Goal: Information Seeking & Learning: Learn about a topic

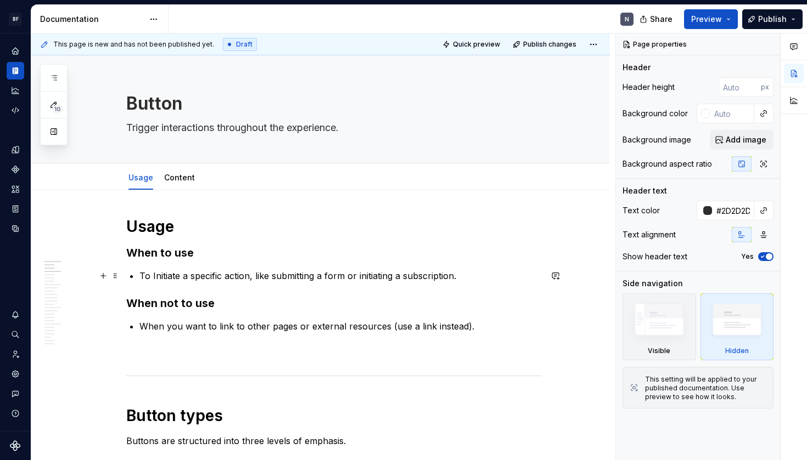
click at [209, 272] on p "To Initiate a specific action, like submitting a form or initiating a subscript…" at bounding box center [340, 275] width 402 height 13
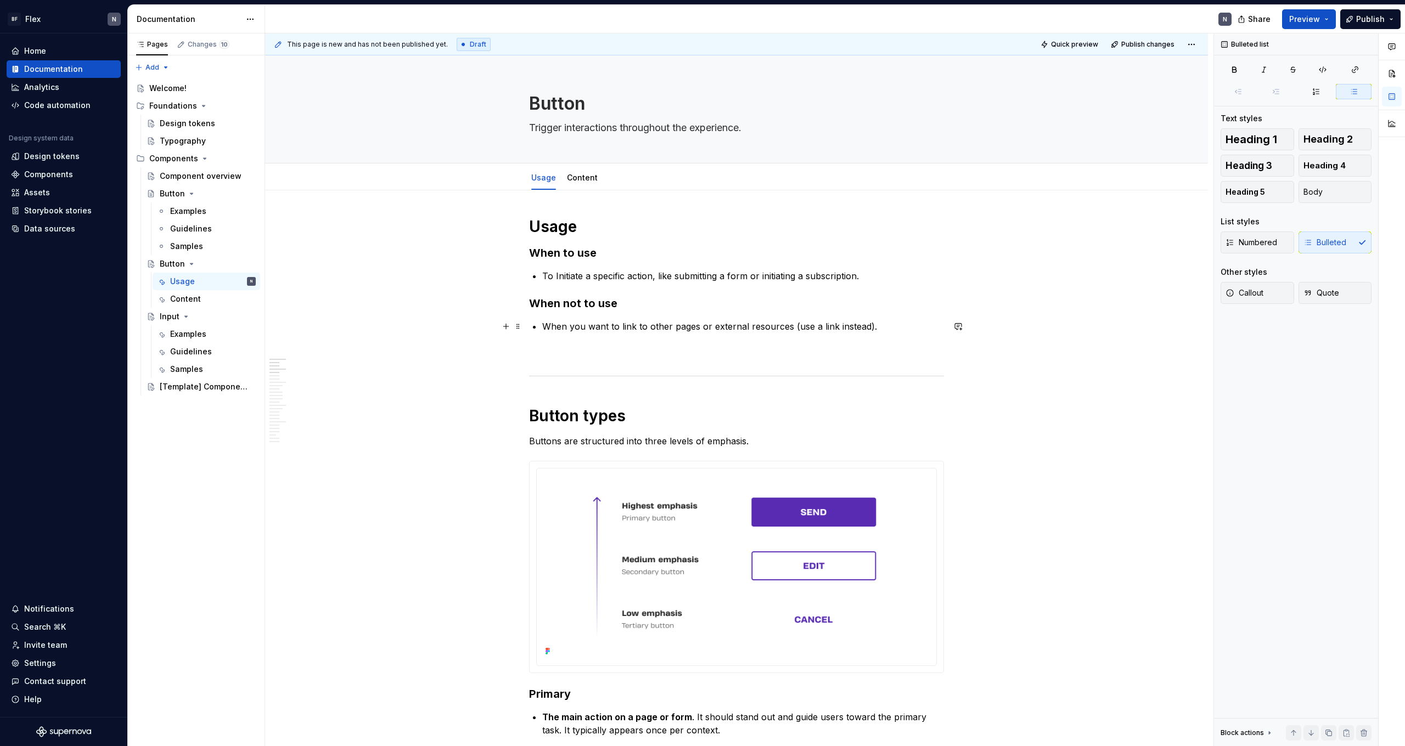
click at [678, 321] on p "When you want to link to other pages or external resources (use a link instead)." at bounding box center [743, 326] width 402 height 13
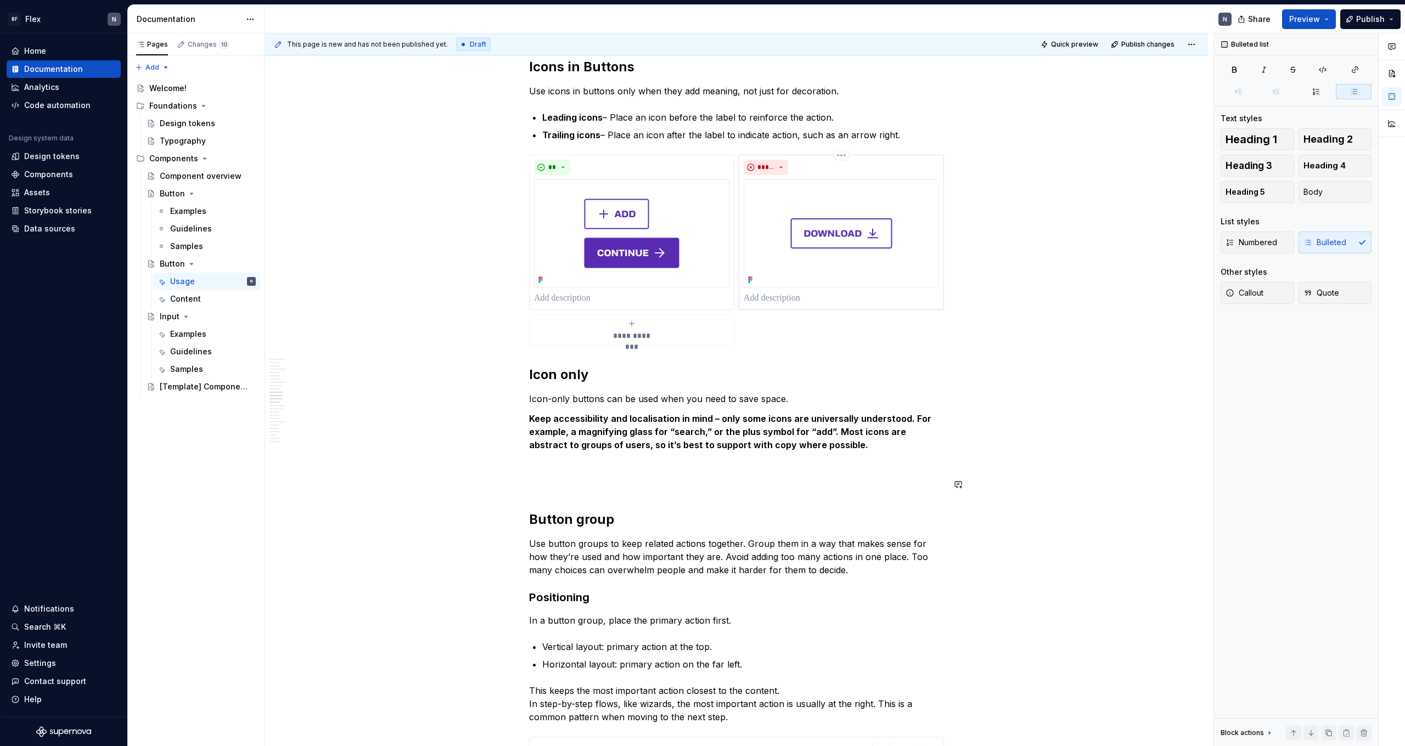
scroll to position [1225, 0]
click at [671, 437] on p "Keep accessibility and localisation in mind – only some icons are universally u…" at bounding box center [736, 432] width 415 height 40
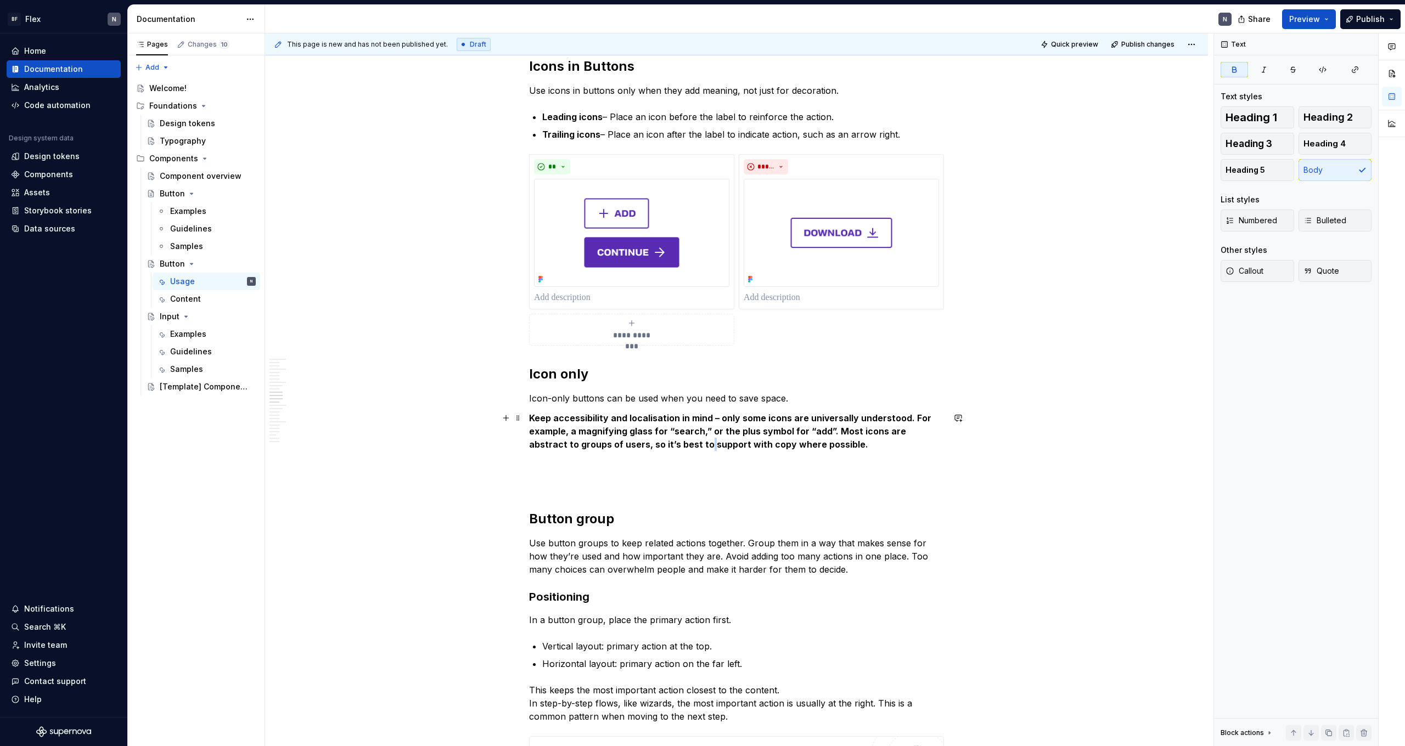
click at [671, 437] on p "Keep accessibility and localisation in mind – only some icons are universally u…" at bounding box center [736, 432] width 415 height 40
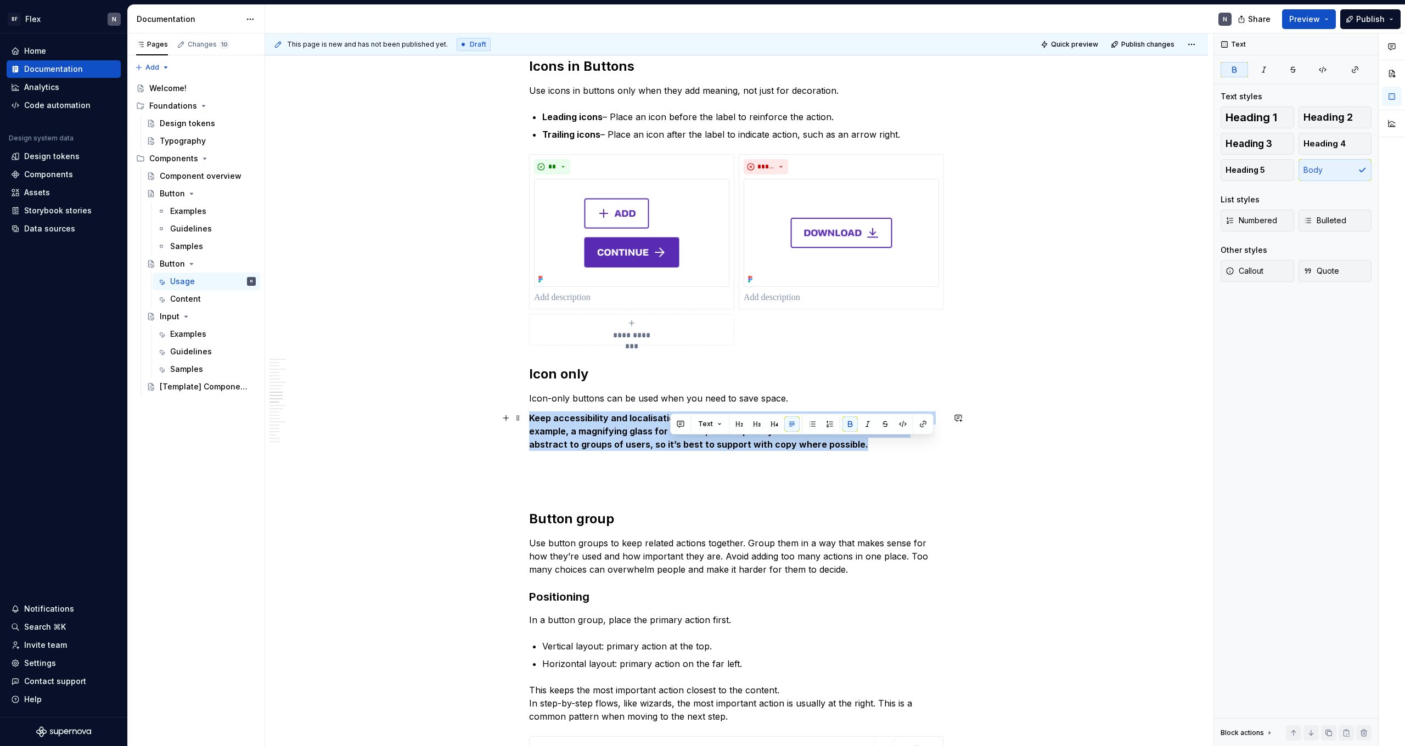
click at [671, 437] on p "Keep accessibility and localisation in mind – only some icons are universally u…" at bounding box center [736, 432] width 415 height 40
click at [614, 425] on strong "Keep accessibility and localisation in mind – only some icons are universally u…" at bounding box center [731, 431] width 404 height 37
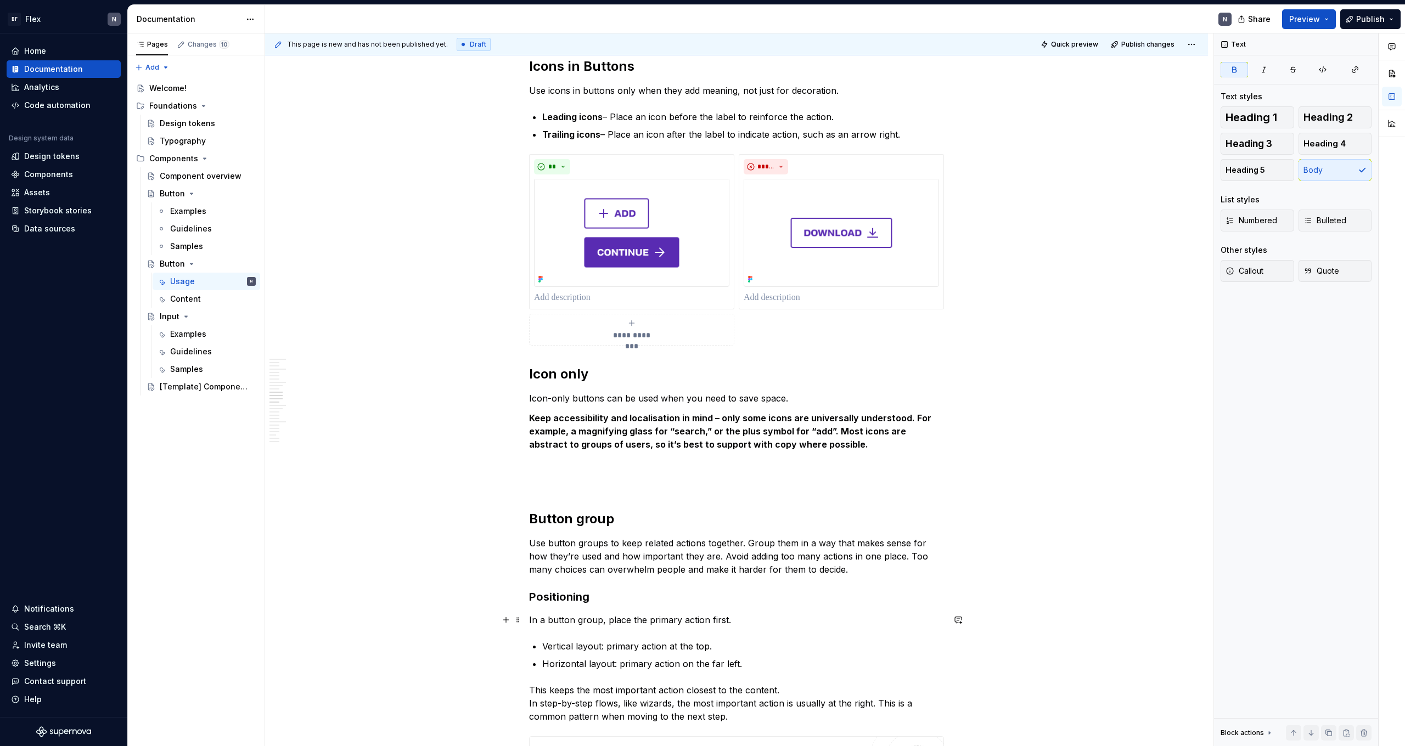
type textarea "*"
click at [621, 433] on strong "Keep accessibility and localisation in mind – only some icons are universally u…" at bounding box center [731, 431] width 404 height 37
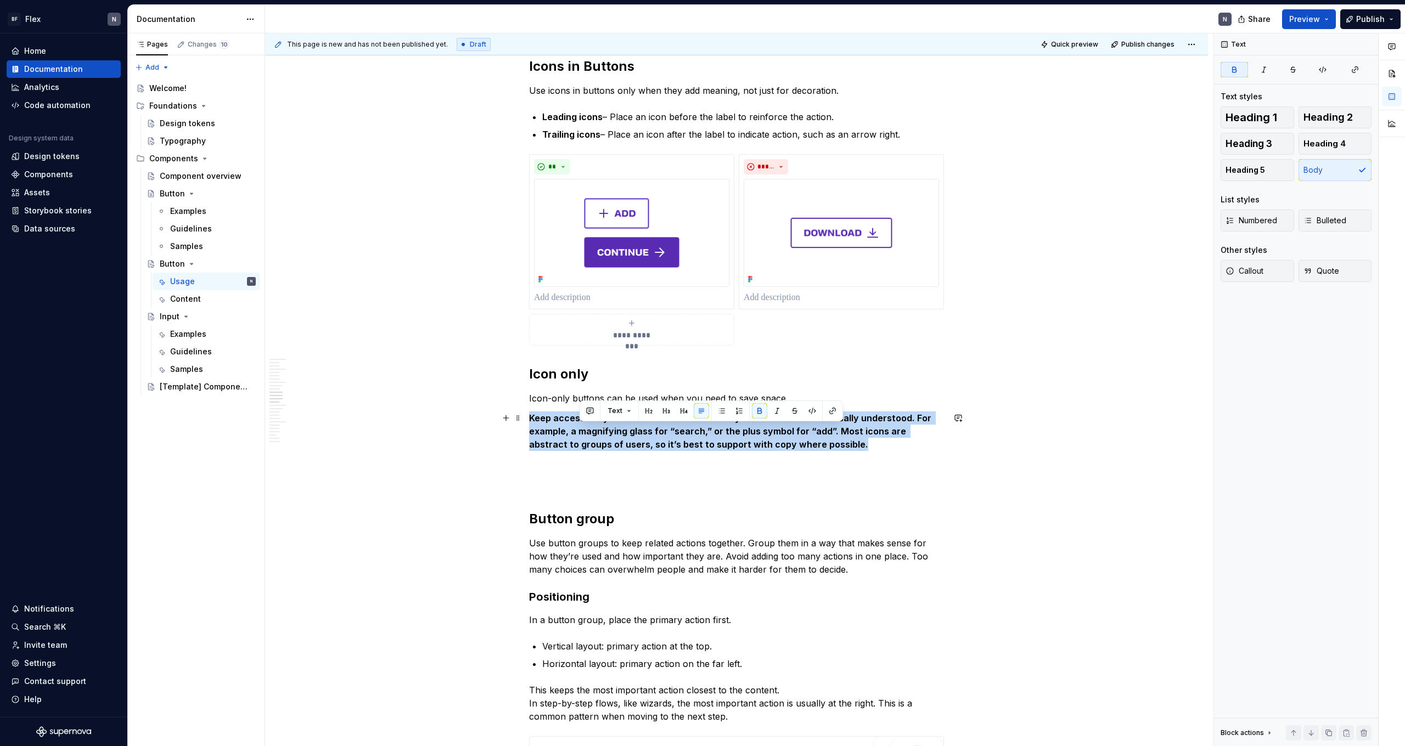
click at [621, 433] on strong "Keep accessibility and localisation in mind – only some icons are universally u…" at bounding box center [731, 431] width 404 height 37
click at [622, 442] on strong "Keep accessibility and localisation in mind – only some icons are universally u…" at bounding box center [731, 431] width 404 height 37
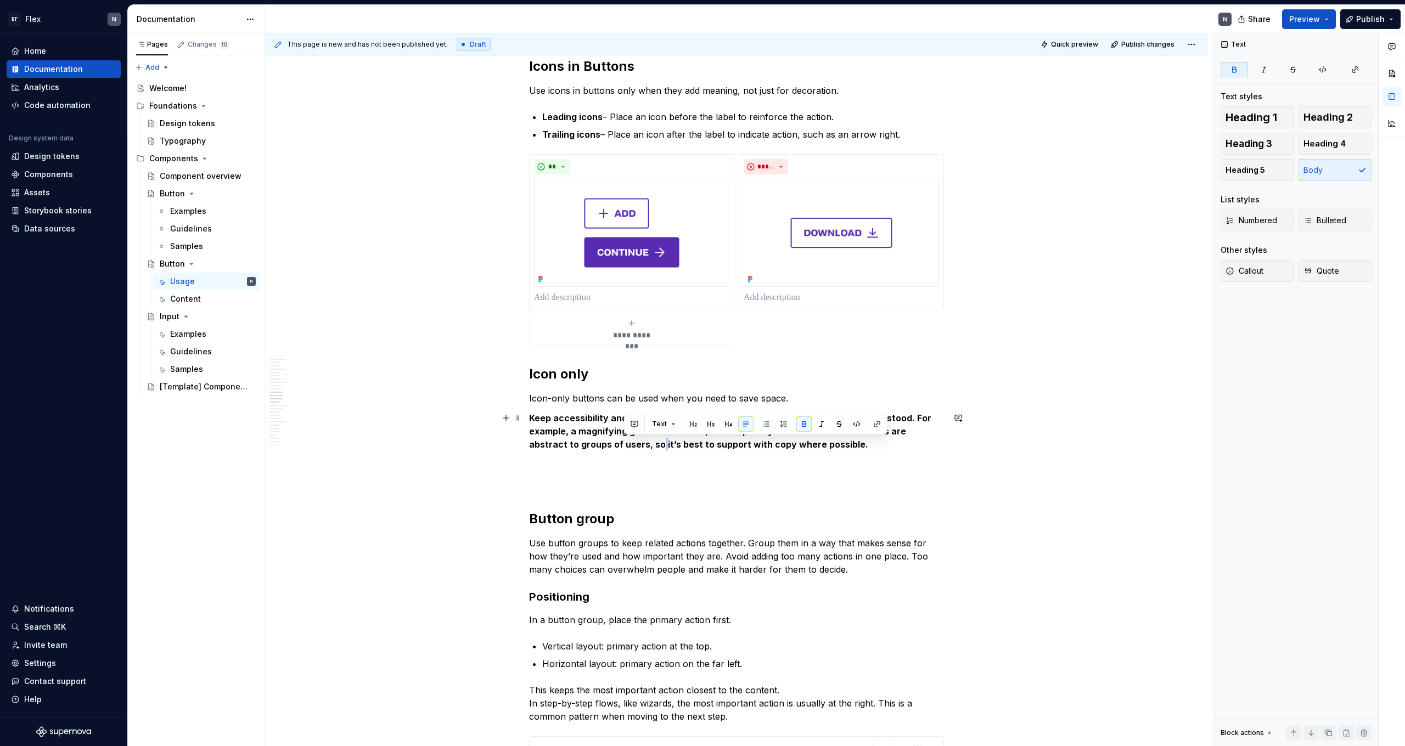
click at [622, 442] on strong "Keep accessibility and localisation in mind – only some icons are universally u…" at bounding box center [731, 431] width 404 height 37
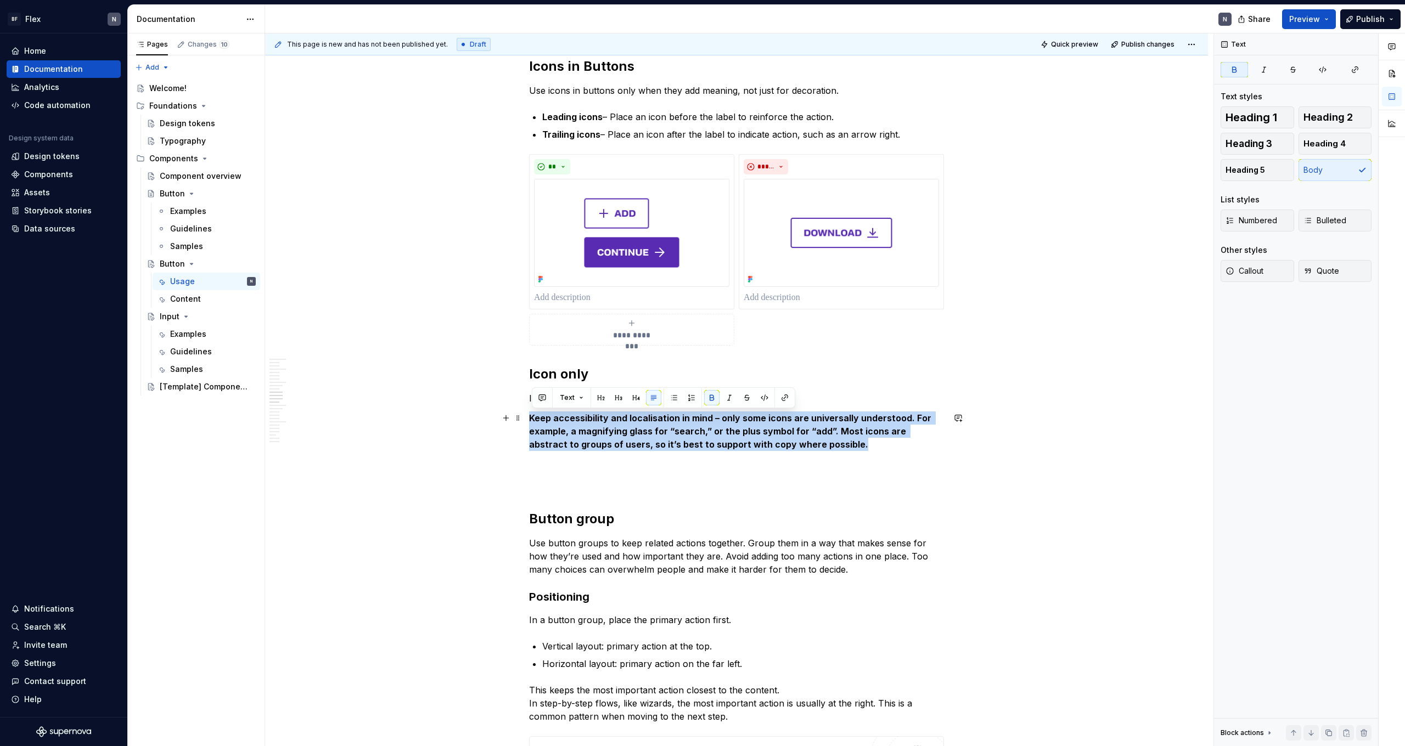
click at [620, 444] on strong "Keep accessibility and localisation in mind – only some icons are universally u…" at bounding box center [731, 431] width 404 height 37
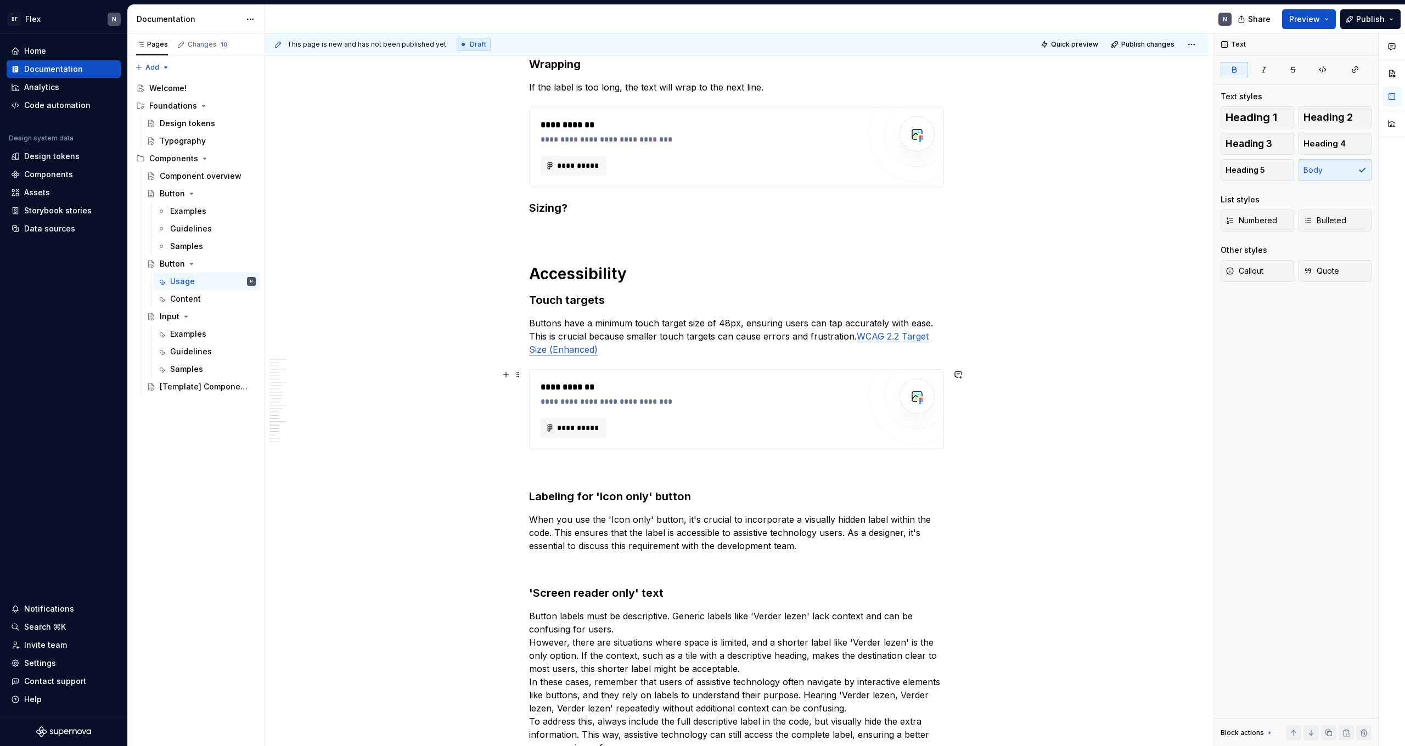
scroll to position [2460, 0]
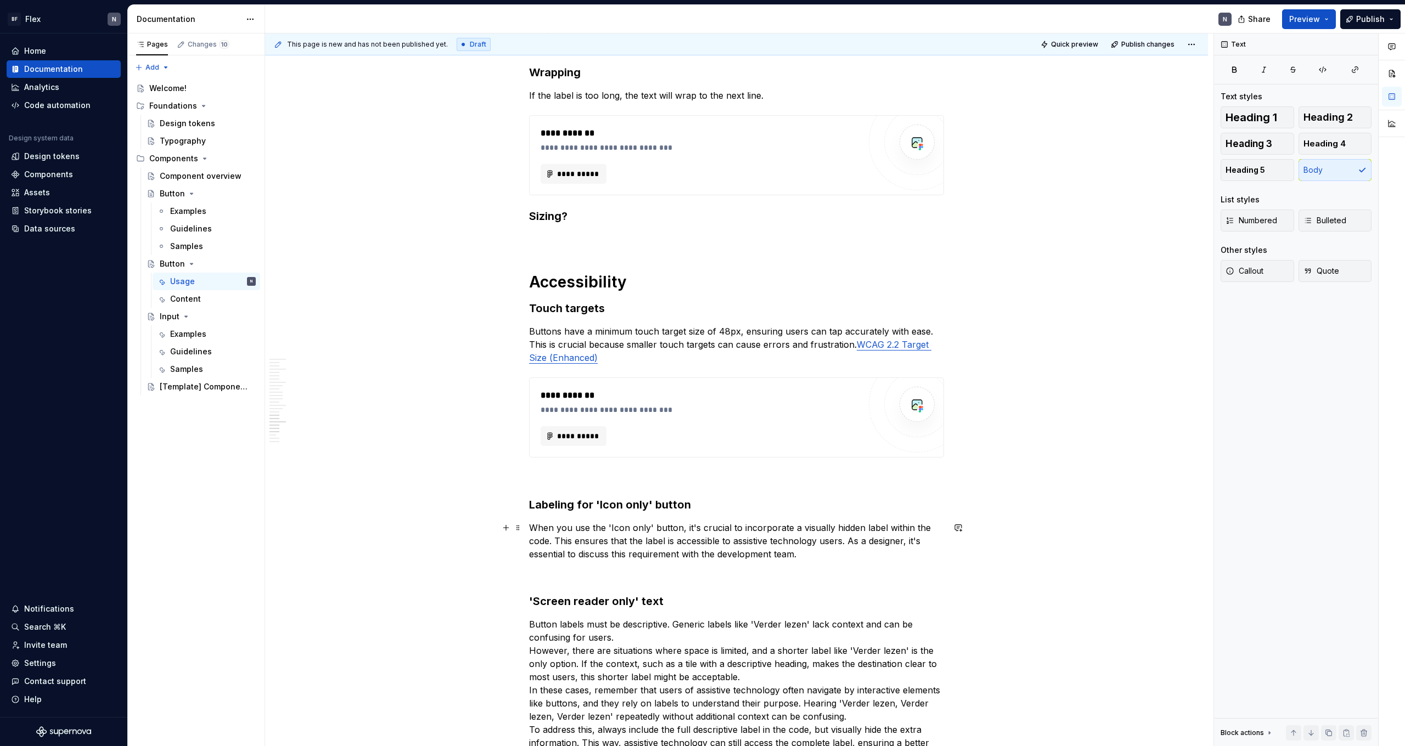
click at [635, 460] on p "When you use the 'Icon only' button, it's crucial to incorporate a visually hid…" at bounding box center [736, 541] width 415 height 40
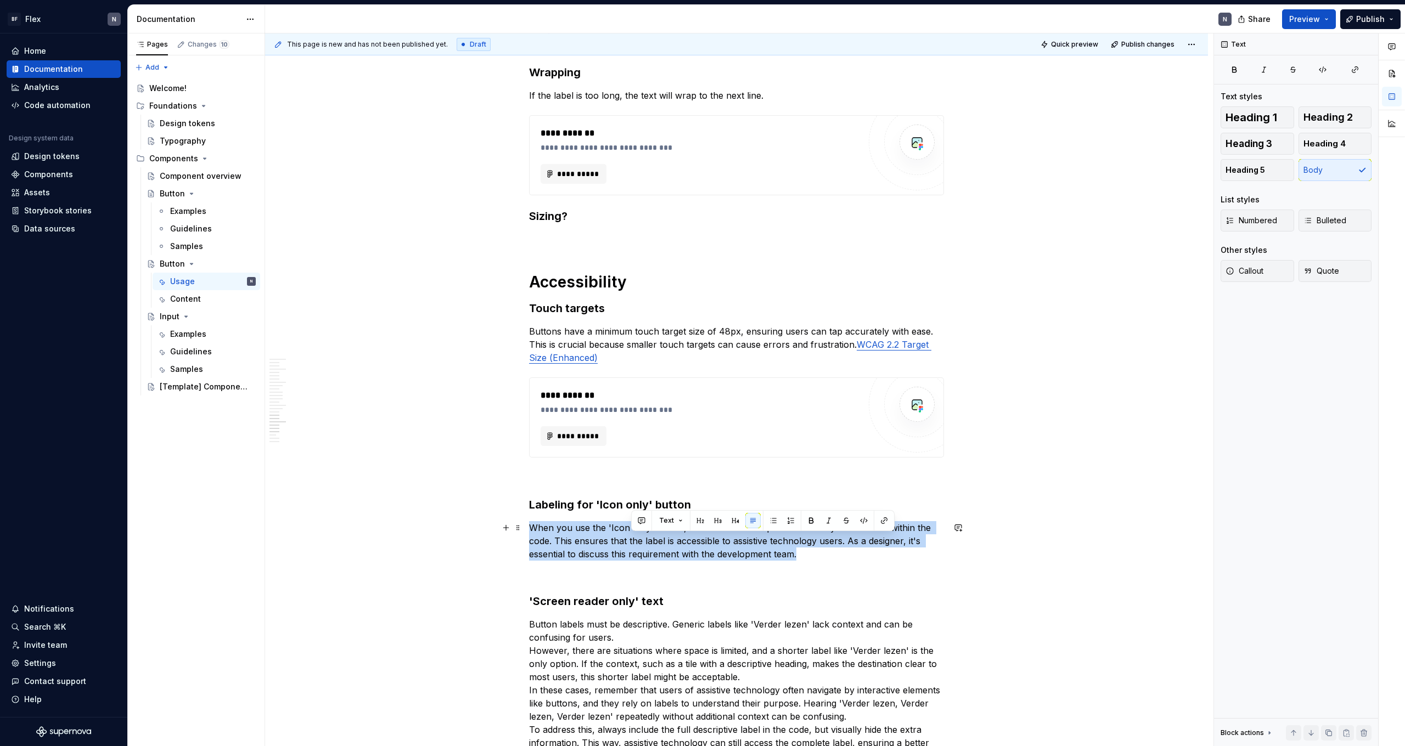
click at [635, 460] on p "When you use the 'Icon only' button, it's crucial to incorporate a visually hid…" at bounding box center [736, 541] width 415 height 40
click at [727, 460] on p "When you use the 'Icon only' button, it's crucial to incorporate a visually hid…" at bounding box center [736, 541] width 415 height 40
drag, startPoint x: 807, startPoint y: 559, endPoint x: 647, endPoint y: 542, distance: 160.6
click at [647, 460] on p "When you use the 'Icon only' button, it's crucial to incorporate a visually hid…" at bounding box center [736, 541] width 415 height 40
click at [702, 460] on p "When you use the 'Icon only' button, it's crucial to incorporate a visually hid…" at bounding box center [736, 541] width 415 height 40
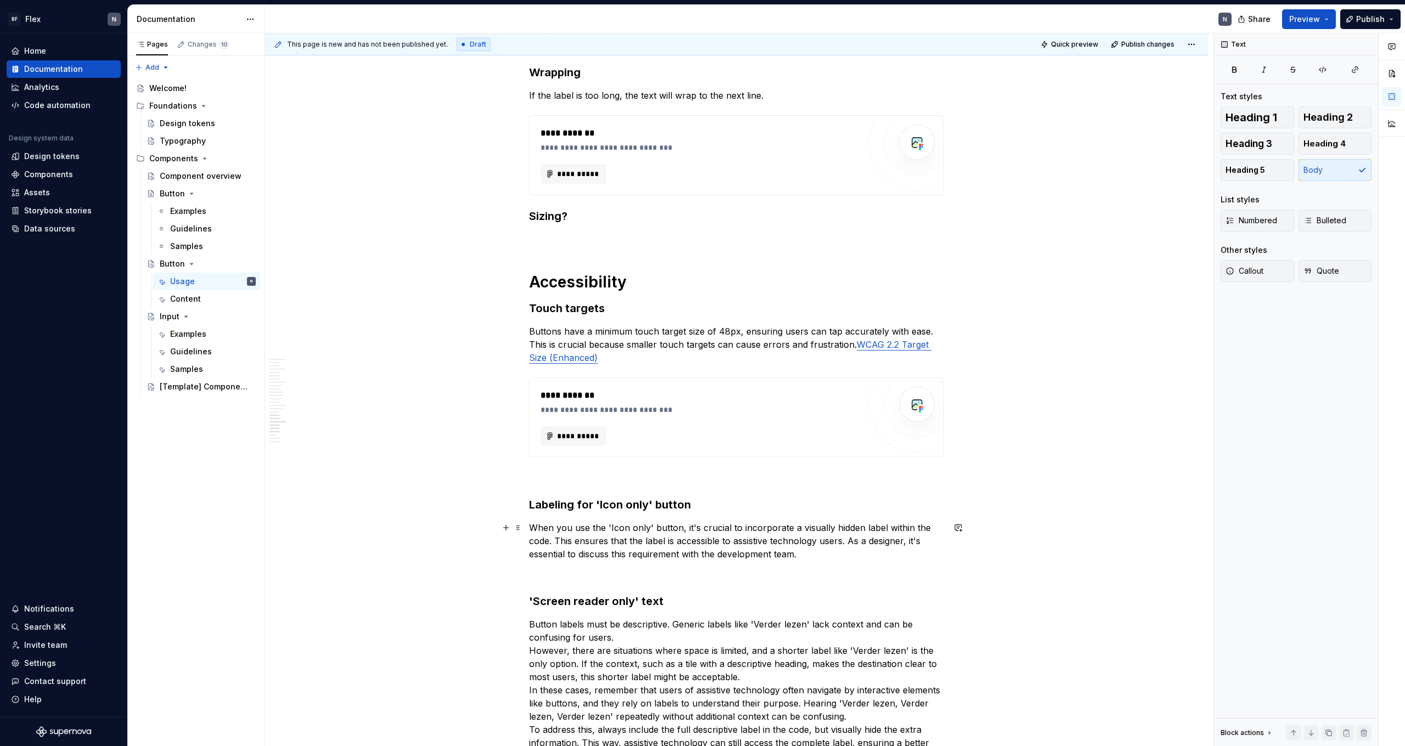
click at [806, 460] on p "When you use the 'Icon only' button, it's crucial to incorporate a visually hid…" at bounding box center [736, 541] width 415 height 40
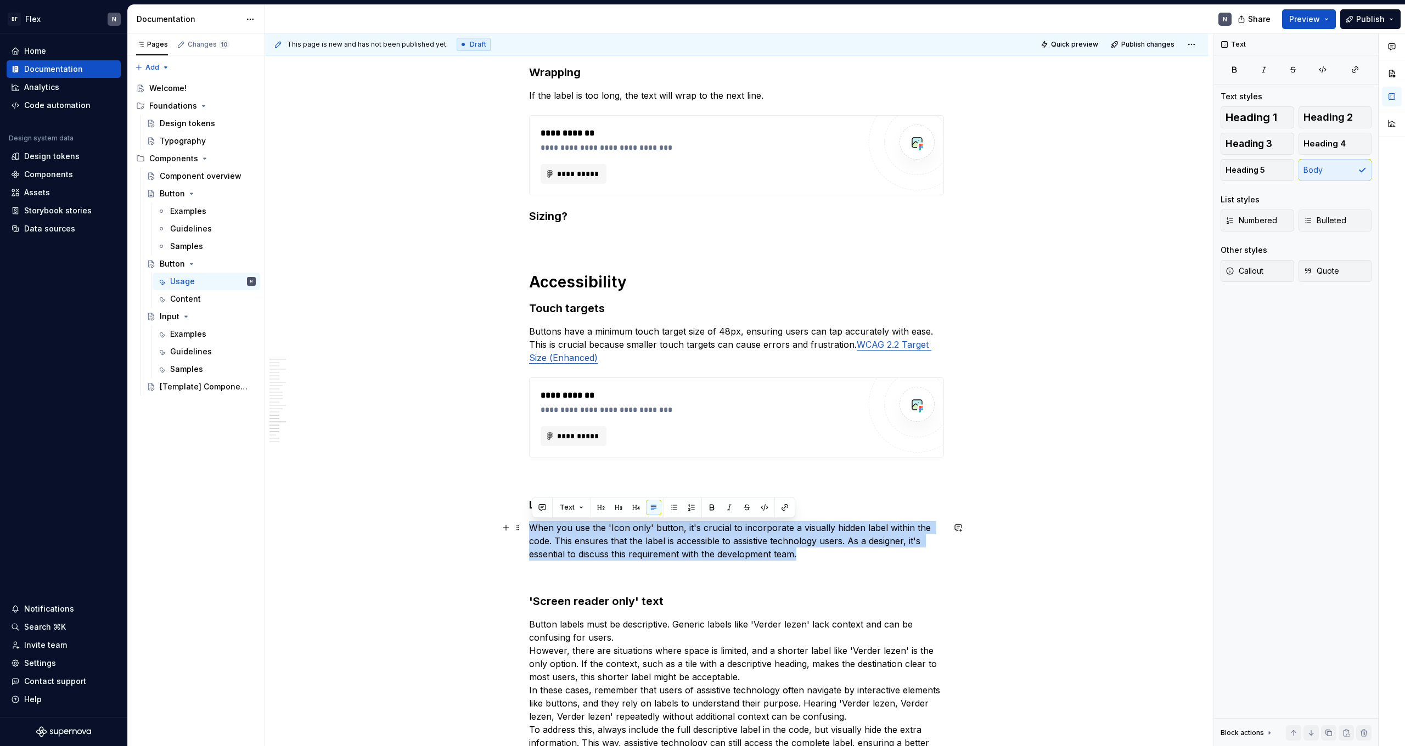
click at [806, 460] on p "When you use the 'Icon only' button, it's crucial to incorporate a visually hid…" at bounding box center [736, 541] width 415 height 40
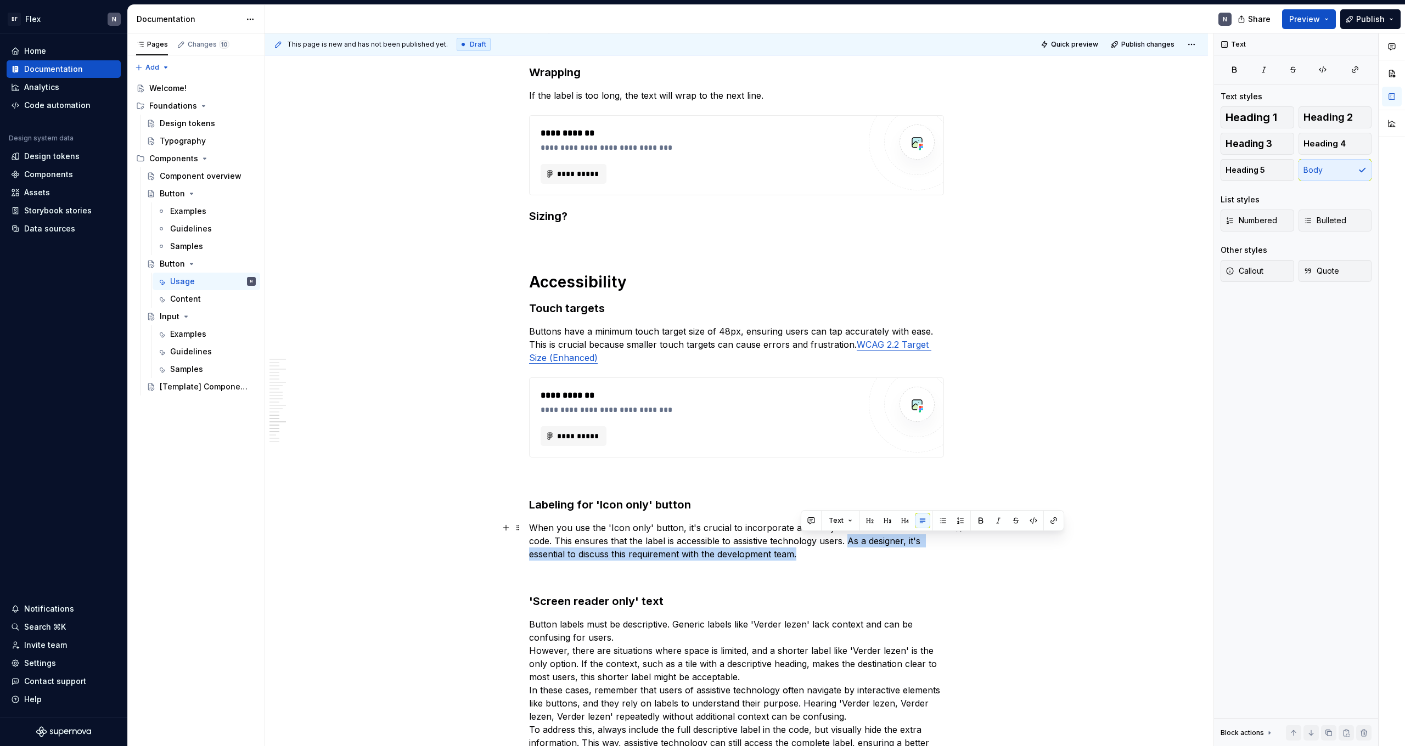
drag, startPoint x: 852, startPoint y: 540, endPoint x: 863, endPoint y: 553, distance: 17.1
click at [806, 460] on p "When you use the 'Icon only' button, it's crucial to incorporate a visually hid…" at bounding box center [736, 541] width 415 height 40
click at [744, 460] on p "When you use the 'Icon only' button, it's crucial to incorporate a visually hid…" at bounding box center [736, 541] width 415 height 40
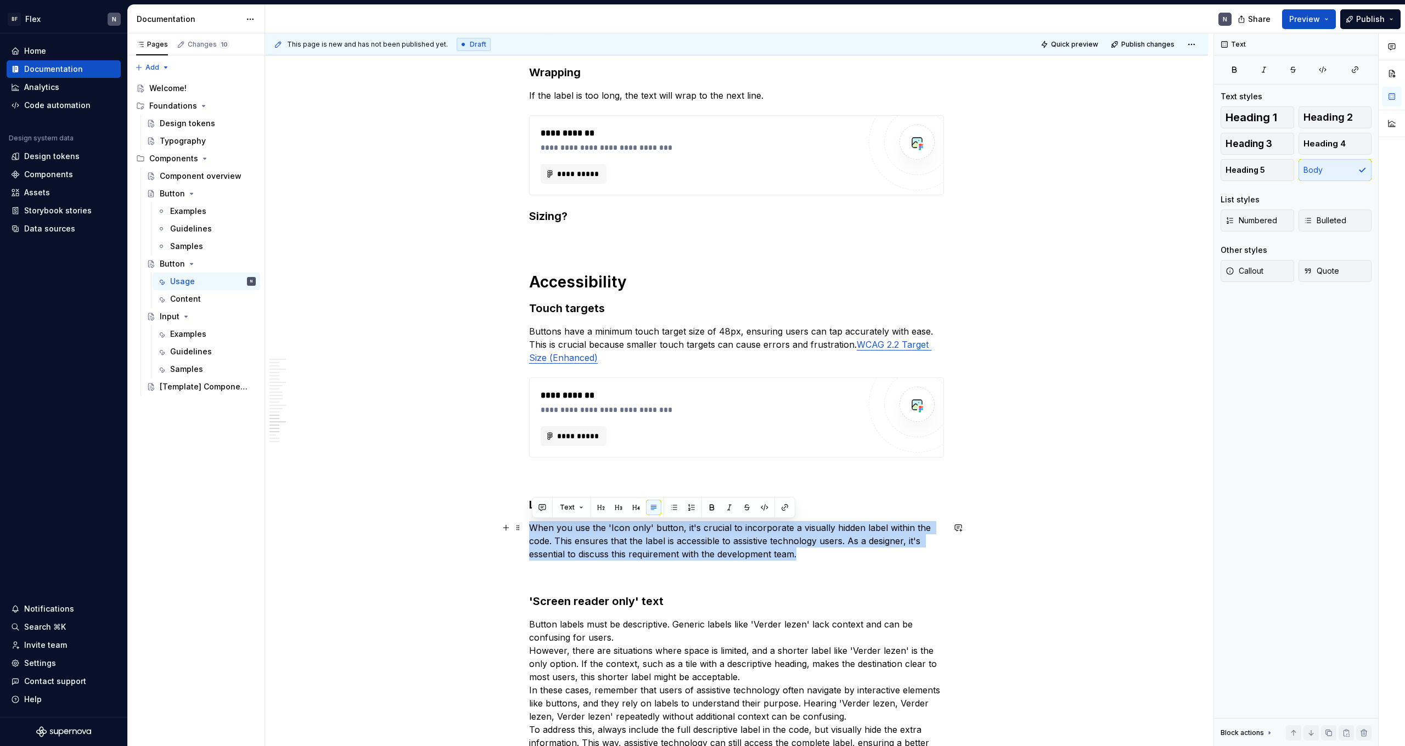
click at [744, 460] on p "When you use the 'Icon only' button, it's crucial to incorporate a visually hid…" at bounding box center [736, 541] width 415 height 40
click at [733, 460] on p "When you use the 'Icon only' button, it's crucial to incorporate a visually hid…" at bounding box center [736, 541] width 415 height 40
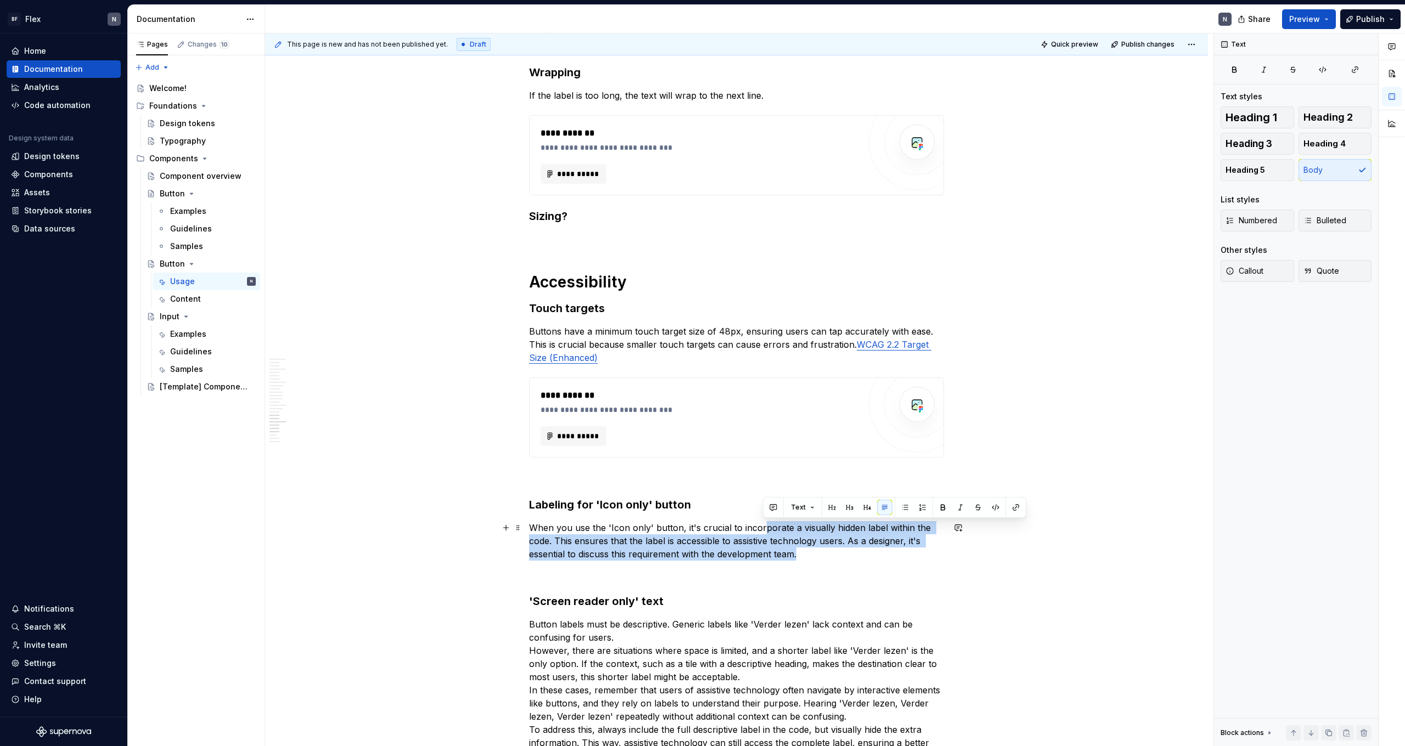
drag, startPoint x: 764, startPoint y: 527, endPoint x: 856, endPoint y: 555, distance: 95.8
click at [806, 460] on p "When you use the 'Icon only' button, it's crucial to incorporate a visually hid…" at bounding box center [736, 541] width 415 height 40
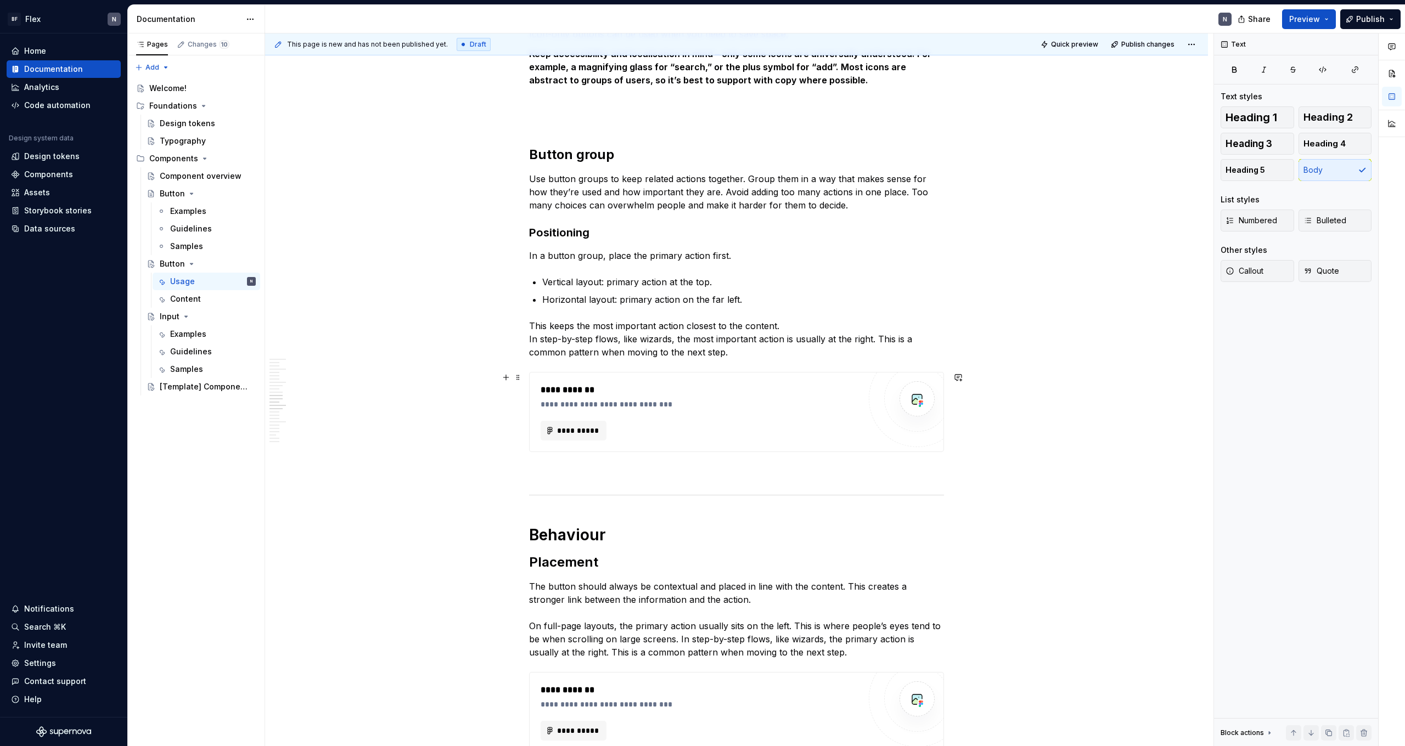
scroll to position [1366, 0]
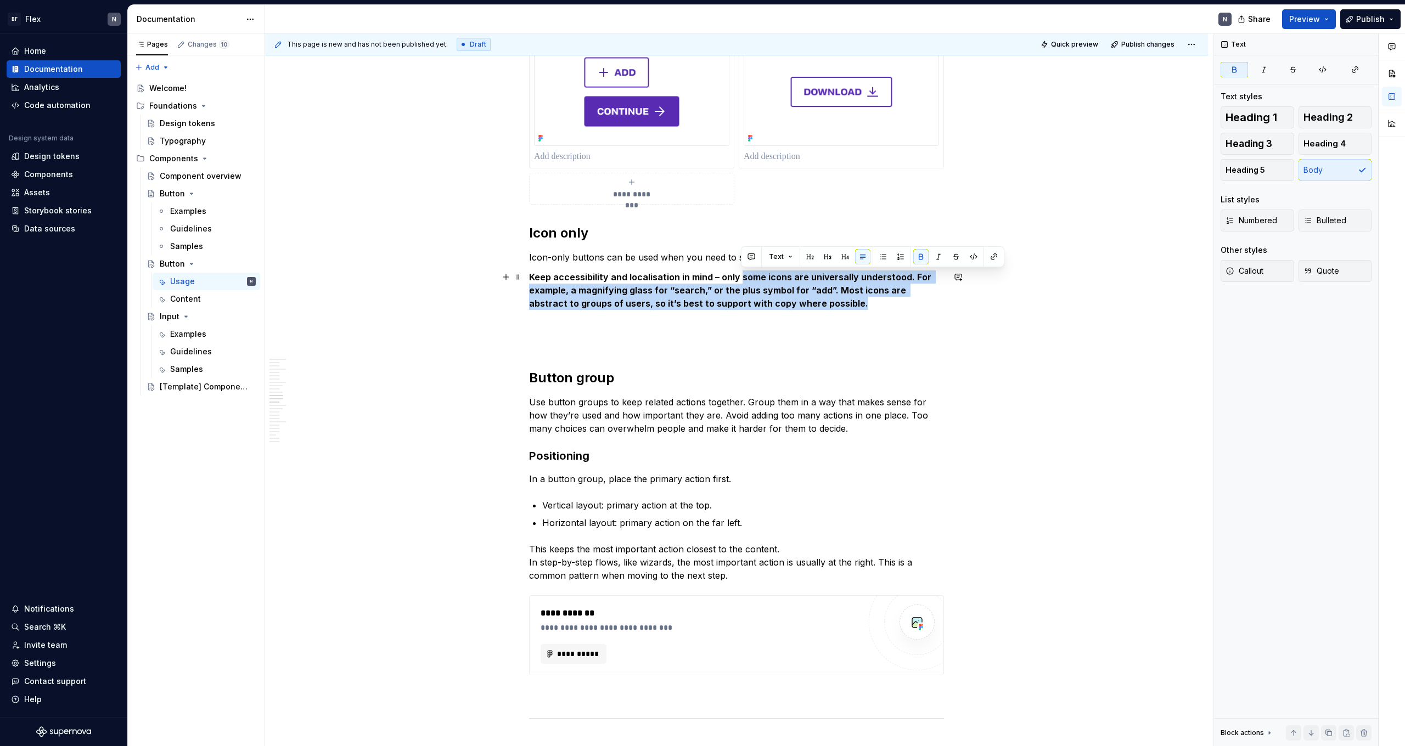
drag, startPoint x: 742, startPoint y: 279, endPoint x: 834, endPoint y: 300, distance: 94.0
click at [806, 300] on p "Keep accessibility and localisation in mind – only some icons are universally u…" at bounding box center [736, 291] width 415 height 40
drag, startPoint x: 823, startPoint y: 300, endPoint x: 624, endPoint y: 275, distance: 200.8
click at [624, 275] on p "Keep accessibility and localisation in mind – only some icons are universally u…" at bounding box center [736, 291] width 415 height 40
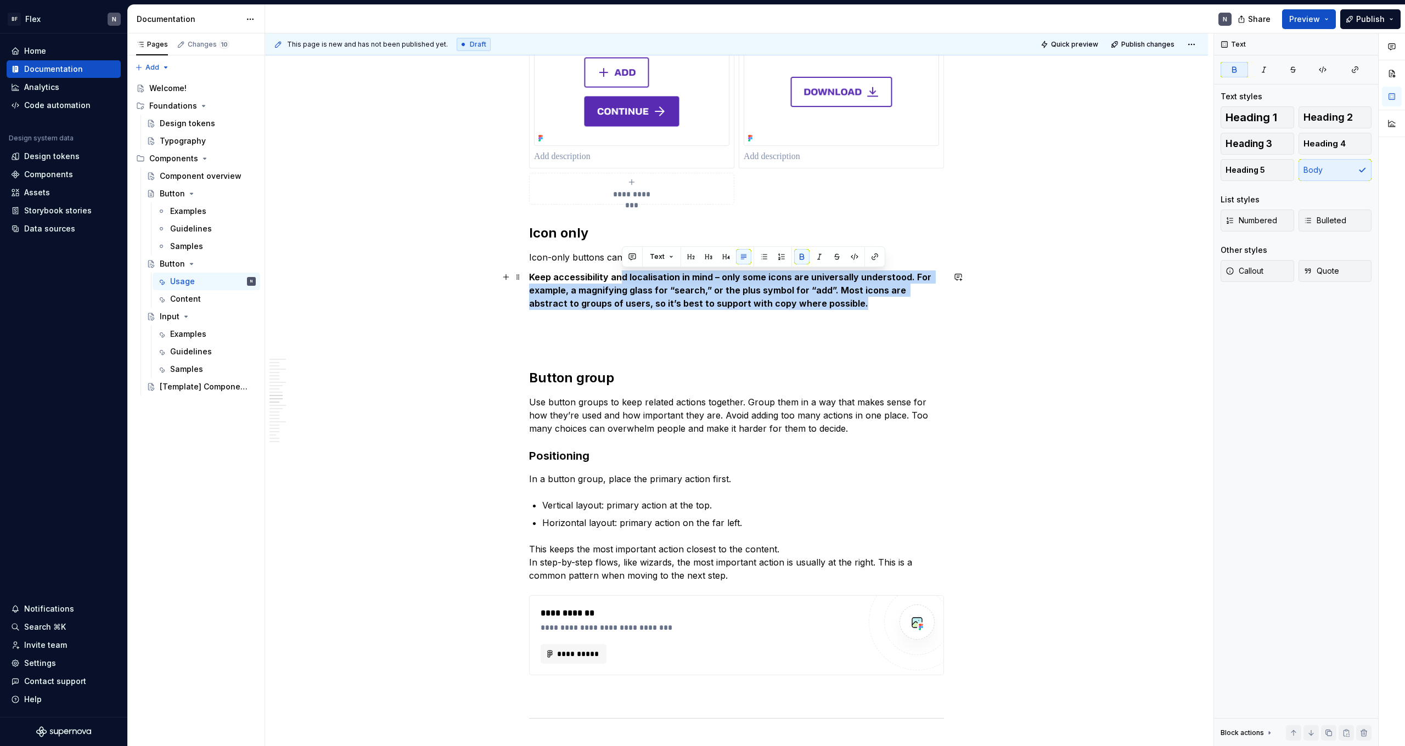
click at [806, 300] on p "Keep accessibility and localisation in mind – only some icons are universally u…" at bounding box center [736, 291] width 415 height 40
drag, startPoint x: 891, startPoint y: 301, endPoint x: 533, endPoint y: 280, distance: 357.9
click at [533, 280] on p "Keep accessibility and localisation in mind – only some icons are universally u…" at bounding box center [736, 291] width 415 height 40
click at [566, 286] on strong "Keep accessibility and localisation in mind – only some icons are universally u…" at bounding box center [731, 290] width 404 height 37
drag, startPoint x: 547, startPoint y: 279, endPoint x: 877, endPoint y: 307, distance: 332.1
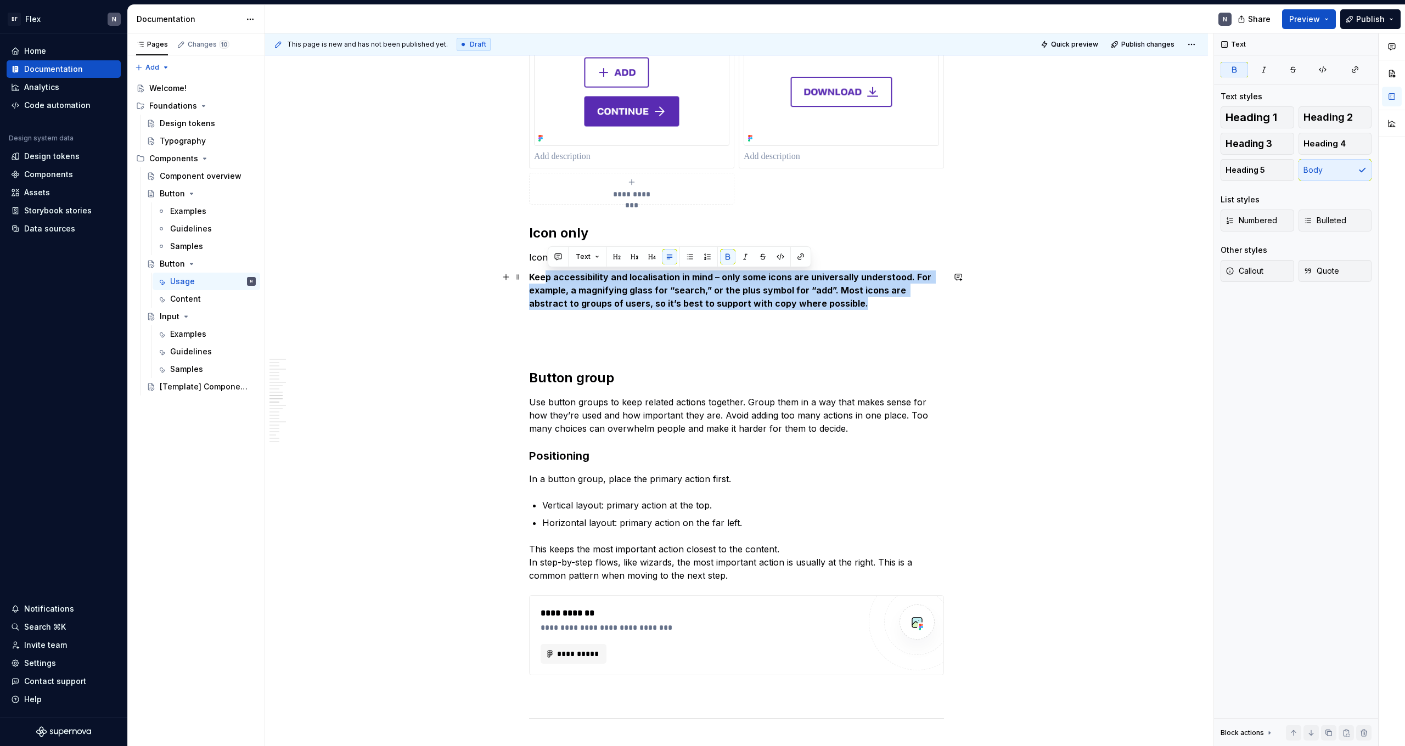
click at [806, 307] on p "Keep accessibility and localisation in mind – only some icons are universally u…" at bounding box center [736, 291] width 415 height 40
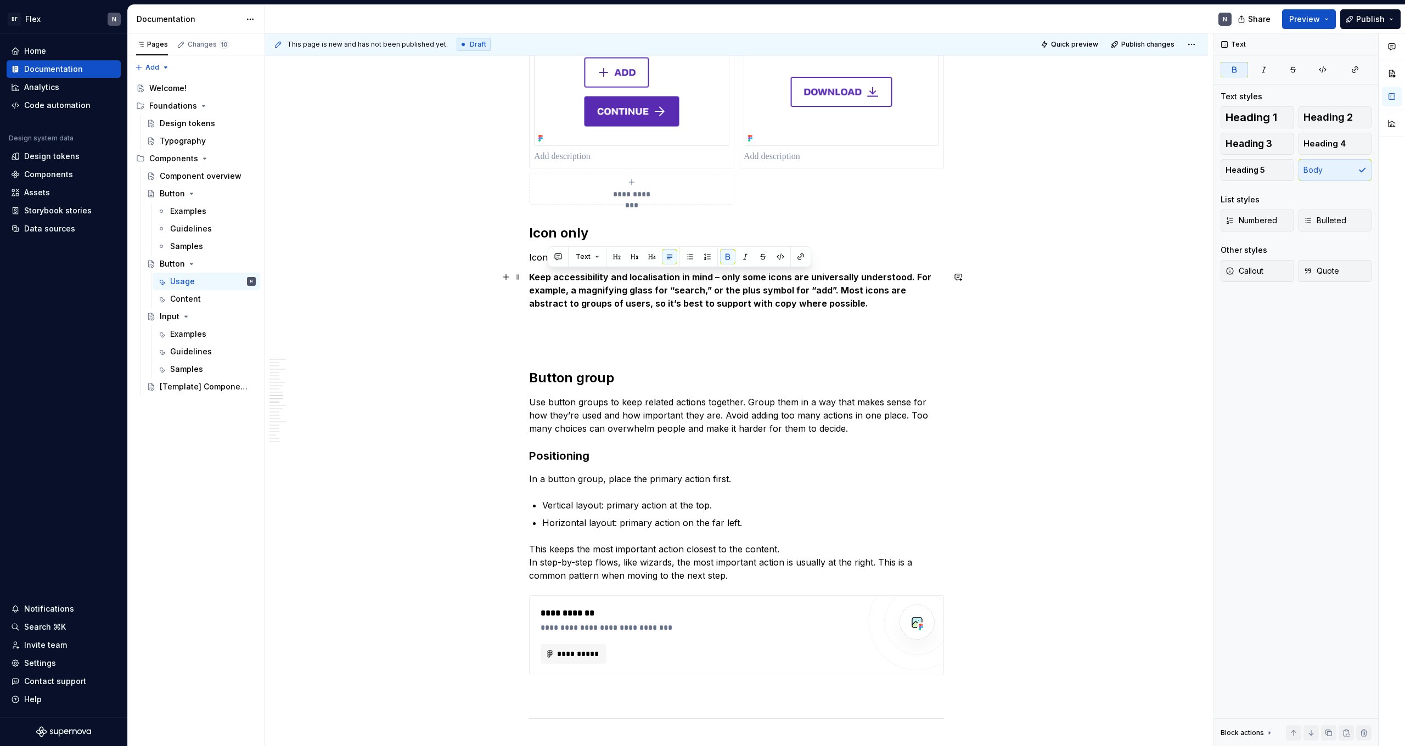
click at [806, 307] on p "Keep accessibility and localisation in mind – only some icons are universally u…" at bounding box center [736, 291] width 415 height 40
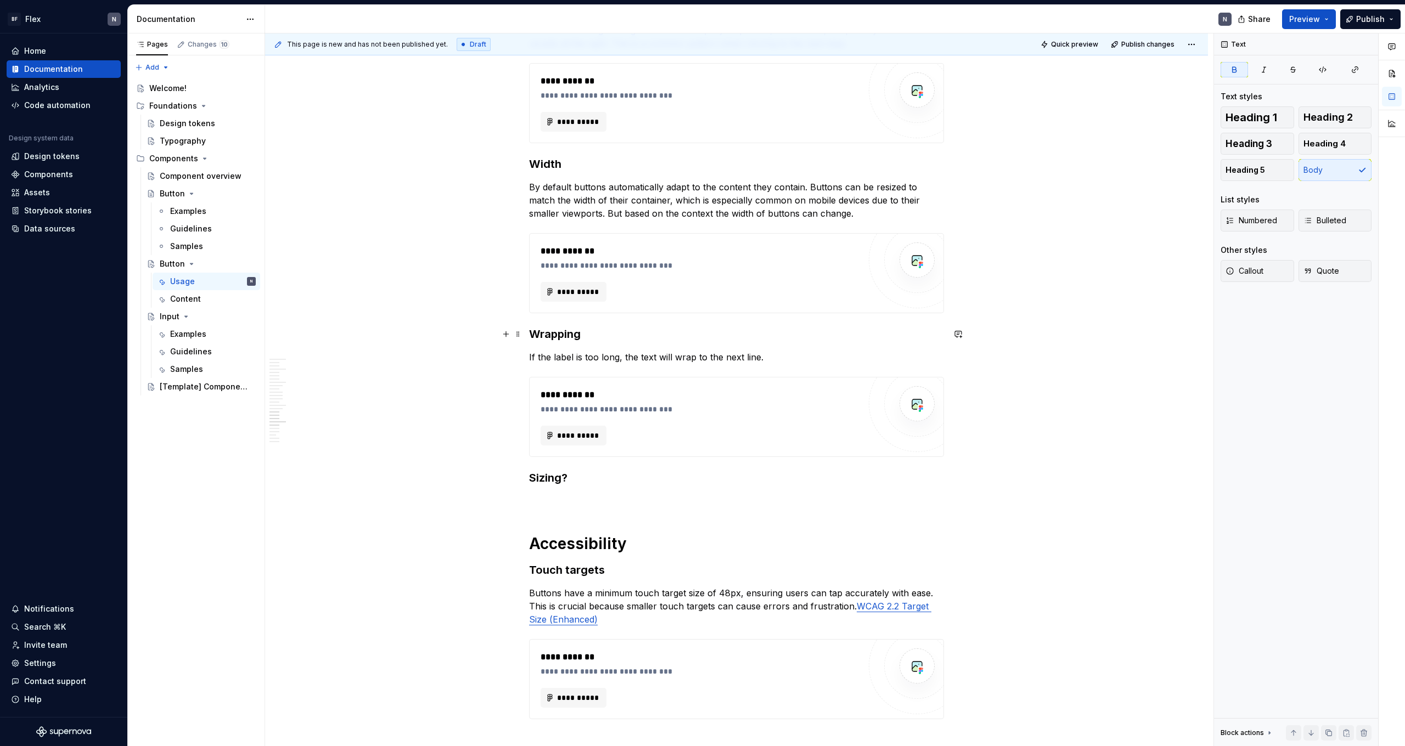
scroll to position [2422, 0]
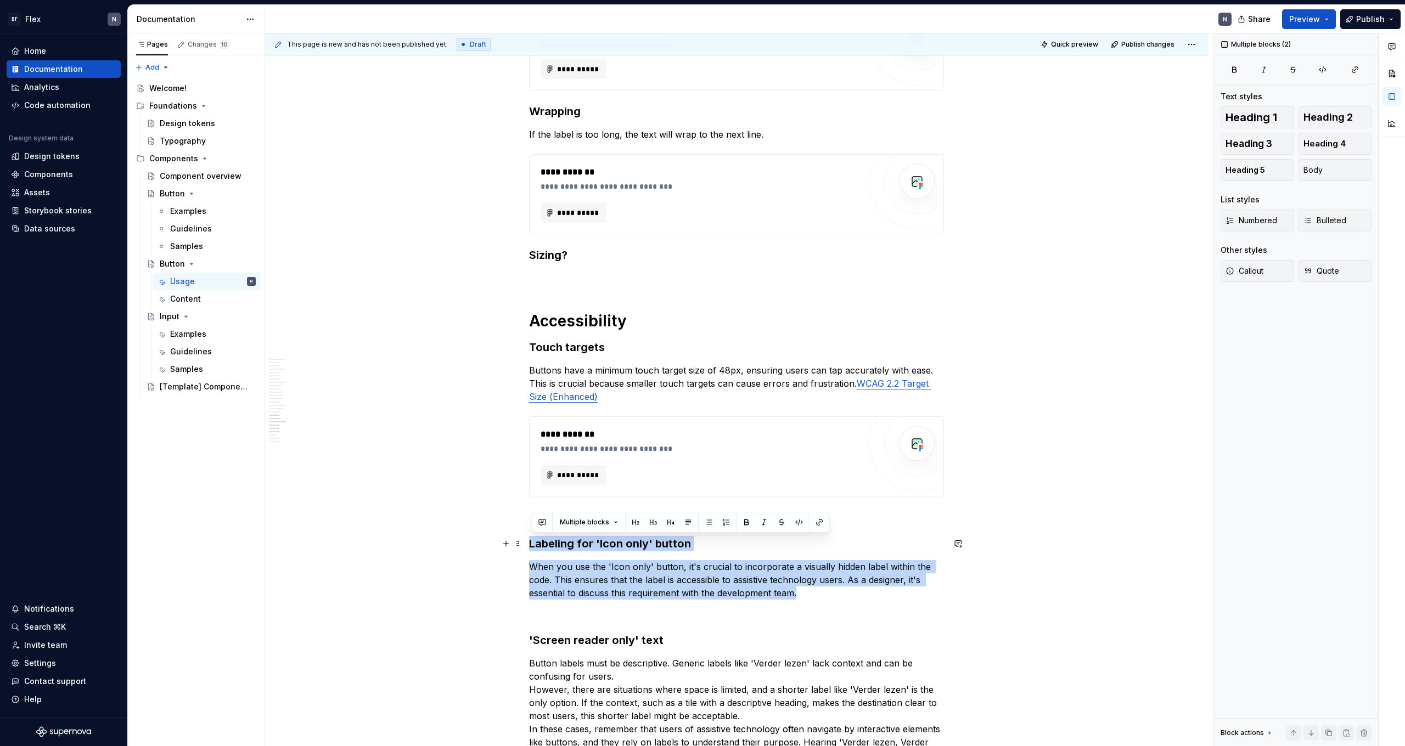
drag, startPoint x: 713, startPoint y: 578, endPoint x: 529, endPoint y: 544, distance: 186.8
copy div "Labeling for 'Icon only' button When you use the 'Icon only' button, it's cruci…"
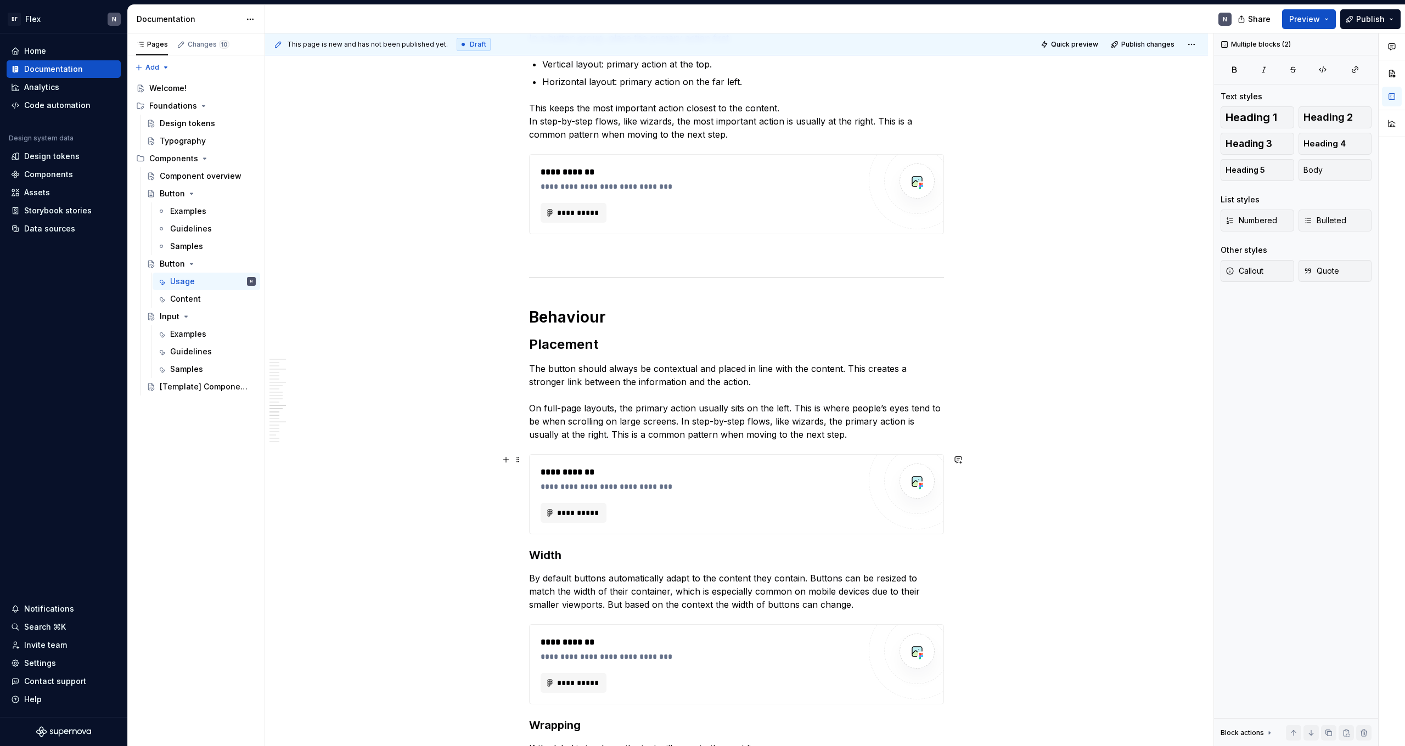
scroll to position [1436, 0]
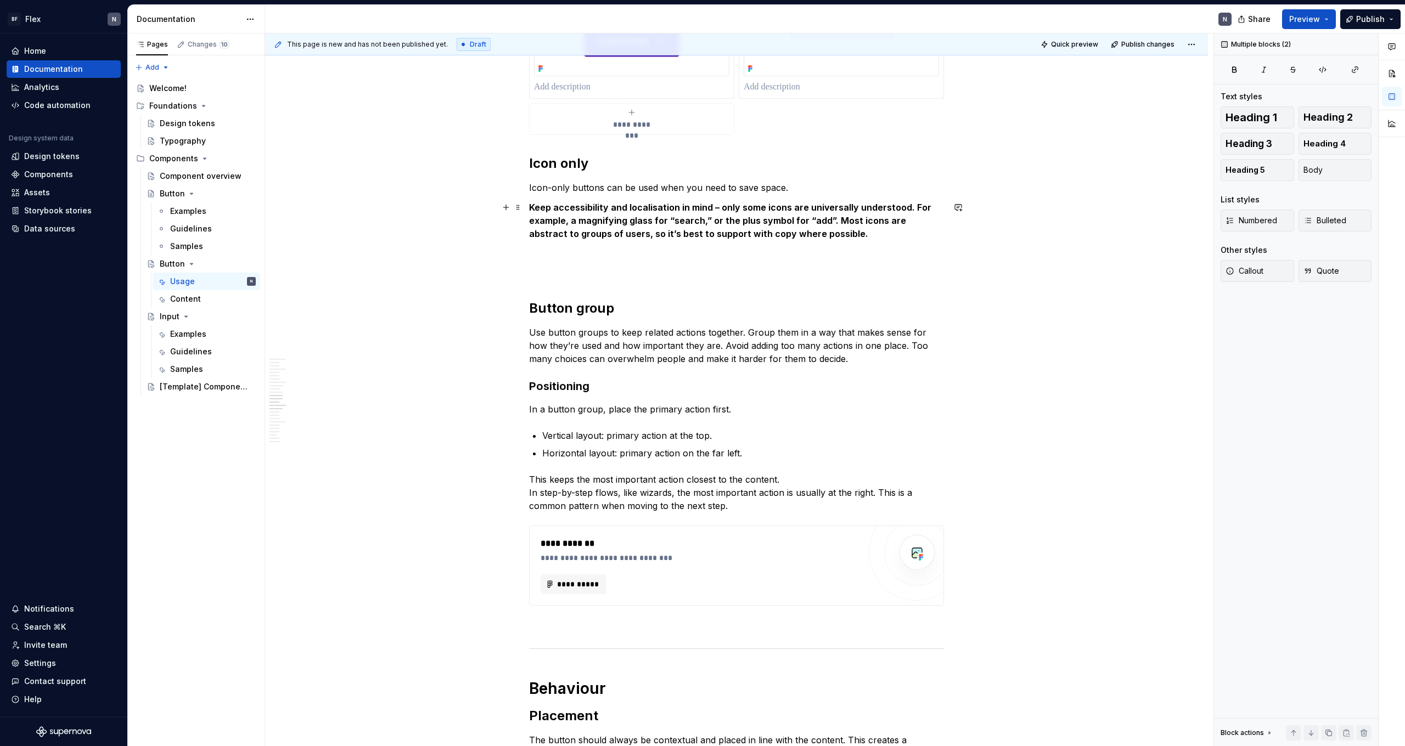
click at [806, 233] on p "Keep accessibility and localisation in mind – only some icons are universally u…" at bounding box center [736, 221] width 415 height 40
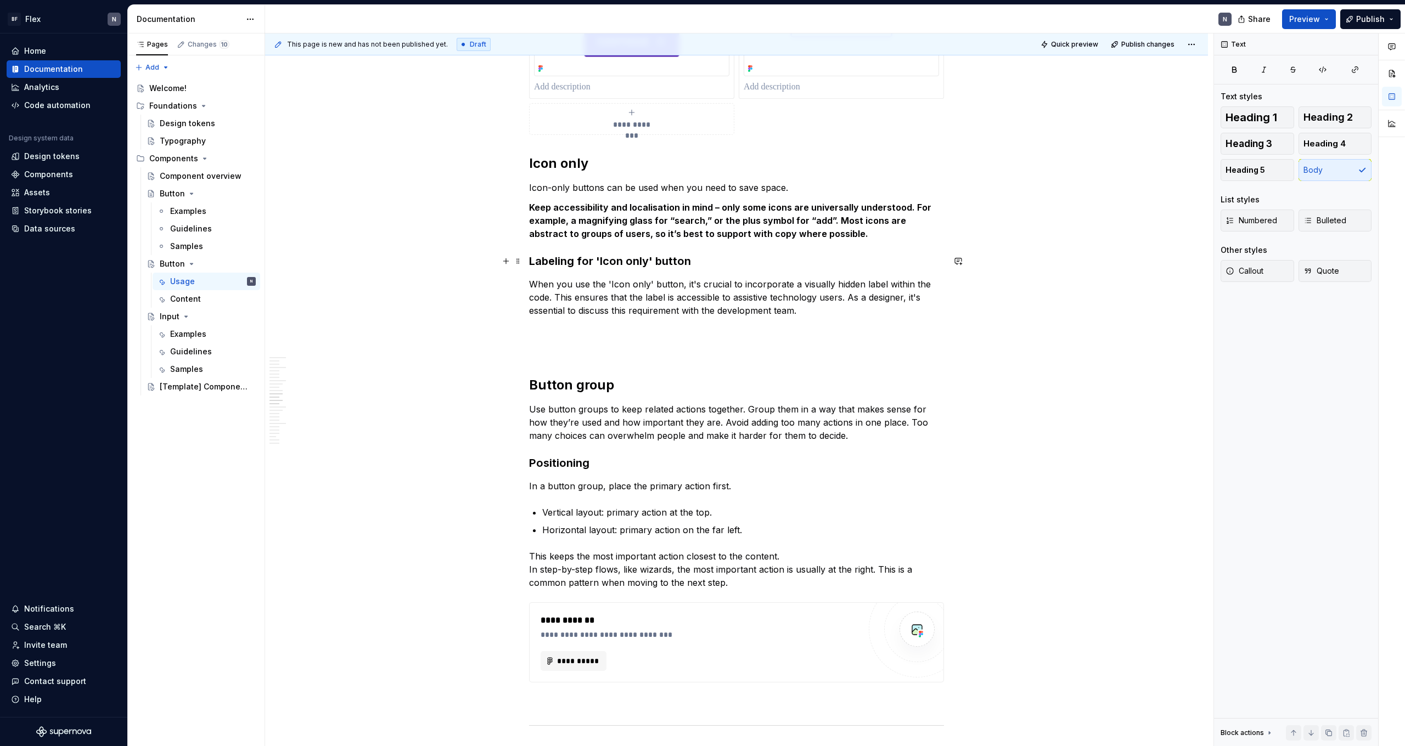
click at [607, 258] on h3 "Labeling for 'Icon only' button" at bounding box center [736, 261] width 415 height 15
click at [633, 286] on p "When you use the 'Icon only' button, it's crucial to incorporate a visually hid…" at bounding box center [736, 298] width 415 height 40
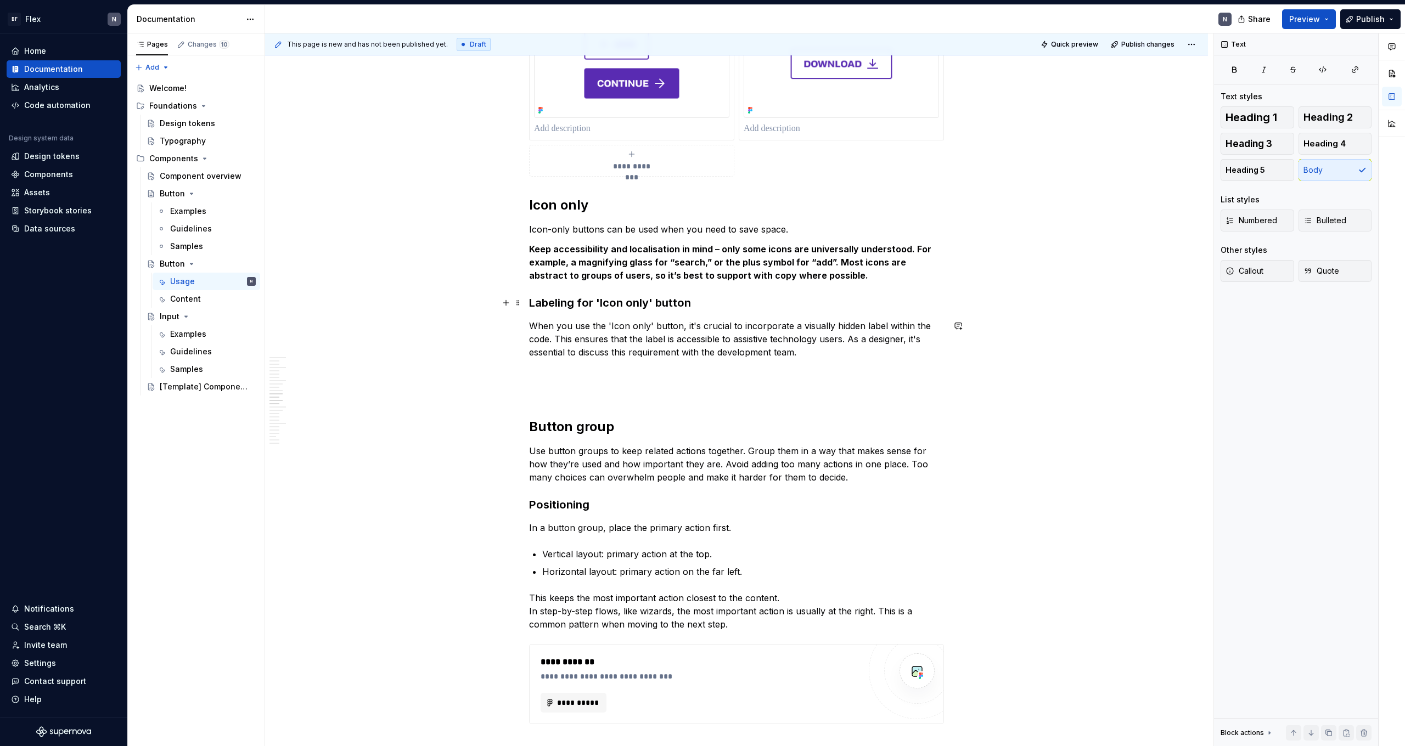
scroll to position [1392, 0]
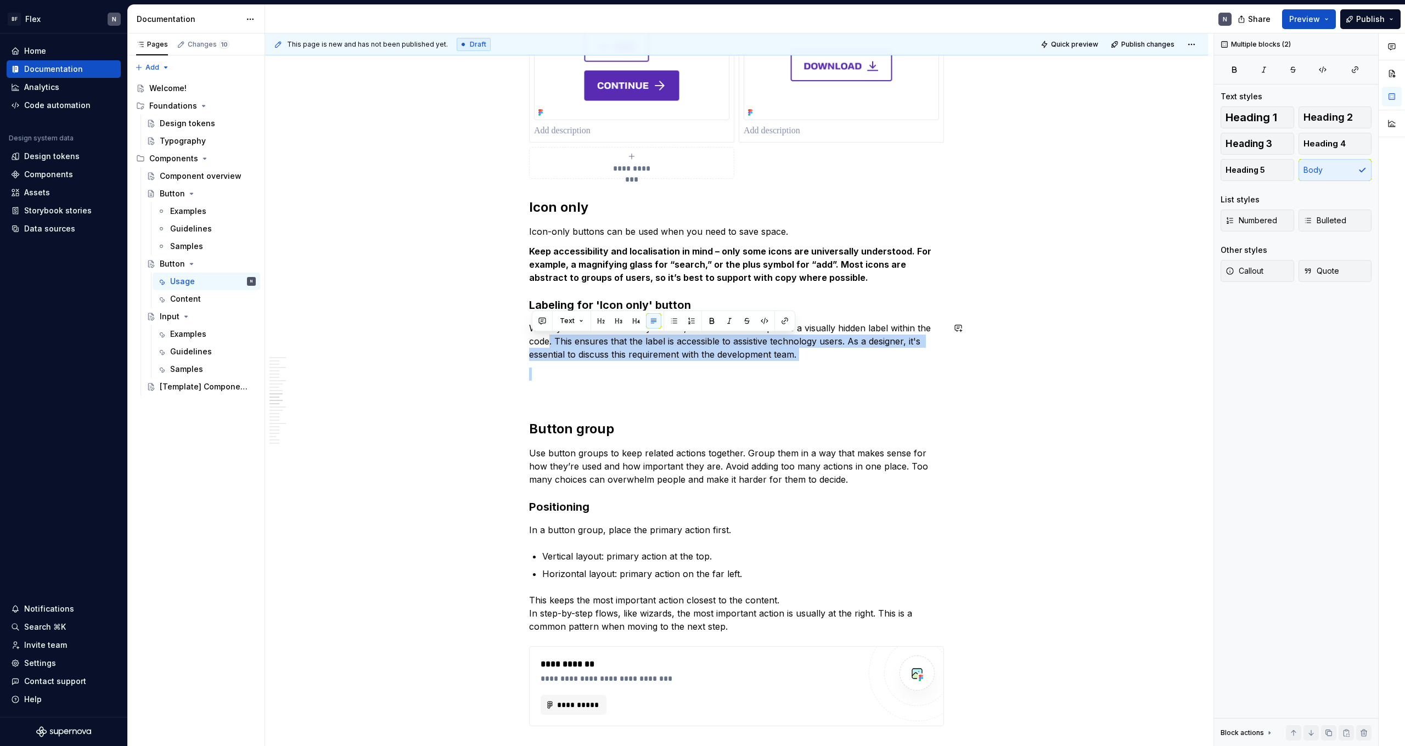
drag, startPoint x: 551, startPoint y: 342, endPoint x: 839, endPoint y: 361, distance: 288.7
drag, startPoint x: 839, startPoint y: 361, endPoint x: 815, endPoint y: 362, distance: 24.2
drag, startPoint x: 814, startPoint y: 362, endPoint x: 754, endPoint y: 337, distance: 64.5
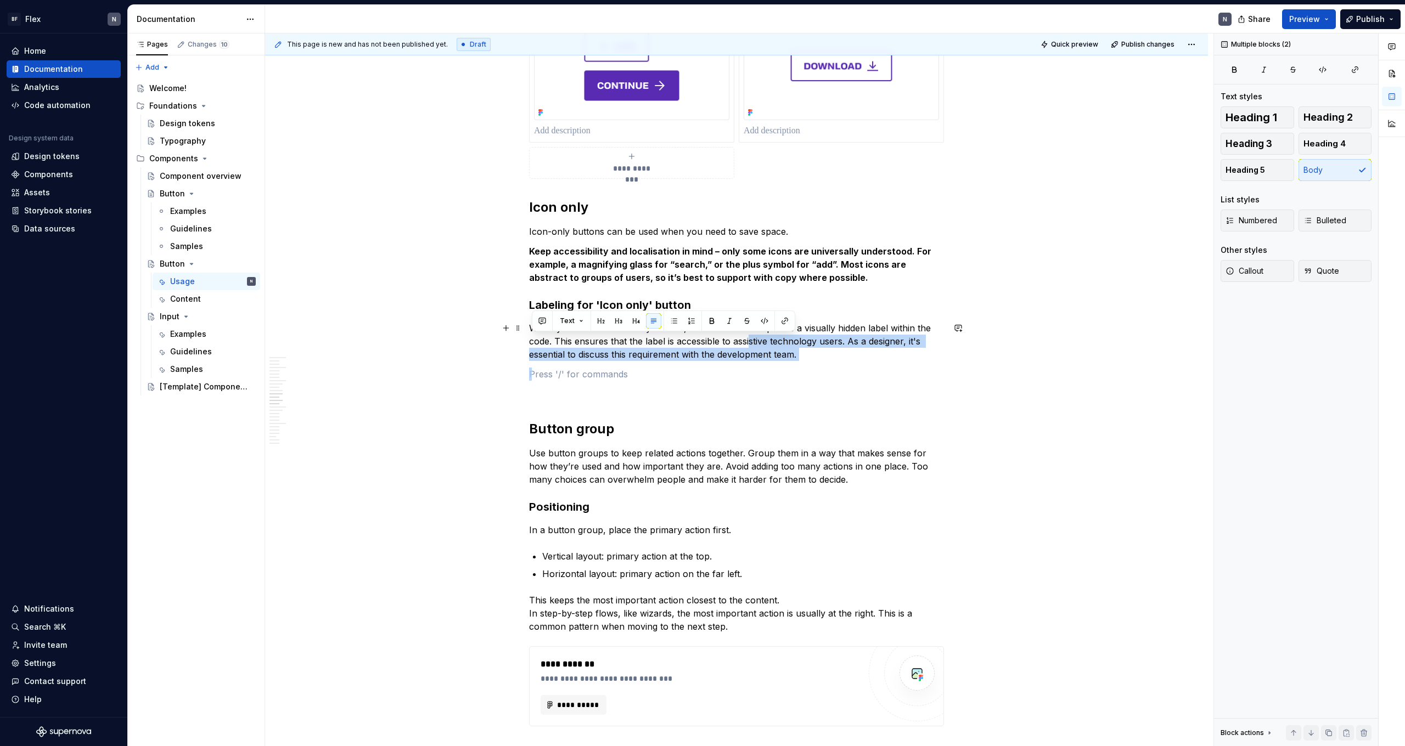
click at [764, 340] on p "When you use the 'Icon only' button, it's crucial to incorporate a visually hid…" at bounding box center [736, 342] width 415 height 40
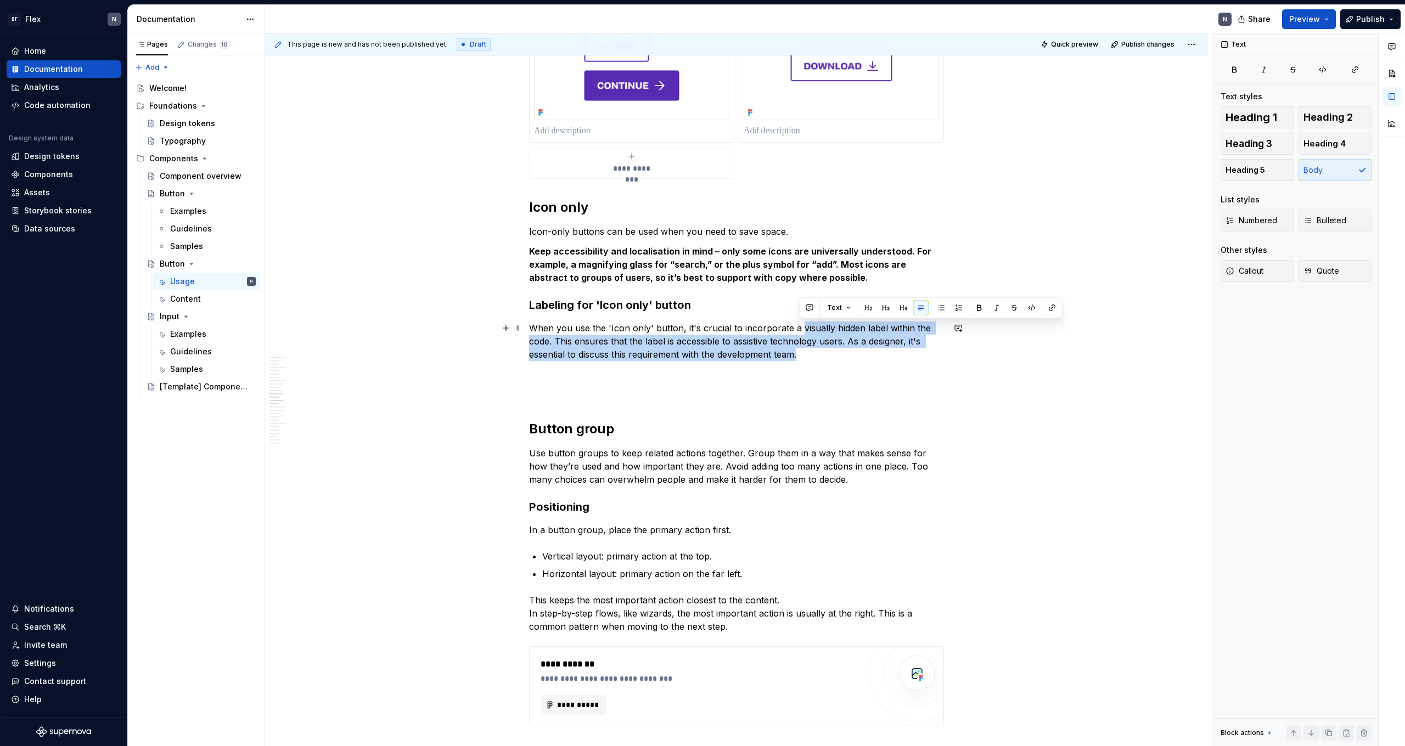
drag, startPoint x: 813, startPoint y: 353, endPoint x: 799, endPoint y: 325, distance: 31.2
click at [799, 325] on p "When you use the 'Icon only' button, it's crucial to incorporate a visually hid…" at bounding box center [736, 342] width 415 height 40
click at [801, 354] on p "When you use the 'Icon only' button, it's crucial to incorporate a visually hid…" at bounding box center [736, 342] width 415 height 40
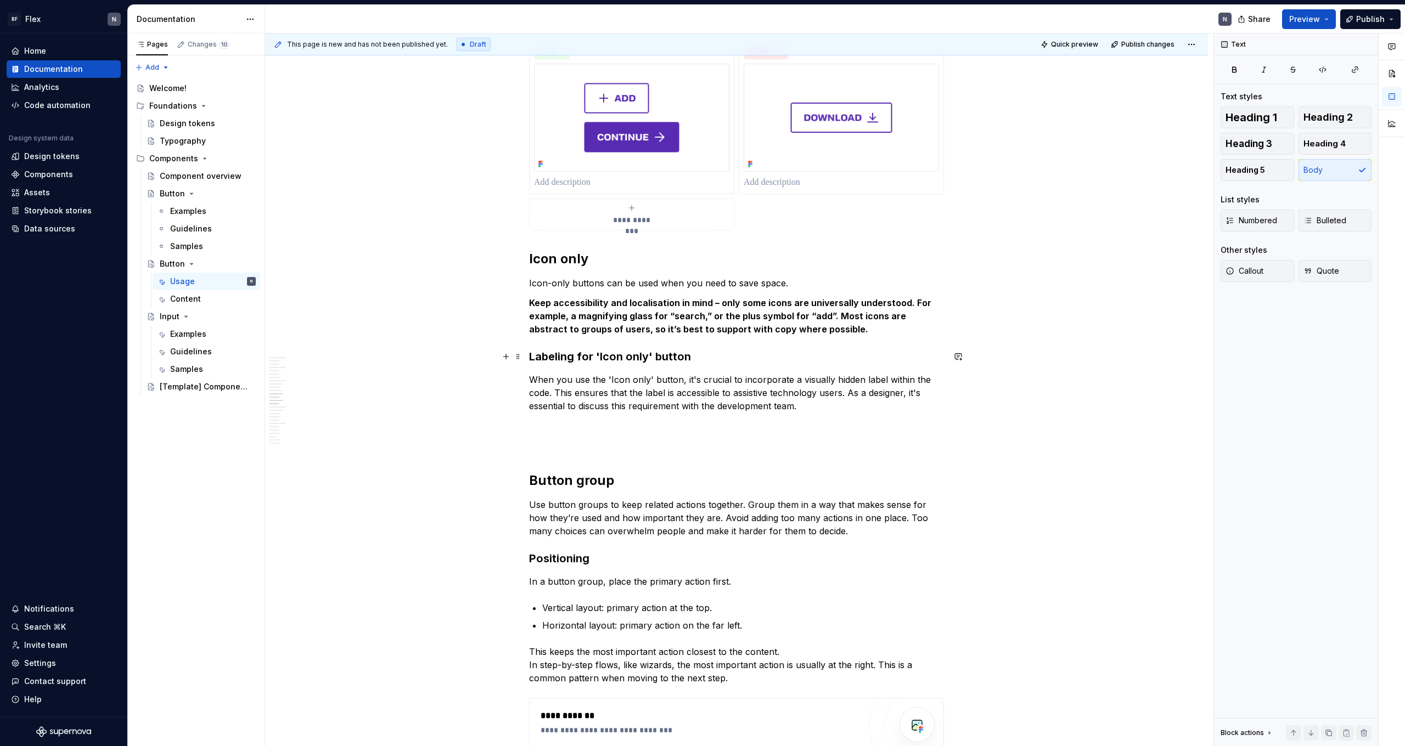
scroll to position [1338, 0]
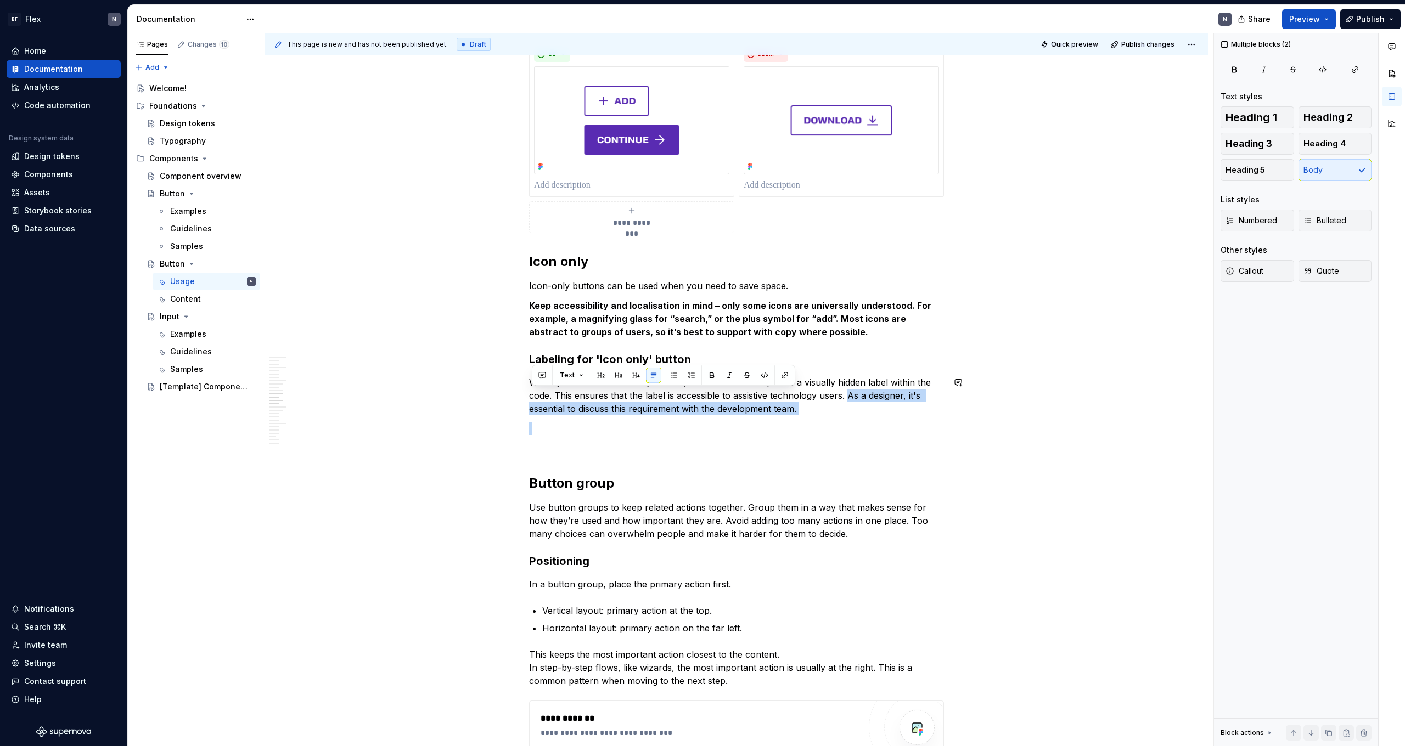
drag, startPoint x: 851, startPoint y: 398, endPoint x: 853, endPoint y: 418, distance: 19.9
click at [806, 410] on p "When you use the 'Icon only' button, it's crucial to incorporate a visually hid…" at bounding box center [736, 394] width 415 height 40
drag, startPoint x: 854, startPoint y: 409, endPoint x: 849, endPoint y: 393, distance: 16.5
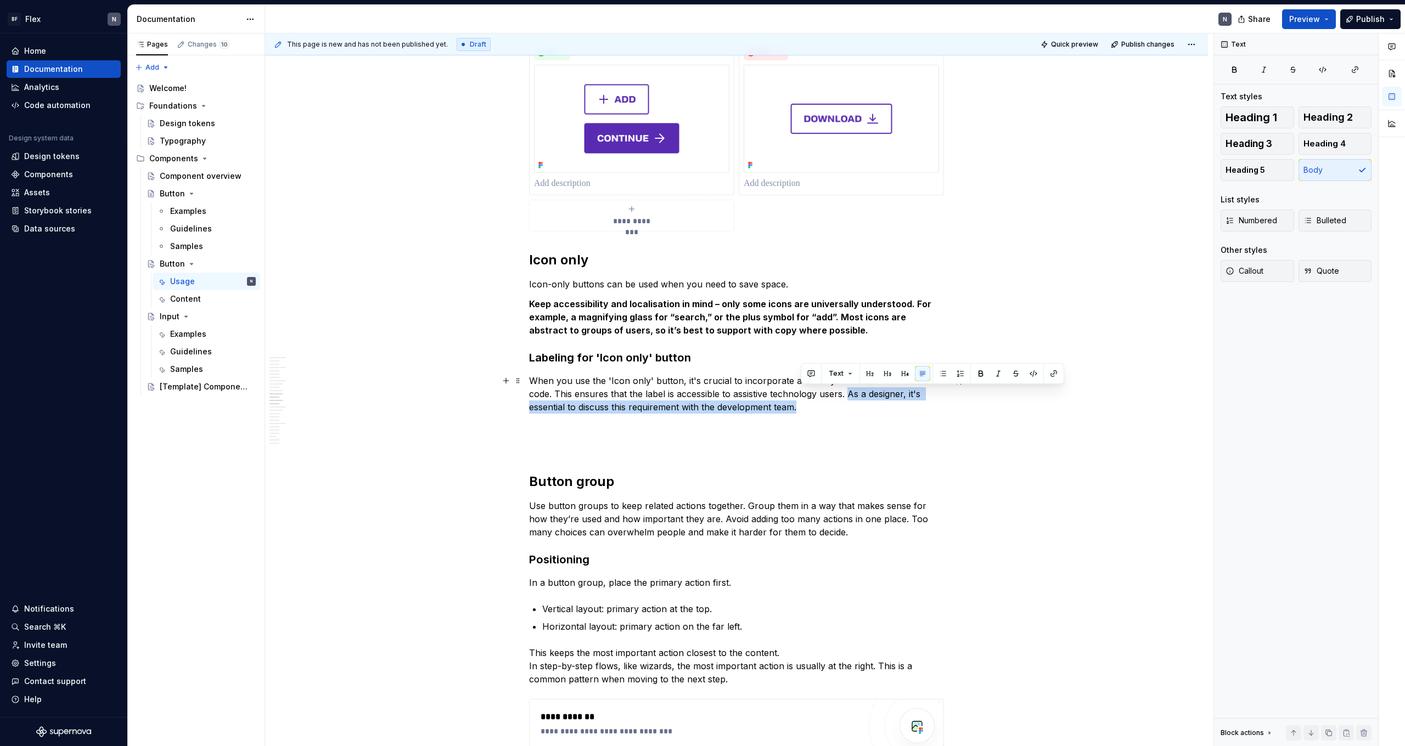
click at [806, 393] on p "When you use the 'Icon only' button, it's crucial to incorporate a visually hid…" at bounding box center [736, 394] width 415 height 40
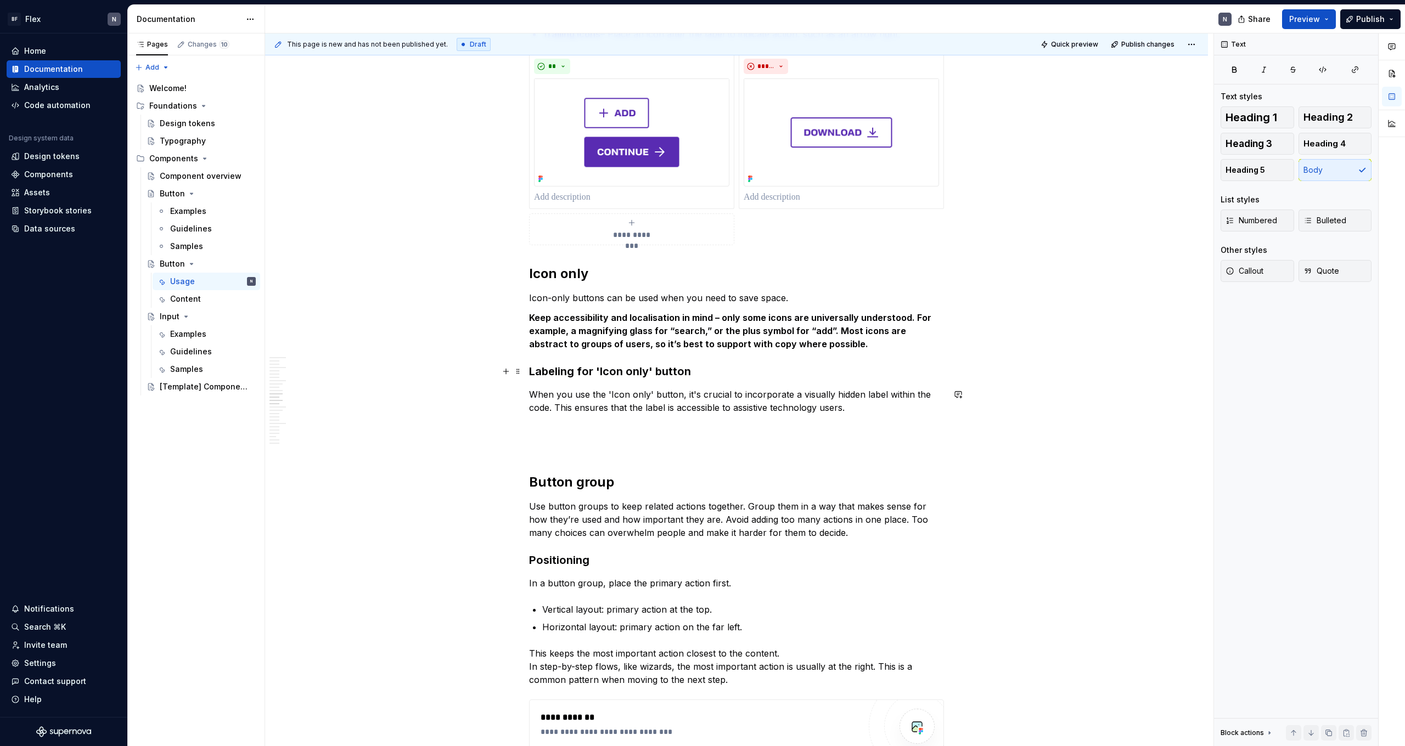
scroll to position [1323, 0]
click at [793, 302] on p "Icon-only buttons can be used when you need to save space." at bounding box center [736, 300] width 415 height 13
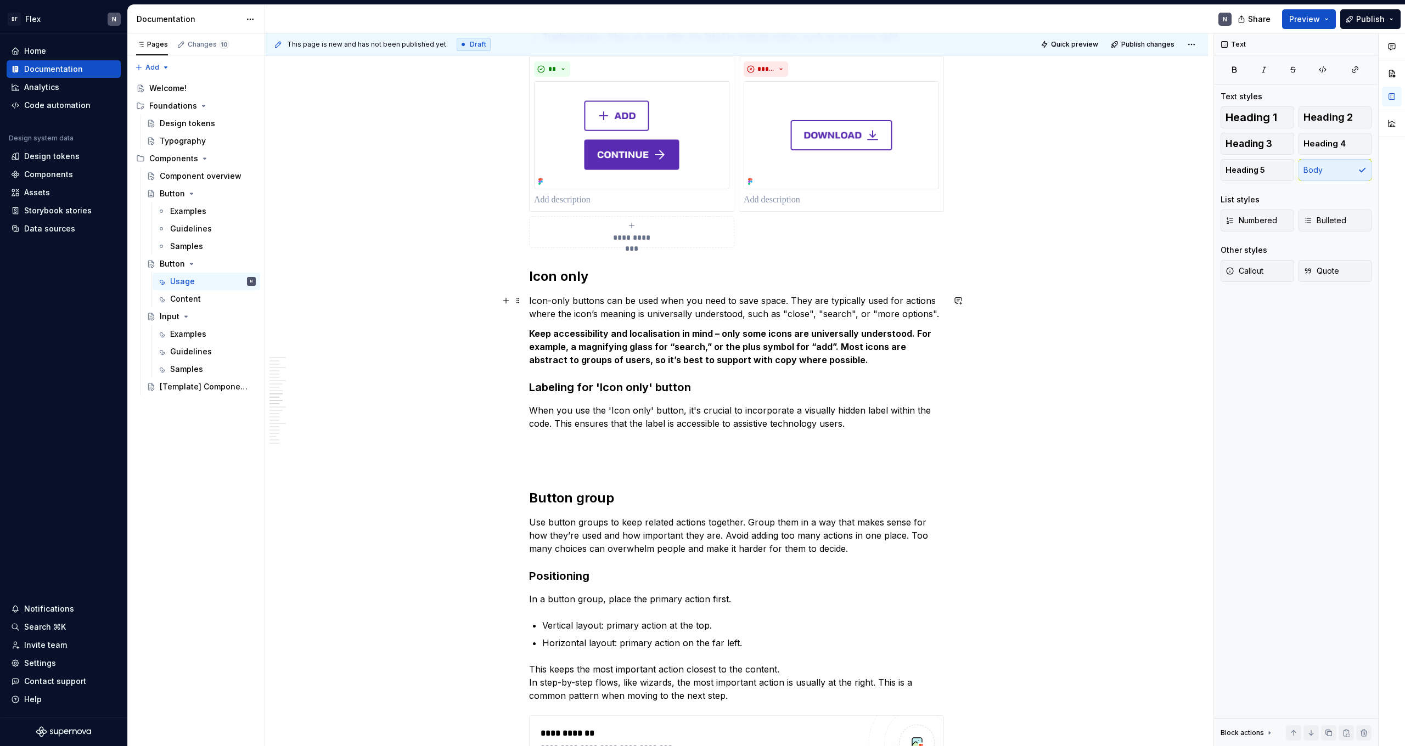
drag, startPoint x: 875, startPoint y: 314, endPoint x: 874, endPoint y: 321, distance: 6.7
click at [806, 316] on p "Icon-only buttons can be used when you need to save space. They are typically u…" at bounding box center [736, 307] width 415 height 26
drag, startPoint x: 874, startPoint y: 316, endPoint x: 926, endPoint y: 315, distance: 52.1
click at [806, 315] on p "Icon-only buttons can be used when you need to save space. They are typically u…" at bounding box center [736, 307] width 415 height 26
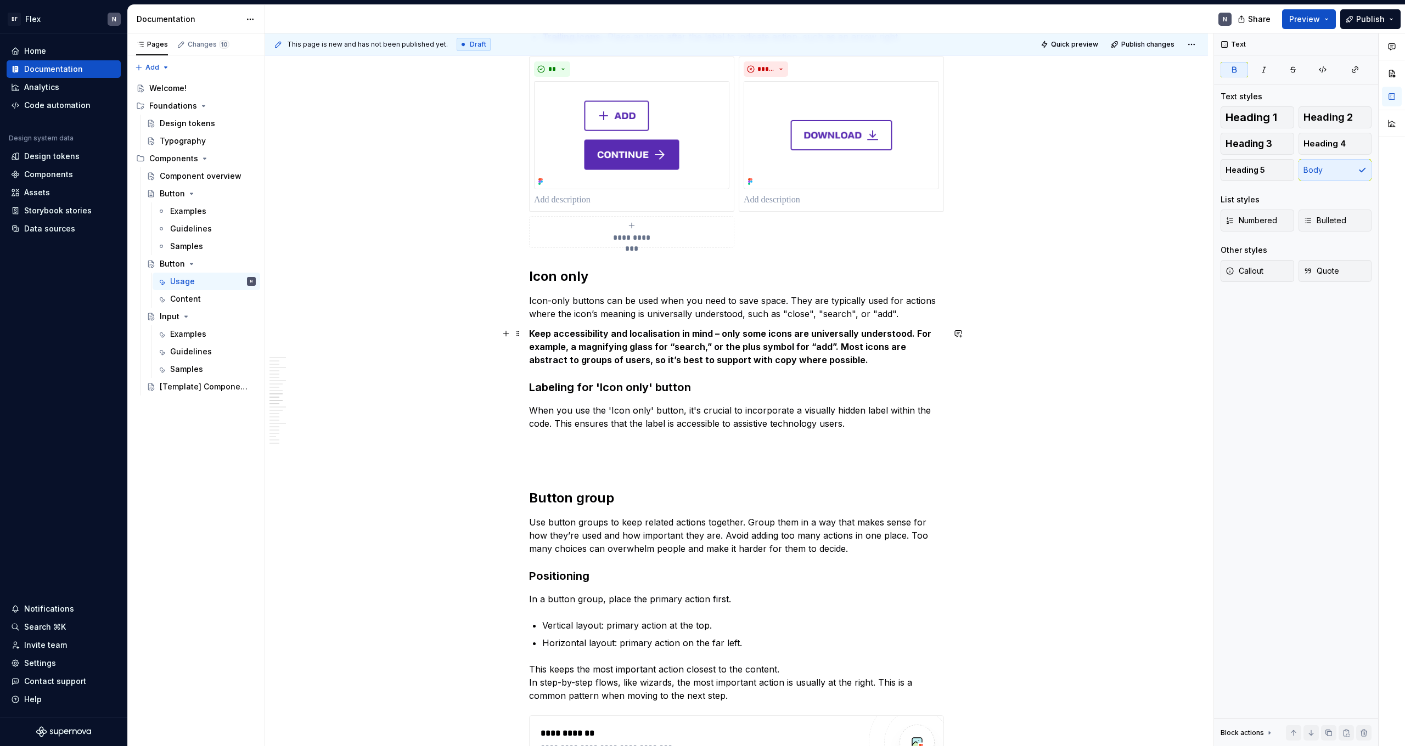
drag, startPoint x: 852, startPoint y: 358, endPoint x: 844, endPoint y: 374, distance: 16.9
click at [806, 358] on p "Keep accessibility and localisation in mind – only some icons are universally u…" at bounding box center [736, 347] width 415 height 40
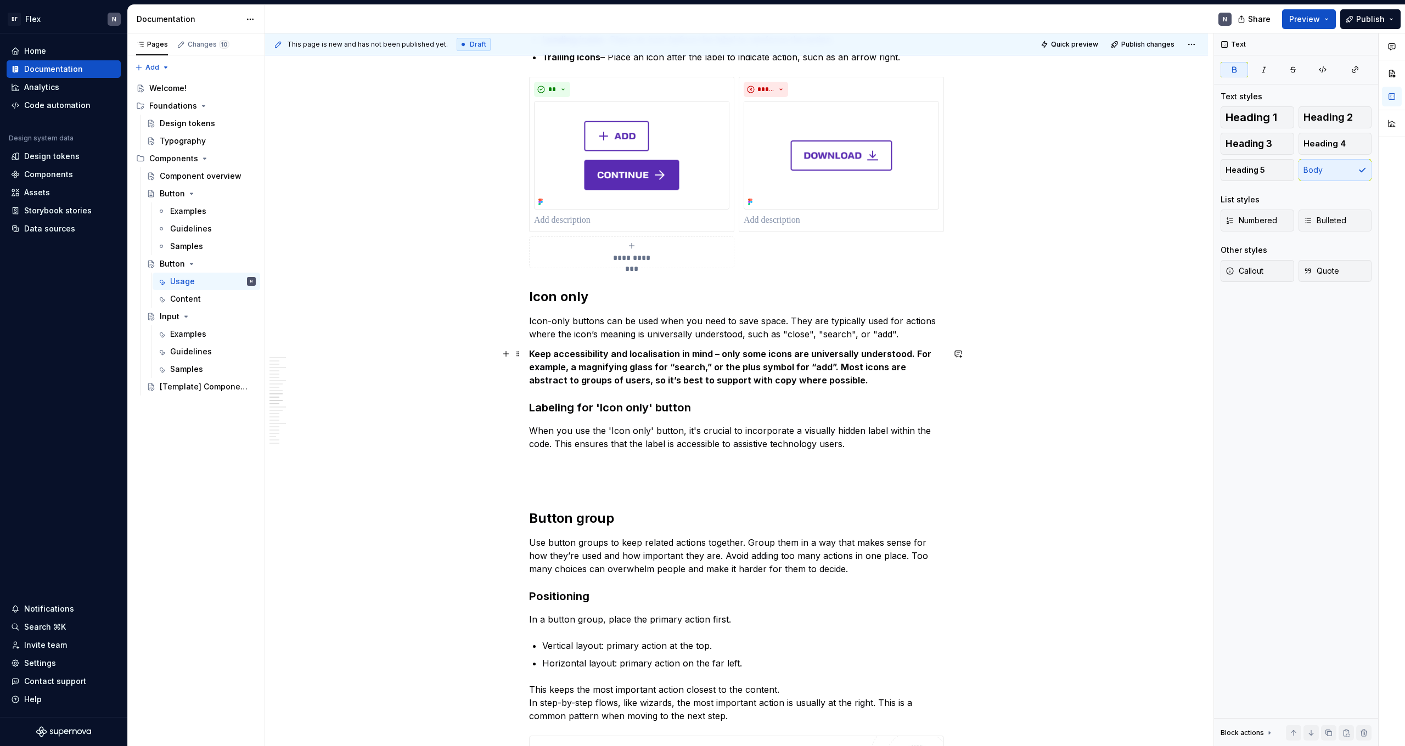
scroll to position [1302, 0]
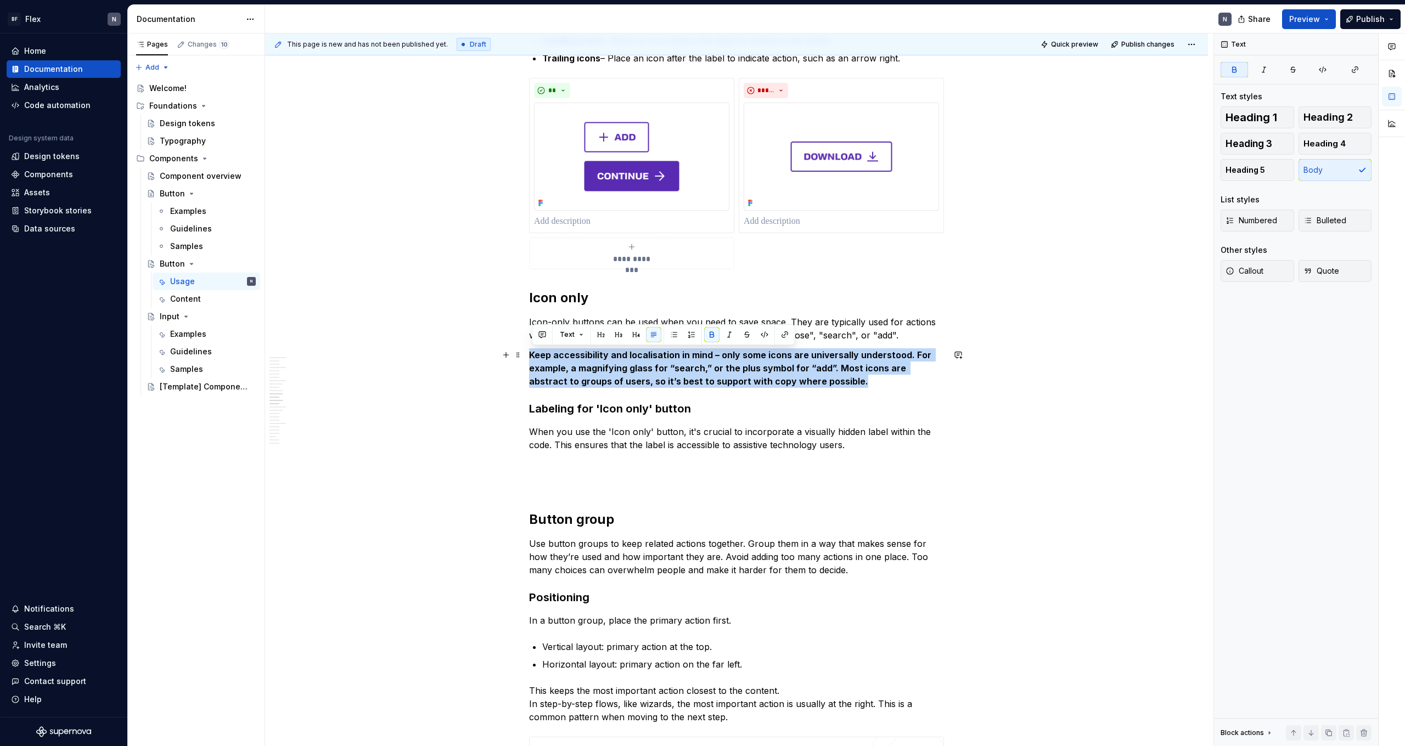
drag, startPoint x: 840, startPoint y: 379, endPoint x: 532, endPoint y: 356, distance: 308.2
click at [532, 356] on p "Keep accessibility and localisation in mind – only some icons are universally u…" at bounding box center [736, 368] width 415 height 40
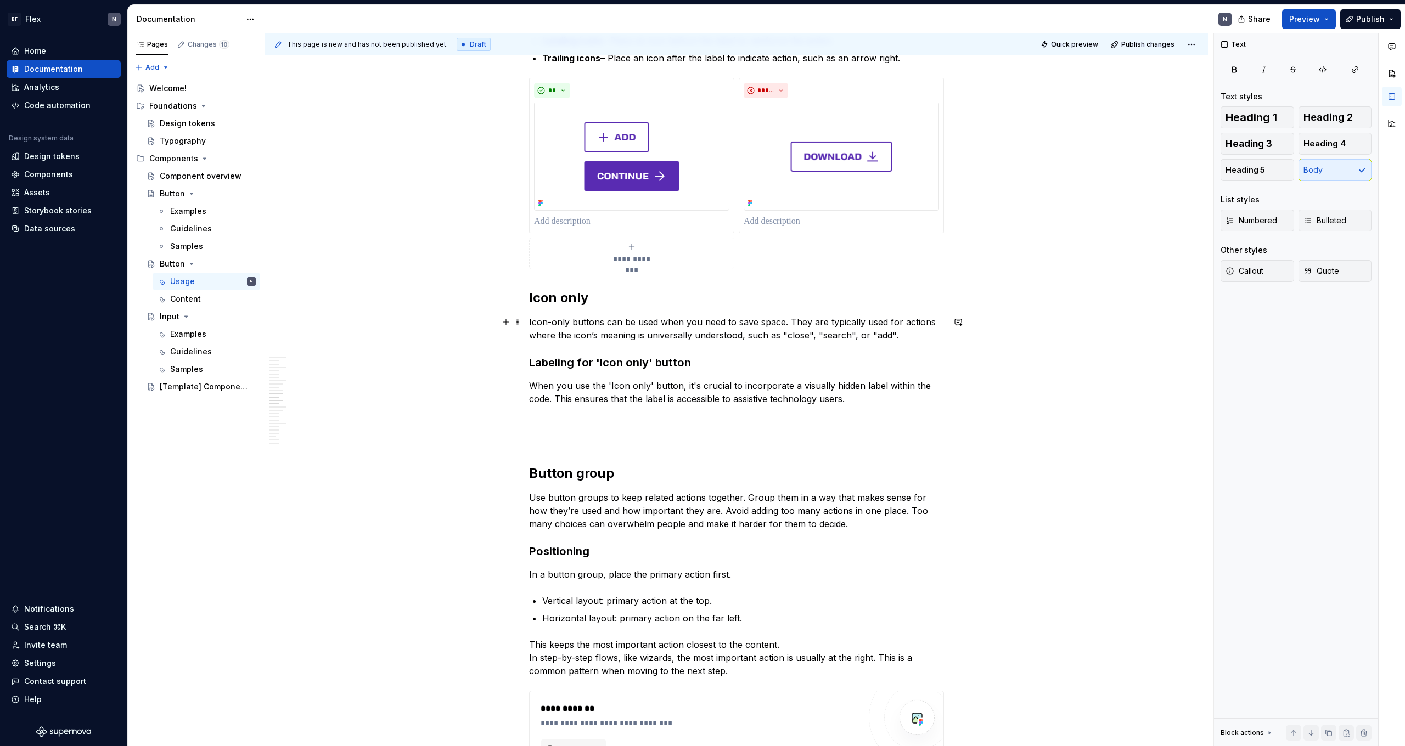
click at [735, 329] on p "Icon-only buttons can be used when you need to save space. They are typically u…" at bounding box center [736, 329] width 415 height 26
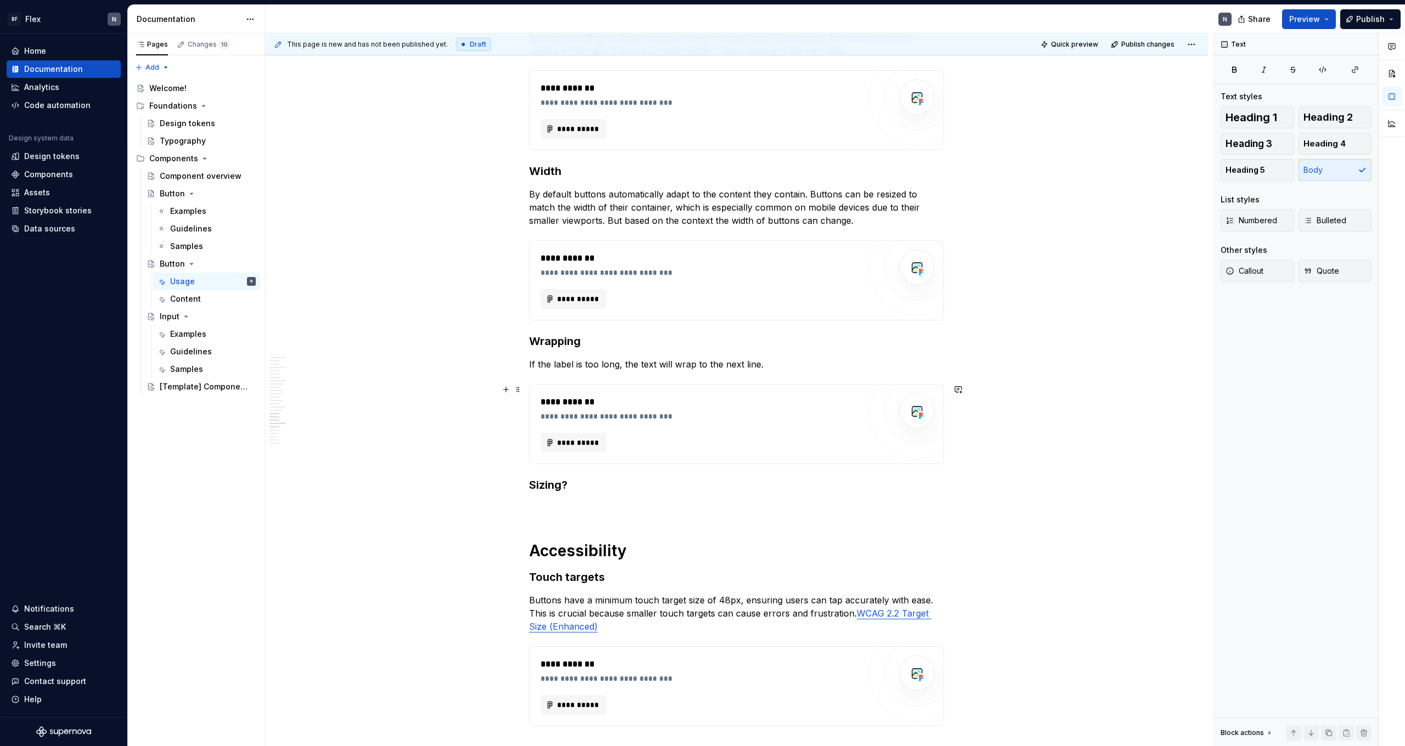
scroll to position [2223, 0]
click at [593, 460] on h3 "Sizing?" at bounding box center [736, 483] width 415 height 15
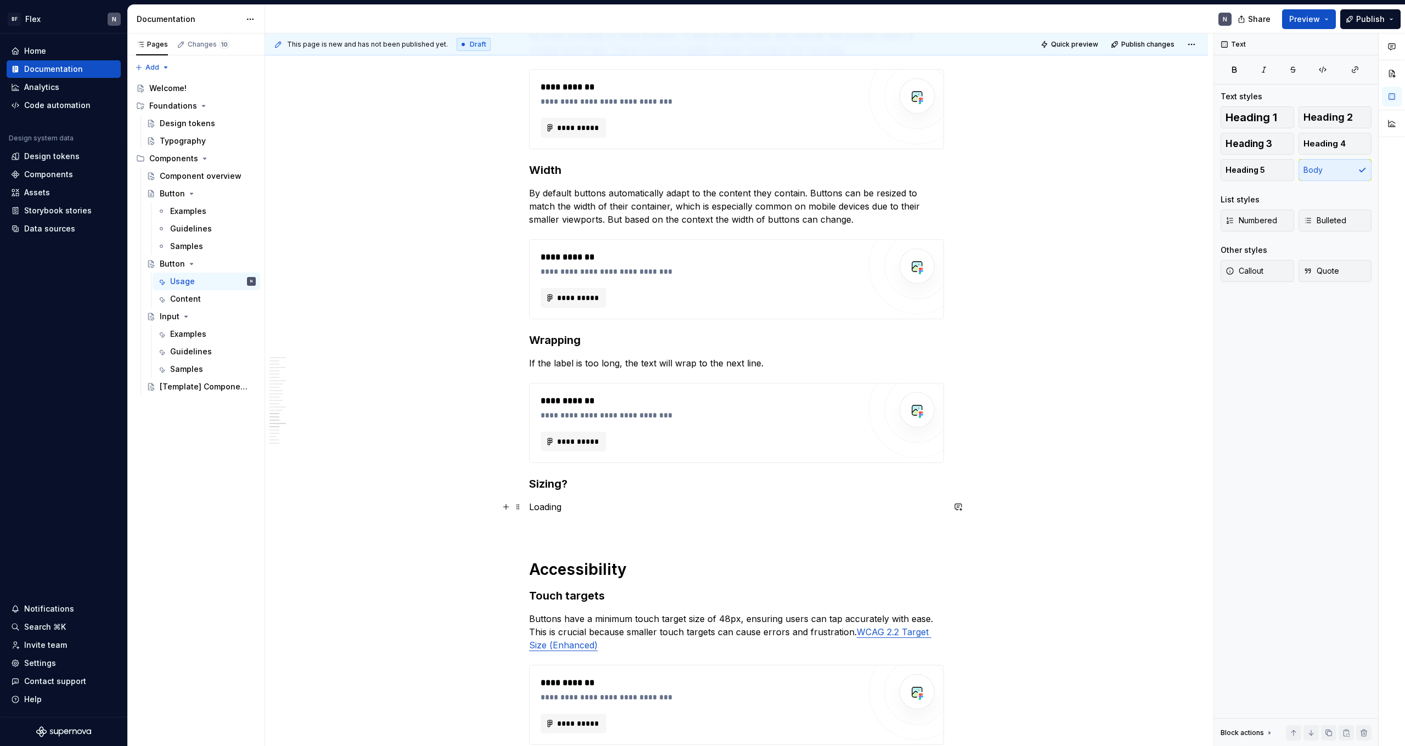
click at [554, 460] on p "Loading" at bounding box center [736, 506] width 415 height 13
click at [630, 460] on button "button" at bounding box center [635, 486] width 15 height 15
click at [806, 142] on span "Heading 3" at bounding box center [1248, 143] width 47 height 11
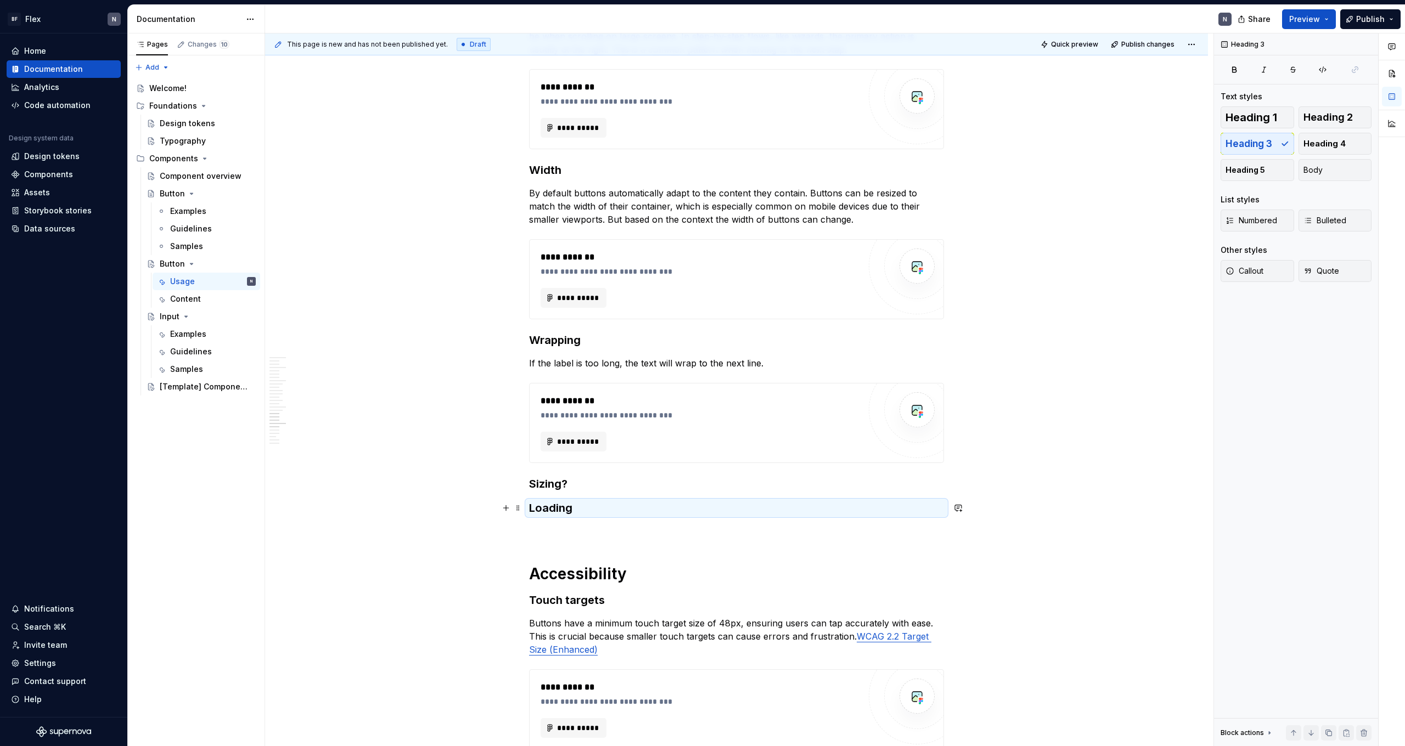
click at [591, 460] on h3 "Loading" at bounding box center [736, 507] width 415 height 15
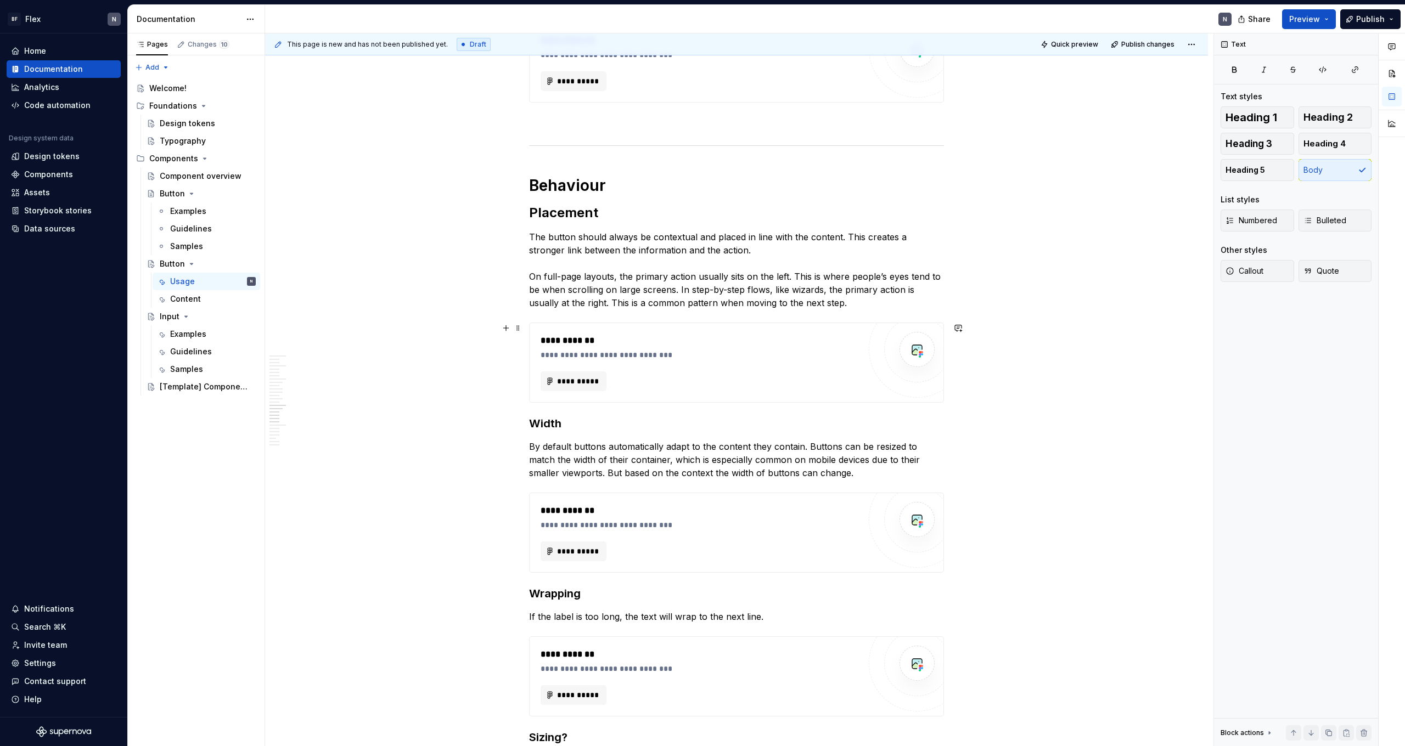
scroll to position [1904, 0]
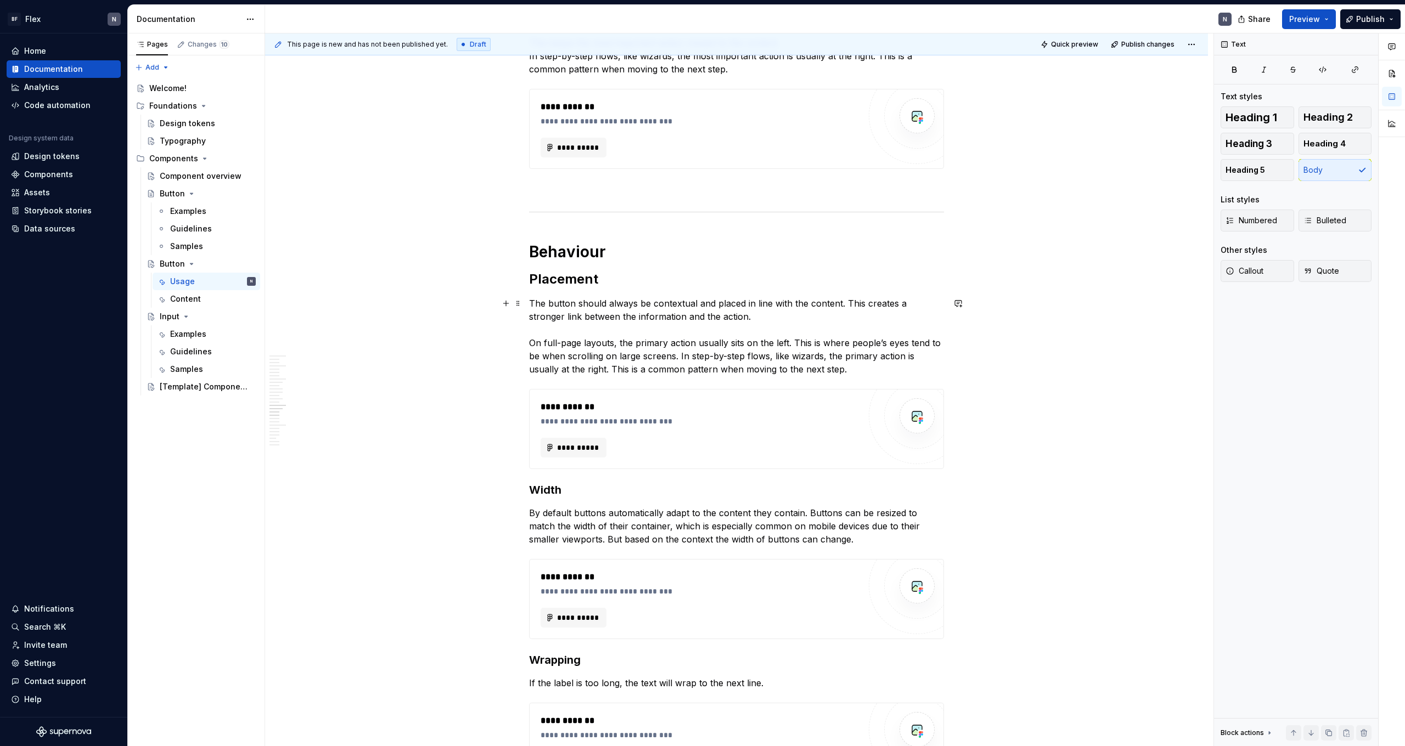
click at [584, 333] on p "The button should always be contextual and placed in line with the content. Thi…" at bounding box center [736, 336] width 415 height 79
click at [588, 347] on p "The button should always be contextual and placed in line with the content. Thi…" at bounding box center [736, 336] width 415 height 79
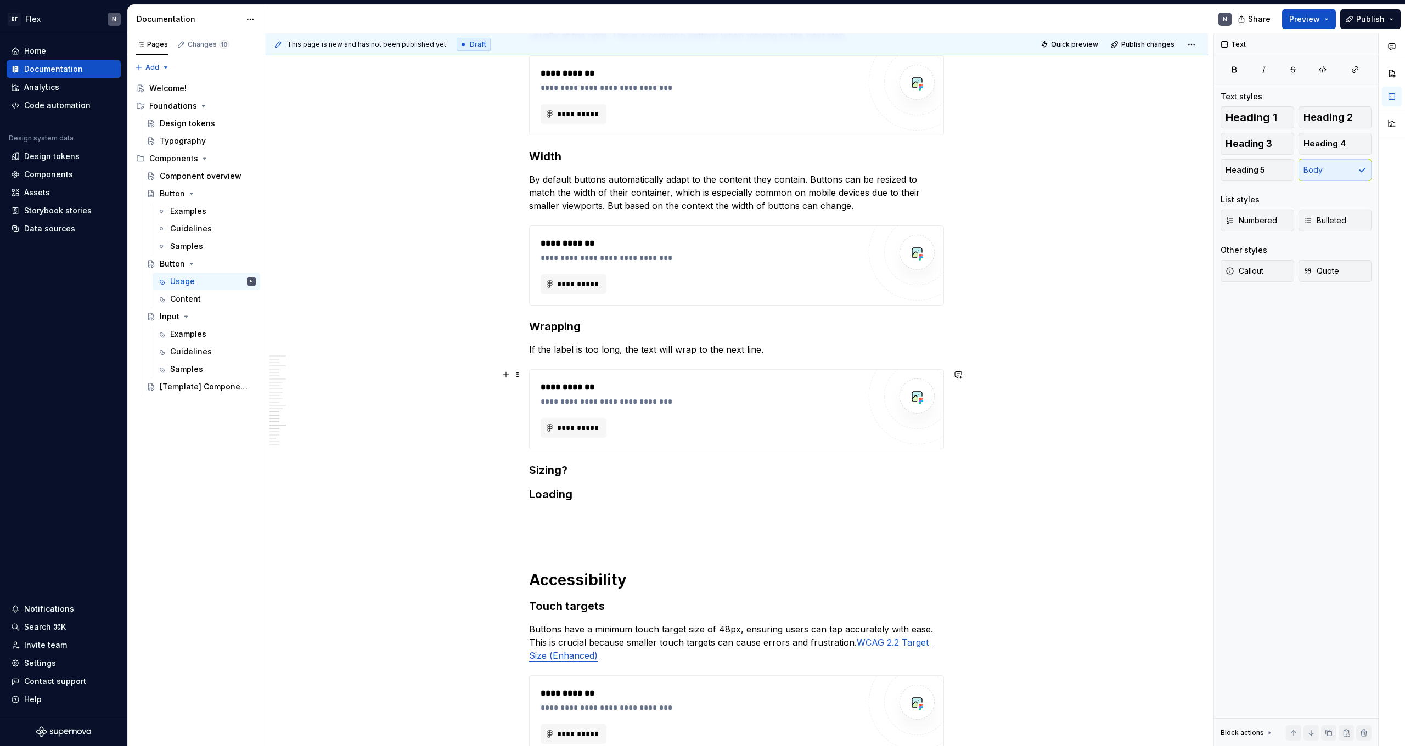
scroll to position [2244, 0]
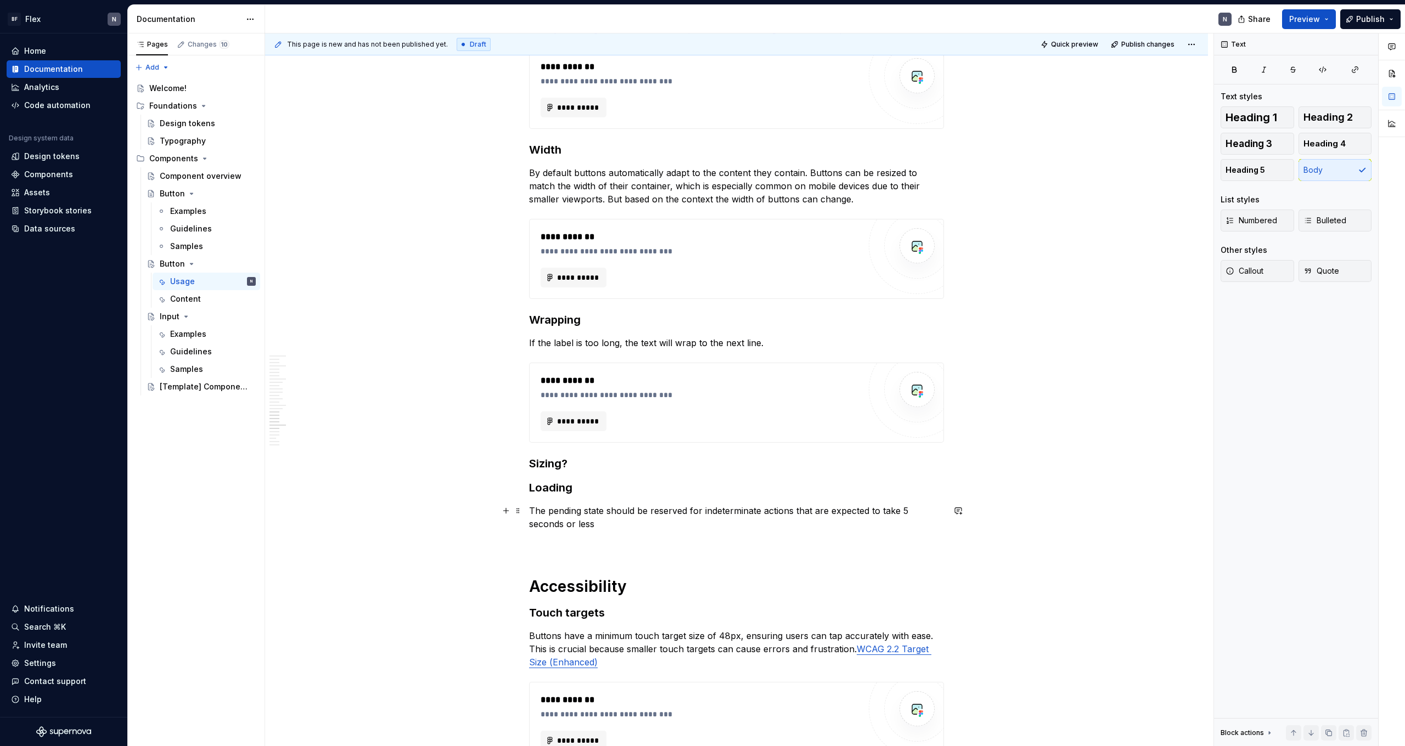
click at [559, 460] on p "The pending state should be reserved for indeterminate actions that are expecte…" at bounding box center [736, 517] width 415 height 26
click at [574, 460] on p "The loading state should be reserved for indeterminate actions that are expecte…" at bounding box center [736, 517] width 415 height 26
click at [729, 460] on p "The loading state should be reserved for indeterminate actions that are expecte…" at bounding box center [736, 517] width 415 height 26
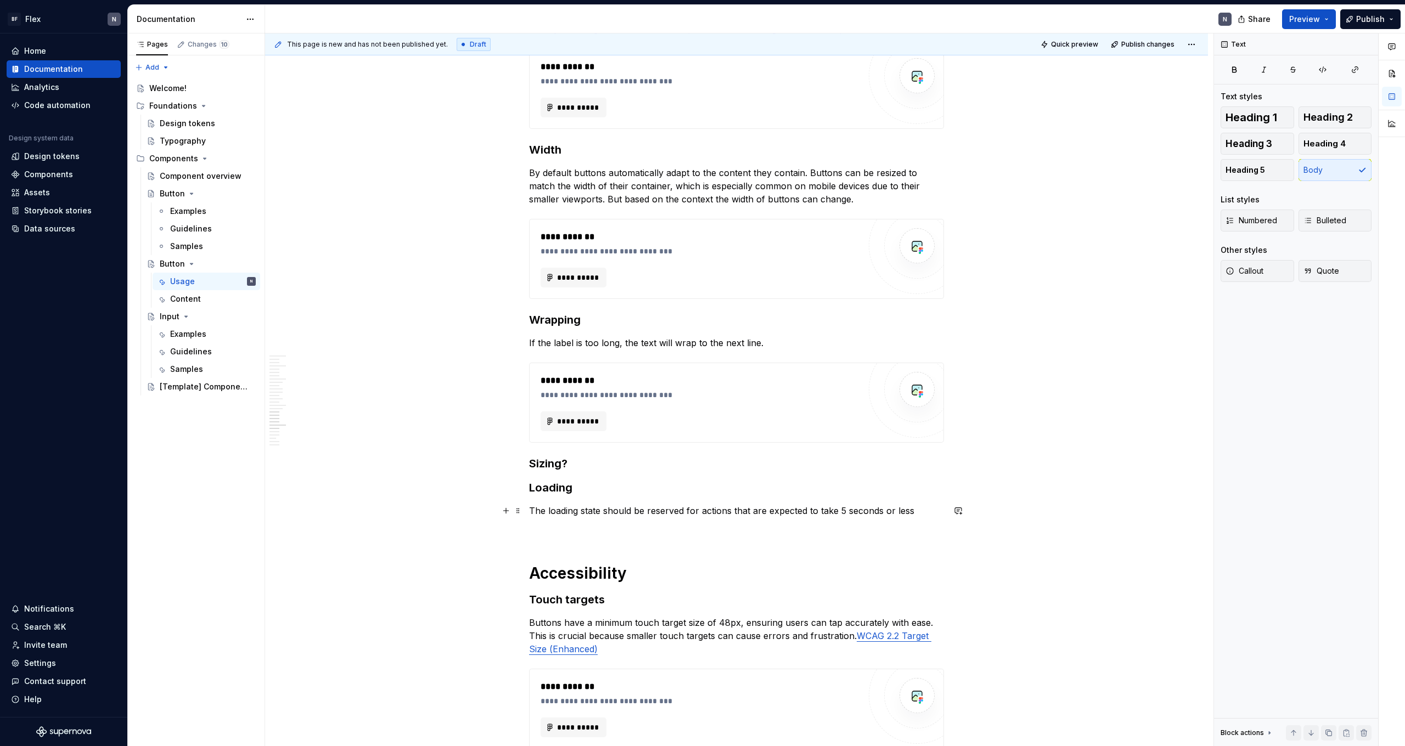
drag, startPoint x: 913, startPoint y: 513, endPoint x: 919, endPoint y: 523, distance: 11.6
drag, startPoint x: 912, startPoint y: 508, endPoint x: 917, endPoint y: 534, distance: 27.4
click at [806, 460] on p "The loading state should be reserved for actions that are expected to take 5 se…" at bounding box center [736, 510] width 415 height 13
click at [571, 460] on div "Figma images" at bounding box center [623, 569] width 117 height 11
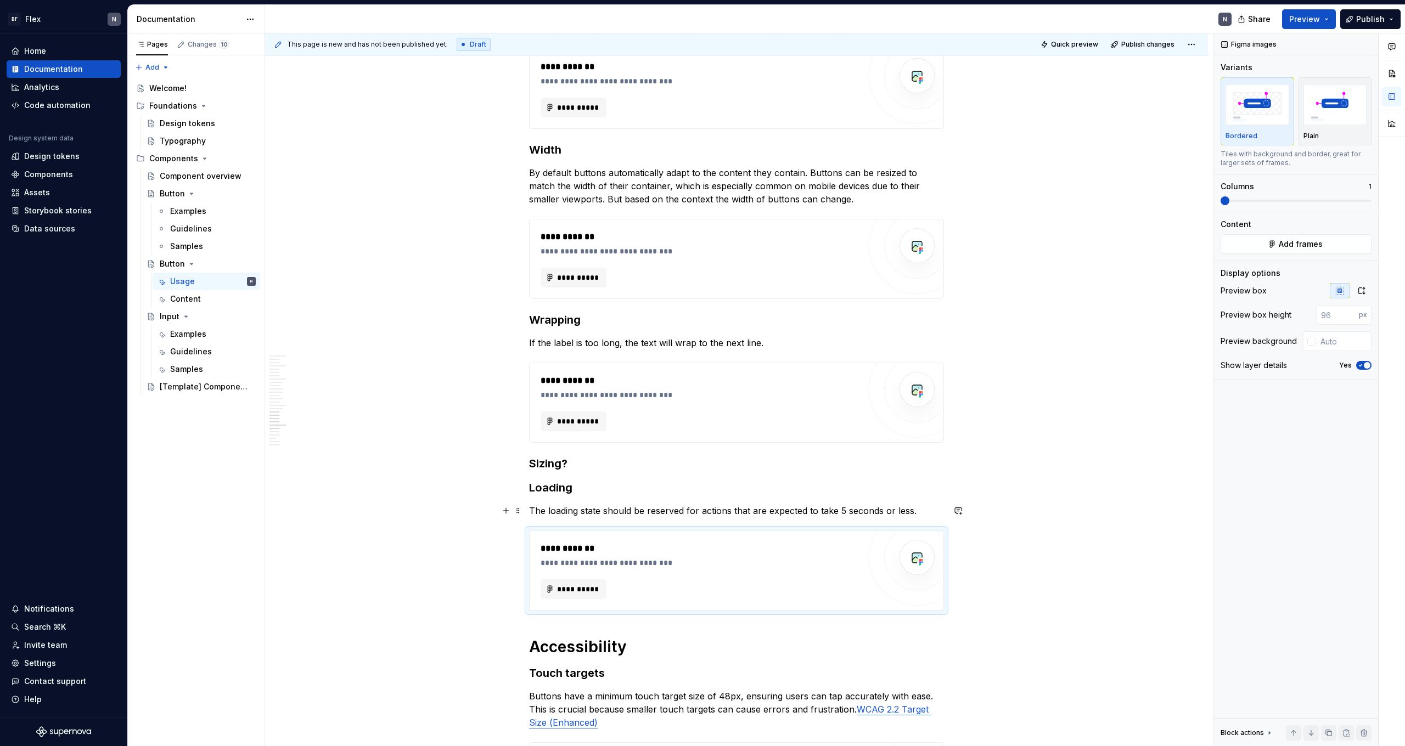
click at [650, 460] on p "The loading state should be reserved for actions that are expected to take 5 se…" at bounding box center [736, 510] width 415 height 13
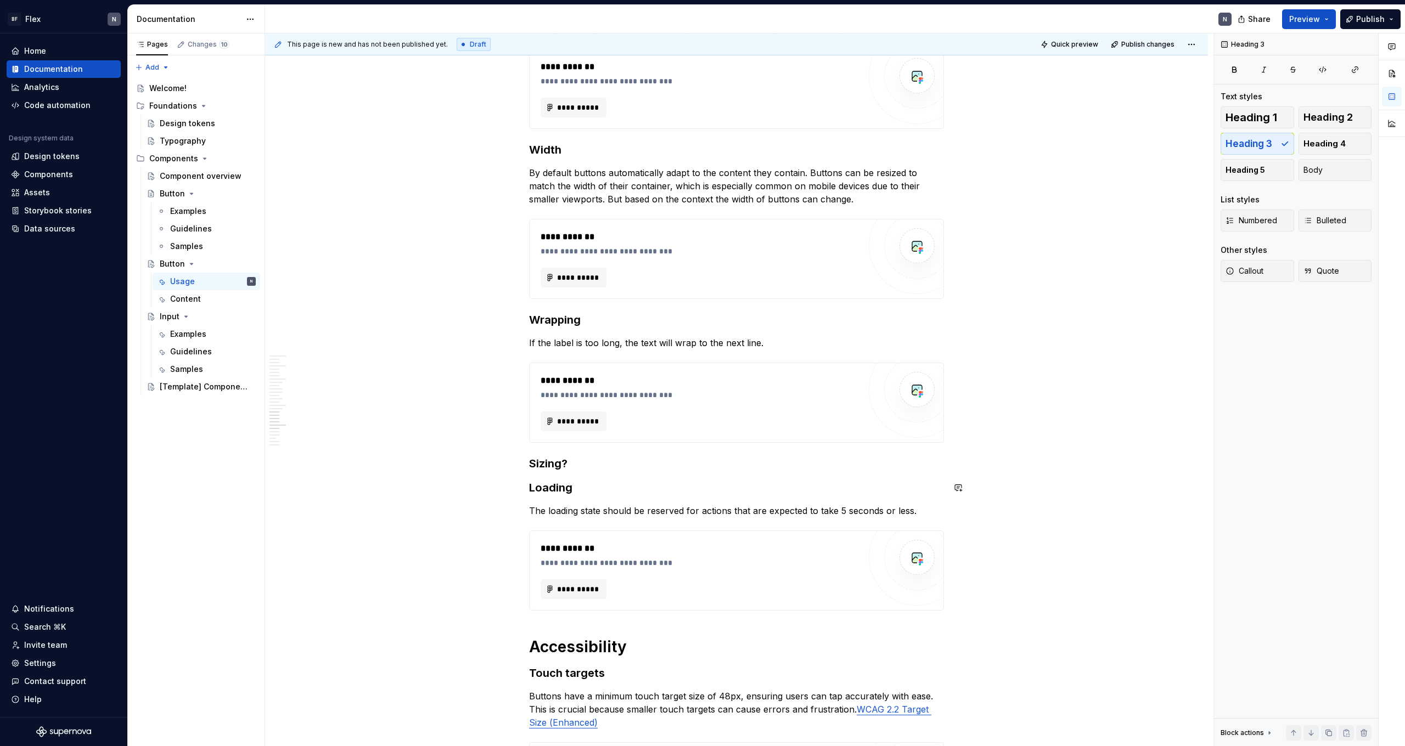
drag, startPoint x: 596, startPoint y: 464, endPoint x: 532, endPoint y: 463, distance: 63.7
click at [532, 460] on h3 "Sizing?" at bounding box center [736, 463] width 415 height 15
copy h3 "Sizing?"
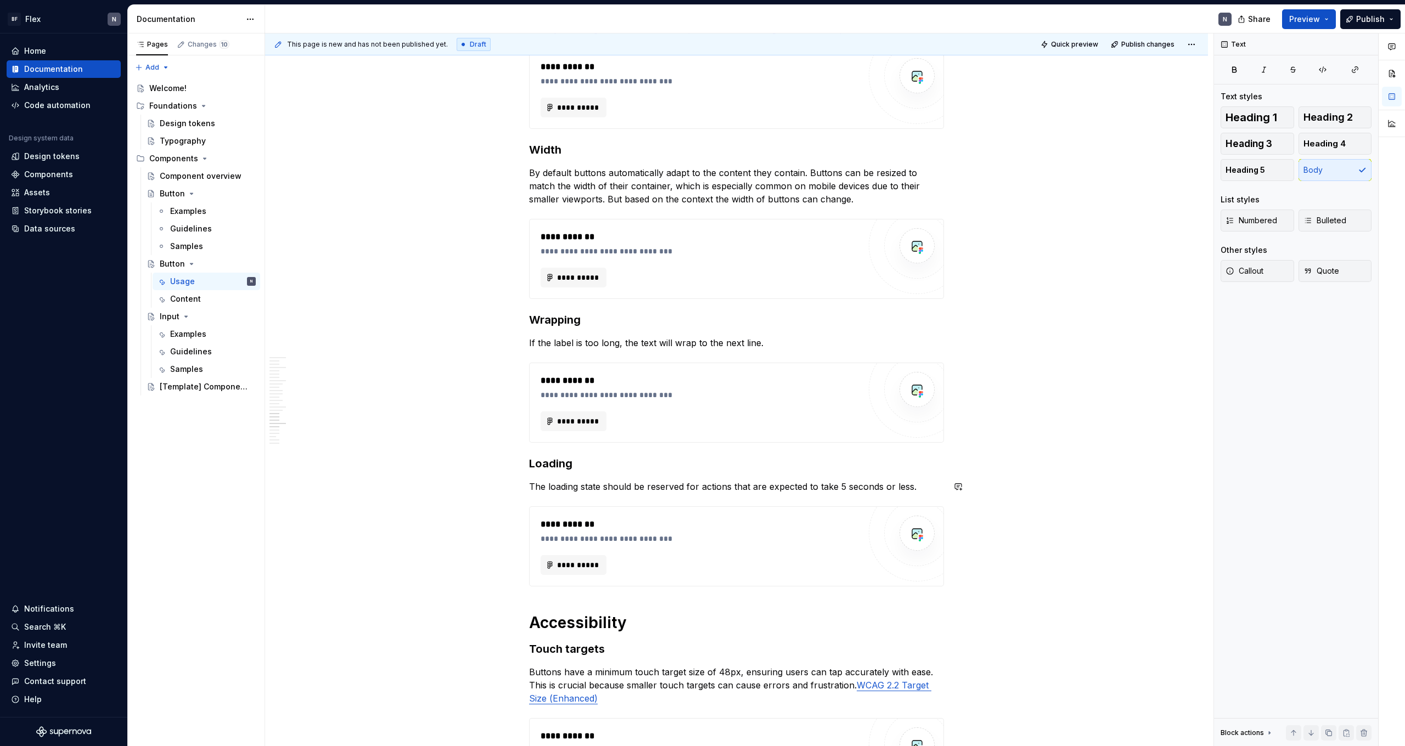
click at [566, 460] on p "The loading state should be reserved for actions that are expected to take 5 se…" at bounding box center [736, 486] width 415 height 13
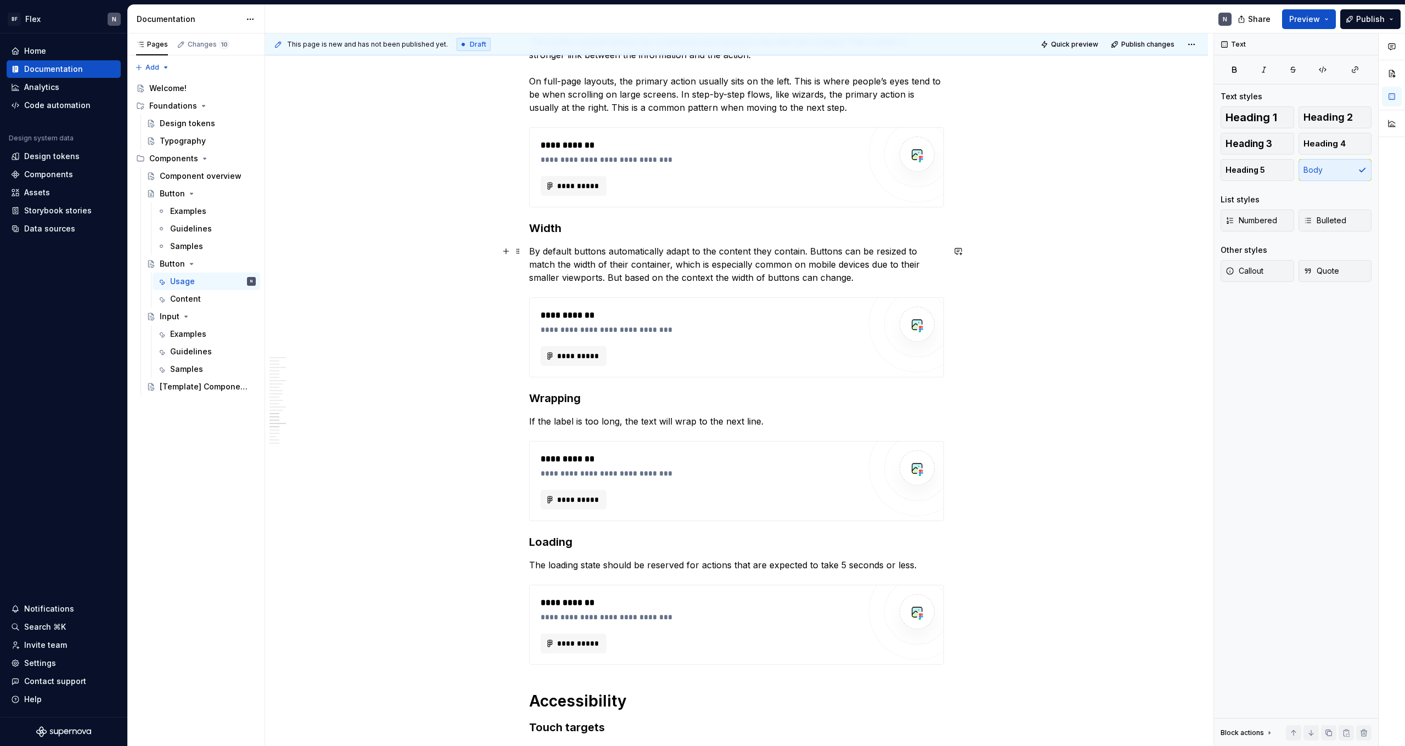
click at [806, 254] on p "By default buttons automatically adapt to the content they contain. Buttons can…" at bounding box center [736, 265] width 415 height 40
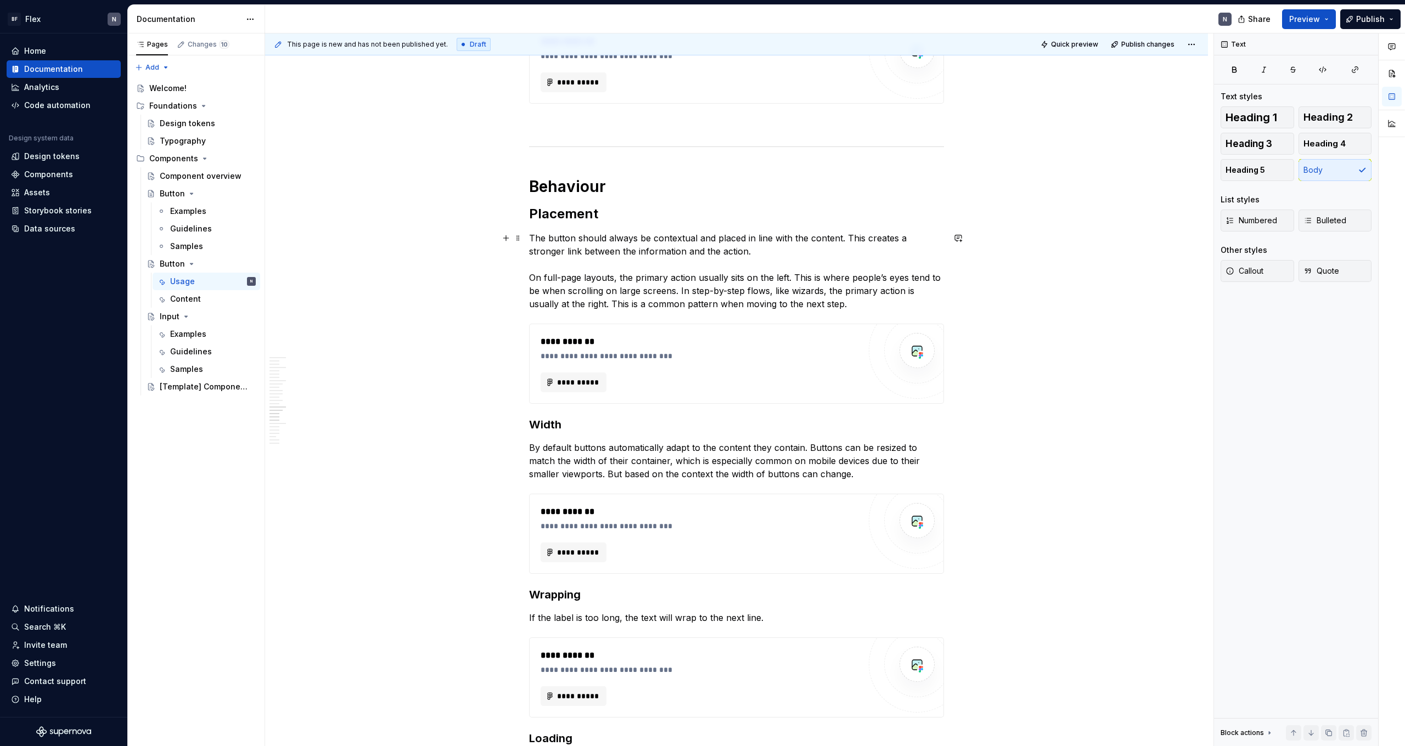
click at [689, 305] on p "The button should always be contextual and placed in line with the content. Thi…" at bounding box center [736, 271] width 415 height 79
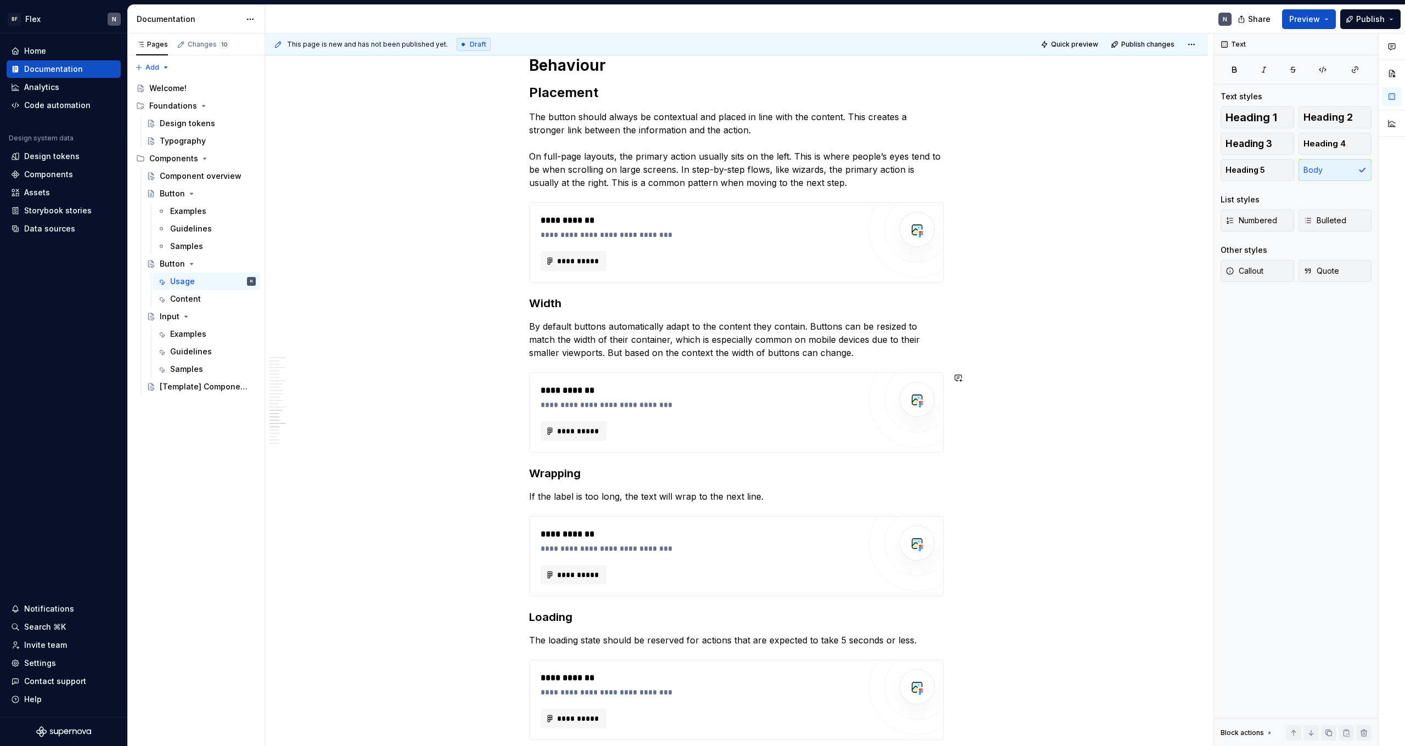
scroll to position [2075, 0]
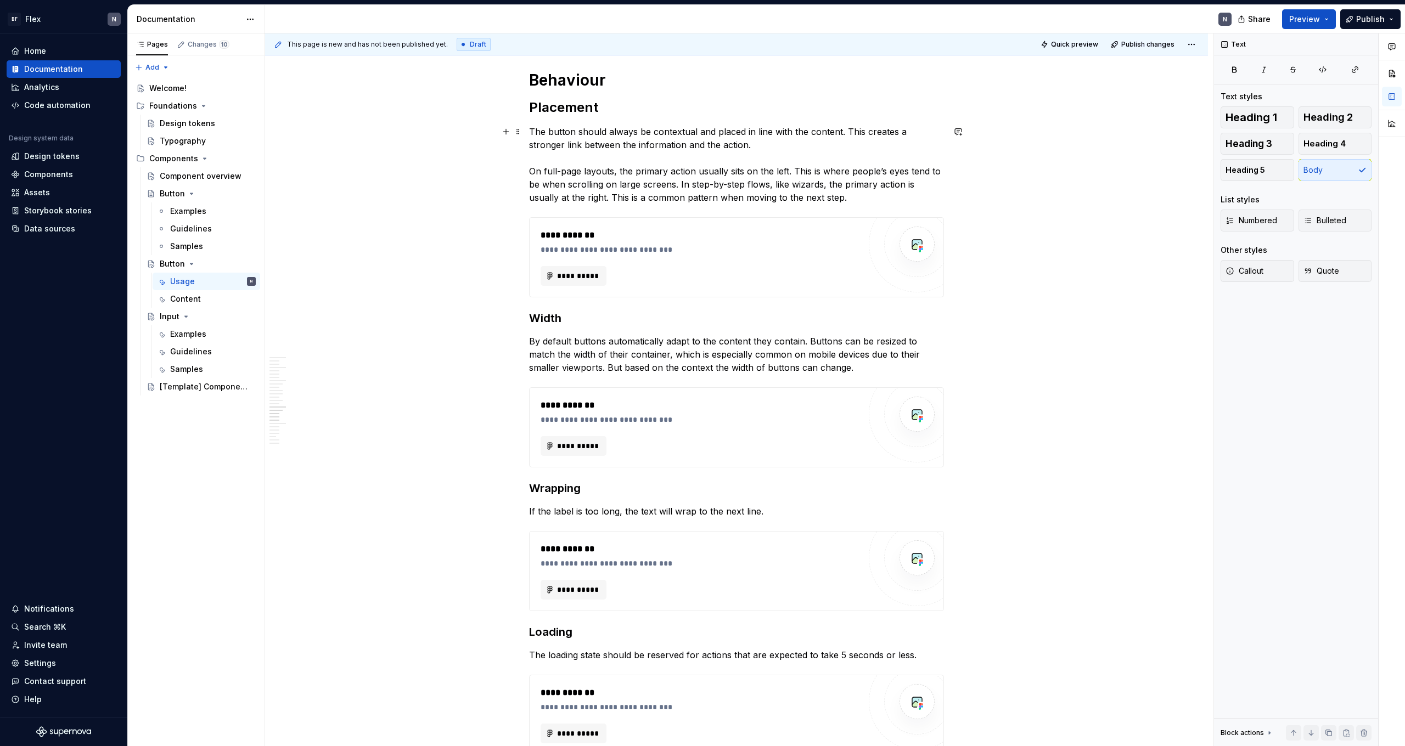
click at [623, 194] on p "The button should always be contextual and placed in line with the content. Thi…" at bounding box center [736, 164] width 415 height 79
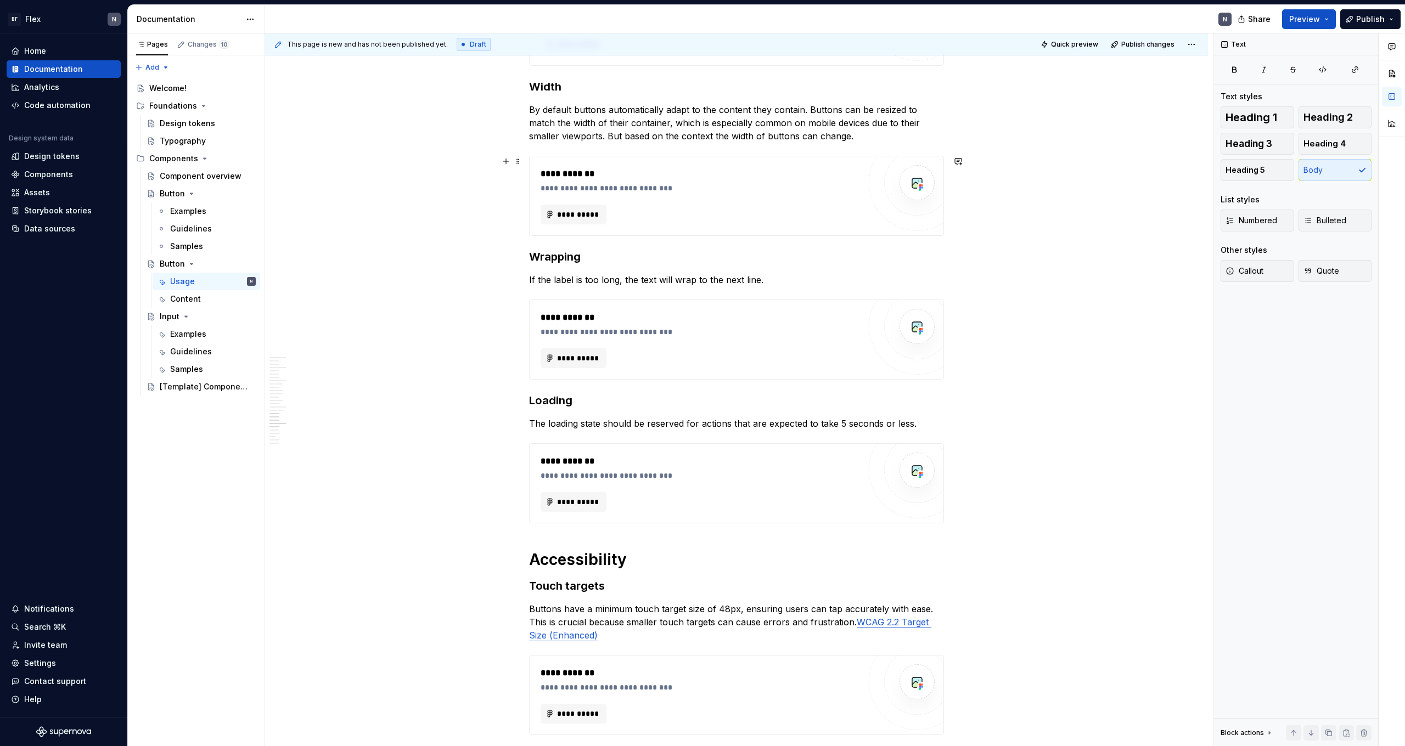
scroll to position [2351, 0]
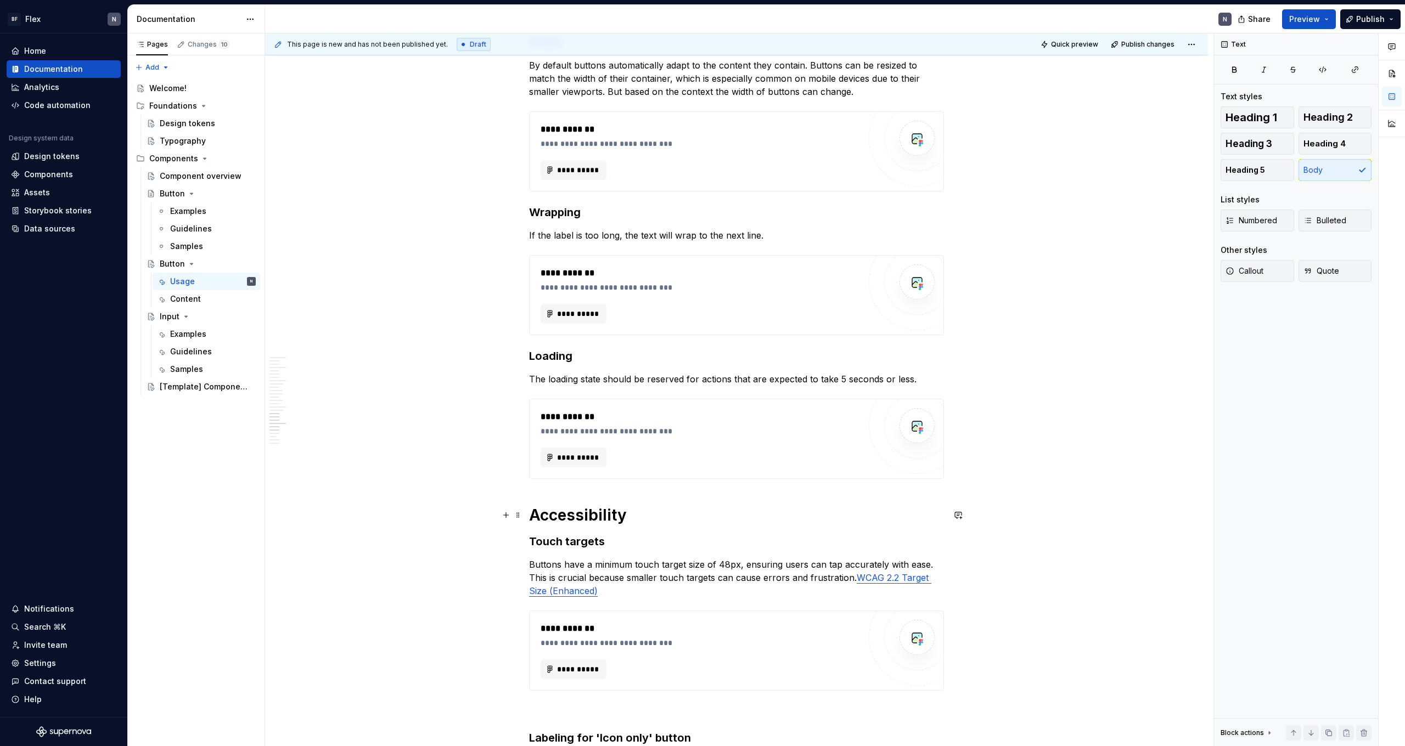
click at [548, 460] on h1 "Accessibility" at bounding box center [736, 515] width 415 height 20
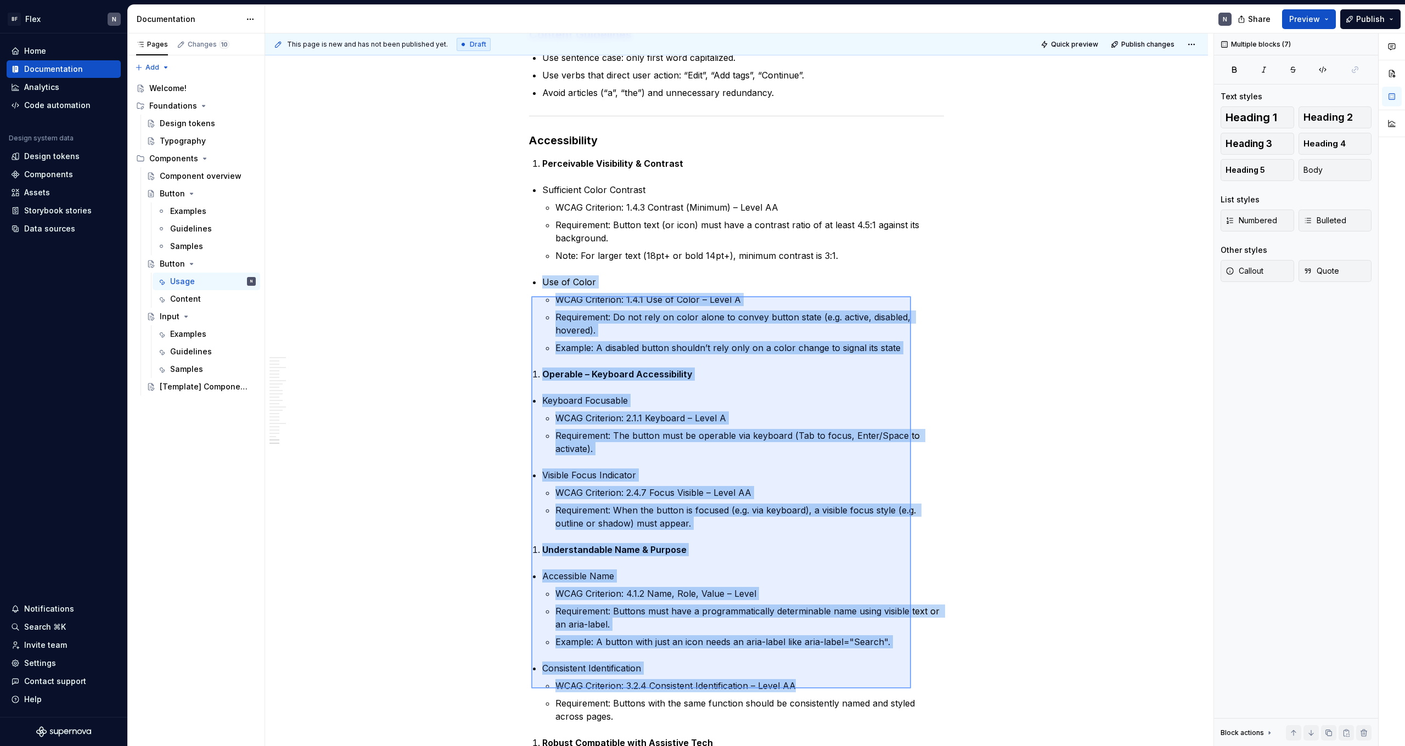
scroll to position [3540, 0]
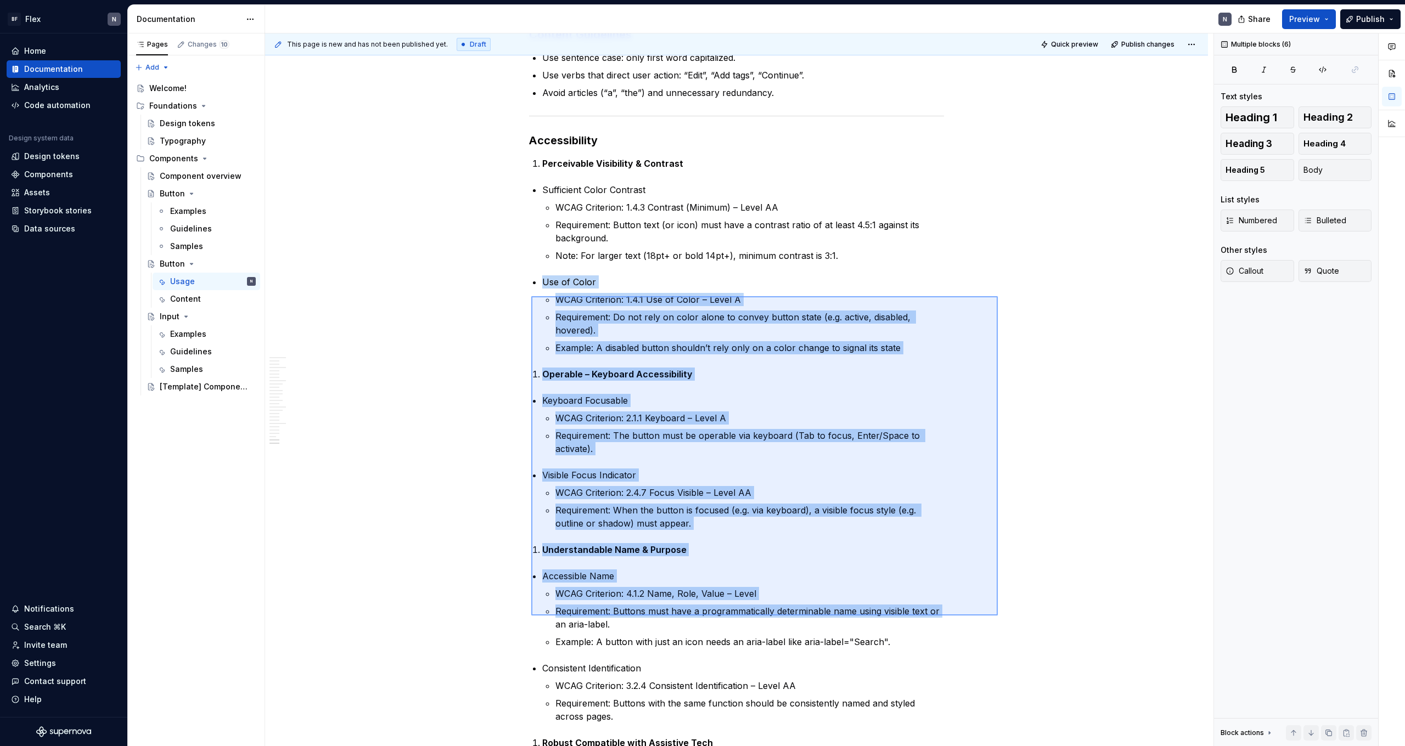
drag, startPoint x: 531, startPoint y: 340, endPoint x: 998, endPoint y: 616, distance: 542.0
click at [806, 460] on div "This page is new and has not been published yet. Draft Quick preview Publish ch…" at bounding box center [739, 389] width 948 height 713
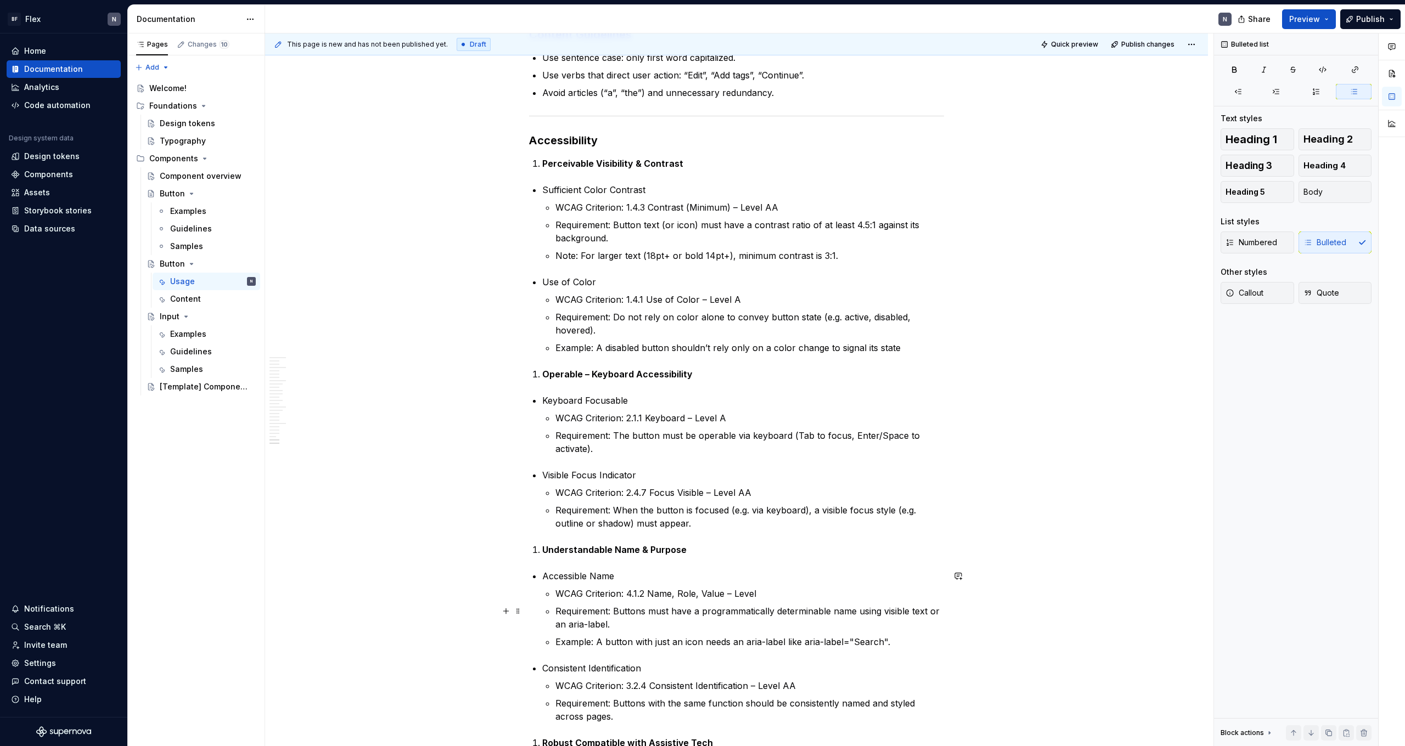
drag, startPoint x: 996, startPoint y: 616, endPoint x: 983, endPoint y: 616, distance: 12.6
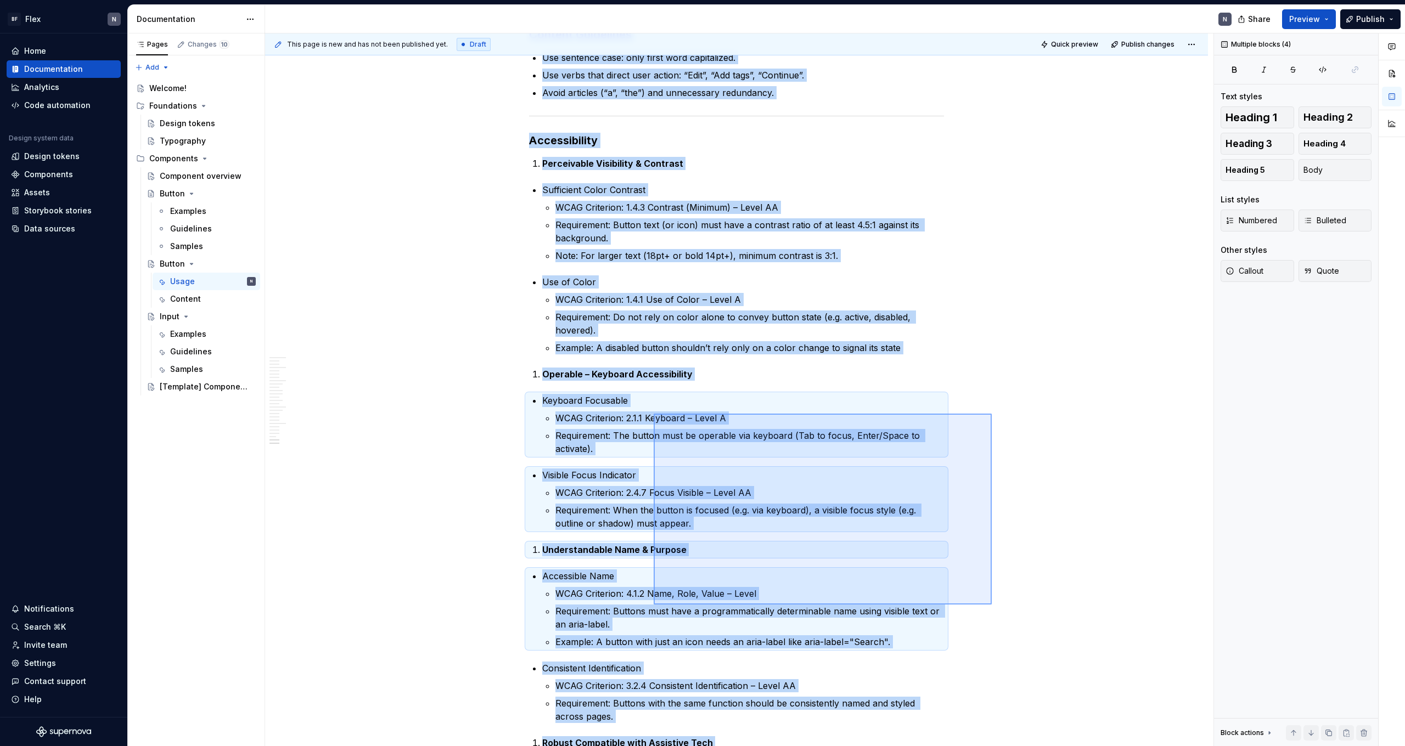
drag, startPoint x: 992, startPoint y: 605, endPoint x: 528, endPoint y: 356, distance: 526.1
click at [528, 356] on div "This page is new and has not been published yet. Draft Quick preview Publish ch…" at bounding box center [739, 389] width 948 height 713
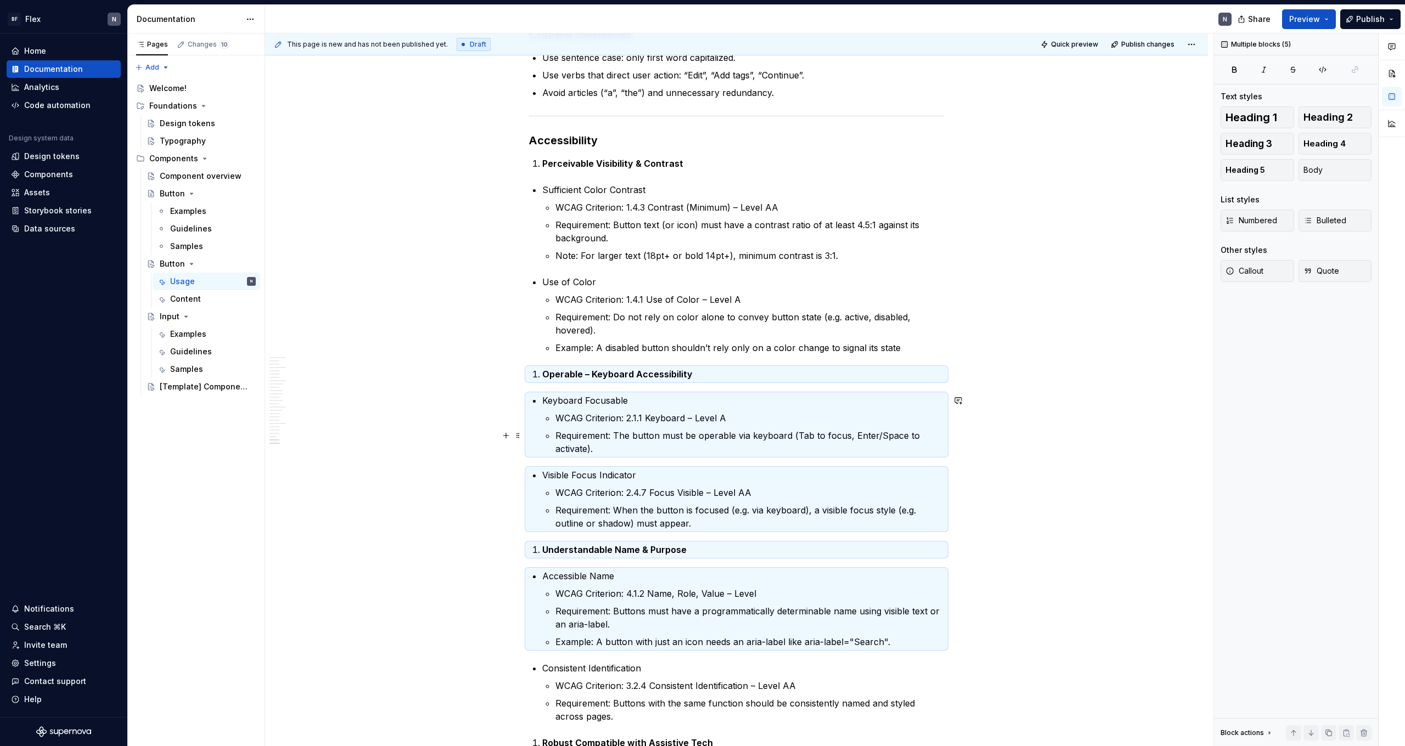
click at [806, 430] on div "This page is new and has not been published yet. Draft Quick preview Publish ch…" at bounding box center [739, 389] width 948 height 713
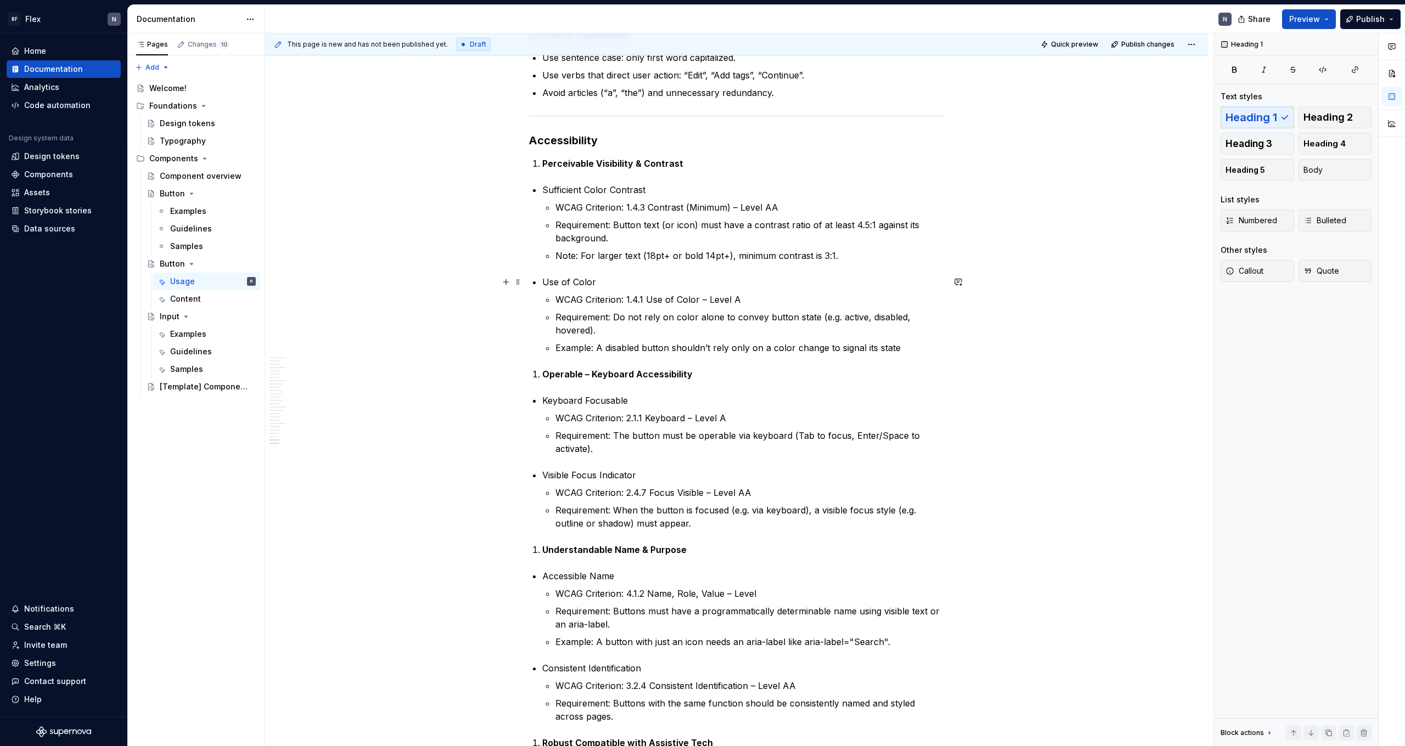
click at [684, 284] on p "Use of Color" at bounding box center [743, 281] width 402 height 13
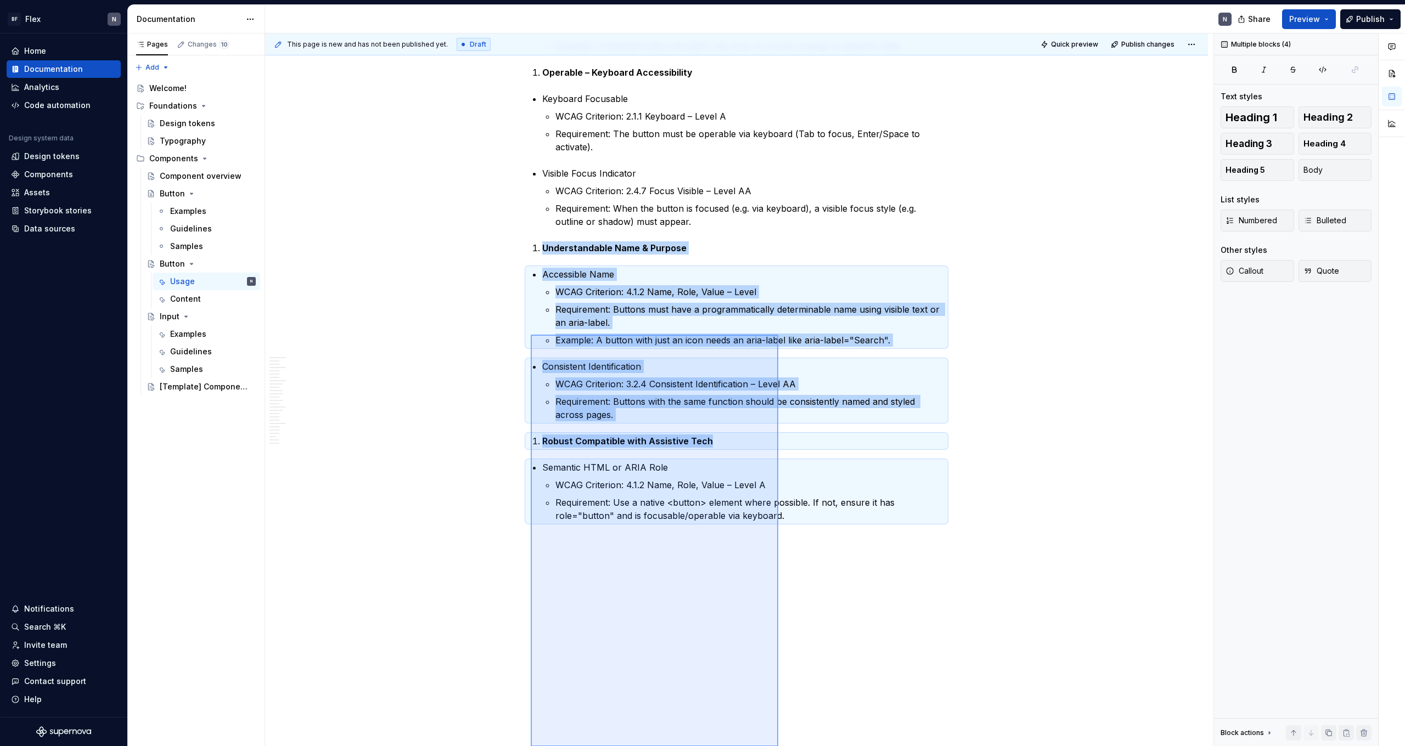
scroll to position [3855, 0]
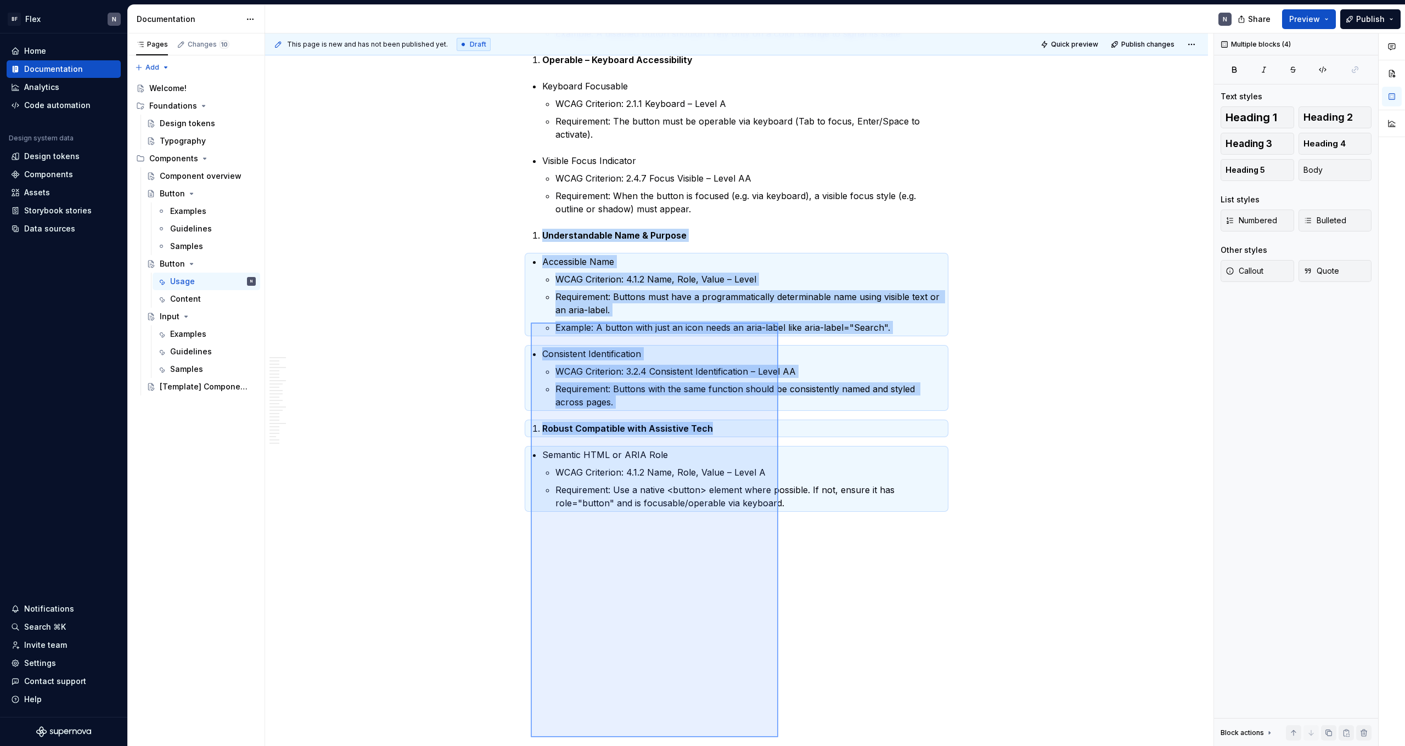
drag, startPoint x: 531, startPoint y: 142, endPoint x: 778, endPoint y: 734, distance: 641.5
click at [778, 460] on div "This page is new and has not been published yet. Draft Quick preview Publish ch…" at bounding box center [739, 389] width 948 height 713
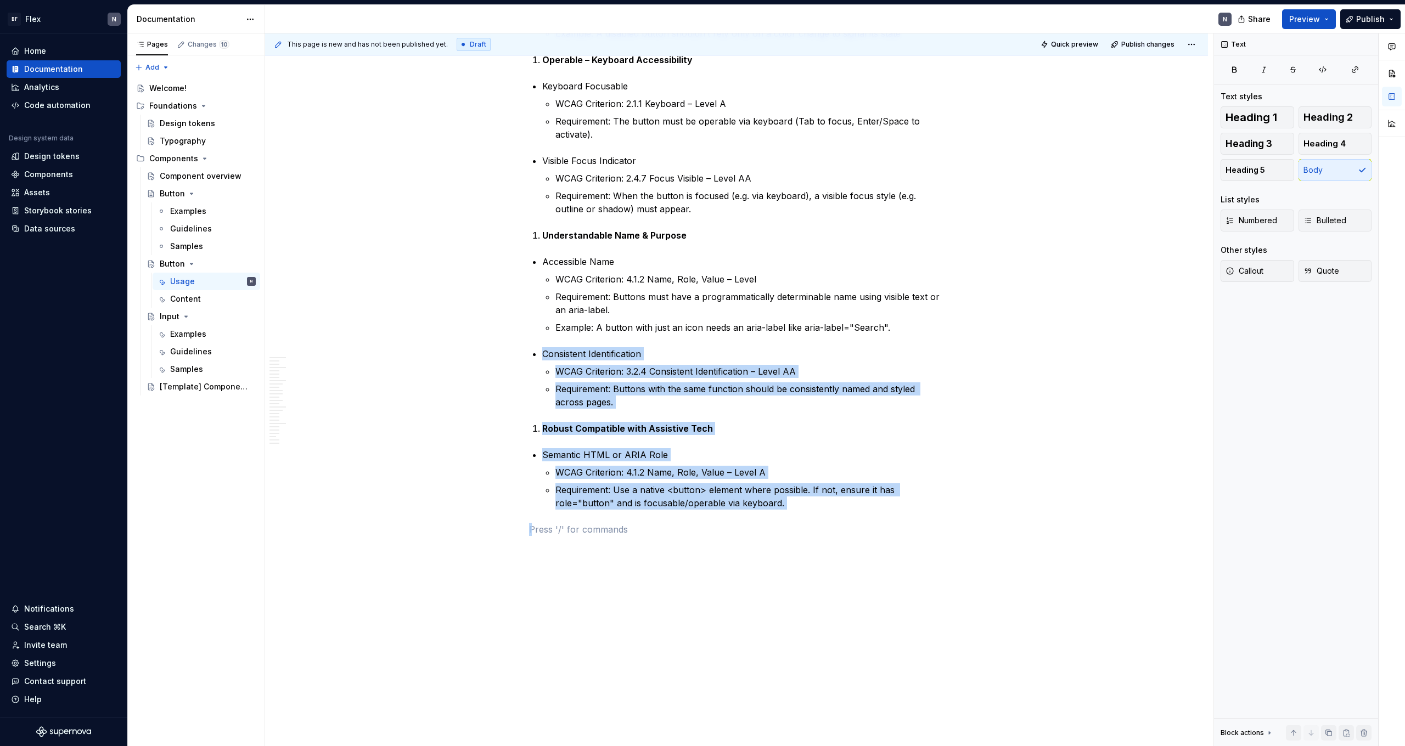
drag, startPoint x: 616, startPoint y: 363, endPoint x: 586, endPoint y: 340, distance: 37.9
click at [806, 460] on p "Requirement: Use a native <button> element where possible. If not, ensure it ha…" at bounding box center [749, 496] width 388 height 26
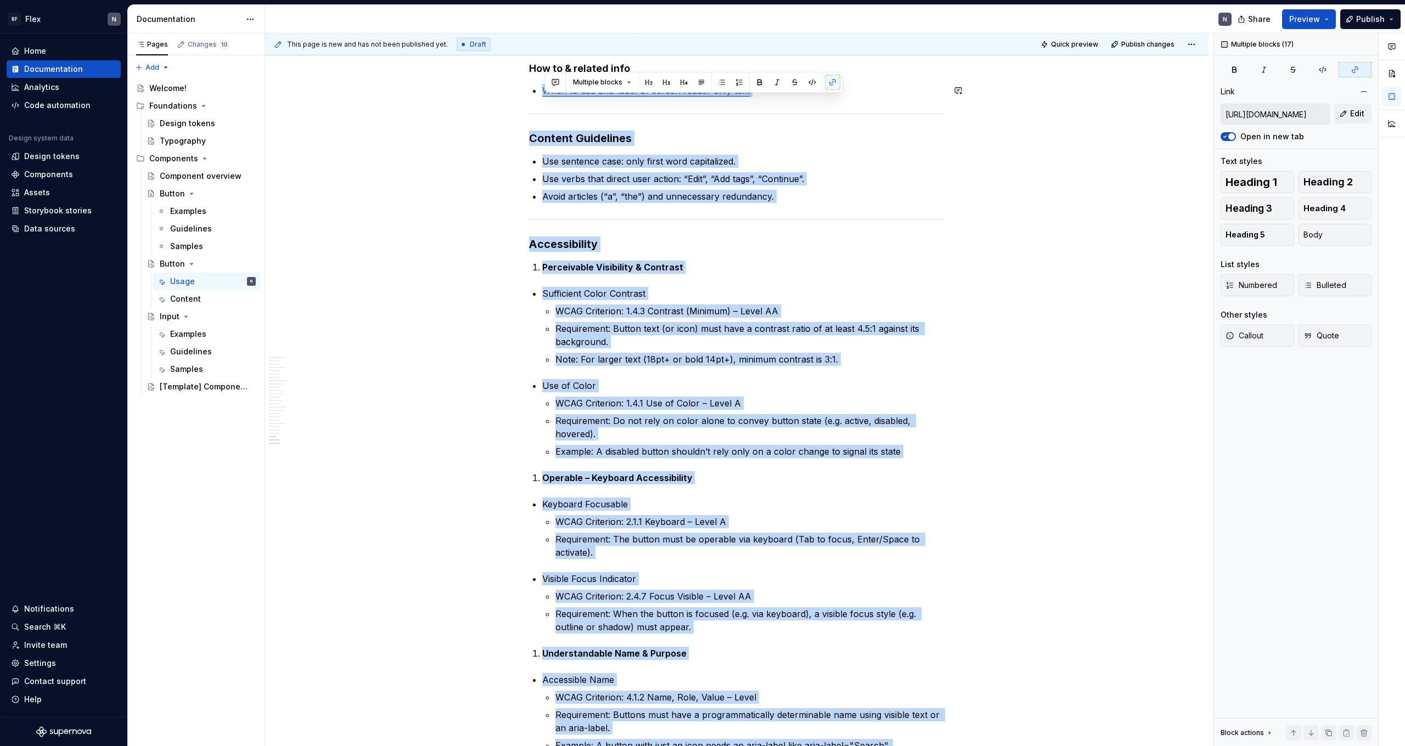
scroll to position [3417, 0]
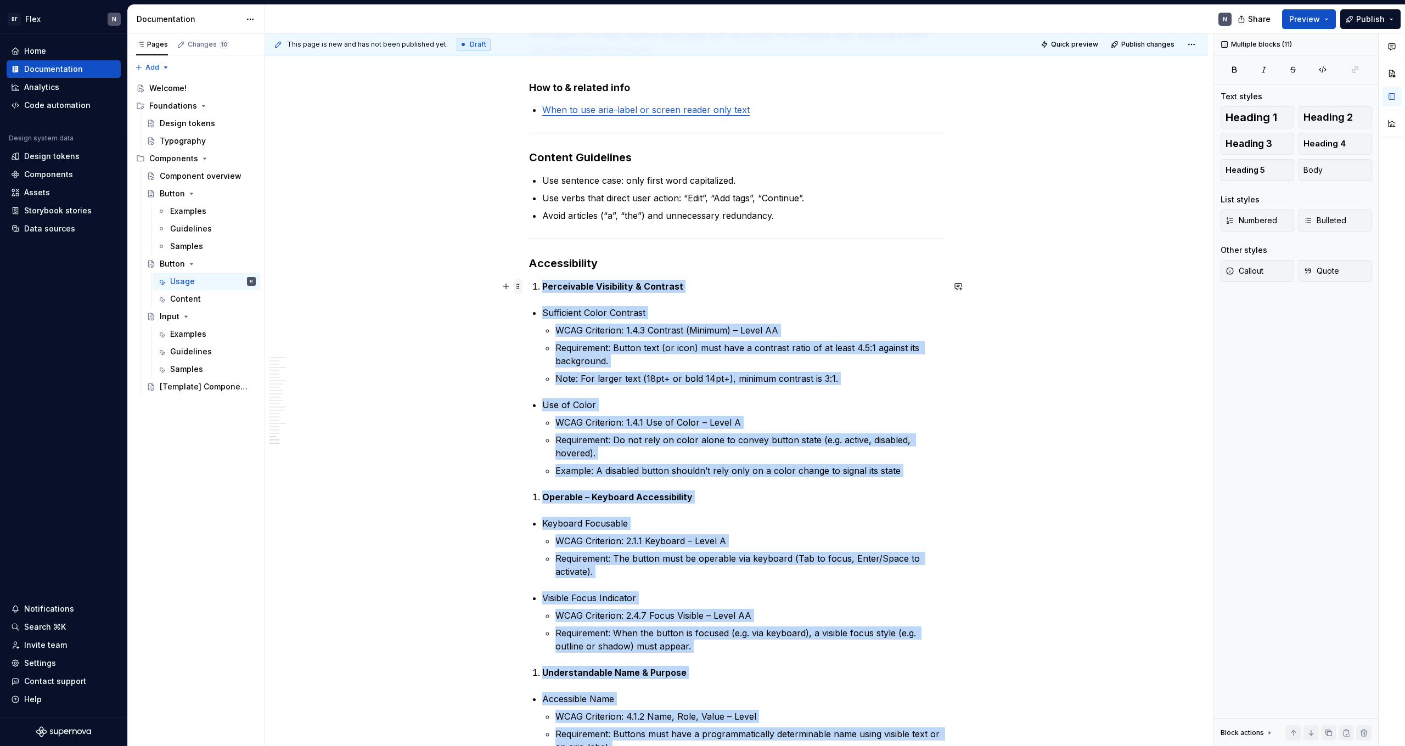
drag, startPoint x: 807, startPoint y: 505, endPoint x: 517, endPoint y: 288, distance: 362.6
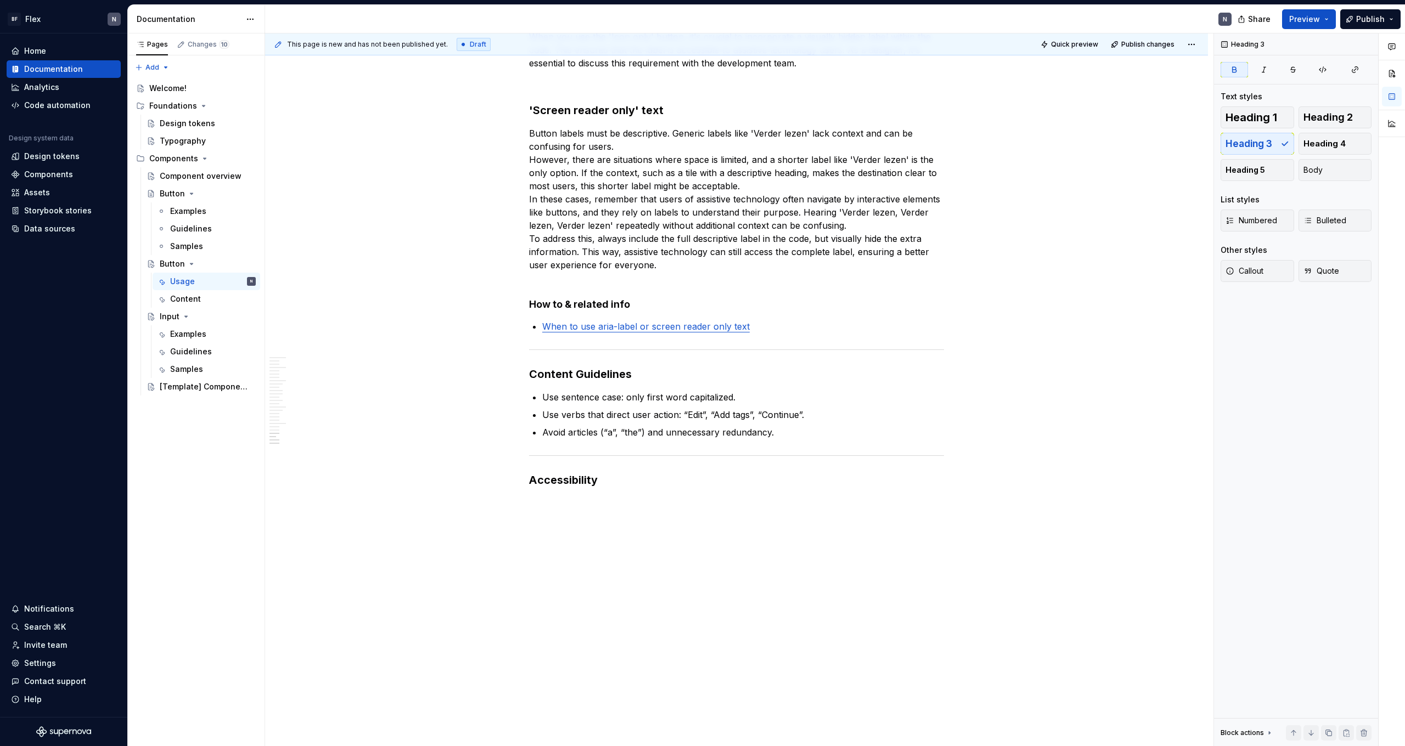
scroll to position [1, 0]
click at [559, 460] on strong "Accessibility" at bounding box center [563, 479] width 69 height 13
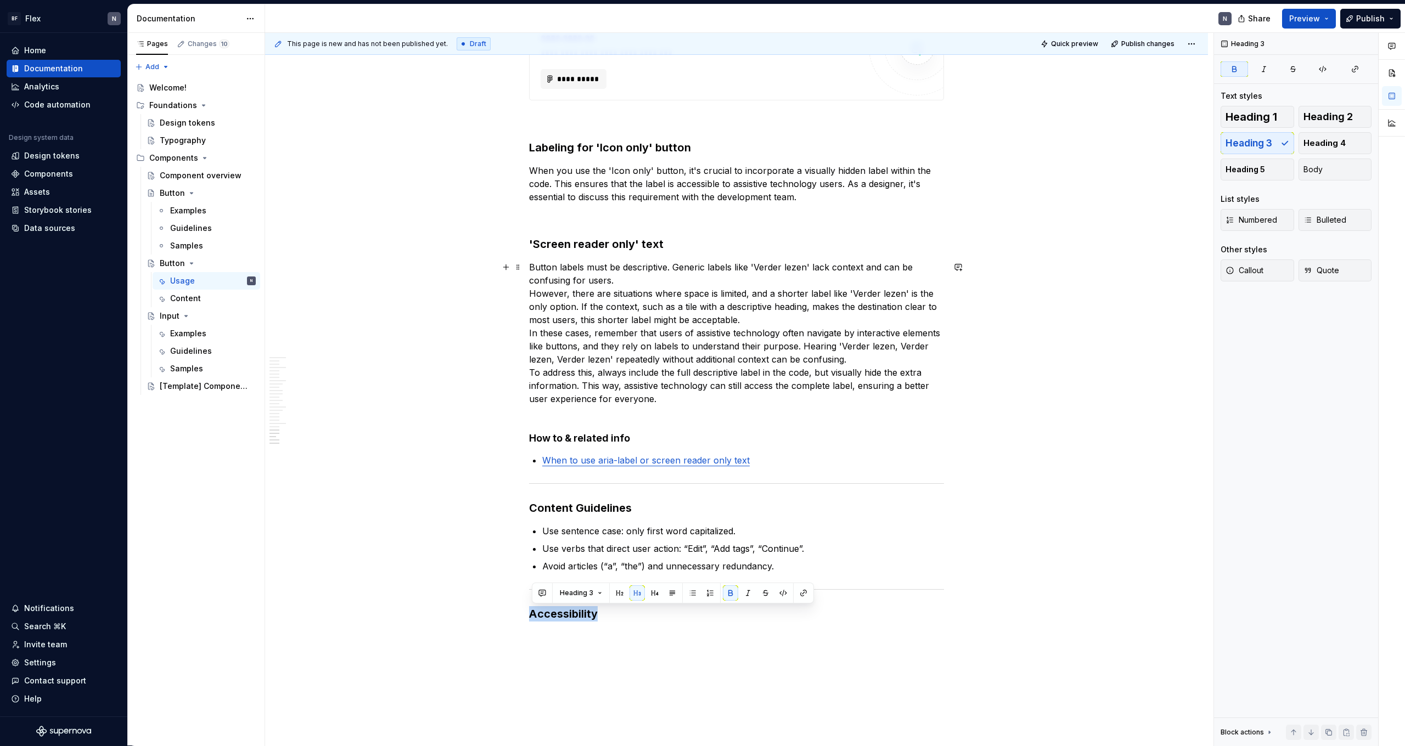
scroll to position [3068, 0]
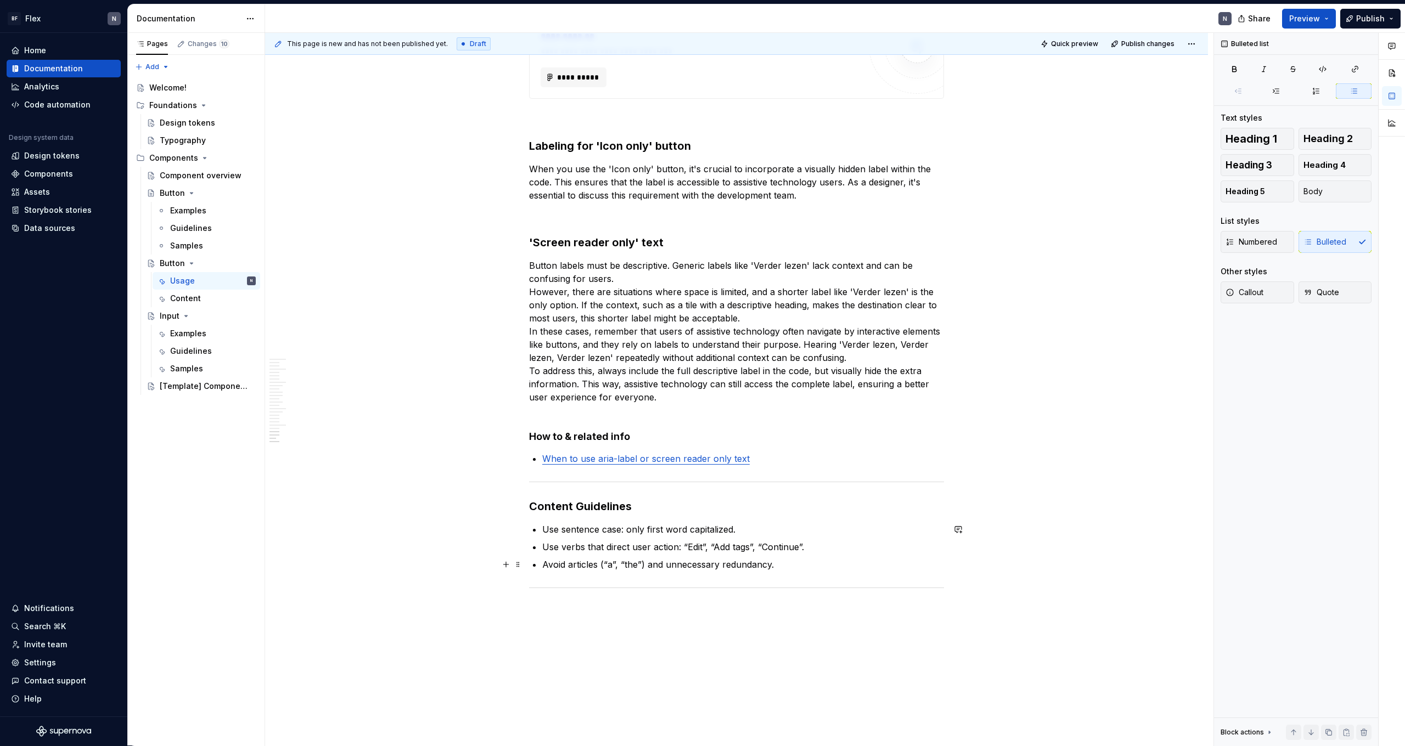
click at [745, 460] on ul "Use sentence case: only first word capitalized. Use verbs that direct user acti…" at bounding box center [743, 547] width 402 height 48
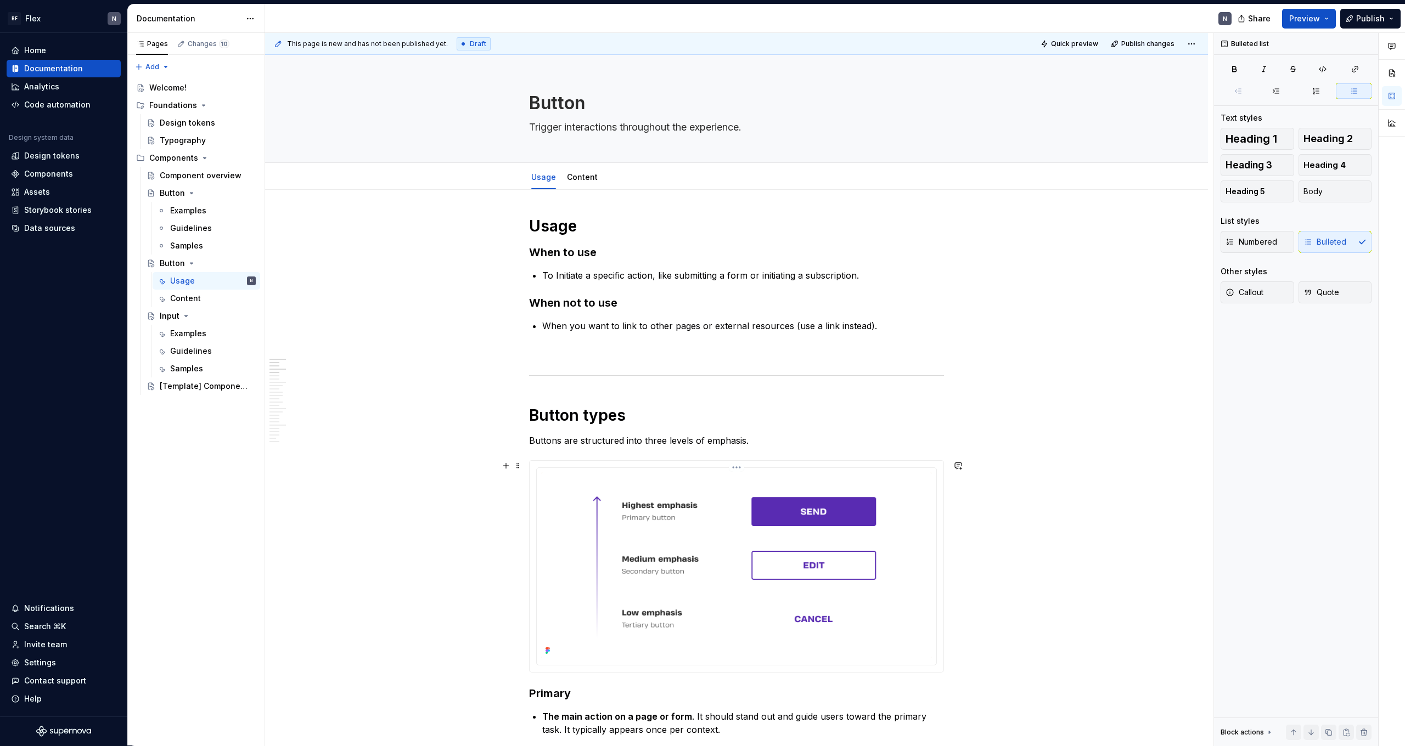
scroll to position [0, 0]
click at [585, 177] on link "Content" at bounding box center [582, 176] width 31 height 9
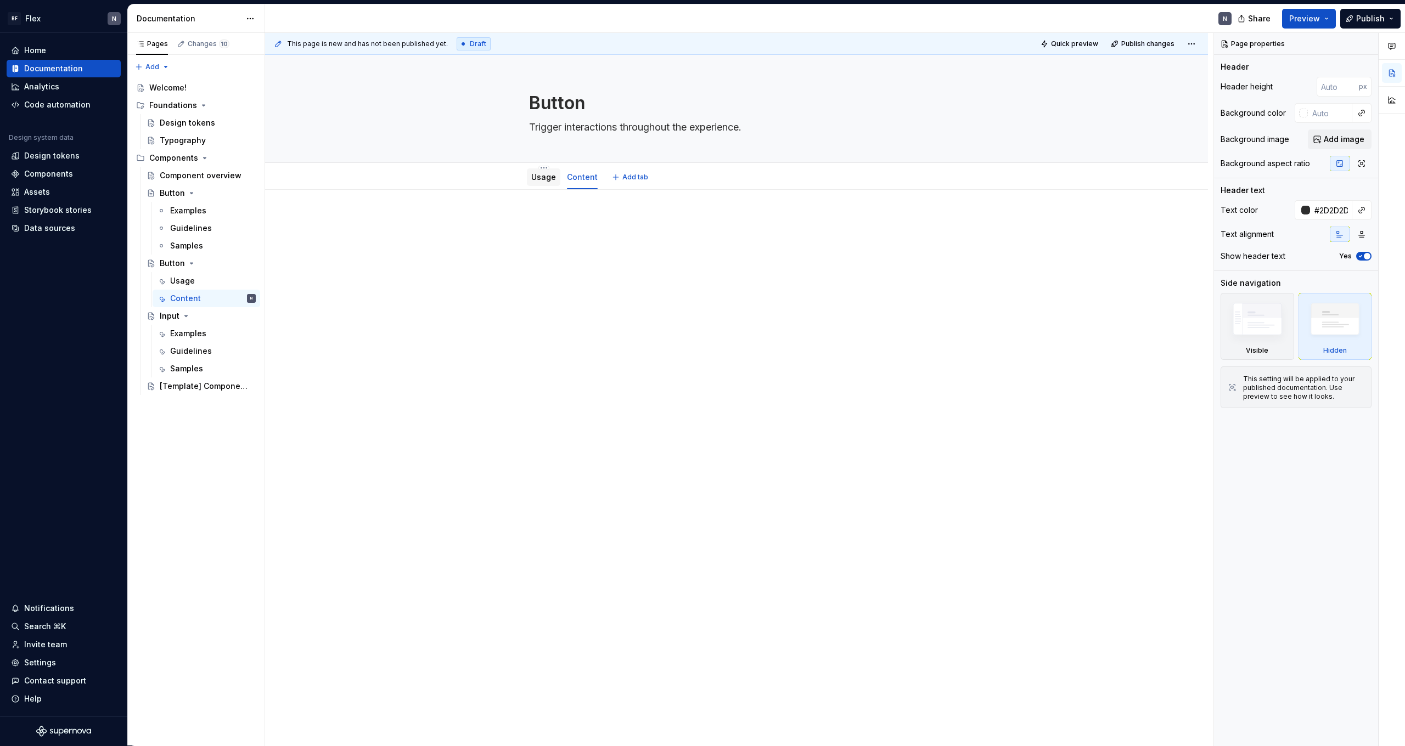
click at [539, 179] on link "Usage" at bounding box center [543, 176] width 25 height 9
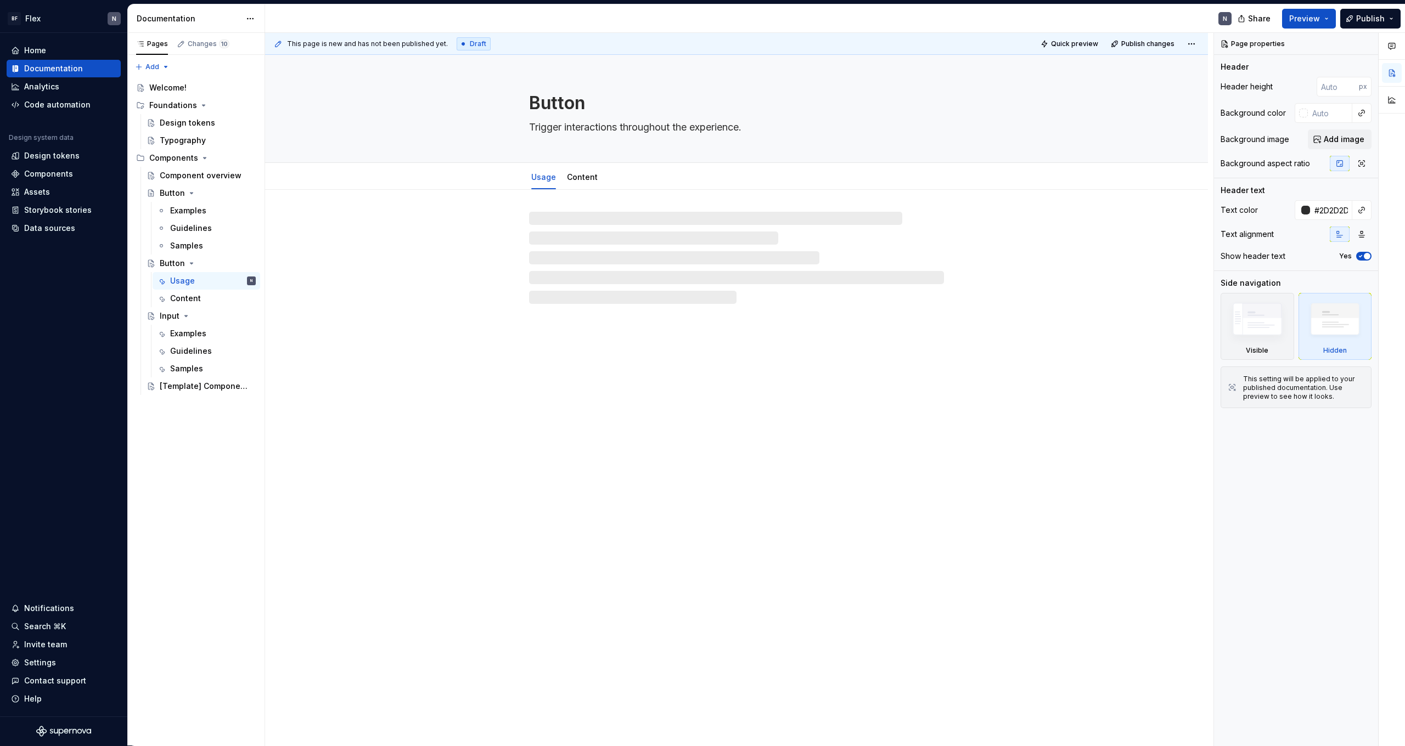
type textarea "*"
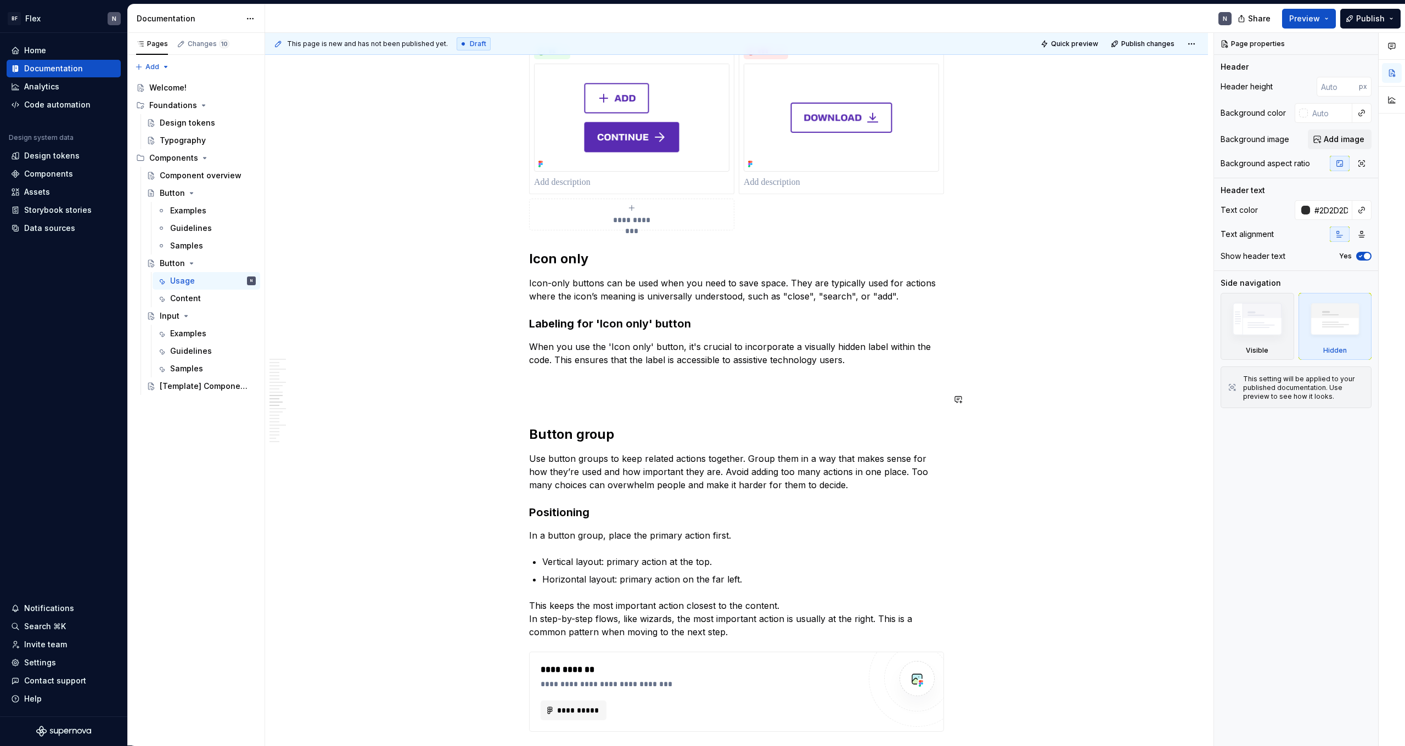
scroll to position [1362, 0]
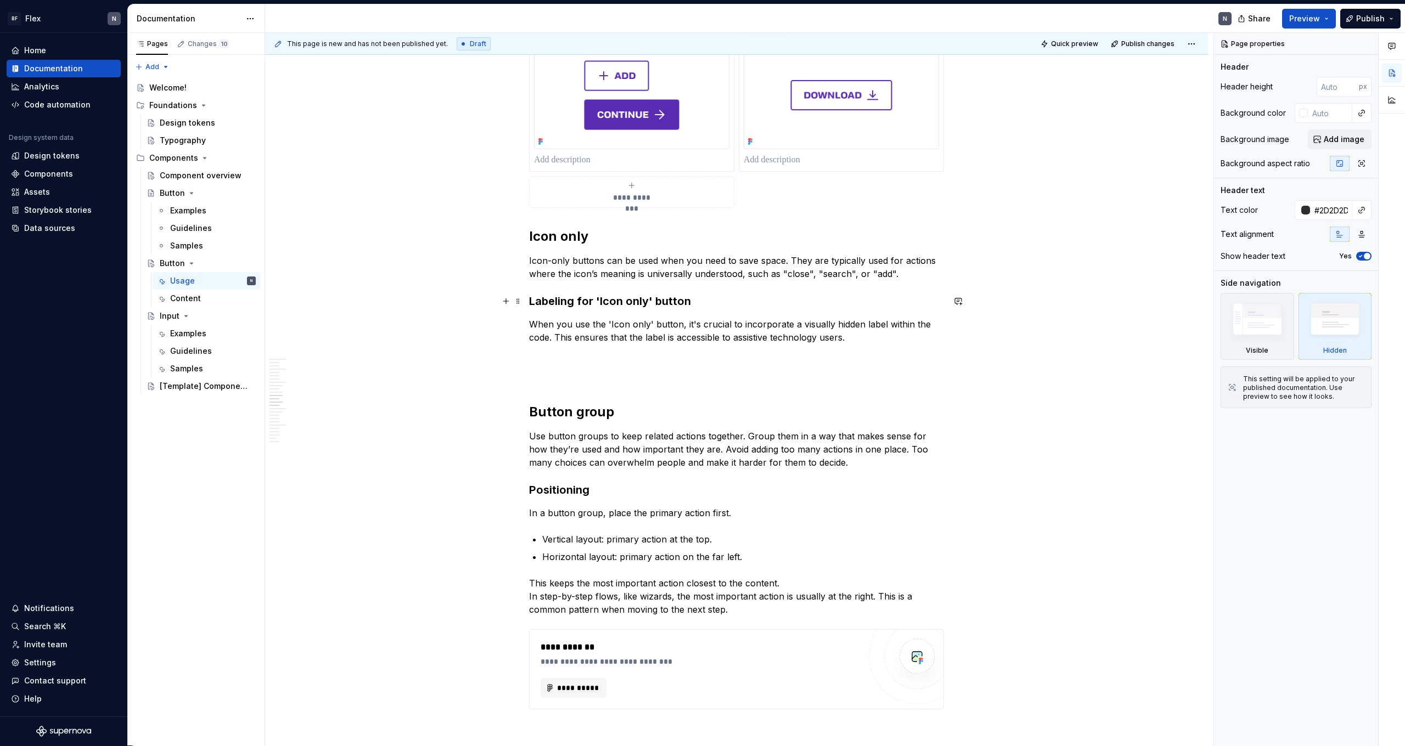
click at [637, 304] on h3 "Labeling for 'Icon only' button" at bounding box center [736, 301] width 415 height 15
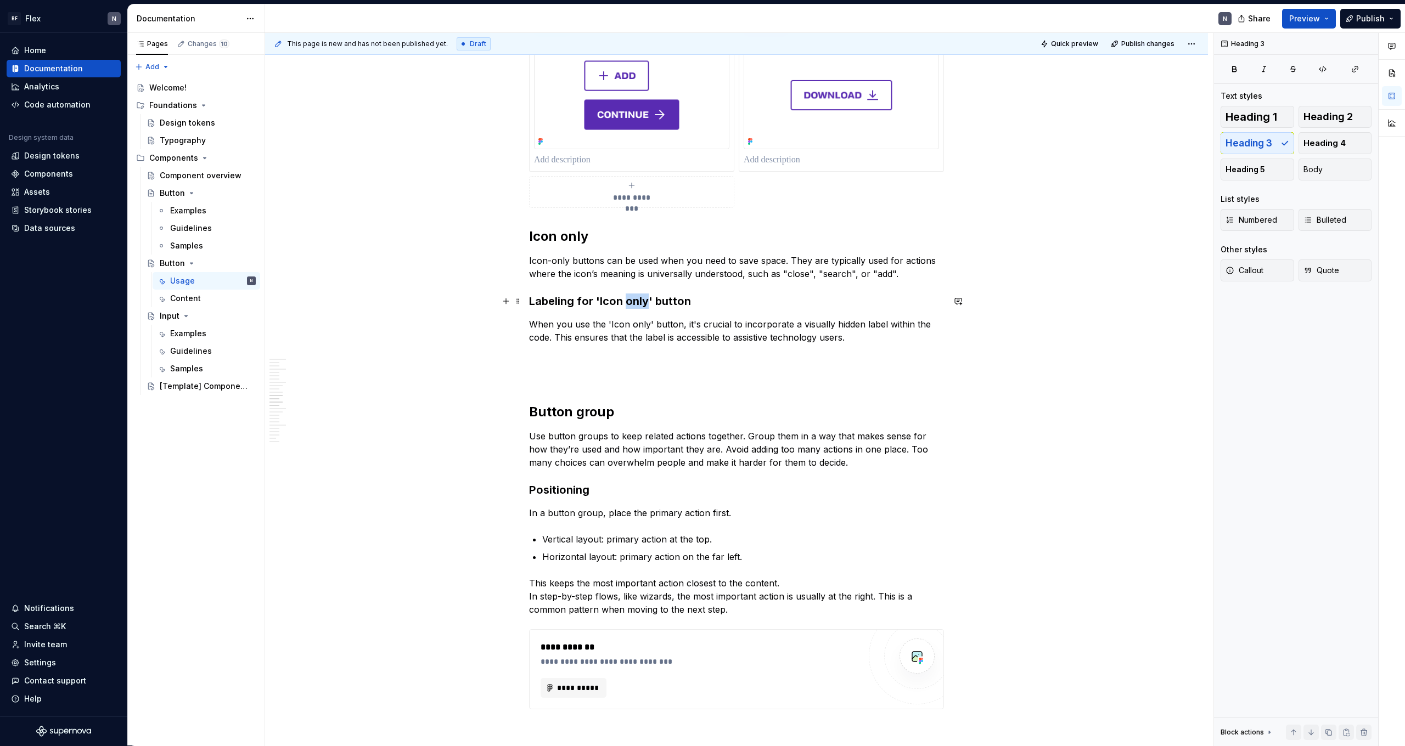
click at [637, 304] on h3 "Labeling for 'Icon only' button" at bounding box center [736, 301] width 415 height 15
click at [747, 281] on button "button" at bounding box center [746, 279] width 15 height 15
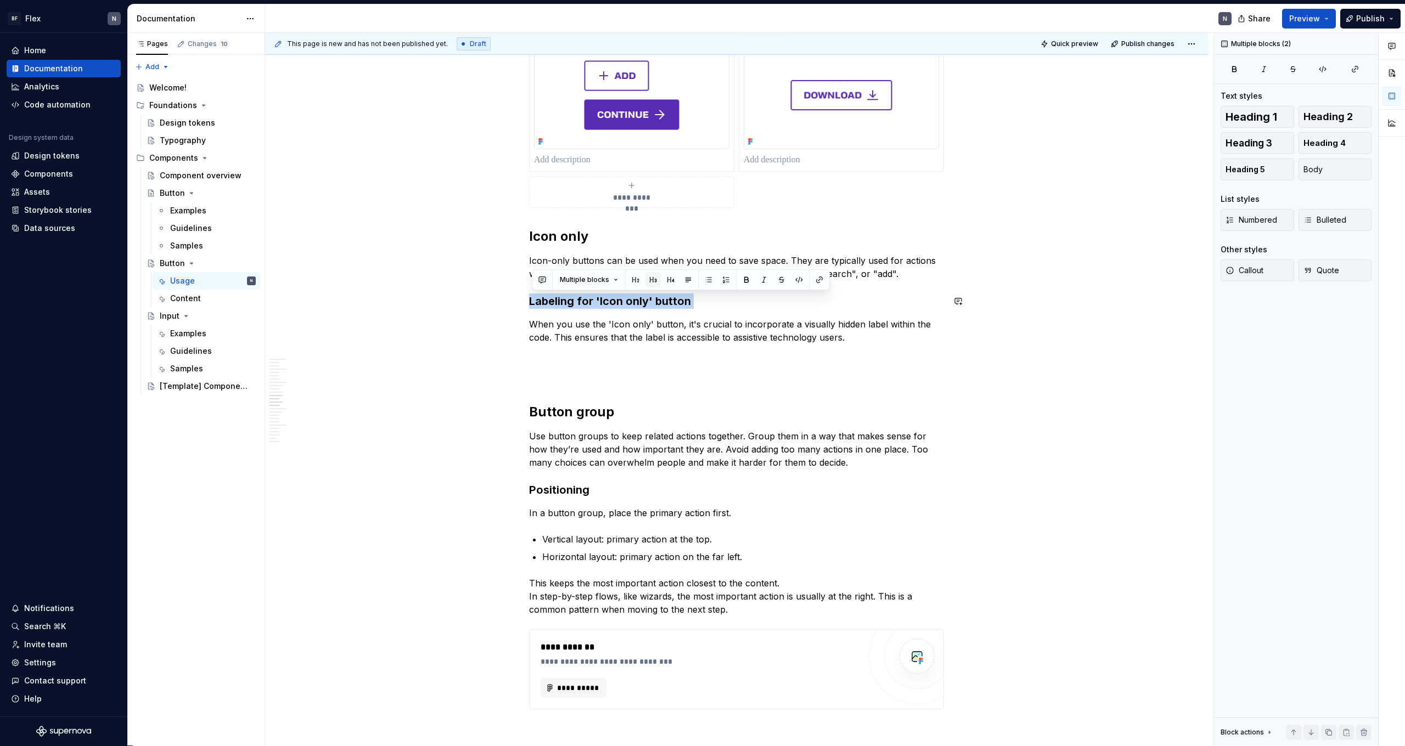
click at [651, 279] on button "button" at bounding box center [652, 279] width 15 height 15
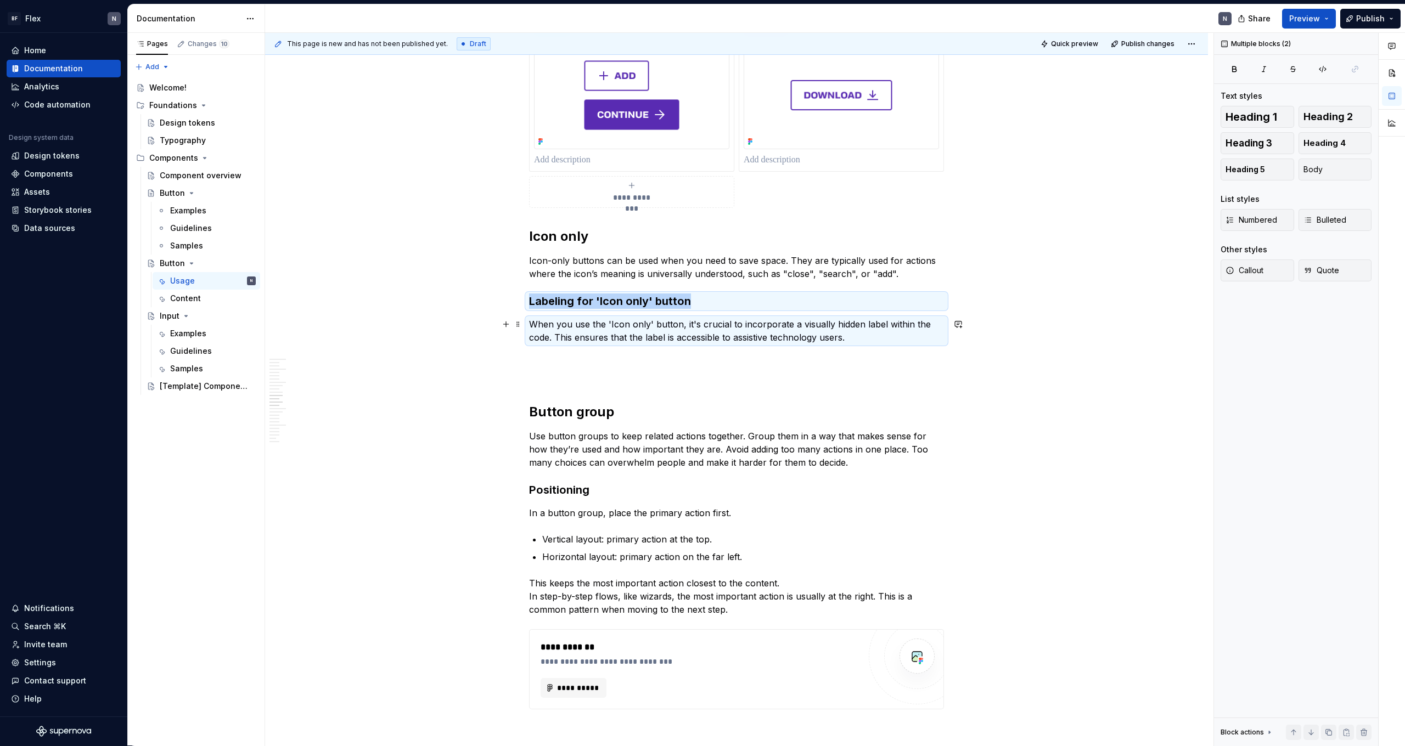
click at [669, 323] on p "When you use the 'Icon only' button, it's crucial to incorporate a visually hid…" at bounding box center [736, 331] width 415 height 26
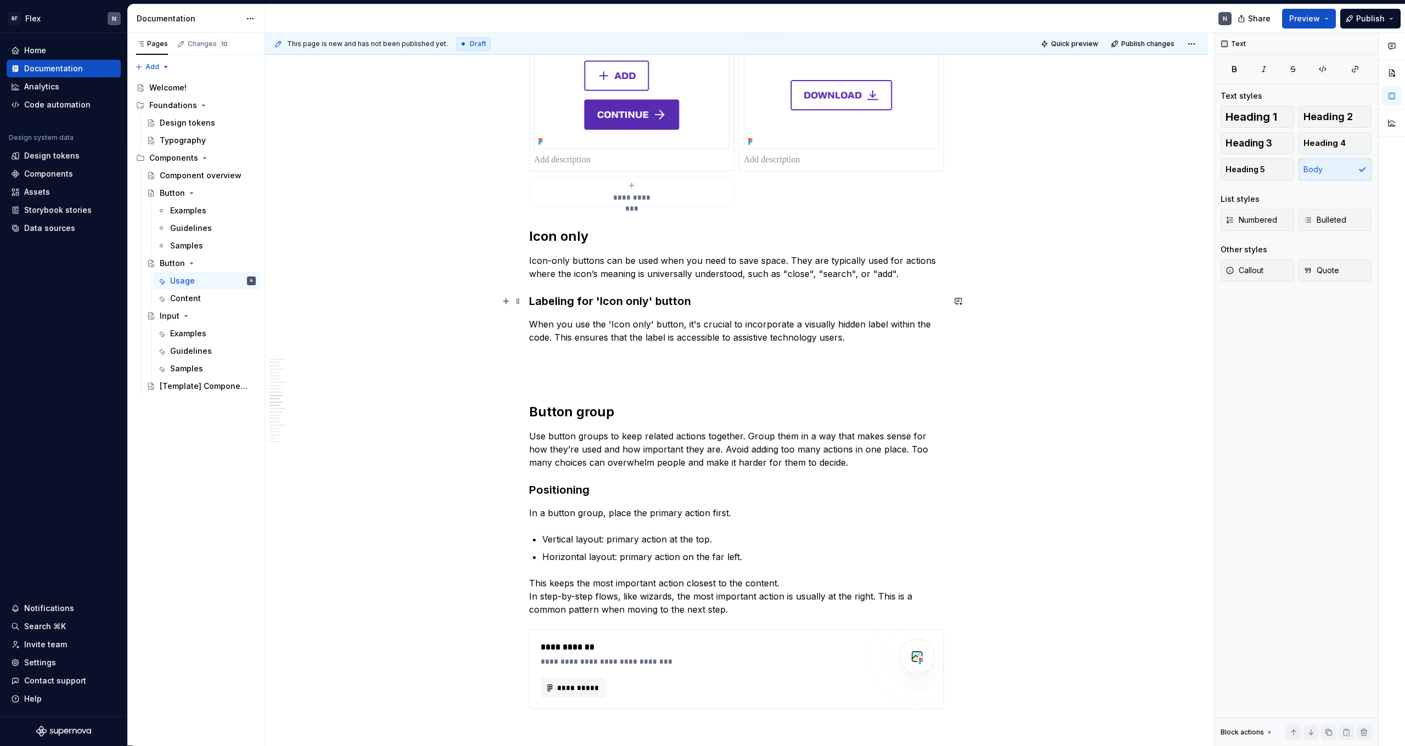
click at [697, 297] on h3 "Labeling for 'Icon only' button" at bounding box center [736, 301] width 415 height 15
click at [522, 300] on span at bounding box center [518, 301] width 9 height 15
click at [806, 115] on span "Heading 2" at bounding box center [1327, 116] width 49 height 11
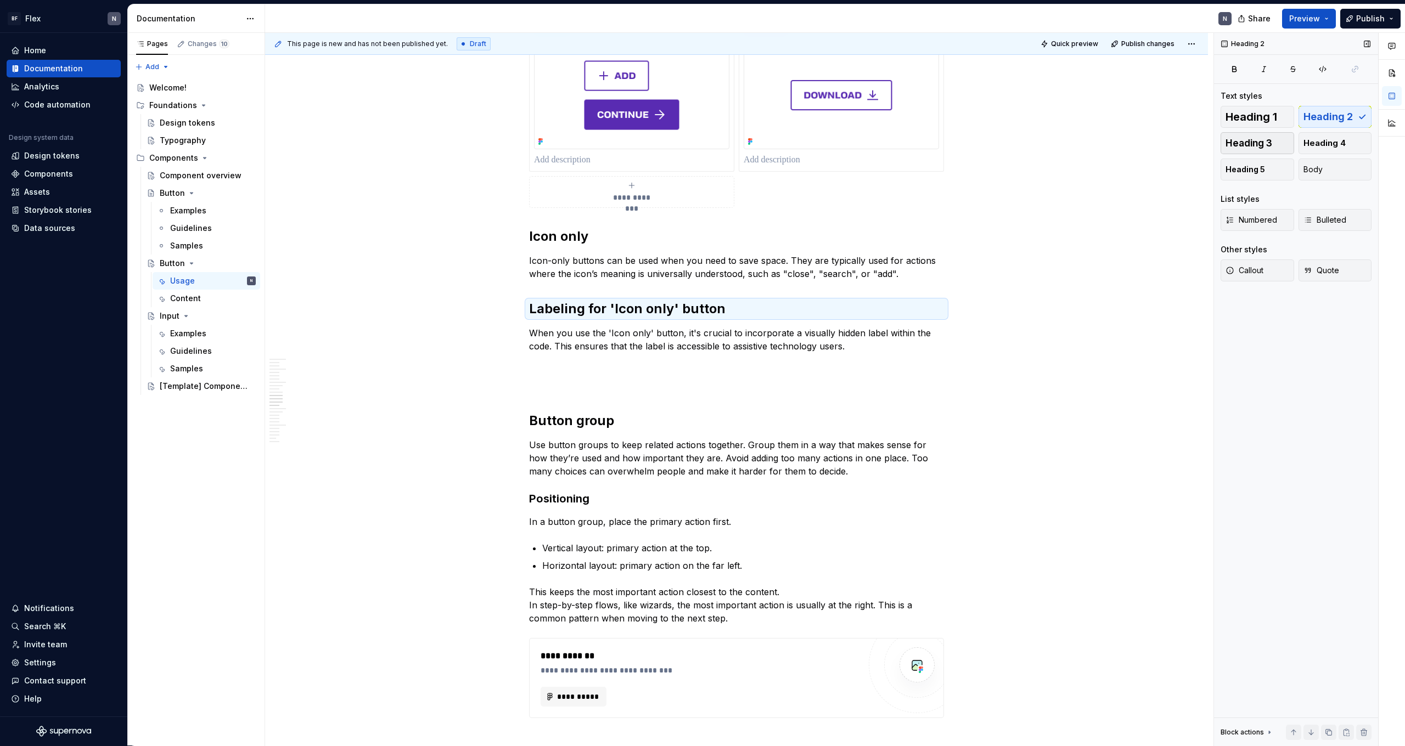
click at [806, 137] on button "Heading 3" at bounding box center [1257, 143] width 74 height 22
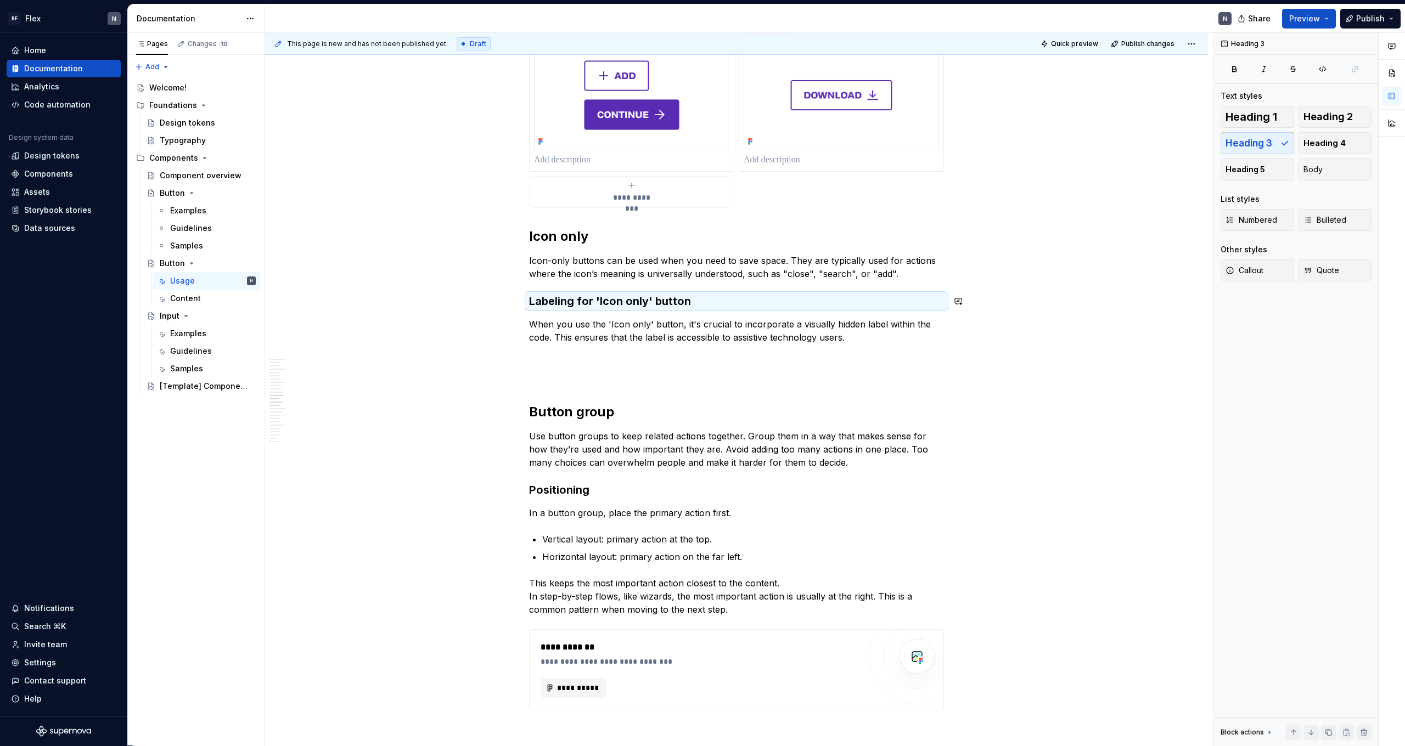
click at [666, 312] on div "**********" at bounding box center [736, 589] width 415 height 3470
click at [656, 339] on p "When you use the 'Icon only' button, it's crucial to incorporate a visually hid…" at bounding box center [736, 331] width 415 height 26
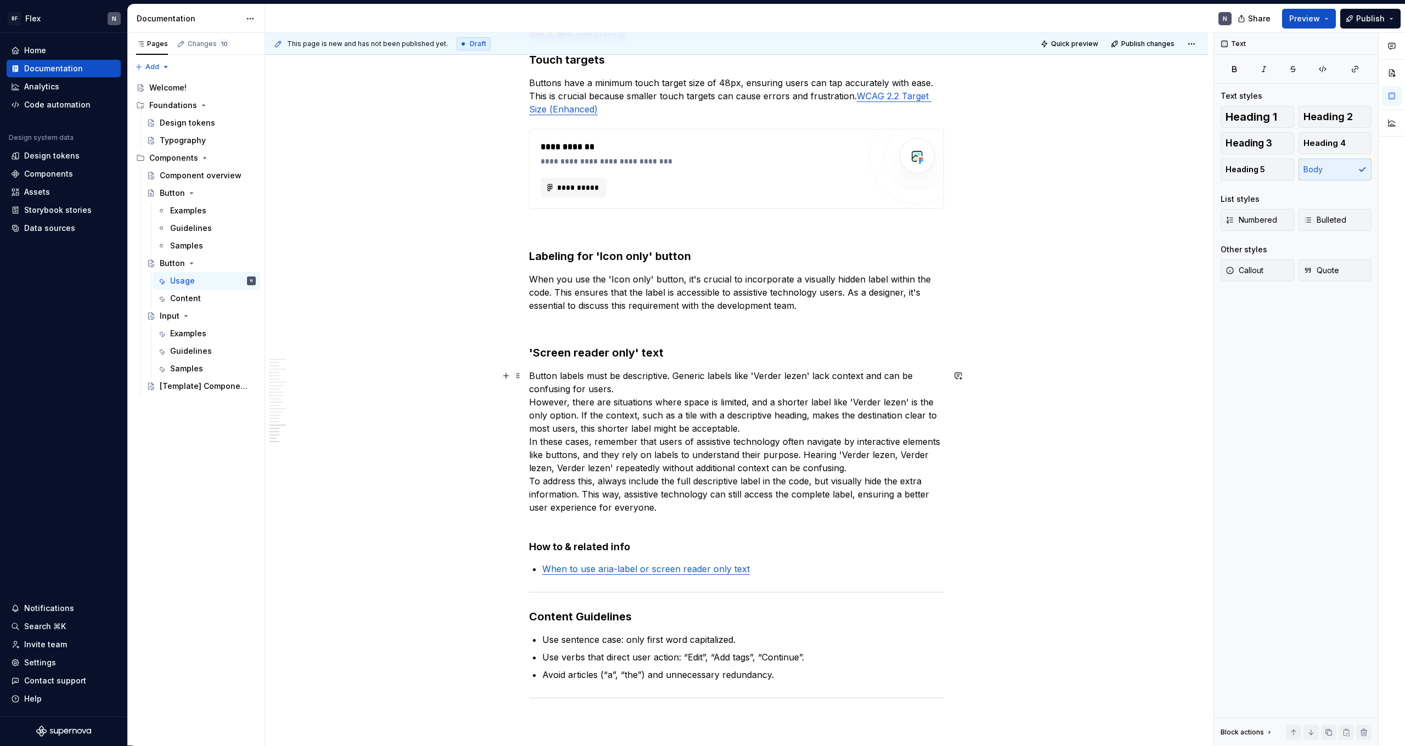
scroll to position [2958, 0]
click at [640, 460] on h4 "How to & related info" at bounding box center [736, 546] width 415 height 13
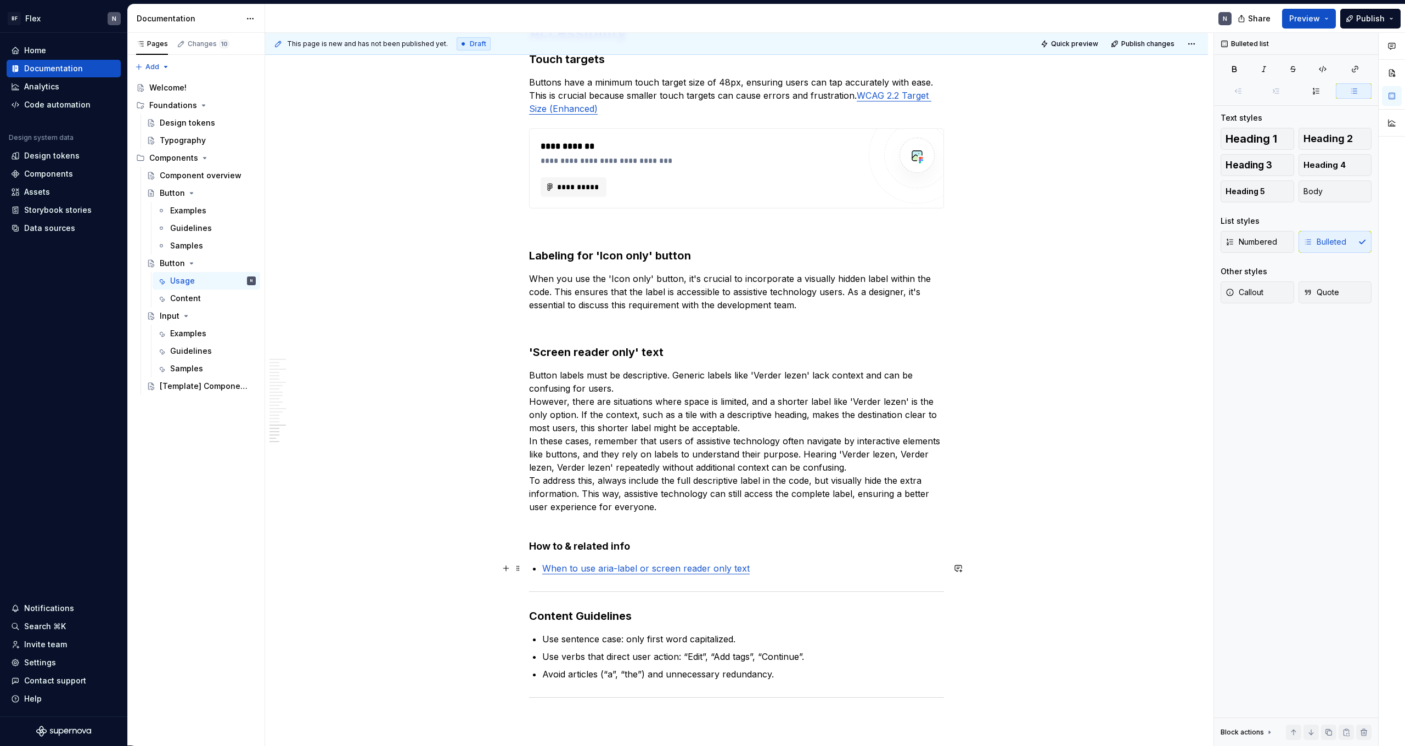
click at [764, 460] on p "When to use aria-label or screen reader only text" at bounding box center [743, 568] width 402 height 13
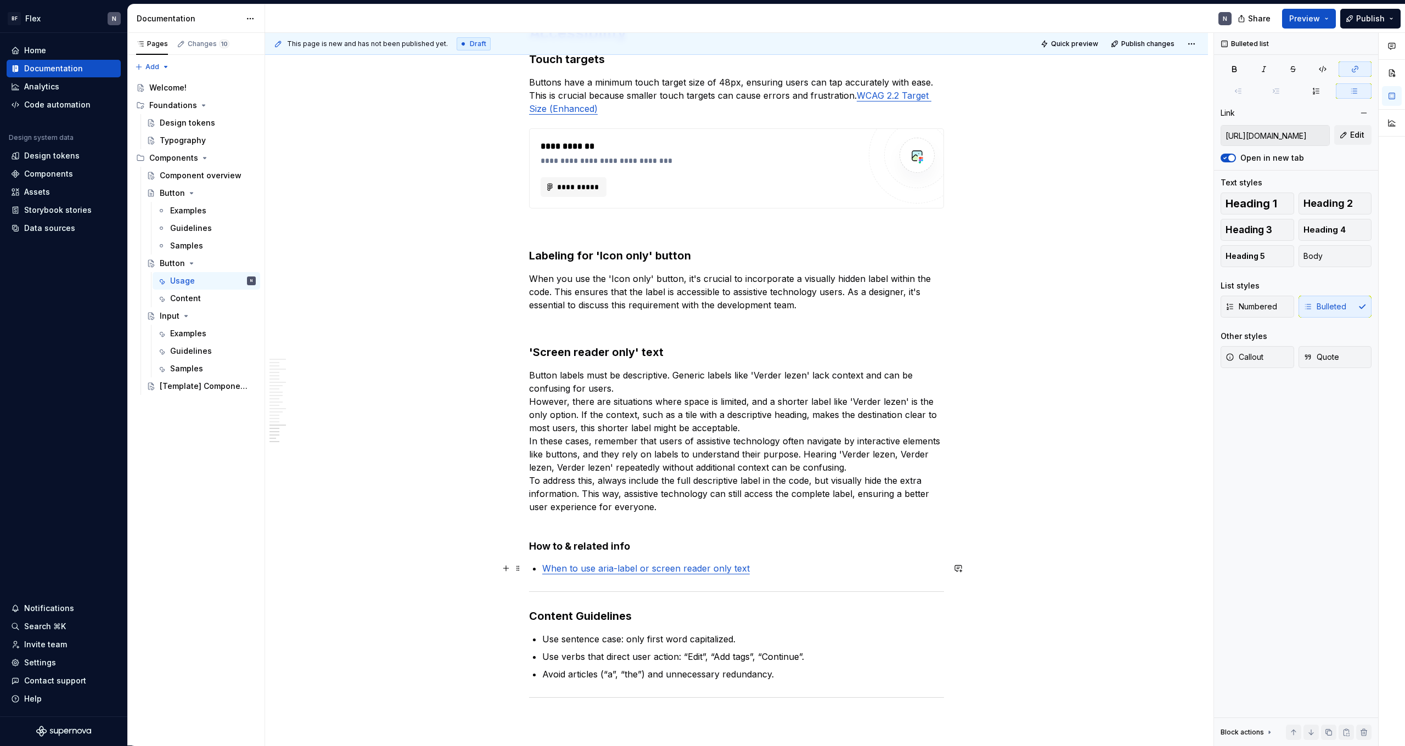
click at [699, 460] on link "When to use aria-label or screen reader only text" at bounding box center [645, 568] width 207 height 11
click at [806, 137] on input "https://bootcamp.uxdesign.cc/when-to-use-aria-label-or-screen-reader-only-text-…" at bounding box center [1275, 136] width 108 height 20
click at [806, 140] on input "https://bootcamp.uxdesign.cc/when-to-use-aria-label-or-screen-reader-only-text-…" at bounding box center [1275, 136] width 108 height 20
click at [806, 138] on button "Edit" at bounding box center [1352, 135] width 37 height 20
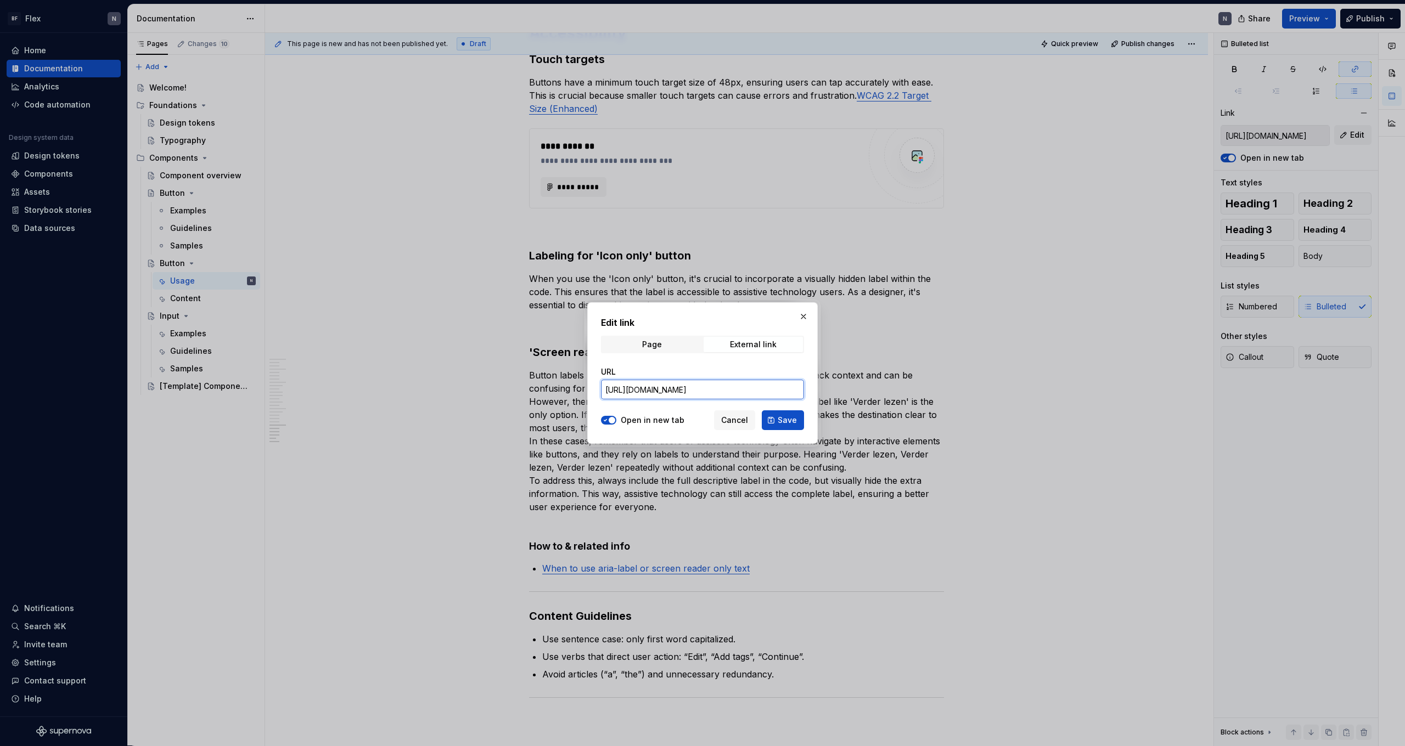
click at [730, 392] on input "https://bootcamp.uxdesign.cc/when-to-use-aria-label-or-screen-reader-only-text-…" at bounding box center [702, 390] width 203 height 20
click at [735, 397] on input "https://bootcamp.uxdesign.cc/when-to-use-aria-label-or-screen-reader-only-text-…" at bounding box center [702, 390] width 203 height 20
click at [739, 412] on button "Cancel" at bounding box center [734, 420] width 41 height 20
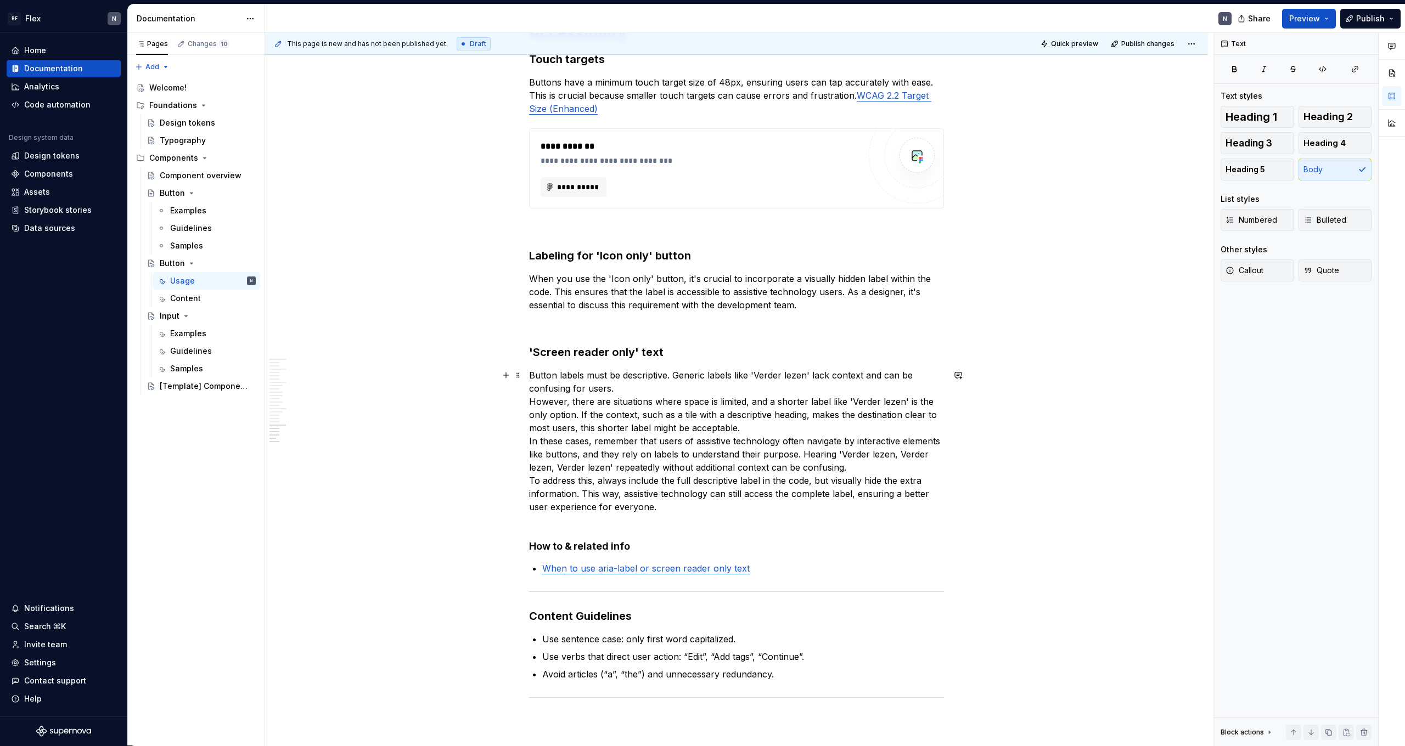
click at [748, 424] on p "Button labels must be descriptive. Generic labels like 'Verder lezen' lack cont…" at bounding box center [736, 448] width 415 height 158
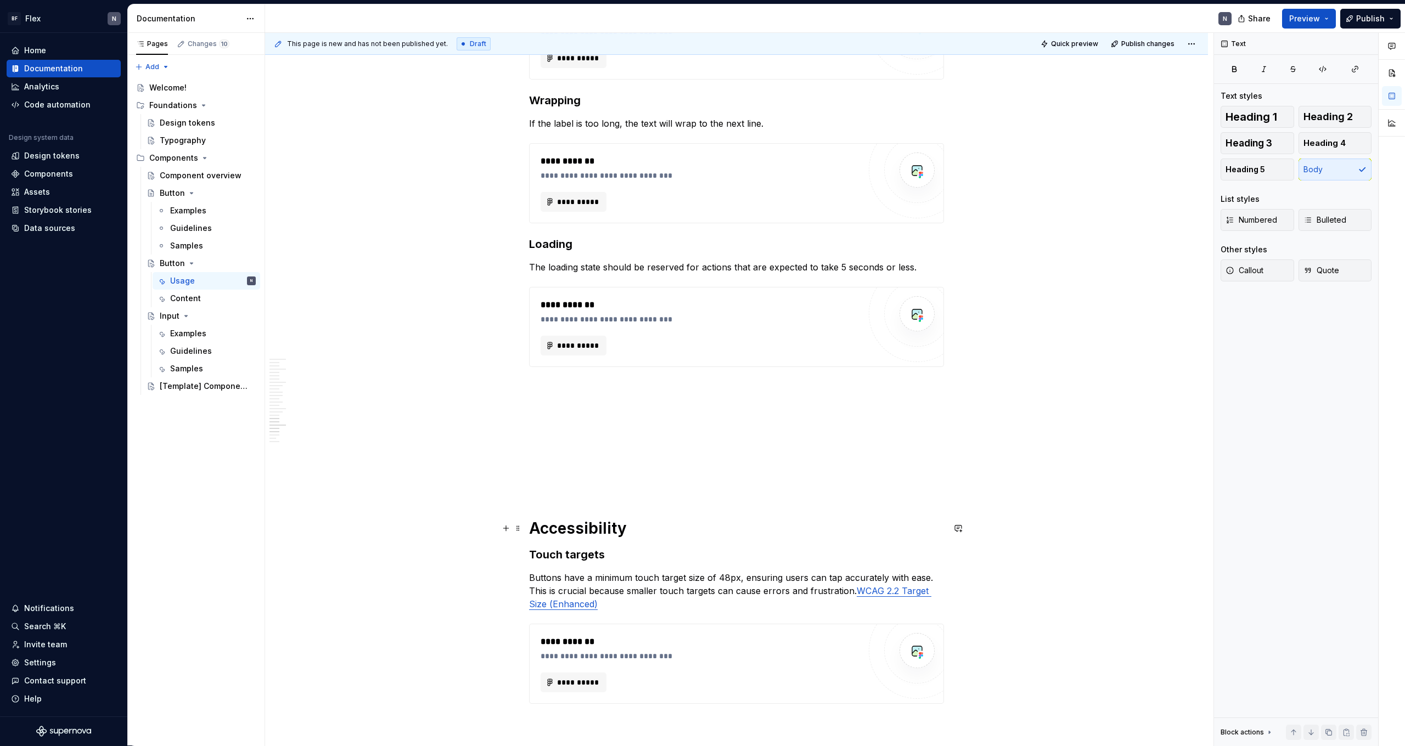
scroll to position [2386, 0]
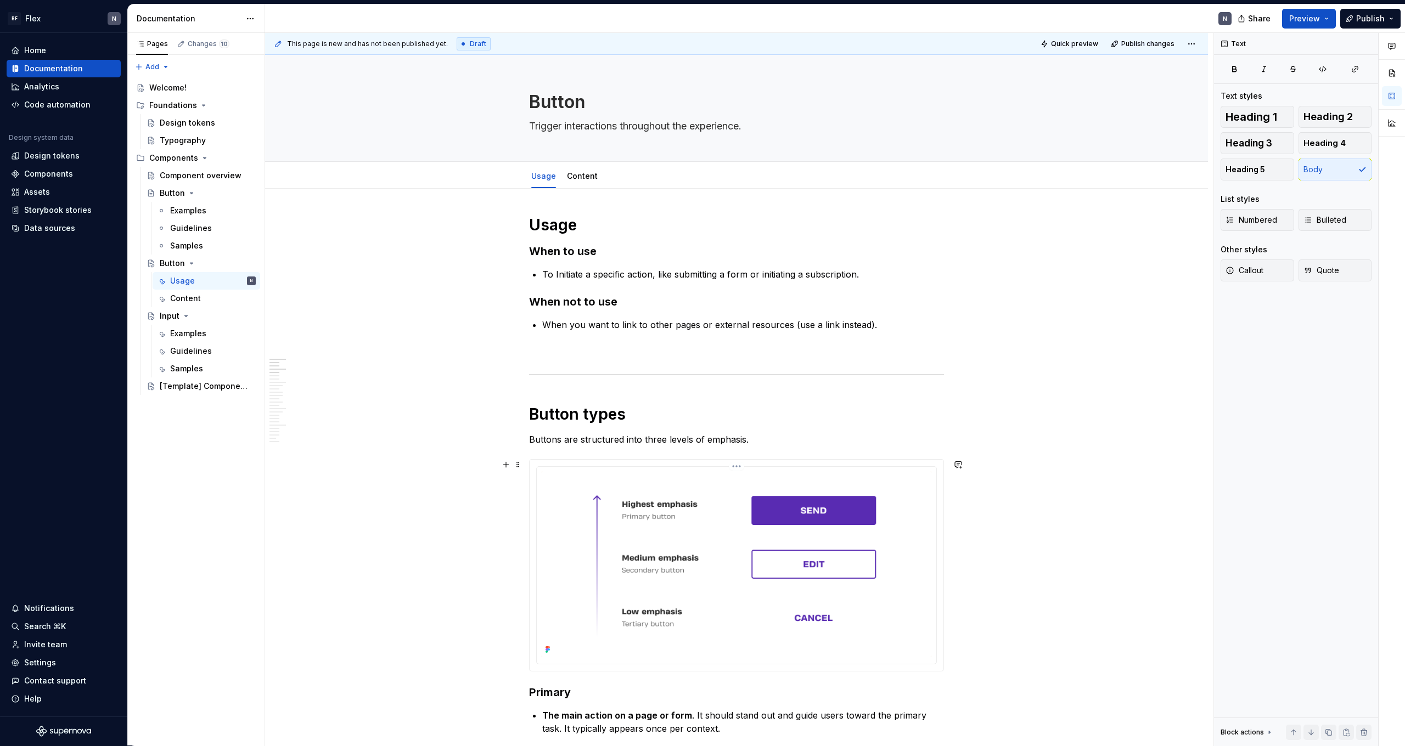
scroll to position [0, 0]
click at [638, 407] on h1 "Button types" at bounding box center [736, 416] width 415 height 20
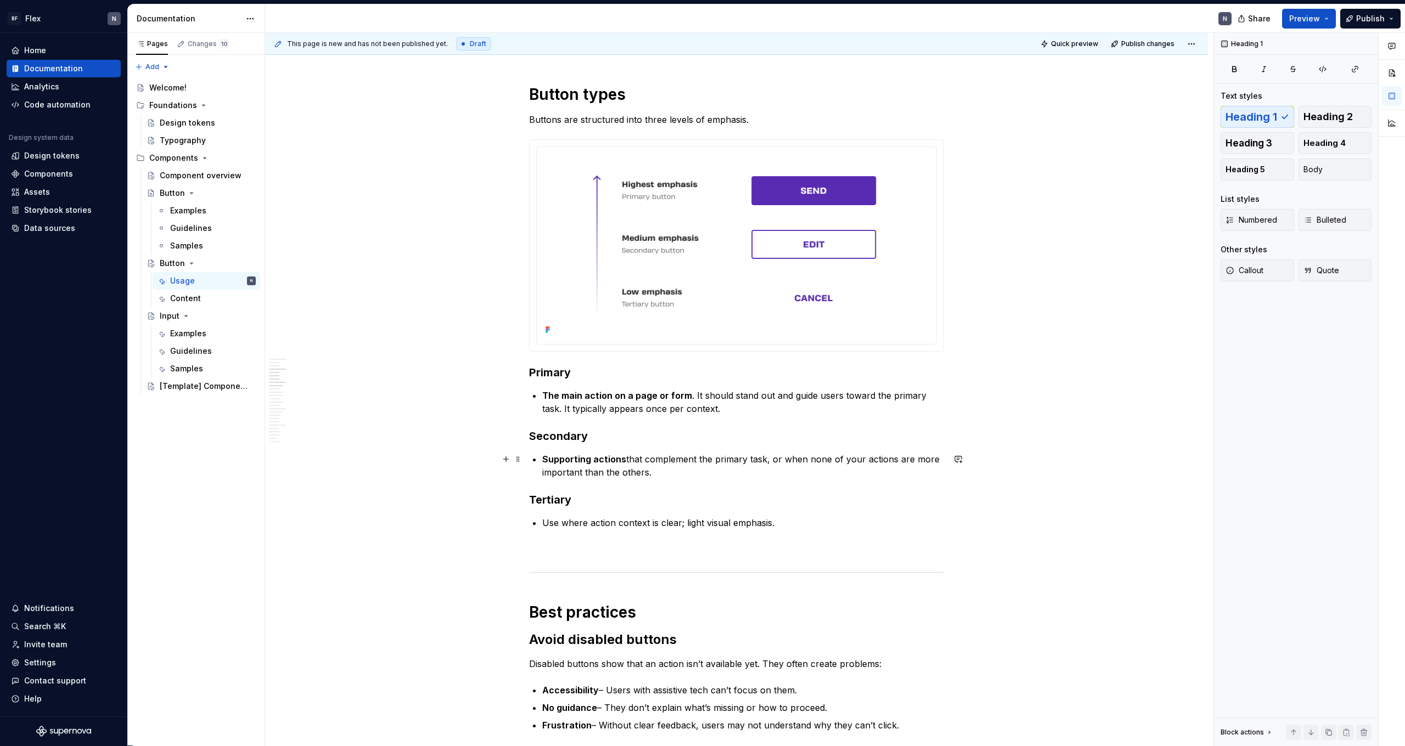
scroll to position [319, 0]
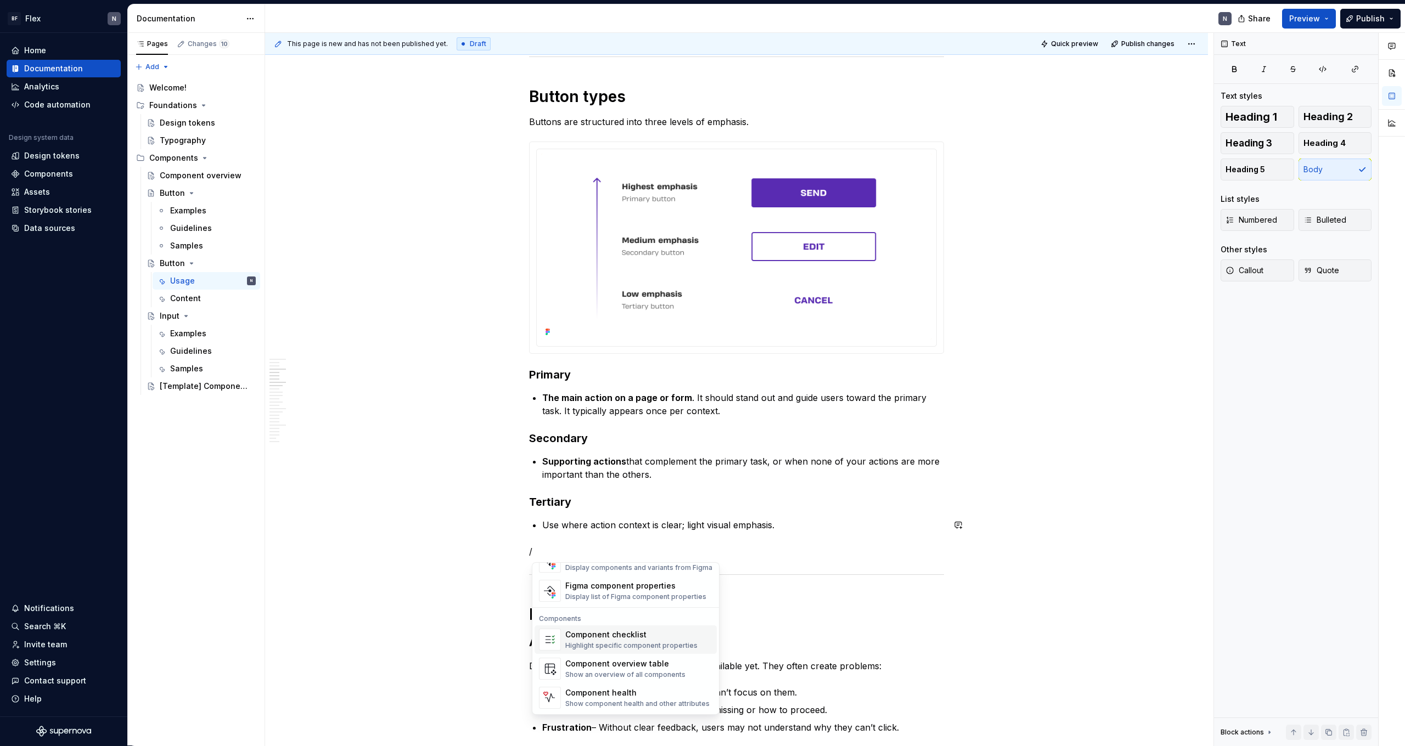
scroll to position [1093, 0]
click at [668, 460] on div "Highlight specific component properties" at bounding box center [631, 645] width 132 height 9
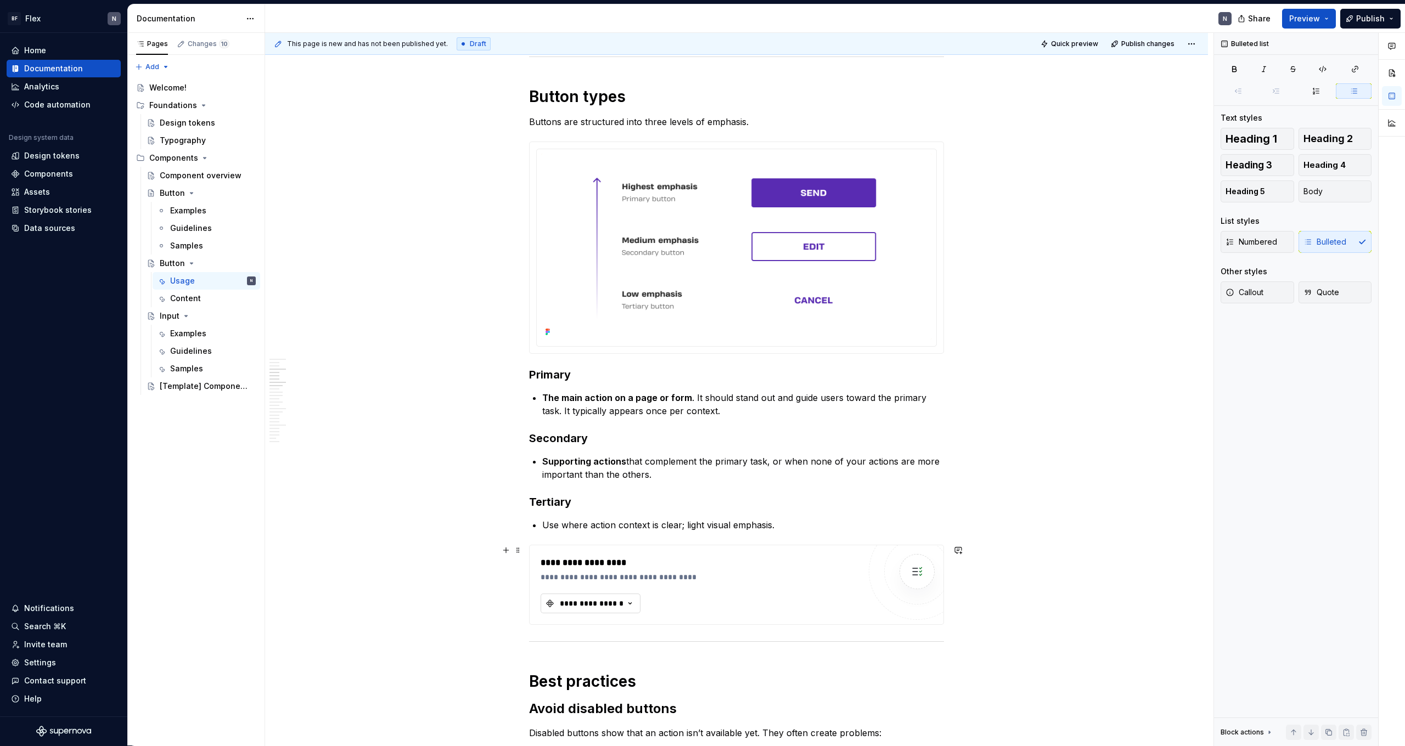
type textarea "*"
click at [605, 460] on div "**********" at bounding box center [592, 603] width 66 height 11
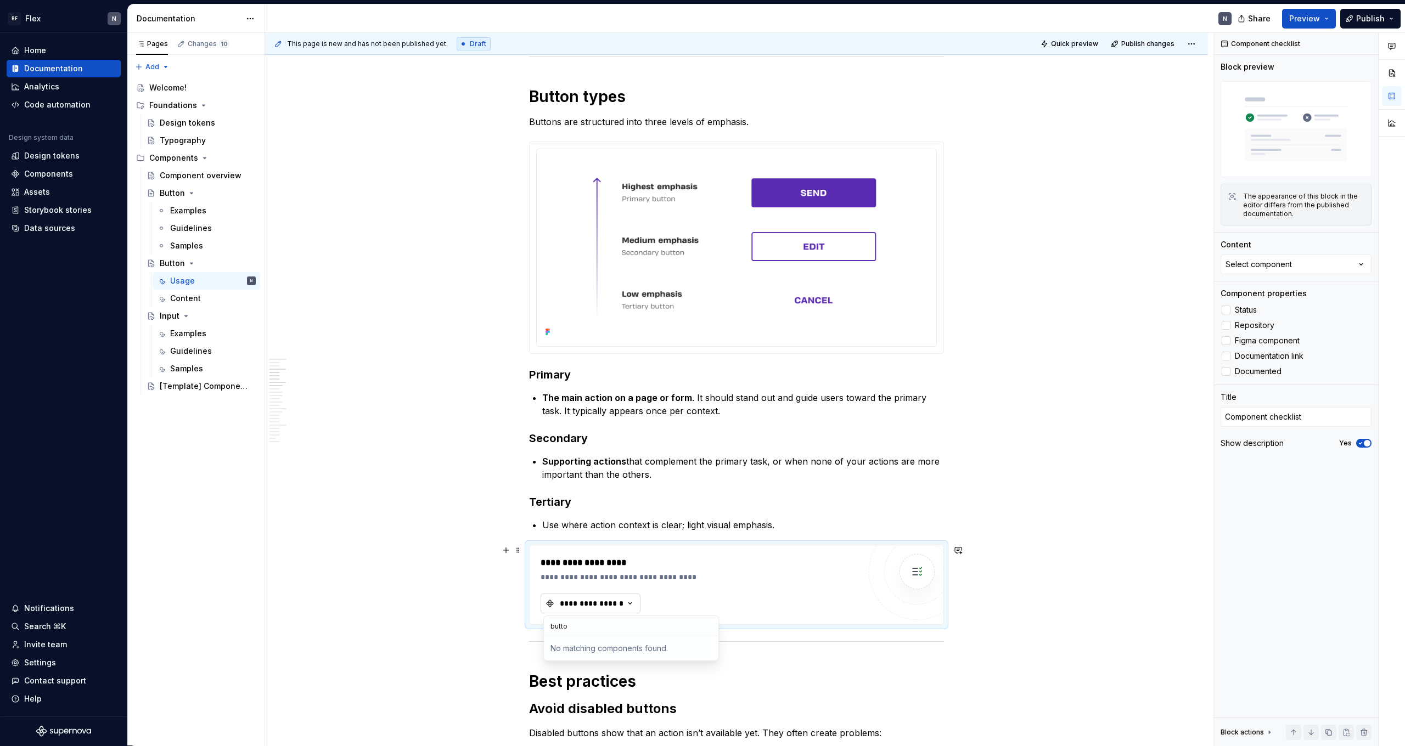
type input "button"
click at [806, 255] on button "Select component" at bounding box center [1295, 265] width 151 height 20
click at [806, 261] on div "Select component" at bounding box center [1258, 264] width 66 height 11
click at [806, 305] on label "Status" at bounding box center [1295, 309] width 151 height 13
click at [806, 310] on icon at bounding box center [1226, 310] width 0 height 0
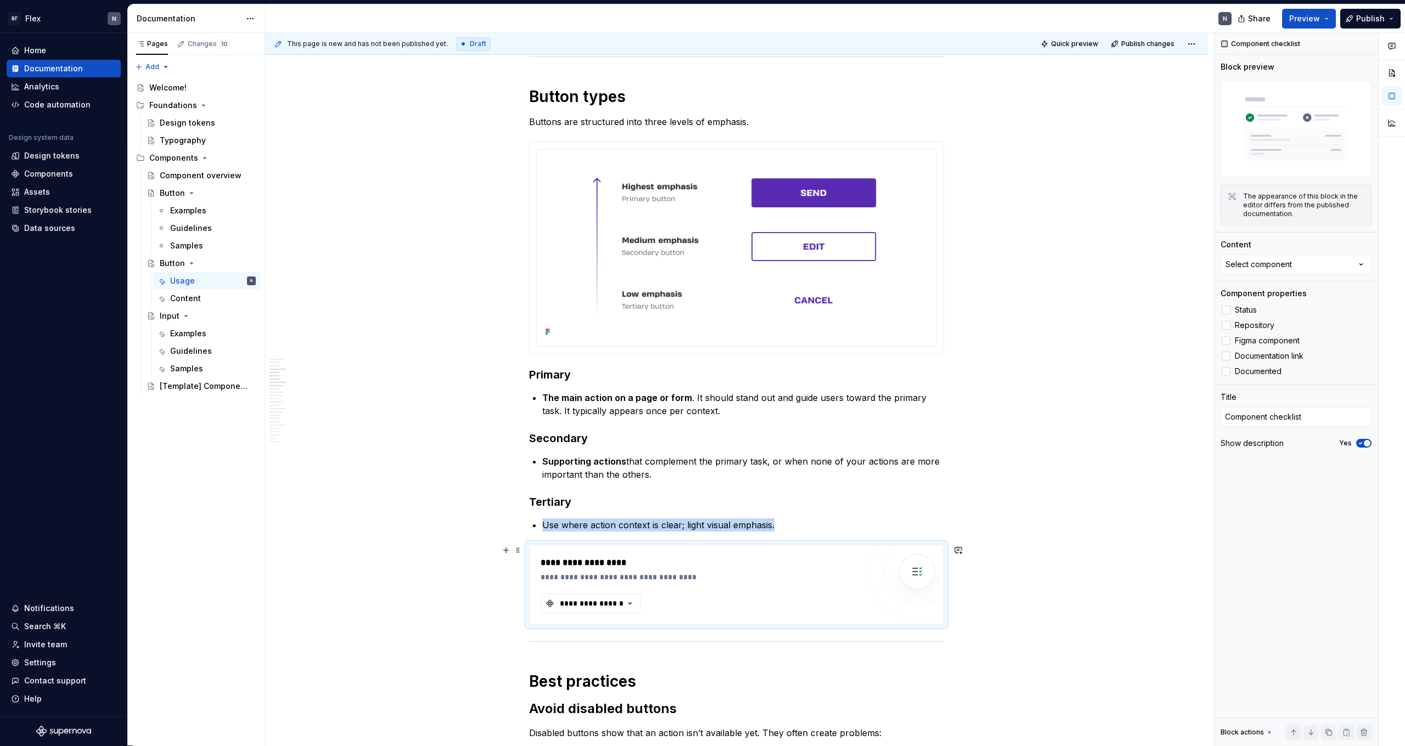
click at [658, 460] on div "**********" at bounding box center [699, 562] width 319 height 13
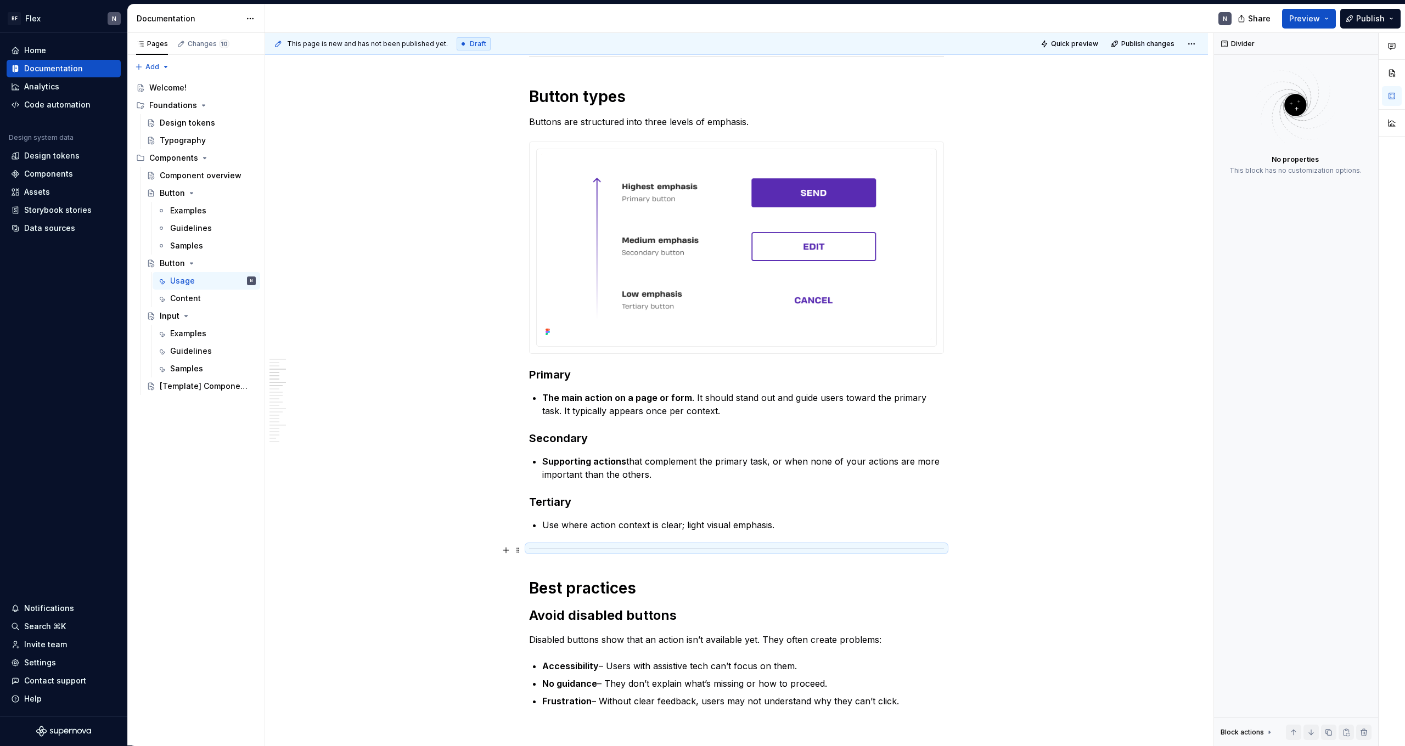
click at [696, 460] on div at bounding box center [736, 548] width 415 height 7
click at [750, 460] on p "Use where action context is clear; light visual emphasis." at bounding box center [743, 525] width 402 height 13
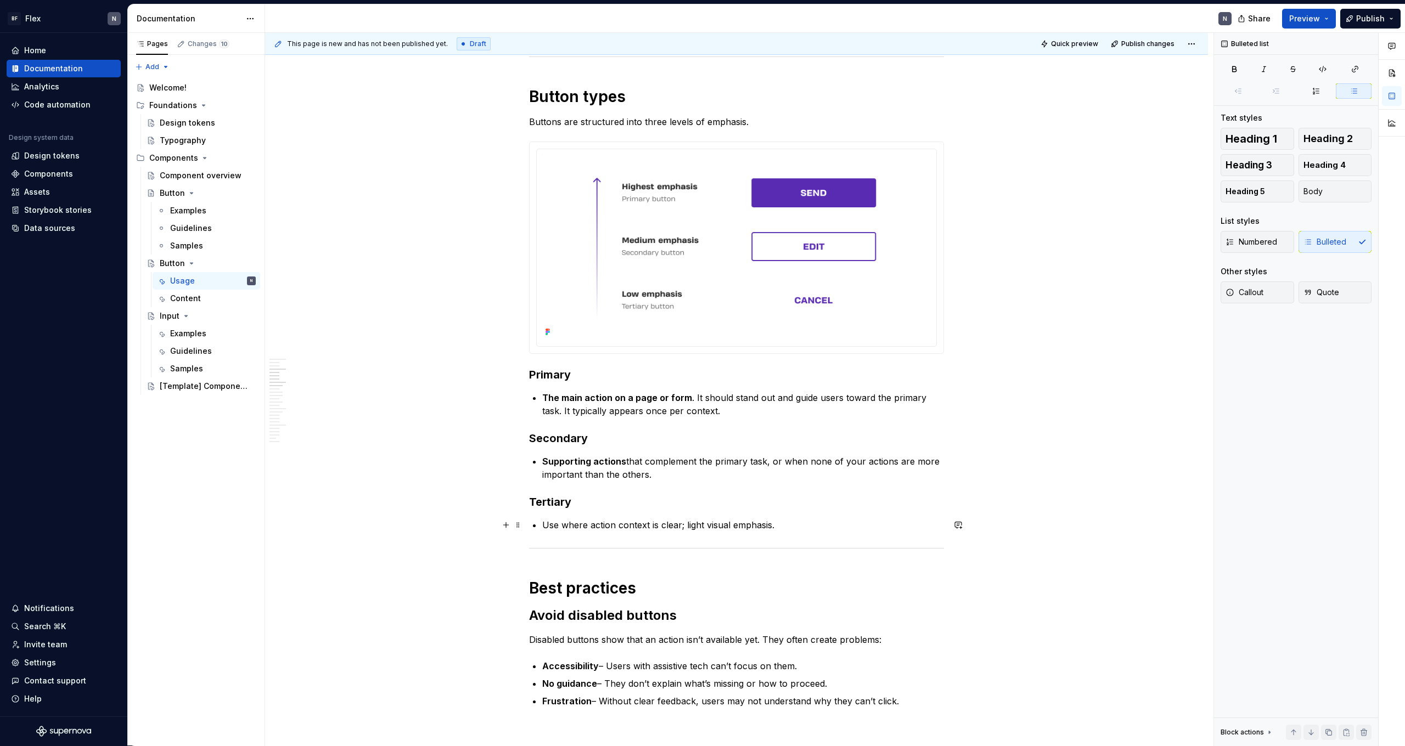
click at [806, 460] on p "Use where action context is clear; light visual emphasis." at bounding box center [743, 525] width 402 height 13
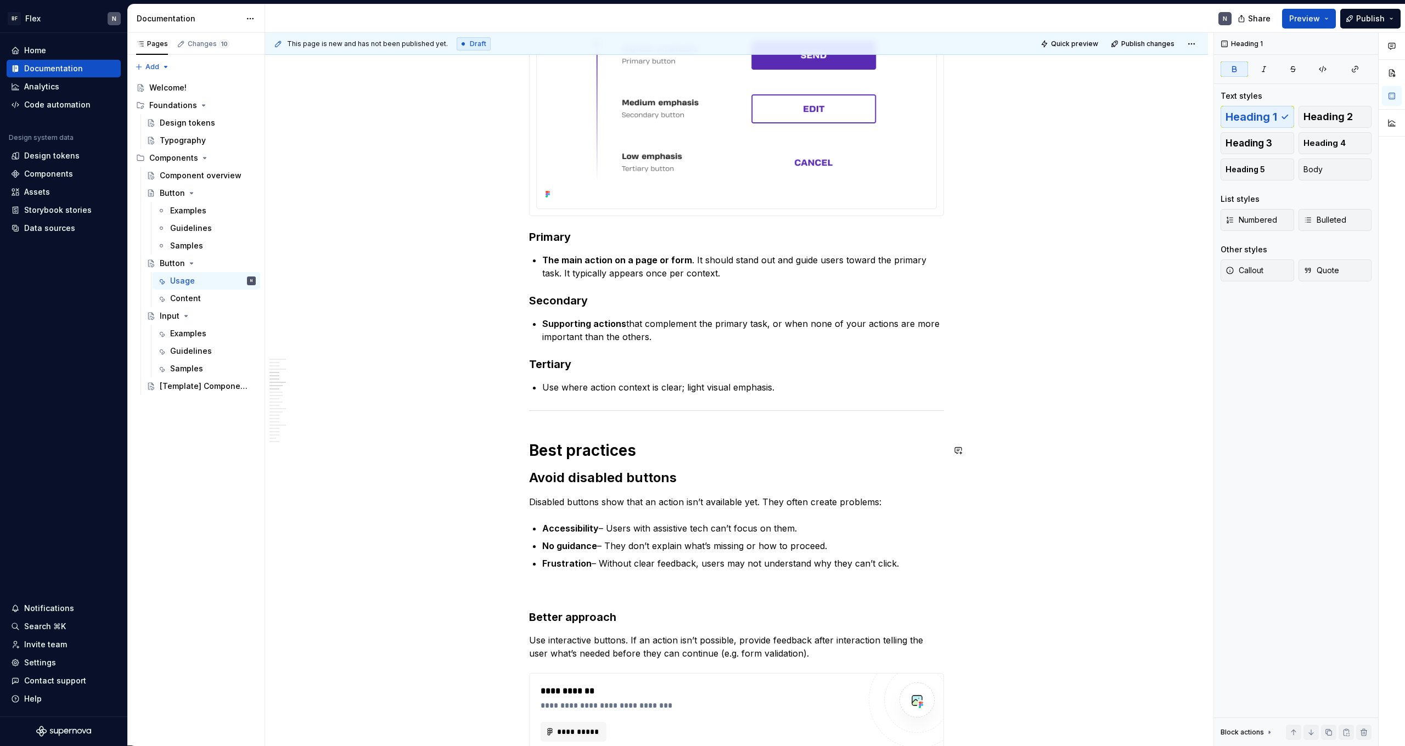
drag, startPoint x: 800, startPoint y: 369, endPoint x: 798, endPoint y: 379, distance: 10.1
click at [800, 369] on h3 "Tertiary" at bounding box center [736, 364] width 415 height 15
click at [797, 386] on p "Use where action context is clear; light visual emphasis." at bounding box center [743, 387] width 402 height 13
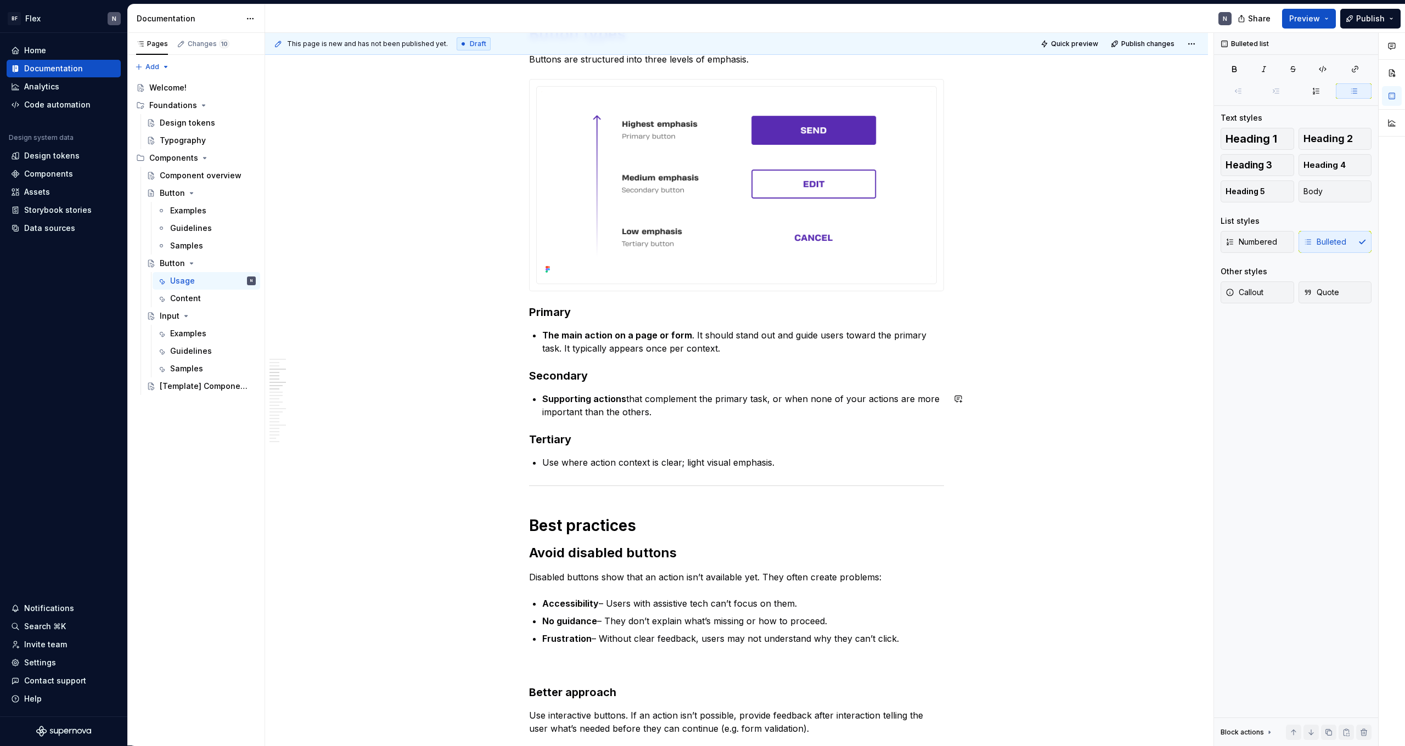
scroll to position [382, 0]
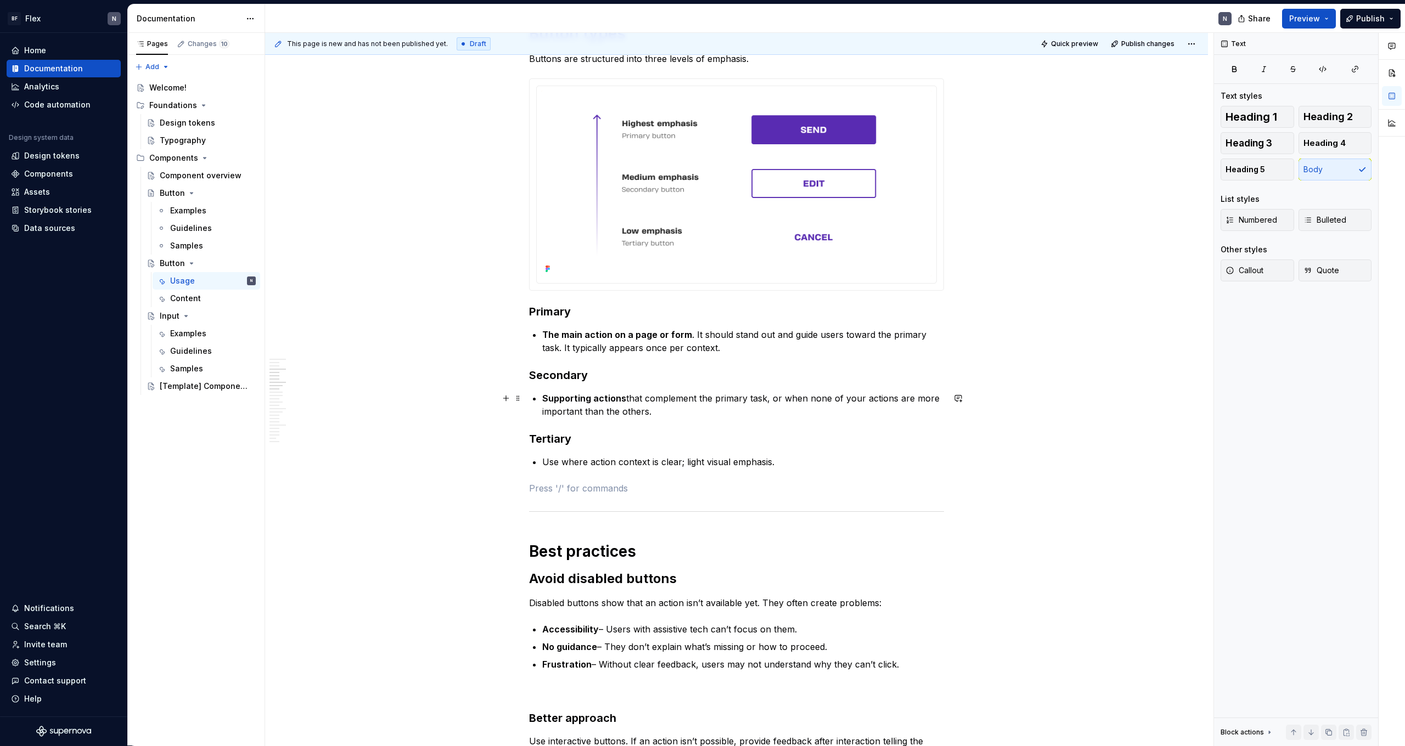
click at [761, 397] on p "Supporting actions that complement the primary task, or when none of your actio…" at bounding box center [743, 405] width 402 height 26
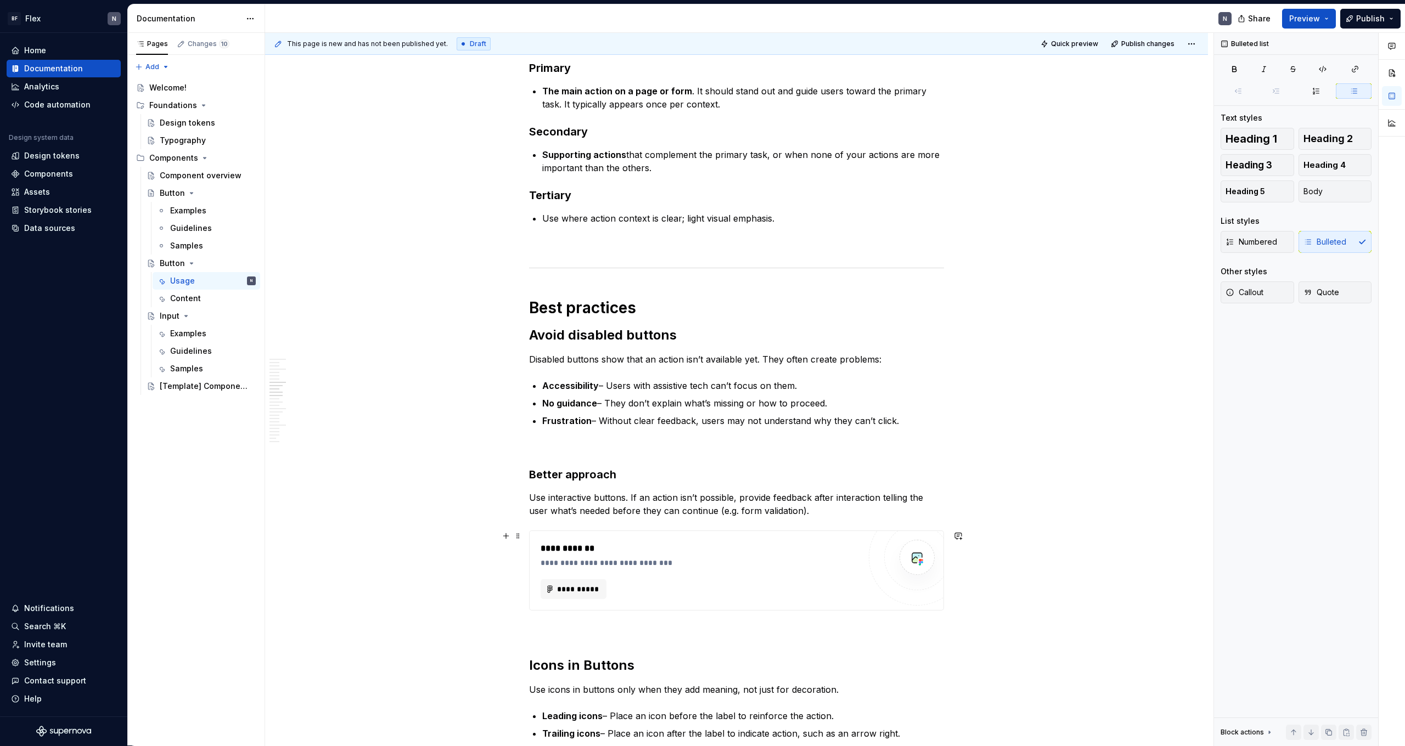
scroll to position [915, 0]
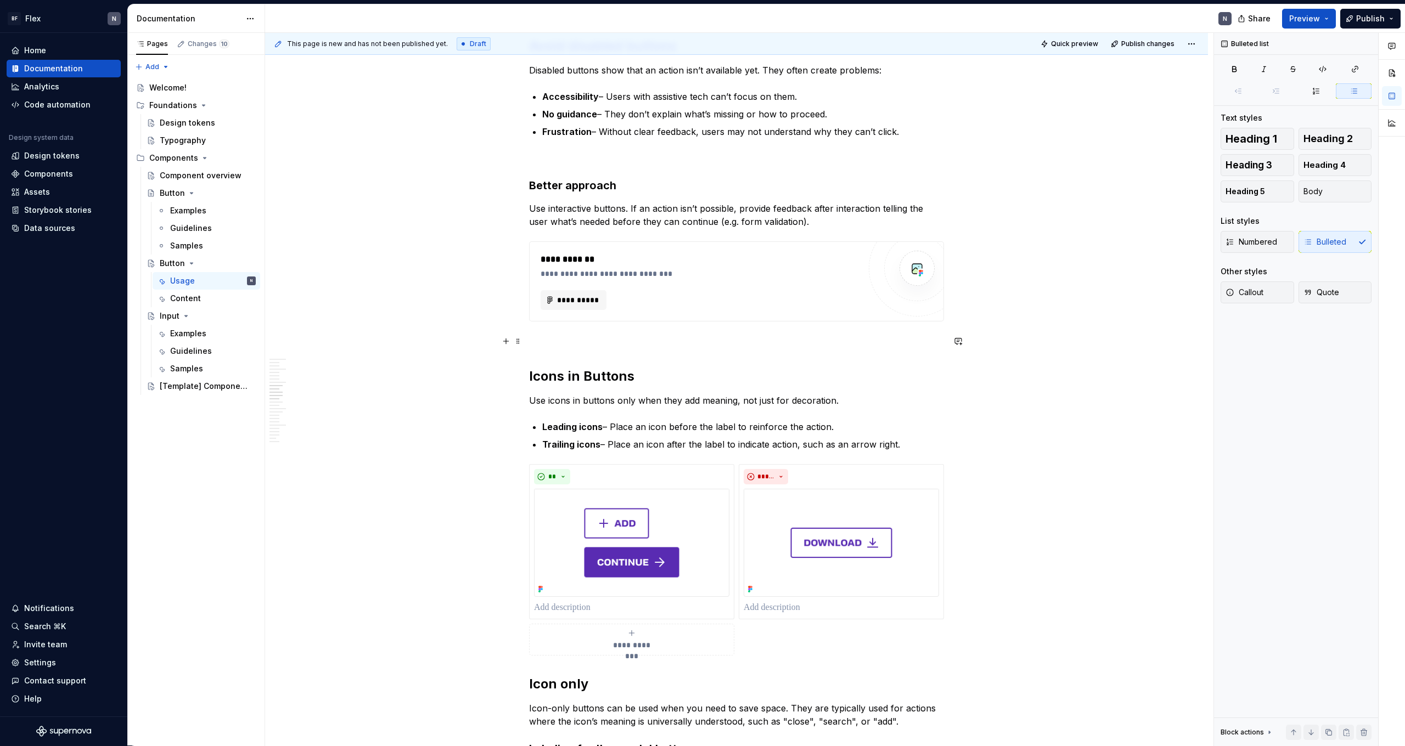
click at [683, 346] on p at bounding box center [736, 341] width 415 height 13
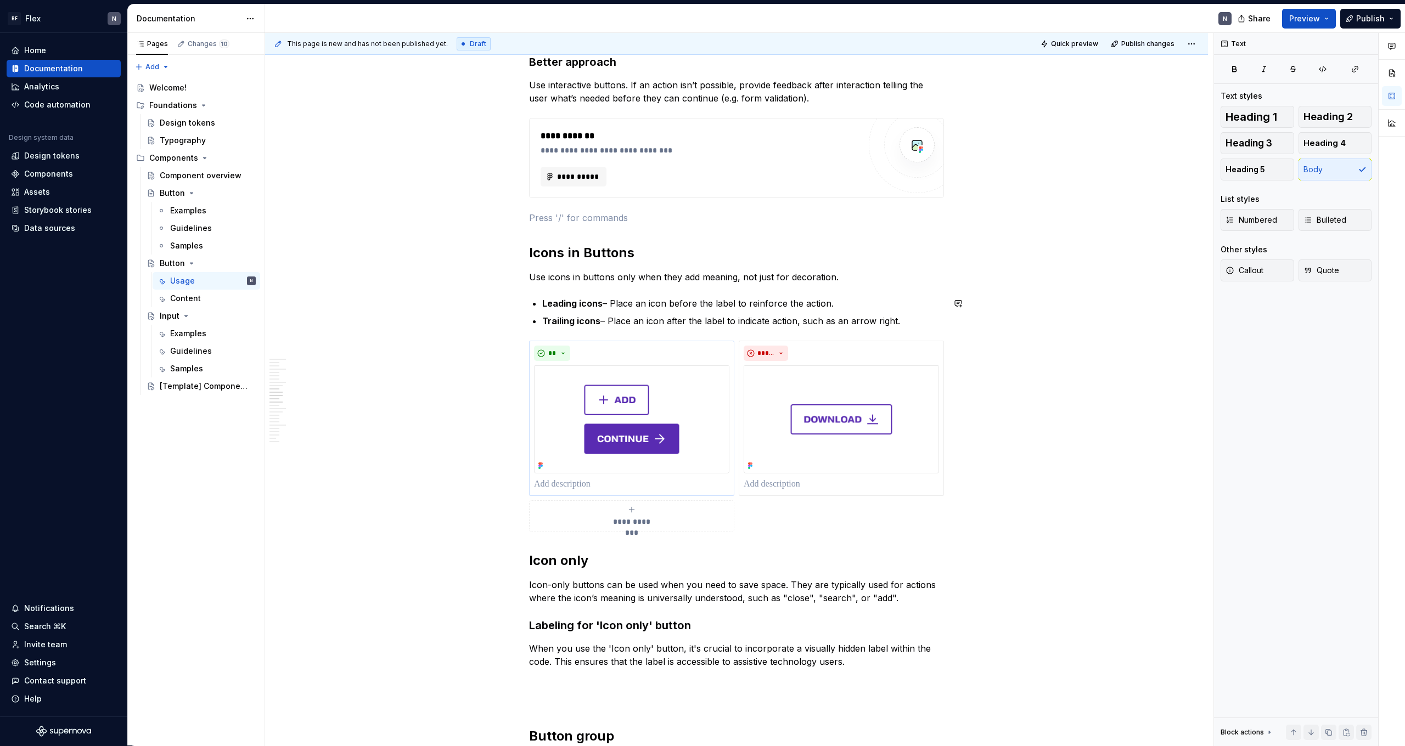
scroll to position [1120, 0]
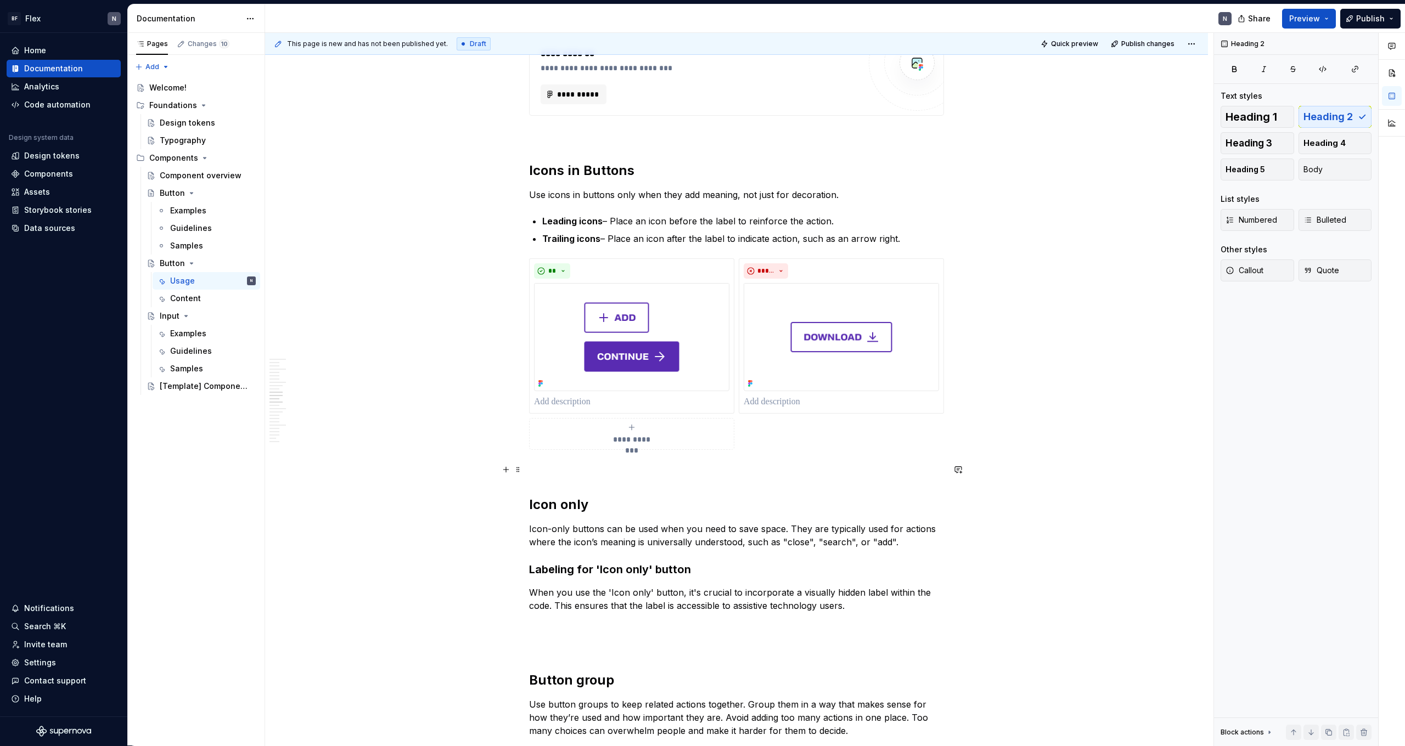
click at [585, 460] on p at bounding box center [736, 469] width 415 height 13
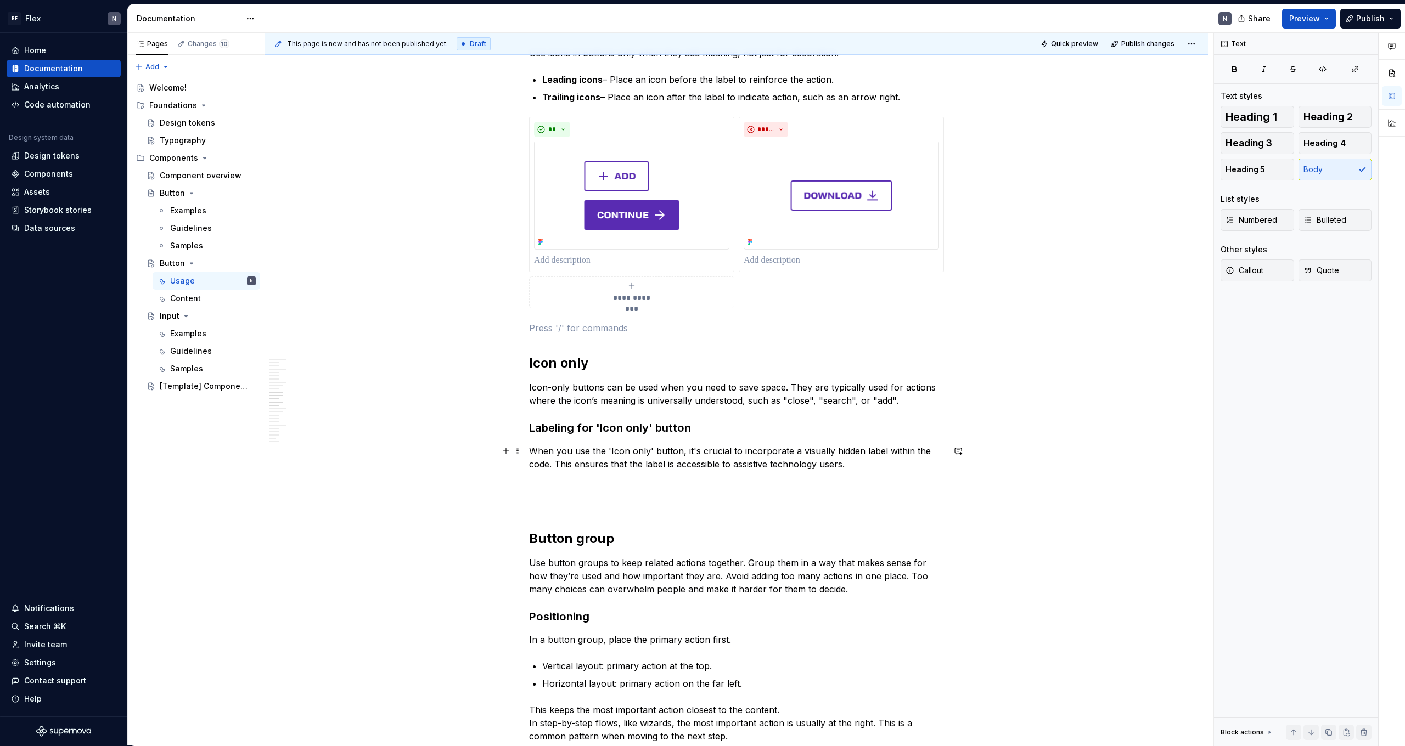
scroll to position [1263, 0]
click at [590, 460] on p at bounding box center [736, 502] width 415 height 13
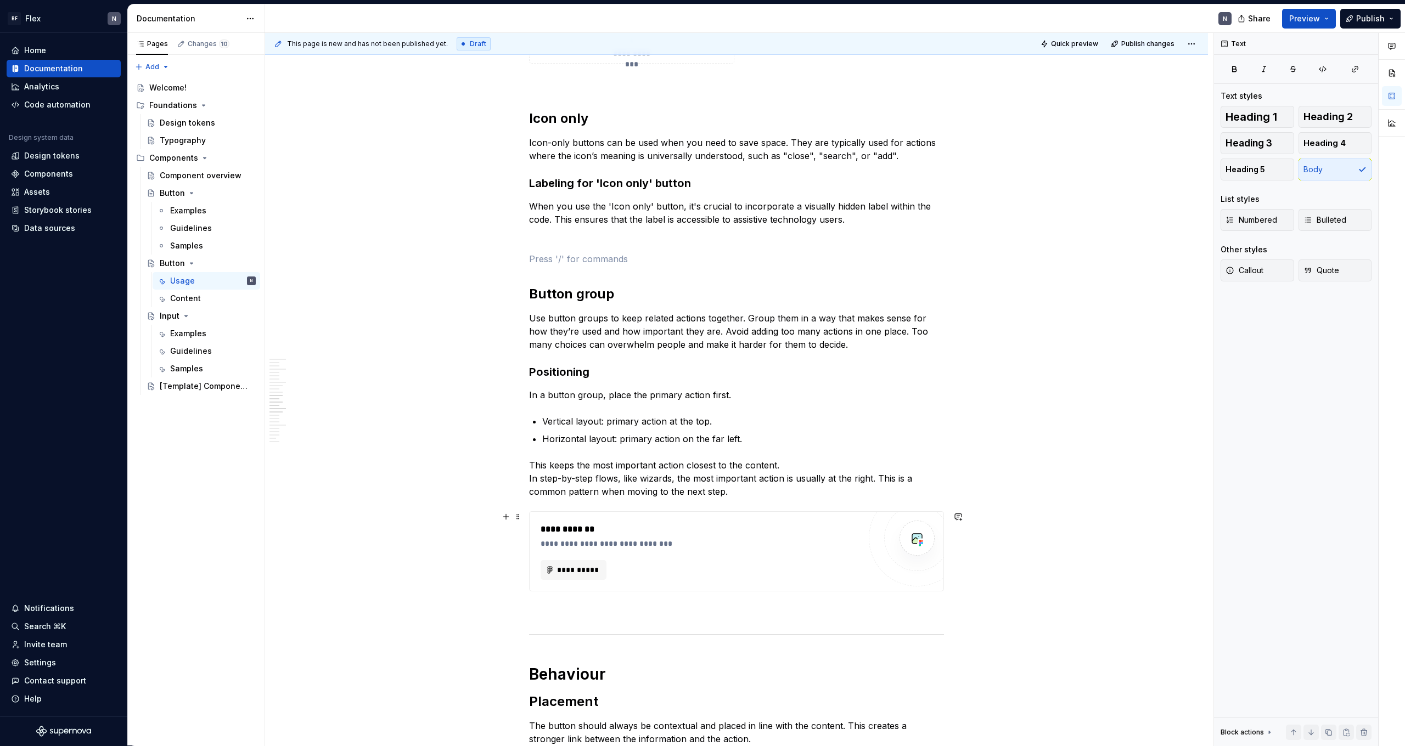
scroll to position [1575, 0]
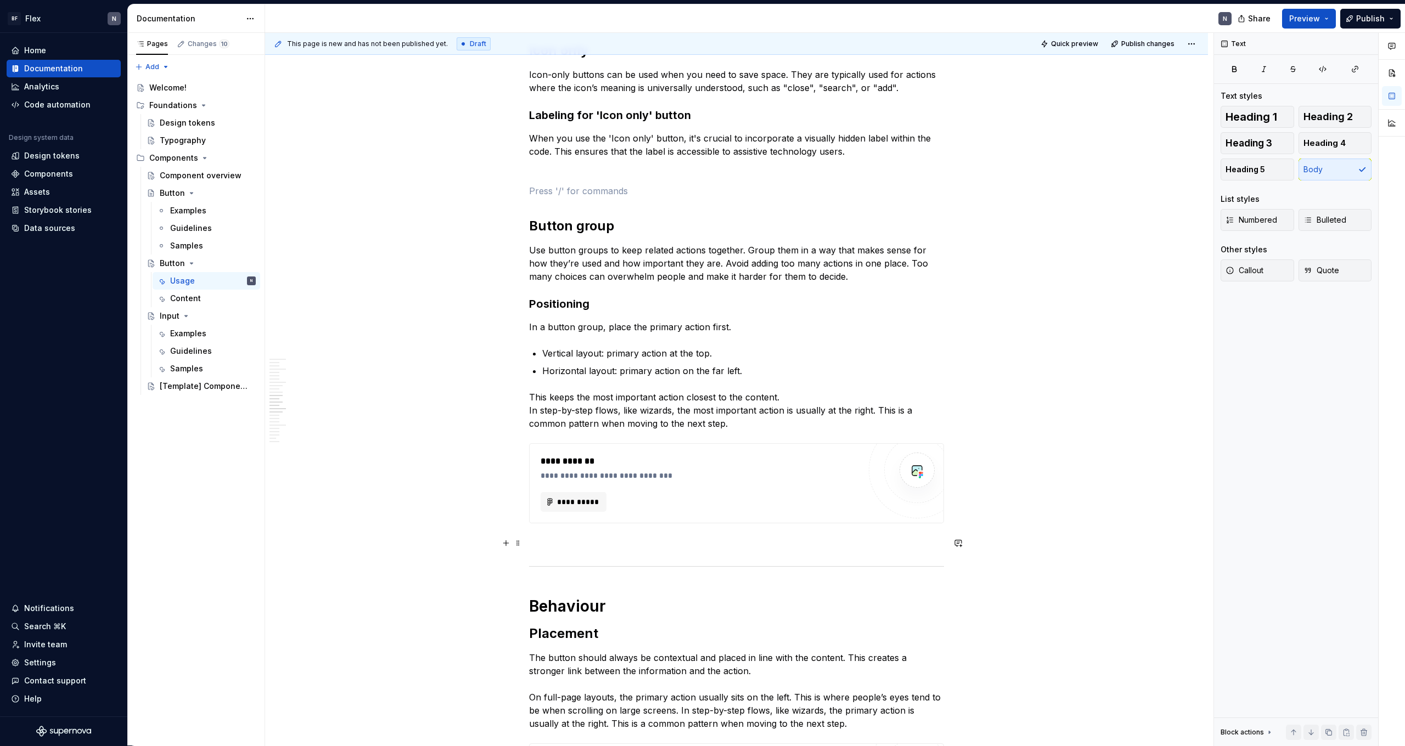
click at [587, 460] on p at bounding box center [736, 543] width 415 height 13
click at [589, 460] on div "**********" at bounding box center [736, 389] width 415 height 3496
click at [806, 40] on span "Quick preview" at bounding box center [1074, 44] width 47 height 9
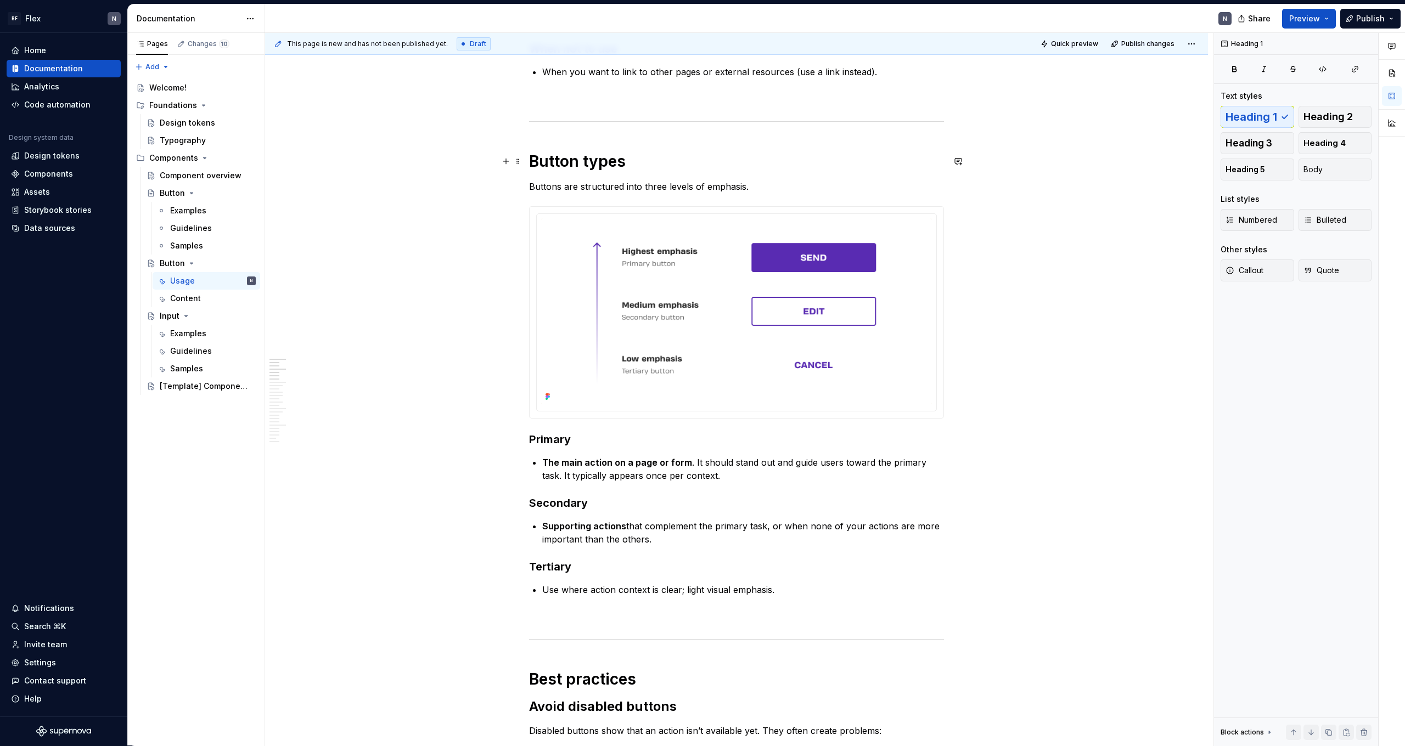
scroll to position [164, 0]
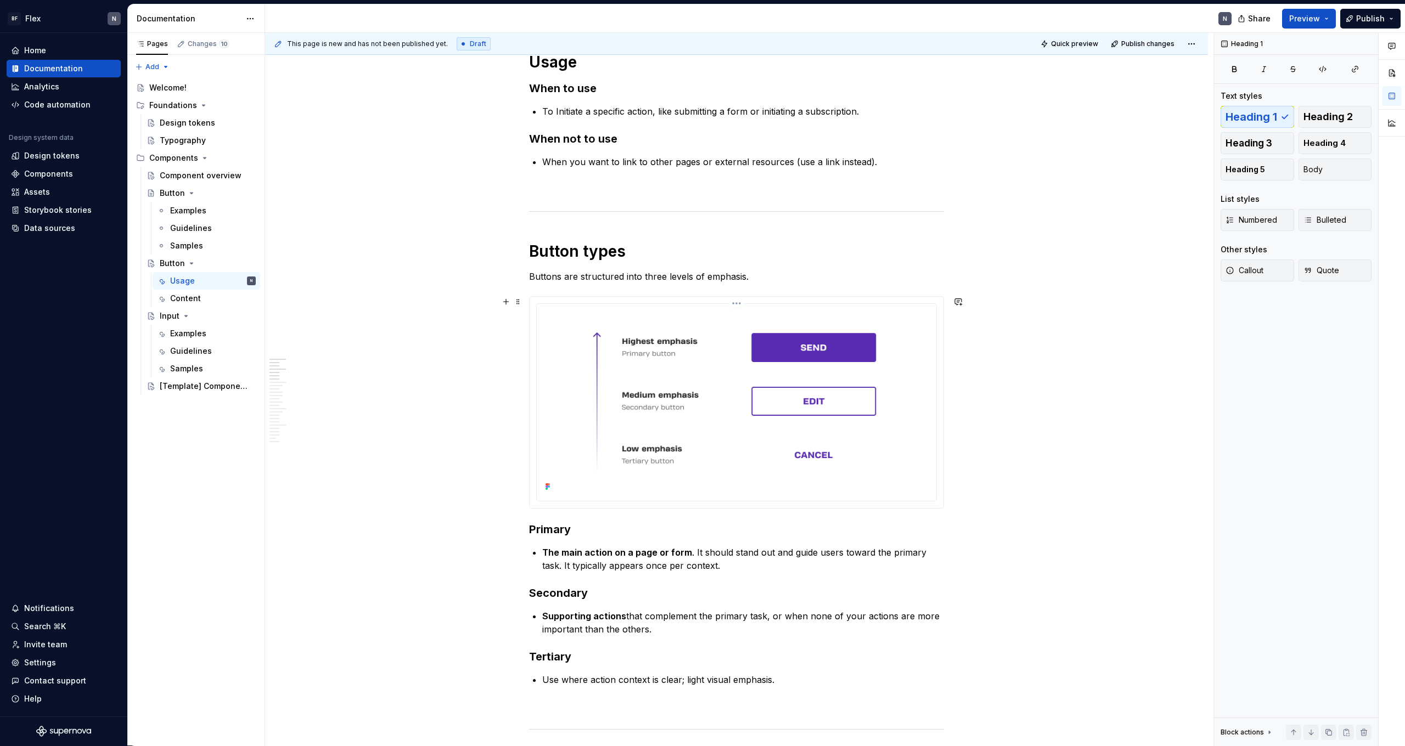
click at [806, 398] on img at bounding box center [736, 401] width 391 height 186
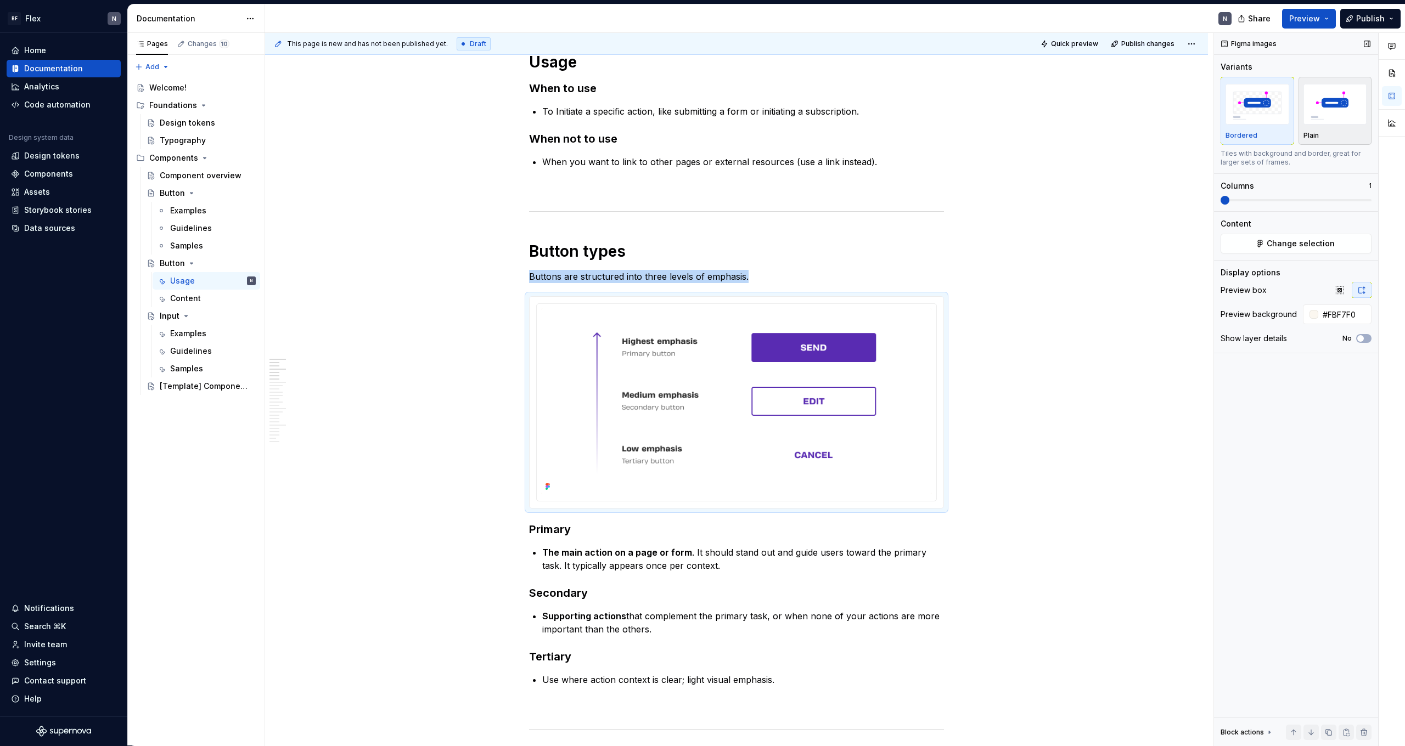
click at [806, 132] on div "Plain" at bounding box center [1335, 135] width 64 height 9
click at [806, 127] on div "Bordered Plain" at bounding box center [1295, 111] width 151 height 68
click at [806, 127] on div "Bordered" at bounding box center [1257, 111] width 64 height 58
click at [806, 137] on p "Plain" at bounding box center [1310, 135] width 15 height 9
click at [806, 44] on span "Quick preview" at bounding box center [1074, 44] width 47 height 9
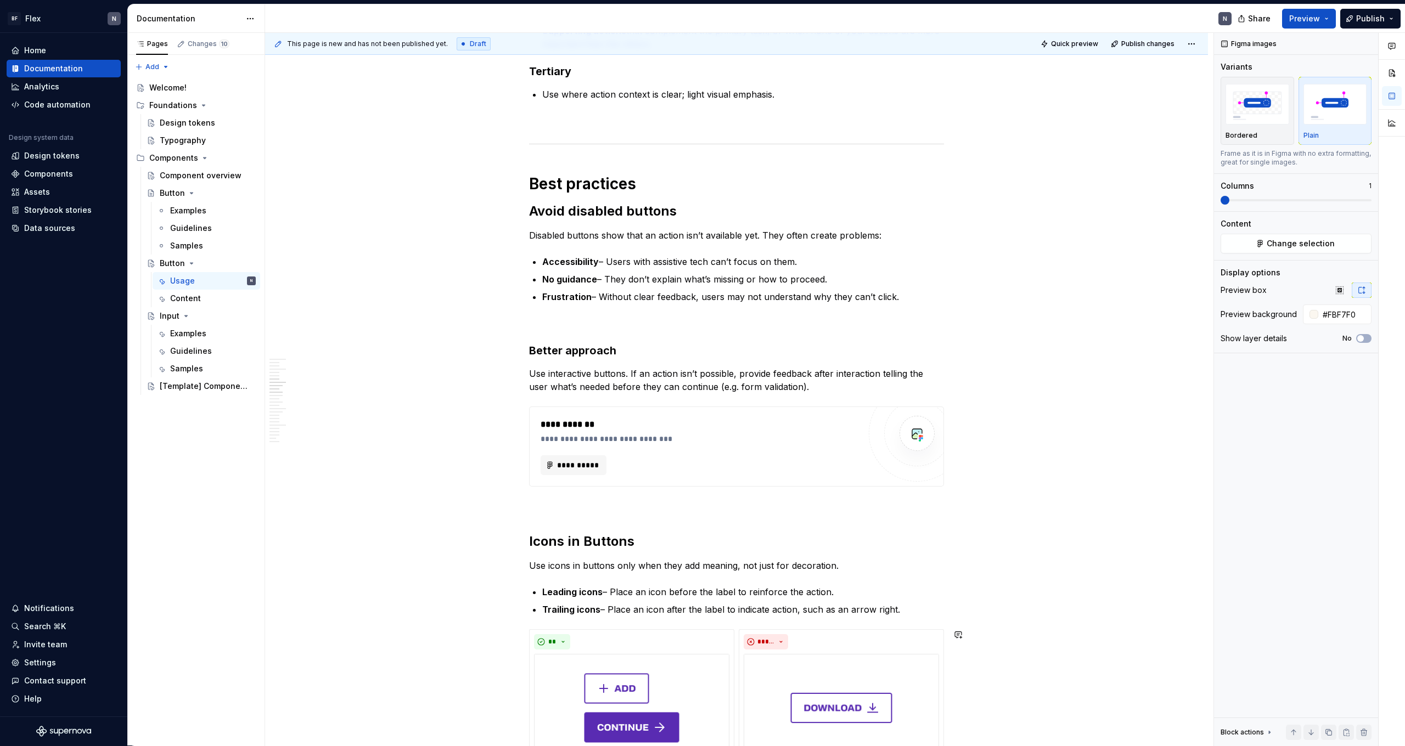
scroll to position [743, 0]
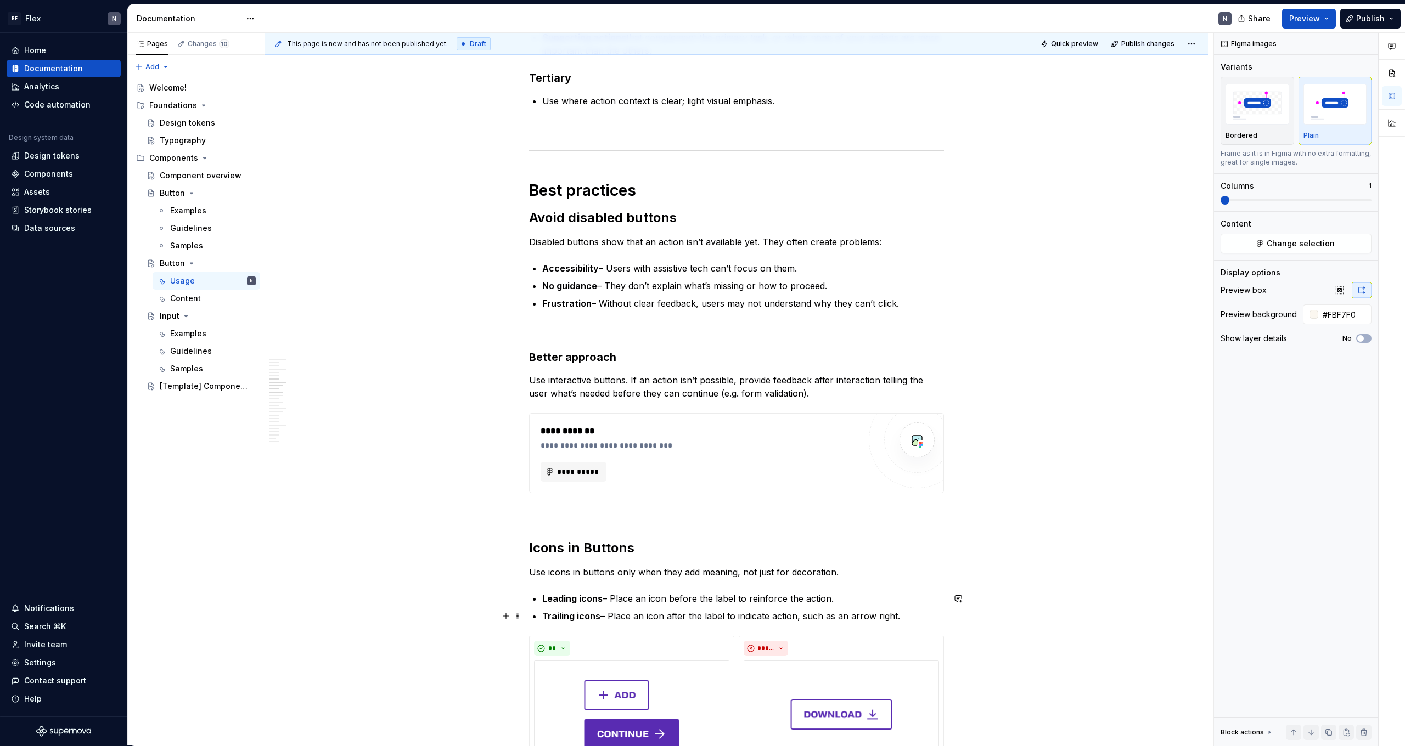
click at [806, 460] on p "Trailing icons – Place an icon after the label to indicate action, such as an a…" at bounding box center [743, 616] width 402 height 13
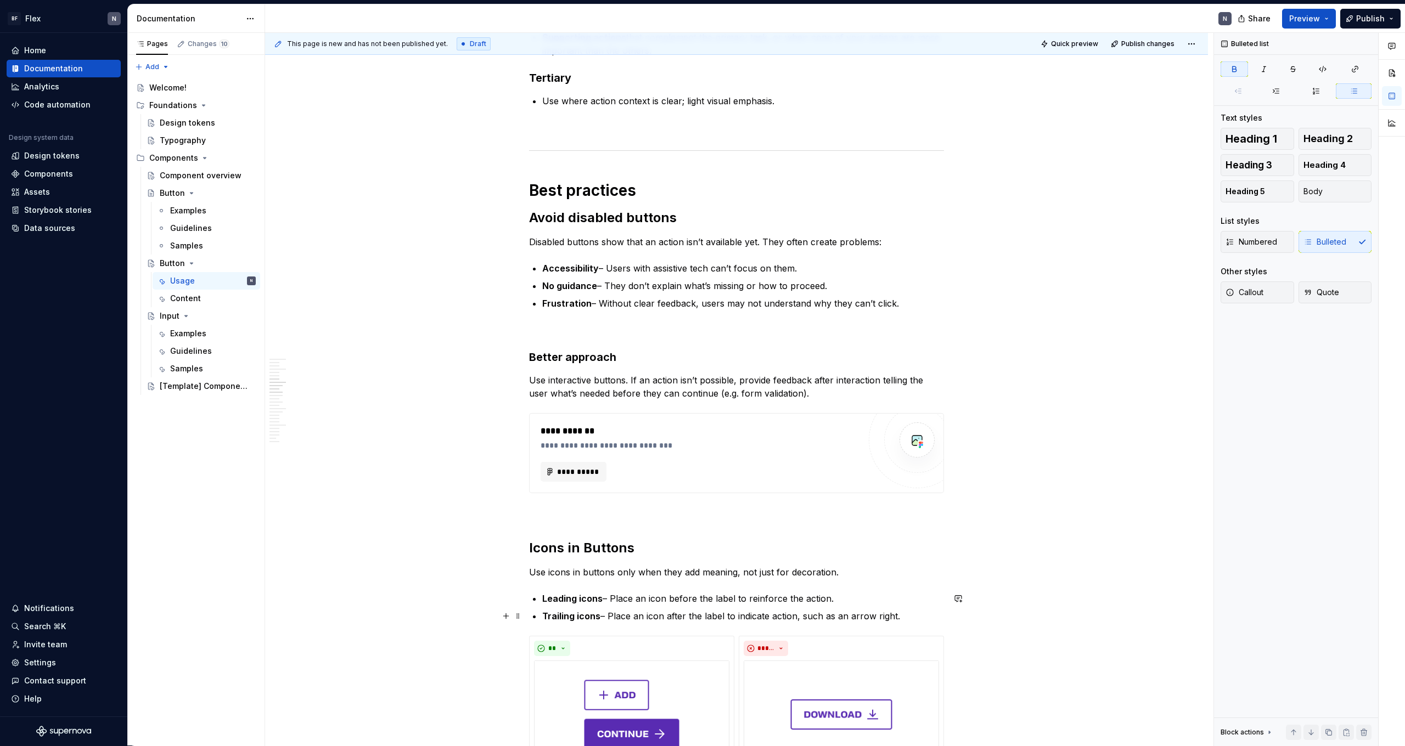
click at [806, 460] on p "Trailing icons – Place an icon after the label to indicate action, such as an a…" at bounding box center [743, 616] width 402 height 13
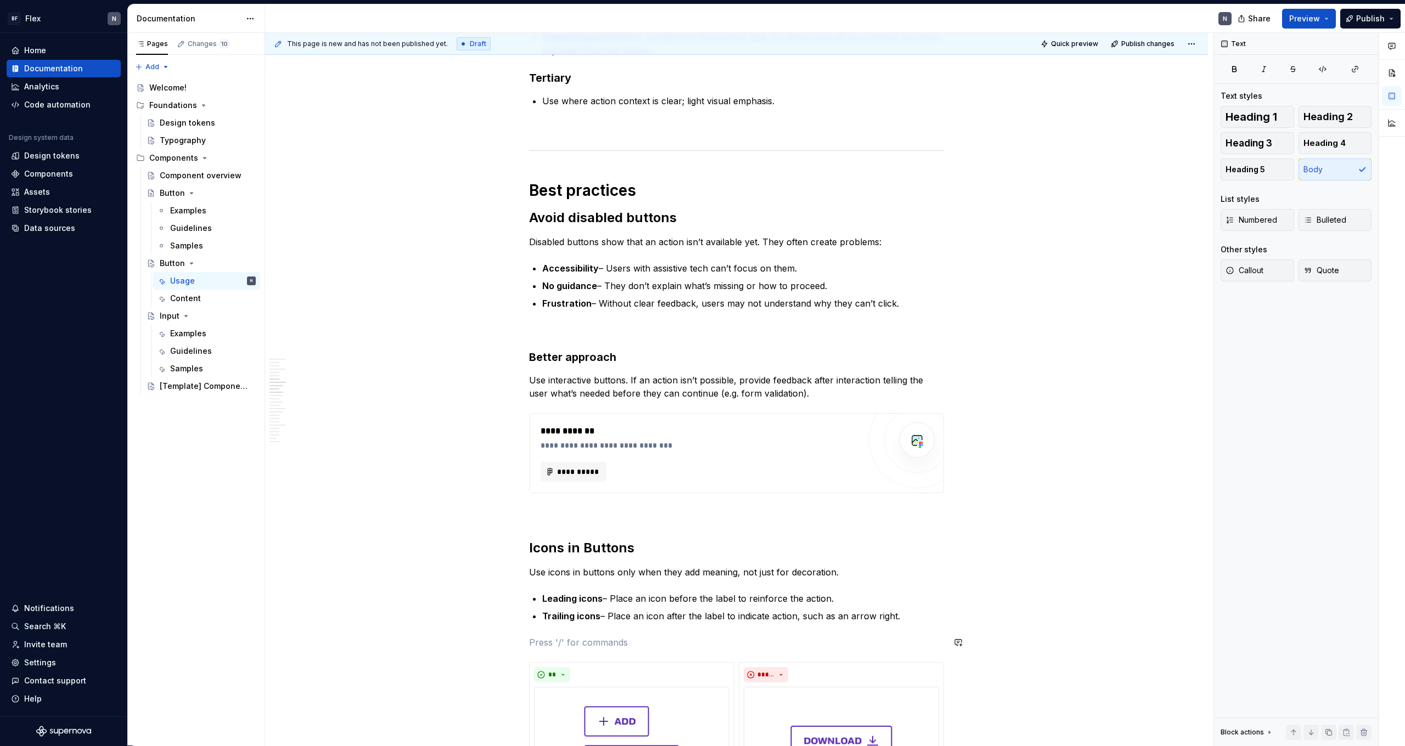
click at [796, 460] on p "Leading icons – Place an icon before the label to reinforce the action." at bounding box center [743, 598] width 402 height 13
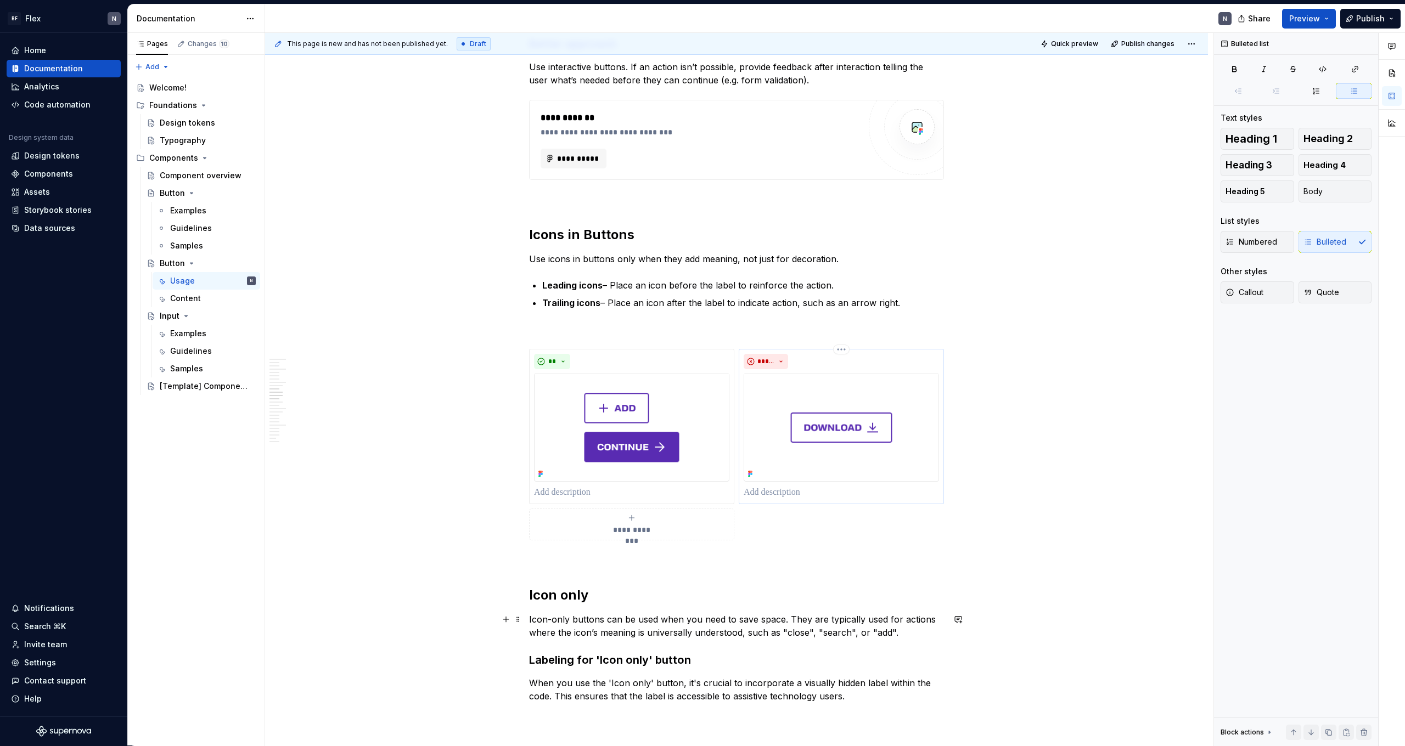
scroll to position [1072, 0]
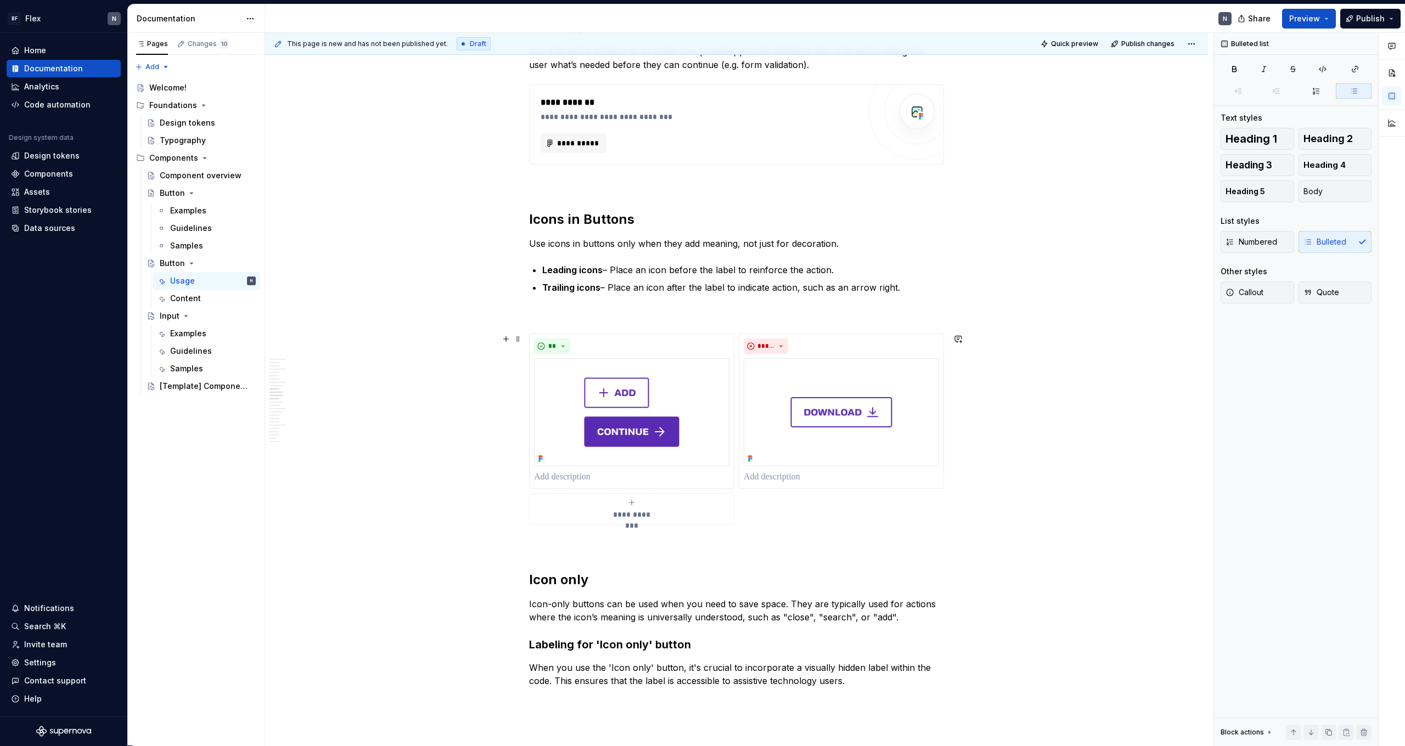
click at [767, 460] on div "**********" at bounding box center [736, 430] width 415 height 192
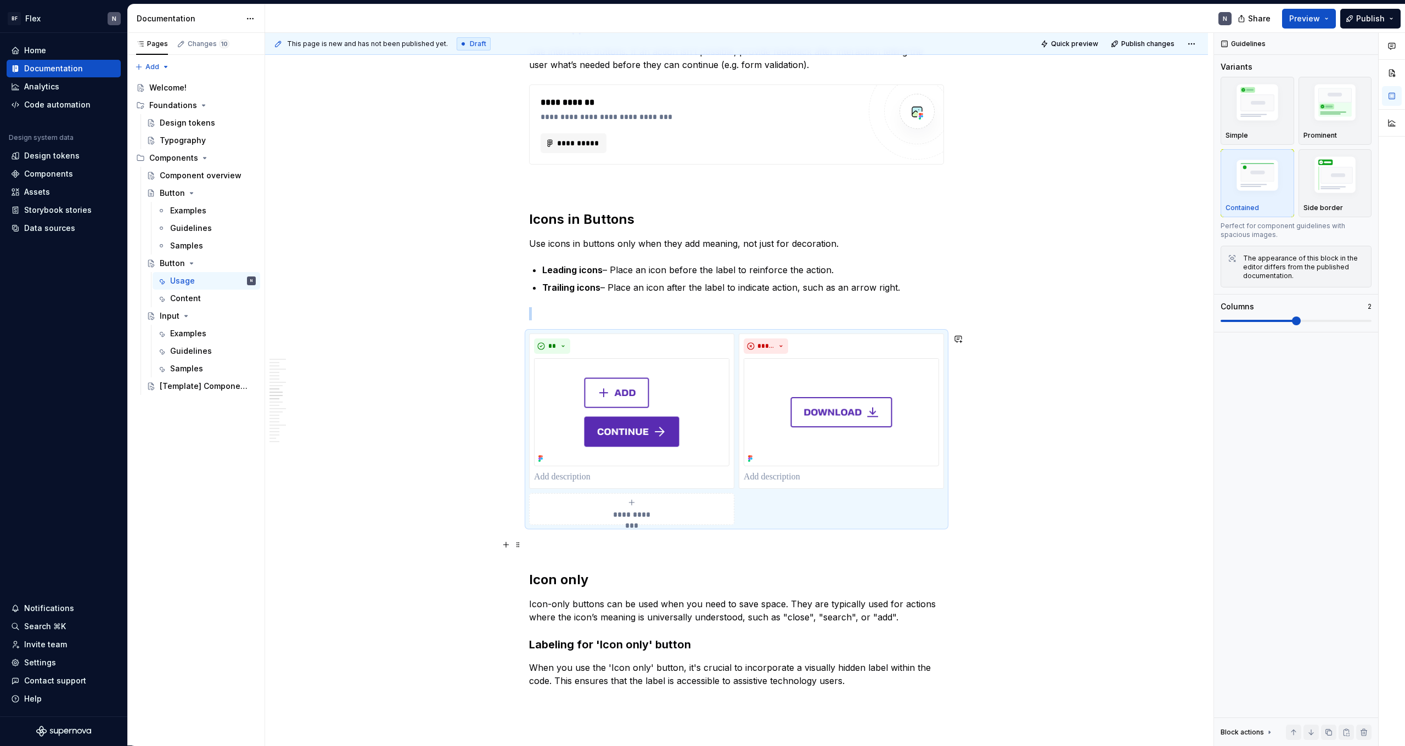
click at [758, 460] on p at bounding box center [736, 544] width 415 height 13
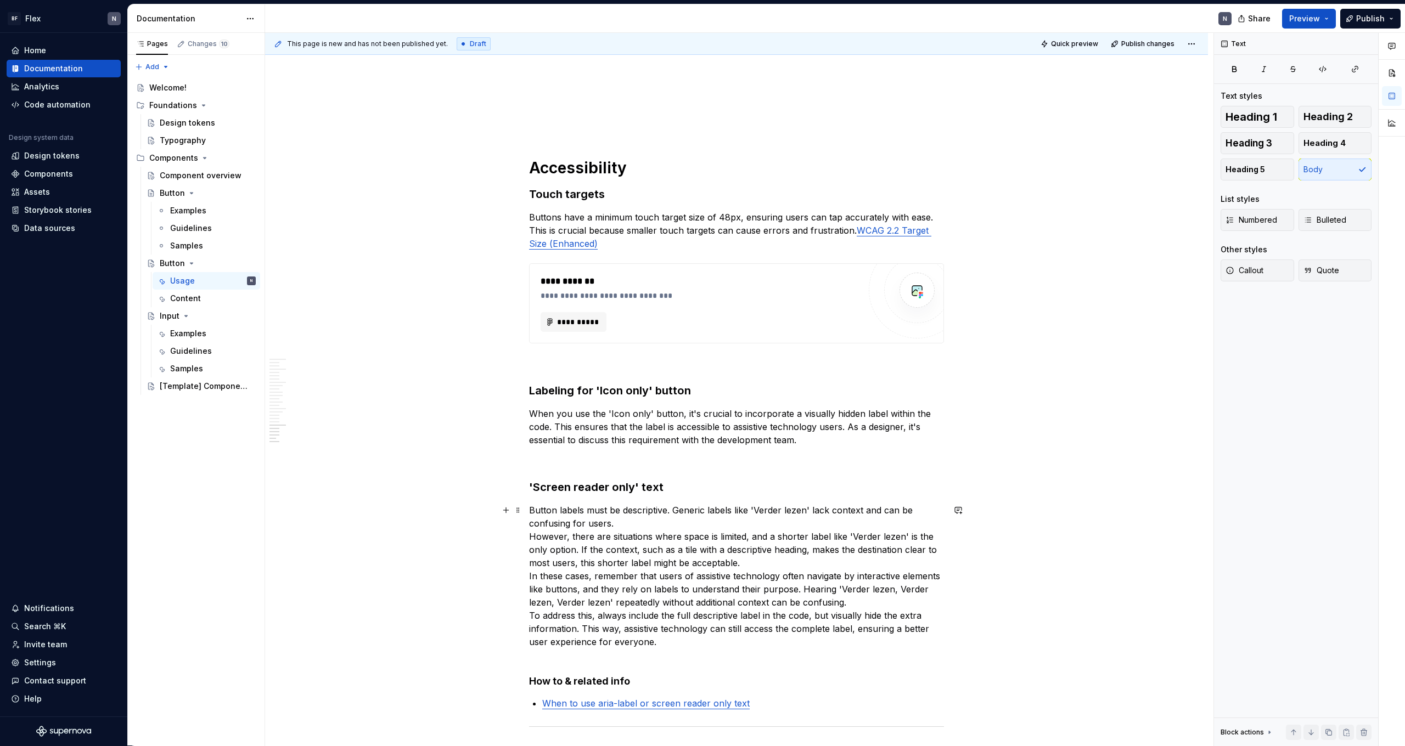
scroll to position [2885, 0]
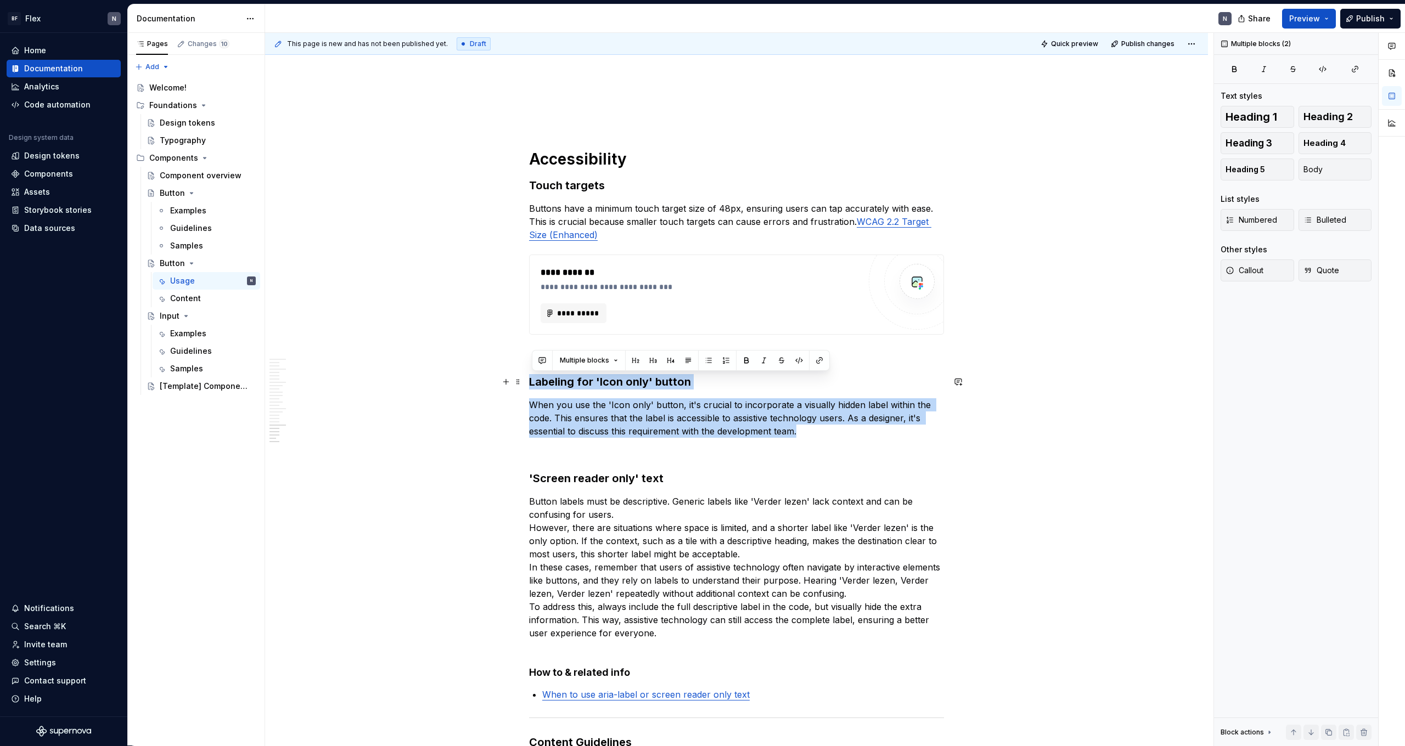
drag, startPoint x: 819, startPoint y: 434, endPoint x: 531, endPoint y: 380, distance: 293.1
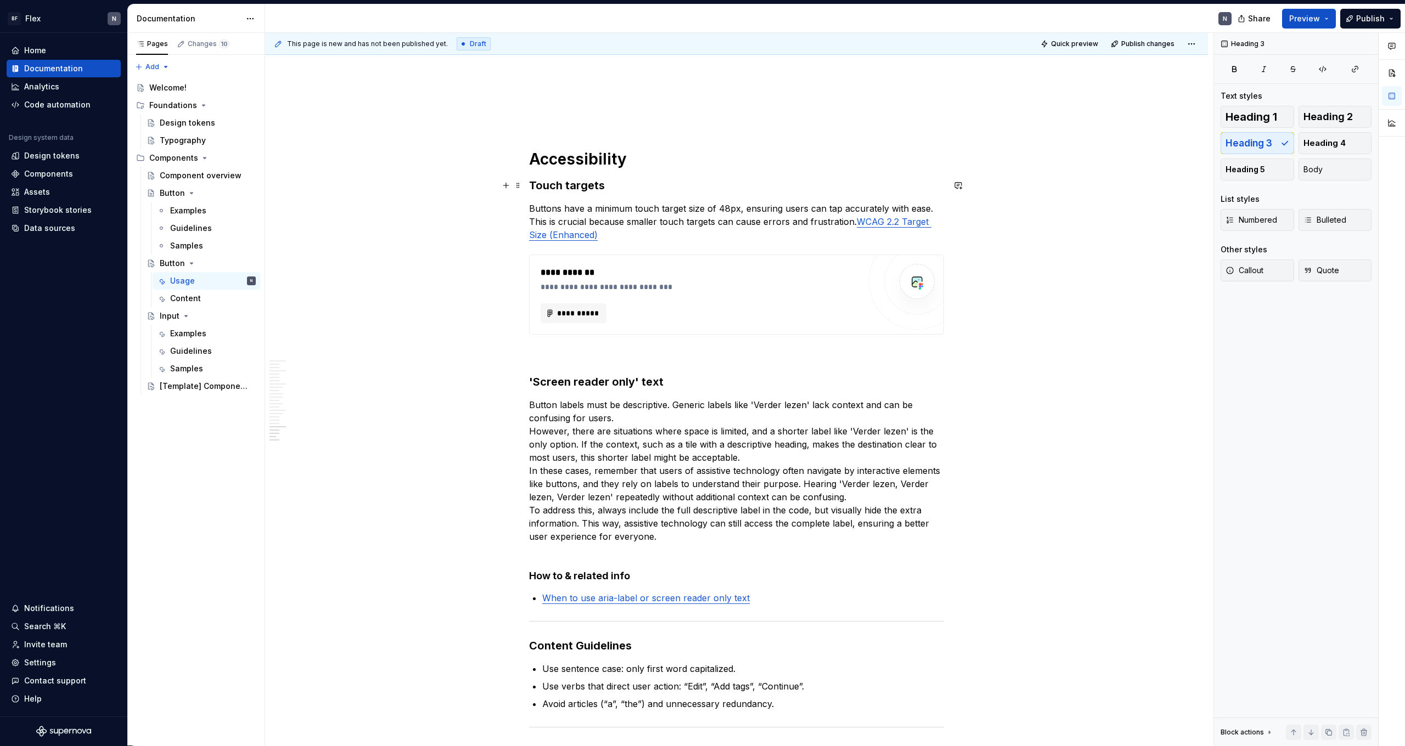
click at [571, 187] on h3 "Touch targets" at bounding box center [736, 185] width 415 height 15
click at [583, 385] on h3 "'Screen reader only' text" at bounding box center [736, 381] width 415 height 15
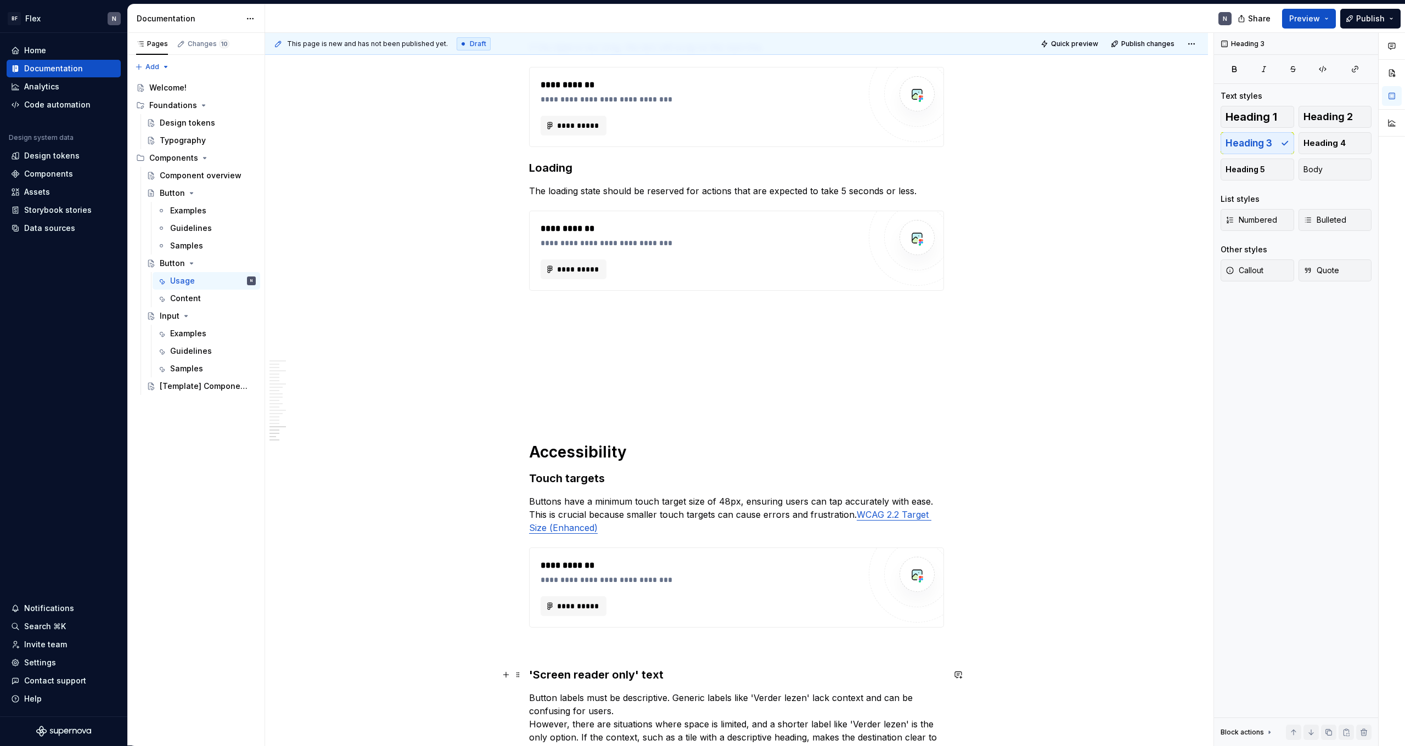
scroll to position [2449, 0]
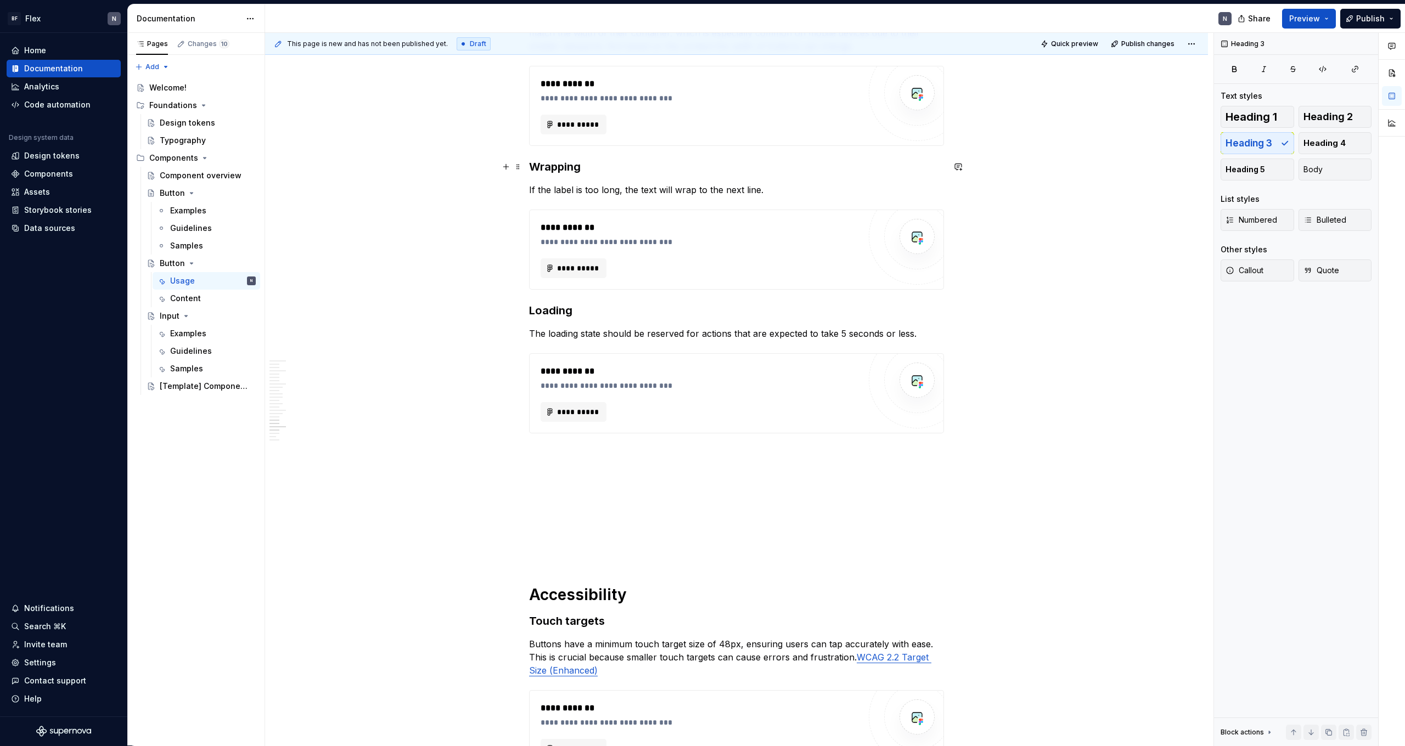
click at [561, 165] on h3 "Wrapping" at bounding box center [736, 166] width 415 height 15
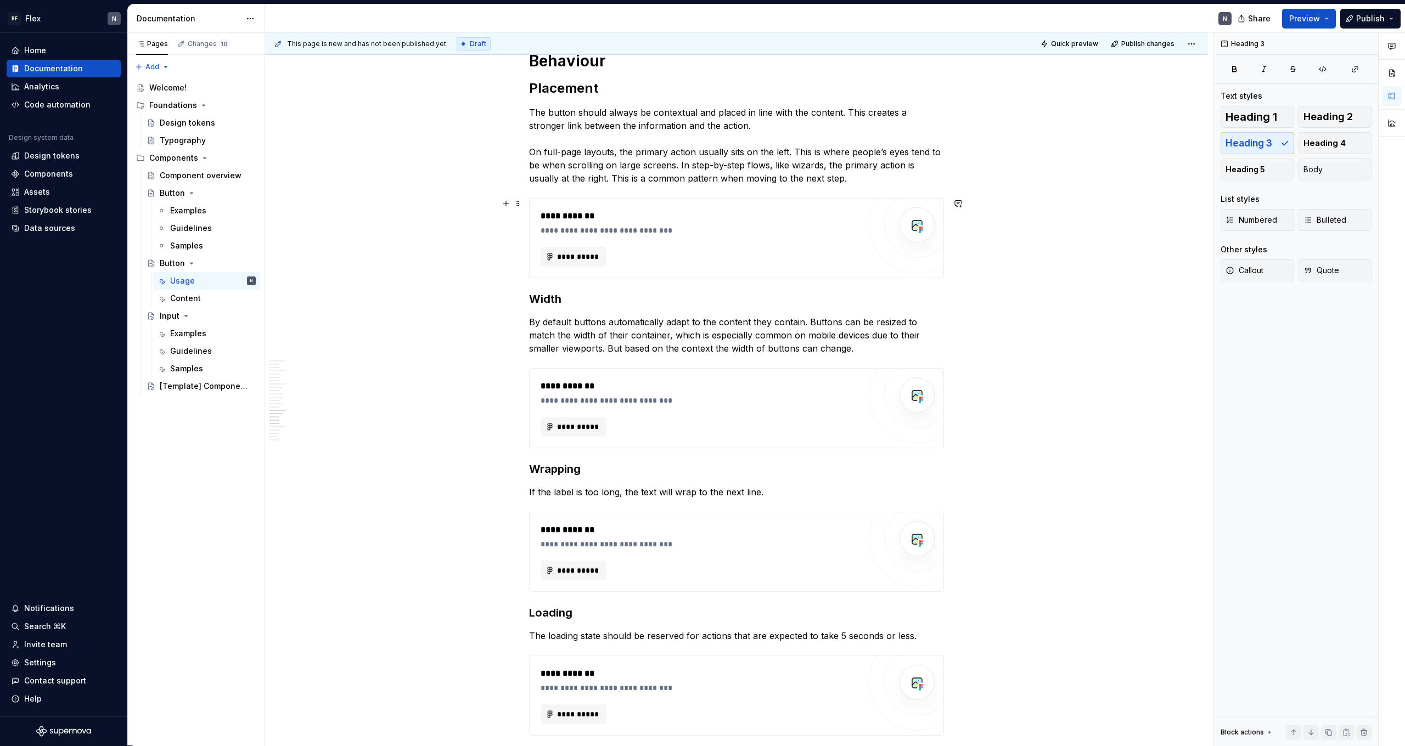
scroll to position [1958, 0]
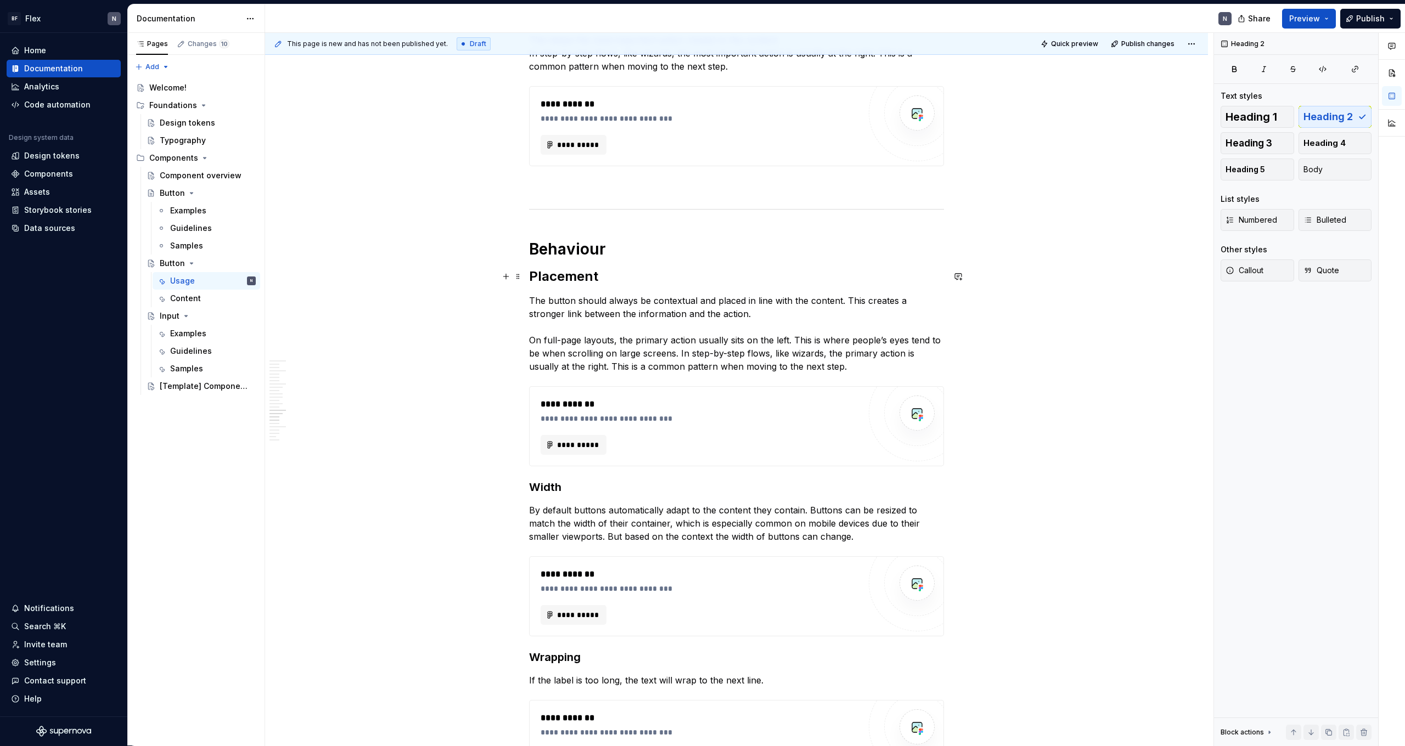
click at [558, 274] on h2 "Placement" at bounding box center [736, 277] width 415 height 18
click at [570, 257] on h1 "Behaviour" at bounding box center [736, 249] width 415 height 20
click at [565, 271] on h2 "Placement" at bounding box center [736, 277] width 415 height 18
click at [543, 460] on h3 "Width" at bounding box center [736, 487] width 415 height 15
click at [806, 120] on span "Heading 2" at bounding box center [1327, 116] width 49 height 11
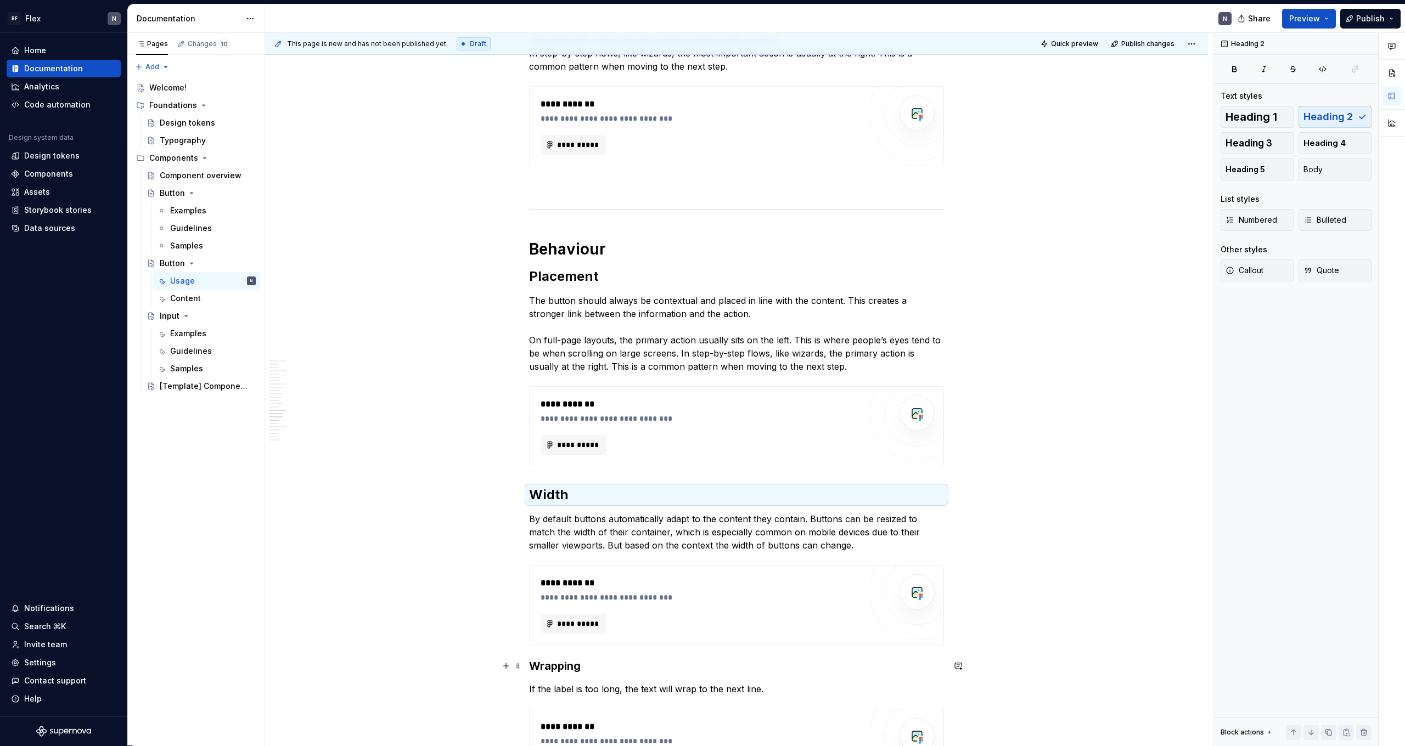
click at [550, 460] on h3 "Wrapping" at bounding box center [736, 665] width 415 height 15
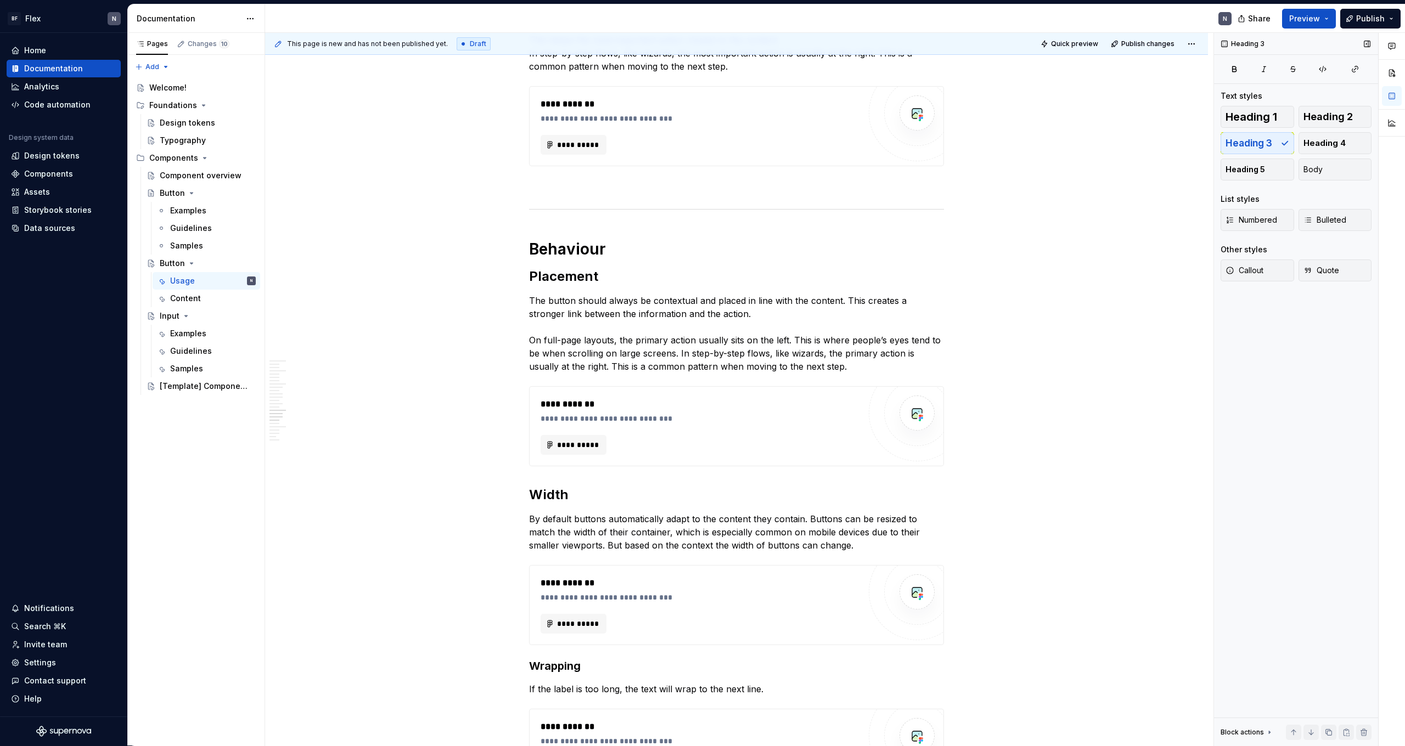
click at [806, 120] on button "Heading 2" at bounding box center [1335, 117] width 74 height 22
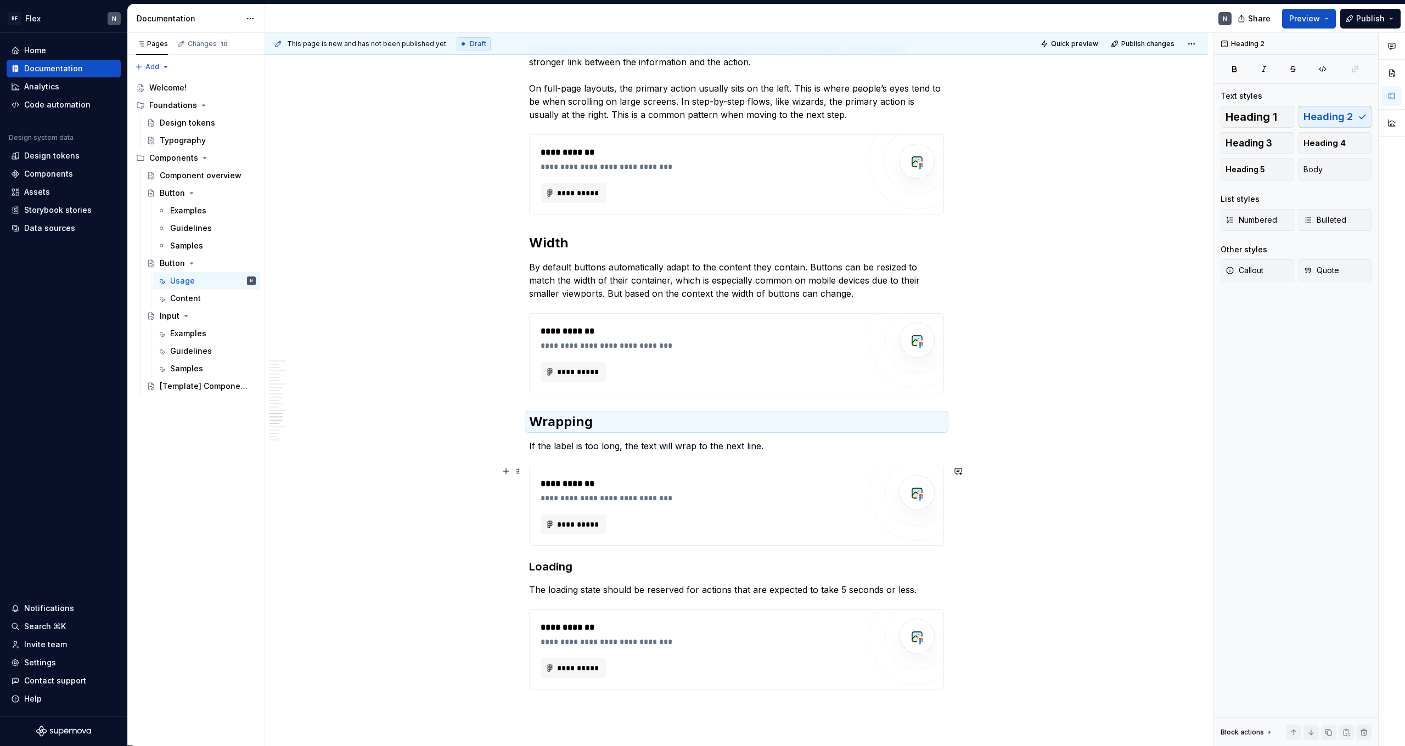
scroll to position [2217, 0]
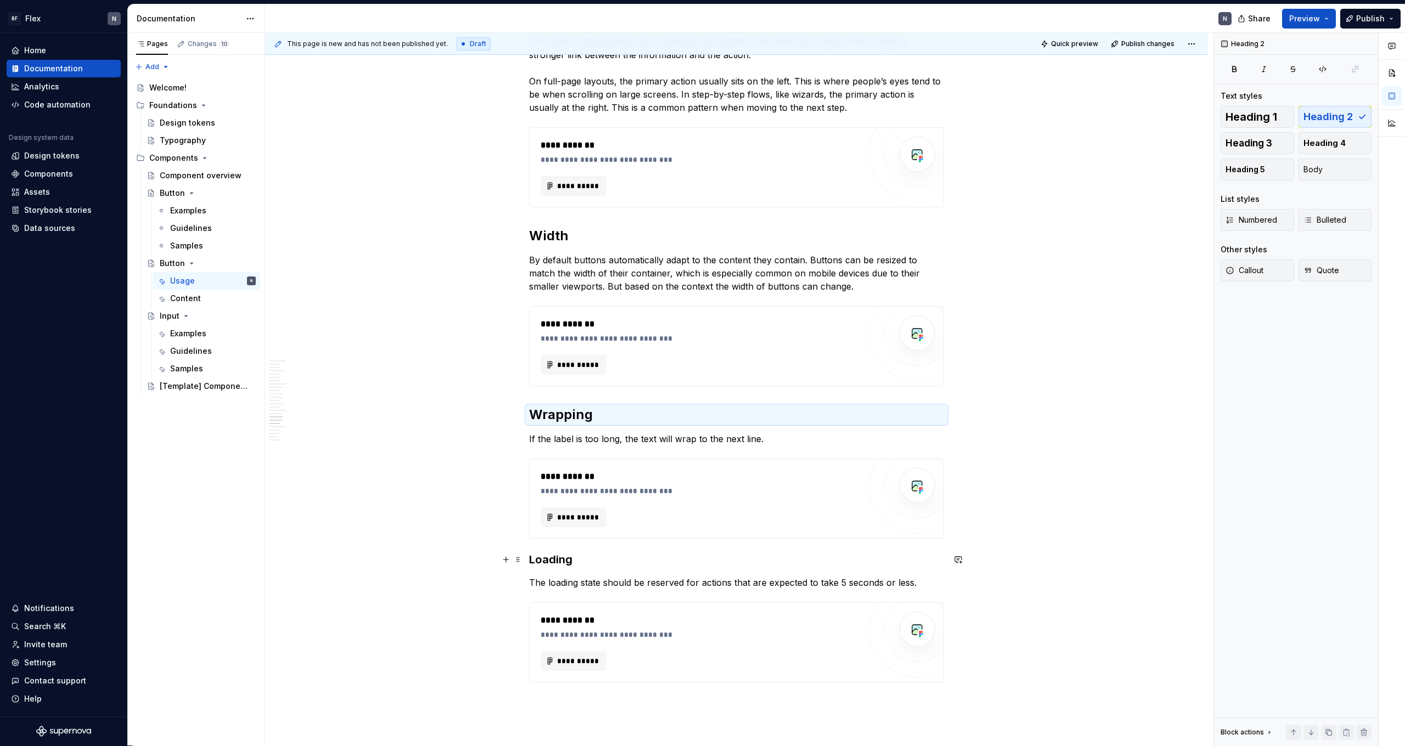
click at [560, 460] on h3 "Loading" at bounding box center [736, 559] width 415 height 15
click at [806, 117] on span "Heading 2" at bounding box center [1327, 116] width 49 height 11
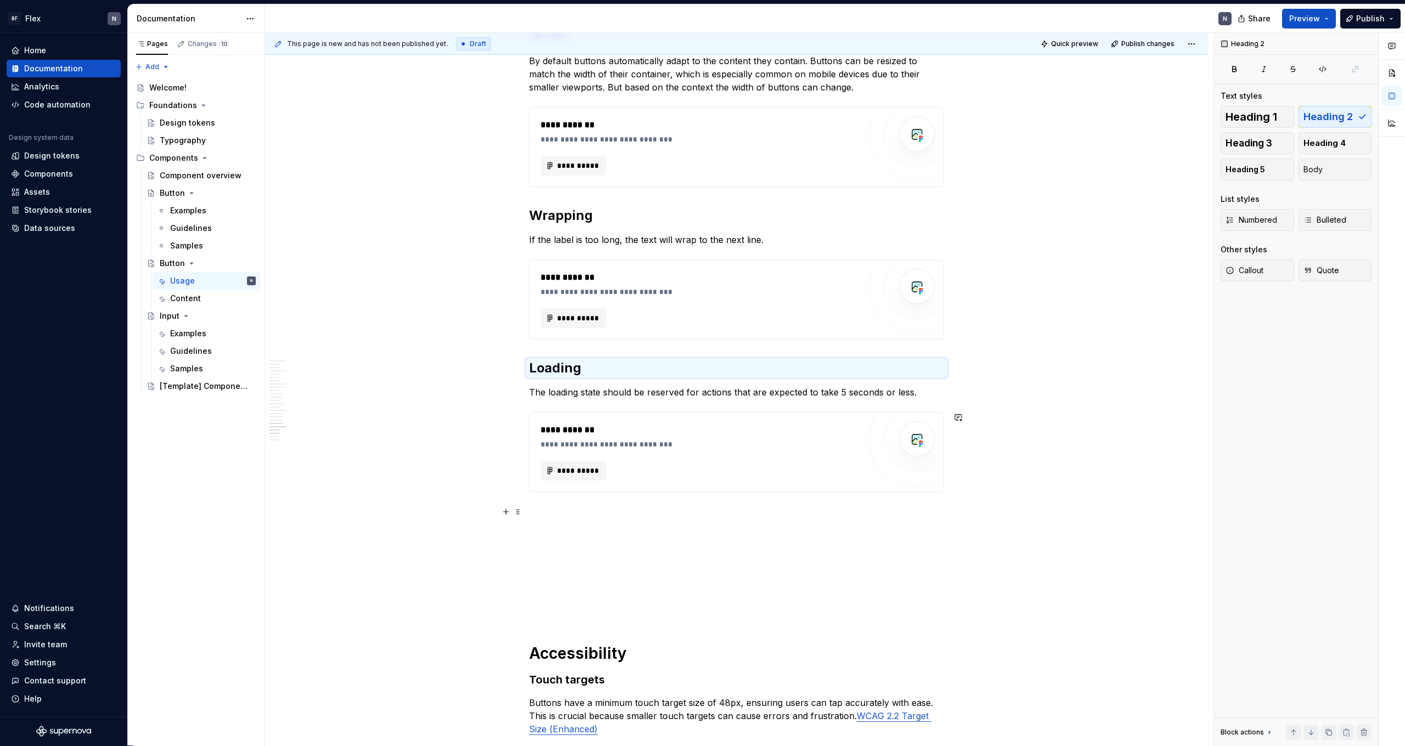
scroll to position [2610, 0]
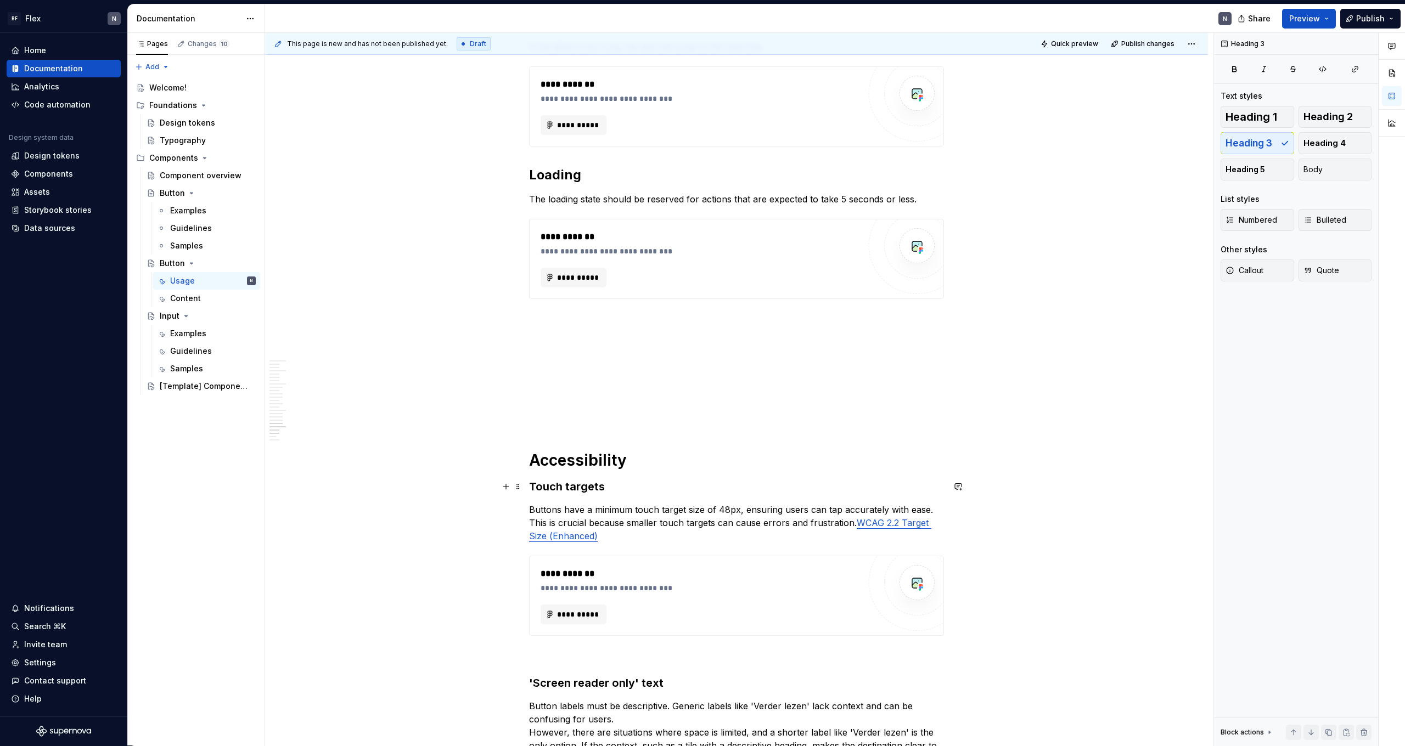
click at [586, 460] on h3 "Touch targets" at bounding box center [736, 486] width 415 height 15
click at [806, 121] on span "Heading 2" at bounding box center [1327, 116] width 49 height 11
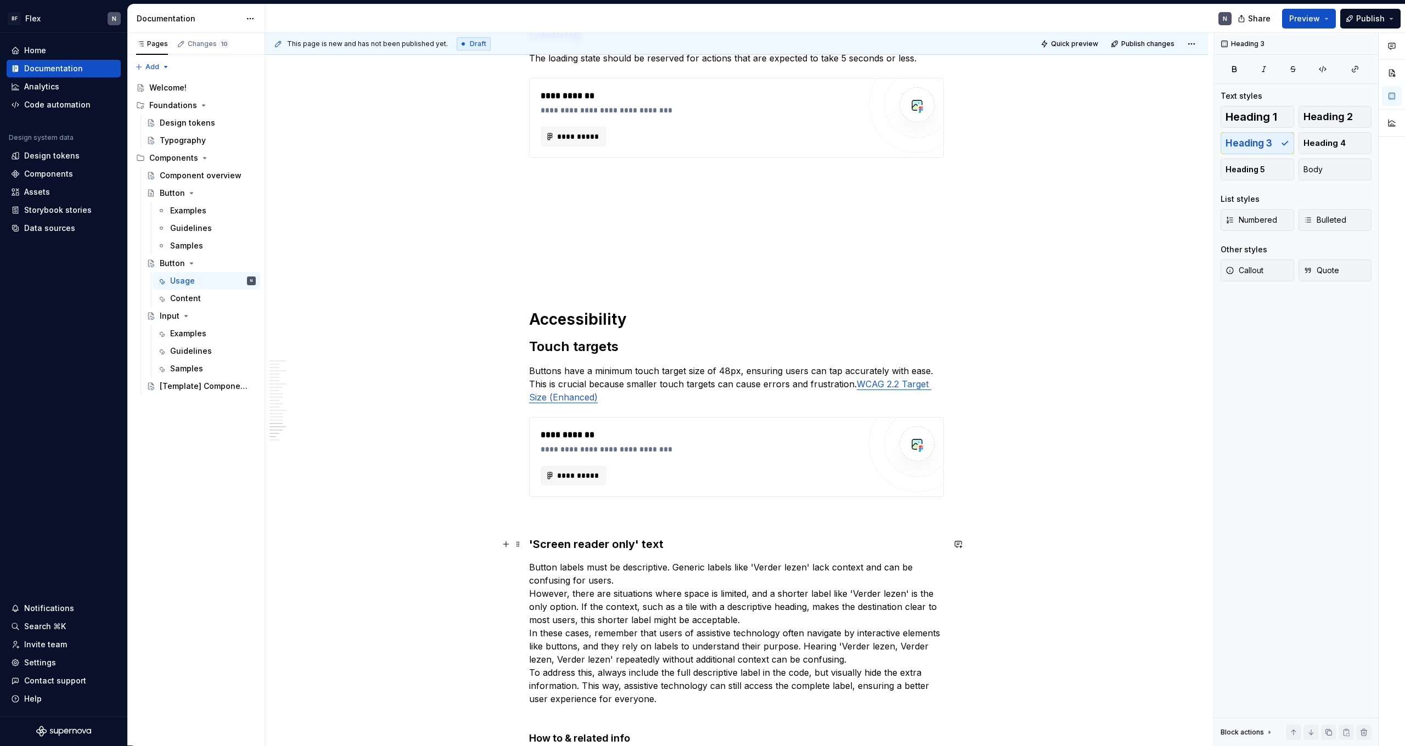
click at [594, 460] on h3 "'Screen reader only' text" at bounding box center [736, 544] width 415 height 15
click at [806, 120] on span "Heading 2" at bounding box center [1327, 116] width 49 height 11
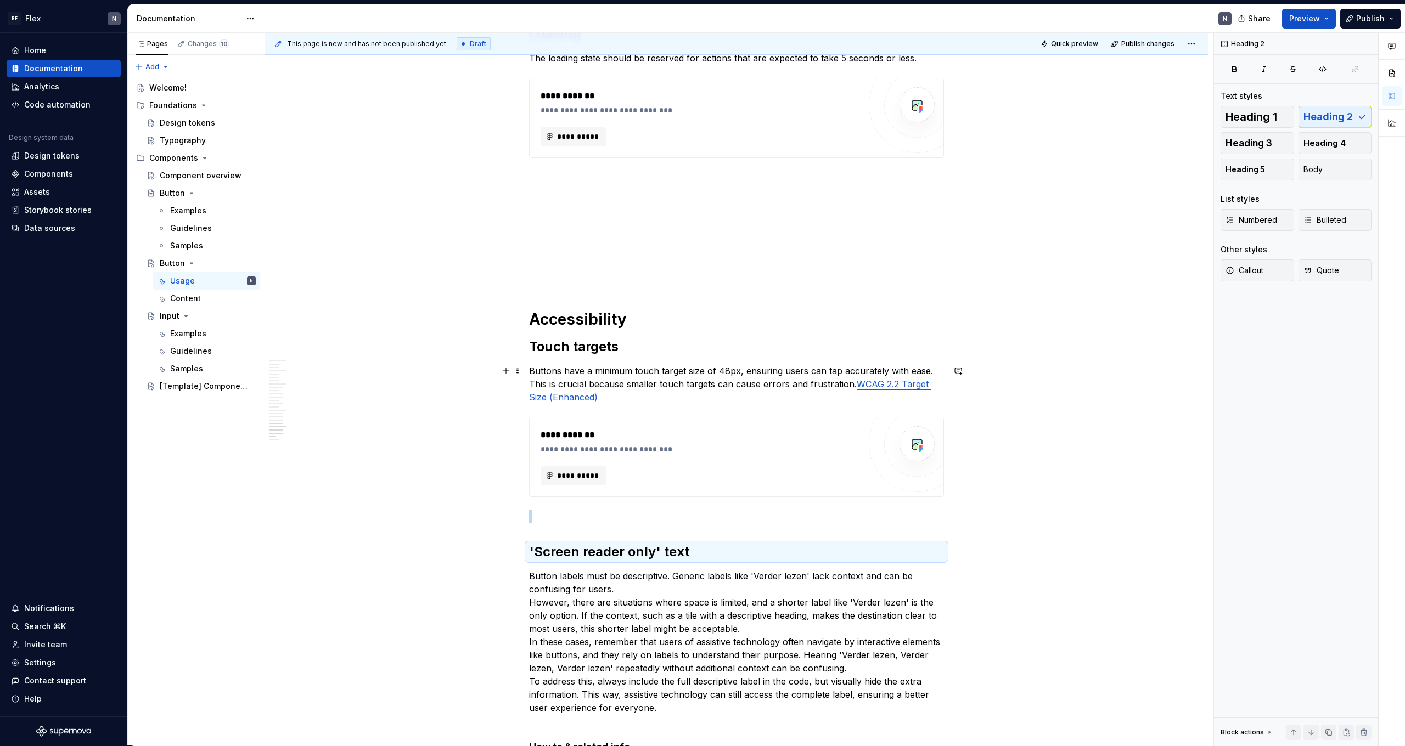
scroll to position [3013, 0]
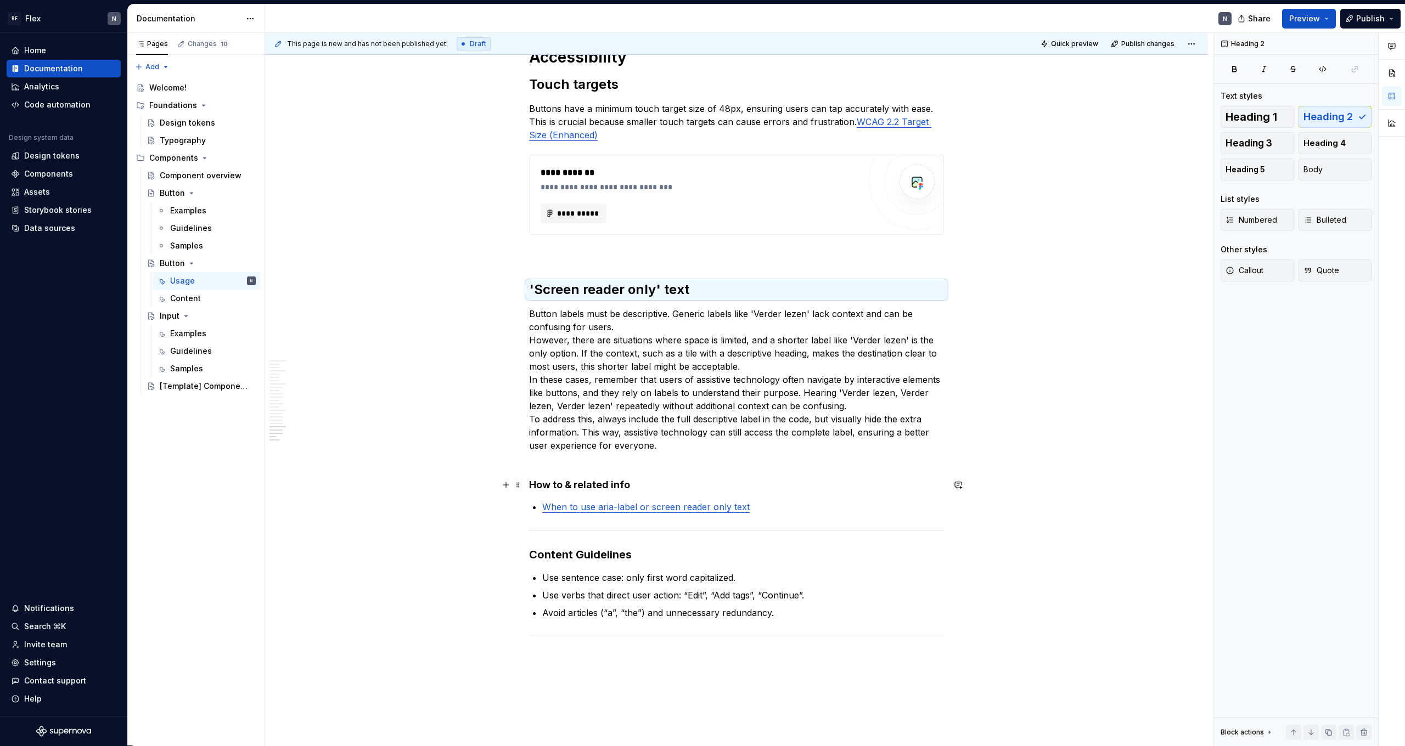
click at [594, 460] on h4 "How to & related info" at bounding box center [736, 484] width 415 height 13
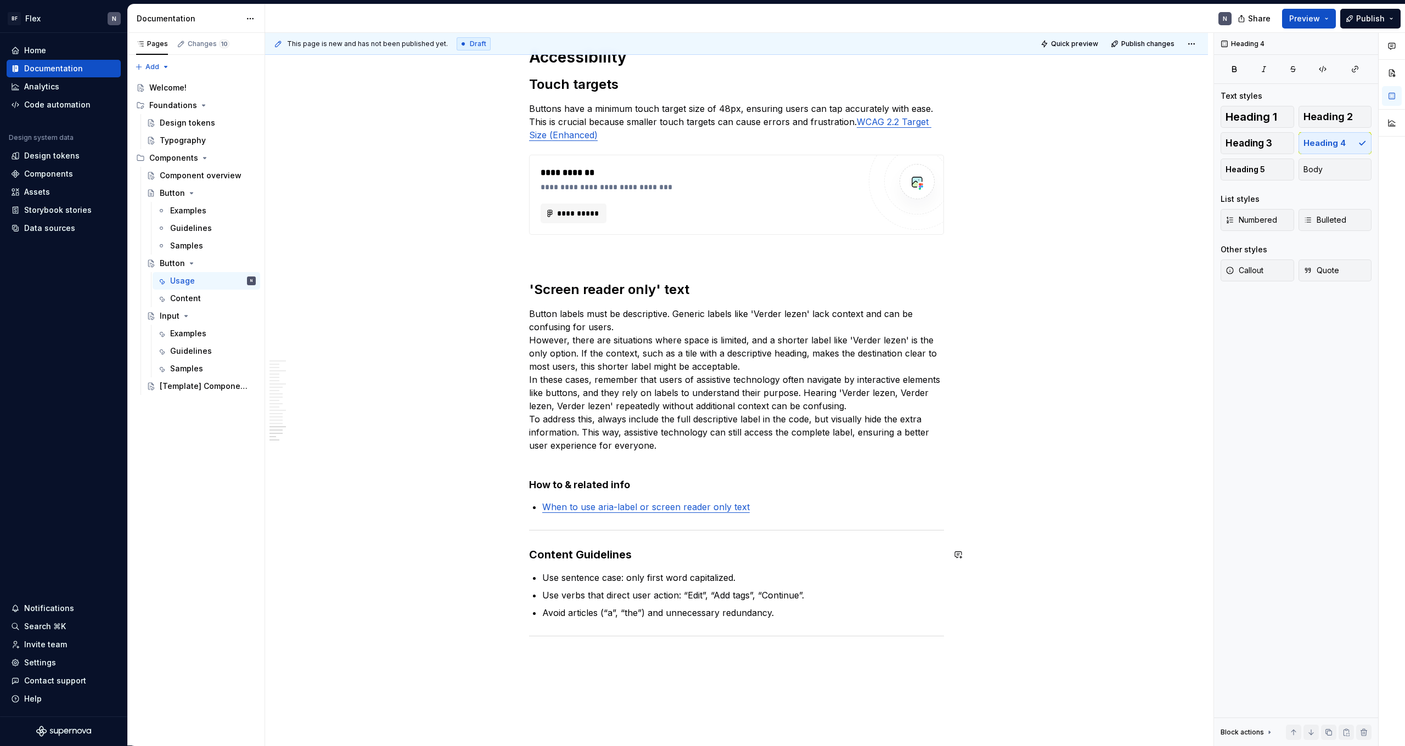
click at [565, 460] on strong "Content Guidelines" at bounding box center [580, 554] width 103 height 13
click at [806, 114] on span "Heading 1" at bounding box center [1251, 116] width 52 height 11
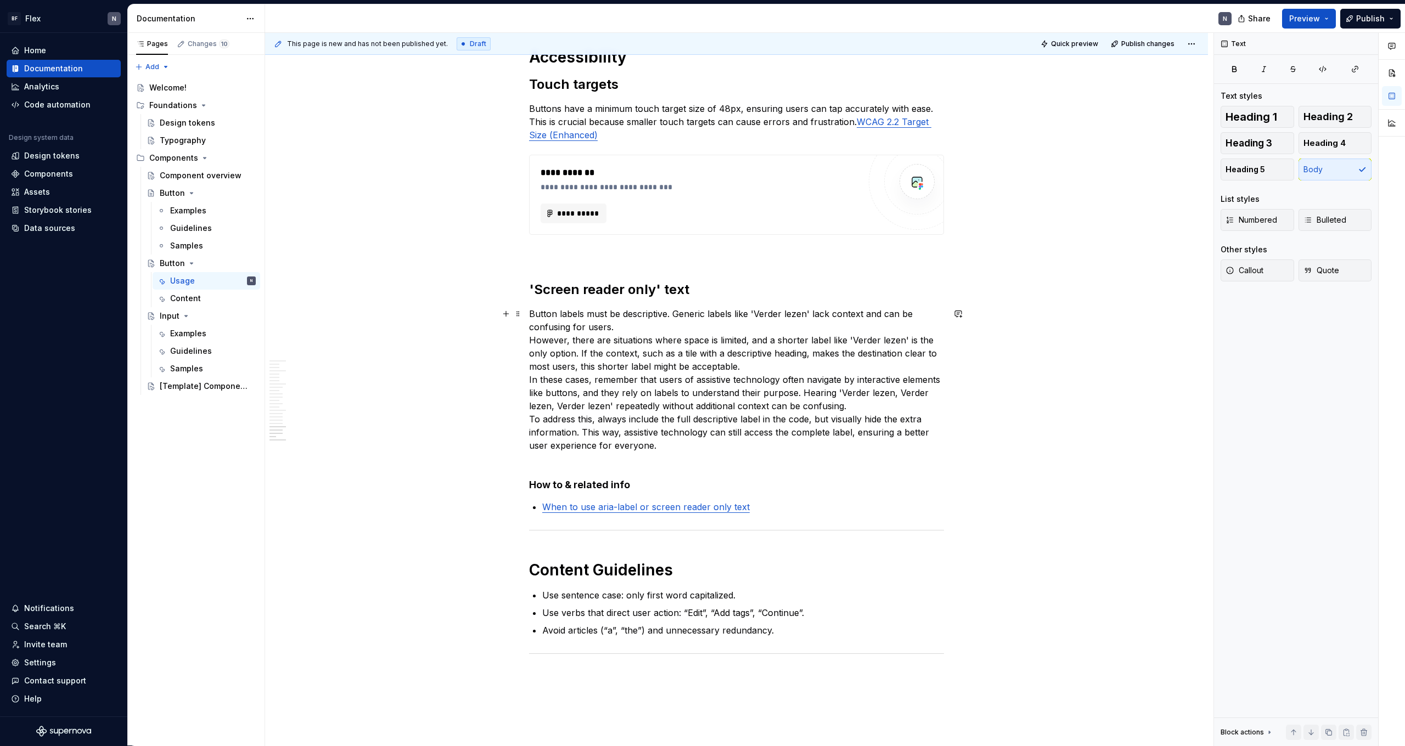
click at [768, 373] on p "Button labels must be descriptive. Generic labels like 'Verder lezen' lack cont…" at bounding box center [736, 386] width 415 height 158
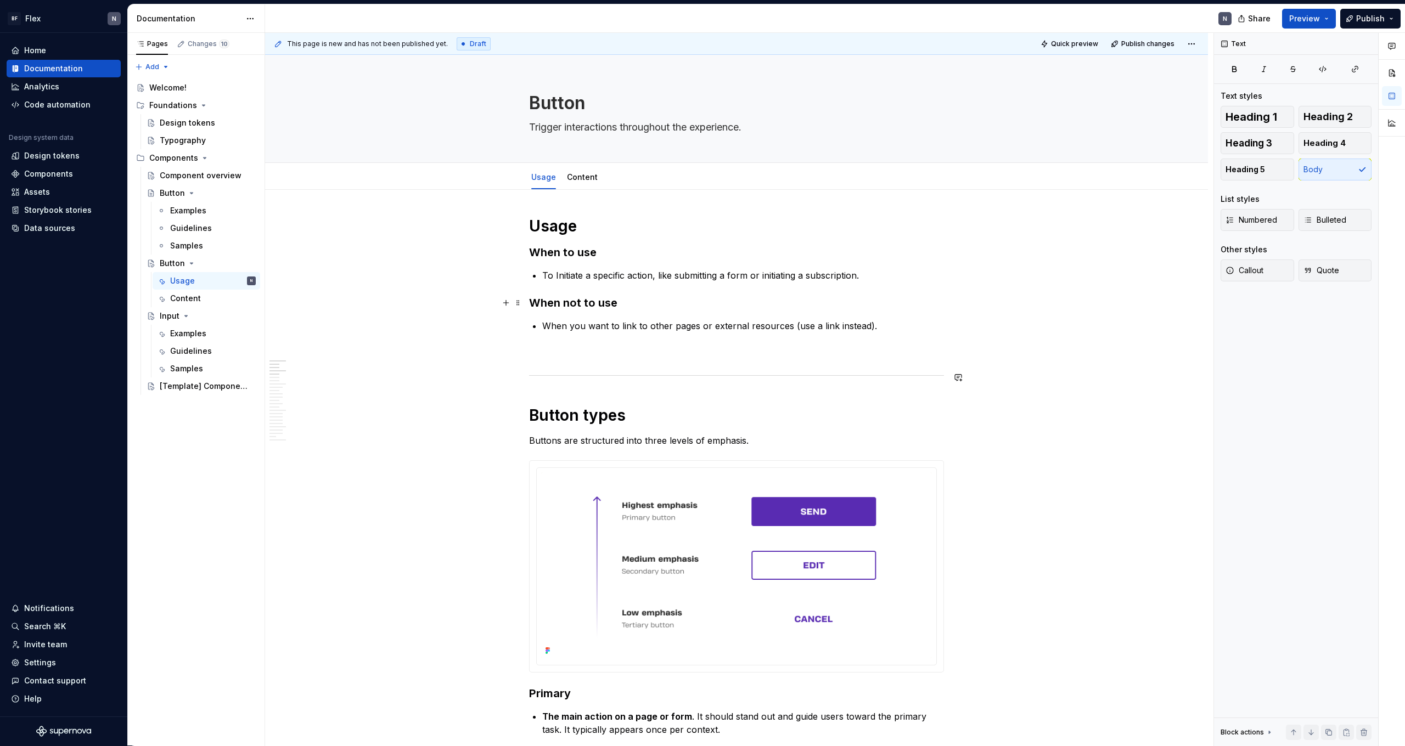
scroll to position [0, 0]
click at [576, 248] on h3 "When to use" at bounding box center [736, 252] width 415 height 15
click at [806, 123] on button "Heading 2" at bounding box center [1335, 117] width 74 height 22
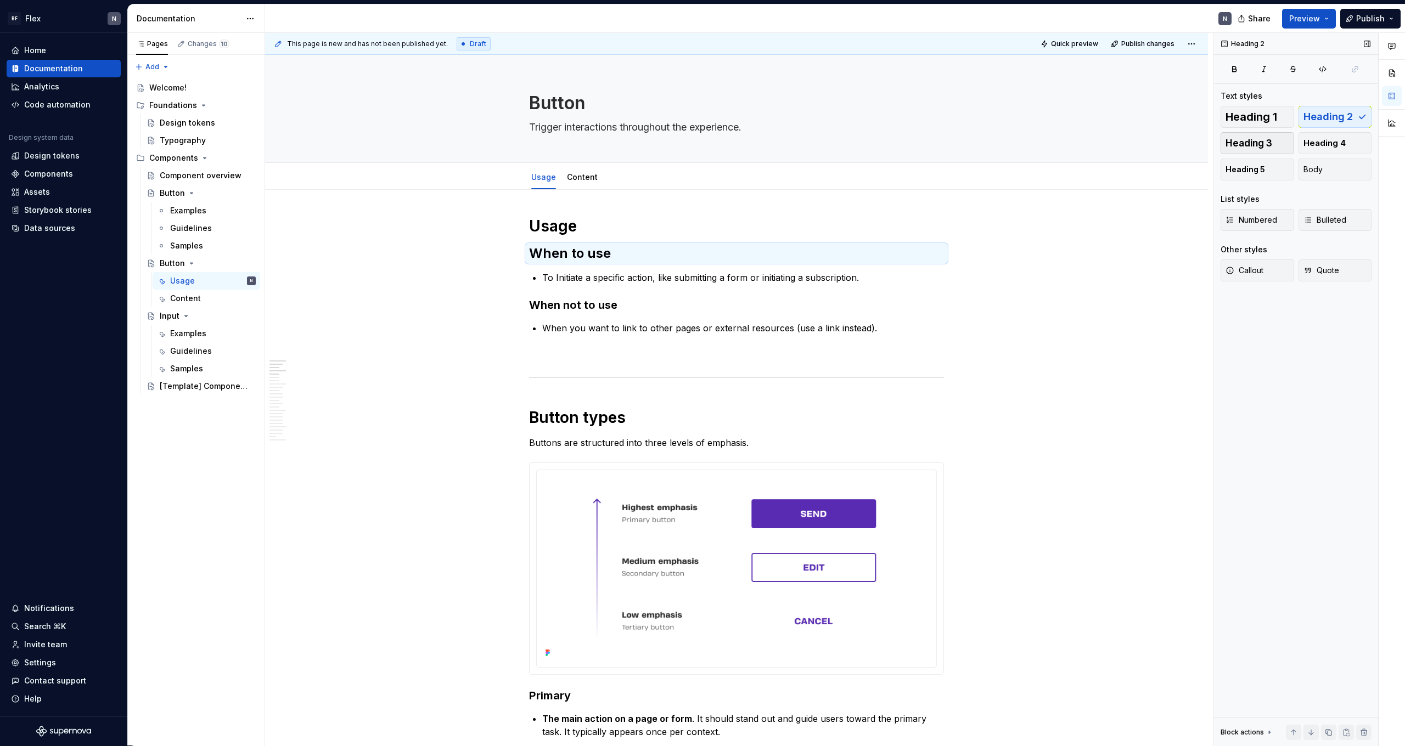
click at [806, 147] on span "Heading 3" at bounding box center [1248, 143] width 47 height 11
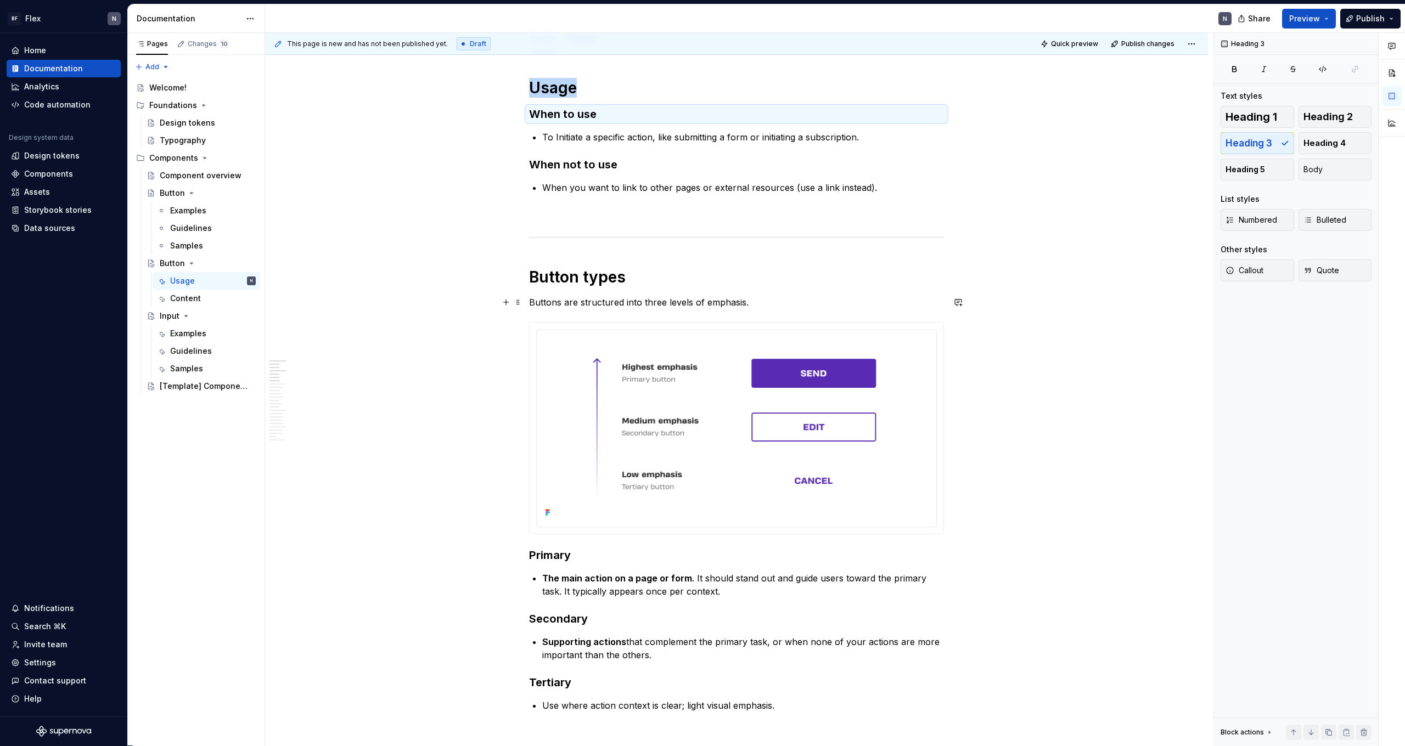
scroll to position [139, 0]
click at [562, 460] on h3 "Primary" at bounding box center [736, 554] width 415 height 15
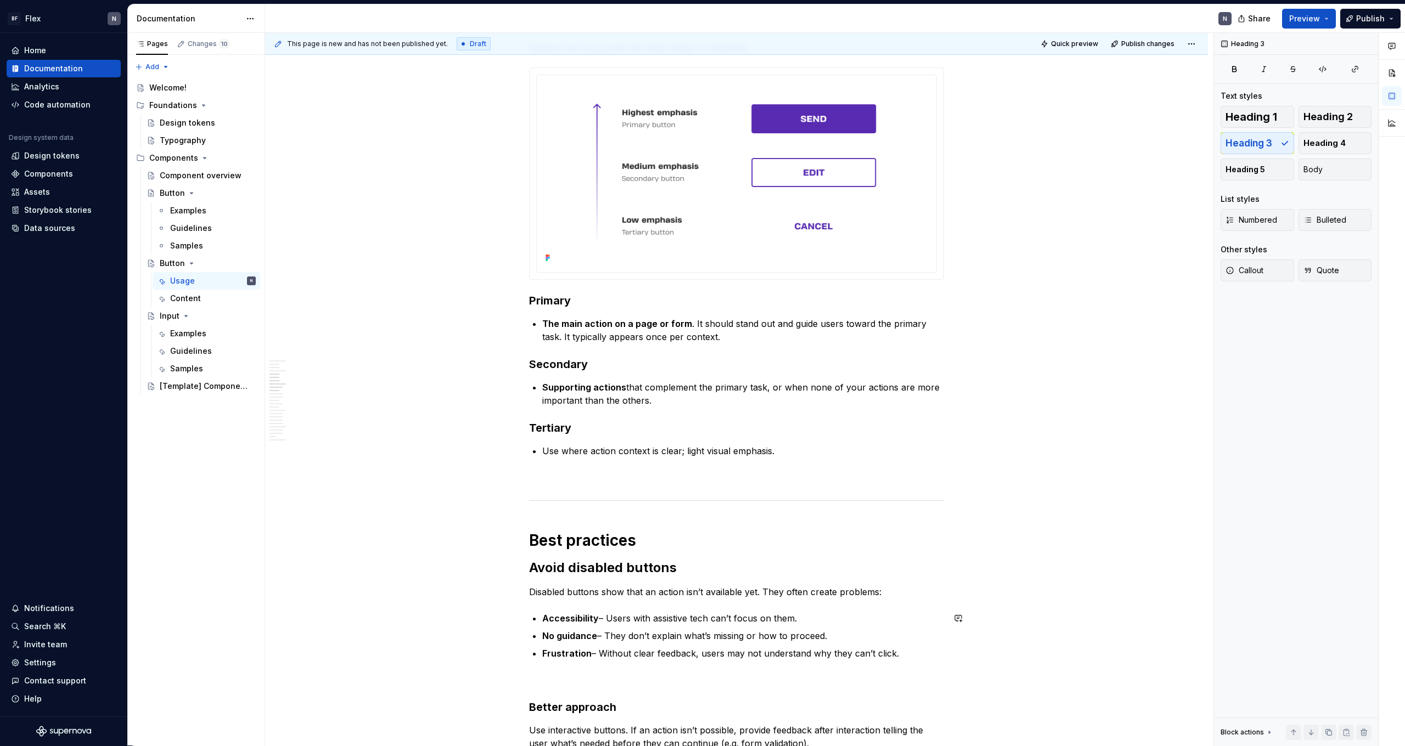
scroll to position [508, 0]
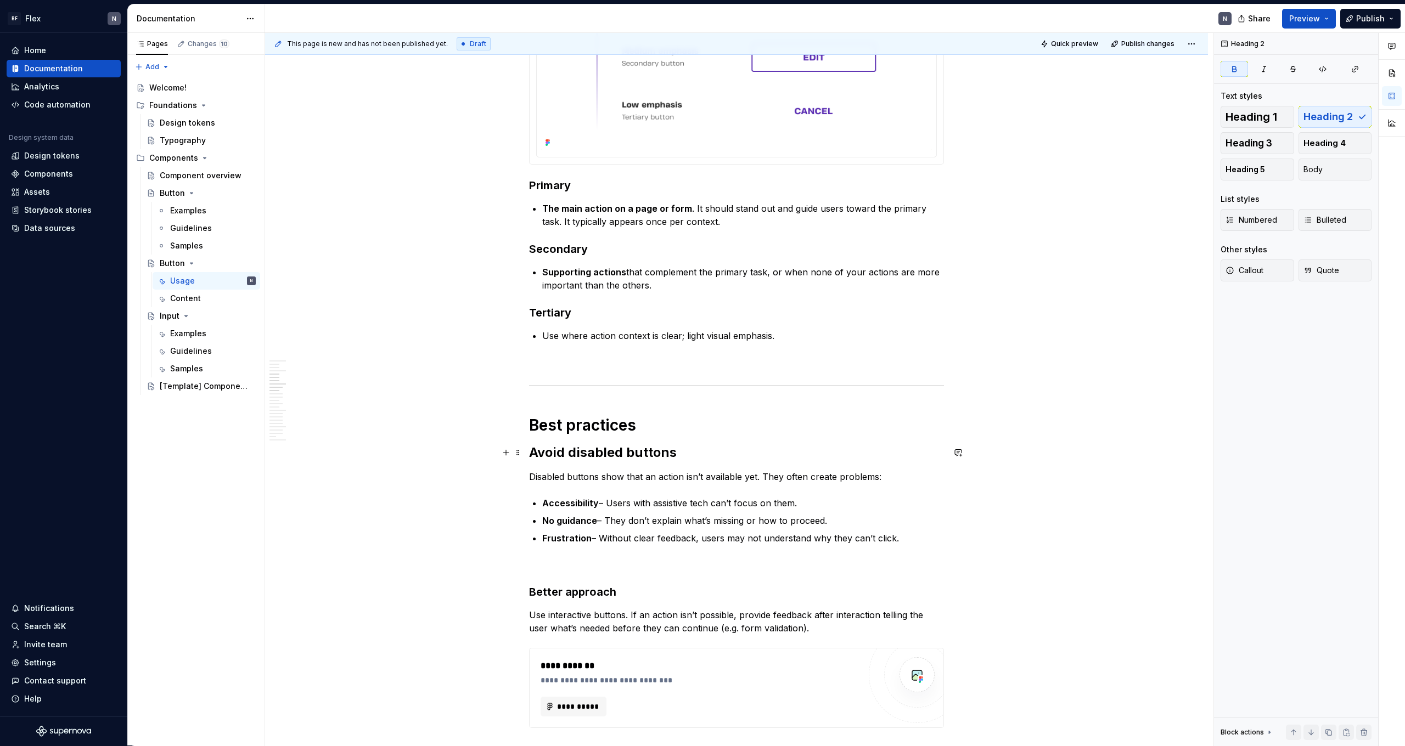
click at [599, 454] on strong "Avoid disabled buttons" at bounding box center [603, 452] width 148 height 16
click at [806, 141] on span "Heading 3" at bounding box center [1248, 143] width 47 height 11
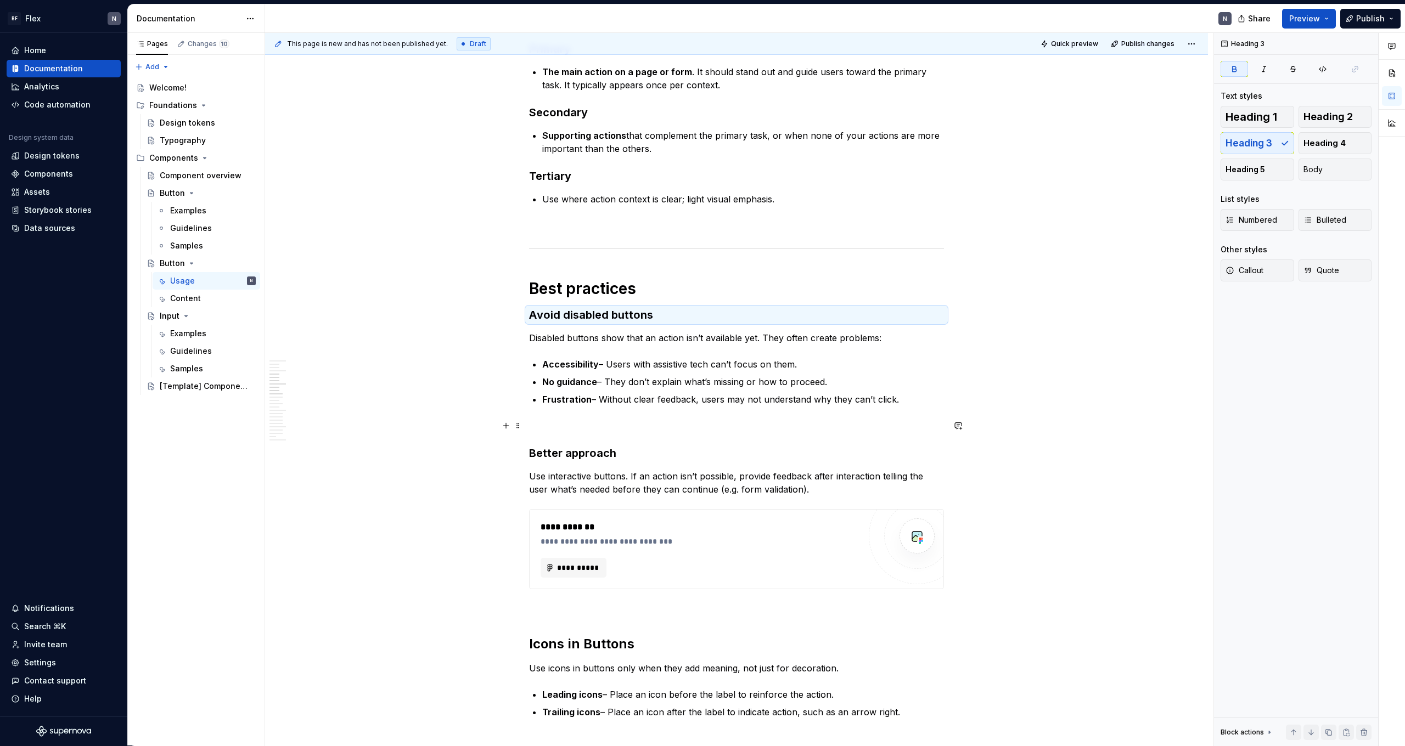
scroll to position [646, 0]
click at [581, 448] on strong "Better approach" at bounding box center [572, 451] width 87 height 13
click at [806, 145] on span "Heading 4" at bounding box center [1324, 143] width 42 height 11
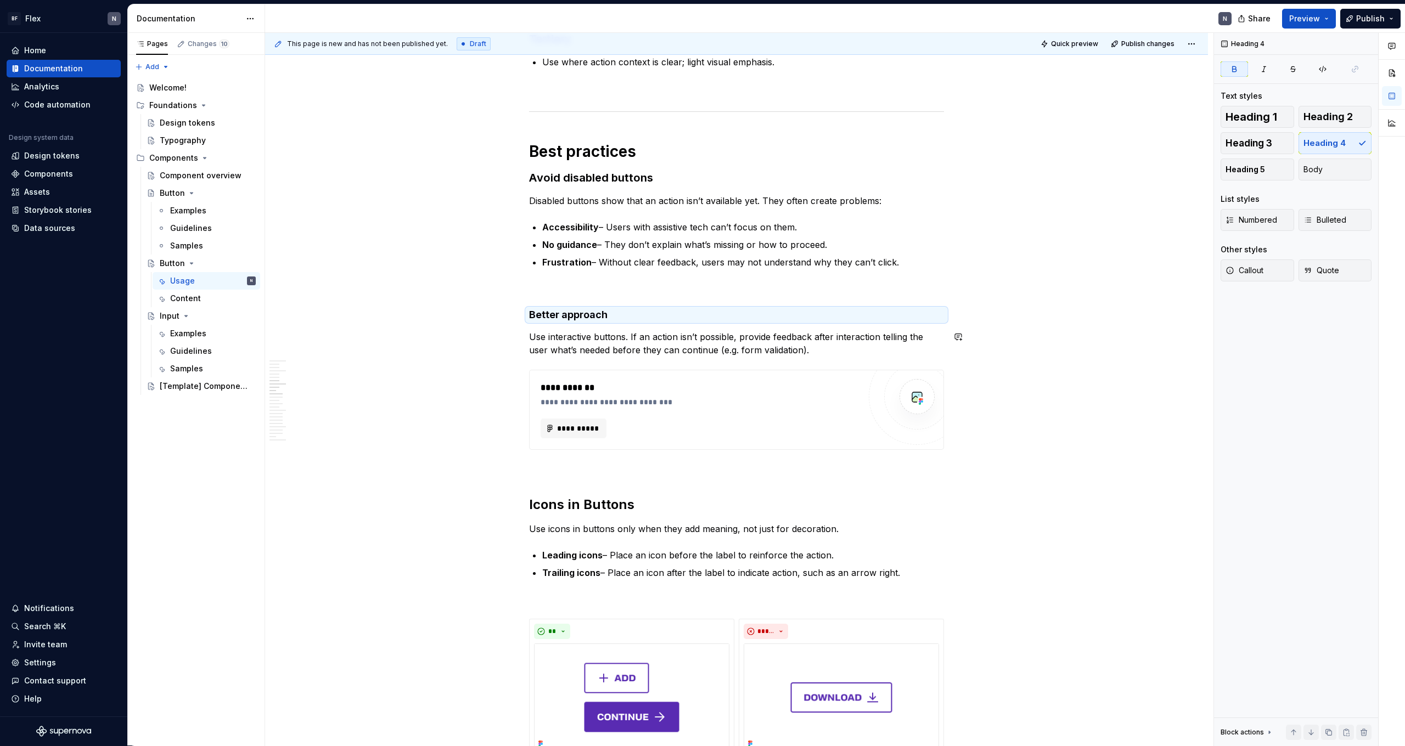
scroll to position [782, 0]
click at [587, 460] on strong "Icons in Buttons" at bounding box center [581, 504] width 105 height 16
click at [806, 141] on span "Heading 3" at bounding box center [1248, 143] width 47 height 11
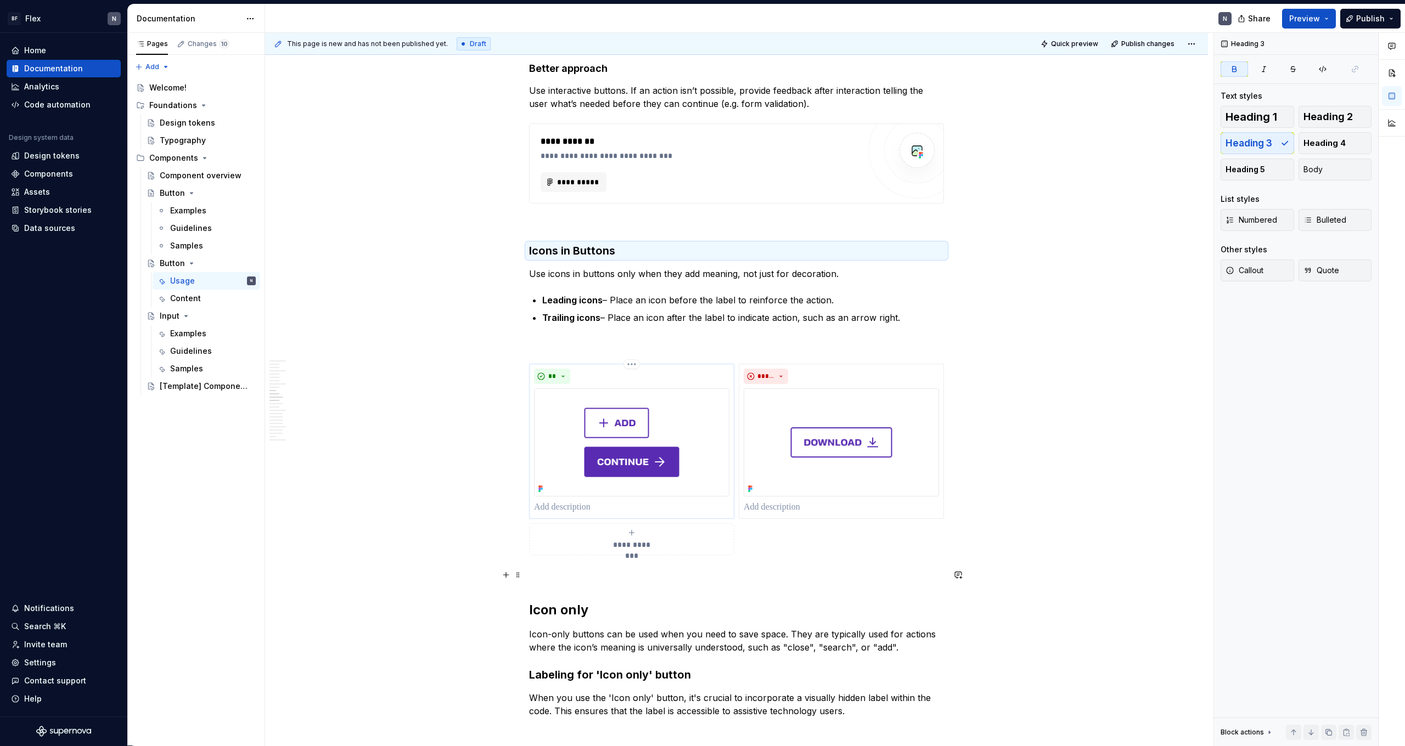
scroll to position [1058, 0]
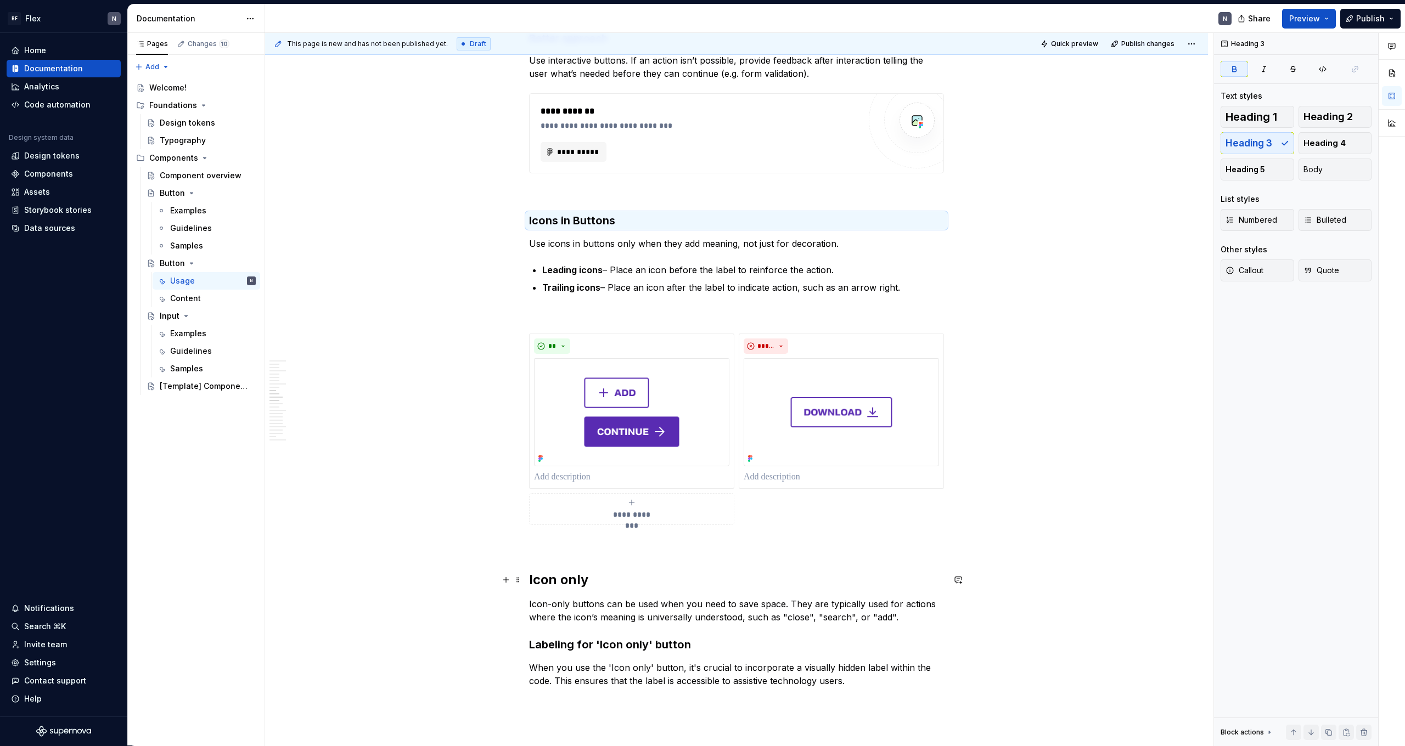
click at [570, 460] on h2 "Icon only" at bounding box center [736, 580] width 415 height 18
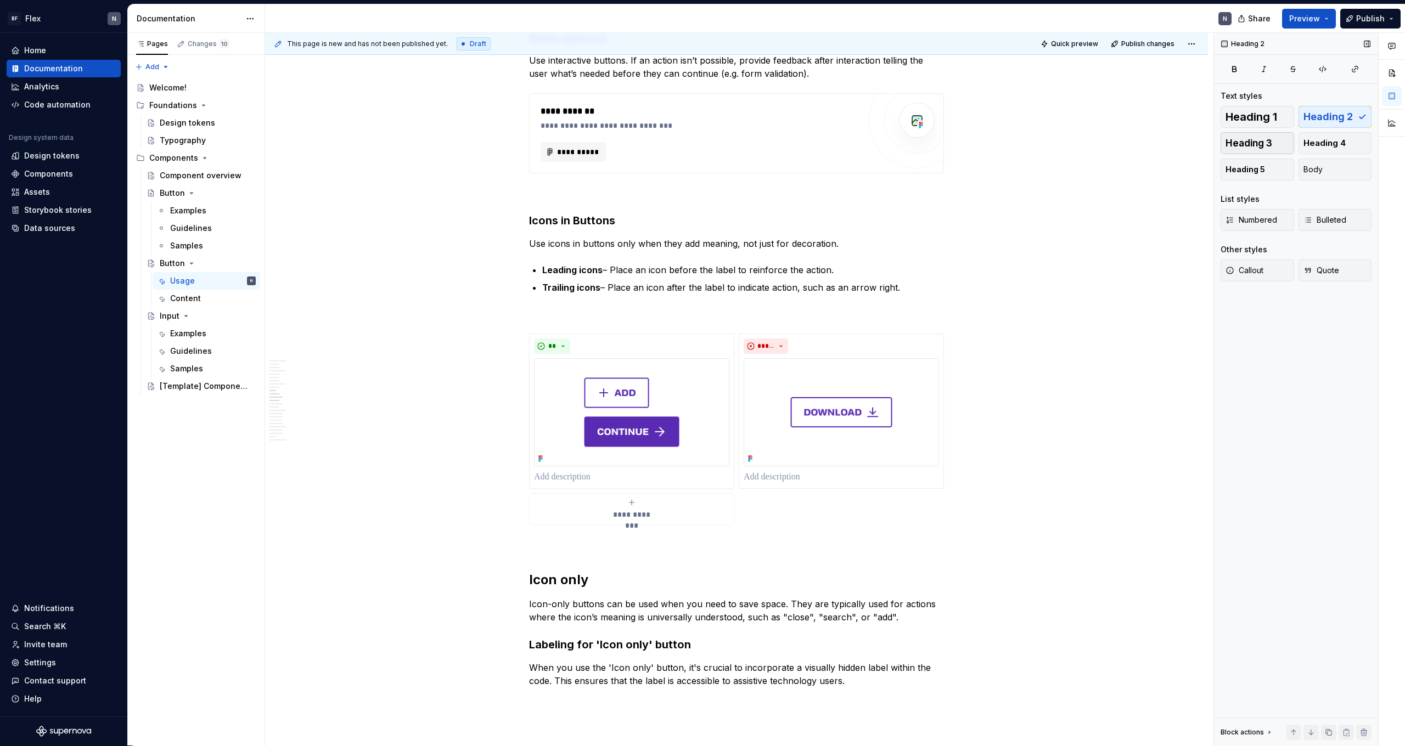
click at [806, 150] on button "Heading 3" at bounding box center [1257, 143] width 74 height 22
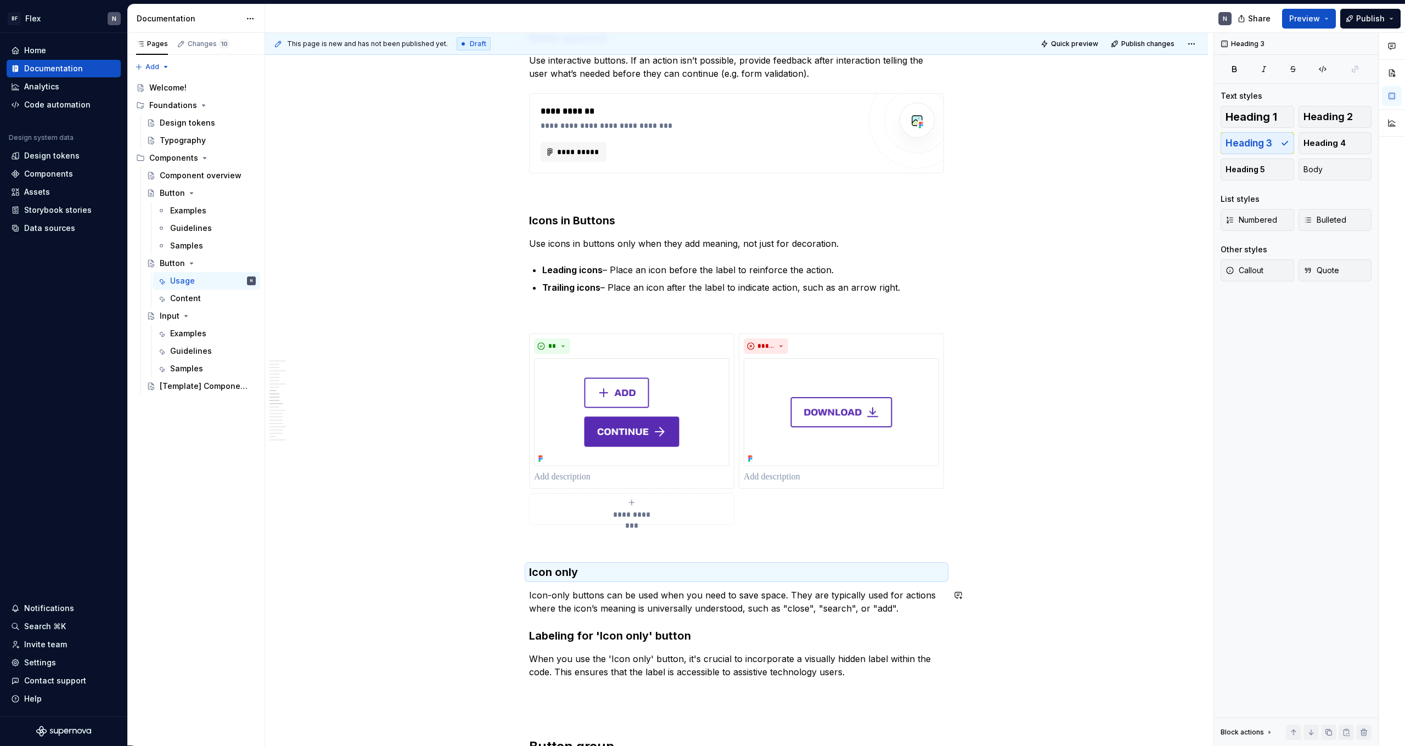
click at [652, 460] on h3 "Labeling for 'Icon only' button" at bounding box center [736, 635] width 415 height 15
drag, startPoint x: 1320, startPoint y: 140, endPoint x: 1195, endPoint y: 208, distance: 141.7
click at [806, 141] on span "Heading 4" at bounding box center [1324, 143] width 42 height 11
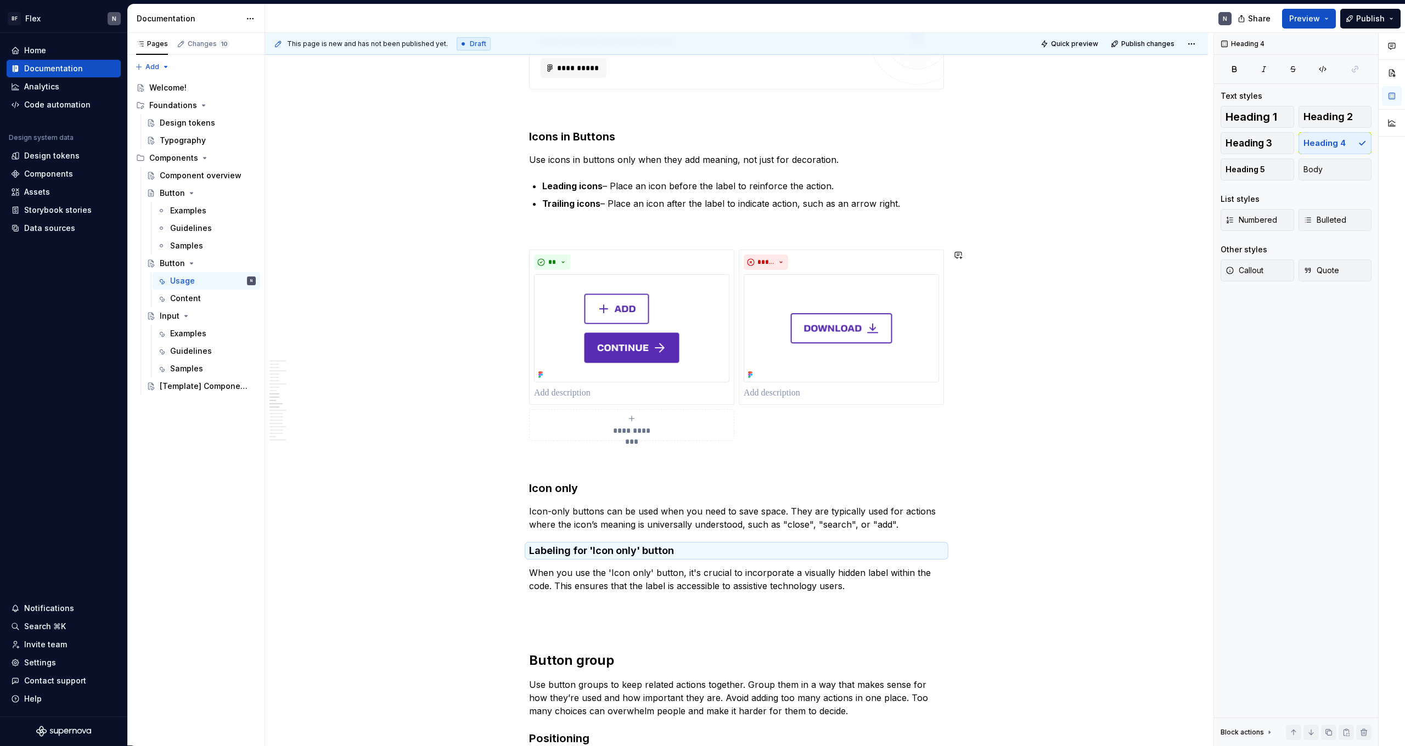
scroll to position [1218, 0]
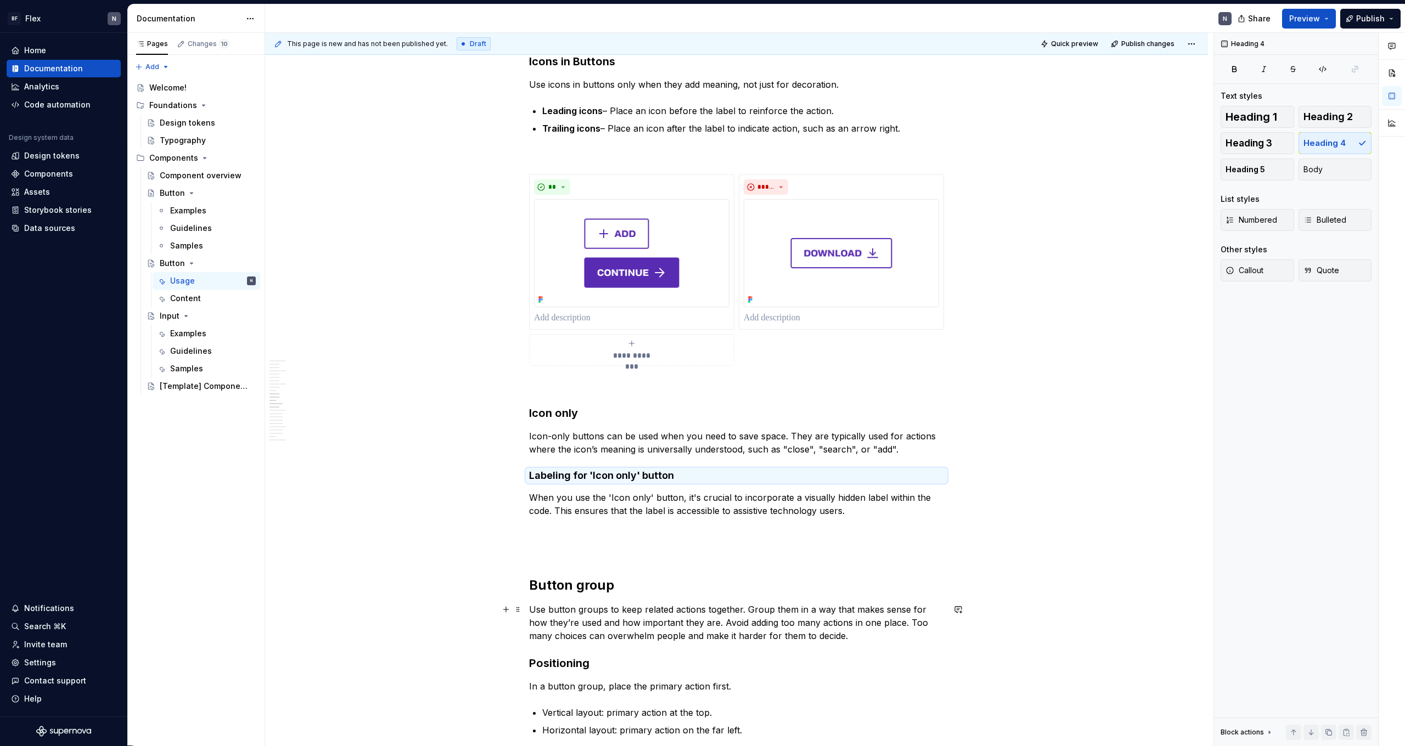
click at [568, 460] on p "Use button groups to keep related actions together. Group them in a way that ma…" at bounding box center [736, 623] width 415 height 40
click at [577, 460] on h2 "Button group" at bounding box center [736, 586] width 415 height 18
click at [806, 147] on span "Heading 3" at bounding box center [1248, 143] width 47 height 11
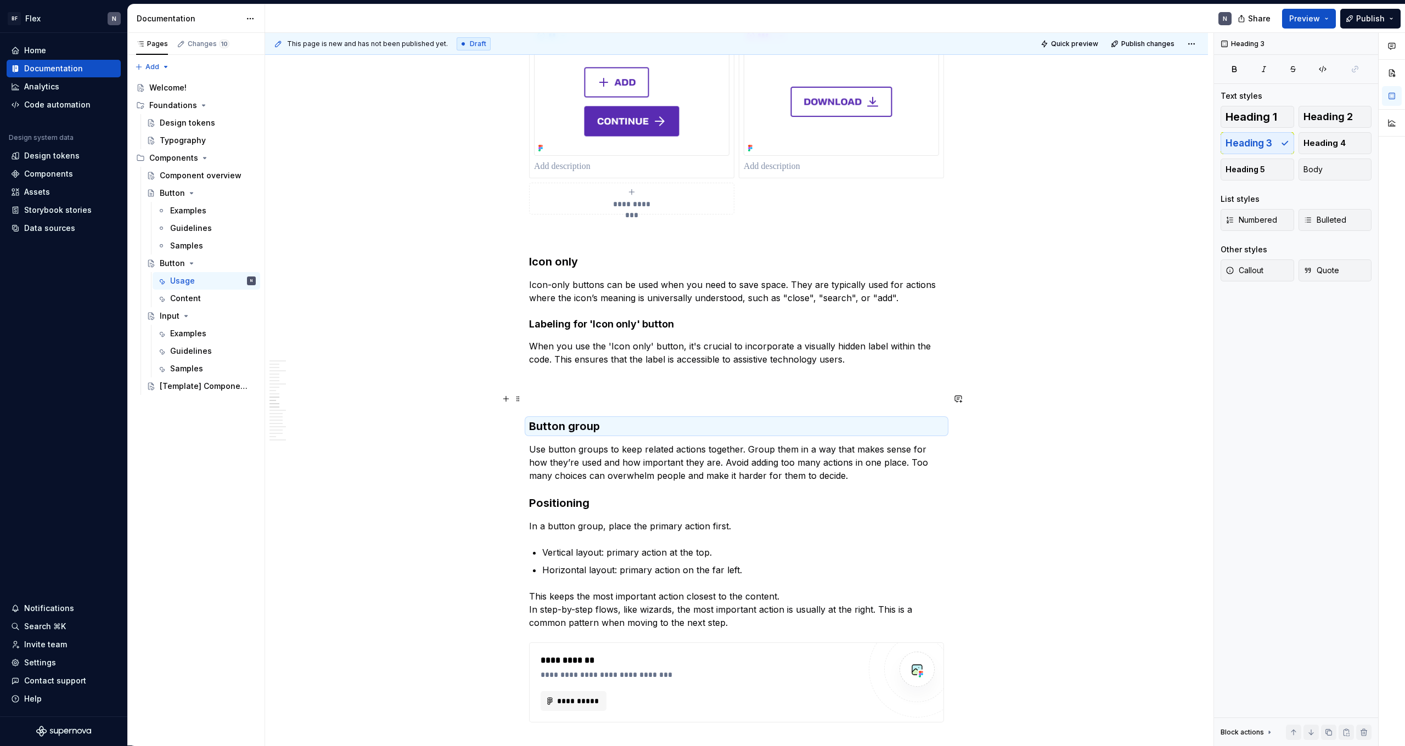
scroll to position [1373, 0]
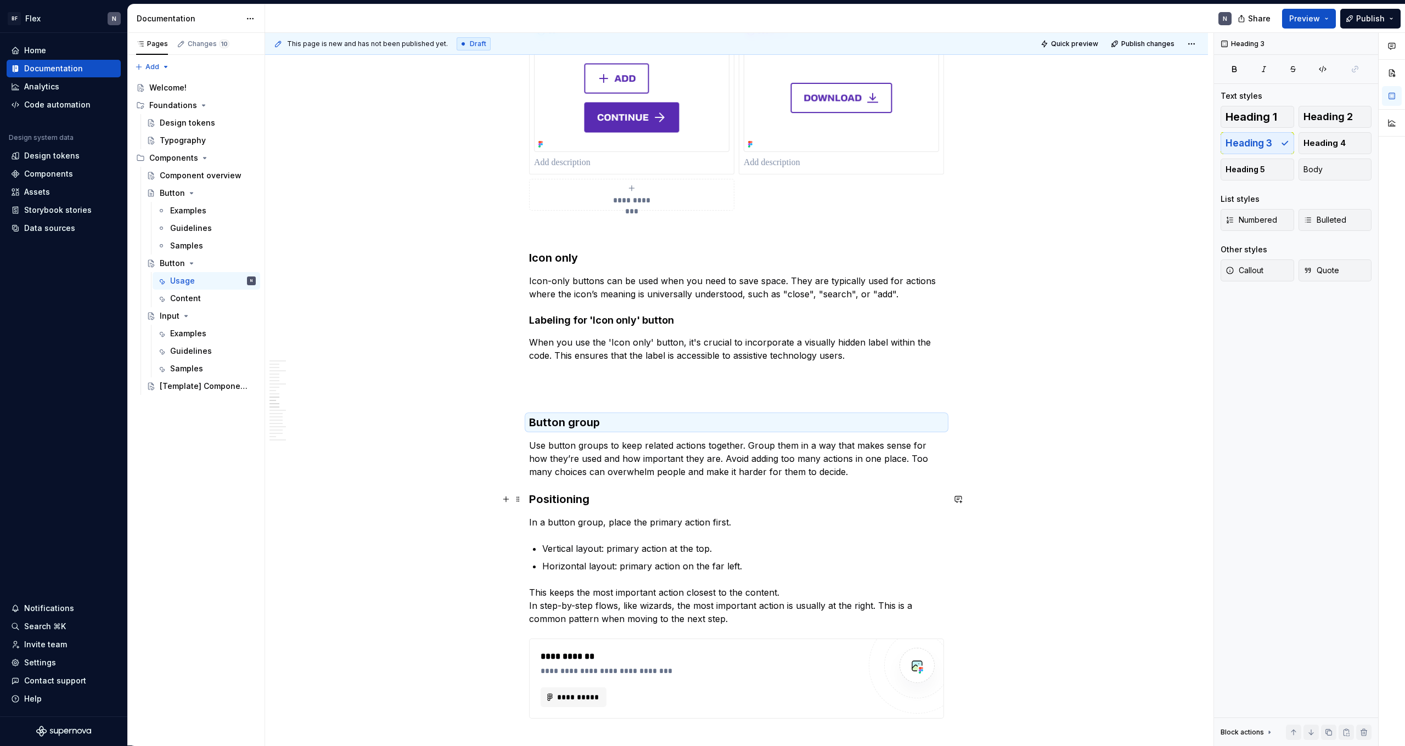
click at [585, 460] on h3 "Positioning" at bounding box center [736, 499] width 415 height 15
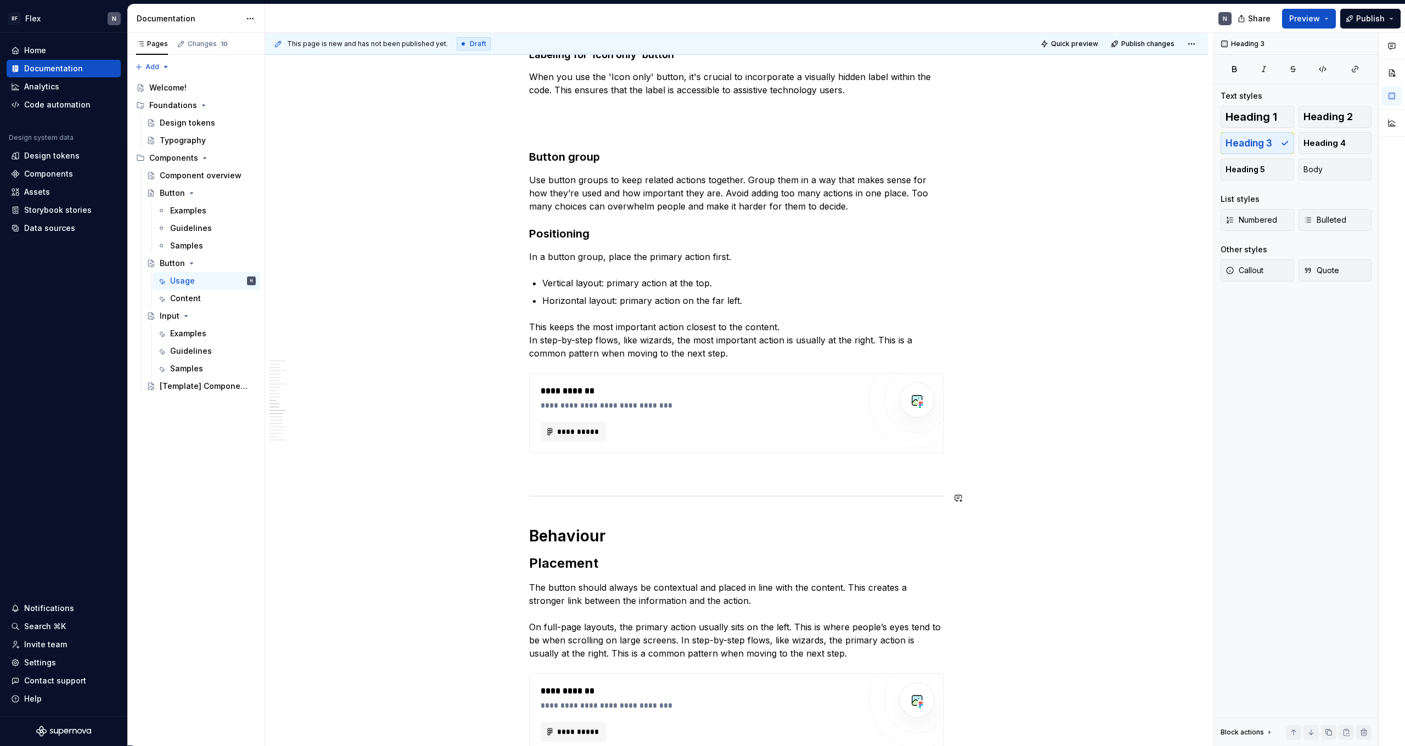
scroll to position [1642, 0]
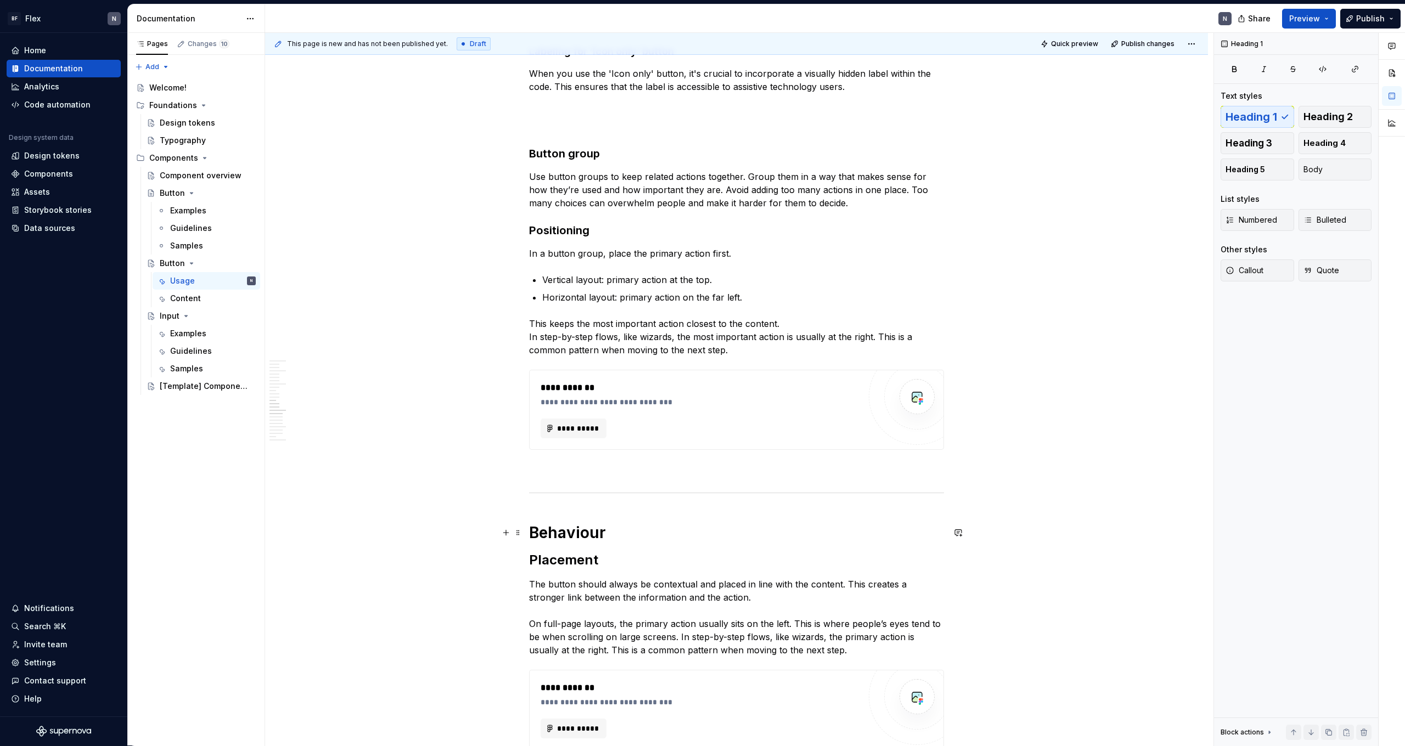
click at [595, 460] on h1 "Behaviour" at bounding box center [736, 533] width 415 height 20
click at [573, 460] on h2 "Placement" at bounding box center [736, 560] width 415 height 18
click at [806, 138] on span "Heading 3" at bounding box center [1248, 143] width 47 height 11
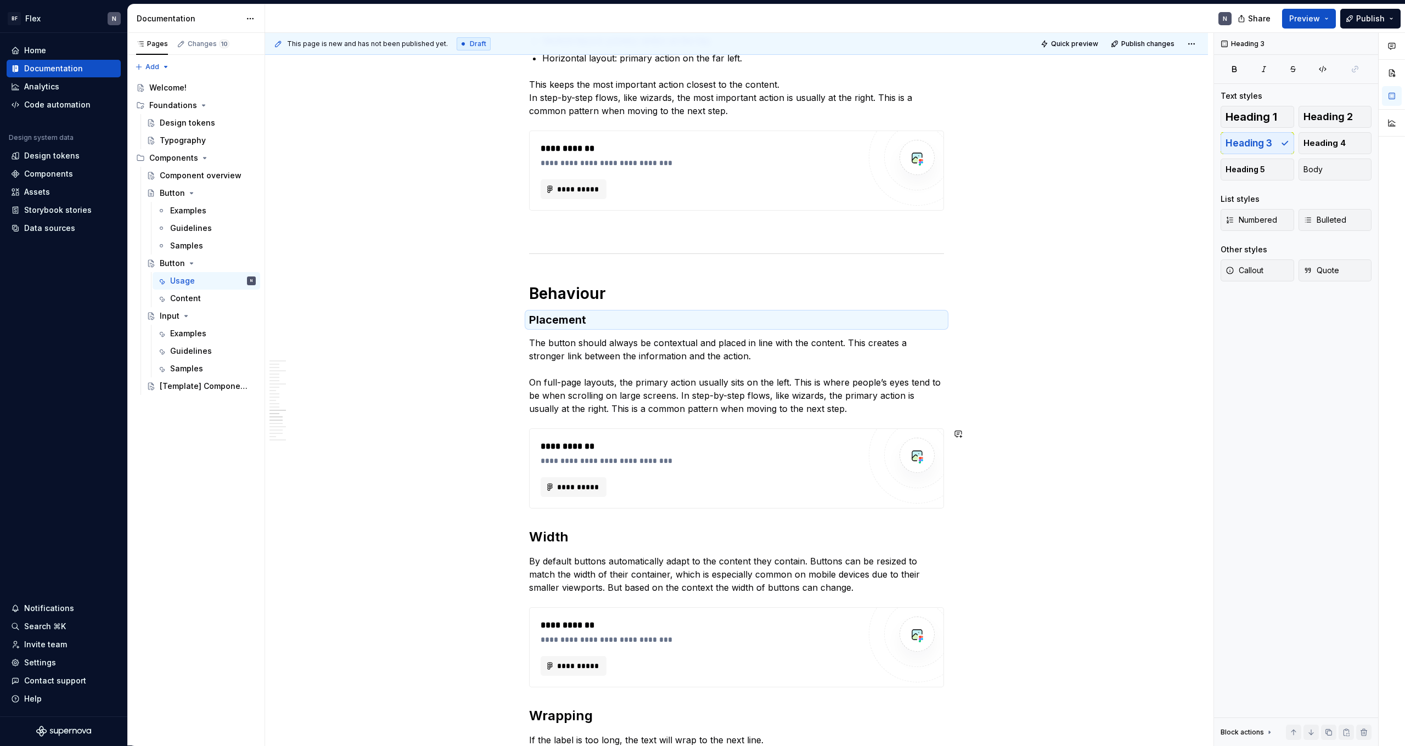
click at [545, 460] on h2 "Width" at bounding box center [736, 537] width 415 height 18
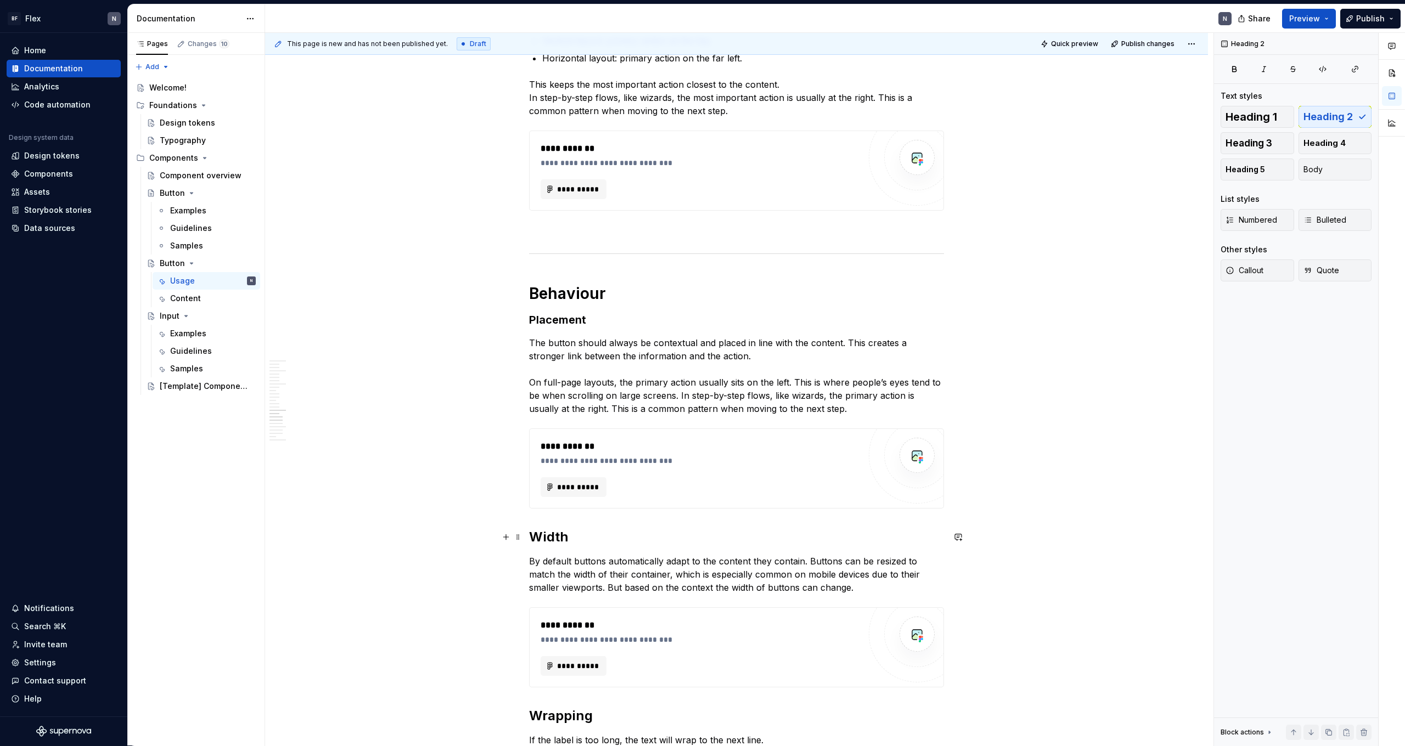
scroll to position [1880, 0]
click at [806, 146] on span "Heading 3" at bounding box center [1248, 143] width 47 height 11
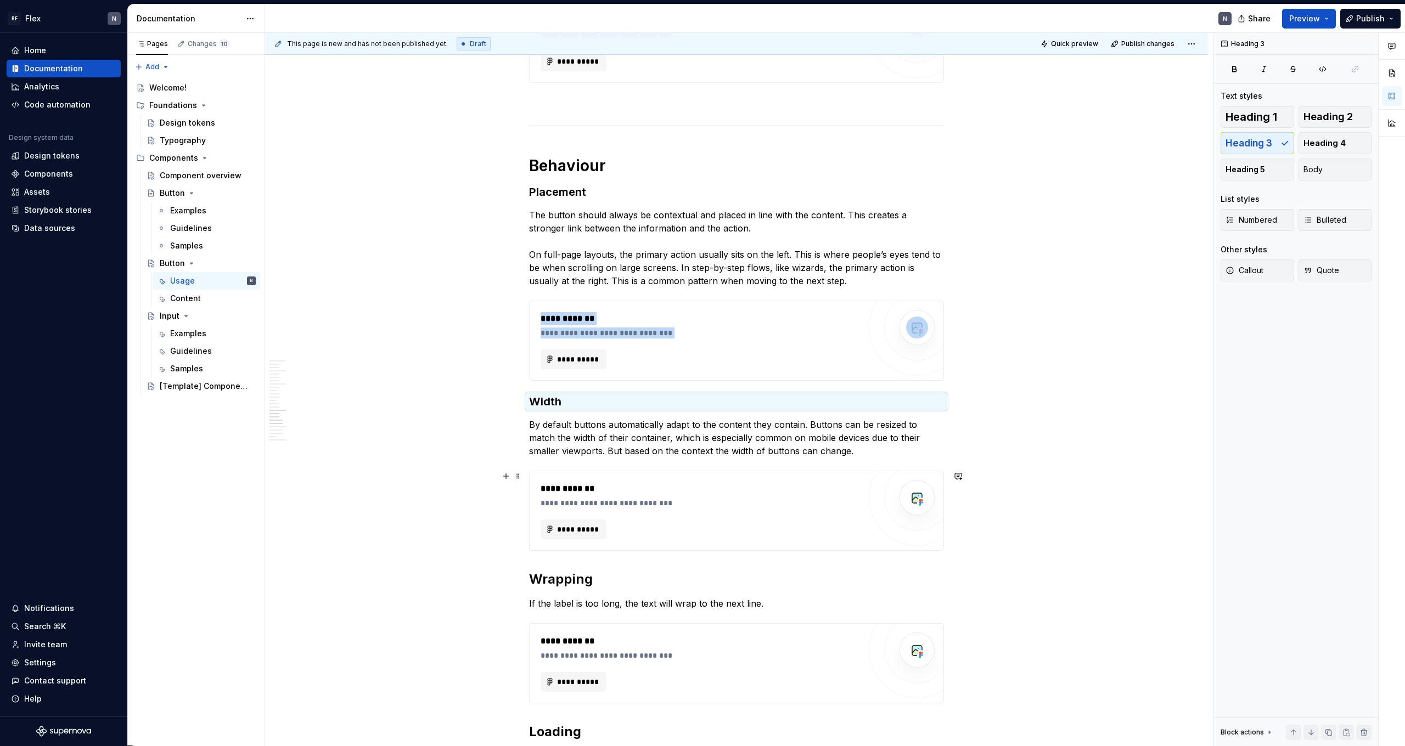
scroll to position [2018, 0]
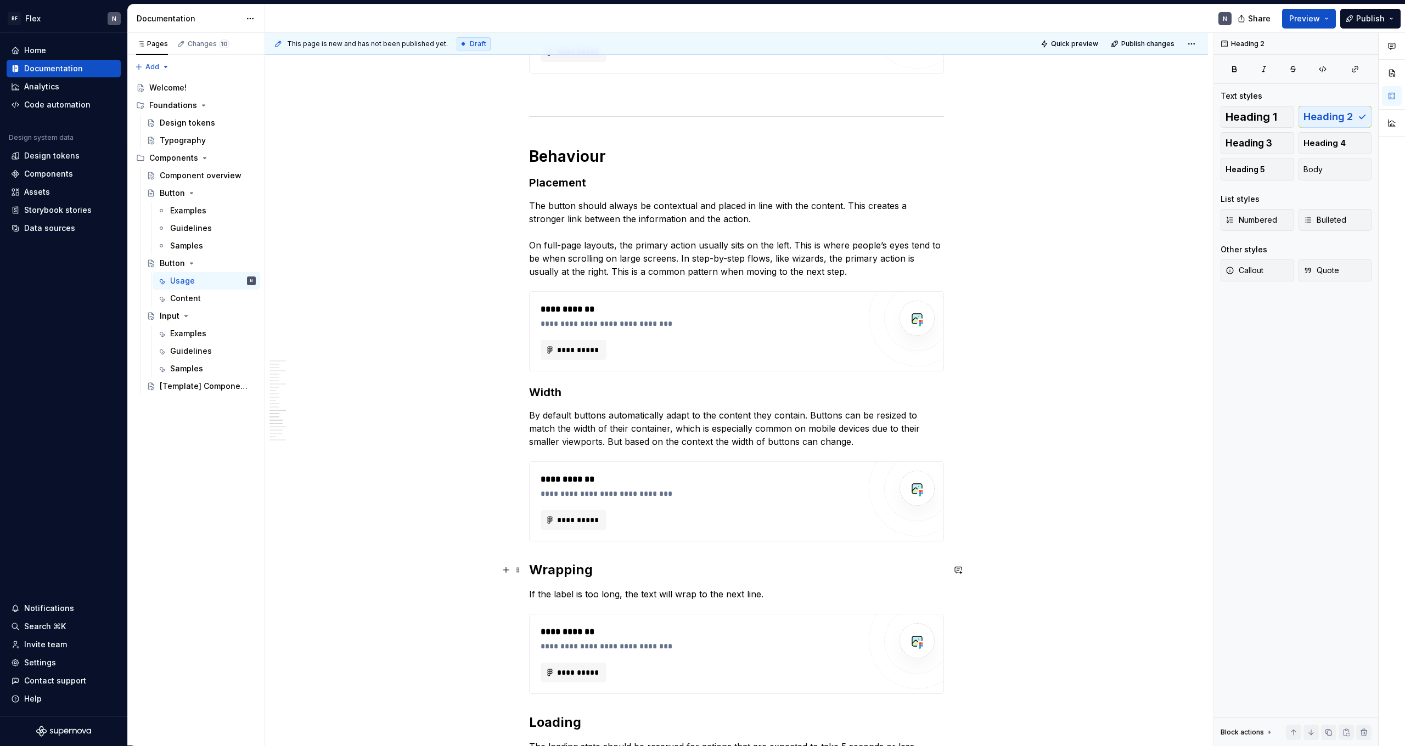
click at [566, 460] on h2 "Wrapping" at bounding box center [736, 570] width 415 height 18
click at [806, 149] on button "Heading 3" at bounding box center [1257, 143] width 74 height 22
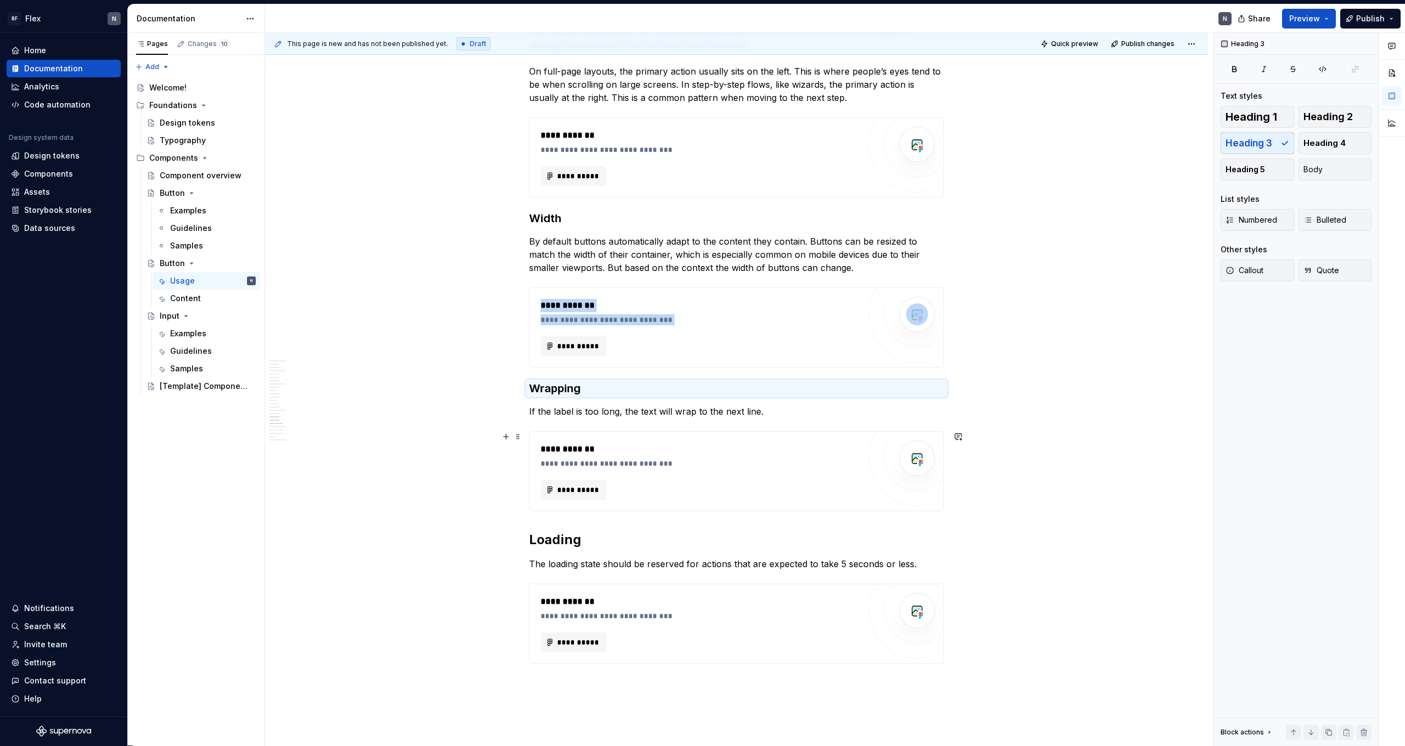
scroll to position [2211, 0]
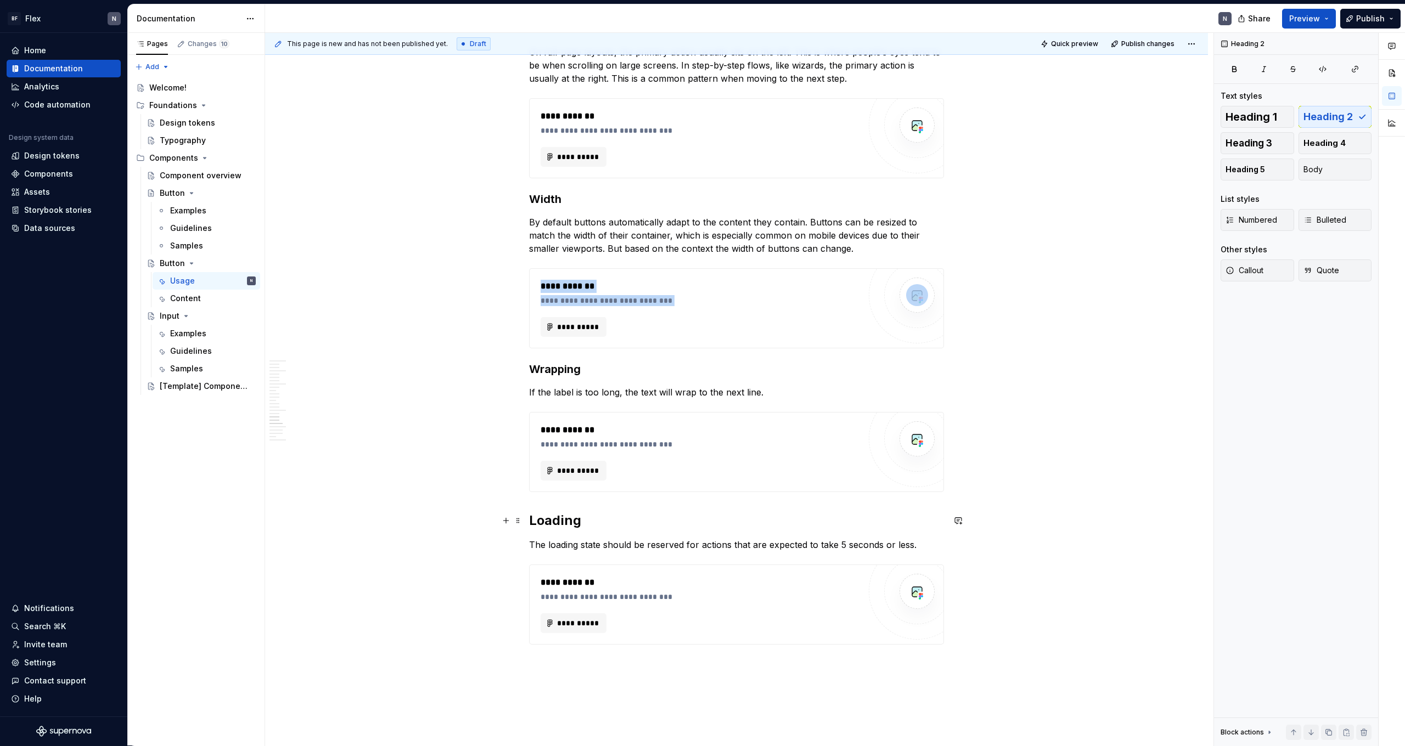
drag, startPoint x: 554, startPoint y: 526, endPoint x: 748, endPoint y: 427, distance: 217.7
click at [554, 460] on h2 "Loading" at bounding box center [736, 521] width 415 height 18
drag, startPoint x: 1253, startPoint y: 139, endPoint x: 1149, endPoint y: 192, distance: 116.8
click at [806, 139] on span "Heading 3" at bounding box center [1248, 143] width 47 height 11
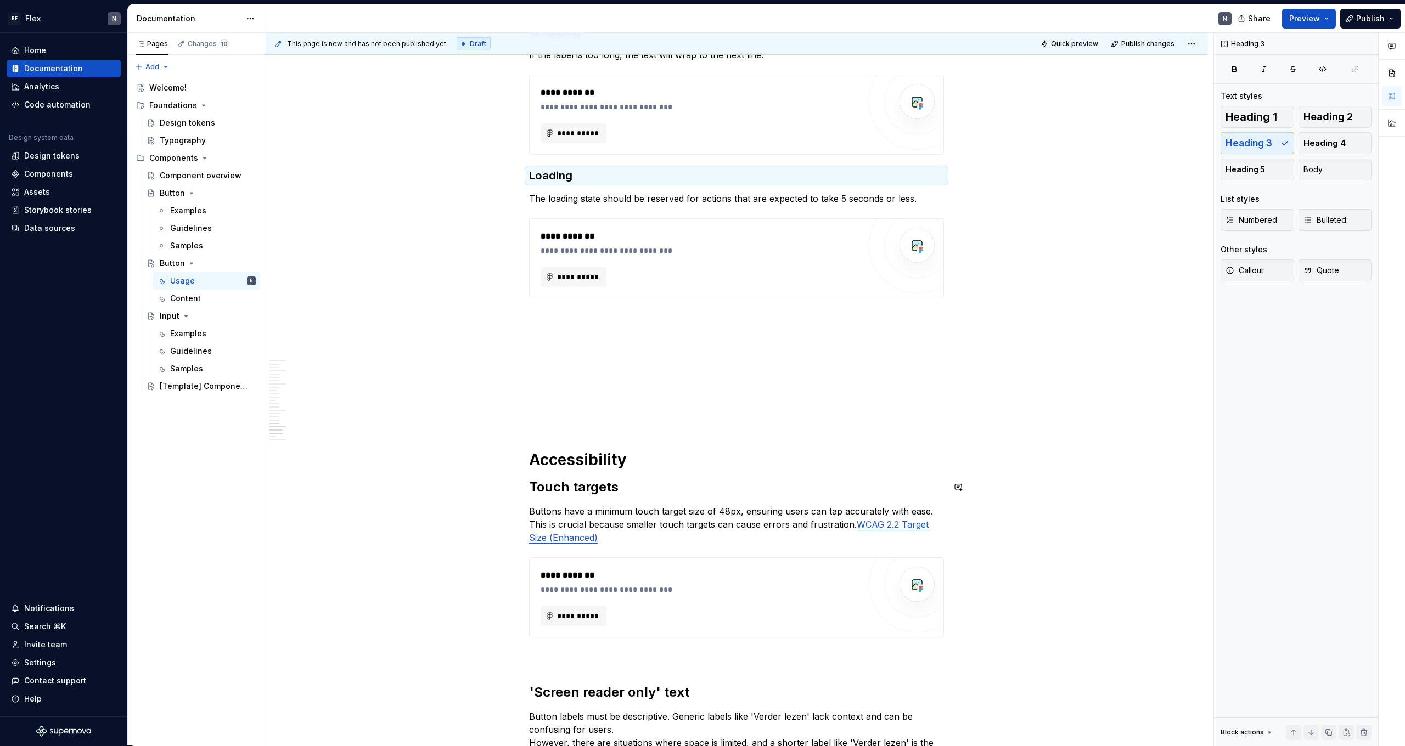
scroll to position [2599, 0]
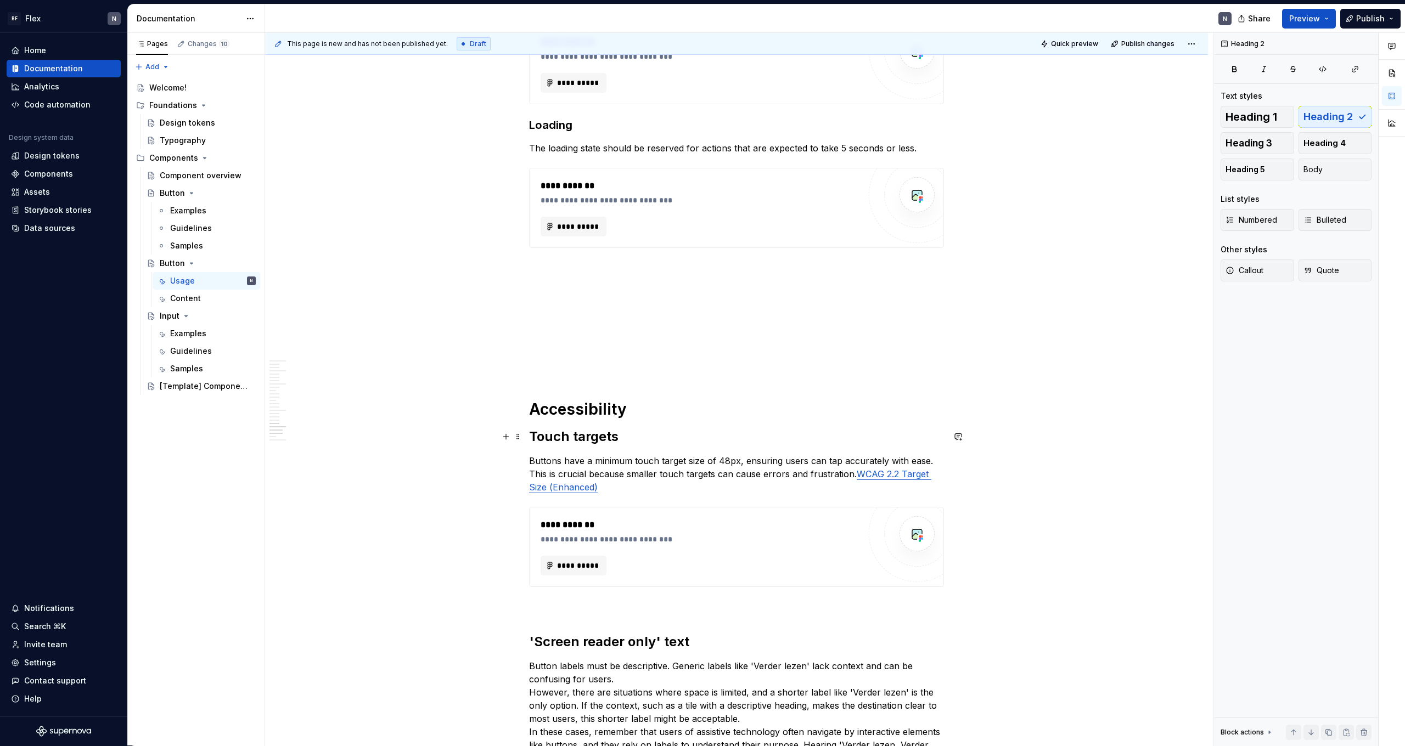
click at [592, 431] on h2 "Touch targets" at bounding box center [736, 437] width 415 height 18
click at [806, 140] on span "Heading 3" at bounding box center [1248, 143] width 47 height 11
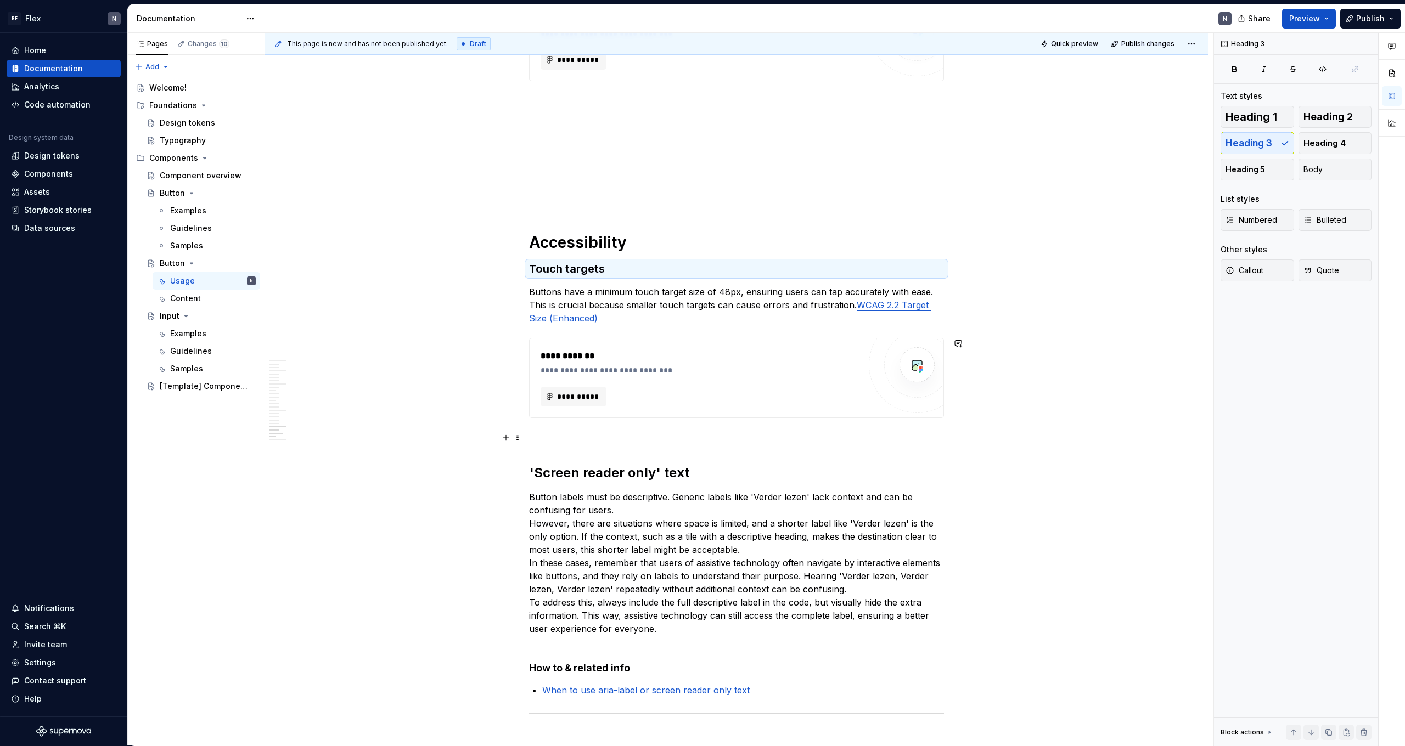
scroll to position [2768, 0]
click at [605, 460] on h2 "'Screen reader only' text" at bounding box center [736, 472] width 415 height 18
drag, startPoint x: 1229, startPoint y: 138, endPoint x: 1224, endPoint y: 145, distance: 9.0
click at [806, 138] on span "Heading 3" at bounding box center [1248, 143] width 47 height 11
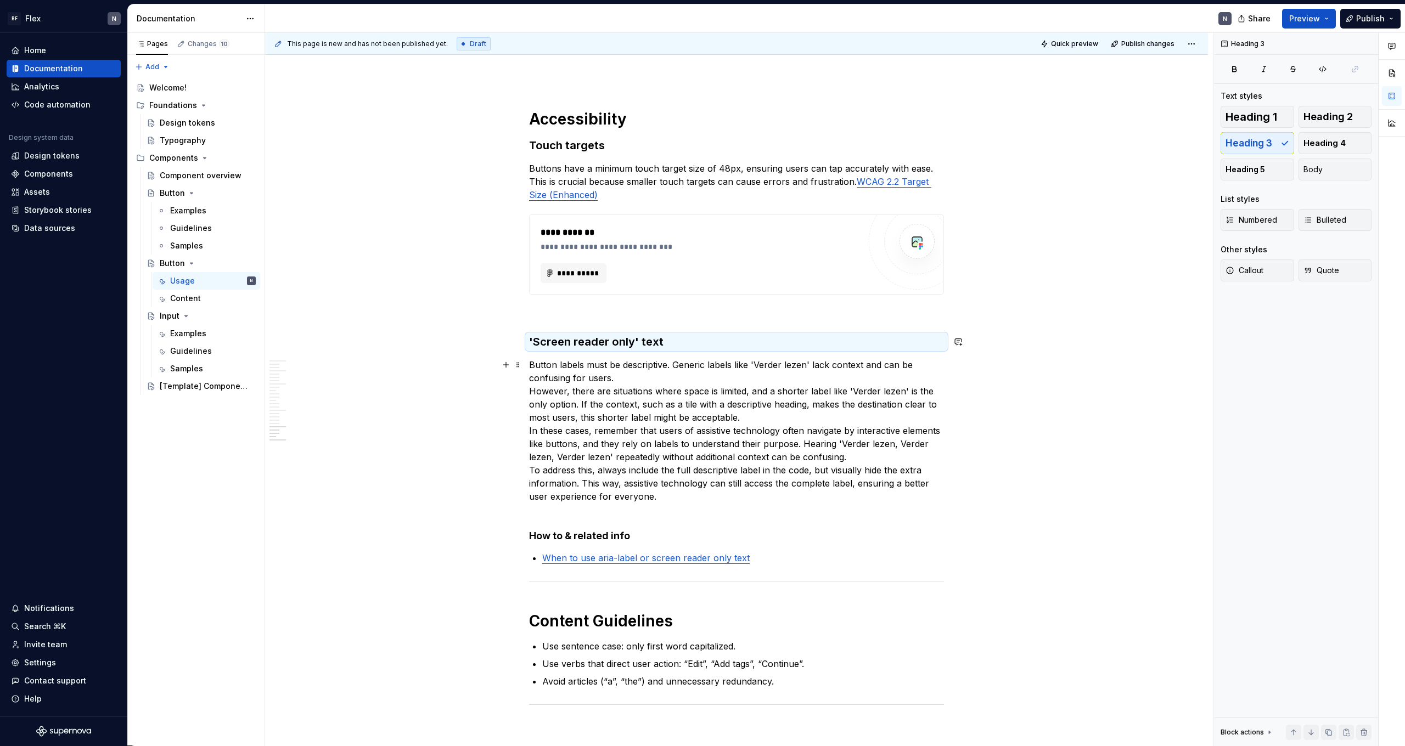
scroll to position [3069, 0]
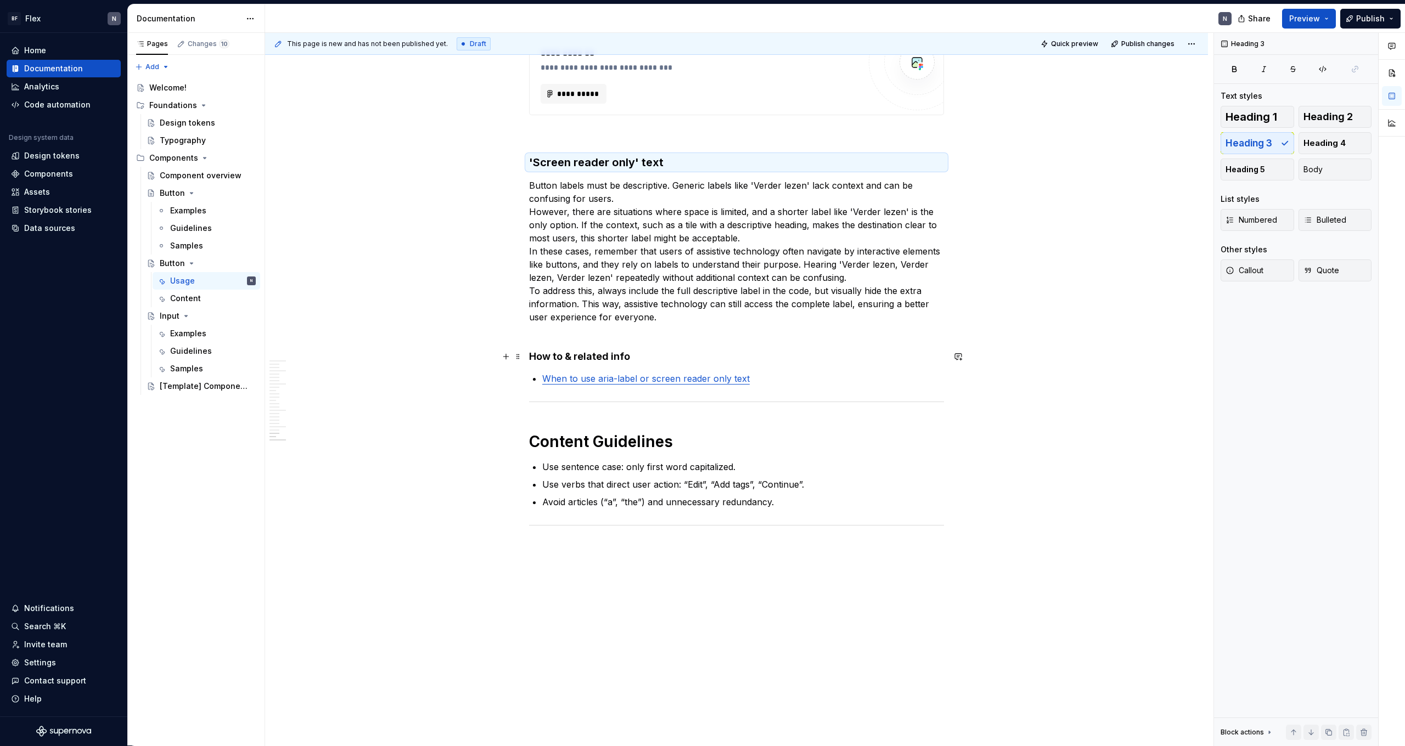
click at [609, 359] on h4 "How to & related info" at bounding box center [736, 356] width 415 height 13
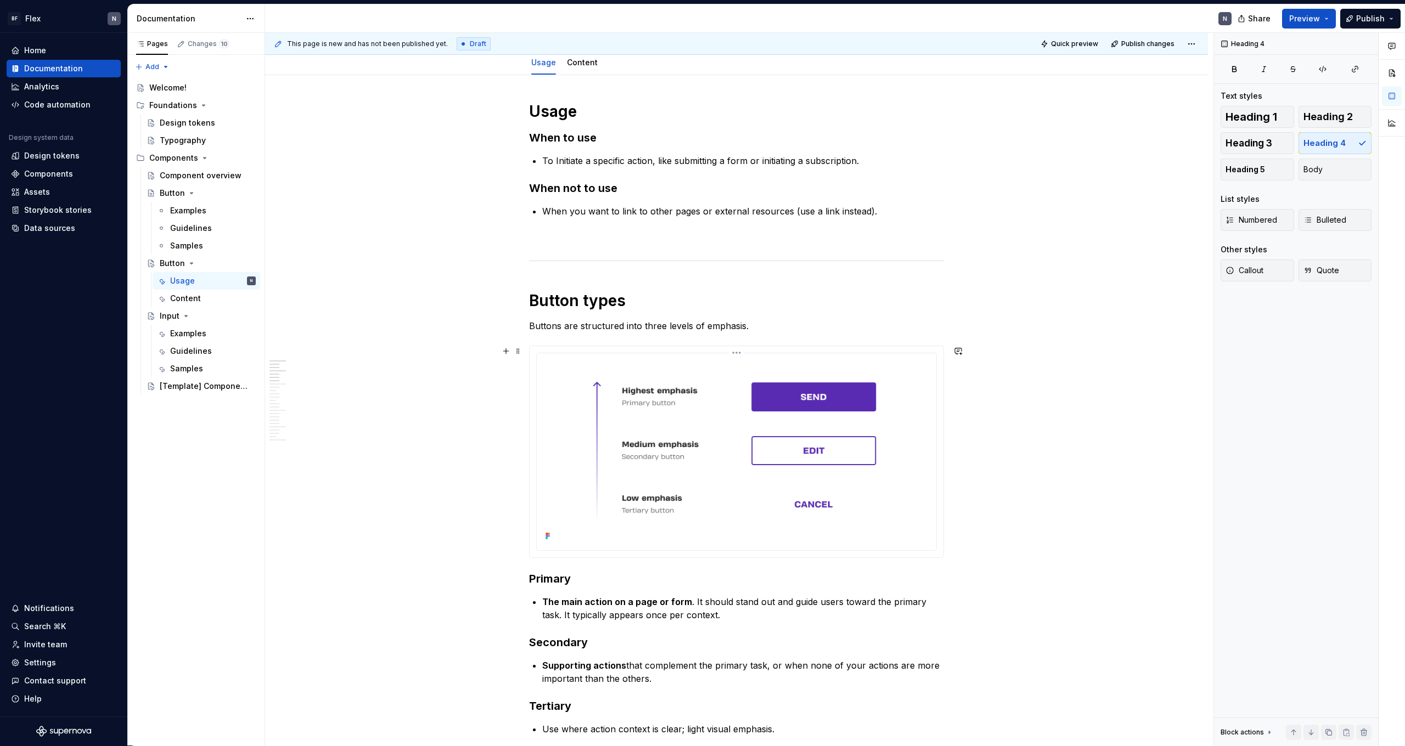
scroll to position [0, 0]
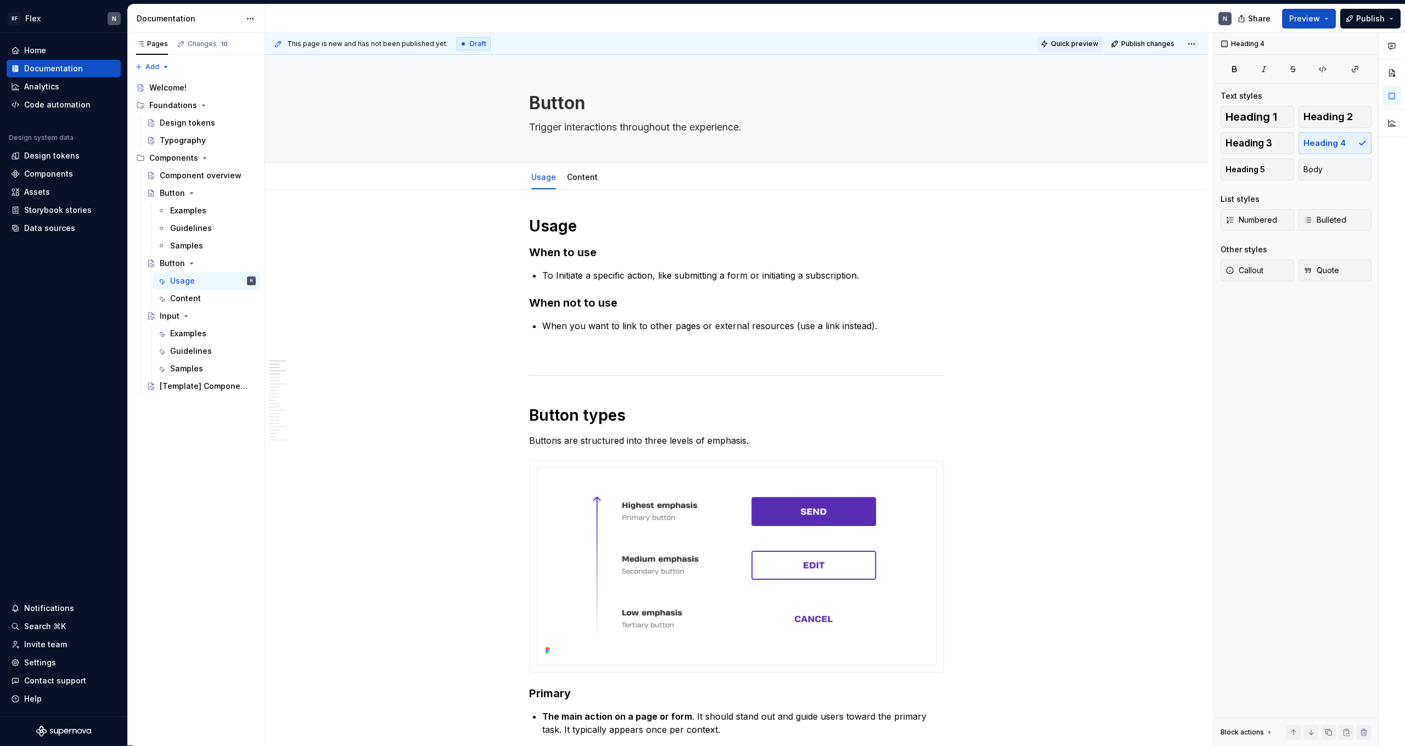
click at [806, 43] on span "Quick preview" at bounding box center [1074, 44] width 47 height 9
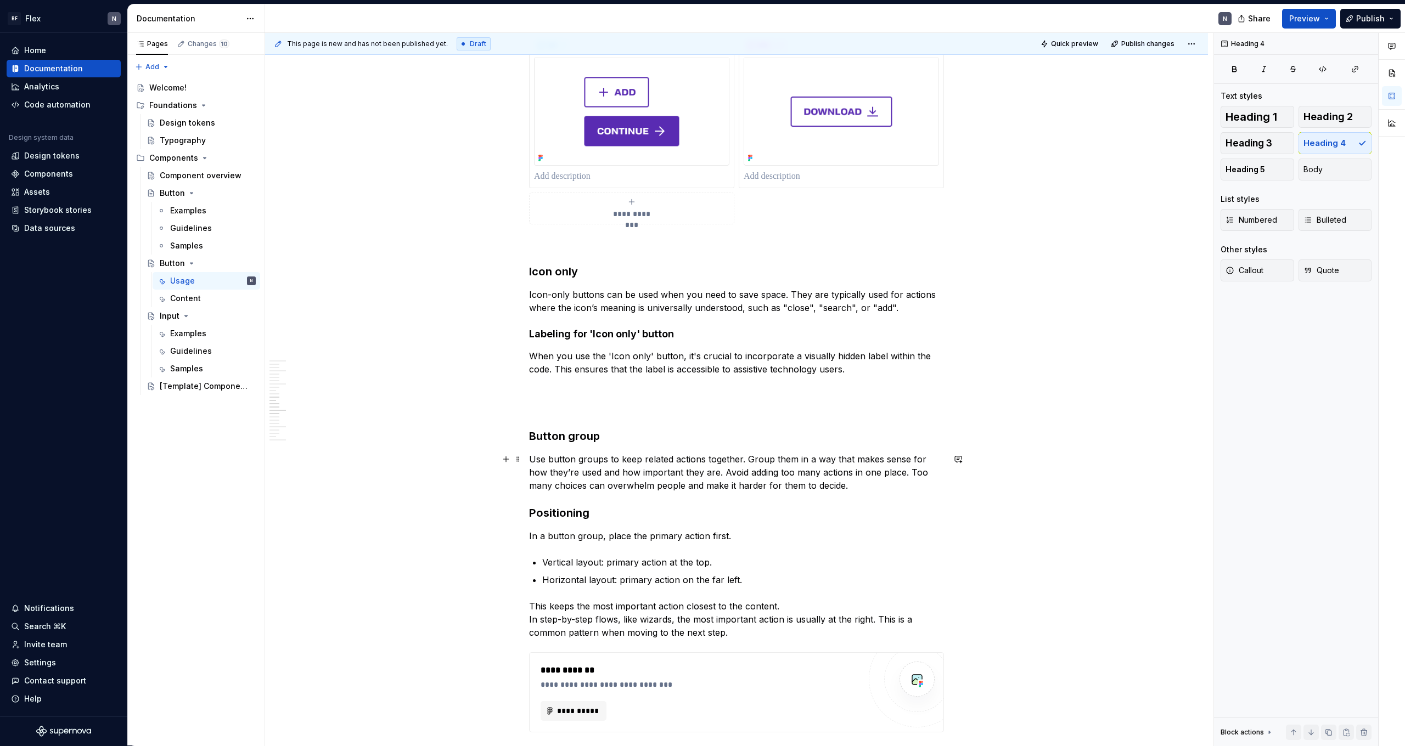
scroll to position [1452, 0]
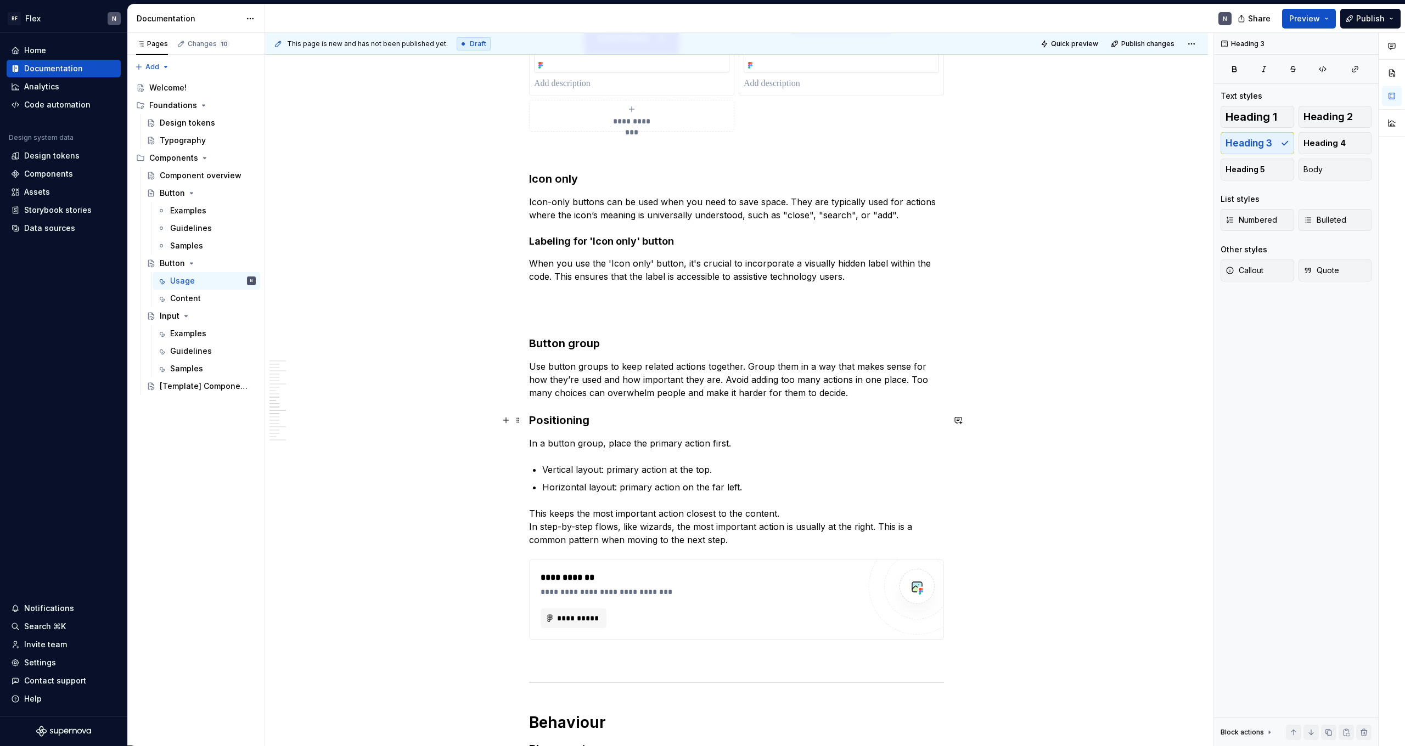
click at [570, 419] on h3 "Positioning" at bounding box center [736, 420] width 415 height 15
click at [655, 398] on button "button" at bounding box center [654, 398] width 15 height 15
click at [629, 443] on p "In a button group, place the primary action first." at bounding box center [736, 441] width 415 height 13
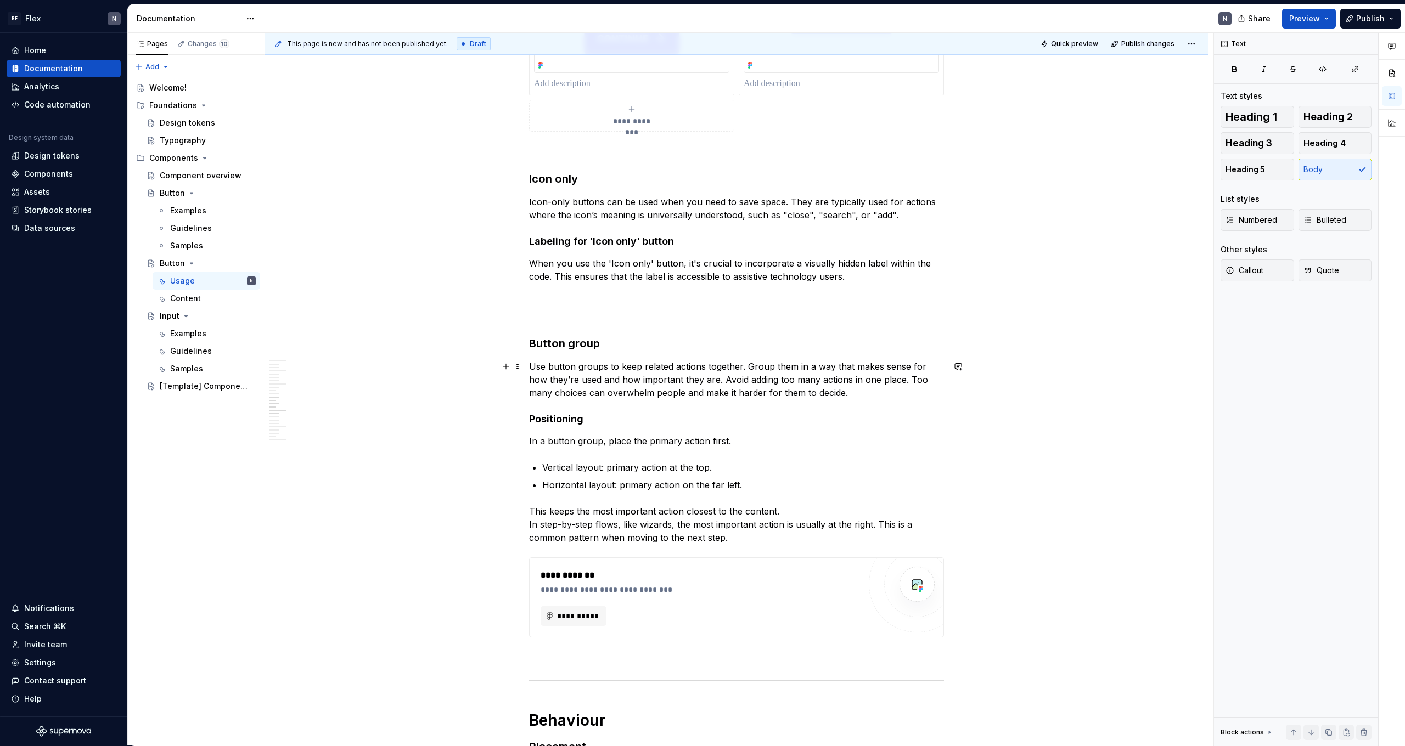
click at [642, 379] on p "Use button groups to keep related actions together. Group them in a way that ma…" at bounding box center [736, 380] width 415 height 40
click at [806, 395] on p "Use button groups to keep related actions together. Group them in a way that ma…" at bounding box center [736, 380] width 415 height 40
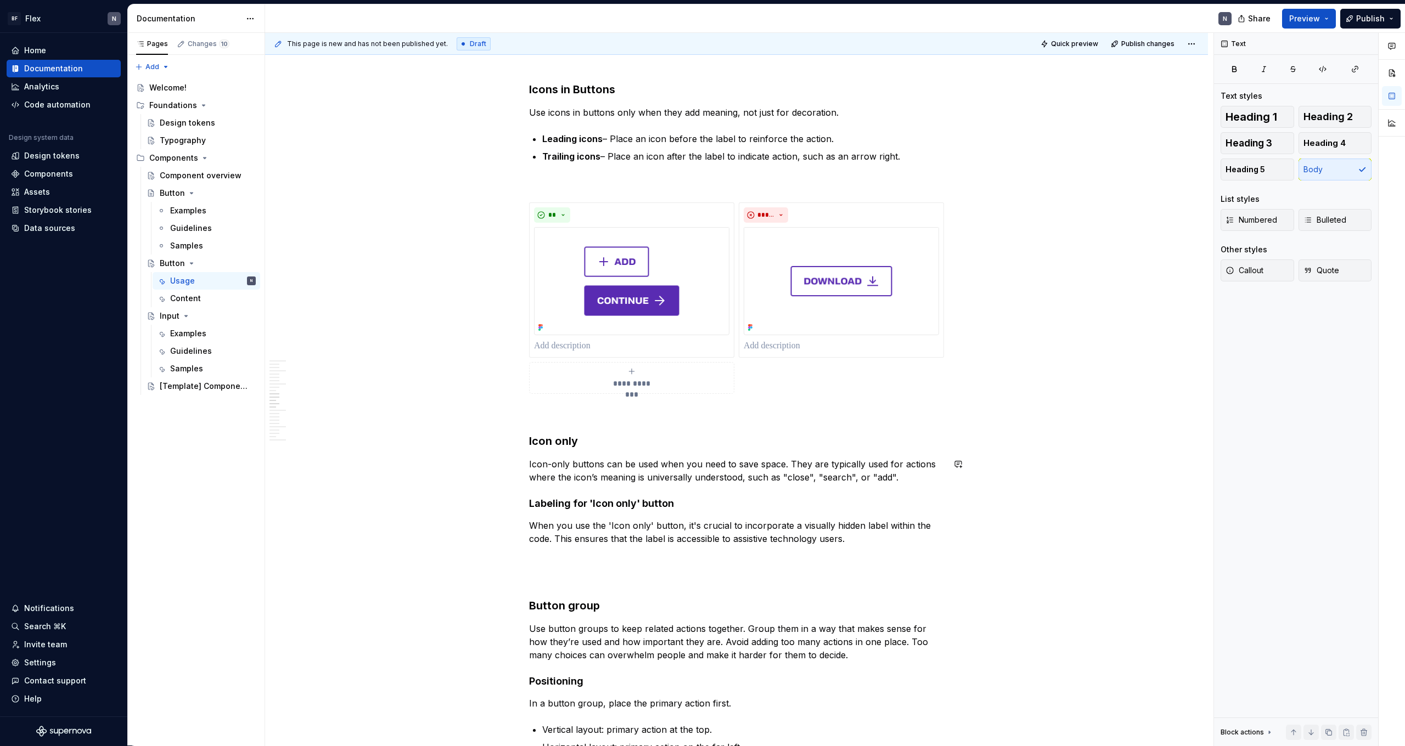
scroll to position [1115, 0]
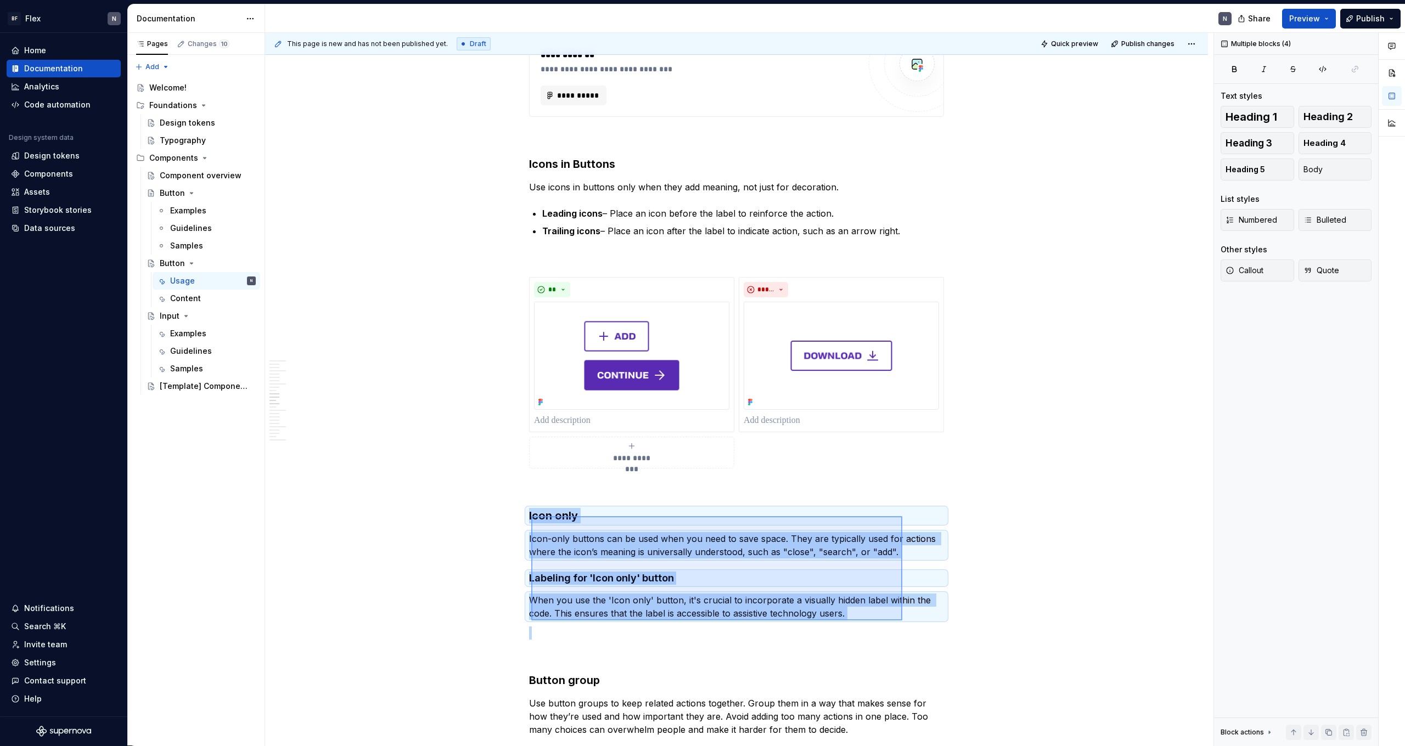
drag, startPoint x: 531, startPoint y: 516, endPoint x: 902, endPoint y: 621, distance: 385.3
click at [806, 460] on div "This page is new and has not been published yet. Draft Quick preview Publish ch…" at bounding box center [739, 389] width 948 height 713
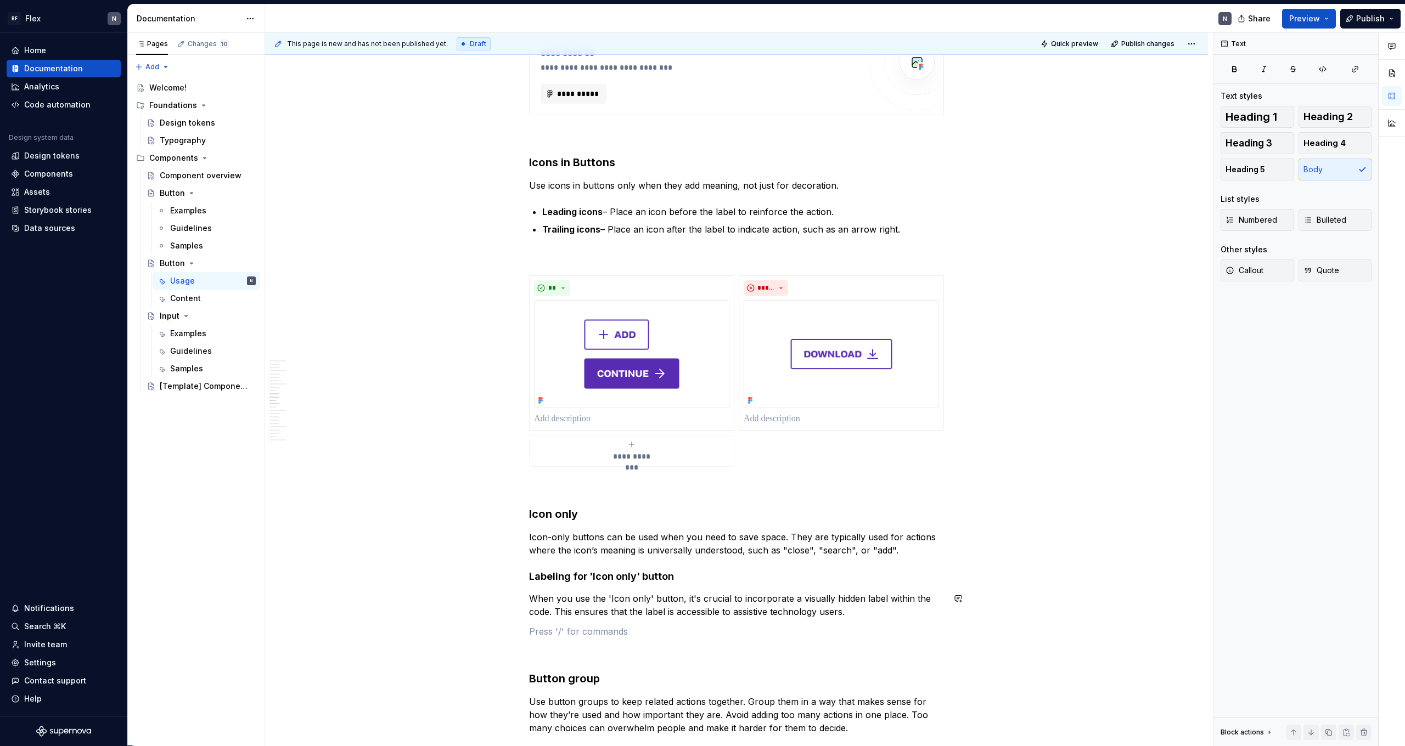
scroll to position [1120, 0]
click at [760, 460] on p "Icon-only buttons can be used when you need to save space. They are typically u…" at bounding box center [736, 540] width 415 height 26
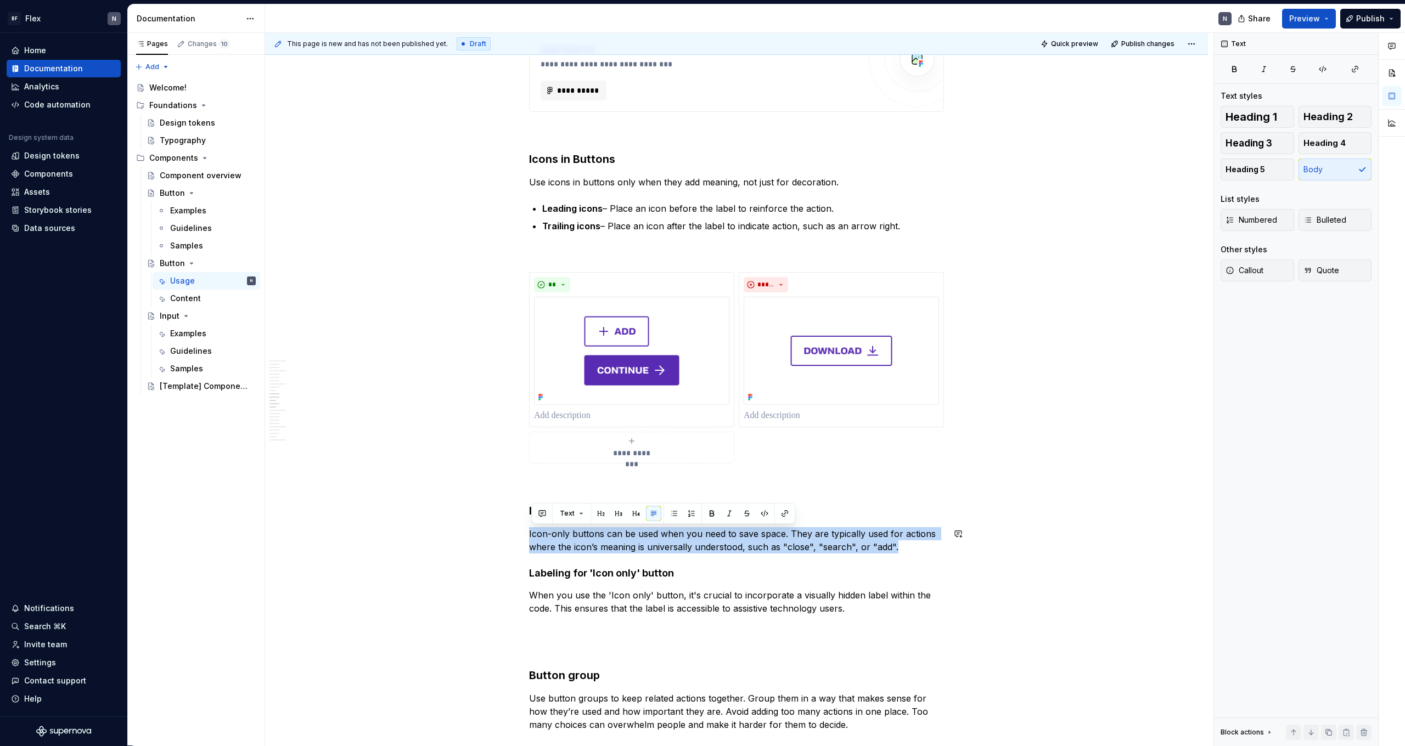
drag, startPoint x: 911, startPoint y: 552, endPoint x: 526, endPoint y: 525, distance: 385.6
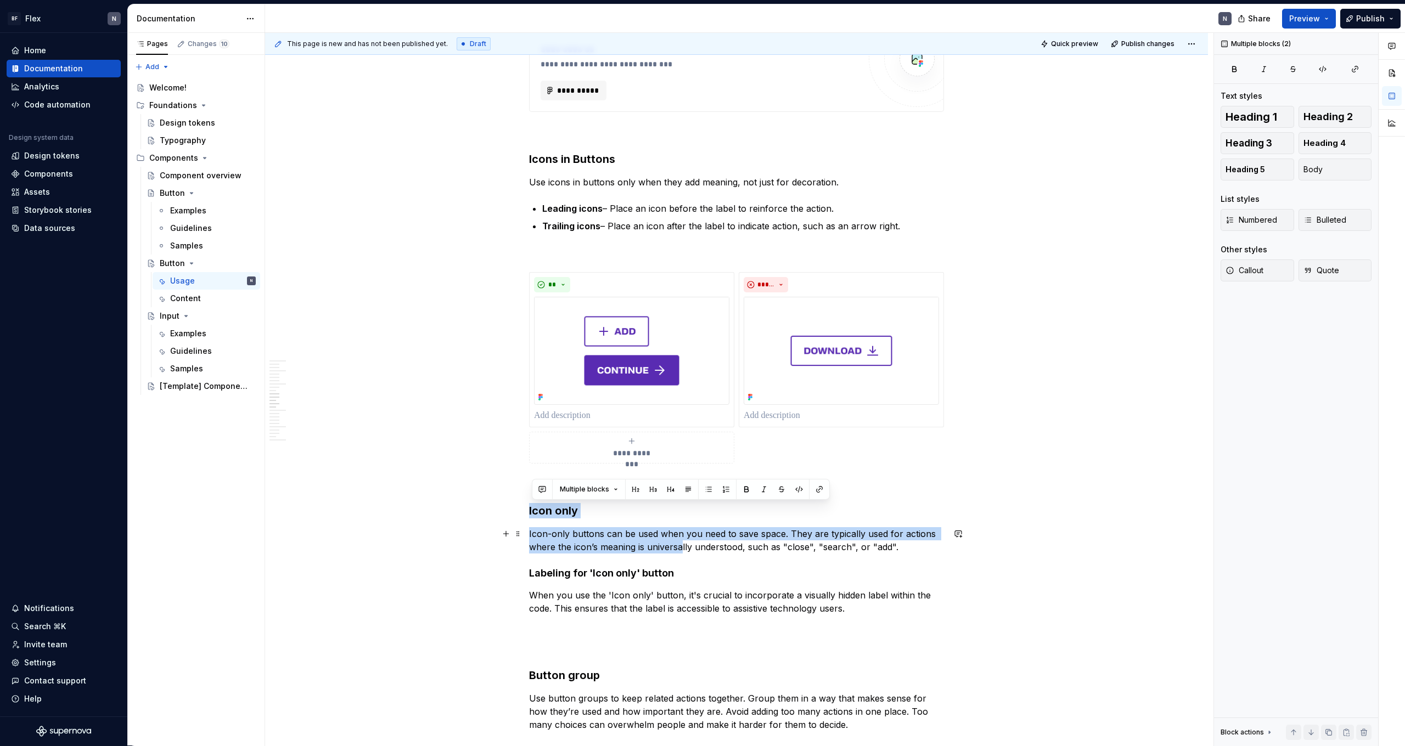
drag, startPoint x: 532, startPoint y: 508, endPoint x: 685, endPoint y: 543, distance: 156.9
click at [685, 460] on p "Icon-only buttons can be used when you need to save space. They are typically u…" at bounding box center [736, 540] width 415 height 26
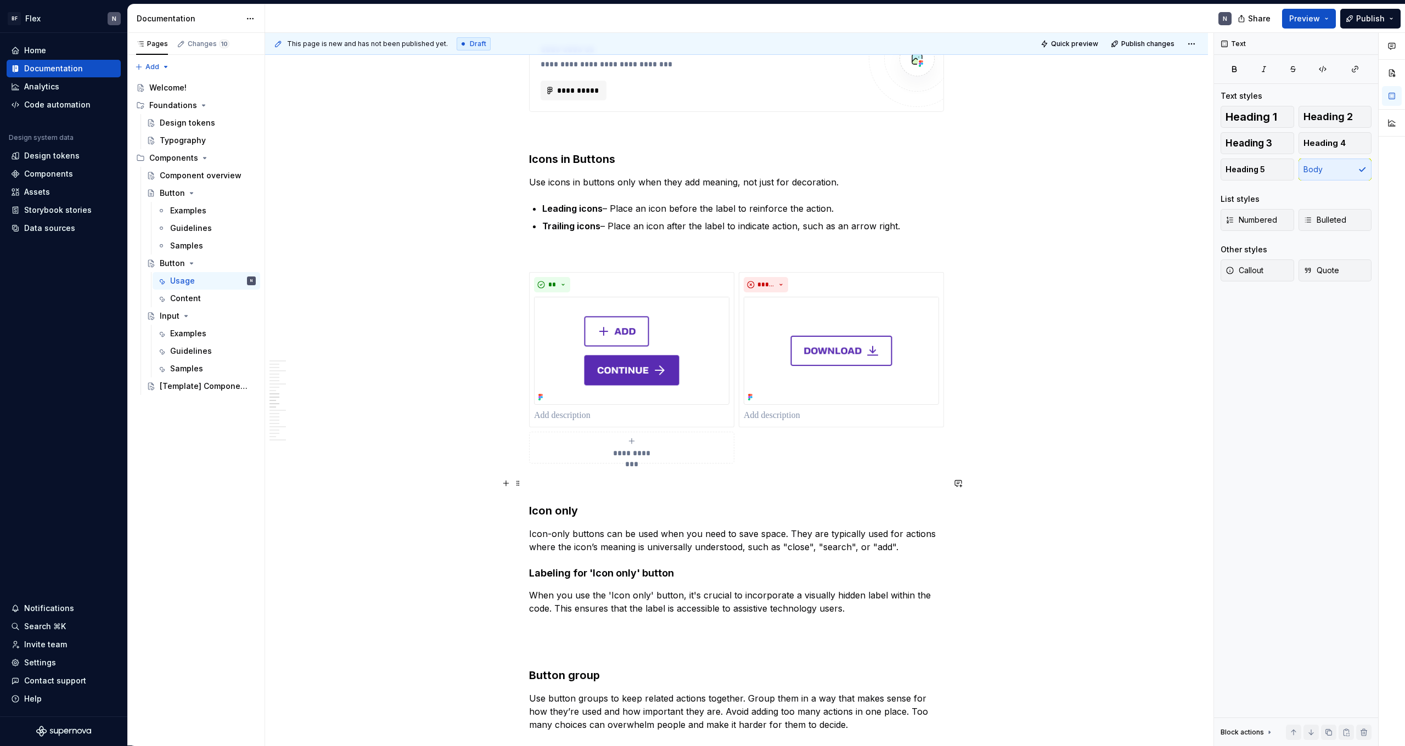
click at [558, 460] on p at bounding box center [736, 483] width 415 height 13
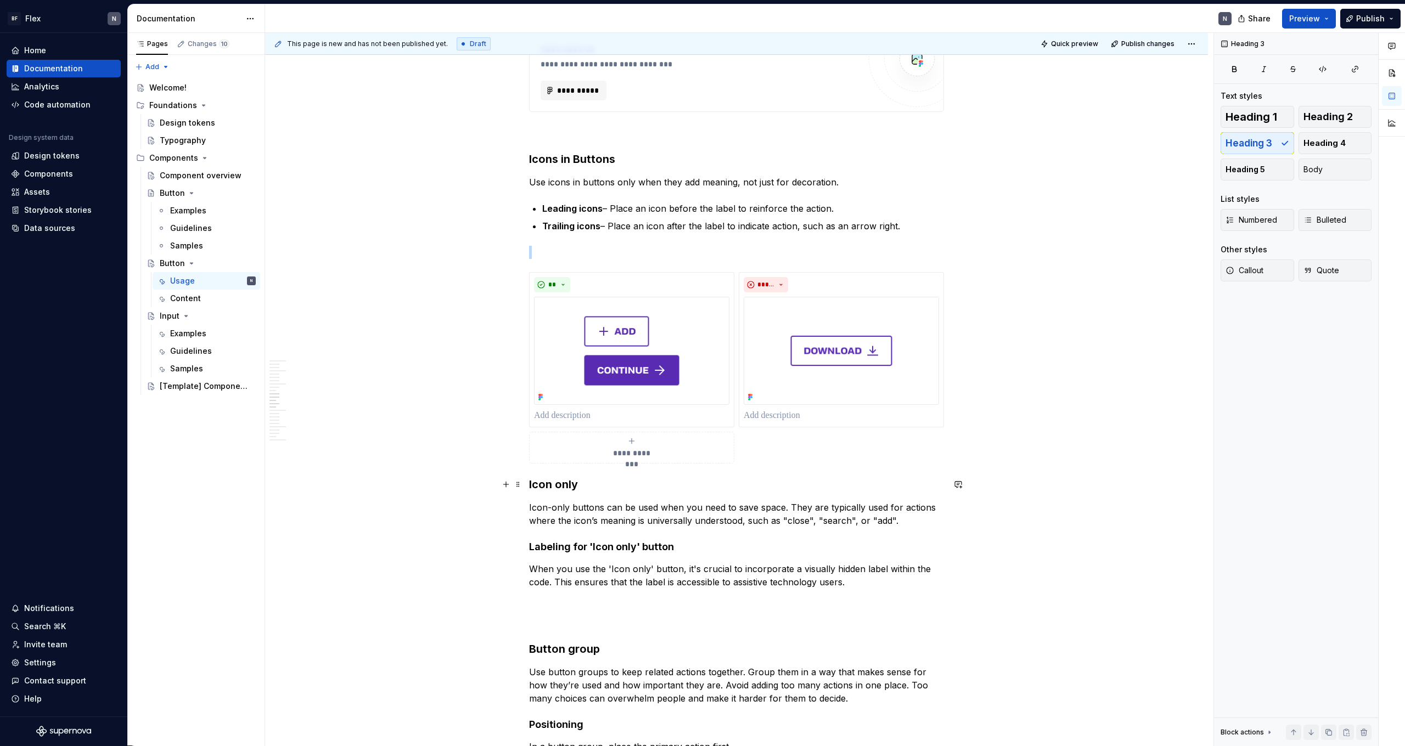
click at [559, 460] on h3 "Icon only" at bounding box center [736, 484] width 415 height 15
click at [655, 460] on button "button" at bounding box center [654, 462] width 15 height 15
click at [587, 460] on h4 "Labeling for 'Icon only' button" at bounding box center [736, 544] width 415 height 13
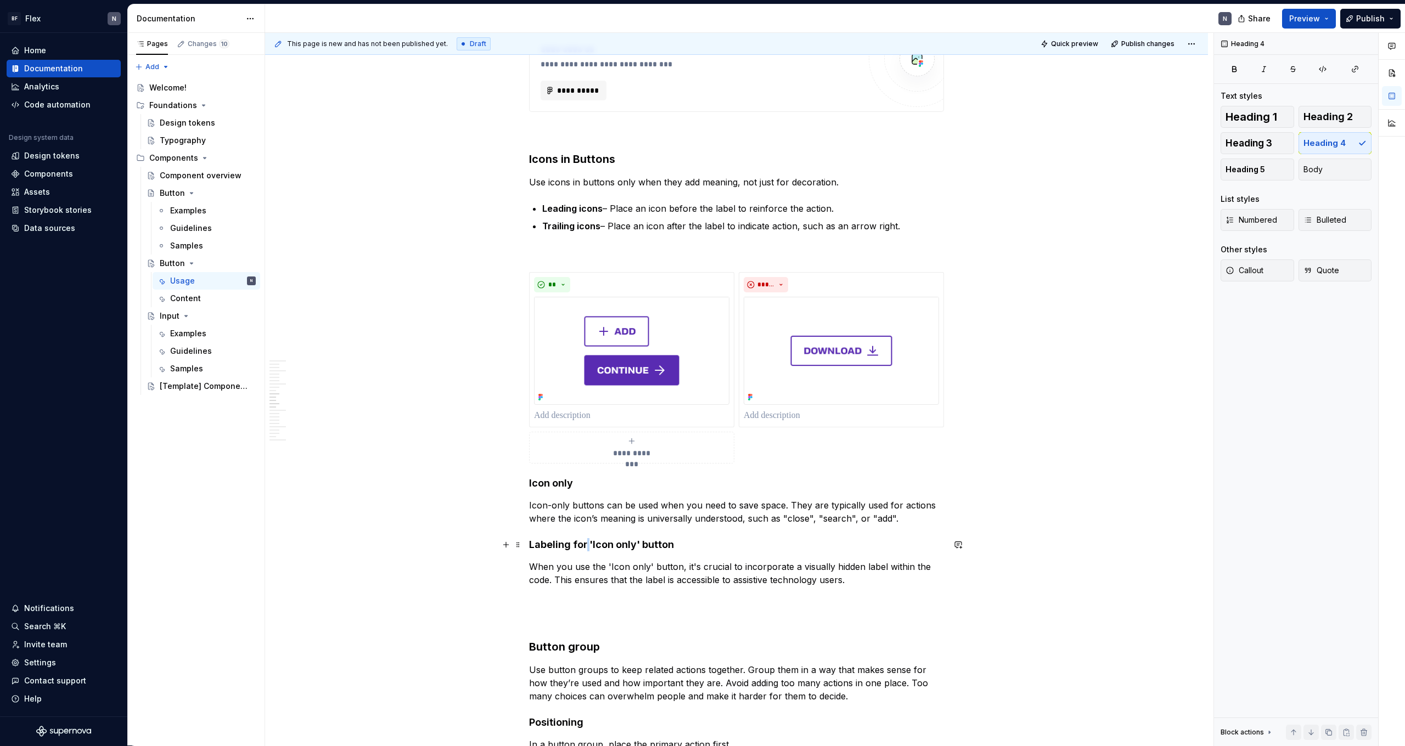
click at [587, 460] on h4 "Labeling for 'Icon only' button" at bounding box center [736, 544] width 415 height 13
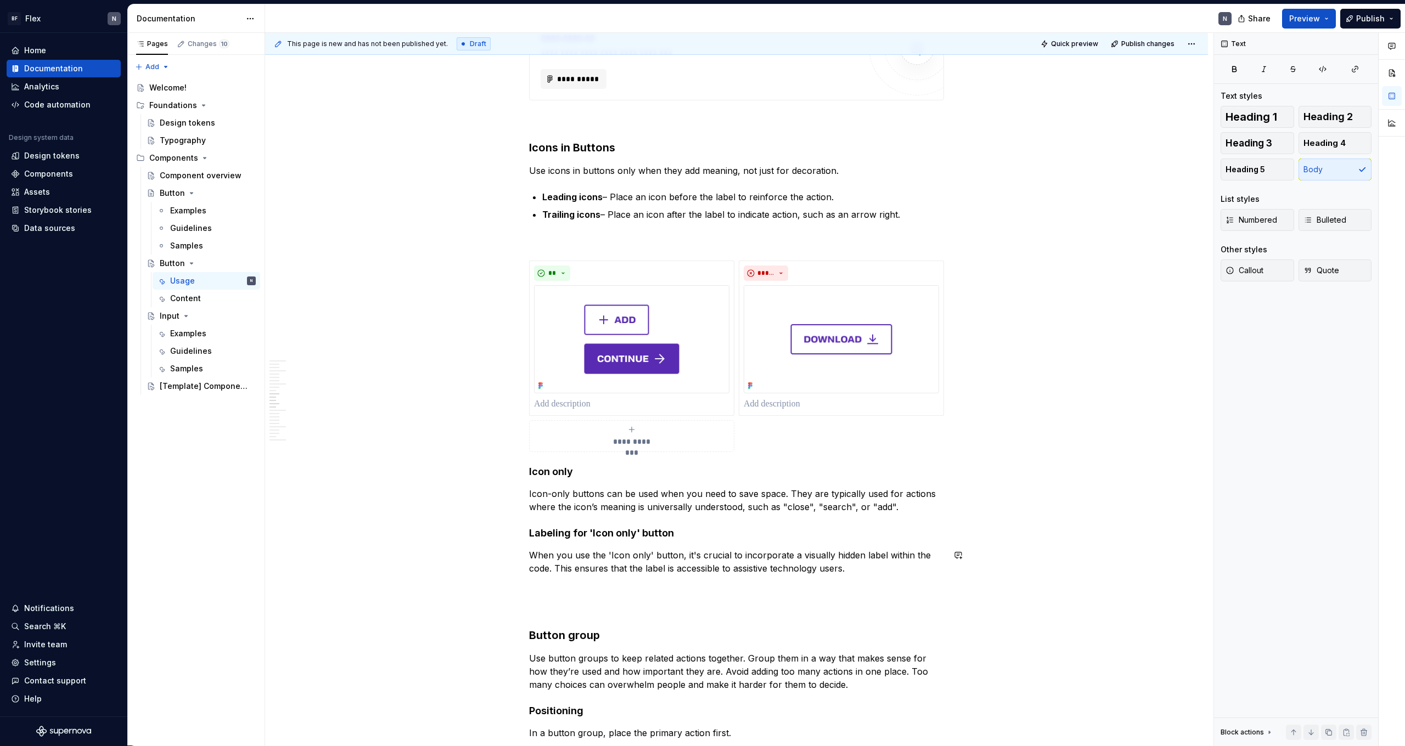
scroll to position [1132, 0]
click at [543, 460] on h4 "Icon only" at bounding box center [736, 471] width 415 height 13
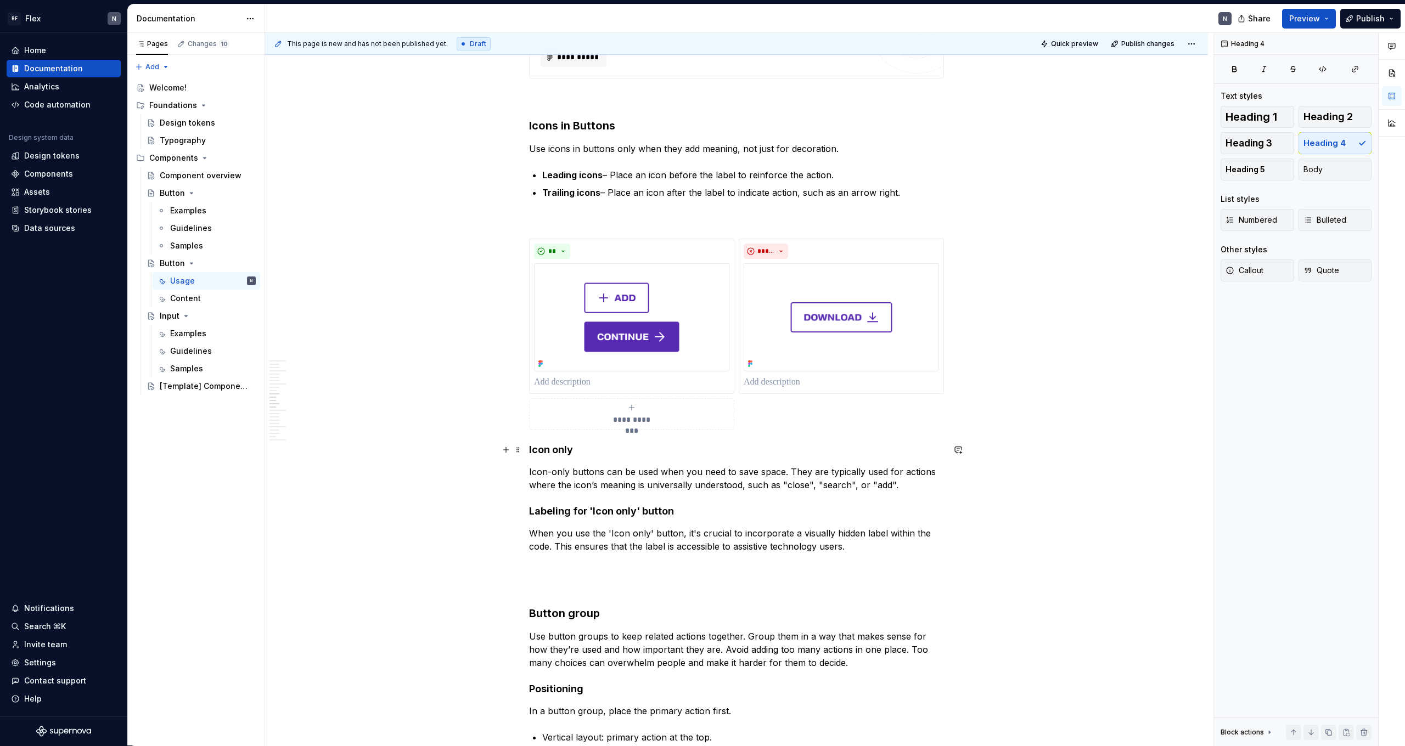
scroll to position [1154, 0]
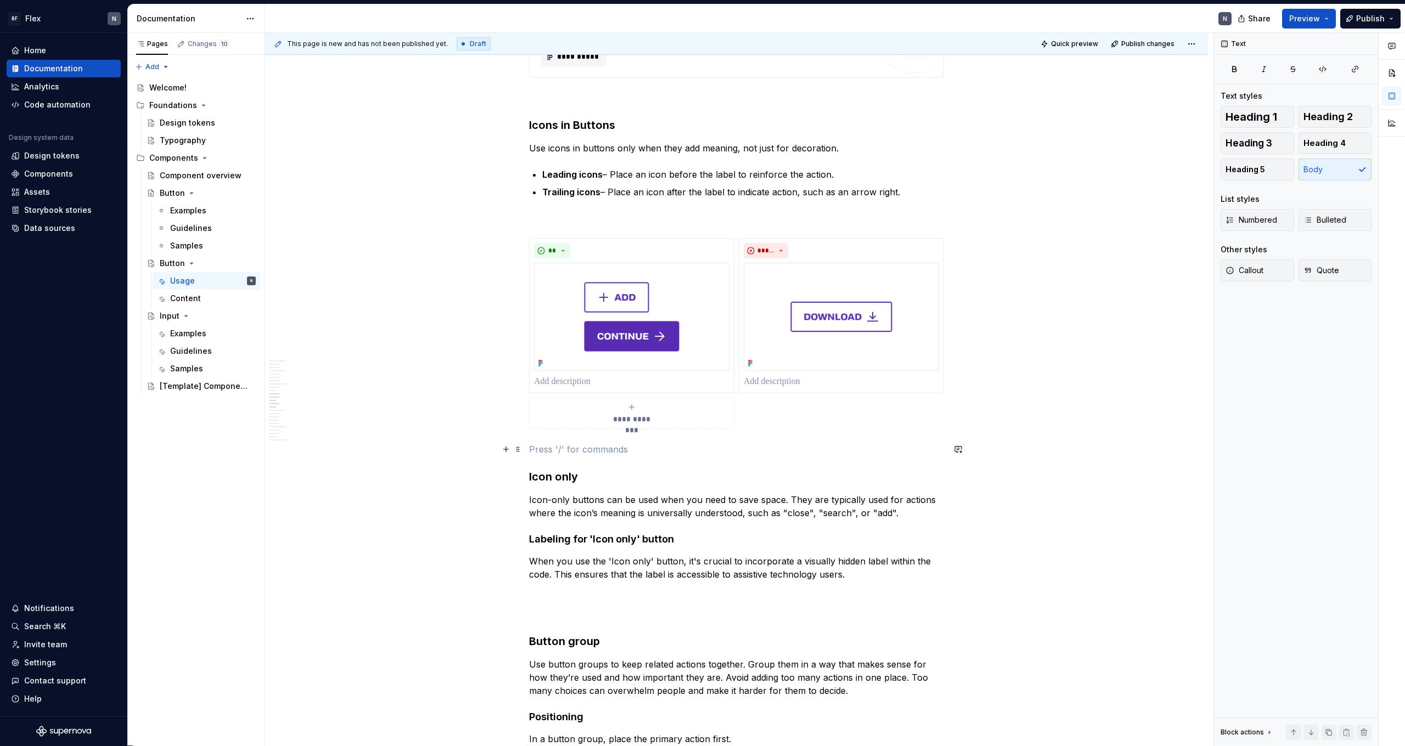
click at [635, 452] on p at bounding box center [736, 449] width 415 height 13
click at [626, 460] on h3 "Icon only" at bounding box center [736, 476] width 415 height 15
click at [573, 383] on p at bounding box center [631, 381] width 195 height 13
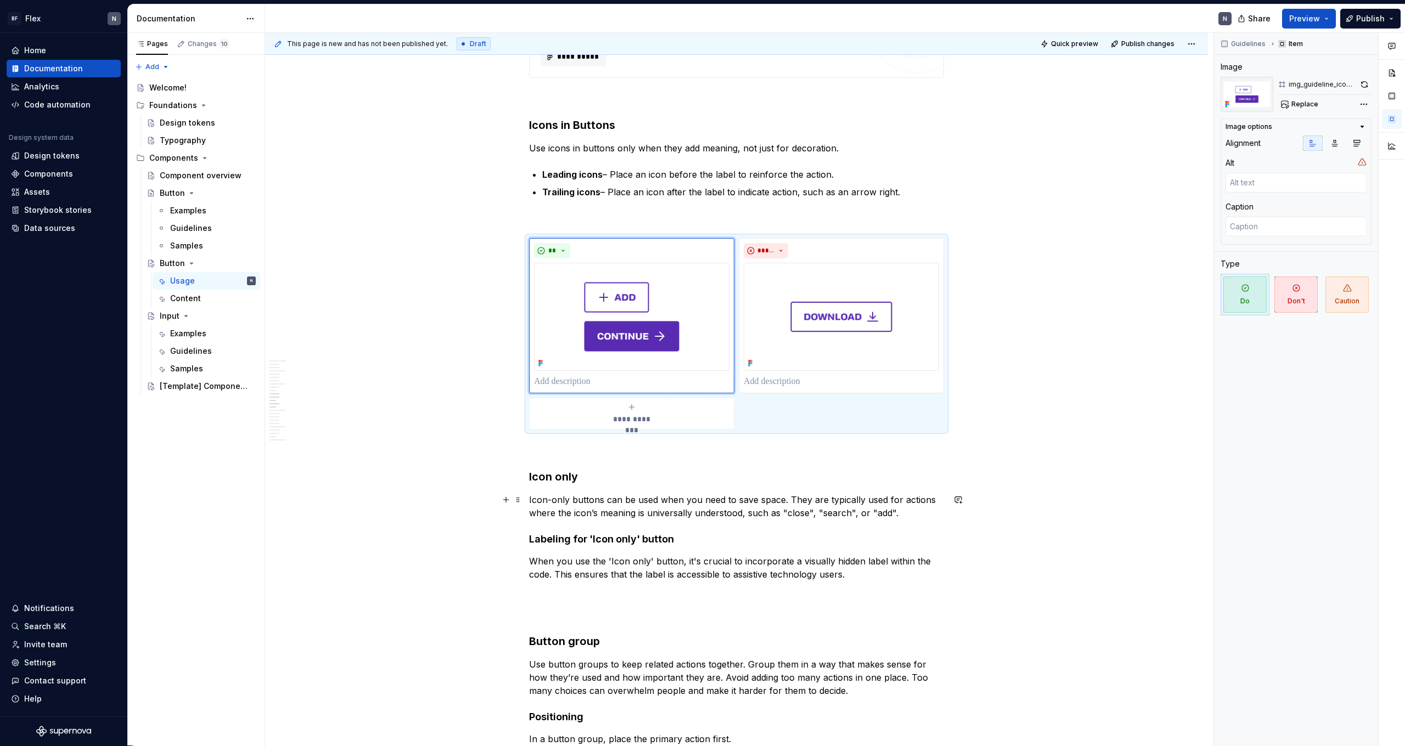
click at [806, 460] on p "Icon-only buttons can be used when you need to save space. They are typically u…" at bounding box center [736, 506] width 415 height 26
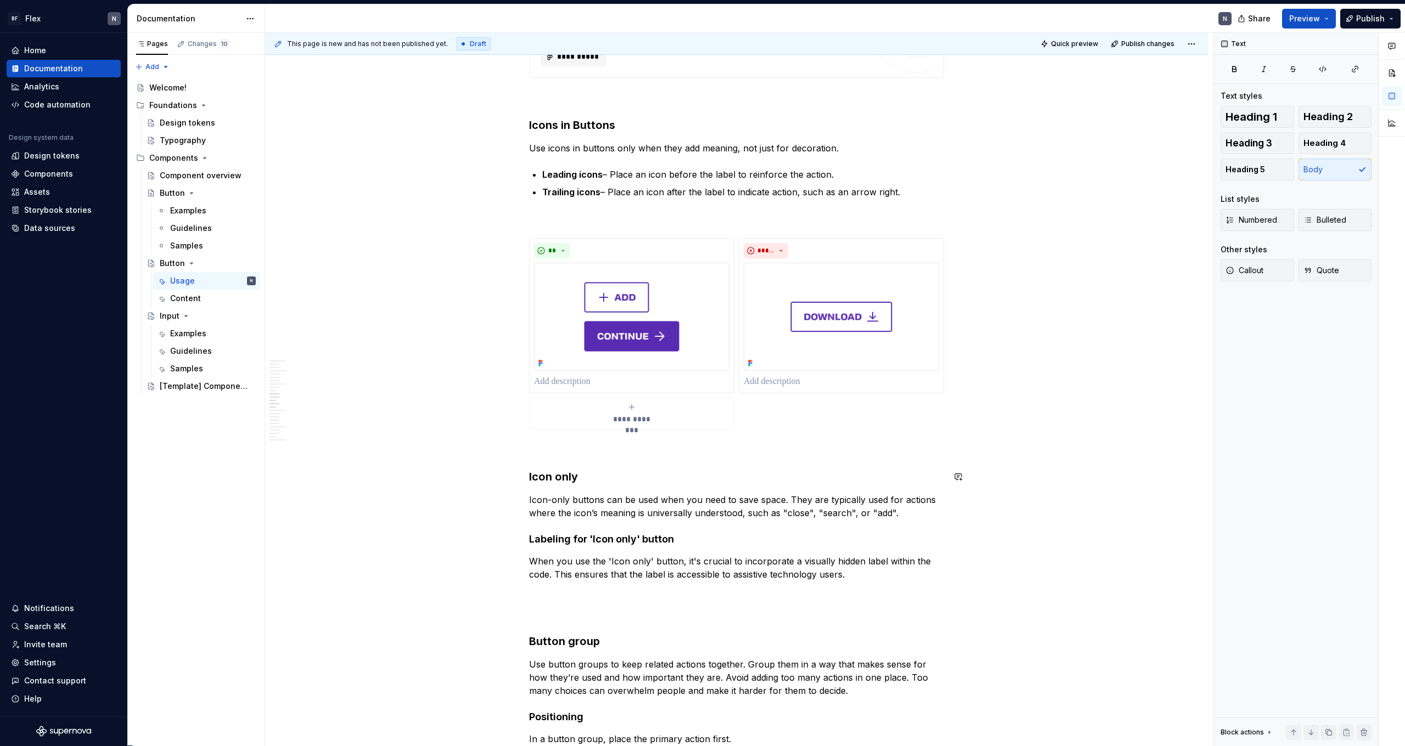
click at [660, 460] on h3 "Icon only" at bounding box center [736, 476] width 415 height 15
click at [653, 460] on p "Icon-only buttons can be used when you need to save space. They are typically u…" at bounding box center [736, 506] width 415 height 26
click at [711, 460] on h4 "Labeling for 'Icon only' button" at bounding box center [736, 539] width 415 height 13
click at [710, 460] on p "When you use the 'Icon only' button, it's crucial to incorporate a visually hid…" at bounding box center [736, 568] width 415 height 26
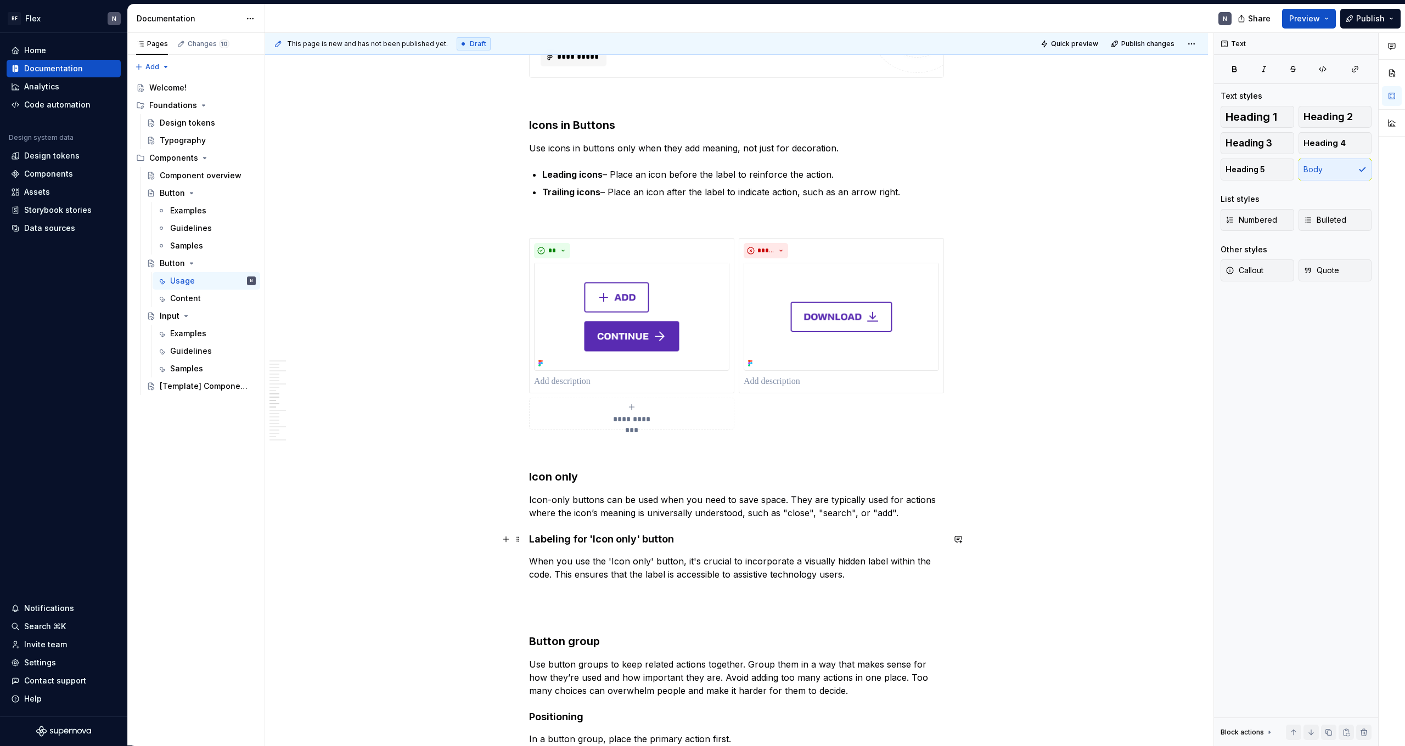
click at [706, 460] on h4 "Labeling for 'Icon only' button" at bounding box center [736, 539] width 415 height 13
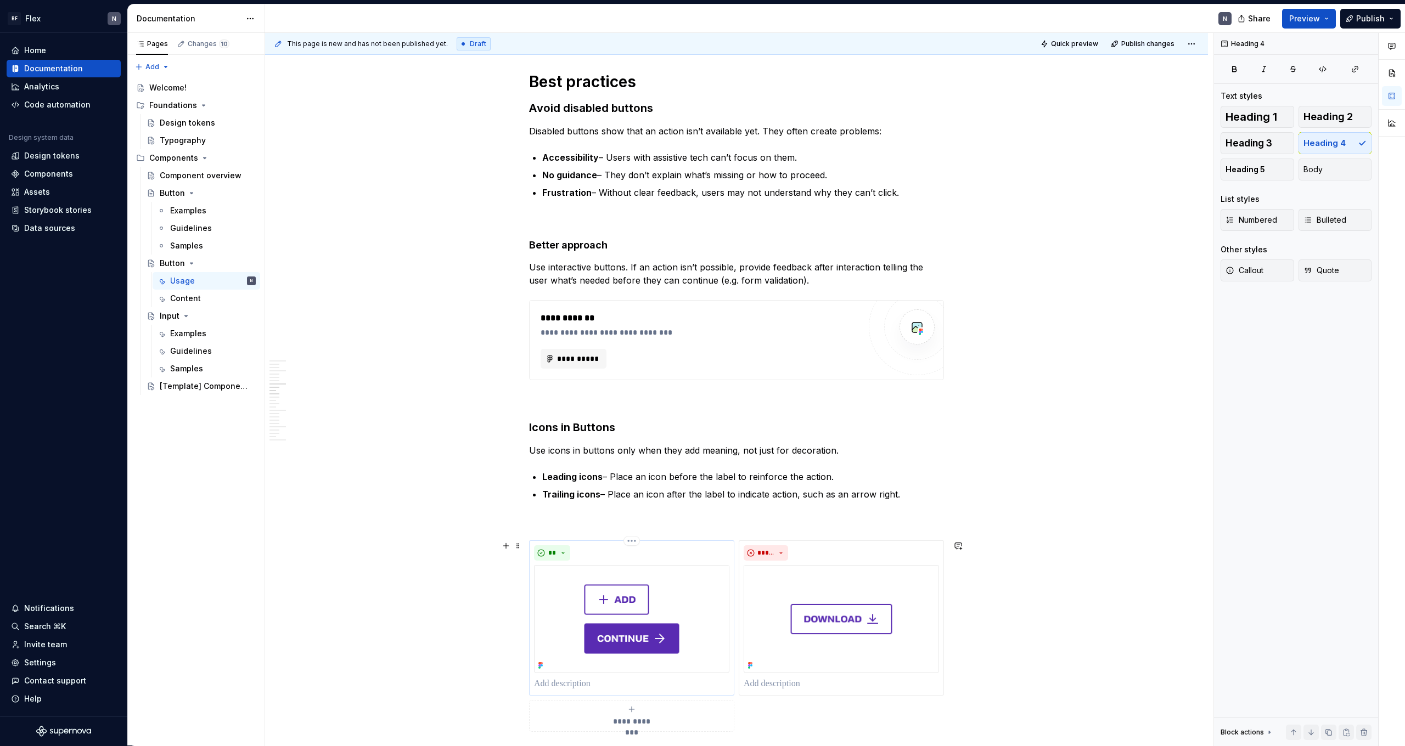
scroll to position [882, 0]
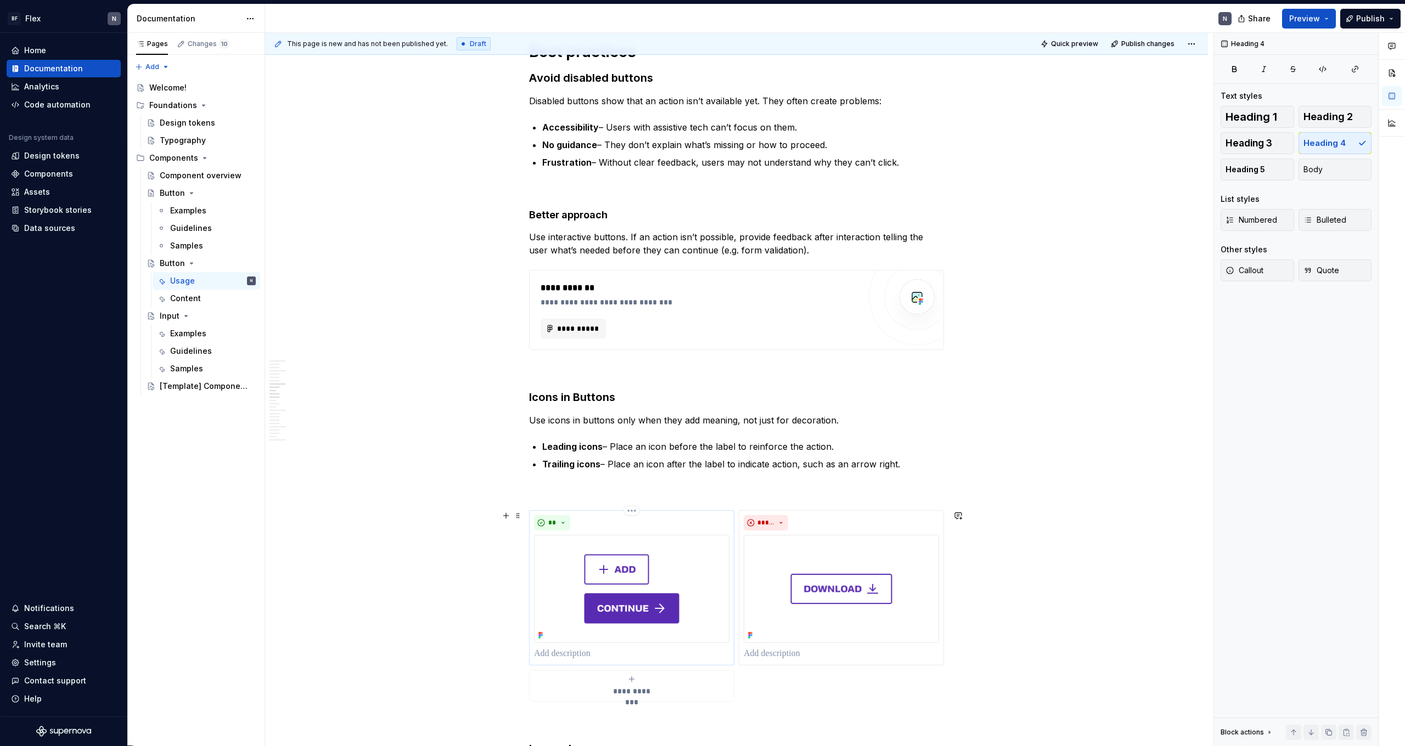
click at [572, 460] on p at bounding box center [631, 653] width 195 height 13
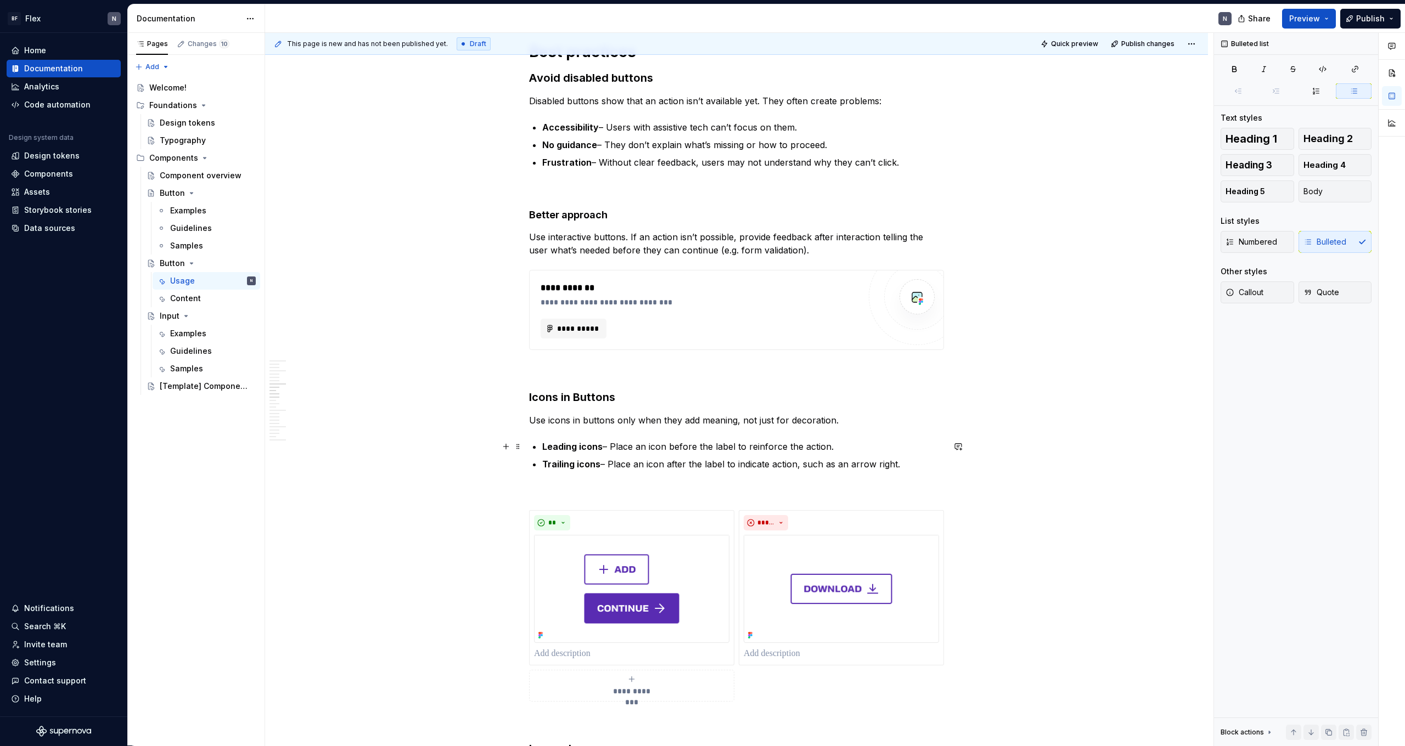
click at [641, 448] on p "Leading icons – Place an icon before the label to reinforce the action." at bounding box center [743, 446] width 402 height 13
drag, startPoint x: 613, startPoint y: 446, endPoint x: 838, endPoint y: 446, distance: 224.4
click at [806, 446] on p "Leading icons – Place an icon before the label to reinforce the action." at bounding box center [743, 446] width 402 height 13
click at [613, 460] on p at bounding box center [631, 653] width 195 height 13
drag, startPoint x: 615, startPoint y: 448, endPoint x: 846, endPoint y: 445, distance: 231.0
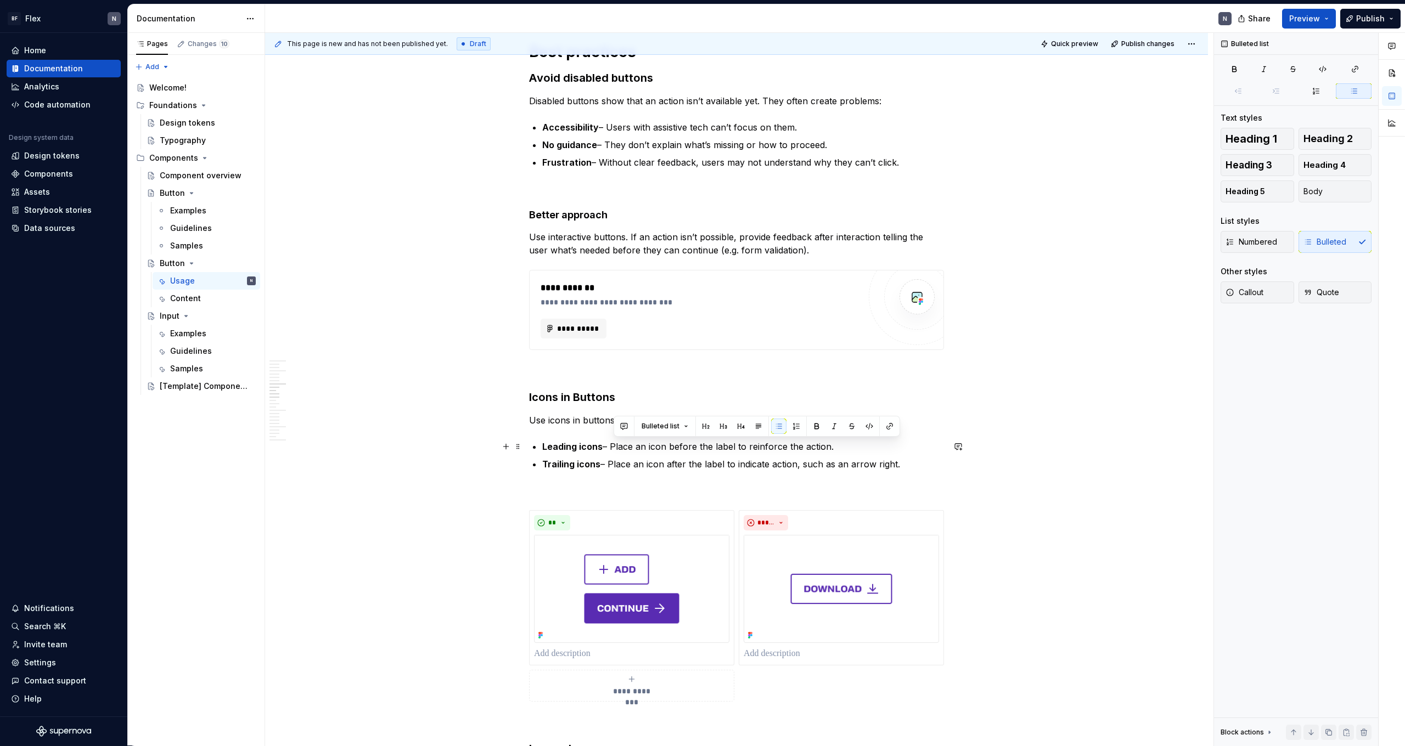
click at [806, 445] on p "Leading icons – Place an icon before the label to reinforce the action." at bounding box center [743, 446] width 402 height 13
copy p "Place an icon before the label to reinforce the action."
drag, startPoint x: 600, startPoint y: 648, endPoint x: 596, endPoint y: 652, distance: 5.8
click at [600, 460] on p at bounding box center [631, 653] width 195 height 13
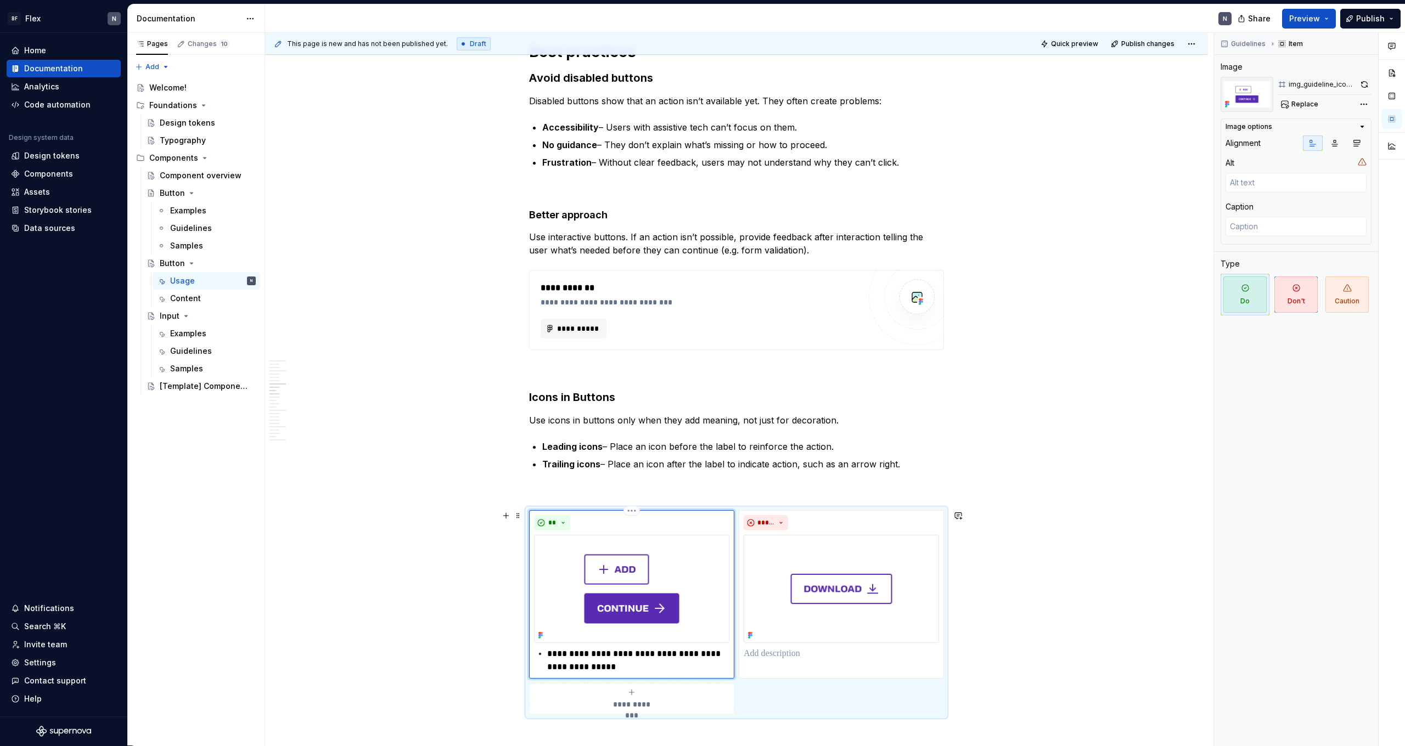
click at [551, 460] on p "**********" at bounding box center [638, 660] width 182 height 26
drag, startPoint x: 576, startPoint y: 655, endPoint x: 527, endPoint y: 654, distance: 49.4
type textarea "*"
click at [654, 460] on p "**********" at bounding box center [631, 653] width 195 height 13
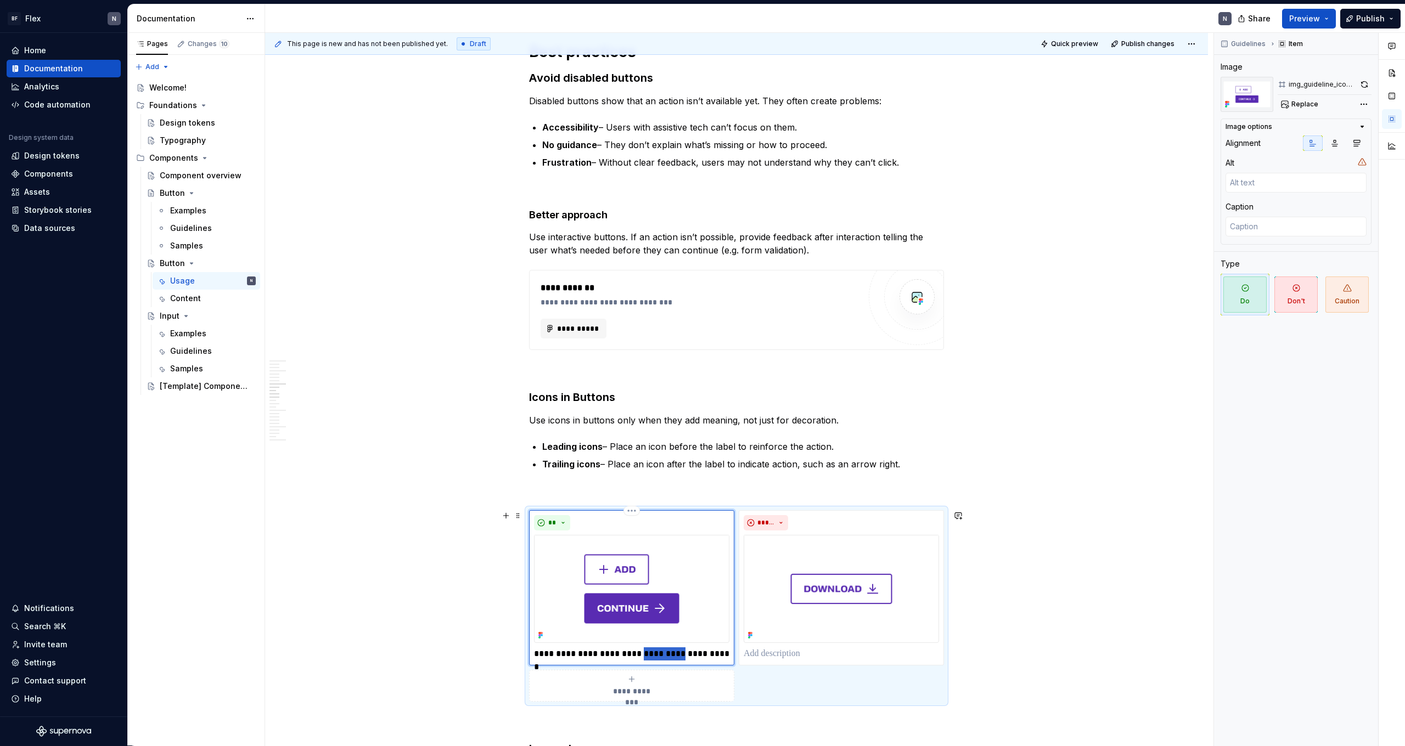
click at [654, 460] on p "**********" at bounding box center [631, 653] width 195 height 13
click at [789, 460] on p at bounding box center [841, 653] width 195 height 13
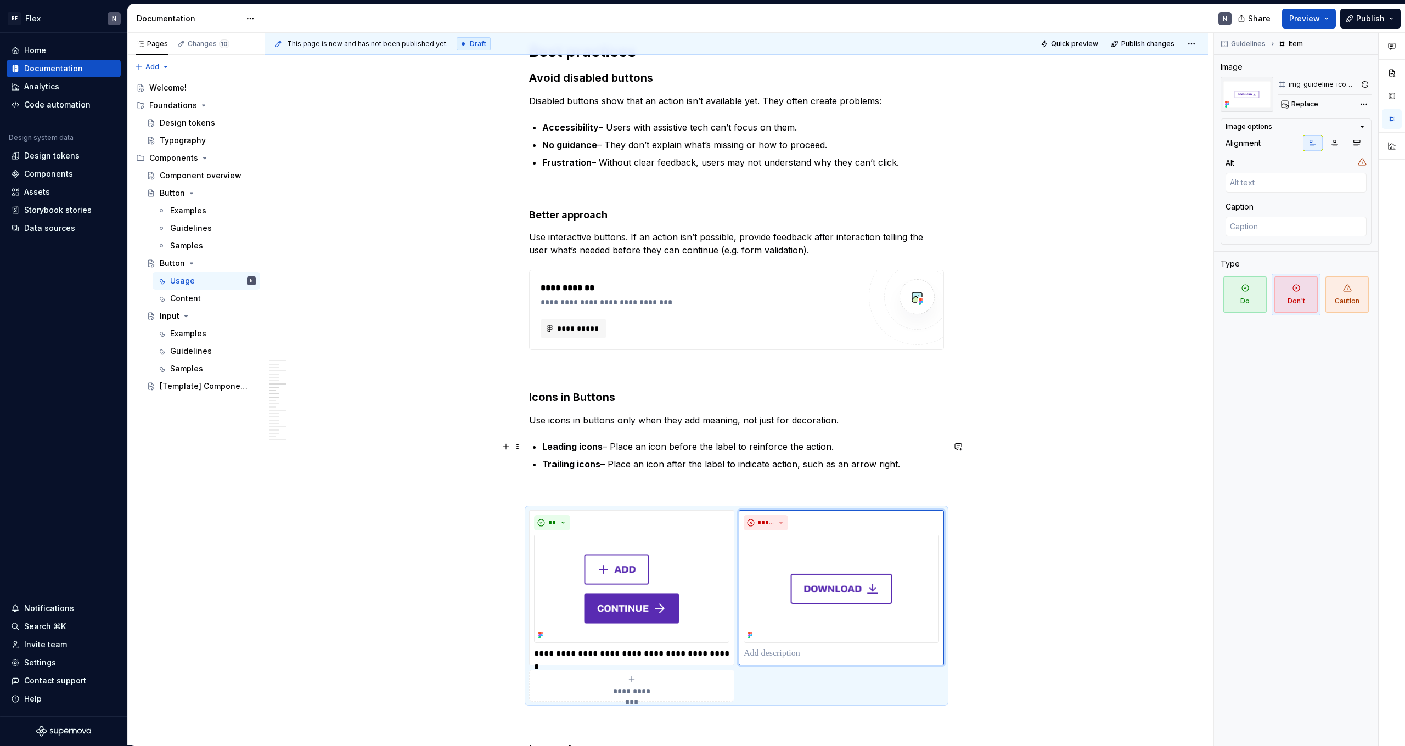
click at [659, 448] on p "Leading icons – Place an icon before the label to reinforce the action." at bounding box center [743, 446] width 402 height 13
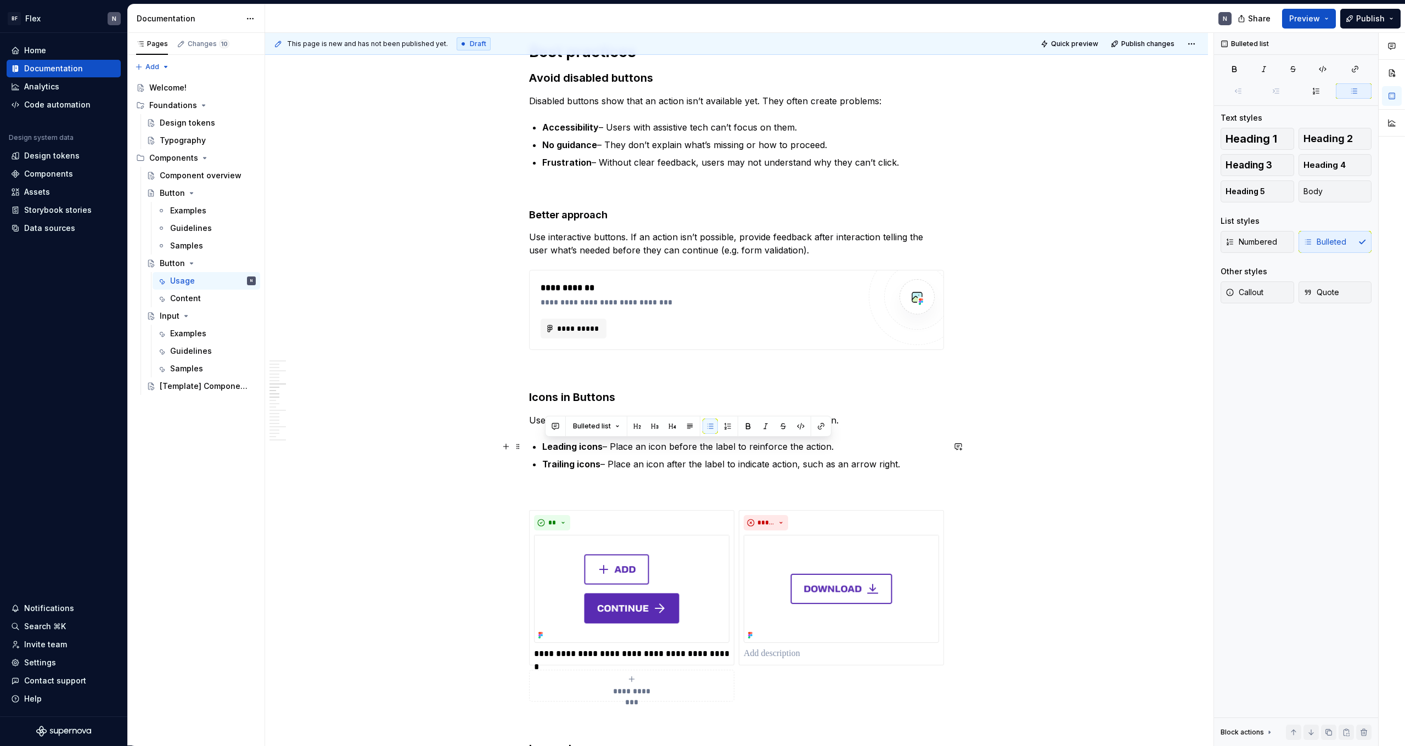
drag, startPoint x: 835, startPoint y: 447, endPoint x: 546, endPoint y: 444, distance: 288.6
click at [546, 444] on p "Leading icons – Place an icon before the label to reinforce the action." at bounding box center [743, 446] width 402 height 13
copy p "Leading icons – Place an icon before the label to reinforce the action."
click at [603, 460] on p "**********" at bounding box center [631, 653] width 195 height 13
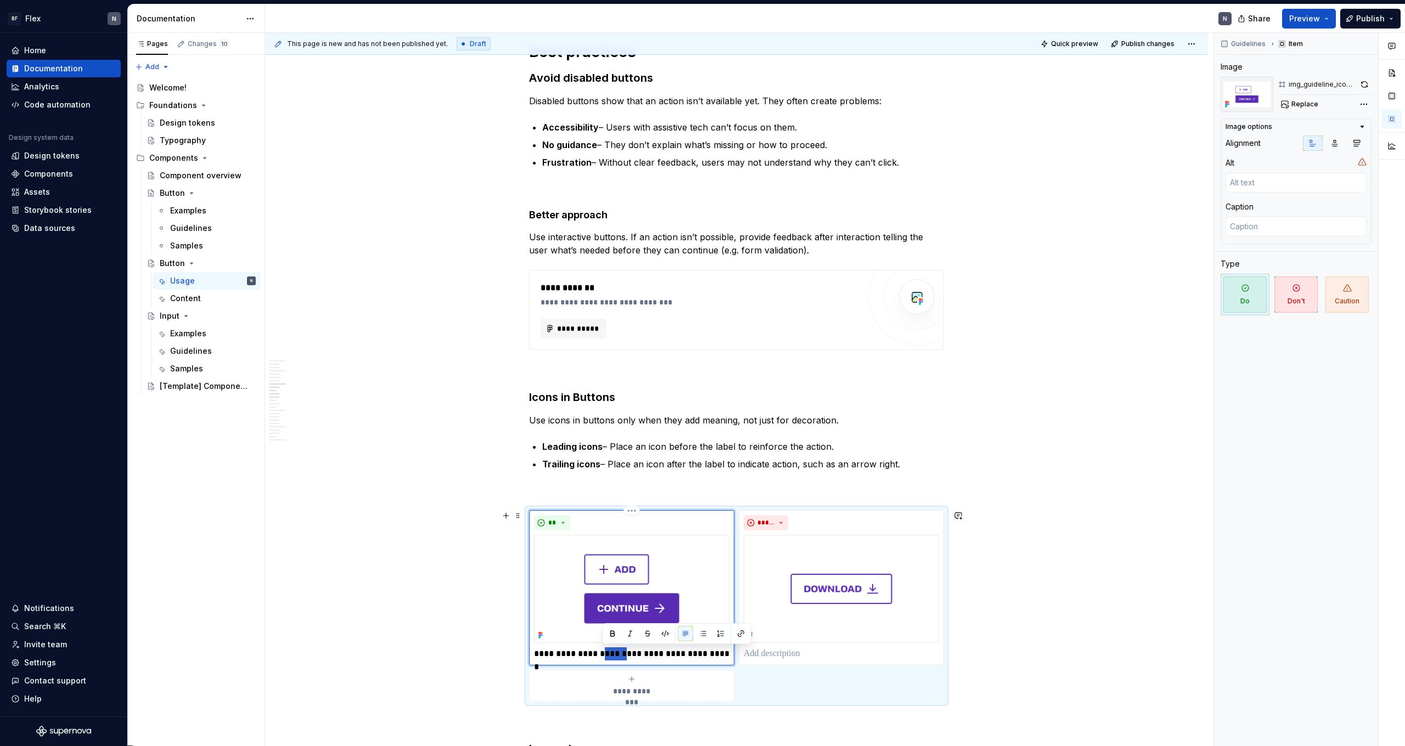
click at [603, 460] on p "**********" at bounding box center [631, 653] width 195 height 13
click at [602, 460] on p "**********" at bounding box center [631, 653] width 195 height 13
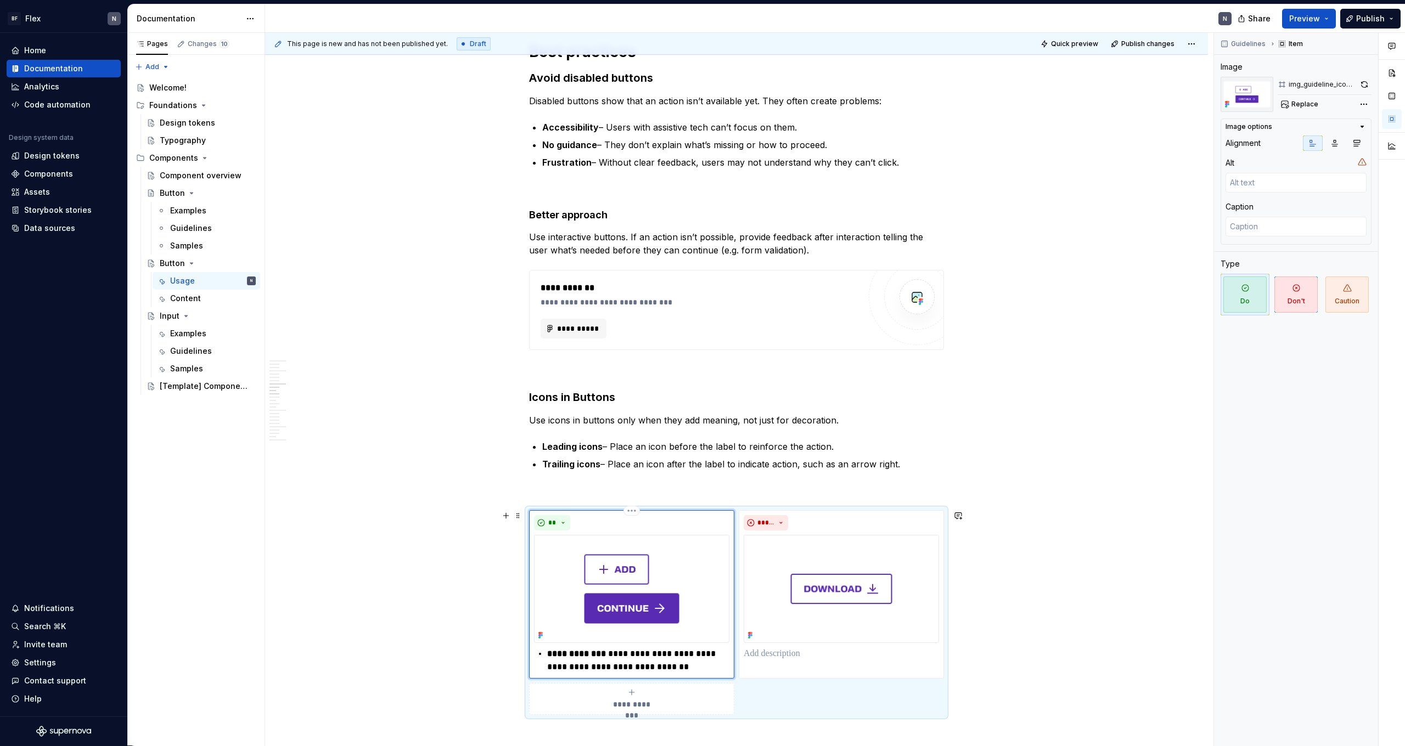
click at [548, 460] on div "**********" at bounding box center [631, 660] width 195 height 26
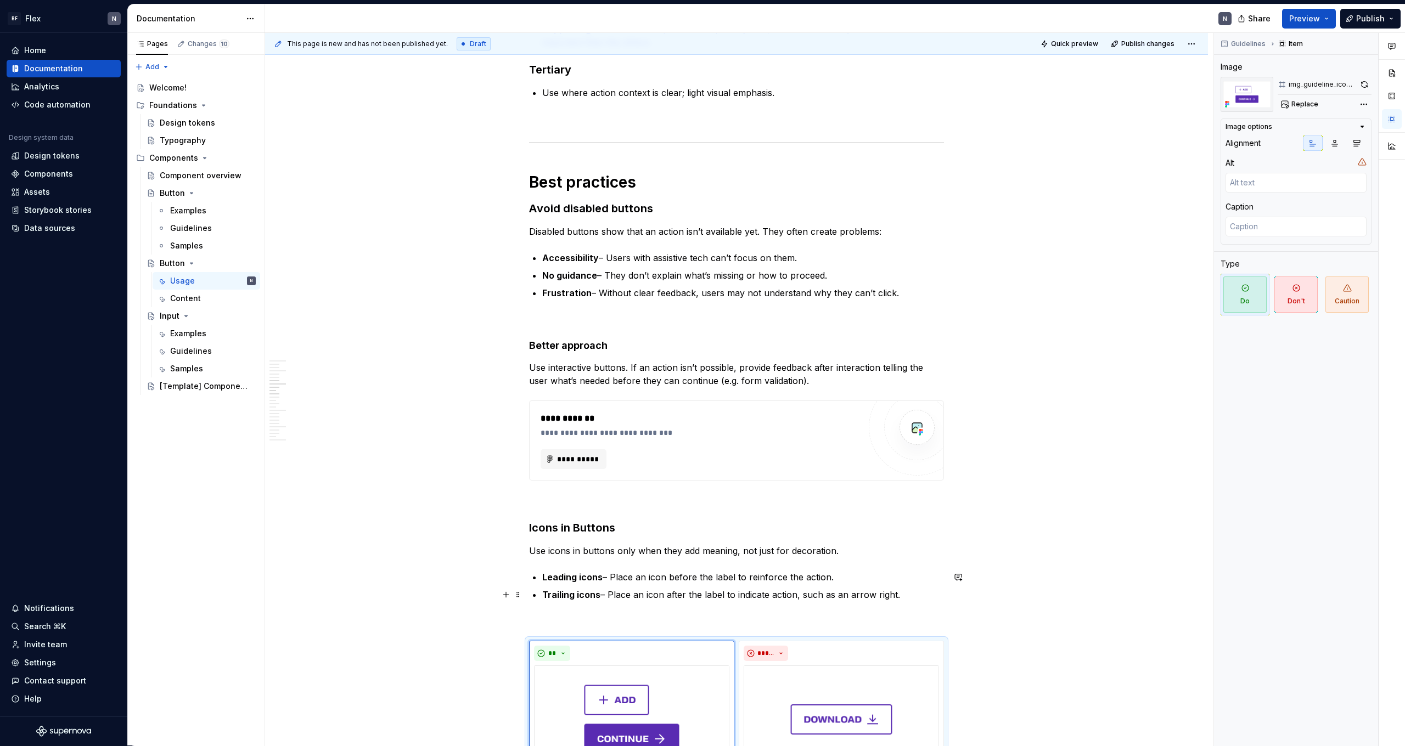
scroll to position [873, 0]
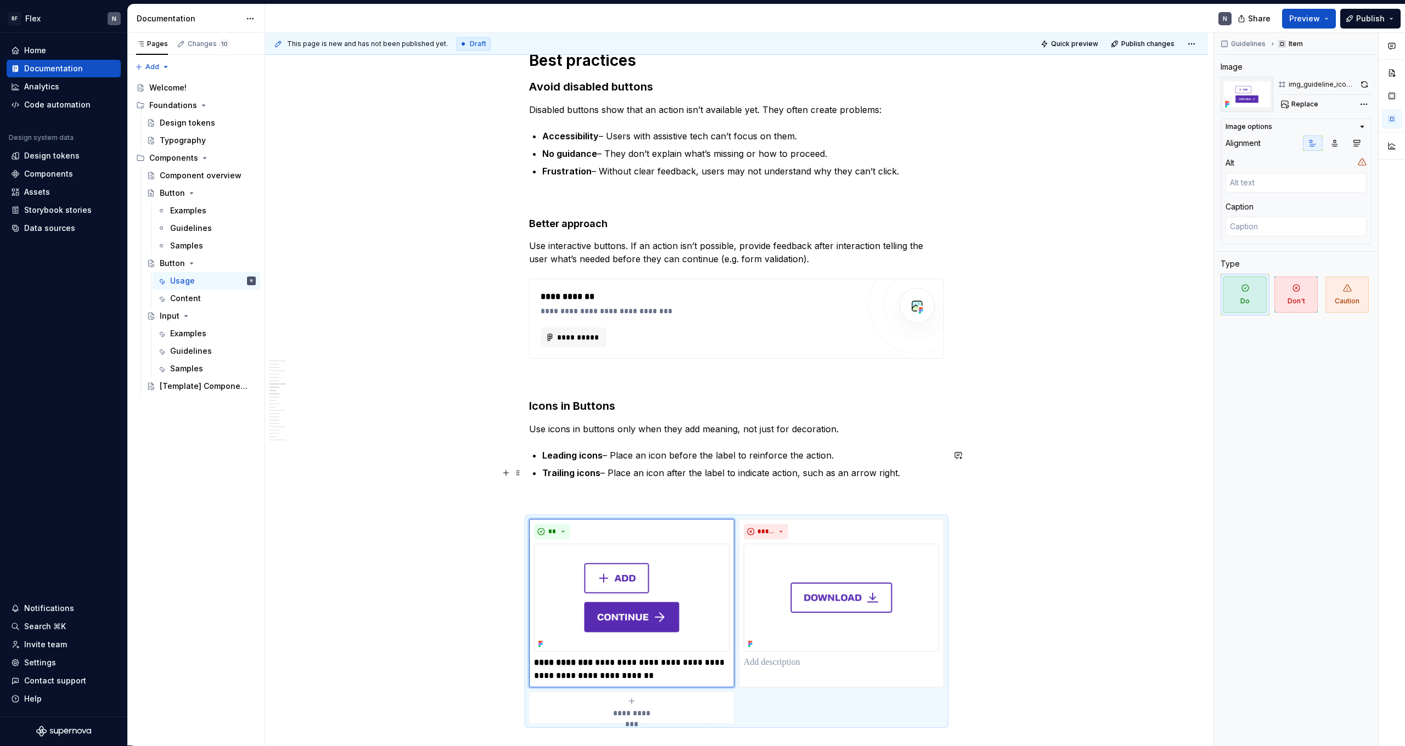
click at [642, 460] on p "Trailing icons – Place an icon after the label to indicate action, such as an a…" at bounding box center [743, 472] width 402 height 13
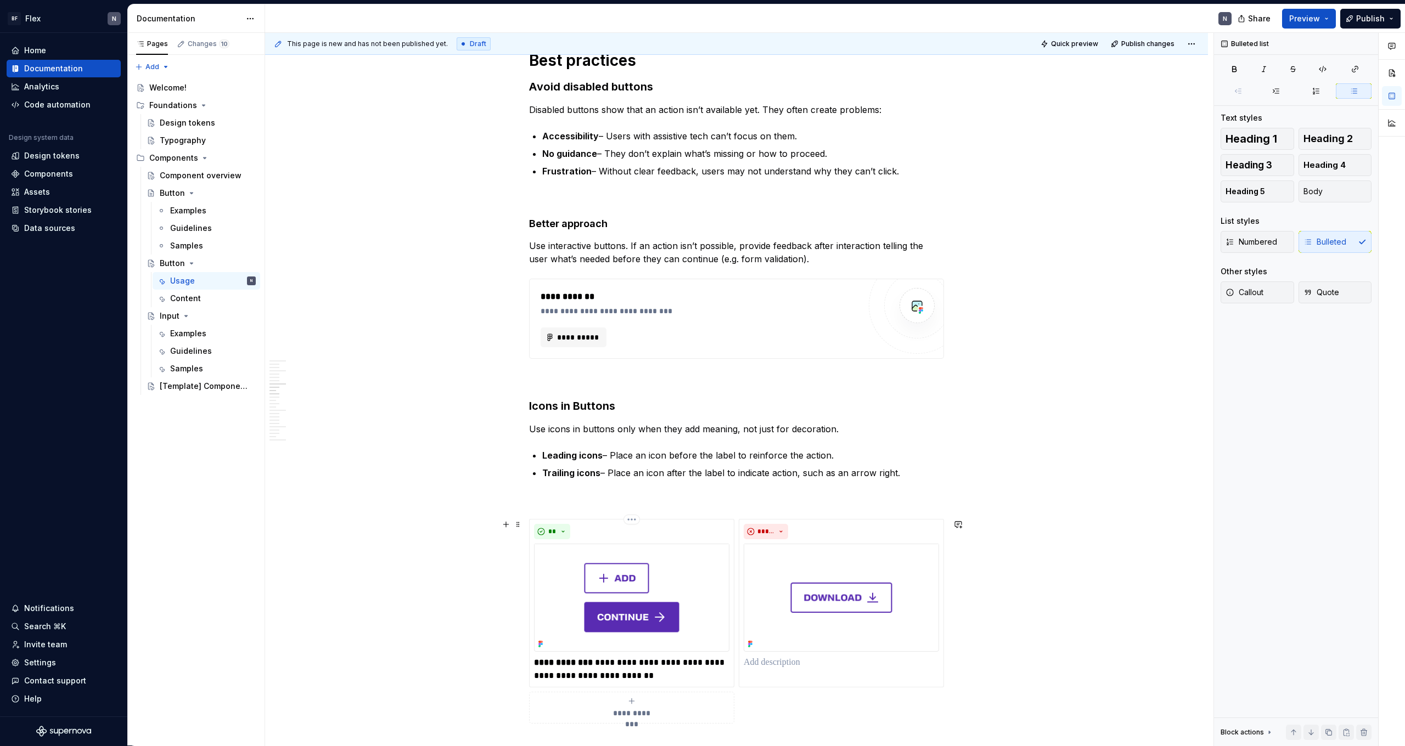
drag, startPoint x: 603, startPoint y: 663, endPoint x: 618, endPoint y: 689, distance: 30.0
click at [603, 460] on p "**********" at bounding box center [631, 669] width 195 height 26
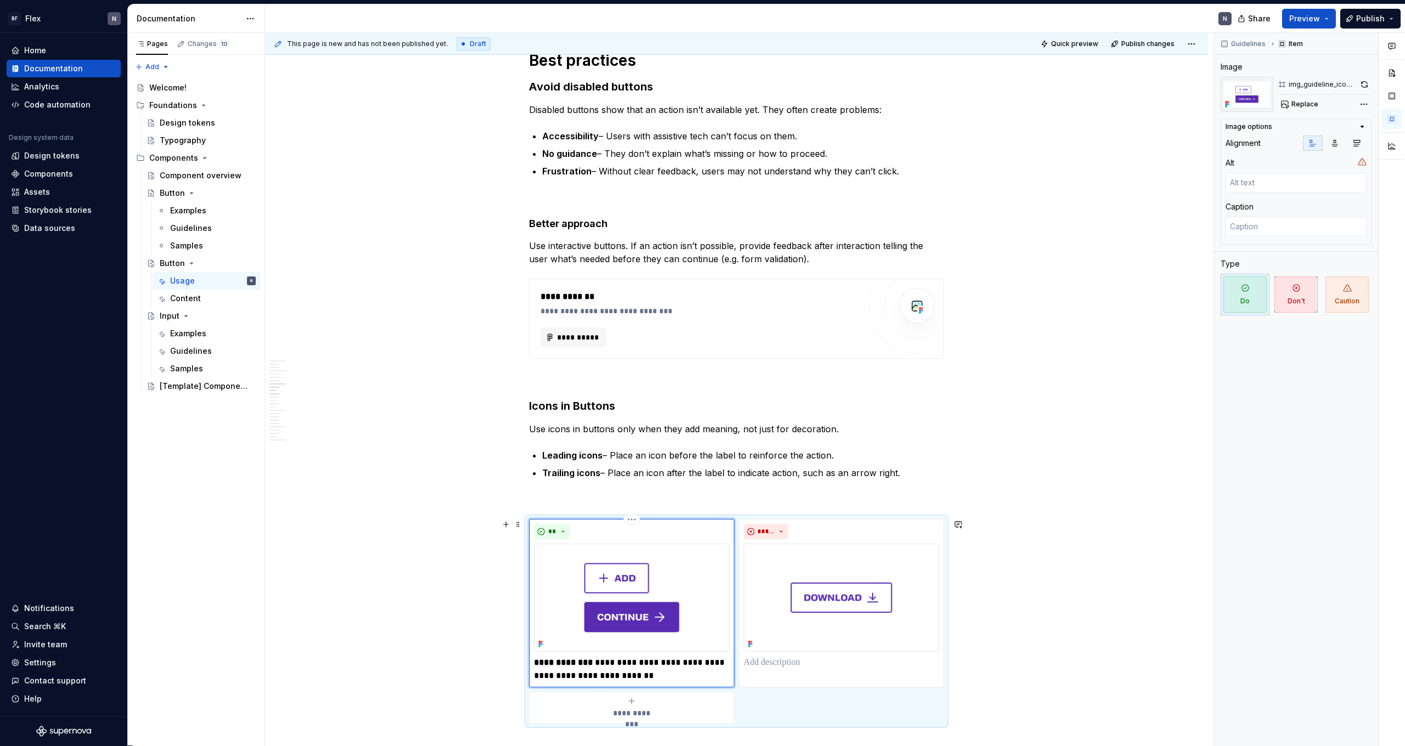
click at [651, 460] on p "**********" at bounding box center [631, 669] width 195 height 26
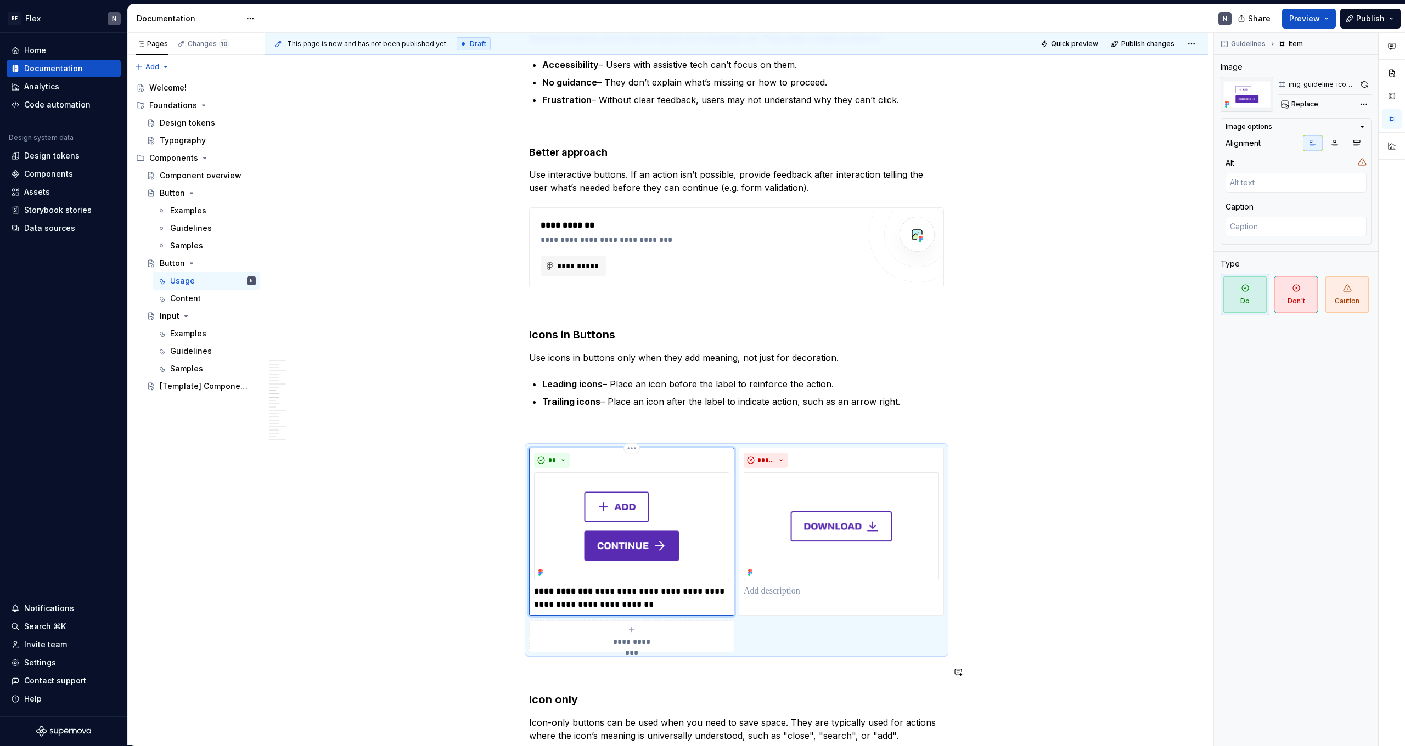
scroll to position [948, 0]
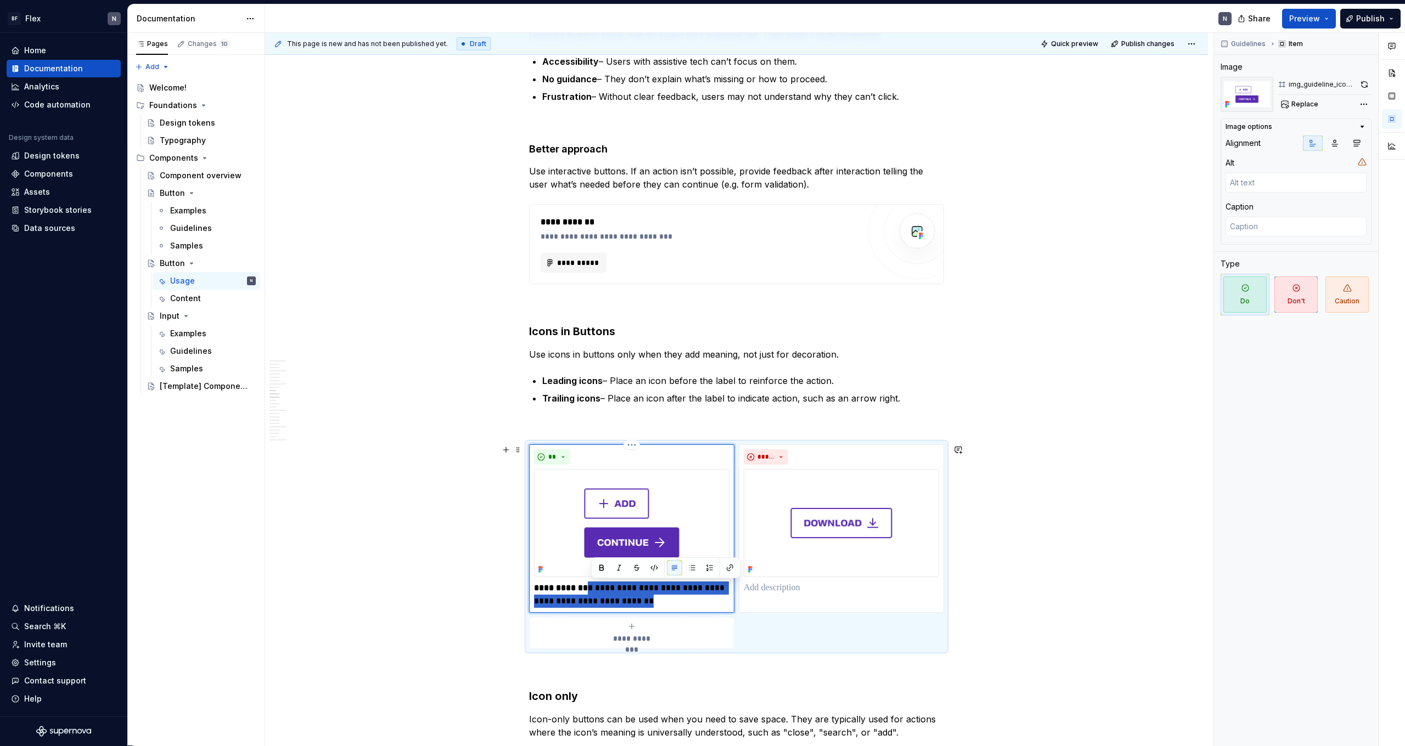
drag, startPoint x: 596, startPoint y: 588, endPoint x: 661, endPoint y: 594, distance: 65.0
click at [661, 460] on p "**********" at bounding box center [631, 595] width 195 height 26
drag, startPoint x: 660, startPoint y: 596, endPoint x: 603, endPoint y: 583, distance: 58.4
click at [602, 460] on p "**********" at bounding box center [631, 595] width 195 height 26
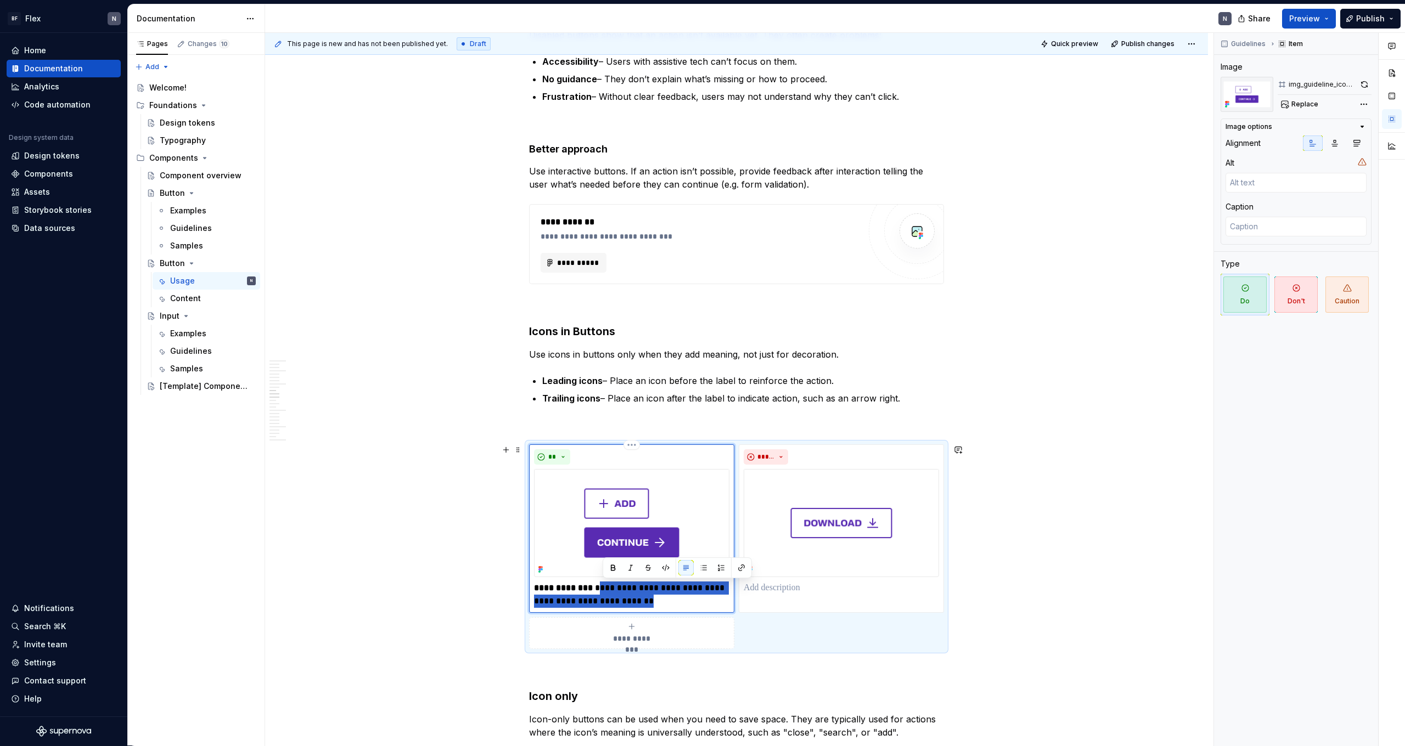
click at [605, 460] on p "**********" at bounding box center [631, 595] width 195 height 26
drag, startPoint x: 606, startPoint y: 589, endPoint x: 535, endPoint y: 585, distance: 70.9
click at [535, 460] on div "**********" at bounding box center [631, 528] width 205 height 168
click at [806, 460] on p at bounding box center [841, 588] width 195 height 13
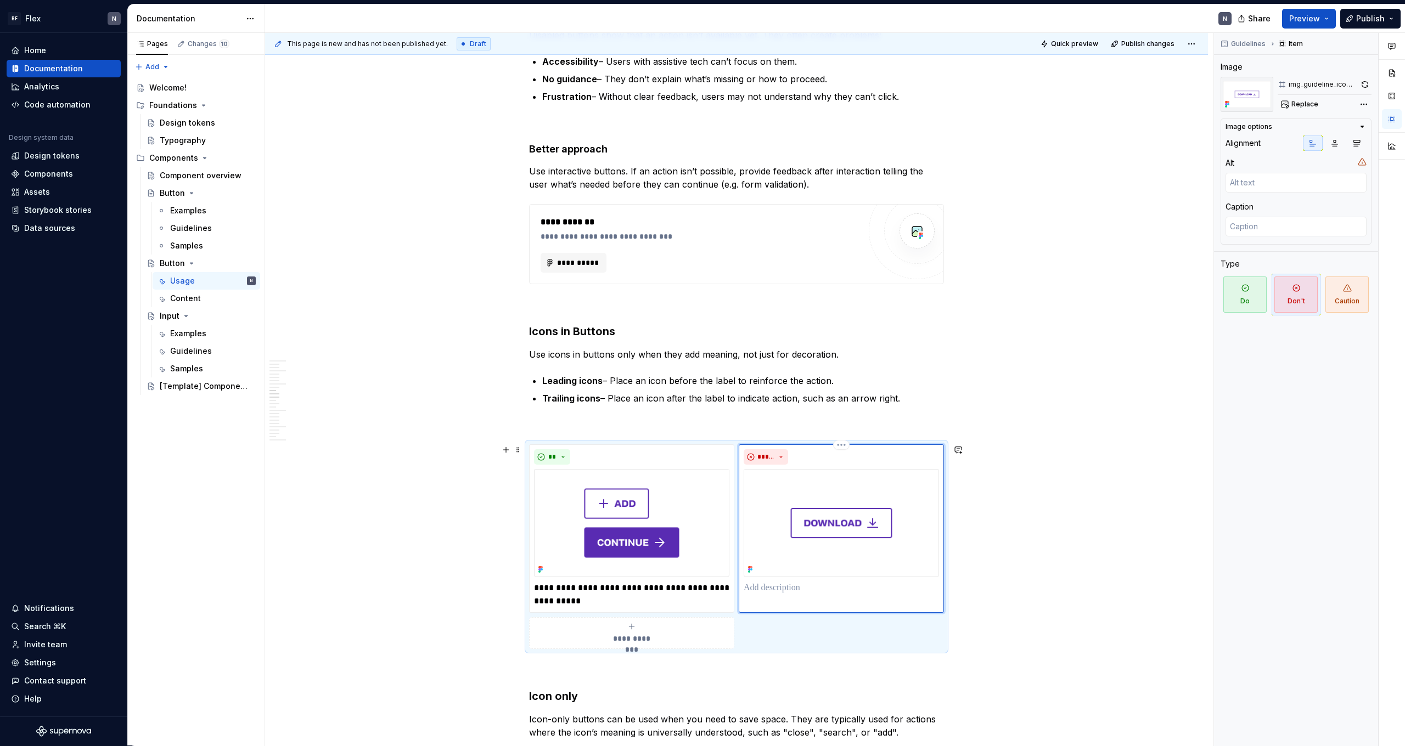
type textarea "*"
click at [806, 394] on p "Trailing icons – Place an icon after the label to indicate action, such as an a…" at bounding box center [743, 398] width 402 height 13
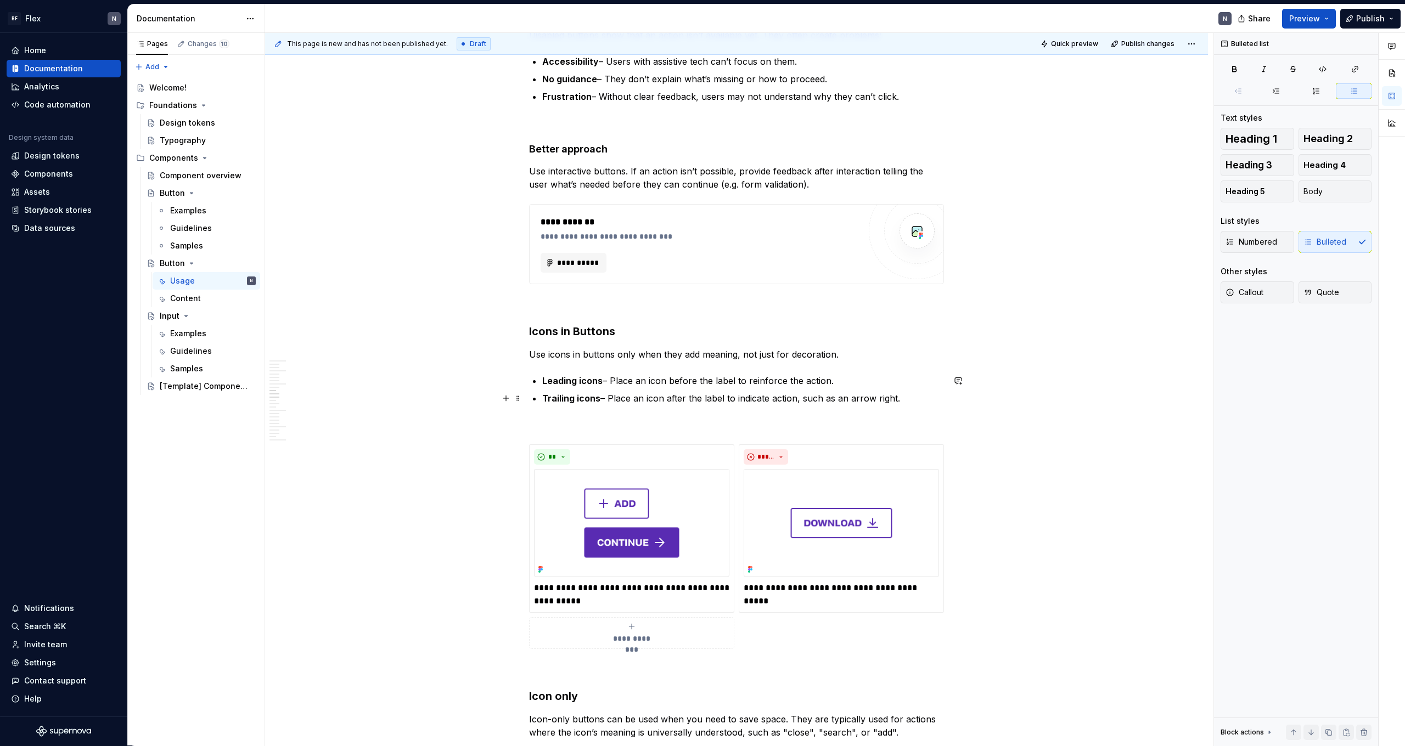
drag, startPoint x: 876, startPoint y: 398, endPoint x: 882, endPoint y: 399, distance: 6.1
click at [806, 399] on p "Trailing icons – Place an icon after the label to indicate action, such as an a…" at bounding box center [743, 398] width 402 height 13
click at [806, 400] on p "Trailing icons – Place an icon after the label to indicate action, such as an a…" at bounding box center [743, 398] width 402 height 13
drag, startPoint x: 589, startPoint y: 589, endPoint x: 577, endPoint y: 592, distance: 12.3
click at [588, 460] on p "**********" at bounding box center [631, 595] width 195 height 26
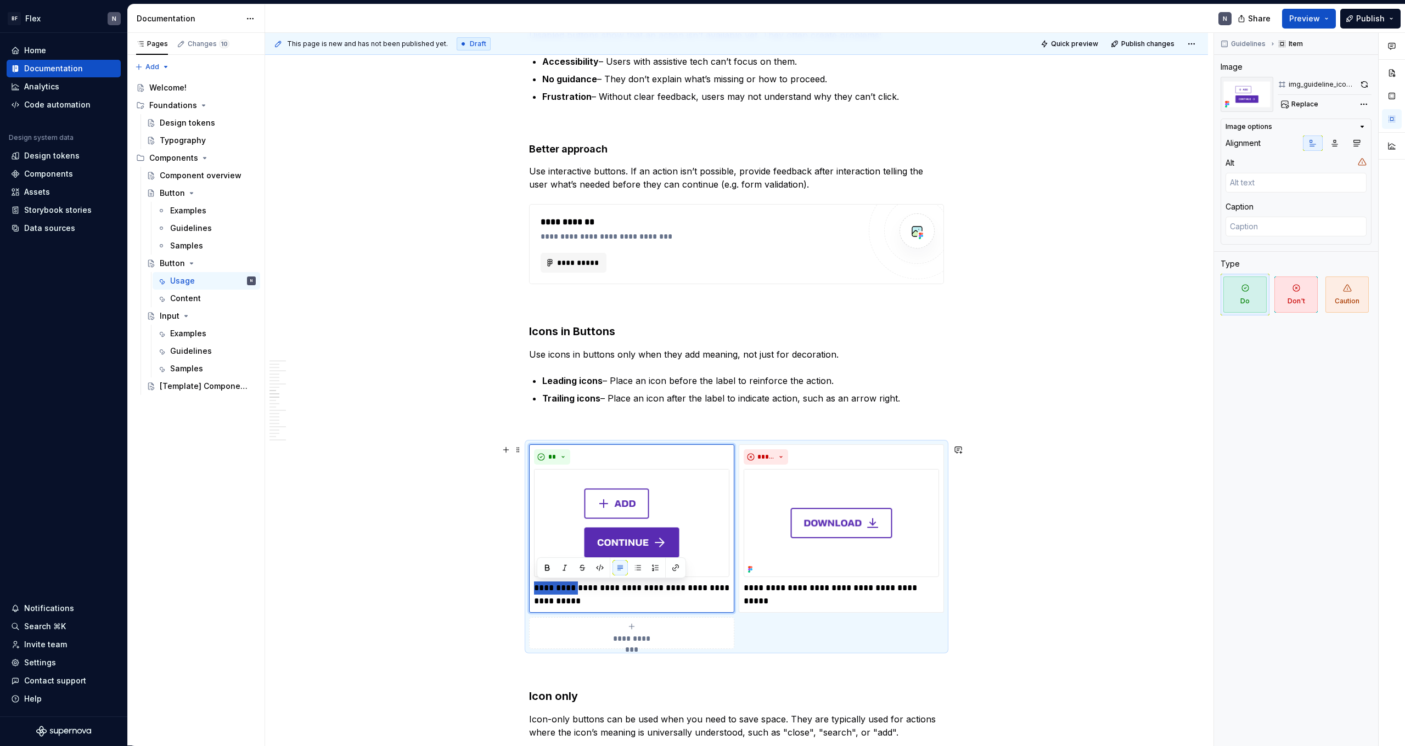
drag, startPoint x: 576, startPoint y: 587, endPoint x: 485, endPoint y: 586, distance: 90.5
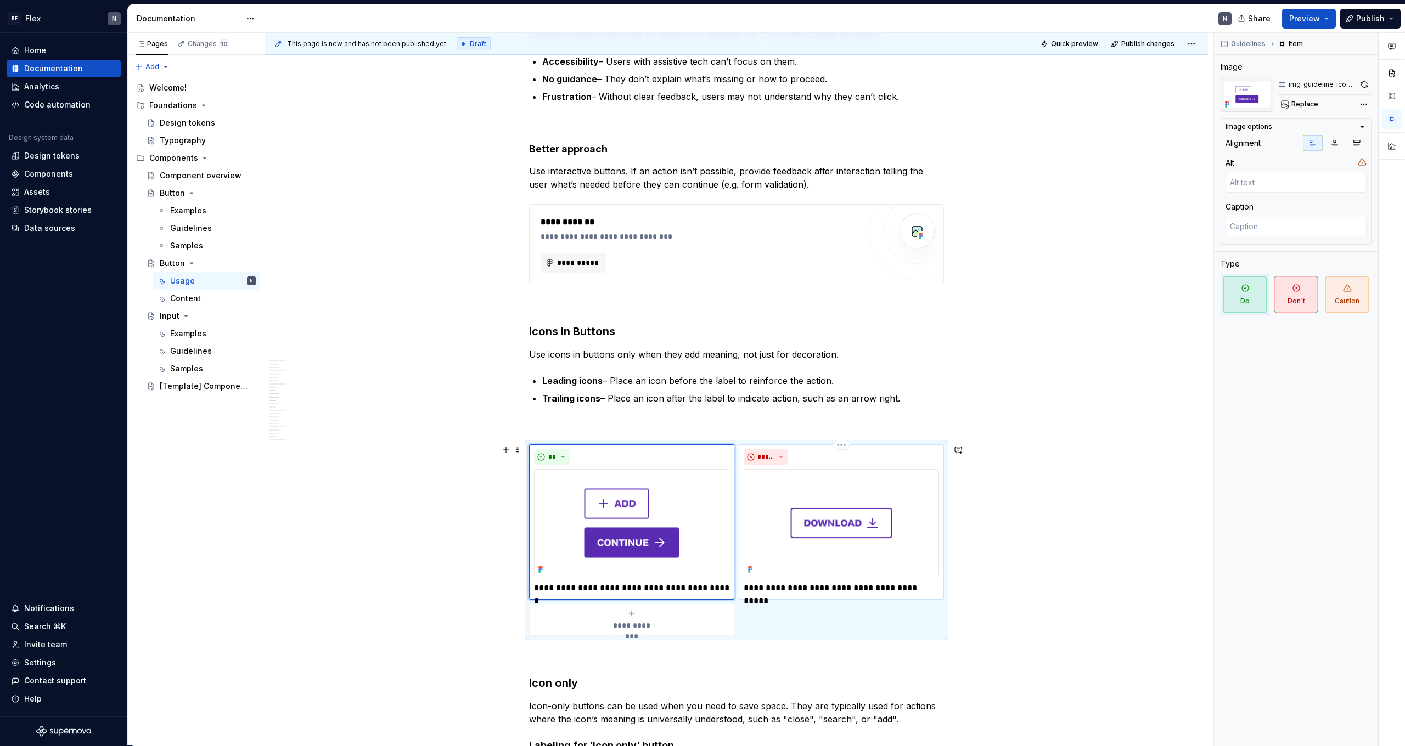
click at [806, 460] on p "**********" at bounding box center [841, 588] width 195 height 13
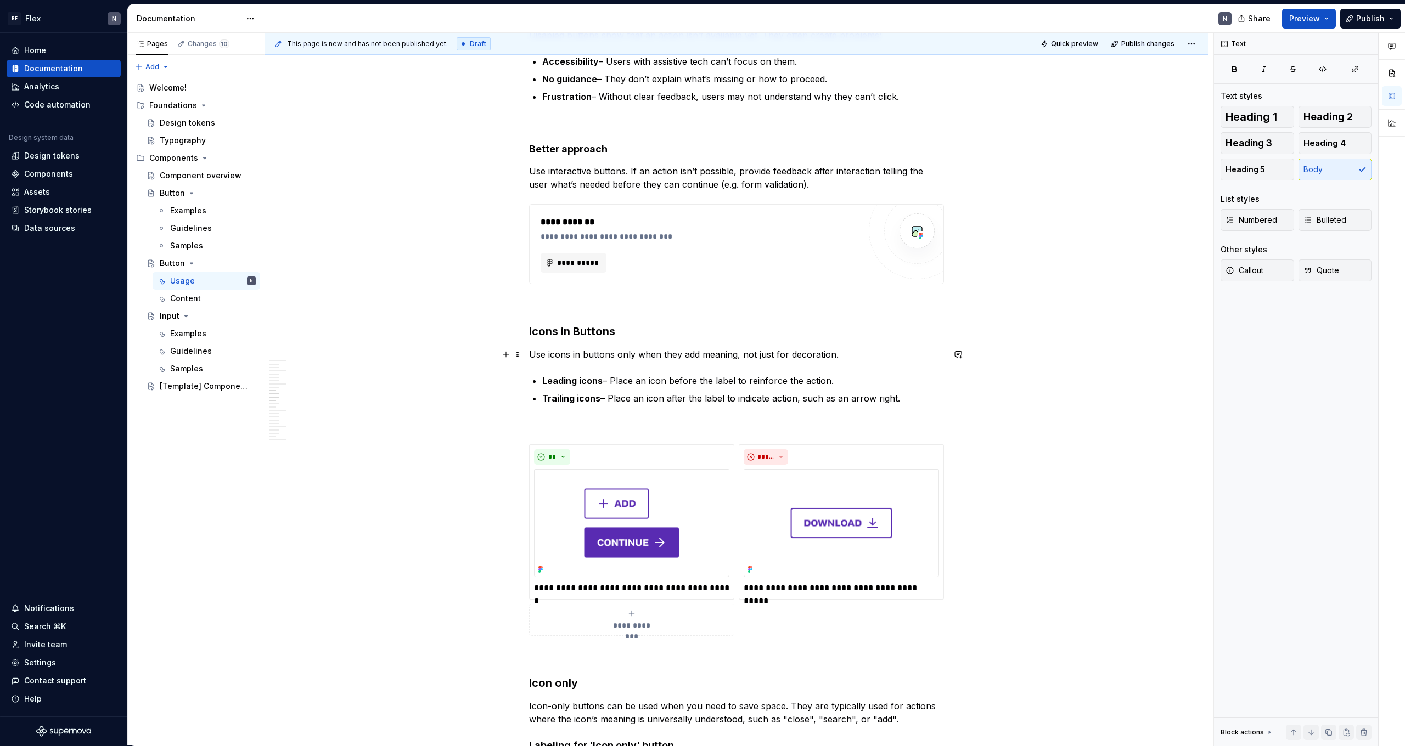
click at [768, 357] on p "Use icons in buttons only when they add meaning, not just for decoration." at bounding box center [736, 354] width 415 height 13
click at [683, 460] on img at bounding box center [631, 523] width 195 height 108
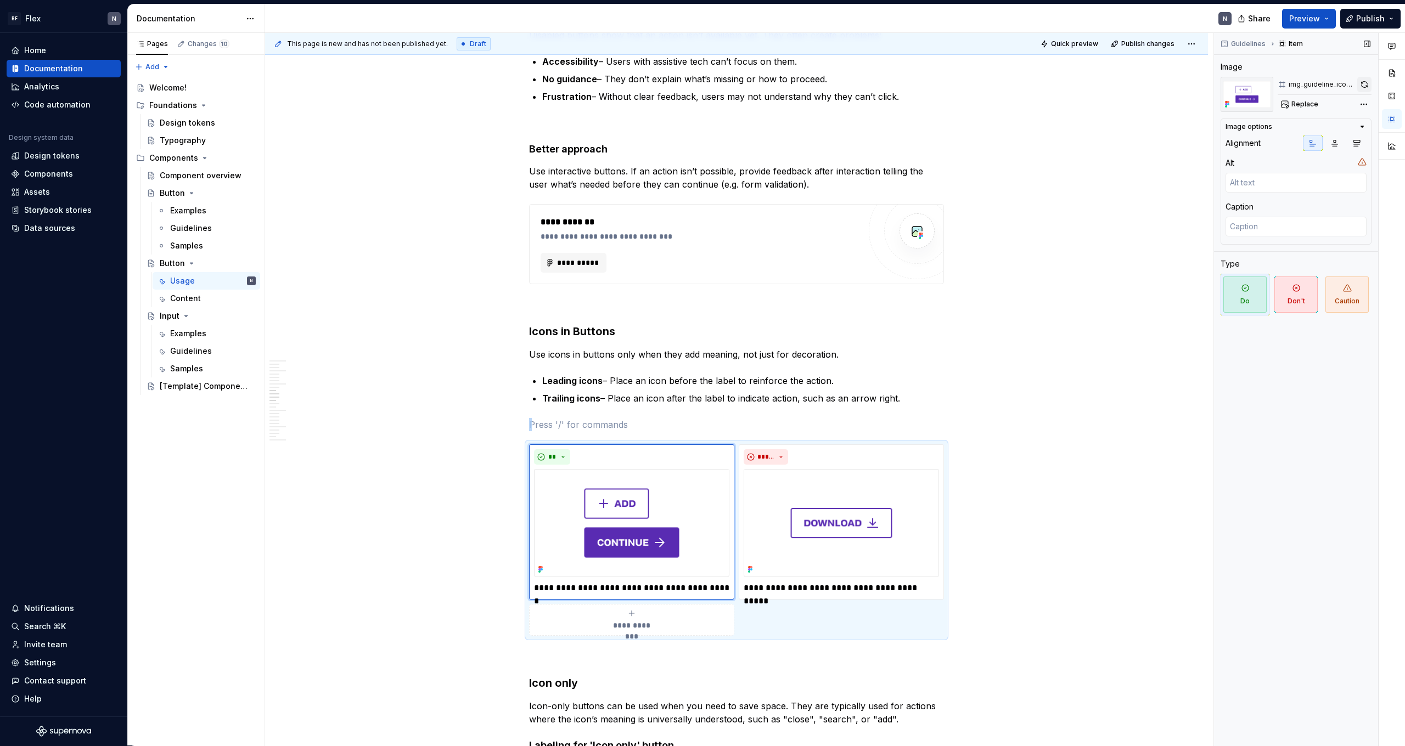
click at [806, 86] on button "button" at bounding box center [1364, 84] width 14 height 15
click at [806, 460] on img at bounding box center [841, 523] width 195 height 108
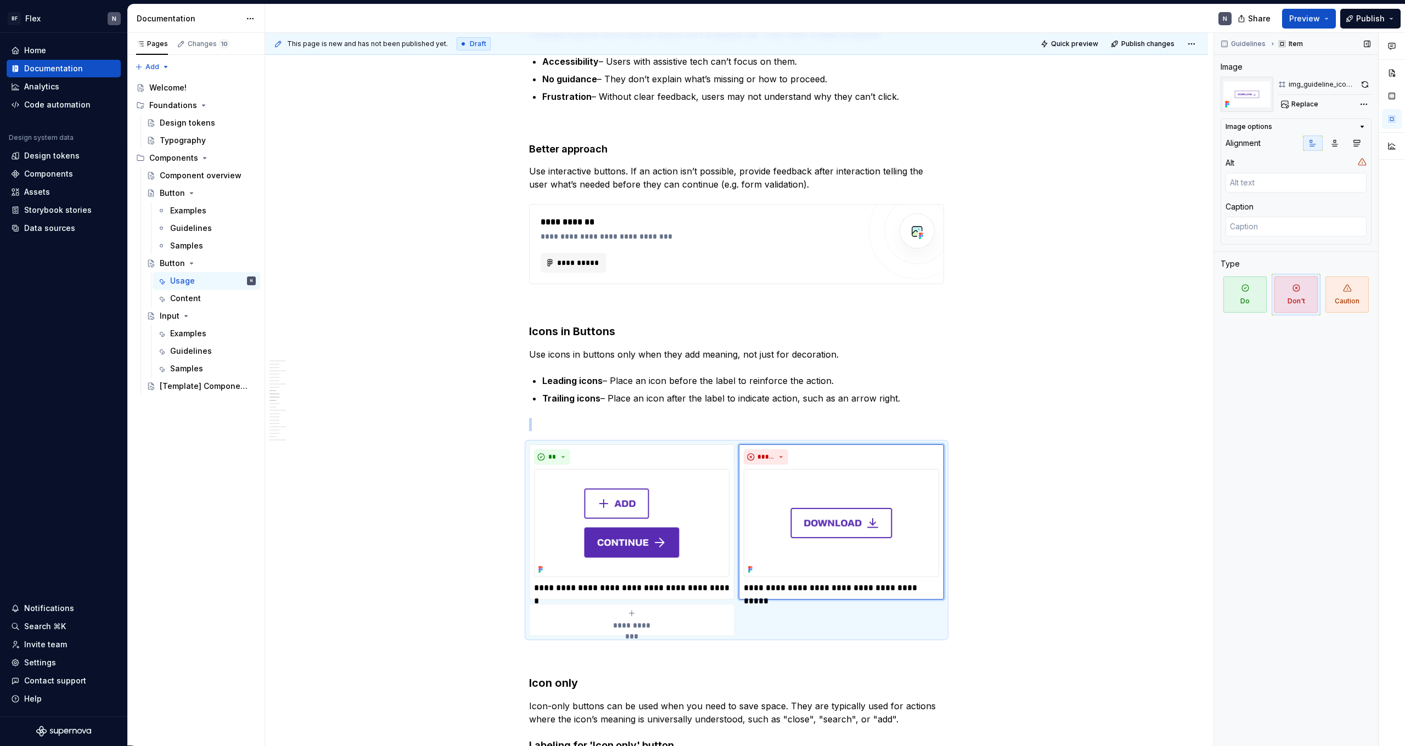
click at [806, 83] on button "button" at bounding box center [1364, 84] width 13 height 15
drag, startPoint x: 669, startPoint y: 402, endPoint x: 663, endPoint y: 414, distance: 13.5
click at [669, 402] on p "Trailing icons – Place an icon after the label to indicate action, such as an a…" at bounding box center [743, 398] width 402 height 13
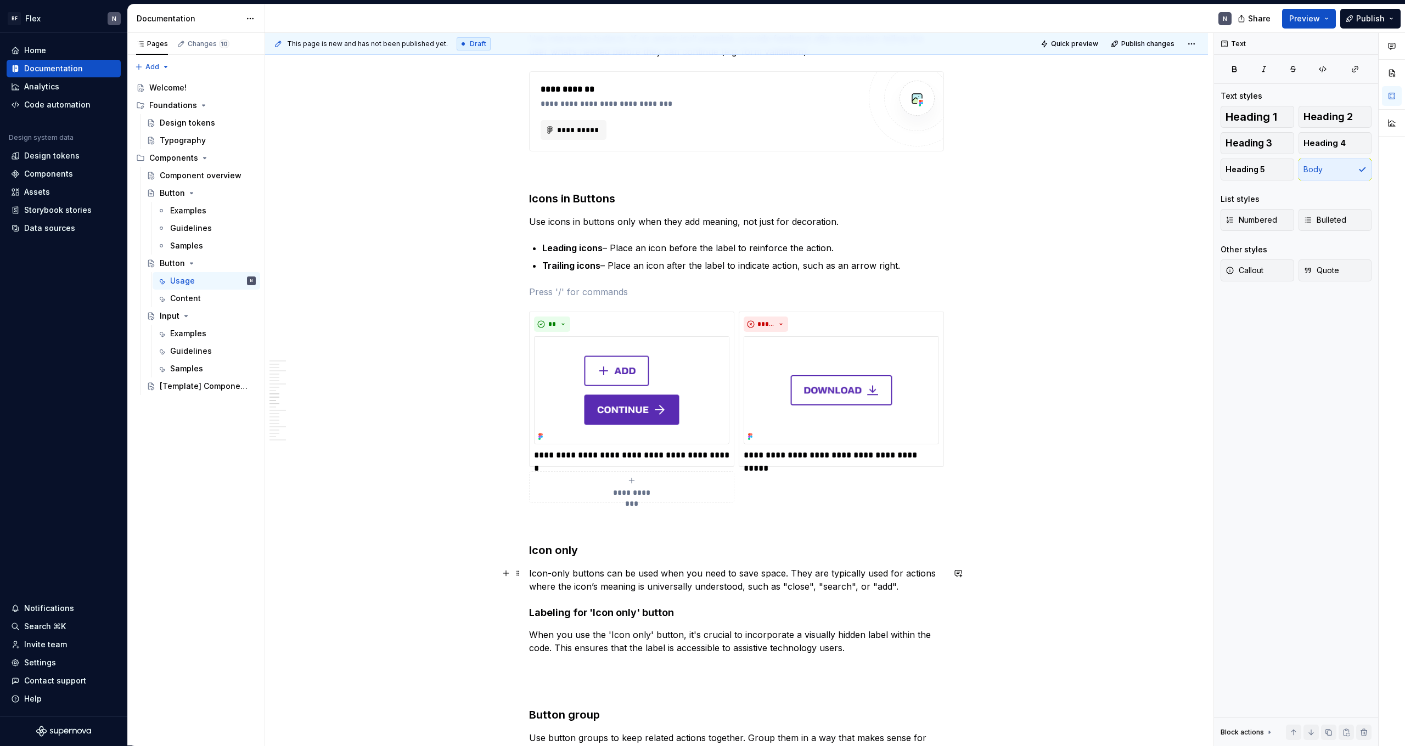
click at [640, 460] on p "Icon-only buttons can be used when you need to save space. They are typically u…" at bounding box center [736, 580] width 415 height 26
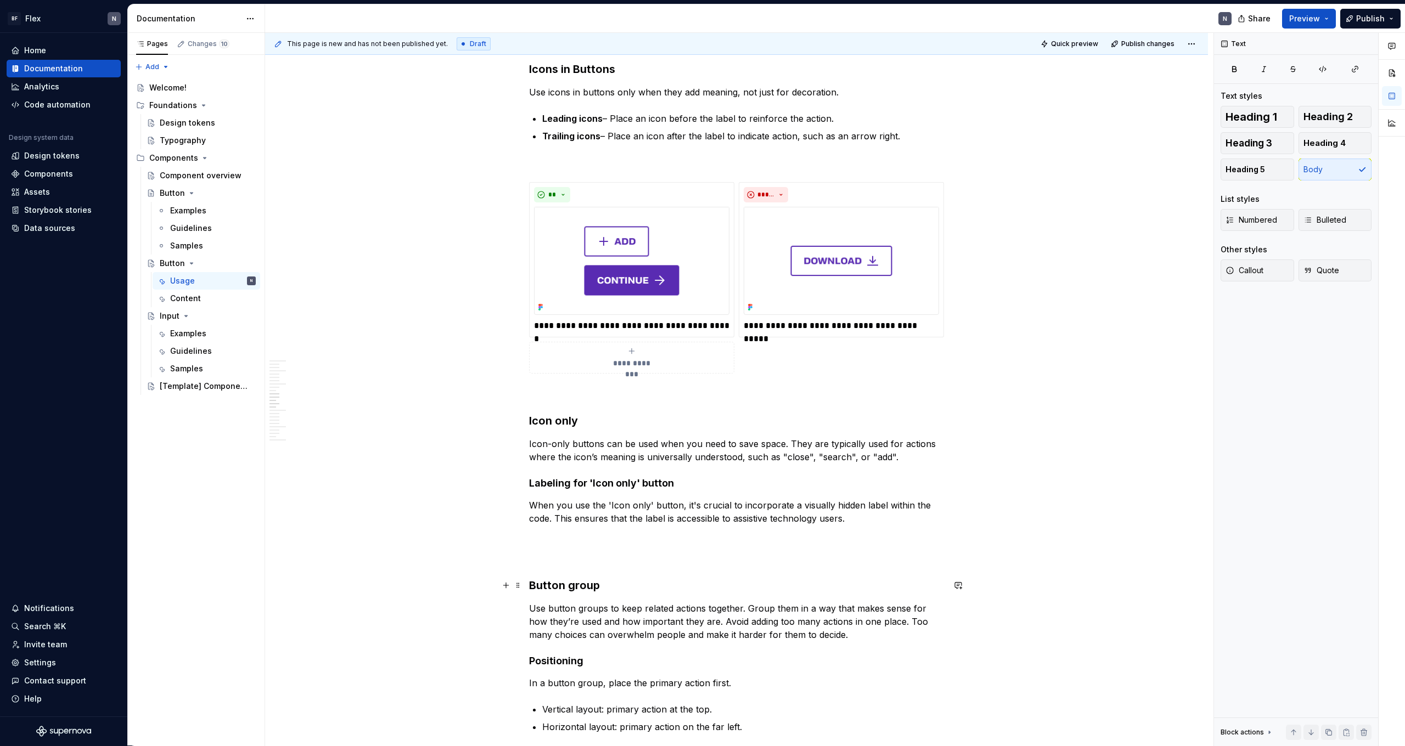
scroll to position [1213, 0]
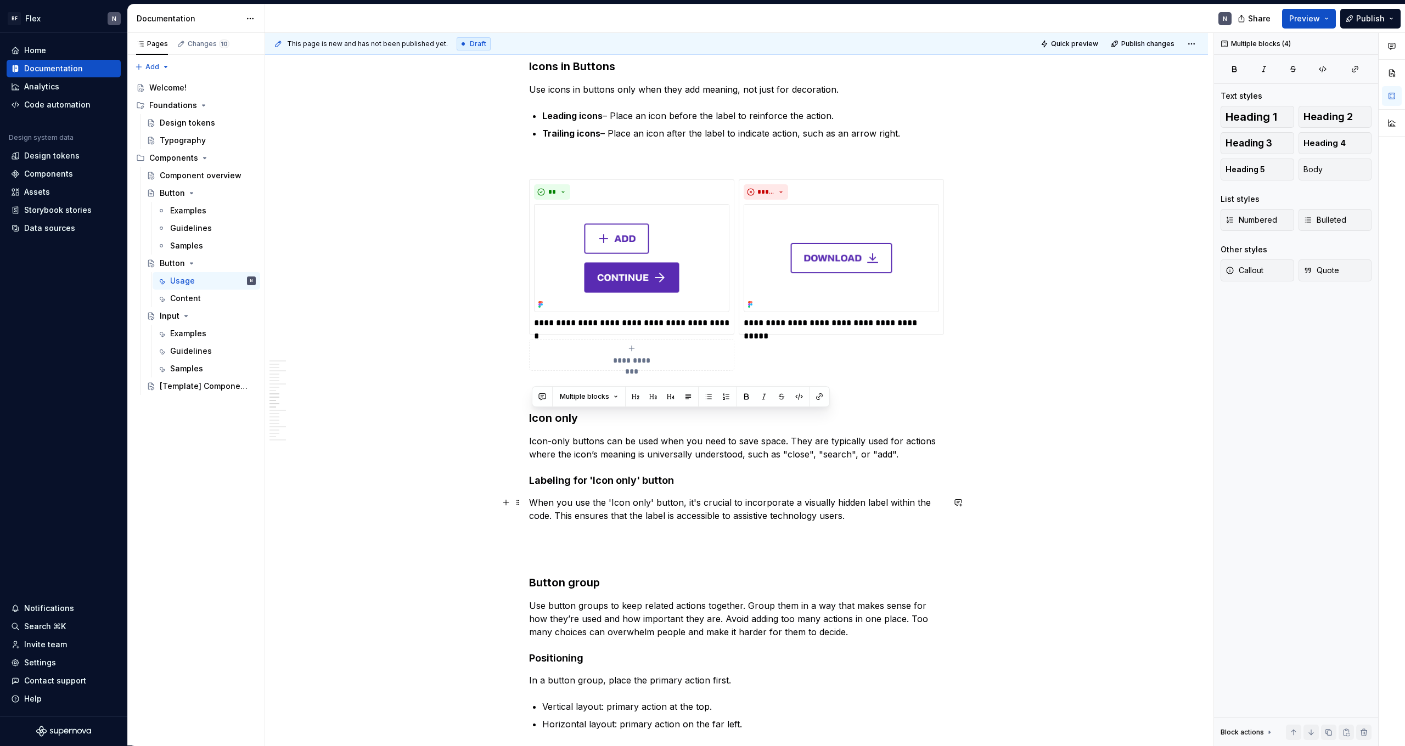
drag, startPoint x: 532, startPoint y: 414, endPoint x: 883, endPoint y: 521, distance: 367.6
click at [806, 460] on div "**********" at bounding box center [736, 707] width 415 height 3406
copy div "Icon only Icon-only buttons can be used when you need to save space. They are t…"
type textarea "*"
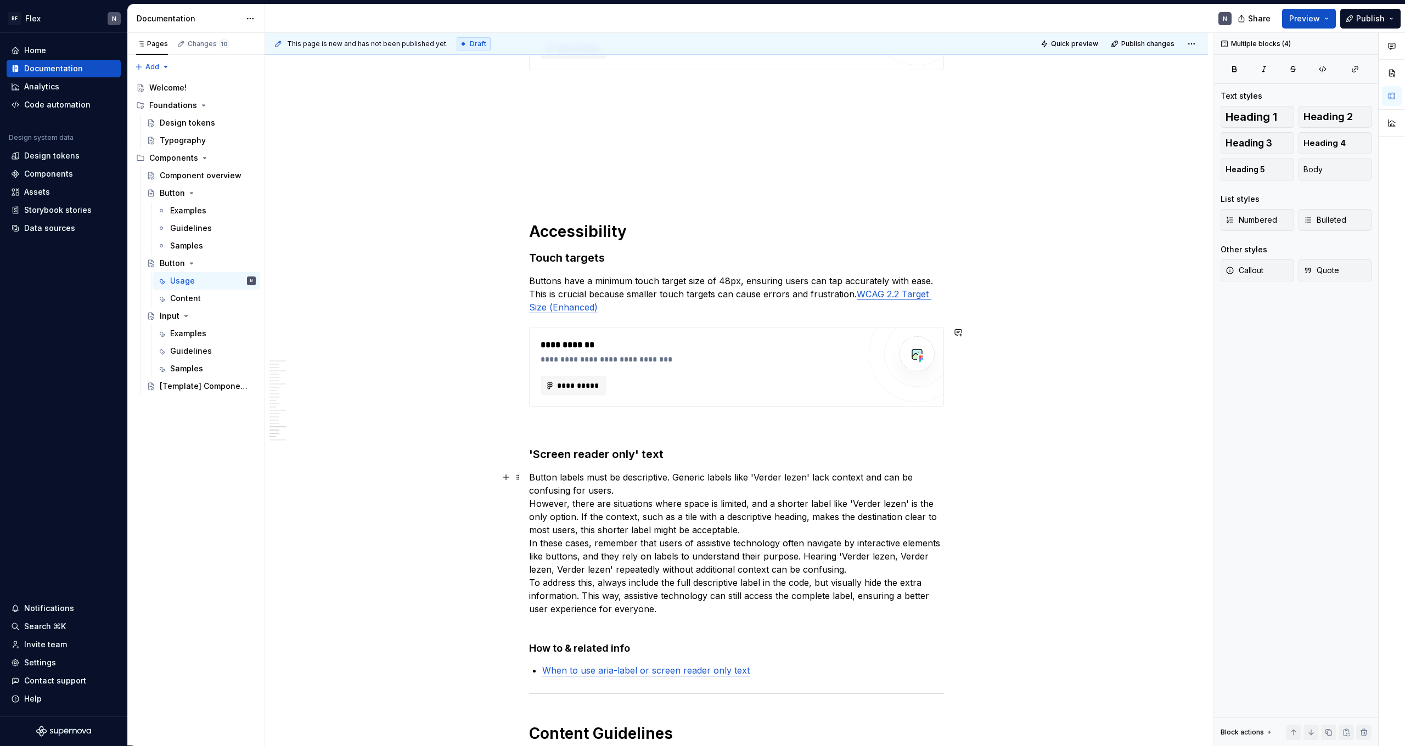
scroll to position [2784, 0]
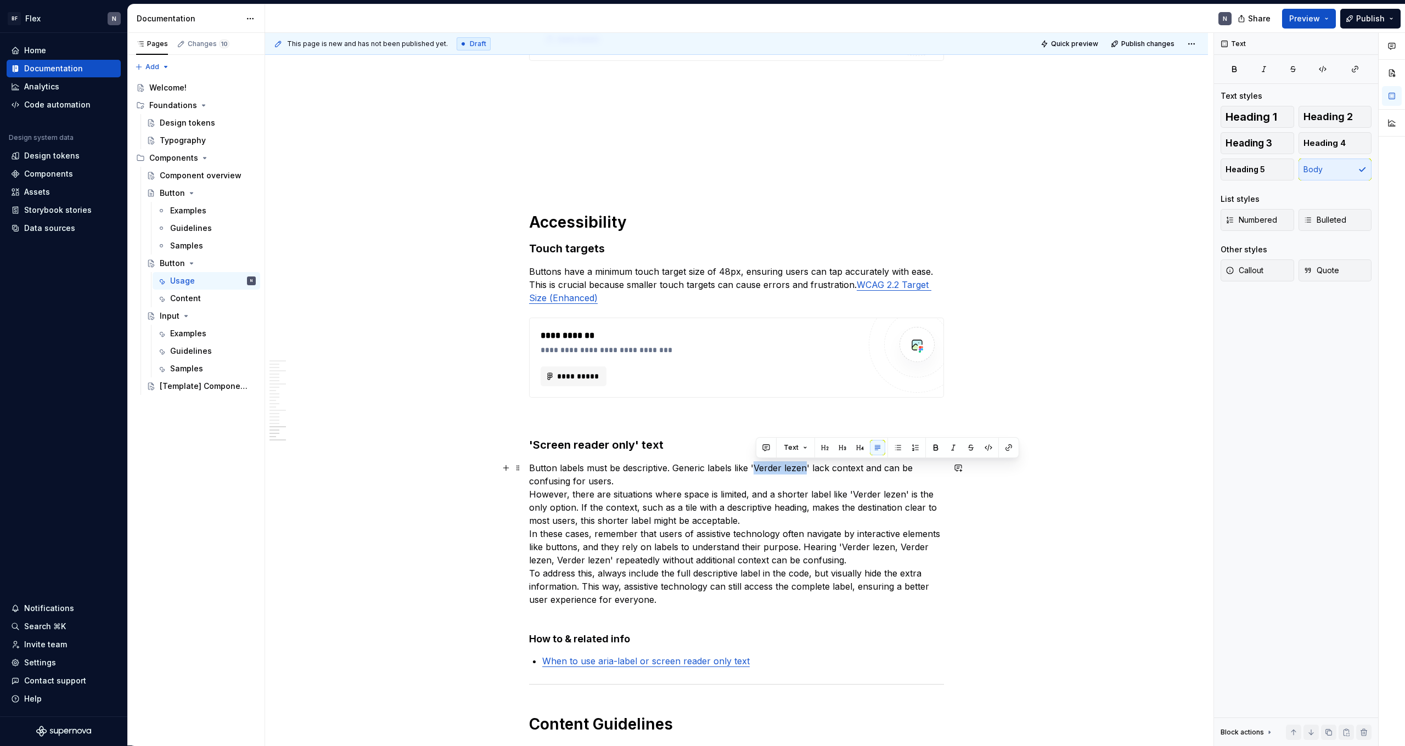
drag, startPoint x: 758, startPoint y: 470, endPoint x: 807, endPoint y: 469, distance: 48.3
click at [806, 460] on p "Button labels must be descriptive. Generic labels like 'Verder lezen' lack cont…" at bounding box center [736, 540] width 415 height 158
click at [605, 460] on p "Button labels must be descriptive. Generic labels like 'Meer info' lack context…" at bounding box center [736, 540] width 415 height 158
drag, startPoint x: 757, startPoint y: 469, endPoint x: 793, endPoint y: 468, distance: 35.7
click at [793, 460] on p "Button labels must be descriptive. Generic labels like 'Meer info' lack context…" at bounding box center [736, 540] width 415 height 158
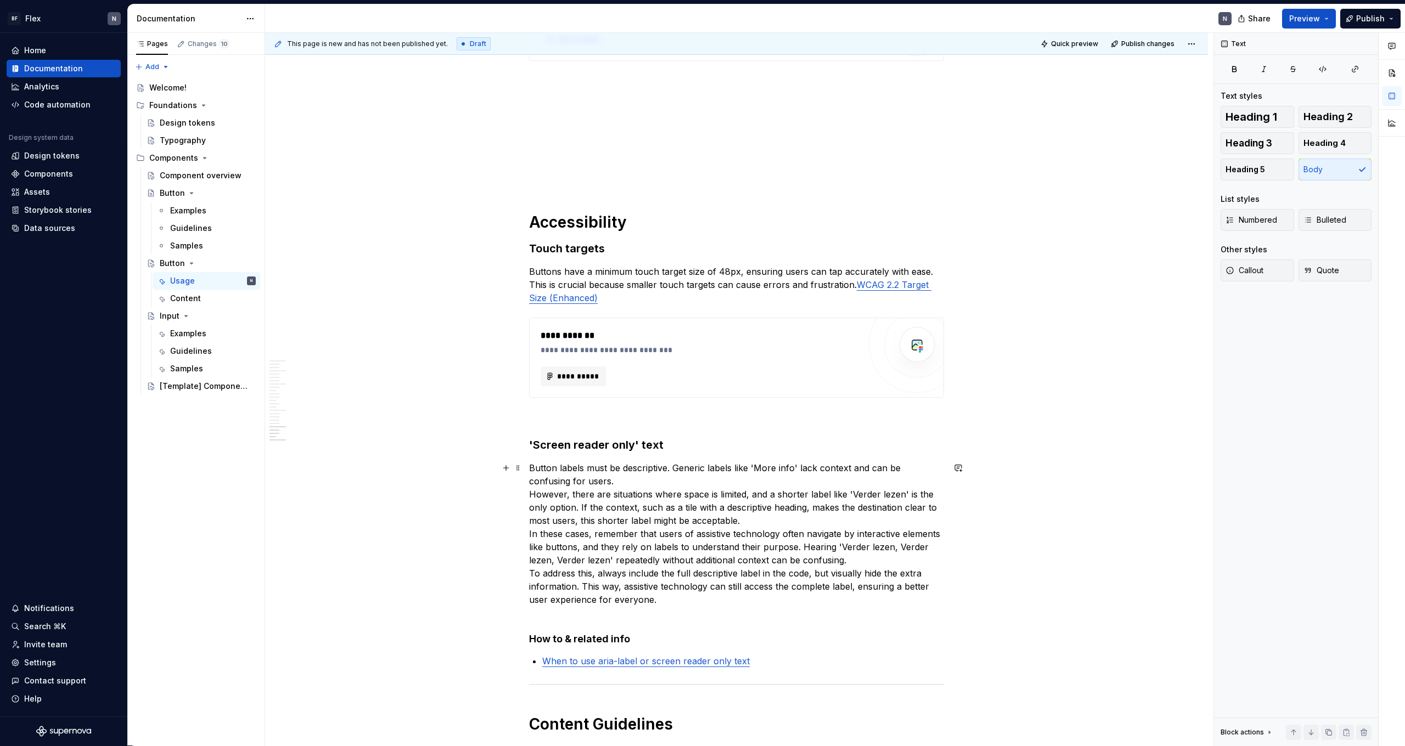
click at [651, 460] on p "Button labels must be descriptive. Generic labels like 'More info' lack context…" at bounding box center [736, 540] width 415 height 158
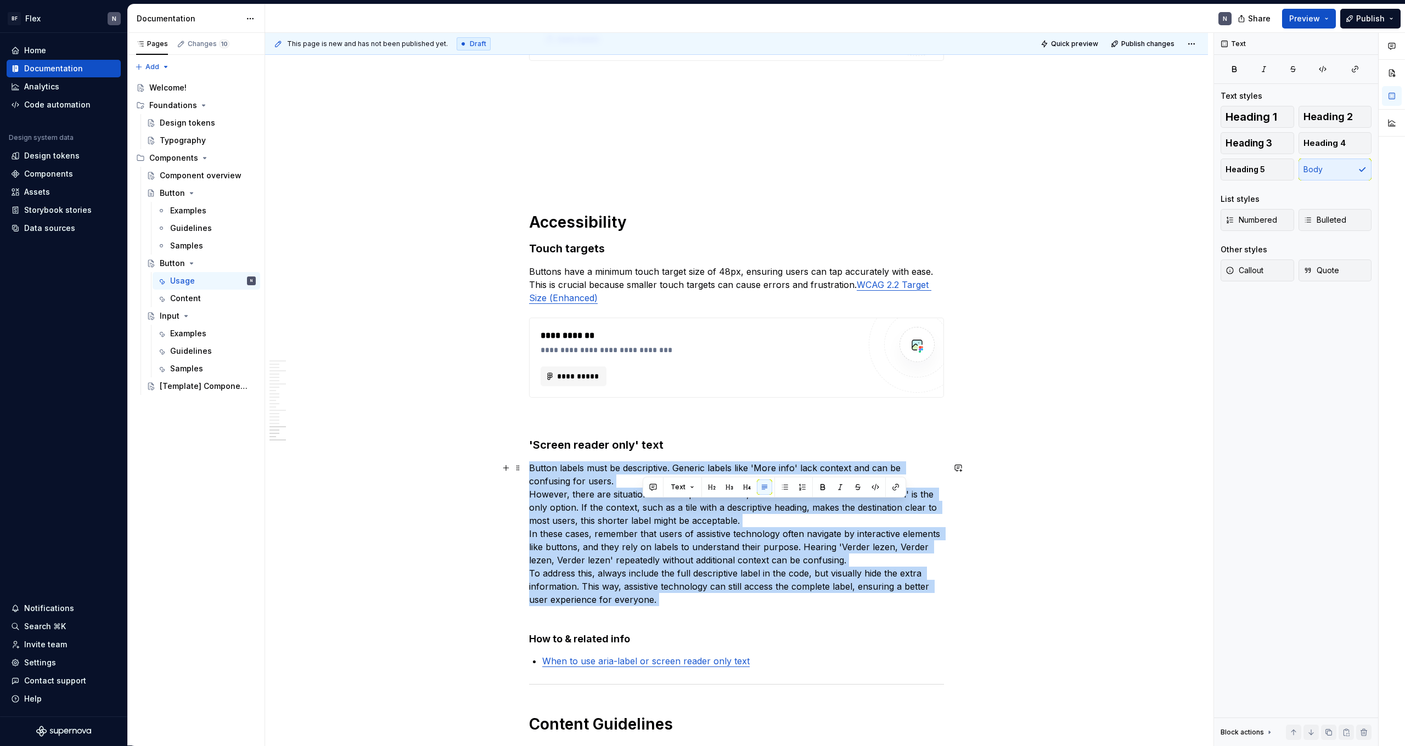
click at [651, 460] on p "Button labels must be descriptive. Generic labels like 'More info' lack context…" at bounding box center [736, 540] width 415 height 158
click at [657, 460] on p "Button labels must be descriptive. Generic labels like 'More info' lack context…" at bounding box center [736, 540] width 415 height 158
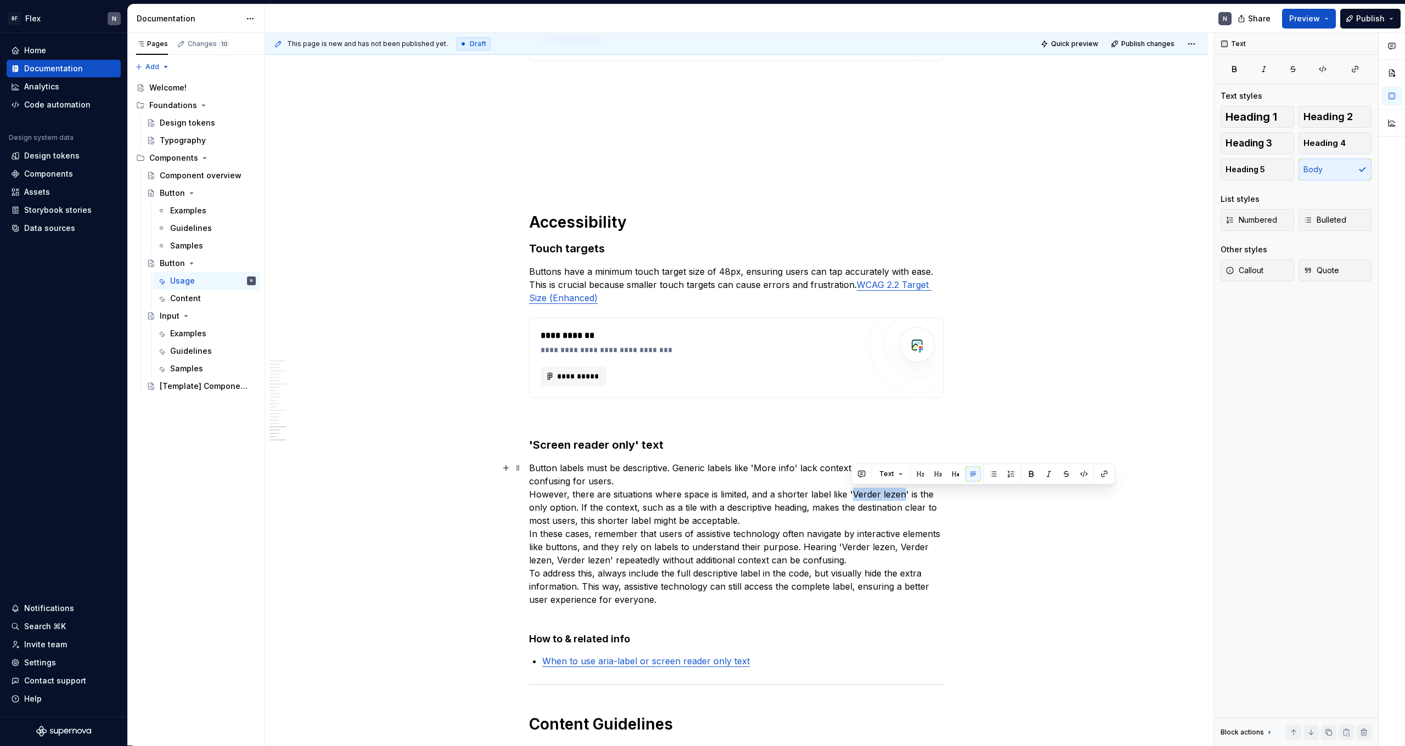
drag, startPoint x: 853, startPoint y: 494, endPoint x: 902, endPoint y: 493, distance: 49.4
click at [806, 460] on p "Button labels must be descriptive. Generic labels like 'More info' lack context…" at bounding box center [736, 540] width 415 height 158
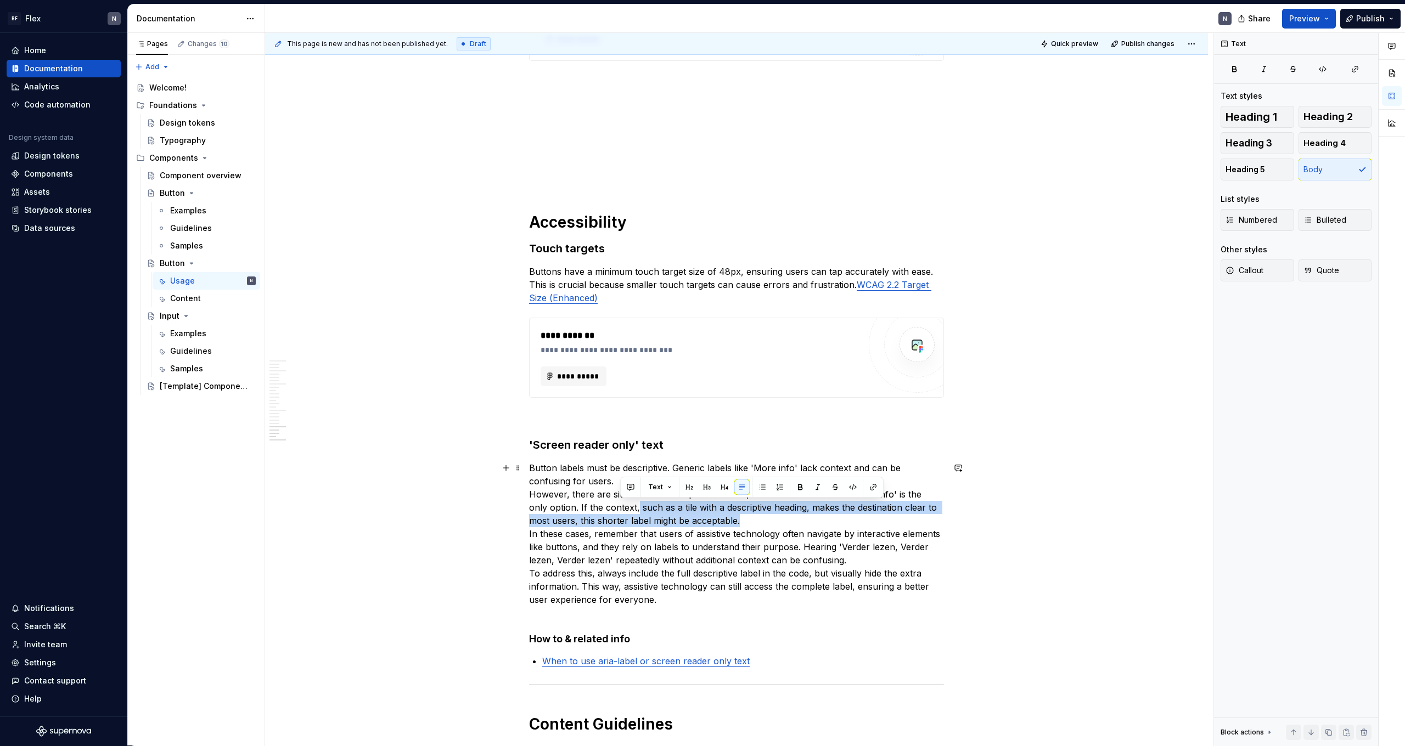
drag, startPoint x: 621, startPoint y: 506, endPoint x: 759, endPoint y: 521, distance: 139.6
click at [759, 460] on p "Button labels must be descriptive. Generic labels like 'More info' lack context…" at bounding box center [736, 540] width 415 height 158
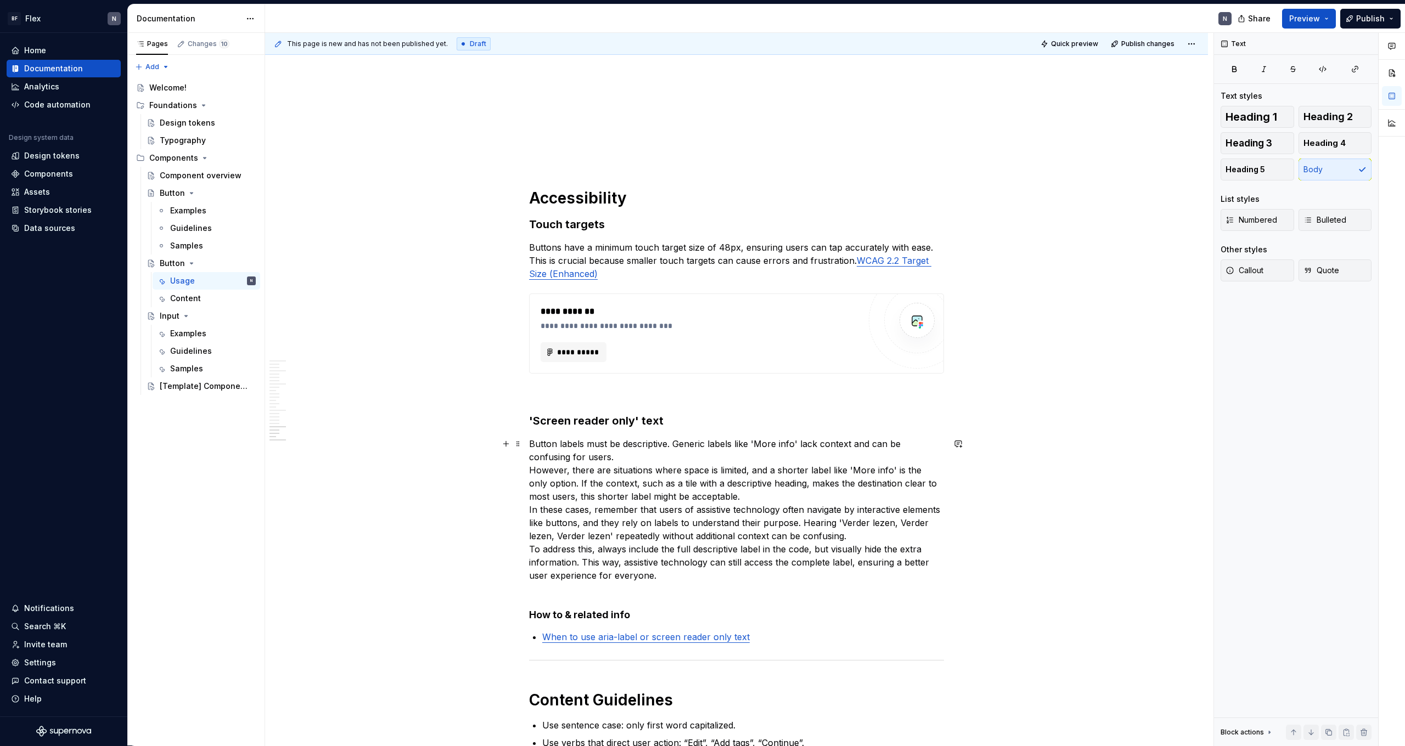
scroll to position [2809, 0]
click at [532, 460] on p "Button labels must be descriptive. Generic labels like 'More info' lack context…" at bounding box center [736, 516] width 415 height 158
drag, startPoint x: 622, startPoint y: 484, endPoint x: 702, endPoint y: 481, distance: 80.7
click at [702, 460] on p "Button labels must be descriptive. Generic labels like 'More info' lack context…" at bounding box center [736, 516] width 415 height 158
click at [717, 460] on p "Button labels must be descriptive. Generic labels like 'More info' lack context…" at bounding box center [736, 516] width 415 height 158
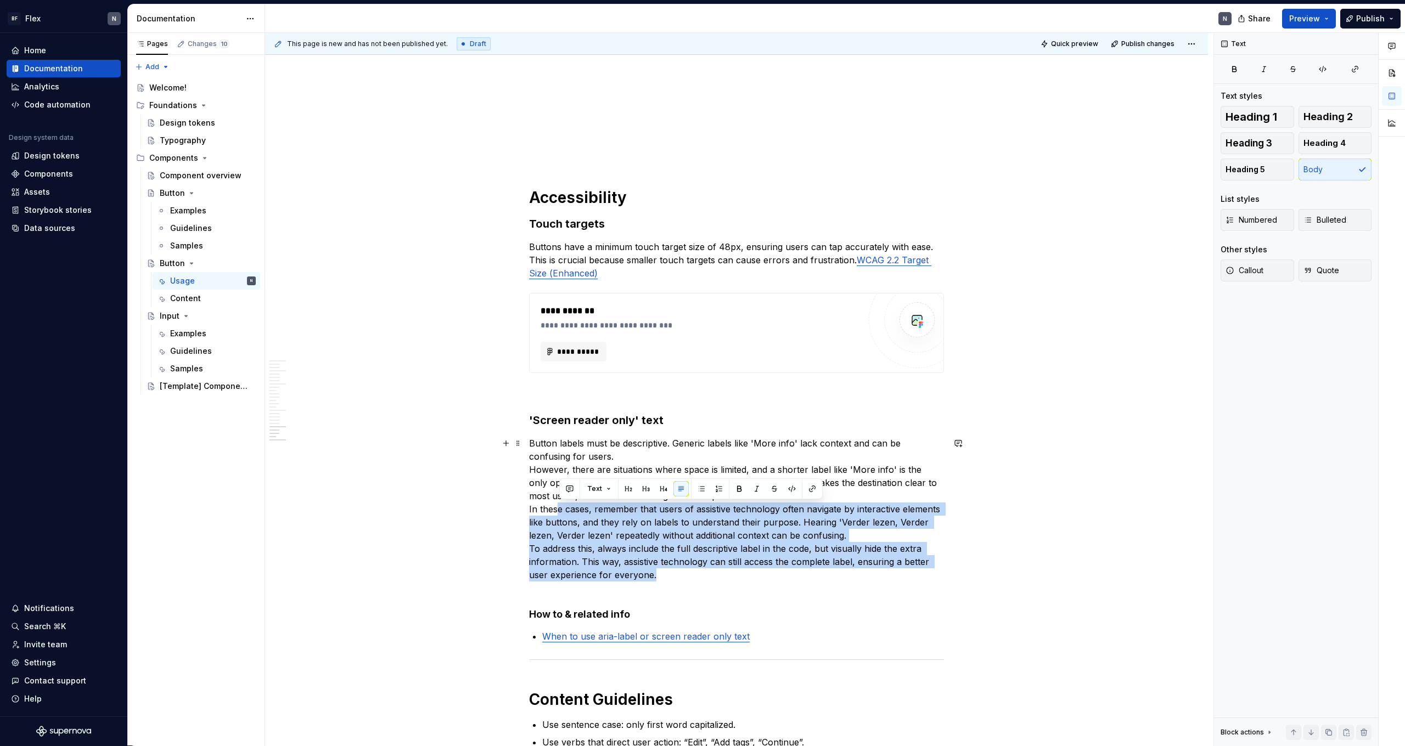
drag, startPoint x: 559, startPoint y: 510, endPoint x: 679, endPoint y: 571, distance: 134.0
click at [679, 460] on p "Button labels must be descriptive. Generic labels like 'More info' lack context…" at bounding box center [736, 516] width 415 height 158
drag, startPoint x: 675, startPoint y: 570, endPoint x: 573, endPoint y: 502, distance: 123.0
click at [573, 460] on p "Button labels must be descriptive. Generic labels like 'More info' lack context…" at bounding box center [736, 516] width 415 height 158
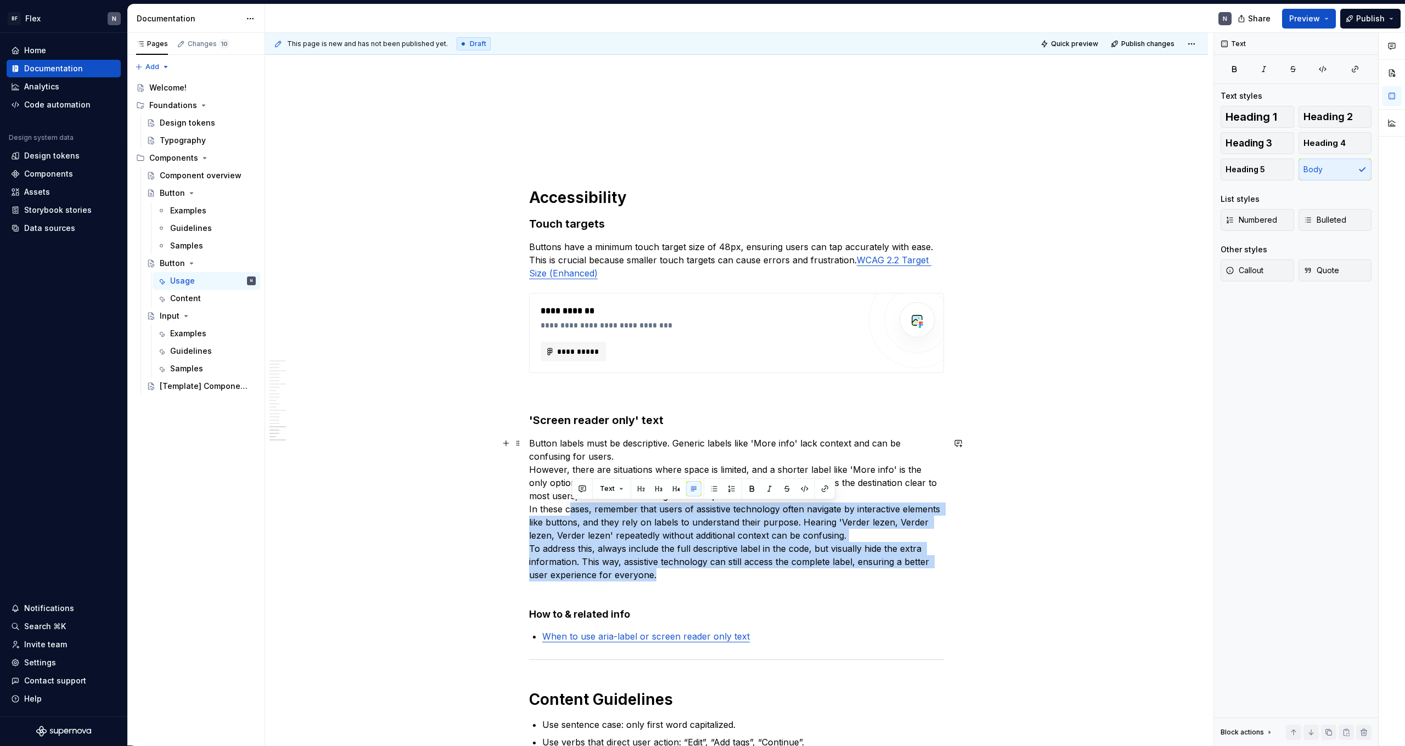
click at [643, 460] on p "Button labels must be descriptive. Generic labels like 'More info' lack context…" at bounding box center [736, 516] width 415 height 158
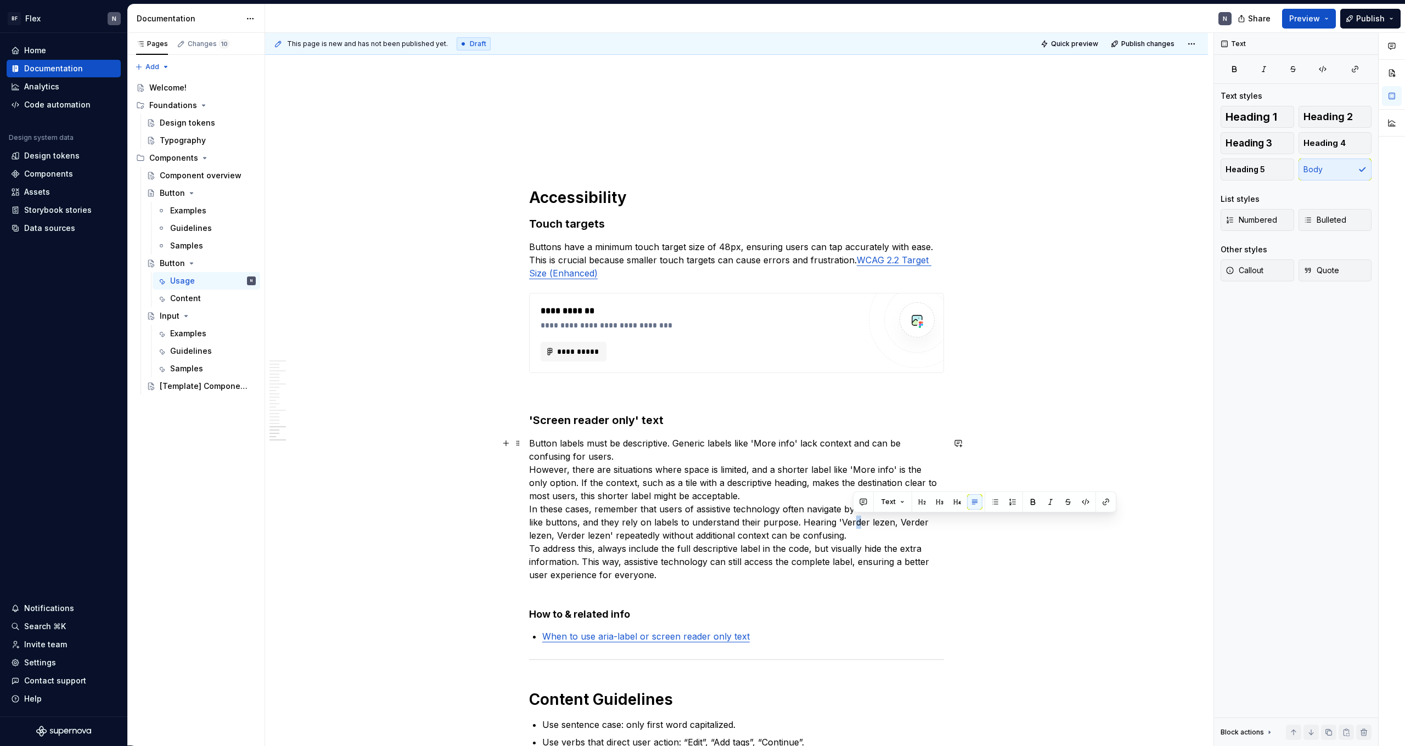
drag, startPoint x: 858, startPoint y: 522, endPoint x: 867, endPoint y: 523, distance: 8.8
click at [806, 460] on p "Button labels must be descriptive. Generic labels like 'More info' lack context…" at bounding box center [736, 516] width 415 height 158
drag, startPoint x: 889, startPoint y: 523, endPoint x: 846, endPoint y: 534, distance: 44.6
click at [806, 460] on p "Button labels must be descriptive. Generic labels like 'More info' lack context…" at bounding box center [736, 516] width 415 height 158
drag, startPoint x: 842, startPoint y: 525, endPoint x: 878, endPoint y: 523, distance: 36.2
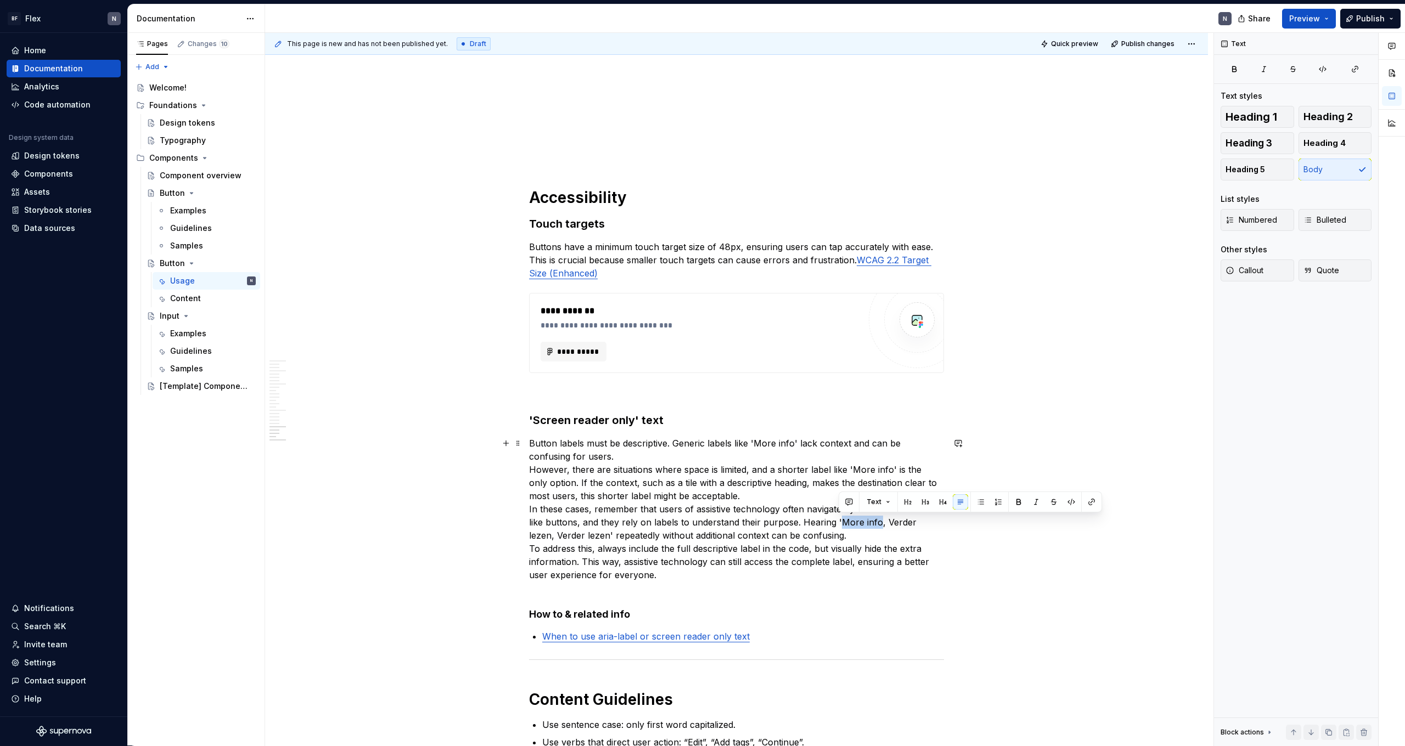
click at [806, 460] on p "Button labels must be descriptive. Generic labels like 'More info' lack context…" at bounding box center [736, 516] width 415 height 158
copy p "More info"
drag, startPoint x: 886, startPoint y: 524, endPoint x: 933, endPoint y: 522, distance: 47.8
click at [806, 460] on p "Button labels must be descriptive. Generic labels like 'More info' lack context…" at bounding box center [736, 516] width 415 height 158
drag, startPoint x: 533, startPoint y: 536, endPoint x: 582, endPoint y: 536, distance: 48.3
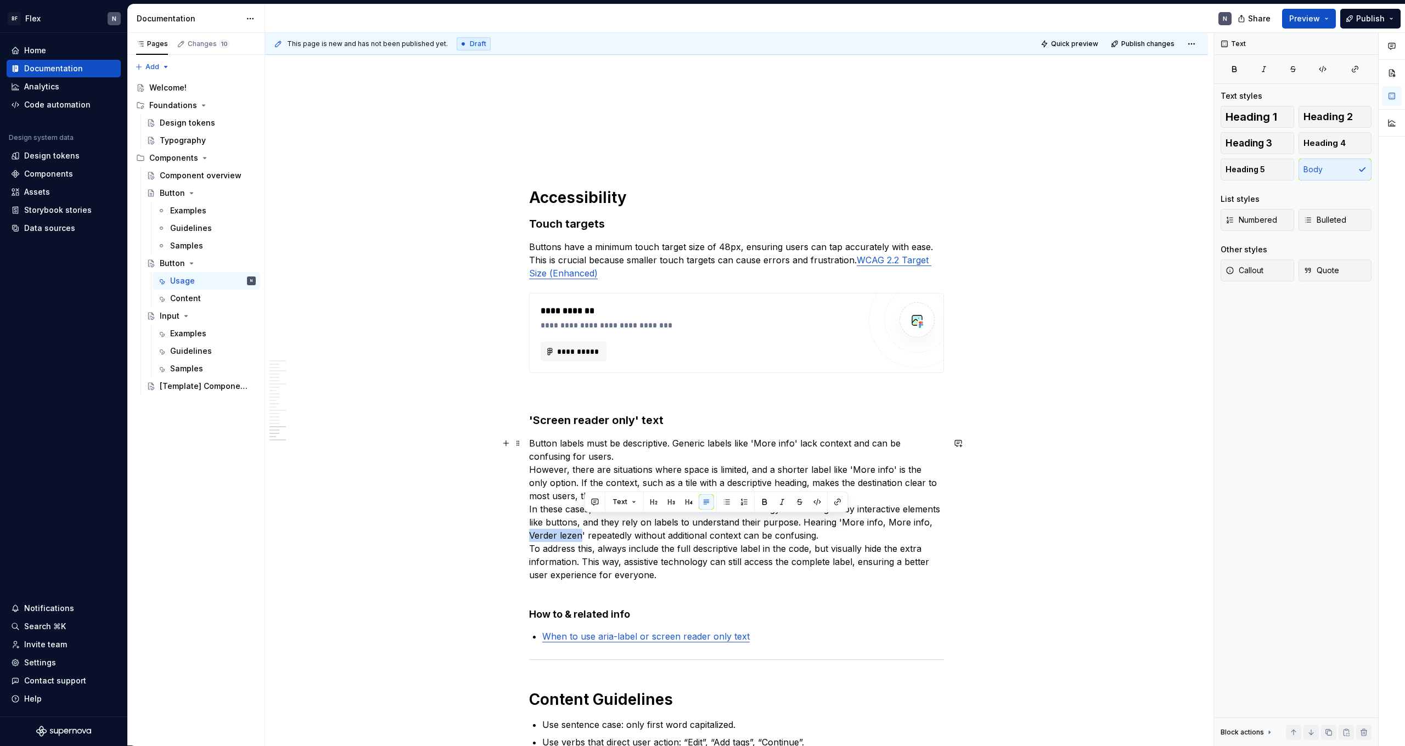
click at [582, 460] on p "Button labels must be descriptive. Generic labels like 'More info' lack context…" at bounding box center [736, 516] width 415 height 158
click at [695, 460] on p "Button labels must be descriptive. Generic labels like 'More info' lack context…" at bounding box center [736, 516] width 415 height 158
click at [687, 460] on p "Button labels must be descriptive. Generic labels like 'More info' lack context…" at bounding box center [736, 516] width 415 height 158
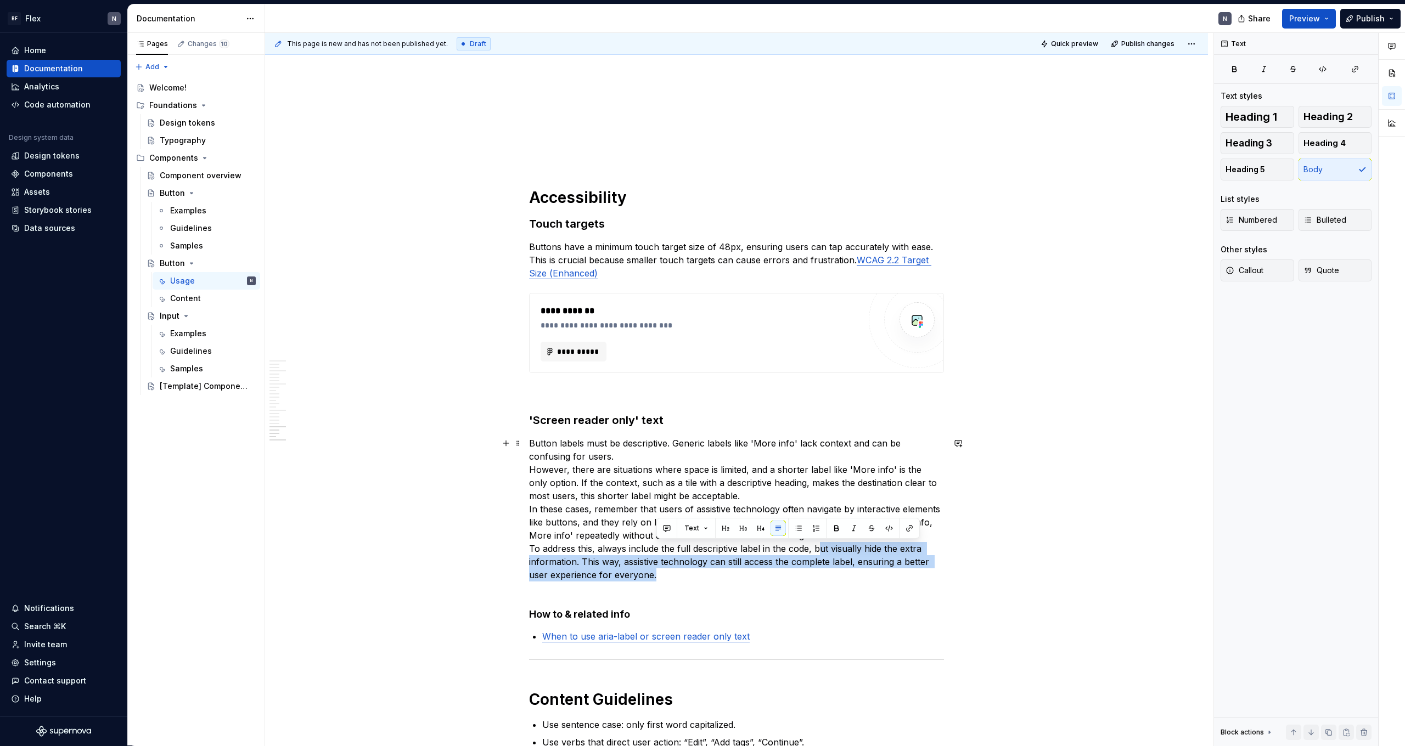
drag, startPoint x: 820, startPoint y: 549, endPoint x: 820, endPoint y: 568, distance: 19.2
click at [806, 460] on p "Button labels must be descriptive. Generic labels like 'More info' lack context…" at bounding box center [736, 516] width 415 height 158
drag, startPoint x: 774, startPoint y: 572, endPoint x: 537, endPoint y: 554, distance: 237.2
click at [537, 460] on p "Button labels must be descriptive. Generic labels like 'More info' lack context…" at bounding box center [736, 516] width 415 height 158
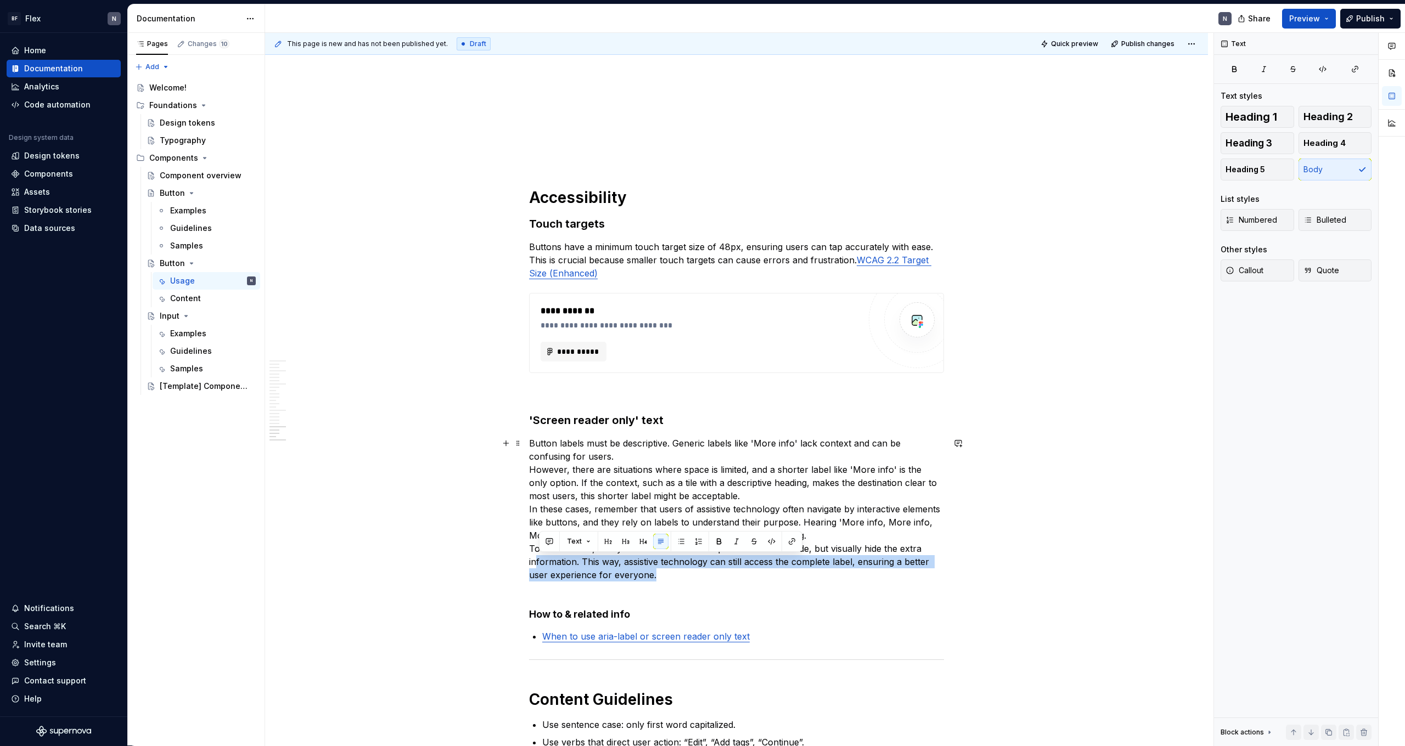
click at [705, 460] on p "Button labels must be descriptive. Generic labels like 'More info' lack context…" at bounding box center [736, 516] width 415 height 158
click at [651, 460] on p "Button labels must be descriptive. Generic labels like 'More info' lack context…" at bounding box center [736, 516] width 415 height 158
click at [674, 460] on p "Button labels must be descriptive. Generic labels like 'More info' lack context…" at bounding box center [736, 516] width 415 height 158
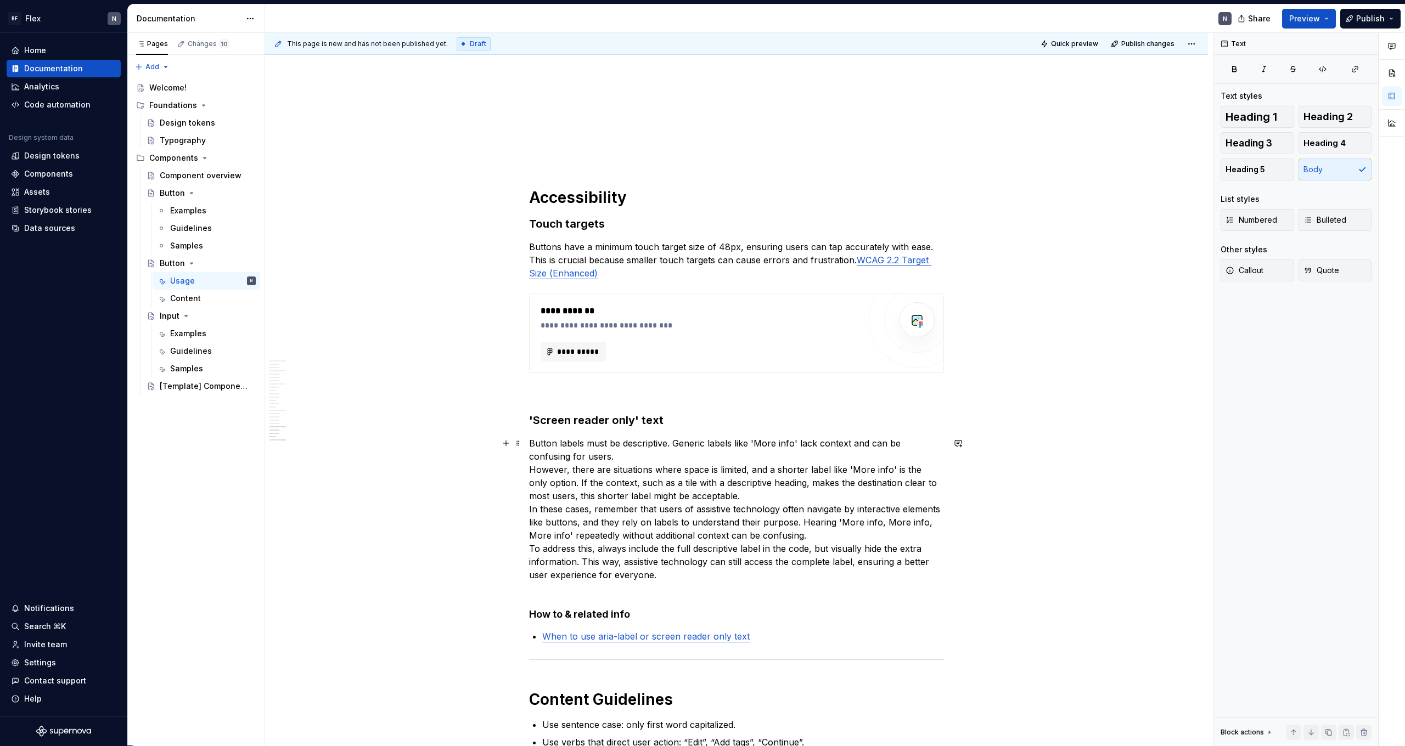
click at [713, 460] on p "Button labels must be descriptive. Generic labels like 'More info' lack context…" at bounding box center [736, 516] width 415 height 158
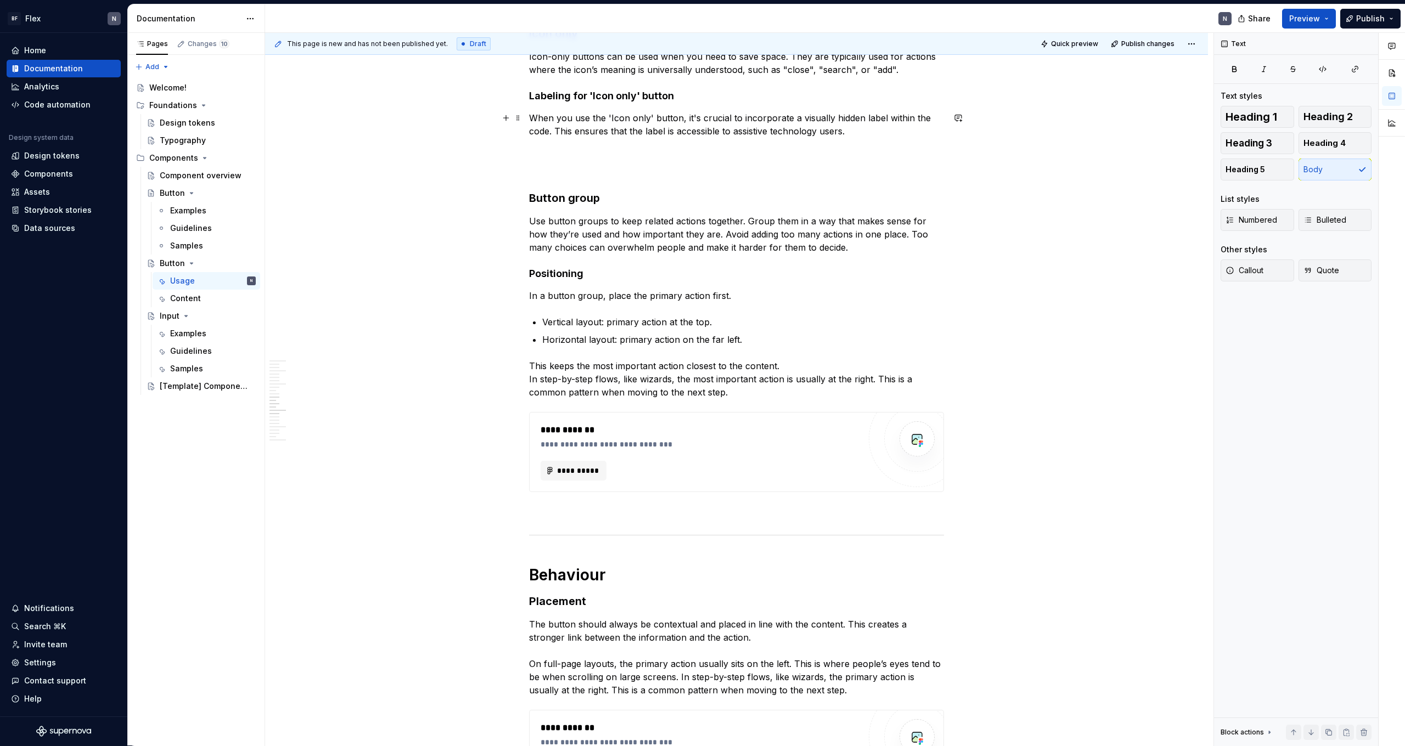
scroll to position [1595, 0]
click at [725, 128] on p "When you use the 'Icon only' button, it's crucial to incorporate a visually hid…" at bounding box center [736, 127] width 415 height 26
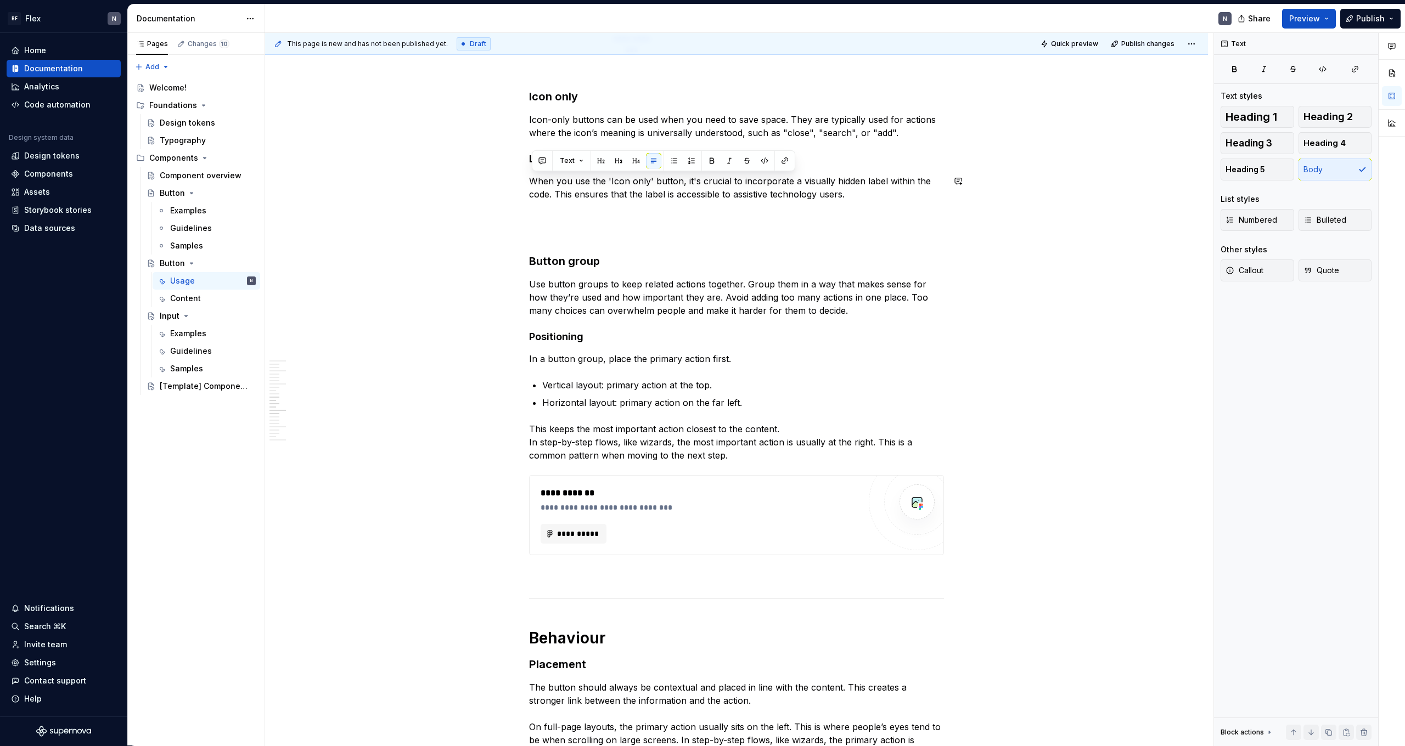
drag, startPoint x: 854, startPoint y: 193, endPoint x: 482, endPoint y: 172, distance: 372.7
click at [482, 172] on div "**********" at bounding box center [736, 490] width 943 height 3669
copy p "When you use the 'Icon only' button, it's crucial to incorporate a visually hid…"
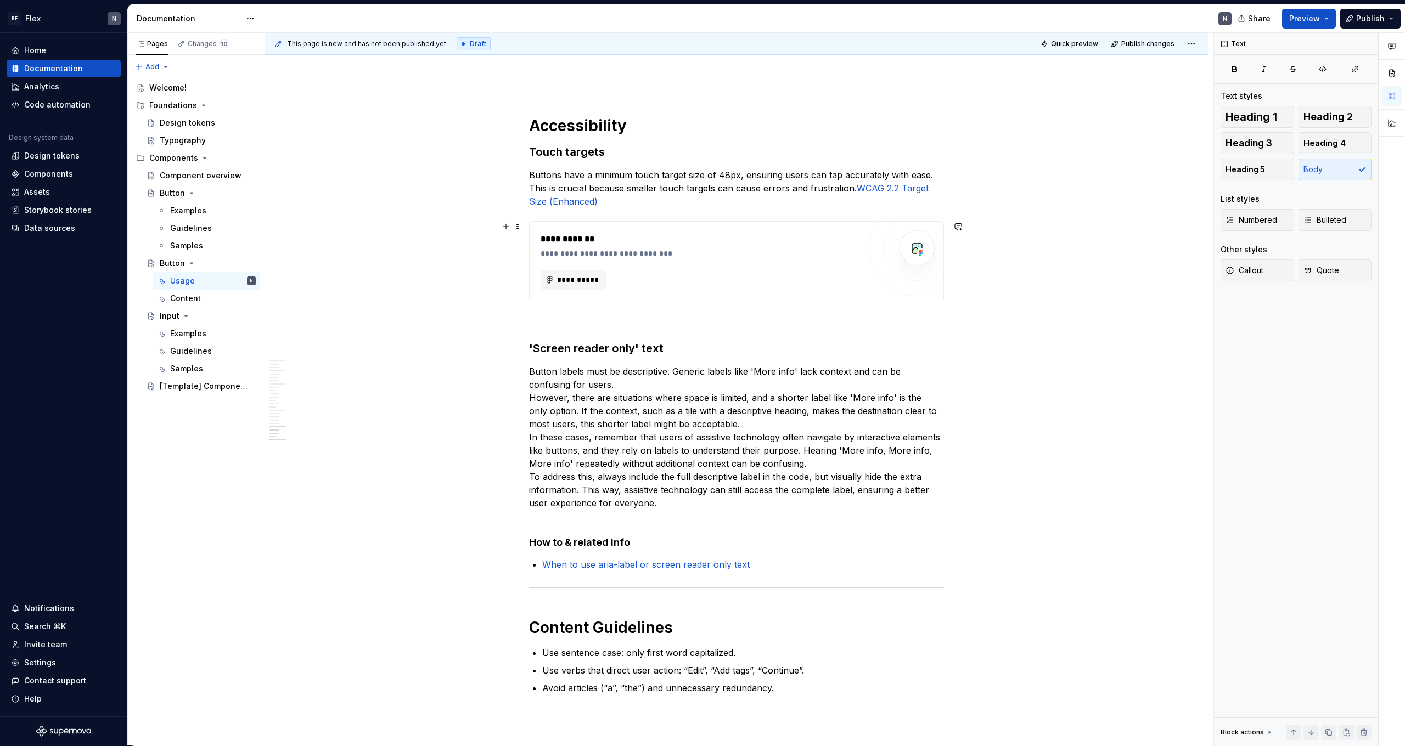
scroll to position [2881, 0]
click at [706, 460] on p "Button labels must be descriptive. Generic labels like 'More info' lack context…" at bounding box center [736, 443] width 415 height 158
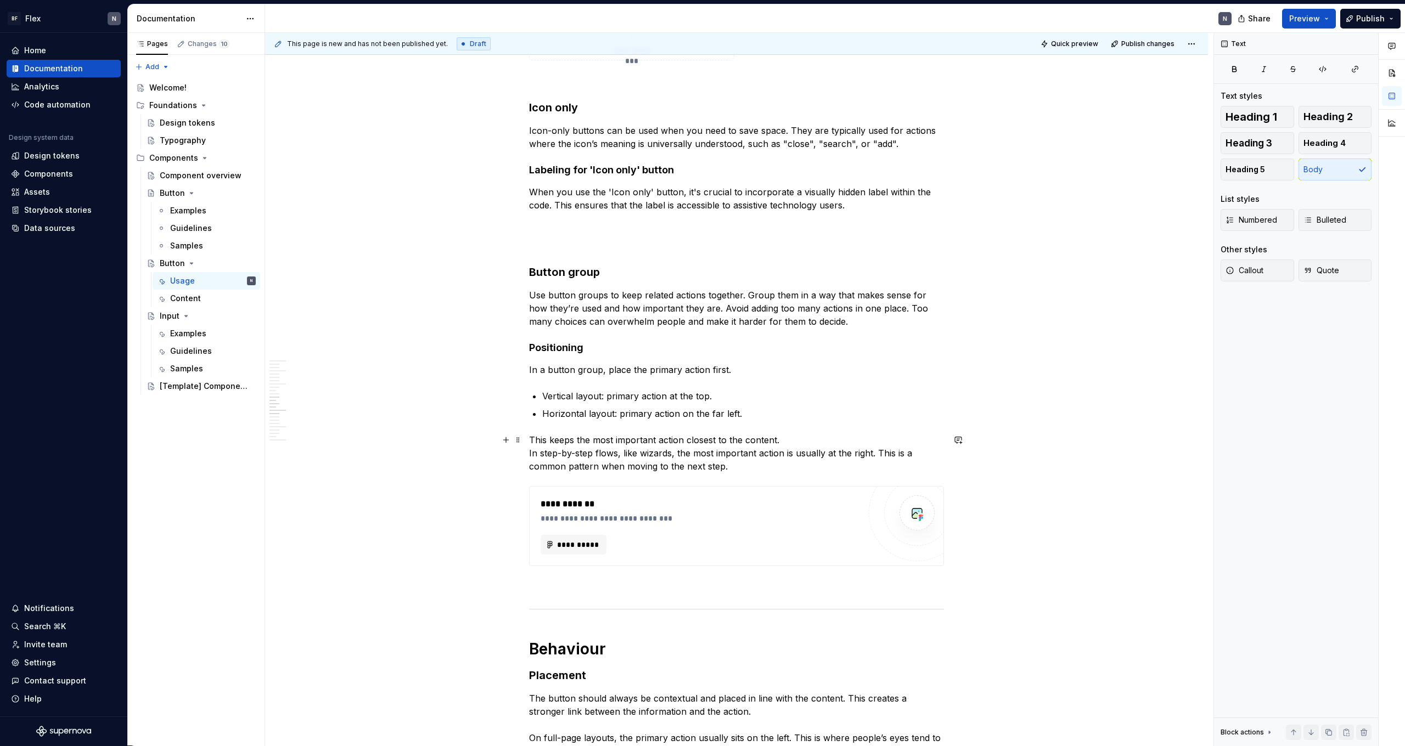
scroll to position [1467, 0]
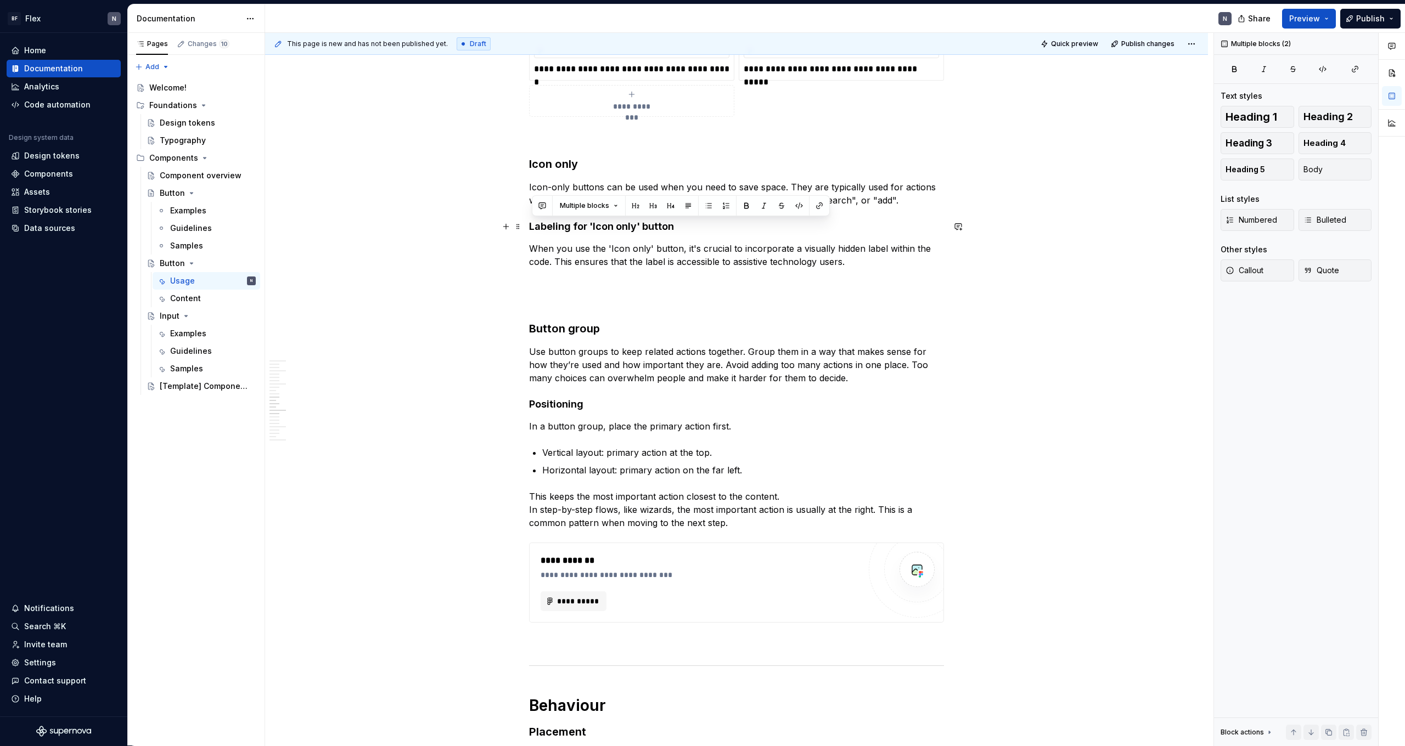
drag, startPoint x: 735, startPoint y: 242, endPoint x: 532, endPoint y: 228, distance: 203.5
click at [532, 228] on div "**********" at bounding box center [736, 465] width 415 height 3432
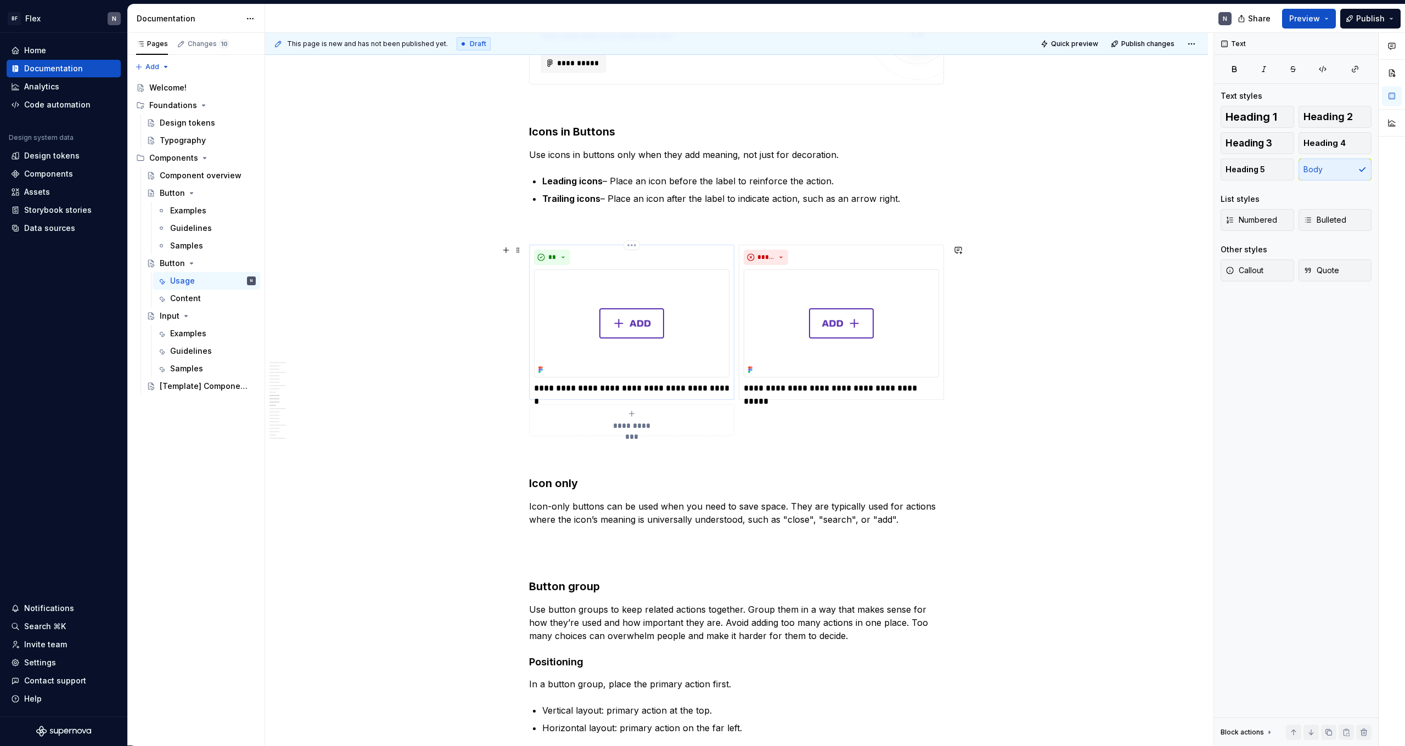
scroll to position [1131, 0]
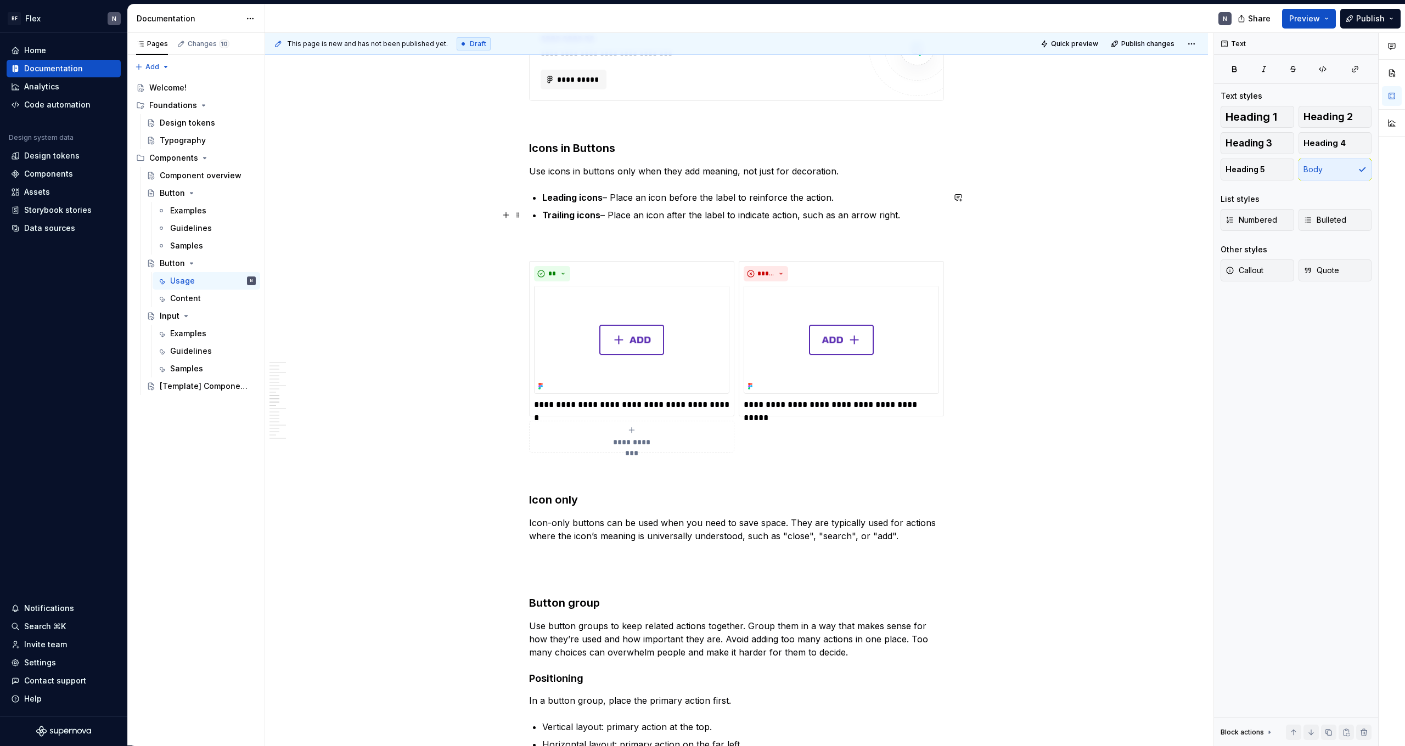
click at [806, 214] on p "Trailing icons – Place an icon after the label to indicate action, such as an a…" at bounding box center [743, 215] width 402 height 13
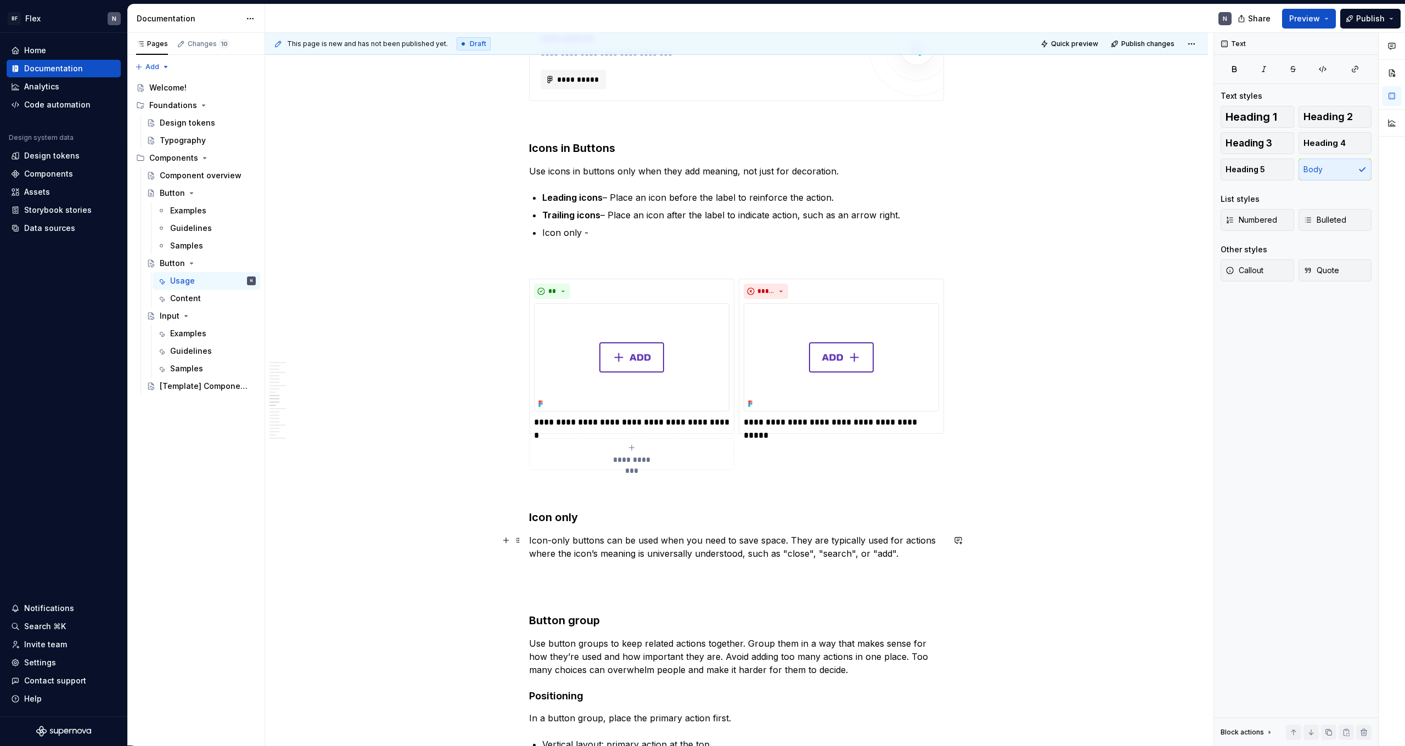
click at [607, 460] on p "Icon-only buttons can be used when you need to save space. They are typically u…" at bounding box center [736, 547] width 415 height 26
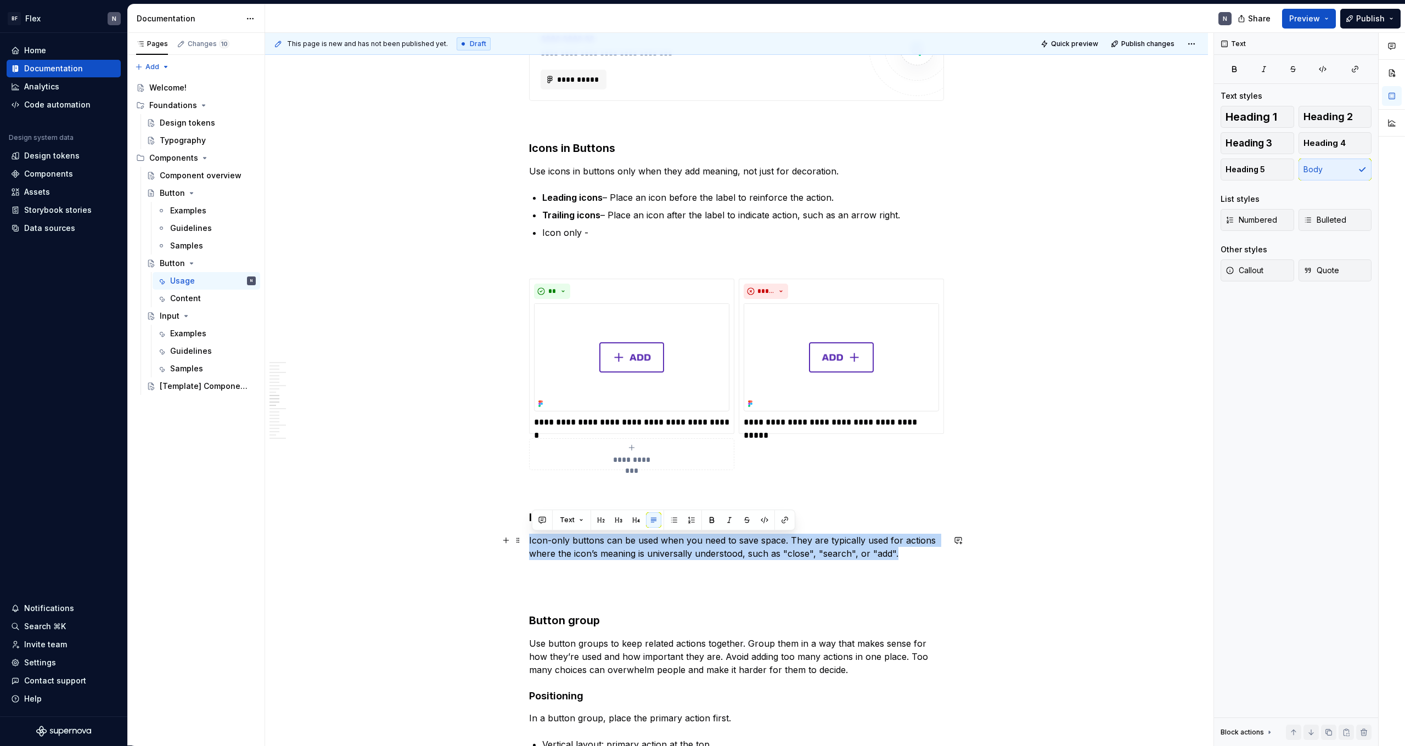
drag, startPoint x: 903, startPoint y: 554, endPoint x: 542, endPoint y: 555, distance: 360.5
copy p "Icon-only buttons can be used when you need to save space. They are typically u…"
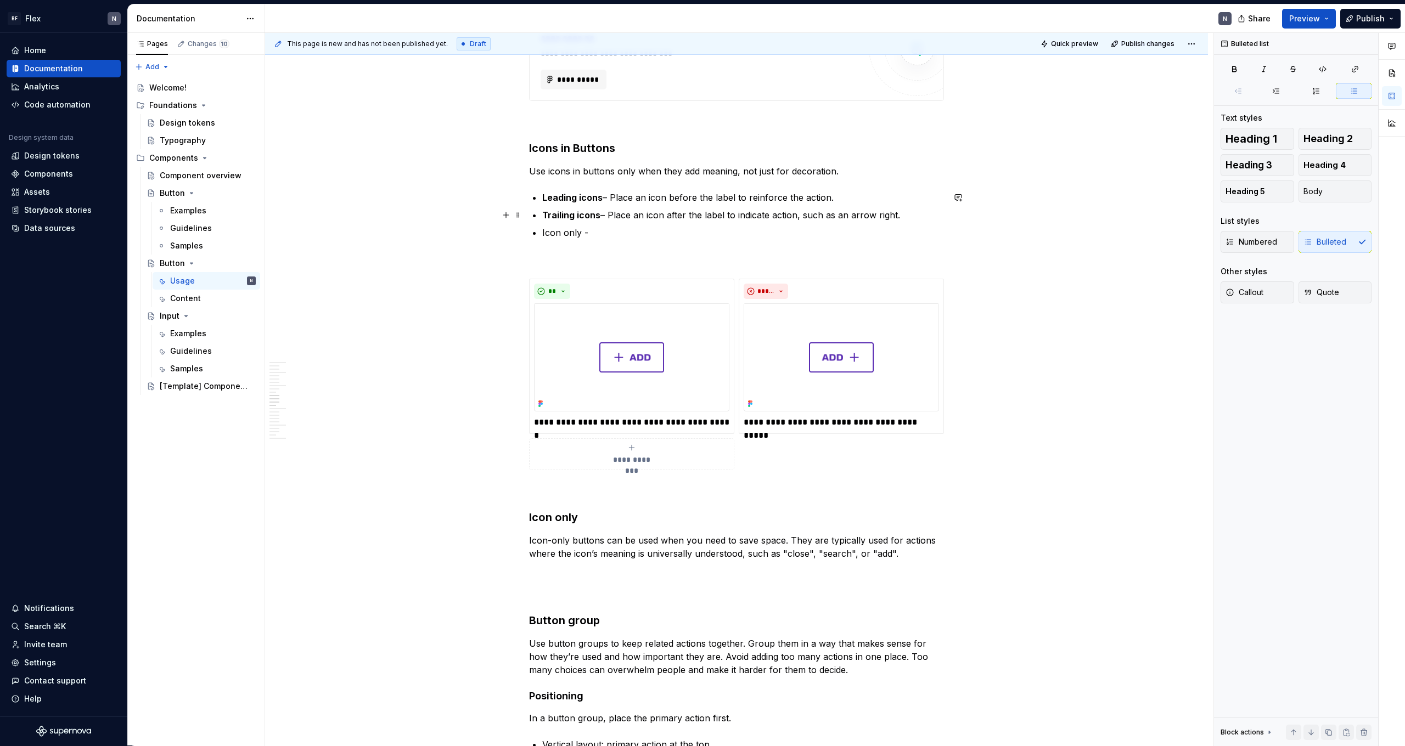
drag, startPoint x: 660, startPoint y: 221, endPoint x: 655, endPoint y: 226, distance: 7.0
click at [660, 221] on p "Trailing icons – Place an icon after the label to indicate action, such as an a…" at bounding box center [743, 215] width 402 height 13
click at [651, 228] on p "Icon only -" at bounding box center [743, 232] width 402 height 13
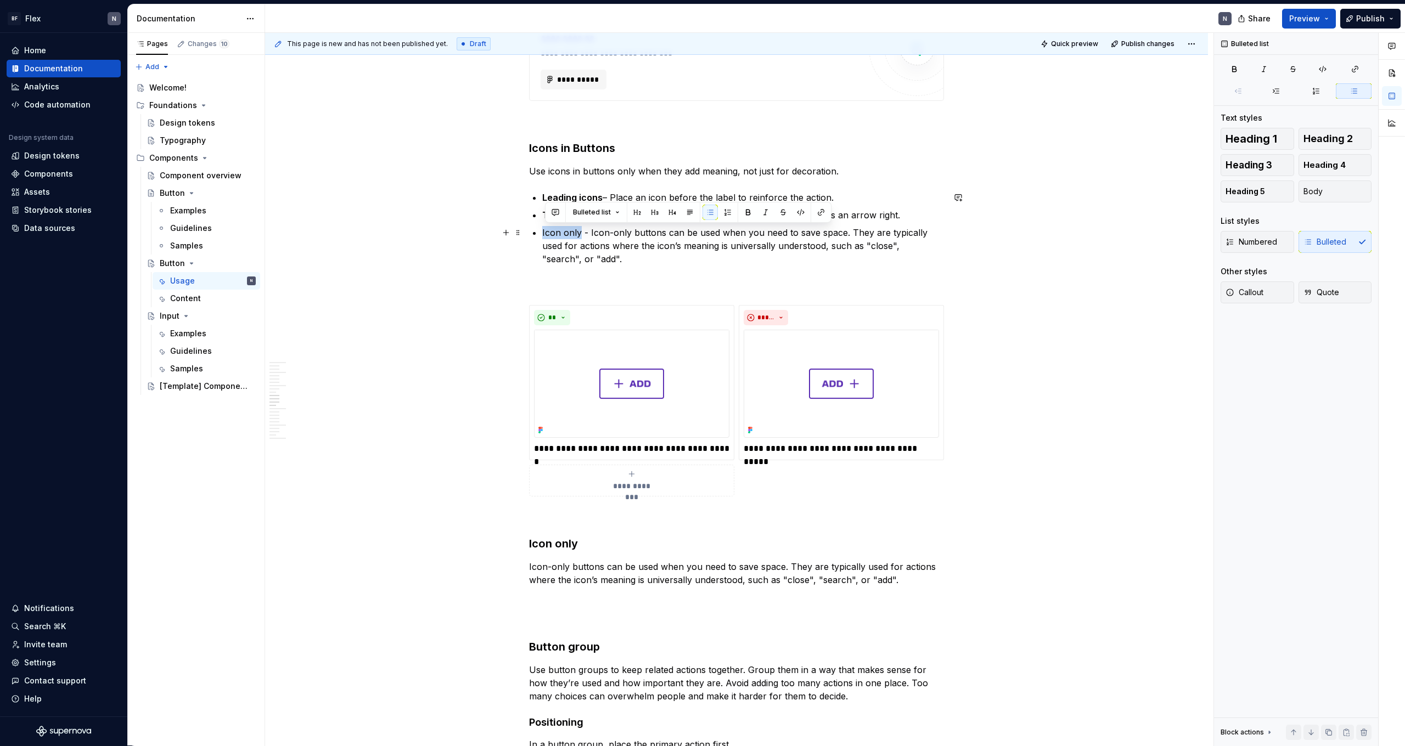
drag, startPoint x: 582, startPoint y: 232, endPoint x: 610, endPoint y: 255, distance: 36.3
click at [656, 255] on p "Icon only - Icon-only buttons can be used when you need to save space. They are…" at bounding box center [743, 246] width 402 height 40
click at [596, 283] on p at bounding box center [736, 285] width 415 height 13
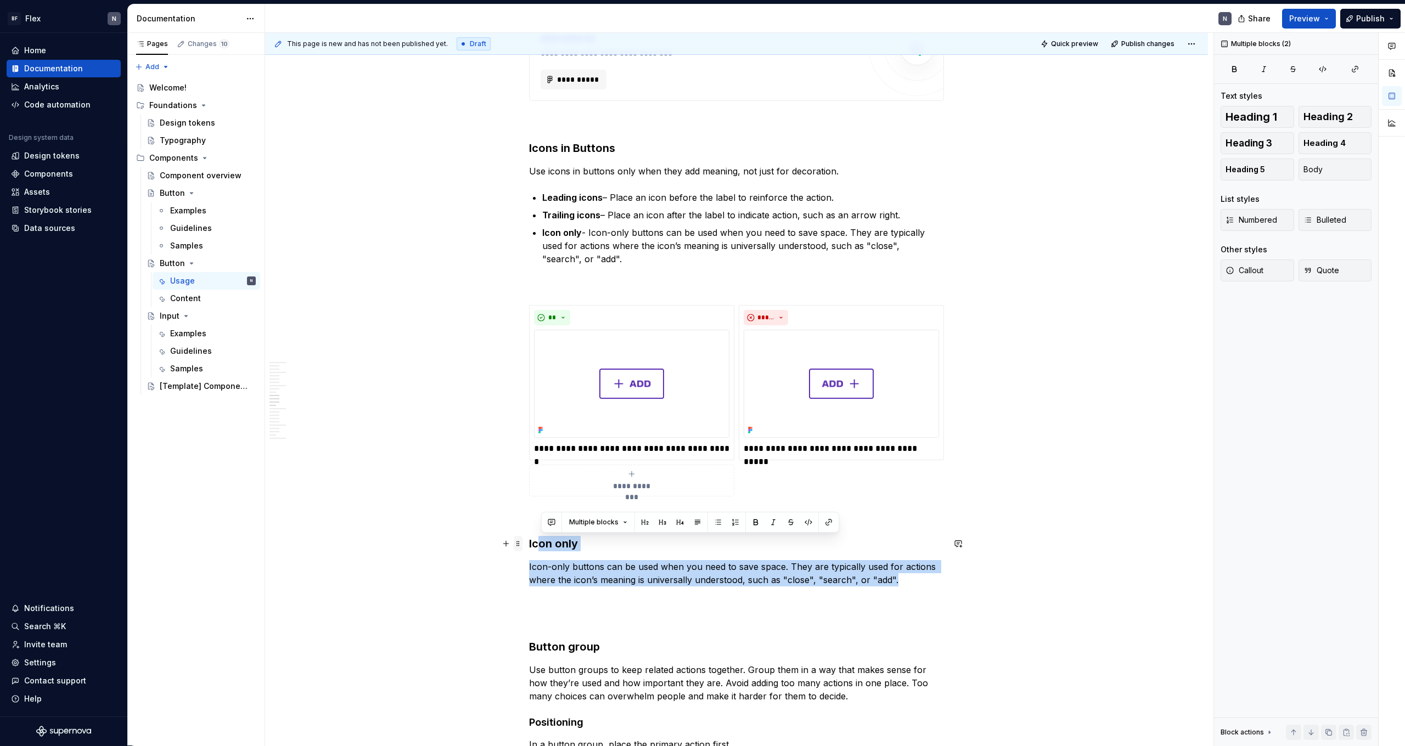
drag, startPoint x: 902, startPoint y: 579, endPoint x: 520, endPoint y: 540, distance: 383.8
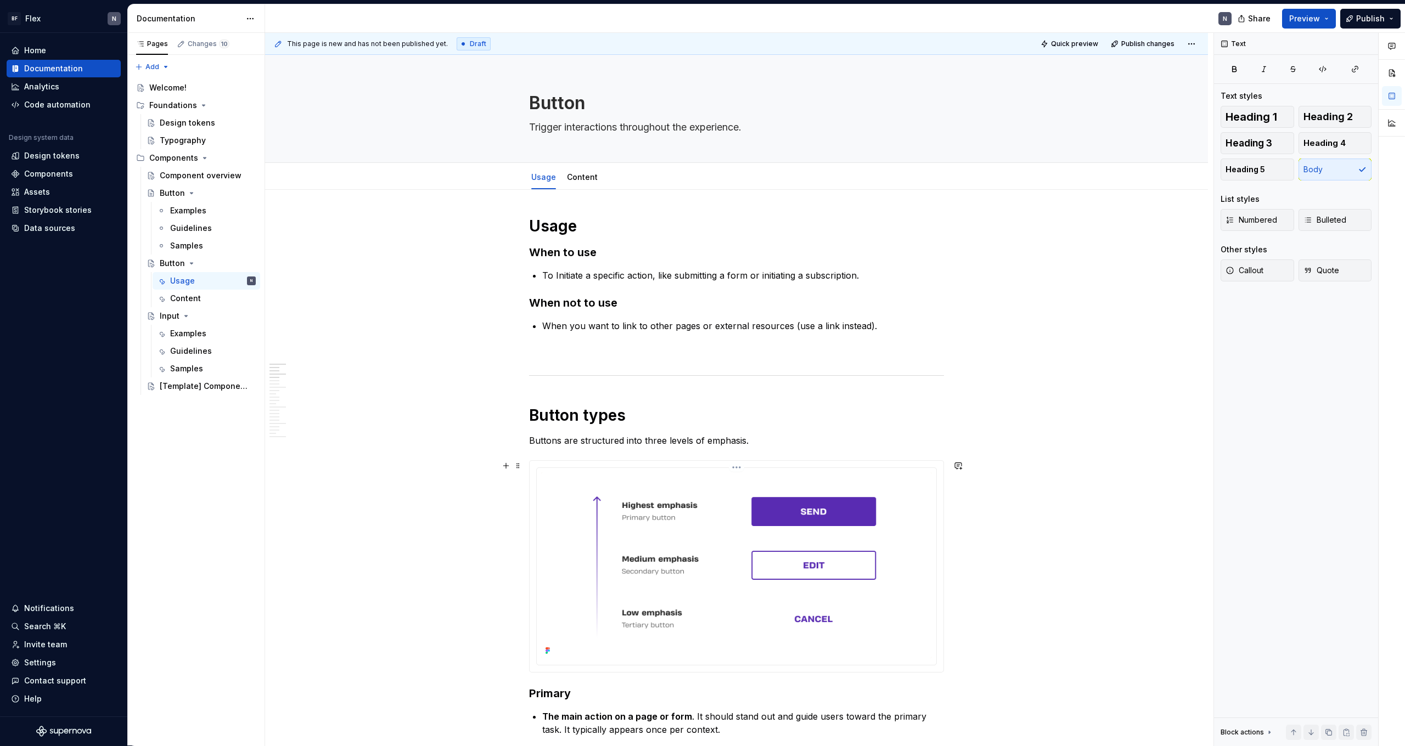
scroll to position [0, 0]
click at [806, 46] on span "Quick preview" at bounding box center [1074, 44] width 47 height 9
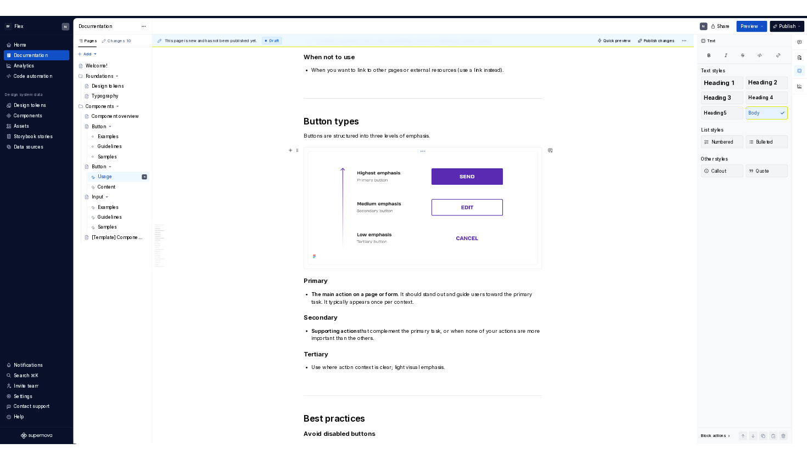
scroll to position [261, 0]
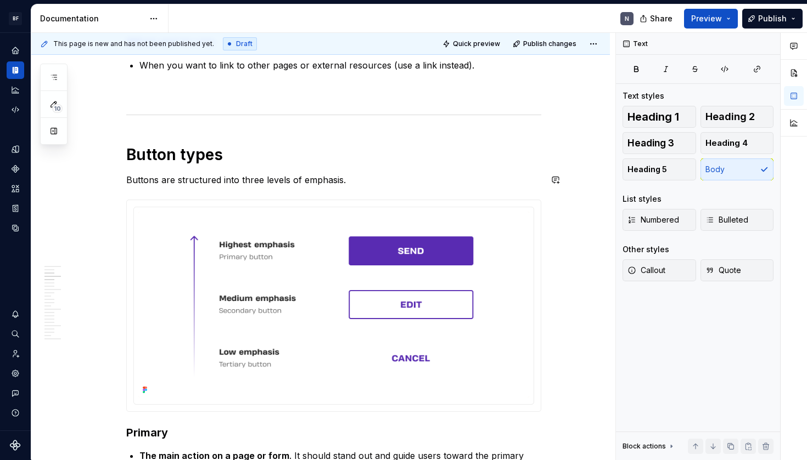
click at [359, 180] on p "Buttons are structured into three levels of emphasis." at bounding box center [333, 179] width 415 height 13
click at [256, 181] on p "Buttons are structured into three levels of emphasis." at bounding box center [333, 179] width 415 height 13
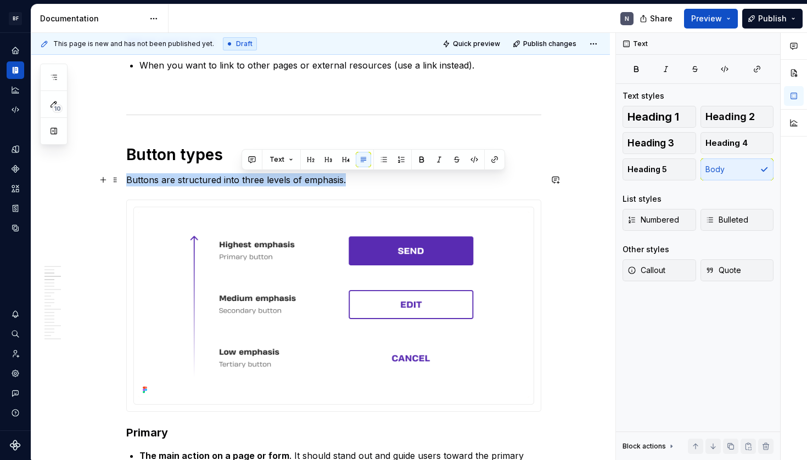
click at [256, 181] on p "Buttons are structured into three levels of emphasis." at bounding box center [333, 179] width 415 height 13
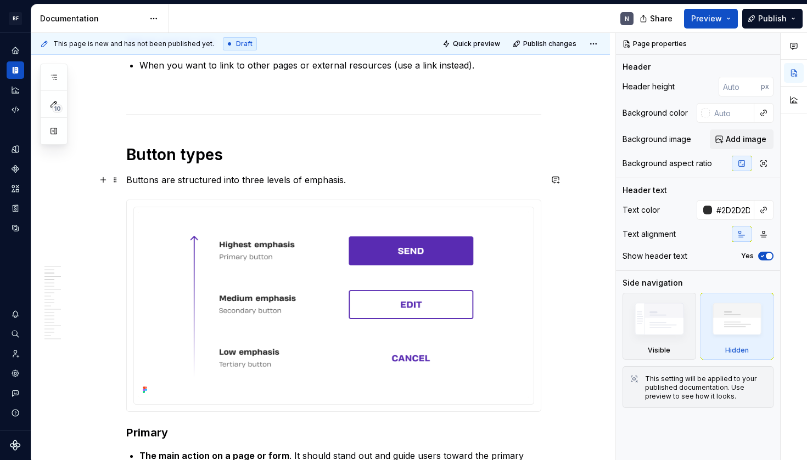
click at [299, 181] on p "Buttons are structured into three levels of emphasis." at bounding box center [333, 179] width 415 height 13
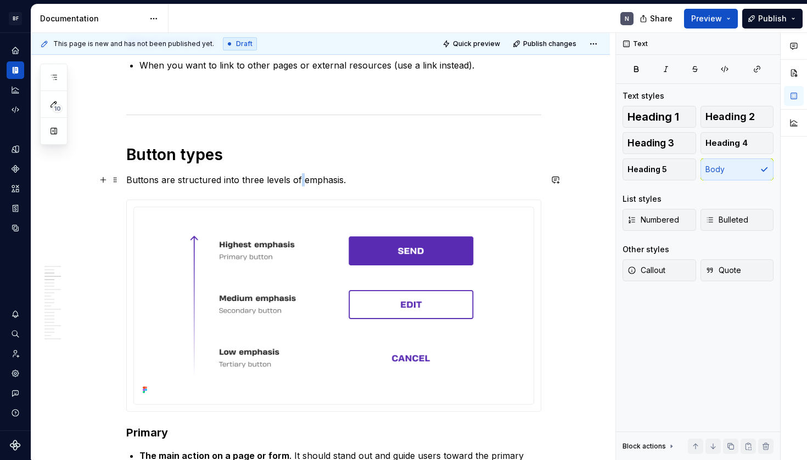
click at [299, 181] on p "Buttons are structured into three levels of emphasis." at bounding box center [333, 179] width 415 height 13
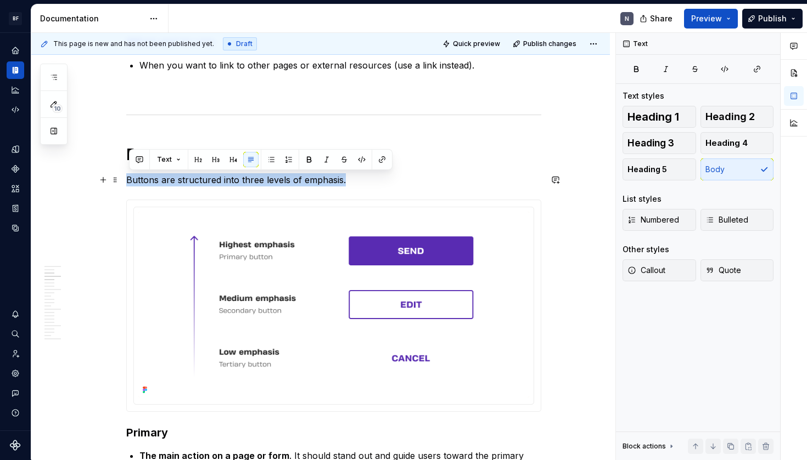
click at [299, 181] on p "Buttons are structured into three levels of emphasis." at bounding box center [333, 179] width 415 height 13
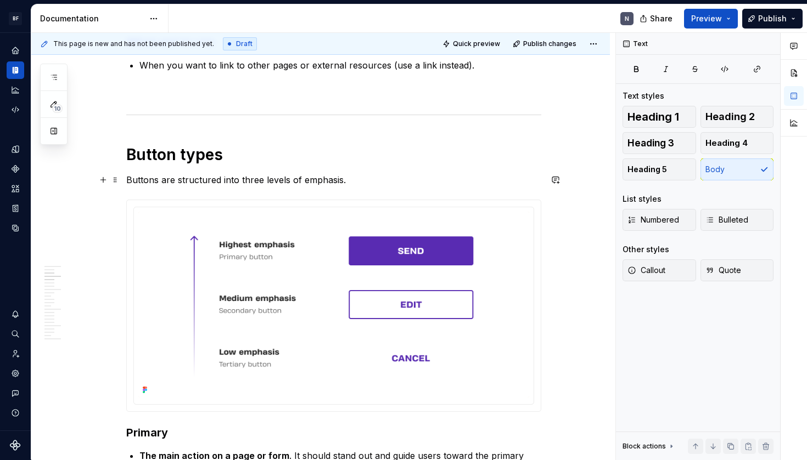
click at [178, 175] on p "Buttons are structured into three levels of emphasis." at bounding box center [333, 179] width 415 height 13
click at [184, 180] on p "Buttons are structured into three levels of emphasis." at bounding box center [333, 179] width 415 height 13
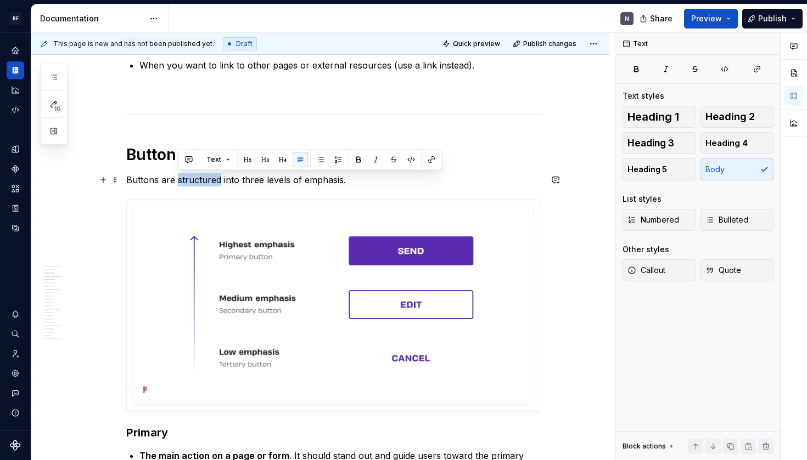
click at [184, 180] on p "Buttons are structured into three levels of emphasis." at bounding box center [333, 179] width 415 height 13
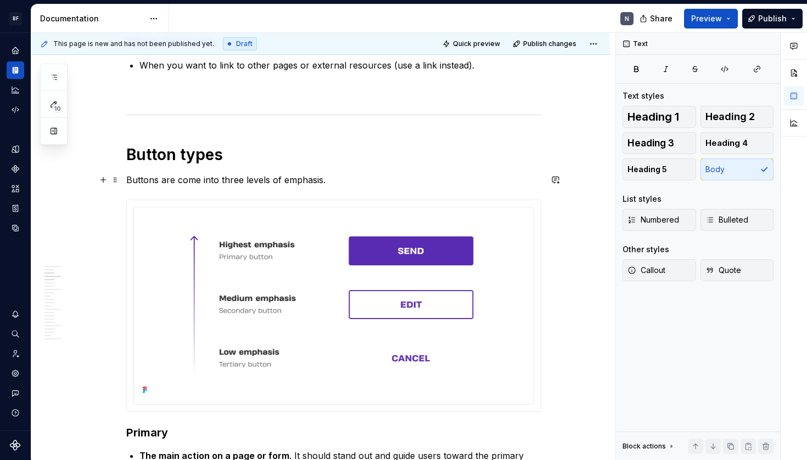
click at [214, 178] on p "Buttons are come into three levels of emphasis." at bounding box center [333, 179] width 415 height 13
click at [322, 181] on p "Buttons are come in three levels of emphasis." at bounding box center [333, 179] width 415 height 13
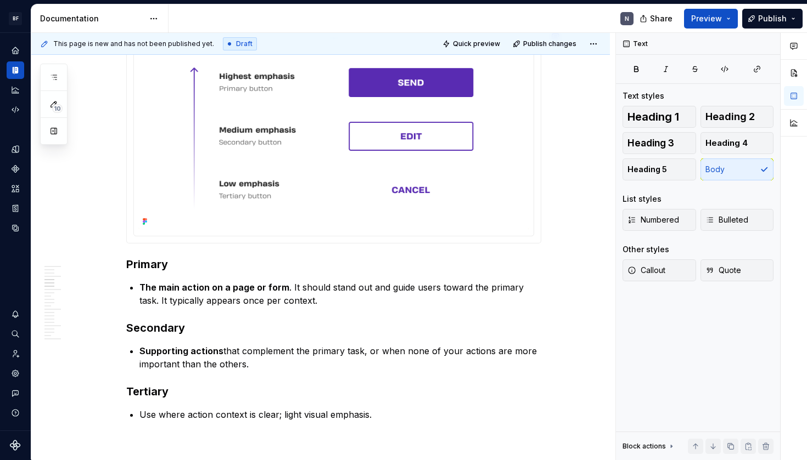
scroll to position [430, 0]
drag, startPoint x: 171, startPoint y: 258, endPoint x: 189, endPoint y: 263, distance: 18.8
click at [170, 258] on h3 "Primary" at bounding box center [333, 263] width 415 height 15
click at [309, 298] on p "The main action on a page or form . It should stand out and guide users toward …" at bounding box center [340, 293] width 402 height 26
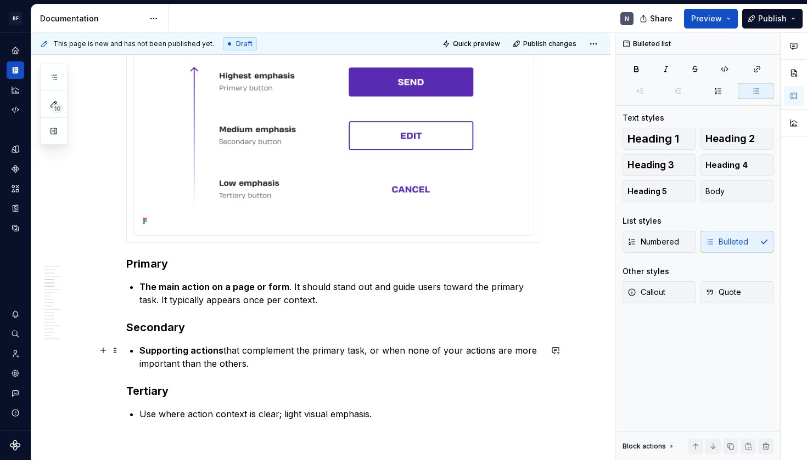
click at [290, 356] on p "Supporting actions that complement the primary task, or when none of your actio…" at bounding box center [340, 357] width 402 height 26
click at [290, 363] on p "Supporting actions that complement the primary task, or when none of your actio…" at bounding box center [340, 357] width 402 height 26
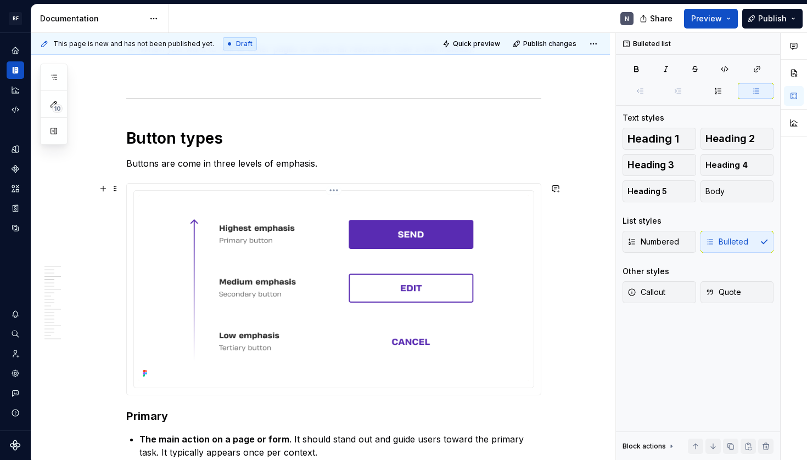
scroll to position [461, 0]
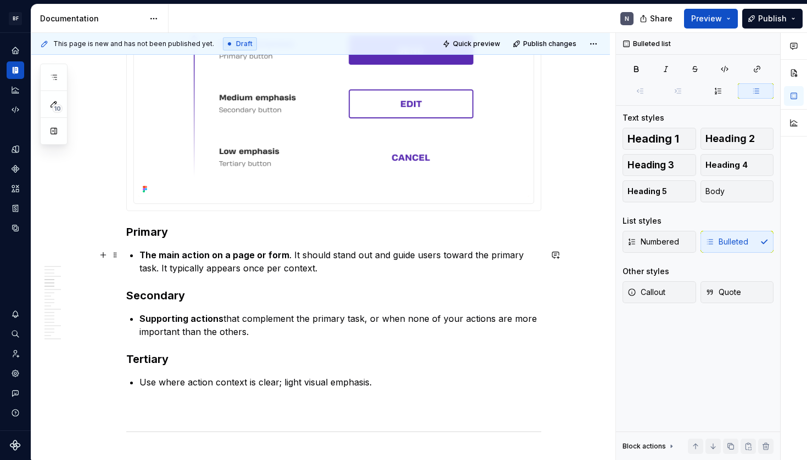
drag, startPoint x: 146, startPoint y: 255, endPoint x: 147, endPoint y: 267, distance: 12.1
click at [146, 256] on strong "The main action on a page or form" at bounding box center [214, 255] width 150 height 11
drag, startPoint x: 144, startPoint y: 256, endPoint x: 143, endPoint y: 263, distance: 6.8
click at [144, 257] on strong "The main action on a page or form" at bounding box center [214, 255] width 150 height 11
click at [202, 230] on h3 "Primary" at bounding box center [333, 231] width 415 height 15
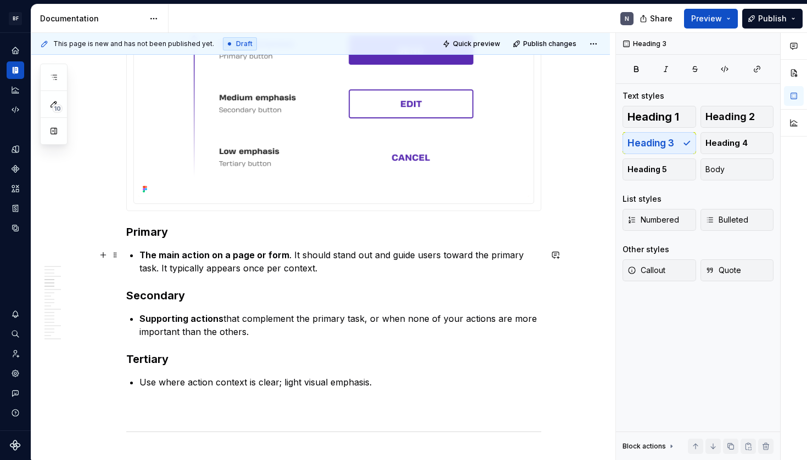
drag, startPoint x: 143, startPoint y: 254, endPoint x: 141, endPoint y: 271, distance: 16.5
click at [143, 254] on strong "The main action on a page or form" at bounding box center [214, 255] width 150 height 11
drag, startPoint x: 277, startPoint y: 254, endPoint x: 280, endPoint y: 262, distance: 8.4
click at [280, 262] on p "The main action on a page or form . It should stand out and guide users toward …" at bounding box center [333, 262] width 415 height 26
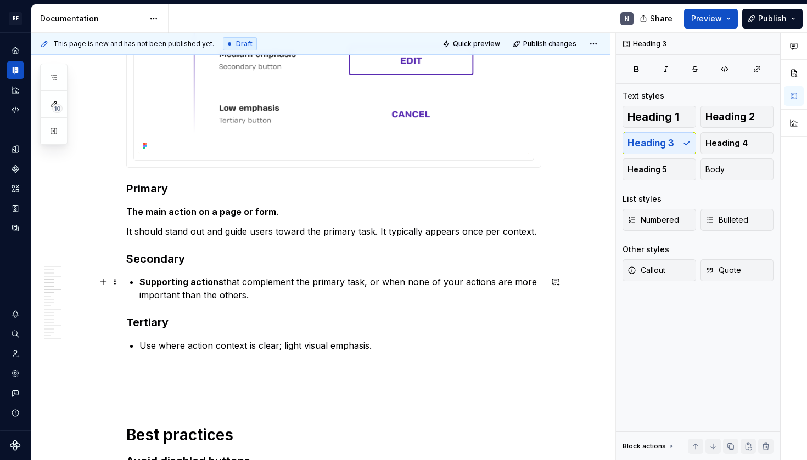
scroll to position [516, 0]
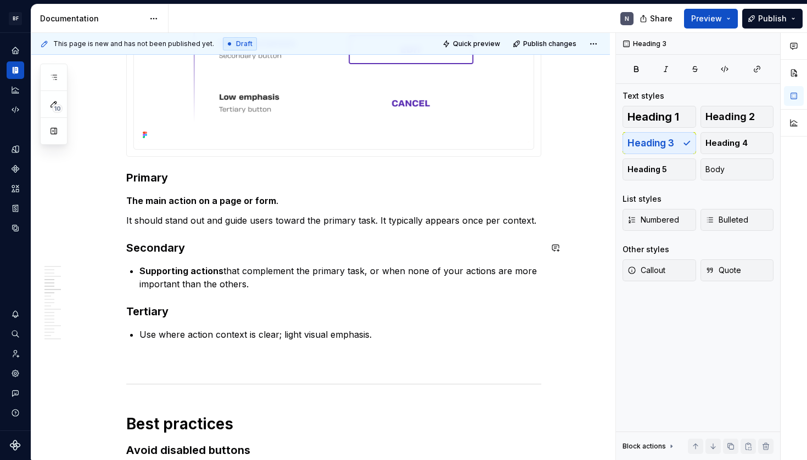
click at [237, 249] on h3 "Secondary" at bounding box center [333, 247] width 415 height 15
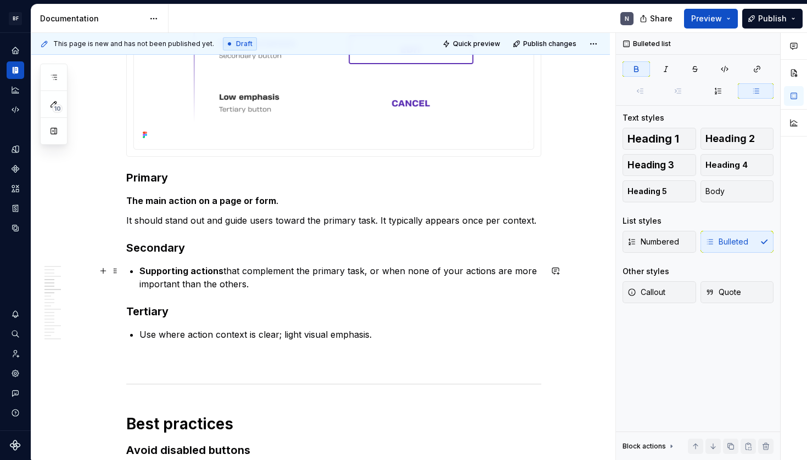
click at [145, 272] on strong "Supporting actions" at bounding box center [181, 271] width 84 height 11
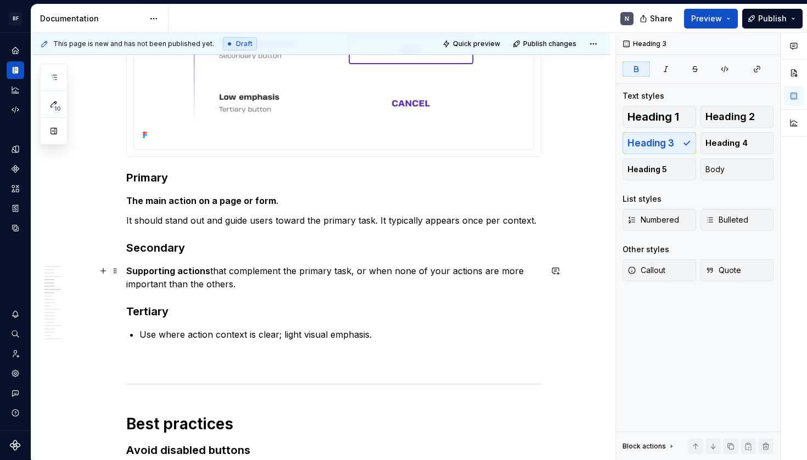
click at [209, 272] on strong "Supporting actions" at bounding box center [168, 271] width 84 height 11
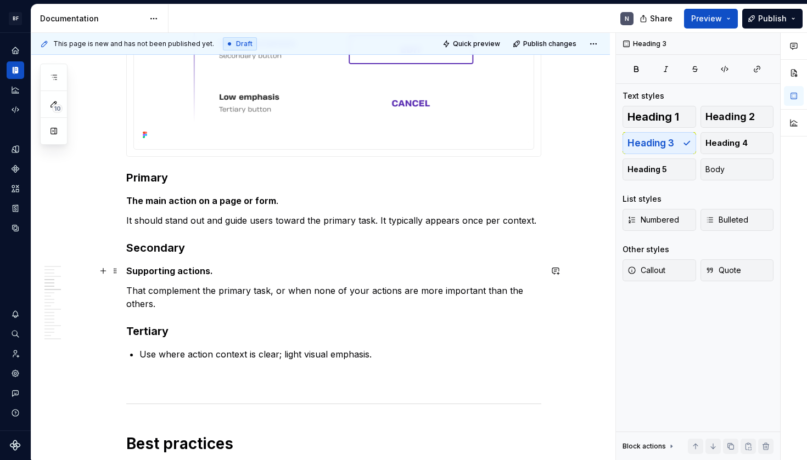
click at [237, 272] on p "Supporting actions." at bounding box center [333, 270] width 415 height 13
click at [175, 253] on h3 "Secondary" at bounding box center [333, 247] width 415 height 15
click at [165, 246] on h3 "Secondary" at bounding box center [333, 247] width 415 height 15
click at [157, 272] on strong "Supporting actions." at bounding box center [169, 271] width 87 height 11
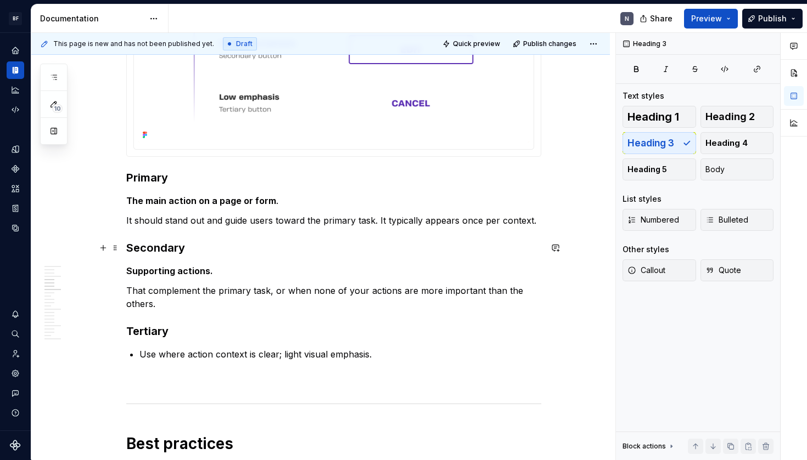
click at [143, 247] on h3 "Secondary" at bounding box center [333, 247] width 415 height 15
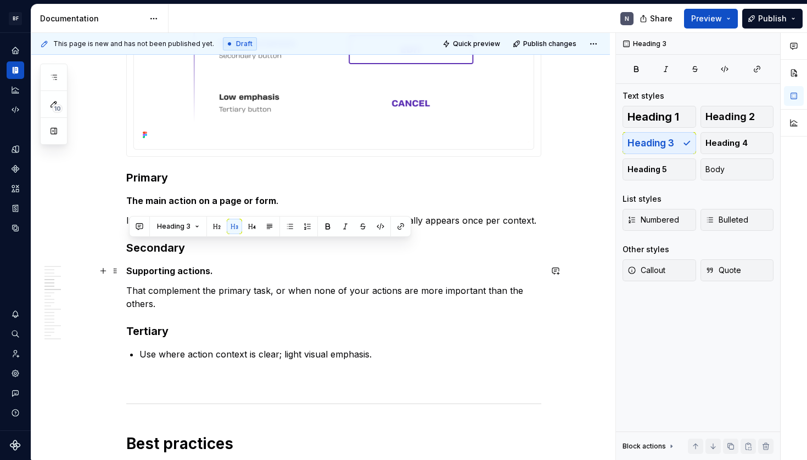
click at [153, 272] on strong "Supporting actions." at bounding box center [169, 271] width 87 height 11
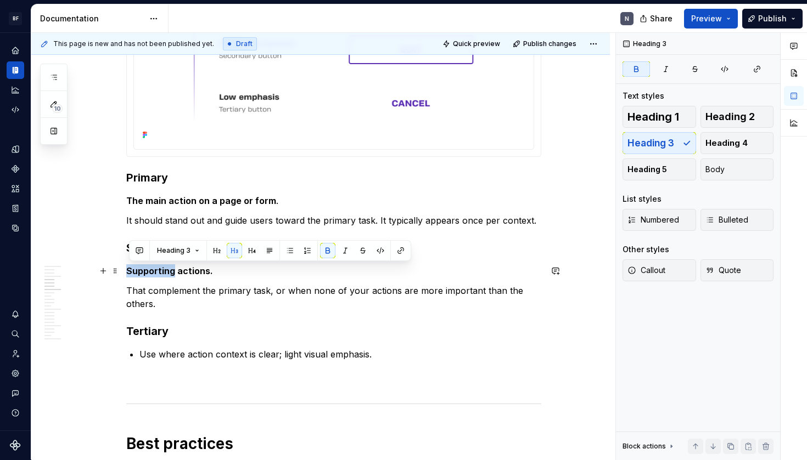
click at [153, 272] on strong "Supporting actions." at bounding box center [169, 271] width 87 height 11
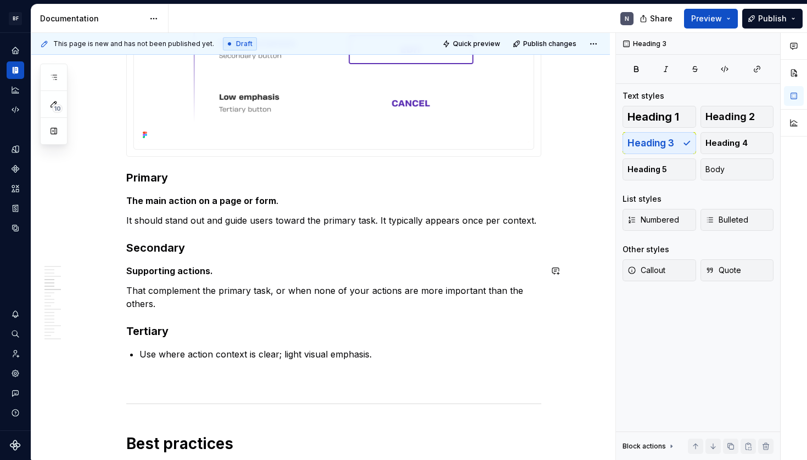
click at [171, 274] on strong "Supporting actions." at bounding box center [169, 271] width 87 height 11
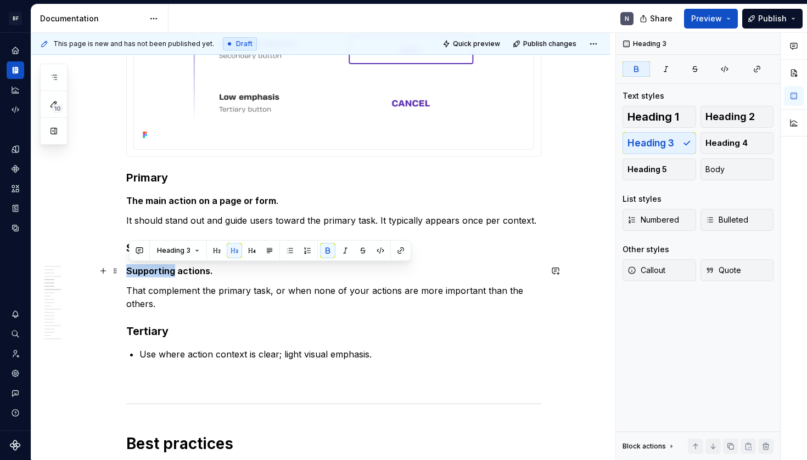
click at [171, 274] on strong "Supporting actions." at bounding box center [169, 271] width 87 height 11
click at [233, 252] on button "button" at bounding box center [234, 250] width 15 height 15
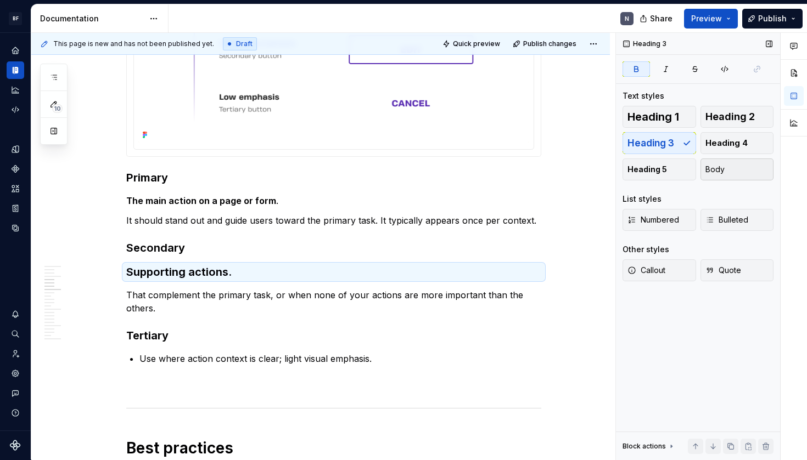
click at [723, 169] on span "Body" at bounding box center [714, 169] width 19 height 11
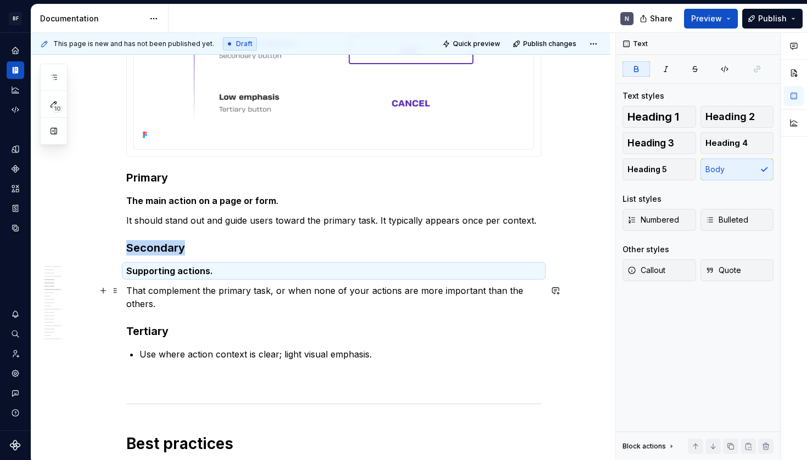
click at [260, 297] on p "That complement the primary task, or when none of your actions are more importa…" at bounding box center [333, 297] width 415 height 26
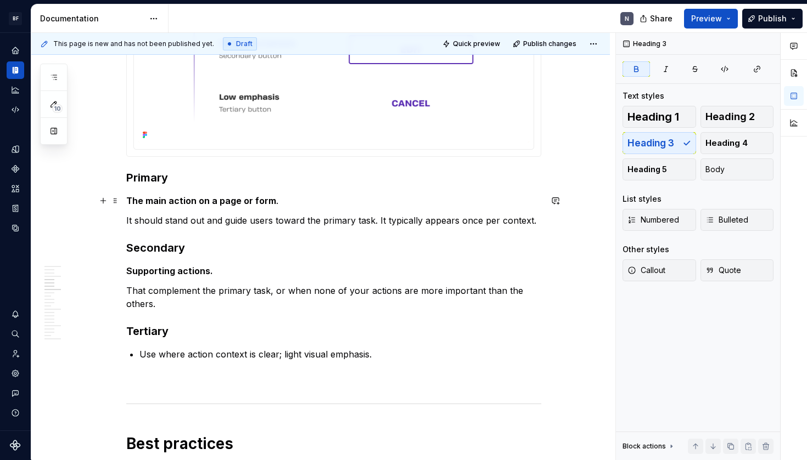
click at [212, 202] on strong "The main action on a page or form" at bounding box center [201, 200] width 150 height 11
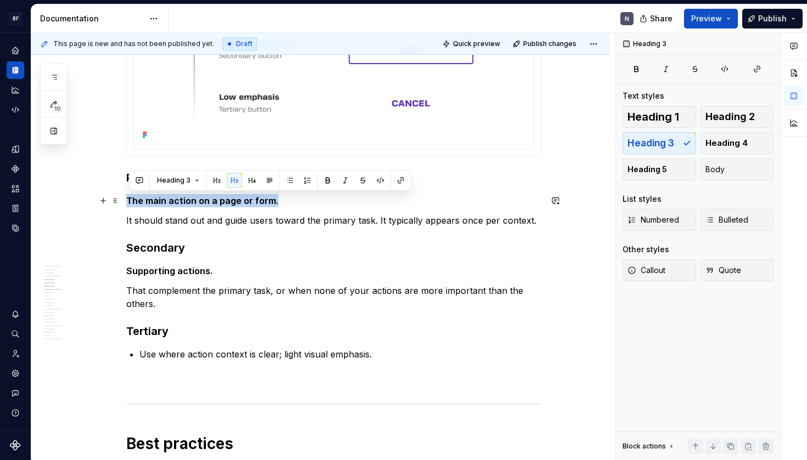
click at [212, 202] on strong "The main action on a page or form" at bounding box center [201, 200] width 150 height 11
click at [723, 172] on span "Body" at bounding box center [714, 169] width 19 height 11
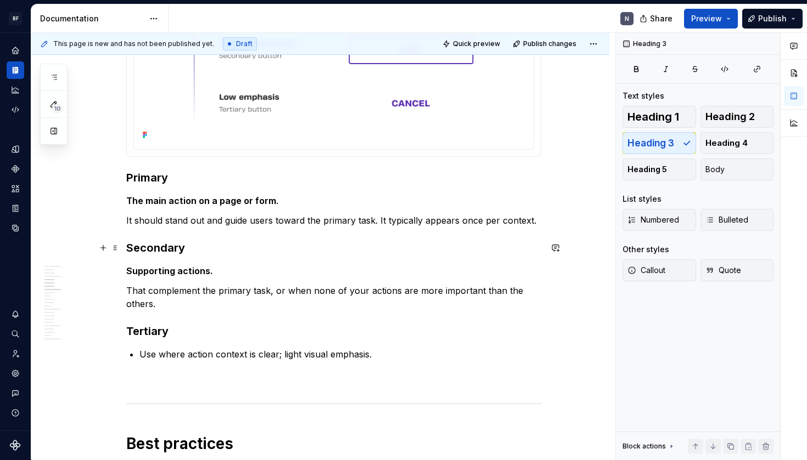
click at [201, 242] on h3 "Secondary" at bounding box center [333, 247] width 415 height 15
click at [262, 278] on p "Supporting actions." at bounding box center [333, 270] width 415 height 13
click at [244, 300] on p "That complement the primary task, or when none of your actions are more importa…" at bounding box center [333, 297] width 415 height 26
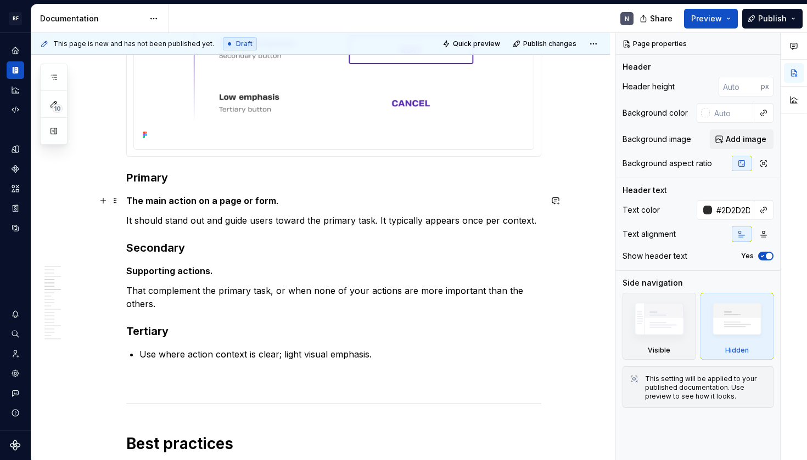
click at [129, 204] on strong "The main action on a page or form" at bounding box center [201, 200] width 150 height 11
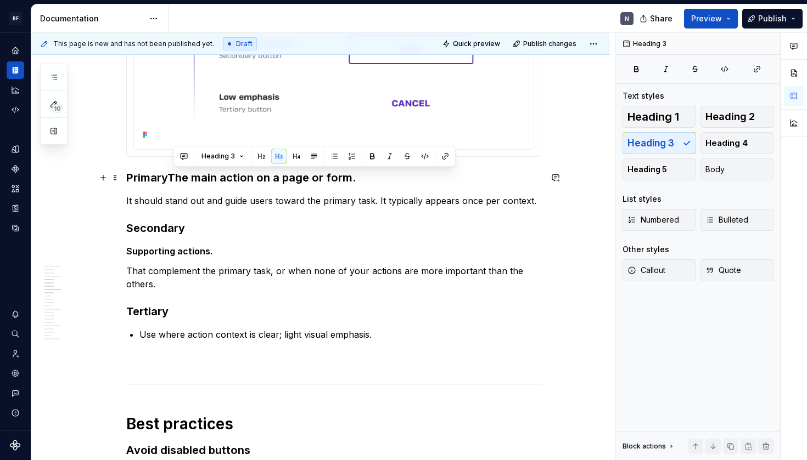
drag, startPoint x: 174, startPoint y: 177, endPoint x: 445, endPoint y: 176, distance: 270.5
click at [445, 176] on h3 "Primary The main action on a page or form ." at bounding box center [333, 177] width 415 height 15
click at [735, 137] on button "Heading 4" at bounding box center [737, 143] width 74 height 22
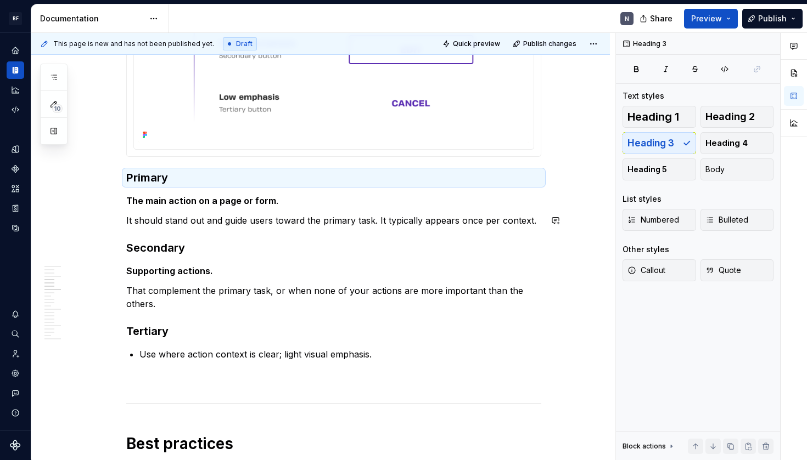
drag, startPoint x: 285, startPoint y: 209, endPoint x: 275, endPoint y: 222, distance: 16.5
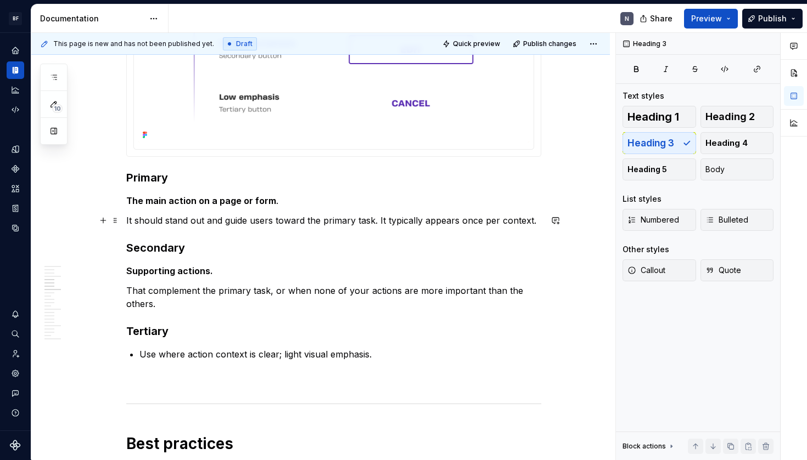
click at [275, 223] on p "It should stand out and guide users toward the primary task. It typically appea…" at bounding box center [333, 220] width 415 height 13
drag, startPoint x: 279, startPoint y: 202, endPoint x: 275, endPoint y: 212, distance: 10.1
click at [279, 202] on p "The main action on a page or form ." at bounding box center [333, 200] width 415 height 13
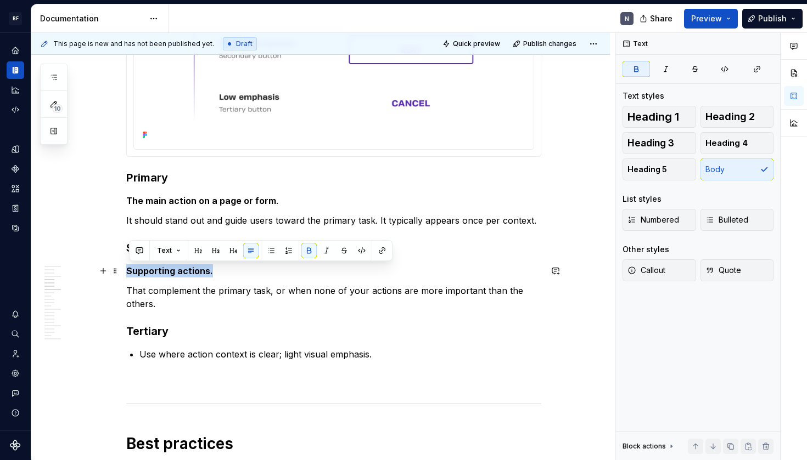
drag, startPoint x: 230, startPoint y: 269, endPoint x: 156, endPoint y: 306, distance: 82.5
copy strong "Supporting actions."
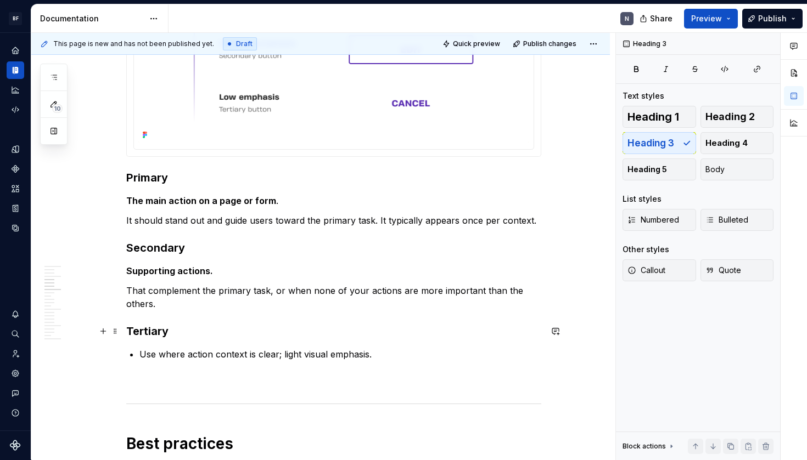
click at [186, 333] on h3 "Tertiary" at bounding box center [333, 331] width 415 height 15
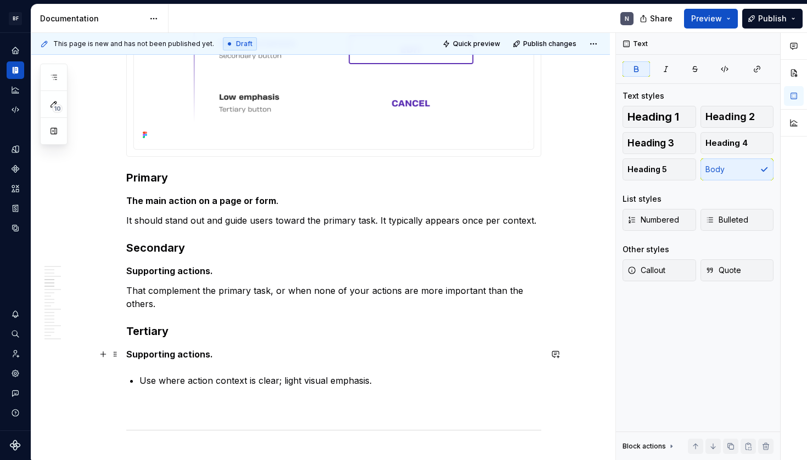
click at [168, 354] on strong "Supporting actions." at bounding box center [169, 354] width 87 height 11
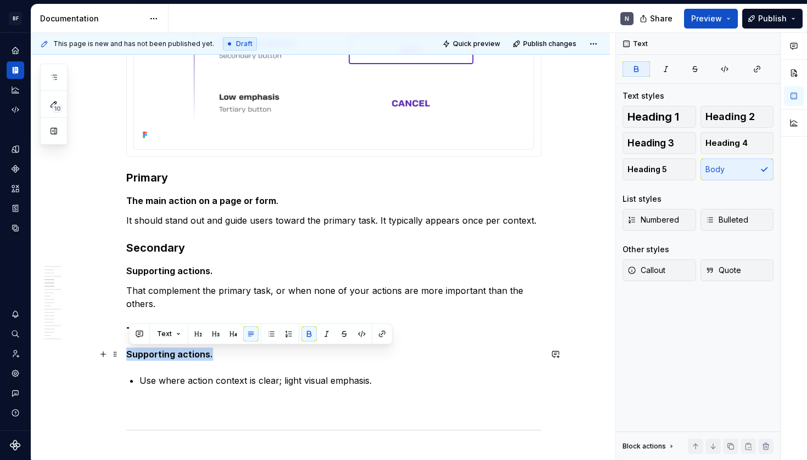
click at [168, 354] on strong "Supporting actions." at bounding box center [169, 354] width 87 height 11
drag, startPoint x: 232, startPoint y: 356, endPoint x: 88, endPoint y: 358, distance: 143.8
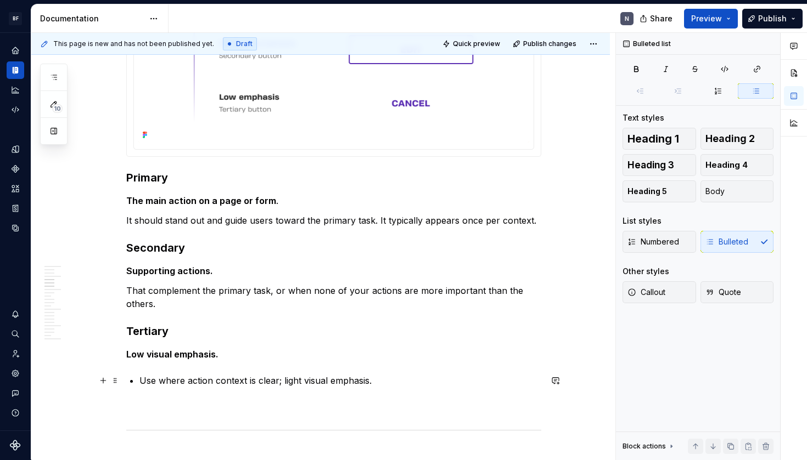
click at [166, 384] on p "Use where action context is clear; light visual emphasis." at bounding box center [340, 380] width 402 height 13
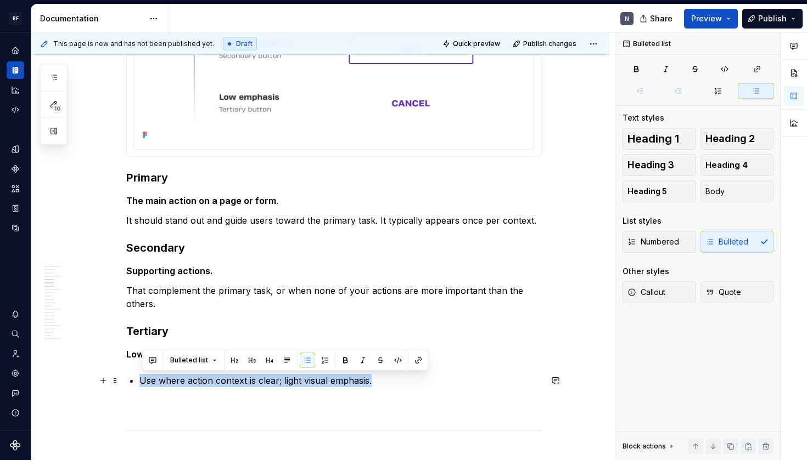
click at [166, 384] on p "Use where action context is clear; light visual emphasis." at bounding box center [340, 380] width 402 height 13
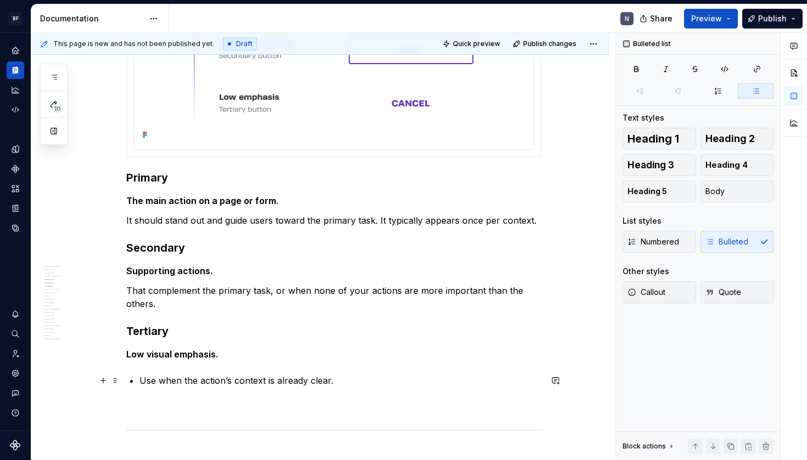
click at [143, 383] on p "Use when the action’s context is already clear." at bounding box center [340, 380] width 402 height 13
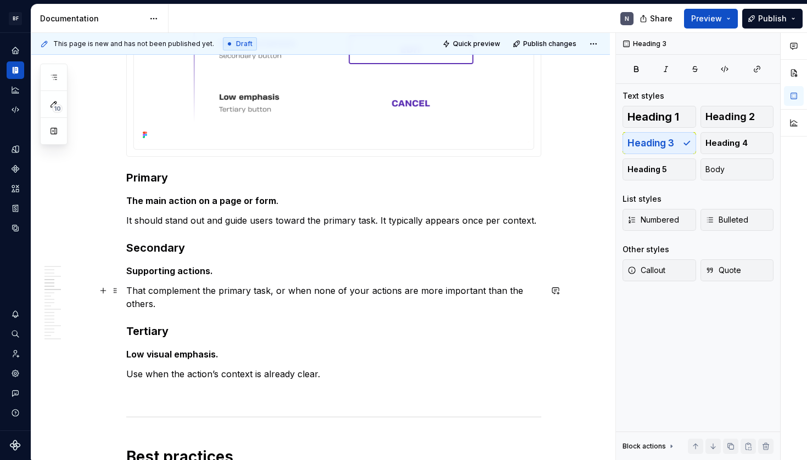
click at [176, 309] on p "That complement the primary task, or when none of your actions are more importa…" at bounding box center [333, 297] width 415 height 26
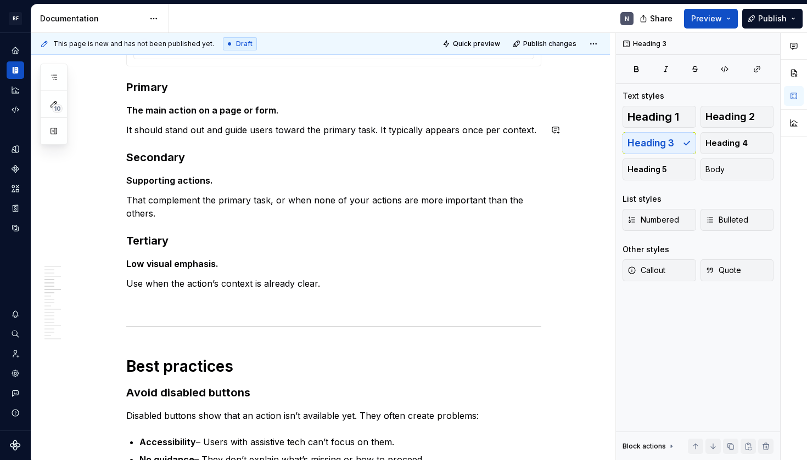
scroll to position [647, 0]
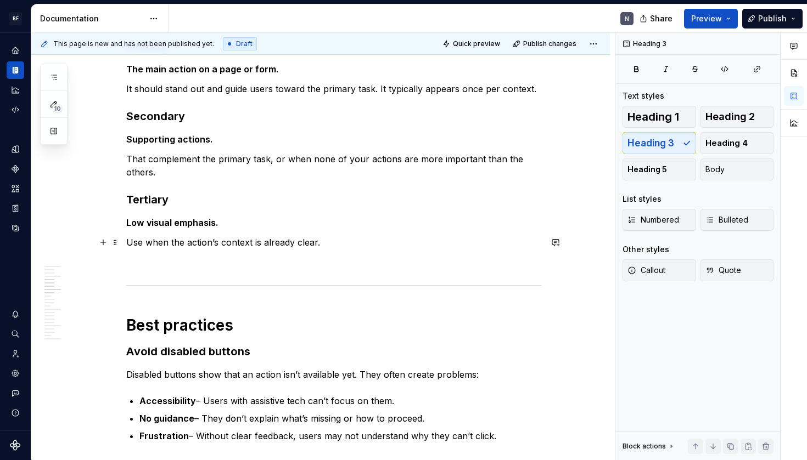
click at [353, 240] on p "Use when the action’s context is already clear." at bounding box center [333, 242] width 415 height 13
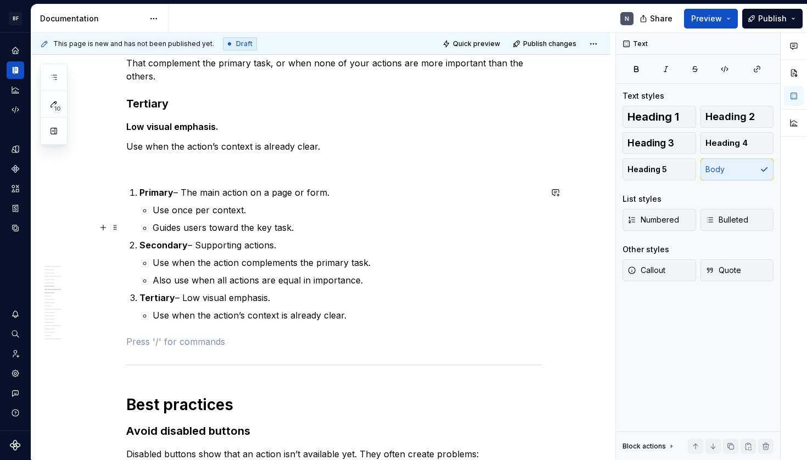
scroll to position [746, 0]
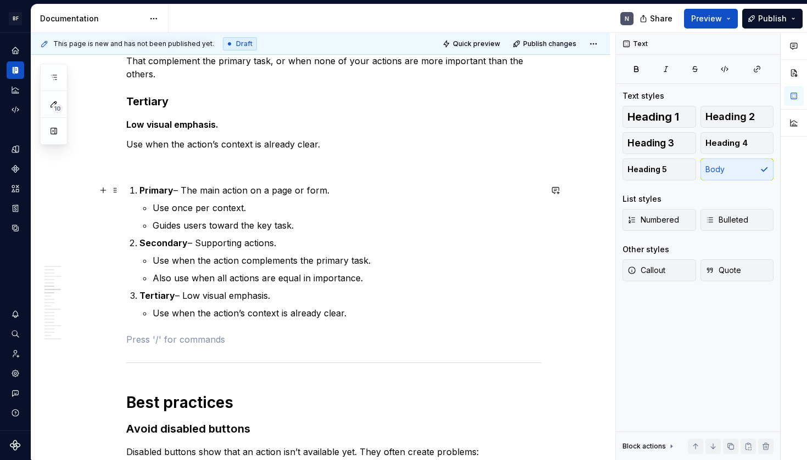
drag, startPoint x: 142, startPoint y: 190, endPoint x: 145, endPoint y: 212, distance: 22.2
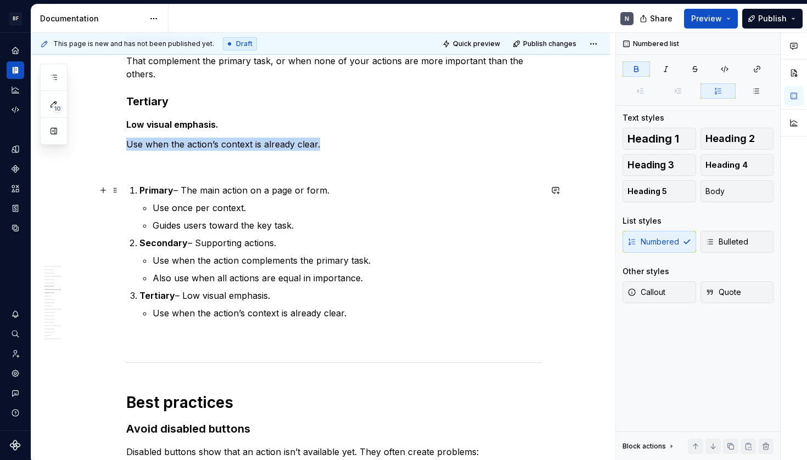
click at [153, 190] on strong "Primary" at bounding box center [156, 190] width 34 height 11
click at [144, 190] on strong "Primary" at bounding box center [156, 190] width 34 height 11
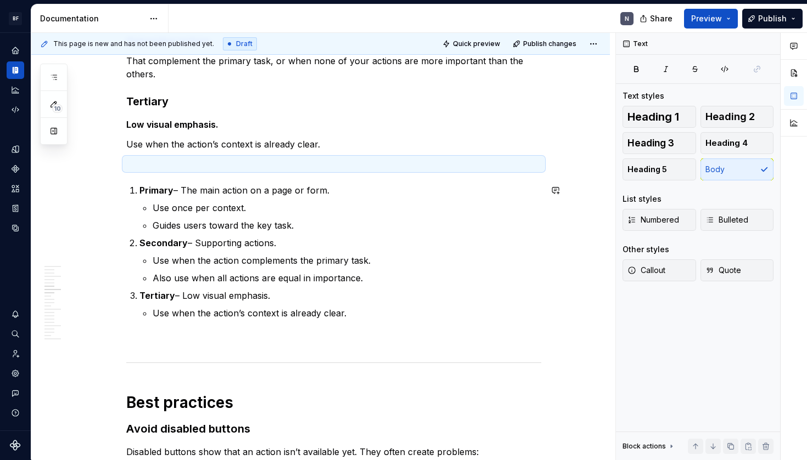
click at [143, 192] on strong "Primary" at bounding box center [156, 190] width 34 height 11
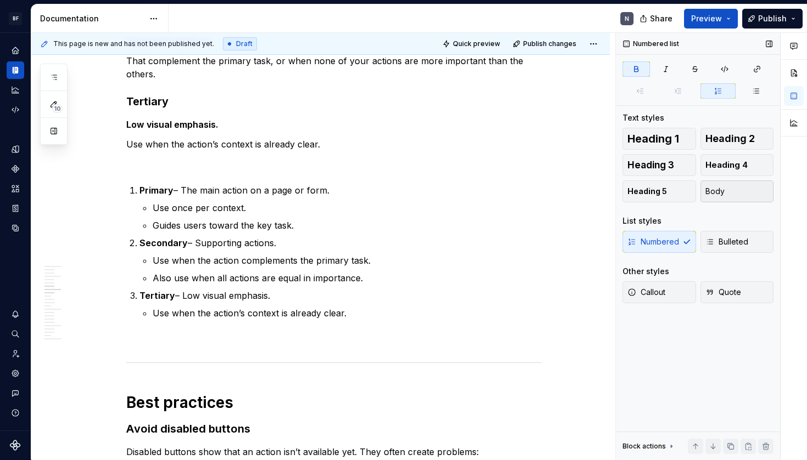
click at [719, 198] on button "Body" at bounding box center [737, 192] width 74 height 22
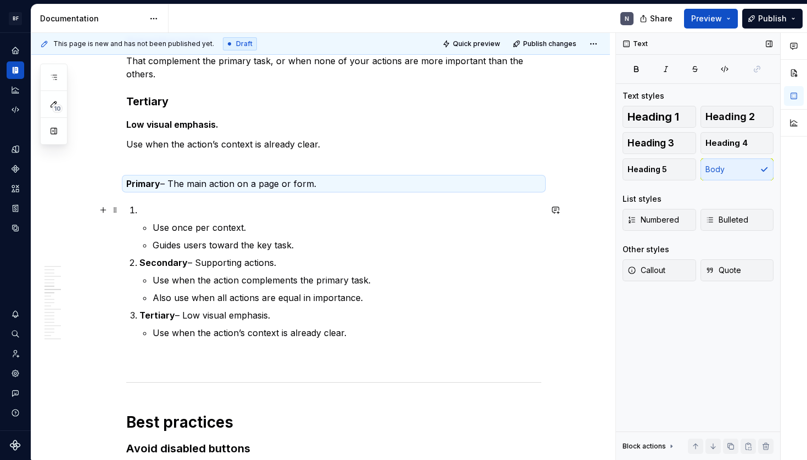
click at [170, 208] on p at bounding box center [340, 210] width 402 height 13
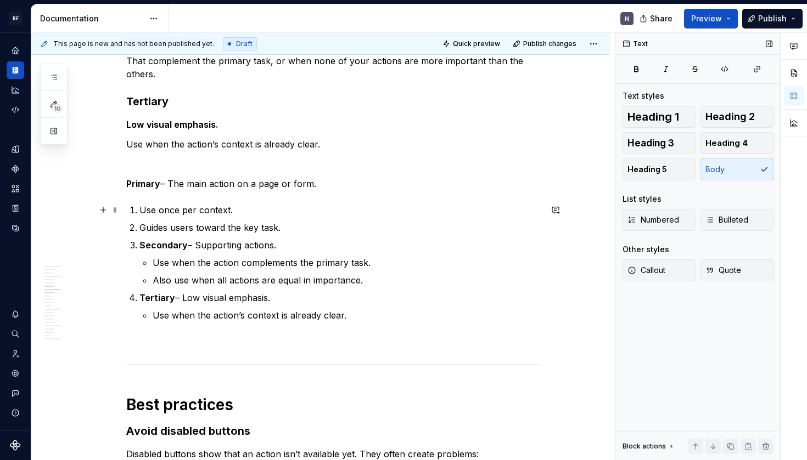
click at [139, 211] on p "Use once per context." at bounding box center [340, 210] width 402 height 13
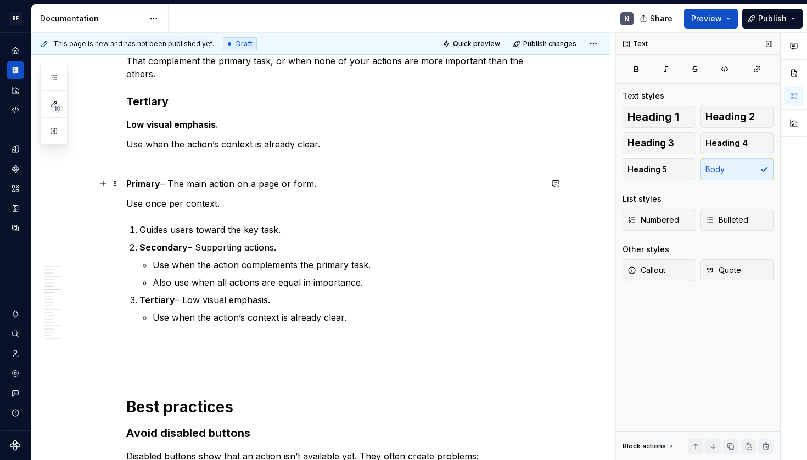
click at [155, 189] on strong "Primary" at bounding box center [143, 183] width 34 height 11
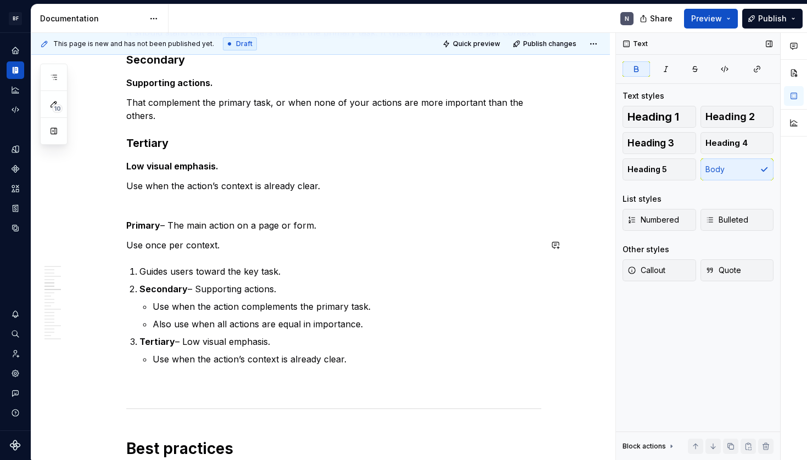
scroll to position [741, 0]
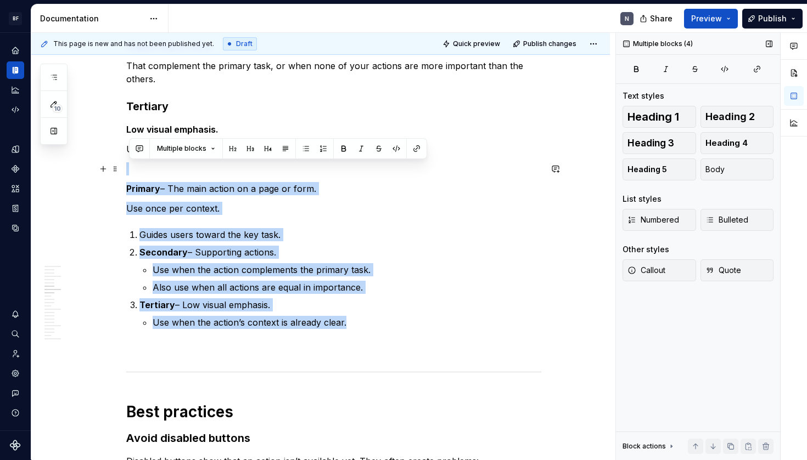
drag, startPoint x: 373, startPoint y: 327, endPoint x: 132, endPoint y: 171, distance: 287.7
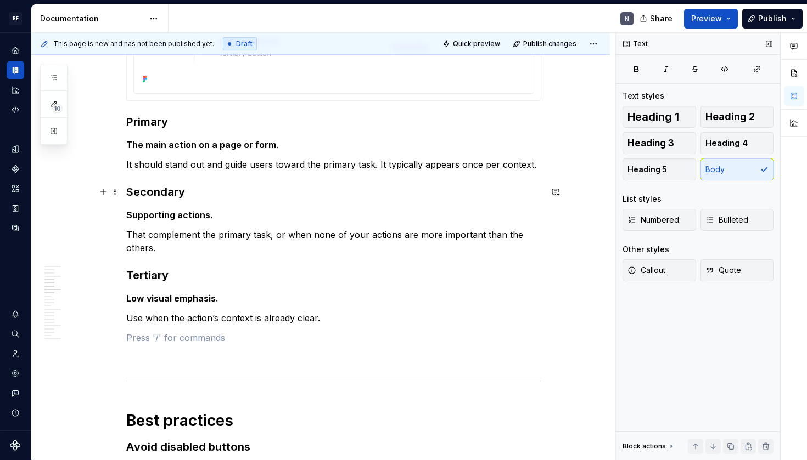
scroll to position [568, 0]
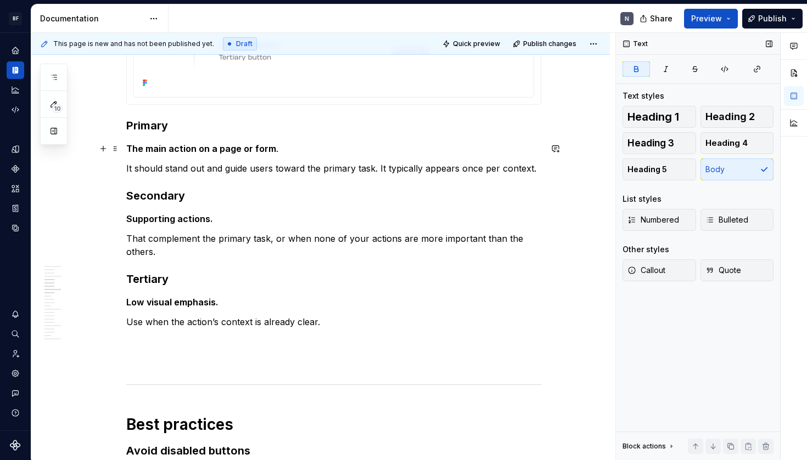
click at [130, 148] on strong "The main action on a page or form" at bounding box center [201, 148] width 150 height 11
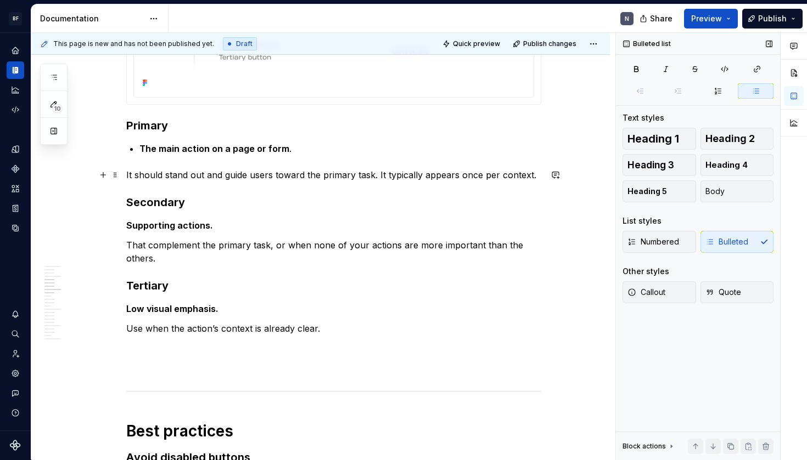
click at [129, 173] on p "It should stand out and guide users toward the primary task. It typically appea…" at bounding box center [333, 174] width 415 height 13
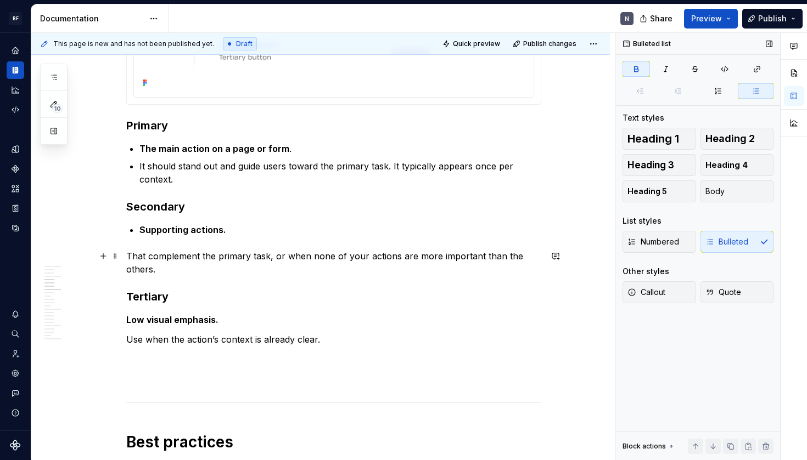
click at [129, 257] on p "That complement the primary task, or when none of your actions are more importa…" at bounding box center [333, 263] width 415 height 26
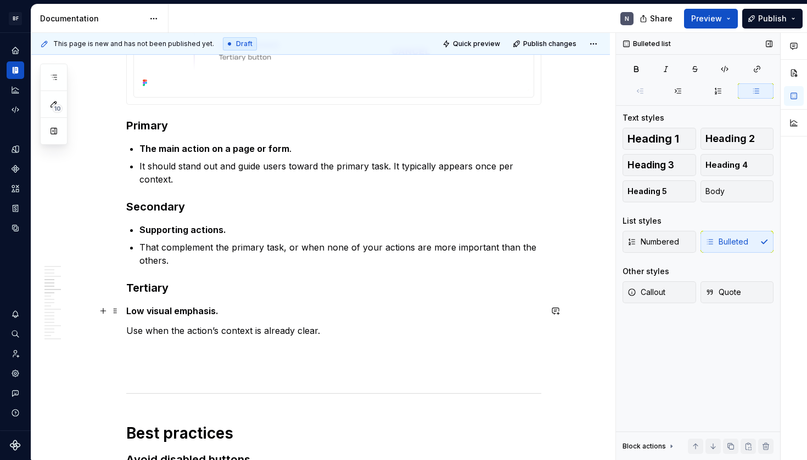
click at [129, 311] on strong "Low visual emphasis." at bounding box center [172, 311] width 92 height 11
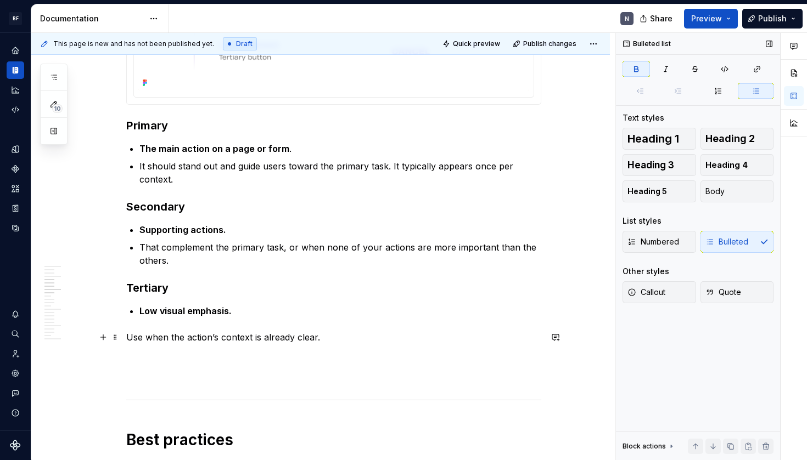
click at [129, 338] on p "Use when the action’s context is already clear." at bounding box center [333, 337] width 415 height 13
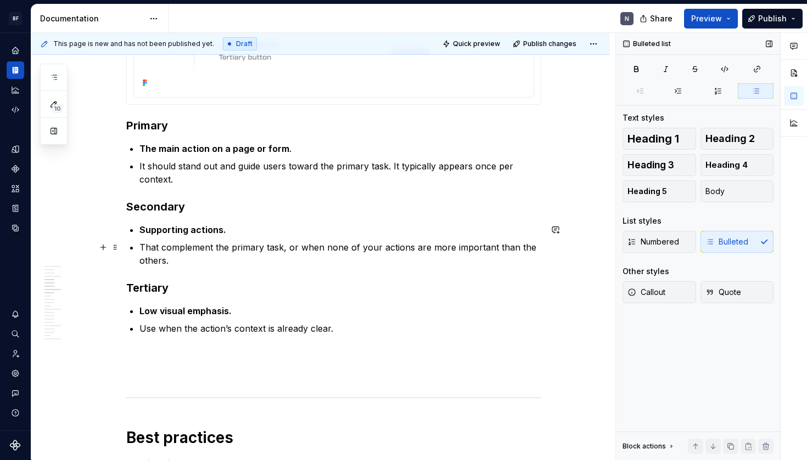
click at [197, 258] on p "That complement the primary task, or when none of your actions are more importa…" at bounding box center [340, 254] width 402 height 26
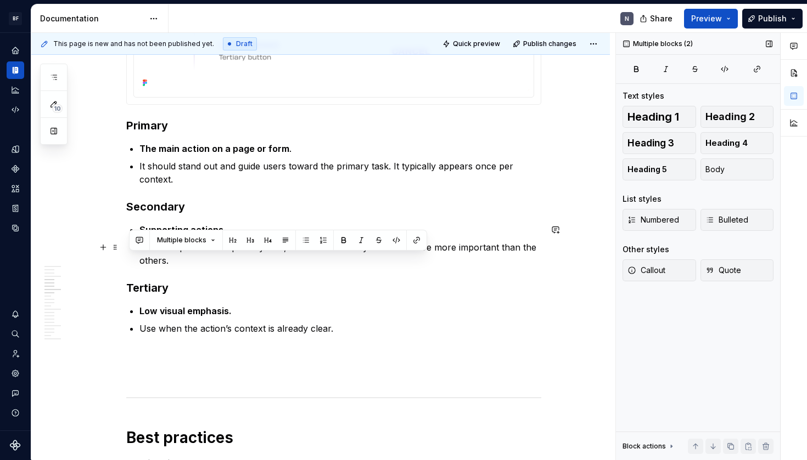
click at [197, 258] on p "That complement the primary task, or when none of your actions are more importa…" at bounding box center [340, 254] width 402 height 26
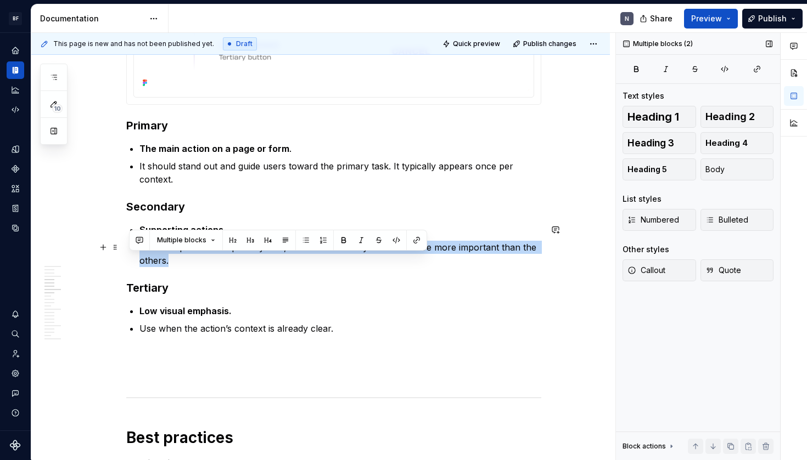
click at [197, 258] on p "That complement the primary task, or when none of your actions are more importa…" at bounding box center [340, 254] width 402 height 26
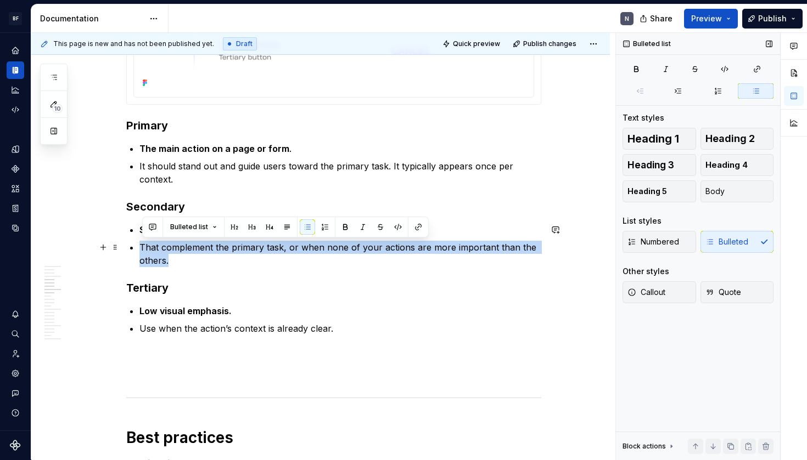
click at [215, 266] on p "That complement the primary task, or when none of your actions are more importa…" at bounding box center [340, 254] width 402 height 26
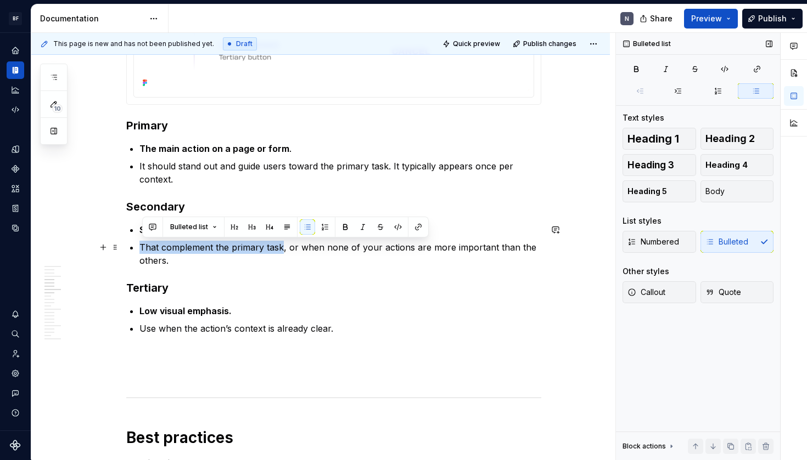
drag, startPoint x: 142, startPoint y: 249, endPoint x: 285, endPoint y: 248, distance: 143.2
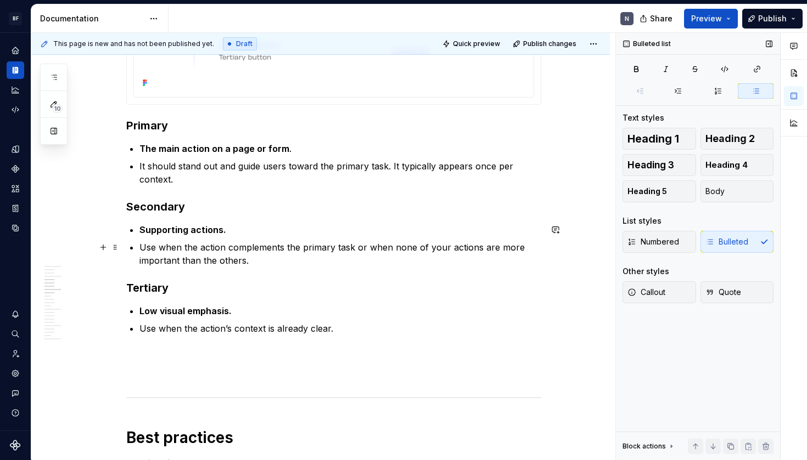
click at [310, 267] on p "Use when the action complements the primary task or when none of your actions a…" at bounding box center [340, 254] width 402 height 26
click at [215, 176] on p "It should stand out and guide users toward the primary task. It typically appea…" at bounding box center [340, 173] width 402 height 26
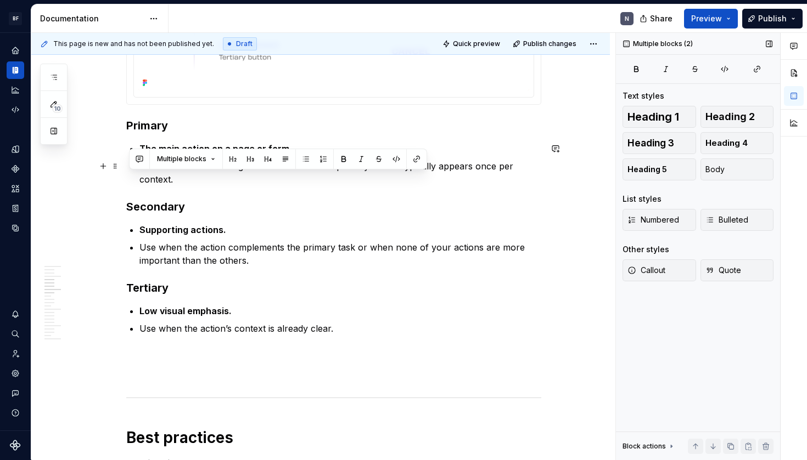
click at [215, 176] on p "It should stand out and guide users toward the primary task. It typically appea…" at bounding box center [340, 173] width 402 height 26
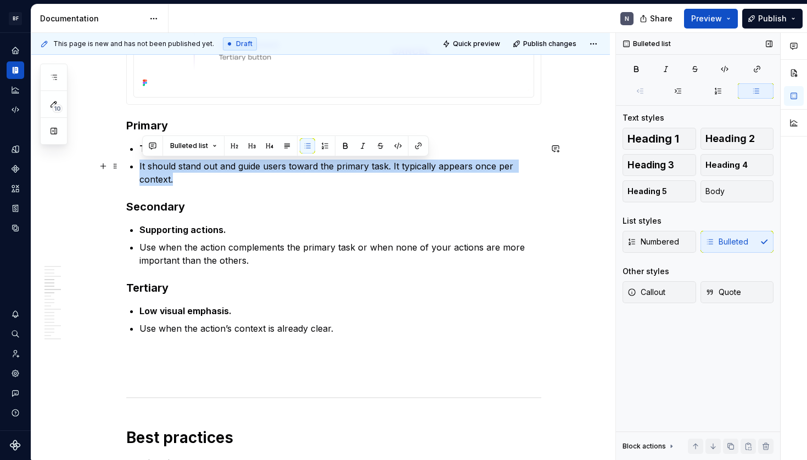
click at [271, 182] on p "It should stand out and guide users toward the primary task. It typically appea…" at bounding box center [340, 173] width 402 height 26
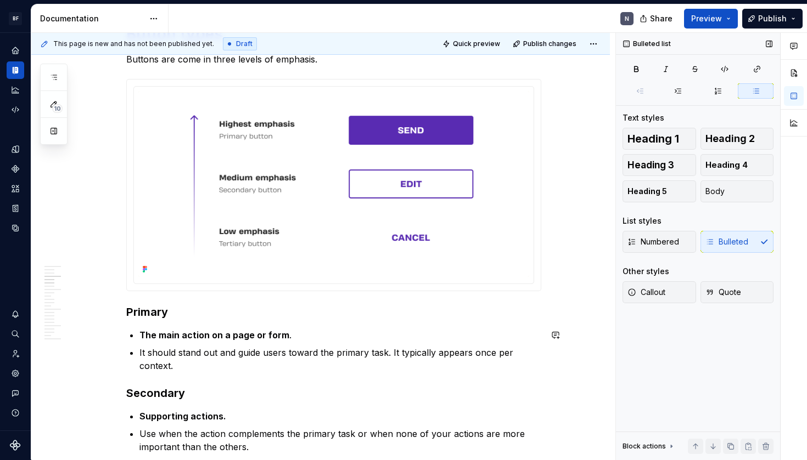
scroll to position [284, 0]
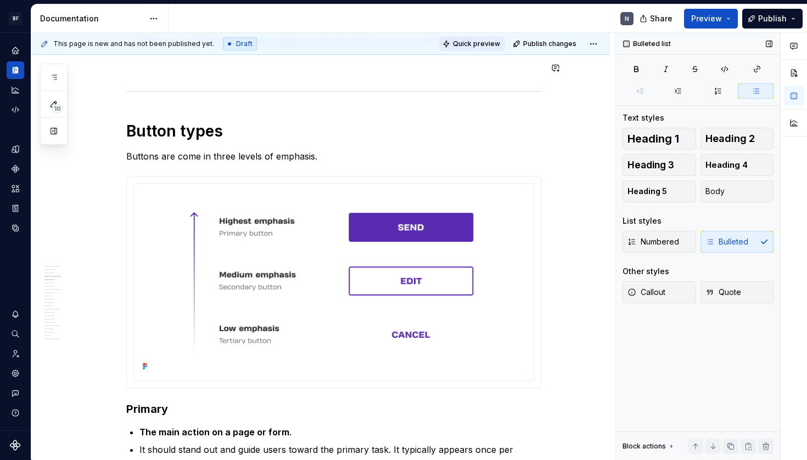
click at [471, 43] on span "Quick preview" at bounding box center [476, 44] width 47 height 9
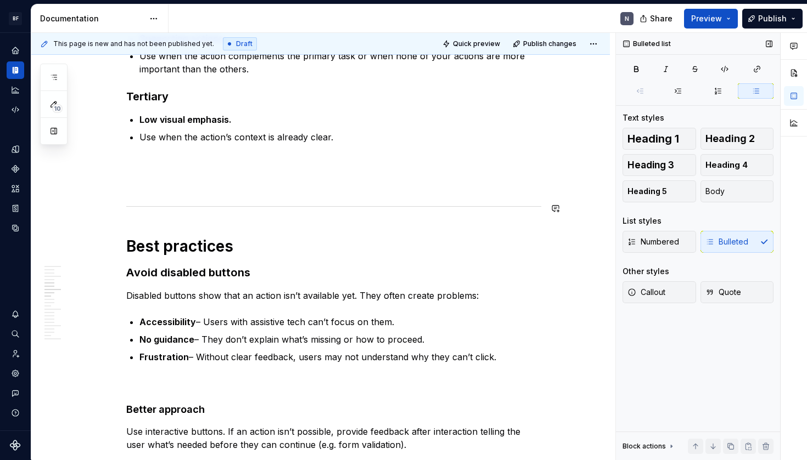
scroll to position [800, 0]
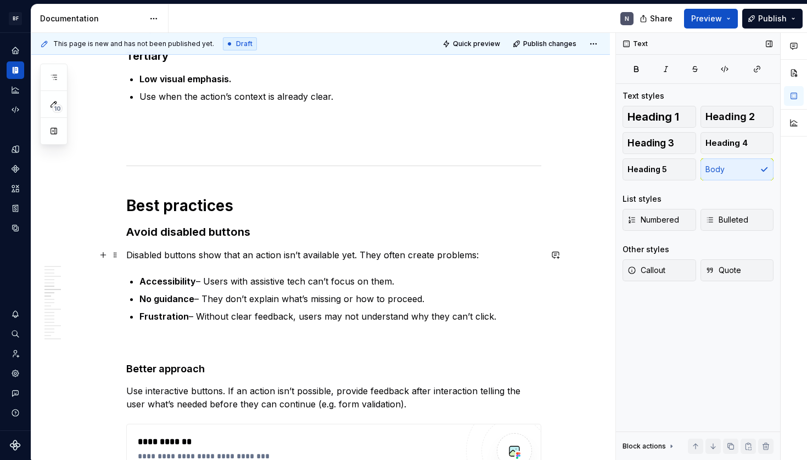
click at [340, 254] on p "Disabled buttons show that an action isn’t available yet. They often create pro…" at bounding box center [333, 255] width 415 height 13
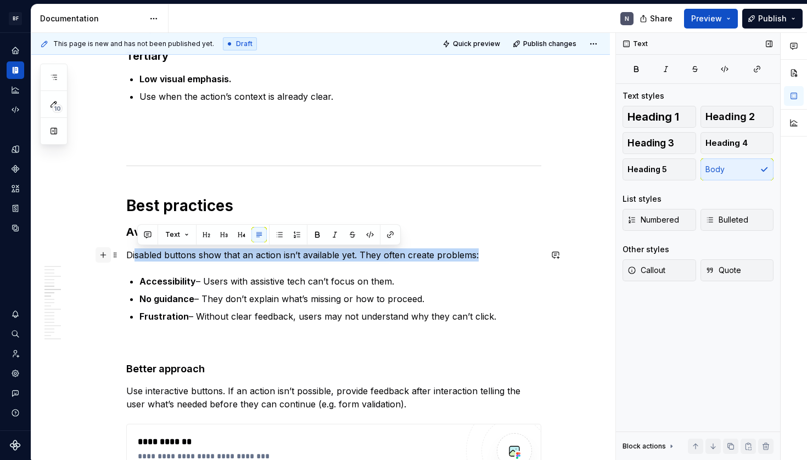
drag, startPoint x: 451, startPoint y: 255, endPoint x: 113, endPoint y: 259, distance: 337.5
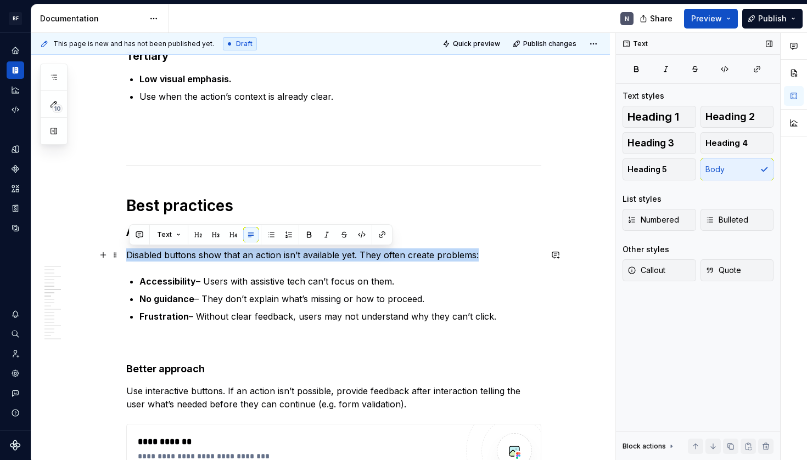
drag, startPoint x: 131, startPoint y: 257, endPoint x: 506, endPoint y: 250, distance: 375.9
click at [506, 250] on p "Disabled buttons show that an action isn’t available yet. They often create pro…" at bounding box center [333, 255] width 415 height 13
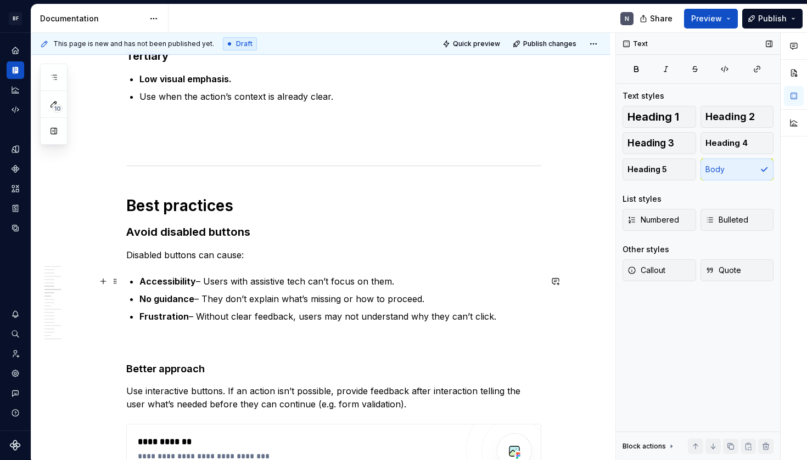
drag, startPoint x: 195, startPoint y: 283, endPoint x: 204, endPoint y: 294, distance: 14.1
click at [195, 285] on strong "Accessibility" at bounding box center [167, 281] width 57 height 11
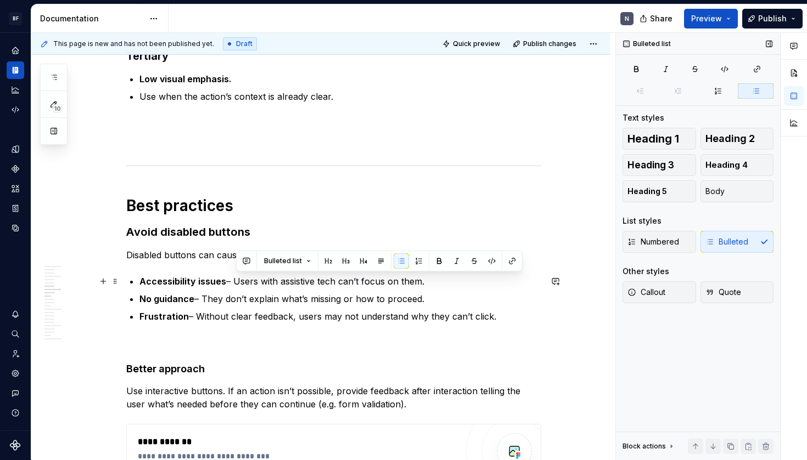
drag, startPoint x: 237, startPoint y: 283, endPoint x: 469, endPoint y: 278, distance: 232.2
click at [469, 278] on p "Accessibility issues – Users with assistive tech can’t focus on them." at bounding box center [340, 281] width 402 height 13
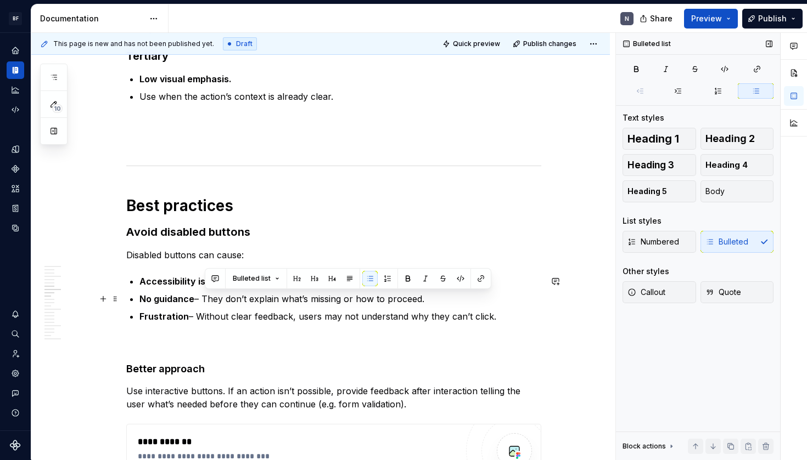
drag, startPoint x: 206, startPoint y: 302, endPoint x: 502, endPoint y: 305, distance: 295.8
click at [502, 305] on p "No guidance – They don’t explain what’s missing or how to proceed." at bounding box center [340, 298] width 402 height 13
click at [143, 297] on strong "No guidance" at bounding box center [166, 299] width 55 height 11
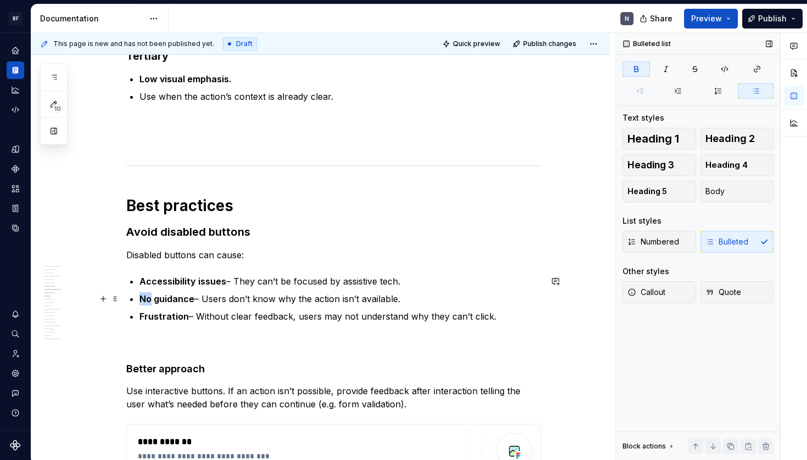
click at [143, 297] on strong "No guidance" at bounding box center [166, 299] width 55 height 11
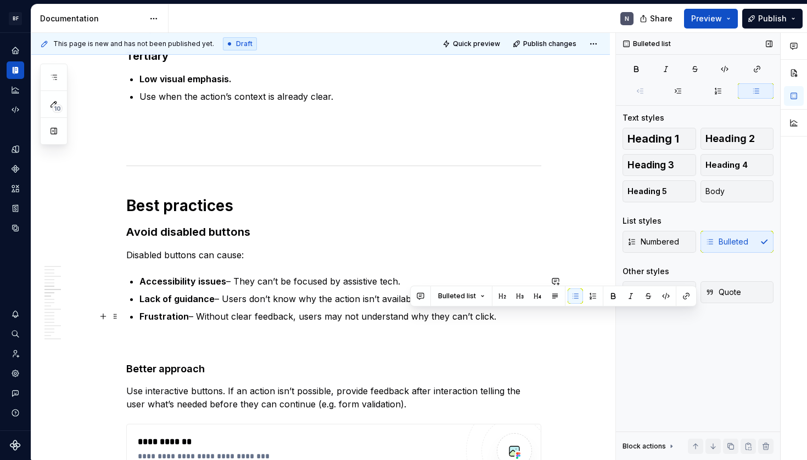
drag, startPoint x: 410, startPoint y: 317, endPoint x: 519, endPoint y: 317, distance: 108.6
click at [519, 317] on p "Frustration – Without clear feedback, users may not understand why they can’t c…" at bounding box center [340, 316] width 402 height 13
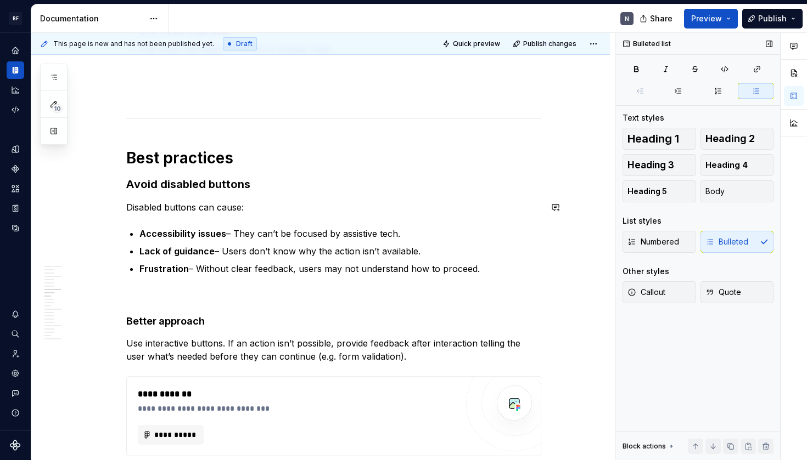
scroll to position [857, 0]
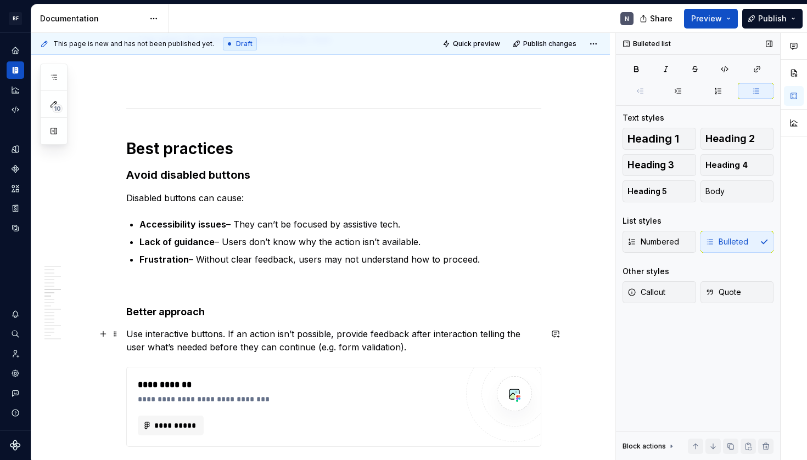
click at [249, 337] on p "Use interactive buttons. If an action isn’t possible, provide feedback after in…" at bounding box center [333, 341] width 415 height 26
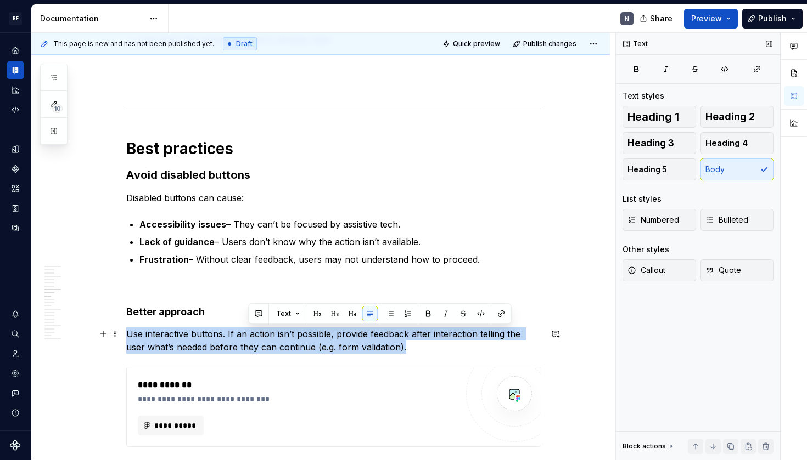
click at [249, 337] on p "Use interactive buttons. If an action isn’t possible, provide feedback after in…" at bounding box center [333, 341] width 415 height 26
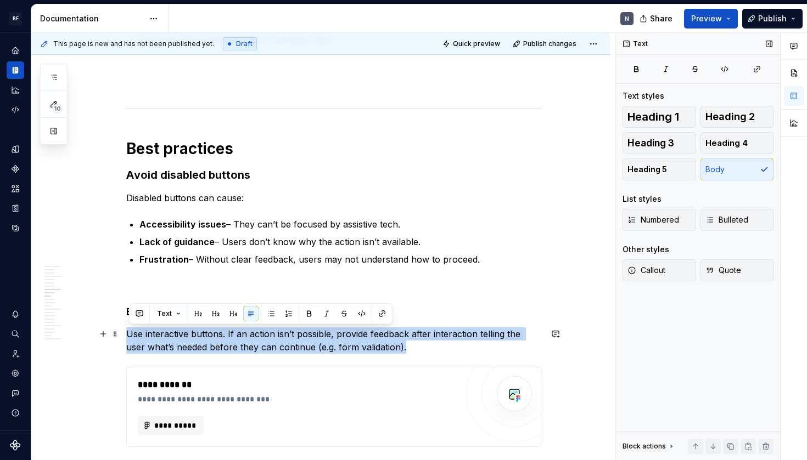
click at [249, 337] on p "Use interactive buttons. If an action isn’t possible, provide feedback after in…" at bounding box center [333, 341] width 415 height 26
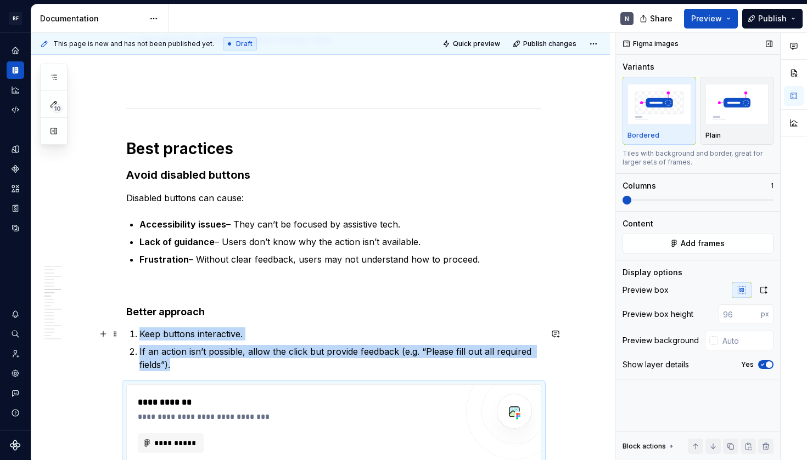
drag, startPoint x: 142, startPoint y: 335, endPoint x: 145, endPoint y: 345, distance: 10.8
click at [142, 336] on p "Keep buttons interactive." at bounding box center [340, 334] width 402 height 13
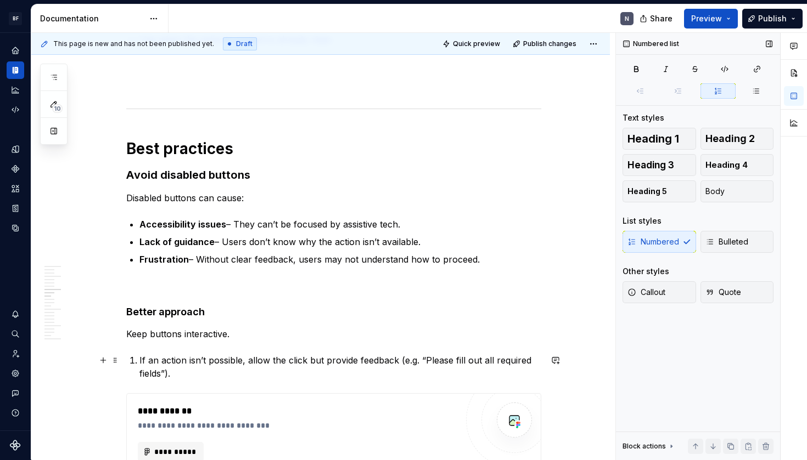
drag, startPoint x: 136, startPoint y: 360, endPoint x: 140, endPoint y: 368, distance: 8.8
click at [139, 363] on p "If an action isn’t possible, allow the click but provide feedback (e.g. “Please…" at bounding box center [340, 367] width 402 height 26
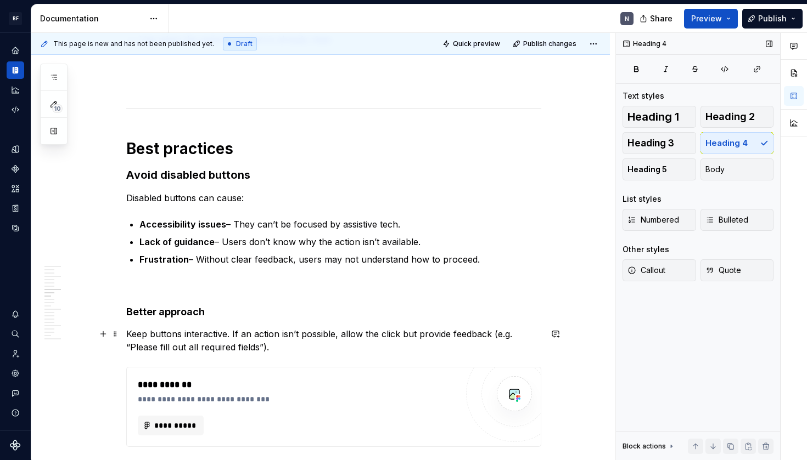
click at [391, 335] on p "Keep buttons interactive. If an action isn’t possible, allow the click but prov…" at bounding box center [333, 341] width 415 height 26
click at [390, 336] on p "Keep buttons interactive. If an action isn’t possible, allow the click but prov…" at bounding box center [333, 341] width 415 height 26
click at [387, 347] on p "Keep buttons interactive. If an action isn’t possible, allow the action but pro…" at bounding box center [333, 341] width 415 height 26
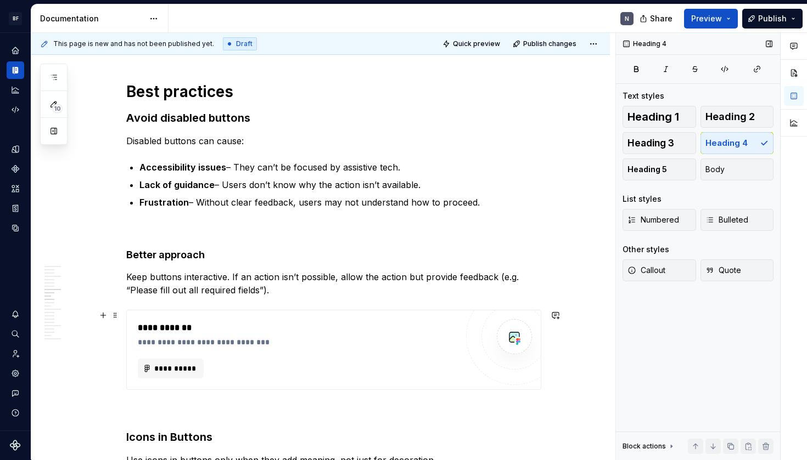
scroll to position [939, 0]
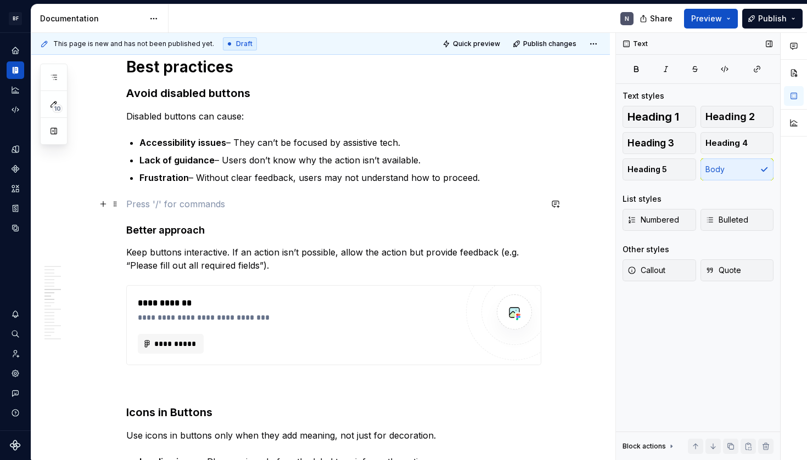
click at [289, 201] on p at bounding box center [333, 204] width 415 height 13
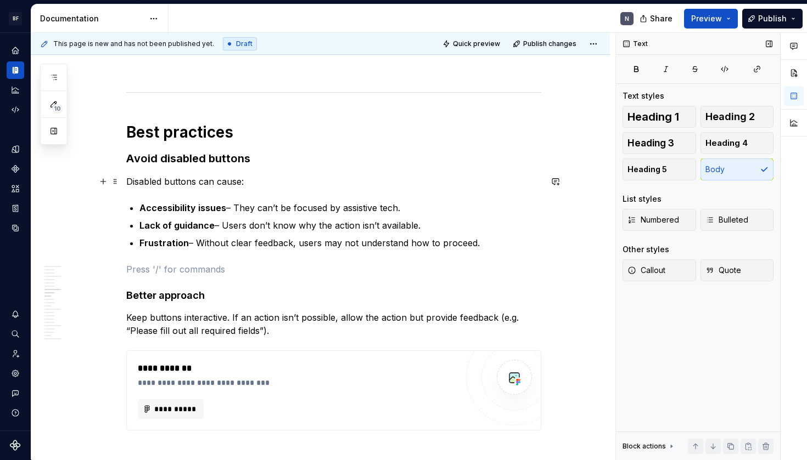
scroll to position [855, 0]
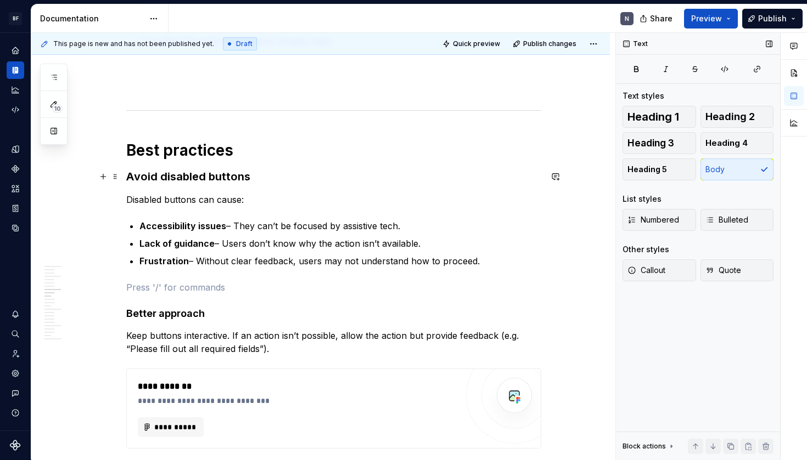
click at [221, 175] on strong "Avoid disabled buttons" at bounding box center [188, 176] width 124 height 13
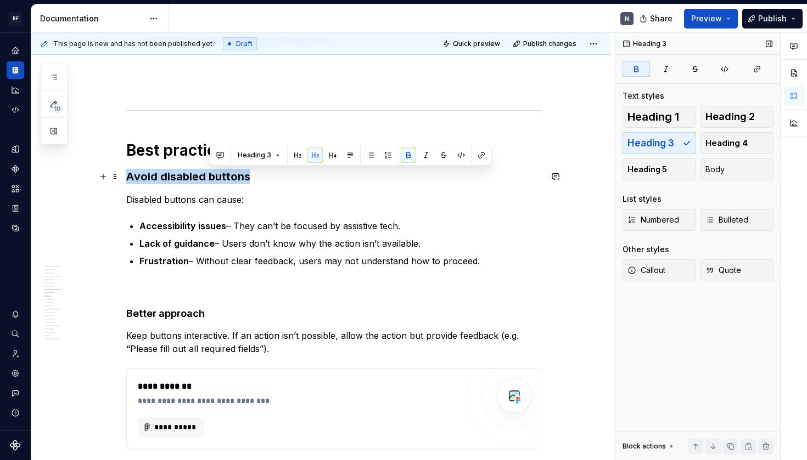
click at [221, 175] on strong "Avoid disabled buttons" at bounding box center [188, 176] width 124 height 13
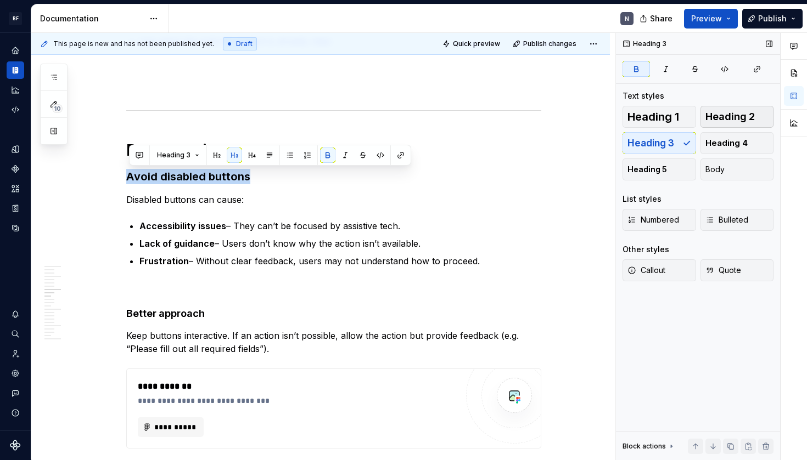
click at [730, 120] on span "Heading 2" at bounding box center [729, 116] width 49 height 11
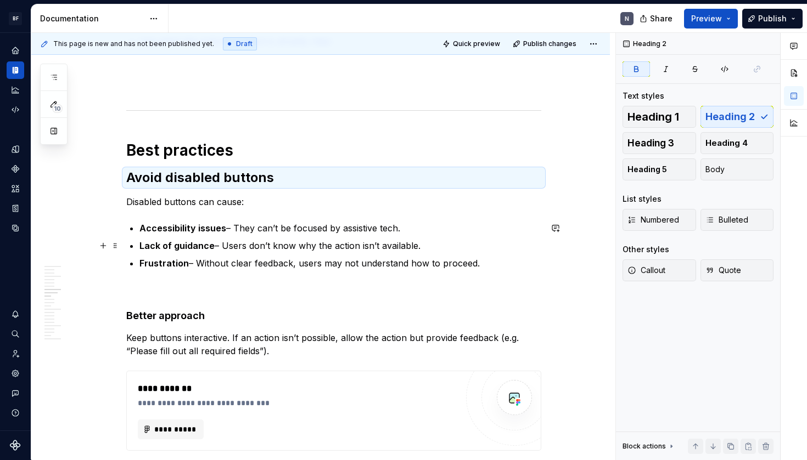
click at [363, 240] on p "Lack of guidance – Users don’t know why the action isn’t available." at bounding box center [340, 245] width 402 height 13
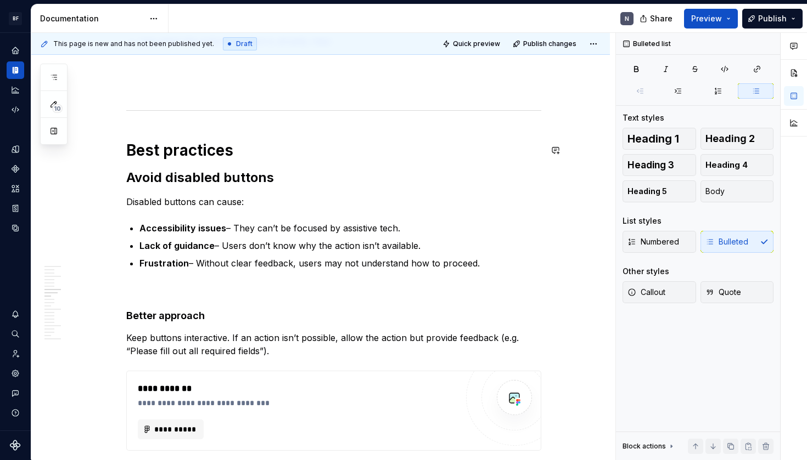
click at [264, 156] on h1 "Best practices" at bounding box center [333, 150] width 415 height 20
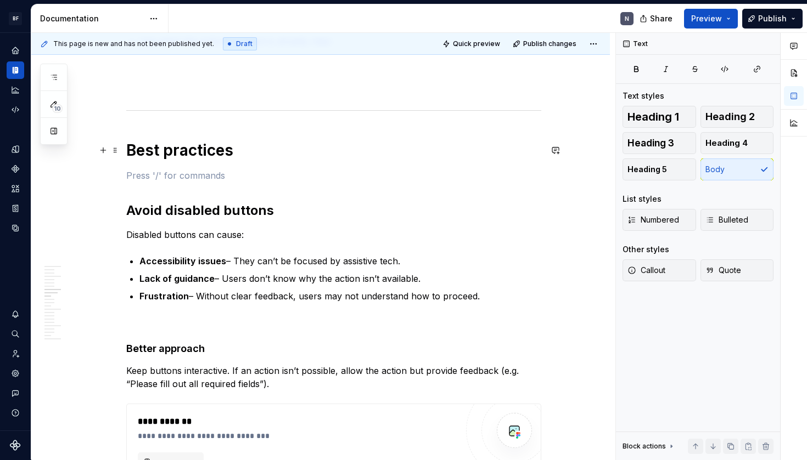
click at [281, 149] on h1 "Best practices" at bounding box center [333, 150] width 415 height 20
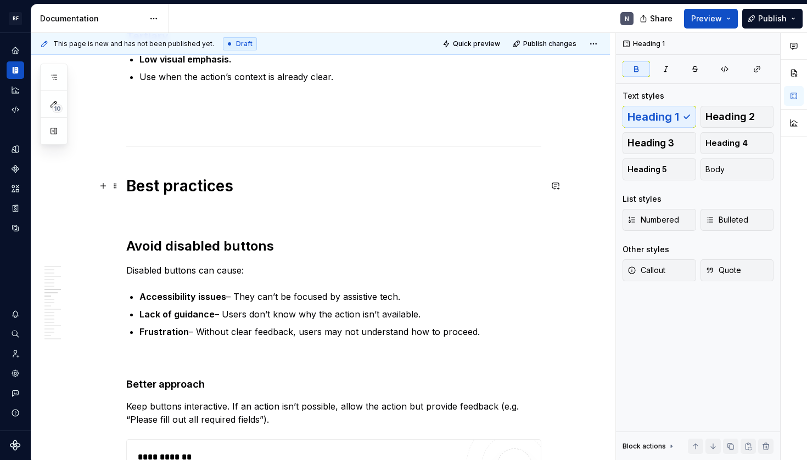
scroll to position [814, 0]
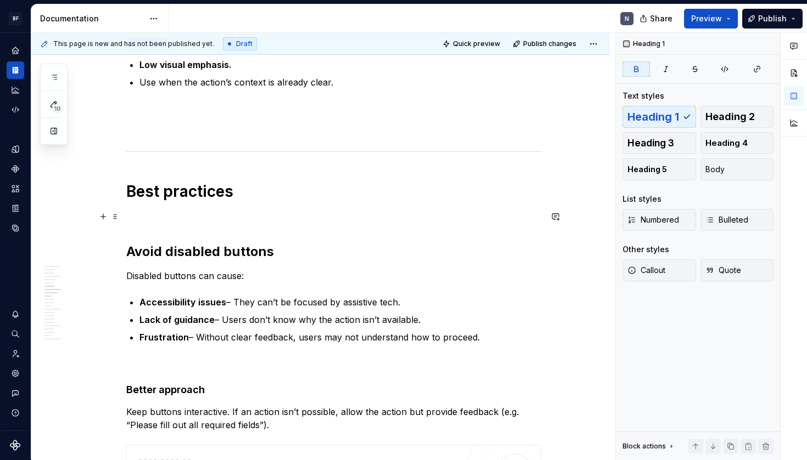
click at [245, 217] on p at bounding box center [333, 216] width 415 height 13
click at [269, 183] on h1 "Best practices" at bounding box center [333, 192] width 415 height 20
click at [196, 212] on p at bounding box center [333, 216] width 415 height 13
click at [200, 196] on strong "Best practices" at bounding box center [179, 191] width 107 height 19
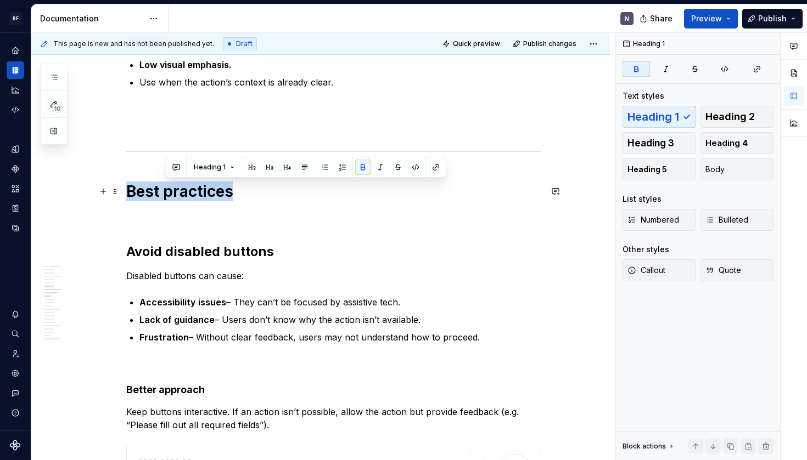
click at [200, 196] on strong "Best practices" at bounding box center [179, 191] width 107 height 19
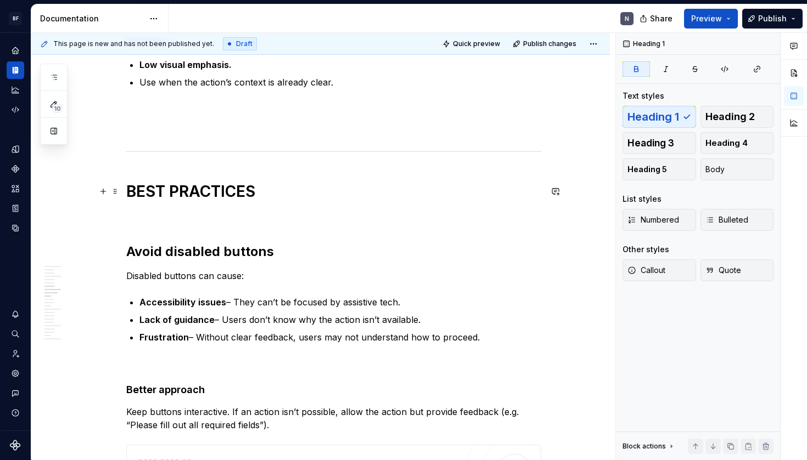
drag, startPoint x: 252, startPoint y: 200, endPoint x: 388, endPoint y: 204, distance: 136.1
click at [253, 200] on strong "BEST PRACTICES" at bounding box center [190, 191] width 129 height 19
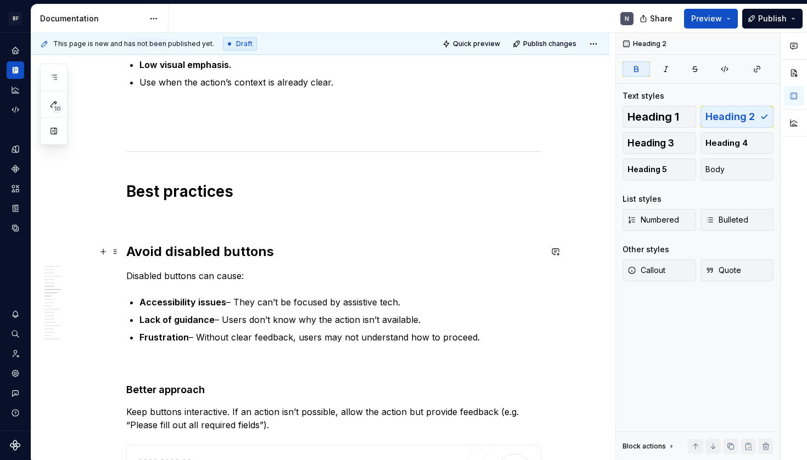
click at [233, 256] on strong "Avoid disabled buttons" at bounding box center [200, 252] width 148 height 16
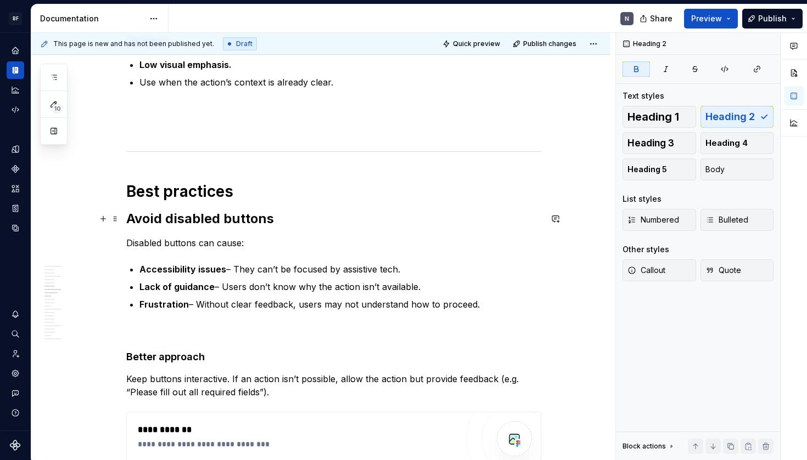
click at [235, 217] on strong "Avoid disabled buttons" at bounding box center [200, 219] width 148 height 16
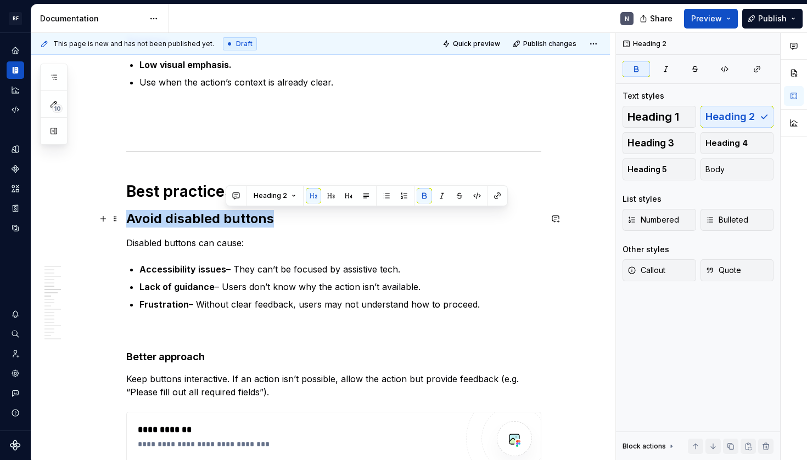
click at [235, 217] on strong "Avoid disabled buttons" at bounding box center [200, 219] width 148 height 16
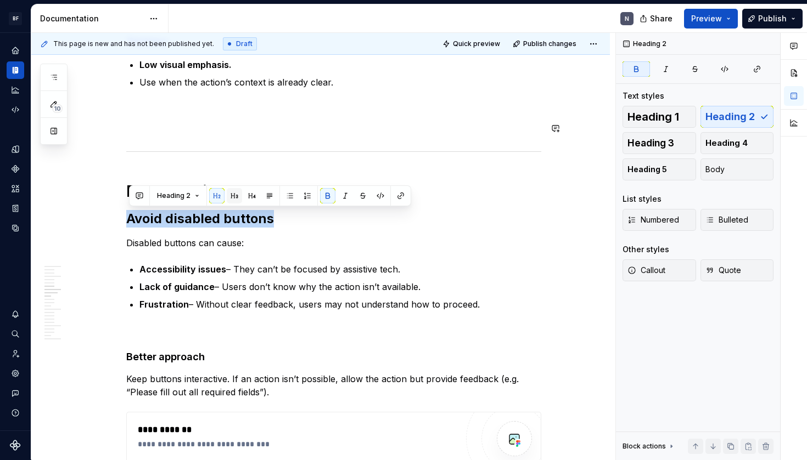
click at [235, 197] on button "button" at bounding box center [234, 195] width 15 height 15
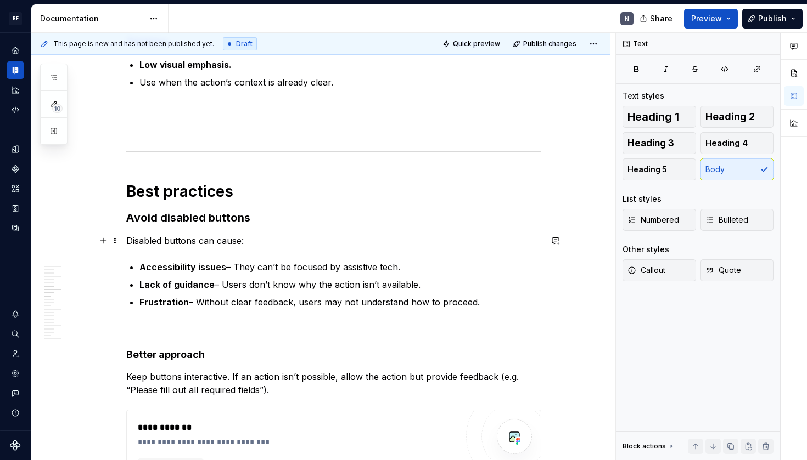
click at [294, 243] on p "Disabled buttons can cause:" at bounding box center [333, 240] width 415 height 13
click at [187, 357] on strong "Better approach" at bounding box center [165, 355] width 78 height 12
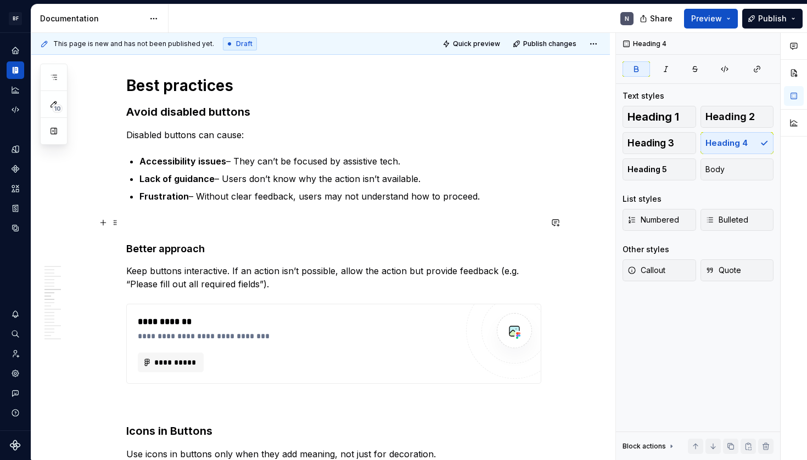
click at [216, 216] on p at bounding box center [333, 222] width 415 height 13
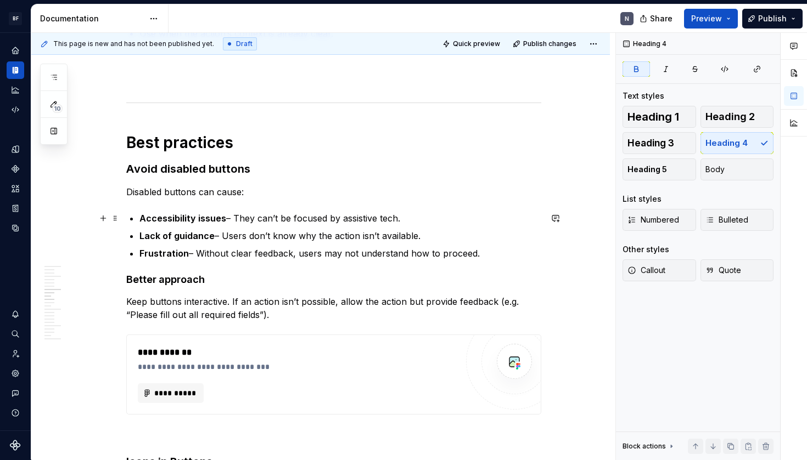
click at [321, 223] on p "Accessibility issues – They can’t be focused by assistive tech." at bounding box center [340, 218] width 402 height 13
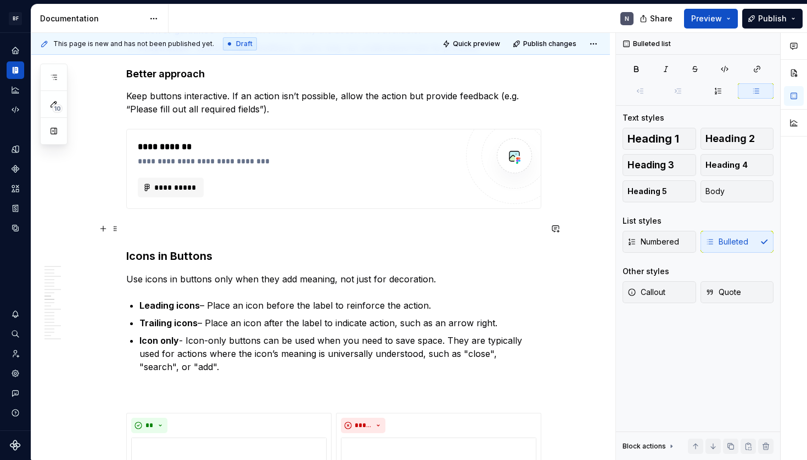
scroll to position [1070, 0]
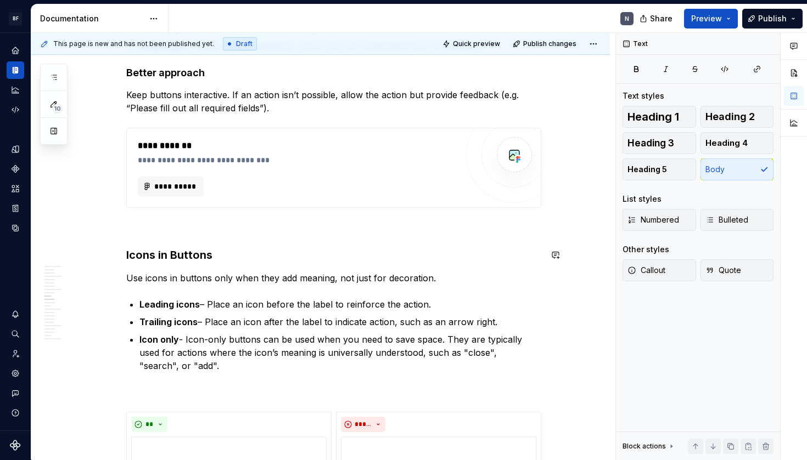
click at [215, 257] on h3 "Icons in Buttons" at bounding box center [333, 254] width 415 height 15
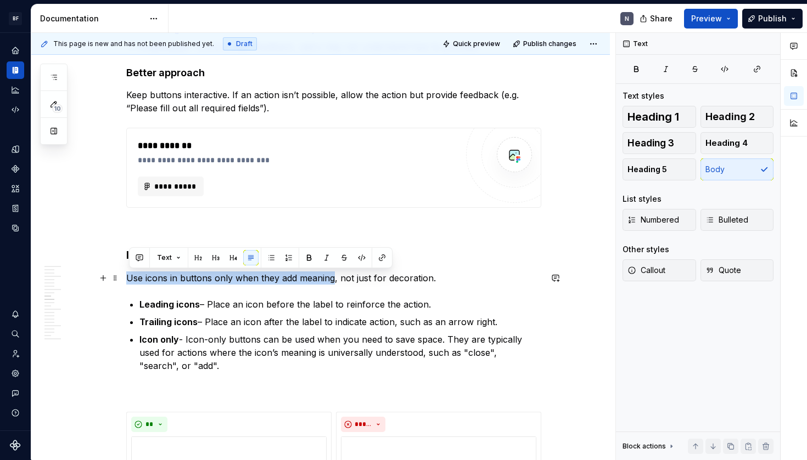
drag, startPoint x: 335, startPoint y: 279, endPoint x: 130, endPoint y: 280, distance: 204.7
click at [130, 280] on p "Use icons in buttons only when they add meaning, not just for decoration." at bounding box center [333, 278] width 415 height 13
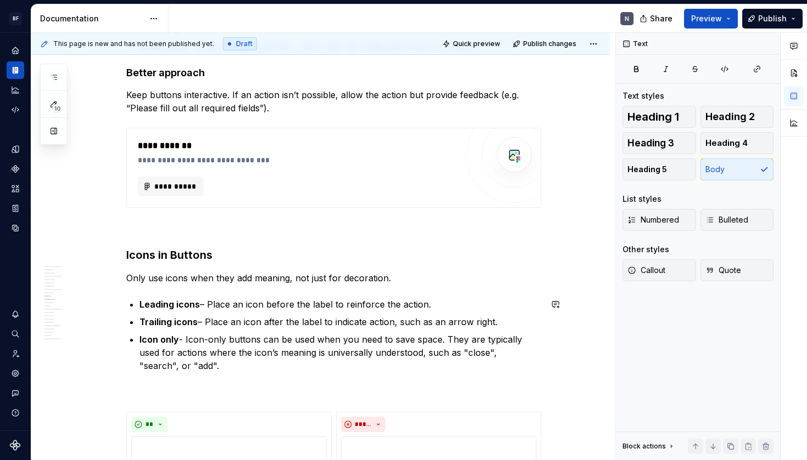
click at [430, 281] on p "Only use icons when they add meaning, not just for decoration." at bounding box center [333, 278] width 415 height 13
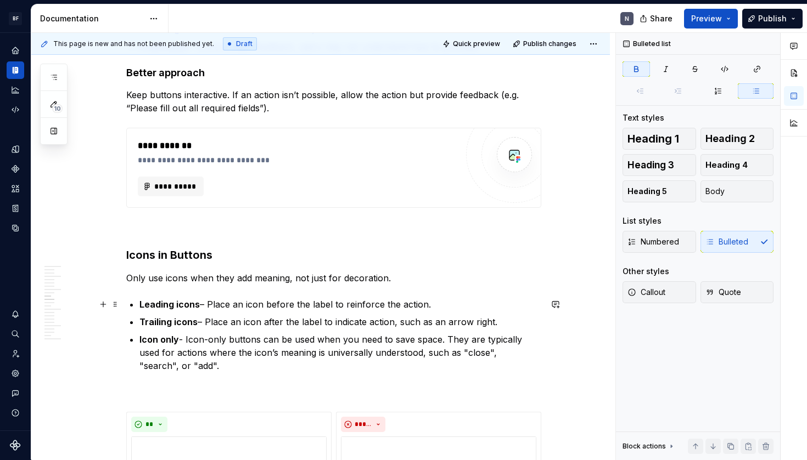
drag, startPoint x: 199, startPoint y: 302, endPoint x: 212, endPoint y: 328, distance: 29.2
click at [199, 305] on strong "Leading icons" at bounding box center [169, 304] width 60 height 11
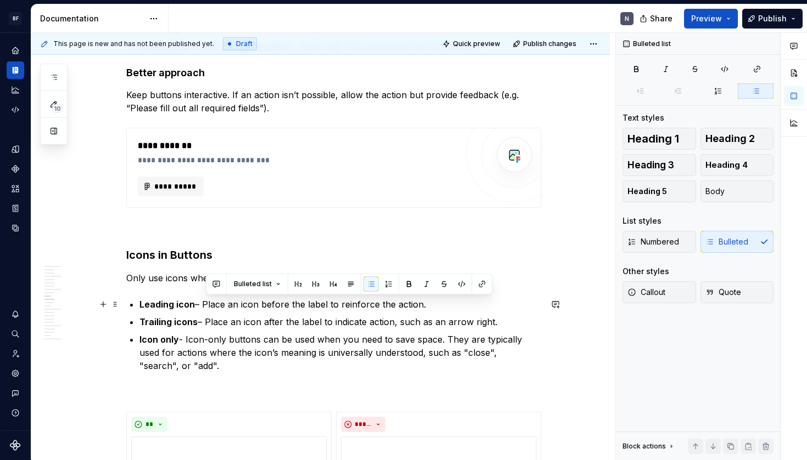
drag, startPoint x: 206, startPoint y: 304, endPoint x: 490, endPoint y: 299, distance: 284.3
click at [490, 299] on p "Leading icon – Place an icon before the label to reinforce the action." at bounding box center [340, 304] width 402 height 13
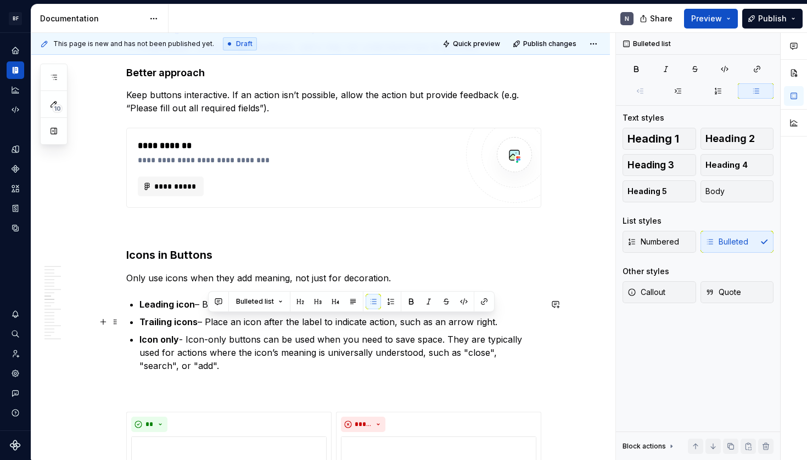
drag, startPoint x: 211, startPoint y: 321, endPoint x: 516, endPoint y: 323, distance: 305.1
click at [516, 323] on p "Trailing icons – Place an icon after the label to indicate action, such as an a…" at bounding box center [340, 322] width 402 height 13
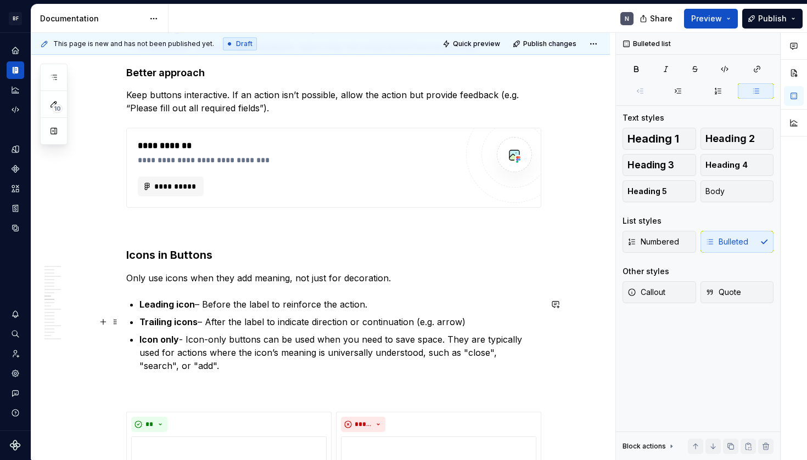
click at [460, 322] on p "Trailing icons – After the label to indicate direction or continuation (e.g. ar…" at bounding box center [340, 322] width 402 height 13
click at [320, 328] on p "Trailing icons – After the label to indicate direction or continuation (e.g. ar…" at bounding box center [340, 322] width 402 height 13
click at [317, 352] on p "Icon only - Icon-only buttons can be used when you need to save space. They are…" at bounding box center [340, 353] width 402 height 40
click at [249, 345] on p "Icon only - Icon-only buttons can be used when you need to save space. They are…" at bounding box center [340, 353] width 402 height 40
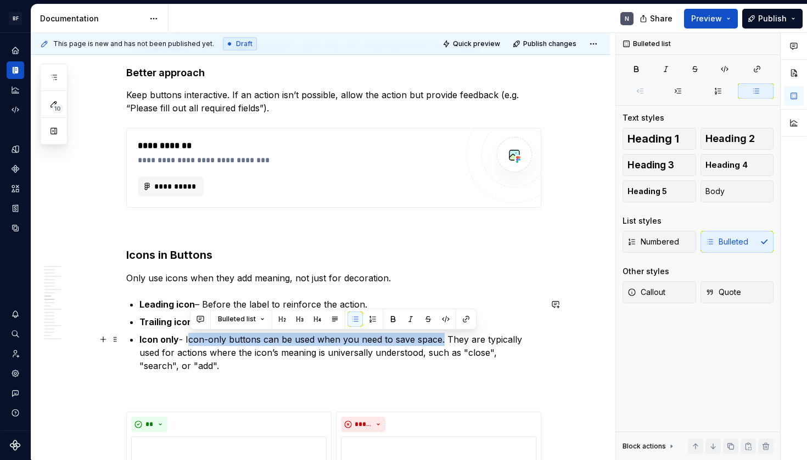
drag, startPoint x: 189, startPoint y: 342, endPoint x: 441, endPoint y: 335, distance: 251.4
click at [441, 335] on p "Icon only - Icon-only buttons can be used when you need to save space. They are…" at bounding box center [340, 353] width 402 height 40
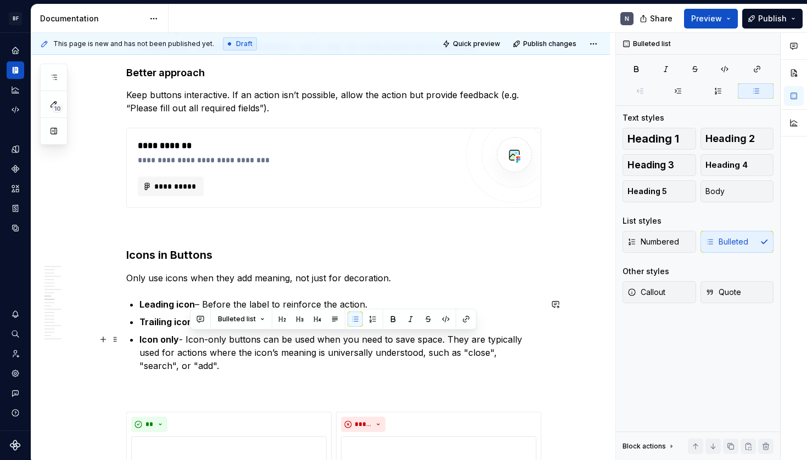
drag, startPoint x: 339, startPoint y: 364, endPoint x: 349, endPoint y: 368, distance: 10.4
click at [339, 365] on p "Icon only - Icon-only buttons can be used when you need to save space. They are…" at bounding box center [340, 353] width 402 height 40
drag, startPoint x: 361, startPoint y: 367, endPoint x: 191, endPoint y: 339, distance: 172.5
click at [191, 339] on p "Icon only - Icon-only buttons can be used when you need to save space. They are…" at bounding box center [340, 353] width 402 height 40
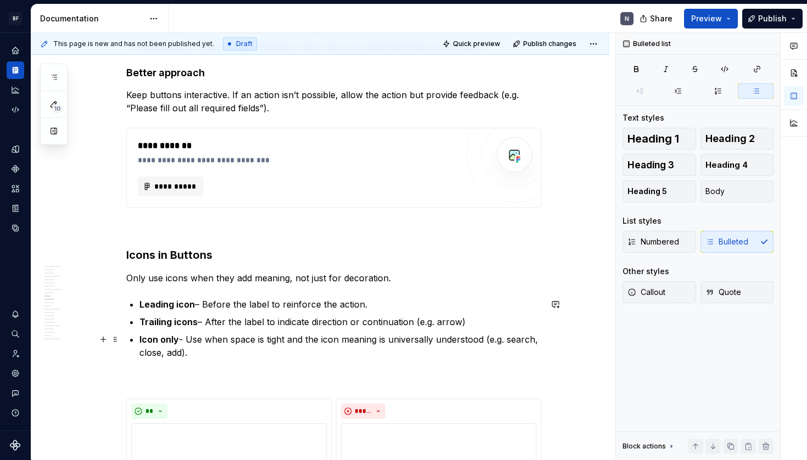
click at [256, 353] on p "Icon only - Use when space is tight and the icon meaning is universally underst…" at bounding box center [340, 346] width 402 height 26
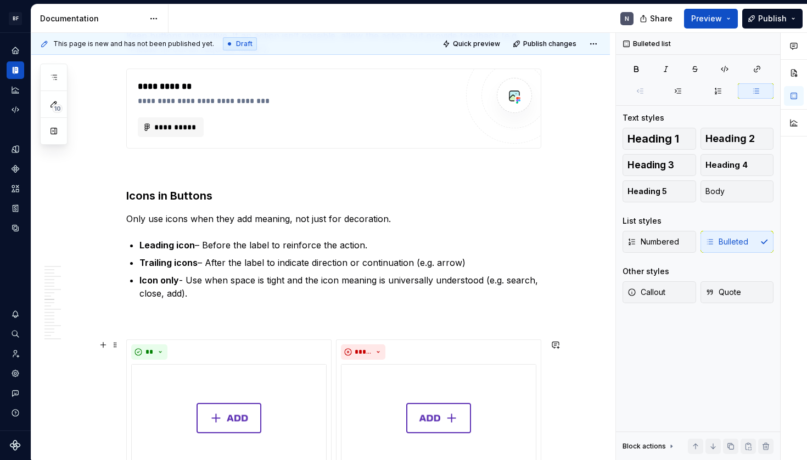
scroll to position [1130, 0]
click at [251, 317] on p at bounding box center [333, 318] width 415 height 13
click at [254, 292] on p "Icon only - Use when space is tight and the icon meaning is universally underst…" at bounding box center [340, 286] width 402 height 26
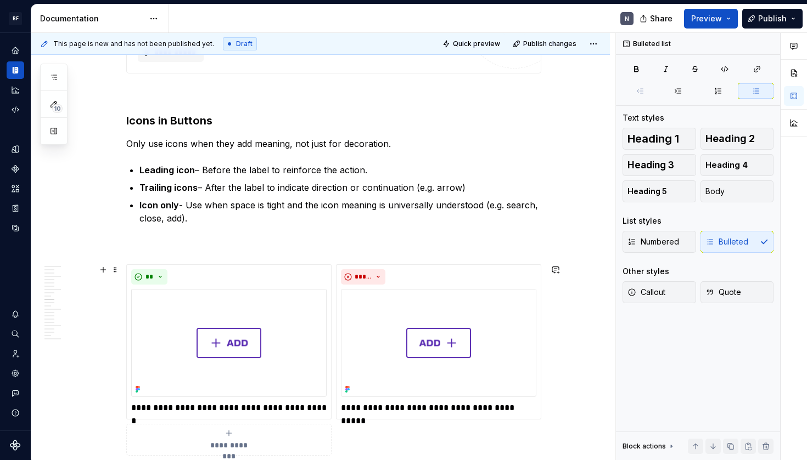
scroll to position [1240, 0]
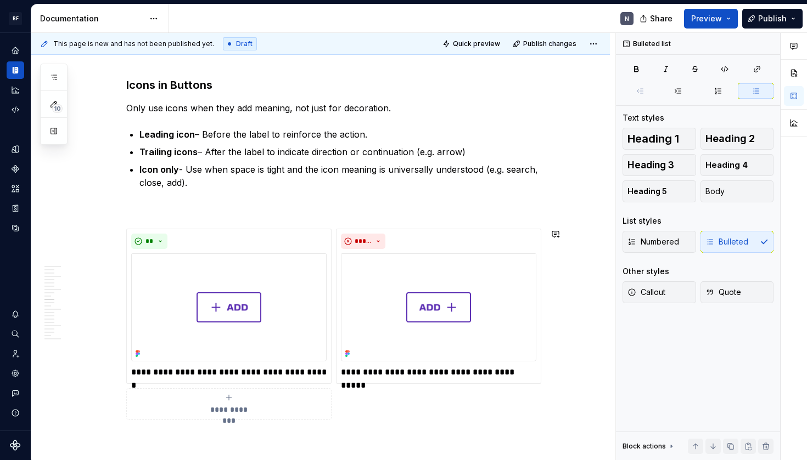
click at [210, 372] on p "**********" at bounding box center [228, 372] width 195 height 13
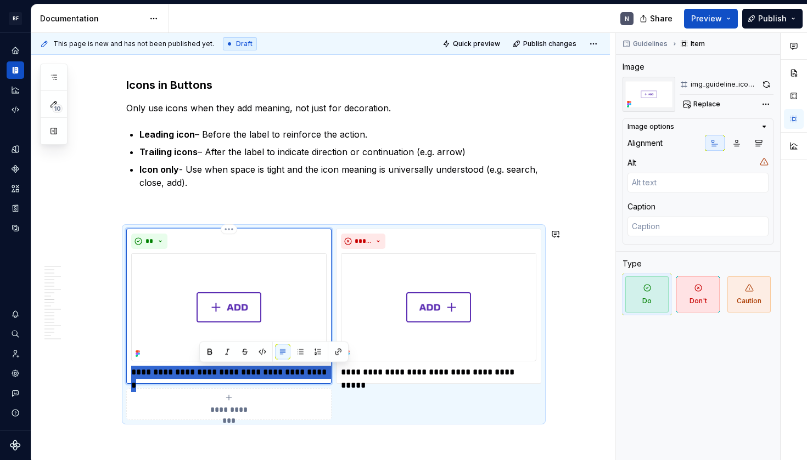
click at [210, 372] on p "**********" at bounding box center [228, 372] width 195 height 13
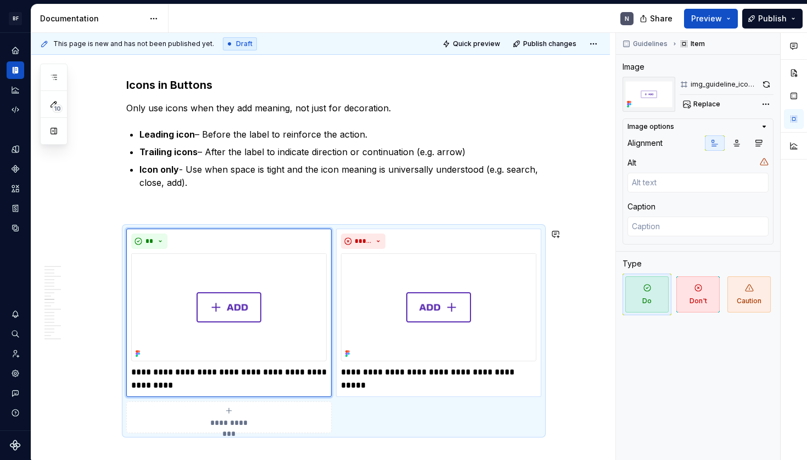
click at [383, 376] on p "**********" at bounding box center [438, 372] width 195 height 13
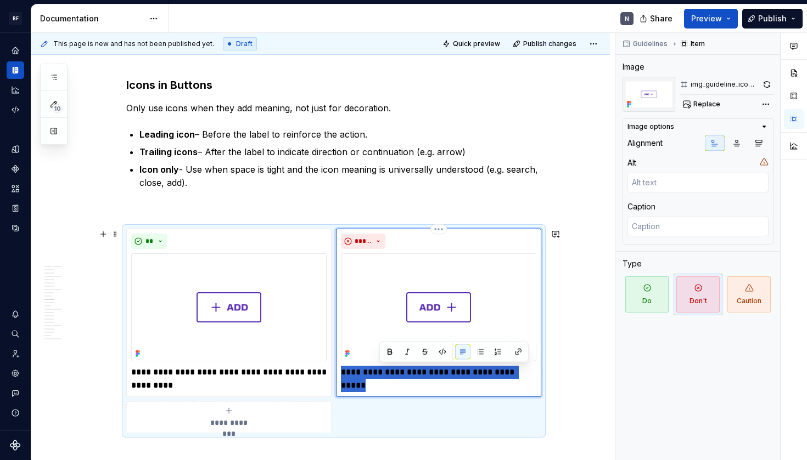
click at [383, 376] on p "**********" at bounding box center [438, 372] width 195 height 13
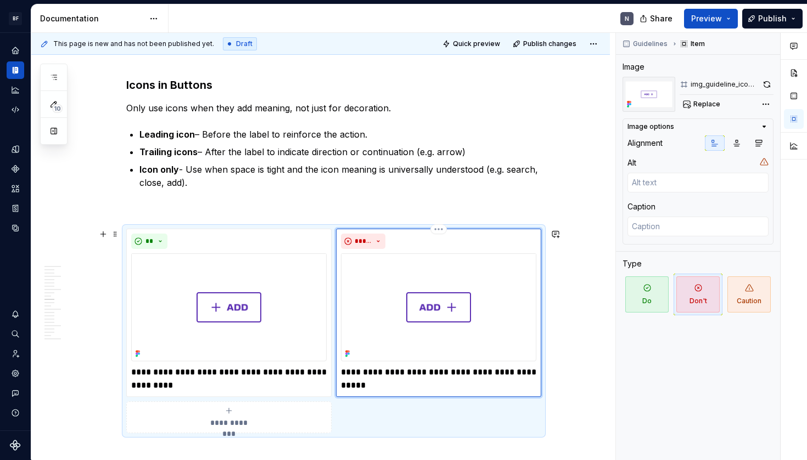
drag, startPoint x: 345, startPoint y: 373, endPoint x: 348, endPoint y: 391, distance: 18.3
click at [345, 375] on p "**********" at bounding box center [438, 379] width 195 height 26
click at [163, 241] on button "**" at bounding box center [149, 241] width 36 height 15
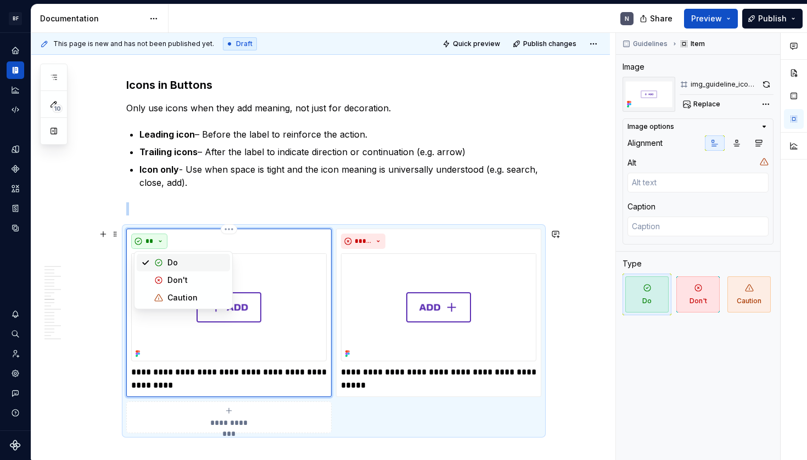
click at [163, 241] on button "**" at bounding box center [149, 241] width 36 height 15
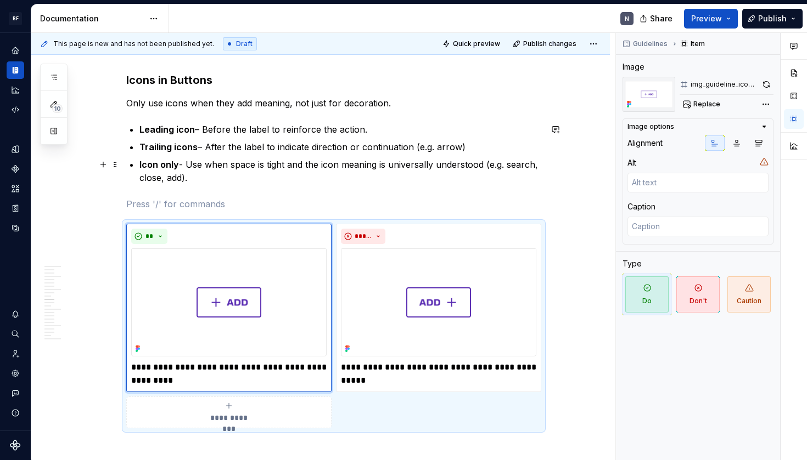
click at [353, 160] on p "Icon only - Use when space is tight and the icon meaning is universally underst…" at bounding box center [340, 171] width 402 height 26
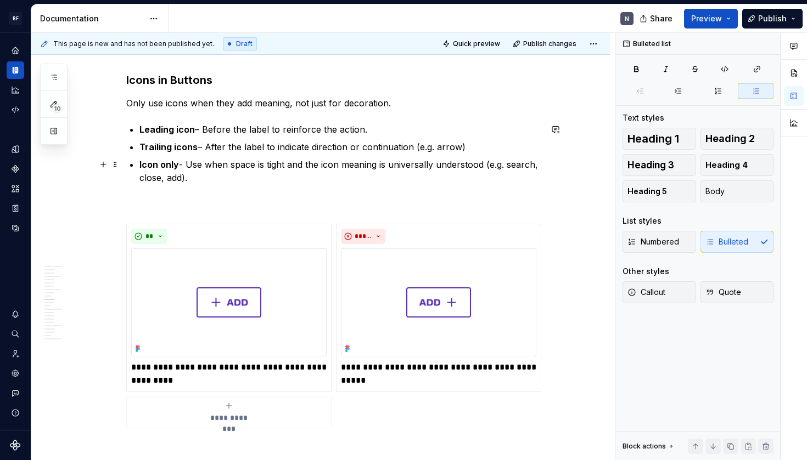
click at [340, 182] on p "Icon only - Use when space is tight and the icon meaning is universally underst…" at bounding box center [340, 171] width 402 height 26
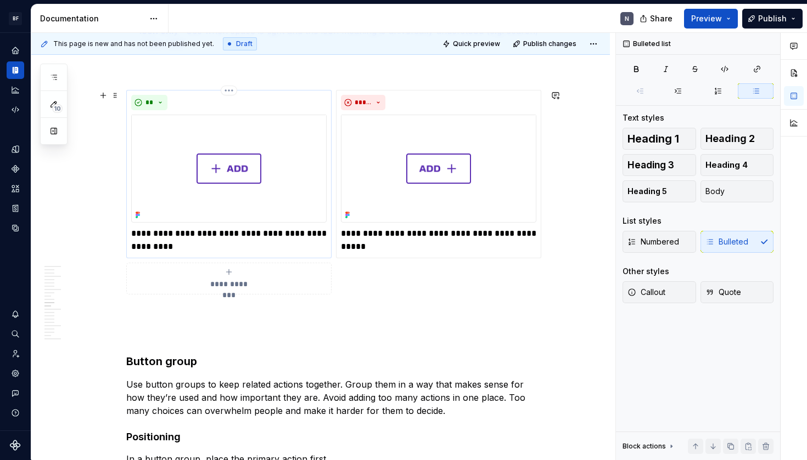
scroll to position [1485, 0]
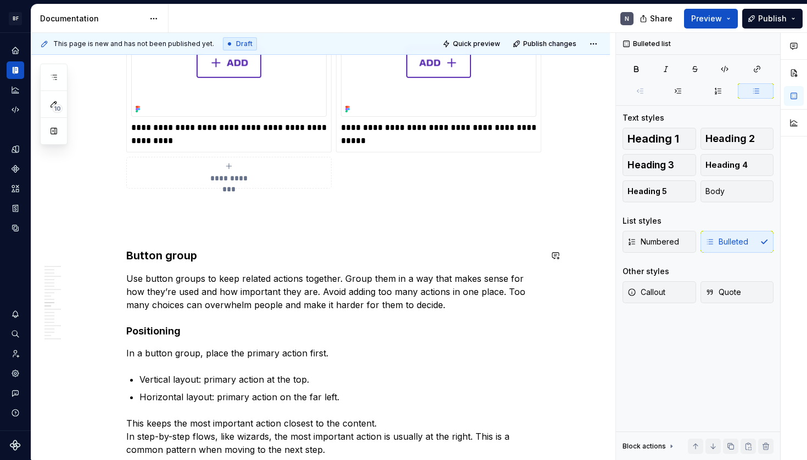
click at [255, 271] on div "**********" at bounding box center [333, 419] width 415 height 3377
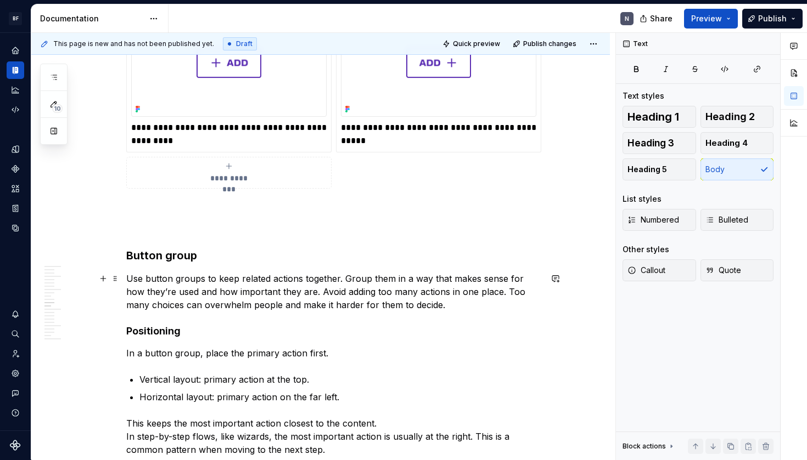
click at [265, 300] on p "Use button groups to keep related actions together. Group them in a way that ma…" at bounding box center [333, 292] width 415 height 40
click at [235, 254] on h3 "Button group" at bounding box center [333, 255] width 415 height 15
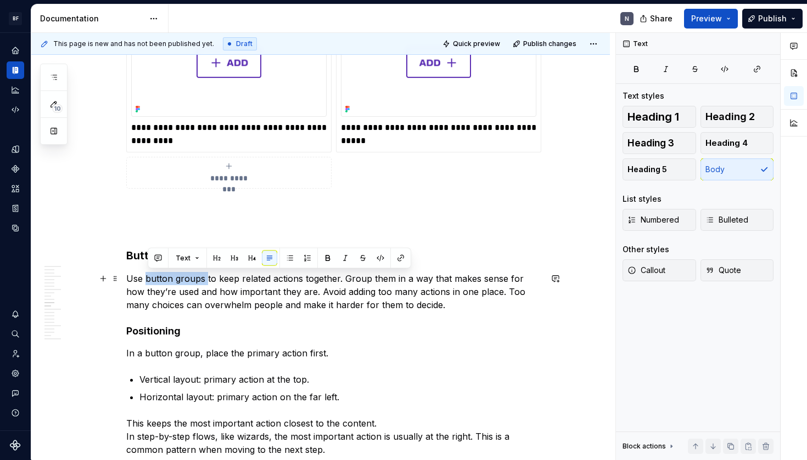
drag, startPoint x: 150, startPoint y: 279, endPoint x: 209, endPoint y: 279, distance: 58.2
click at [209, 279] on p "Use button groups to keep related actions together. Group them in a way that ma…" at bounding box center [333, 292] width 415 height 40
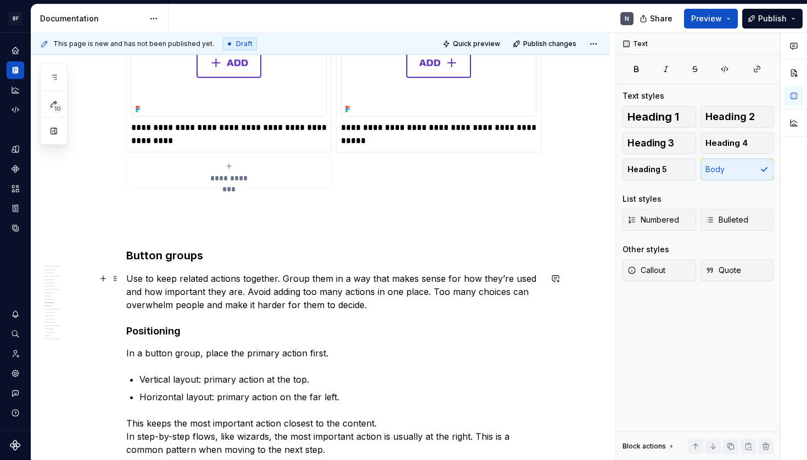
click at [165, 278] on p "Use to keep related actions together. Group them in a way that makes sense for …" at bounding box center [333, 292] width 415 height 40
click at [263, 279] on p "Use to group related actions together. Group them in a way that makes sense for…" at bounding box center [333, 292] width 415 height 40
click at [271, 279] on p "Use to group related actions. Group them in a way that makes sense for how they…" at bounding box center [333, 292] width 415 height 40
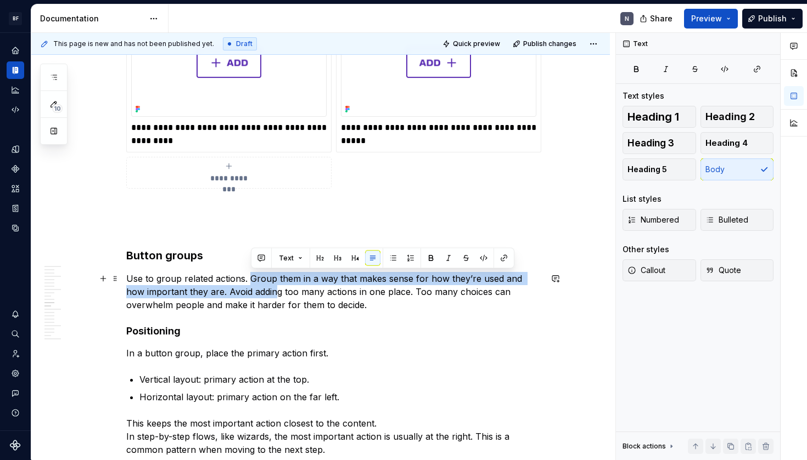
drag, startPoint x: 253, startPoint y: 278, endPoint x: 257, endPoint y: 296, distance: 19.0
click at [257, 296] on p "Use to group related actions. Group them in a way that makes sense for how they…" at bounding box center [333, 292] width 415 height 40
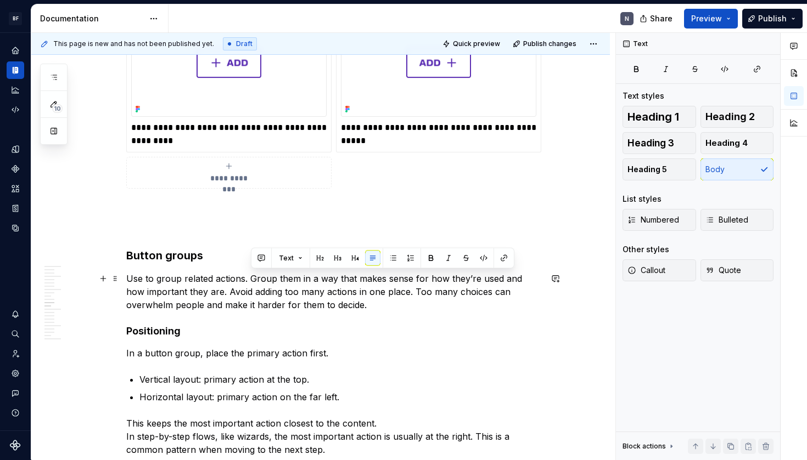
click at [276, 301] on p "Use to group related actions. Group them in a way that makes sense for how they…" at bounding box center [333, 292] width 415 height 40
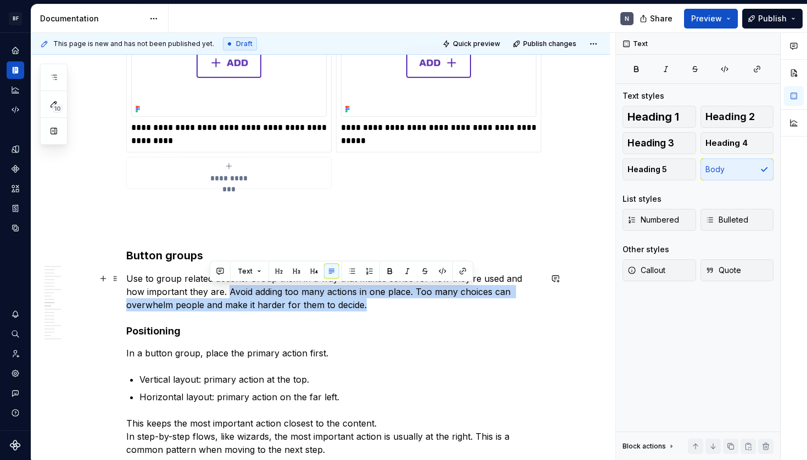
drag, startPoint x: 365, startPoint y: 305, endPoint x: 212, endPoint y: 294, distance: 154.0
click at [212, 294] on p "Use to group related actions. Group them in a way that makes sense for how they…" at bounding box center [333, 292] width 415 height 40
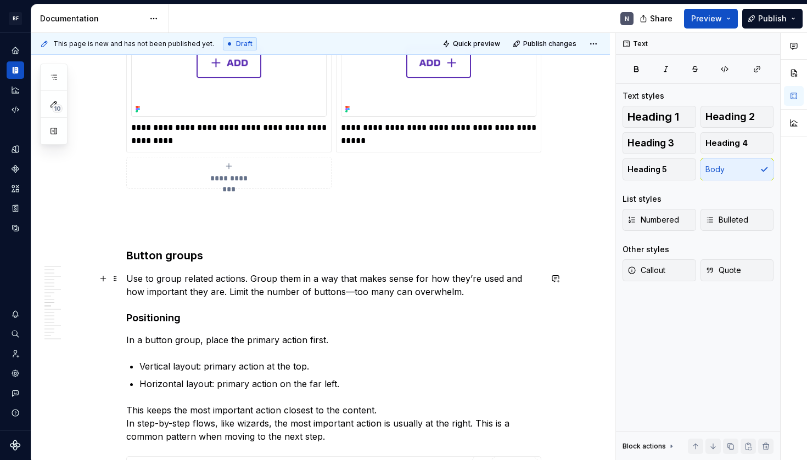
drag, startPoint x: 331, startPoint y: 292, endPoint x: 329, endPoint y: 310, distance: 18.3
click at [331, 292] on p "Use to group related actions. Group them in a way that makes sense for how they…" at bounding box center [333, 285] width 415 height 26
click at [469, 274] on p "Use to group related actions. Group them in a way that makes sense for how they…" at bounding box center [333, 285] width 415 height 26
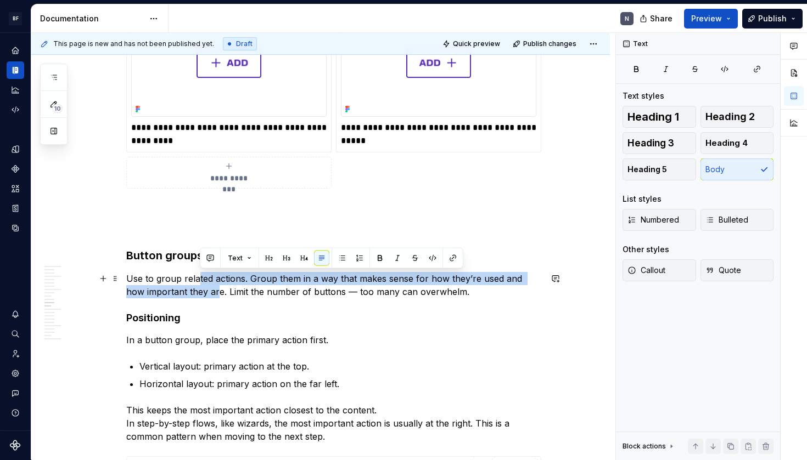
drag, startPoint x: 199, startPoint y: 280, endPoint x: 216, endPoint y: 296, distance: 23.3
click at [199, 290] on p "Use to group related actions. Group them in a way that makes sense for how they…" at bounding box center [333, 285] width 415 height 26
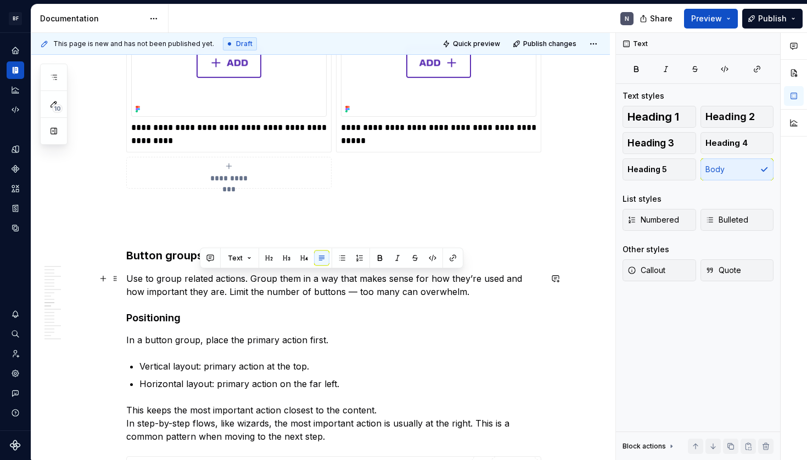
click at [229, 296] on p "Use to group related actions. Group them in a way that makes sense for how they…" at bounding box center [333, 285] width 415 height 26
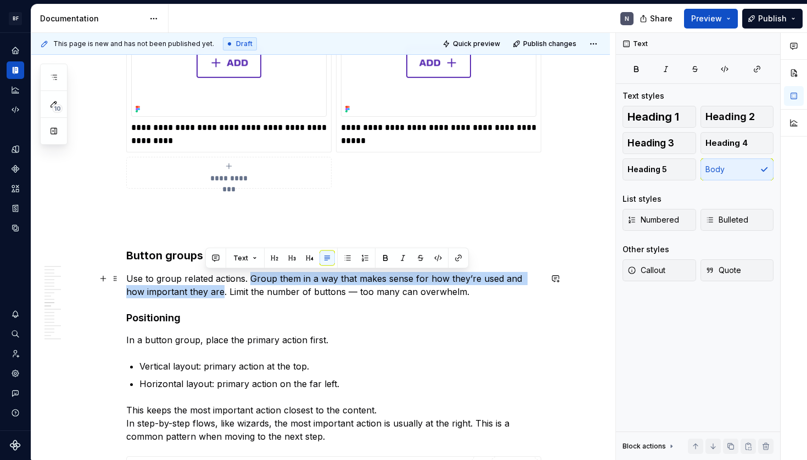
drag, startPoint x: 253, startPoint y: 278, endPoint x: 206, endPoint y: 289, distance: 48.6
click at [206, 289] on p "Use to group related actions. Group them in a way that makes sense for how they…" at bounding box center [333, 285] width 415 height 26
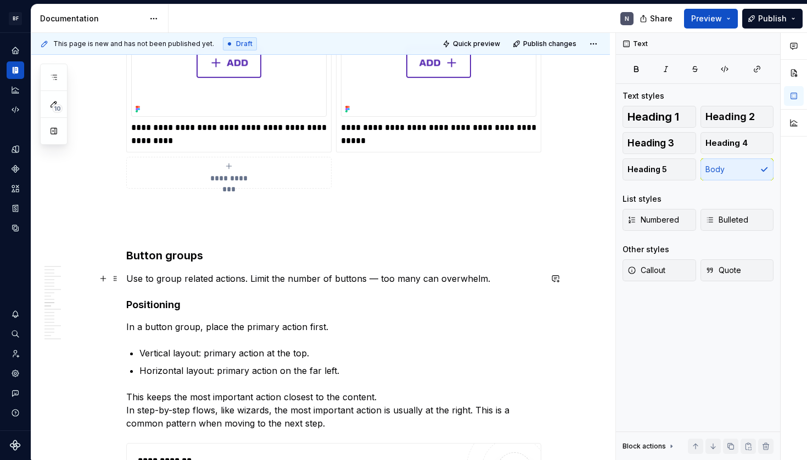
click at [278, 279] on p "Use to group related actions. Limit the number of buttons — too many can overwh…" at bounding box center [333, 278] width 415 height 13
click at [443, 278] on p "Use to group related actions. Limit the number of buttons — too many can overwh…" at bounding box center [333, 278] width 415 height 13
click at [512, 277] on p "Use to group related actions. Limit the number of buttons — too many can overwh…" at bounding box center [333, 278] width 415 height 13
click at [166, 303] on h4 "Positioning" at bounding box center [333, 305] width 415 height 13
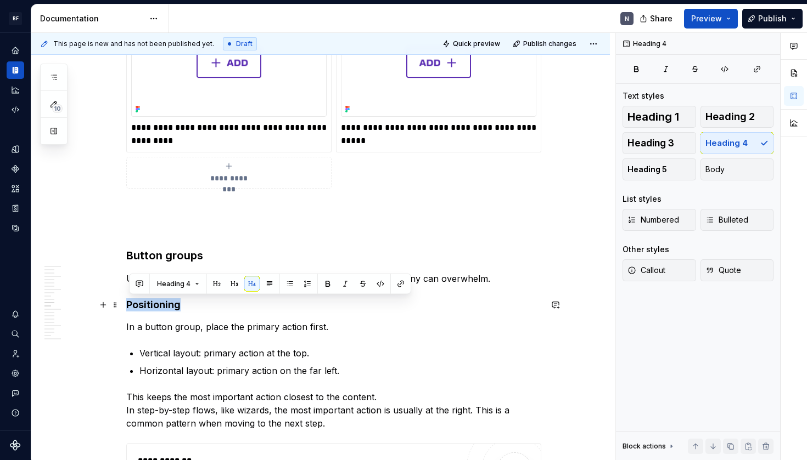
click at [166, 303] on h4 "Positioning" at bounding box center [333, 305] width 415 height 13
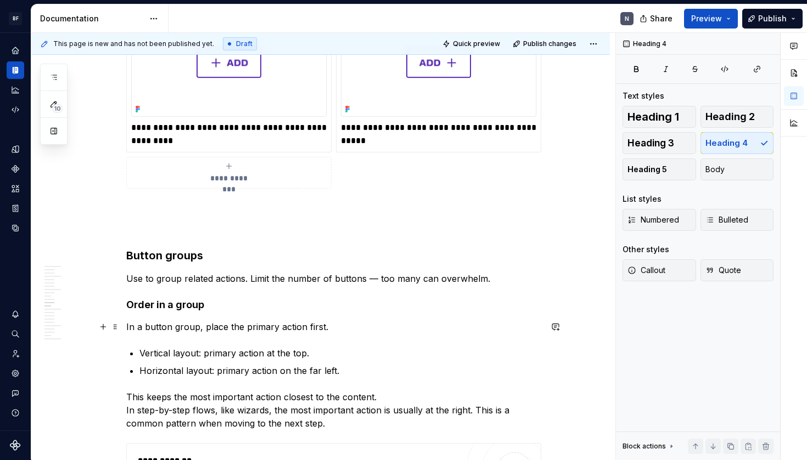
click at [165, 325] on p "In a button group, place the primary action first." at bounding box center [333, 326] width 415 height 13
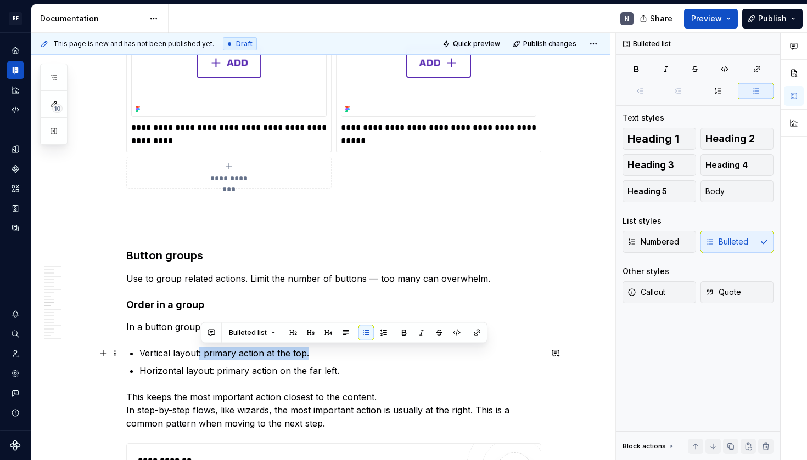
drag, startPoint x: 200, startPoint y: 353, endPoint x: 326, endPoint y: 351, distance: 126.2
click at [326, 351] on p "Vertical layout: primary action at the top." at bounding box center [340, 353] width 402 height 13
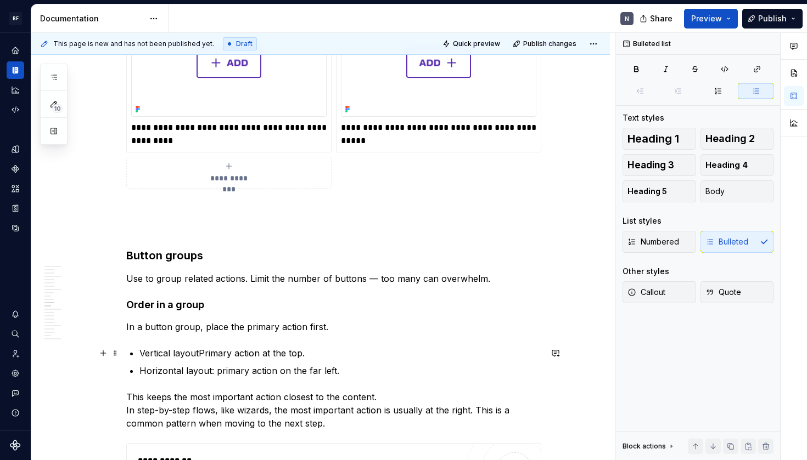
click at [206, 353] on p "Vertical layoutPrimary action at the top." at bounding box center [340, 353] width 402 height 13
click at [202, 356] on p "Vertical layoutPrimary action at the top." at bounding box center [340, 353] width 402 height 13
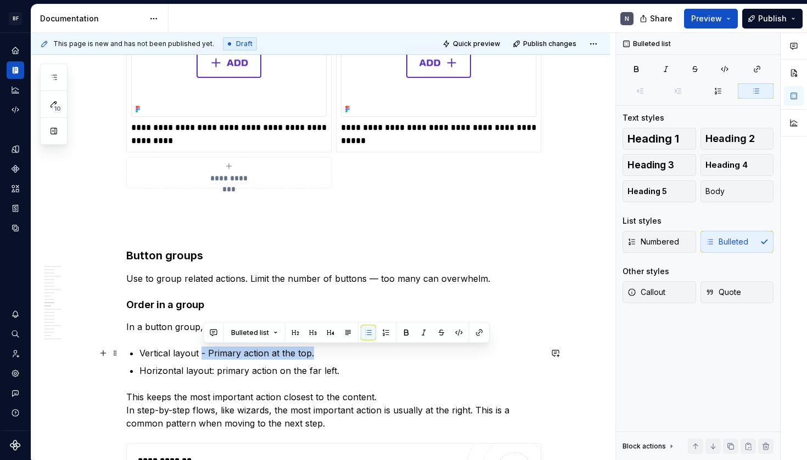
drag, startPoint x: 223, startPoint y: 353, endPoint x: 330, endPoint y: 353, distance: 107.6
click at [330, 353] on p "Vertical layout - Primary action at the top." at bounding box center [340, 353] width 402 height 13
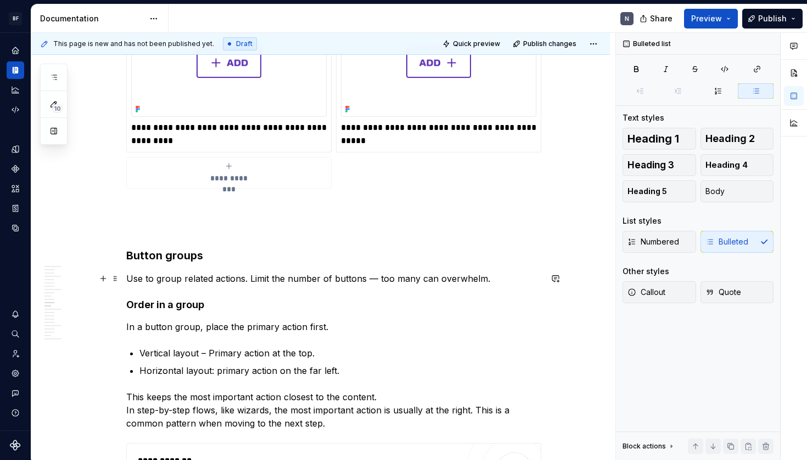
click at [369, 279] on p "Use to group related actions. Limit the number of buttons — too many can overwh…" at bounding box center [333, 278] width 415 height 13
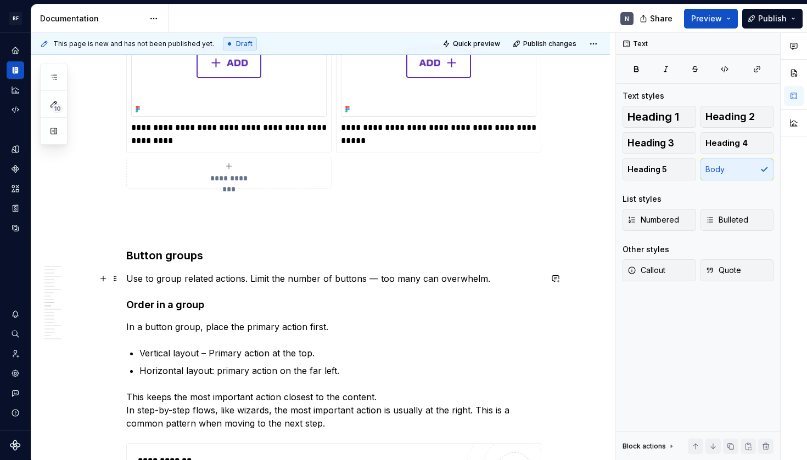
drag, startPoint x: 378, startPoint y: 277, endPoint x: 380, endPoint y: 299, distance: 22.6
click at [378, 277] on p "Use to group related actions. Limit the number of buttons — too many can overwh…" at bounding box center [333, 278] width 415 height 13
click at [379, 303] on h4 "Order in a group" at bounding box center [333, 305] width 415 height 13
click at [374, 296] on div "**********" at bounding box center [333, 406] width 415 height 3351
click at [251, 280] on p "Use to group related actions. Limit the number of buttons — too many can overwh…" at bounding box center [333, 278] width 415 height 13
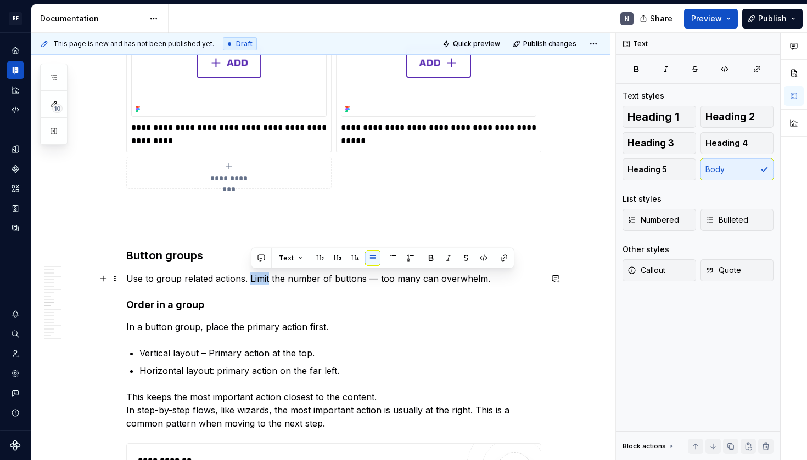
click at [251, 280] on p "Use to group related actions. Limit the number of buttons — too many can overwh…" at bounding box center [333, 278] width 415 height 13
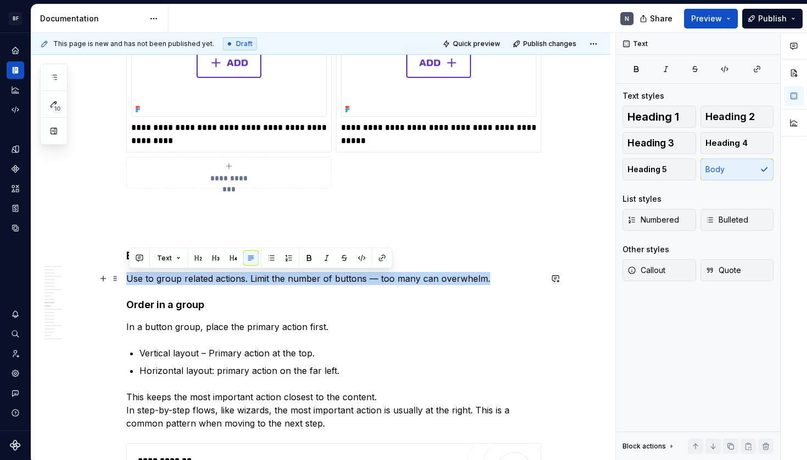
click at [251, 280] on p "Use to group related actions. Limit the number of buttons — too many can overwh…" at bounding box center [333, 278] width 415 height 13
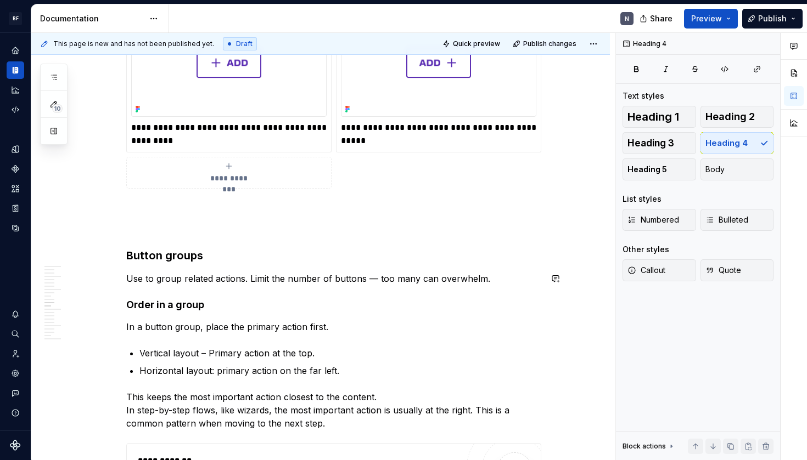
click at [254, 297] on div "**********" at bounding box center [333, 406] width 415 height 3351
click at [267, 280] on p "Use to group related actions. Limit the number of buttons — too many can overwh…" at bounding box center [333, 278] width 415 height 13
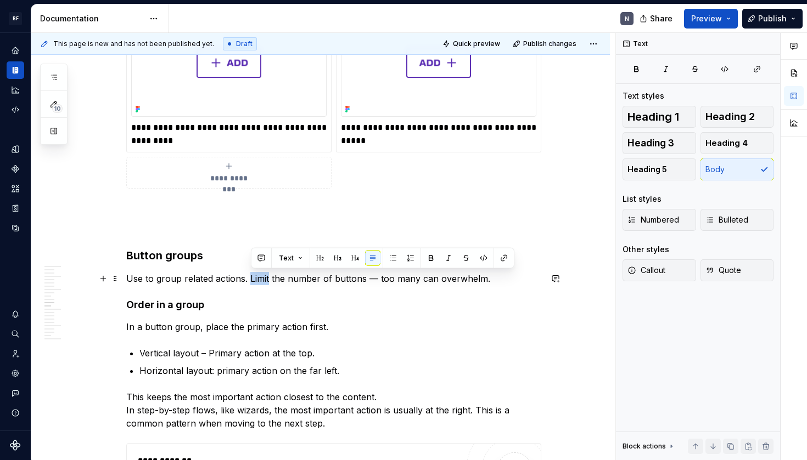
click at [267, 280] on p "Use to group related actions. Limit the number of buttons — too many can overwh…" at bounding box center [333, 278] width 415 height 13
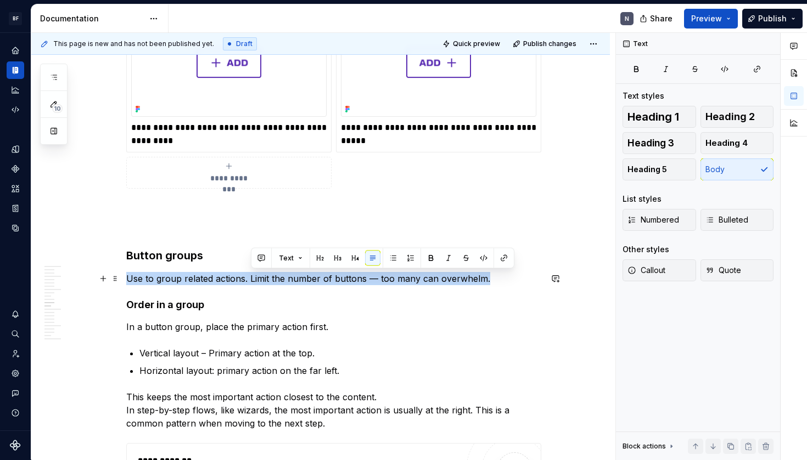
click at [267, 280] on p "Use to group related actions. Limit the number of buttons — too many can overwh…" at bounding box center [333, 278] width 415 height 13
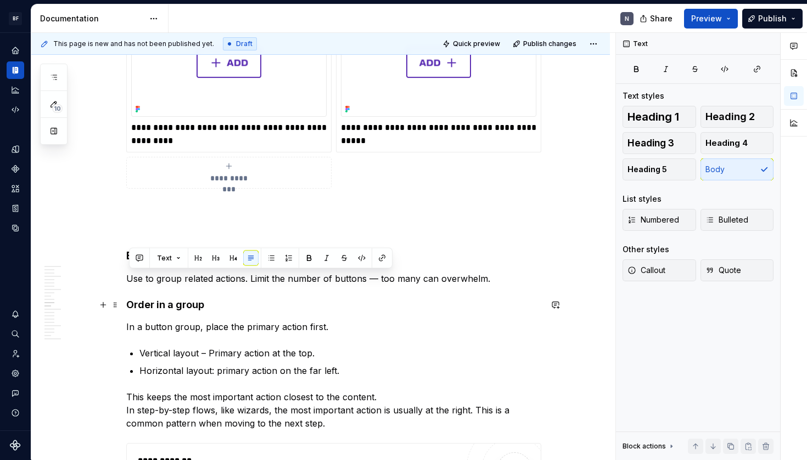
click at [272, 300] on h4 "Order in a group" at bounding box center [333, 305] width 415 height 13
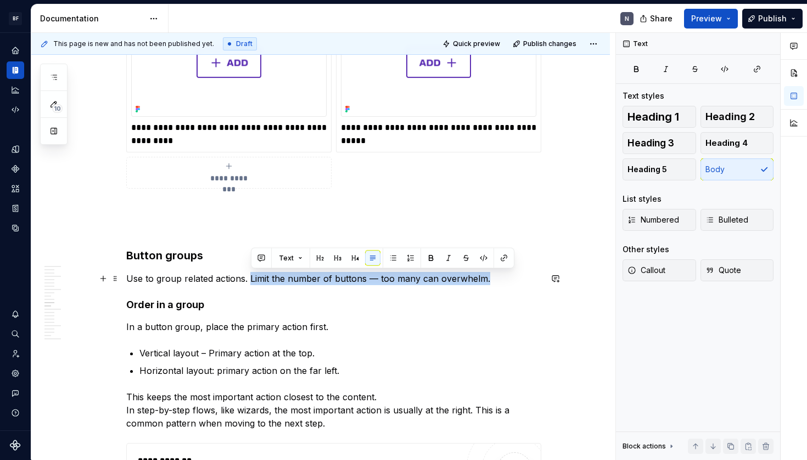
drag, startPoint x: 251, startPoint y: 281, endPoint x: 502, endPoint y: 278, distance: 250.8
click at [502, 278] on p "Use to group related actions. Limit the number of buttons — too many can overwh…" at bounding box center [333, 278] width 415 height 13
click at [483, 283] on p "Use to group related actions. Limit the number of buttons — too many can overwh…" at bounding box center [333, 278] width 415 height 13
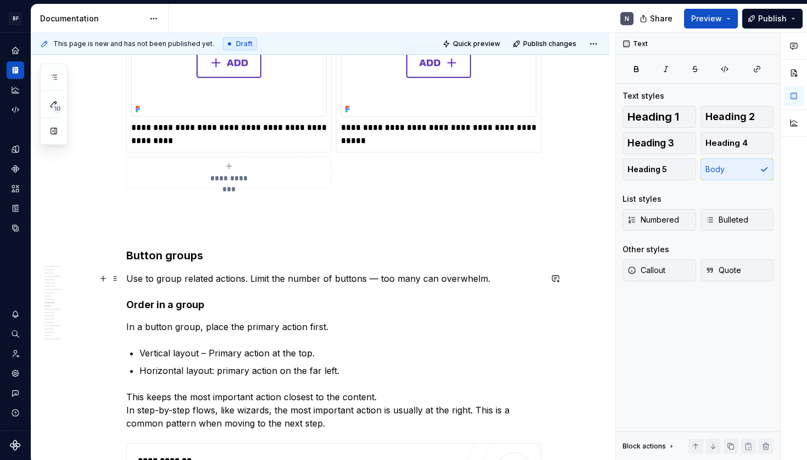
click at [130, 280] on p "Use to group related actions. Limit the number of buttons — too many can overwh…" at bounding box center [333, 278] width 415 height 13
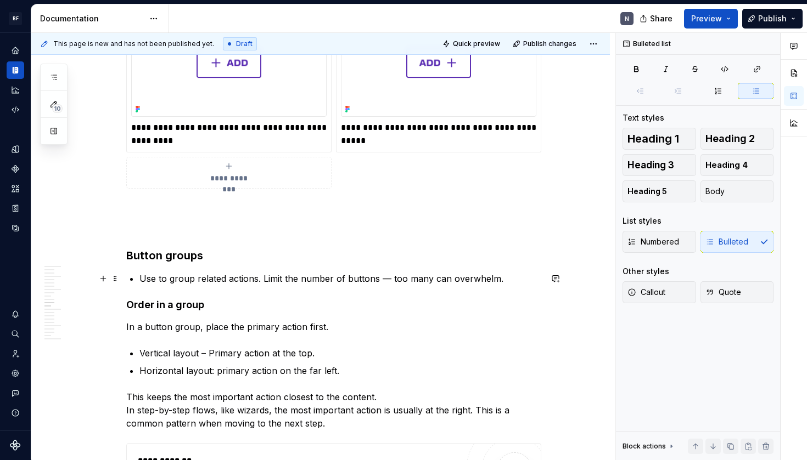
drag, startPoint x: 266, startPoint y: 277, endPoint x: 271, endPoint y: 291, distance: 14.9
click at [266, 281] on p "Use to group related actions. Limit the number of buttons — too many can overwh…" at bounding box center [340, 278] width 402 height 13
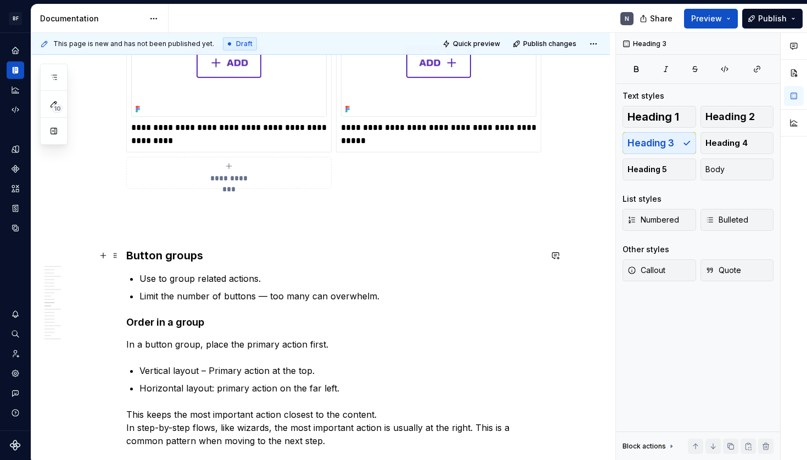
click at [443, 252] on h3 "Button groups" at bounding box center [333, 255] width 415 height 15
click at [435, 284] on p "Use to group related actions." at bounding box center [340, 278] width 402 height 13
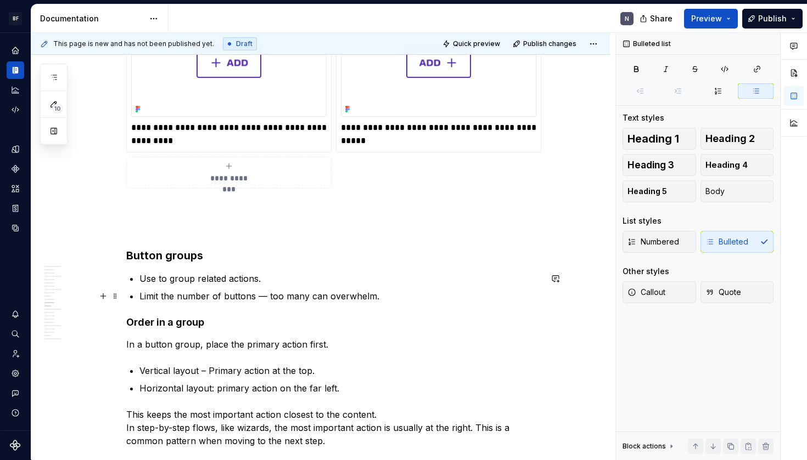
click at [432, 297] on p "Limit the number of buttons — too many can overwhelm." at bounding box center [340, 296] width 402 height 13
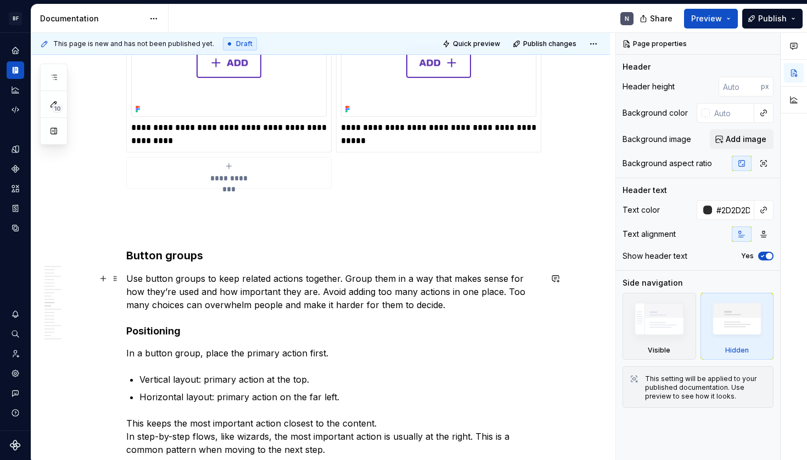
scroll to position [1484, 0]
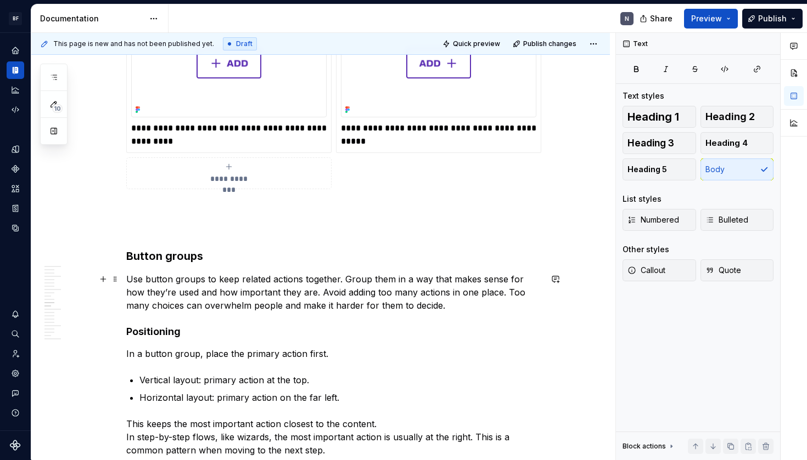
click at [295, 297] on p "Use button groups to keep related actions together. Group them in a way that ma…" at bounding box center [333, 293] width 415 height 40
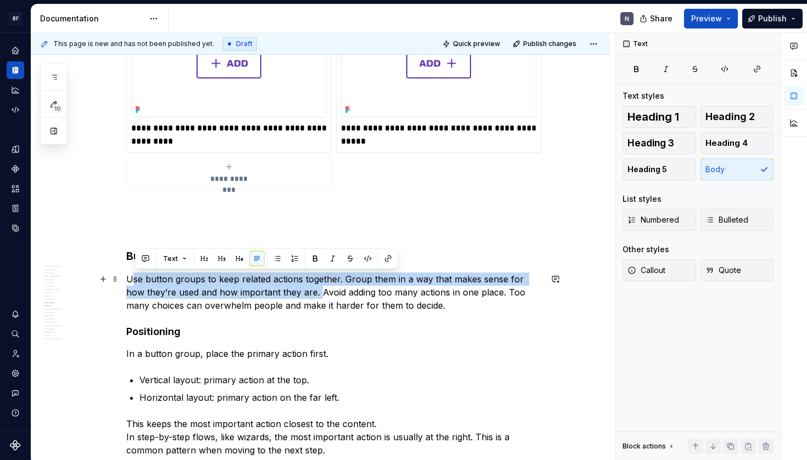
drag, startPoint x: 132, startPoint y: 279, endPoint x: 300, endPoint y: 292, distance: 168.4
click at [300, 292] on p "Use button groups to keep related actions together. Group them in a way that ma…" at bounding box center [333, 293] width 415 height 40
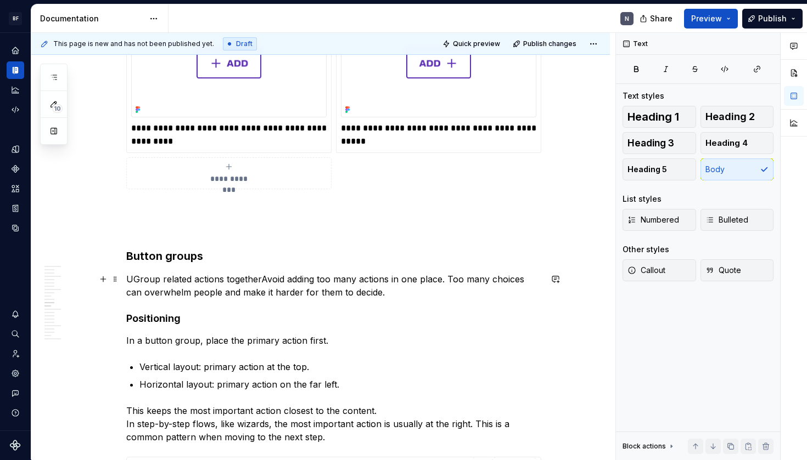
click at [135, 279] on p "UGroup related actions togetherAvoid adding too many actions in one place. Too …" at bounding box center [333, 286] width 415 height 26
click at [254, 280] on p "Group related actions togetherAvoid adding too many actions in one place. Too m…" at bounding box center [333, 286] width 415 height 26
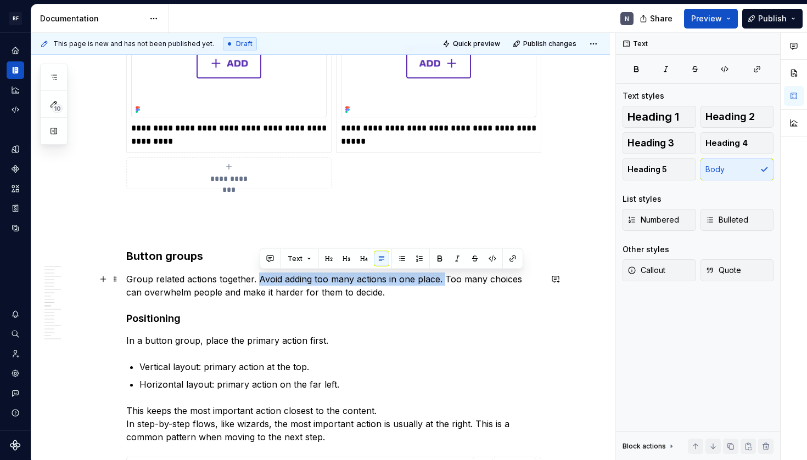
drag, startPoint x: 447, startPoint y: 277, endPoint x: 262, endPoint y: 274, distance: 185.5
click at [262, 274] on p "Group related actions together. Avoid adding too many actions in one place. Too…" at bounding box center [333, 286] width 415 height 26
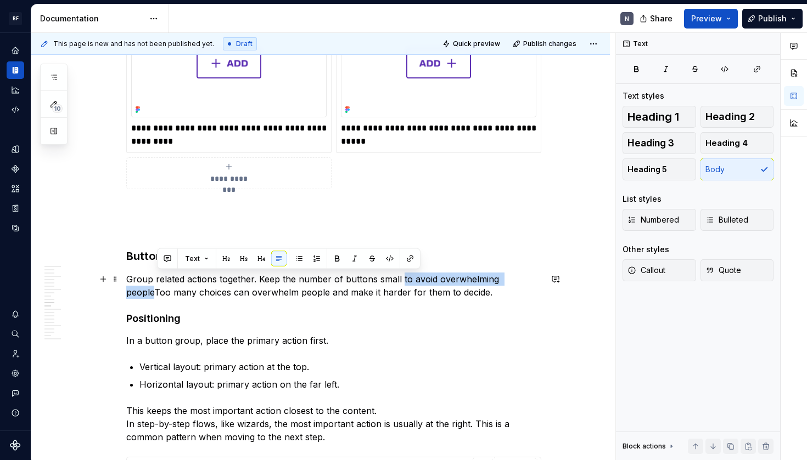
drag, startPoint x: 402, startPoint y: 280, endPoint x: 152, endPoint y: 292, distance: 250.5
click at [154, 292] on p "Group related actions together. Keep the number of buttons small to avoid overw…" at bounding box center [333, 286] width 415 height 26
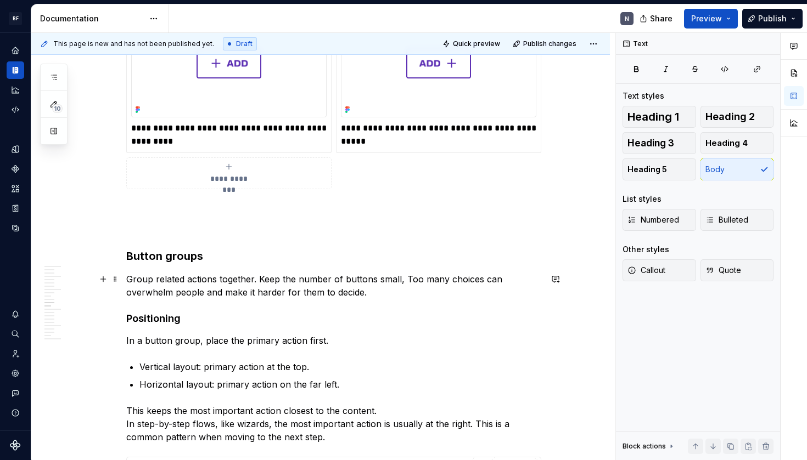
drag, startPoint x: 416, startPoint y: 280, endPoint x: 418, endPoint y: 294, distance: 14.4
click at [416, 280] on p "Group related actions together. Keep the number of buttons small, Too many choi…" at bounding box center [333, 286] width 415 height 26
click at [402, 293] on p "Group related actions together. Keep the number of buttons small, to many choic…" at bounding box center [333, 286] width 415 height 26
drag, startPoint x: 386, startPoint y: 290, endPoint x: 340, endPoint y: 294, distance: 46.8
click at [340, 294] on p "Group related actions together. Keep the number of buttons small, to many choic…" at bounding box center [333, 286] width 415 height 26
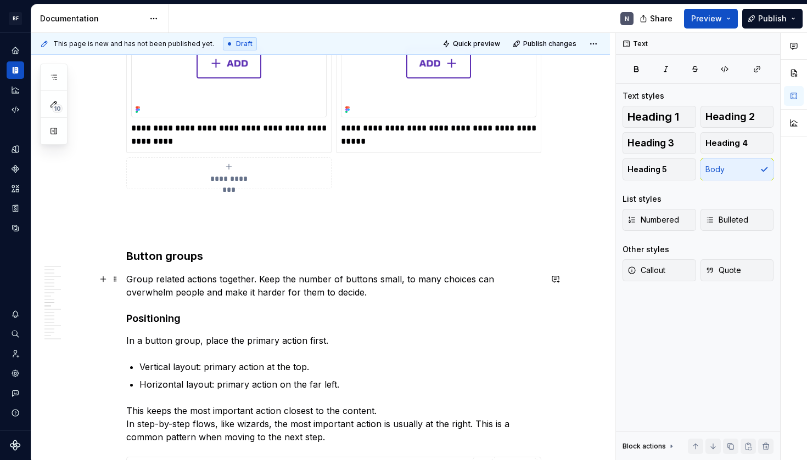
click at [339, 294] on p "Group related actions together. Keep the number of buttons small, to many choic…" at bounding box center [333, 286] width 415 height 26
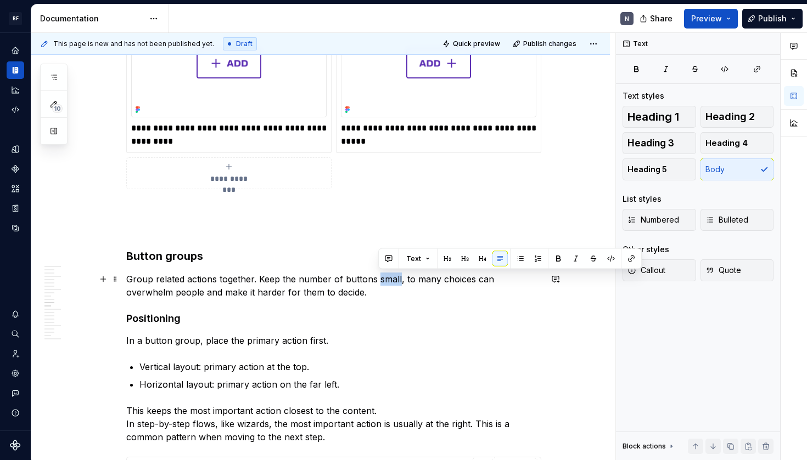
drag, startPoint x: 379, startPoint y: 280, endPoint x: 398, endPoint y: 289, distance: 21.1
click at [399, 280] on p "Group related actions together. Keep the number of buttons small, to many choic…" at bounding box center [333, 286] width 415 height 26
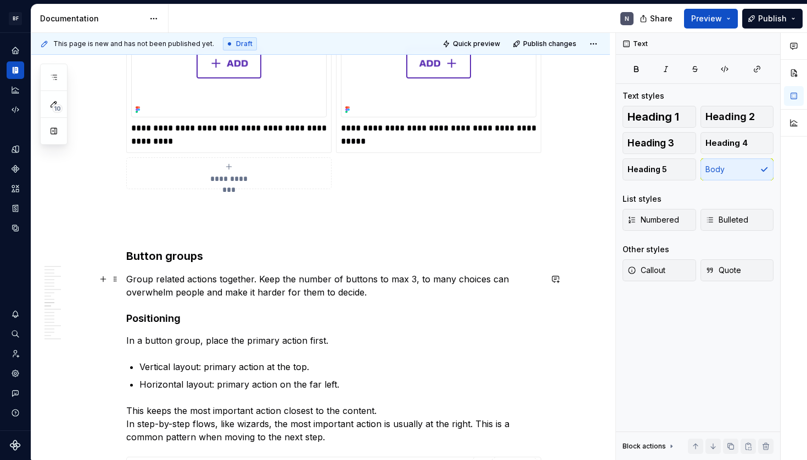
click at [421, 291] on p "Group related actions together. Keep the number of buttons to max 3, to many ch…" at bounding box center [333, 286] width 415 height 26
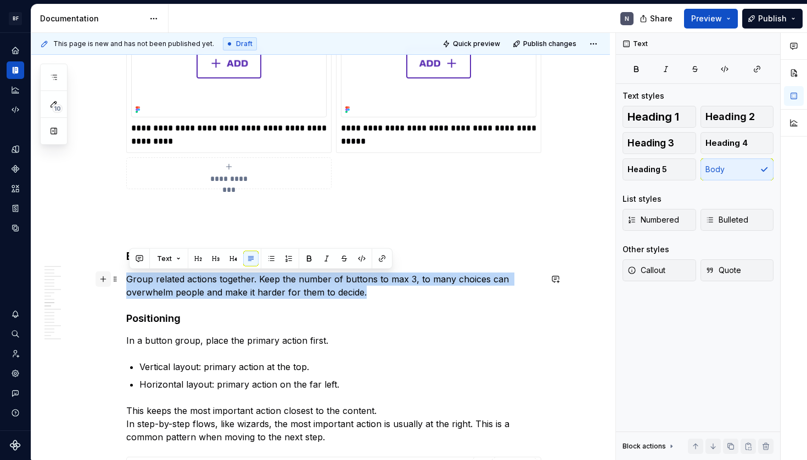
drag, startPoint x: 421, startPoint y: 291, endPoint x: 106, endPoint y: 280, distance: 315.7
click at [126, 280] on div "**********" at bounding box center [333, 420] width 415 height 3377
click at [348, 298] on p "Group related actions together. Keep the number of buttons to max 3, to many ch…" at bounding box center [333, 286] width 415 height 26
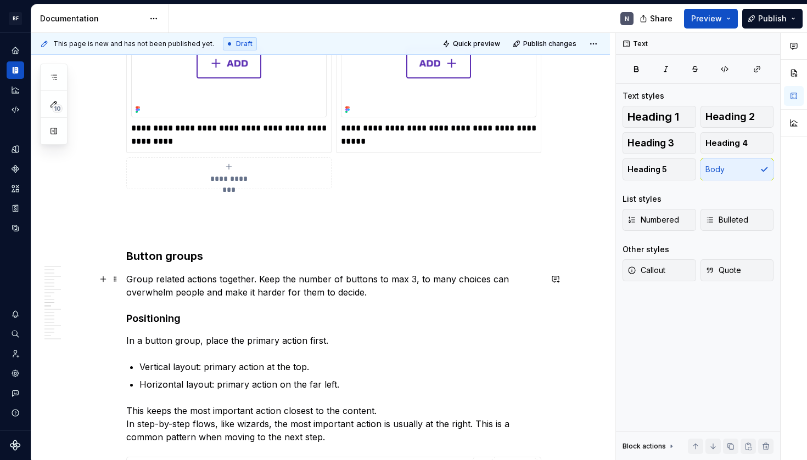
click at [404, 294] on p "Group related actions together. Keep the number of buttons to max 3, to many ch…" at bounding box center [333, 286] width 415 height 26
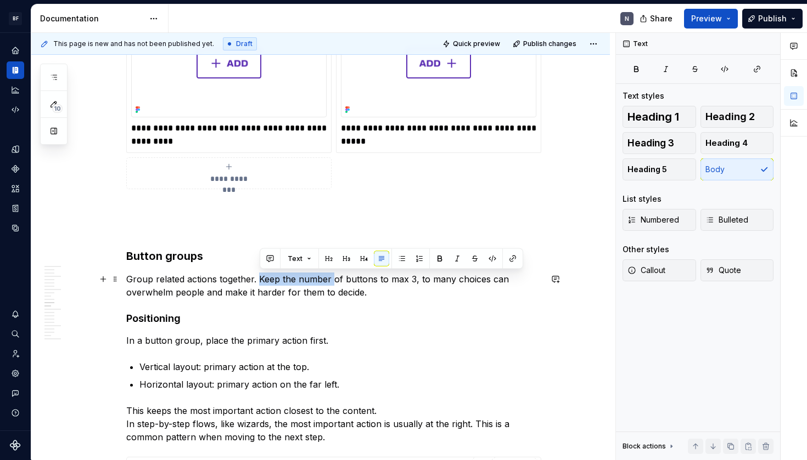
drag, startPoint x: 261, startPoint y: 280, endPoint x: 335, endPoint y: 280, distance: 73.5
click at [335, 280] on p "Group related actions together. Keep the number of buttons to max 3, to many ch…" at bounding box center [333, 286] width 415 height 26
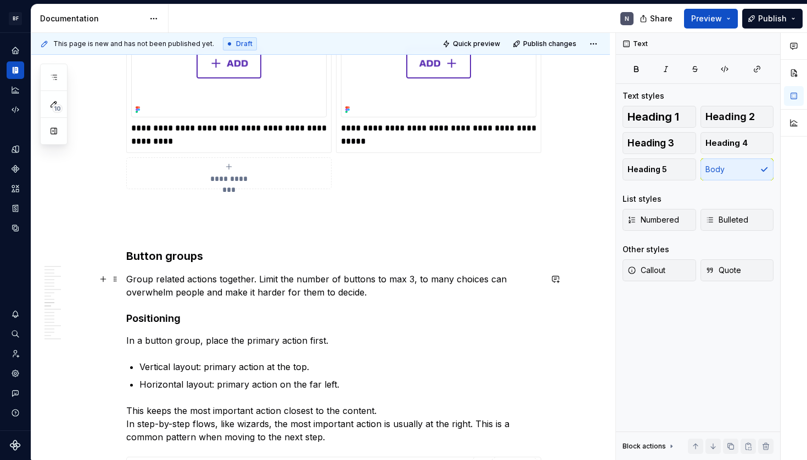
click at [398, 280] on p "Group related actions together. Limit the number of buttons to max 3, to many c…" at bounding box center [333, 286] width 415 height 26
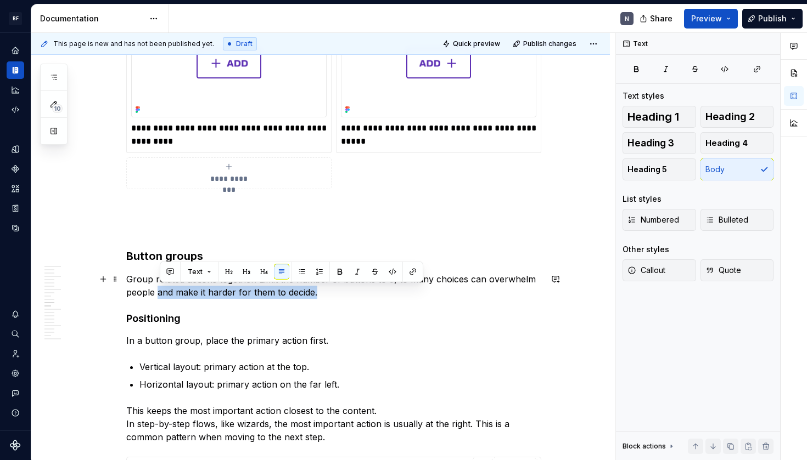
drag, startPoint x: 159, startPoint y: 292, endPoint x: 394, endPoint y: 290, distance: 234.9
click at [394, 290] on p "Group related actions together. Limit the number of buttons to 3, to many choic…" at bounding box center [333, 286] width 415 height 26
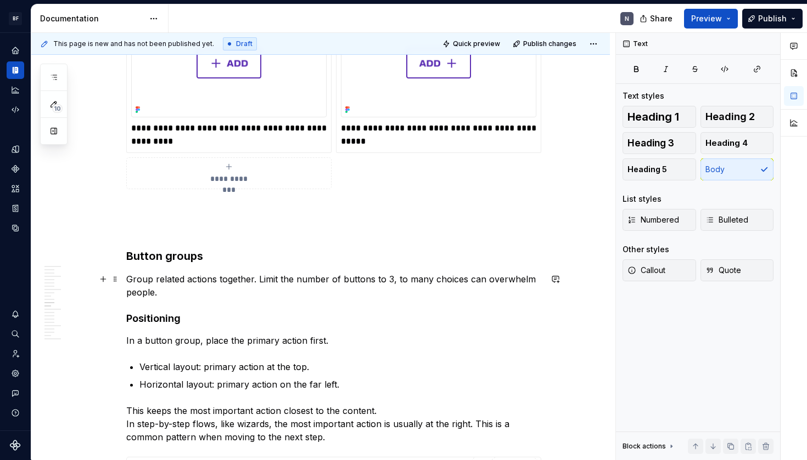
click at [448, 280] on p "Group related actions together. Limit the number of buttons to 3, to many choic…" at bounding box center [333, 286] width 415 height 26
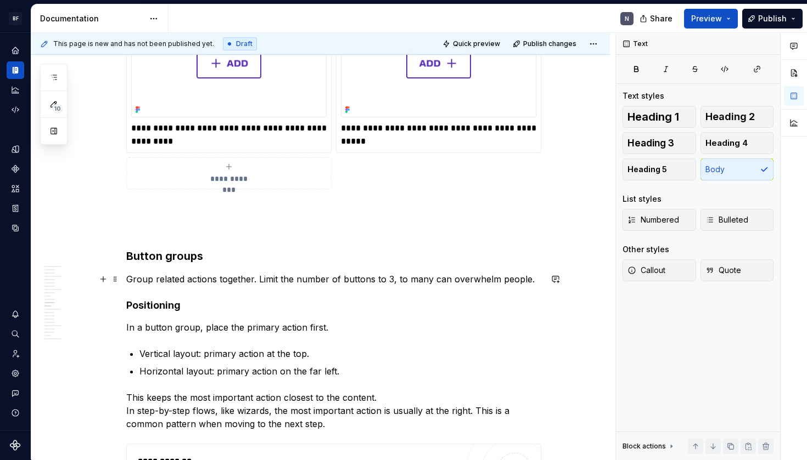
drag, startPoint x: 402, startPoint y: 280, endPoint x: 403, endPoint y: 290, distance: 10.4
click at [402, 281] on p "Group related actions together. Limit the number of buttons to 3, to many can o…" at bounding box center [333, 279] width 415 height 13
click at [350, 292] on div "**********" at bounding box center [333, 407] width 415 height 3351
click at [295, 281] on p "Group related actions together. Limit the number of buttons to 3, too many can …" at bounding box center [333, 279] width 415 height 13
click at [131, 280] on p "Group related actions together. Limit the number of buttons to 3, too many can …" at bounding box center [333, 279] width 415 height 13
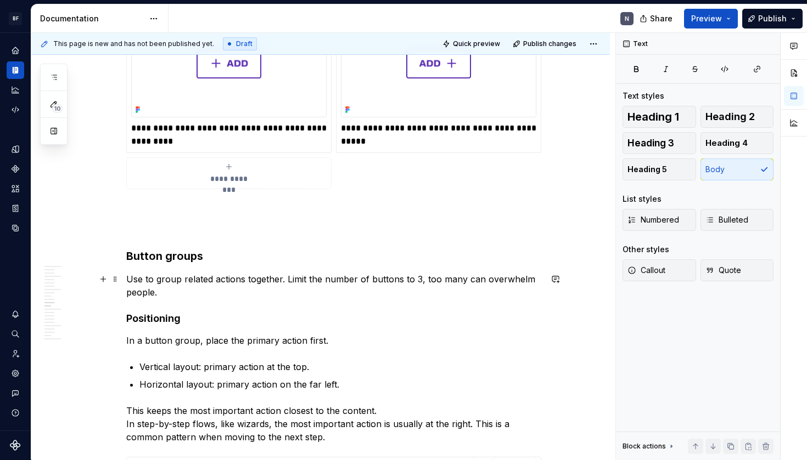
click at [317, 295] on p "Use to group related actions together. Limit the number of buttons to 3, too ma…" at bounding box center [333, 286] width 415 height 26
click at [288, 286] on p "Use to group related actions together. Limit the number of buttons to 3, too ma…" at bounding box center [333, 286] width 415 height 26
drag, startPoint x: 286, startPoint y: 280, endPoint x: 287, endPoint y: 290, distance: 10.5
click at [286, 281] on p "Use to group related actions together. Limit the number of buttons to 3, too ma…" at bounding box center [333, 286] width 415 height 26
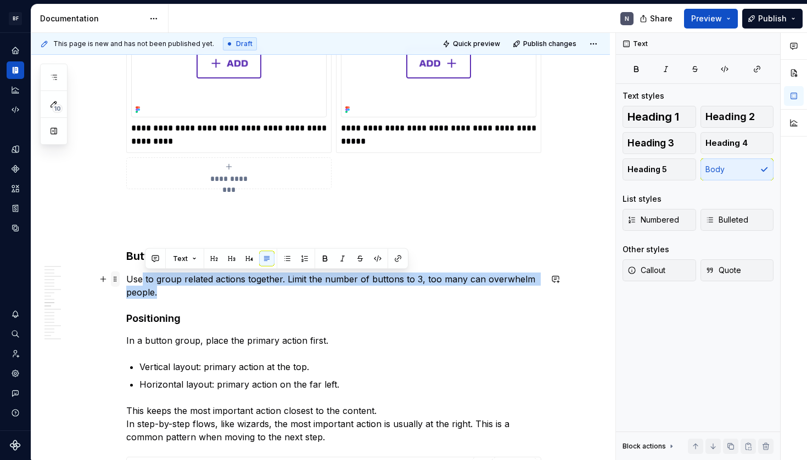
drag, startPoint x: 287, startPoint y: 292, endPoint x: 120, endPoint y: 279, distance: 167.3
click at [126, 279] on div "**********" at bounding box center [333, 420] width 415 height 3377
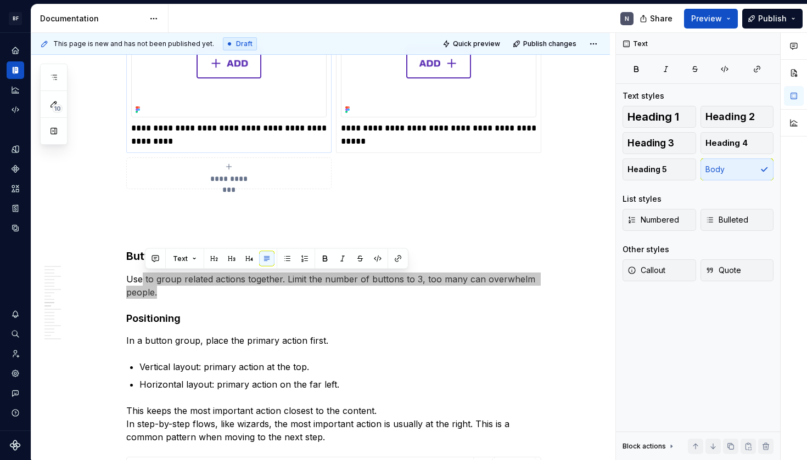
click at [331, 286] on p "Use to group related actions together. Limit the number of buttons to 3, too ma…" at bounding box center [333, 286] width 415 height 26
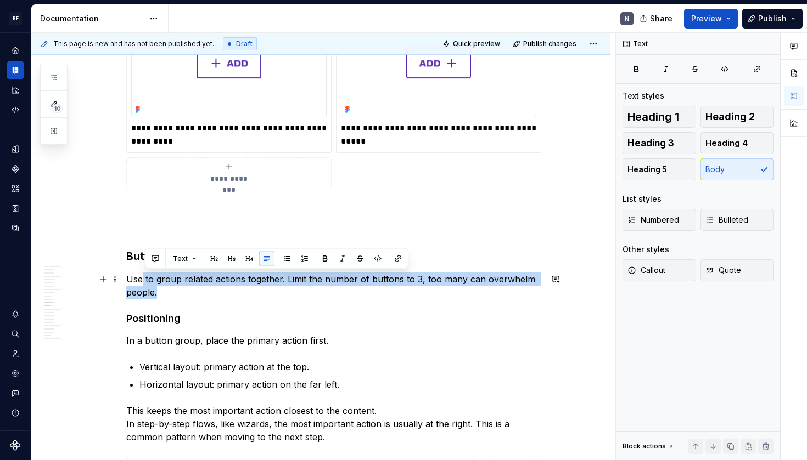
click at [390, 286] on p "Use to group related actions together. Limit the number of buttons to 3, too ma…" at bounding box center [333, 286] width 415 height 26
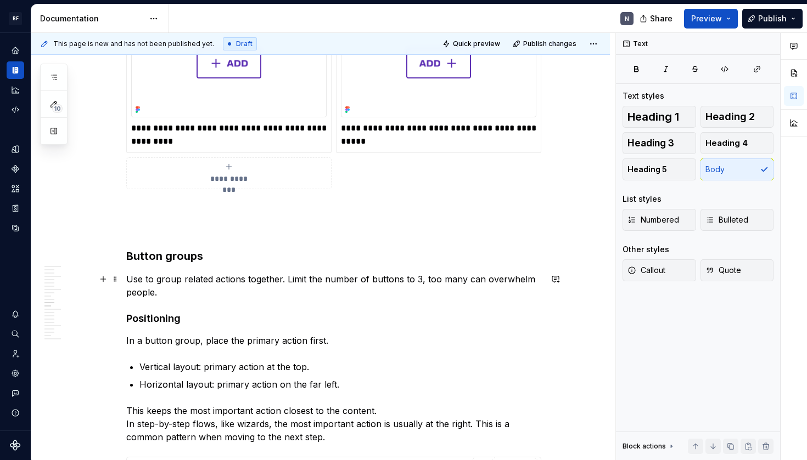
drag, startPoint x: 418, startPoint y: 280, endPoint x: 418, endPoint y: 292, distance: 12.1
click at [418, 280] on p "Use to group related actions together. Limit the number of buttons to 3, too ma…" at bounding box center [333, 286] width 415 height 26
drag, startPoint x: 420, startPoint y: 278, endPoint x: 420, endPoint y: 294, distance: 15.9
click at [420, 279] on p "Use to group related actions together. Limit the number of buttons to 3, too ma…" at bounding box center [333, 286] width 415 height 26
click at [217, 294] on p "Use to group related actions together. Limit the number of buttons to 3 or less…" at bounding box center [333, 286] width 415 height 26
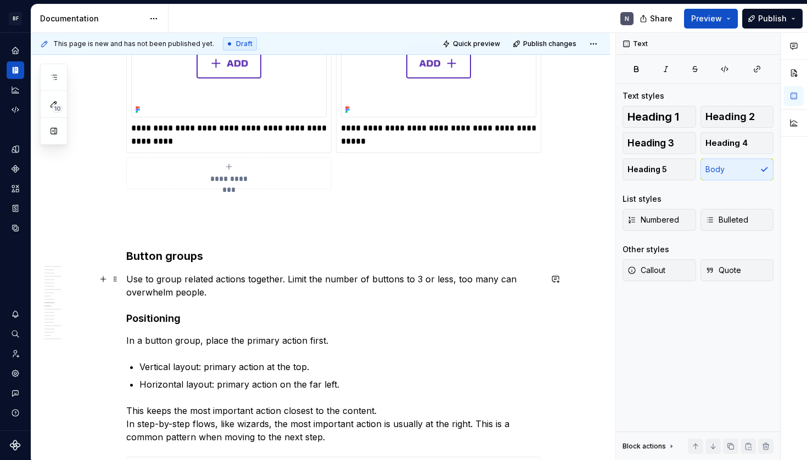
click at [394, 280] on p "Use to group related actions together. Limit the number of buttons to 3 or less…" at bounding box center [333, 286] width 415 height 26
click at [410, 288] on p "Use to group related actions together. Limit the number of buttons to 3 or less…" at bounding box center [333, 286] width 415 height 26
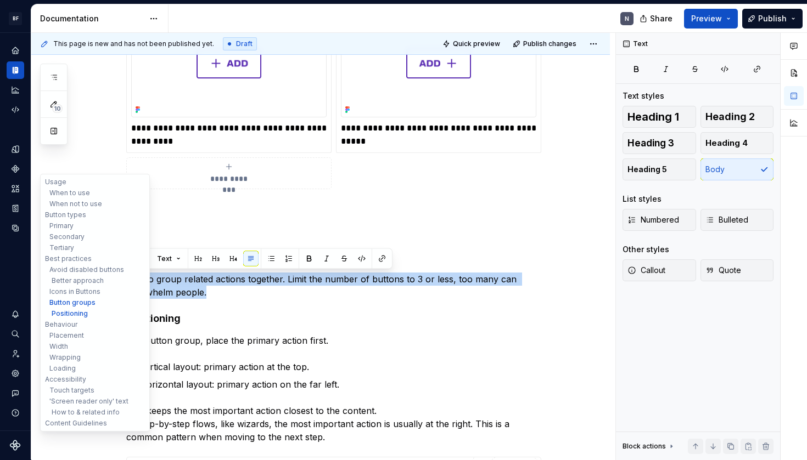
drag, startPoint x: 408, startPoint y: 289, endPoint x: 54, endPoint y: 286, distance: 353.9
click at [26, 281] on div "BF Flex N Design system data Documentation N Share Preview Publish 10 Pages Add…" at bounding box center [403, 230] width 807 height 460
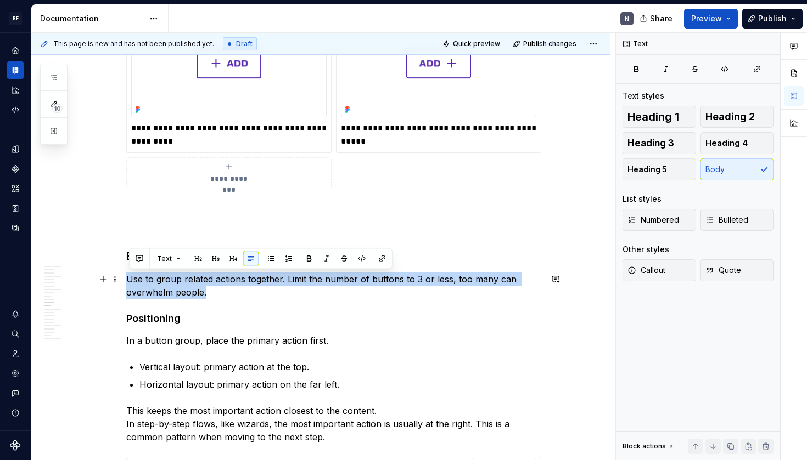
drag, startPoint x: 216, startPoint y: 292, endPoint x: 235, endPoint y: 293, distance: 18.7
click at [216, 292] on p "Use to group related actions together. Limit the number of buttons to 3 or less…" at bounding box center [333, 286] width 415 height 26
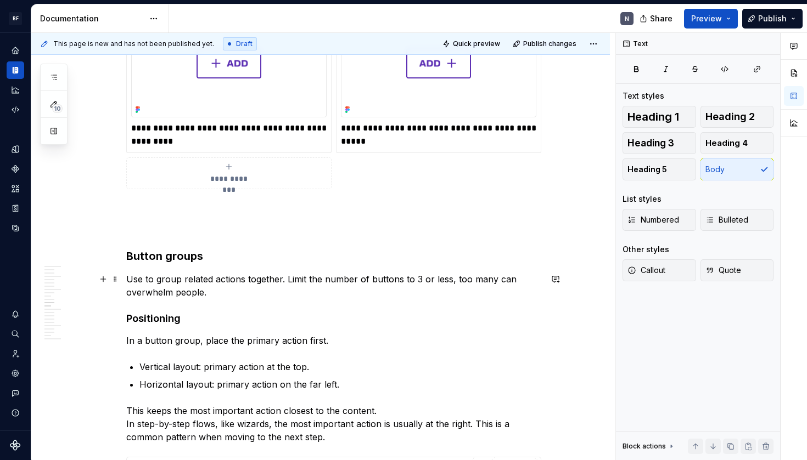
click at [260, 281] on p "Use to group related actions together. Limit the number of buttons to 3 or less…" at bounding box center [333, 286] width 415 height 26
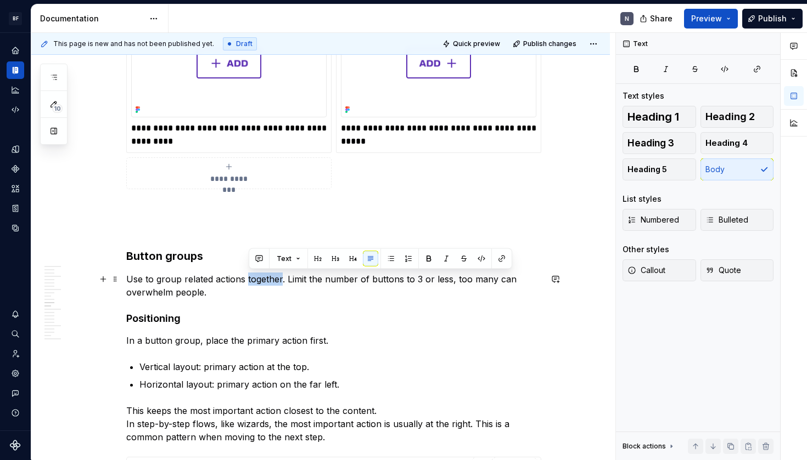
click at [260, 281] on p "Use to group related actions together. Limit the number of buttons to 3 or less…" at bounding box center [333, 286] width 415 height 26
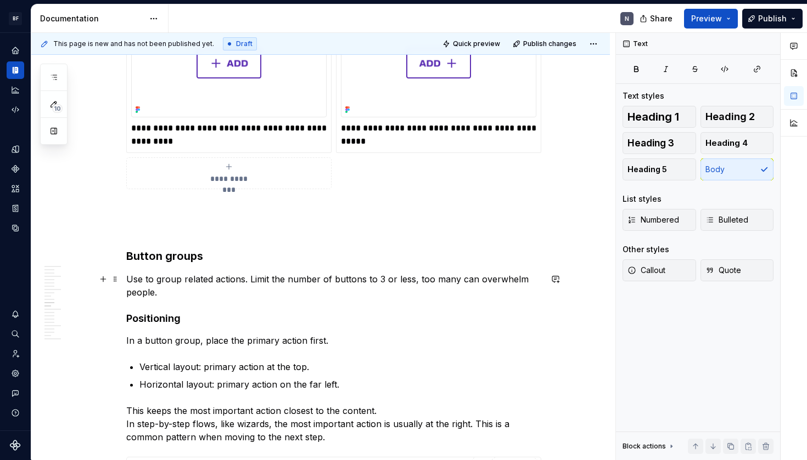
click at [133, 283] on p "Use to group related actions. Limit the number of buttons to 3 or less, too man…" at bounding box center [333, 286] width 415 height 26
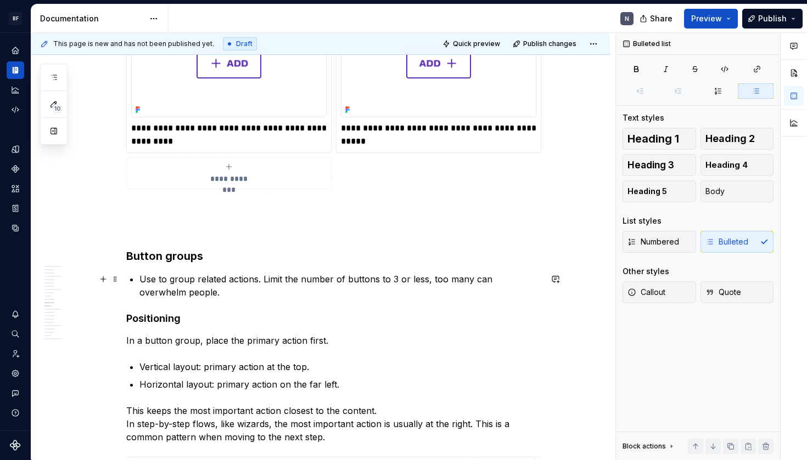
drag, startPoint x: 263, startPoint y: 278, endPoint x: 262, endPoint y: 301, distance: 23.1
click at [263, 279] on p "Use to group related actions. Limit the number of buttons to 3 or less, too man…" at bounding box center [340, 286] width 402 height 26
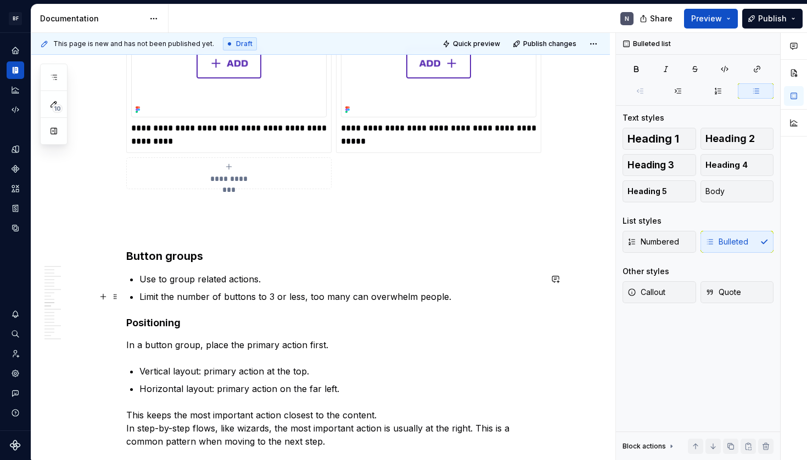
click at [465, 300] on p "Limit the number of buttons to 3 or less, too many can overwhelm people." at bounding box center [340, 296] width 402 height 13
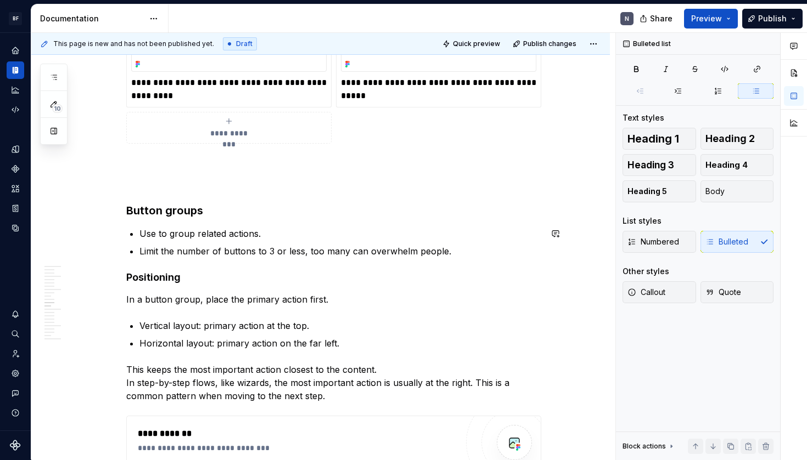
scroll to position [1541, 0]
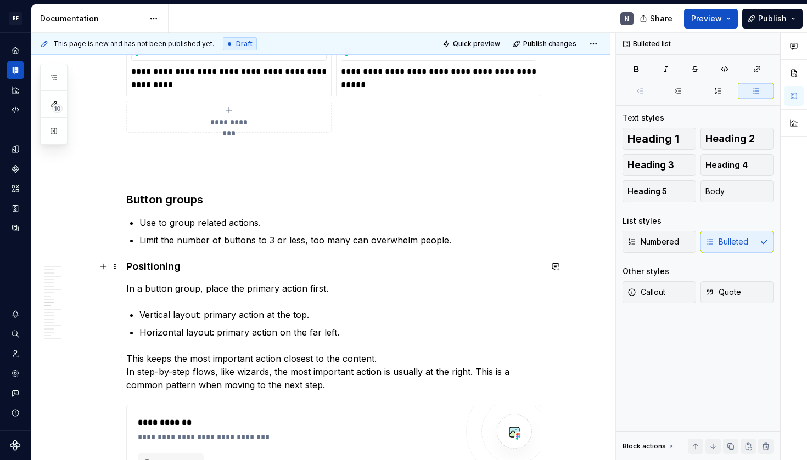
click at [173, 261] on h4 "Positioning" at bounding box center [333, 266] width 415 height 13
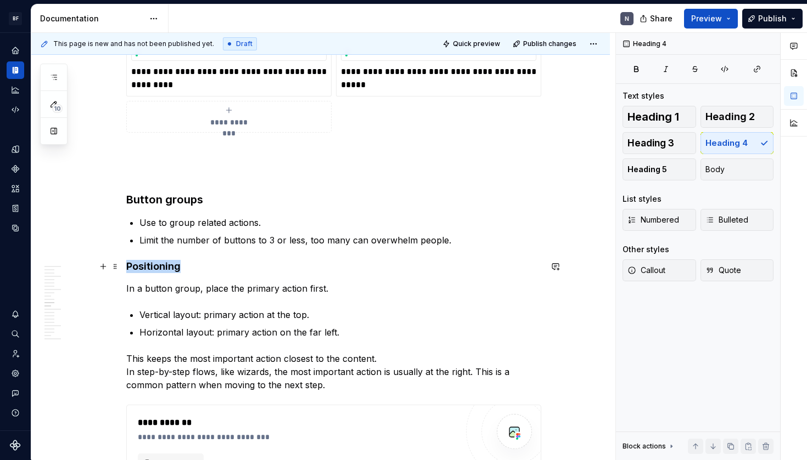
click at [173, 261] on h4 "Positioning" at bounding box center [333, 266] width 415 height 13
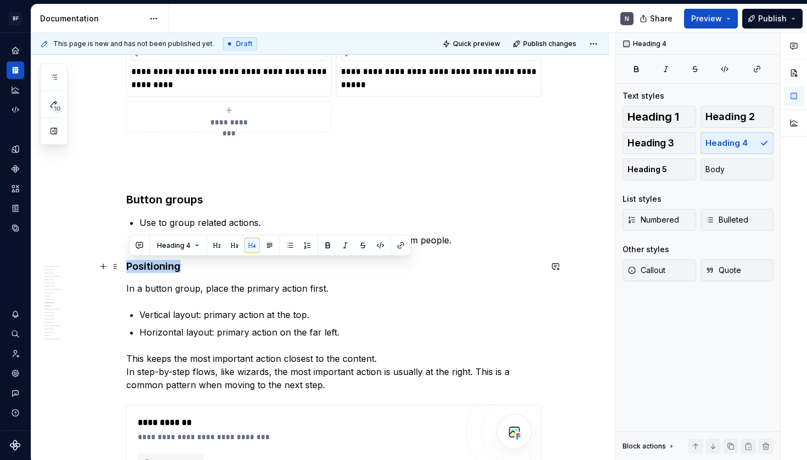
click at [173, 261] on h4 "Positioning" at bounding box center [333, 266] width 415 height 13
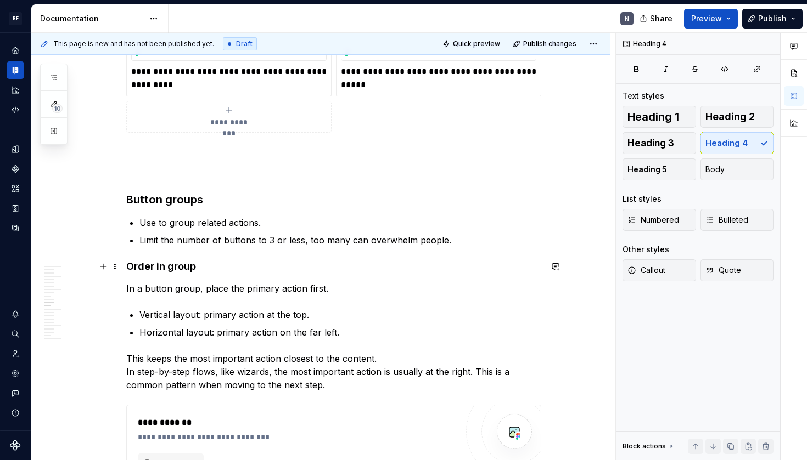
click at [209, 267] on h4 "Order in group" at bounding box center [333, 266] width 415 height 13
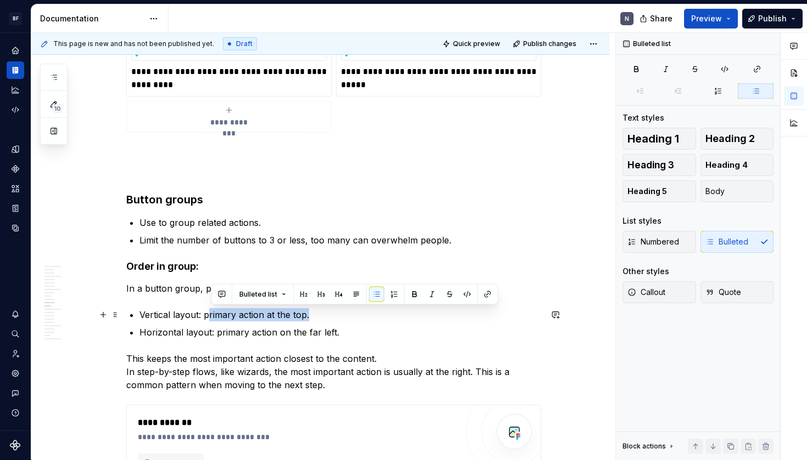
drag, startPoint x: 209, startPoint y: 316, endPoint x: 311, endPoint y: 317, distance: 102.1
click at [311, 317] on p "Vertical layout: primary action at the top." at bounding box center [340, 314] width 402 height 13
drag, startPoint x: 311, startPoint y: 317, endPoint x: 217, endPoint y: 322, distance: 94.5
click at [311, 318] on p "Vertical layout: primary action at the top." at bounding box center [340, 314] width 402 height 13
drag, startPoint x: 207, startPoint y: 316, endPoint x: 457, endPoint y: 313, distance: 249.7
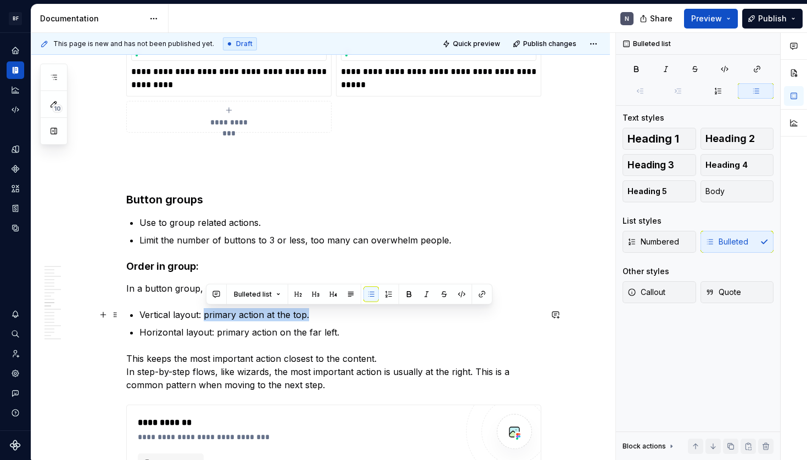
click at [457, 313] on p "Vertical layout: primary action at the top." at bounding box center [340, 314] width 402 height 13
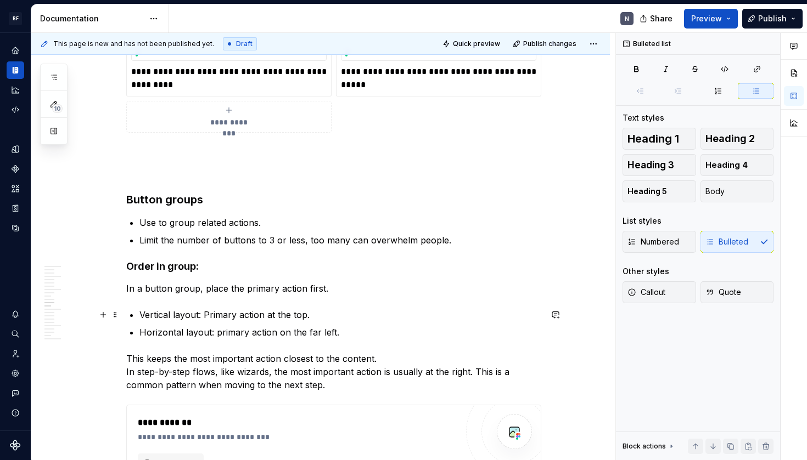
drag, startPoint x: 209, startPoint y: 313, endPoint x: 219, endPoint y: 329, distance: 18.7
click at [209, 314] on p "Vertical layout: Primary action at the top." at bounding box center [340, 314] width 402 height 13
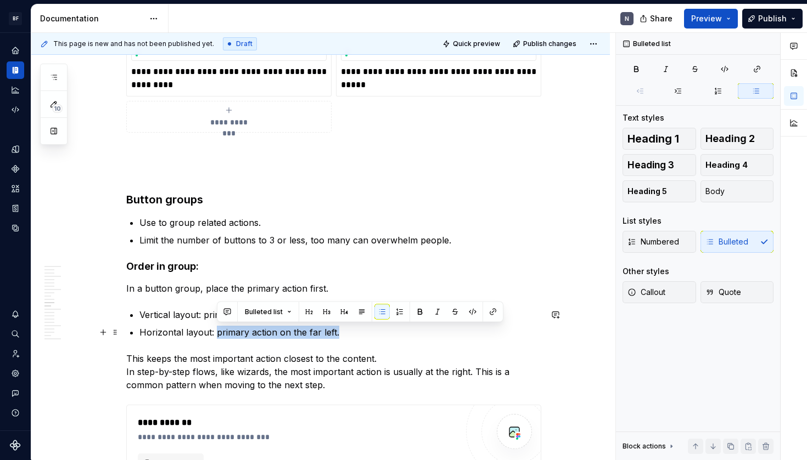
drag, startPoint x: 228, startPoint y: 333, endPoint x: 384, endPoint y: 330, distance: 155.9
click at [384, 330] on p "Horizontal layout: primary action on the far left." at bounding box center [340, 332] width 402 height 13
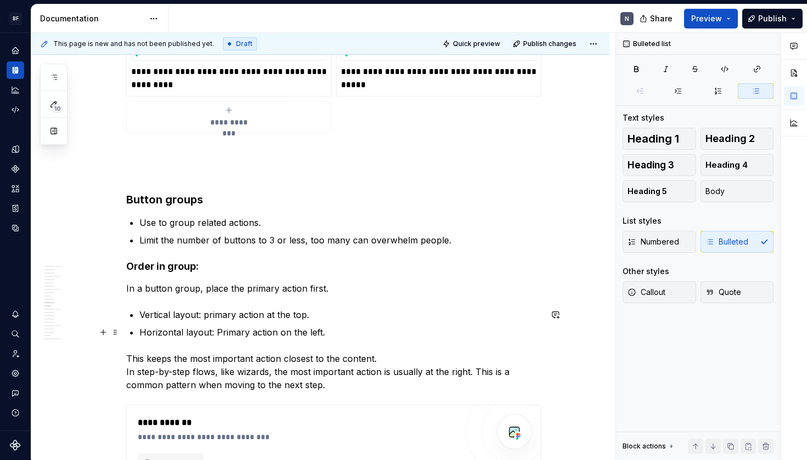
click at [222, 334] on p "Horizontal layout: Primary action on the left." at bounding box center [340, 332] width 402 height 13
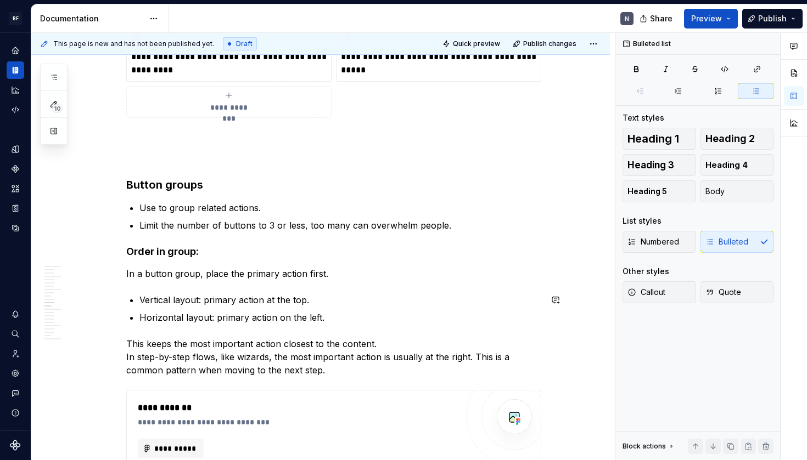
scroll to position [1564, 0]
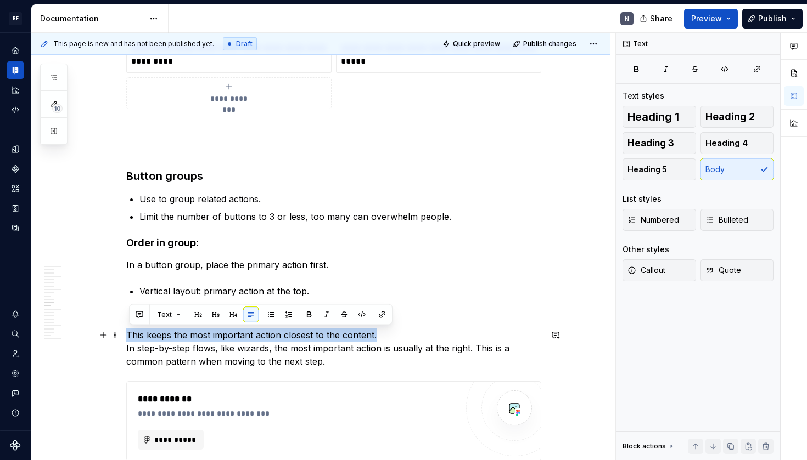
drag, startPoint x: 401, startPoint y: 336, endPoint x: 130, endPoint y: 335, distance: 271.1
click at [130, 335] on p "This keeps the most important action closest to the content. In step-by-step fl…" at bounding box center [333, 349] width 415 height 40
click at [179, 351] on p "This keeps the most important action closest to the content. In step-by-step fl…" at bounding box center [333, 348] width 415 height 40
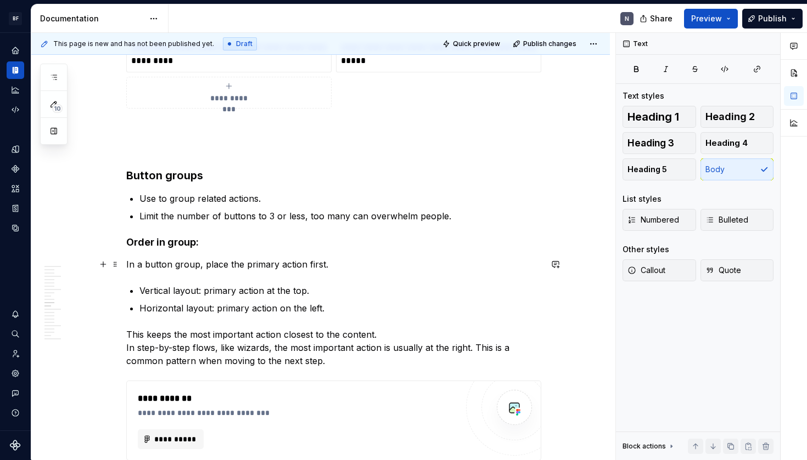
click at [215, 268] on p "In a button group, place the primary action first." at bounding box center [333, 264] width 415 height 13
click at [158, 262] on p "In a button group, place the primary action first." at bounding box center [333, 264] width 415 height 13
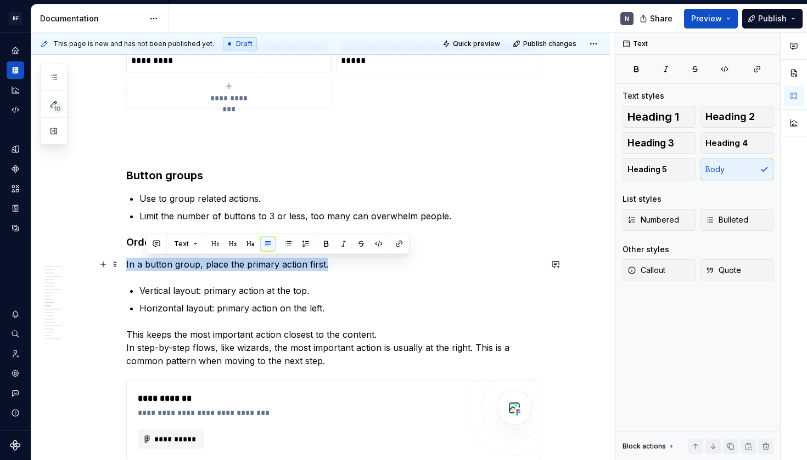
click at [158, 262] on p "In a button group, place the primary action first." at bounding box center [333, 264] width 415 height 13
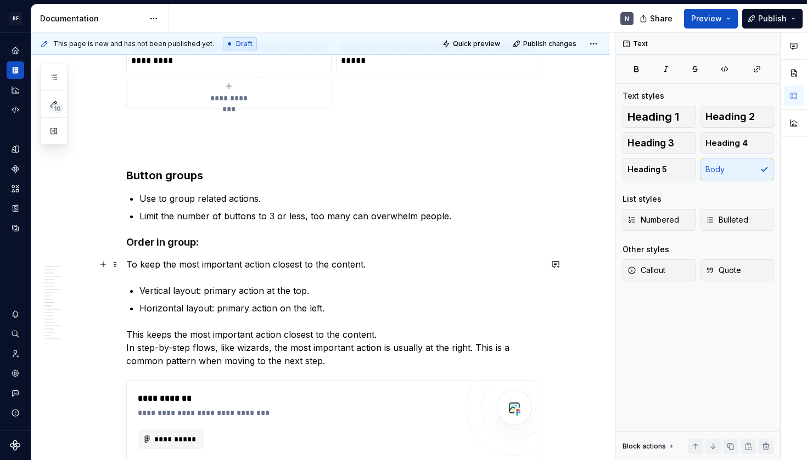
click at [174, 269] on p "To keep the most important action closest to the content." at bounding box center [333, 264] width 415 height 13
click at [172, 271] on div "**********" at bounding box center [333, 335] width 415 height 3369
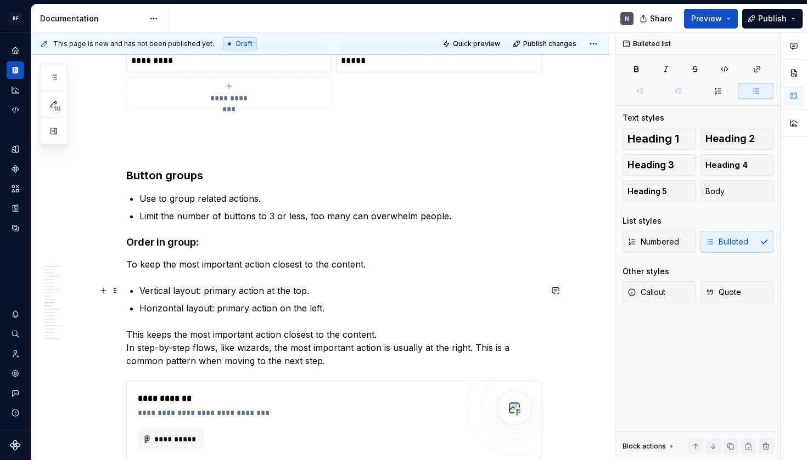
click at [199, 294] on p "Vertical layout: primary action at the top." at bounding box center [340, 290] width 402 height 13
click at [347, 295] on p "Vertical layout: primary action at the top." at bounding box center [340, 290] width 402 height 13
click at [343, 303] on p "Horizontal layout: primary action on the left." at bounding box center [340, 308] width 402 height 13
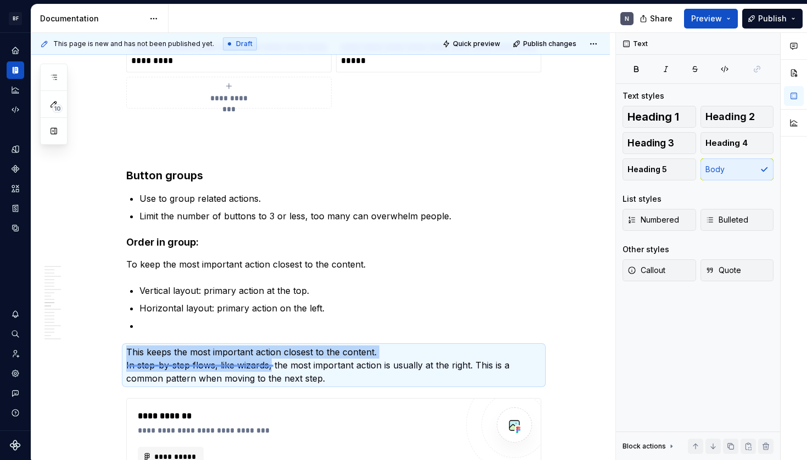
drag, startPoint x: 127, startPoint y: 367, endPoint x: 273, endPoint y: 365, distance: 146.0
click at [273, 365] on div "This page is new and has not been published yet. Draft Quick preview Publish ch…" at bounding box center [323, 246] width 584 height 427
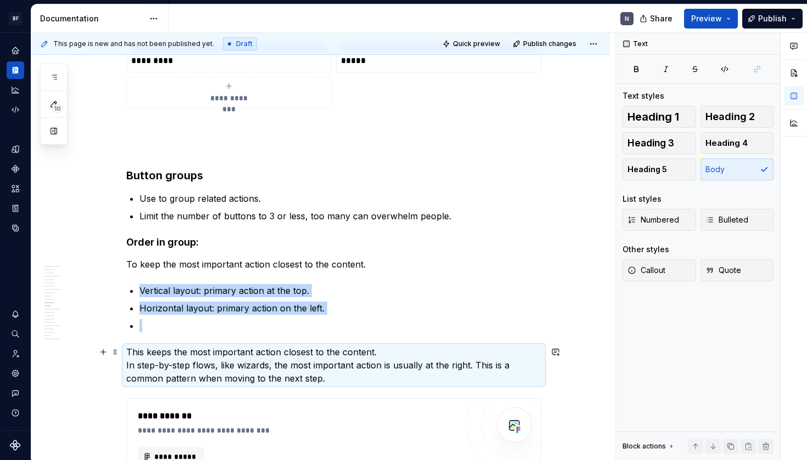
click at [326, 373] on p "This keeps the most important action closest to the content. In step-by-step fl…" at bounding box center [333, 366] width 415 height 40
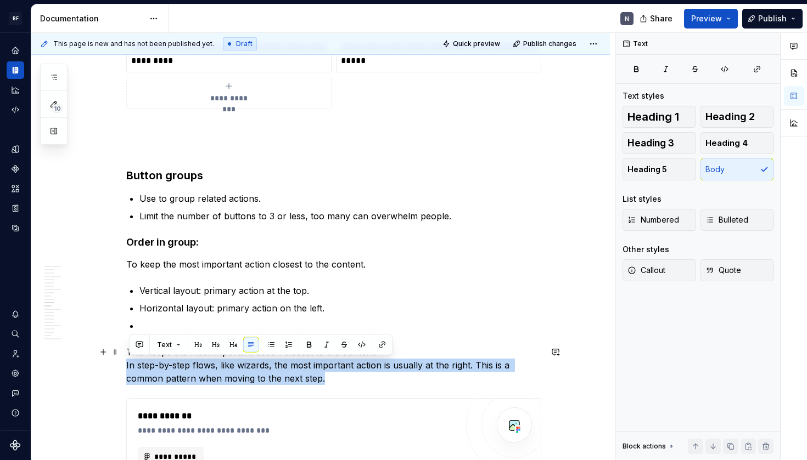
drag, startPoint x: 351, startPoint y: 377, endPoint x: 117, endPoint y: 363, distance: 234.2
click at [117, 363] on div "**********" at bounding box center [320, 406] width 578 height 3563
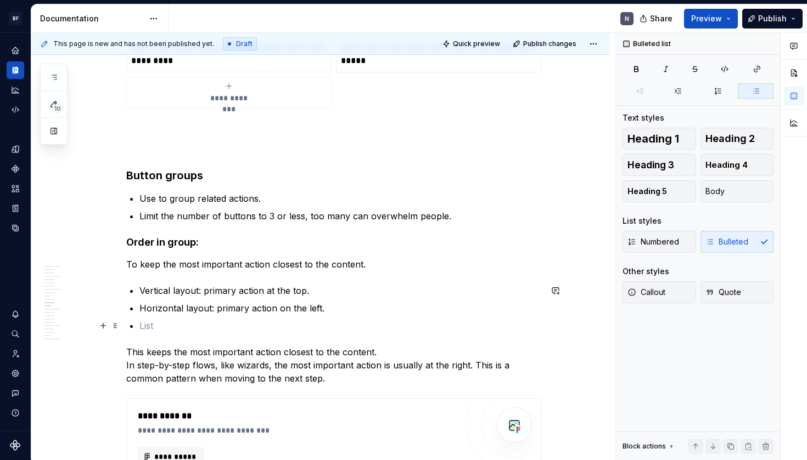
drag, startPoint x: 171, startPoint y: 325, endPoint x: 181, endPoint y: 325, distance: 9.9
click at [171, 325] on p at bounding box center [340, 325] width 402 height 13
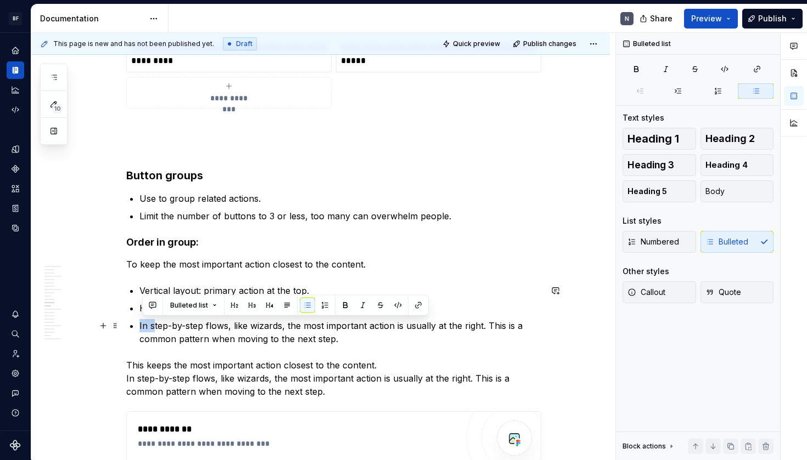
drag, startPoint x: 155, startPoint y: 326, endPoint x: 138, endPoint y: 326, distance: 16.5
click at [138, 325] on div "**********" at bounding box center [333, 350] width 415 height 3399
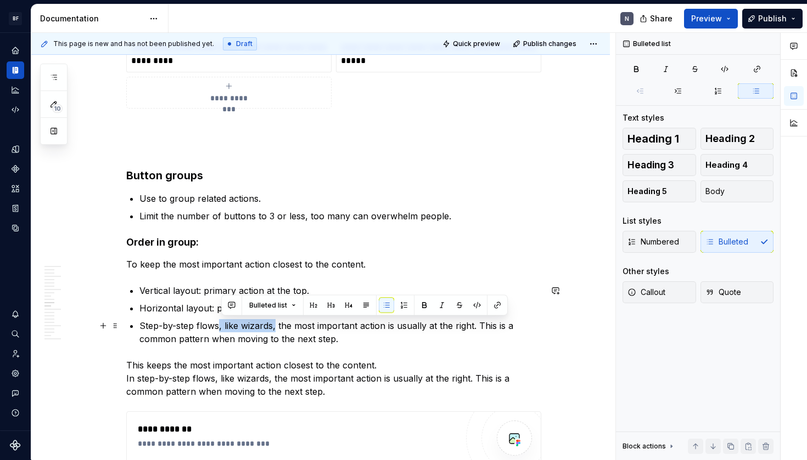
drag, startPoint x: 221, startPoint y: 326, endPoint x: 278, endPoint y: 329, distance: 56.6
click at [277, 325] on p "Step-by-step flows, like wizards, the most important action is usually at the r…" at bounding box center [340, 332] width 402 height 26
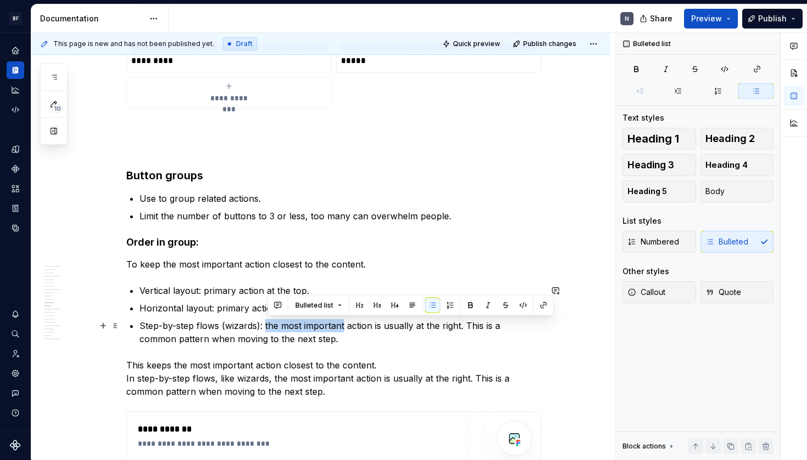
drag, startPoint x: 269, startPoint y: 325, endPoint x: 346, endPoint y: 329, distance: 77.4
click at [346, 329] on p "Step-by-step flows (wizards): the most important action is usually at the right…" at bounding box center [340, 332] width 402 height 26
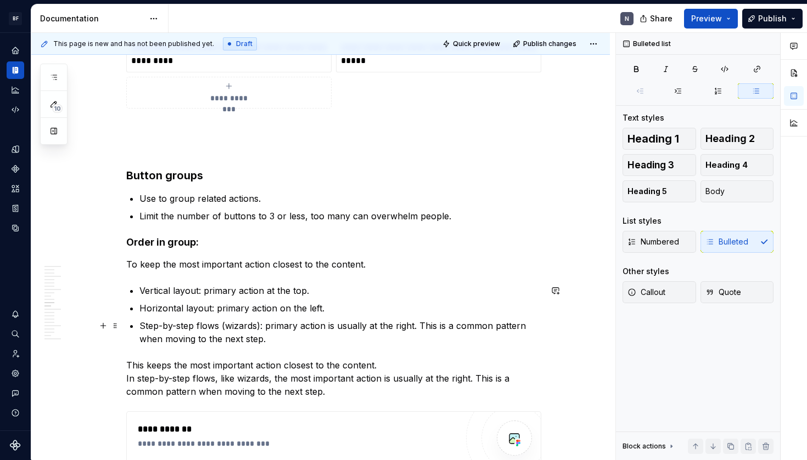
click at [348, 328] on p "Step-by-step flows (wizards): primary action is usually at the right. This is a…" at bounding box center [340, 332] width 402 height 26
click at [404, 340] on p "Step-by-step flows (wizards): primary action on the right. This is a common pat…" at bounding box center [340, 332] width 402 height 26
click at [387, 330] on p "Step-by-step flows (wizards): primary action on the right. This is a common pat…" at bounding box center [340, 332] width 402 height 26
click at [382, 326] on p "Step-by-step flows (wizards): primary action on the right. This is a common pat…" at bounding box center [340, 332] width 402 height 26
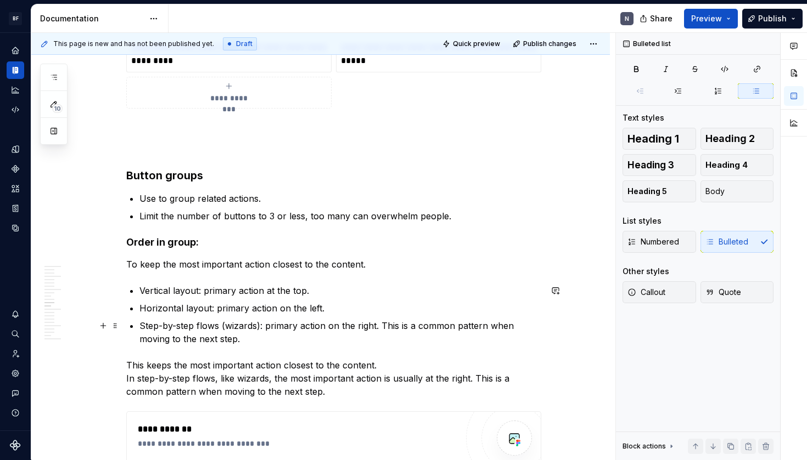
click at [384, 339] on p "Step-by-step flows (wizards): primary action on the right. This is a common pat…" at bounding box center [340, 332] width 402 height 26
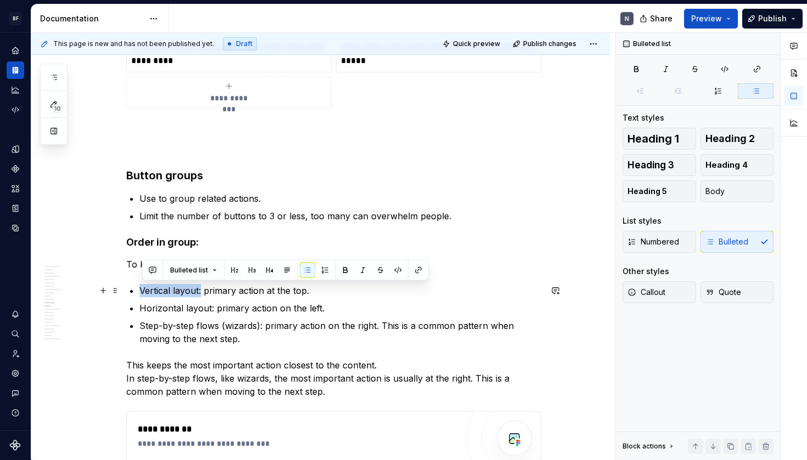
drag, startPoint x: 144, startPoint y: 292, endPoint x: 203, endPoint y: 291, distance: 58.7
click at [203, 291] on p "Vertical layout: primary action at the top." at bounding box center [340, 290] width 402 height 13
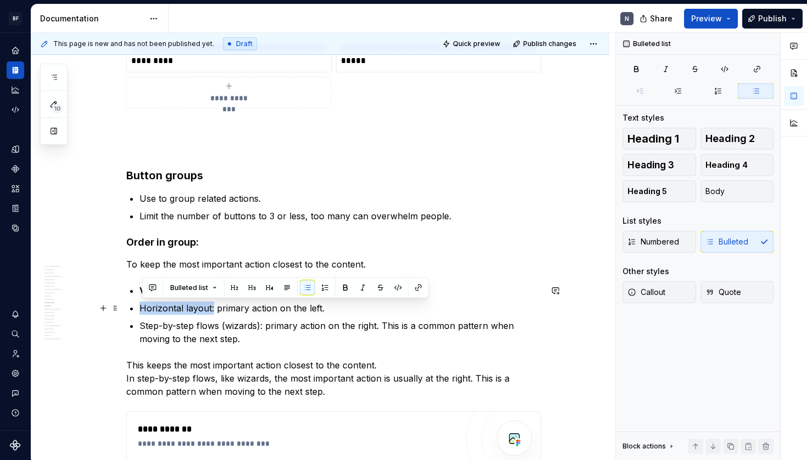
drag, startPoint x: 145, startPoint y: 309, endPoint x: 215, endPoint y: 308, distance: 70.2
click at [215, 308] on p "Horizontal layout: primary action on the left." at bounding box center [340, 308] width 402 height 13
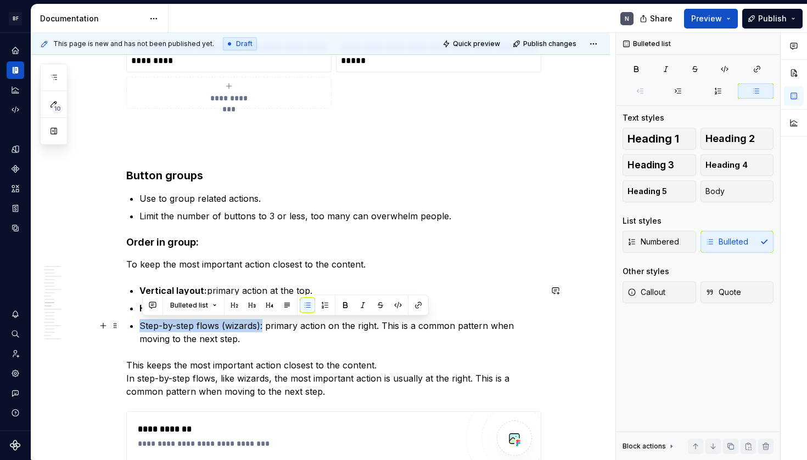
drag, startPoint x: 144, startPoint y: 327, endPoint x: 278, endPoint y: 353, distance: 137.0
click at [265, 325] on p "Step-by-step flows (wizards): primary action on the right. This is a common pat…" at bounding box center [340, 332] width 402 height 26
click at [252, 225] on div "**********" at bounding box center [333, 350] width 415 height 3399
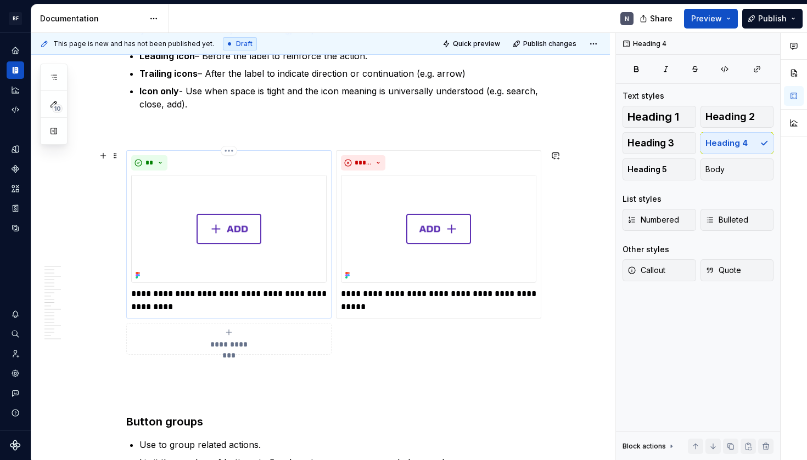
scroll to position [1120, 0]
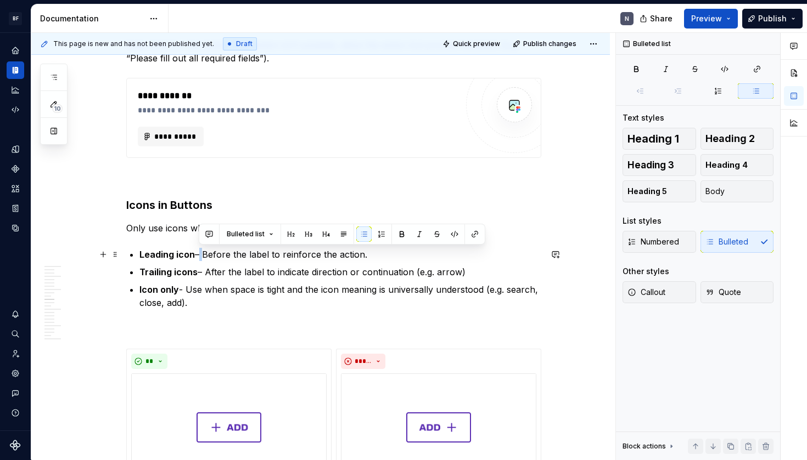
click at [202, 254] on p "Leading icon – Before the label to reinforce the action." at bounding box center [340, 254] width 402 height 13
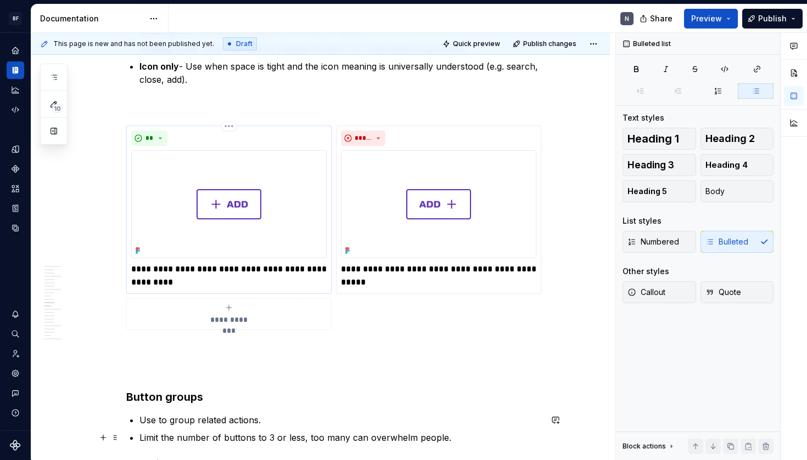
scroll to position [1496, 0]
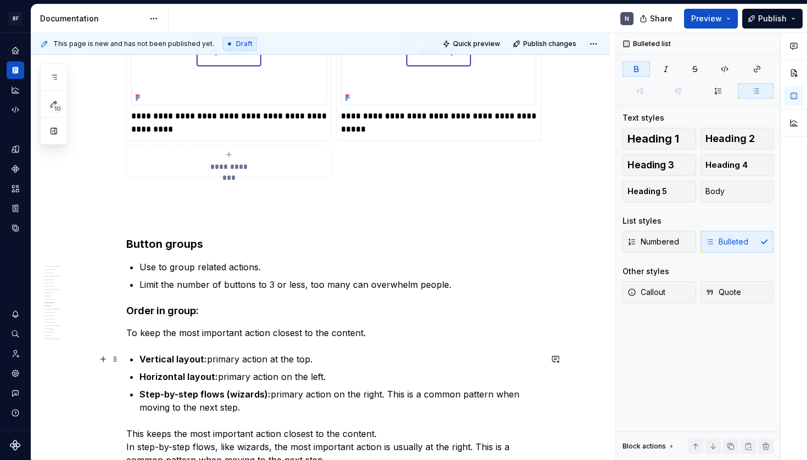
click at [203, 359] on strong "Vertical layout:" at bounding box center [172, 359] width 67 height 11
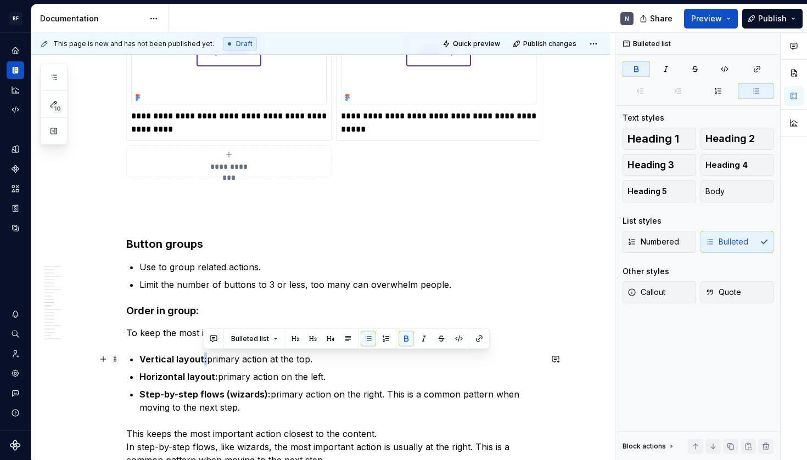
drag, startPoint x: 203, startPoint y: 359, endPoint x: 210, endPoint y: 365, distance: 9.3
click at [207, 361] on p "Vertical layout: primary action at the top." at bounding box center [340, 359] width 402 height 13
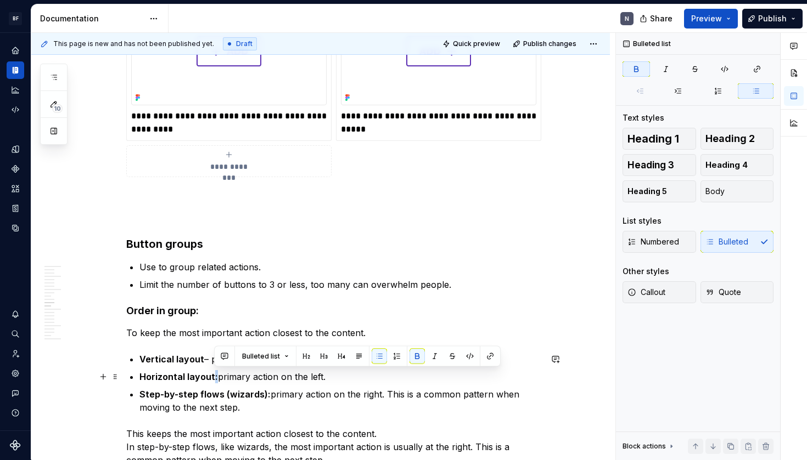
click at [217, 376] on p "Horizontal layout: primary action on the left." at bounding box center [340, 376] width 402 height 13
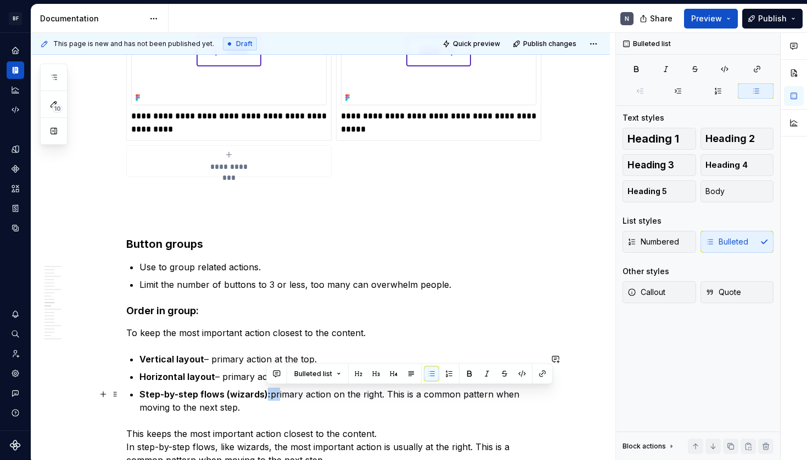
drag, startPoint x: 267, startPoint y: 397, endPoint x: 275, endPoint y: 398, distance: 8.3
click at [275, 398] on p "Step-by-step flows (wizards): primary action on the right. This is a common pat…" at bounding box center [340, 401] width 402 height 26
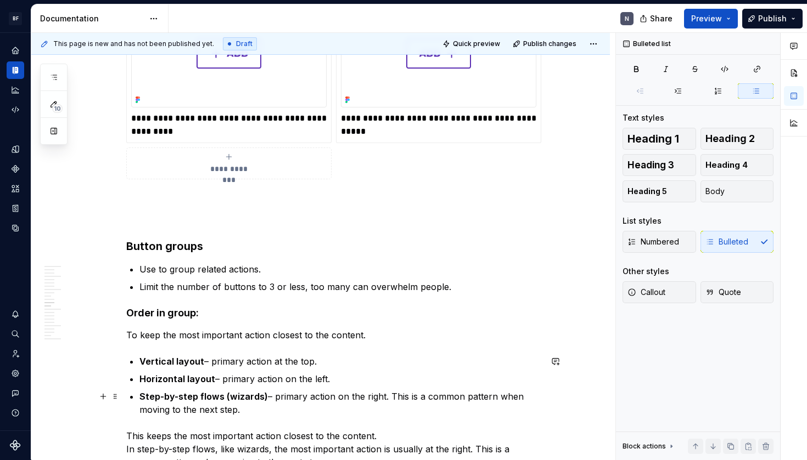
click at [264, 397] on strong "Step-by-step flows (wizards)" at bounding box center [203, 396] width 128 height 11
drag, startPoint x: 268, startPoint y: 398, endPoint x: 268, endPoint y: 415, distance: 16.5
click at [268, 399] on p "Step-by-step flows (wizards) – primary action on the right. This is a common pa…" at bounding box center [340, 403] width 402 height 26
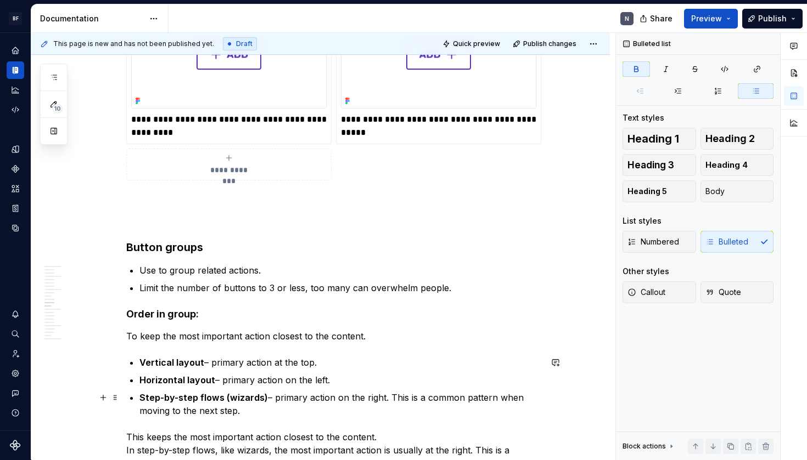
drag, startPoint x: 292, startPoint y: 396, endPoint x: 294, endPoint y: 404, distance: 8.9
click at [292, 397] on p "Step-by-step flows (wizards) – primary action on the right. This is a common pa…" at bounding box center [340, 404] width 402 height 26
click at [278, 399] on p "Step-by-step flows (wizards) – primary action on the right. This is a common pa…" at bounding box center [340, 404] width 402 height 26
drag, startPoint x: 307, startPoint y: 392, endPoint x: 316, endPoint y: 388, distance: 9.1
click at [308, 392] on p "Step-by-step flows (wizards) – primary action on the right. This is a common pa…" at bounding box center [340, 404] width 402 height 26
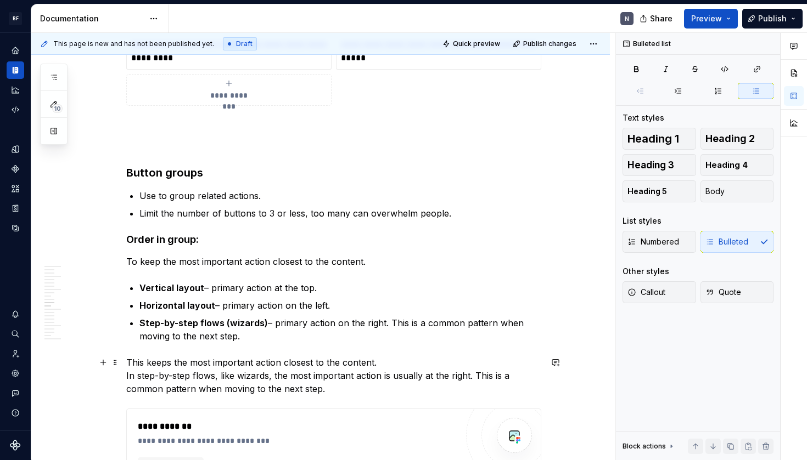
scroll to position [1624, 0]
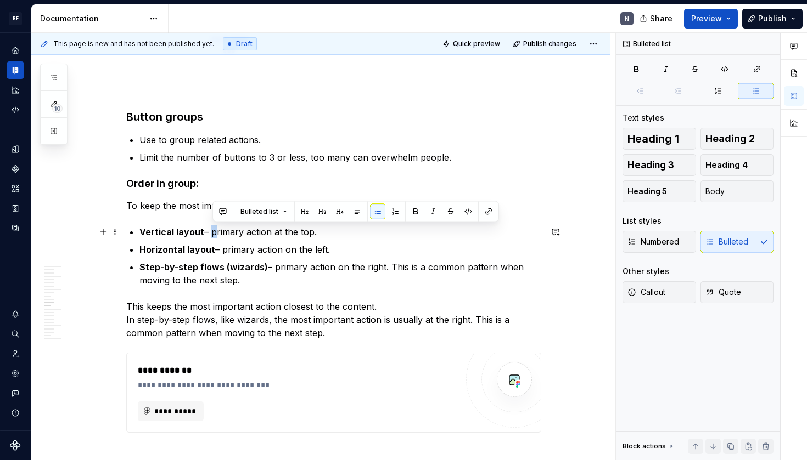
drag, startPoint x: 216, startPoint y: 234, endPoint x: 227, endPoint y: 258, distance: 27.0
click at [214, 234] on p "Vertical layout – primary action at the top." at bounding box center [340, 232] width 402 height 13
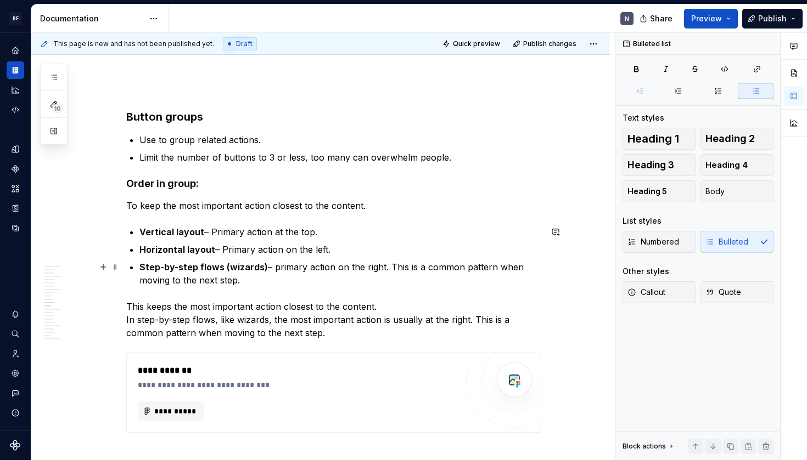
drag, startPoint x: 280, startPoint y: 267, endPoint x: 279, endPoint y: 287, distance: 19.8
click at [279, 270] on p "Step-by-step flows (wizards) – primary action on the right. This is a common pa…" at bounding box center [340, 274] width 402 height 26
drag, startPoint x: 308, startPoint y: 313, endPoint x: 314, endPoint y: 316, distance: 6.4
click at [308, 313] on p "This keeps the most important action closest to the content. In step-by-step fl…" at bounding box center [333, 320] width 415 height 40
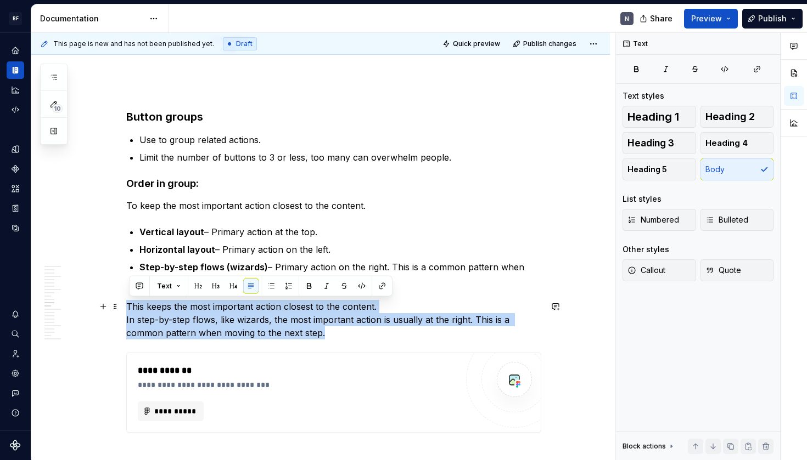
drag, startPoint x: 335, startPoint y: 328, endPoint x: 129, endPoint y: 300, distance: 207.7
click at [129, 300] on p "This keeps the most important action closest to the content. In step-by-step fl…" at bounding box center [333, 320] width 415 height 40
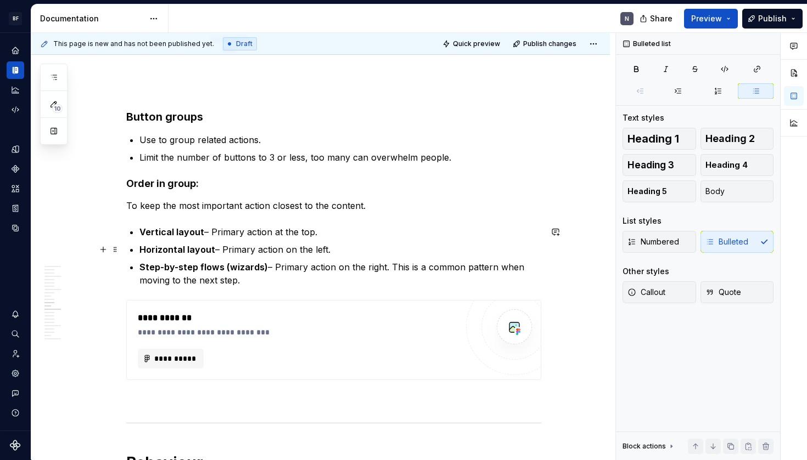
click at [307, 249] on p "Horizontal layout – Primary action on the left." at bounding box center [340, 249] width 402 height 13
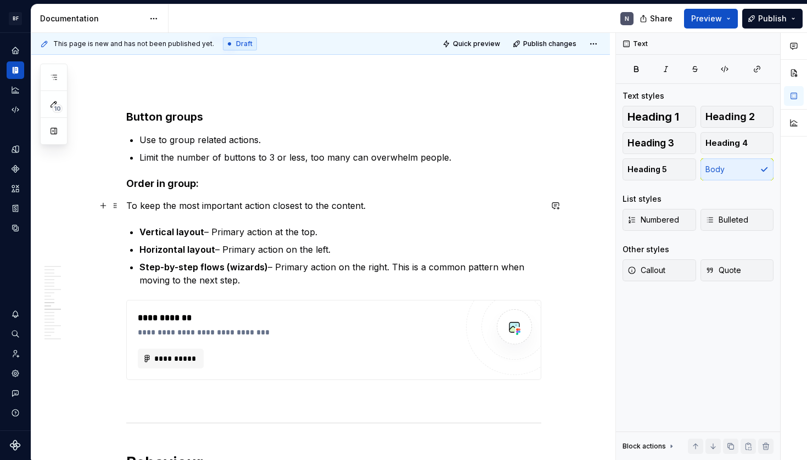
click at [321, 203] on p "To keep the most important action closest to the content." at bounding box center [333, 205] width 415 height 13
click at [375, 238] on p "Vertical layout – Primary action at the top." at bounding box center [340, 232] width 402 height 13
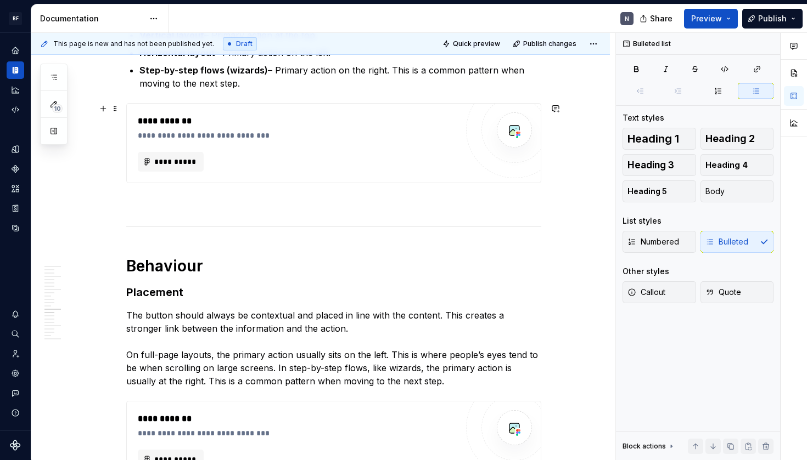
scroll to position [1663, 0]
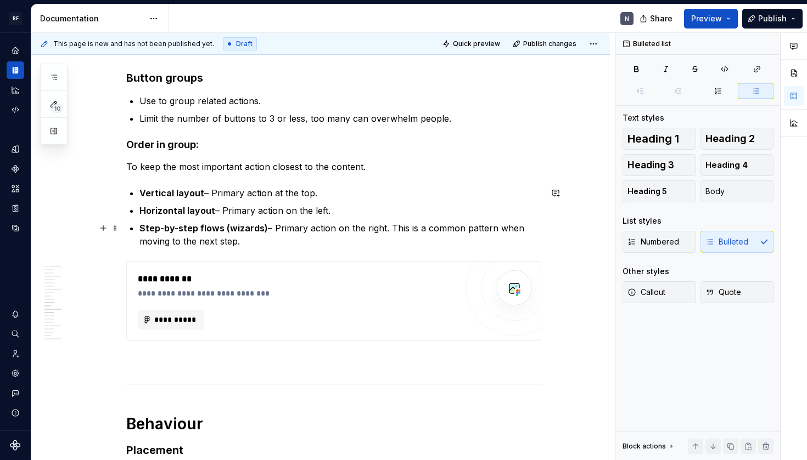
click at [250, 238] on p "Step-by-step flows (wizards) – Primary action on the right. This is a common pa…" at bounding box center [340, 235] width 402 height 26
click at [342, 229] on p "Step-by-step flows (wizards) – Primary action on the right. This is a common pa…" at bounding box center [340, 235] width 402 height 26
drag, startPoint x: 340, startPoint y: 229, endPoint x: 335, endPoint y: 246, distance: 17.0
click at [339, 229] on p "Step-by-step flows (wizards) – Primary action on the right. This is a common pa…" at bounding box center [340, 235] width 402 height 26
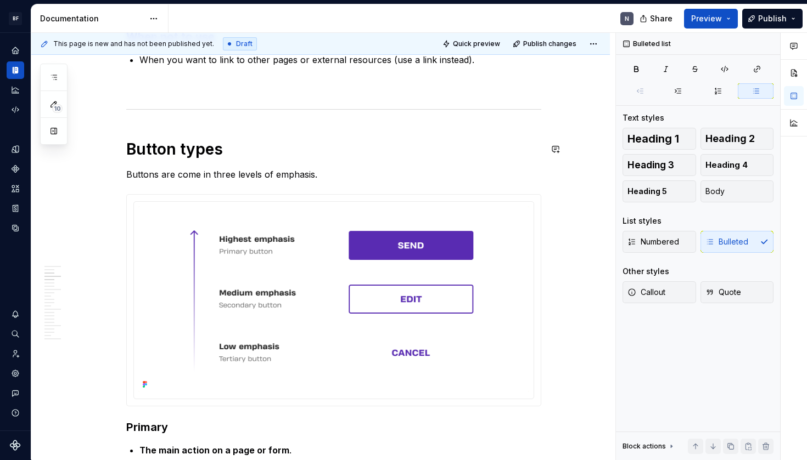
scroll to position [255, 0]
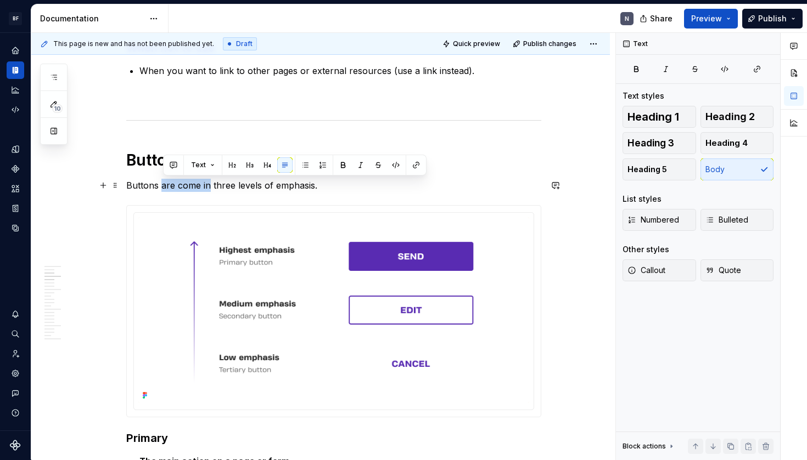
drag, startPoint x: 164, startPoint y: 186, endPoint x: 211, endPoint y: 185, distance: 47.2
click at [212, 185] on p "Buttons are come in three levels of emphasis." at bounding box center [333, 185] width 415 height 13
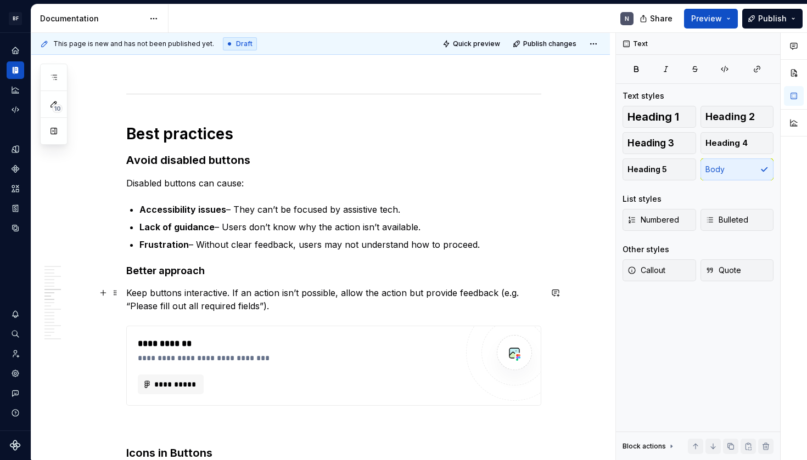
scroll to position [890, 0]
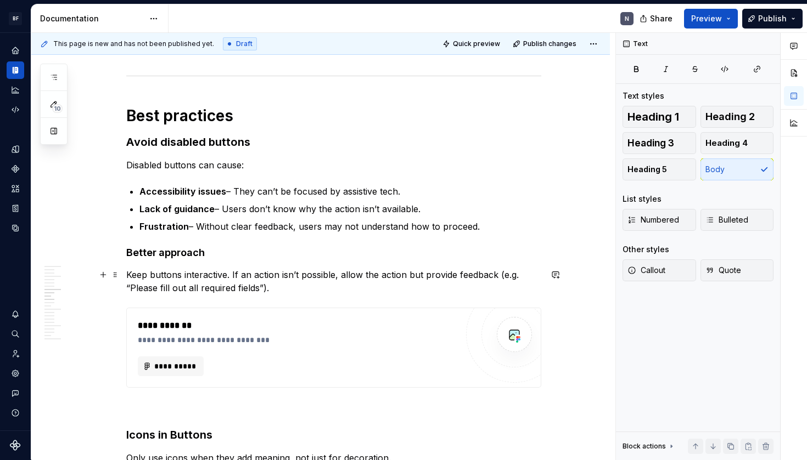
click at [401, 285] on p "Keep buttons interactive. If an action isn’t possible, allow the action but pro…" at bounding box center [333, 281] width 415 height 26
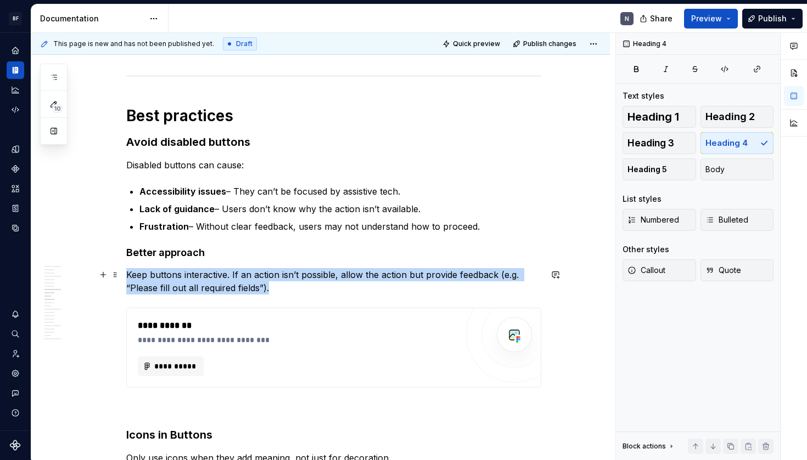
click at [401, 285] on p "Keep buttons interactive. If an action isn’t possible, allow the action but pro…" at bounding box center [333, 281] width 415 height 26
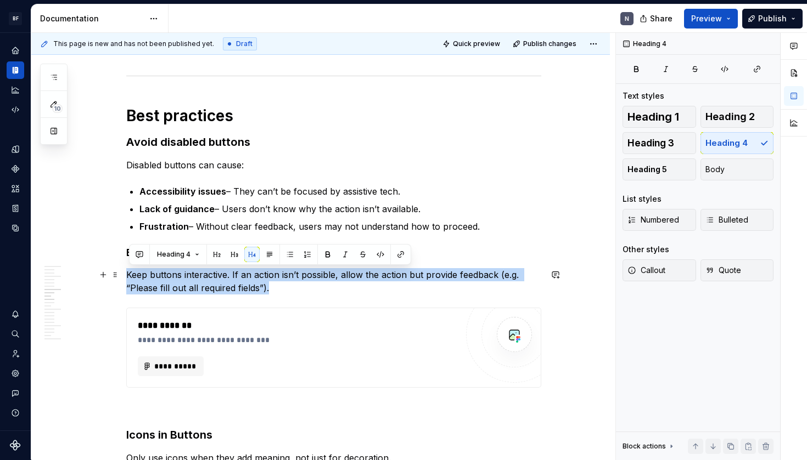
click at [430, 284] on p "Keep buttons interactive. If an action isn’t possible, allow the action but pro…" at bounding box center [333, 281] width 415 height 26
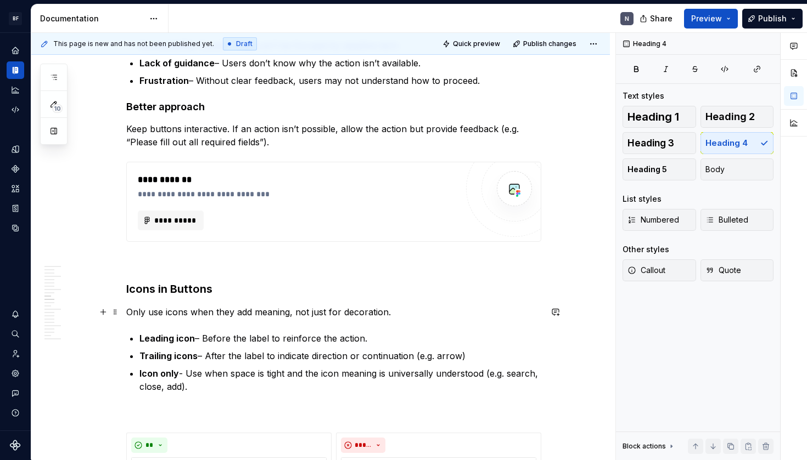
scroll to position [1040, 0]
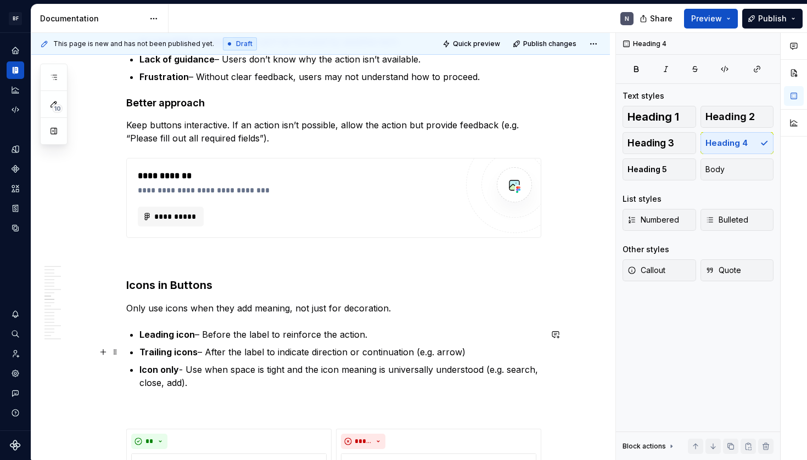
click at [398, 351] on p "Trailing icons – After the label to indicate direction or continuation (e.g. ar…" at bounding box center [340, 352] width 402 height 13
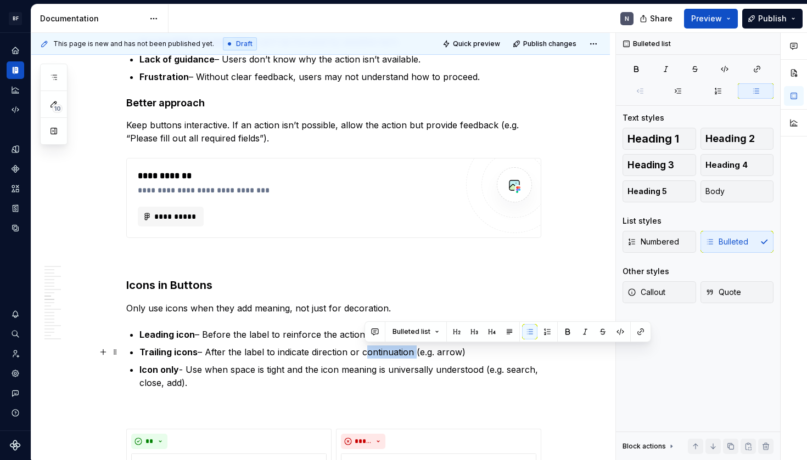
click at [398, 351] on p "Trailing icons – After the label to indicate direction or continuation (e.g. ar…" at bounding box center [340, 352] width 402 height 13
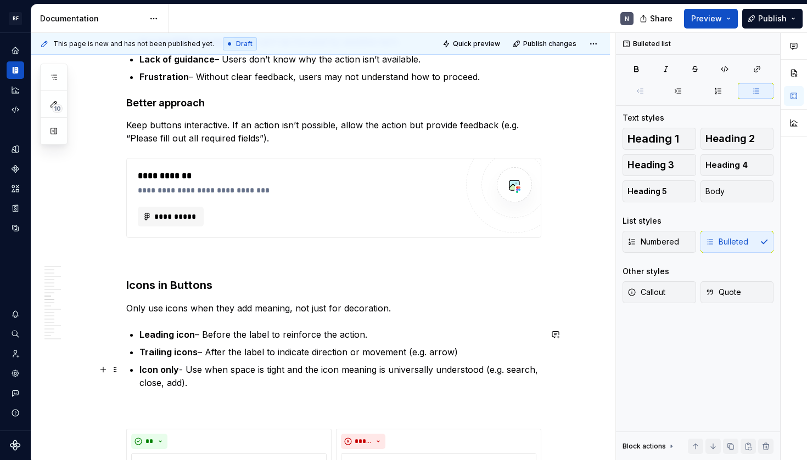
click at [346, 373] on p "Icon only - Use when space is tight and the icon meaning is universally underst…" at bounding box center [340, 376] width 402 height 26
click at [343, 377] on p "Icon only - Use when space is tight and the icon meaning is universally underst…" at bounding box center [340, 376] width 402 height 26
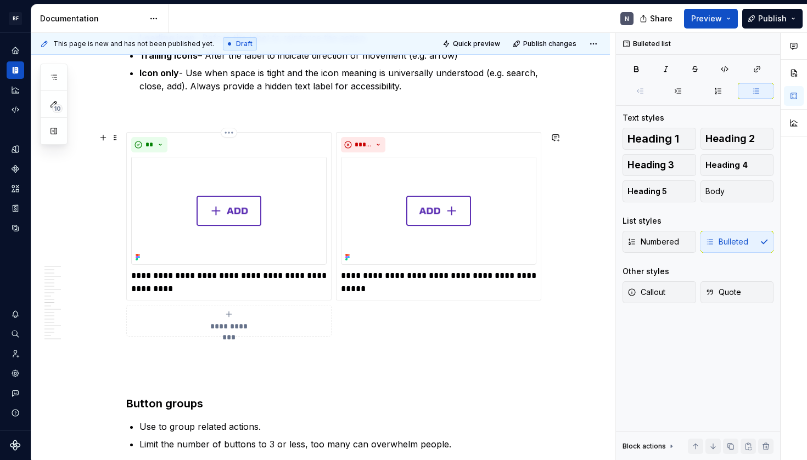
scroll to position [1483, 0]
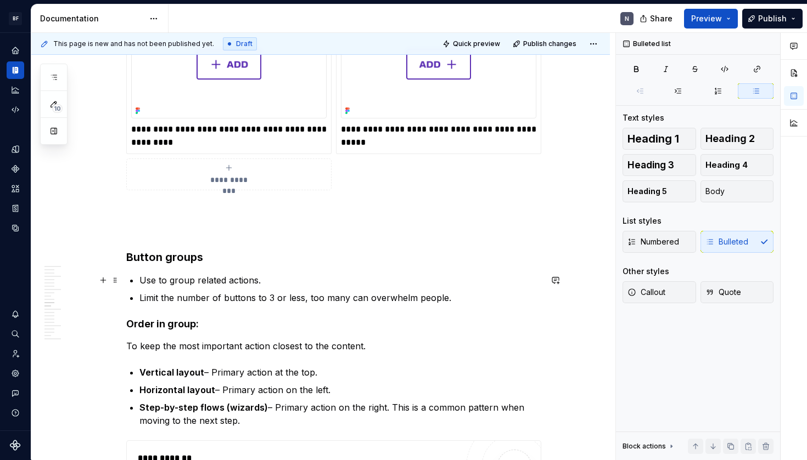
click at [144, 281] on p "Use to group related actions." at bounding box center [340, 280] width 402 height 13
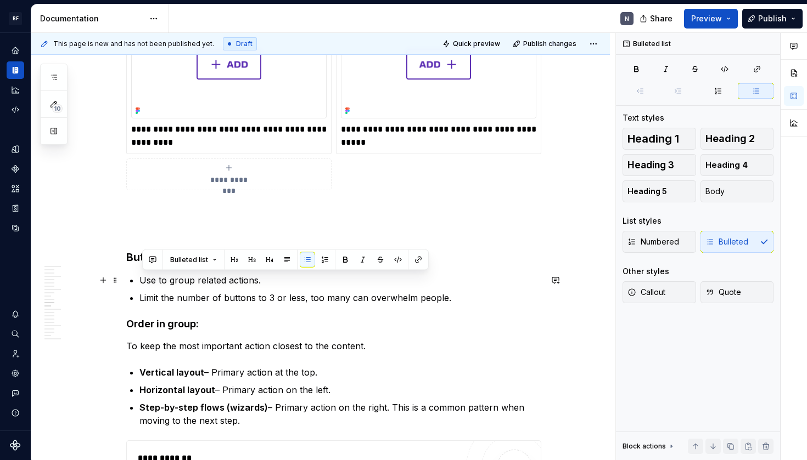
drag, startPoint x: 143, startPoint y: 282, endPoint x: 334, endPoint y: 280, distance: 191.5
click at [334, 280] on p "Use to group related actions." at bounding box center [340, 280] width 402 height 13
click at [228, 326] on h4 "Order in group:" at bounding box center [333, 324] width 415 height 13
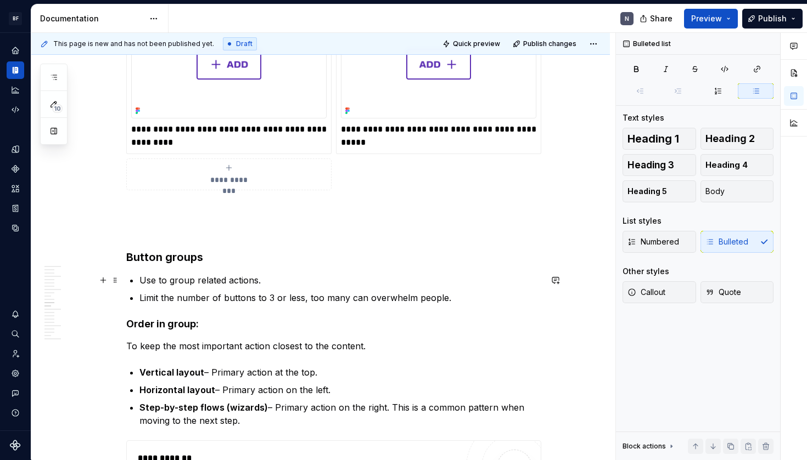
click at [297, 284] on p "Use to group related actions." at bounding box center [340, 280] width 402 height 13
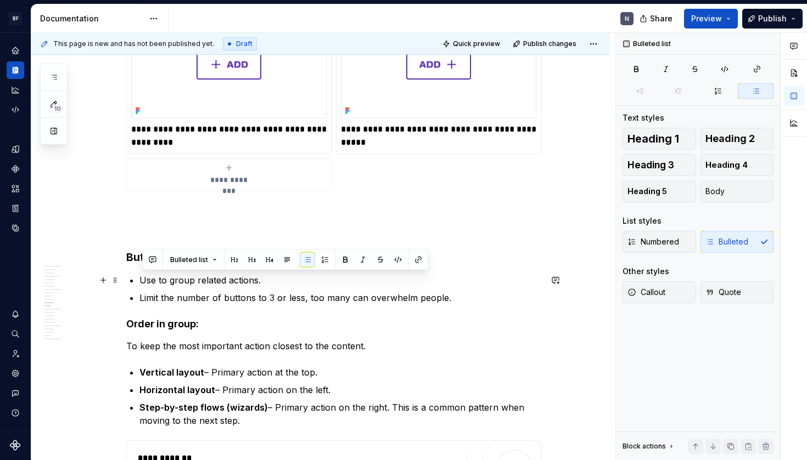
click at [297, 284] on p "Use to group related actions." at bounding box center [340, 280] width 402 height 13
click at [294, 299] on p "Limit the number of buttons to 3 or less, too many can overwhelm people." at bounding box center [340, 297] width 402 height 13
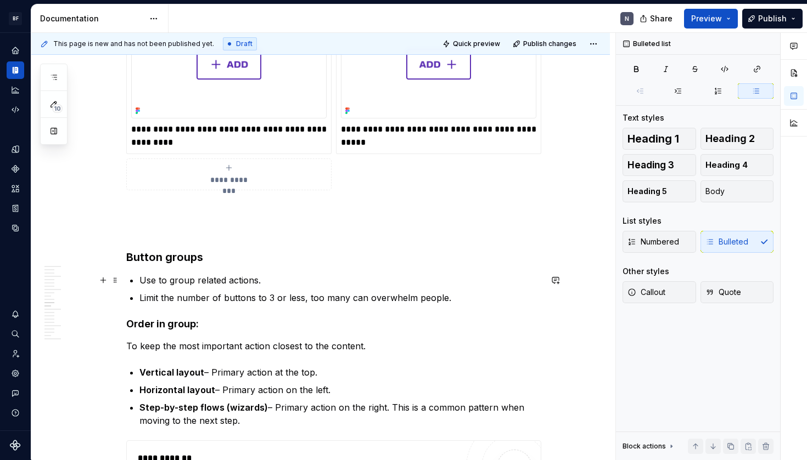
click at [274, 277] on p "Use to group related actions." at bounding box center [340, 280] width 402 height 13
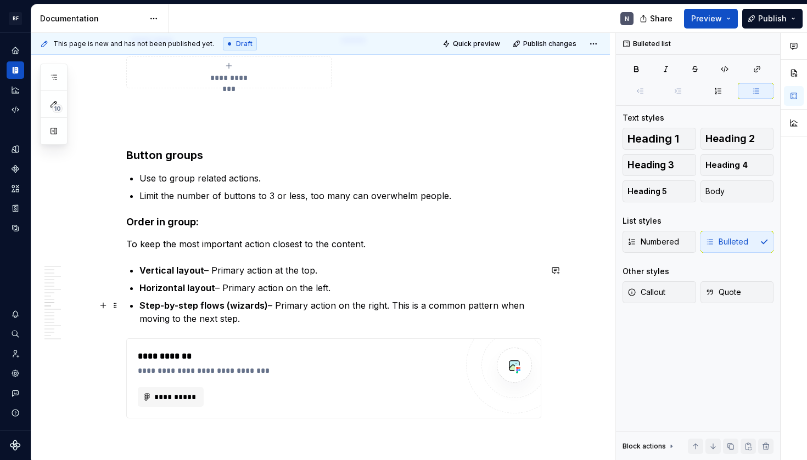
scroll to position [1586, 0]
click at [266, 245] on p "To keep the most important action closest to the content." at bounding box center [333, 243] width 415 height 13
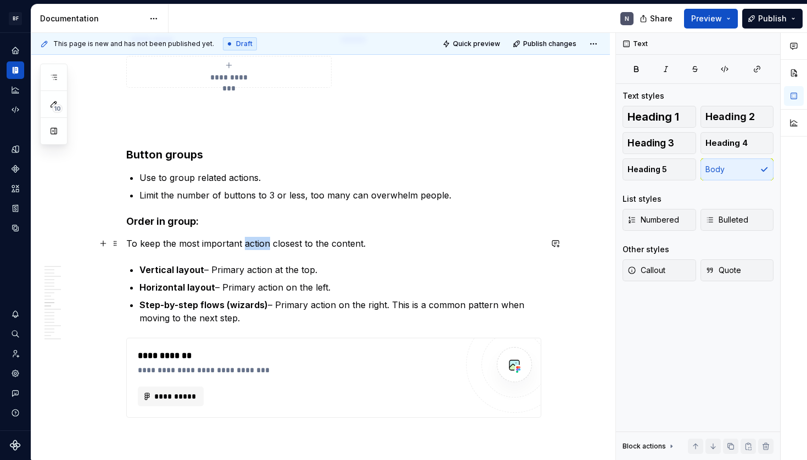
click at [266, 245] on p "To keep the most important action closest to the content." at bounding box center [333, 243] width 415 height 13
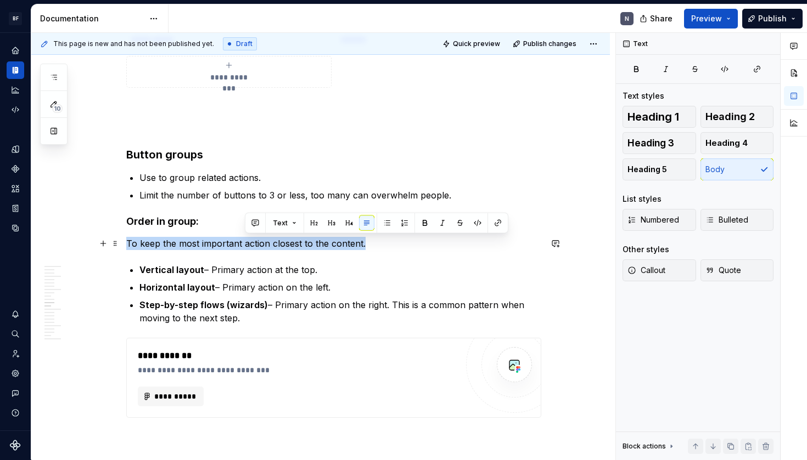
click at [266, 245] on p "To keep the most important action closest to the content." at bounding box center [333, 243] width 415 height 13
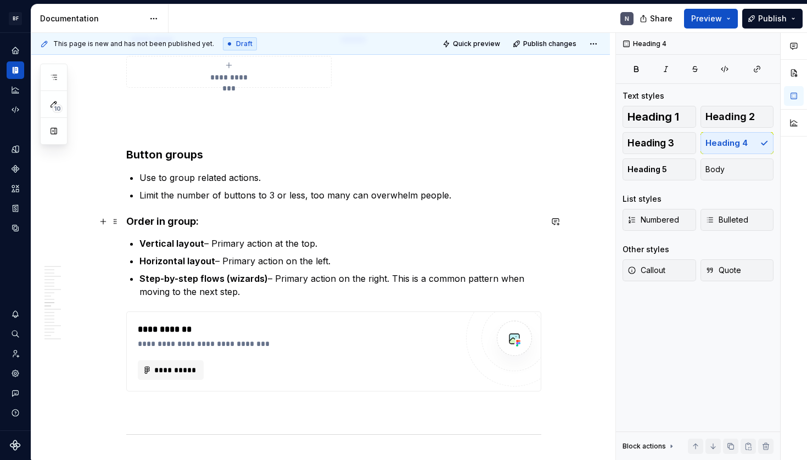
click at [174, 218] on h4 "Order in group:" at bounding box center [333, 221] width 415 height 13
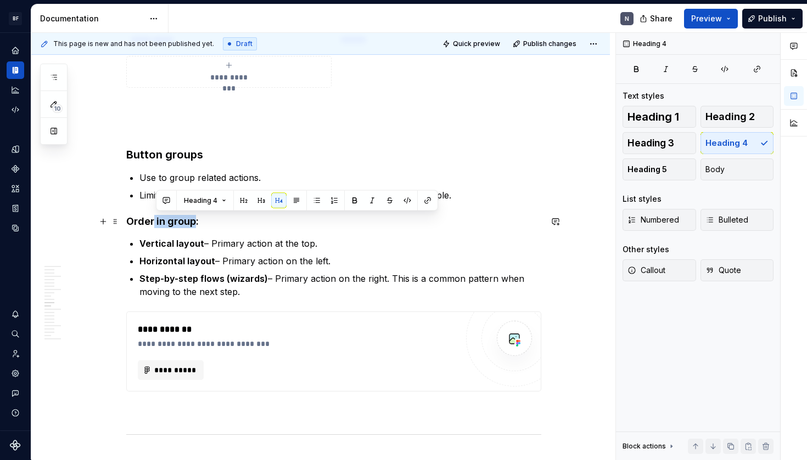
drag, startPoint x: 157, startPoint y: 221, endPoint x: 198, endPoint y: 232, distance: 41.5
click at [196, 222] on h4 "Order in group:" at bounding box center [333, 221] width 415 height 13
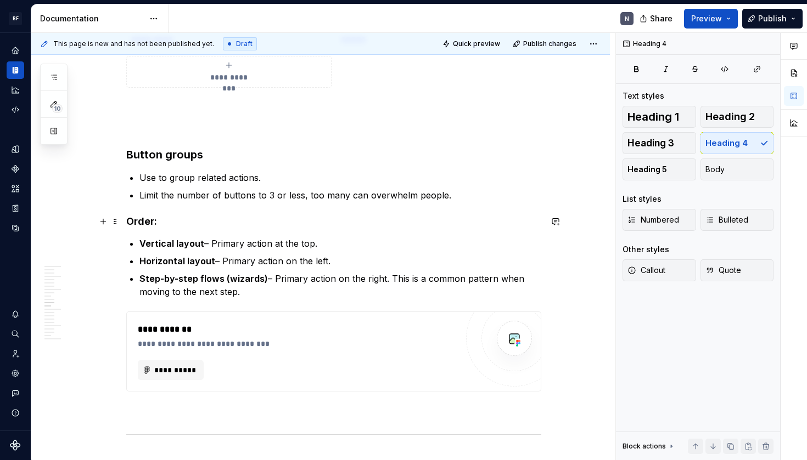
click at [243, 222] on h4 "Order:" at bounding box center [333, 221] width 415 height 13
click at [257, 243] on p "Vertical layout – Primary action at the top." at bounding box center [340, 243] width 402 height 13
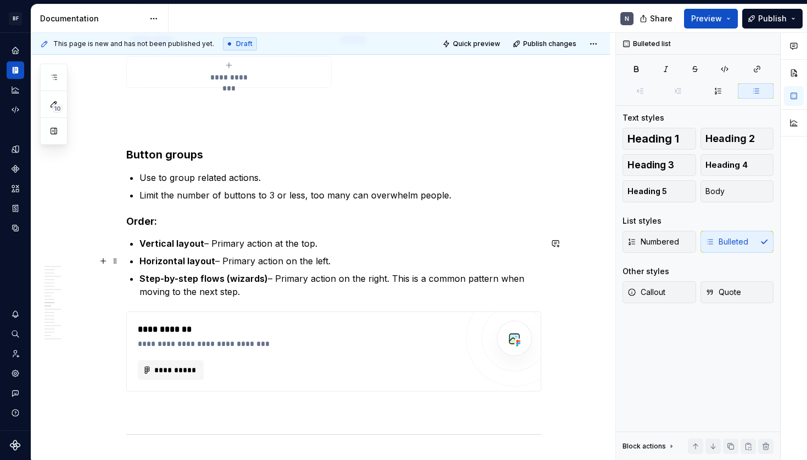
click at [368, 258] on p "Horizontal layout – Primary action on the left." at bounding box center [340, 261] width 402 height 13
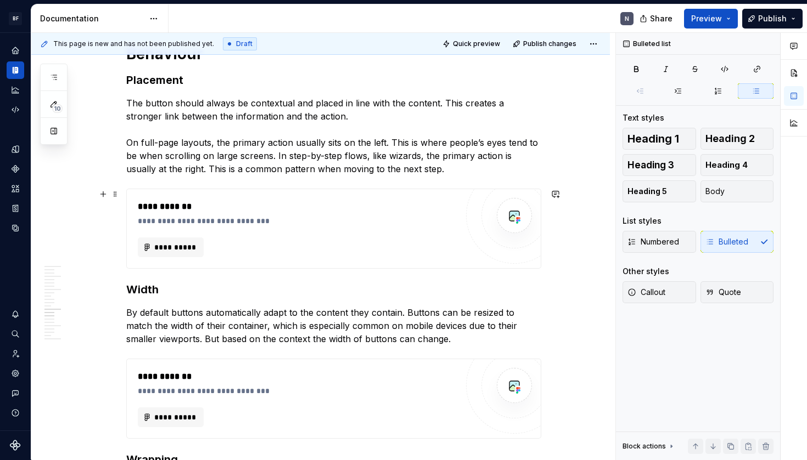
scroll to position [1952, 0]
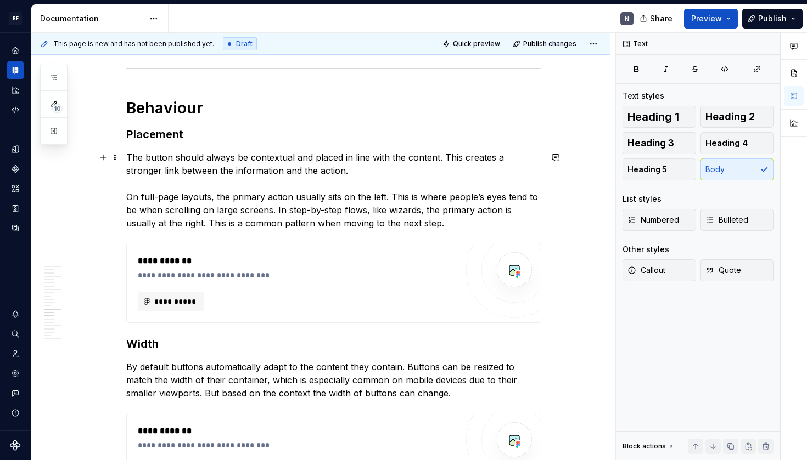
click at [408, 166] on p "The button should always be contextual and placed in line with the content. Thi…" at bounding box center [333, 190] width 415 height 79
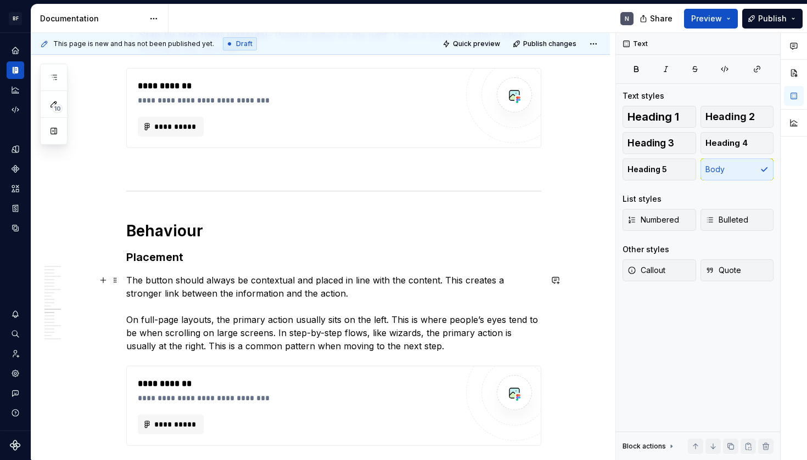
scroll to position [1827, 0]
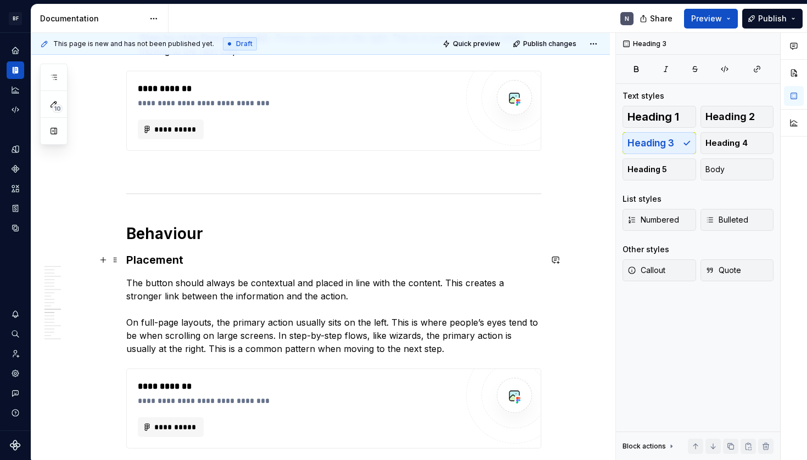
click at [283, 264] on h3 "Placement" at bounding box center [333, 259] width 415 height 15
click at [277, 284] on p "The button should always be contextual and placed in line with the content. Thi…" at bounding box center [333, 316] width 415 height 79
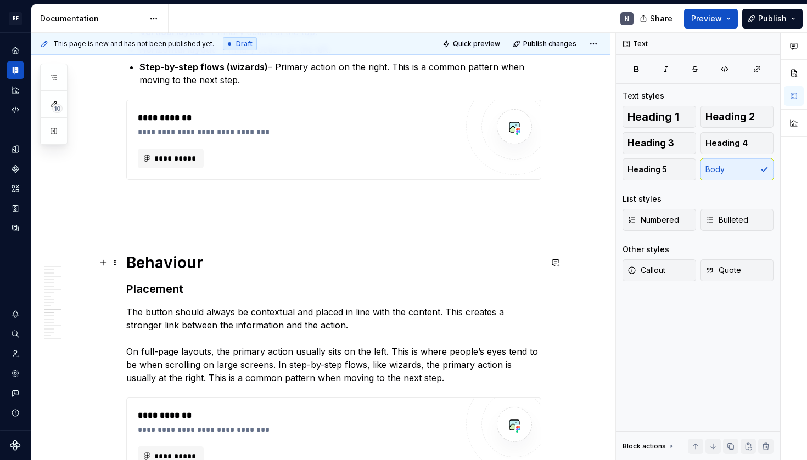
scroll to position [1786, 0]
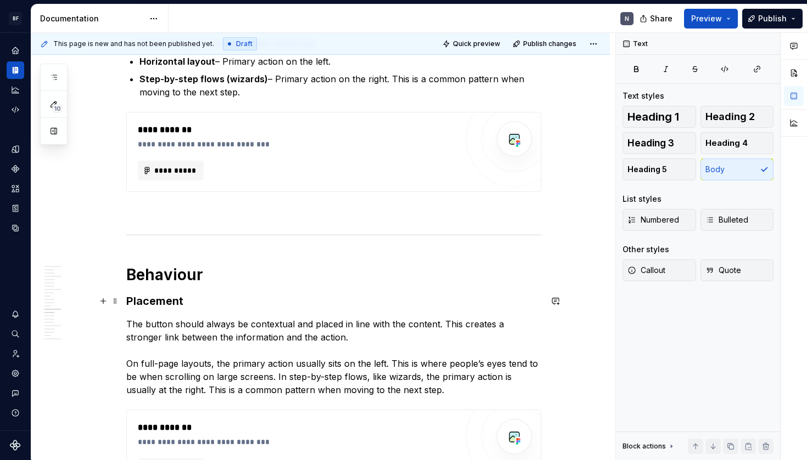
click at [285, 307] on h3 "Placement" at bounding box center [333, 301] width 415 height 15
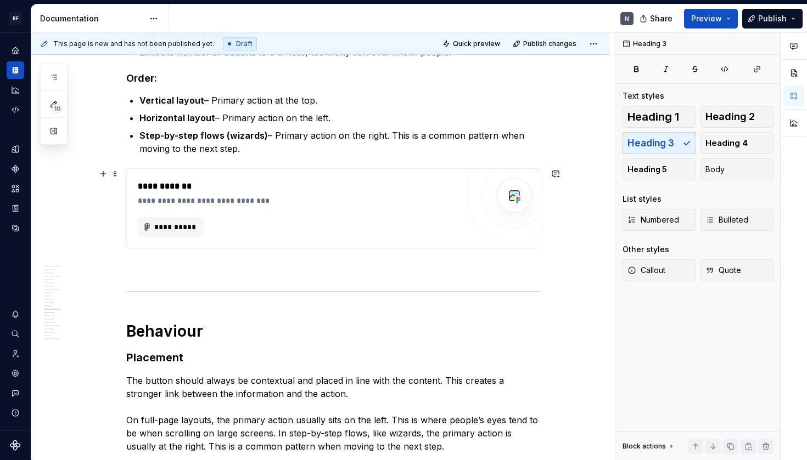
scroll to position [1730, 0]
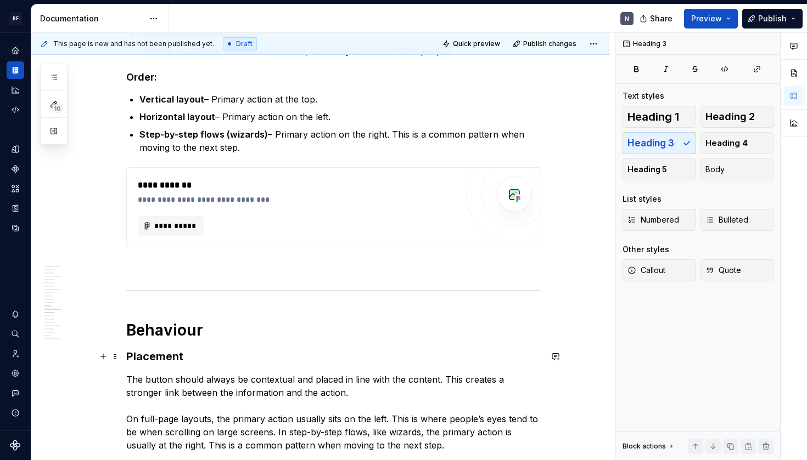
click at [136, 354] on h3 "Placement" at bounding box center [333, 356] width 415 height 15
click at [132, 357] on h3 "Placement" at bounding box center [333, 356] width 415 height 15
click at [195, 357] on h3 "Button group & placement" at bounding box center [333, 356] width 415 height 15
click at [211, 387] on p "The button should always be contextual and placed in line with the content. Thi…" at bounding box center [333, 412] width 415 height 79
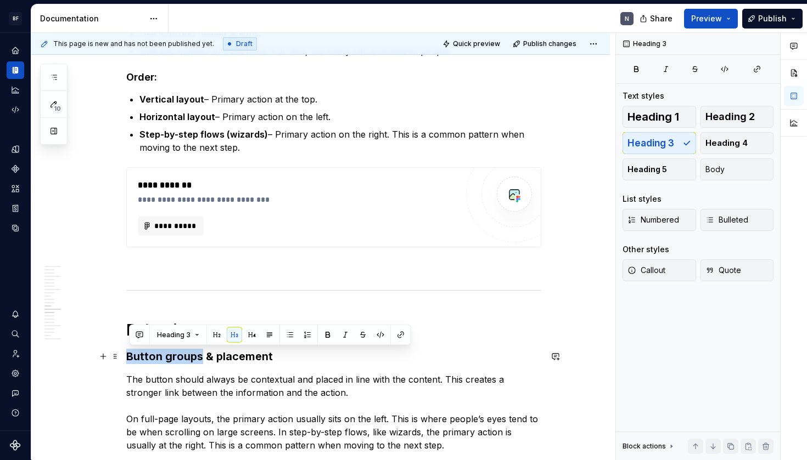
drag, startPoint x: 205, startPoint y: 358, endPoint x: 93, endPoint y: 354, distance: 111.5
click at [93, 354] on div "**********" at bounding box center [320, 209] width 578 height 3498
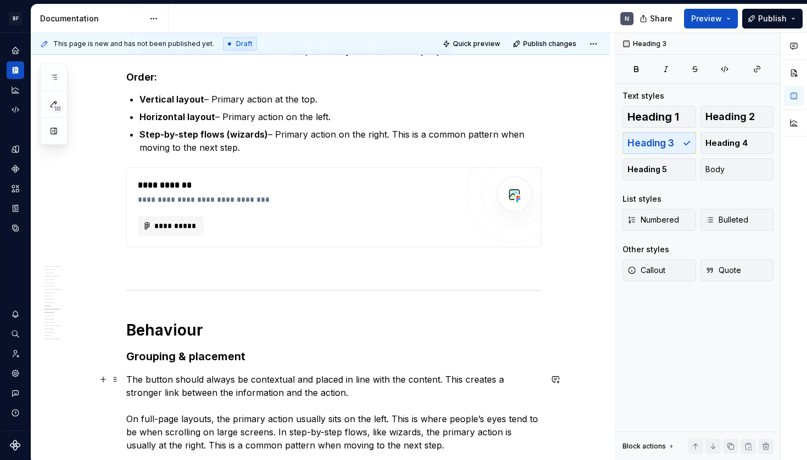
click at [233, 381] on p "The button should always be contextual and placed in line with the content. Thi…" at bounding box center [333, 412] width 415 height 79
click at [314, 392] on p "The button should always be contextual and placed in line with the content. Thi…" at bounding box center [333, 412] width 415 height 79
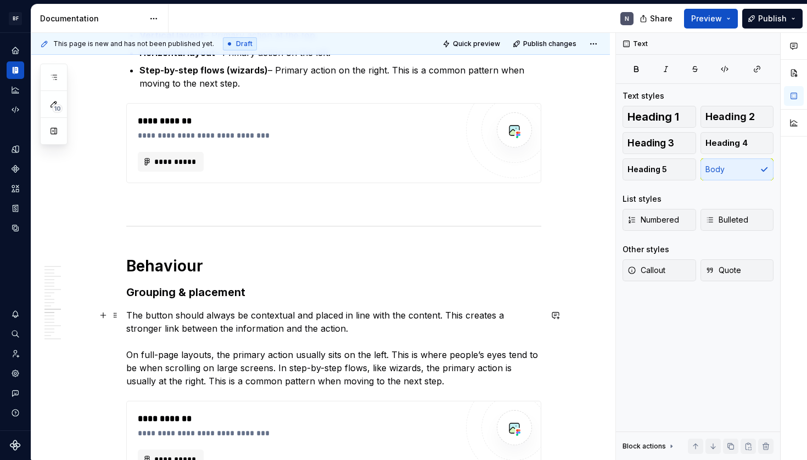
click at [345, 335] on p "The button should always be contextual and placed in line with the content. Thi…" at bounding box center [333, 348] width 415 height 79
click at [346, 331] on p "The button should always be contextual and placed in line with the content. Thi…" at bounding box center [333, 348] width 415 height 79
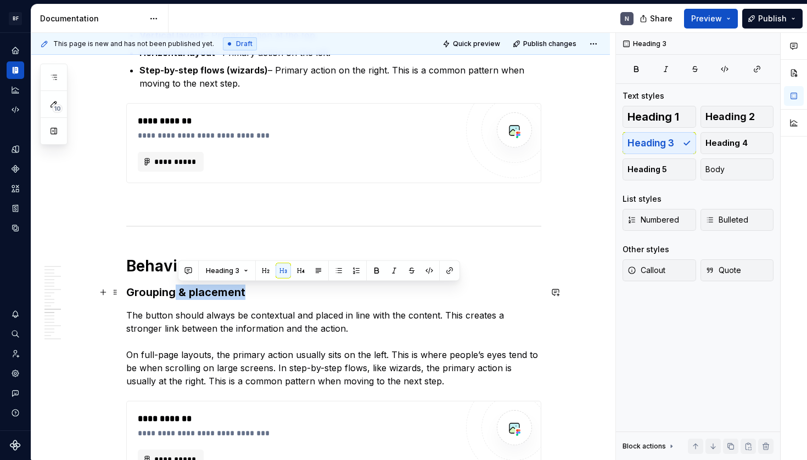
drag, startPoint x: 179, startPoint y: 290, endPoint x: 314, endPoint y: 294, distance: 134.5
click at [314, 294] on h3 "Grouping & placement" at bounding box center [333, 292] width 415 height 15
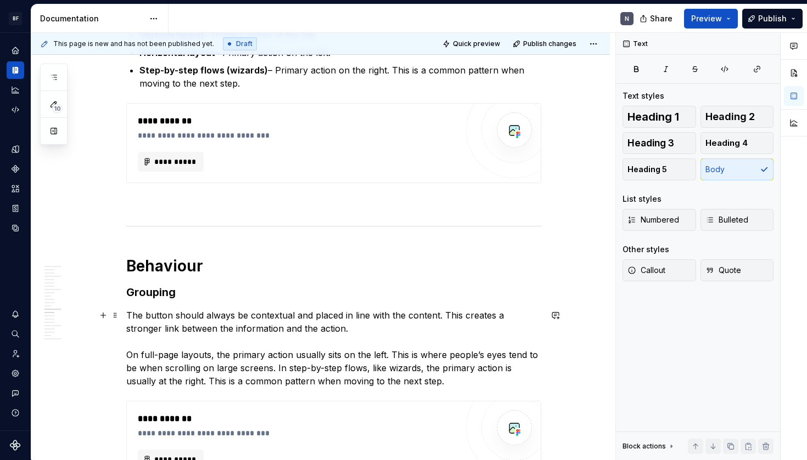
click at [372, 331] on p "The button should always be contextual and placed in line with the content. Thi…" at bounding box center [333, 348] width 415 height 79
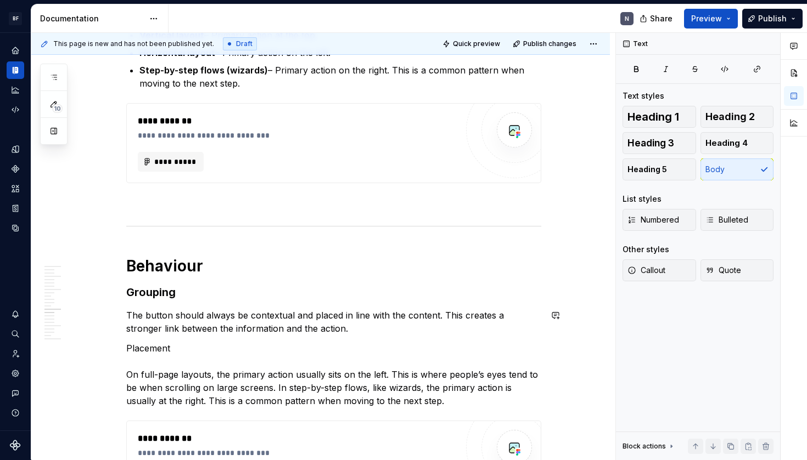
click at [162, 340] on div "**********" at bounding box center [333, 92] width 415 height 3340
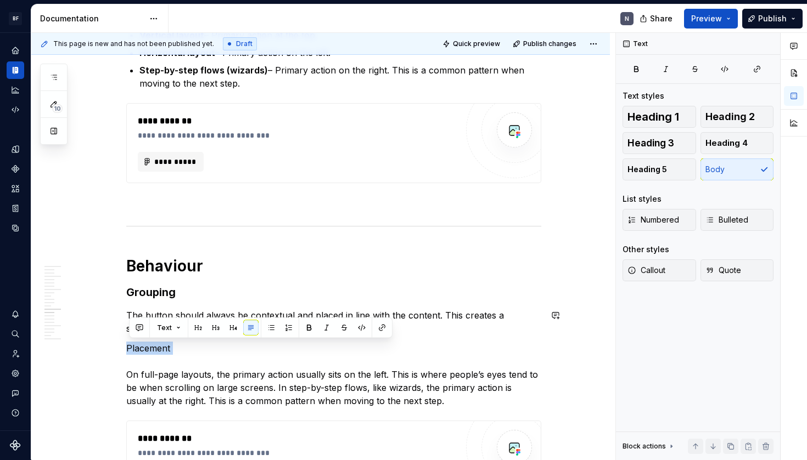
click at [162, 340] on div "**********" at bounding box center [333, 92] width 415 height 3340
click at [216, 328] on button "button" at bounding box center [215, 327] width 15 height 15
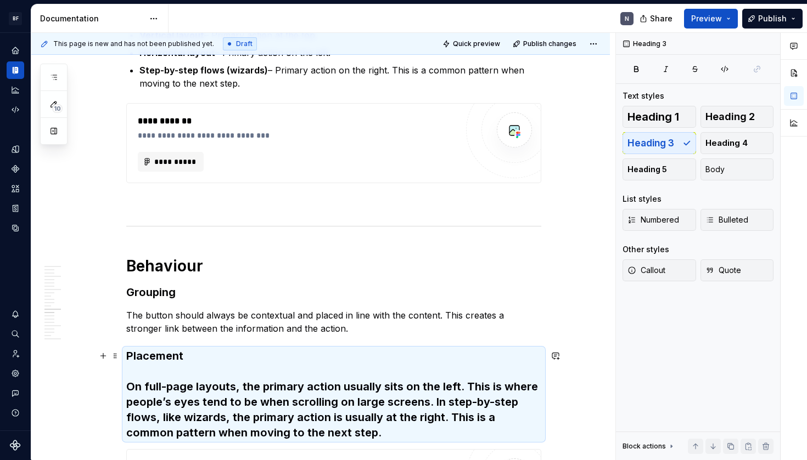
drag, startPoint x: 185, startPoint y: 374, endPoint x: 170, endPoint y: 376, distance: 15.1
click at [184, 374] on h3 "Placement On full-page layouts, the primary action usually sits on the left. Th…" at bounding box center [333, 394] width 415 height 92
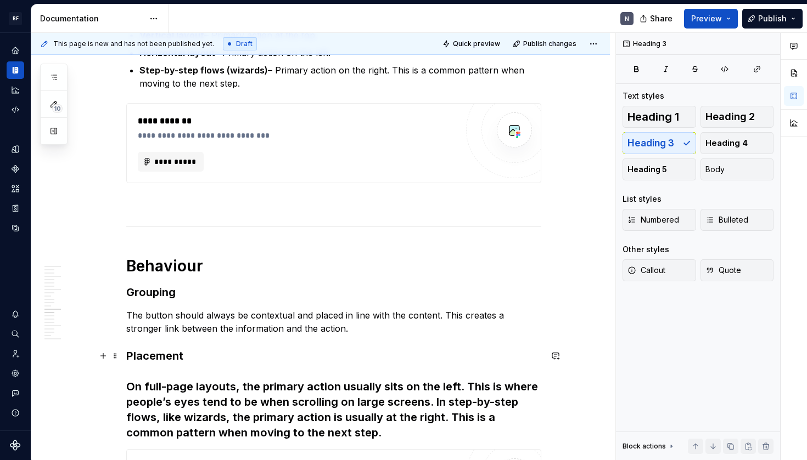
click at [132, 384] on h3 "Placement On full-page layouts, the primary action usually sits on the left. Th…" at bounding box center [333, 394] width 415 height 92
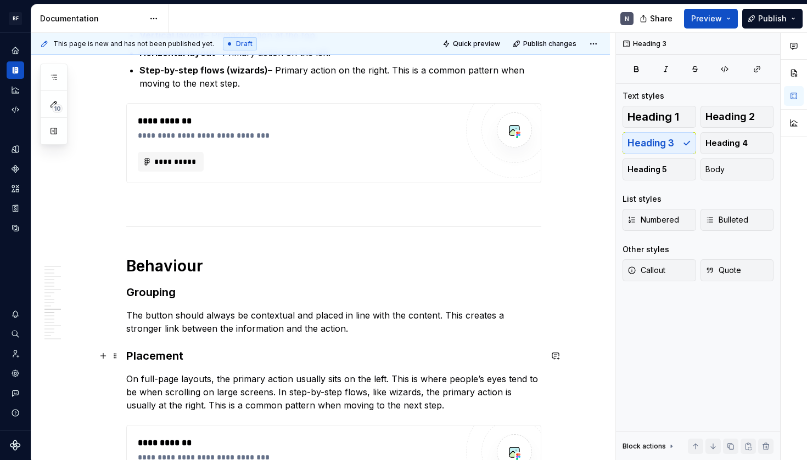
click at [221, 358] on h3 "Placement" at bounding box center [333, 355] width 415 height 15
click at [290, 309] on p "The button should always be contextual and placed in line with the content. Thi…" at bounding box center [333, 322] width 415 height 26
click at [306, 325] on p "The button should always be contextual and placed in line with the content. Thi…" at bounding box center [333, 322] width 415 height 26
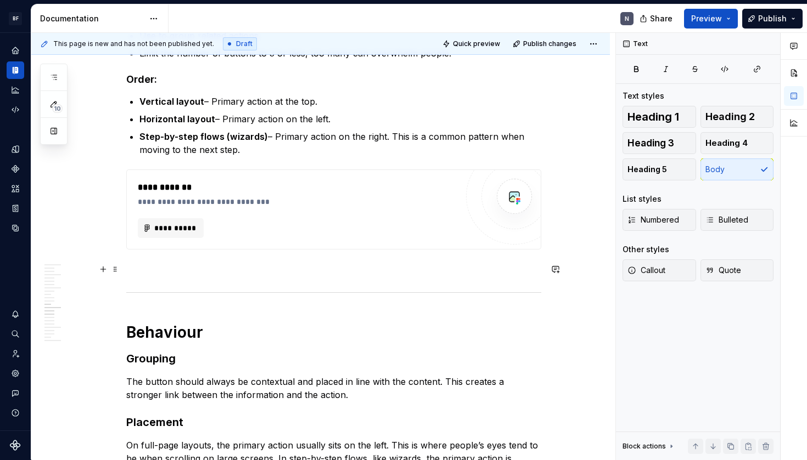
scroll to position [1728, 0]
click at [337, 392] on p "The button should always be contextual and placed in line with the content. Thi…" at bounding box center [333, 388] width 415 height 26
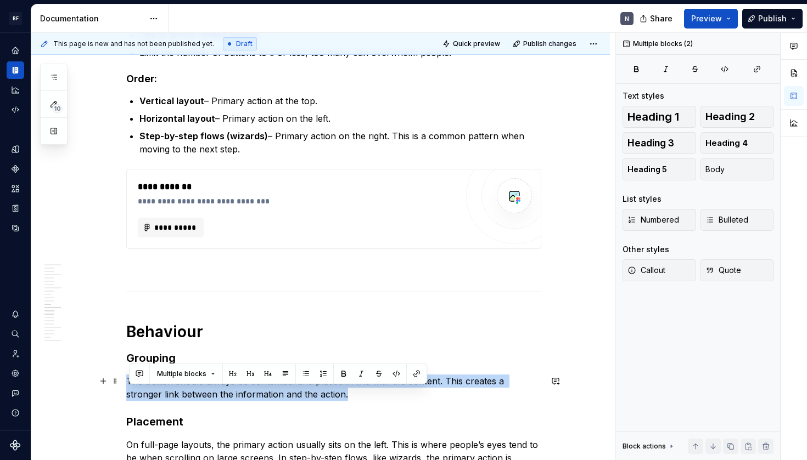
click at [337, 392] on p "The button should always be contextual and placed in line with the content. Thi…" at bounding box center [333, 388] width 415 height 26
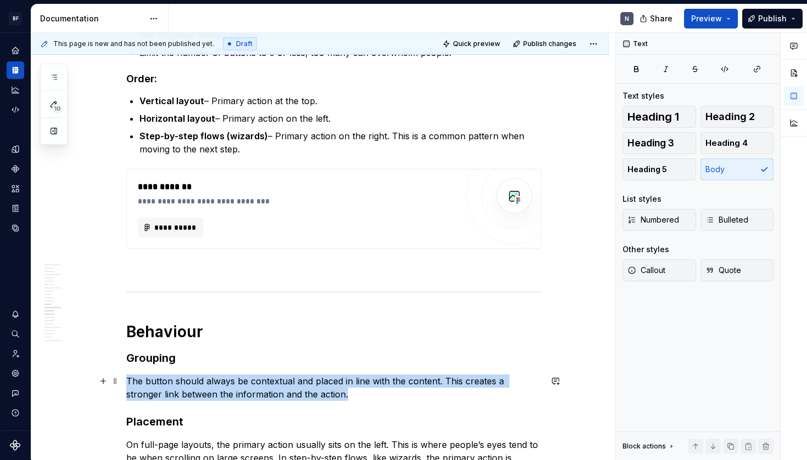
click at [397, 393] on p "The button should always be contextual and placed in line with the content. Thi…" at bounding box center [333, 388] width 415 height 26
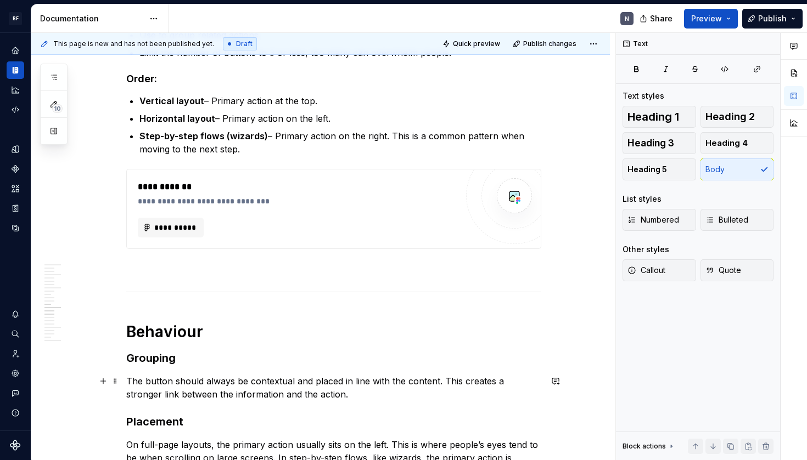
click at [132, 382] on p "The button should always be contextual and placed in line with the content. Thi…" at bounding box center [333, 388] width 415 height 26
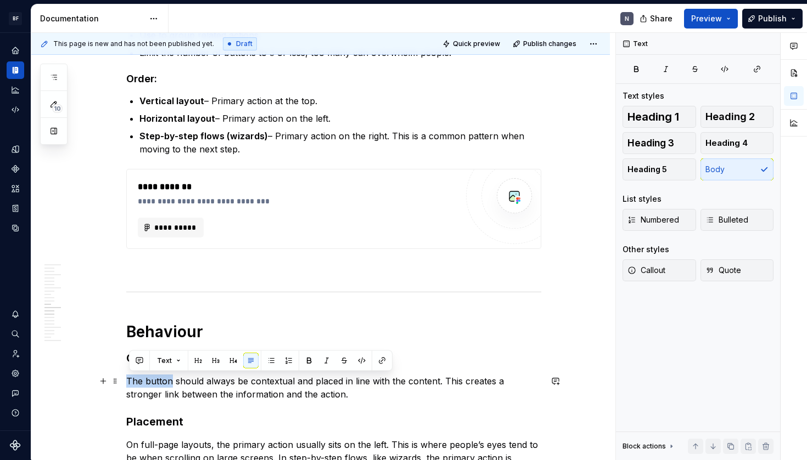
drag, startPoint x: 175, startPoint y: 381, endPoint x: 132, endPoint y: 380, distance: 42.8
click at [131, 381] on p "The button should always be contextual and placed in line with the content. Thi…" at bounding box center [333, 388] width 415 height 26
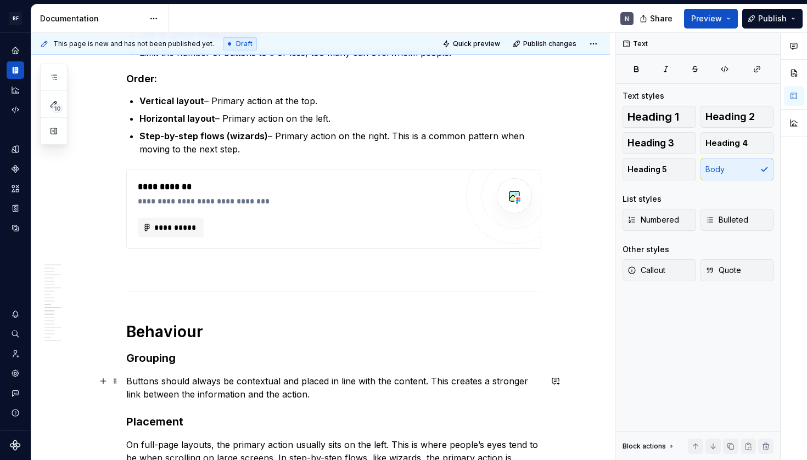
click at [323, 384] on p "Buttons should always be contextual and placed in line with the content. This c…" at bounding box center [333, 388] width 415 height 26
click at [370, 393] on p "Buttons should always be contextual and placed in line with the content. This c…" at bounding box center [333, 388] width 415 height 26
click at [396, 382] on p "Buttons should always be contextual and placed in line with the content. This c…" at bounding box center [333, 388] width 415 height 26
click at [414, 391] on p "Buttons should always be contextual and placed in line with the content. This c…" at bounding box center [333, 388] width 415 height 26
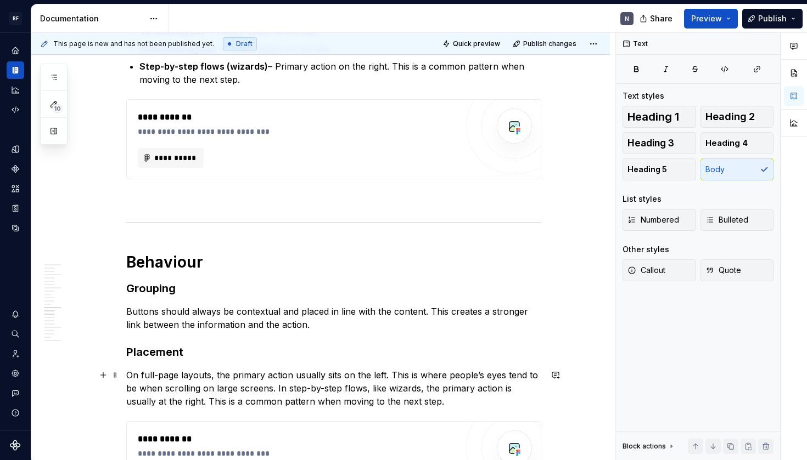
scroll to position [1799, 0]
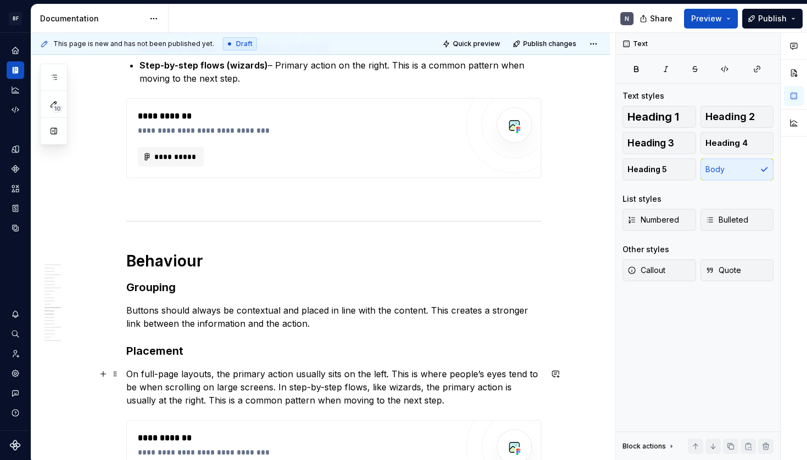
click at [457, 398] on p "On full-page layouts, the primary action usually sits on the left. This is wher…" at bounding box center [333, 388] width 415 height 40
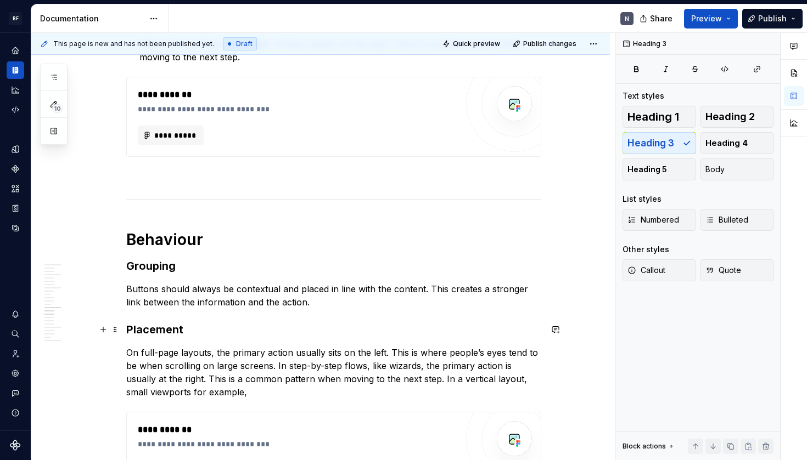
scroll to position [1823, 0]
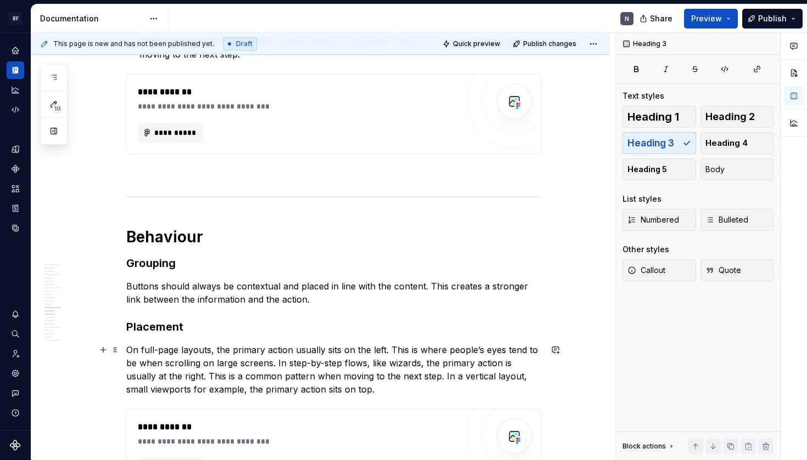
click at [491, 369] on p "On full-page layouts, the primary action usually sits on the left. This is wher…" at bounding box center [333, 370] width 415 height 53
click at [521, 372] on p "On full-page layouts, the primary action usually sits on the left. This is wher…" at bounding box center [333, 370] width 415 height 53
click at [447, 376] on p "On full-page layouts, the primary action usually sits on the left. This is wher…" at bounding box center [333, 370] width 415 height 53
drag, startPoint x: 368, startPoint y: 392, endPoint x: 362, endPoint y: 390, distance: 6.9
click at [367, 392] on p "On full-page layouts, the primary action usually sits on the left. This is wher…" at bounding box center [333, 370] width 415 height 53
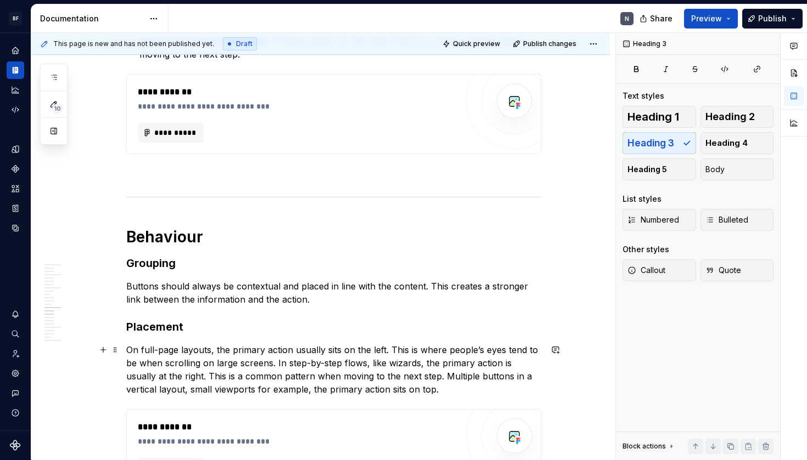
click at [449, 386] on p "On full-page layouts, the primary action usually sits on the left. This is wher…" at bounding box center [333, 370] width 415 height 53
click at [313, 390] on p "On full-page layouts, the primary action usually sits on the left. This is wher…" at bounding box center [333, 370] width 415 height 53
click at [460, 391] on p "On full-page layouts, the primary action usually sits on the left. This is wher…" at bounding box center [333, 370] width 415 height 53
click at [193, 292] on p "Buttons should always be contextual and placed in line with the content. This c…" at bounding box center [333, 293] width 415 height 26
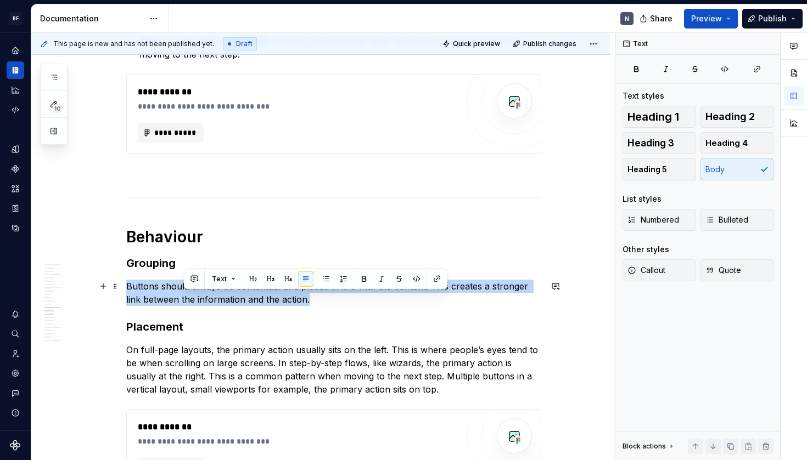
click at [193, 292] on p "Buttons should always be contextual and placed in line with the content. This c…" at bounding box center [333, 293] width 415 height 26
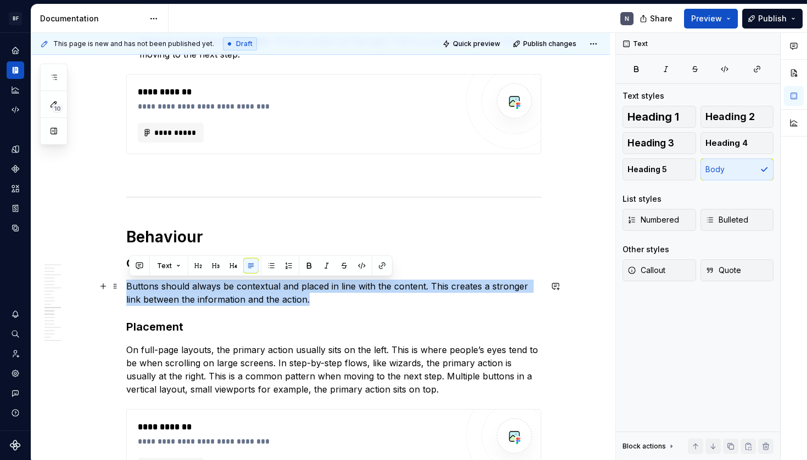
click at [267, 297] on p "Buttons should always be contextual and placed in line with the content. This c…" at bounding box center [333, 293] width 415 height 26
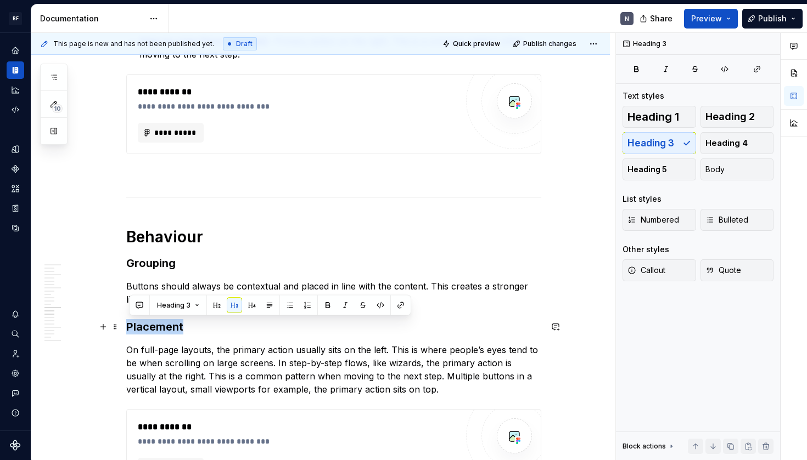
drag, startPoint x: 129, startPoint y: 324, endPoint x: 229, endPoint y: 329, distance: 100.0
click at [229, 329] on h3 "Placement" at bounding box center [333, 326] width 415 height 15
click at [199, 266] on h3 "Grouping" at bounding box center [333, 263] width 415 height 15
drag, startPoint x: 213, startPoint y: 326, endPoint x: 122, endPoint y: 328, distance: 90.6
click at [122, 328] on div "**********" at bounding box center [320, 133] width 578 height 3535
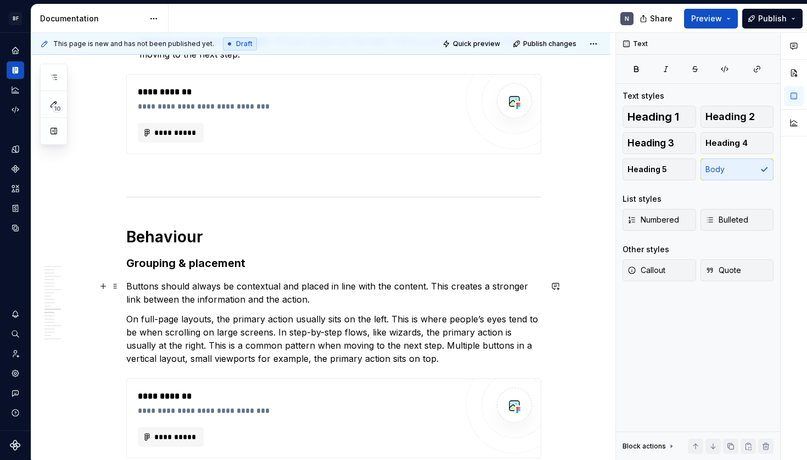
click at [413, 299] on p "Buttons should always be contextual and placed in line with the content. This c…" at bounding box center [333, 293] width 415 height 26
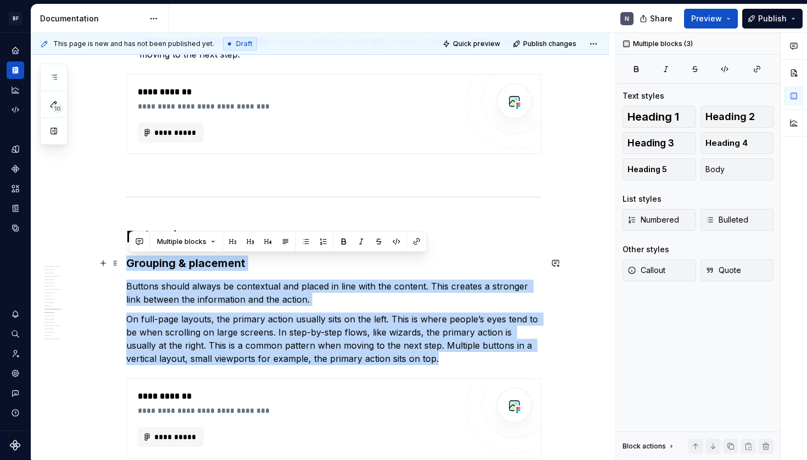
drag, startPoint x: 404, startPoint y: 350, endPoint x: 125, endPoint y: 260, distance: 292.9
click at [125, 260] on div "**********" at bounding box center [320, 118] width 578 height 3504
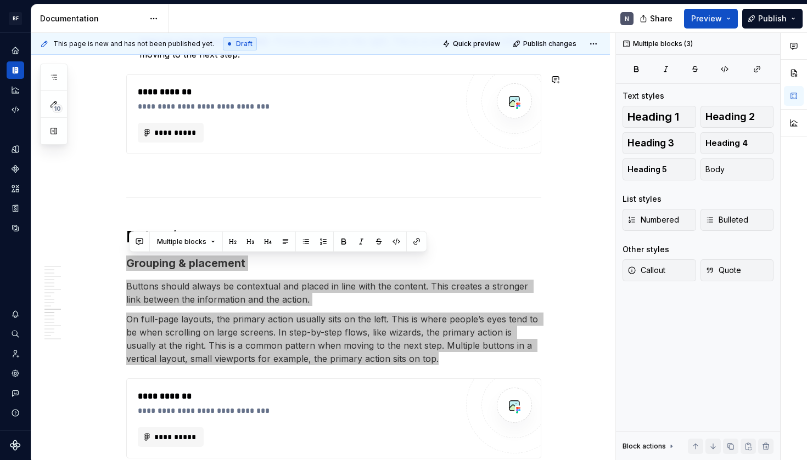
drag, startPoint x: 178, startPoint y: 12, endPoint x: 202, endPoint y: 362, distance: 350.3
click at [220, 357] on p "On full-page layouts, the primary action usually sits on the left. This is wher…" at bounding box center [333, 339] width 415 height 53
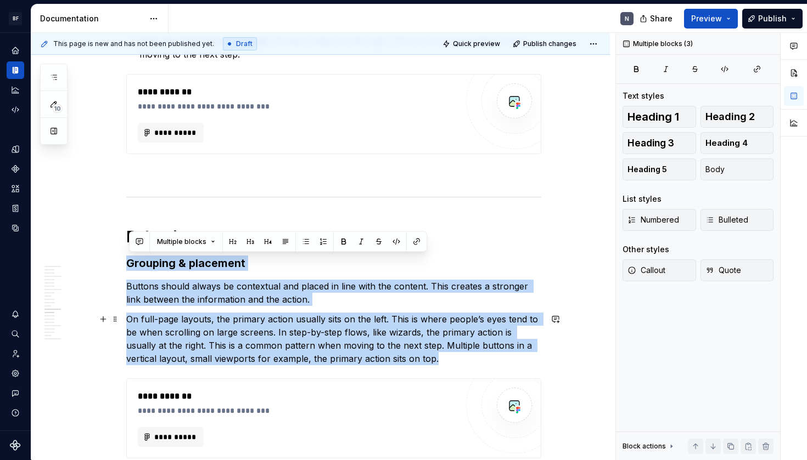
drag, startPoint x: 198, startPoint y: 360, endPoint x: 190, endPoint y: 362, distance: 7.9
click at [197, 360] on p "On full-page layouts, the primary action usually sits on the left. This is wher…" at bounding box center [333, 339] width 415 height 53
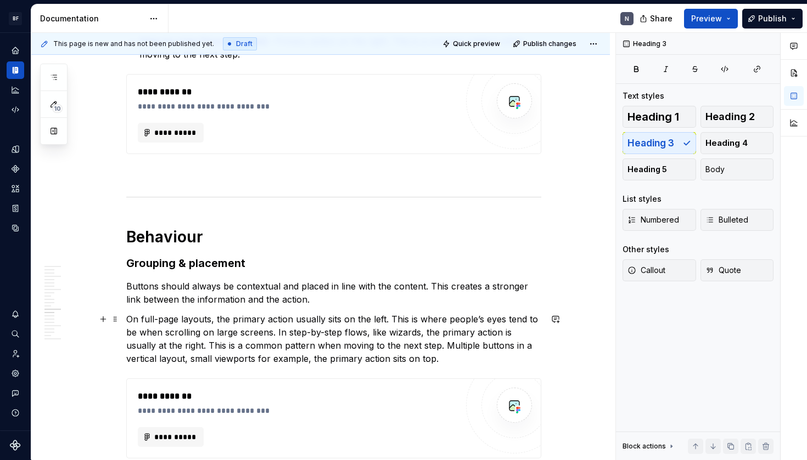
drag, startPoint x: 190, startPoint y: 362, endPoint x: 190, endPoint y: 371, distance: 9.3
click at [190, 362] on p "On full-page layouts, the primary action usually sits on the left. This is wher…" at bounding box center [333, 339] width 415 height 53
drag, startPoint x: 193, startPoint y: 356, endPoint x: 193, endPoint y: 367, distance: 11.5
click at [193, 356] on p "On full-page layouts, the primary action usually sits on the left. This is wher…" at bounding box center [333, 339] width 415 height 53
drag, startPoint x: 227, startPoint y: 360, endPoint x: 225, endPoint y: 367, distance: 6.8
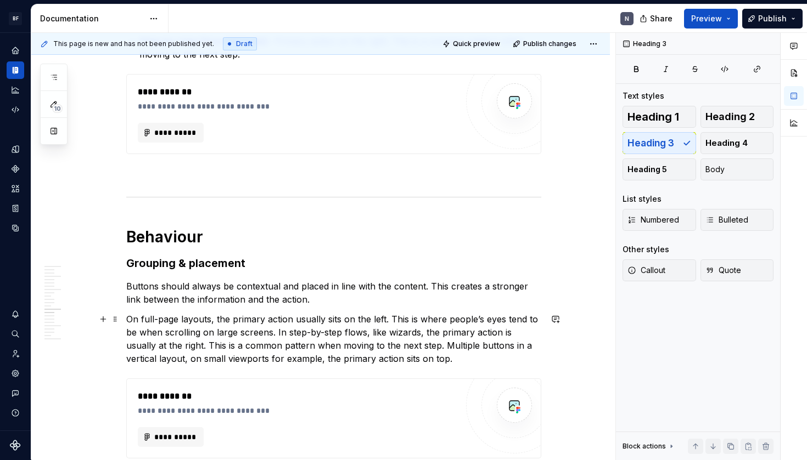
click at [226, 362] on p "On full-page layouts, the primary action usually sits on the left. This is wher…" at bounding box center [333, 339] width 415 height 53
click at [190, 365] on p "On full-page layouts, the primary action usually sits on the left. This is wher…" at bounding box center [333, 339] width 415 height 53
click at [433, 356] on p "On full-page layouts, the primary action usually sits on the left. This is wher…" at bounding box center [333, 339] width 415 height 53
drag, startPoint x: 519, startPoint y: 361, endPoint x: 521, endPoint y: 365, distance: 5.6
click at [519, 361] on p "On full-page layouts, the primary action usually sits on the left. This is wher…" at bounding box center [333, 339] width 415 height 53
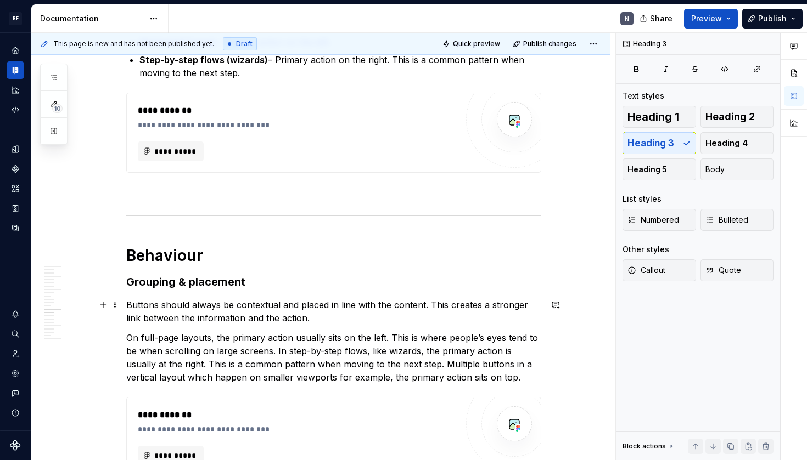
scroll to position [1806, 0]
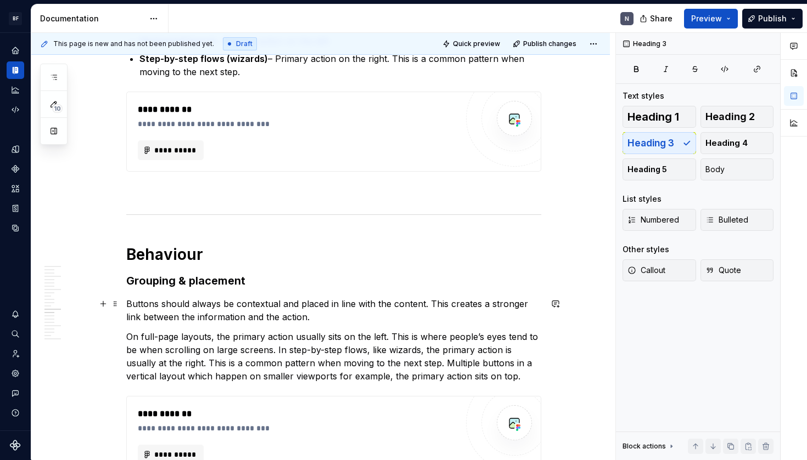
click at [440, 314] on p "Buttons should always be contextual and placed in line with the content. This c…" at bounding box center [333, 310] width 415 height 26
click at [350, 313] on p "Buttons should always be contextual and placed in line with the content. This c…" at bounding box center [333, 310] width 415 height 26
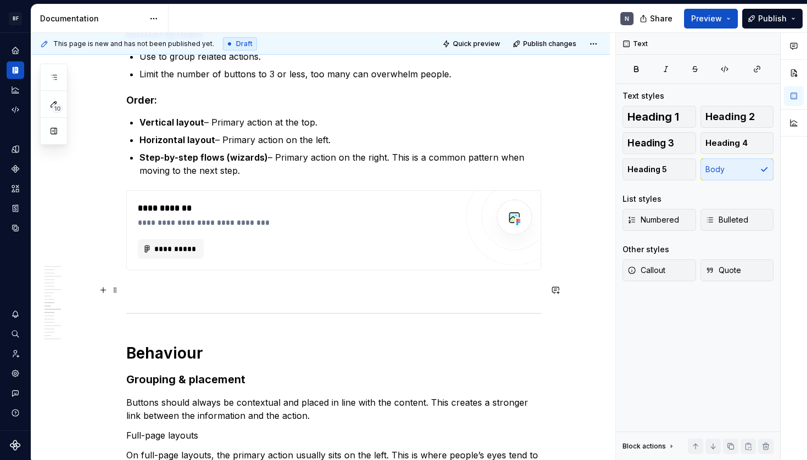
scroll to position [1707, 0]
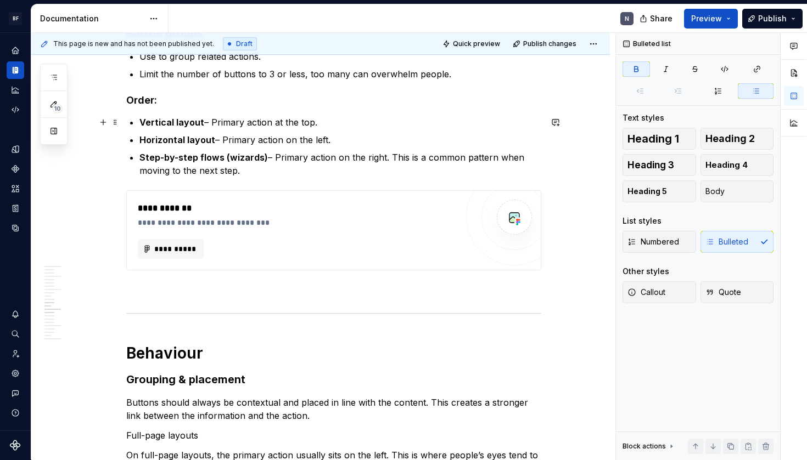
click at [139, 117] on div "**********" at bounding box center [333, 182] width 415 height 3347
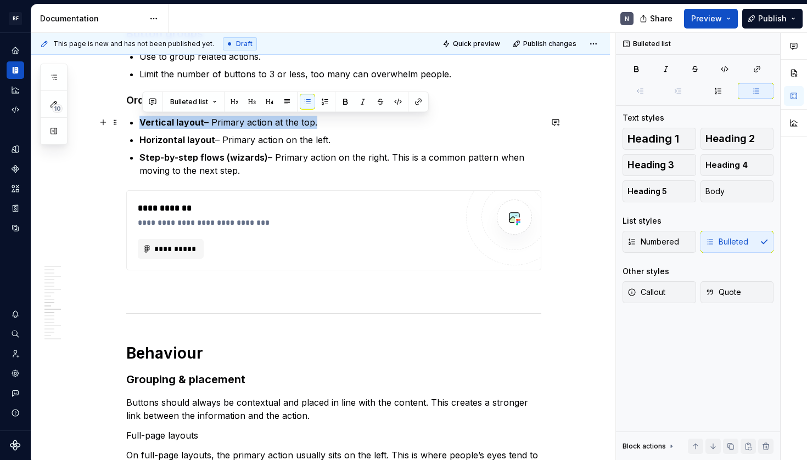
drag, startPoint x: 135, startPoint y: 121, endPoint x: 312, endPoint y: 217, distance: 201.6
click at [324, 121] on p "Vertical layout – Primary action at the top." at bounding box center [340, 122] width 402 height 13
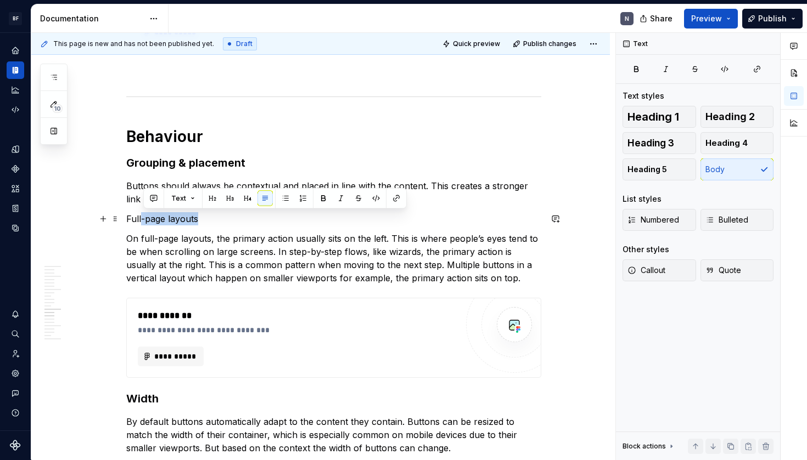
click at [140, 224] on p "Full-page layouts" at bounding box center [333, 218] width 415 height 13
drag, startPoint x: 130, startPoint y: 221, endPoint x: 241, endPoint y: 225, distance: 111.5
click at [241, 225] on p "Full-page layouts" at bounding box center [333, 218] width 415 height 13
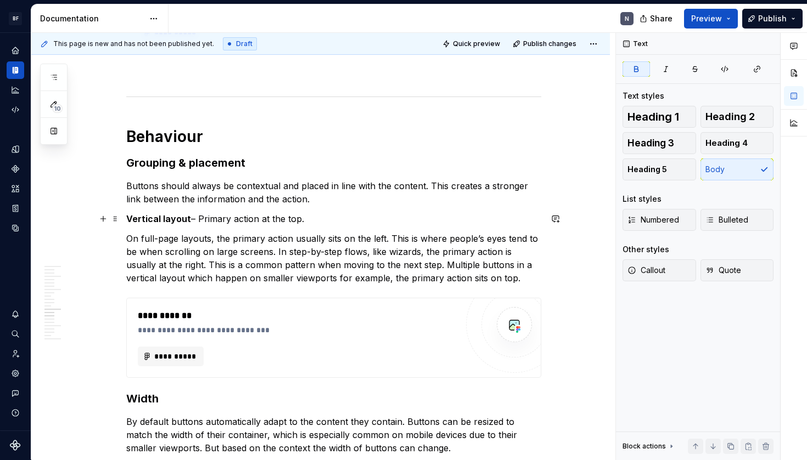
drag, startPoint x: 162, startPoint y: 217, endPoint x: 157, endPoint y: 218, distance: 5.6
click at [162, 217] on strong "Vertical layout" at bounding box center [158, 218] width 65 height 11
click at [132, 218] on strong "Vertical layout" at bounding box center [158, 218] width 65 height 11
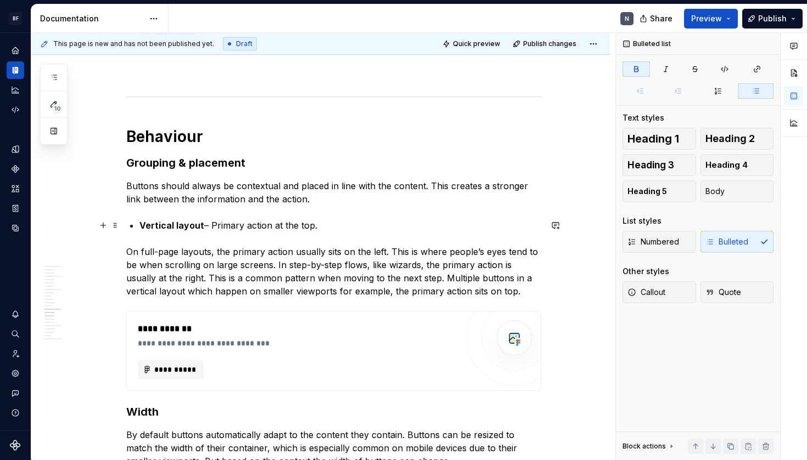
click at [147, 224] on strong "Vertical layout" at bounding box center [171, 225] width 65 height 11
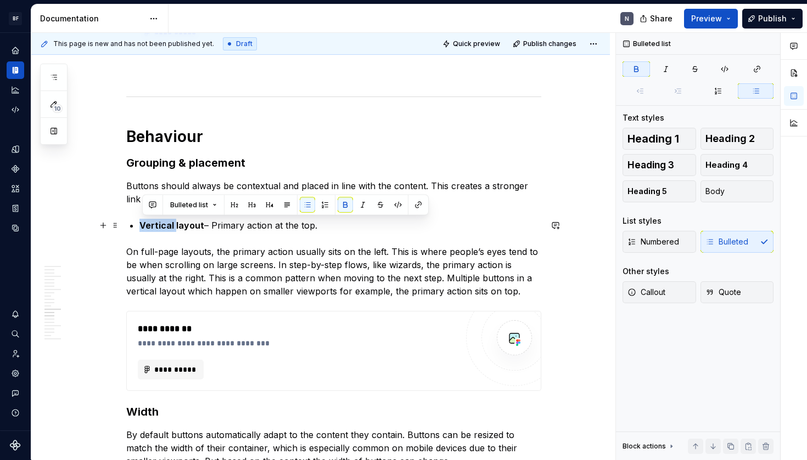
drag, startPoint x: 142, startPoint y: 226, endPoint x: 171, endPoint y: 238, distance: 30.8
click at [175, 227] on strong "Vertical layout" at bounding box center [171, 225] width 65 height 11
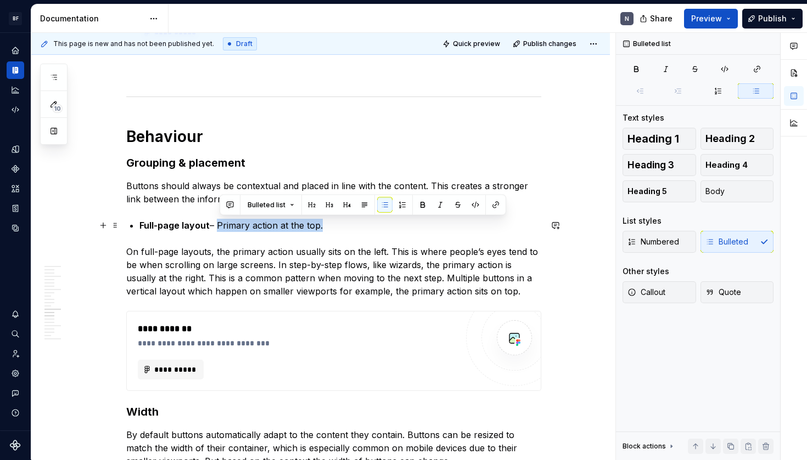
drag, startPoint x: 220, startPoint y: 225, endPoint x: 345, endPoint y: 223, distance: 124.6
click at [345, 223] on p "Full-page layout – Primary action at the top." at bounding box center [340, 225] width 402 height 13
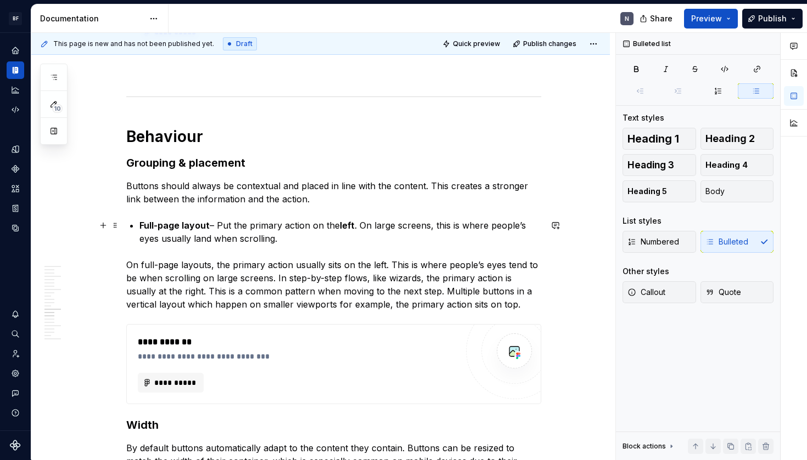
click at [342, 224] on strong "left" at bounding box center [347, 225] width 15 height 11
click at [347, 227] on strong "left" at bounding box center [347, 225] width 15 height 11
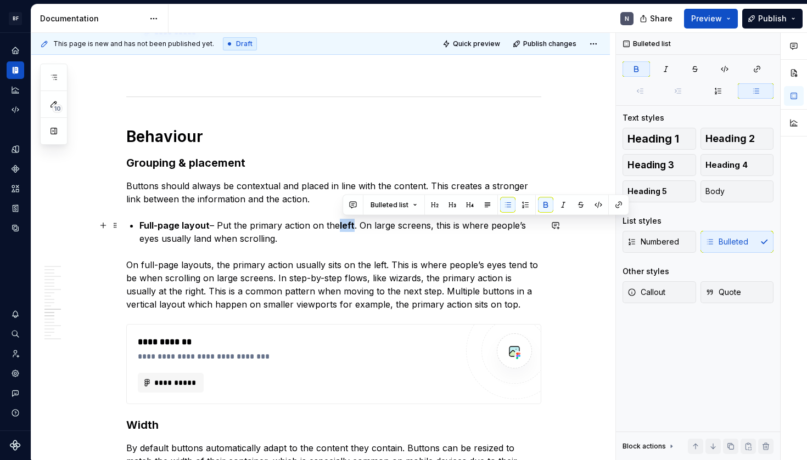
click at [347, 227] on strong "left" at bounding box center [347, 225] width 15 height 11
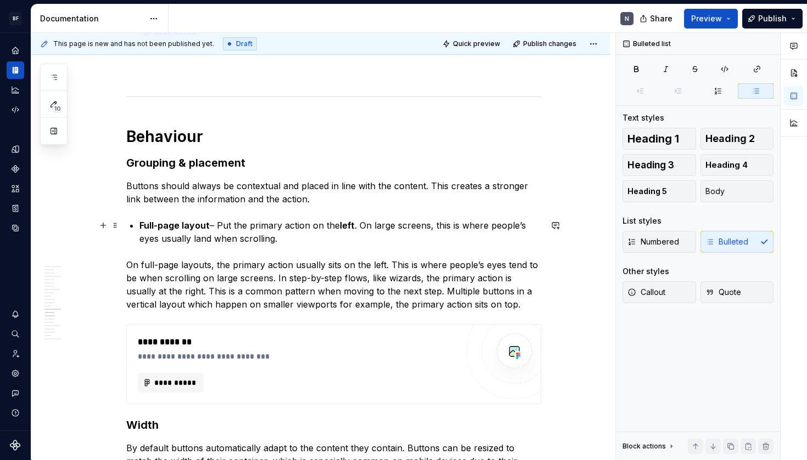
click at [182, 238] on p "Full-page layout – Put the primary action on the left . On large screens, this …" at bounding box center [340, 232] width 402 height 26
click at [202, 241] on p "Full-page layout – Put the primary action on the left . On large screens, this …" at bounding box center [340, 232] width 402 height 26
click at [198, 242] on p "Full-page layout – Put the primary action on the left . On large screens, this …" at bounding box center [340, 232] width 402 height 26
click at [346, 238] on p "Full-page layout – Put the primary action on the left . On large screens, this …" at bounding box center [340, 232] width 402 height 26
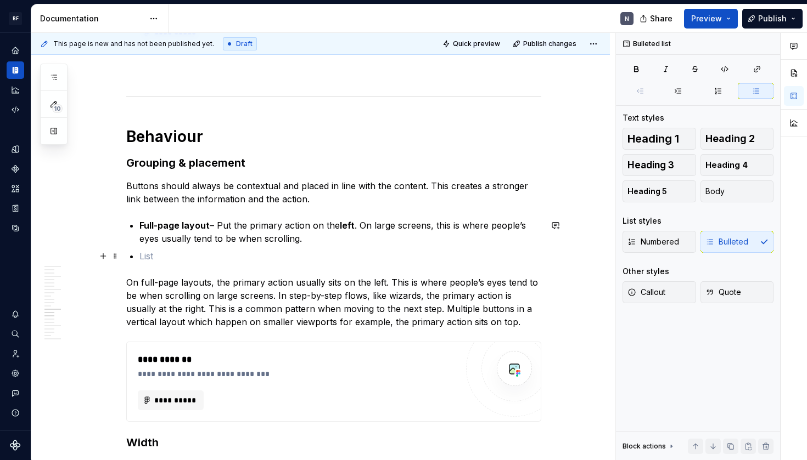
click at [198, 256] on p at bounding box center [340, 256] width 402 height 13
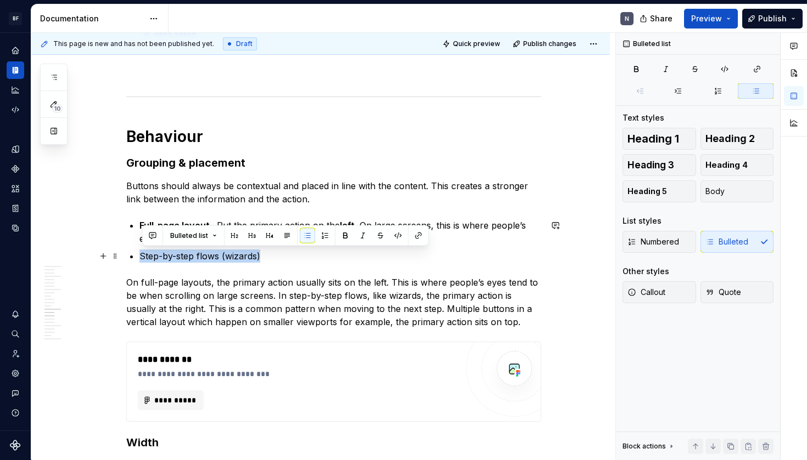
drag, startPoint x: 288, startPoint y: 257, endPoint x: 133, endPoint y: 258, distance: 155.3
click at [139, 258] on p "Step-by-step flows (wizards)" at bounding box center [340, 256] width 402 height 13
click at [330, 256] on p "Step-by-step flows (wizards)" at bounding box center [340, 256] width 402 height 13
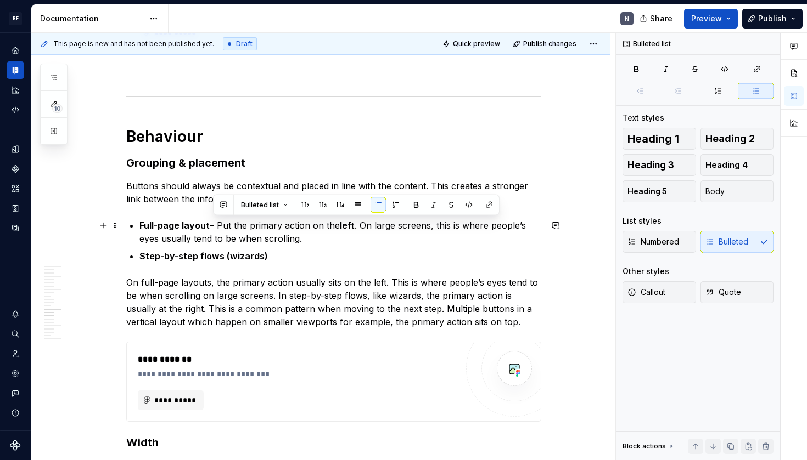
drag, startPoint x: 213, startPoint y: 225, endPoint x: 322, endPoint y: 234, distance: 108.5
click at [322, 234] on p "Full-page layout – Put the primary action on the left . On large screens, this …" at bounding box center [340, 232] width 402 height 26
click at [313, 258] on p "Step-by-step flows (wizards)" at bounding box center [340, 256] width 402 height 13
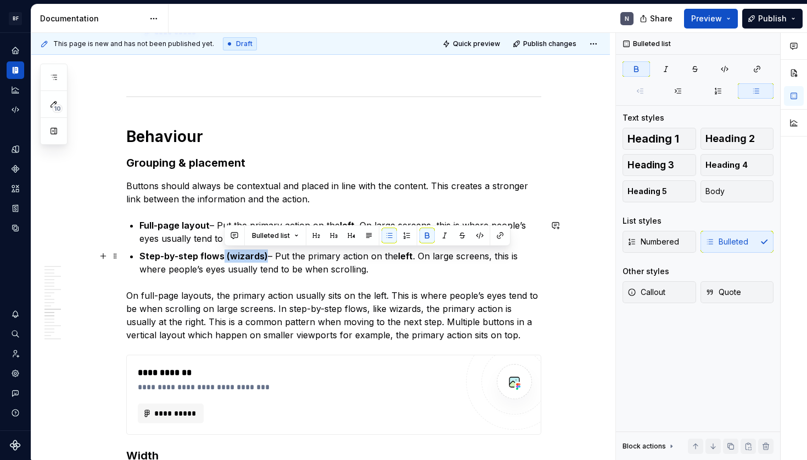
drag, startPoint x: 224, startPoint y: 257, endPoint x: 265, endPoint y: 256, distance: 40.6
click at [266, 255] on strong "Step-by-step flows (wizards)" at bounding box center [203, 256] width 128 height 11
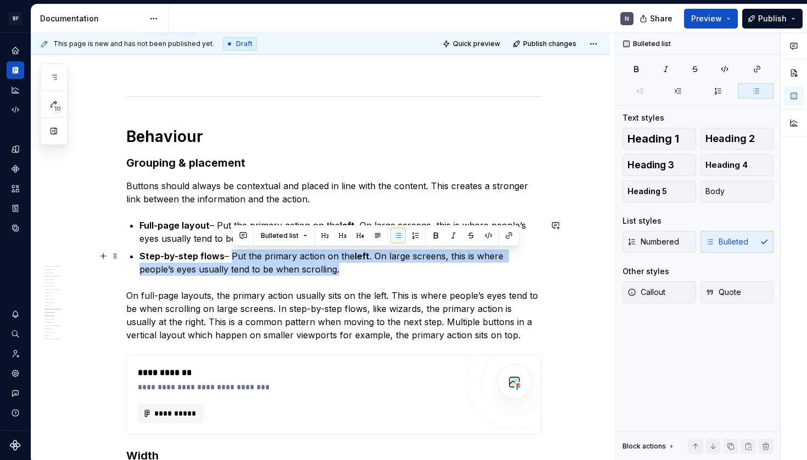
drag, startPoint x: 233, startPoint y: 255, endPoint x: 320, endPoint y: 267, distance: 88.6
click at [320, 267] on p "Step-by-step flows – Put the primary action on the left . On large screens, thi…" at bounding box center [340, 263] width 402 height 26
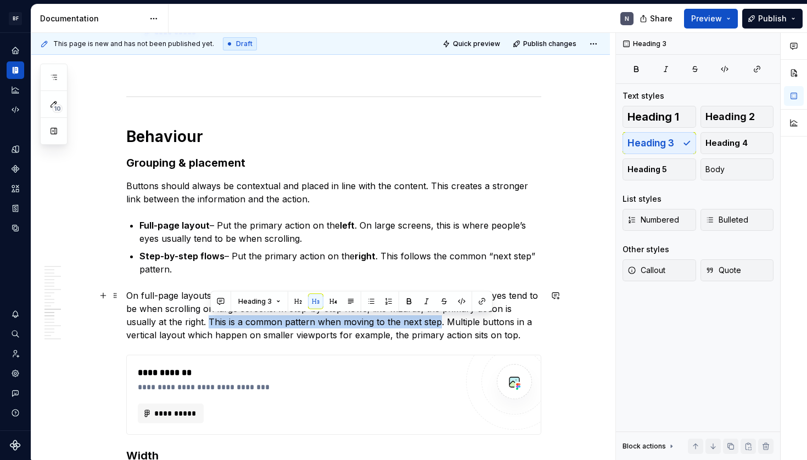
drag, startPoint x: 211, startPoint y: 323, endPoint x: 440, endPoint y: 318, distance: 229.4
click at [440, 318] on p "On full-page layouts, the primary action usually sits on the left. This is wher…" at bounding box center [333, 315] width 415 height 53
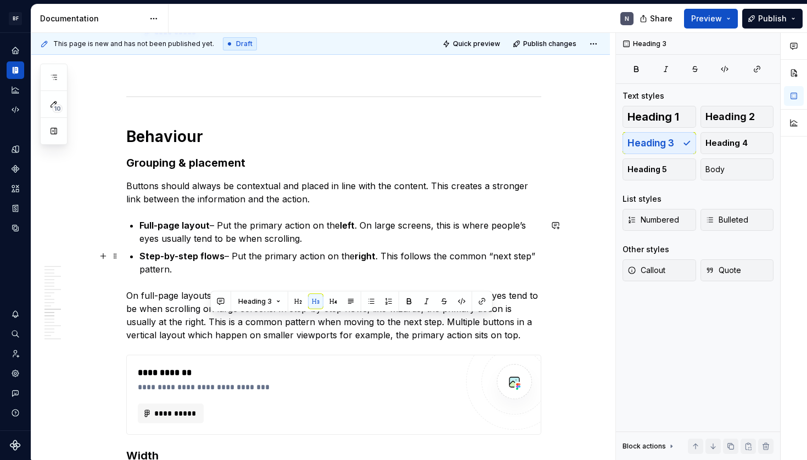
click at [391, 250] on p "Step-by-step flows – Put the primary action on the right . This follows the com…" at bounding box center [340, 263] width 402 height 26
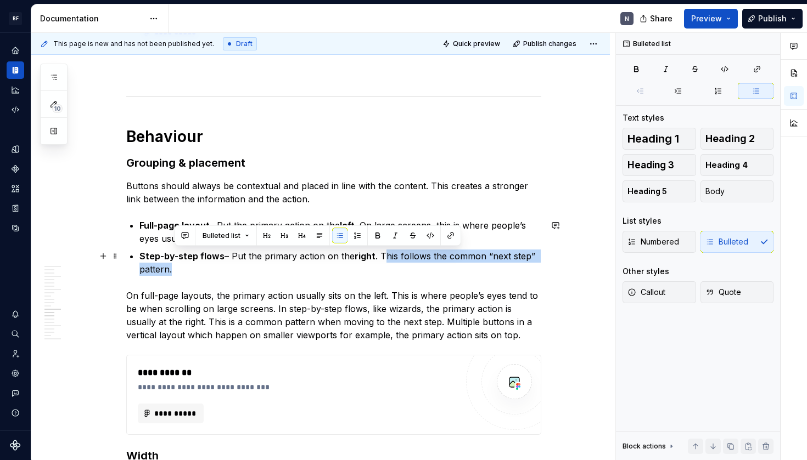
drag, startPoint x: 384, startPoint y: 256, endPoint x: 390, endPoint y: 270, distance: 15.0
click at [390, 270] on p "Step-by-step flows – Put the primary action on the right . This follows the com…" at bounding box center [340, 263] width 402 height 26
drag, startPoint x: 379, startPoint y: 254, endPoint x: 386, endPoint y: 271, distance: 18.8
click at [386, 271] on p "Step-by-step flows – Put the primary action on the right . This follows the com…" at bounding box center [340, 263] width 402 height 26
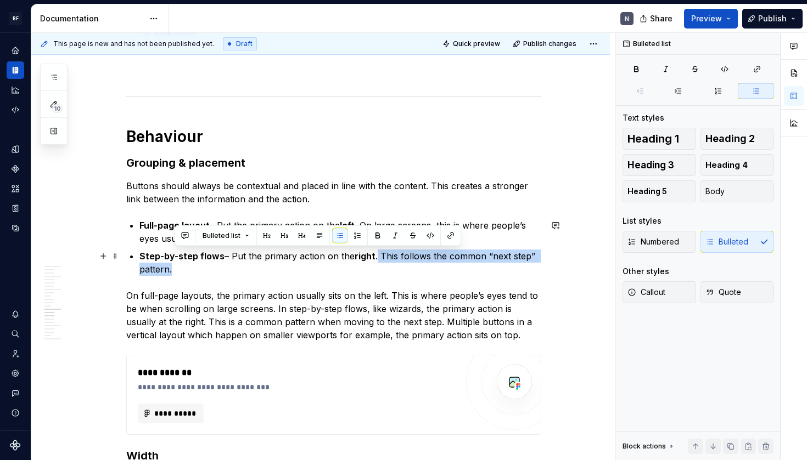
drag, startPoint x: 386, startPoint y: 271, endPoint x: 384, endPoint y: 262, distance: 9.5
click at [386, 270] on p "Step-by-step flows – Put the primary action on the right . This follows the com…" at bounding box center [340, 263] width 402 height 26
drag, startPoint x: 384, startPoint y: 256, endPoint x: 385, endPoint y: 264, distance: 8.3
click at [385, 264] on p "Step-by-step flows – Put the primary action on the right . This follows the com…" at bounding box center [340, 263] width 402 height 26
click at [382, 259] on p "Step-by-step flows – Put the primary action on the right . This follows the com…" at bounding box center [340, 263] width 402 height 26
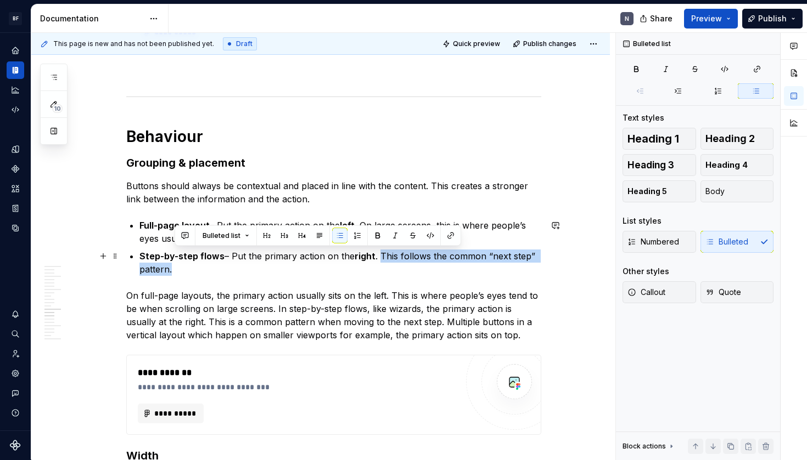
drag, startPoint x: 384, startPoint y: 264, endPoint x: 387, endPoint y: 270, distance: 6.1
click at [385, 267] on p "Step-by-step flows – Put the primary action on the right . This follows the com…" at bounding box center [340, 263] width 402 height 26
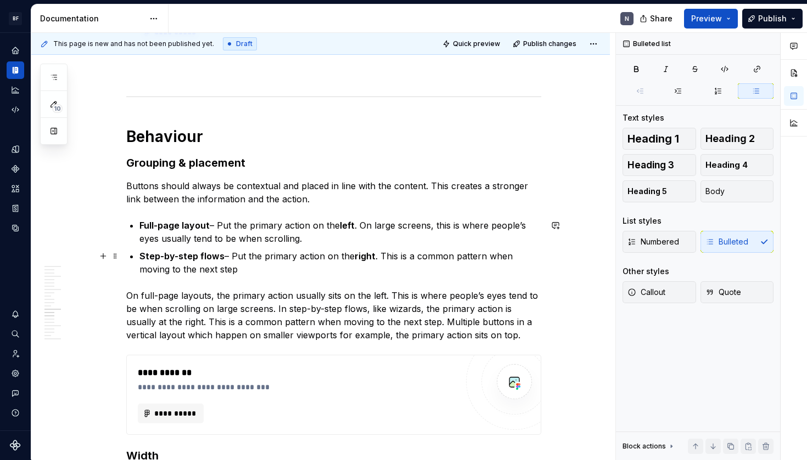
click at [339, 272] on p "Step-by-step flows – Put the primary action on the right . This is a common pat…" at bounding box center [340, 263] width 402 height 26
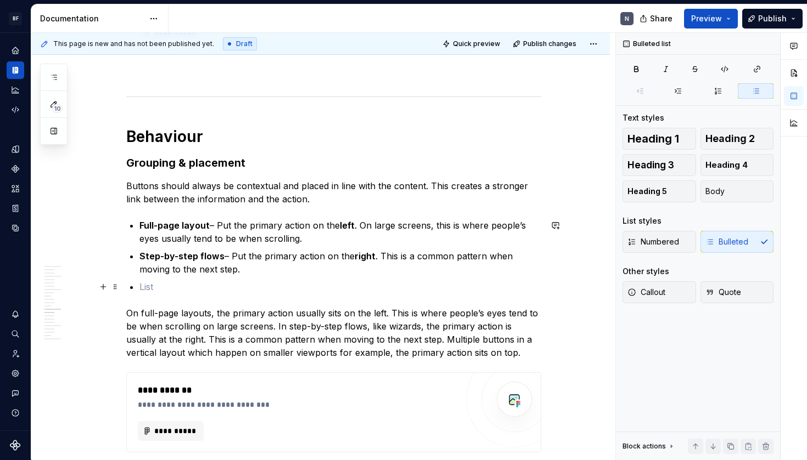
click at [184, 285] on p at bounding box center [340, 286] width 402 height 13
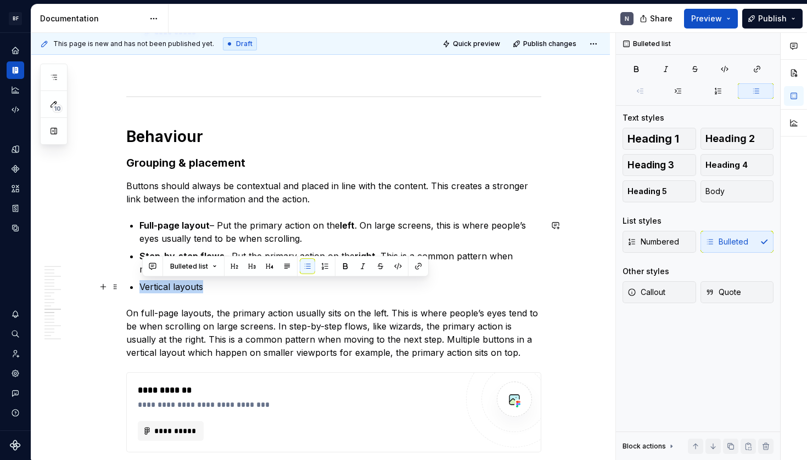
drag, startPoint x: 136, startPoint y: 288, endPoint x: 114, endPoint y: 288, distance: 21.4
click at [126, 288] on div "**********" at bounding box center [333, 9] width 415 height 3434
drag, startPoint x: 292, startPoint y: 288, endPoint x: 268, endPoint y: 280, distance: 25.2
click at [291, 288] on p "Vertical layouts" at bounding box center [340, 286] width 402 height 13
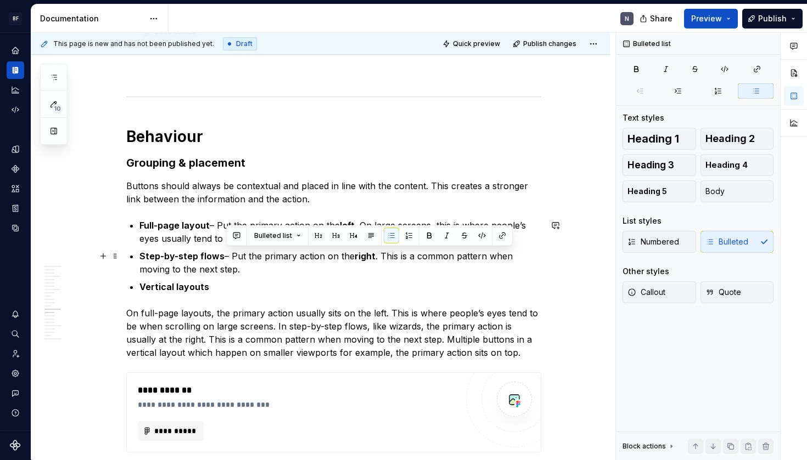
drag, startPoint x: 226, startPoint y: 257, endPoint x: 252, endPoint y: 281, distance: 35.8
click at [255, 271] on p "Step-by-step flows – Put the primary action on the right . This is a common pat…" at bounding box center [340, 263] width 402 height 26
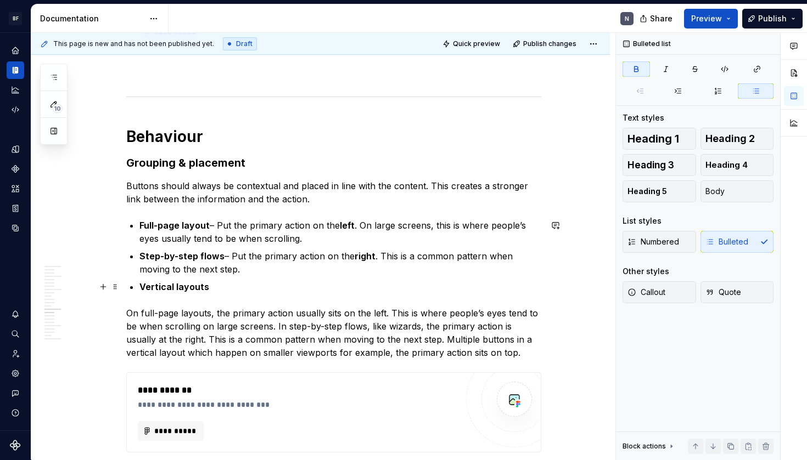
click at [245, 285] on p "Vertical layouts" at bounding box center [340, 286] width 402 height 13
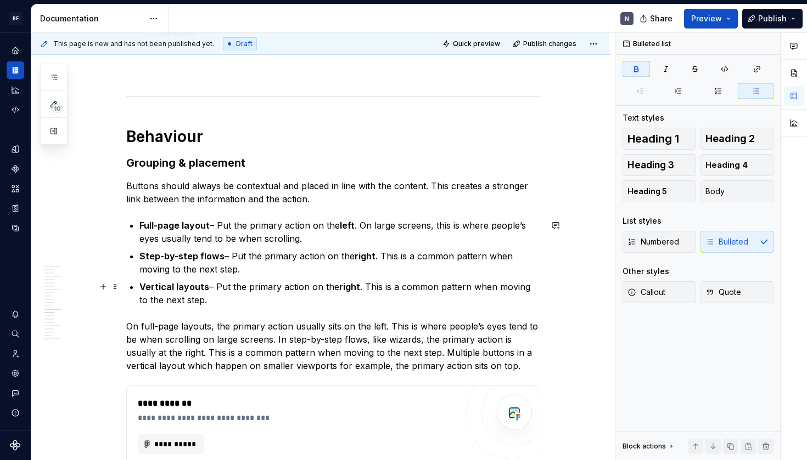
drag, startPoint x: 210, startPoint y: 286, endPoint x: 224, endPoint y: 301, distance: 20.6
click at [210, 286] on p "Vertical layouts – Put the primary action on the right . This is a common patte…" at bounding box center [340, 293] width 402 height 26
click at [268, 302] on p "Vertical layouts – Put the primary action on the right . This is a common patte…" at bounding box center [340, 293] width 402 height 26
click at [373, 339] on p "On full-page layouts, the primary action usually sits on the left. This is wher…" at bounding box center [333, 346] width 415 height 53
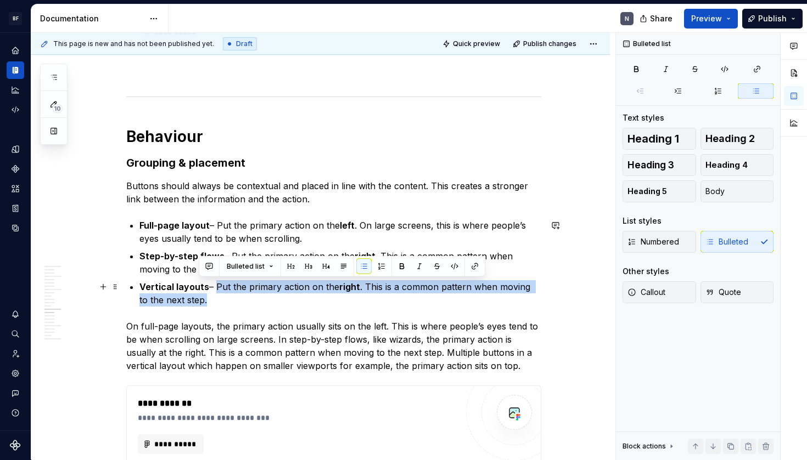
drag, startPoint x: 217, startPoint y: 285, endPoint x: 240, endPoint y: 300, distance: 27.4
click at [239, 299] on p "Vertical layouts – Put the primary action on the right . This is a common patte…" at bounding box center [340, 293] width 402 height 26
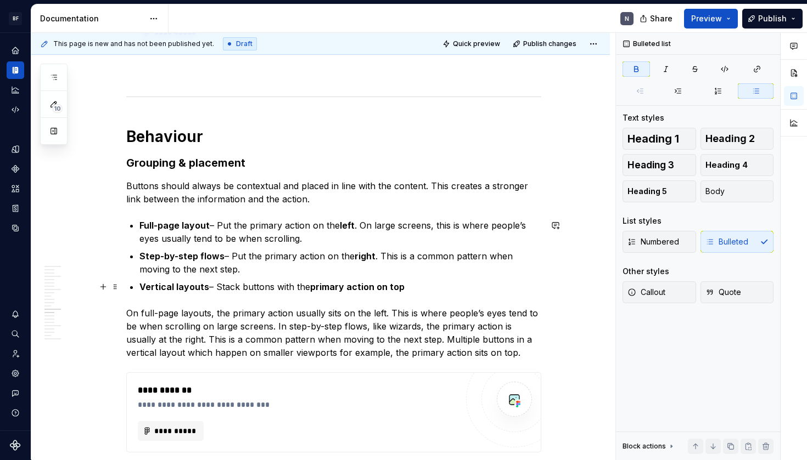
click at [467, 281] on p "Vertical layouts – Stack buttons with the primary action on top" at bounding box center [340, 286] width 402 height 13
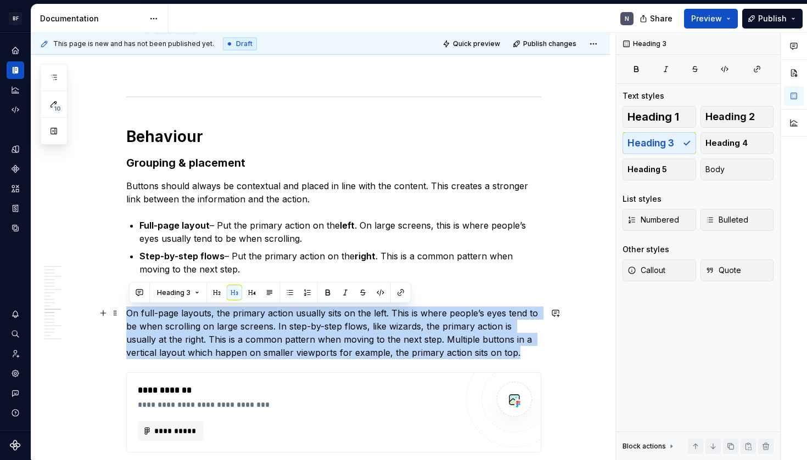
drag, startPoint x: 525, startPoint y: 351, endPoint x: 215, endPoint y: 351, distance: 309.5
click at [127, 316] on div "**********" at bounding box center [320, 65] width 578 height 3599
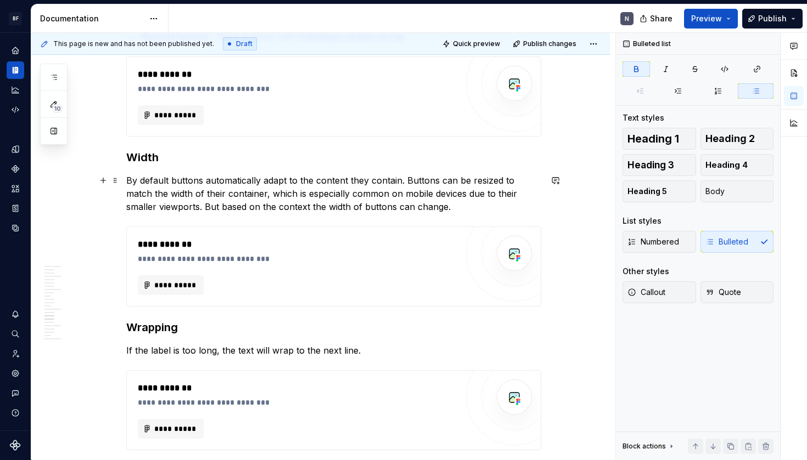
scroll to position [2175, 0]
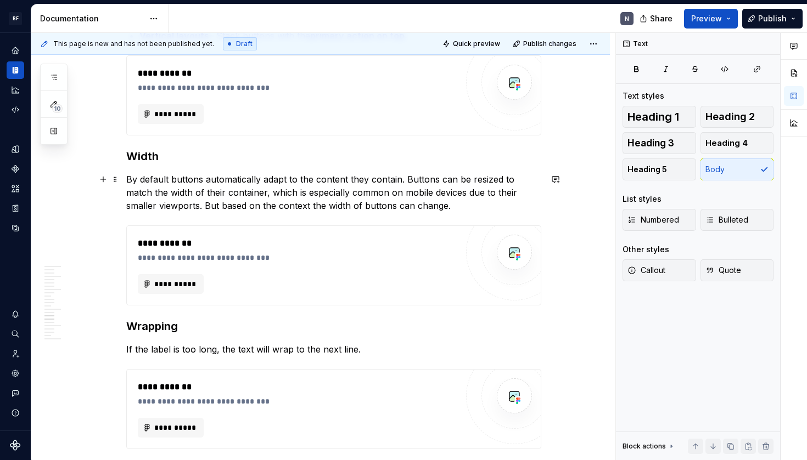
click at [286, 198] on p "By default buttons automatically adapt to the content they contain. Buttons can…" at bounding box center [333, 193] width 415 height 40
click at [275, 190] on p "By default buttons automatically adapt to the content they contain. Buttons can…" at bounding box center [333, 193] width 415 height 40
drag, startPoint x: 332, startPoint y: 183, endPoint x: 346, endPoint y: 183, distance: 14.3
click at [333, 183] on p "By default buttons automatically adapt to the content they contain. Buttons can…" at bounding box center [333, 193] width 415 height 40
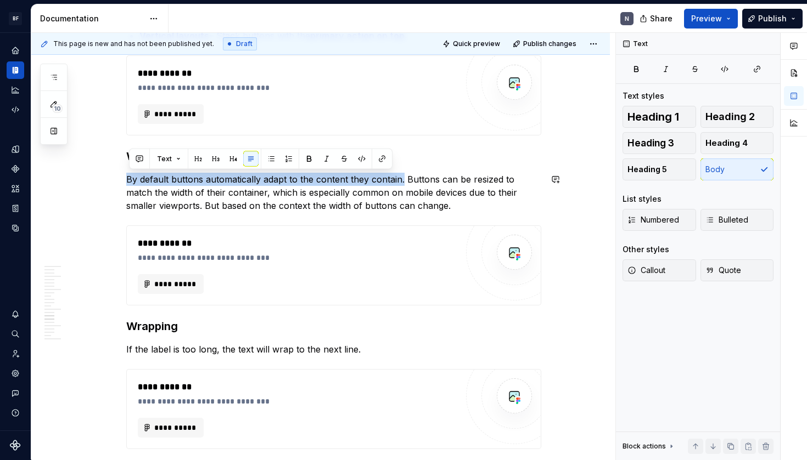
drag, startPoint x: 370, startPoint y: 177, endPoint x: 53, endPoint y: 171, distance: 317.2
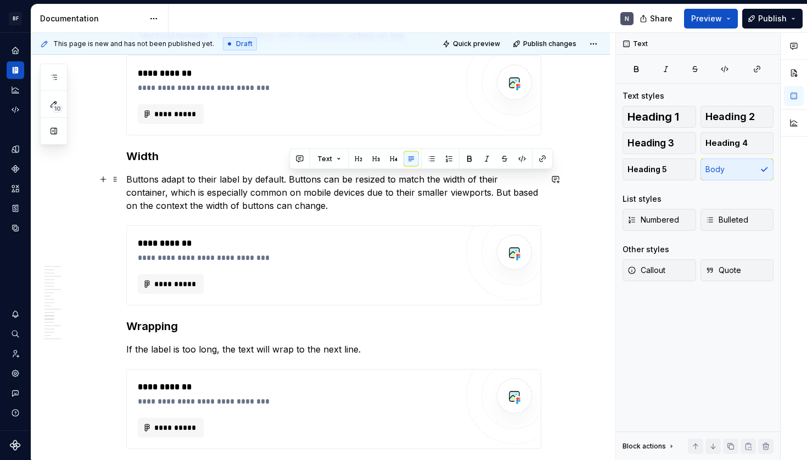
drag, startPoint x: 288, startPoint y: 180, endPoint x: 312, endPoint y: 210, distance: 38.2
click at [312, 210] on p "Buttons adapt to their label by default. Buttons can be resized to match the wi…" at bounding box center [333, 193] width 415 height 40
click at [313, 209] on p "Buttons adapt to their label by default. Buttons can be resized to match the wi…" at bounding box center [333, 193] width 415 height 40
click at [331, 185] on p "Buttons adapt to their label by default. Buttons can be resized to match the wi…" at bounding box center [333, 193] width 415 height 40
click at [449, 202] on p "Buttons adapt to their label by default. Buttons can be resized to match the wi…" at bounding box center [333, 193] width 415 height 40
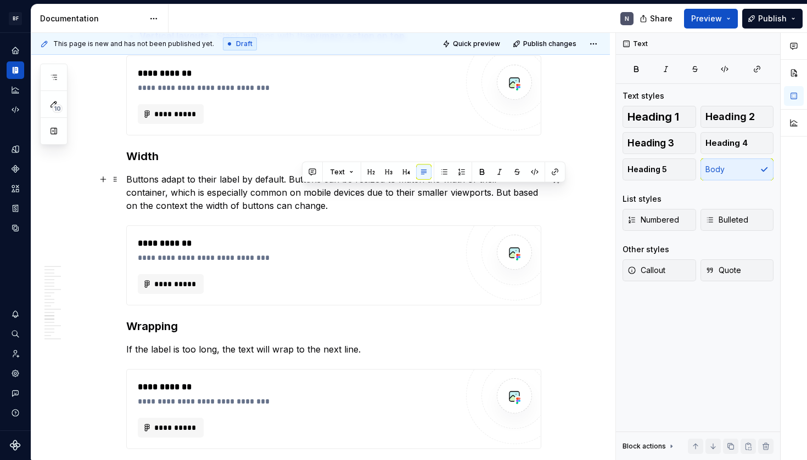
drag, startPoint x: 455, startPoint y: 193, endPoint x: 454, endPoint y: 206, distance: 12.6
click at [454, 206] on p "Buttons adapt to their label by default. Buttons can be resized to match the wi…" at bounding box center [333, 193] width 415 height 40
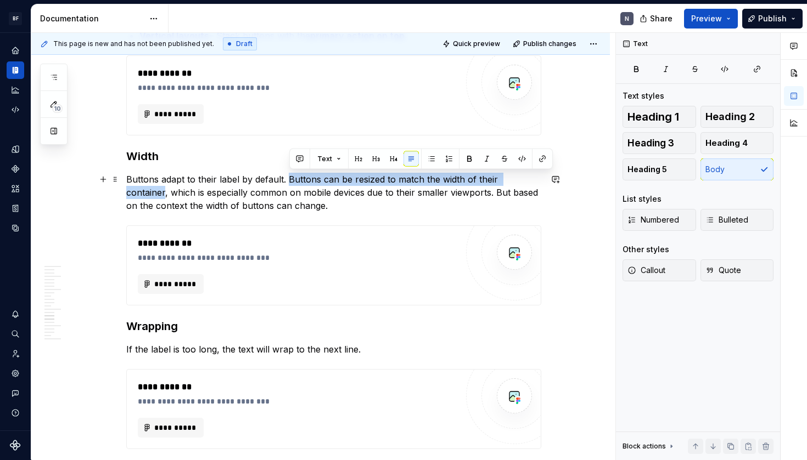
drag, startPoint x: 289, startPoint y: 180, endPoint x: 537, endPoint y: 176, distance: 248.1
click at [537, 176] on p "Buttons adapt to their label by default. Buttons can be resized to match the wi…" at bounding box center [333, 193] width 415 height 40
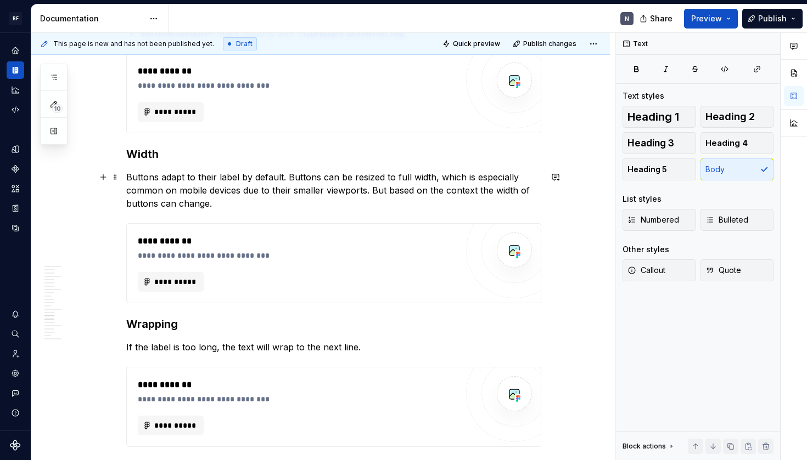
scroll to position [2180, 0]
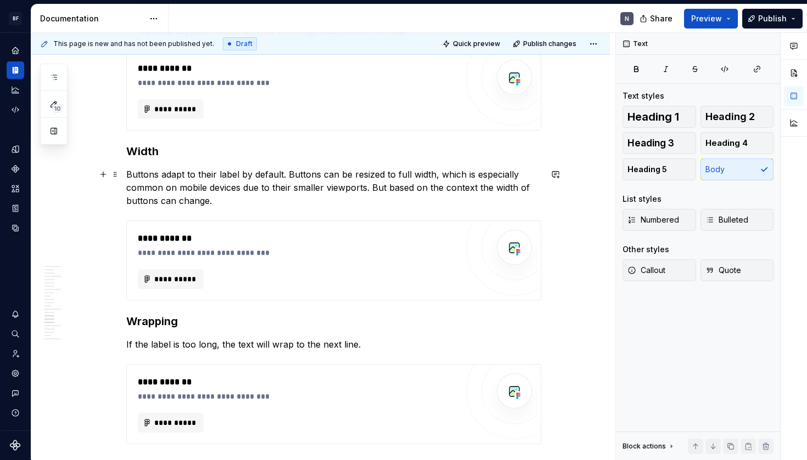
click at [230, 184] on p "Buttons adapt to their label by default. Buttons can be resized to full width, …" at bounding box center [333, 188] width 415 height 40
click at [283, 194] on p "Buttons adapt to their label by default. Buttons can be resized to full width, …" at bounding box center [333, 188] width 415 height 40
click at [283, 189] on p "Buttons adapt to their label by default. Buttons can be resized to full width, …" at bounding box center [333, 188] width 415 height 40
click at [225, 188] on p "Buttons adapt to their label by default. Buttons can be resized to full width, …" at bounding box center [333, 188] width 415 height 40
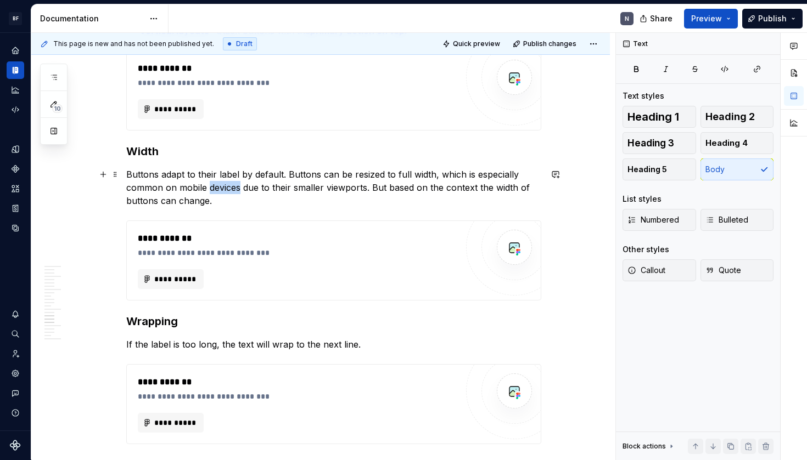
click at [225, 188] on p "Buttons adapt to their label by default. Buttons can be resized to full width, …" at bounding box center [333, 188] width 415 height 40
click at [447, 185] on p "Buttons adapt to their label by default. Buttons can be resized to full width, …" at bounding box center [333, 188] width 415 height 40
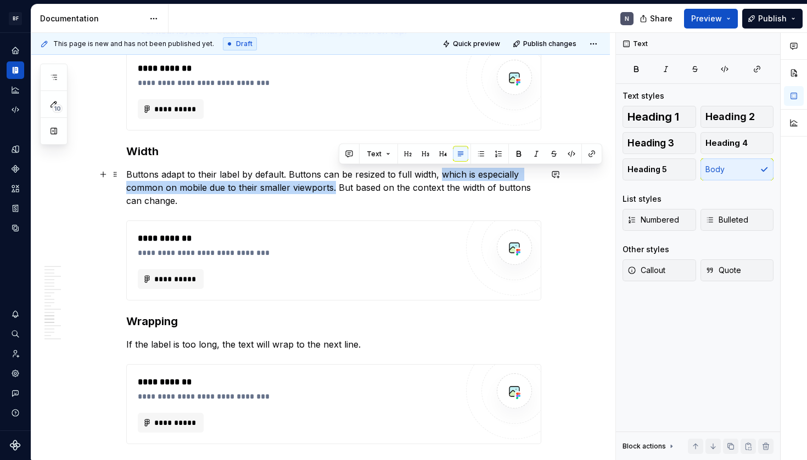
drag, startPoint x: 441, startPoint y: 173, endPoint x: 337, endPoint y: 187, distance: 104.6
click at [337, 187] on p "Buttons adapt to their label by default. Buttons can be resized to full width, …" at bounding box center [333, 188] width 415 height 40
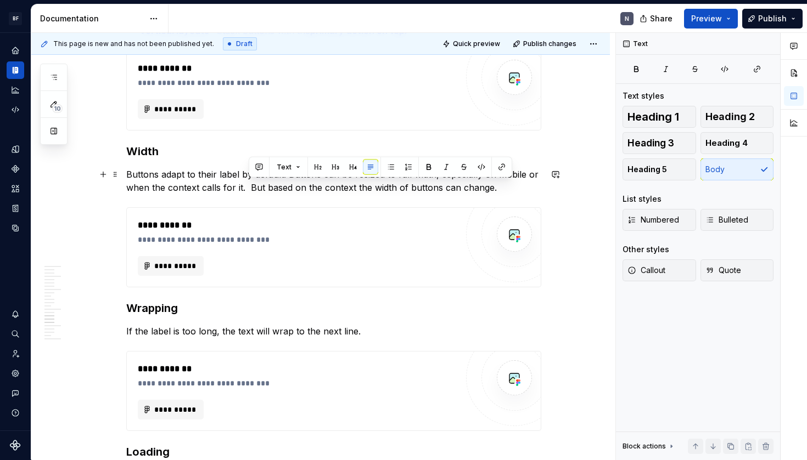
drag, startPoint x: 250, startPoint y: 188, endPoint x: 546, endPoint y: 185, distance: 296.3
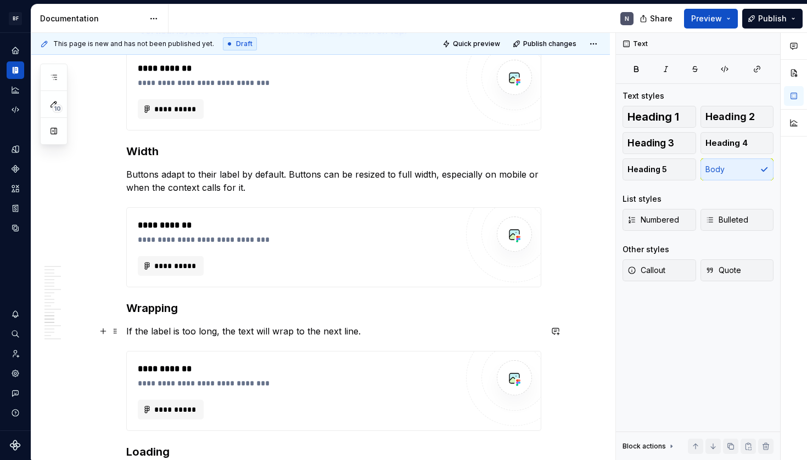
click at [378, 325] on p "If the label is too long, the text will wrap to the next line." at bounding box center [333, 331] width 415 height 13
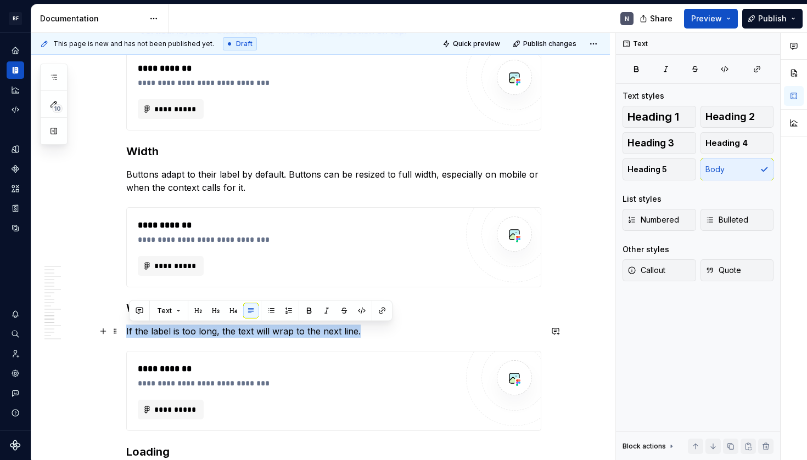
drag, startPoint x: 130, startPoint y: 332, endPoint x: 420, endPoint y: 334, distance: 289.7
click at [420, 334] on p "If the label is too long, the text will wrap to the next line." at bounding box center [333, 331] width 415 height 13
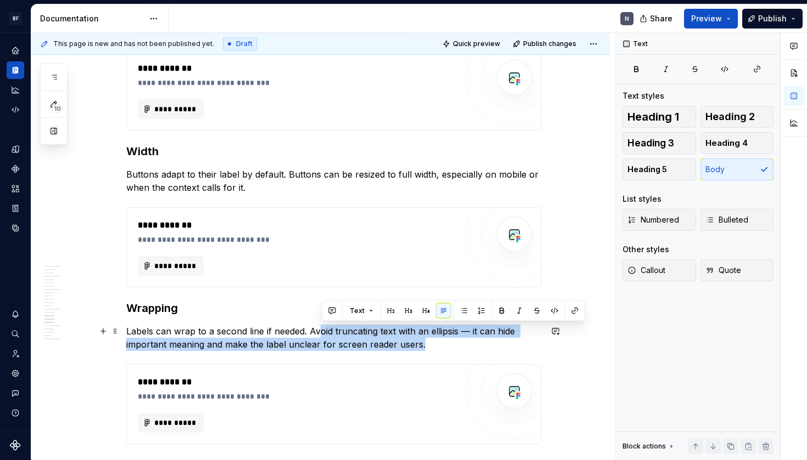
drag, startPoint x: 418, startPoint y: 337, endPoint x: 516, endPoint y: 341, distance: 98.3
click at [516, 341] on p "Labels can wrap to a second line if needed. Avoid truncating text with an ellip…" at bounding box center [333, 338] width 415 height 26
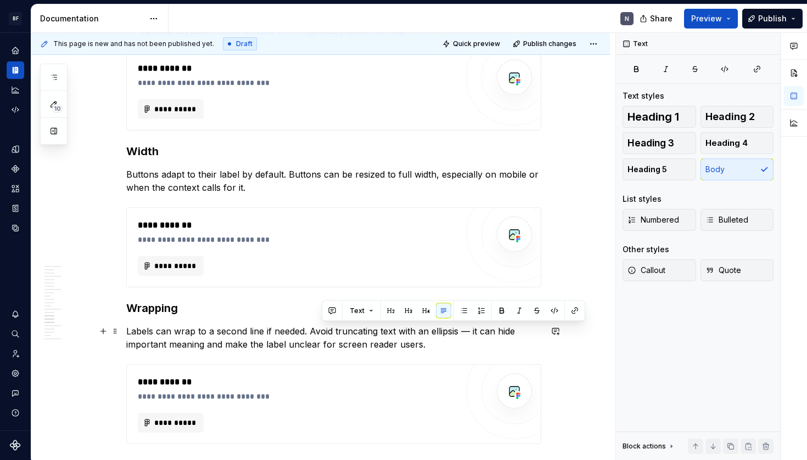
click at [516, 341] on p "Labels can wrap to a second line if needed. Avoid truncating text with an ellip…" at bounding box center [333, 338] width 415 height 26
drag, startPoint x: 459, startPoint y: 333, endPoint x: 459, endPoint y: 343, distance: 10.4
click at [458, 336] on p "Labels can wrap to a second line if needed. Avoid truncating text with an ellip…" at bounding box center [333, 338] width 415 height 26
drag, startPoint x: 465, startPoint y: 333, endPoint x: 462, endPoint y: 348, distance: 15.6
click at [464, 336] on p "Labels can wrap to a second line if needed. Avoid truncating text with an ellip…" at bounding box center [333, 338] width 415 height 26
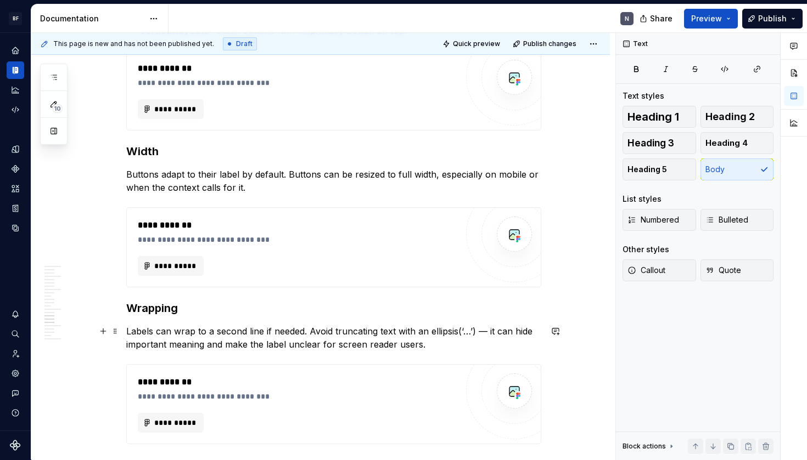
click at [462, 347] on p "Labels can wrap to a second line if needed. Avoid truncating text with an ellip…" at bounding box center [333, 338] width 415 height 26
drag, startPoint x: 466, startPoint y: 331, endPoint x: 468, endPoint y: 355, distance: 24.2
click at [466, 331] on p "Labels can wrap to a second line if needed. Avoid truncating text with an ellip…" at bounding box center [333, 338] width 415 height 26
click at [478, 348] on p "Labels can wrap to a second line if needed. Avoid truncating text with an ellip…" at bounding box center [333, 338] width 415 height 26
click at [387, 343] on p "Labels can wrap to a second line if needed. Avoid truncating text with an ellip…" at bounding box center [333, 338] width 415 height 26
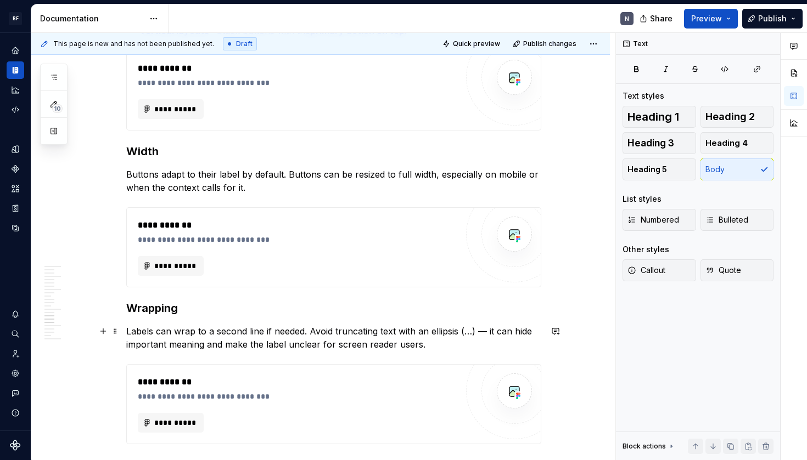
click at [464, 345] on p "Labels can wrap to a second line if needed. Avoid truncating text with an ellip…" at bounding box center [333, 338] width 415 height 26
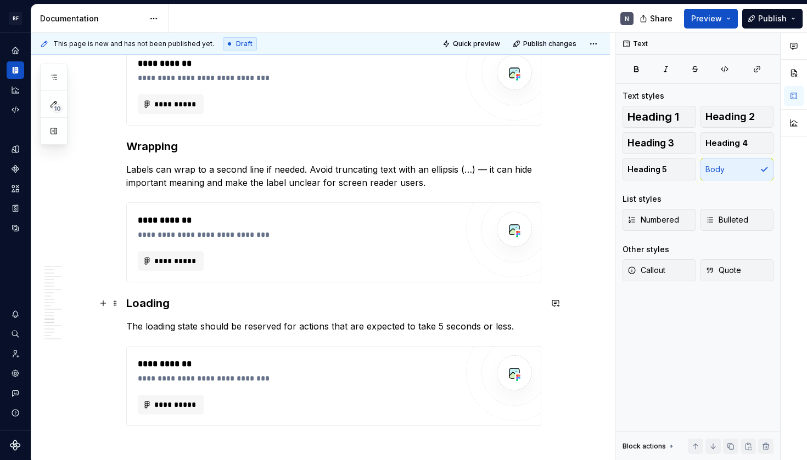
scroll to position [2346, 0]
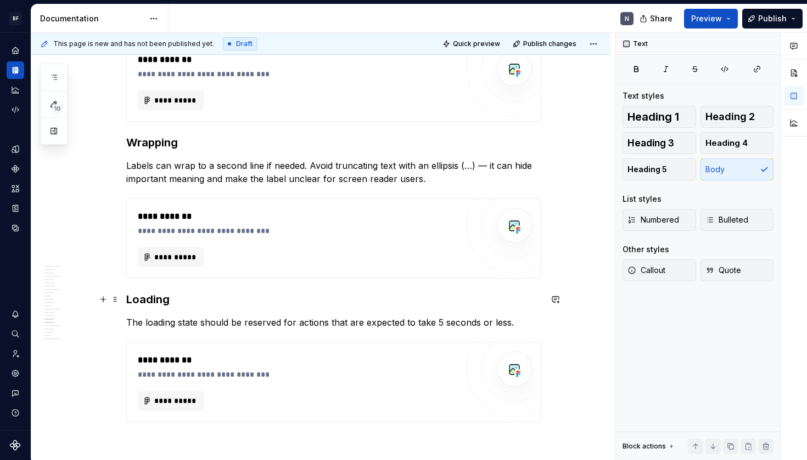
click at [288, 317] on p "The loading state should be reserved for actions that are expected to take 5 se…" at bounding box center [333, 322] width 415 height 13
click at [283, 322] on p "The loading state should be reserved for actions that are expected to take 5 se…" at bounding box center [333, 322] width 415 height 13
click at [274, 323] on p "The loading state should be reserved for actions that are expected to take 5 se…" at bounding box center [333, 322] width 415 height 13
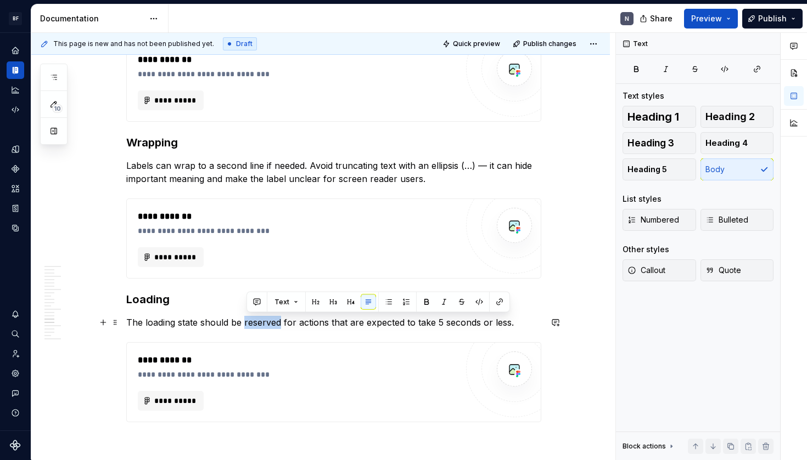
click at [274, 323] on p "The loading state should be reserved for actions that are expected to take 5 se…" at bounding box center [333, 322] width 415 height 13
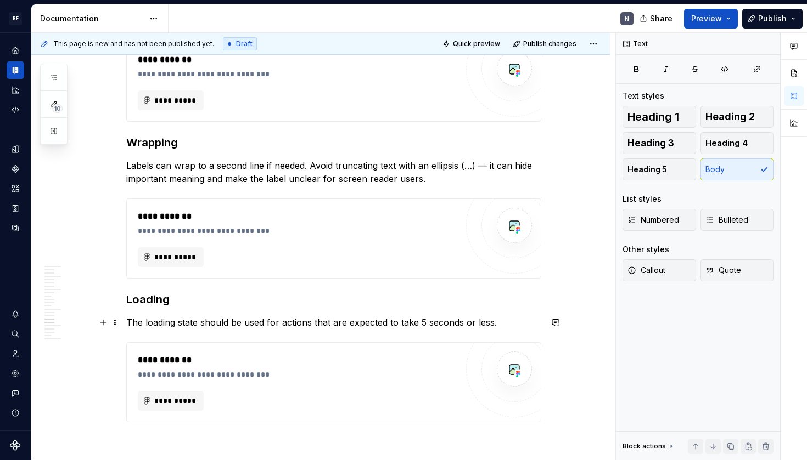
click at [420, 323] on p "The loading state should be used for actions that are expected to take 5 second…" at bounding box center [333, 322] width 415 height 13
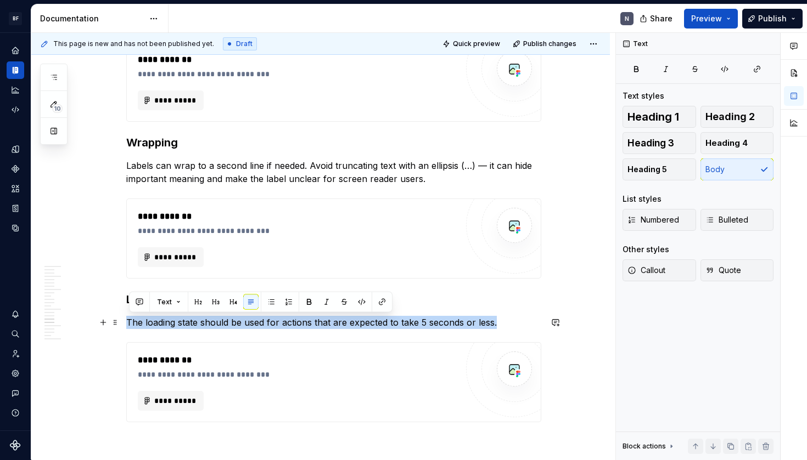
click at [420, 323] on p "The loading state should be used for actions that are expected to take 5 second…" at bounding box center [333, 322] width 415 height 13
click at [464, 325] on p "The loading state should be used for actions that are expected to take 5 second…" at bounding box center [333, 322] width 415 height 13
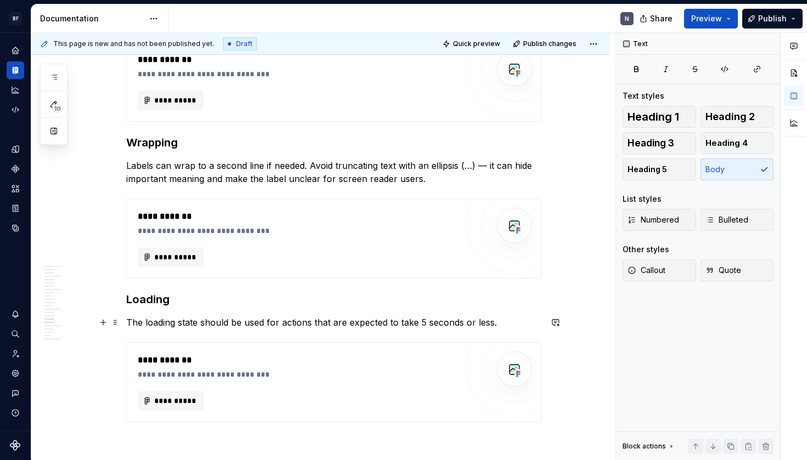
click at [531, 323] on p "The loading state should be used for actions that are expected to take 5 second…" at bounding box center [333, 322] width 415 height 13
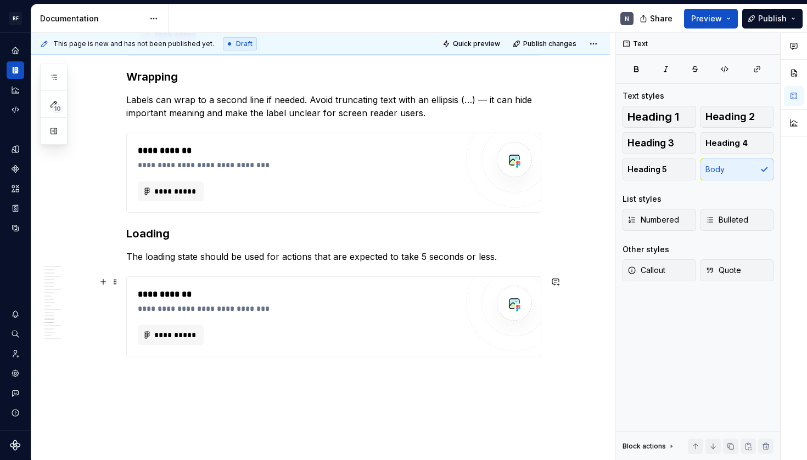
scroll to position [2412, 0]
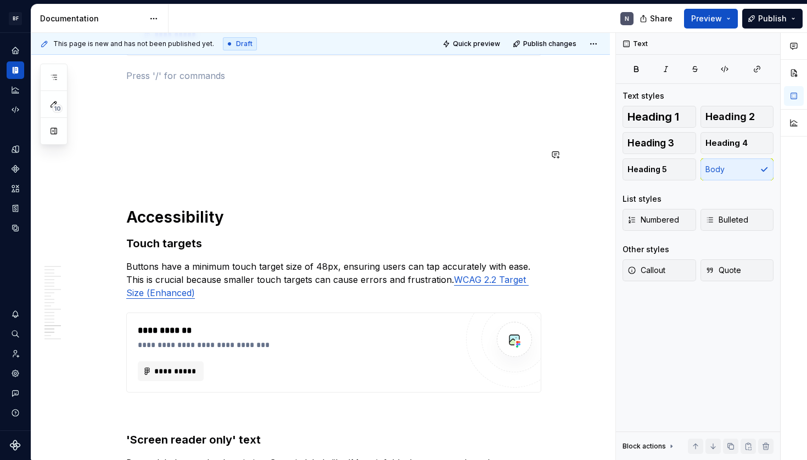
scroll to position [2665, 0]
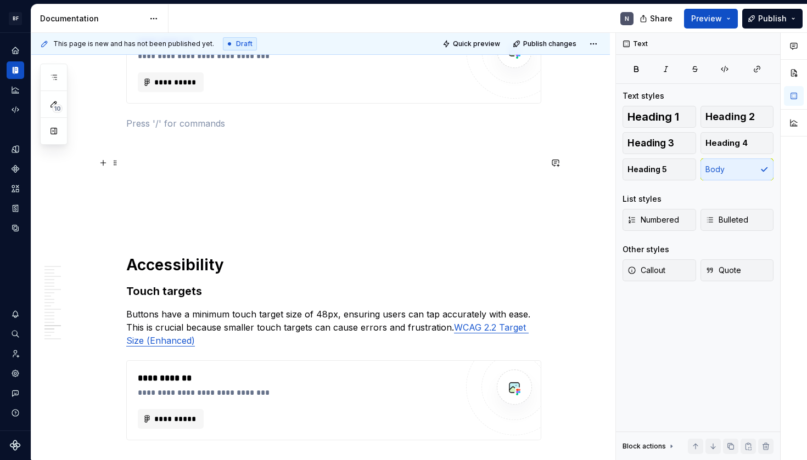
click at [218, 164] on p at bounding box center [333, 162] width 415 height 13
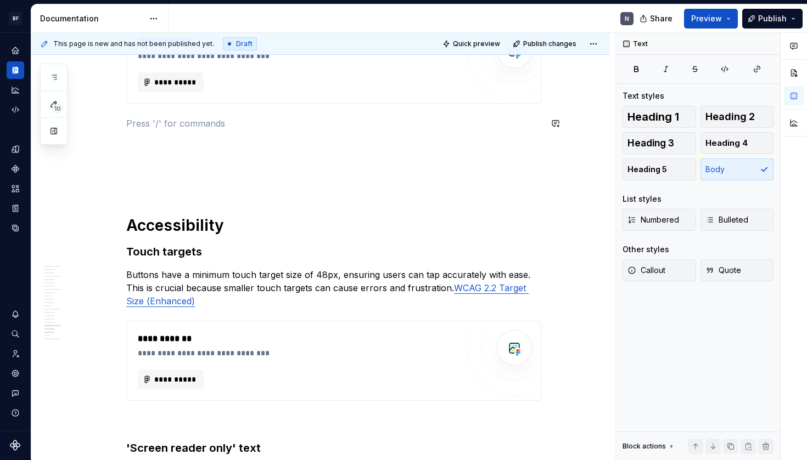
scroll to position [2655, 0]
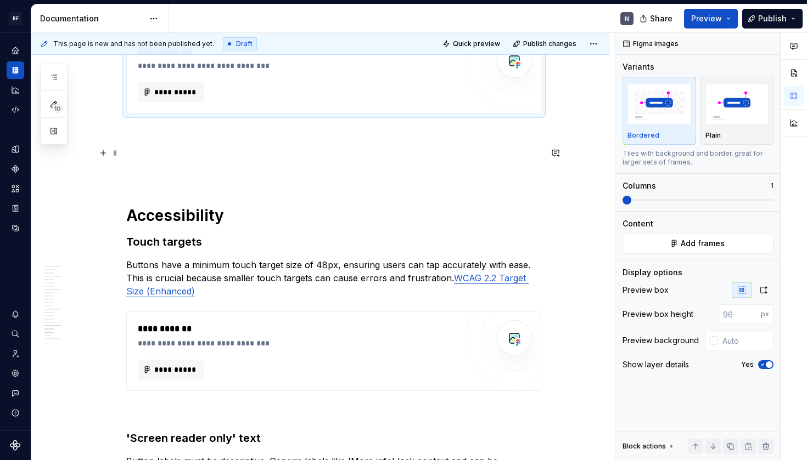
click at [213, 147] on p at bounding box center [333, 153] width 415 height 13
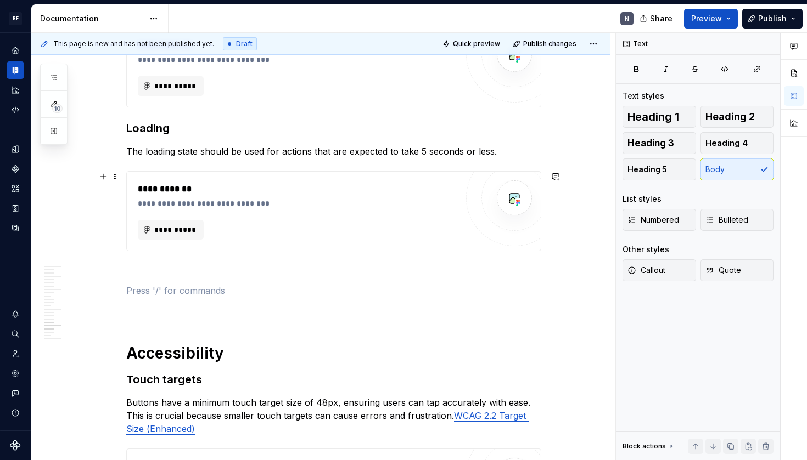
scroll to position [2516, 0]
click at [182, 294] on p at bounding box center [333, 291] width 415 height 13
click at [196, 274] on p at bounding box center [333, 272] width 415 height 13
click at [187, 289] on p at bounding box center [333, 291] width 415 height 13
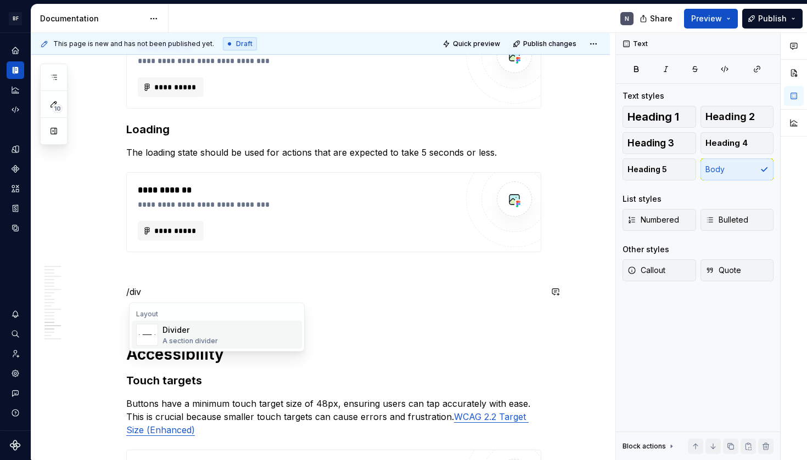
click at [239, 333] on div "Divider A section divider" at bounding box center [229, 335] width 135 height 22
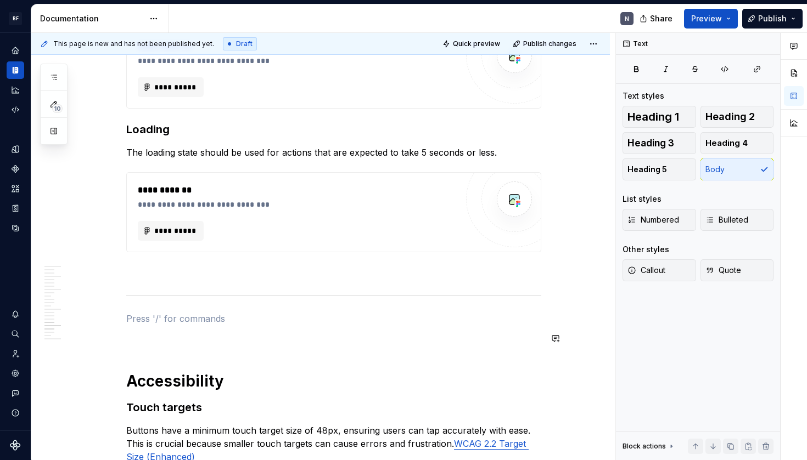
click at [216, 344] on p at bounding box center [333, 338] width 415 height 13
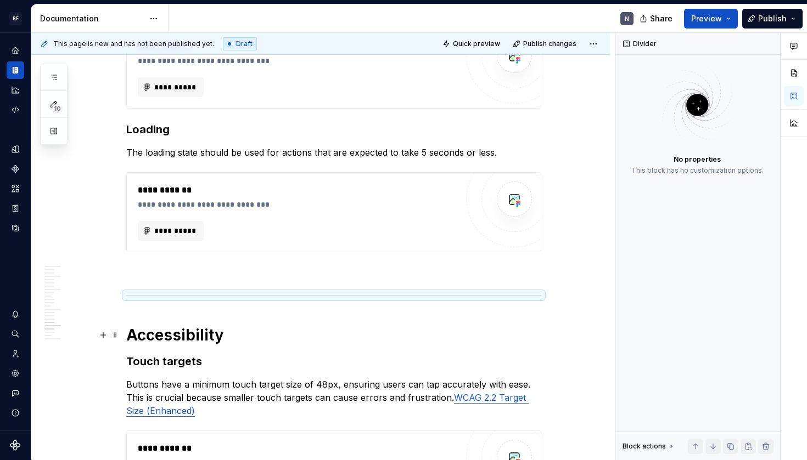
click at [221, 340] on h1 "Accessibility" at bounding box center [333, 335] width 415 height 20
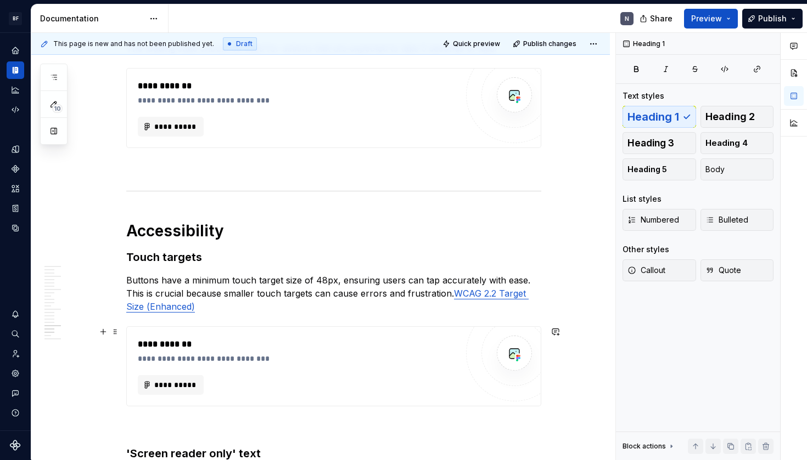
scroll to position [2621, 0]
click at [239, 282] on p "Buttons have a minimum touch target size of 48px, ensuring users can tap accura…" at bounding box center [333, 293] width 415 height 40
click at [280, 281] on p "Buttons have a minimum touch target size of 48px, ensuring users can tap accura…" at bounding box center [333, 293] width 415 height 40
click at [325, 282] on p "Buttons have a minimum touch target size of 48px, ensuring users can tap accura…" at bounding box center [333, 293] width 415 height 40
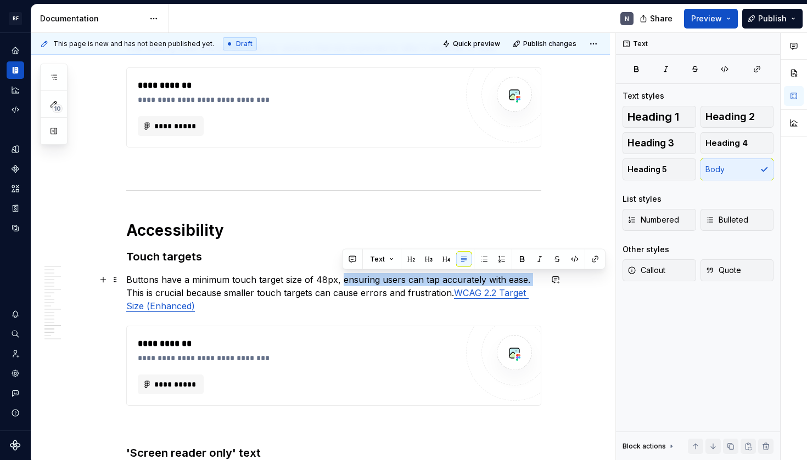
drag, startPoint x: 344, startPoint y: 278, endPoint x: 537, endPoint y: 280, distance: 193.7
click at [537, 280] on p "Buttons have a minimum touch target size of 48px, ensuring users can tap accura…" at bounding box center [333, 293] width 415 height 40
click at [421, 281] on p "Buttons have a minimum touch target size of 48px, ensuring users can tap accura…" at bounding box center [333, 293] width 415 height 40
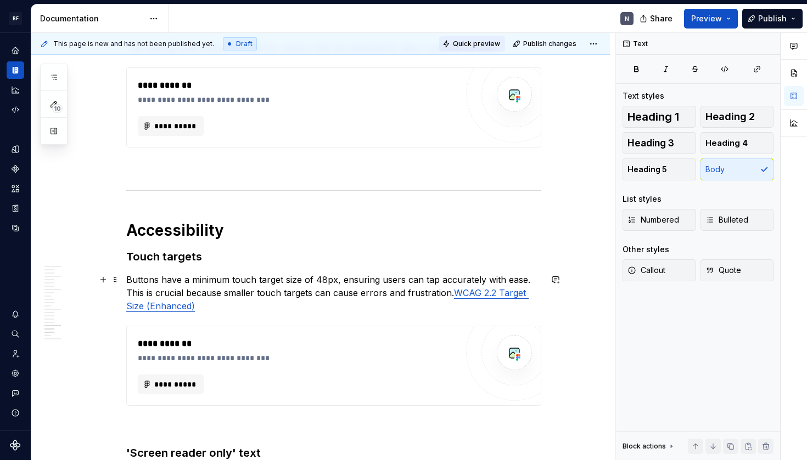
scroll to position [2599, 0]
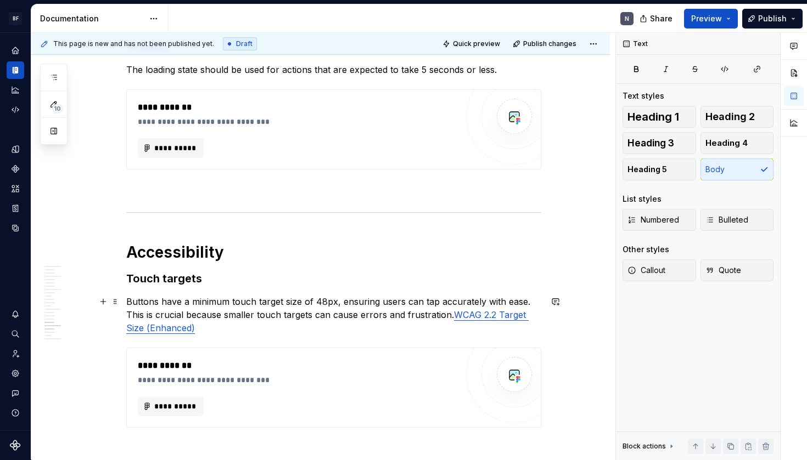
drag, startPoint x: 296, startPoint y: 307, endPoint x: 255, endPoint y: 307, distance: 41.2
click at [296, 307] on p "Buttons have a minimum touch target size of 48px, ensuring users can tap accura…" at bounding box center [333, 315] width 415 height 40
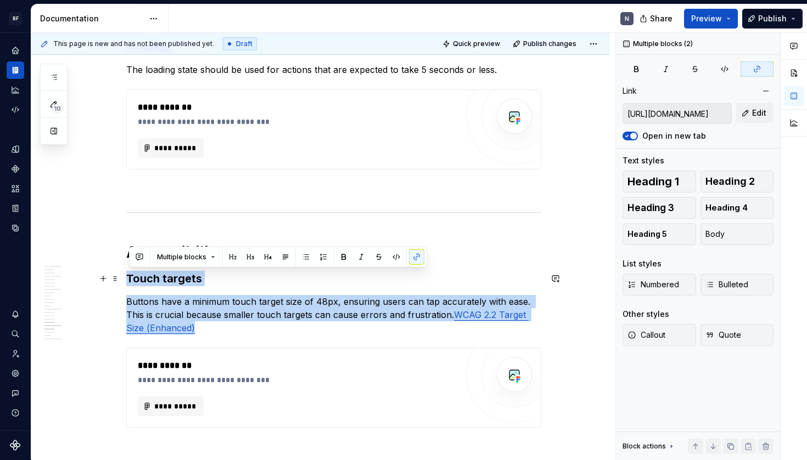
drag, startPoint x: 207, startPoint y: 323, endPoint x: 129, endPoint y: 276, distance: 90.8
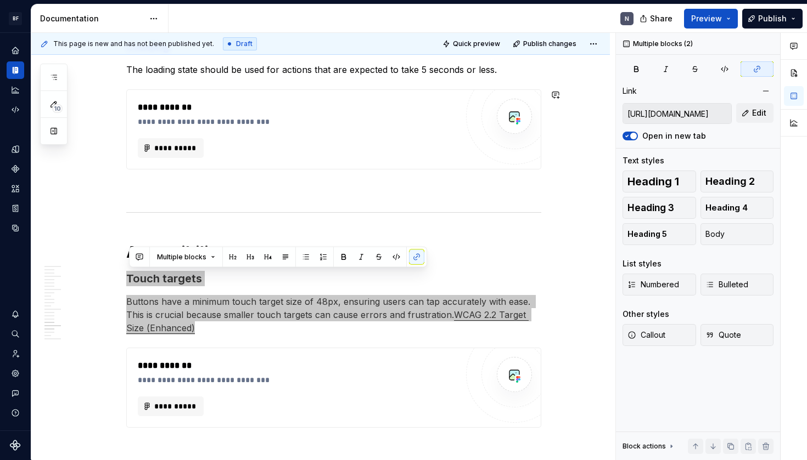
click at [269, 307] on p "Buttons have a minimum touch target size of 48px, ensuring users can tap accura…" at bounding box center [333, 315] width 415 height 40
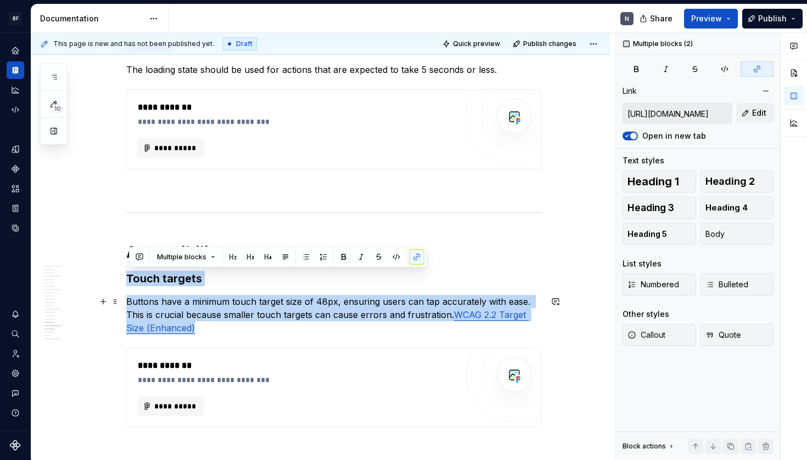
click at [269, 306] on p "Buttons have a minimum touch target size of 48px, ensuring users can tap accura…" at bounding box center [333, 315] width 415 height 40
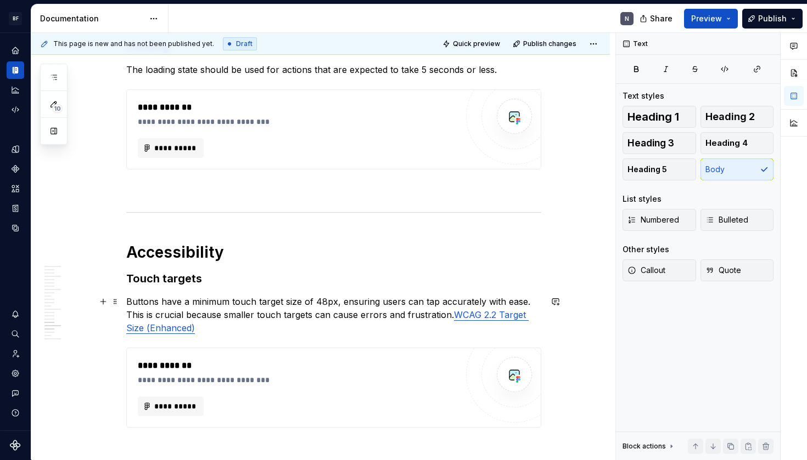
drag, startPoint x: 340, startPoint y: 303, endPoint x: 345, endPoint y: 340, distance: 37.1
click at [339, 307] on p "Buttons have a minimum touch target size of 48px, ensuring users can tap accura…" at bounding box center [333, 315] width 415 height 40
click at [414, 301] on p "Buttons have a minimum touch target size of 48px. This ensures users can tap ac…" at bounding box center [333, 315] width 415 height 40
click at [273, 308] on p "Buttons have a minimum touch target size of 48px. This ensures users can tap ac…" at bounding box center [333, 315] width 415 height 40
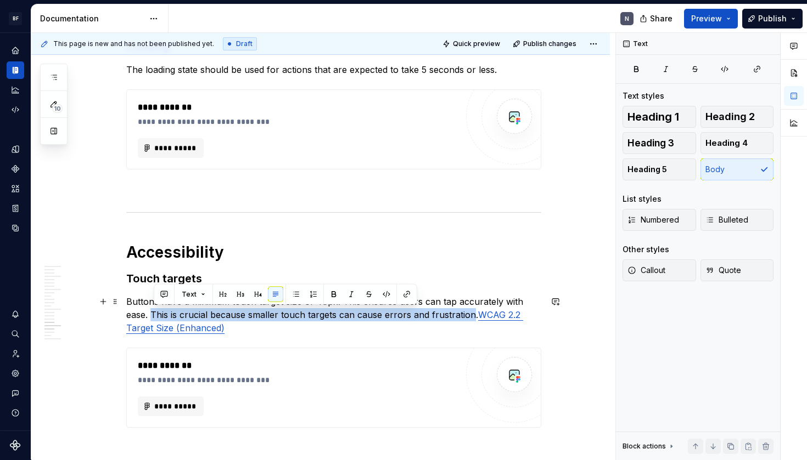
drag, startPoint x: 156, startPoint y: 315, endPoint x: 474, endPoint y: 312, distance: 318.3
click at [474, 312] on p "Buttons have a minimum touch target size of 48px. This ensures users can tap ac…" at bounding box center [333, 315] width 415 height 40
drag, startPoint x: 474, startPoint y: 313, endPoint x: 154, endPoint y: 313, distance: 320.5
click at [154, 313] on p "Buttons have a minimum touch target size of 48px. This ensures users can tap ac…" at bounding box center [333, 315] width 415 height 40
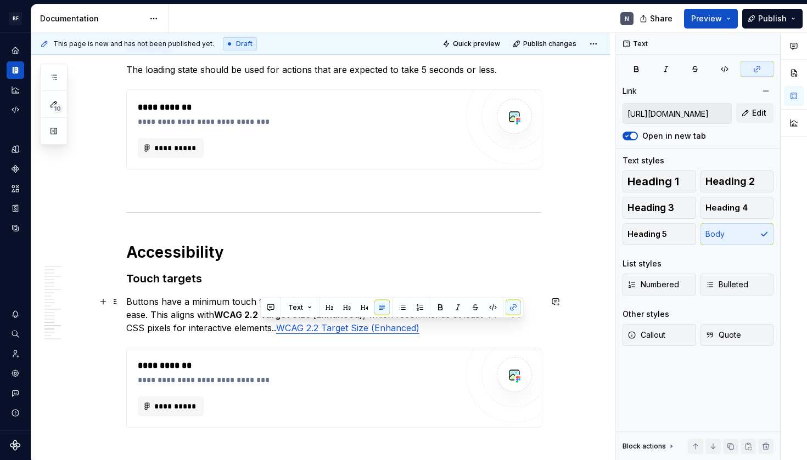
drag, startPoint x: 385, startPoint y: 330, endPoint x: 264, endPoint y: 330, distance: 120.7
click at [264, 330] on p "Buttons have a minimum touch target size of 48px. This ensures users can tap ac…" at bounding box center [333, 315] width 415 height 40
click at [220, 316] on p "Buttons have a minimum touch target size of 48px. This ensures users can tap ac…" at bounding box center [333, 315] width 415 height 40
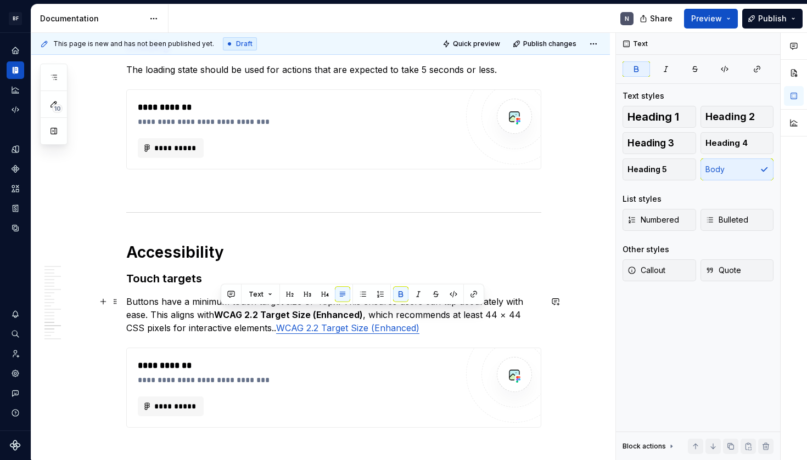
drag, startPoint x: 222, startPoint y: 314, endPoint x: 369, endPoint y: 351, distance: 152.0
click at [362, 315] on strong "WCAG 2.2 Target Size (Enhanced)" at bounding box center [288, 314] width 149 height 11
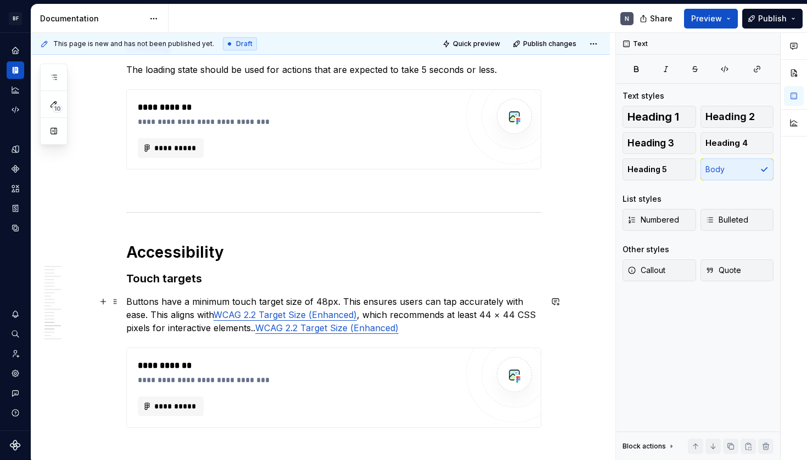
drag, startPoint x: 433, startPoint y: 325, endPoint x: 480, endPoint y: 323, distance: 46.2
click at [433, 325] on p "Buttons have a minimum touch target size of 48px. This ensures users can tap ac…" at bounding box center [333, 315] width 415 height 40
drag, startPoint x: 495, startPoint y: 316, endPoint x: 542, endPoint y: 314, distance: 46.1
click at [541, 314] on p "Buttons have a minimum touch target size of 48px. This ensures users can tap ac…" at bounding box center [333, 315] width 415 height 40
click at [478, 328] on p "Buttons have a minimum touch target size of 48px. This ensures users can tap ac…" at bounding box center [333, 315] width 415 height 40
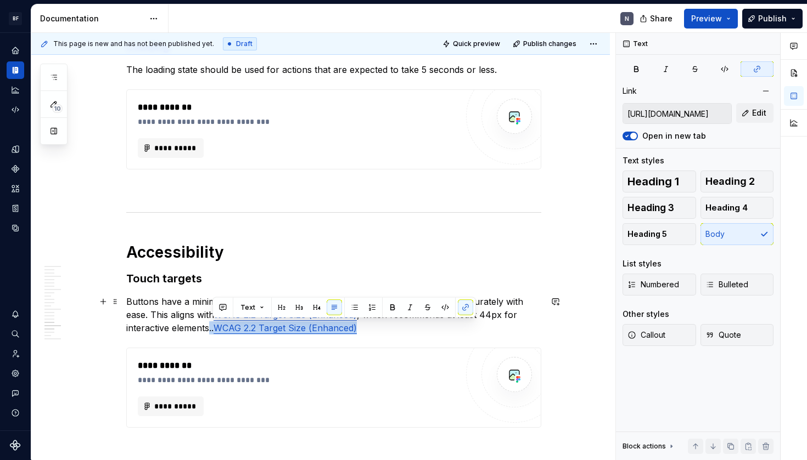
drag, startPoint x: 315, startPoint y: 325, endPoint x: 211, endPoint y: 328, distance: 104.3
click at [211, 328] on p "Buttons have a minimum touch target size of 48px. This ensures users can tap ac…" at bounding box center [333, 315] width 415 height 40
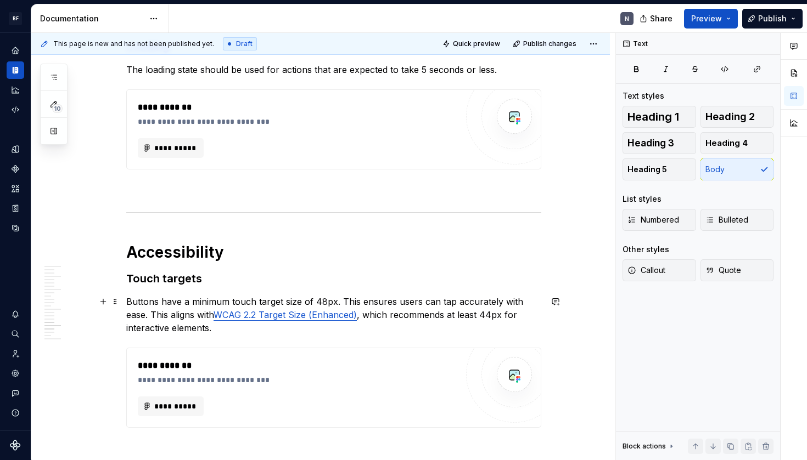
click at [184, 311] on p "Buttons have a minimum touch target size of 48px. This ensures users can tap ac…" at bounding box center [333, 315] width 415 height 40
click at [291, 332] on p "Buttons have a minimum touch target size of 48px. This ensures users can tap ac…" at bounding box center [333, 315] width 415 height 40
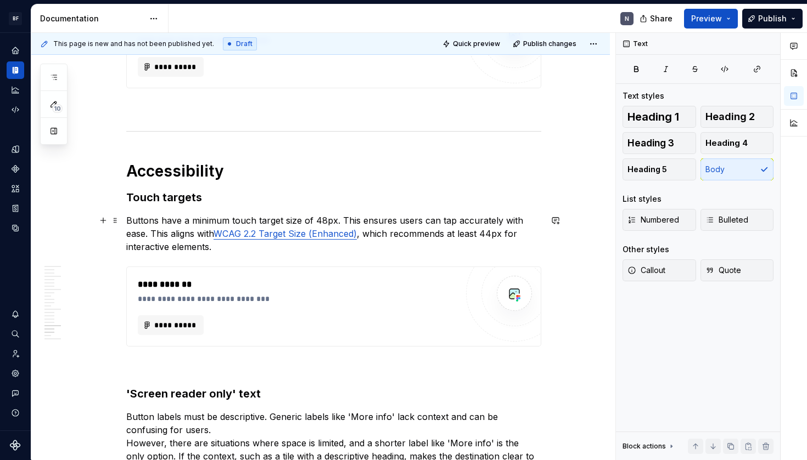
click at [170, 234] on p "Buttons have a minimum touch target size of 48px. This ensures users can tap ac…" at bounding box center [333, 234] width 415 height 40
click at [244, 253] on p "Buttons have a minimum touch target size of 48px. This ensures users can tap ac…" at bounding box center [333, 234] width 415 height 40
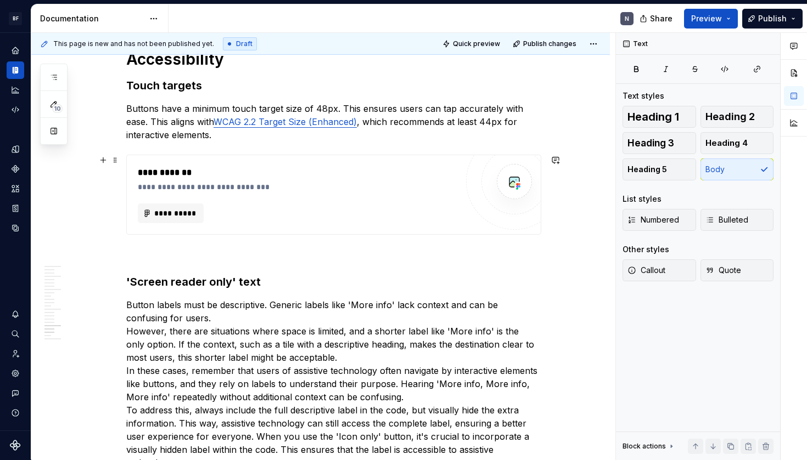
scroll to position [2792, 0]
click at [313, 342] on p "Button labels must be descriptive. Generic labels like 'More info' lack context…" at bounding box center [333, 390] width 415 height 184
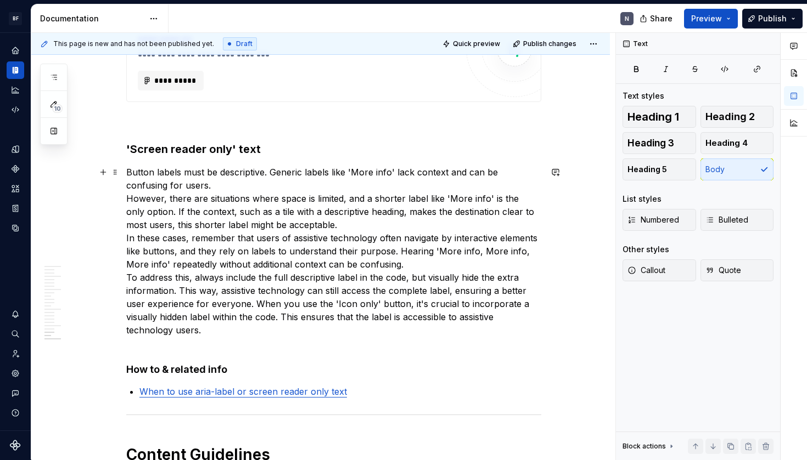
scroll to position [2927, 0]
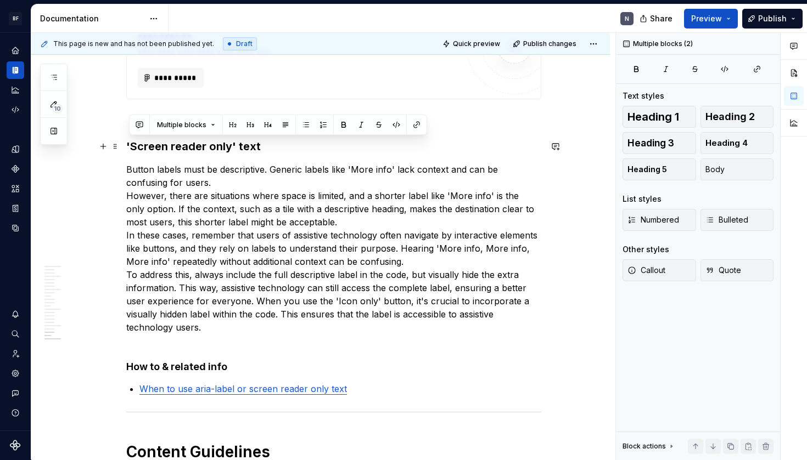
drag, startPoint x: 264, startPoint y: 333, endPoint x: 131, endPoint y: 148, distance: 228.0
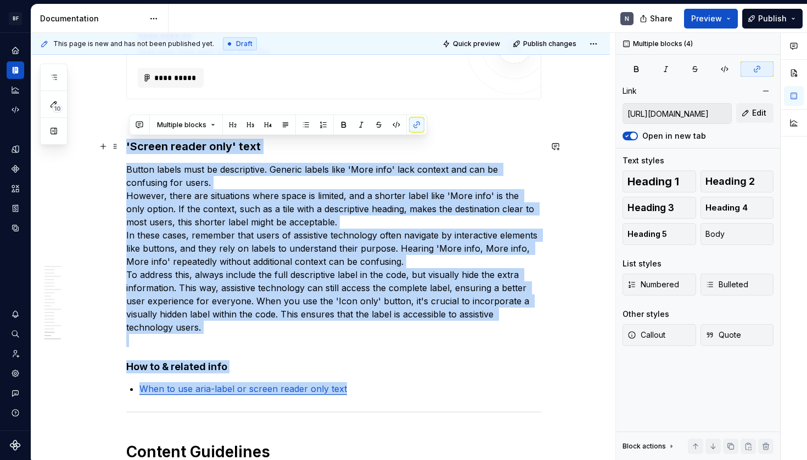
drag, startPoint x: 369, startPoint y: 392, endPoint x: 130, endPoint y: 142, distance: 346.2
drag, startPoint x: 333, startPoint y: 194, endPoint x: 358, endPoint y: 184, distance: 26.9
click at [333, 194] on p "Button labels must be descriptive. Generic labels like 'More info' lack context…" at bounding box center [333, 255] width 415 height 184
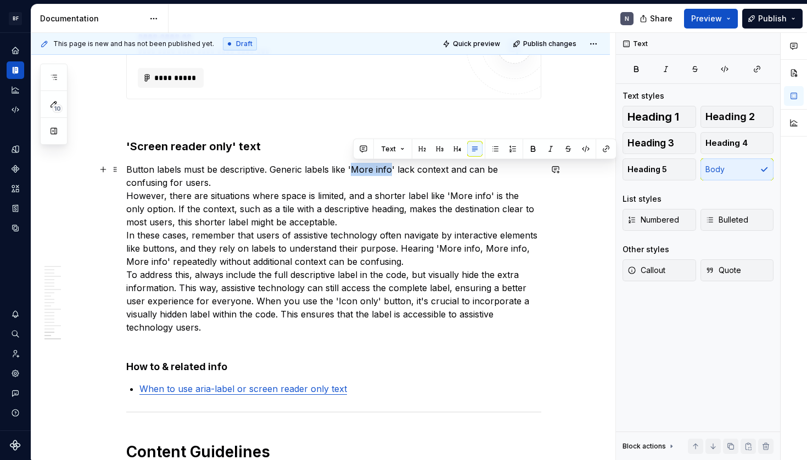
drag, startPoint x: 354, startPoint y: 170, endPoint x: 391, endPoint y: 166, distance: 36.4
click at [391, 166] on p "Button labels must be descriptive. Generic labels like 'More info' lack context…" at bounding box center [333, 255] width 415 height 184
drag, startPoint x: 353, startPoint y: 168, endPoint x: 396, endPoint y: 170, distance: 42.8
click at [396, 170] on p "Button labels must be descriptive. Generic labels like 'Lees meer' lack context…" at bounding box center [333, 255] width 415 height 184
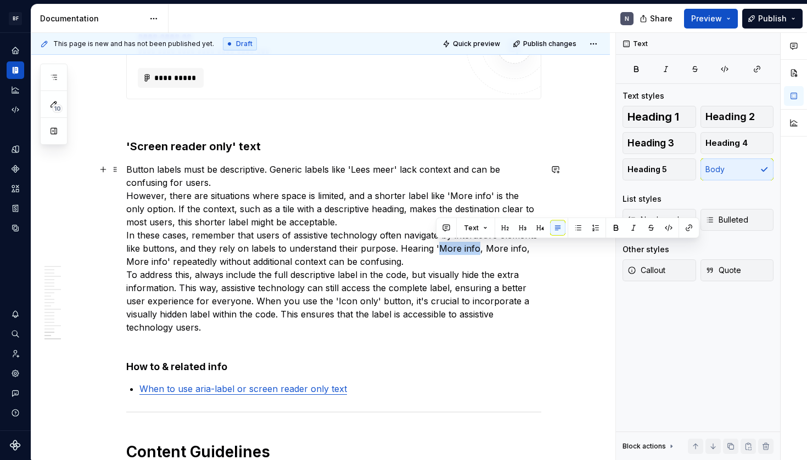
drag, startPoint x: 439, startPoint y: 252, endPoint x: 473, endPoint y: 250, distance: 34.1
click at [473, 250] on p "Button labels must be descriptive. Generic labels like 'Lees meer' lack context…" at bounding box center [333, 255] width 415 height 184
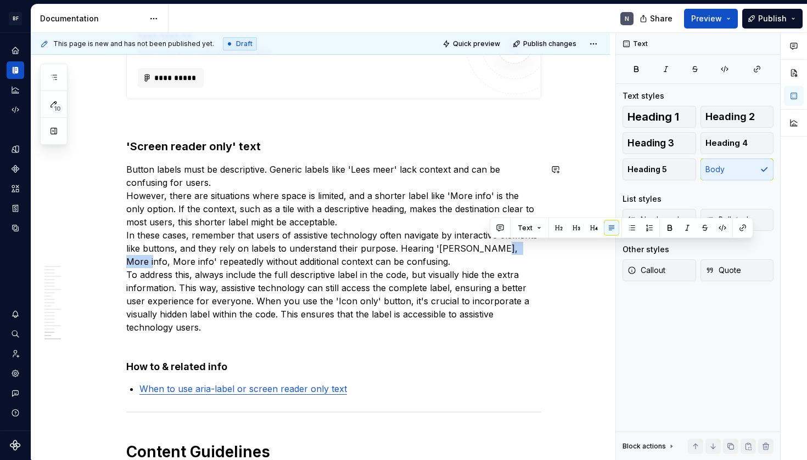
drag, startPoint x: 491, startPoint y: 251, endPoint x: 527, endPoint y: 249, distance: 36.3
click at [527, 249] on p "Button labels must be descriptive. Generic labels like 'Lees meer' lack context…" at bounding box center [333, 255] width 415 height 184
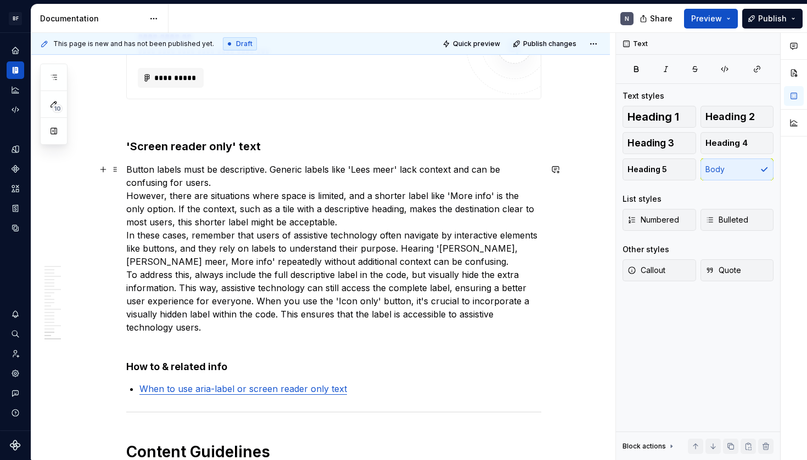
drag, startPoint x: 481, startPoint y: 252, endPoint x: 482, endPoint y: 257, distance: 5.6
click at [481, 252] on p "Button labels must be descriptive. Generic labels like 'Lees meer' lack context…" at bounding box center [333, 255] width 415 height 184
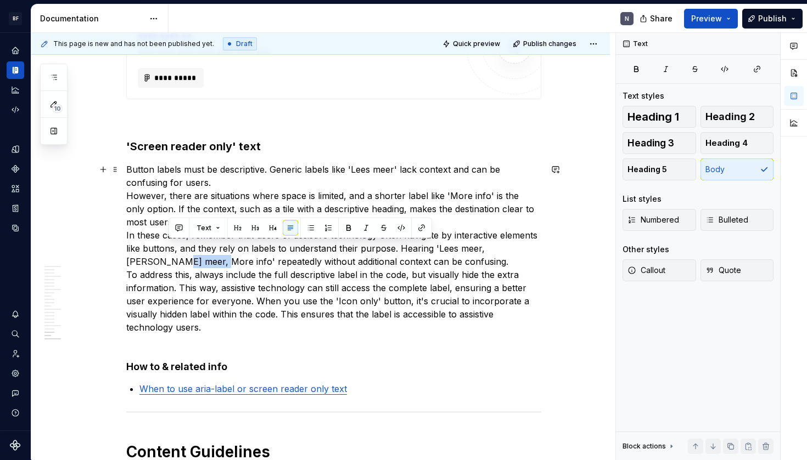
drag, startPoint x: 131, startPoint y: 262, endPoint x: 168, endPoint y: 261, distance: 37.3
click at [168, 261] on p "Button labels must be descriptive. Generic labels like 'Lees meer' lack context…" at bounding box center [333, 255] width 415 height 184
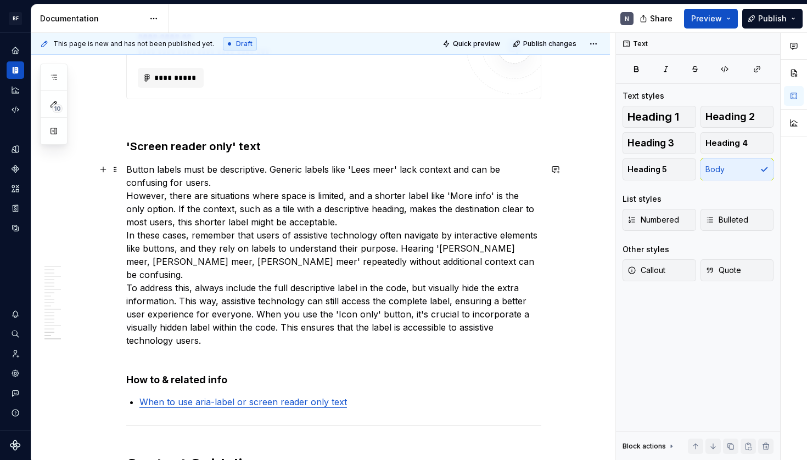
drag, startPoint x: 350, startPoint y: 325, endPoint x: 275, endPoint y: 335, distance: 74.8
click at [350, 325] on p "Button labels must be descriptive. Generic labels like 'Lees meer' lack context…" at bounding box center [333, 262] width 415 height 198
drag, startPoint x: 244, startPoint y: 330, endPoint x: 136, endPoint y: 185, distance: 180.4
click at [136, 182] on p "Button labels must be descriptive. Generic labels like 'Lees meer' lack context…" at bounding box center [333, 262] width 415 height 198
drag, startPoint x: 162, startPoint y: 272, endPoint x: 161, endPoint y: 264, distance: 7.9
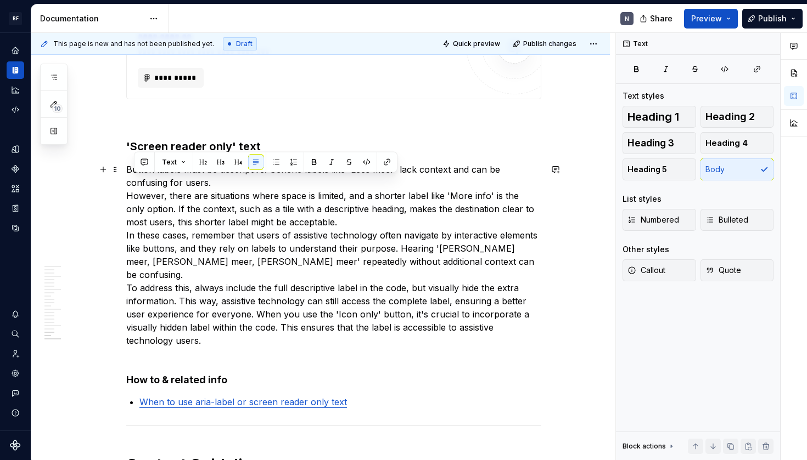
click at [161, 264] on p "Button labels must be descriptive. Generic labels like 'Lees meer' lack context…" at bounding box center [333, 262] width 415 height 198
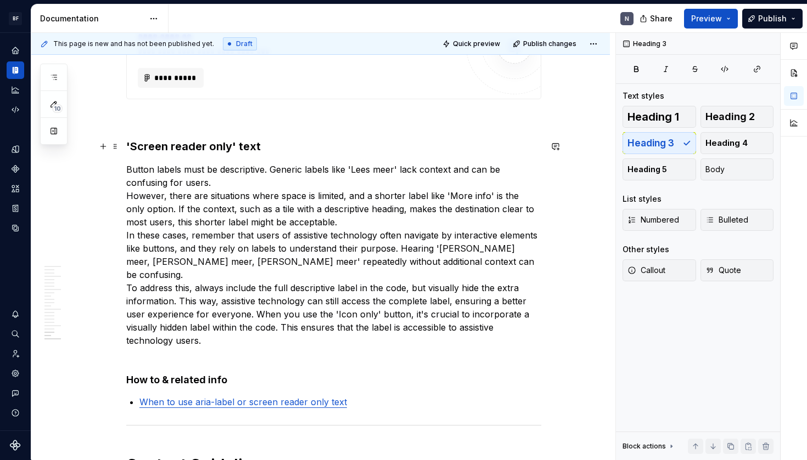
click at [131, 148] on h3 "'Screen reader only' text" at bounding box center [333, 146] width 415 height 15
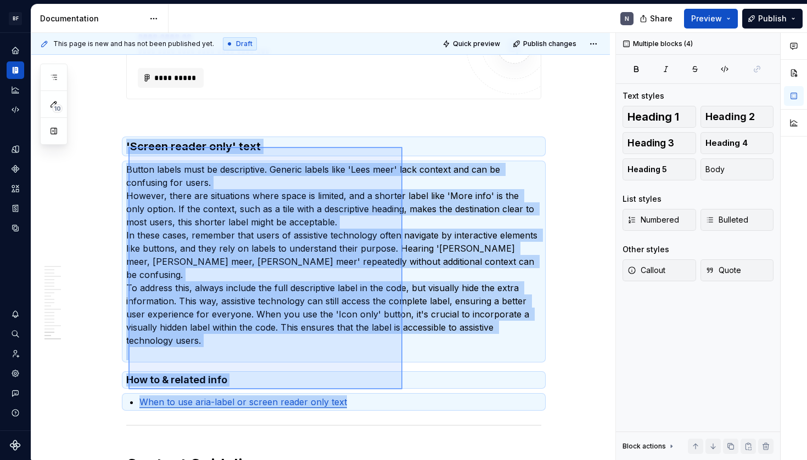
drag, startPoint x: 128, startPoint y: 147, endPoint x: 402, endPoint y: 390, distance: 365.8
click at [402, 390] on div "This page is new and has not been published yet. Draft Quick preview Publish ch…" at bounding box center [323, 246] width 584 height 427
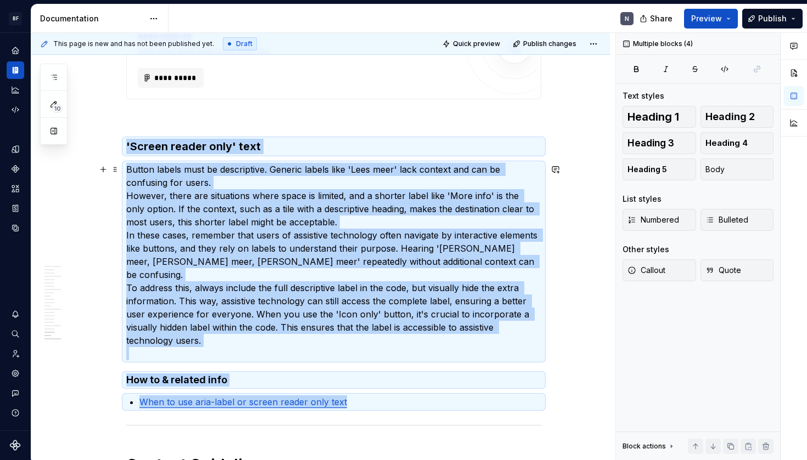
click at [351, 189] on p "Button labels must be descriptive. Generic labels like 'Lees meer' lack context…" at bounding box center [333, 262] width 415 height 198
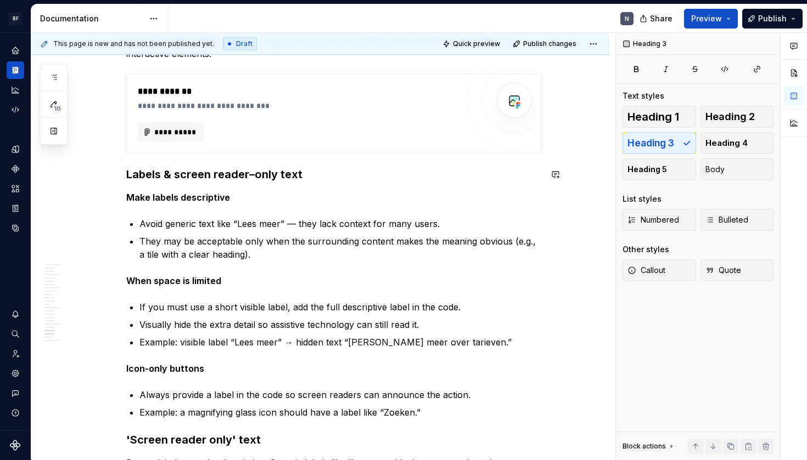
scroll to position [2873, 0]
click at [221, 237] on p "They may be acceptable only when the surrounding content makes the meaning obvi…" at bounding box center [340, 248] width 402 height 26
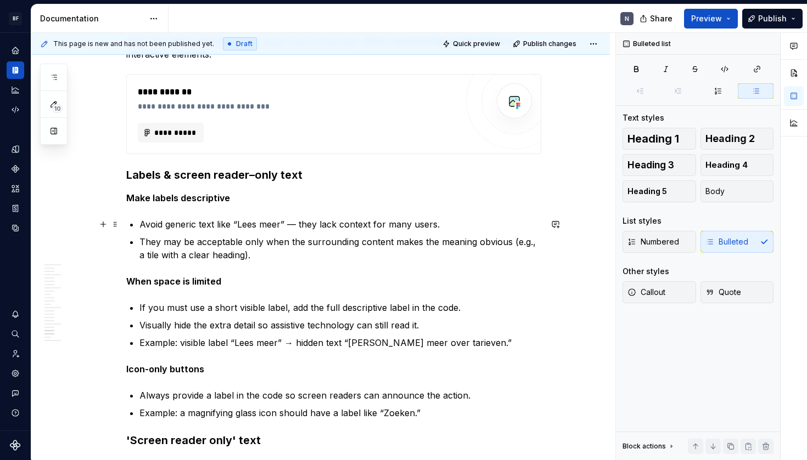
drag, startPoint x: 299, startPoint y: 225, endPoint x: 295, endPoint y: 237, distance: 12.7
click at [298, 226] on p "Avoid generic text like “Lees meer” — they lack context for many users." at bounding box center [340, 224] width 402 height 13
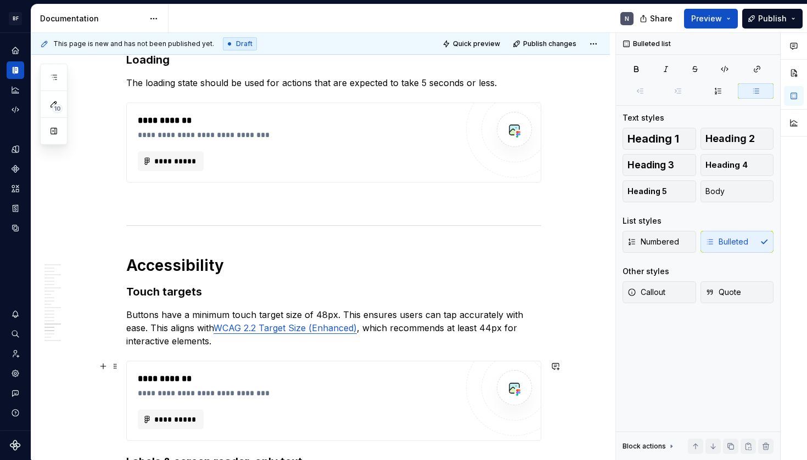
scroll to position [2771, 0]
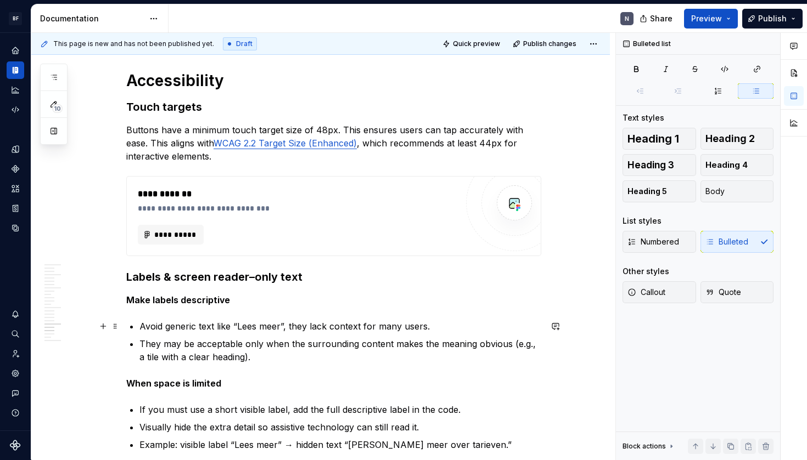
click at [348, 342] on p "They may be acceptable only when the surrounding content makes the meaning obvi…" at bounding box center [340, 350] width 402 height 26
click at [315, 354] on p "They may be acceptable only when the surrounding content makes the meaning obvi…" at bounding box center [340, 350] width 402 height 26
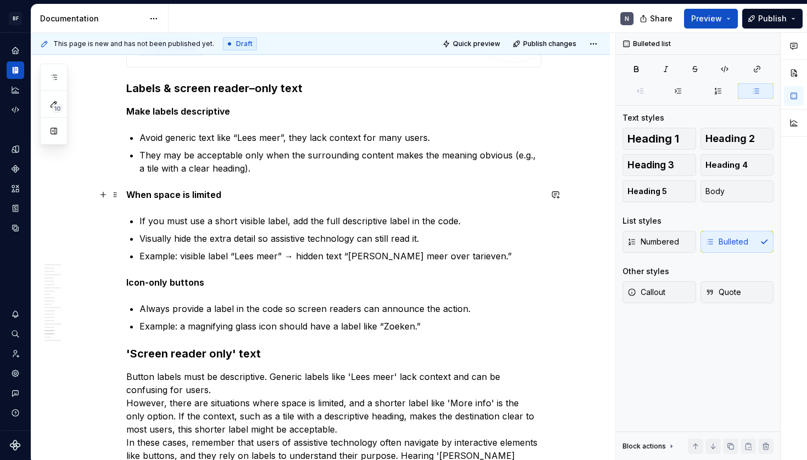
scroll to position [2958, 0]
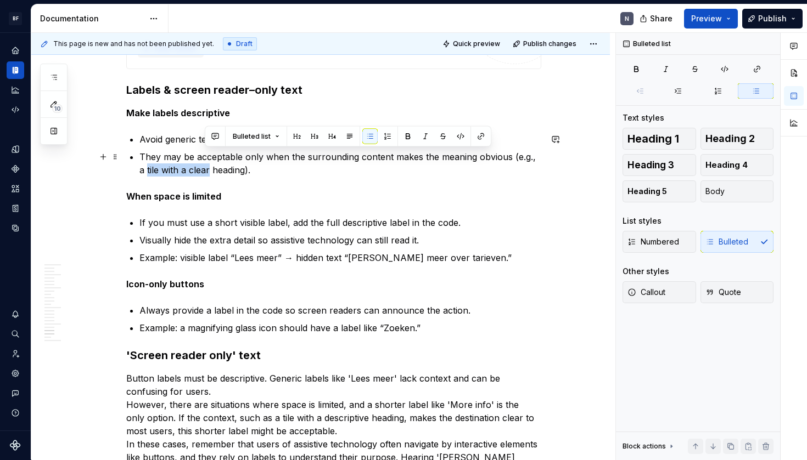
drag, startPoint x: 206, startPoint y: 171, endPoint x: 125, endPoint y: 172, distance: 81.2
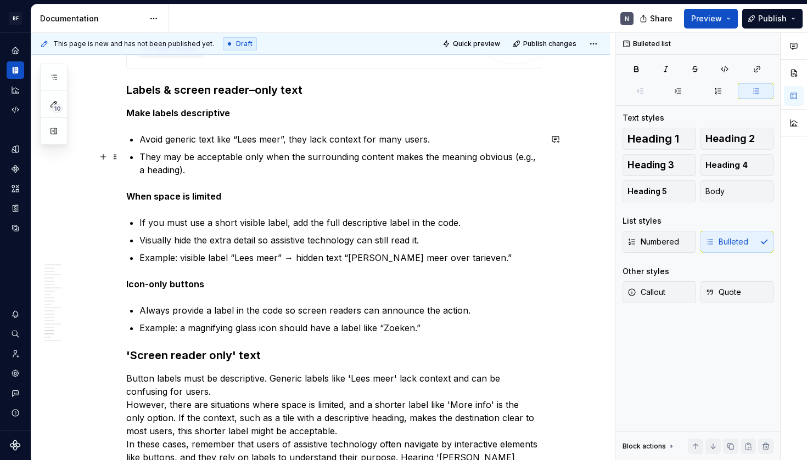
click at [200, 170] on p "They may be acceptable only when the surrounding content makes the meaning obvi…" at bounding box center [340, 163] width 402 height 26
click at [323, 164] on p "They may be acceptable only when the surrounding content makes the meaning obvi…" at bounding box center [340, 163] width 402 height 26
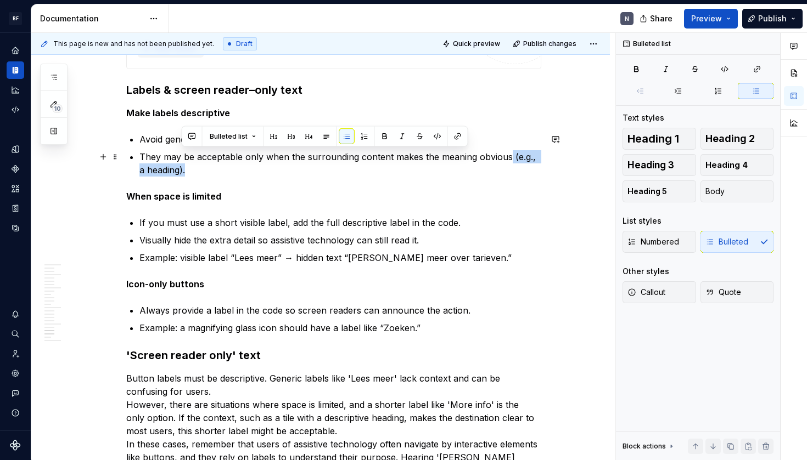
drag, startPoint x: 510, startPoint y: 156, endPoint x: 520, endPoint y: 171, distance: 18.1
click at [520, 171] on p "They may be acceptable only when the surrounding content makes the meaning obvi…" at bounding box center [340, 163] width 402 height 26
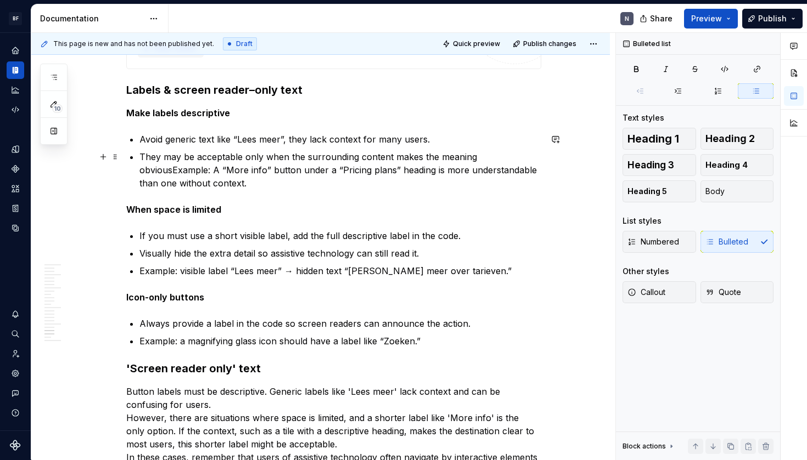
drag, startPoint x: 176, startPoint y: 170, endPoint x: 179, endPoint y: 178, distance: 9.2
click at [176, 171] on p "They may be acceptable only when the surrounding content makes the meaning obvi…" at bounding box center [340, 170] width 402 height 40
click at [519, 160] on p "They may be acceptable only when the surrounding content makes the meaning obvi…" at bounding box center [340, 170] width 402 height 40
click at [214, 173] on p "They may be acceptable only when the surrounding content makes the meaning obvi…" at bounding box center [340, 170] width 402 height 40
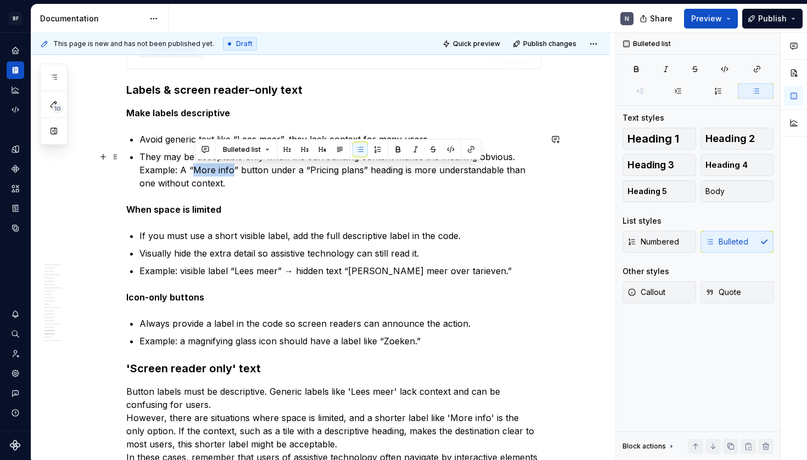
drag, startPoint x: 232, startPoint y: 168, endPoint x: 196, endPoint y: 170, distance: 36.2
click at [196, 170] on p "They may be acceptable only when the surrounding content makes the meaning obvi…" at bounding box center [340, 170] width 402 height 40
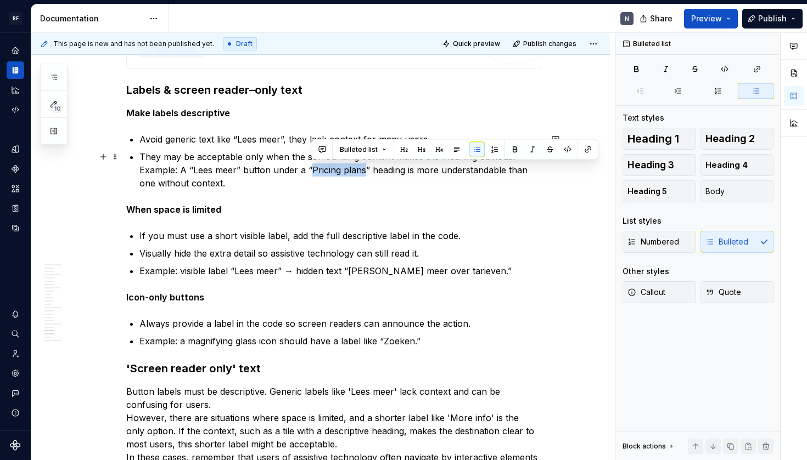
drag, startPoint x: 313, startPoint y: 170, endPoint x: 365, endPoint y: 170, distance: 52.1
click at [365, 170] on p "They may be acceptable only when the surrounding content makes the meaning obvi…" at bounding box center [340, 170] width 402 height 40
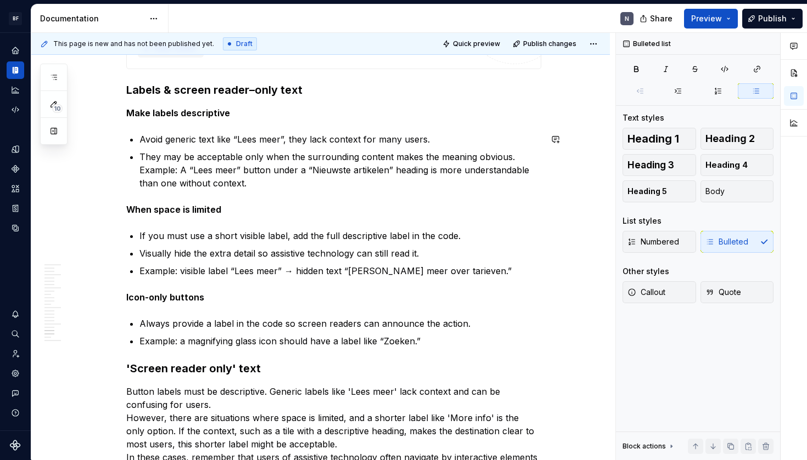
click at [335, 183] on p "They may be acceptable only when the surrounding content makes the meaning obvi…" at bounding box center [340, 170] width 402 height 40
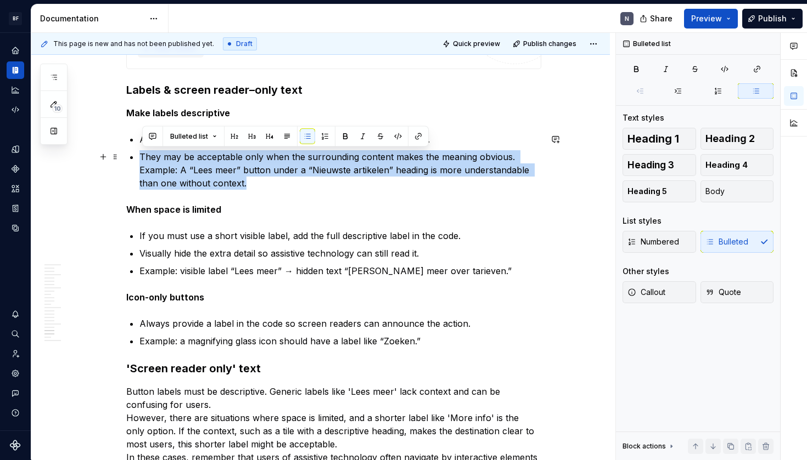
drag, startPoint x: 335, startPoint y: 183, endPoint x: 369, endPoint y: 185, distance: 34.1
click at [336, 183] on p "They may be acceptable only when the surrounding content makes the meaning obvi…" at bounding box center [340, 170] width 402 height 40
click at [371, 185] on p "They may be acceptable only when the surrounding content makes the meaning obvi…" at bounding box center [340, 170] width 402 height 40
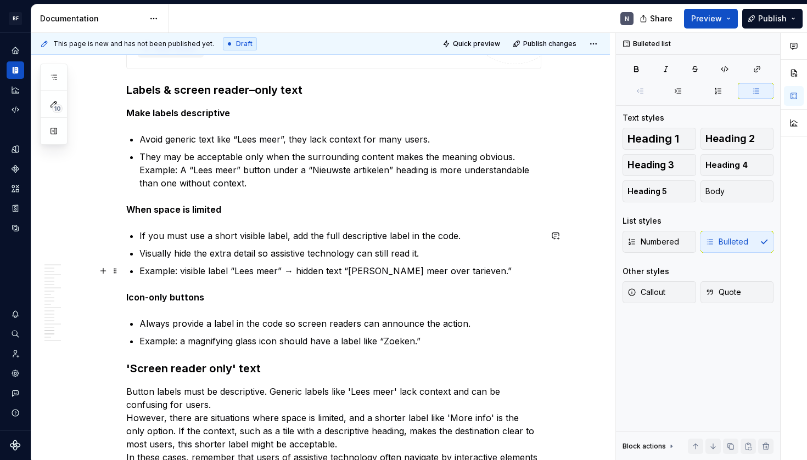
click at [297, 262] on ul "If you must use a short visible label, add the full descriptive label in the co…" at bounding box center [340, 253] width 402 height 48
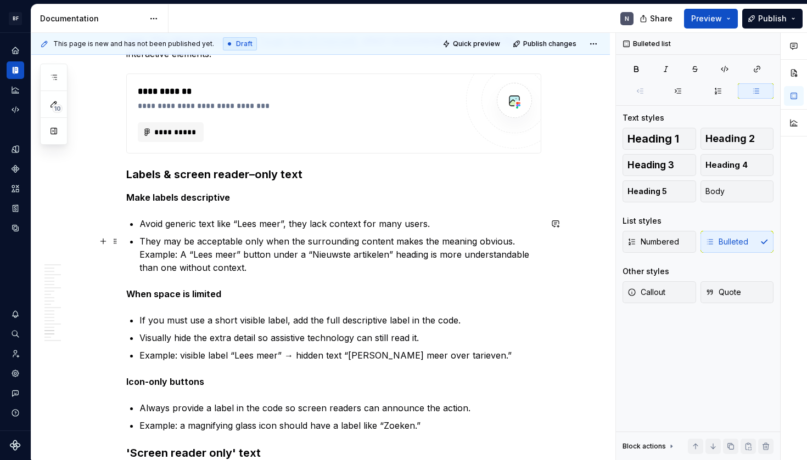
scroll to position [2873, 0]
click at [287, 241] on p "They may be acceptable only when the surrounding content makes the meaning obvi…" at bounding box center [340, 255] width 402 height 40
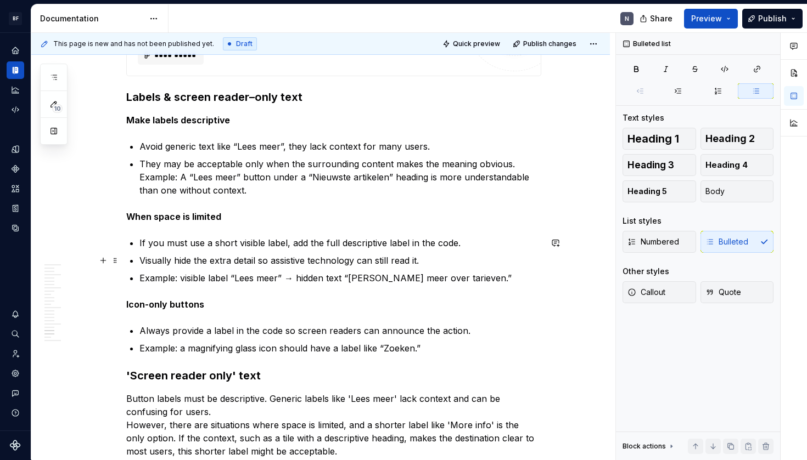
scroll to position [2952, 0]
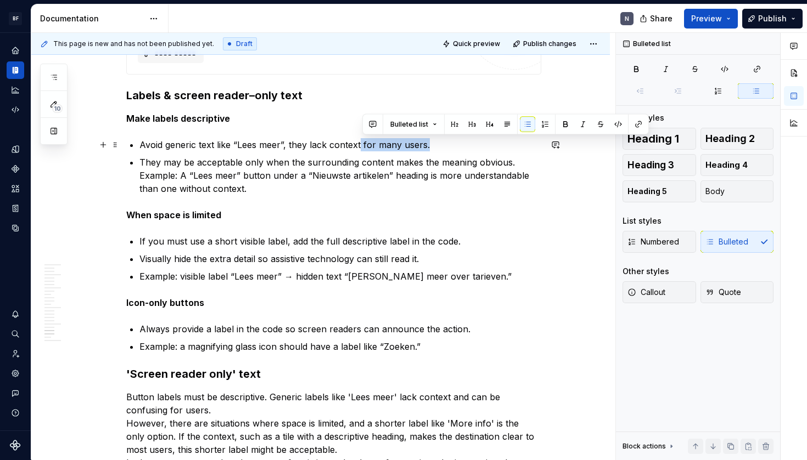
drag, startPoint x: 362, startPoint y: 143, endPoint x: 462, endPoint y: 143, distance: 100.4
click at [462, 143] on p "Avoid generic text like “Lees meer”, they lack context for many users." at bounding box center [340, 144] width 402 height 13
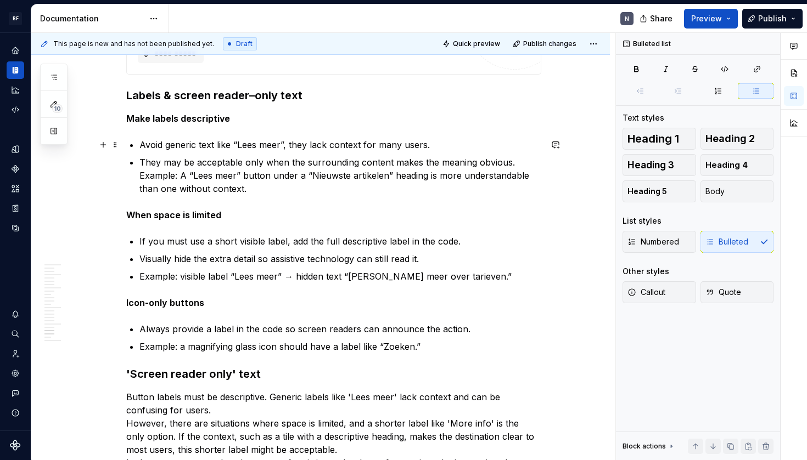
click at [402, 142] on p "Avoid generic text like “Lees meer”, they lack context for many users." at bounding box center [340, 144] width 402 height 13
click at [390, 143] on p "Avoid generic text like “Lees meer”, they lack context for many users." at bounding box center [340, 144] width 402 height 13
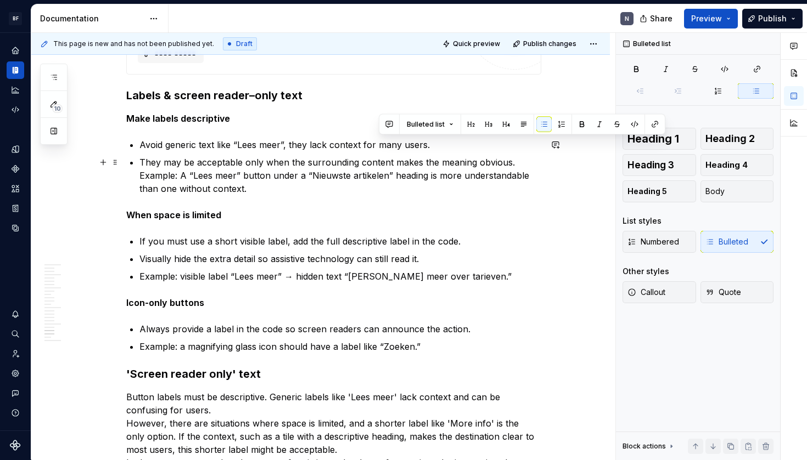
click at [340, 158] on p "They may be acceptable only when the surrounding content makes the meaning obvi…" at bounding box center [340, 176] width 402 height 40
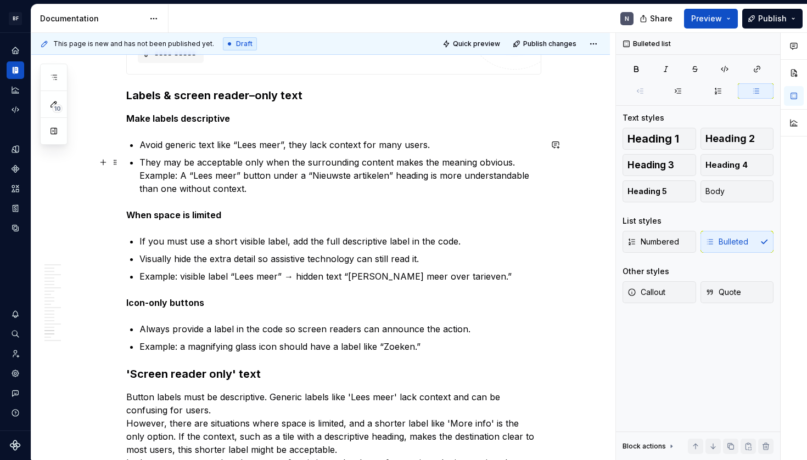
click at [326, 187] on p "They may be acceptable only when the surrounding content makes the meaning obvi…" at bounding box center [340, 176] width 402 height 40
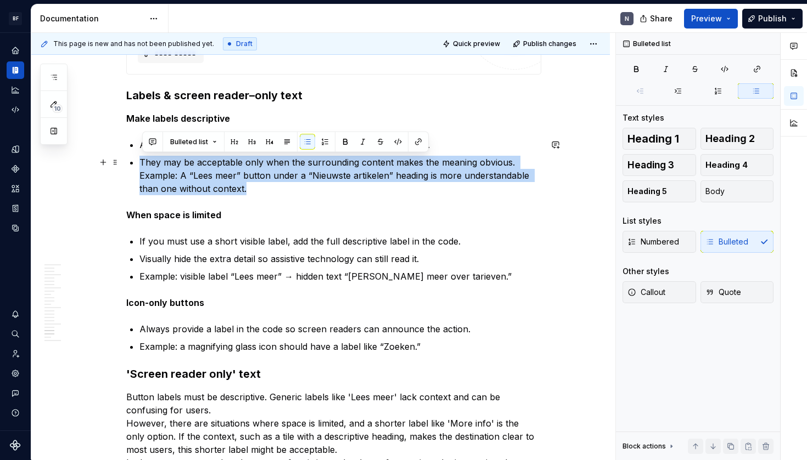
drag, startPoint x: 320, startPoint y: 188, endPoint x: 212, endPoint y: 183, distance: 108.8
click at [139, 162] on p "They may be acceptable only when the surrounding content makes the meaning obvi…" at bounding box center [340, 176] width 402 height 40
click at [241, 184] on p "They may be acceptable only when the surrounding content makes the meaning obvi…" at bounding box center [340, 176] width 402 height 40
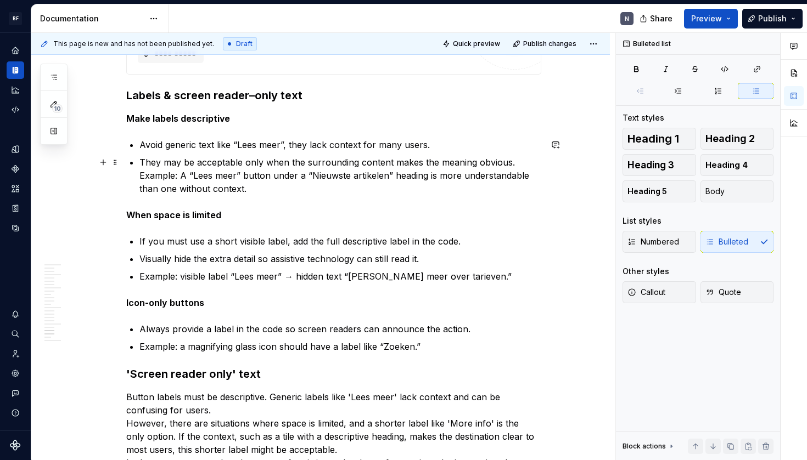
click at [287, 181] on p "They may be acceptable only when the surrounding content makes the meaning obvi…" at bounding box center [340, 176] width 402 height 40
click at [284, 185] on p "They may be acceptable only when the surrounding content makes the meaning obvi…" at bounding box center [340, 176] width 402 height 40
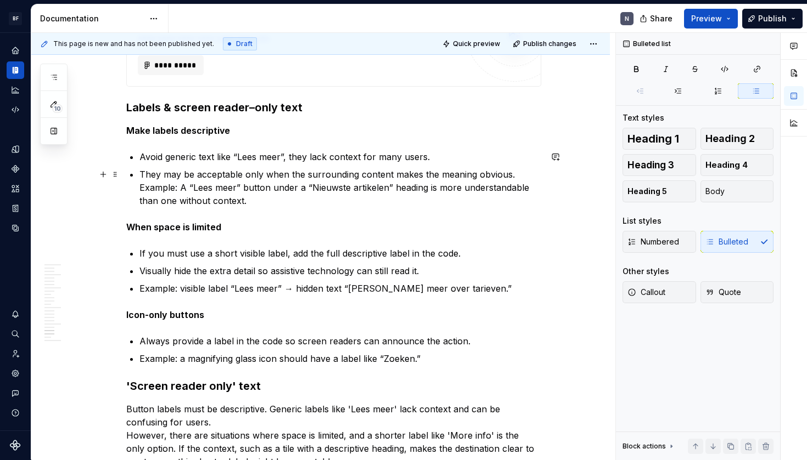
scroll to position [2939, 0]
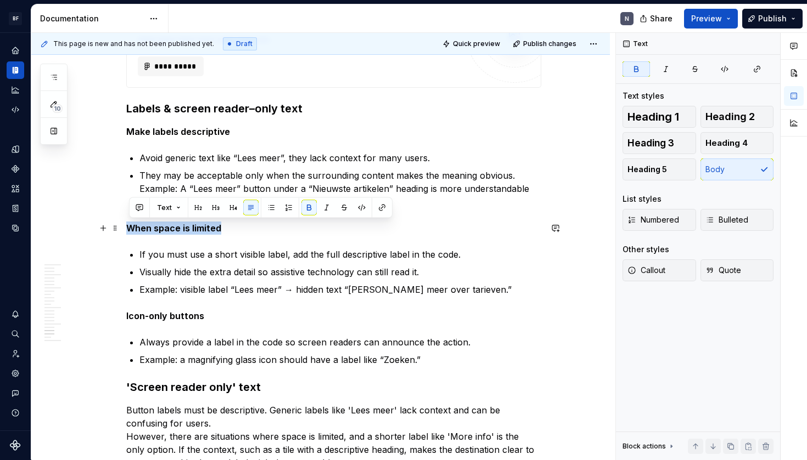
drag, startPoint x: 252, startPoint y: 230, endPoint x: 65, endPoint y: 230, distance: 187.7
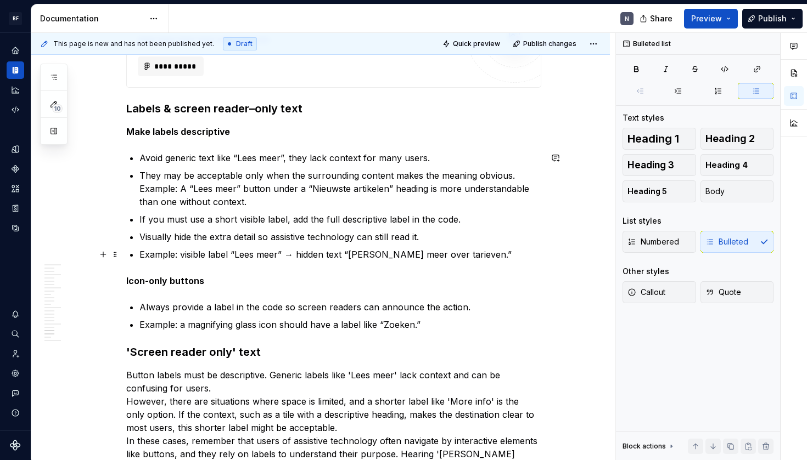
click at [305, 254] on p "Example: visible label “Lees meer” → hidden text “Lees meer over tarieven.”" at bounding box center [340, 254] width 402 height 13
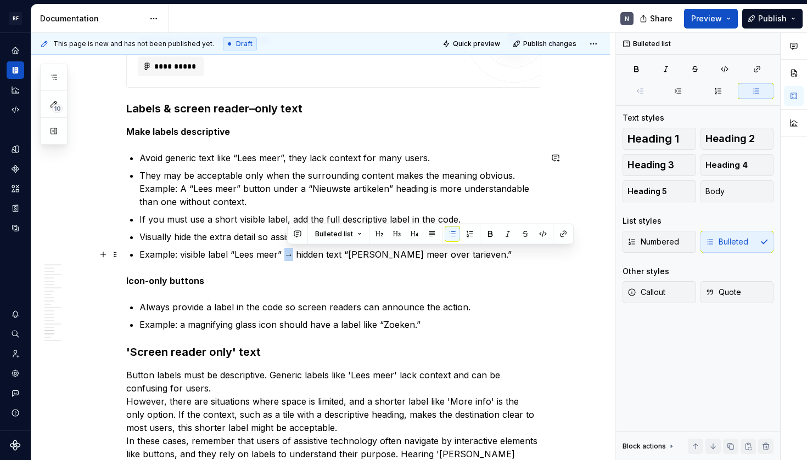
drag, startPoint x: 294, startPoint y: 256, endPoint x: 288, endPoint y: 256, distance: 5.5
click at [288, 256] on p "Example: visible label “Lees meer” → hidden text “Lees meer over tarieven.”" at bounding box center [340, 254] width 402 height 13
click at [289, 256] on p "Example: visible label “Lees meer” → hidden text “Lees meer over tarieven.”" at bounding box center [340, 254] width 402 height 13
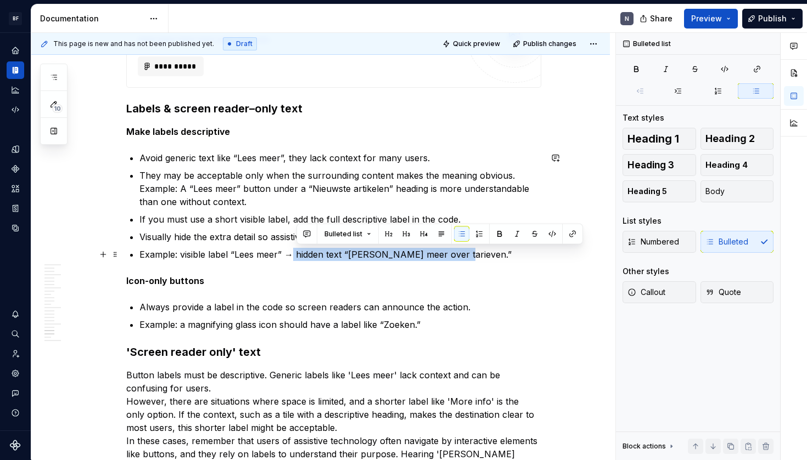
drag, startPoint x: 473, startPoint y: 256, endPoint x: 297, endPoint y: 257, distance: 175.6
click at [297, 257] on p "Example: visible label “Lees meer” → hidden text “Lees meer over tarieven.”" at bounding box center [340, 254] width 402 height 13
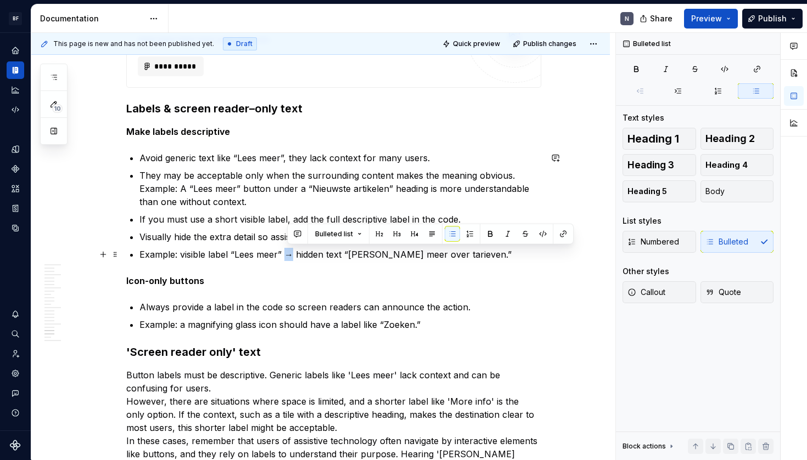
click at [290, 256] on p "Example: visible label “Lees meer” → hidden text “Lees meer over tarieven.”" at bounding box center [340, 254] width 402 height 13
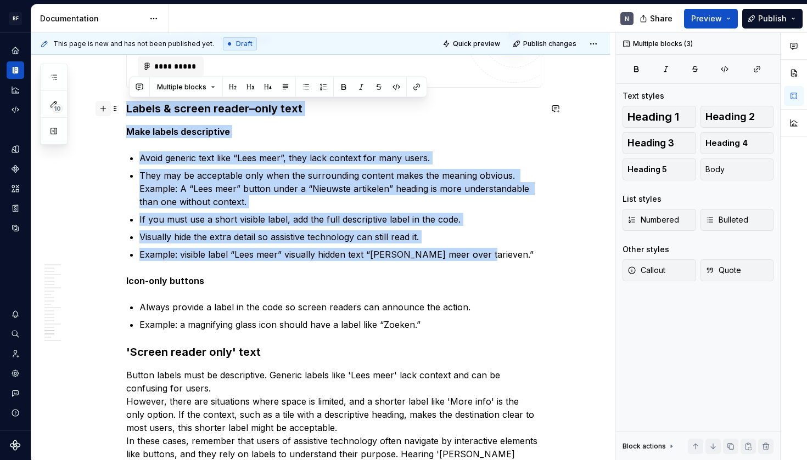
drag, startPoint x: 472, startPoint y: 254, endPoint x: 105, endPoint y: 111, distance: 393.8
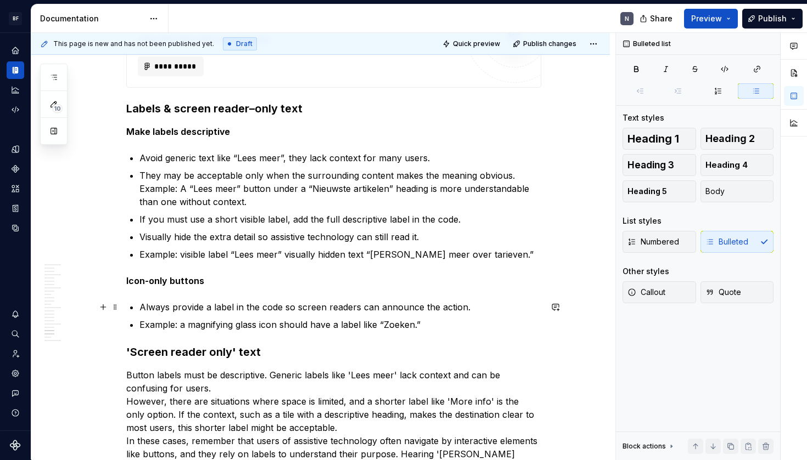
click at [327, 307] on p "Always provide a label in the code so screen readers can announce the action." at bounding box center [340, 307] width 402 height 13
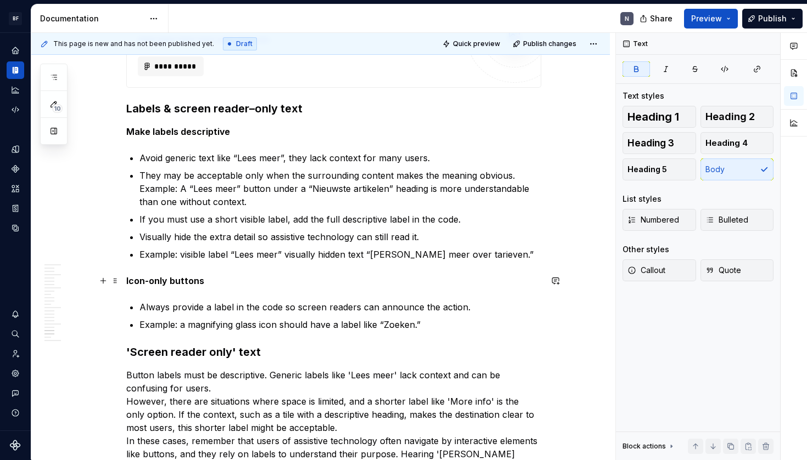
click at [307, 277] on p "Icon-only buttons" at bounding box center [333, 280] width 415 height 13
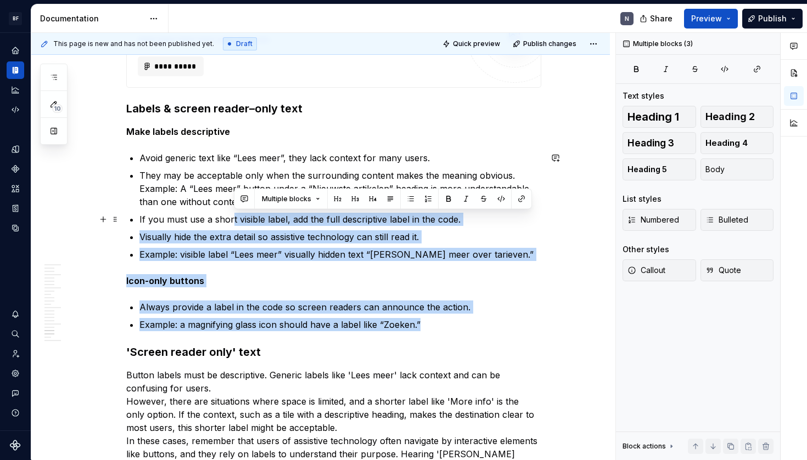
drag, startPoint x: 438, startPoint y: 322, endPoint x: 235, endPoint y: 215, distance: 229.3
click at [263, 327] on p "Example: a magnifying glass icon should have a label like “Zoeken.”" at bounding box center [340, 324] width 402 height 13
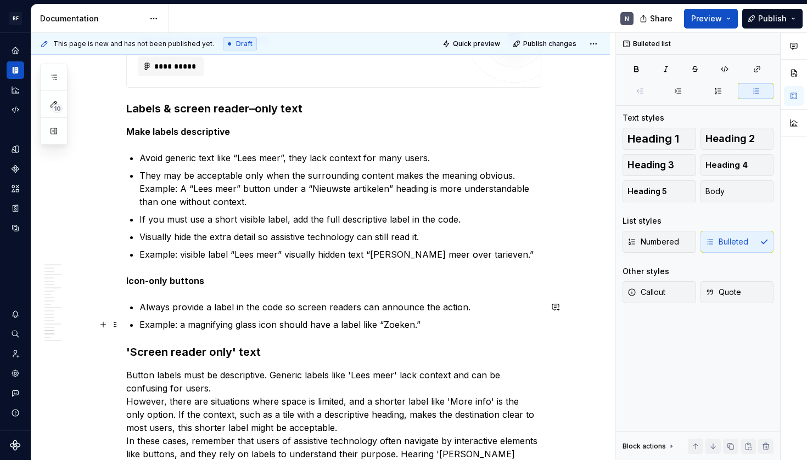
click at [249, 324] on p "Example: a magnifying glass icon should have a label like “Zoeken.”" at bounding box center [340, 324] width 402 height 13
drag, startPoint x: 258, startPoint y: 326, endPoint x: 257, endPoint y: 335, distance: 9.3
click at [258, 328] on p "Example: a magnifying icon should have a label like “Zoeken.”" at bounding box center [340, 324] width 402 height 13
click at [255, 329] on p "Example: a magnifying icon should have a label like “Zoeken.”" at bounding box center [340, 324] width 402 height 13
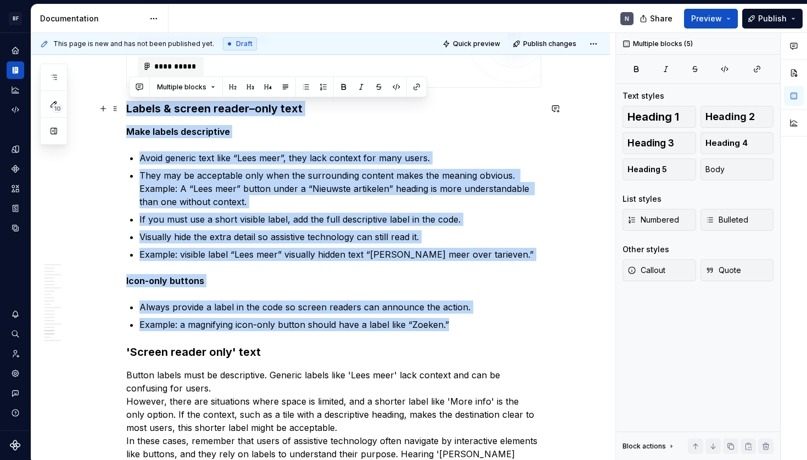
drag, startPoint x: 469, startPoint y: 324, endPoint x: 122, endPoint y: 107, distance: 408.5
drag, startPoint x: 398, startPoint y: 161, endPoint x: 382, endPoint y: 164, distance: 15.6
click at [398, 161] on p "Avoid generic text like “Lees meer”, they lack context for many users." at bounding box center [340, 157] width 402 height 13
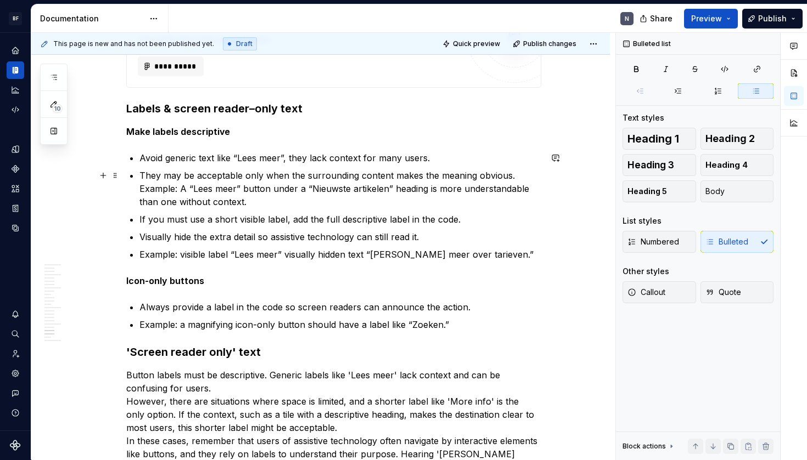
click at [310, 165] on ul "Avoid generic text like “Lees meer”, they lack context for many users. They may…" at bounding box center [340, 206] width 402 height 110
click at [179, 108] on h3 "Labels & screen reader–only text" at bounding box center [333, 108] width 415 height 15
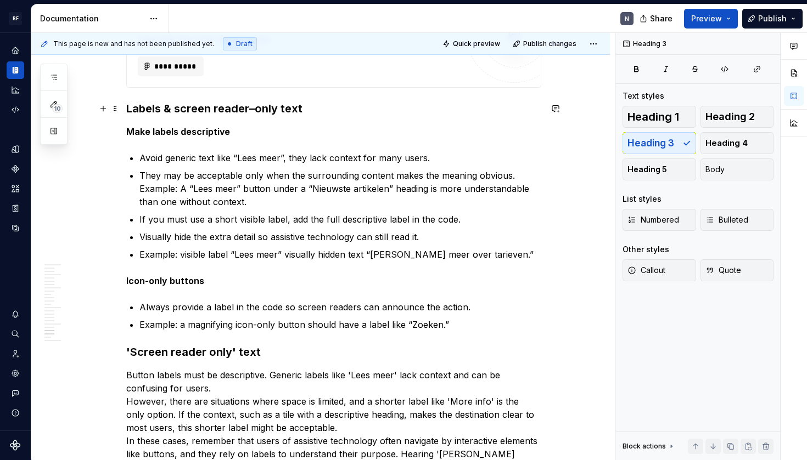
drag, startPoint x: 181, startPoint y: 112, endPoint x: 179, endPoint y: 120, distance: 7.5
click at [181, 112] on h3 "Labels & screen reader–only text" at bounding box center [333, 108] width 415 height 15
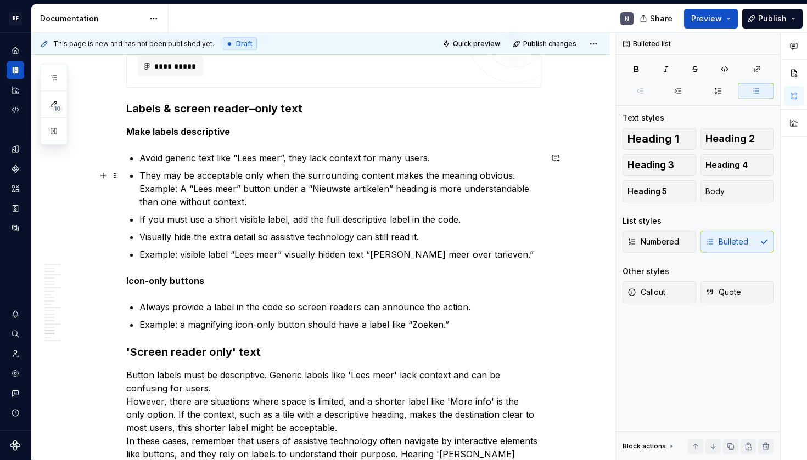
click at [331, 193] on p "They may be acceptable only when the surrounding content makes the meaning obvi…" at bounding box center [340, 189] width 402 height 40
click at [326, 179] on p "They may be acceptable only when the surrounding content makes the meaning obvi…" at bounding box center [340, 189] width 402 height 40
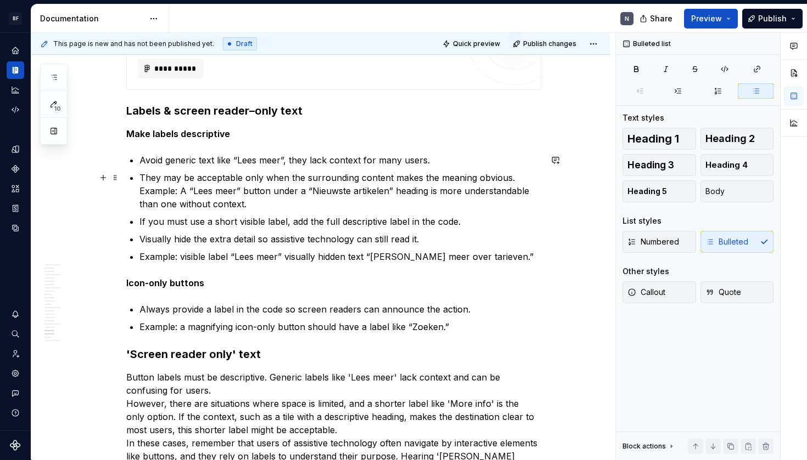
click at [314, 205] on p "They may be acceptable only when the surrounding content makes the meaning obvi…" at bounding box center [340, 191] width 402 height 40
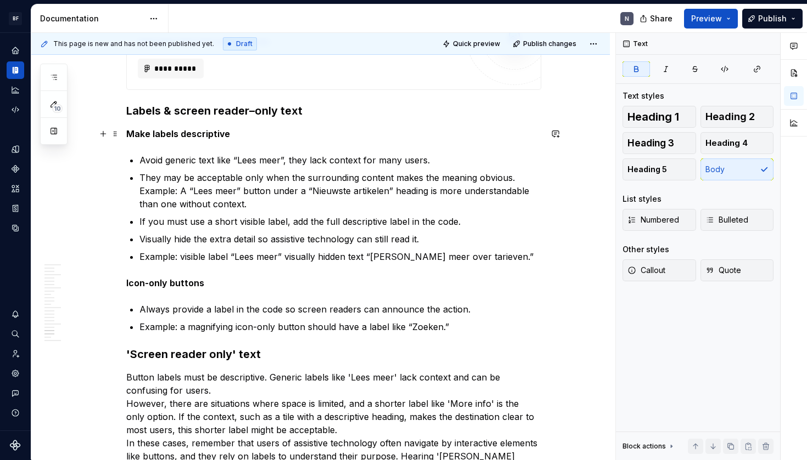
click at [203, 134] on strong "Make labels descriptive" at bounding box center [178, 133] width 104 height 11
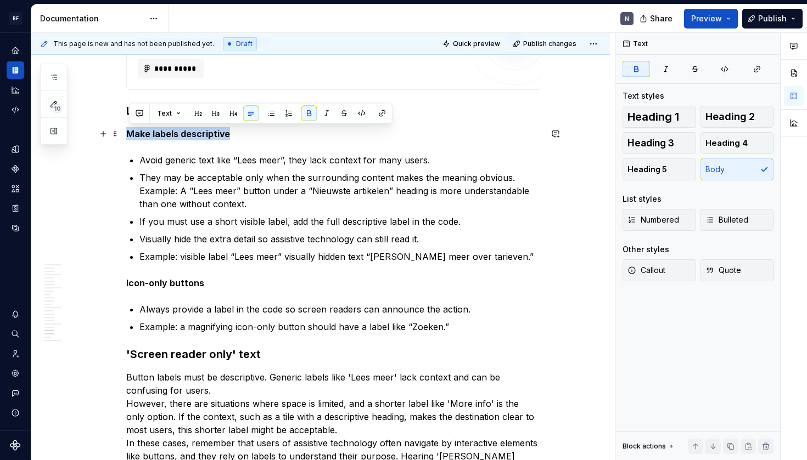
click at [203, 134] on strong "Make labels descriptive" at bounding box center [178, 133] width 104 height 11
click at [737, 134] on button "Heading 4" at bounding box center [737, 143] width 74 height 22
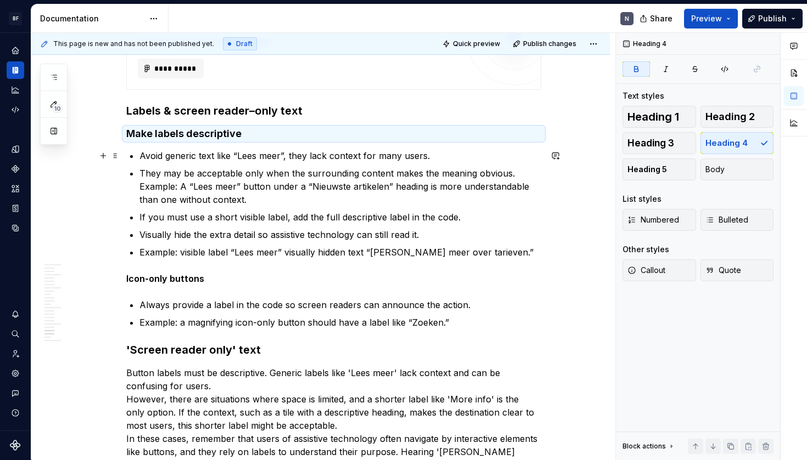
click at [370, 150] on p "Avoid generic text like “Lees meer”, they lack context for many users." at bounding box center [340, 155] width 402 height 13
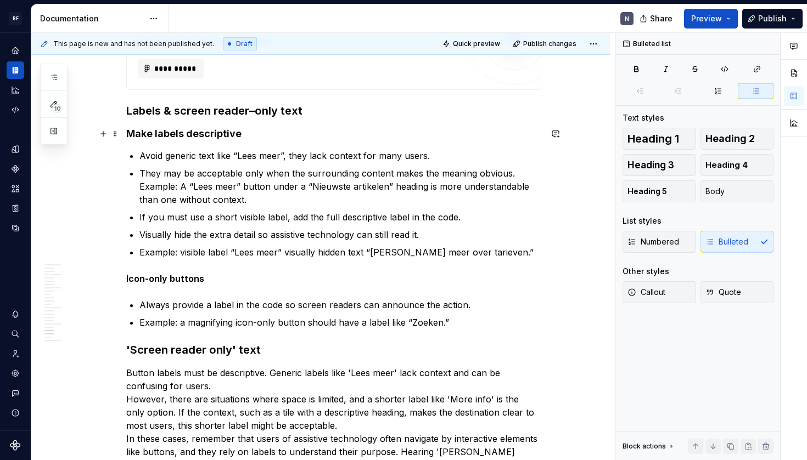
click at [304, 138] on h4 "Make labels descriptive" at bounding box center [333, 133] width 415 height 13
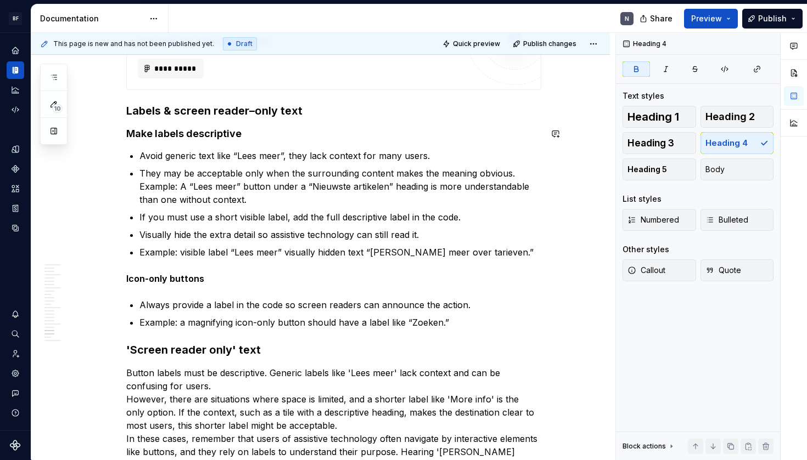
click at [322, 116] on h3 "Labels & screen reader–only text" at bounding box center [333, 110] width 415 height 15
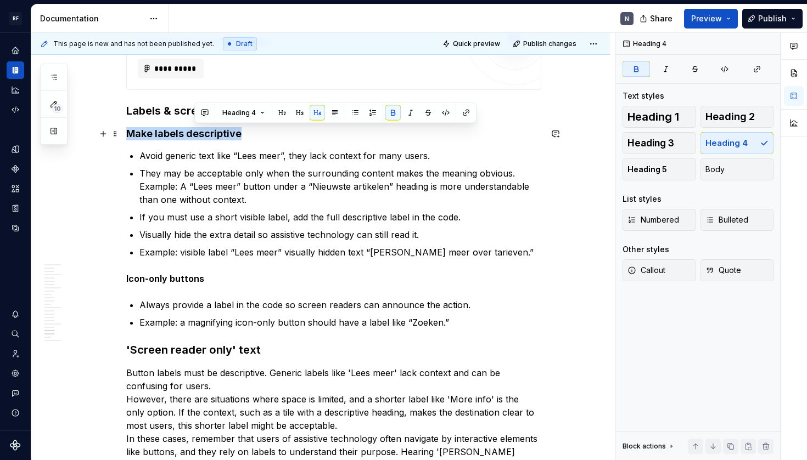
drag, startPoint x: 253, startPoint y: 135, endPoint x: 77, endPoint y: 130, distance: 176.2
click at [717, 162] on button "Body" at bounding box center [737, 170] width 74 height 22
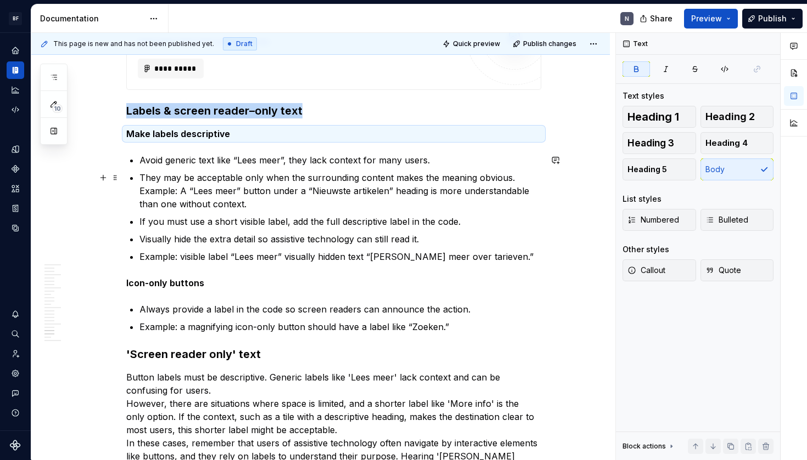
click at [274, 204] on p "They may be acceptable only when the surrounding content makes the meaning obvi…" at bounding box center [340, 191] width 402 height 40
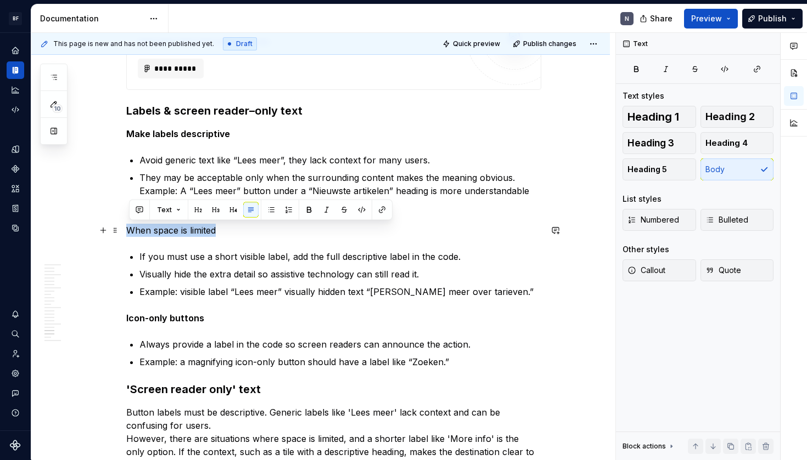
drag, startPoint x: 62, startPoint y: 224, endPoint x: 54, endPoint y: 224, distance: 7.7
click at [157, 319] on strong "Icon-only buttons" at bounding box center [165, 318] width 78 height 11
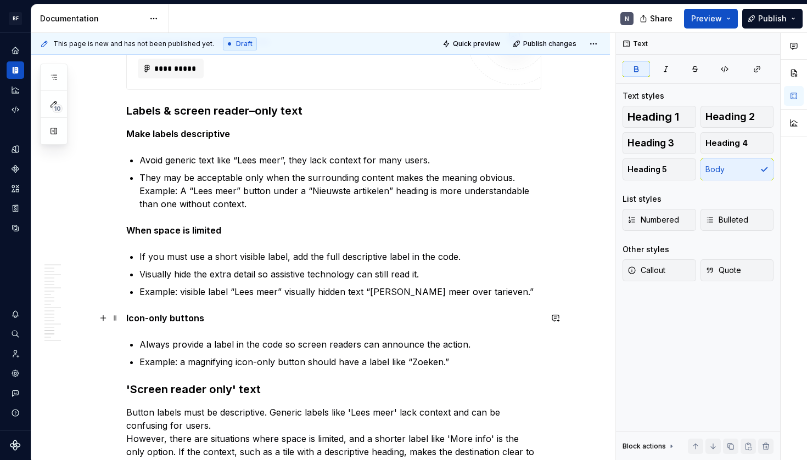
click at [207, 322] on p "Icon-only buttons" at bounding box center [333, 318] width 415 height 13
click at [282, 320] on p "Icon-only buttons" at bounding box center [333, 318] width 415 height 13
click at [143, 290] on p "Example: visible label “Lees meer” visually hidden text “Lees meer over tarieve…" at bounding box center [340, 291] width 402 height 13
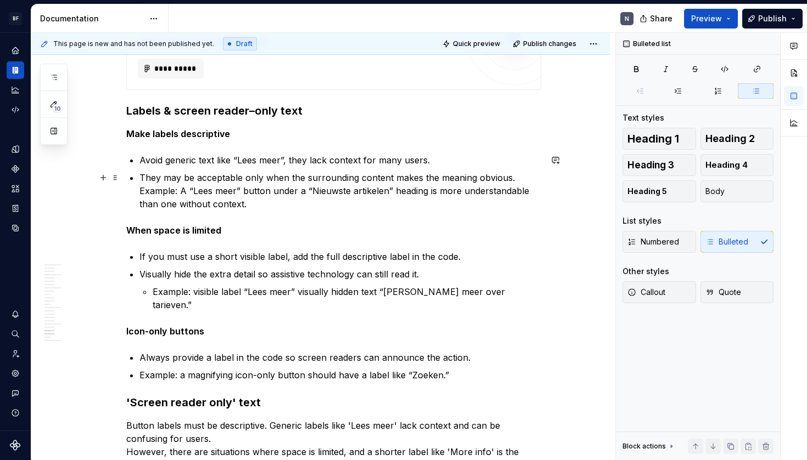
click at [144, 189] on p "They may be acceptable only when the surrounding content makes the meaning obvi…" at bounding box center [340, 191] width 402 height 40
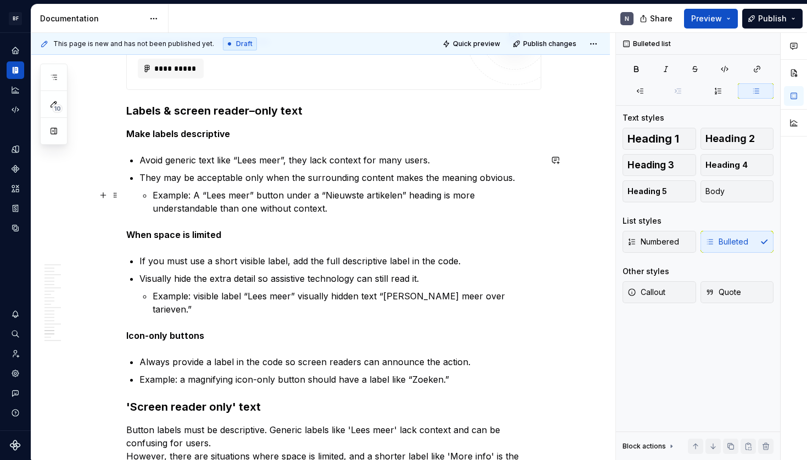
click at [316, 202] on p "Example: A “Lees meer” button under a “Nieuwste artikelen” heading is more unde…" at bounding box center [347, 202] width 388 height 26
click at [346, 263] on p "If you must use a short visible label, add the full descriptive label in the co…" at bounding box center [340, 261] width 402 height 13
click at [153, 194] on li "They may be acceptable only when the surrounding content makes the meaning obvi…" at bounding box center [340, 193] width 402 height 44
click at [349, 204] on p "Example: A “Lees meer” button under a “Nieuwste artikelen” heading is more unde…" at bounding box center [347, 202] width 388 height 26
drag, startPoint x: 155, startPoint y: 195, endPoint x: 153, endPoint y: 209, distance: 13.9
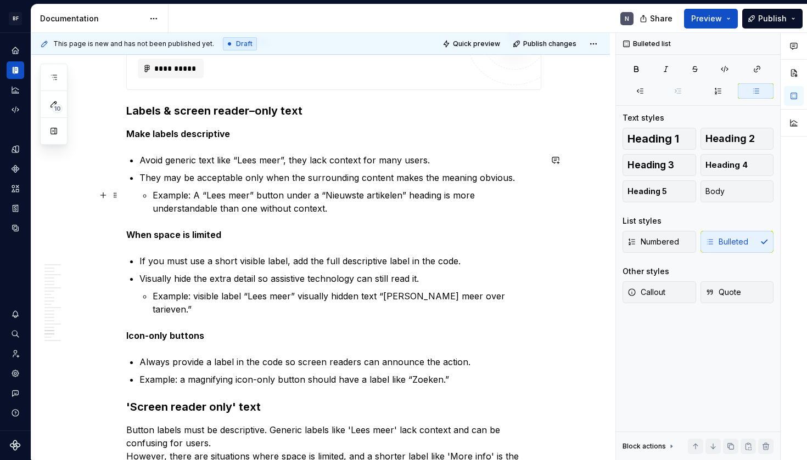
click at [155, 195] on p "Example: A “Lees meer” button under a “Nieuwste artikelen” heading is more unde…" at bounding box center [347, 202] width 388 height 26
click at [155, 295] on li "Visually hide the extra detail so assistive technology can still read it. Examp…" at bounding box center [340, 294] width 402 height 44
click at [155, 297] on p "Example: visible label “Lees meer” visually hidden text “Lees meer over tarieve…" at bounding box center [347, 303] width 388 height 26
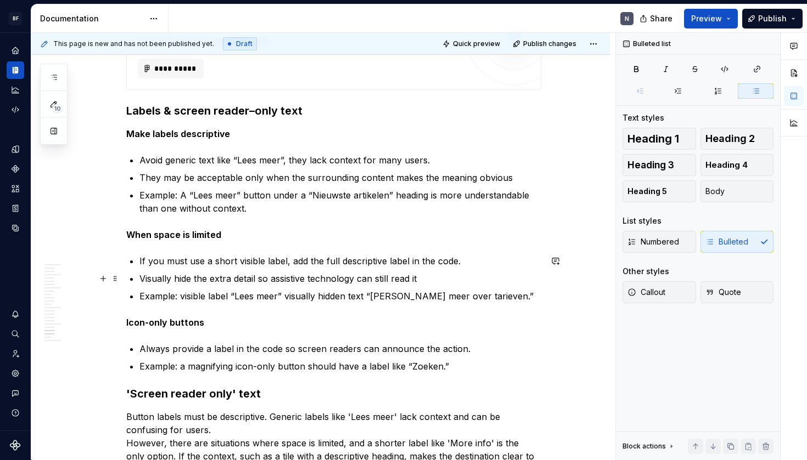
click at [461, 275] on p "Visually hide the extra detail so assistive technology can still read it" at bounding box center [340, 278] width 402 height 13
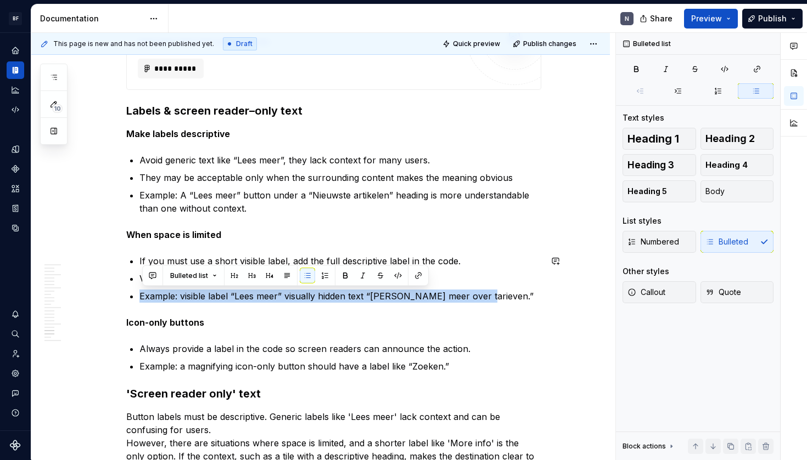
drag, startPoint x: 140, startPoint y: 296, endPoint x: 481, endPoint y: 291, distance: 340.3
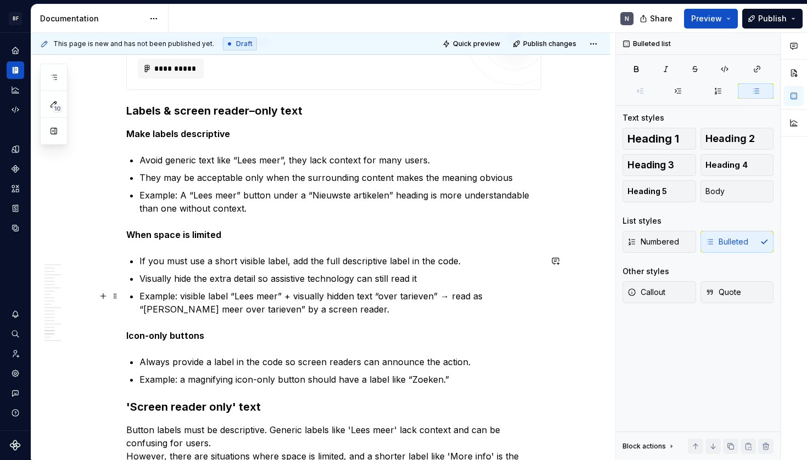
click at [335, 308] on p "Example: visible label “Lees meer” + visually hidden text “over tarieven” → rea…" at bounding box center [340, 303] width 402 height 26
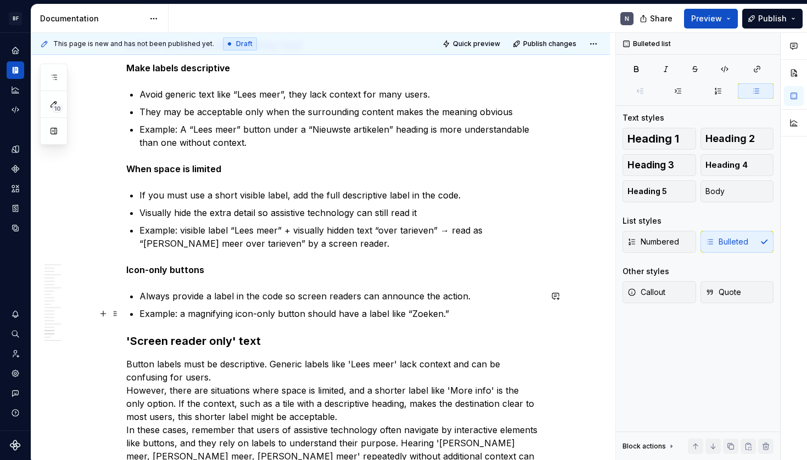
scroll to position [3003, 0]
click at [445, 310] on p "Example: a magnifying icon-only button should have a label like “Zoeken.”" at bounding box center [340, 313] width 402 height 13
drag, startPoint x: 433, startPoint y: 322, endPoint x: 438, endPoint y: 339, distance: 17.9
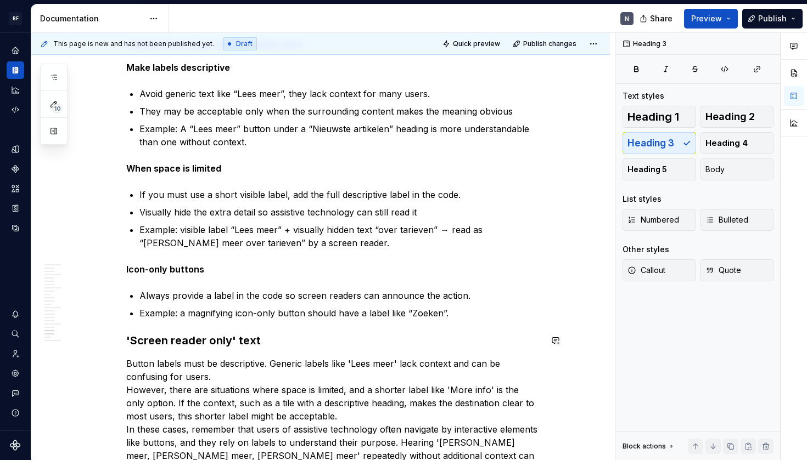
click at [457, 309] on p "Example: a magnifying icon-only button should have a label like “Zoeken”." at bounding box center [340, 313] width 402 height 13
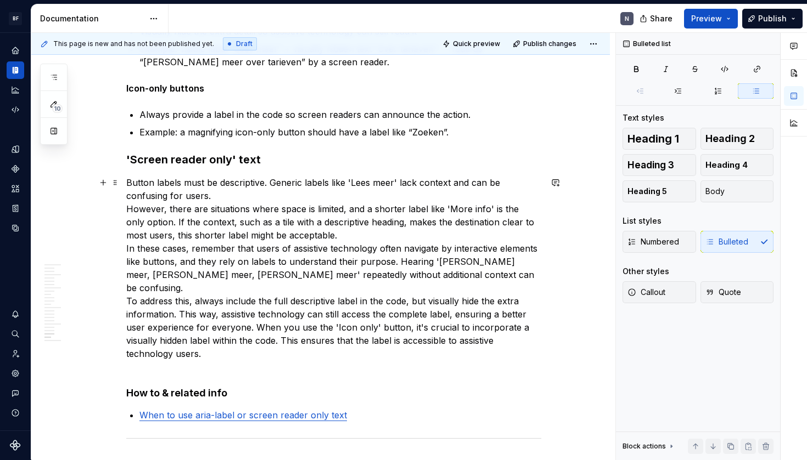
scroll to position [3185, 0]
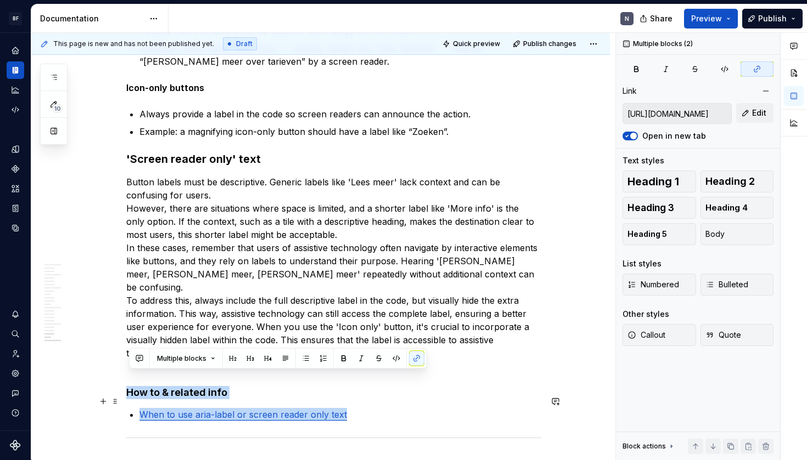
drag, startPoint x: 131, startPoint y: 379, endPoint x: 357, endPoint y: 397, distance: 226.8
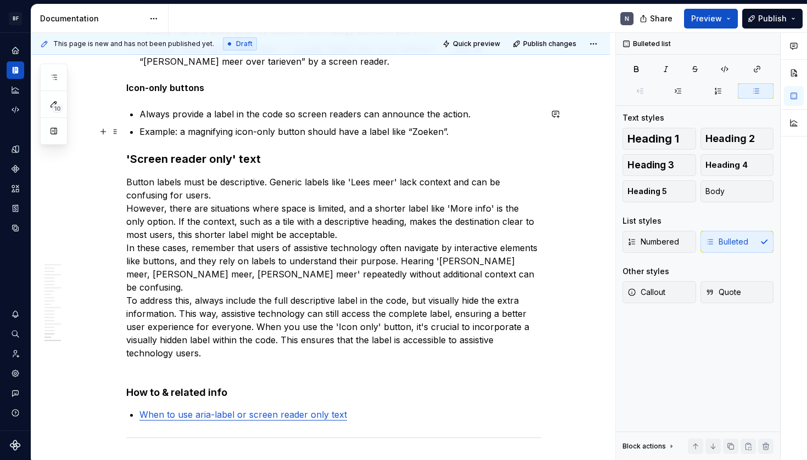
click at [494, 126] on p "Example: a magnifying icon-only button should have a label like “Zoeken”." at bounding box center [340, 131] width 402 height 13
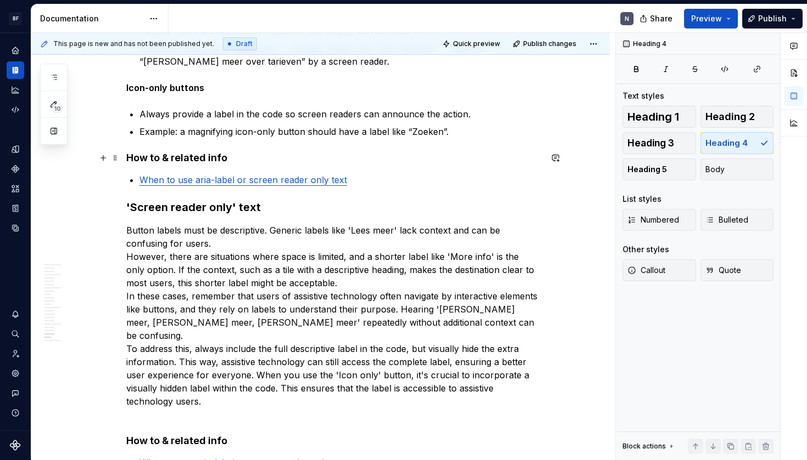
click at [184, 160] on h4 "How to & related info" at bounding box center [333, 157] width 415 height 13
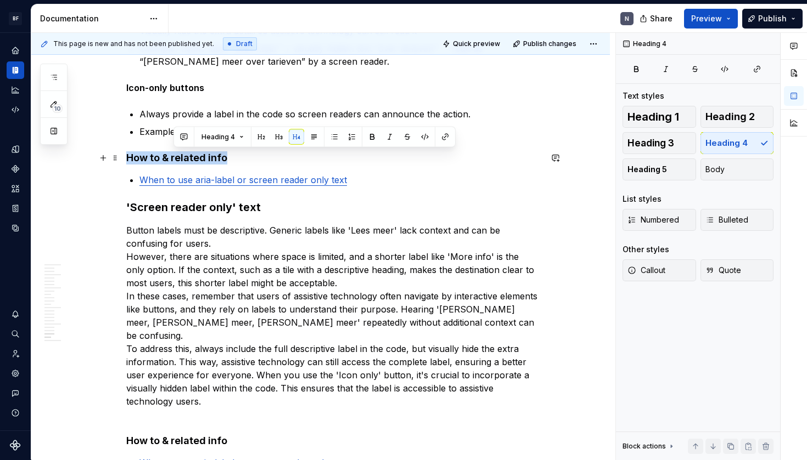
click at [184, 160] on h4 "How to & related info" at bounding box center [333, 157] width 415 height 13
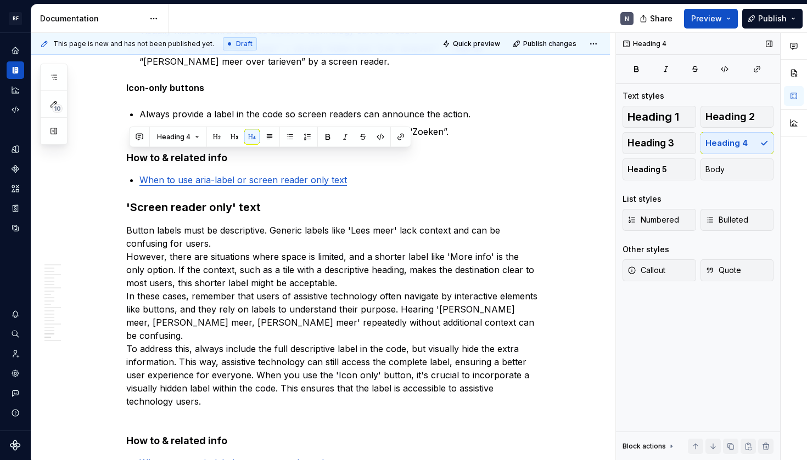
click at [745, 138] on div "Heading 1 Heading 2 Heading 3 Heading 4 Heading 5 Body" at bounding box center [697, 143] width 151 height 75
click at [740, 162] on button "Body" at bounding box center [737, 170] width 74 height 22
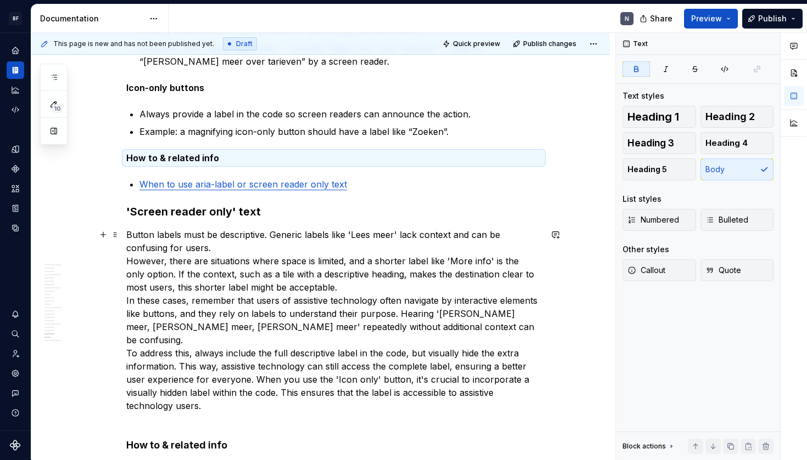
click at [237, 269] on p "Button labels must be descriptive. Generic labels like 'Lees meer' lack context…" at bounding box center [333, 327] width 415 height 198
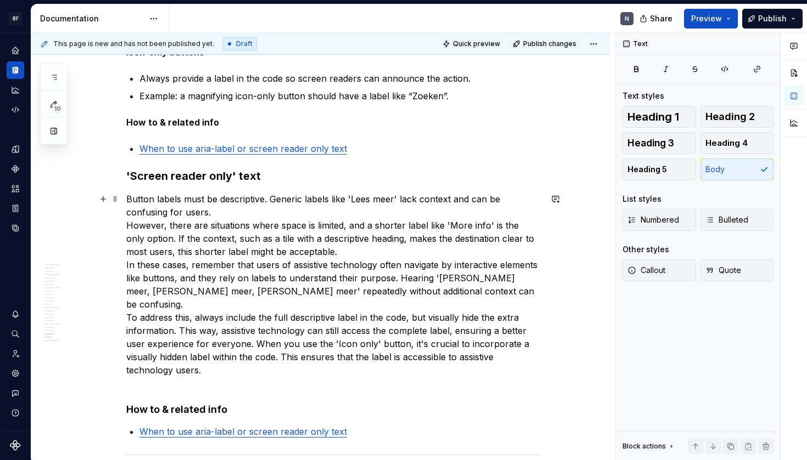
scroll to position [3223, 0]
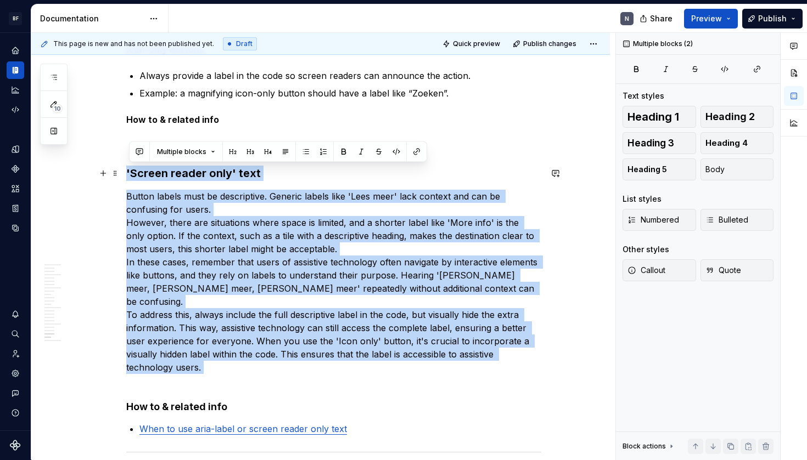
drag, startPoint x: 139, startPoint y: 194, endPoint x: 129, endPoint y: 184, distance: 14.4
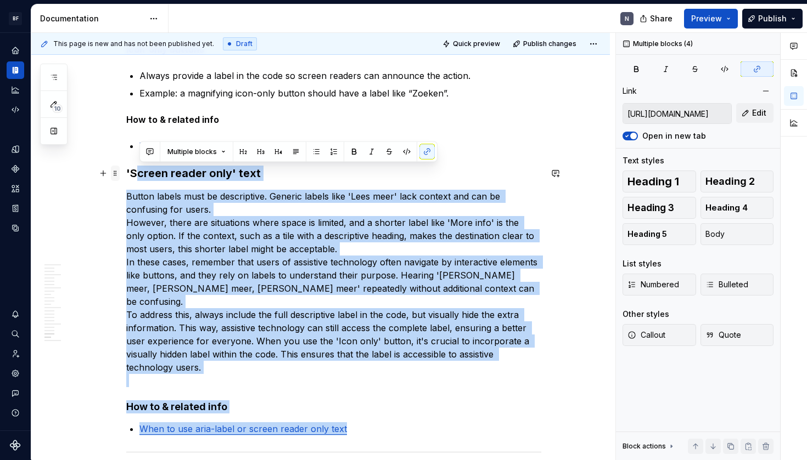
drag, startPoint x: 358, startPoint y: 418, endPoint x: 115, endPoint y: 166, distance: 349.3
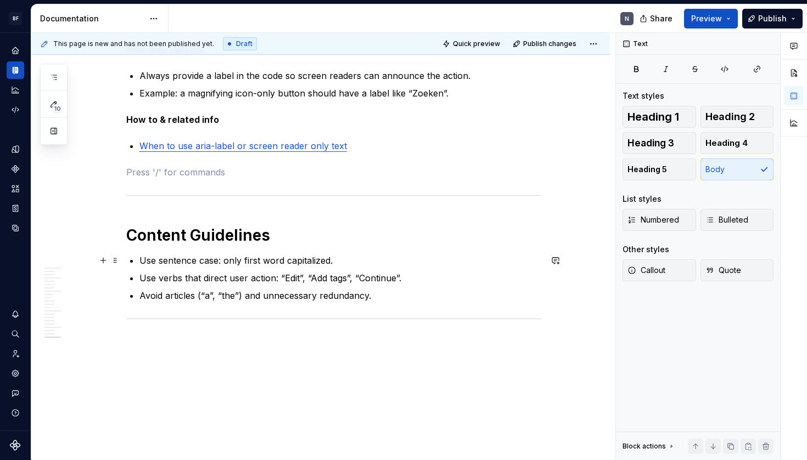
click at [282, 260] on p "Use sentence case: only first word capitalized." at bounding box center [340, 260] width 402 height 13
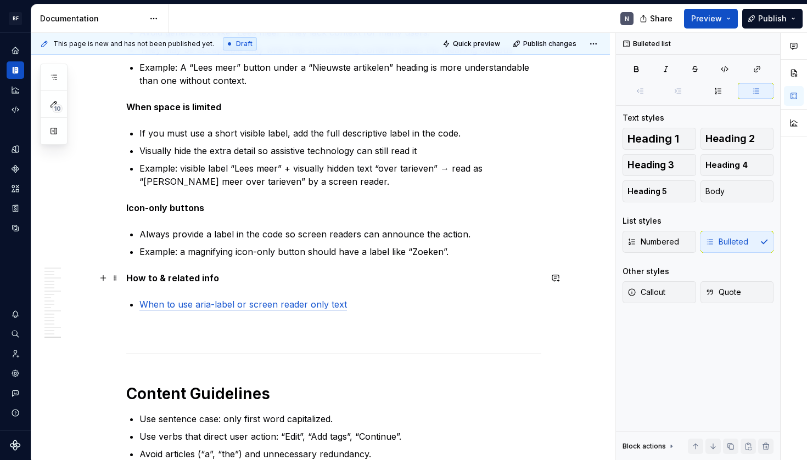
scroll to position [3067, 0]
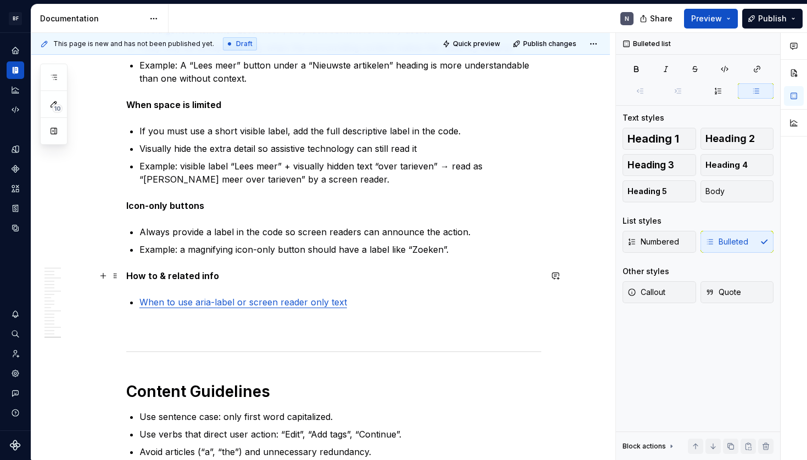
click at [282, 280] on p "How to & related info" at bounding box center [333, 275] width 415 height 13
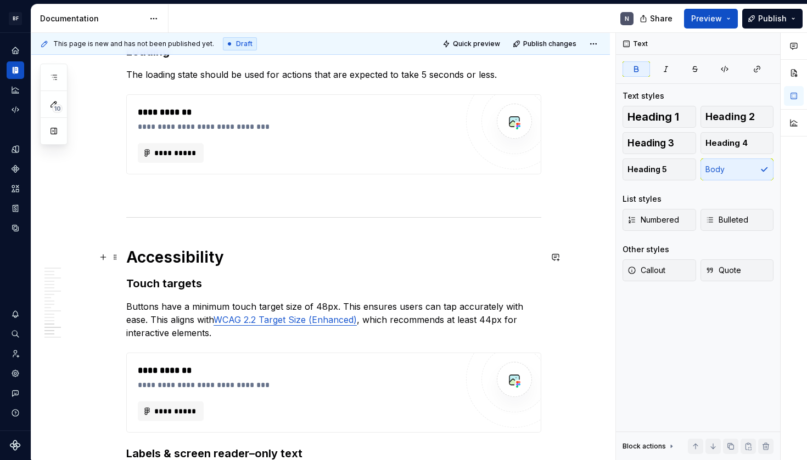
scroll to position [2597, 0]
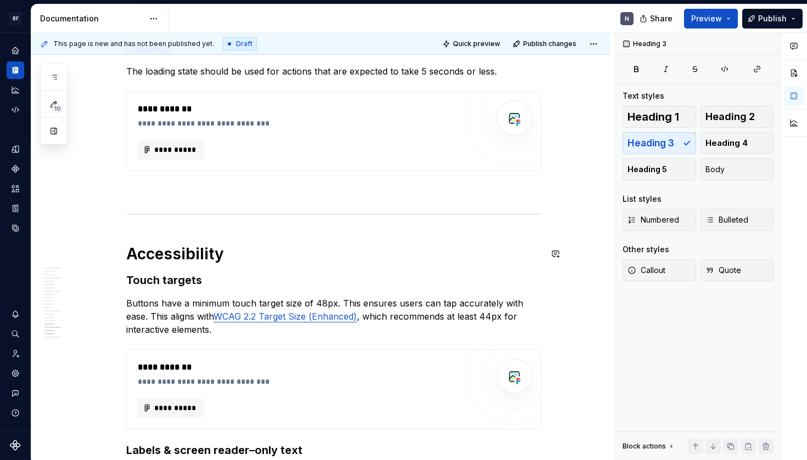
drag, startPoint x: 180, startPoint y: 267, endPoint x: 166, endPoint y: 279, distance: 18.3
click at [166, 279] on h3 "Touch targets" at bounding box center [333, 280] width 415 height 15
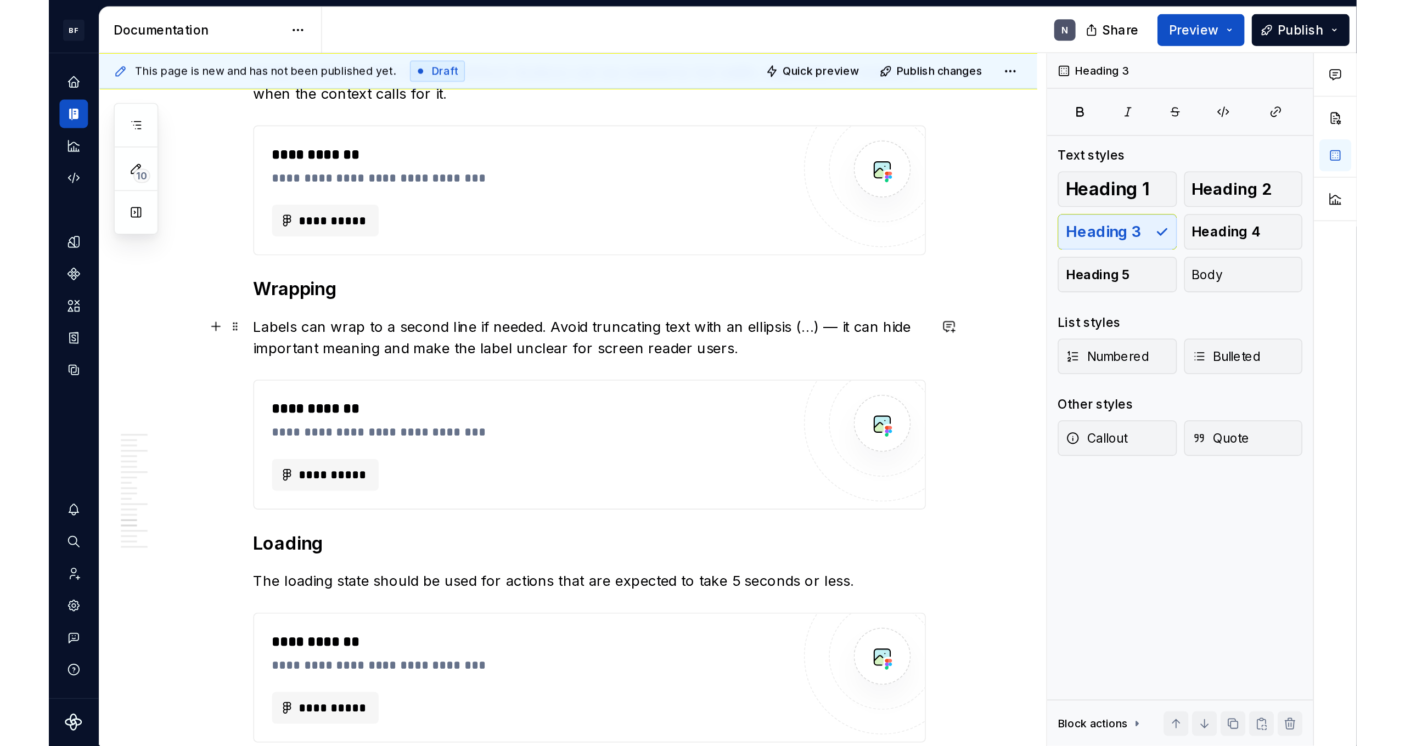
scroll to position [2226, 0]
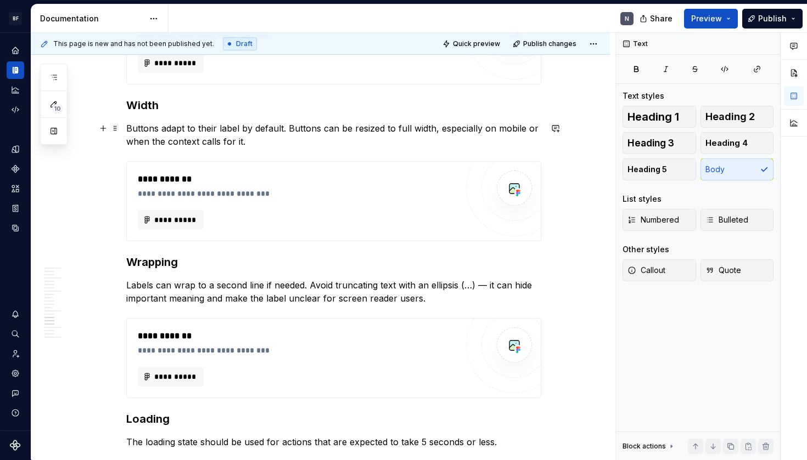
click at [255, 145] on p "Buttons adapt to their label by default. Buttons can be resized to full width, …" at bounding box center [333, 135] width 415 height 26
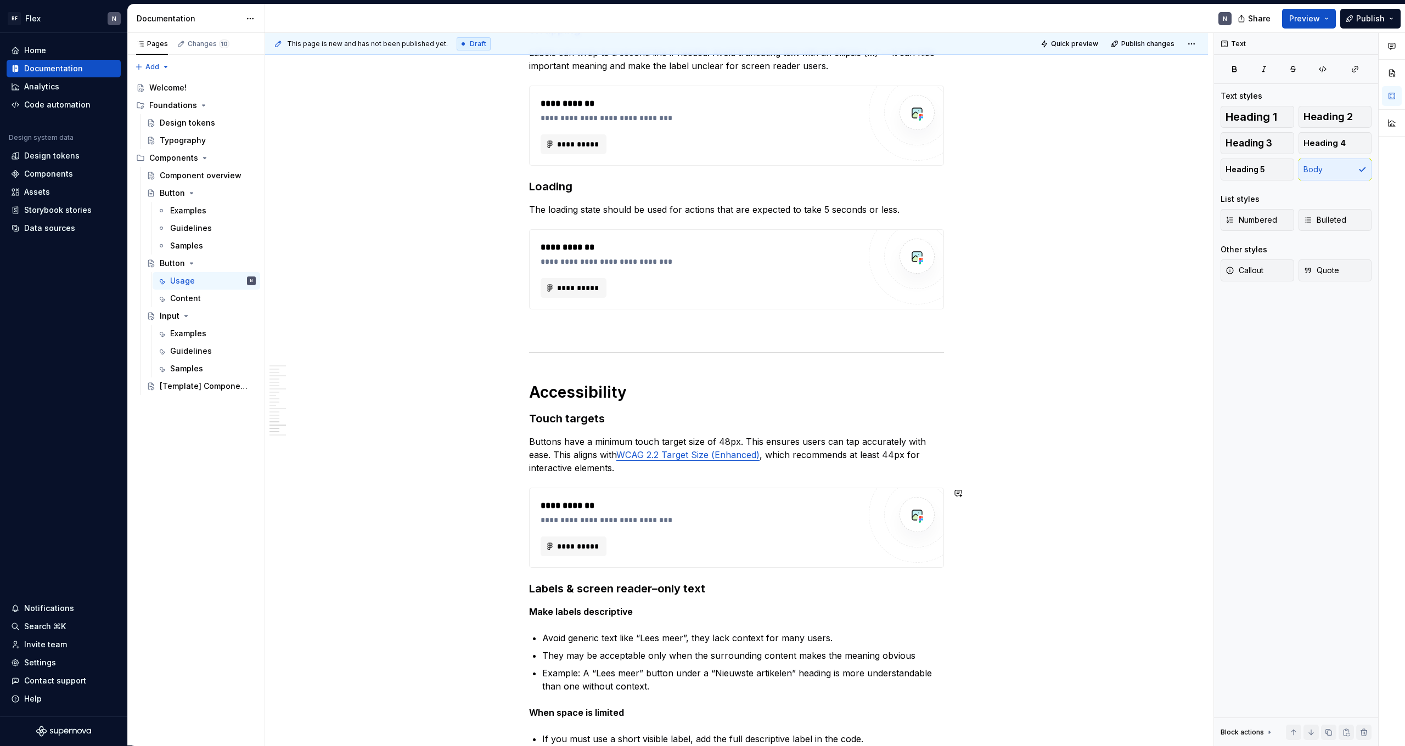
scroll to position [2906, 0]
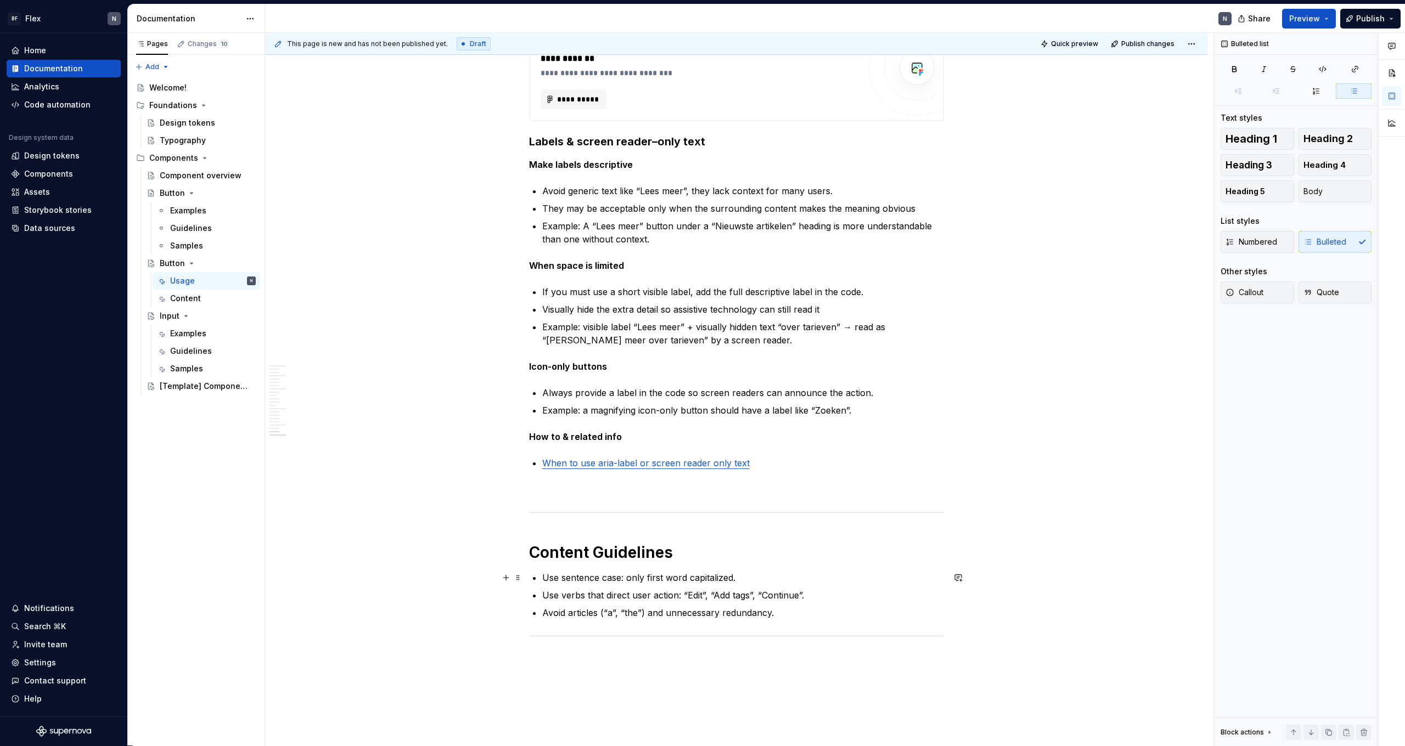
click at [711, 460] on p "Use sentence case: only first word capitalized." at bounding box center [743, 577] width 402 height 13
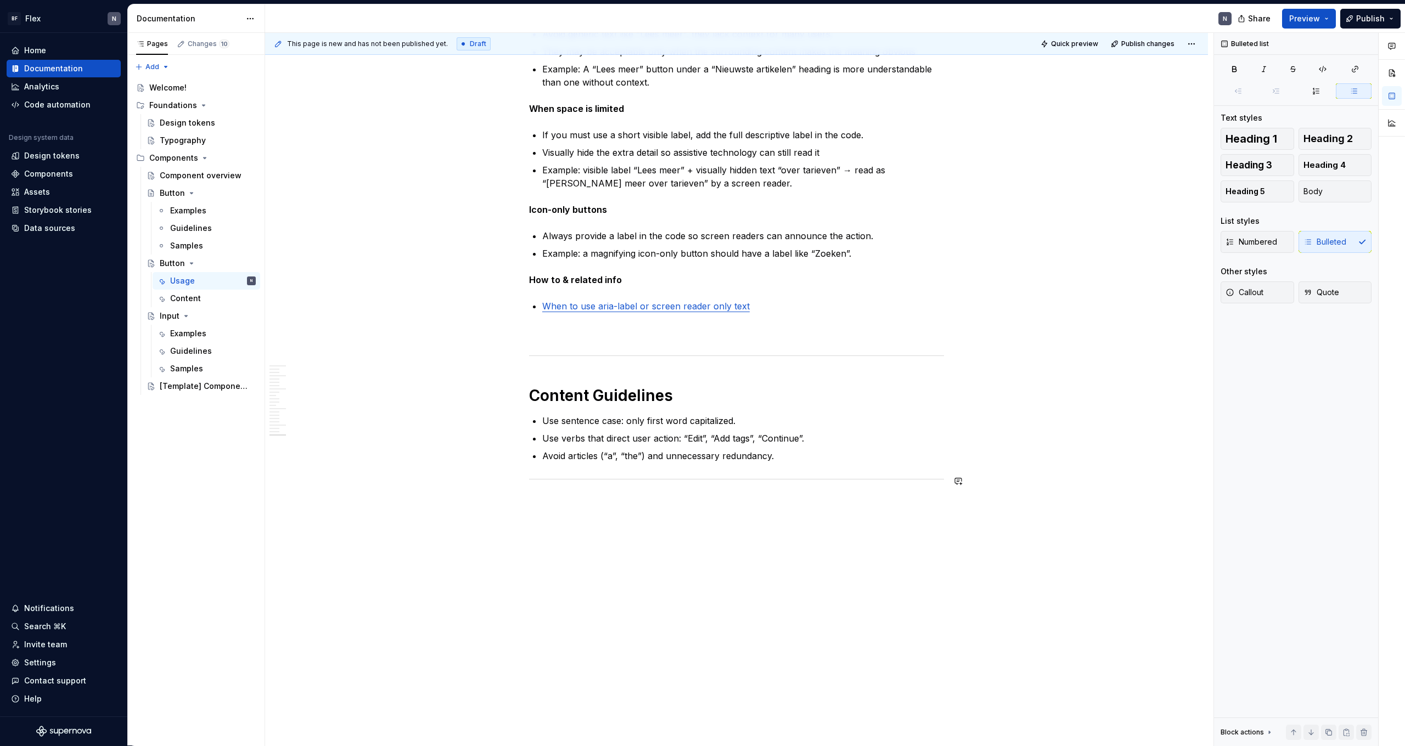
scroll to position [3063, 0]
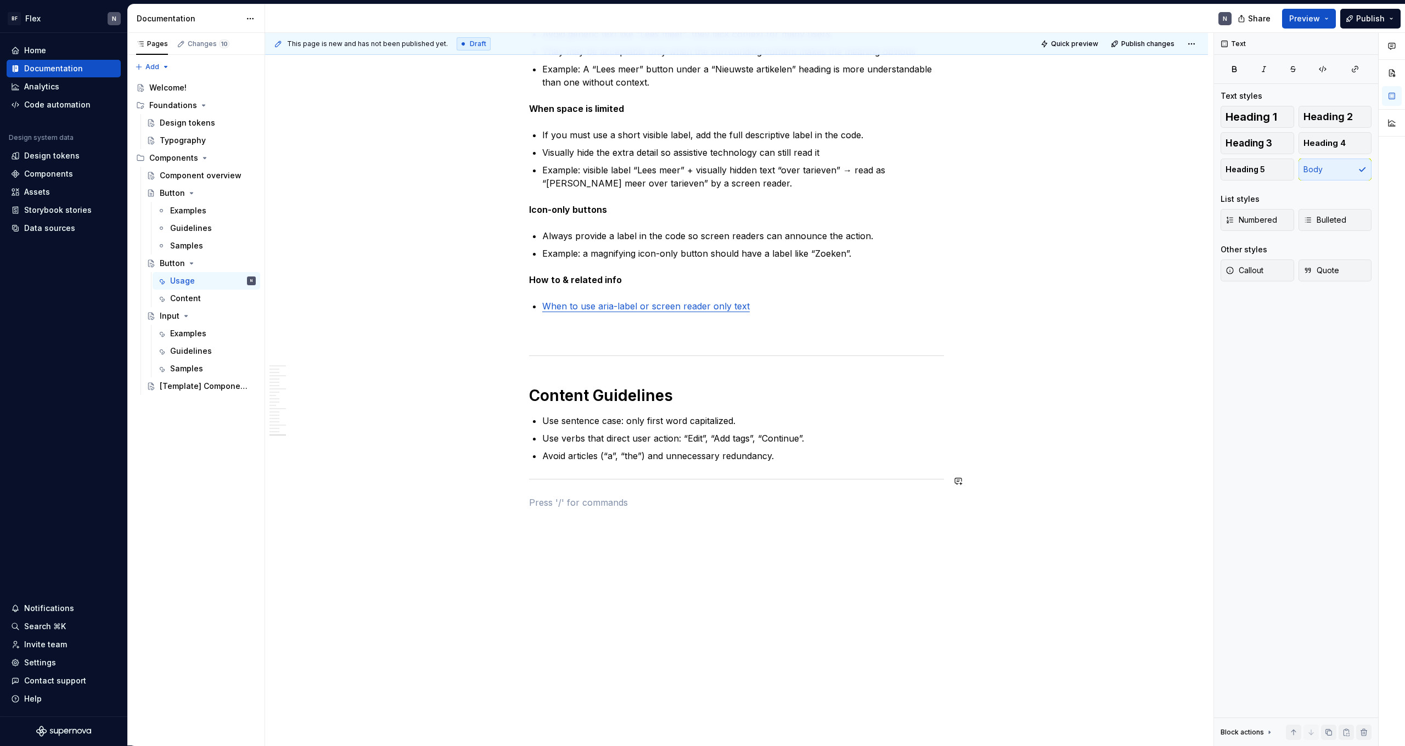
click at [734, 460] on hr at bounding box center [736, 479] width 415 height 1
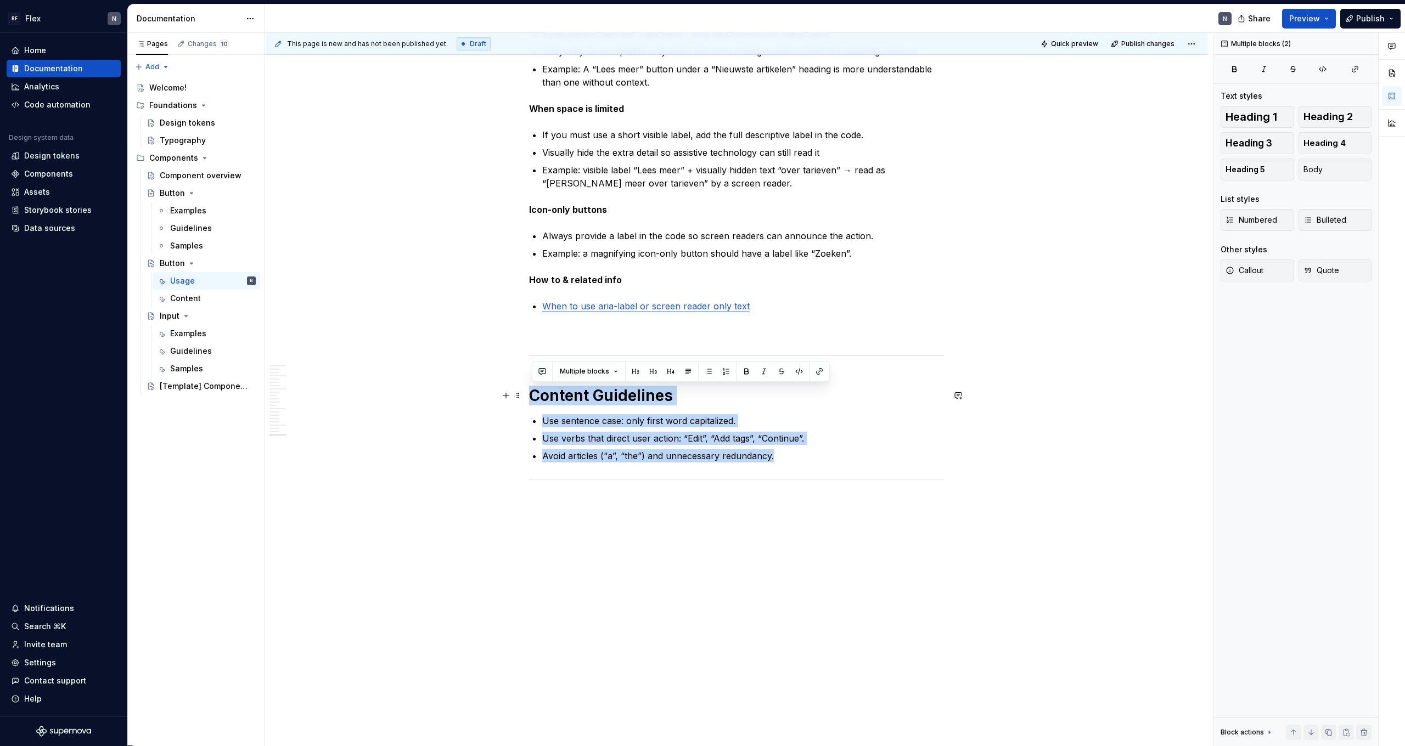
drag, startPoint x: 782, startPoint y: 461, endPoint x: 520, endPoint y: 387, distance: 272.7
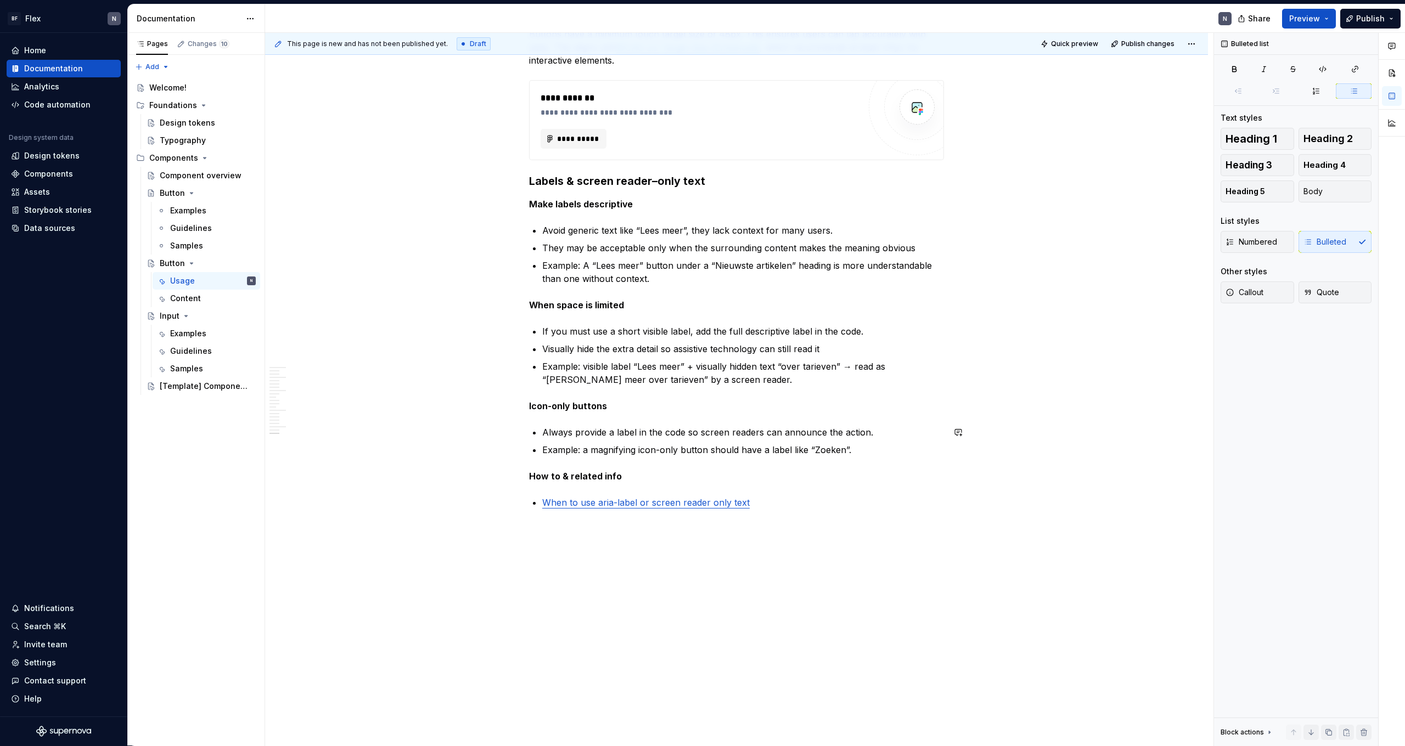
scroll to position [2867, 0]
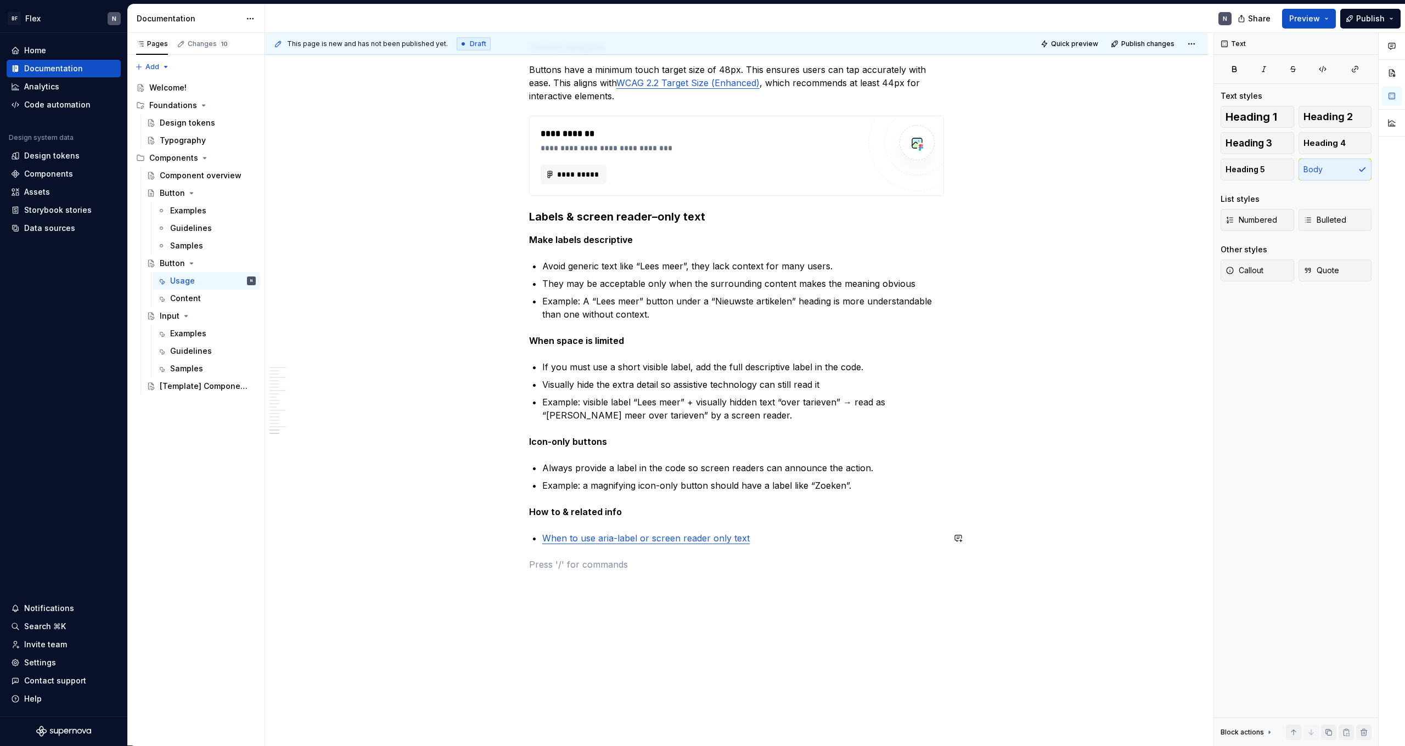
scroll to position [2826, 0]
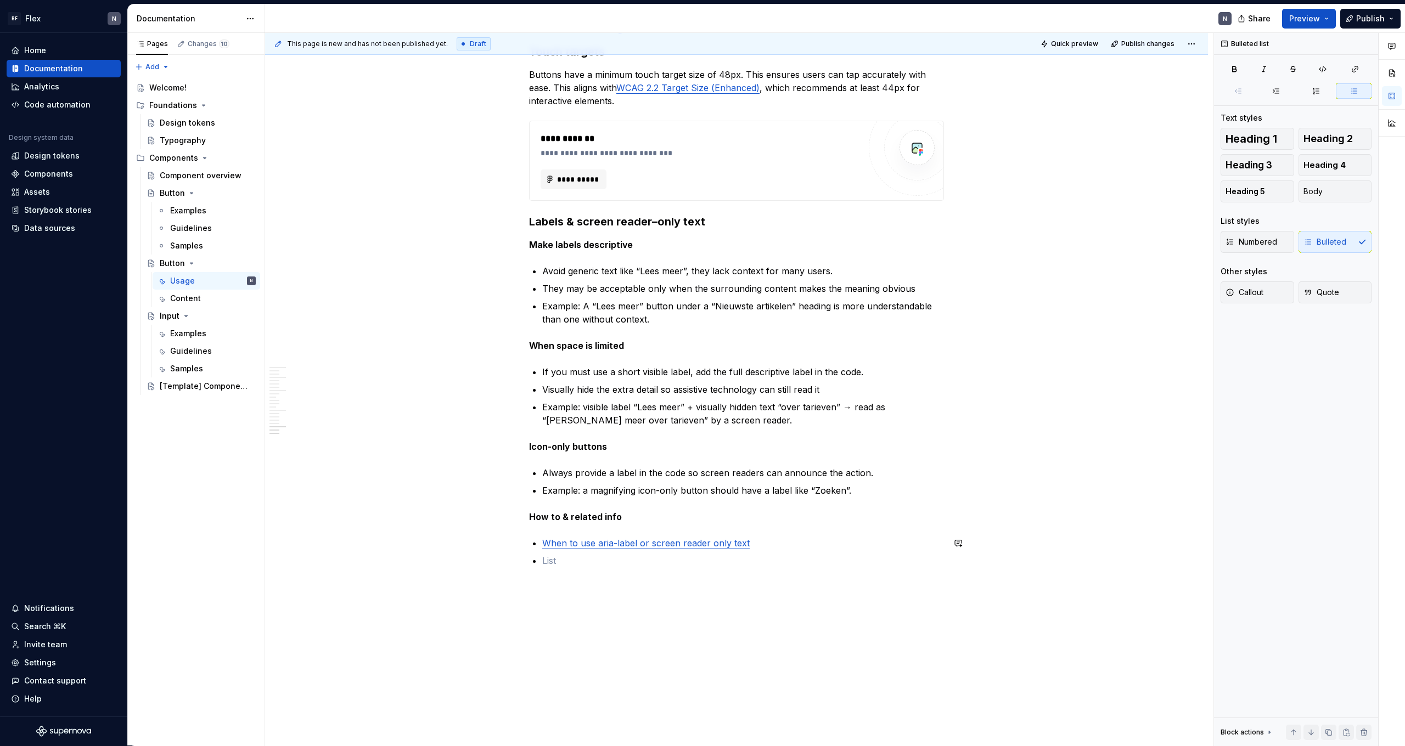
click at [663, 460] on div "This page is new and has not been published yet. Draft Quick preview Publish ch…" at bounding box center [739, 389] width 948 height 713
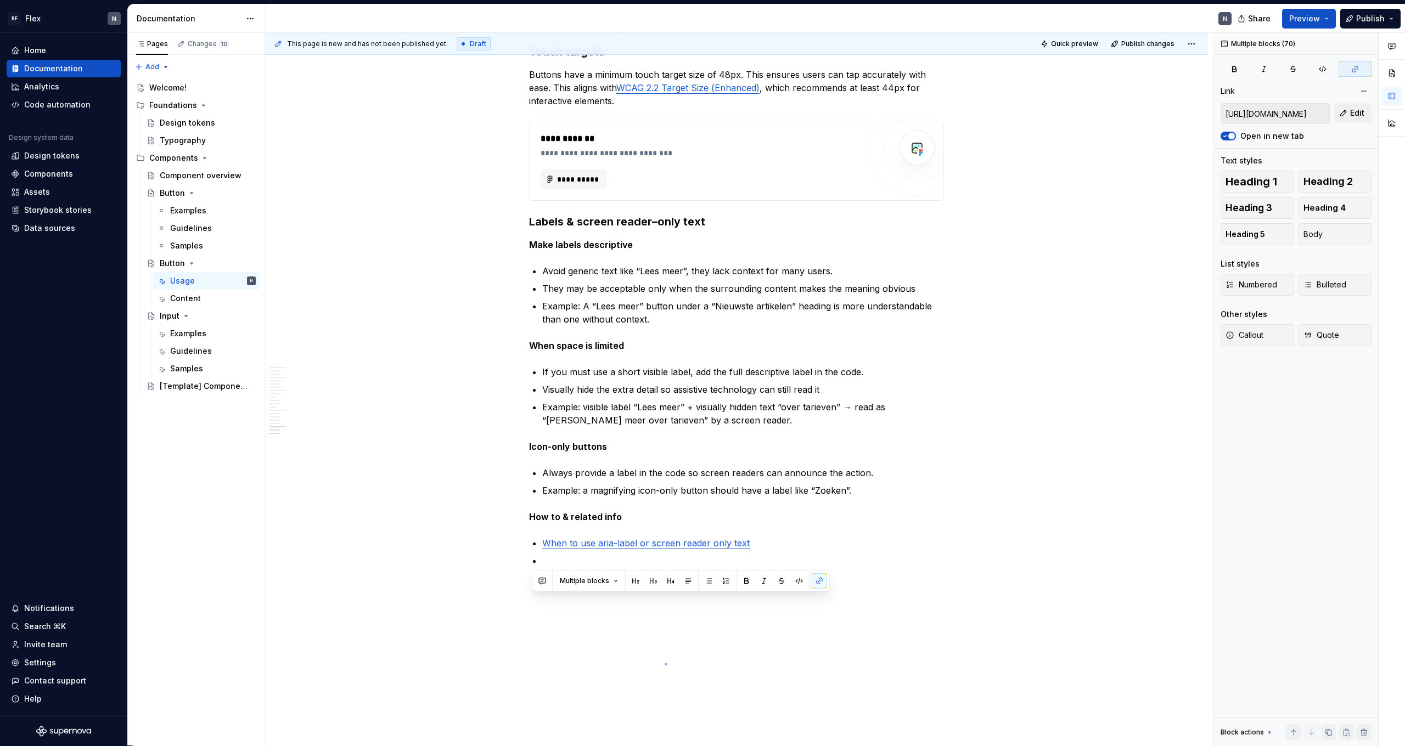
click at [665, 460] on div "This page is new and has not been published yet. Draft Quick preview Publish ch…" at bounding box center [739, 389] width 948 height 713
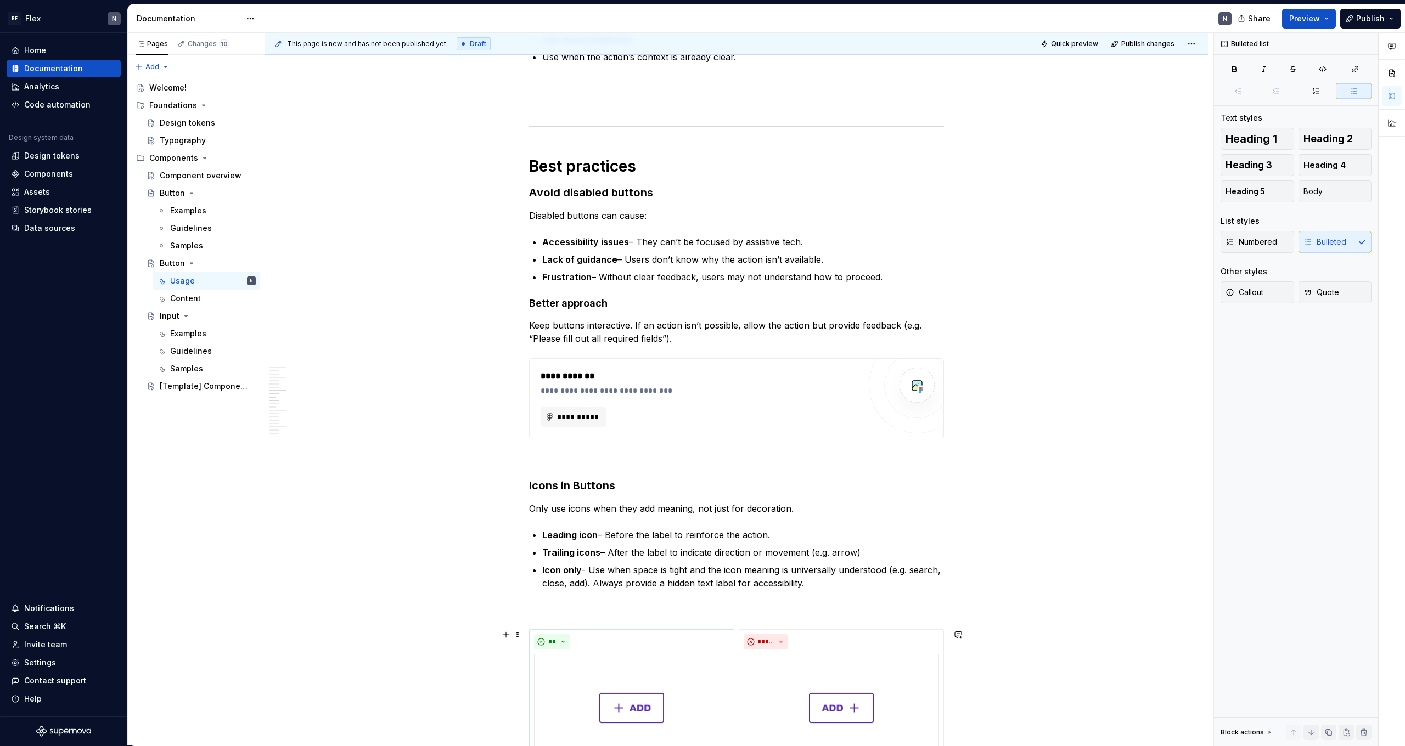
scroll to position [943, 0]
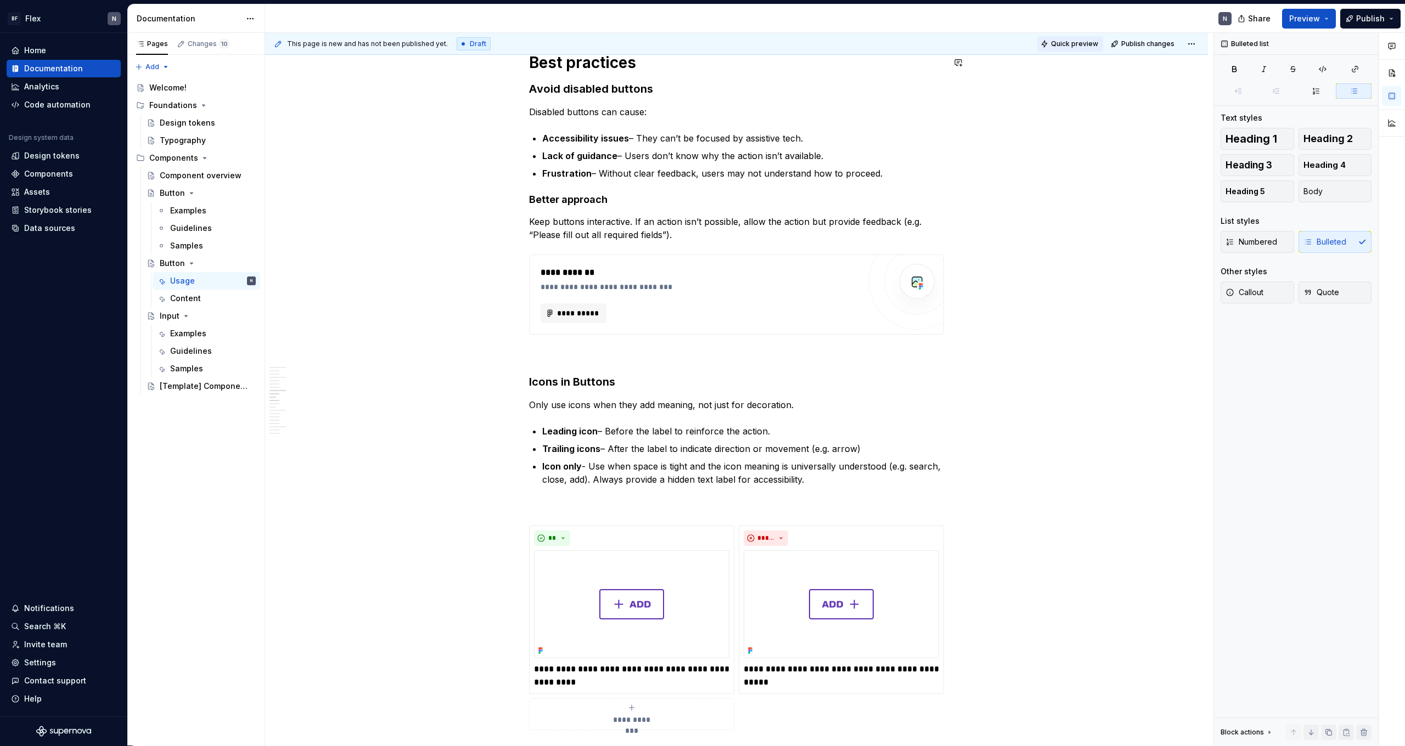
click at [806, 51] on button "Quick preview" at bounding box center [1070, 43] width 66 height 15
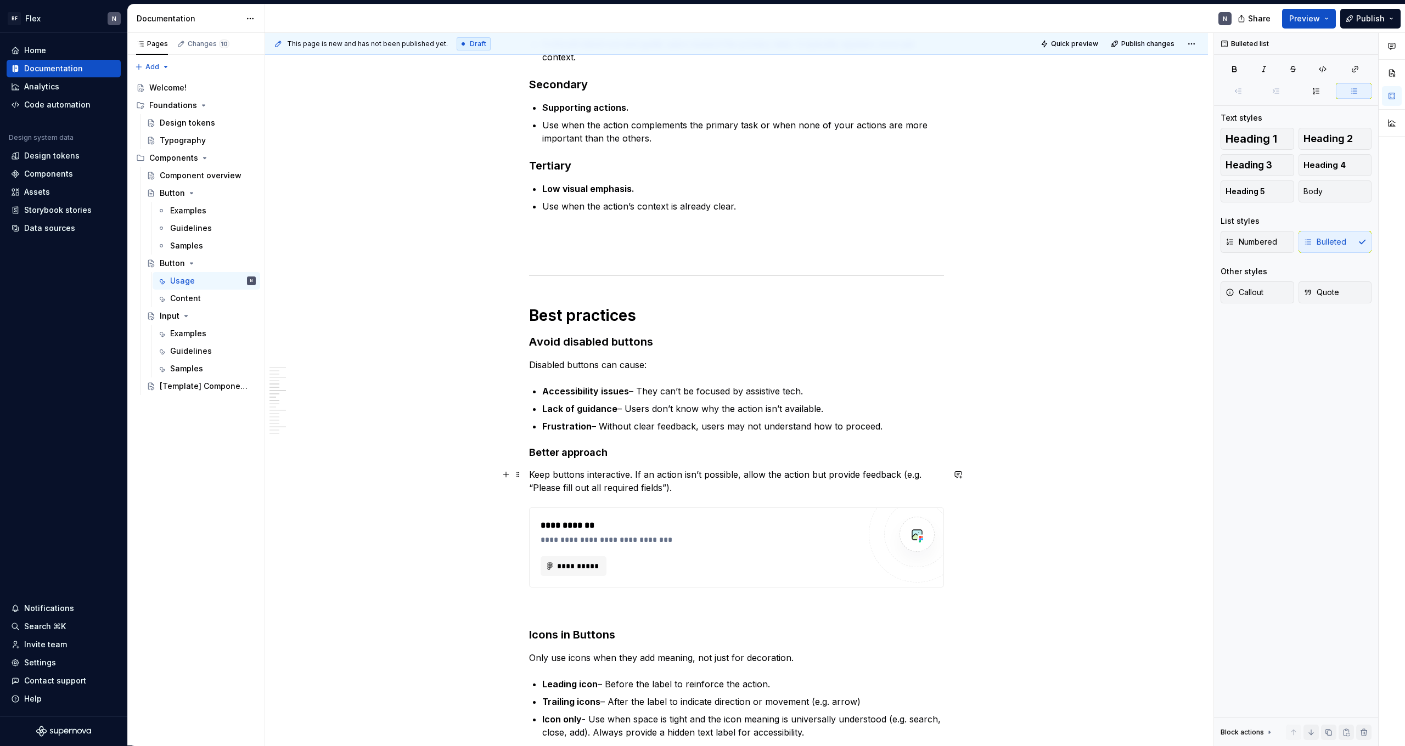
drag, startPoint x: 566, startPoint y: 481, endPoint x: 557, endPoint y: 480, distance: 9.5
click at [564, 460] on p "Keep buttons interactive. If an action isn’t possible, allow the action but pro…" at bounding box center [736, 481] width 415 height 26
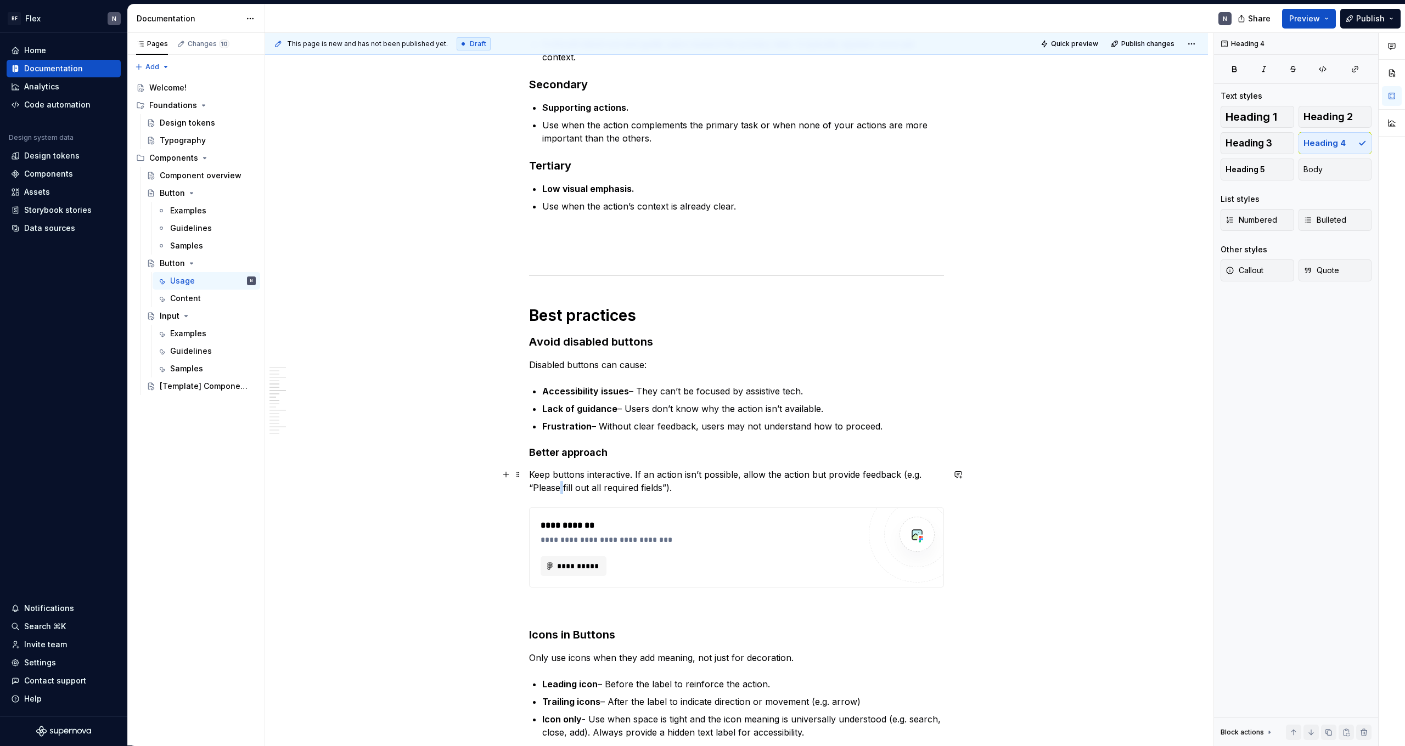
click at [532, 460] on p "Keep buttons interactive. If an action isn’t possible, allow the action but pro…" at bounding box center [736, 481] width 415 height 26
click at [533, 460] on p "Keep buttons interactive. If an action isn’t possible, allow the action but pro…" at bounding box center [736, 481] width 415 height 26
click at [561, 460] on p "Keep buttons interactive. If an action isn’t possible, allow the action but pro…" at bounding box center [736, 481] width 415 height 26
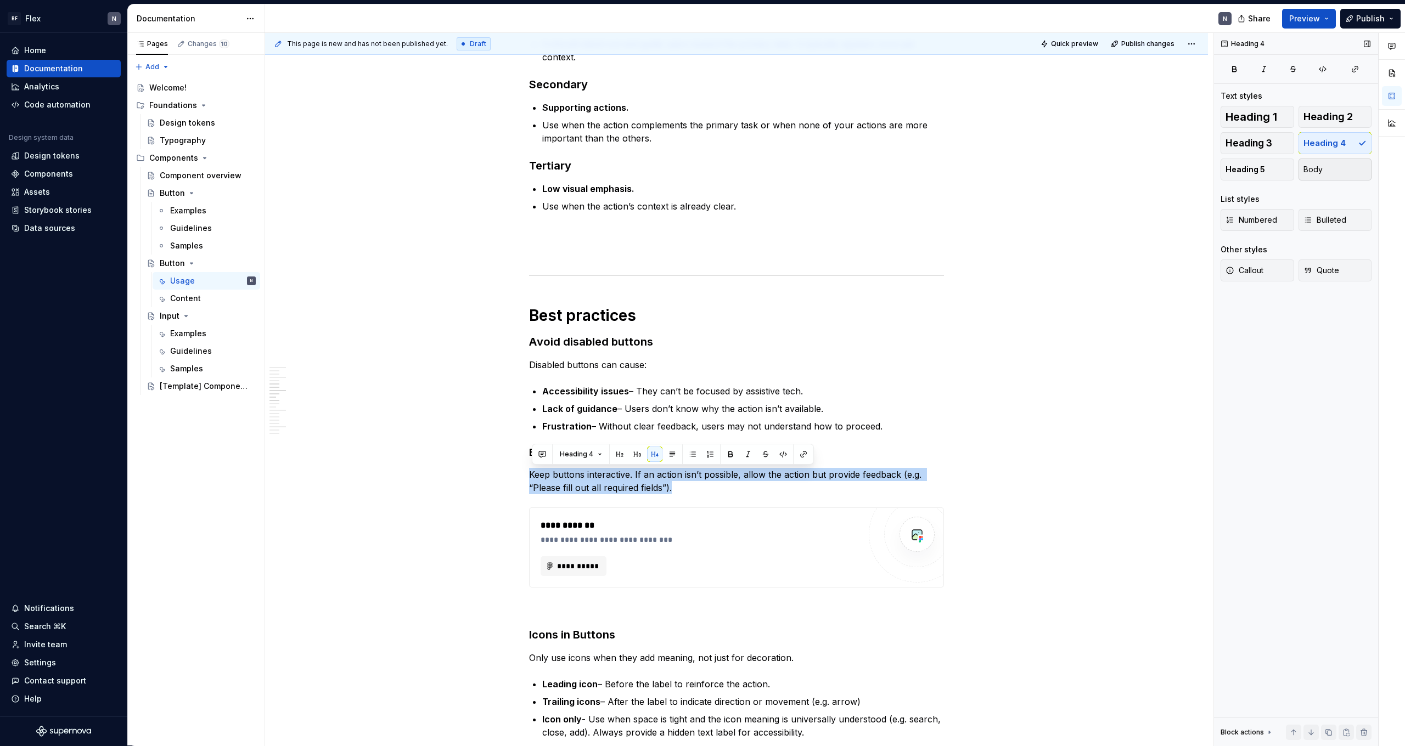
click at [806, 176] on button "Body" at bounding box center [1335, 170] width 74 height 22
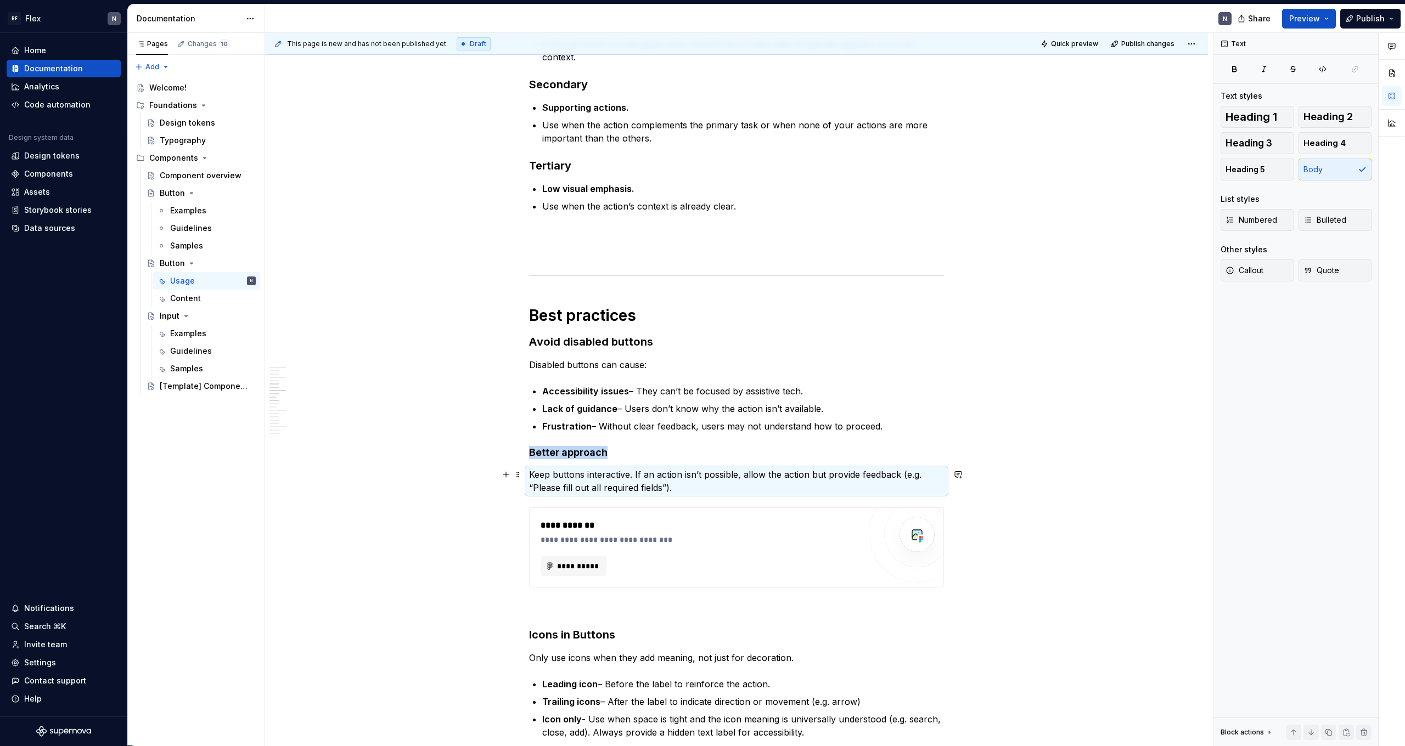
click at [693, 460] on p "Keep buttons interactive. If an action isn’t possible, allow the action but pro…" at bounding box center [736, 481] width 415 height 26
click at [695, 460] on p "Keep buttons interactive. If an action isn’t possible, allow the action but pro…" at bounding box center [736, 481] width 415 height 26
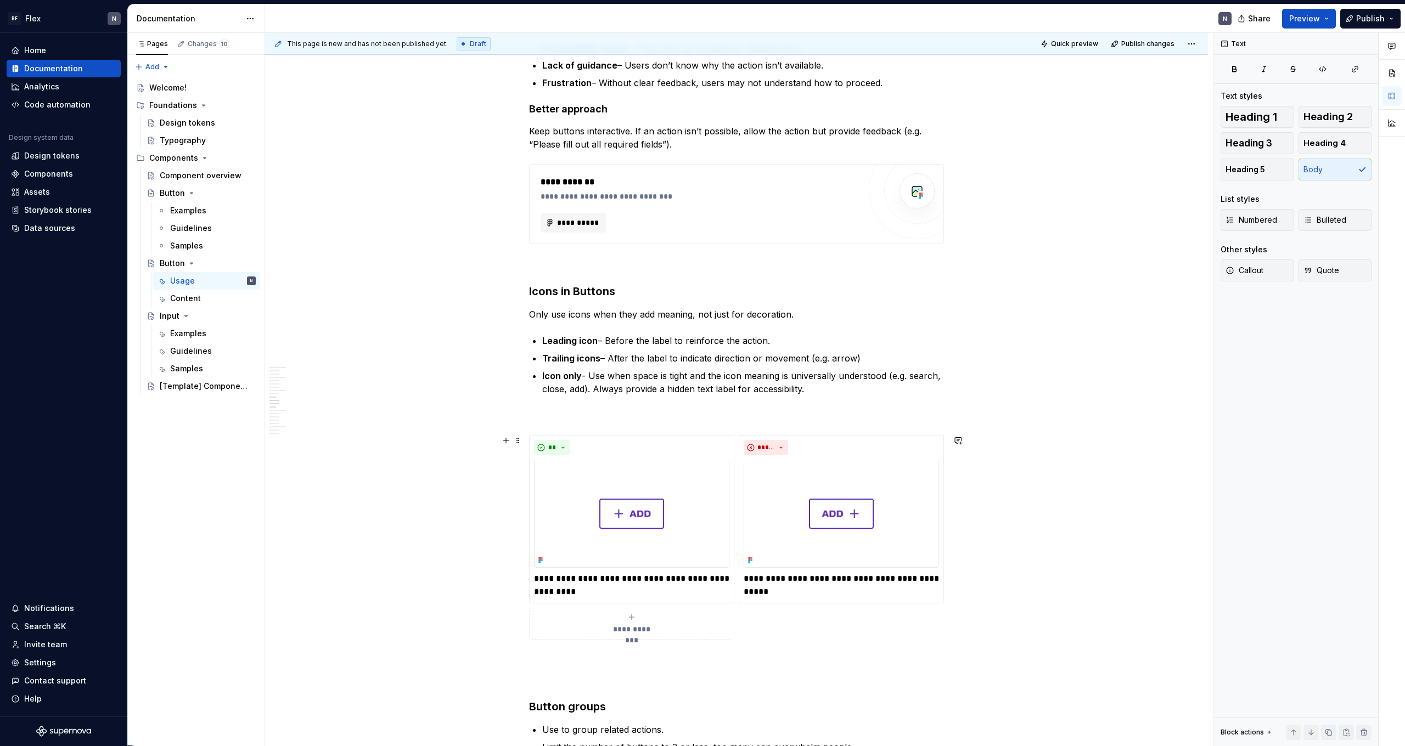
scroll to position [1133, 0]
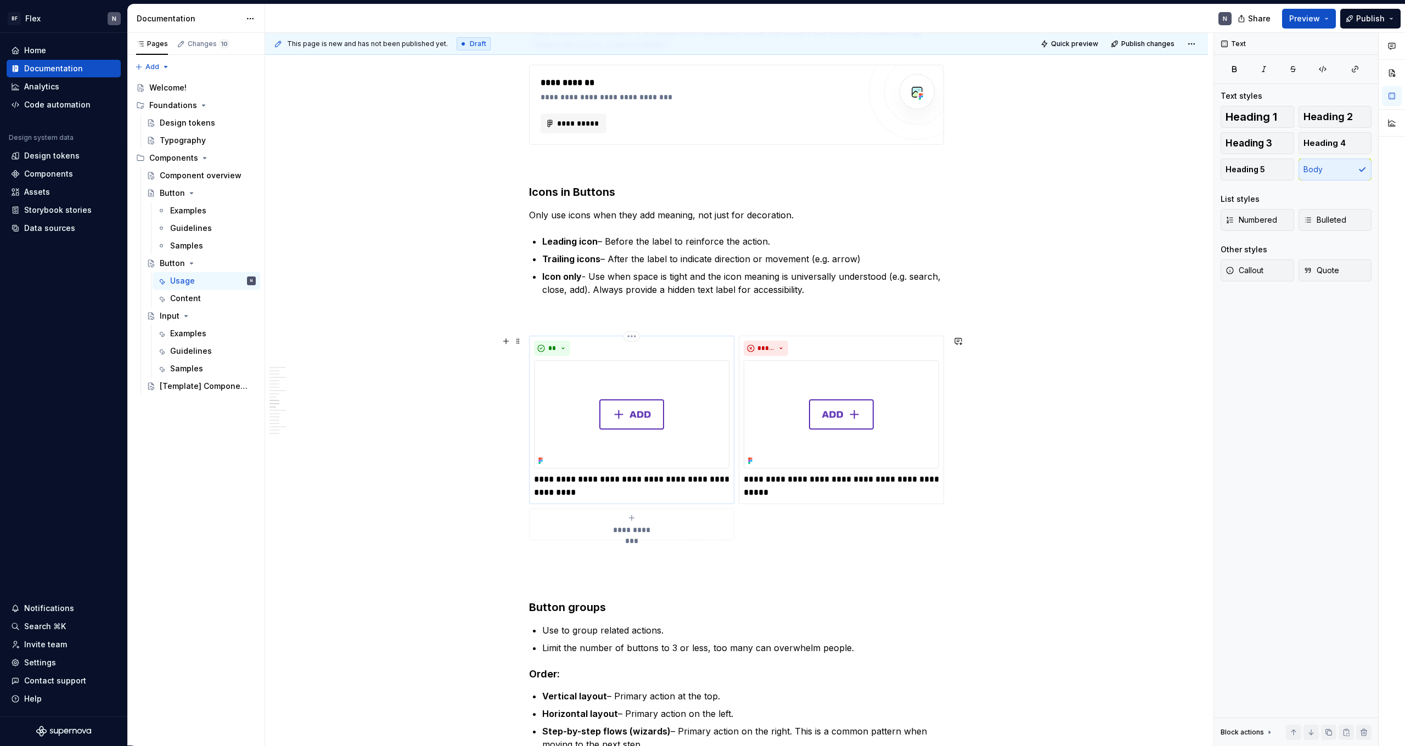
click at [540, 460] on p "**********" at bounding box center [631, 486] width 195 height 26
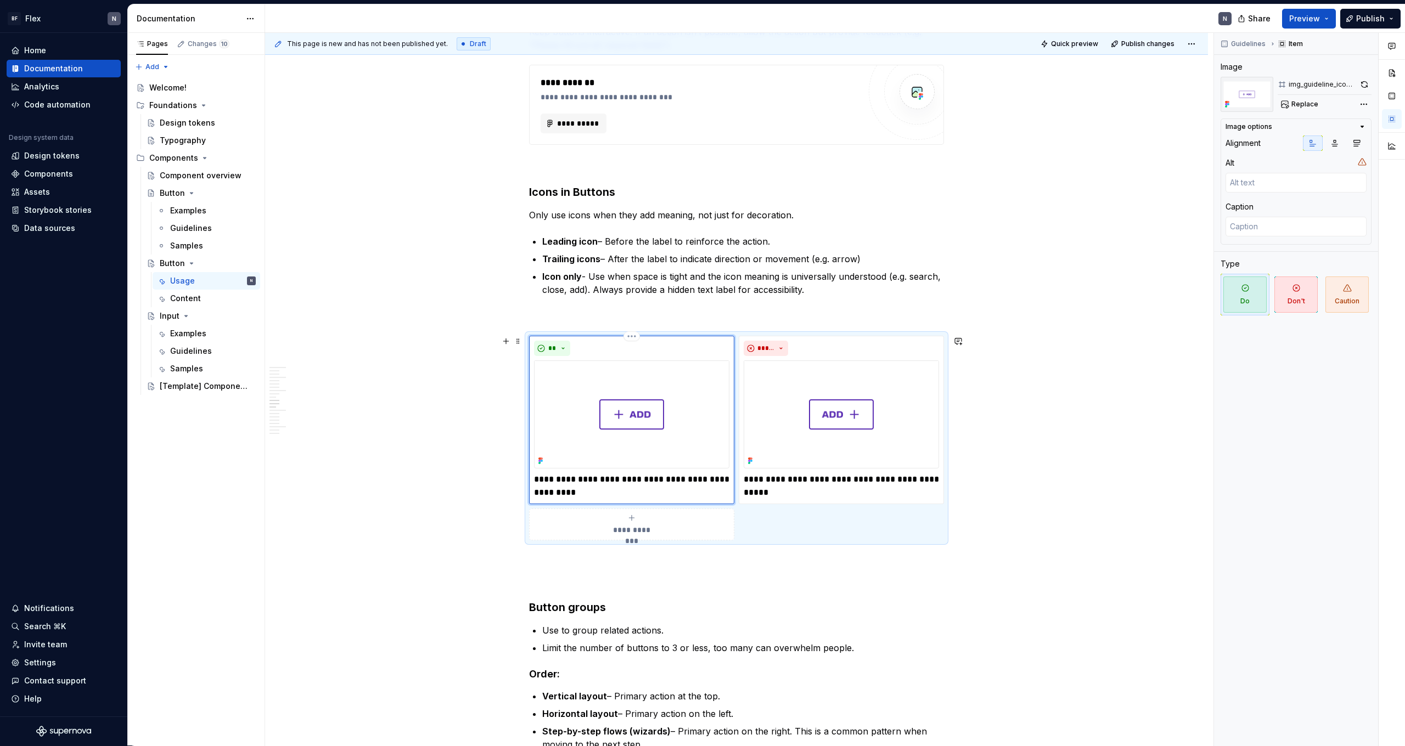
click at [538, 460] on p "**********" at bounding box center [631, 486] width 195 height 26
drag, startPoint x: 554, startPoint y: 481, endPoint x: 529, endPoint y: 477, distance: 25.5
click at [529, 460] on div "**********" at bounding box center [736, 438] width 415 height 205
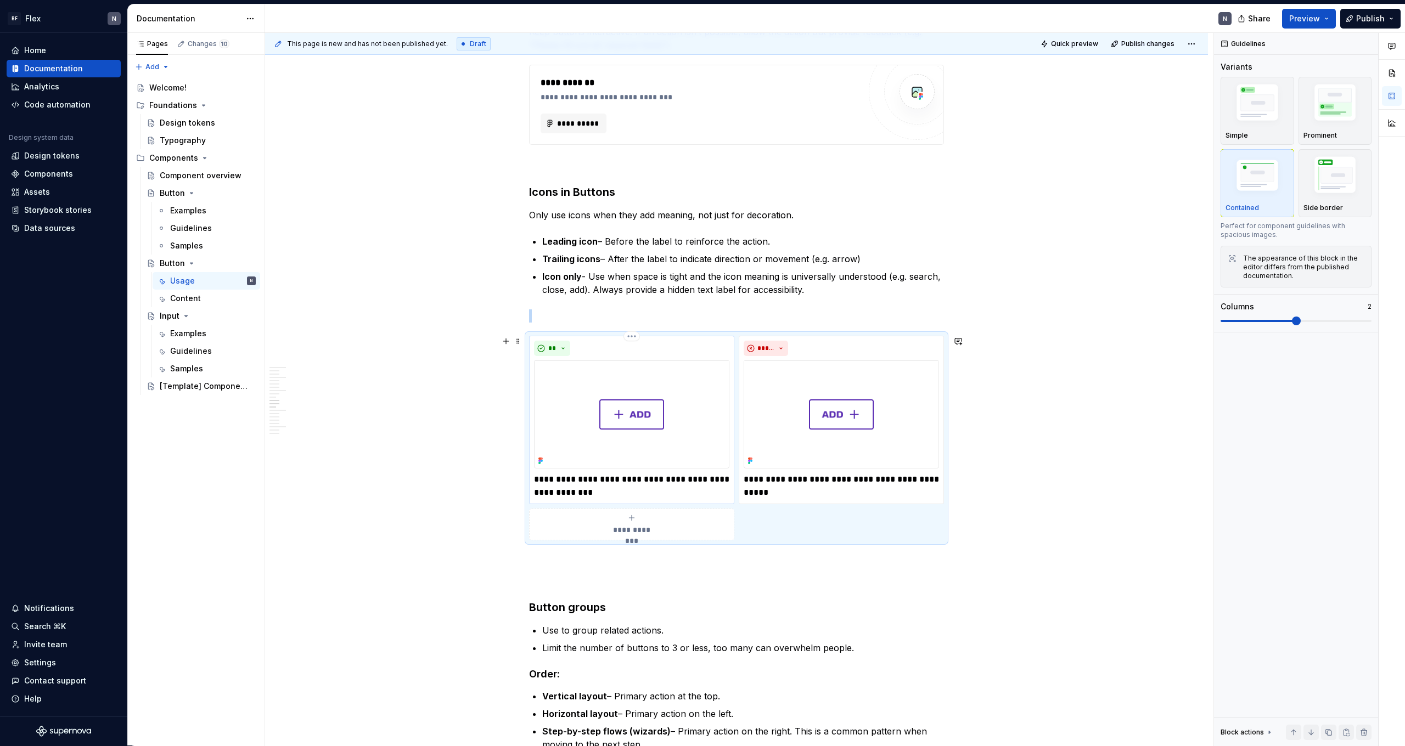
drag, startPoint x: 559, startPoint y: 480, endPoint x: 547, endPoint y: 480, distance: 12.1
click at [559, 460] on p "**********" at bounding box center [631, 486] width 195 height 26
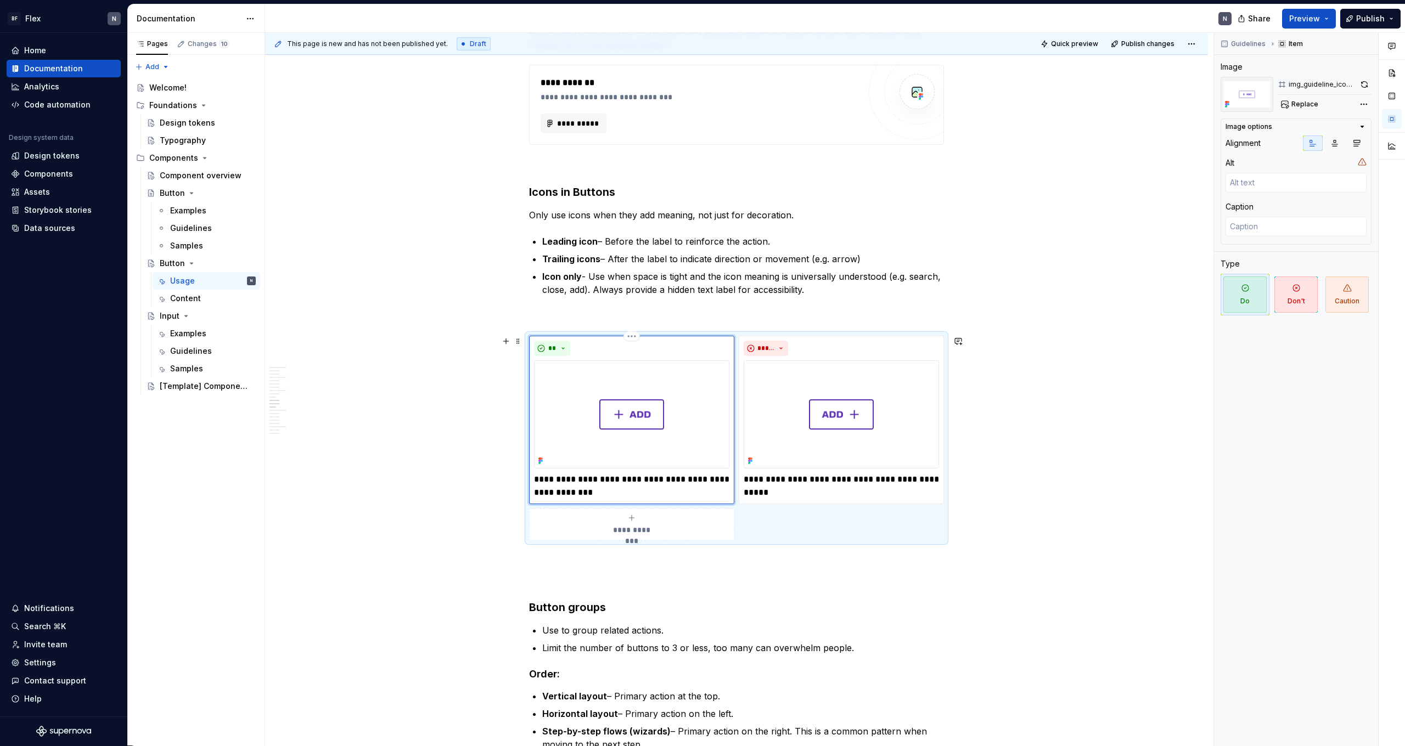
drag, startPoint x: 547, startPoint y: 480, endPoint x: 553, endPoint y: 479, distance: 6.1
click at [547, 460] on p "**********" at bounding box center [631, 486] width 195 height 26
drag, startPoint x: 554, startPoint y: 478, endPoint x: 526, endPoint y: 478, distance: 28.0
drag, startPoint x: 766, startPoint y: 487, endPoint x: 750, endPoint y: 483, distance: 17.0
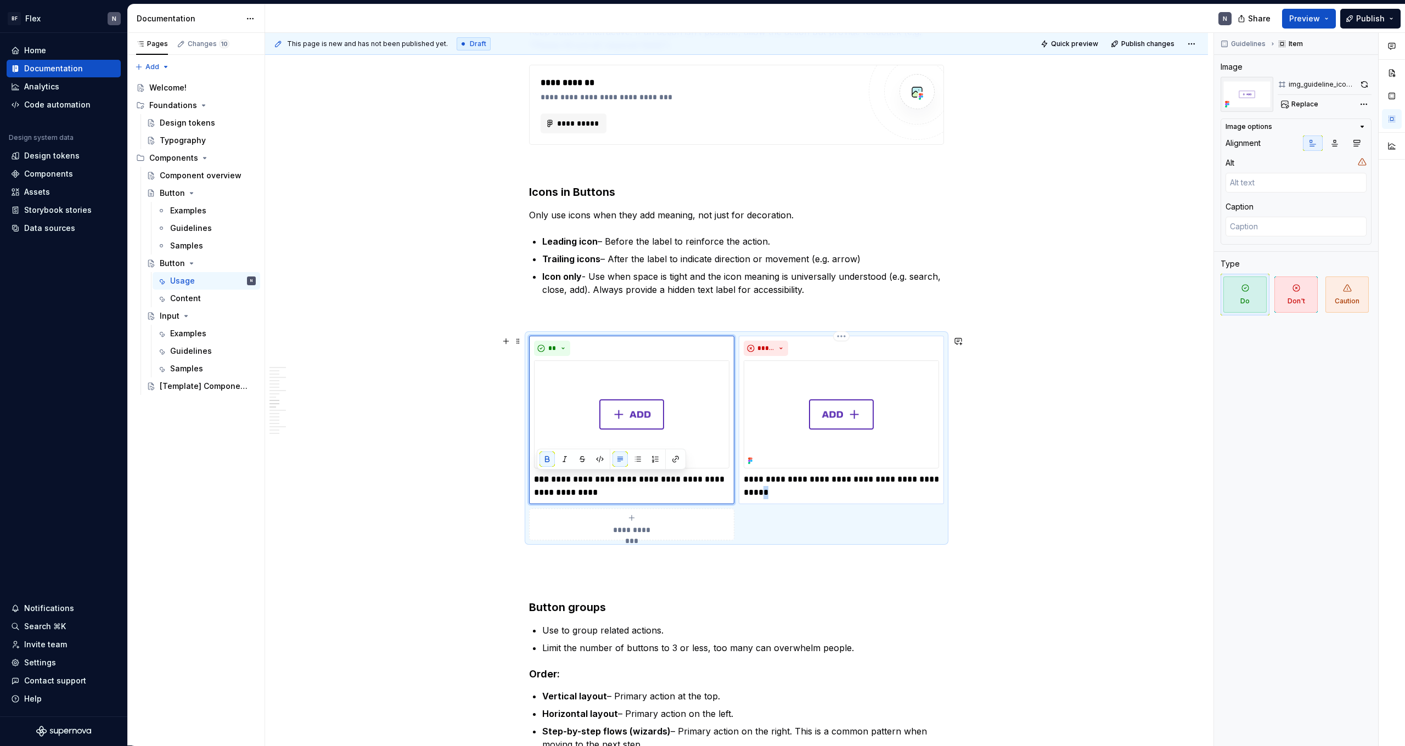
click at [764, 460] on p "**********" at bounding box center [841, 486] width 195 height 26
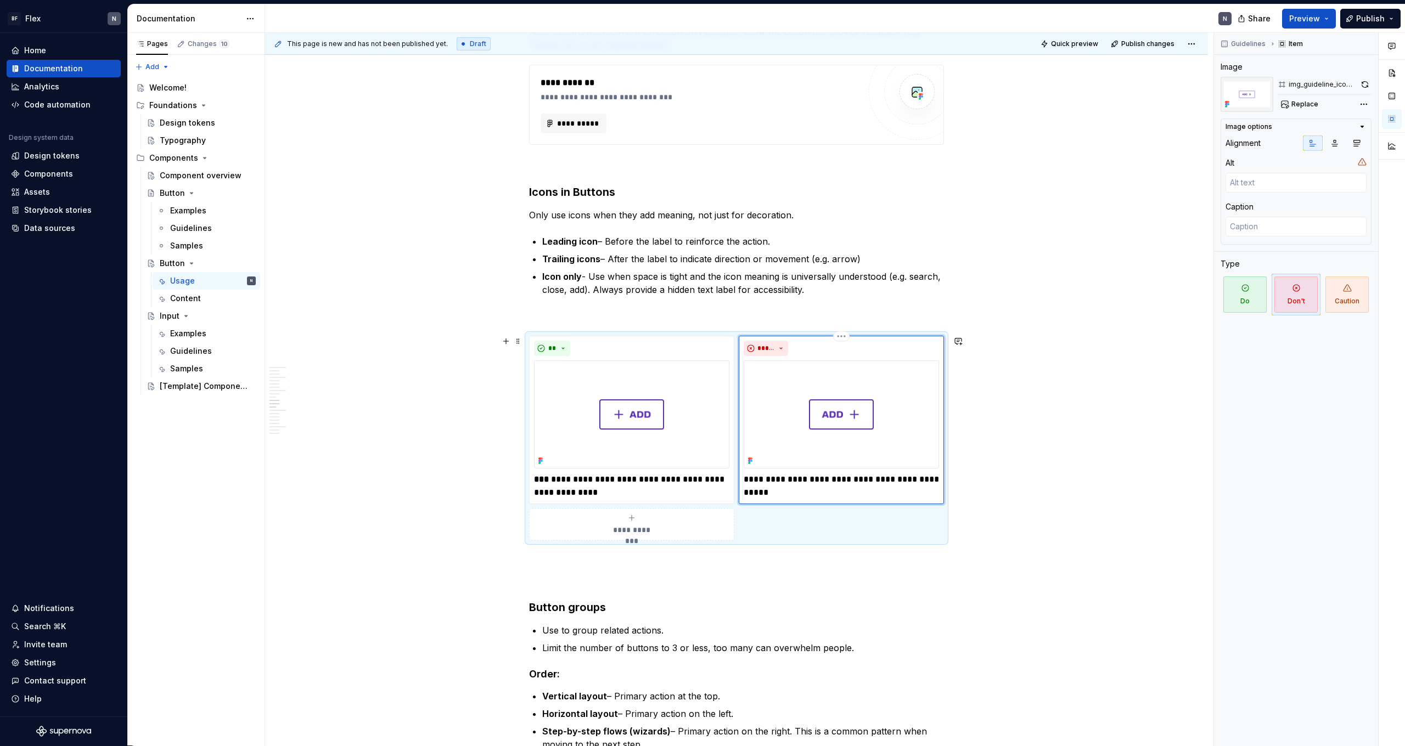
drag, startPoint x: 747, startPoint y: 480, endPoint x: 747, endPoint y: 502, distance: 21.4
click at [747, 460] on p "**********" at bounding box center [841, 486] width 195 height 26
drag, startPoint x: 775, startPoint y: 480, endPoint x: 734, endPoint y: 481, distance: 41.2
click at [734, 460] on div "**********" at bounding box center [736, 438] width 415 height 205
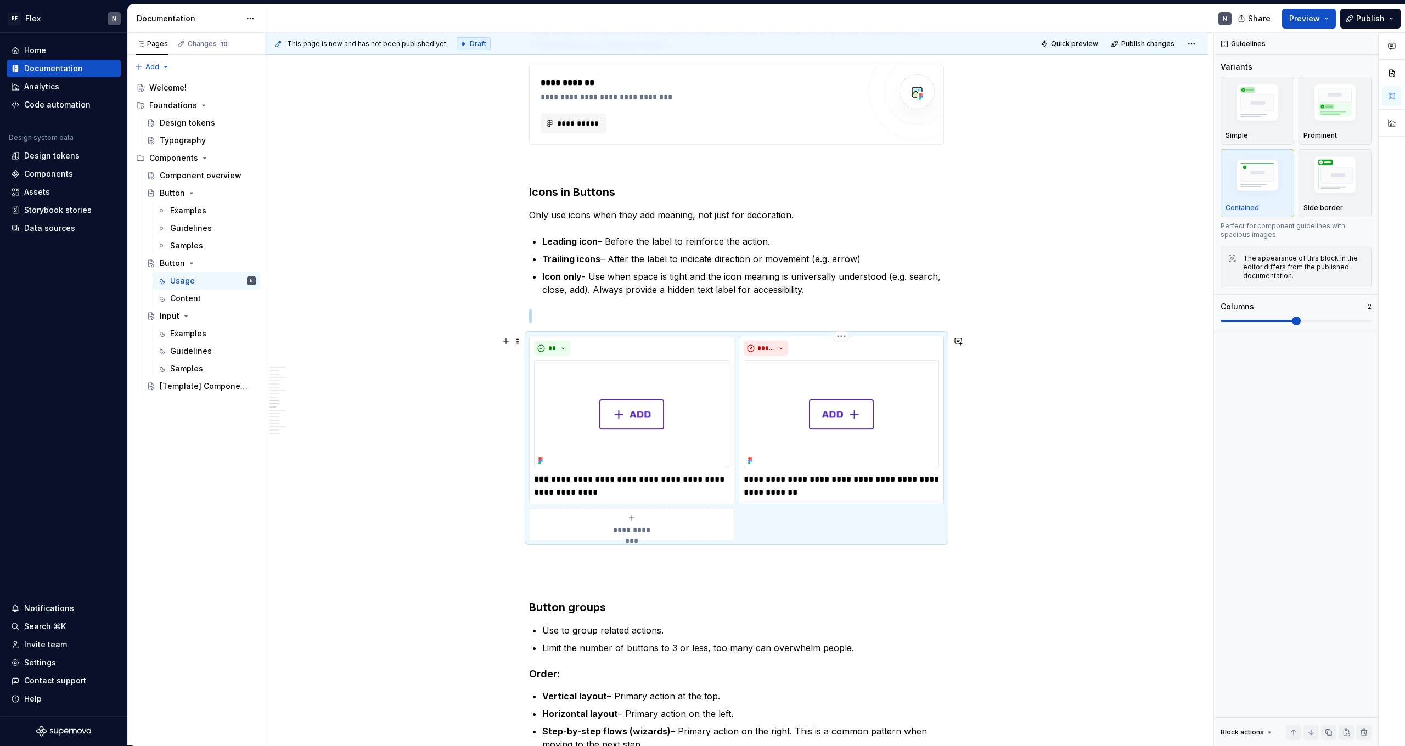
drag, startPoint x: 778, startPoint y: 482, endPoint x: 774, endPoint y: 486, distance: 6.2
click at [777, 460] on p "**********" at bounding box center [841, 486] width 195 height 26
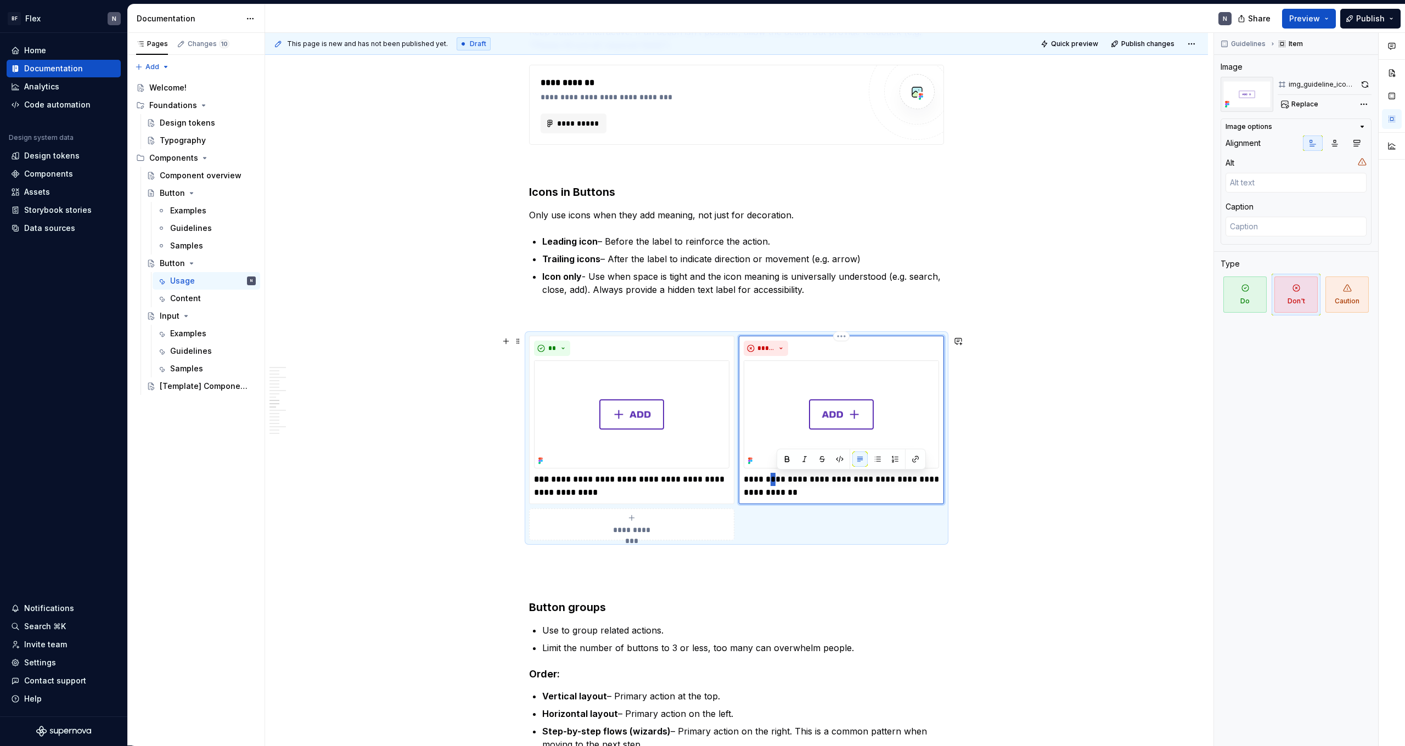
click at [776, 460] on p "**********" at bounding box center [841, 486] width 195 height 26
click at [775, 460] on p "**********" at bounding box center [841, 486] width 195 height 26
drag, startPoint x: 778, startPoint y: 480, endPoint x: 745, endPoint y: 481, distance: 32.4
click at [745, 460] on div "**********" at bounding box center [841, 420] width 205 height 168
click at [806, 460] on p "**********" at bounding box center [841, 486] width 195 height 26
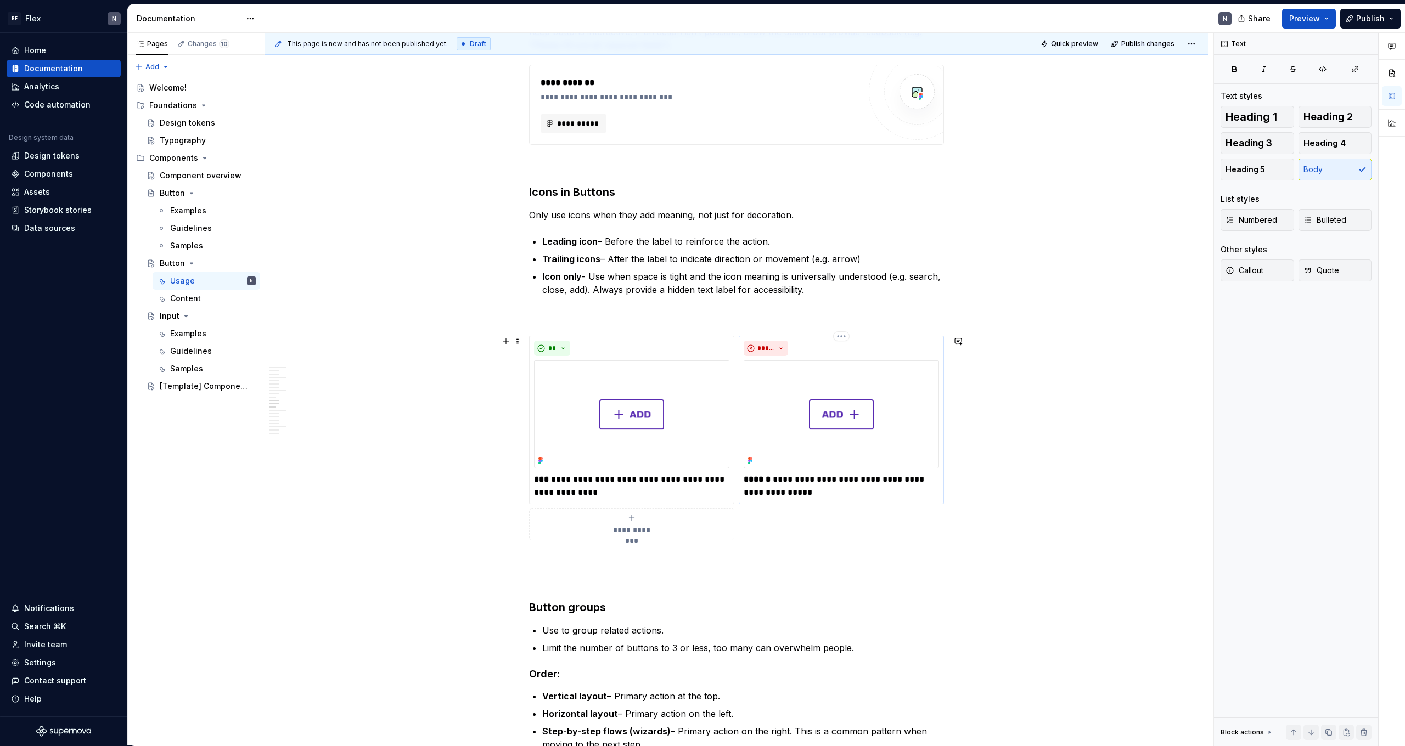
click at [806, 460] on p "**********" at bounding box center [841, 486] width 195 height 26
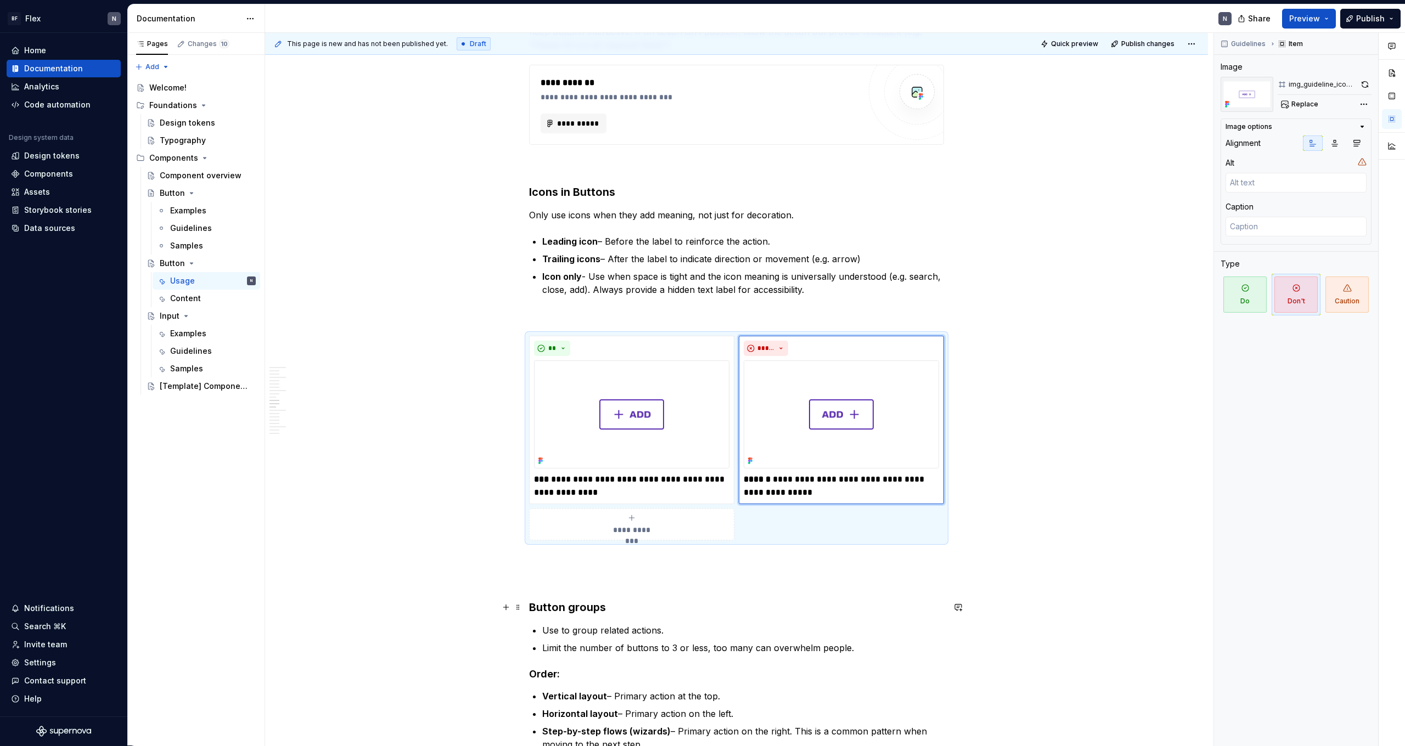
click at [806, 460] on h3 "Button groups" at bounding box center [736, 607] width 415 height 15
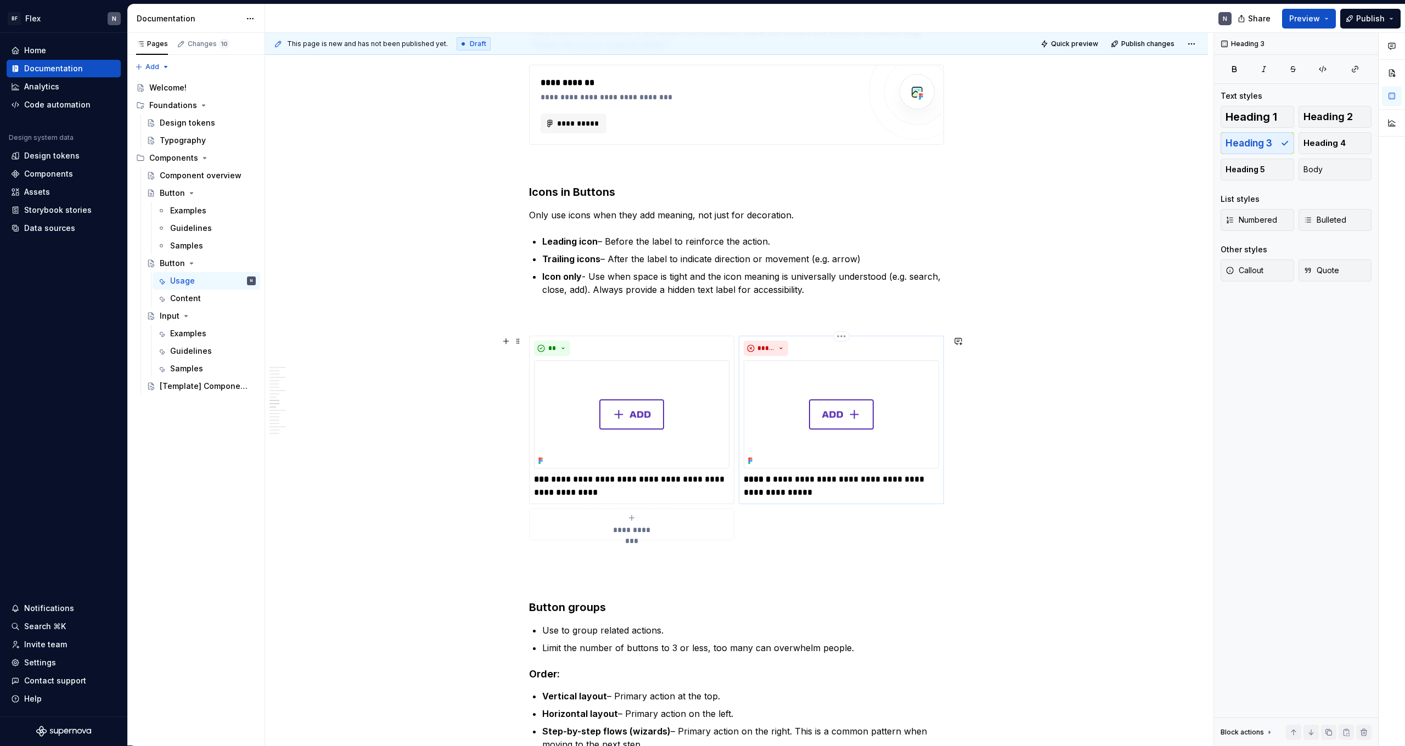
click at [782, 460] on p "**********" at bounding box center [841, 486] width 195 height 26
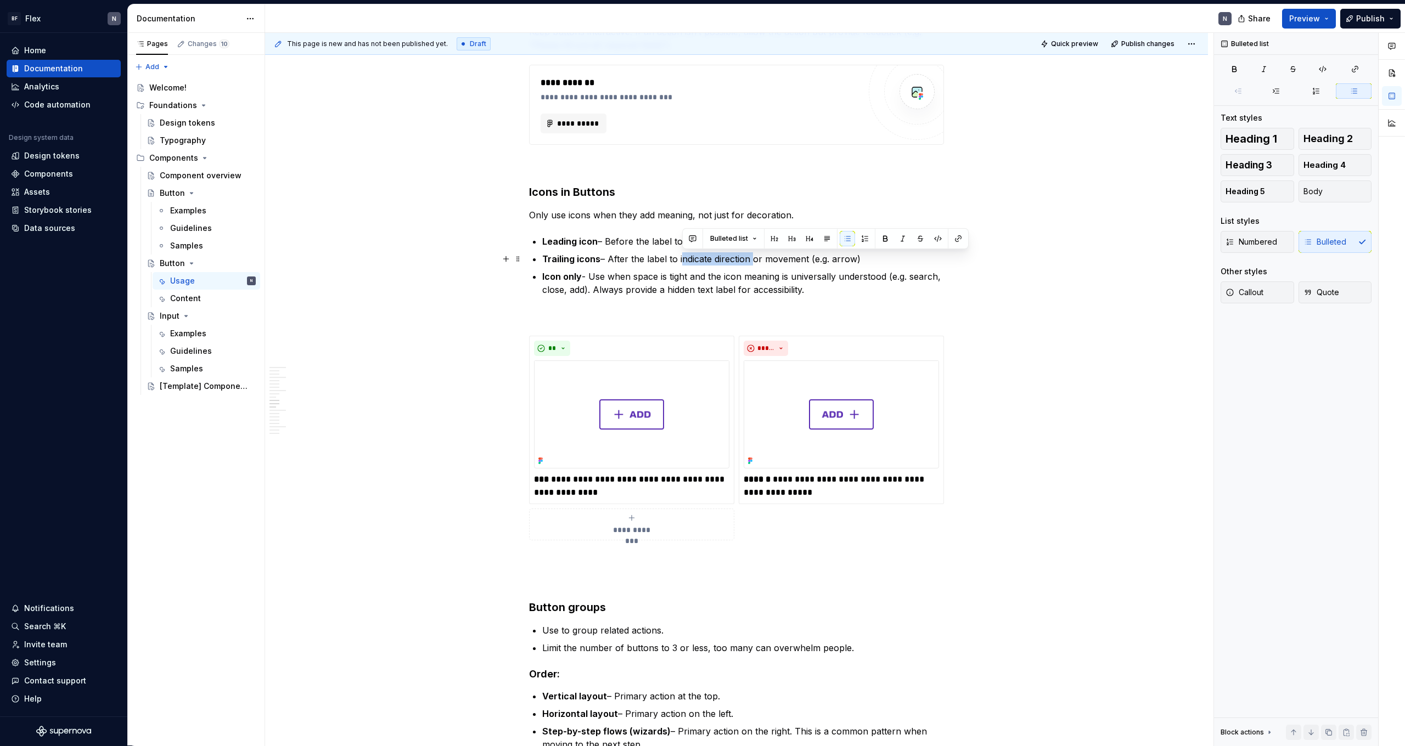
drag, startPoint x: 682, startPoint y: 260, endPoint x: 753, endPoint y: 262, distance: 70.8
click at [753, 262] on p "Trailing icons – After the label to indicate direction or movement (e.g. arrow)" at bounding box center [743, 258] width 402 height 13
click at [806, 460] on p "**********" at bounding box center [841, 486] width 195 height 26
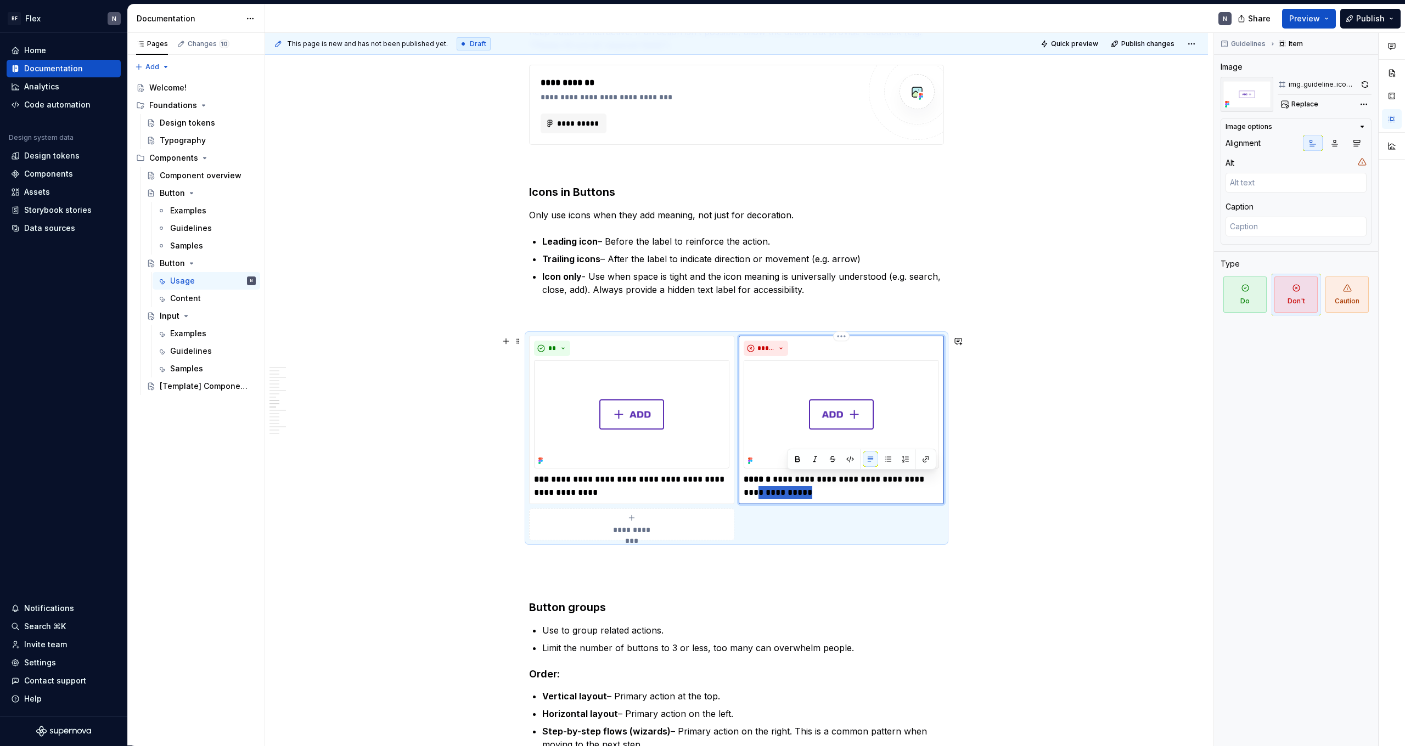
drag, startPoint x: 931, startPoint y: 480, endPoint x: 933, endPoint y: 489, distance: 10.1
click at [806, 460] on p "**********" at bounding box center [841, 486] width 195 height 26
drag, startPoint x: 903, startPoint y: 481, endPoint x: 927, endPoint y: 481, distance: 24.2
click at [806, 460] on p "**********" at bounding box center [841, 486] width 195 height 26
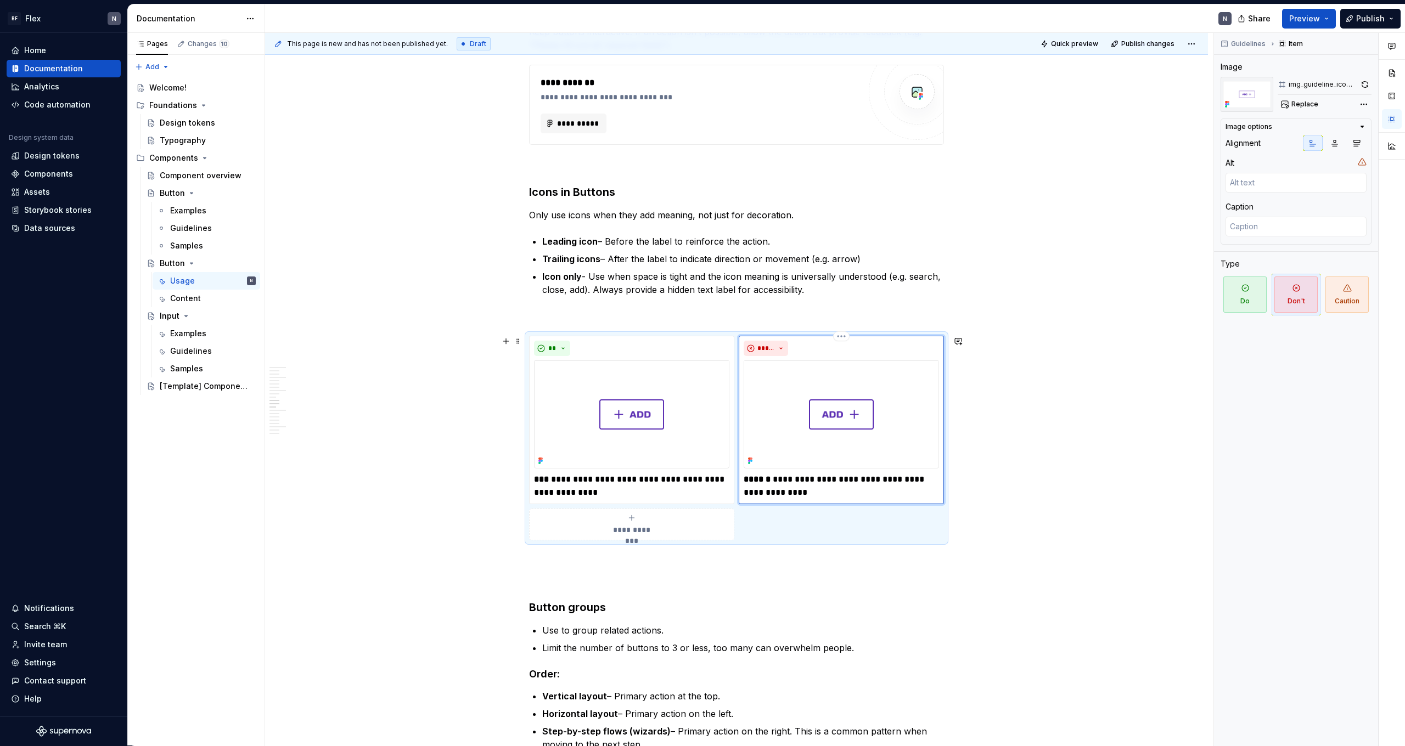
click at [806, 460] on p "**********" at bounding box center [841, 486] width 195 height 26
click at [654, 278] on p "Icon only - Use when space is tight and the icon meaning is universally underst…" at bounding box center [743, 283] width 402 height 26
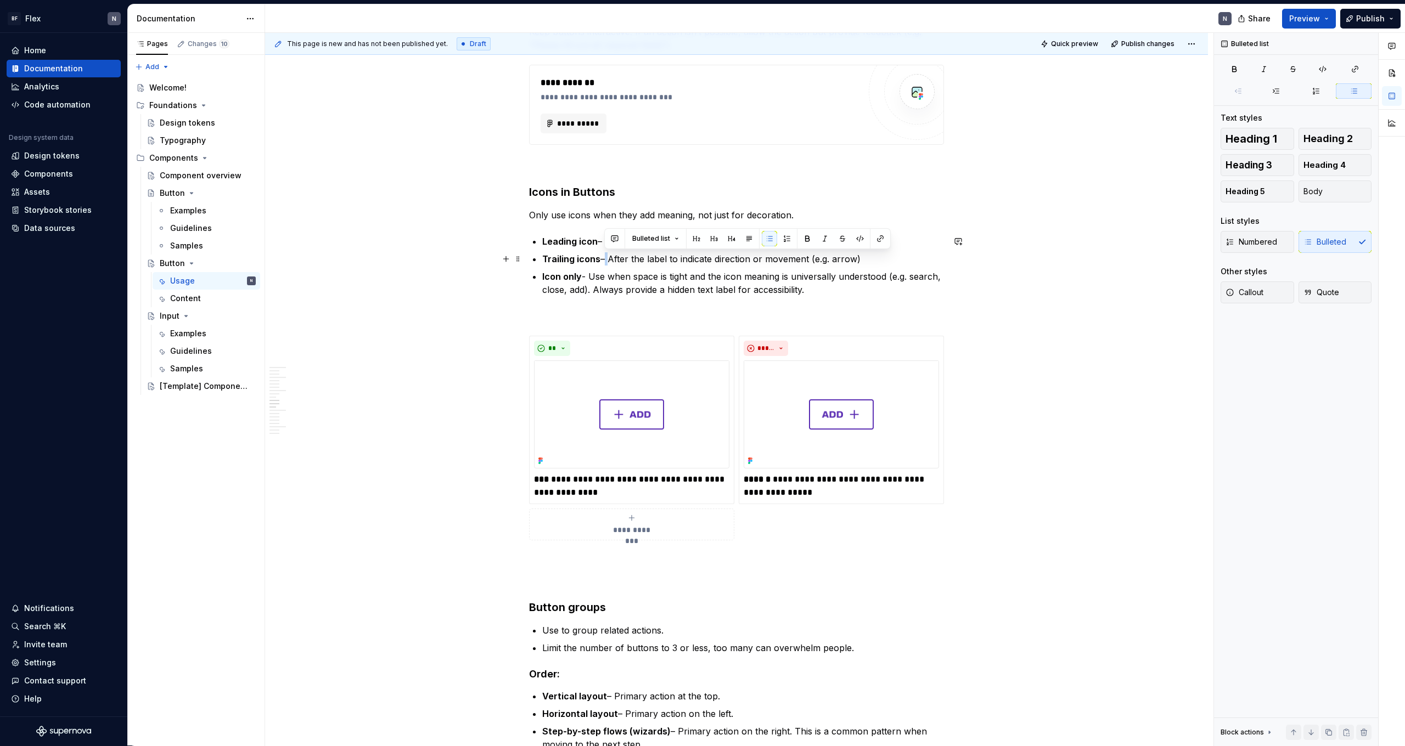
click at [605, 261] on p "Trailing icons – After the label to indicate direction or movement (e.g. arrow)" at bounding box center [743, 258] width 402 height 13
drag, startPoint x: 589, startPoint y: 279, endPoint x: 594, endPoint y: 289, distance: 10.8
click at [587, 279] on p "Icon only - Use when space is tight and the icon meaning is universally underst…" at bounding box center [743, 283] width 402 height 26
drag, startPoint x: 631, startPoint y: 286, endPoint x: 655, endPoint y: 309, distance: 33.4
click at [631, 286] on p "Icon only – Use when space is tight and the icon meaning is universally underst…" at bounding box center [743, 283] width 402 height 26
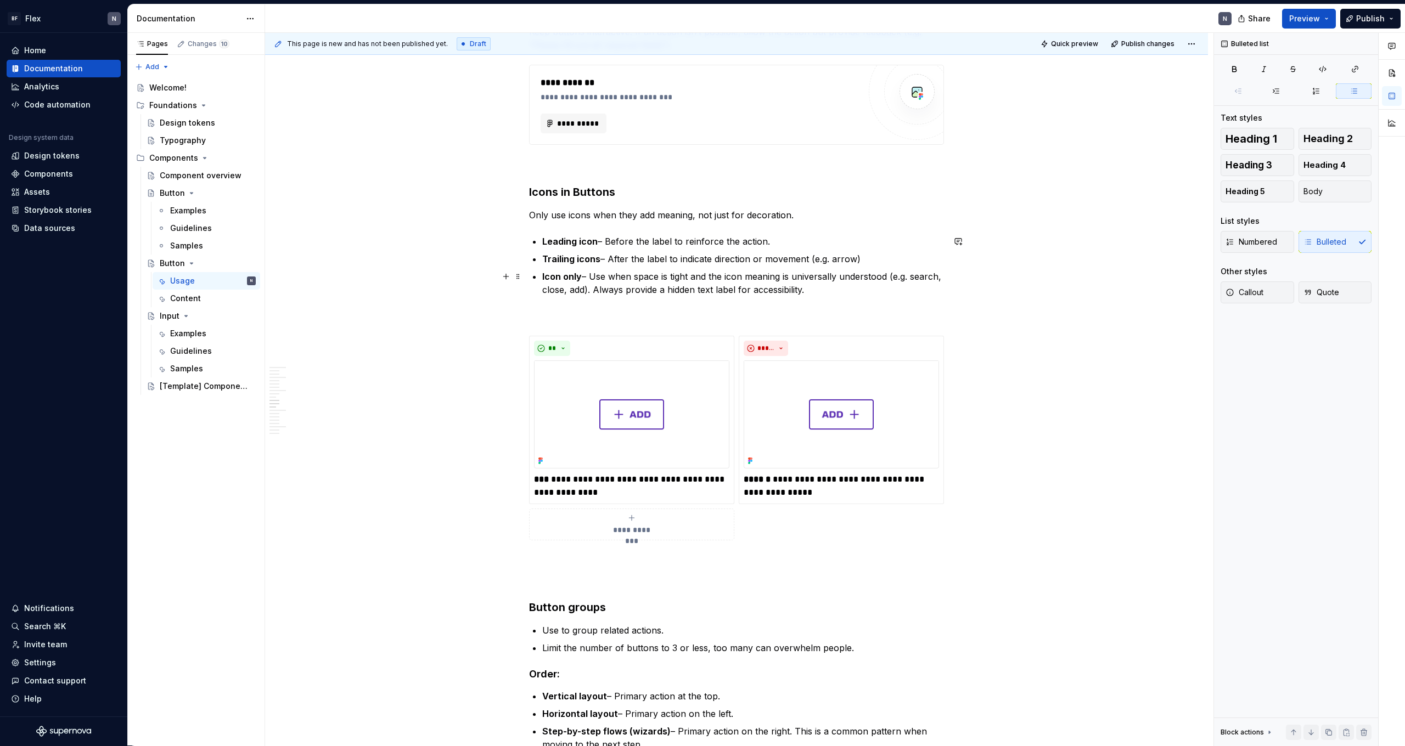
click at [806, 283] on p "Icon only – Use when space is tight and the icon meaning is universally underst…" at bounding box center [743, 283] width 402 height 26
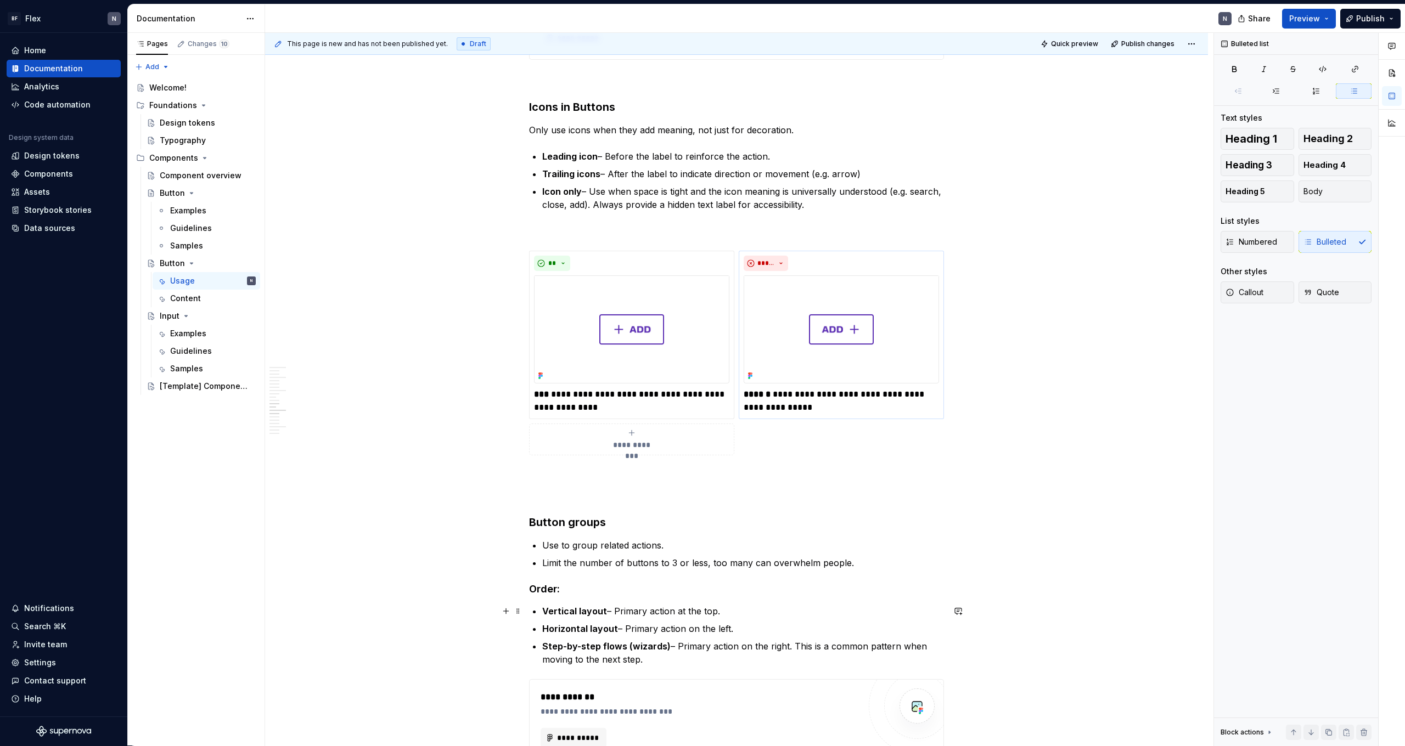
scroll to position [1131, 0]
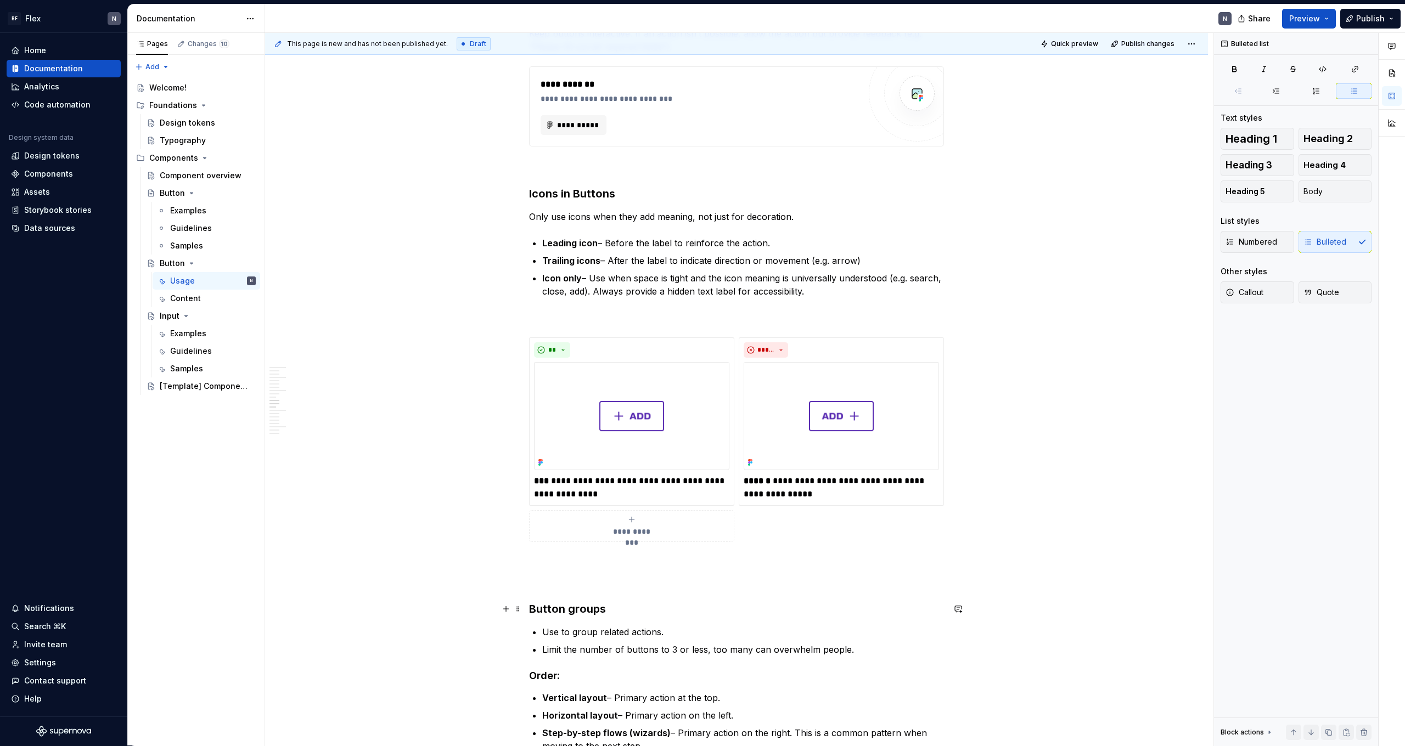
click at [806, 460] on h3 "Button groups" at bounding box center [736, 608] width 415 height 15
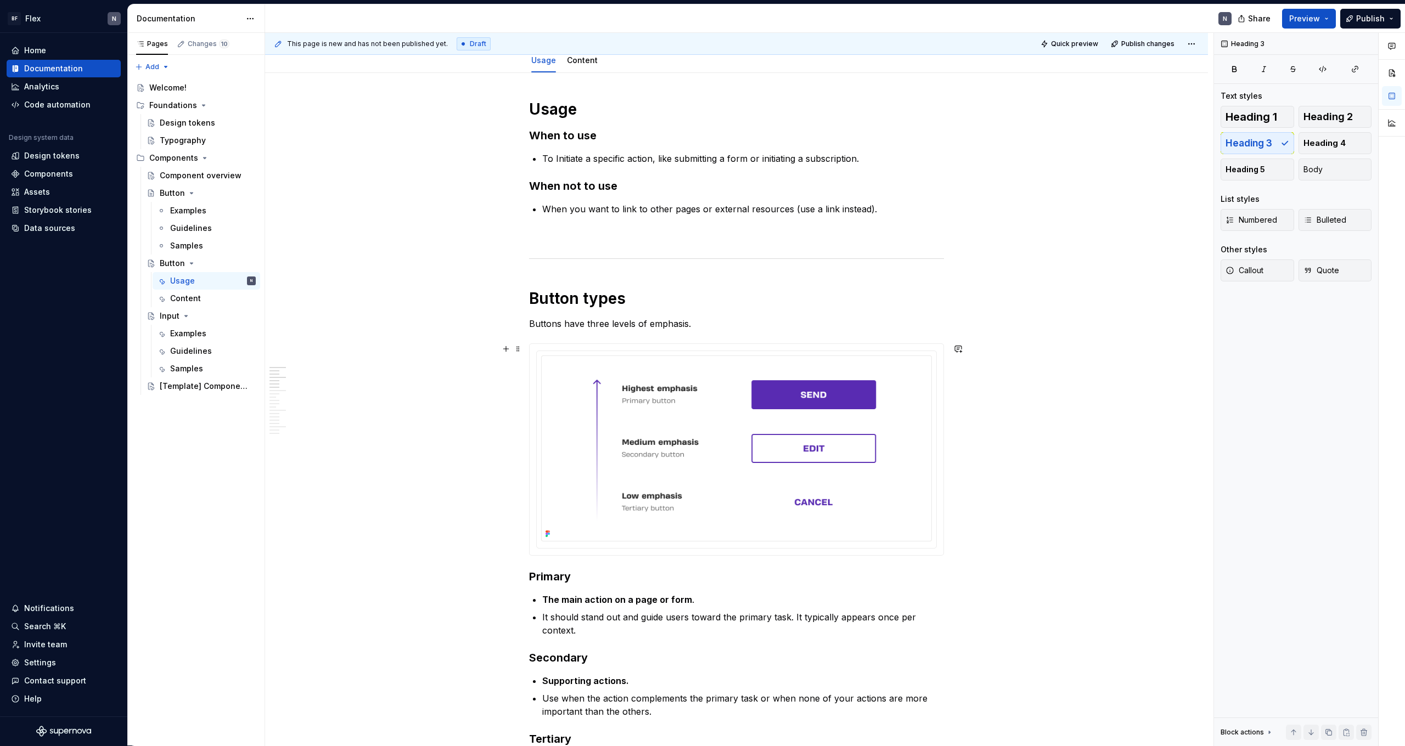
scroll to position [170, 0]
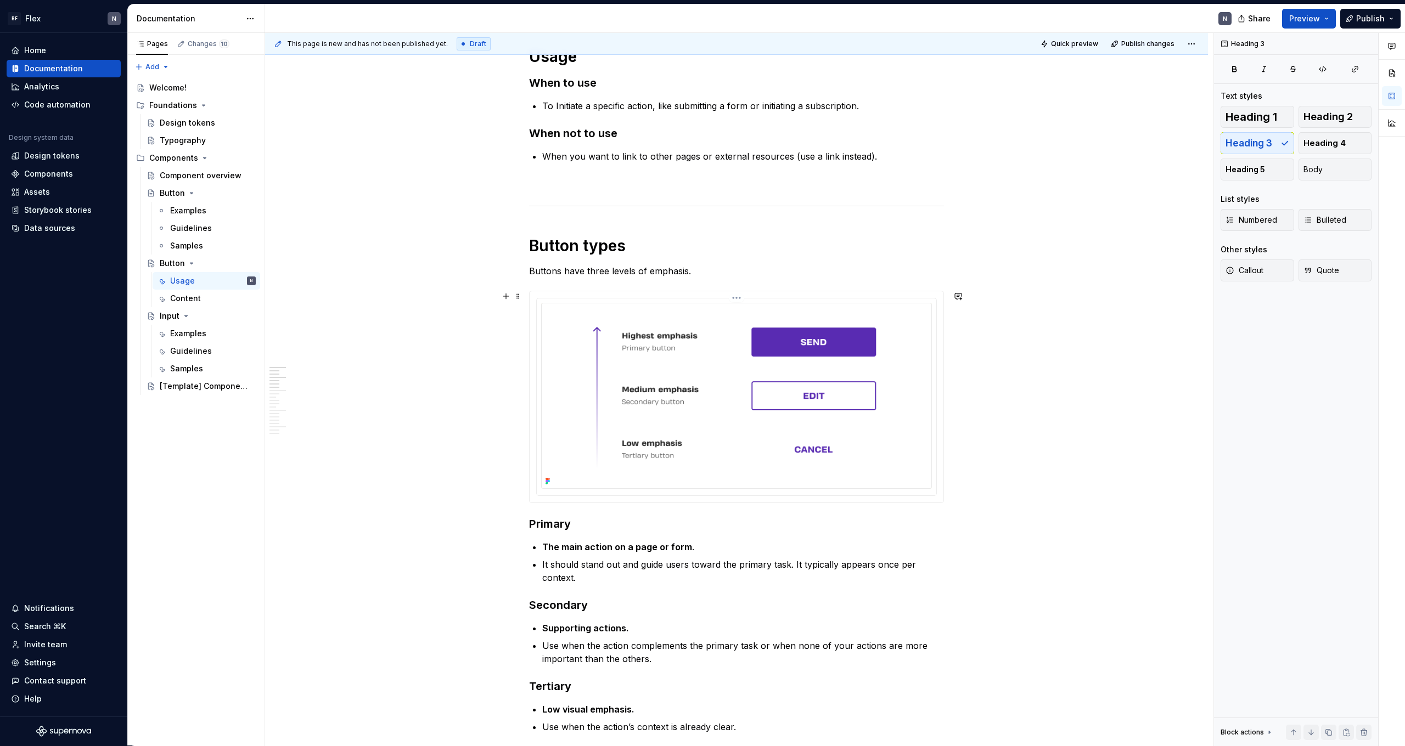
click at [806, 373] on img at bounding box center [736, 396] width 391 height 186
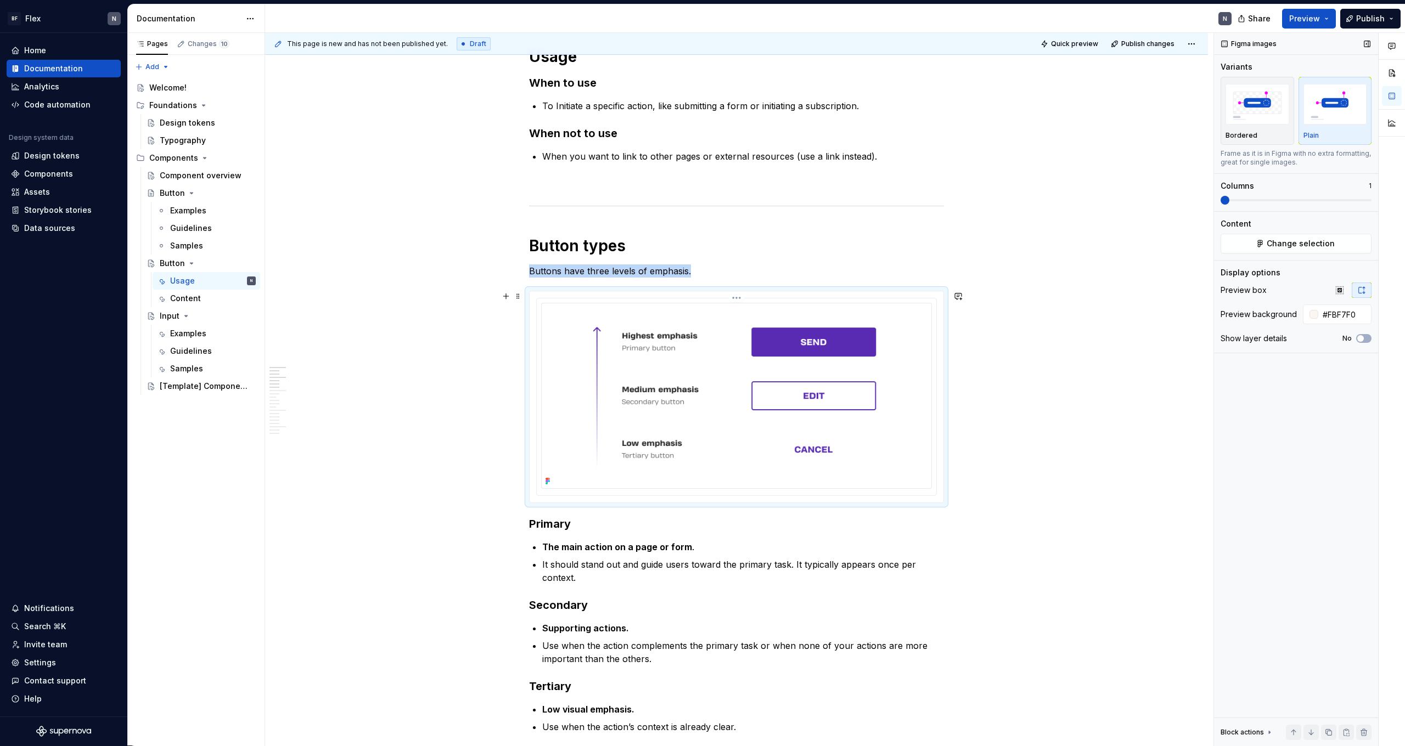
type textarea "*"
click at [806, 315] on div at bounding box center [1313, 314] width 9 height 9
click at [806, 312] on div "Comments Open comments No comments yet Select ‘Comment’ from the block context …" at bounding box center [1309, 389] width 191 height 713
click at [806, 312] on input "#FBF7F0" at bounding box center [1344, 315] width 53 height 20
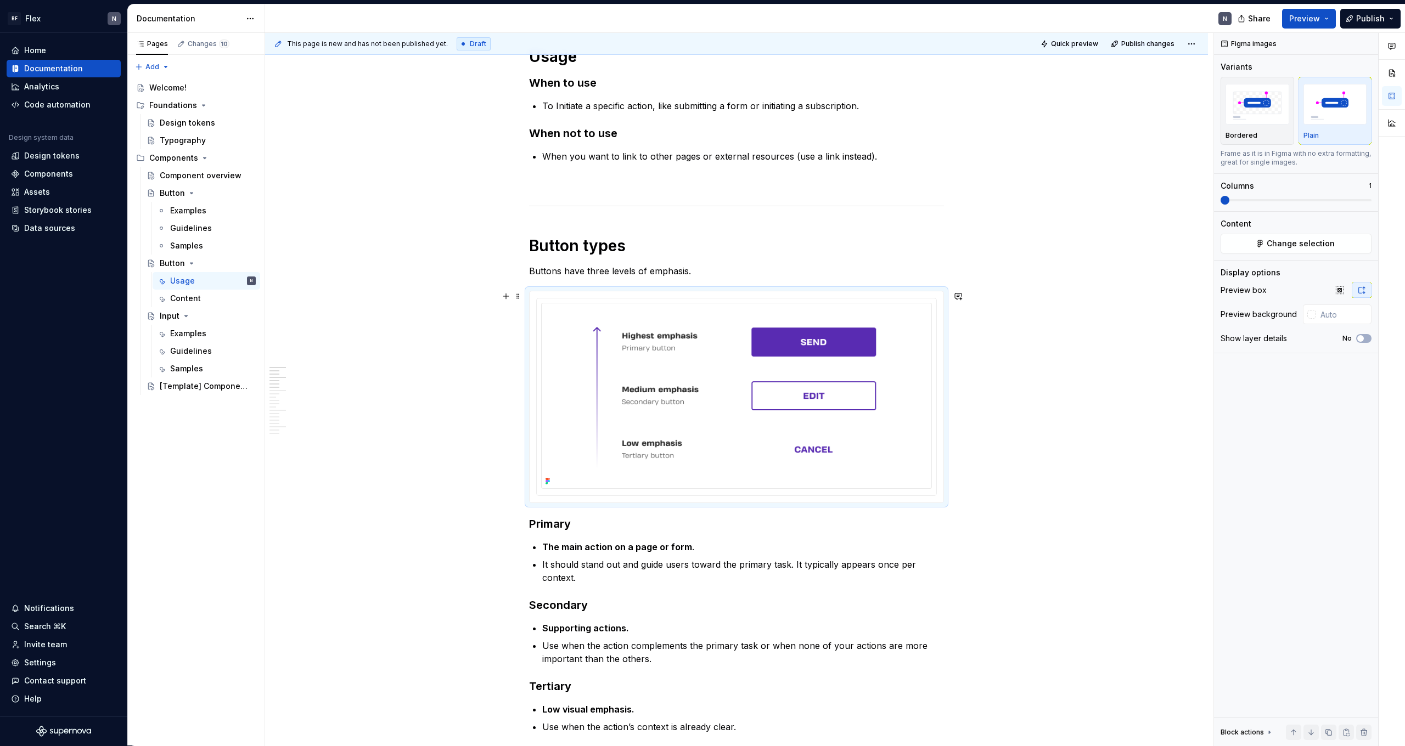
click at [806, 365] on img at bounding box center [736, 396] width 391 height 186
click at [806, 246] on span "Change selection" at bounding box center [1300, 243] width 68 height 11
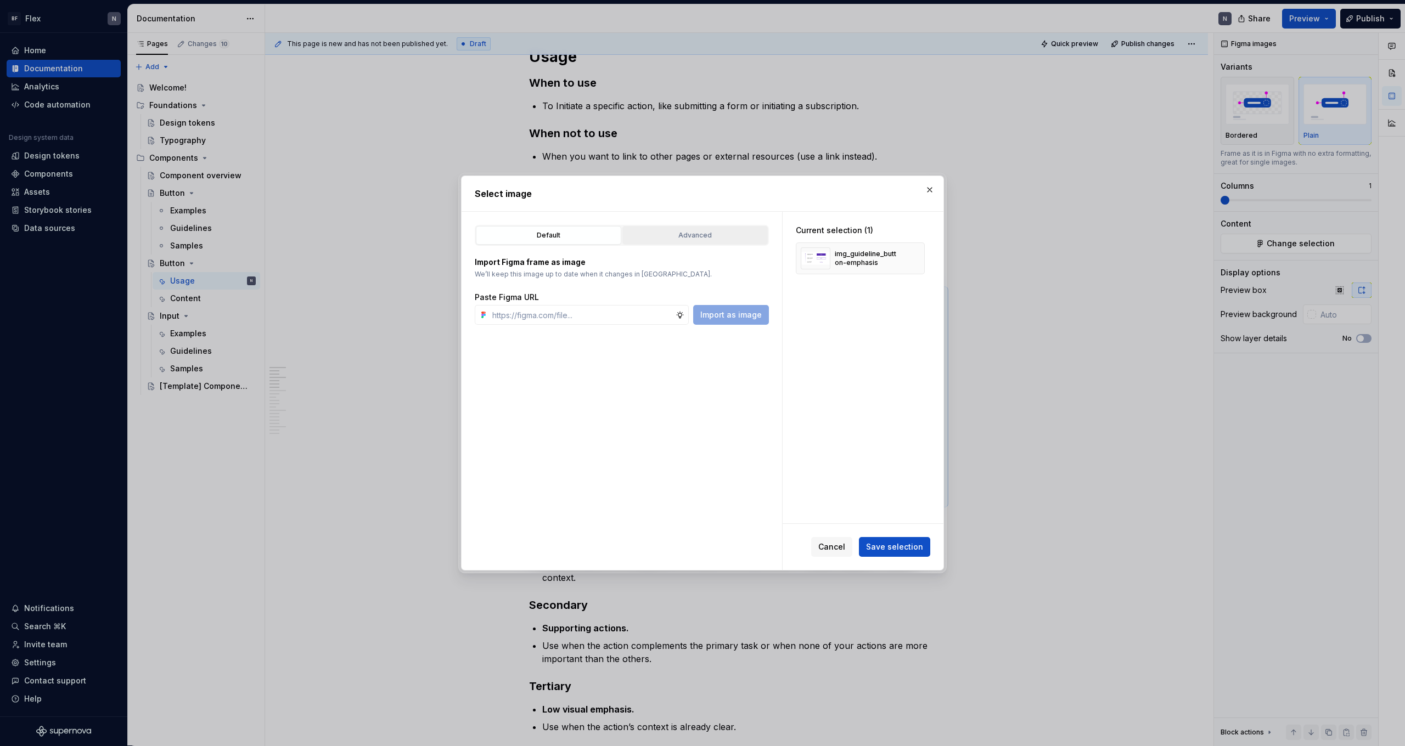
click at [734, 240] on div "Advanced" at bounding box center [695, 235] width 138 height 11
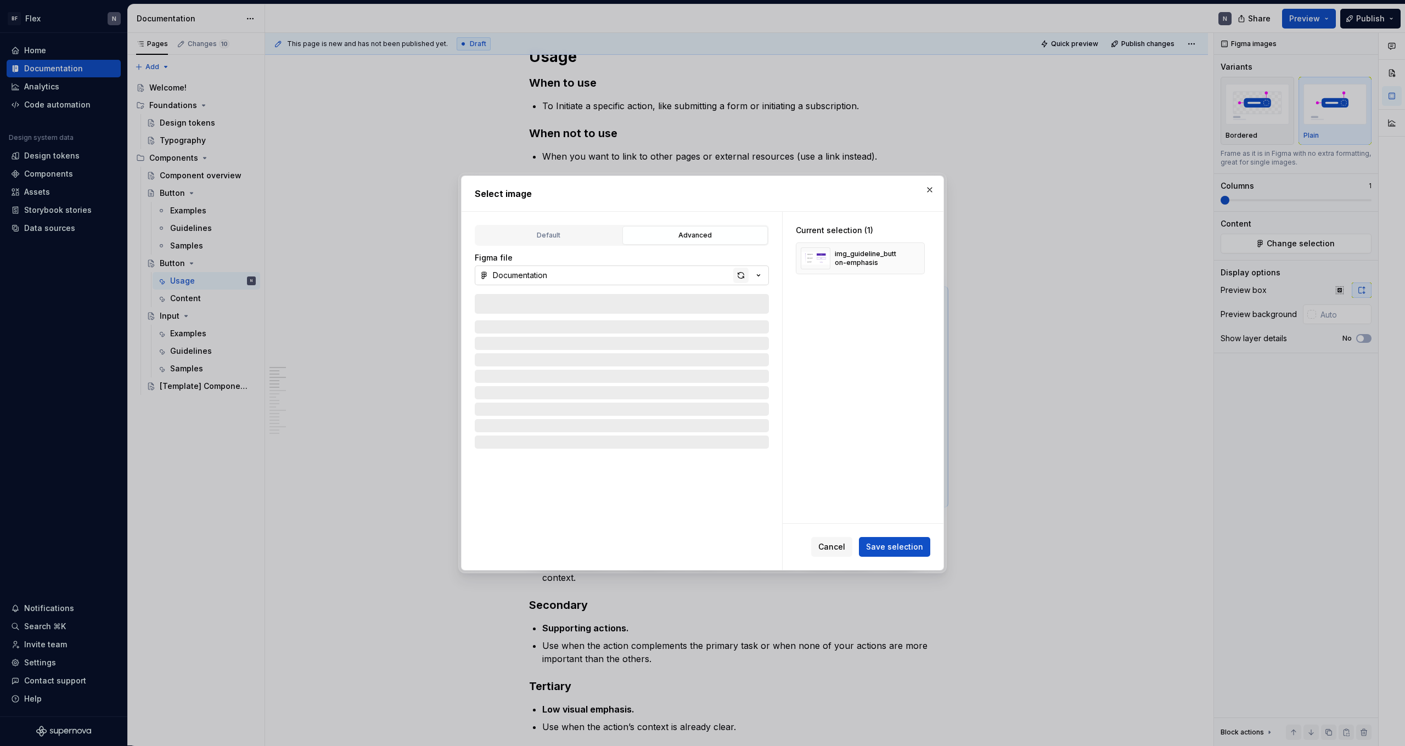
click at [743, 277] on div "button" at bounding box center [740, 275] width 15 height 15
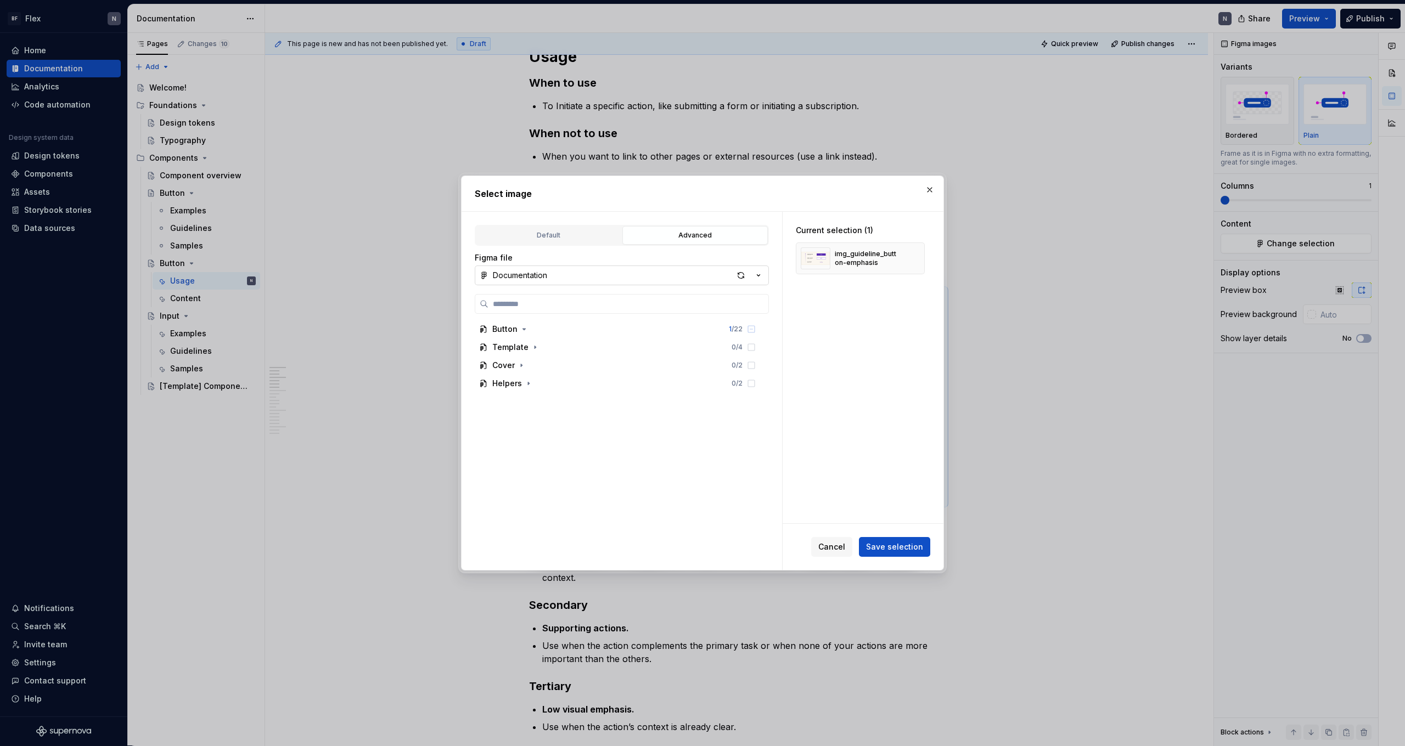
click at [806, 193] on h2 "Select image" at bounding box center [702, 193] width 455 height 13
click at [806, 192] on button "button" at bounding box center [929, 189] width 15 height 15
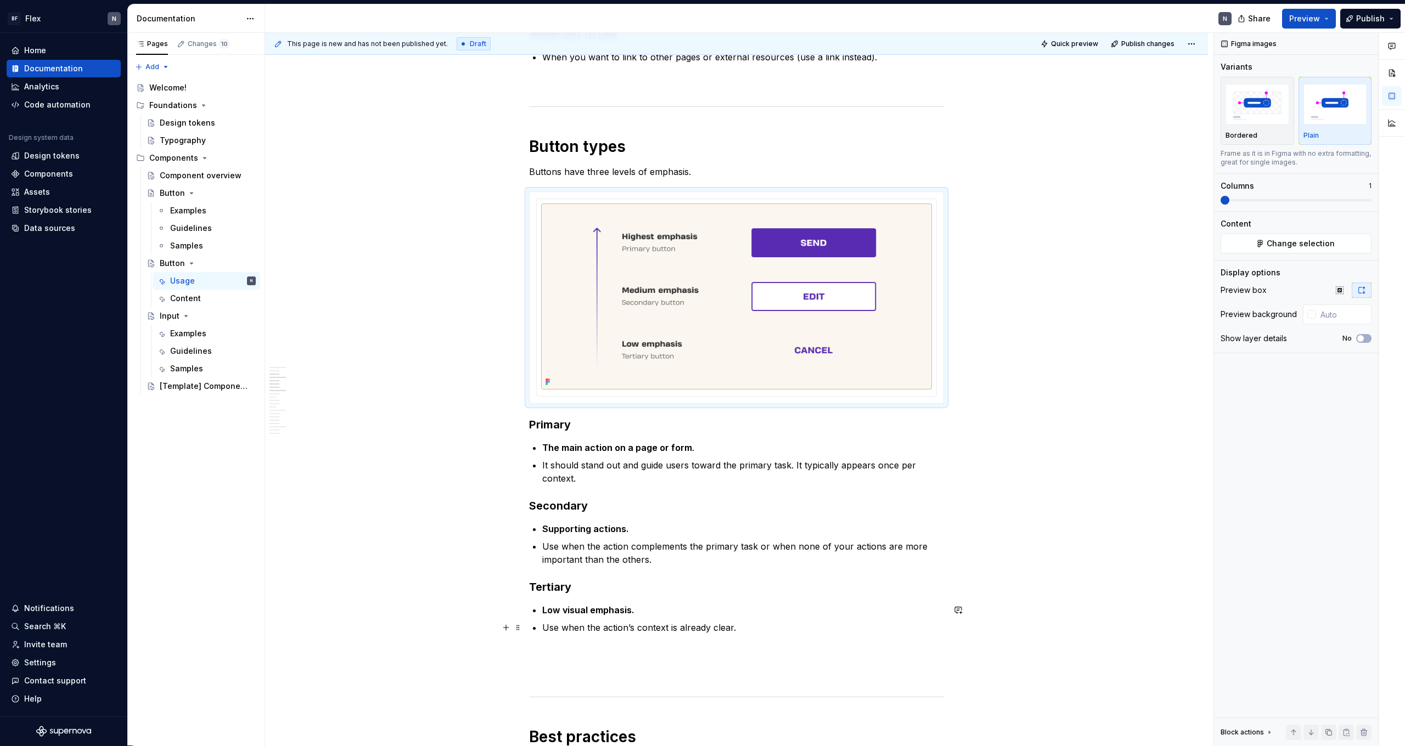
scroll to position [271, 0]
click at [545, 460] on strong "Supporting actions." at bounding box center [585, 526] width 87 height 11
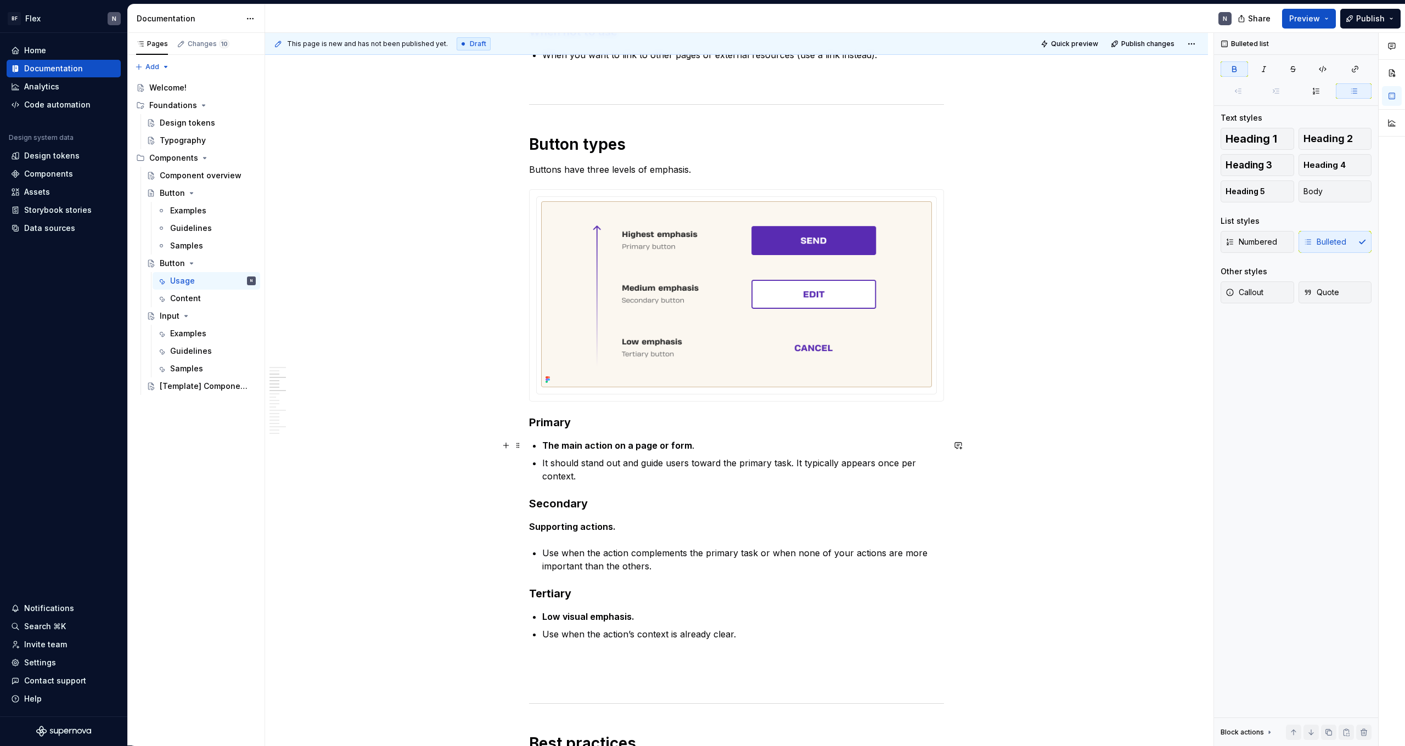
click at [547, 446] on strong "The main action on a page or form" at bounding box center [617, 445] width 150 height 11
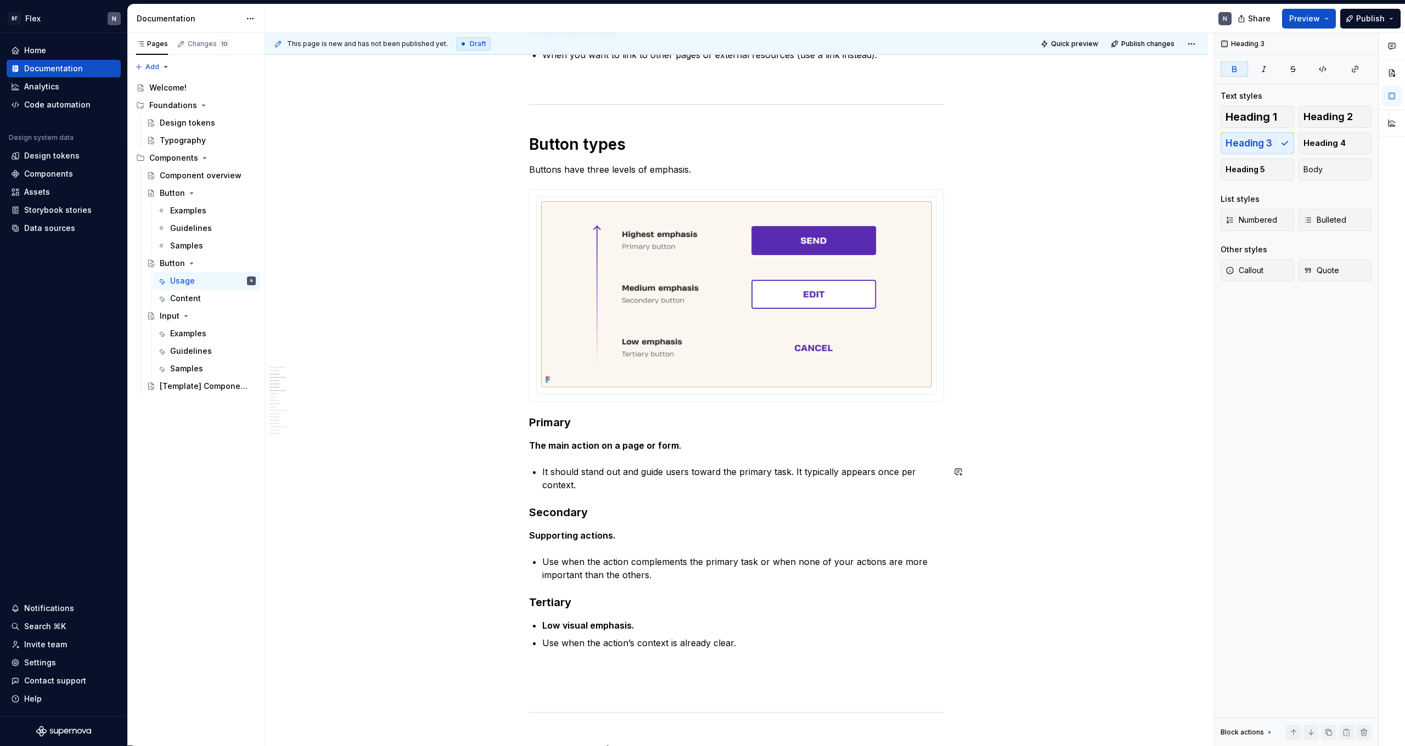
drag, startPoint x: 540, startPoint y: 625, endPoint x: 572, endPoint y: 650, distance: 40.6
click at [694, 460] on p "Use when the action complements the primary task or when none of your actions a…" at bounding box center [743, 568] width 402 height 26
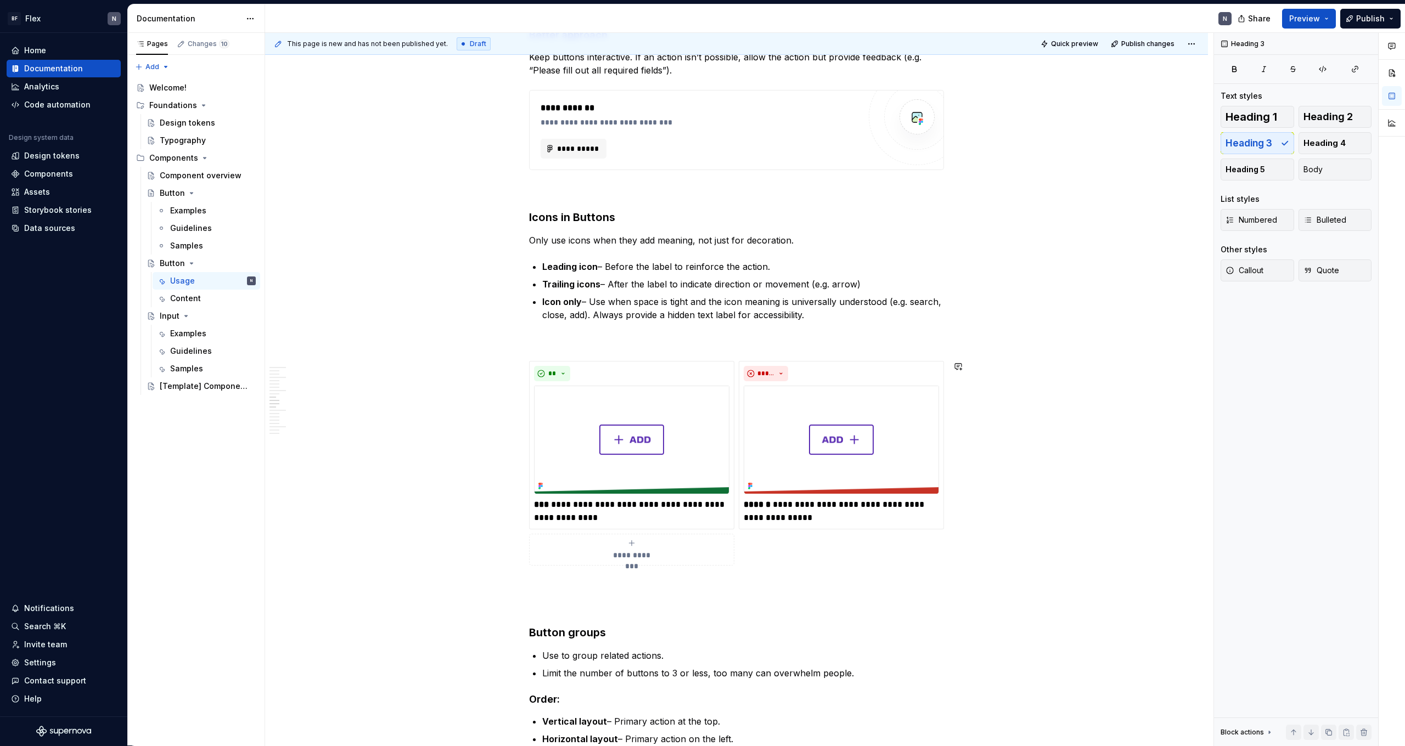
scroll to position [1178, 0]
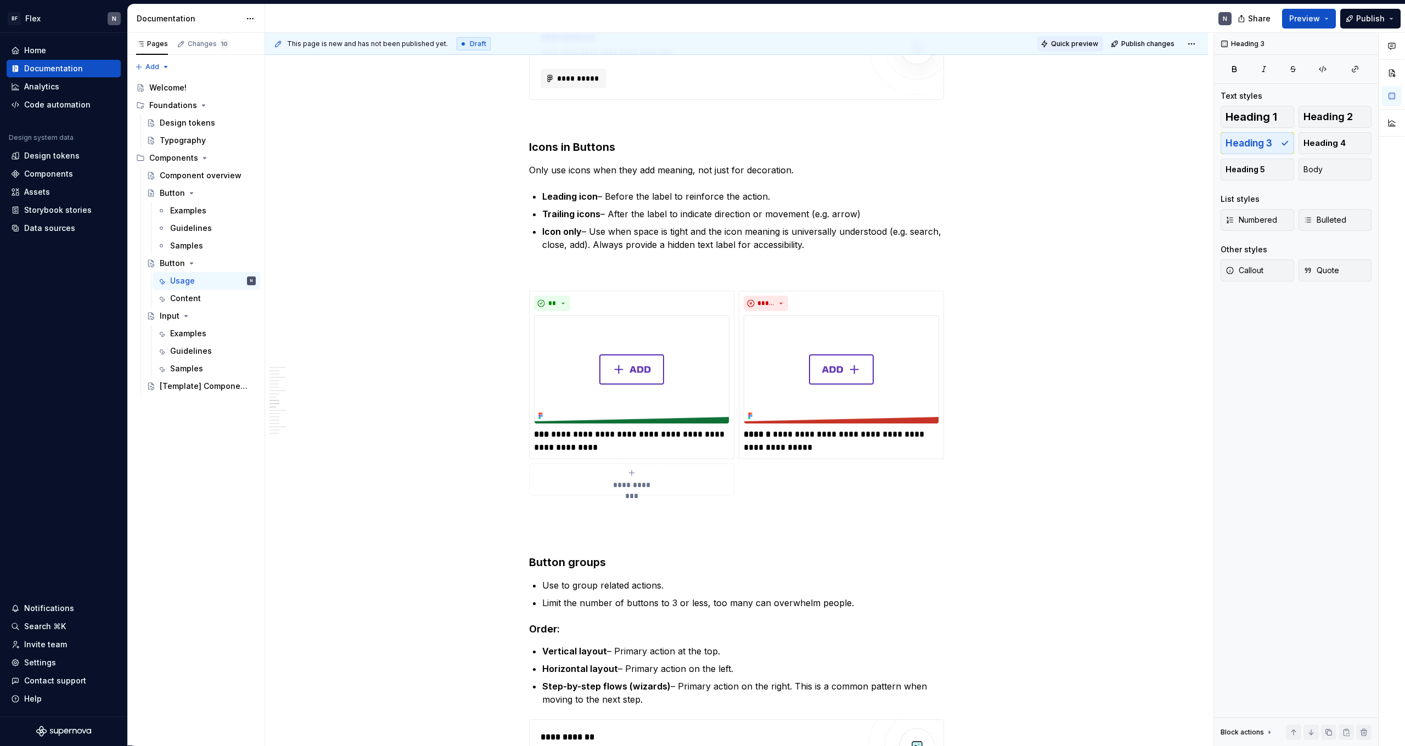
click at [806, 43] on span "Quick preview" at bounding box center [1074, 44] width 47 height 9
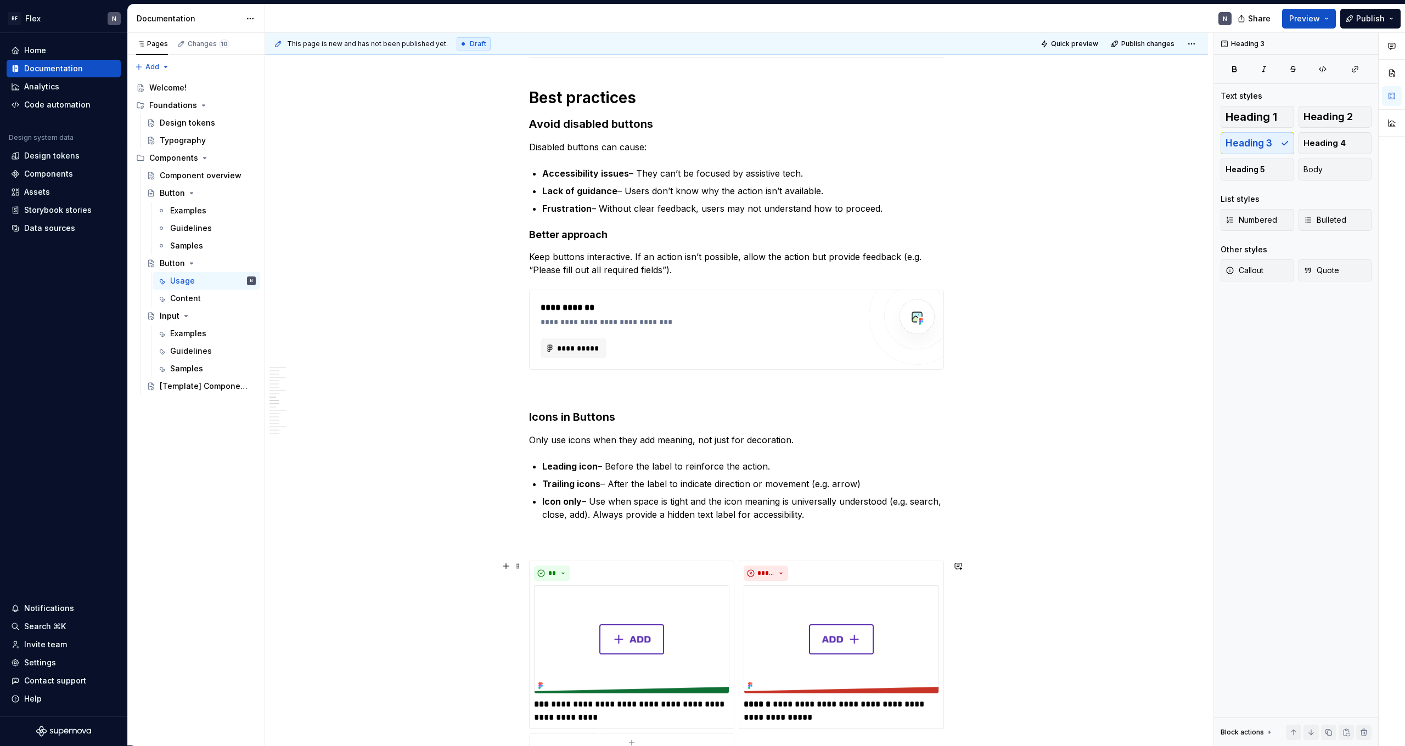
scroll to position [1166, 0]
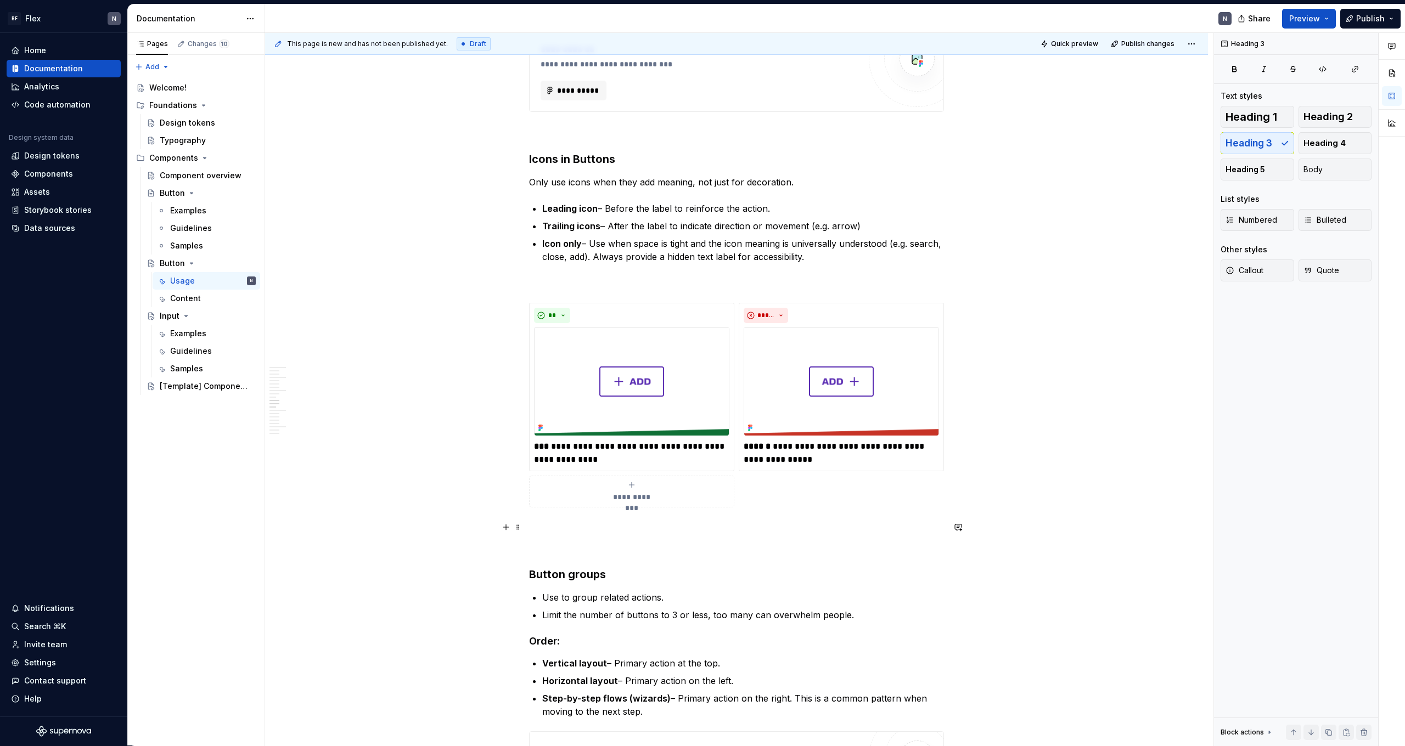
click at [624, 460] on p at bounding box center [736, 527] width 415 height 13
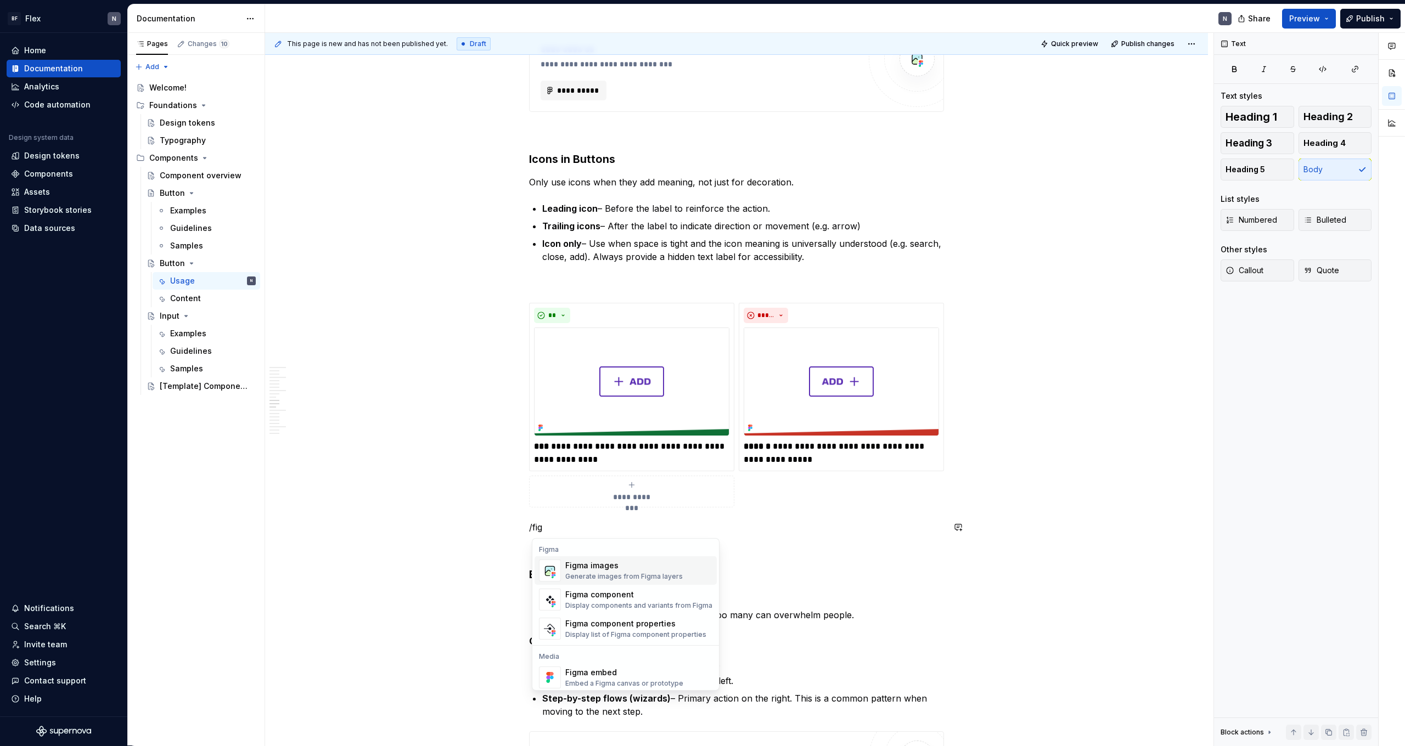
click at [618, 460] on div "Generate images from Figma layers" at bounding box center [623, 576] width 117 height 9
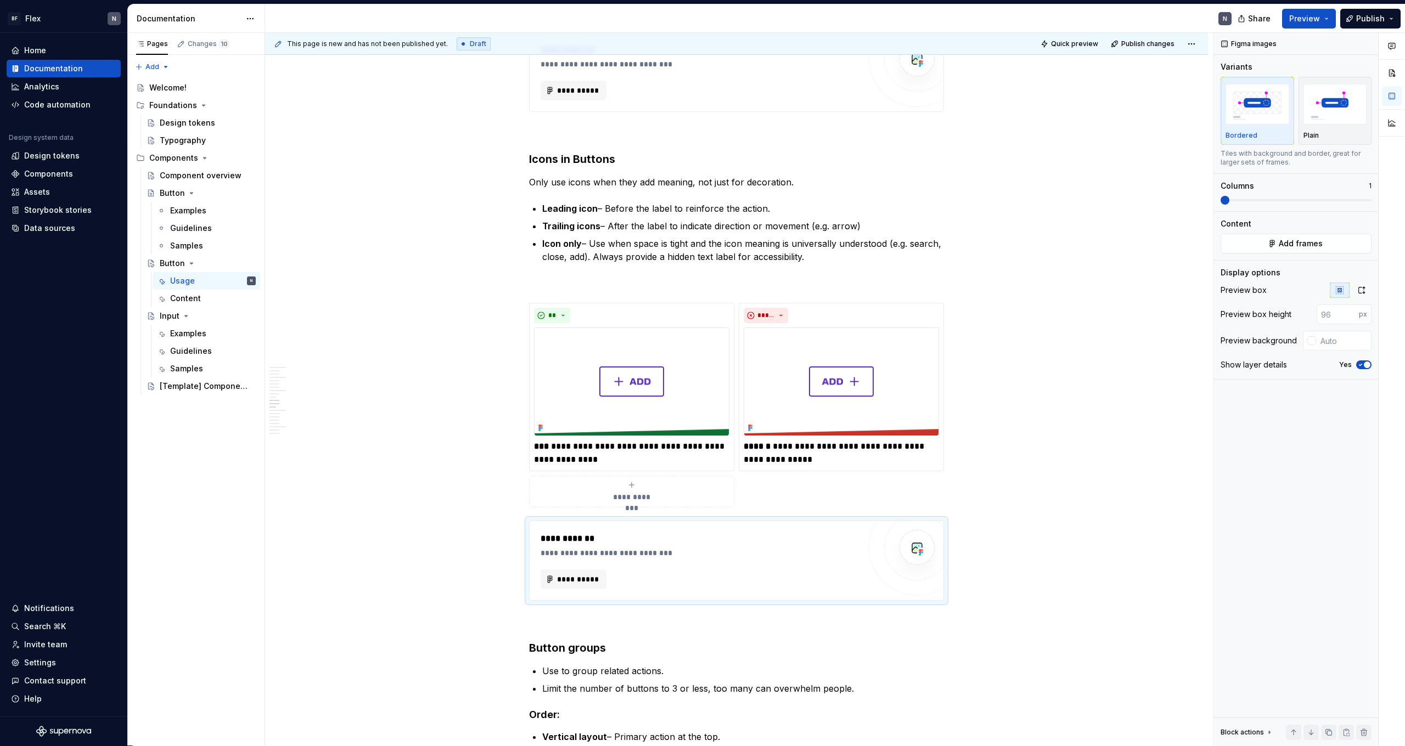
type textarea "*"
click at [583, 460] on span "**********" at bounding box center [577, 579] width 43 height 11
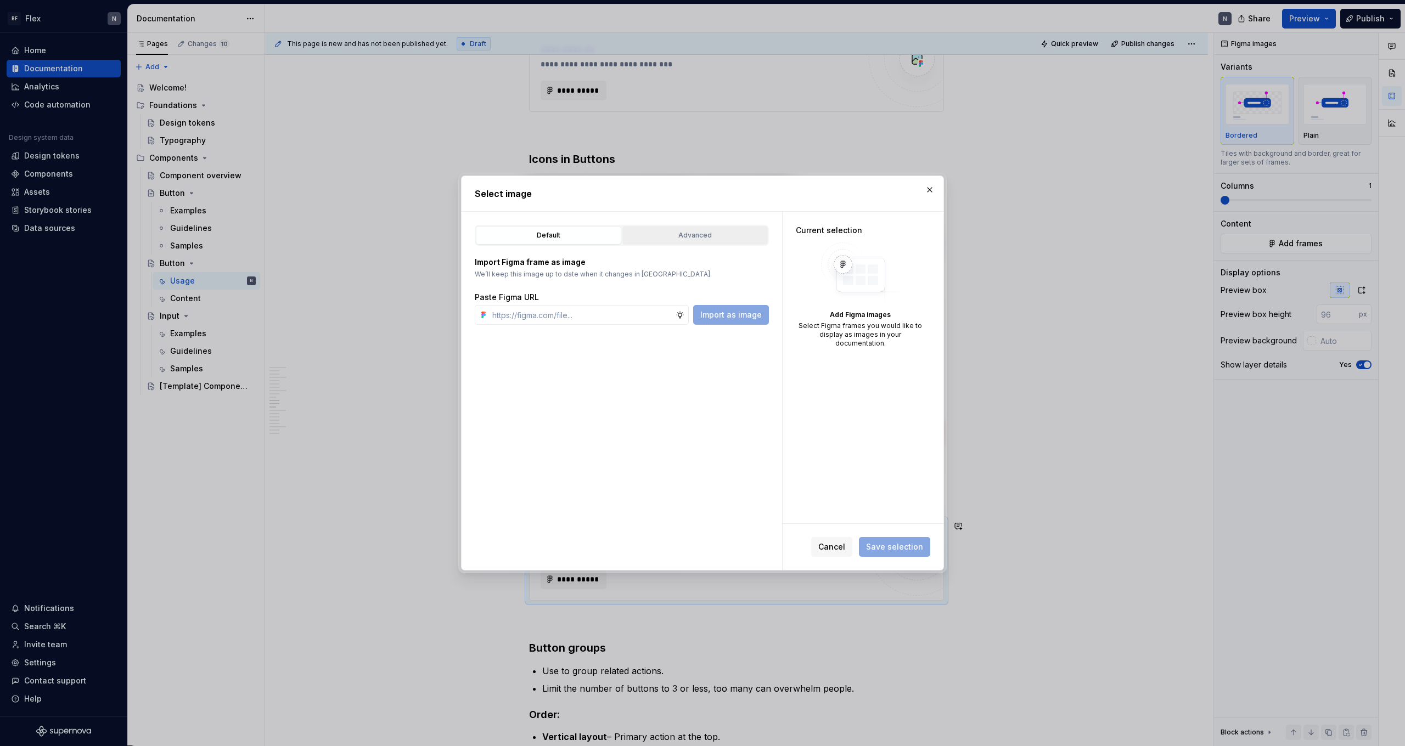
click at [705, 234] on div "Advanced" at bounding box center [695, 235] width 138 height 11
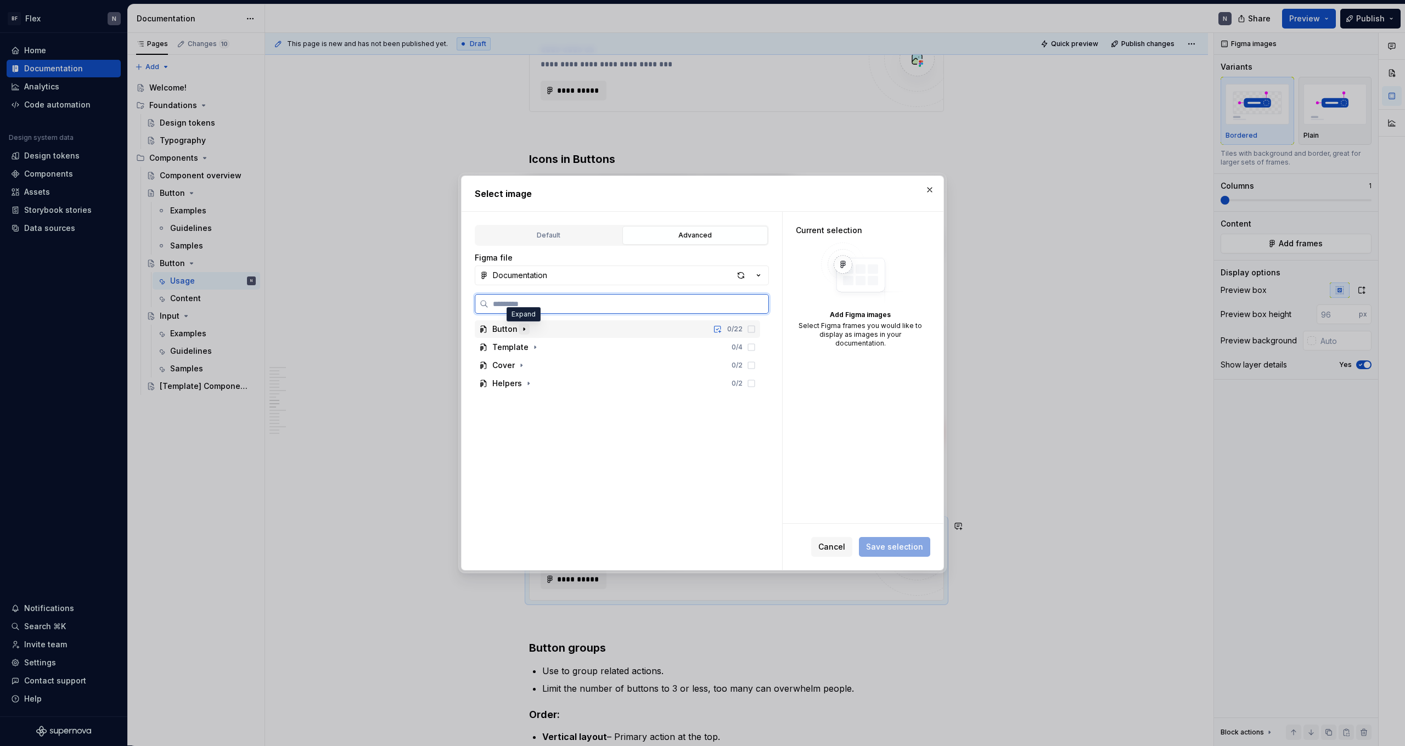
click at [523, 334] on button "button" at bounding box center [524, 329] width 11 height 11
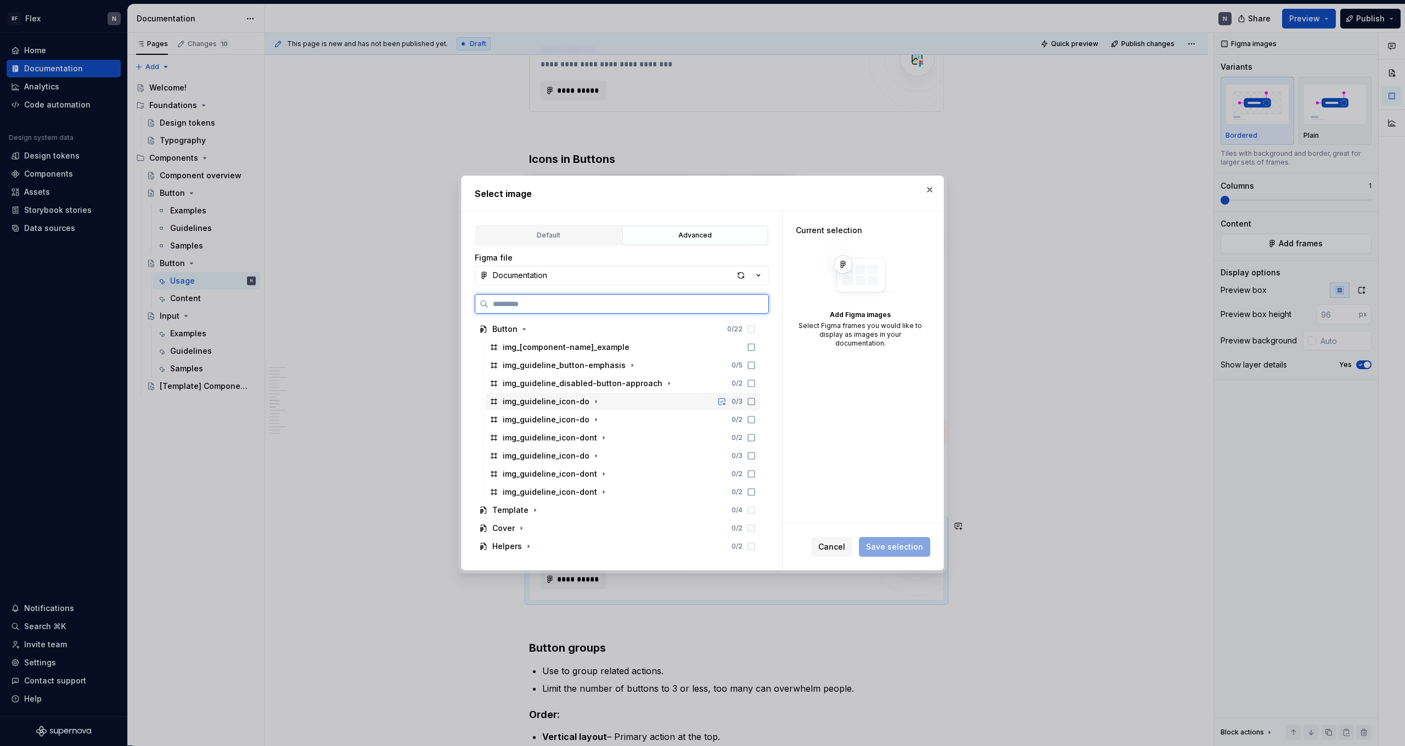
click at [756, 401] on icon at bounding box center [751, 401] width 9 height 9
click at [756, 437] on icon at bounding box center [751, 437] width 9 height 9
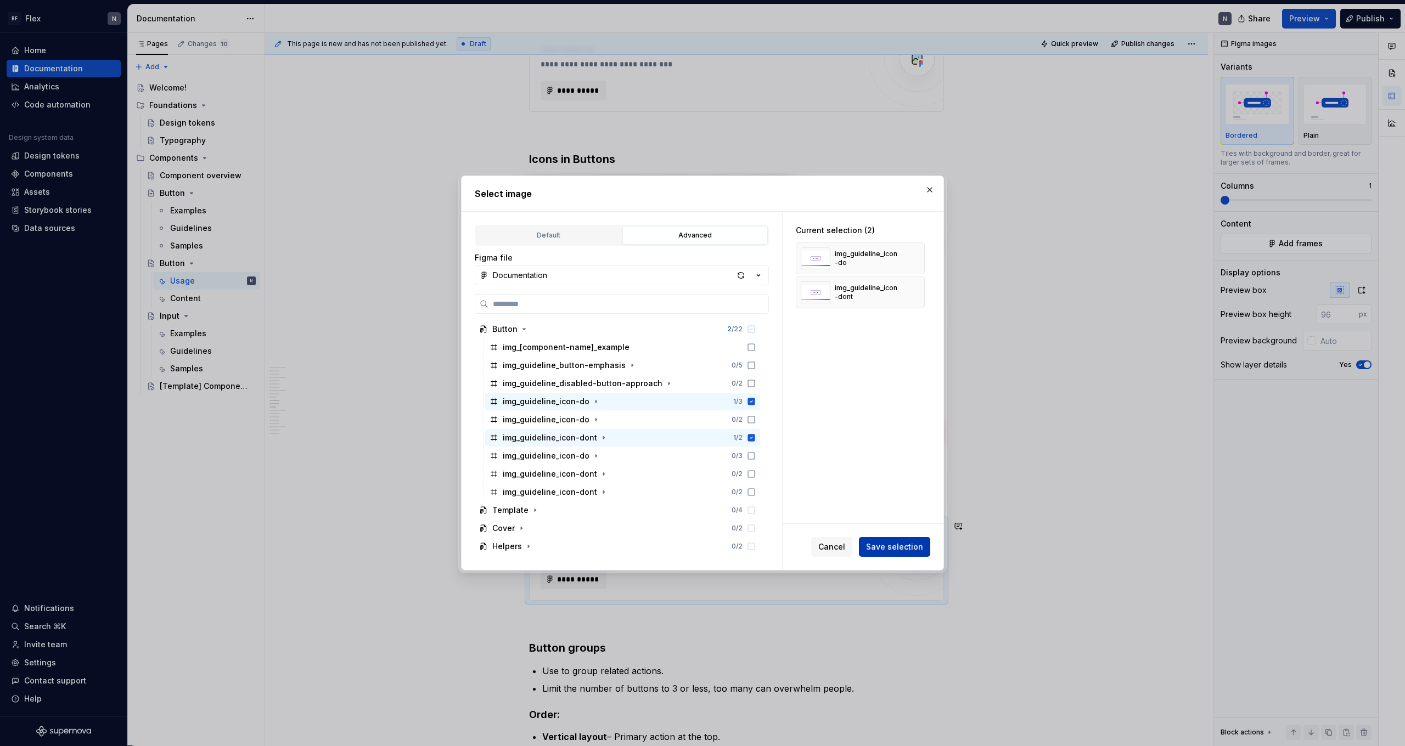
click at [806, 460] on span "Save selection" at bounding box center [894, 547] width 57 height 11
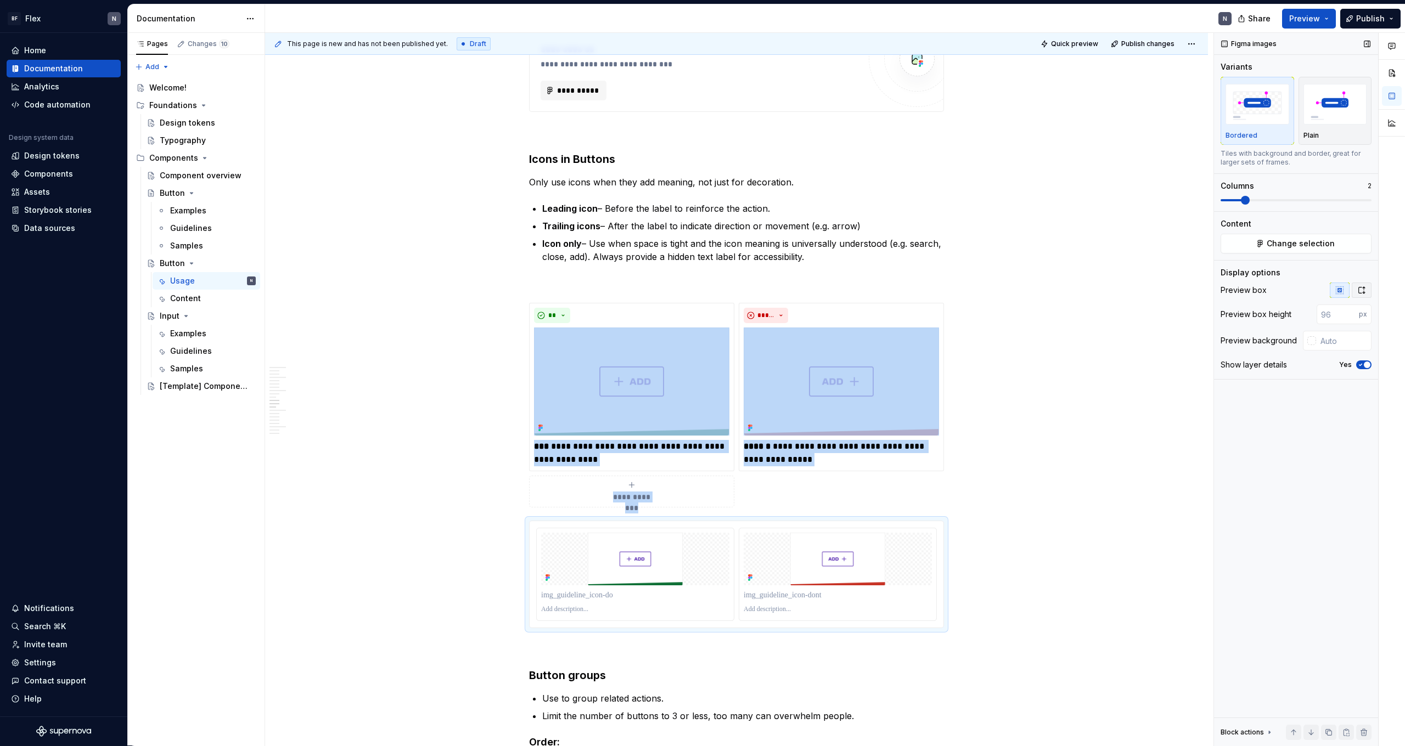
click at [806, 289] on icon "button" at bounding box center [1361, 290] width 9 height 9
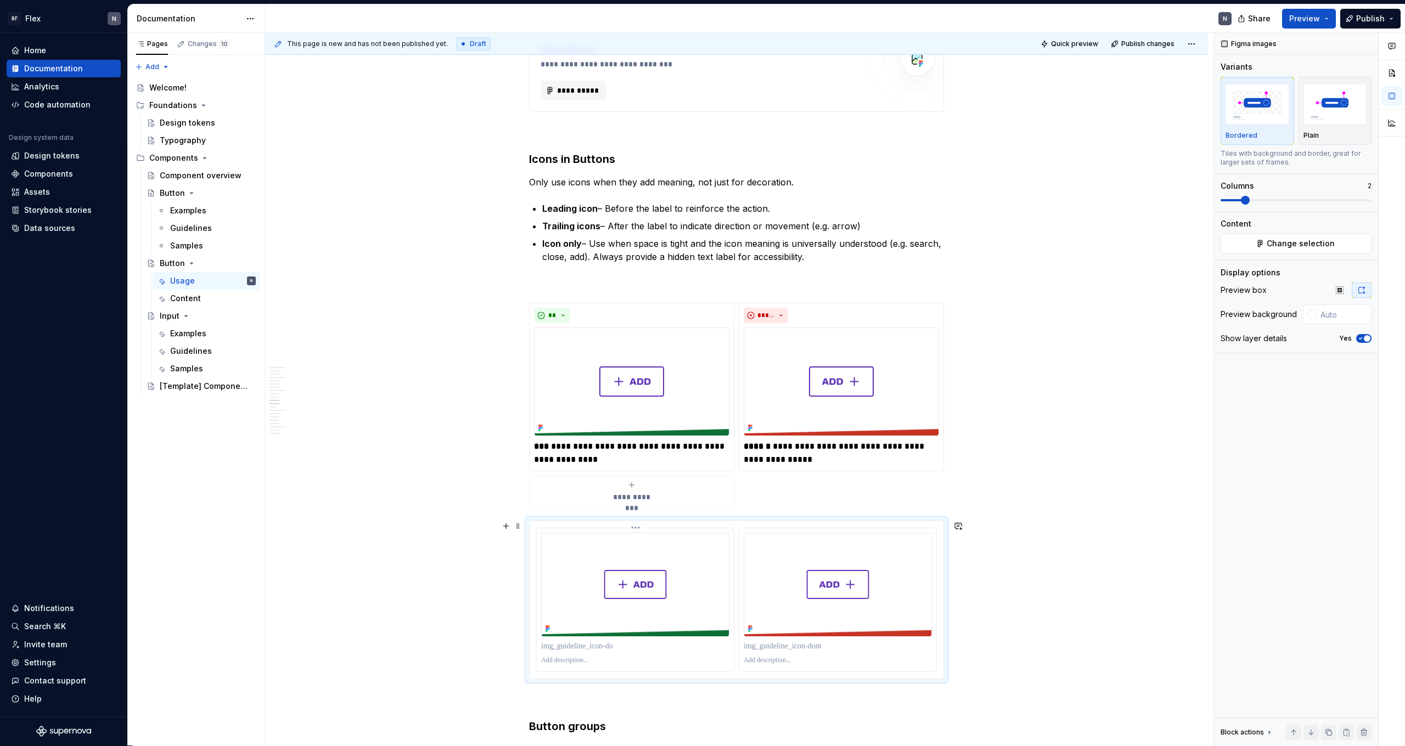
click at [570, 460] on p at bounding box center [635, 646] width 188 height 11
click at [767, 460] on p at bounding box center [838, 646] width 188 height 11
type textarea "*"
click at [776, 460] on p "**" at bounding box center [838, 646] width 188 height 11
click at [792, 451] on p "**********" at bounding box center [841, 454] width 195 height 26
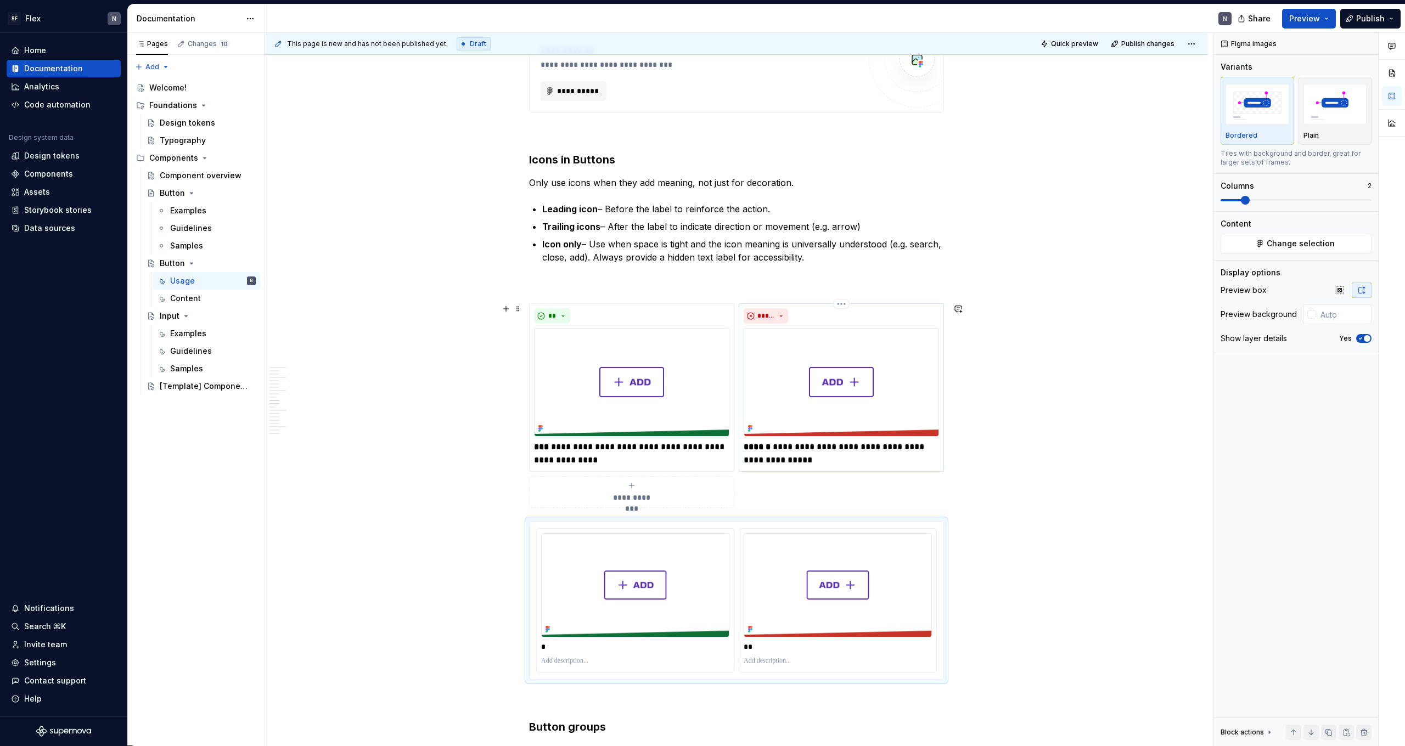
scroll to position [1165, 0]
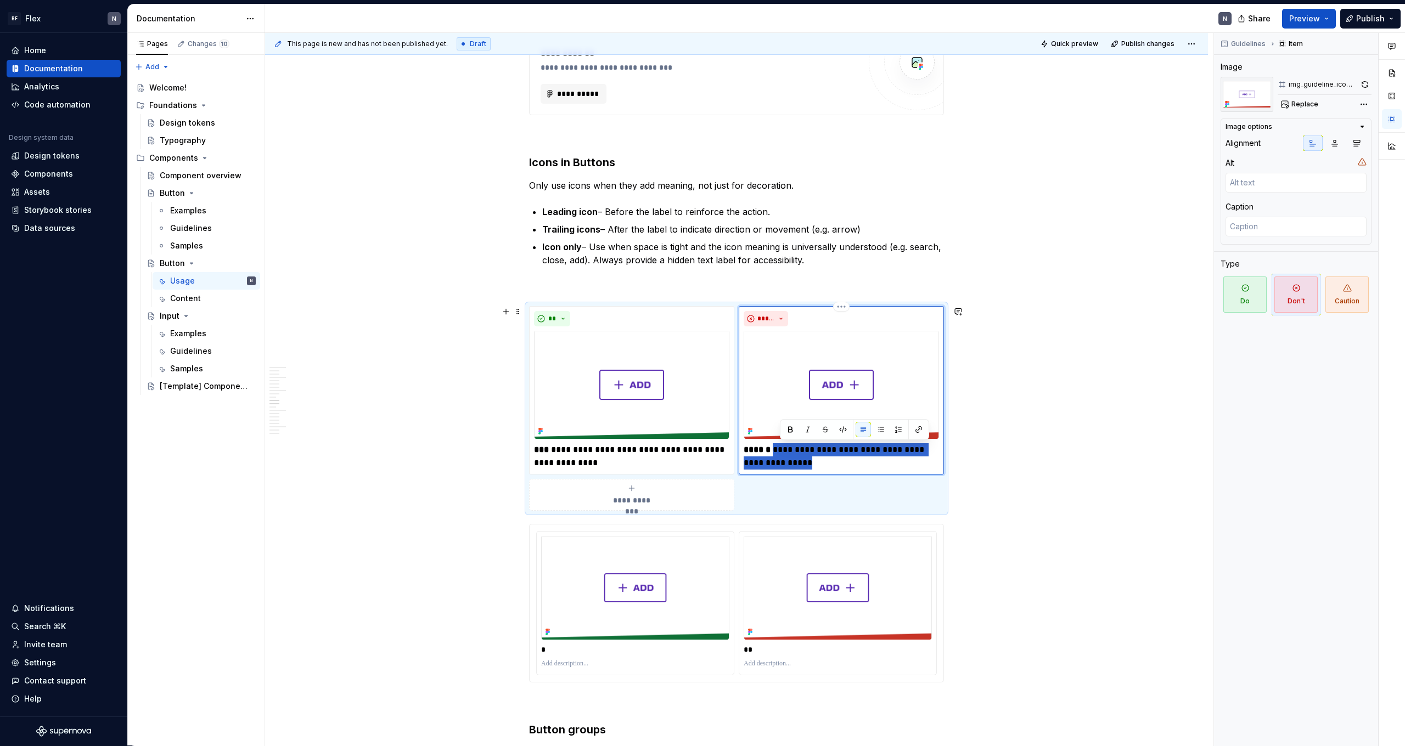
drag, startPoint x: 781, startPoint y: 449, endPoint x: 796, endPoint y: 463, distance: 20.2
click at [796, 460] on p "**********" at bounding box center [841, 456] width 195 height 26
click at [773, 460] on p "**" at bounding box center [838, 649] width 188 height 11
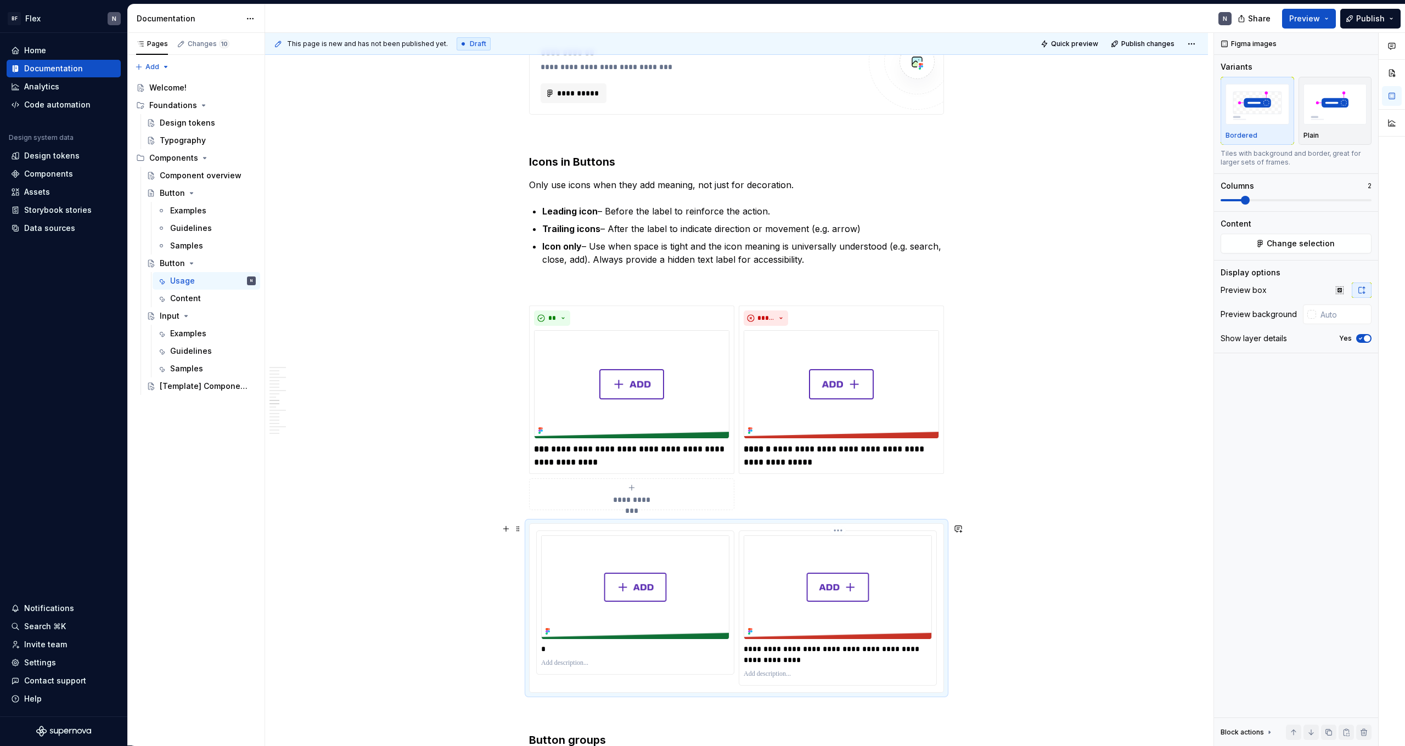
drag, startPoint x: 786, startPoint y: 651, endPoint x: 788, endPoint y: 665, distance: 13.4
click at [785, 460] on p "**********" at bounding box center [838, 655] width 188 height 22
click at [792, 460] on p "**********" at bounding box center [838, 655] width 188 height 22
drag, startPoint x: 581, startPoint y: 451, endPoint x: 585, endPoint y: 455, distance: 6.3
click at [581, 452] on p "**********" at bounding box center [631, 456] width 195 height 26
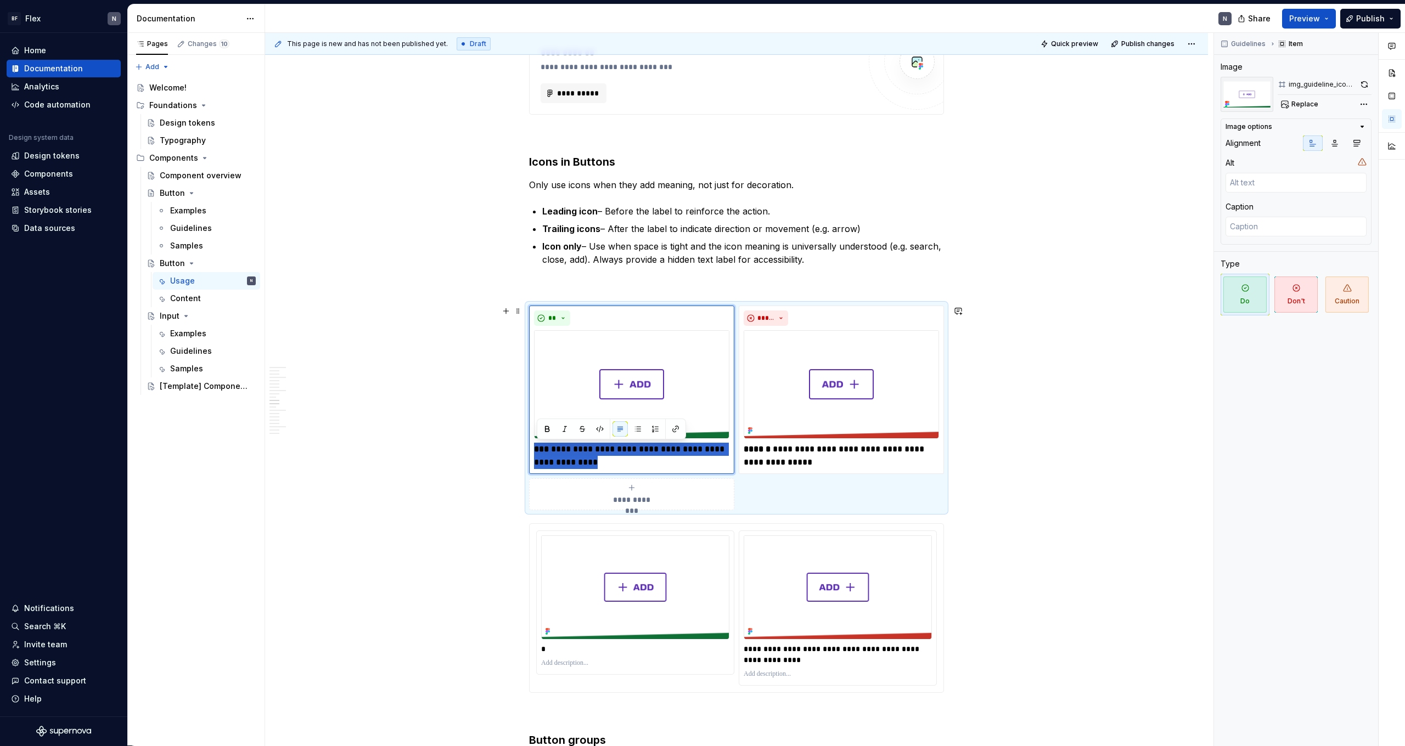
drag, startPoint x: 592, startPoint y: 460, endPoint x: 530, endPoint y: 447, distance: 63.5
click at [530, 447] on div "**********" at bounding box center [736, 408] width 415 height 205
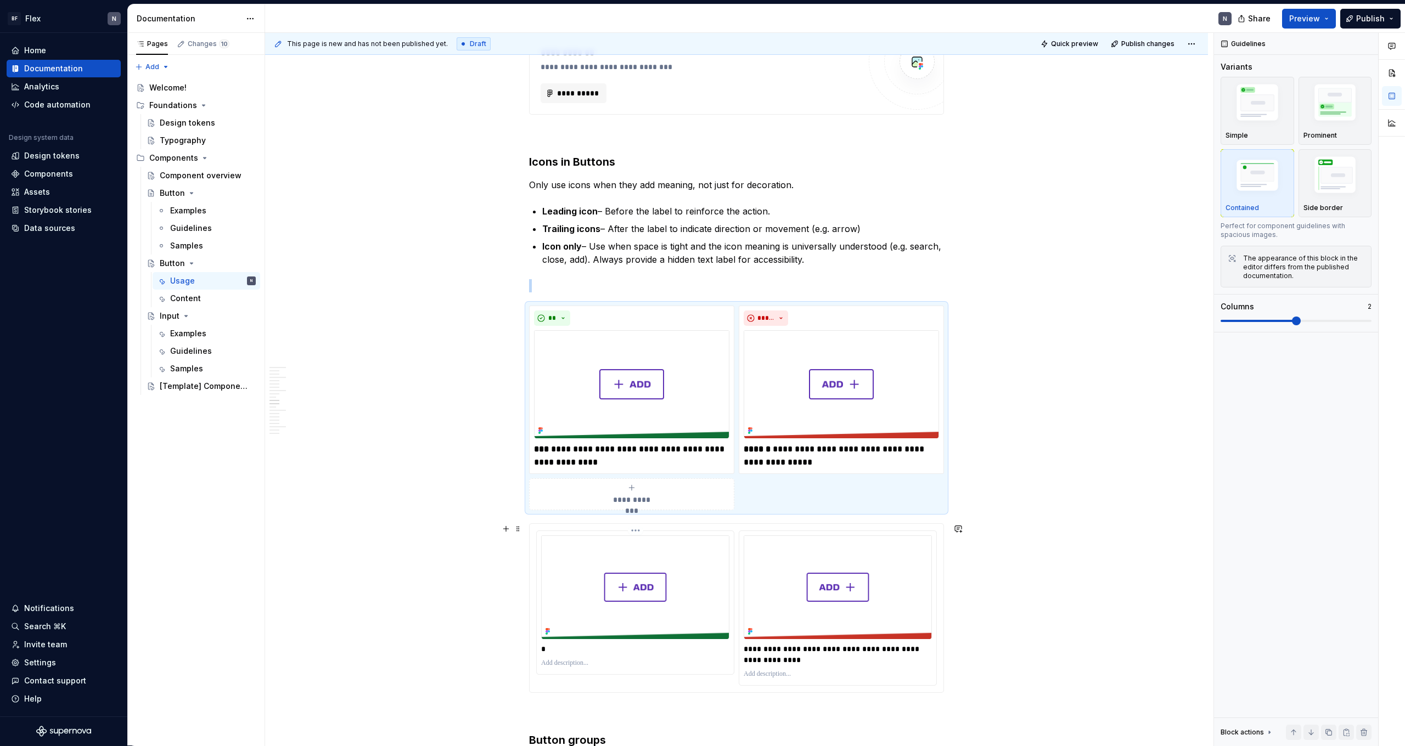
click at [575, 460] on div at bounding box center [635, 663] width 188 height 13
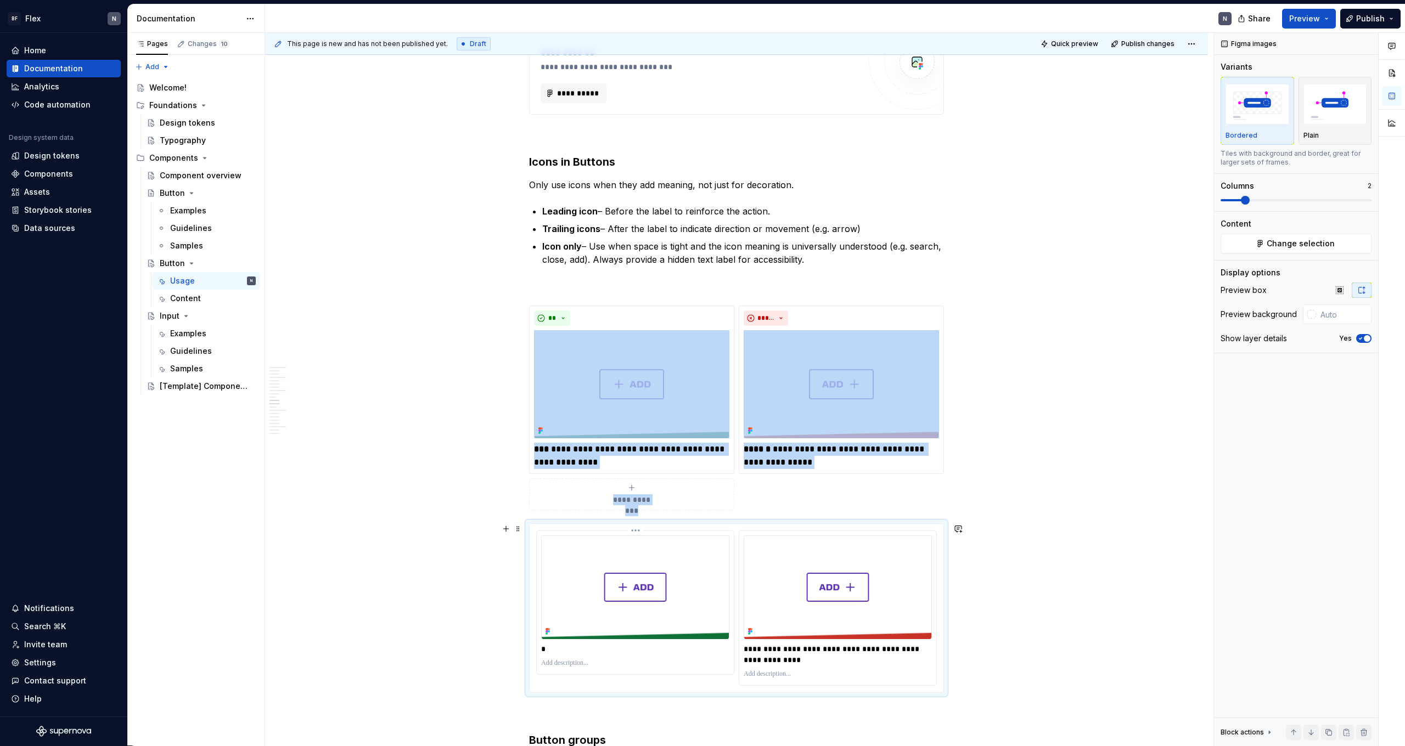
click at [577, 460] on p "*" at bounding box center [635, 649] width 188 height 11
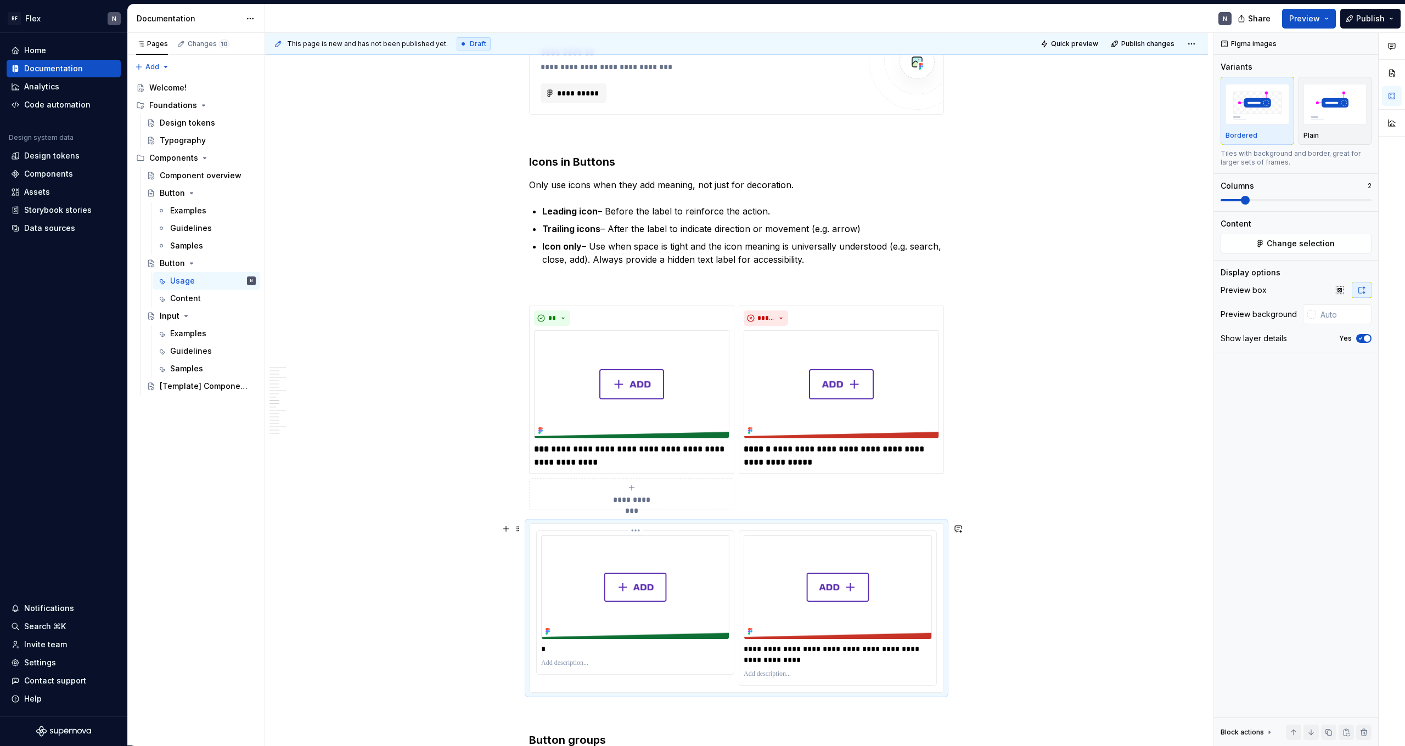
click at [570, 460] on p at bounding box center [635, 663] width 188 height 9
click at [570, 460] on p "*" at bounding box center [635, 649] width 188 height 11
click at [564, 460] on p at bounding box center [635, 663] width 188 height 9
click at [580, 459] on p "**********" at bounding box center [631, 456] width 195 height 26
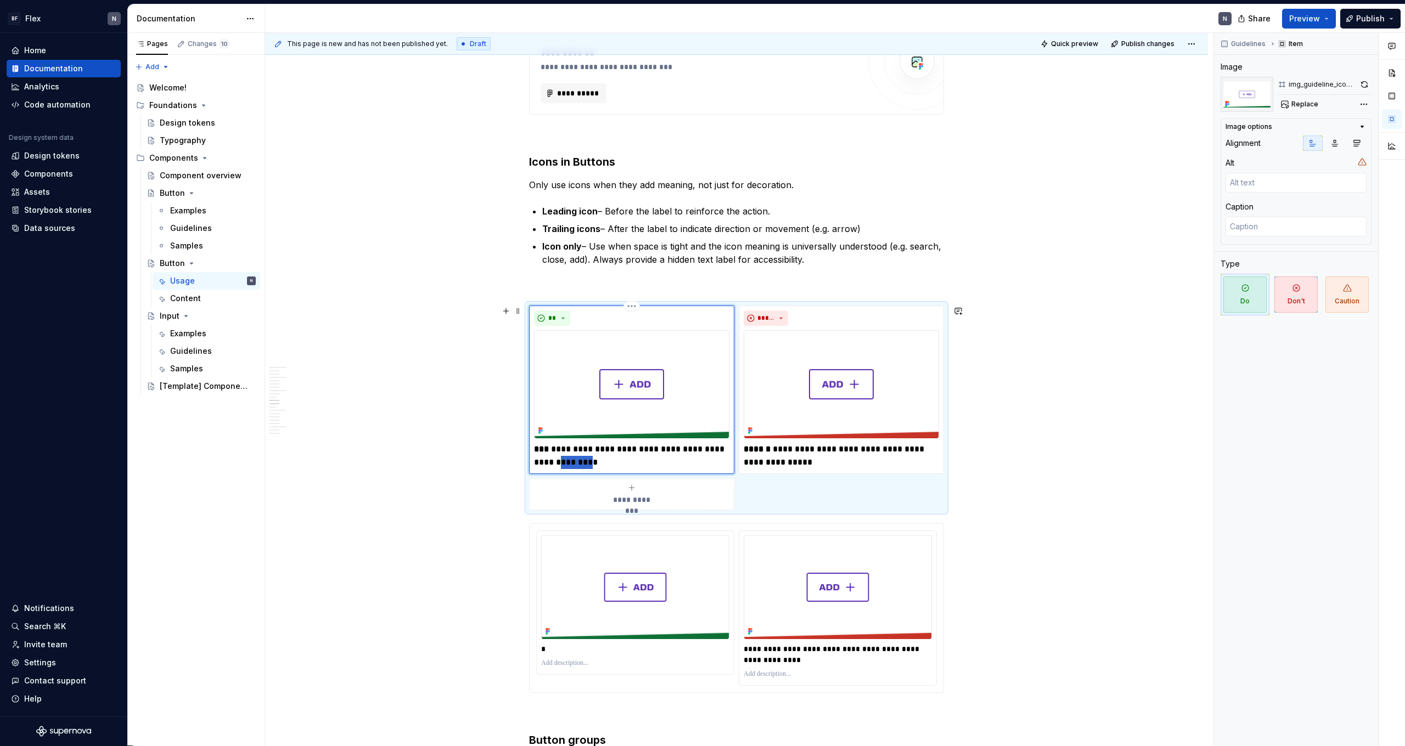
click at [580, 459] on p "**********" at bounding box center [631, 456] width 195 height 26
click at [568, 460] on p "*" at bounding box center [635, 649] width 188 height 11
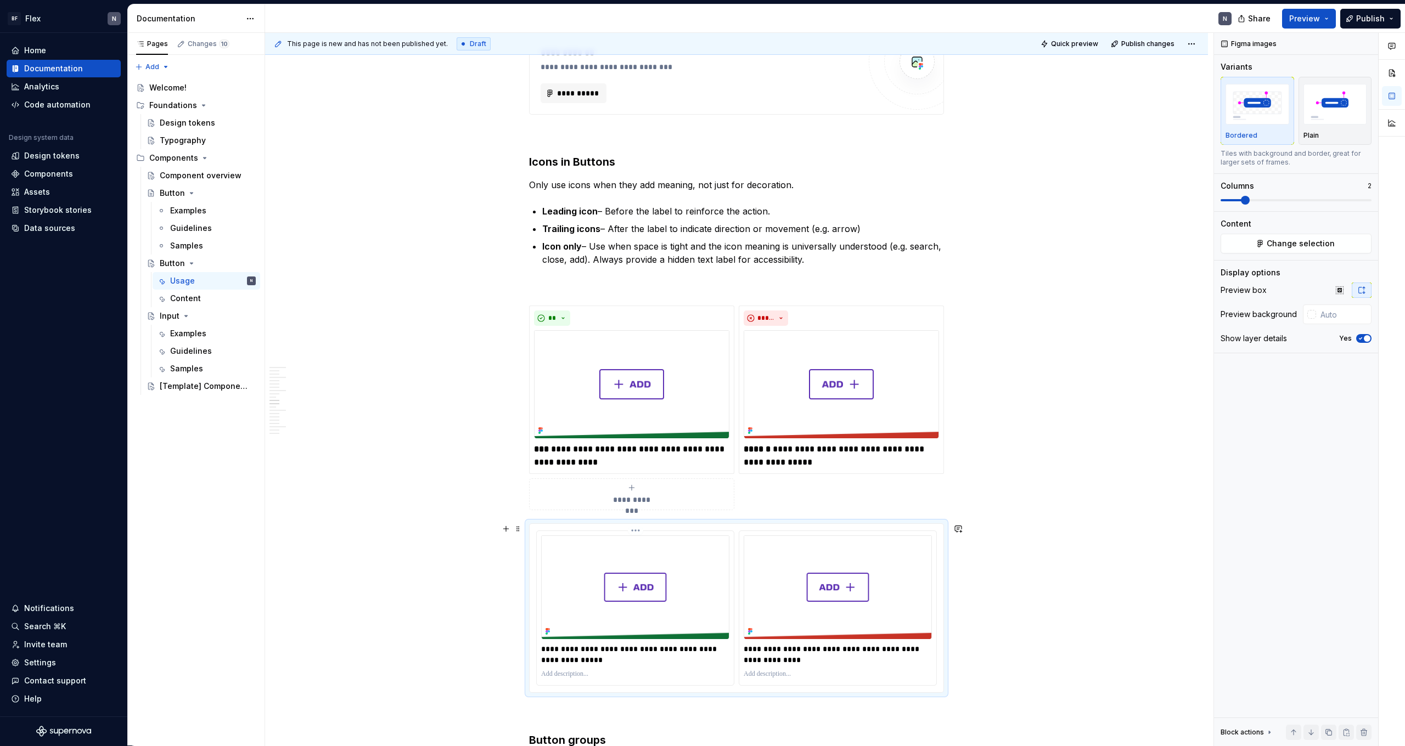
click at [568, 460] on p at bounding box center [635, 674] width 188 height 9
drag, startPoint x: 572, startPoint y: 650, endPoint x: 557, endPoint y: 650, distance: 15.4
click at [557, 460] on p "**********" at bounding box center [635, 655] width 188 height 22
click at [611, 460] on p "**********" at bounding box center [635, 655] width 188 height 22
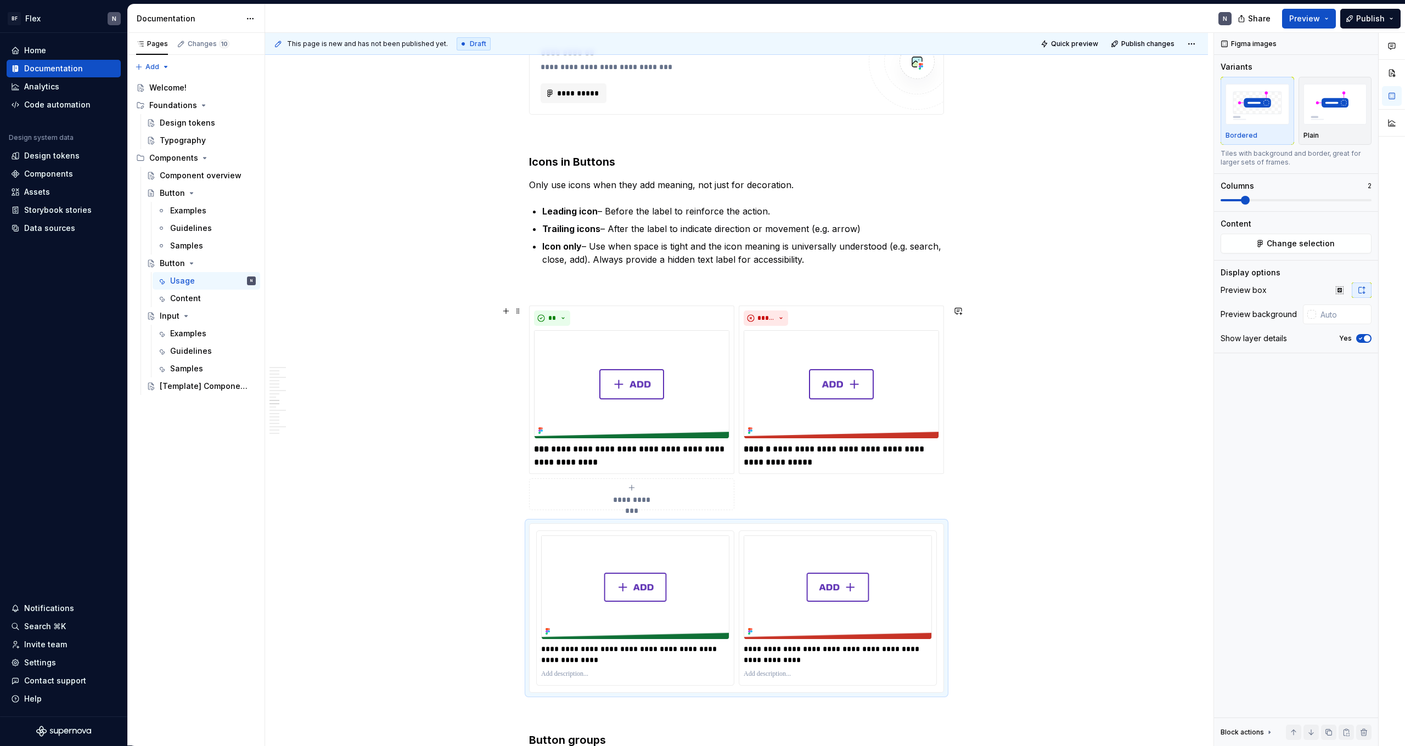
click at [806, 460] on div "**********" at bounding box center [736, 408] width 415 height 205
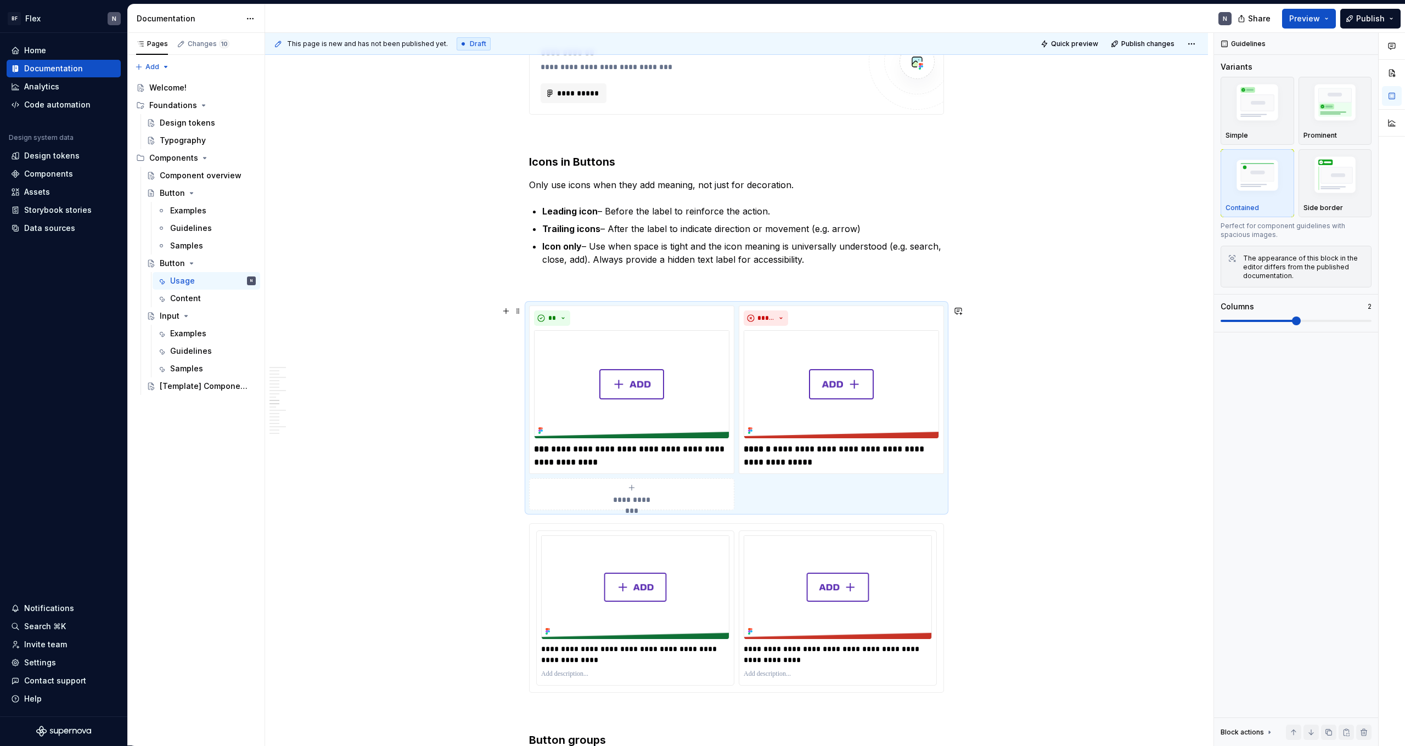
click at [645, 386] on img at bounding box center [631, 384] width 195 height 108
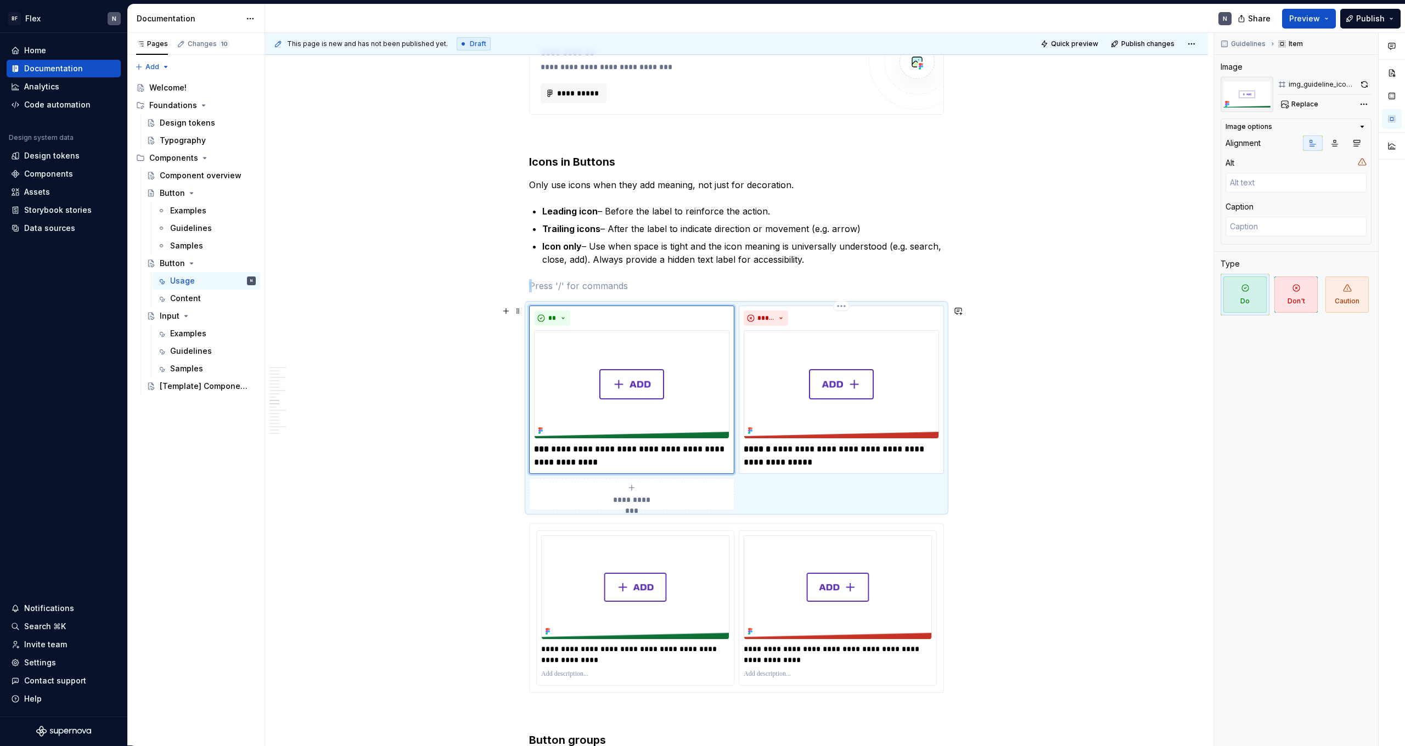
click at [806, 388] on img at bounding box center [841, 384] width 195 height 108
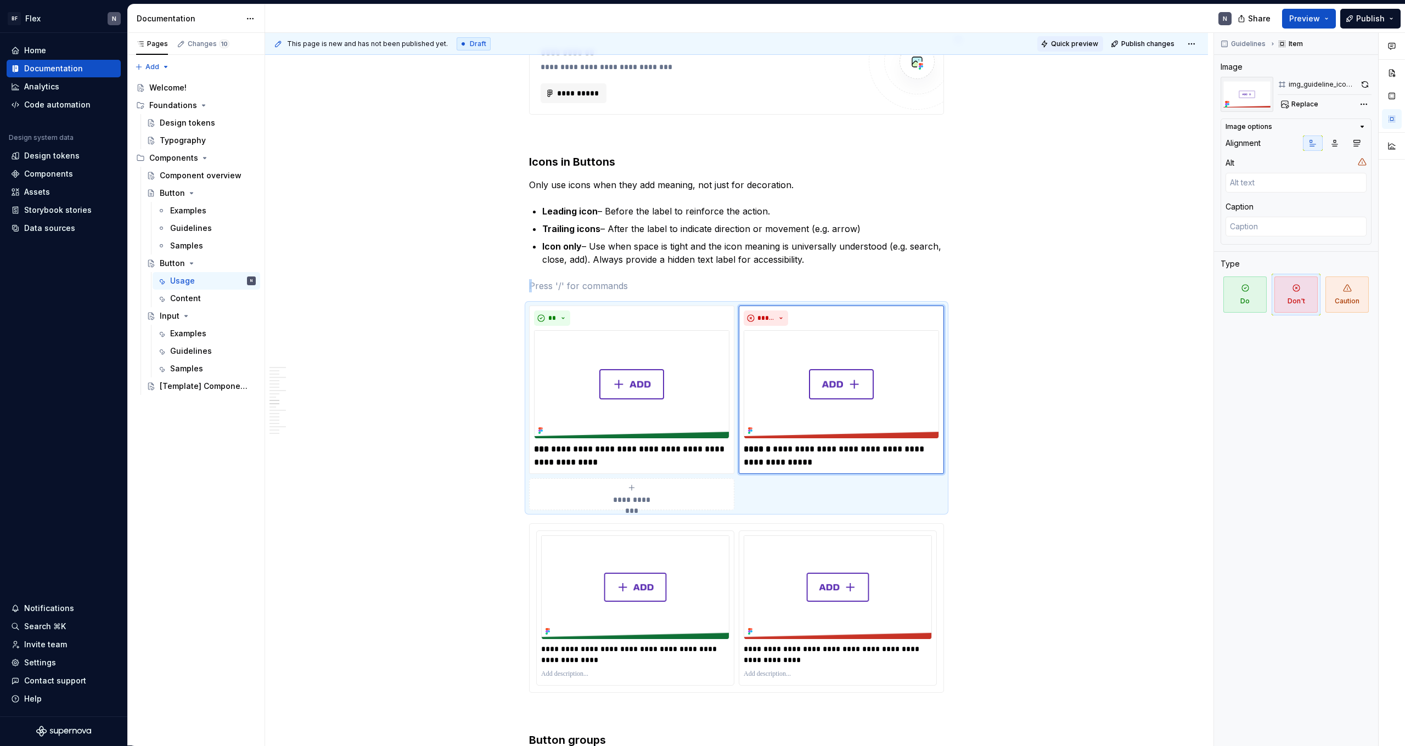
click at [806, 42] on span "Quick preview" at bounding box center [1074, 44] width 47 height 9
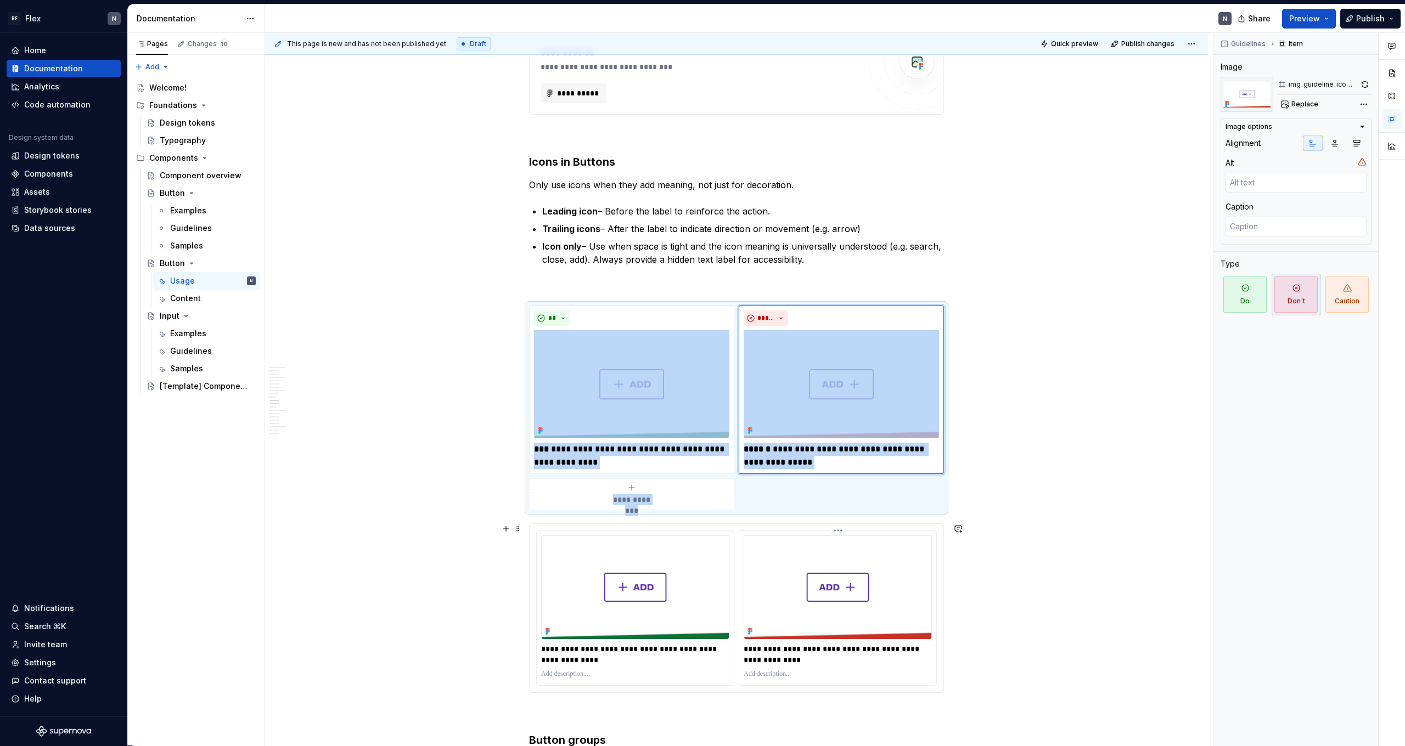
click at [806, 460] on img at bounding box center [838, 588] width 188 height 104
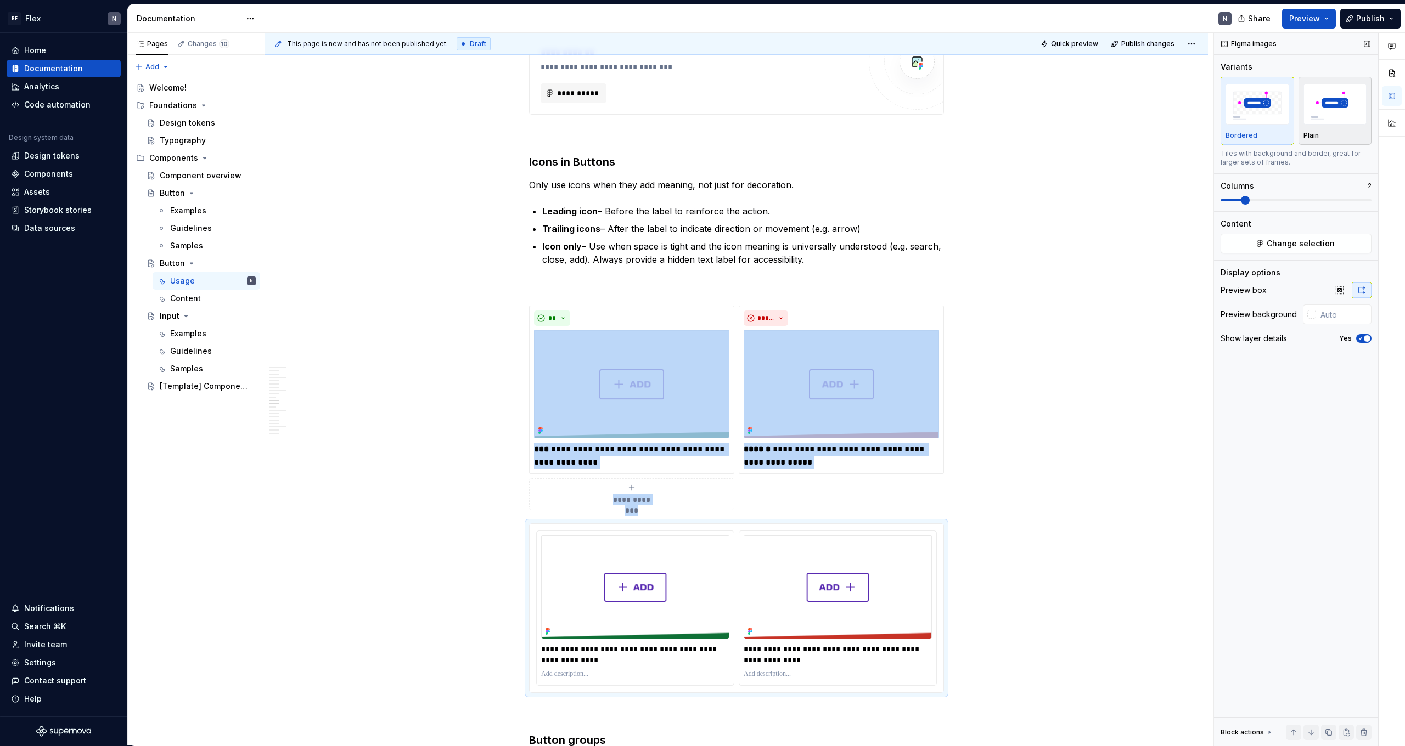
click at [806, 99] on img "button" at bounding box center [1335, 104] width 64 height 40
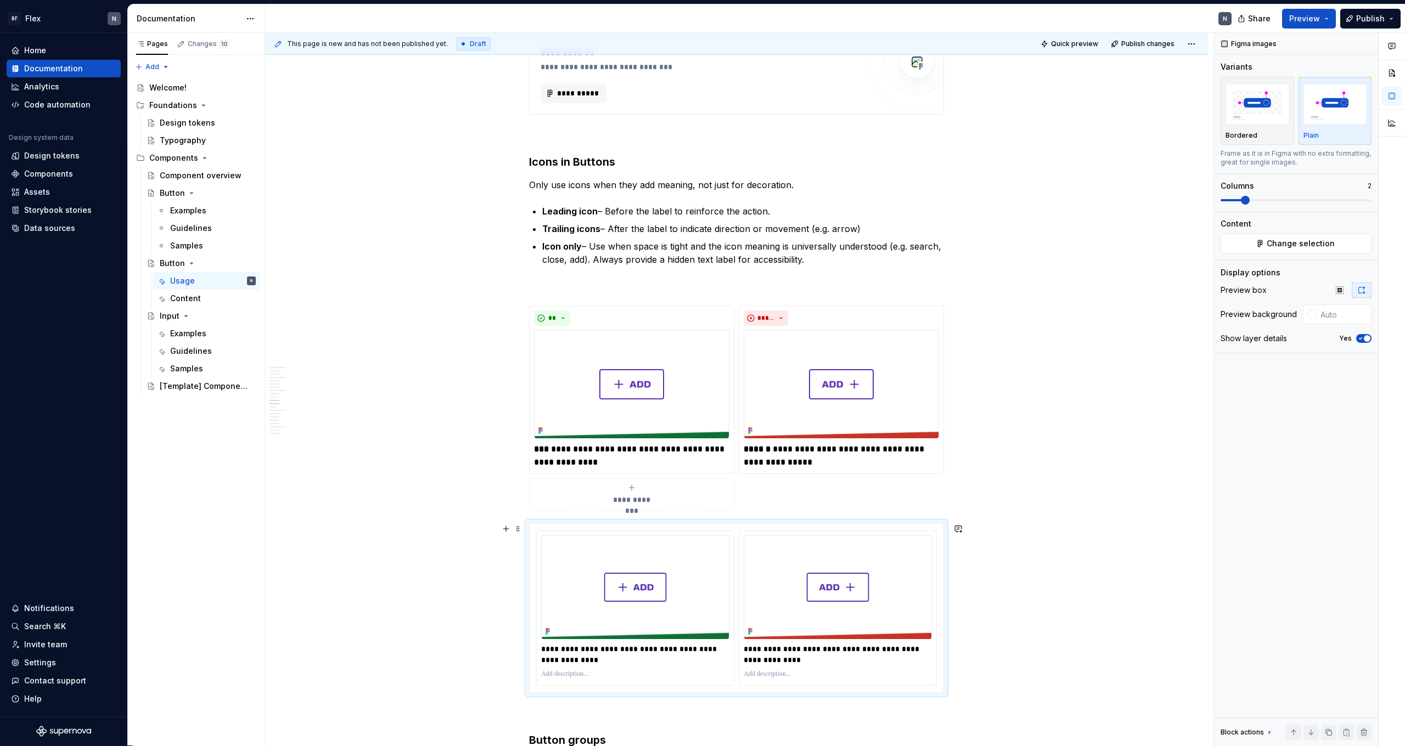
click at [806, 42] on span "Quick preview" at bounding box center [1074, 44] width 47 height 9
click at [566, 460] on p "**********" at bounding box center [635, 655] width 188 height 22
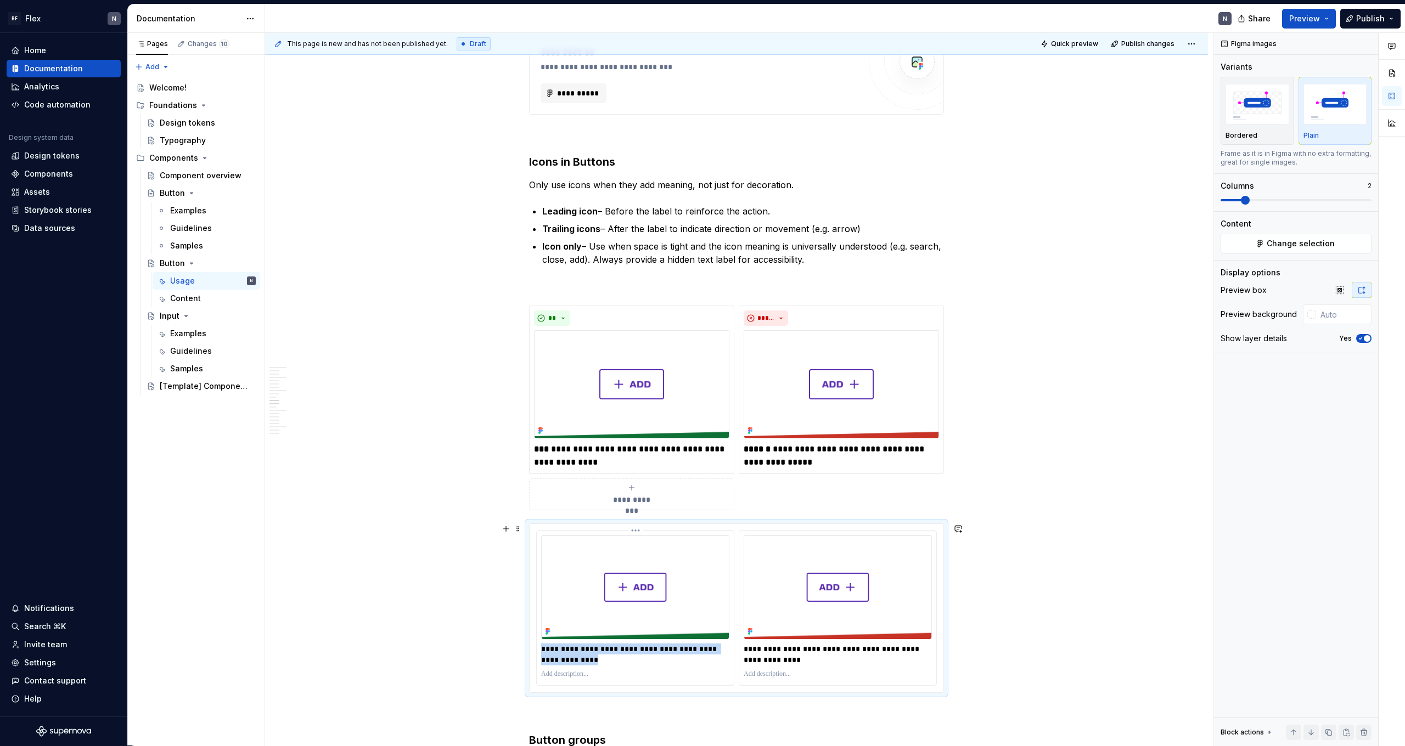
click at [643, 460] on img at bounding box center [635, 588] width 188 height 104
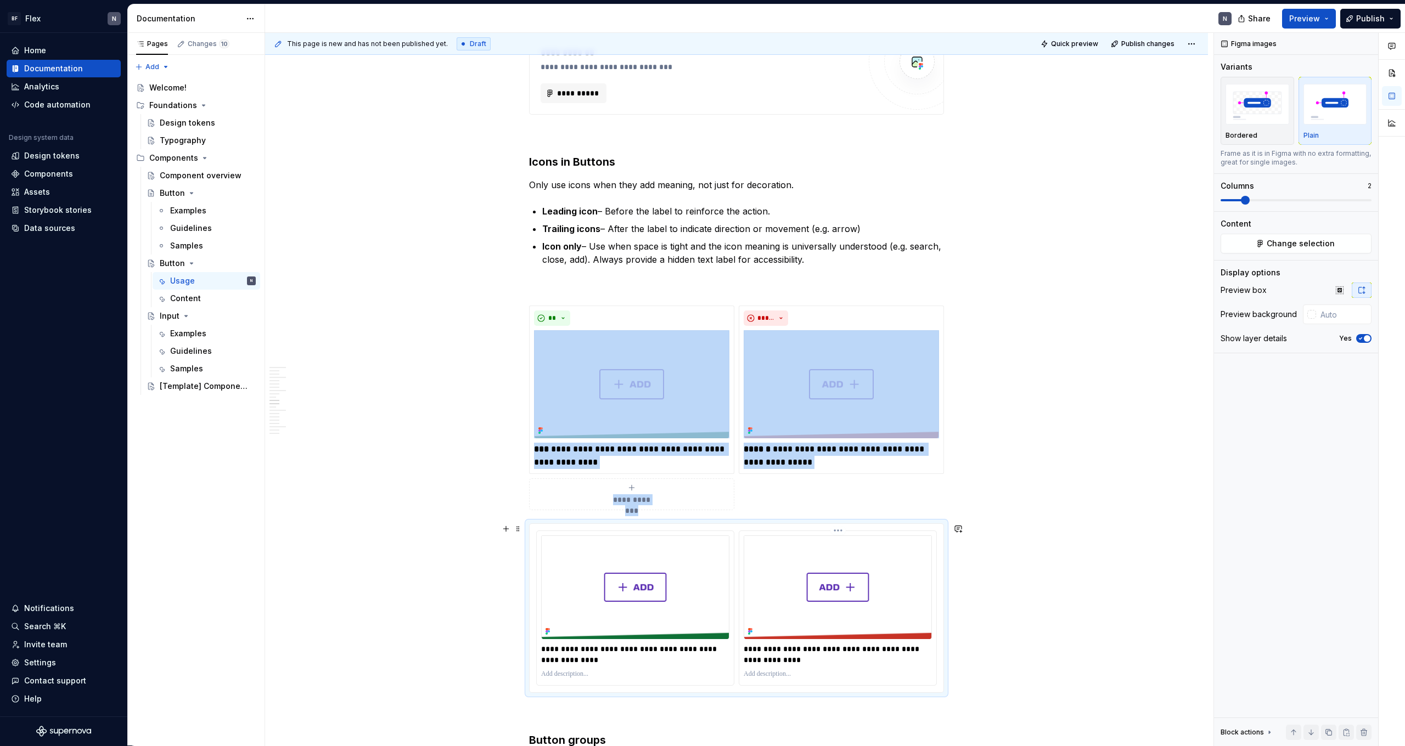
click at [806, 460] on img at bounding box center [838, 588] width 188 height 104
click at [806, 46] on span "Quick preview" at bounding box center [1074, 44] width 47 height 9
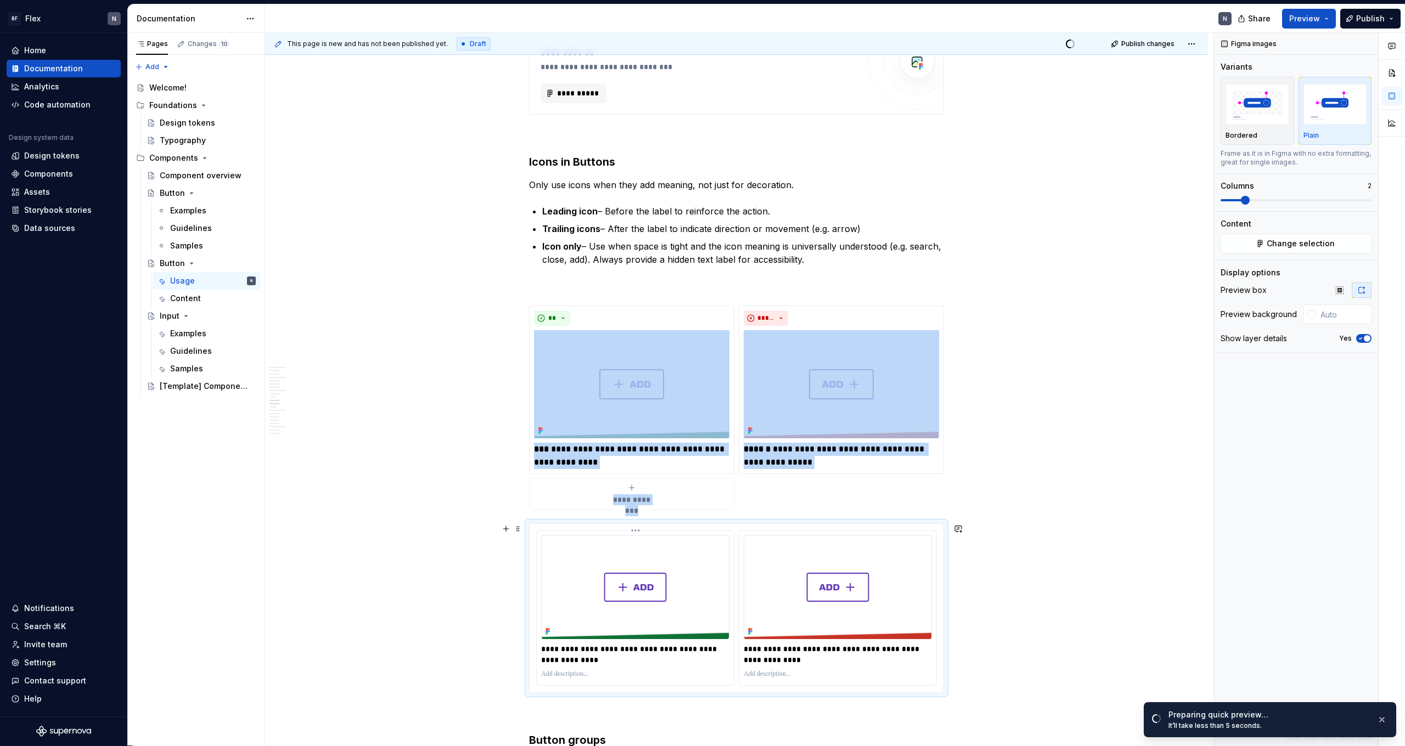
click at [637, 460] on html "BF Flex N Home Documentation Analytics Code automation Design system data Desig…" at bounding box center [702, 373] width 1405 height 746
click at [661, 460] on div "Update Figma image" at bounding box center [691, 566] width 81 height 11
click at [806, 460] on html "BF Flex N Home Documentation Analytics Code automation Design system data Desig…" at bounding box center [702, 373] width 1405 height 746
click at [806, 460] on div "Update Figma image" at bounding box center [893, 566] width 81 height 11
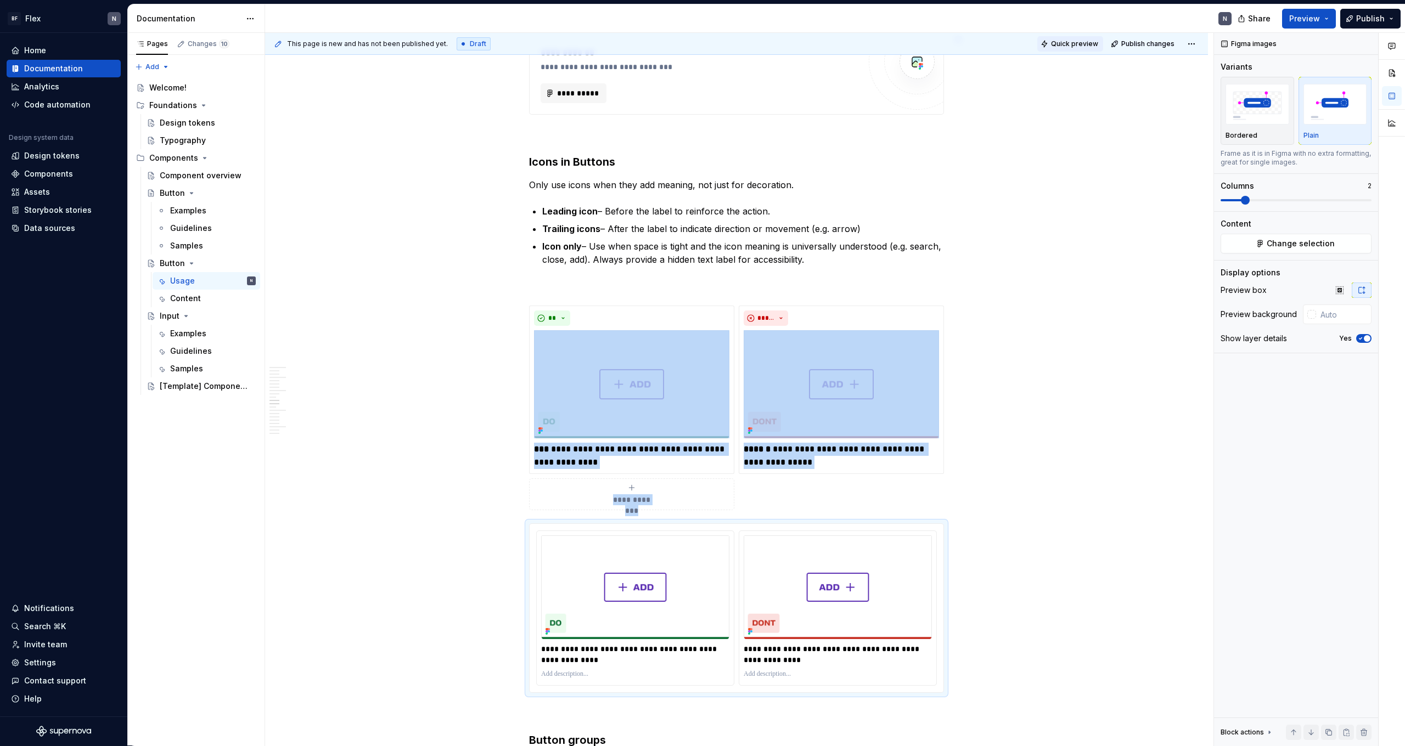
click at [806, 38] on button "Quick preview" at bounding box center [1070, 43] width 66 height 15
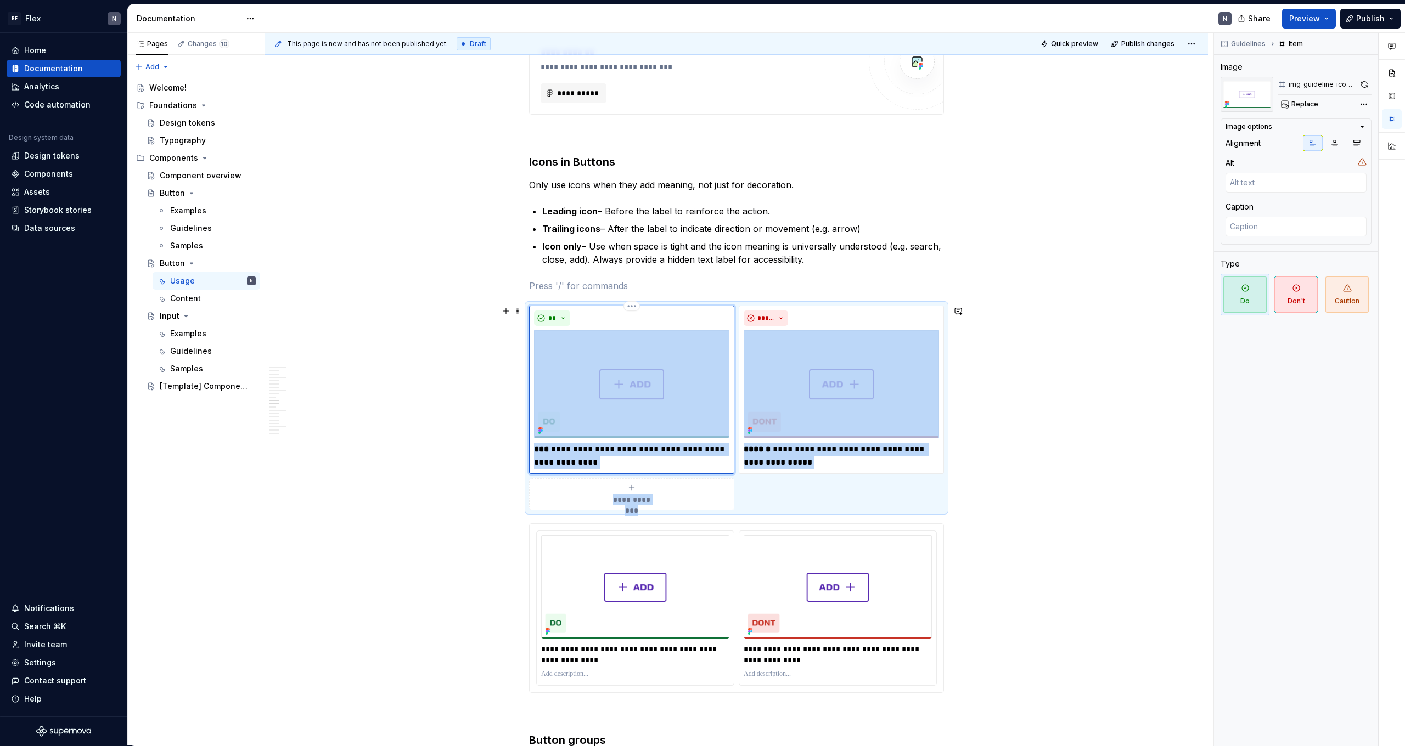
click at [718, 431] on img at bounding box center [631, 384] width 195 height 108
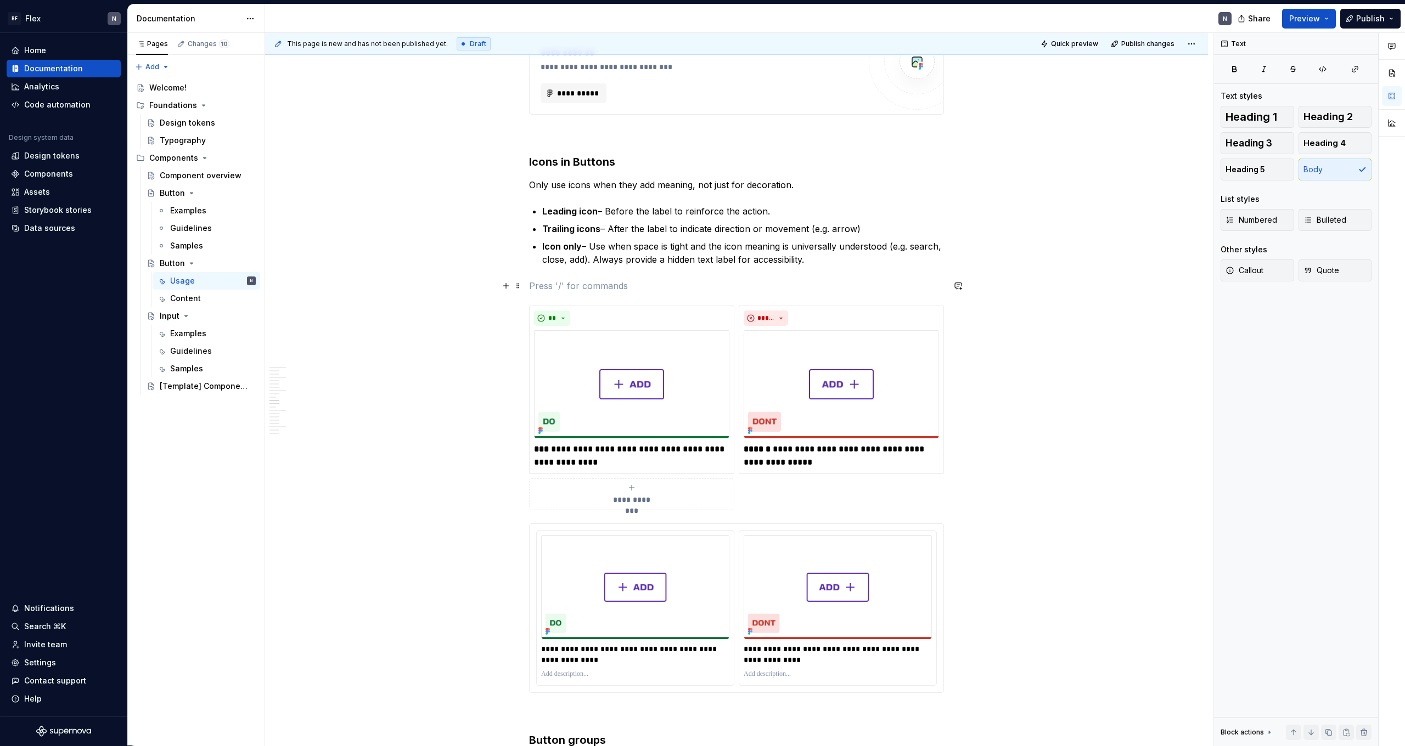
drag, startPoint x: 757, startPoint y: 287, endPoint x: 753, endPoint y: 297, distance: 10.6
click at [757, 287] on p at bounding box center [736, 285] width 415 height 13
click at [751, 299] on div "**********" at bounding box center [736, 714] width 415 height 3323
click at [746, 306] on div "**********" at bounding box center [736, 408] width 415 height 205
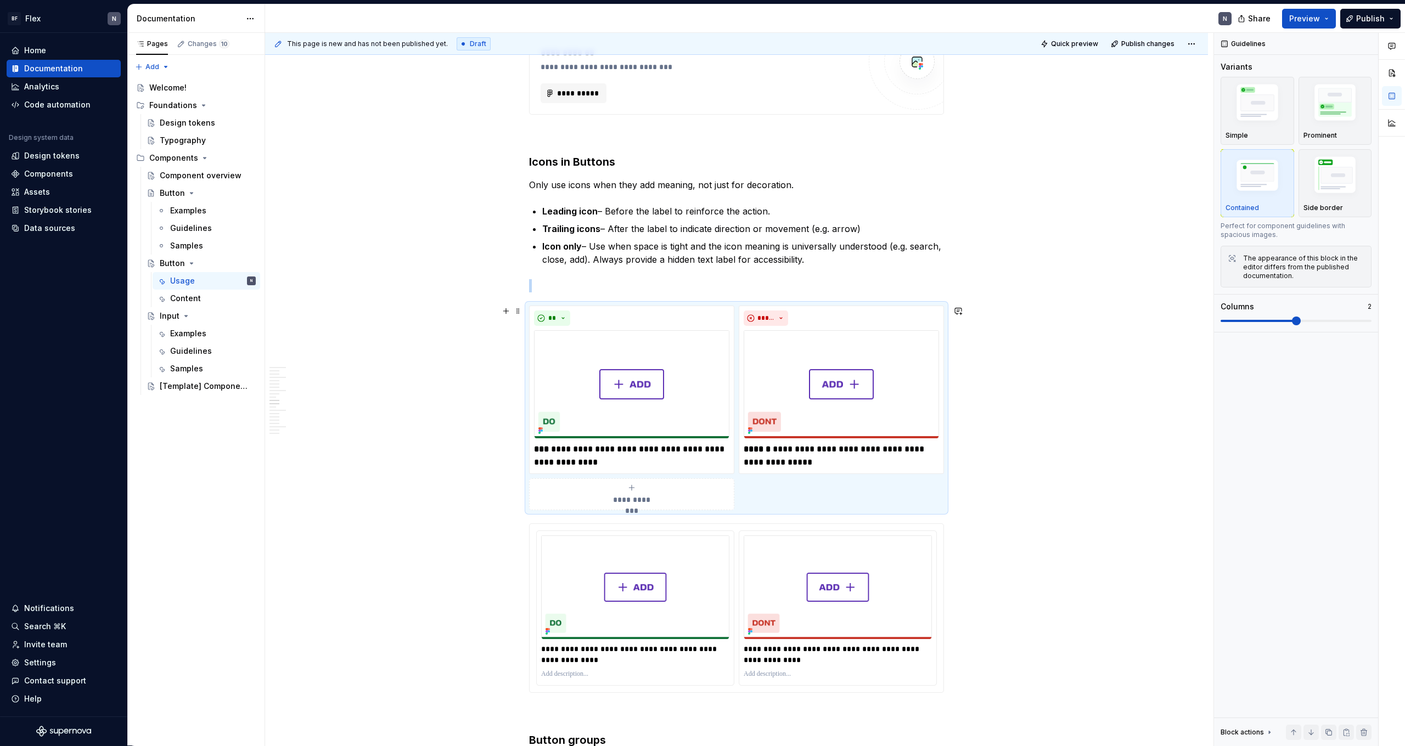
click at [742, 306] on div "**********" at bounding box center [736, 408] width 415 height 205
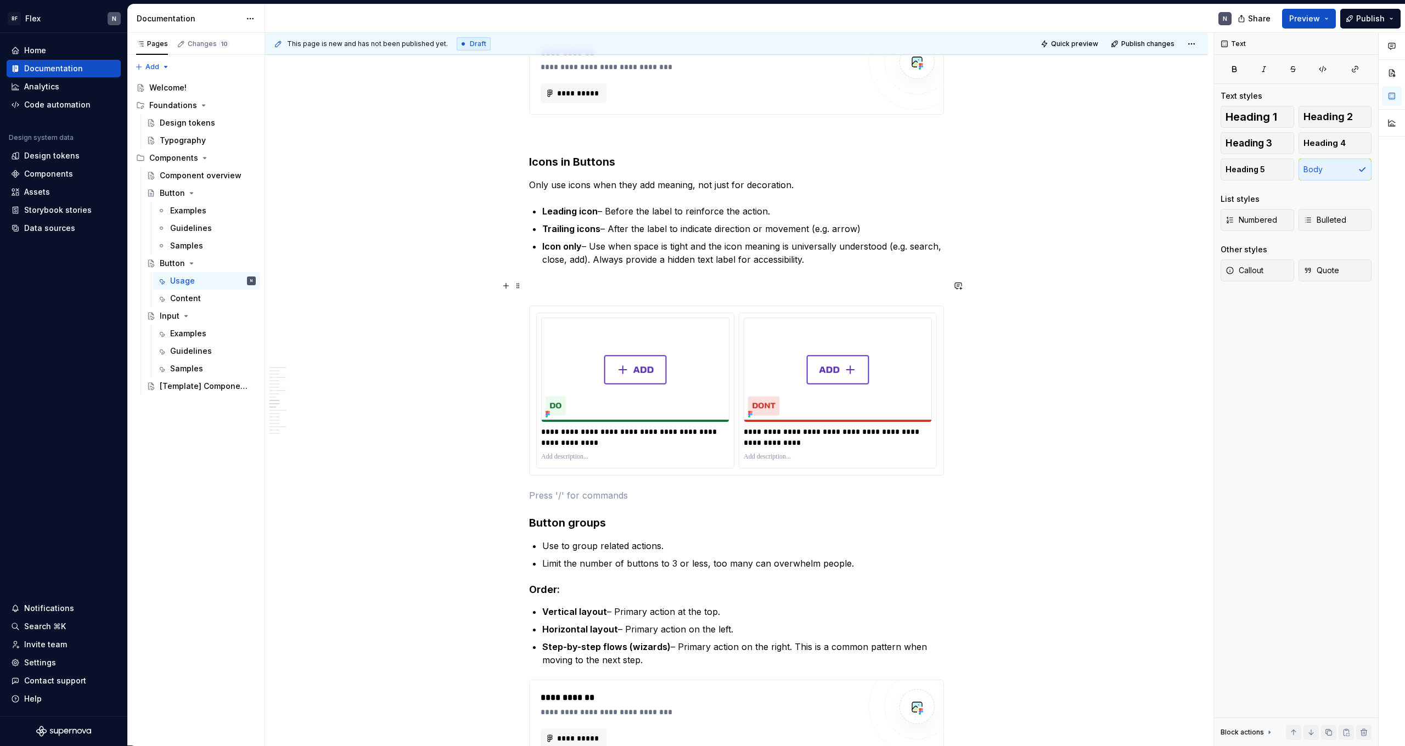
click at [689, 282] on p at bounding box center [736, 285] width 415 height 13
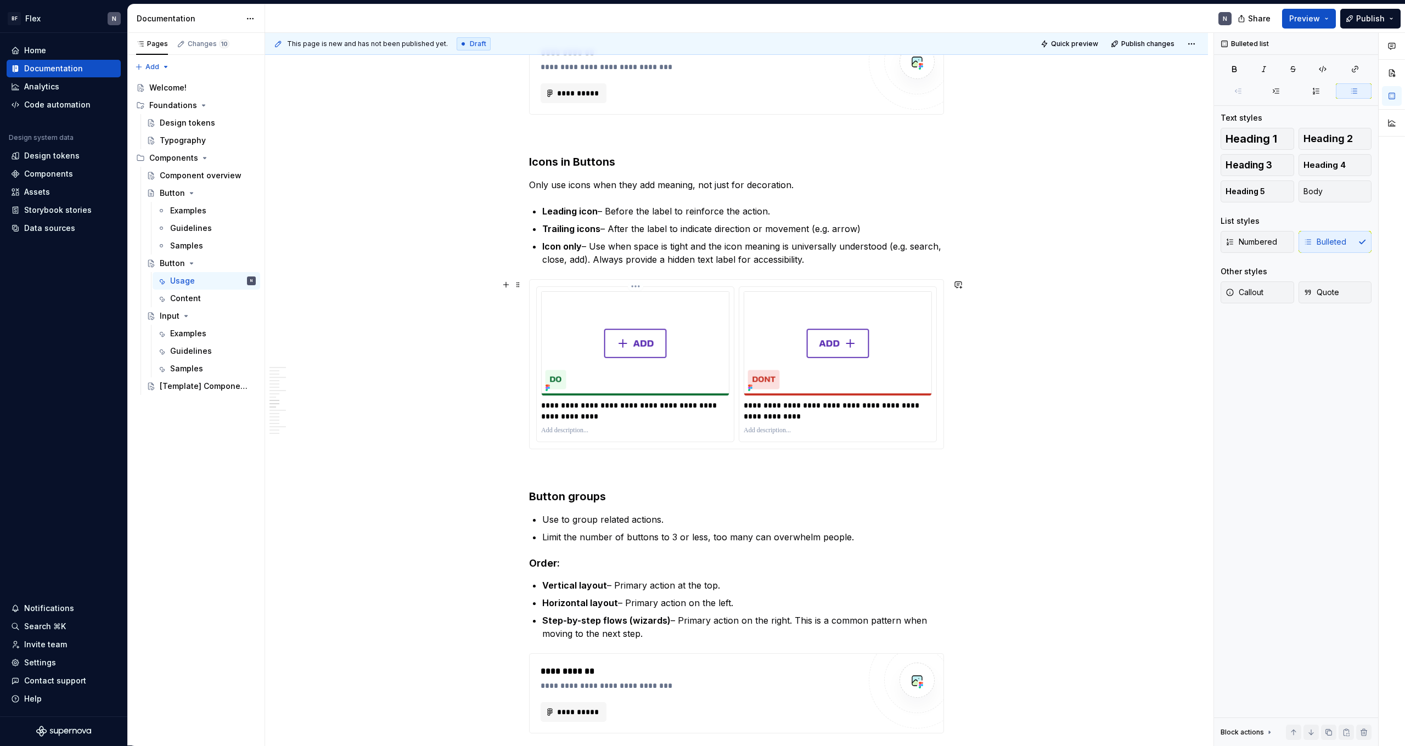
click at [660, 401] on p "**********" at bounding box center [635, 411] width 188 height 22
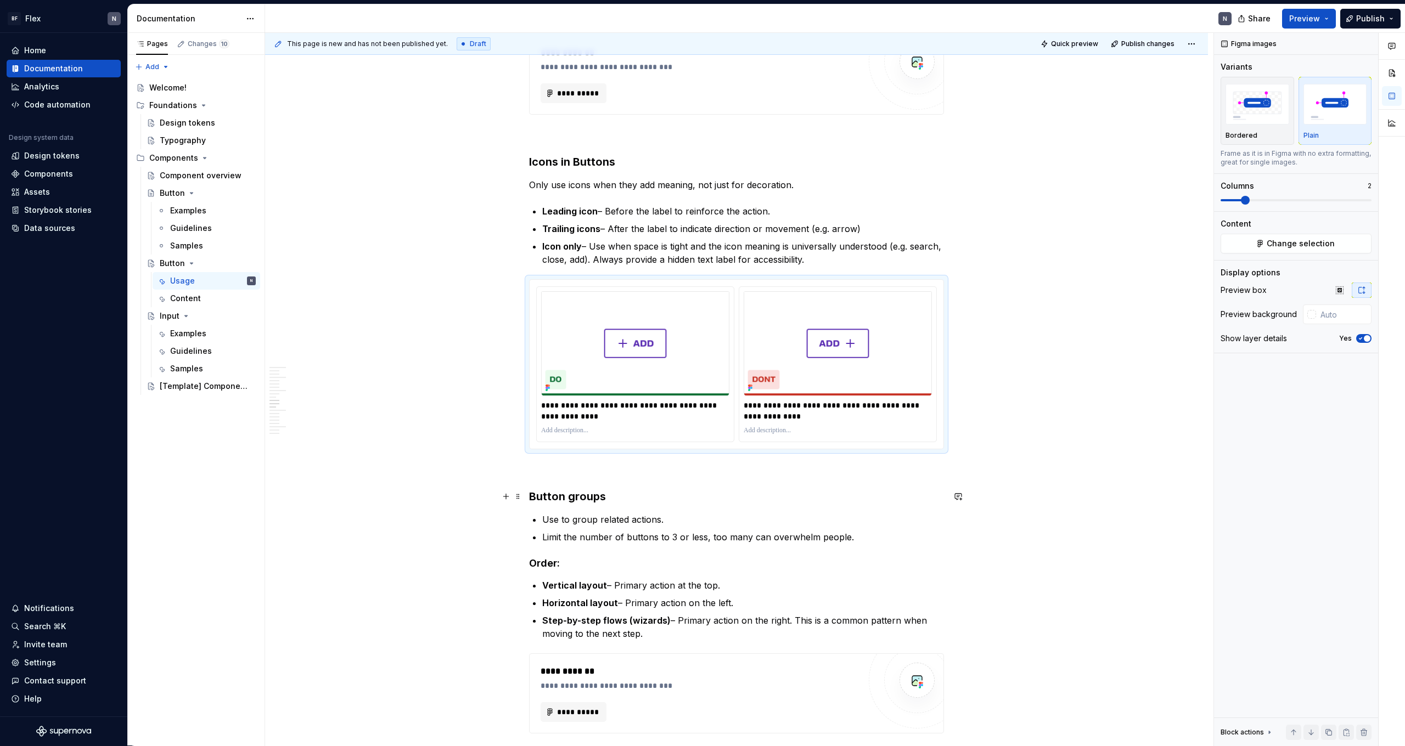
click at [677, 460] on h3 "Button groups" at bounding box center [736, 496] width 415 height 15
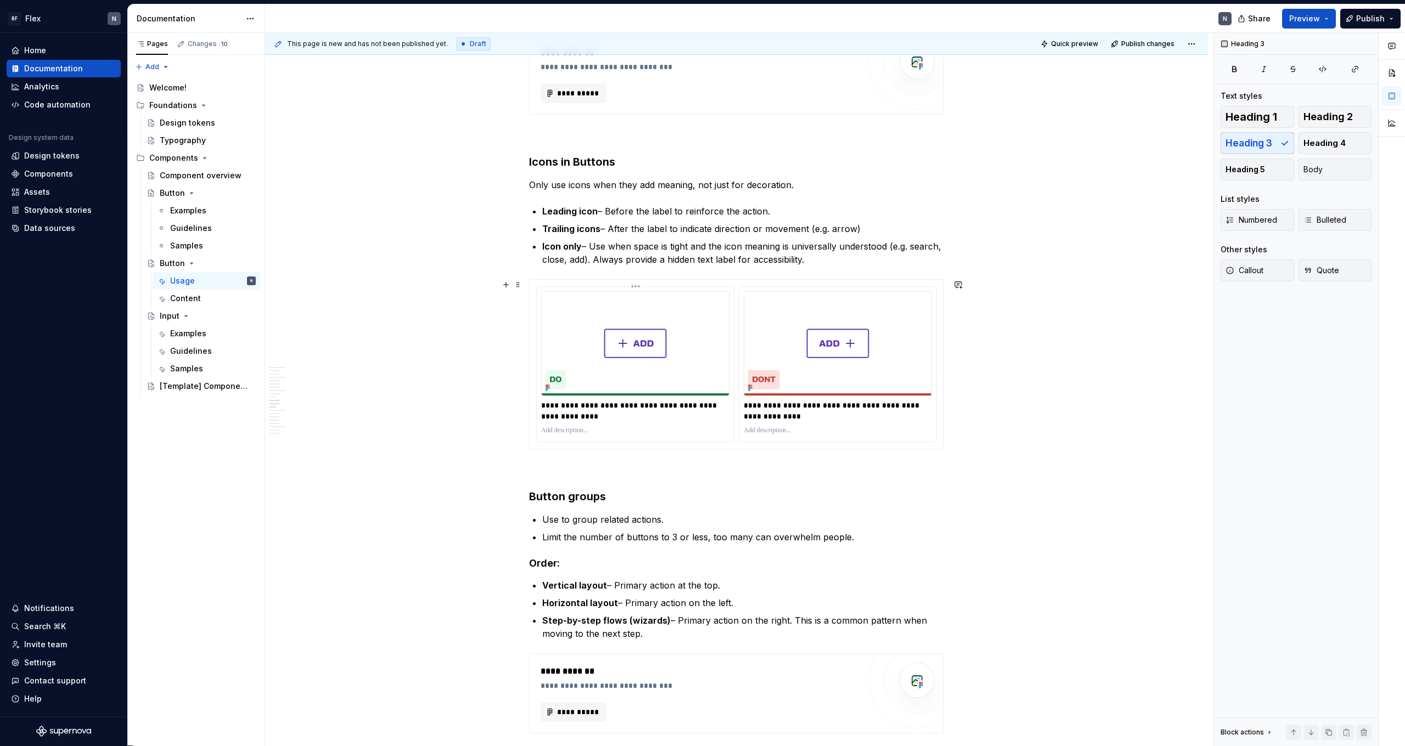
click at [640, 284] on html "BF Flex N Home Documentation Analytics Code automation Design system data Desig…" at bounding box center [702, 373] width 1405 height 746
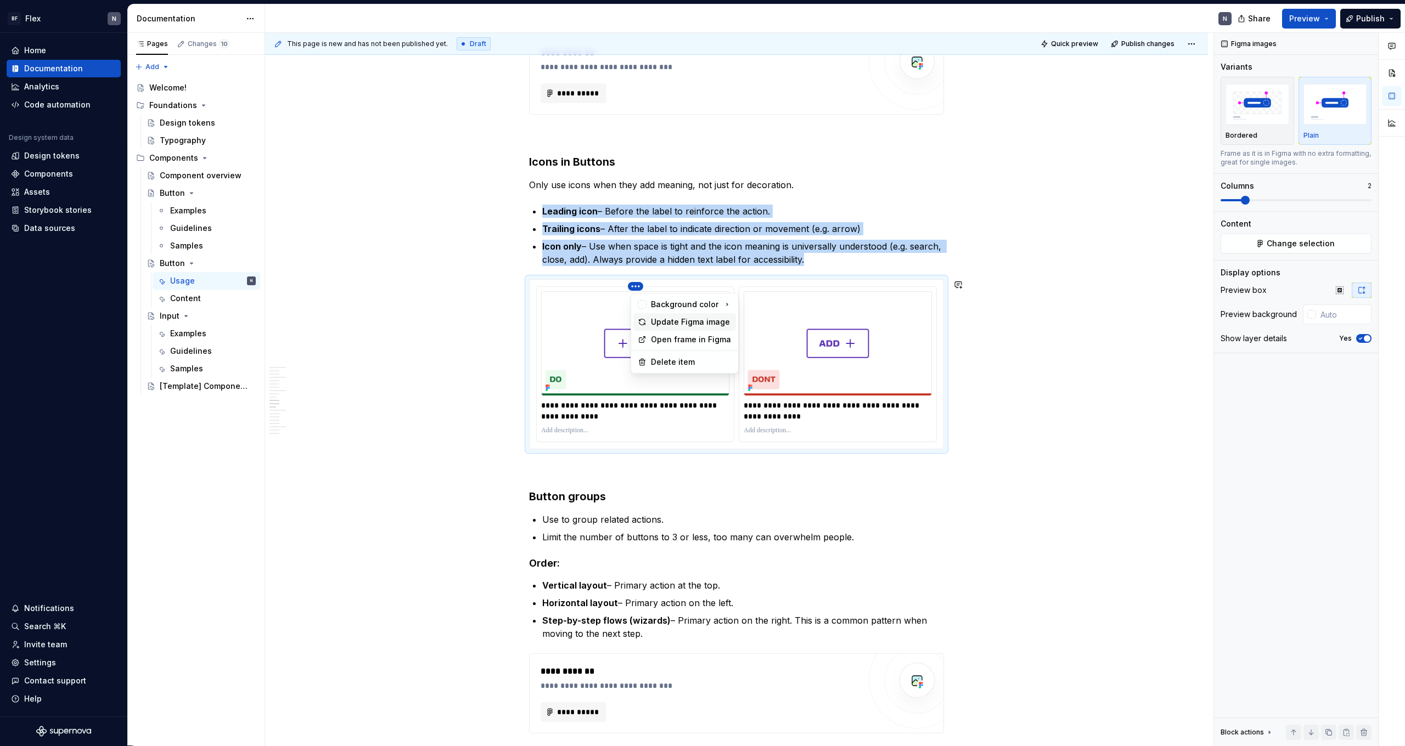
click at [657, 319] on div "Update Figma image" at bounding box center [691, 322] width 81 height 11
click at [806, 285] on div "**********" at bounding box center [737, 364] width 414 height 169
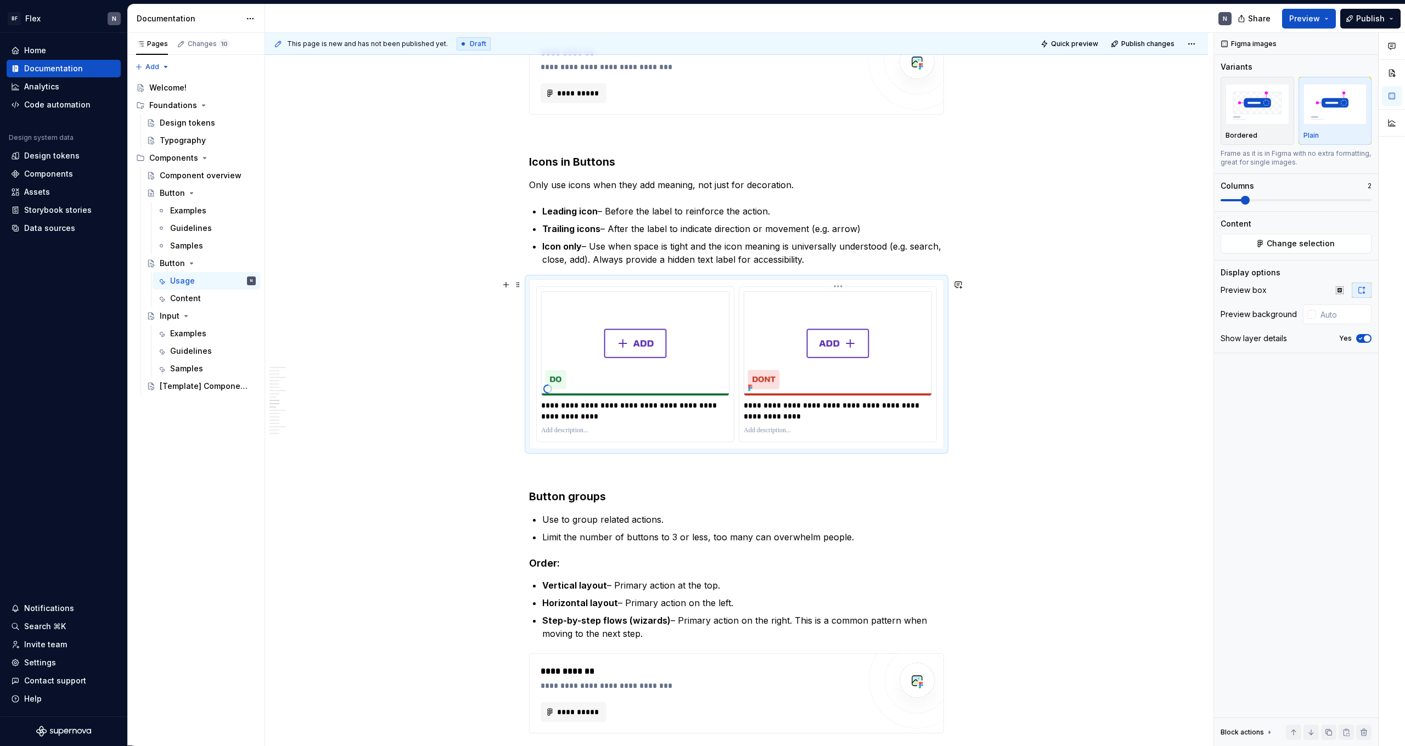
click at [806, 287] on html "BF Flex N Home Documentation Analytics Code automation Design system data Desig…" at bounding box center [702, 373] width 1405 height 746
click at [806, 318] on div "Update Figma image" at bounding box center [893, 322] width 81 height 11
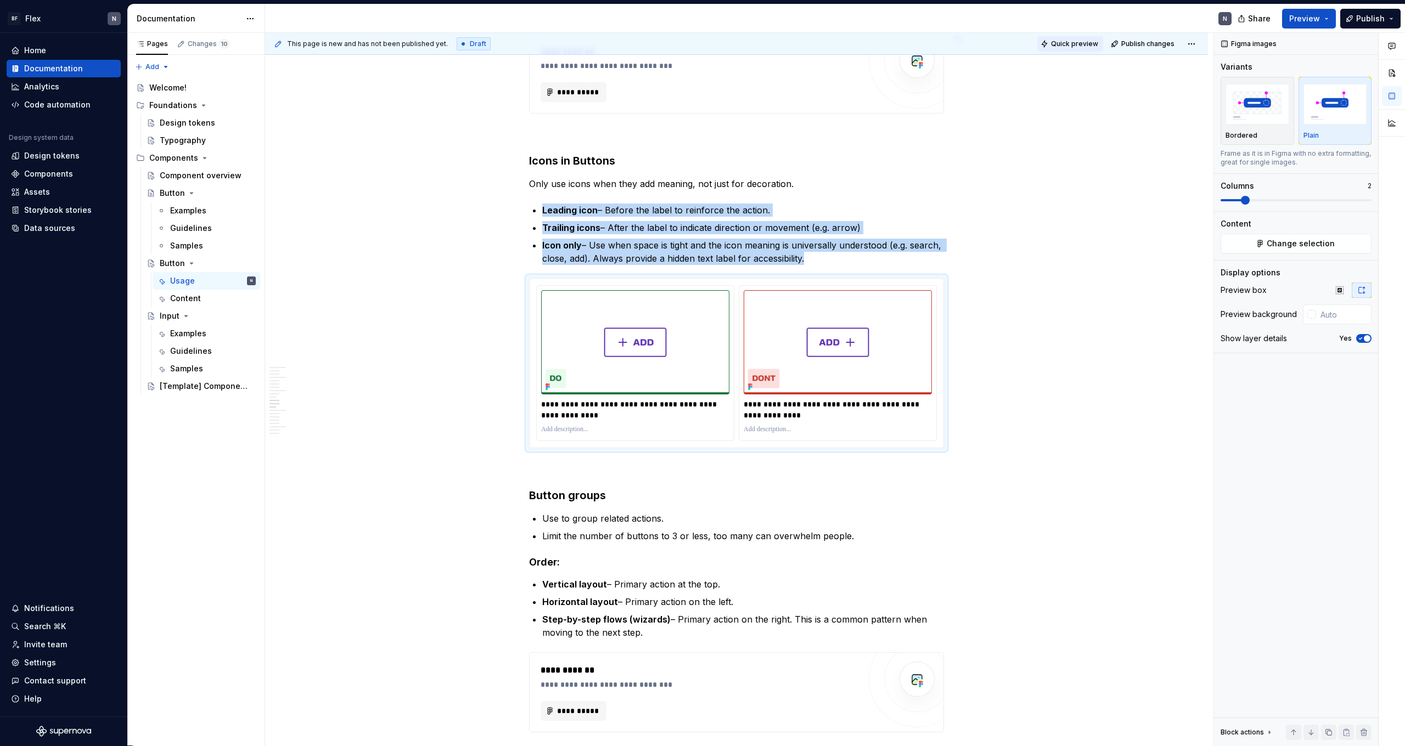
click at [806, 38] on button "Quick preview" at bounding box center [1070, 43] width 66 height 15
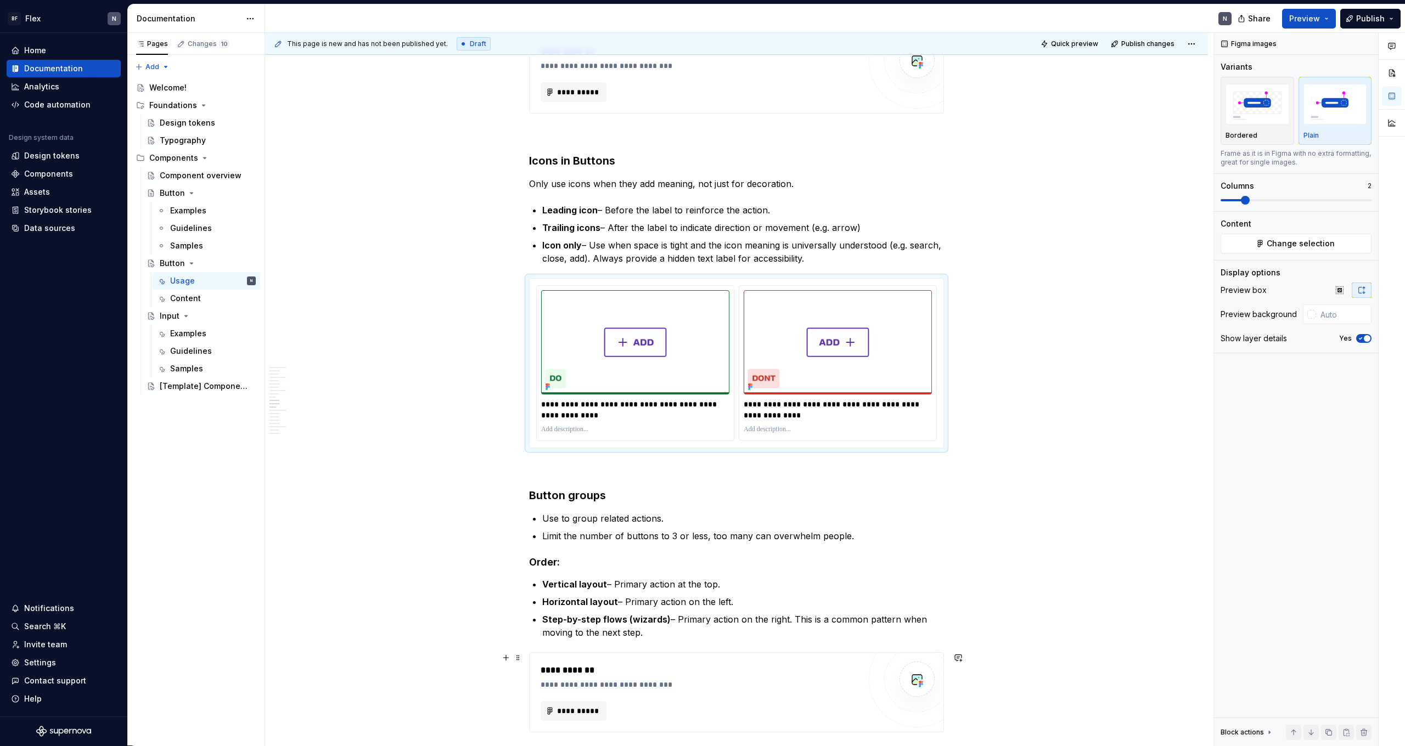
type textarea "*"
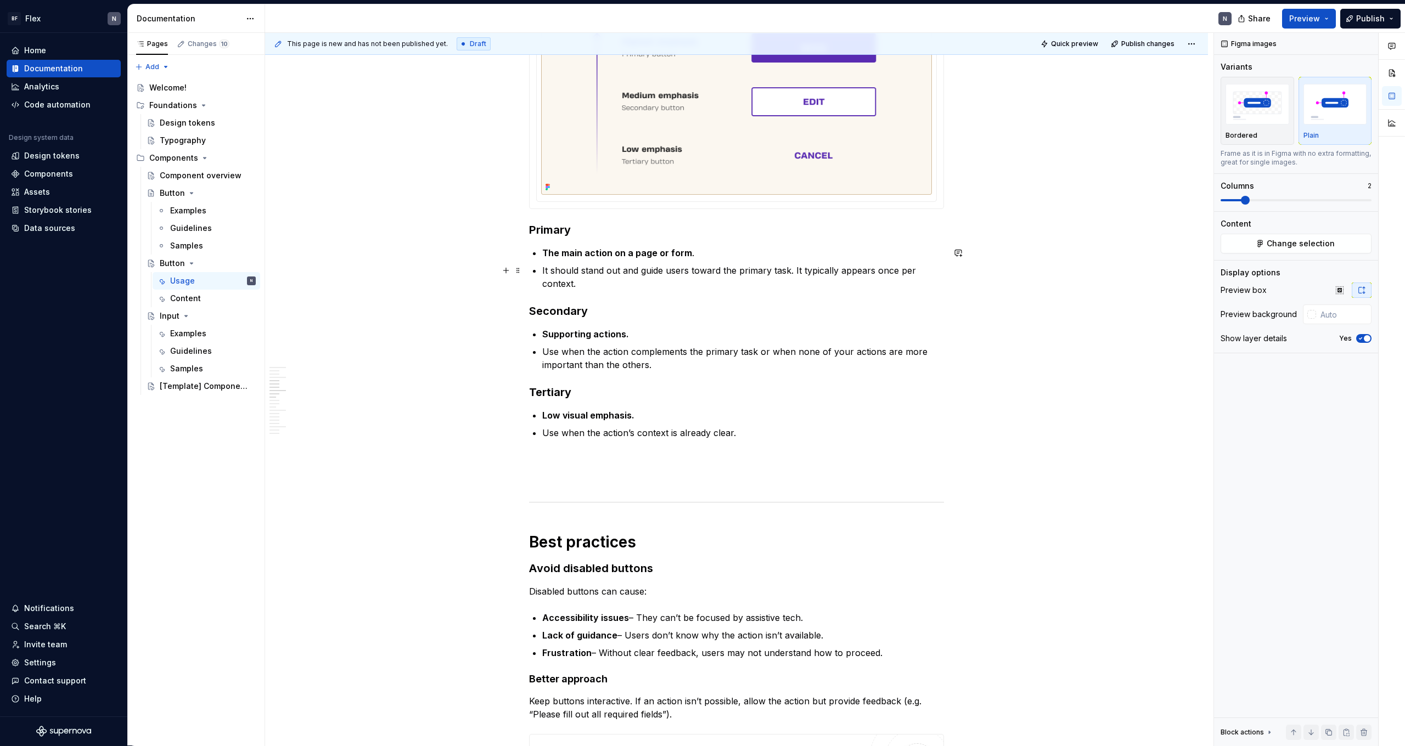
scroll to position [159, 0]
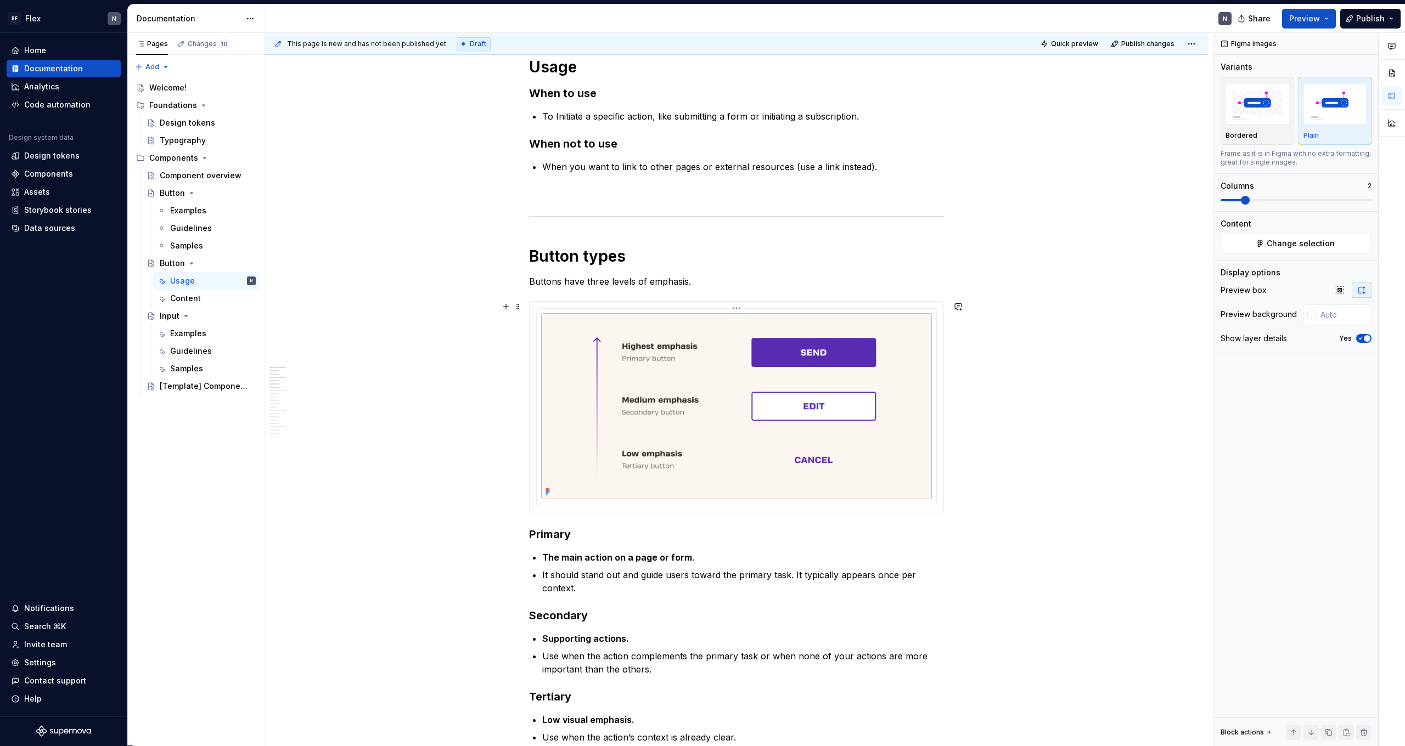
type input "#FBF7F0"
click at [736, 306] on html "BF Flex N Home Documentation Analytics Code automation Design system data Desig…" at bounding box center [702, 373] width 1405 height 746
click at [767, 370] on div "Update Figma image" at bounding box center [798, 366] width 92 height 11
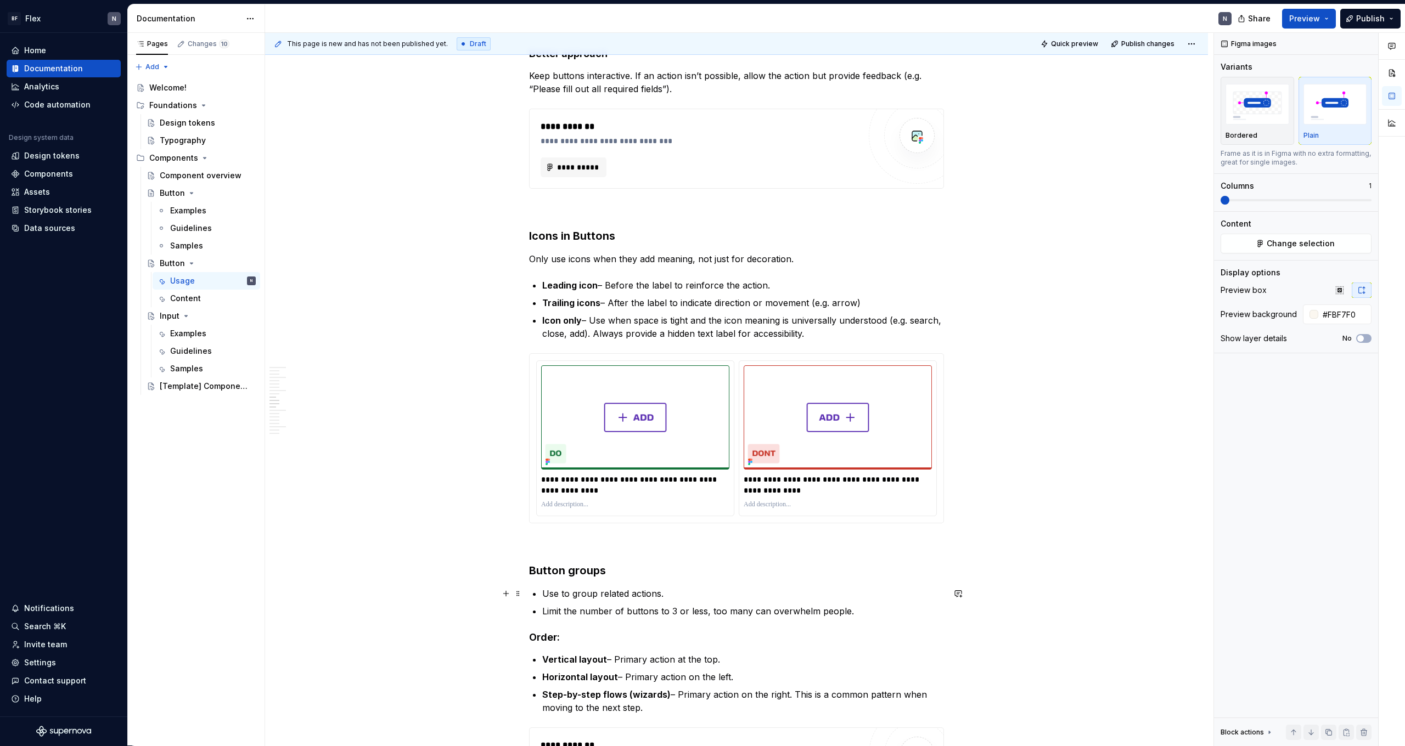
scroll to position [1163, 0]
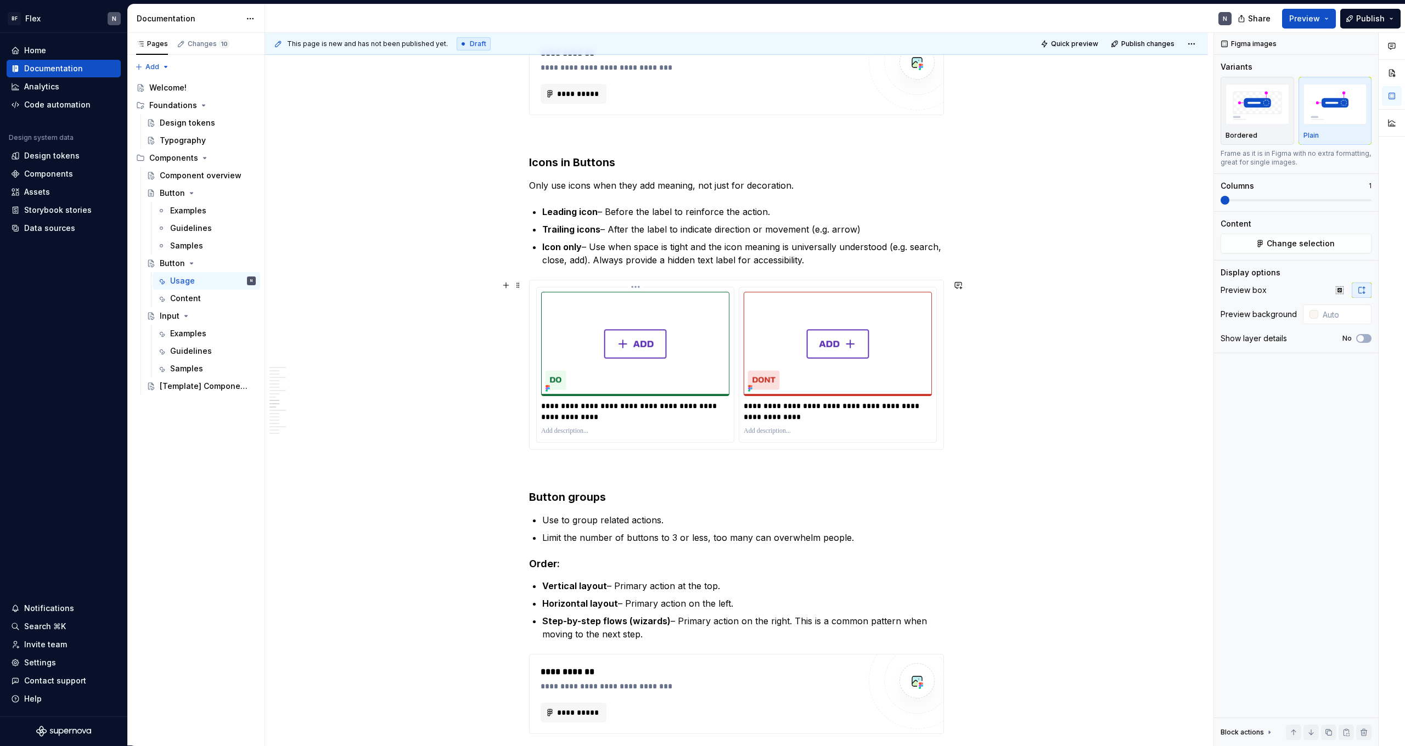
click at [639, 288] on html "BF Flex N Home Documentation Analytics Code automation Design system data Desig…" at bounding box center [702, 373] width 1405 height 746
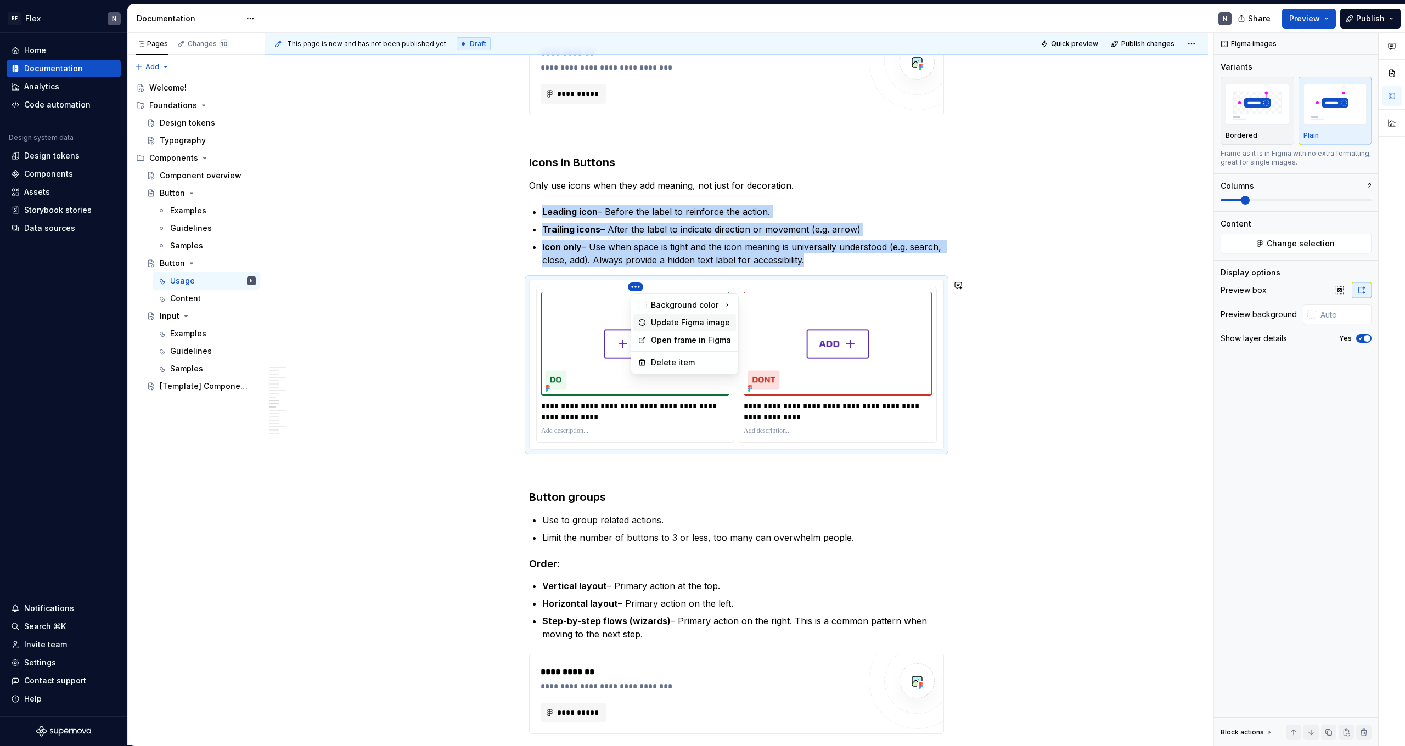
drag, startPoint x: 671, startPoint y: 327, endPoint x: 685, endPoint y: 325, distance: 13.8
click at [671, 327] on div "Update Figma image" at bounding box center [691, 322] width 81 height 11
click at [806, 288] on html "BF Flex N Home Documentation Analytics Code automation Design system data Desig…" at bounding box center [702, 373] width 1405 height 746
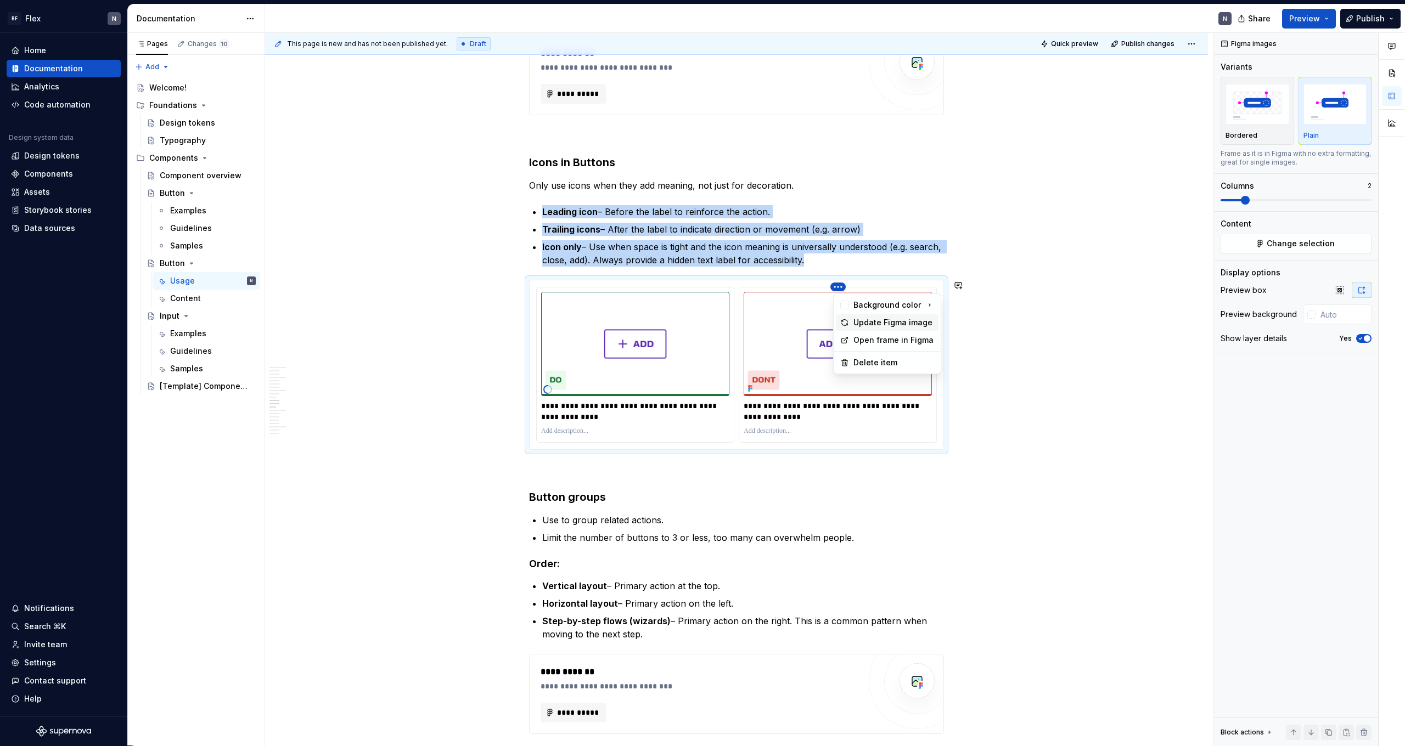
click at [806, 318] on icon at bounding box center [844, 322] width 9 height 9
click at [806, 44] on span "Quick preview" at bounding box center [1074, 44] width 47 height 9
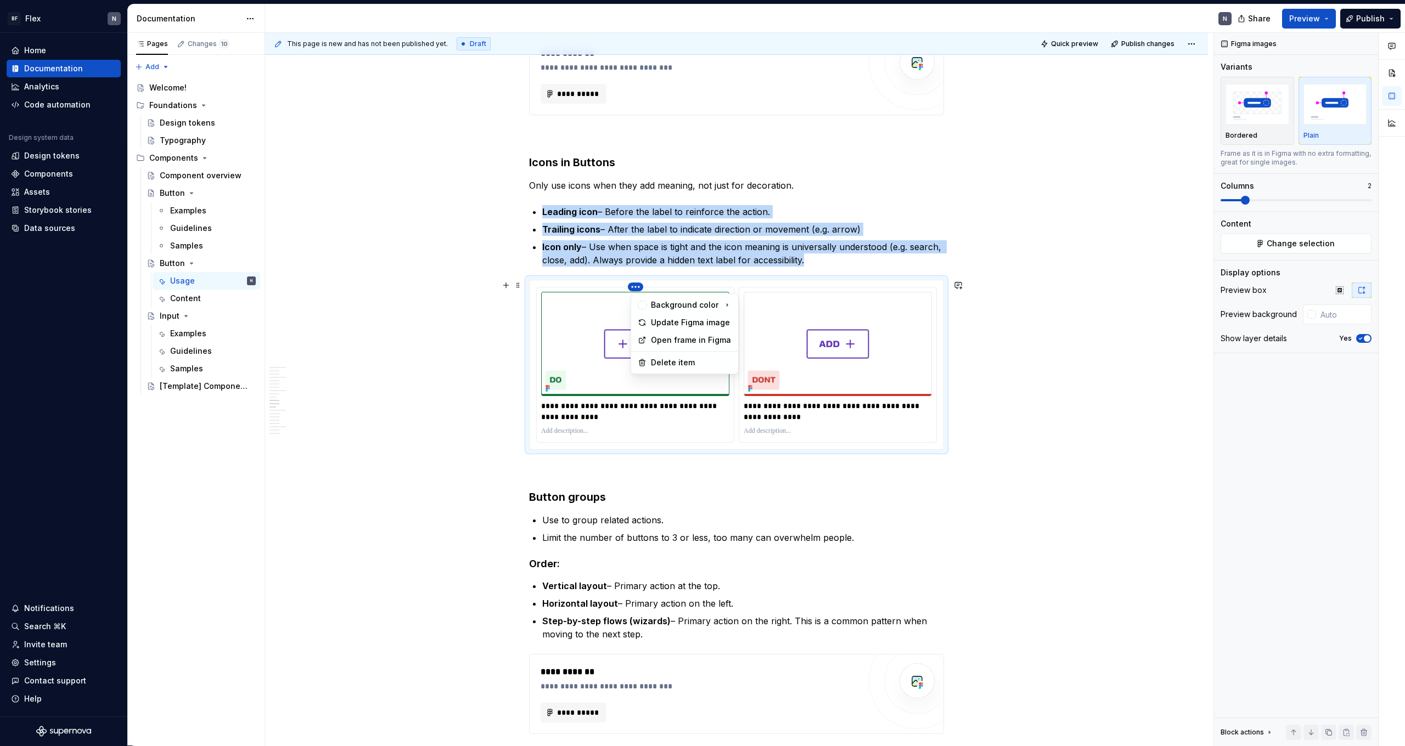
click at [639, 286] on html "BF Flex N Home Documentation Analytics Code automation Design system data Desig…" at bounding box center [702, 373] width 1405 height 746
click at [665, 324] on div "Update Figma image" at bounding box center [691, 322] width 81 height 11
click at [806, 287] on html "BF Flex N Home Documentation Analytics Code automation Design system data Desig…" at bounding box center [702, 373] width 1405 height 746
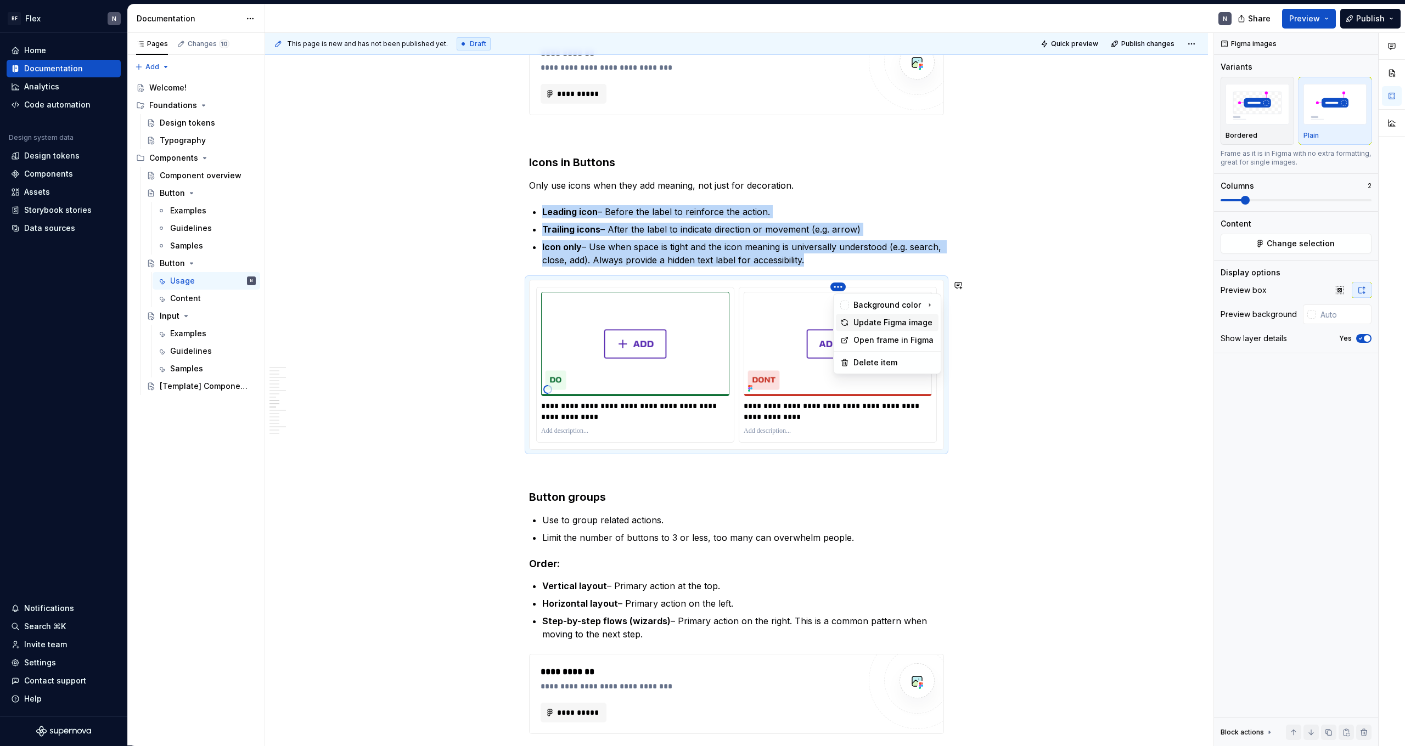
click at [806, 324] on div "Update Figma image" at bounding box center [893, 322] width 81 height 11
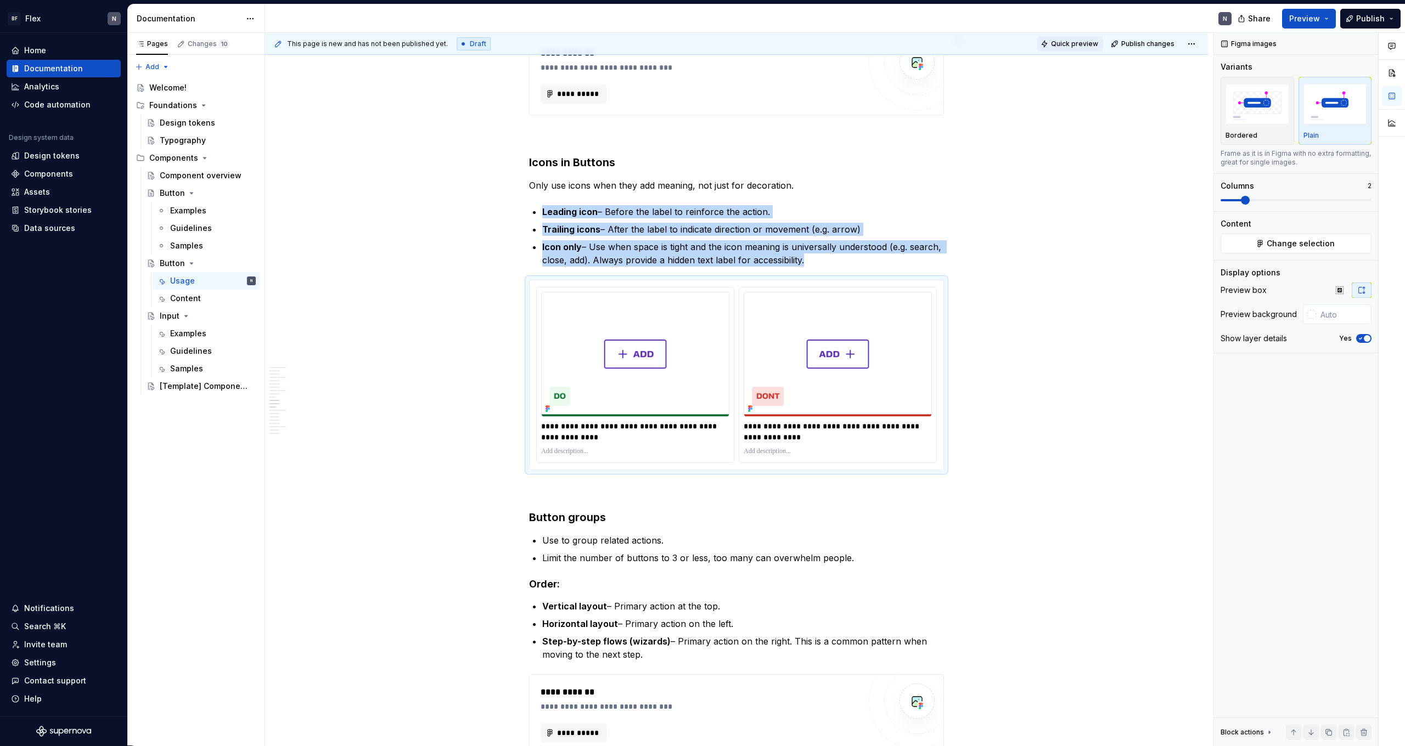
click at [806, 41] on span "Quick preview" at bounding box center [1074, 44] width 47 height 9
click at [47, 460] on div "Settings" at bounding box center [64, 663] width 114 height 18
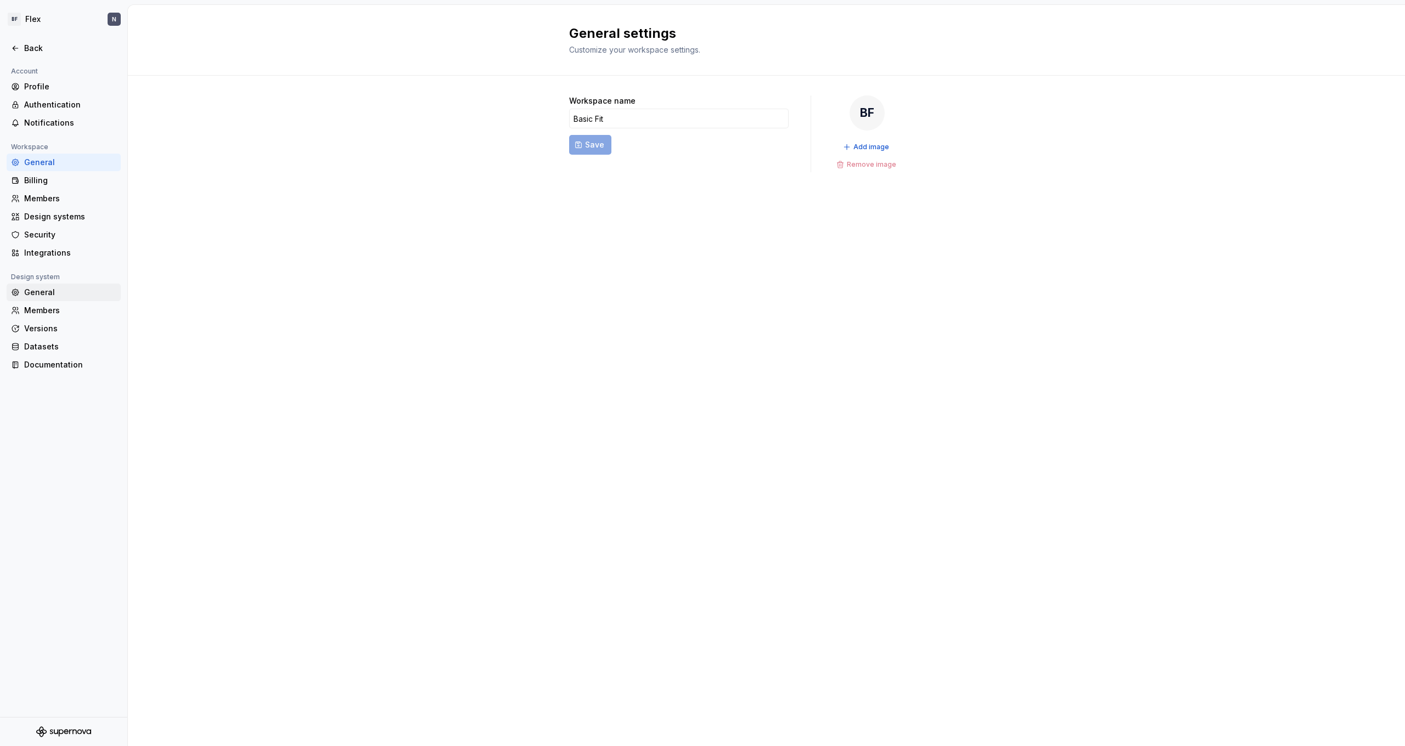
click at [53, 292] on div "General" at bounding box center [70, 292] width 92 height 11
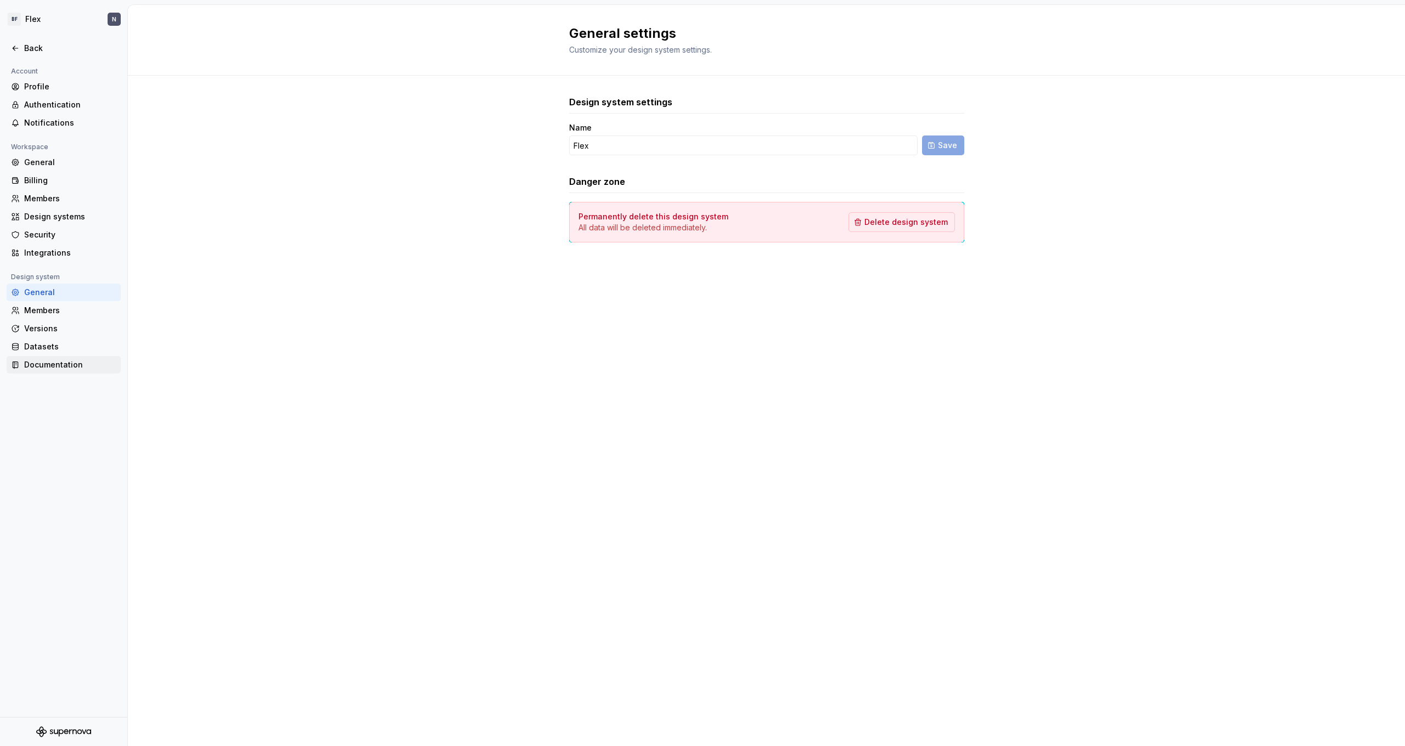
click at [46, 363] on div "Documentation" at bounding box center [70, 364] width 92 height 11
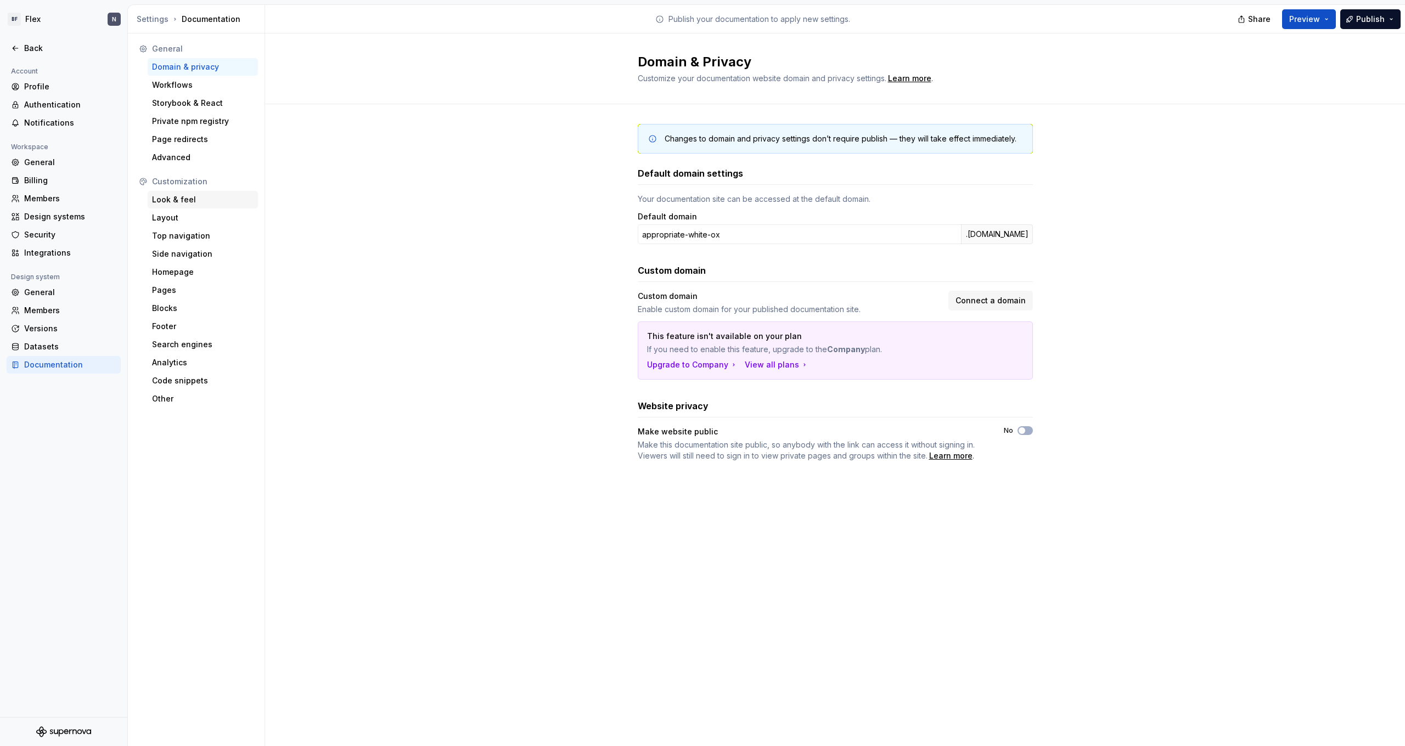
click at [188, 206] on div "Look & feel" at bounding box center [203, 200] width 110 height 18
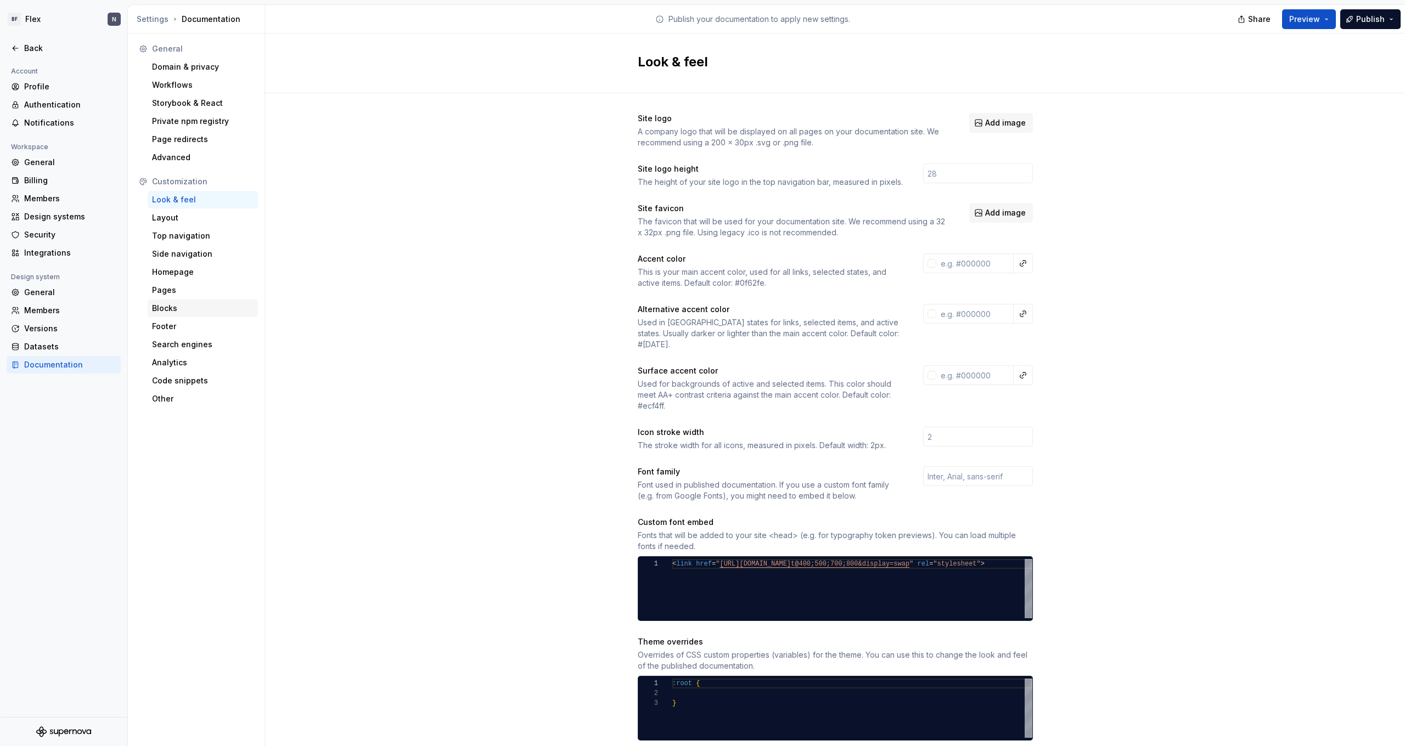
click at [186, 307] on div "Blocks" at bounding box center [203, 308] width 102 height 11
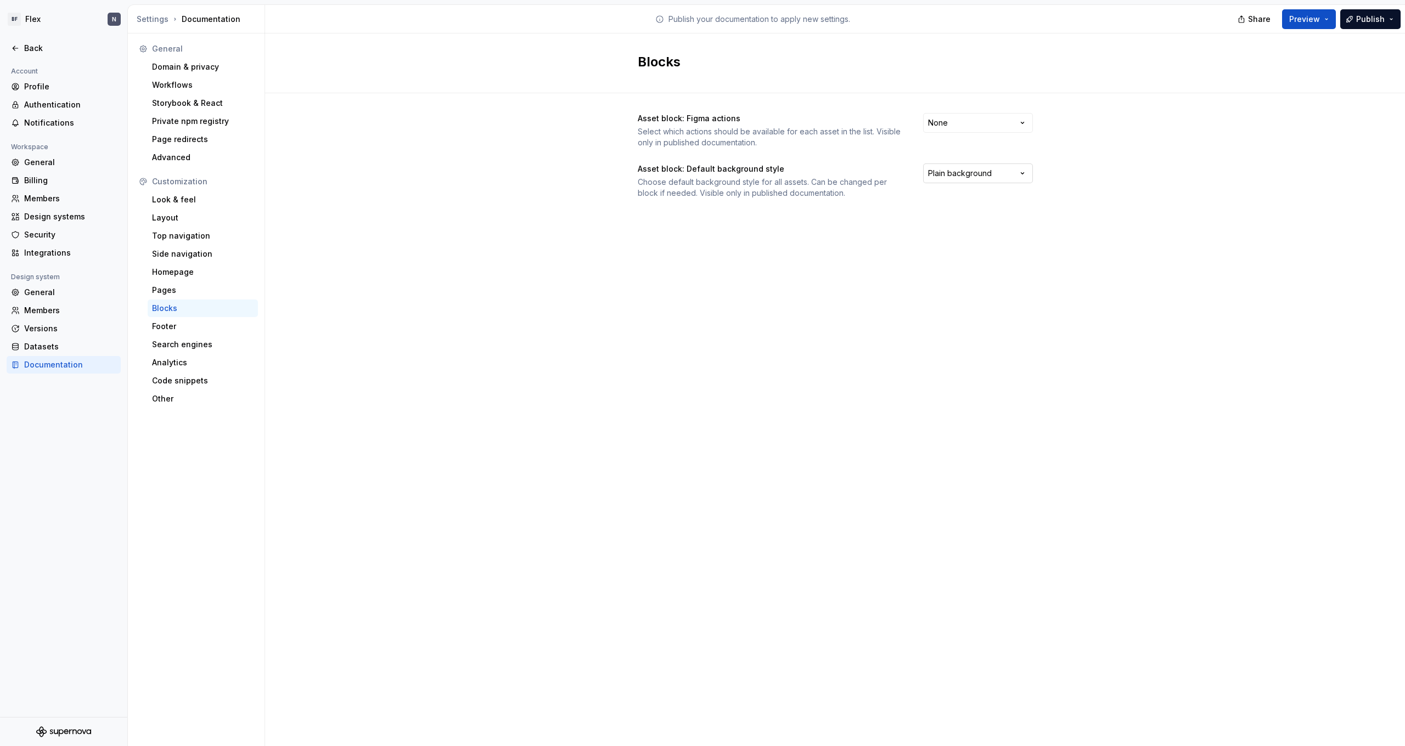
click at [806, 171] on html "BF Flex N Back Account Profile Authentication Notifications Workspace General B…" at bounding box center [702, 373] width 1405 height 746
click at [182, 206] on div "Look & feel" at bounding box center [203, 200] width 110 height 18
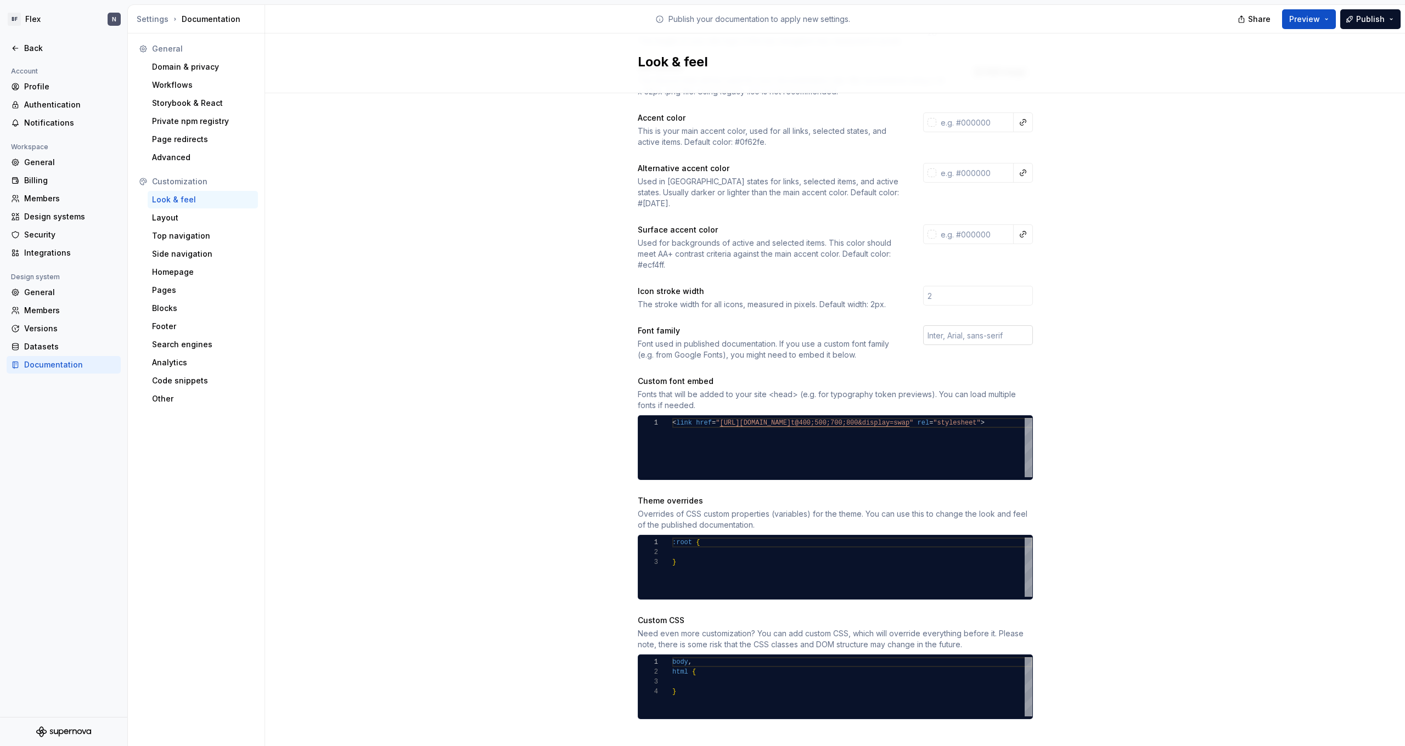
scroll to position [140, 0]
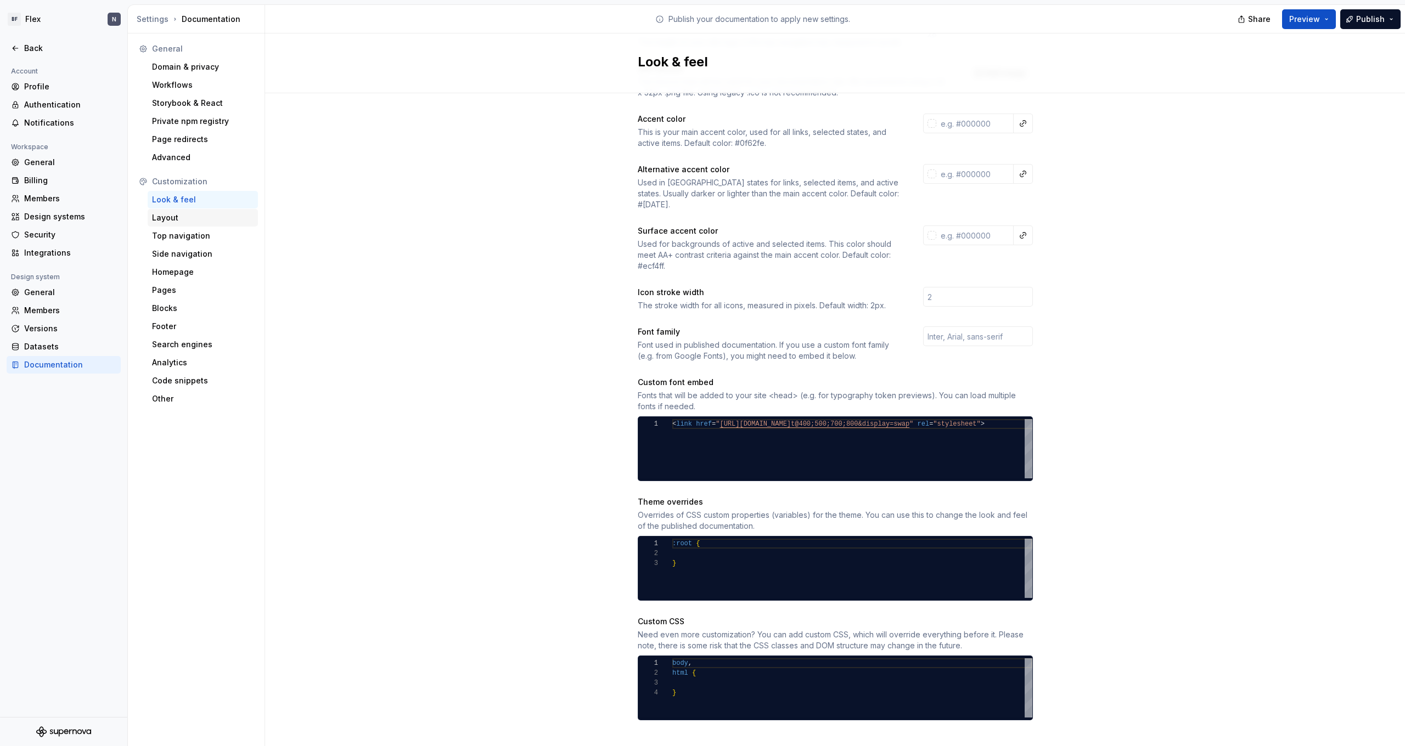
click at [187, 222] on div "Layout" at bounding box center [203, 217] width 102 height 11
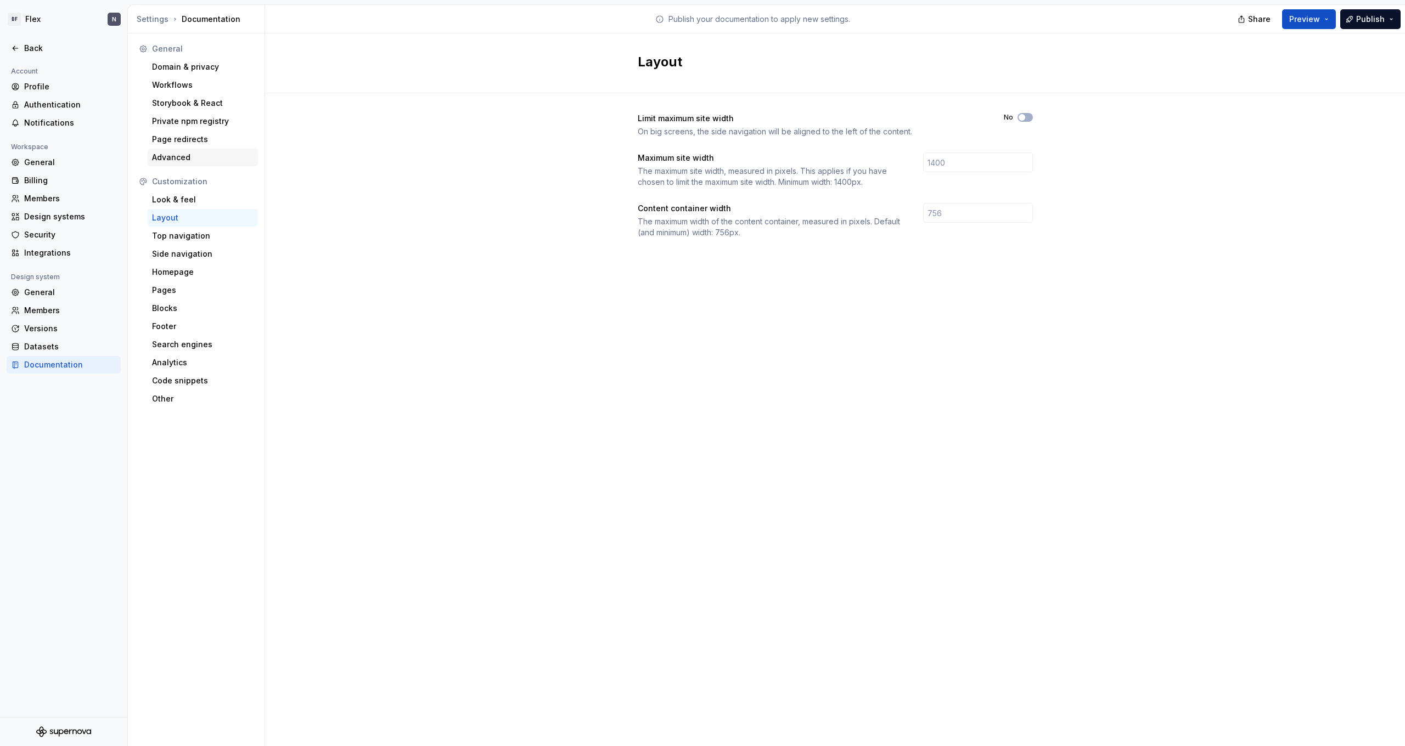
click at [188, 160] on div "Advanced" at bounding box center [203, 157] width 102 height 11
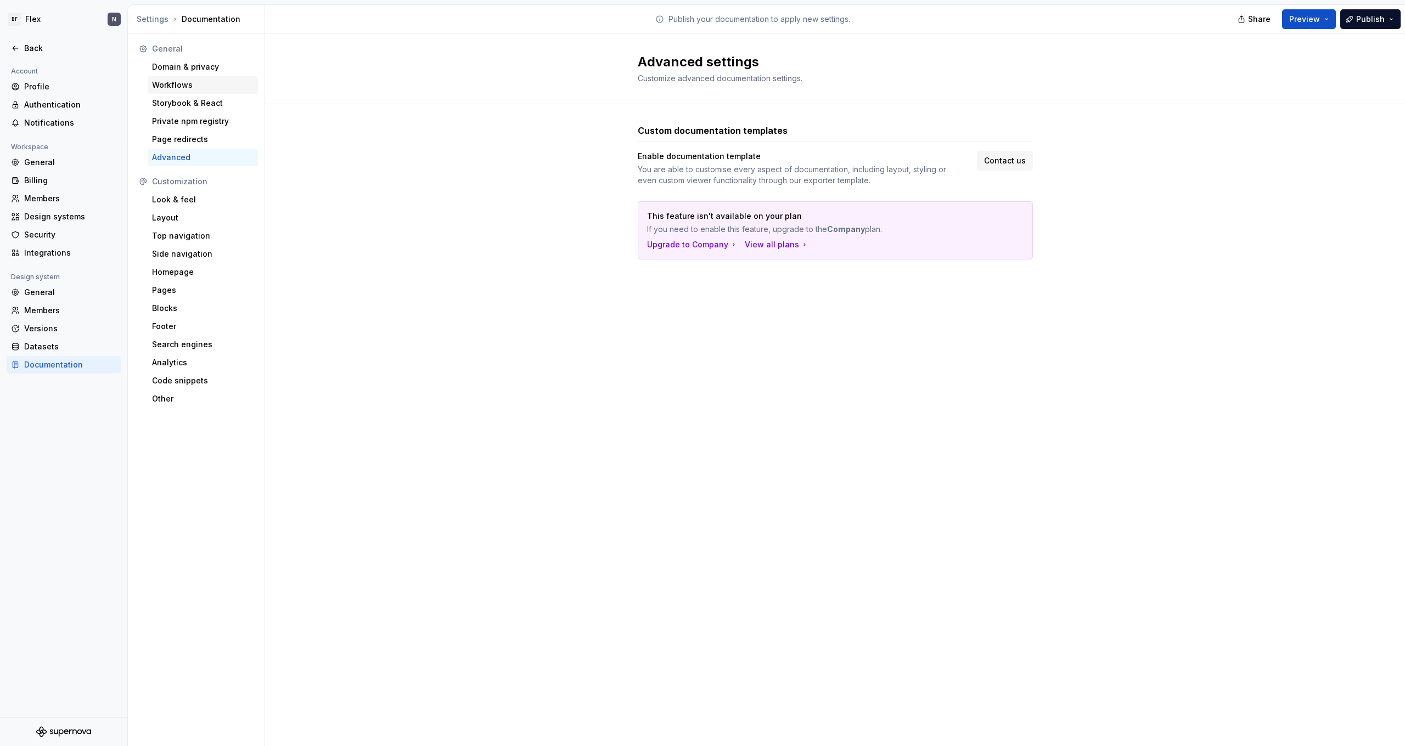
click at [198, 87] on div "Workflows" at bounding box center [203, 85] width 102 height 11
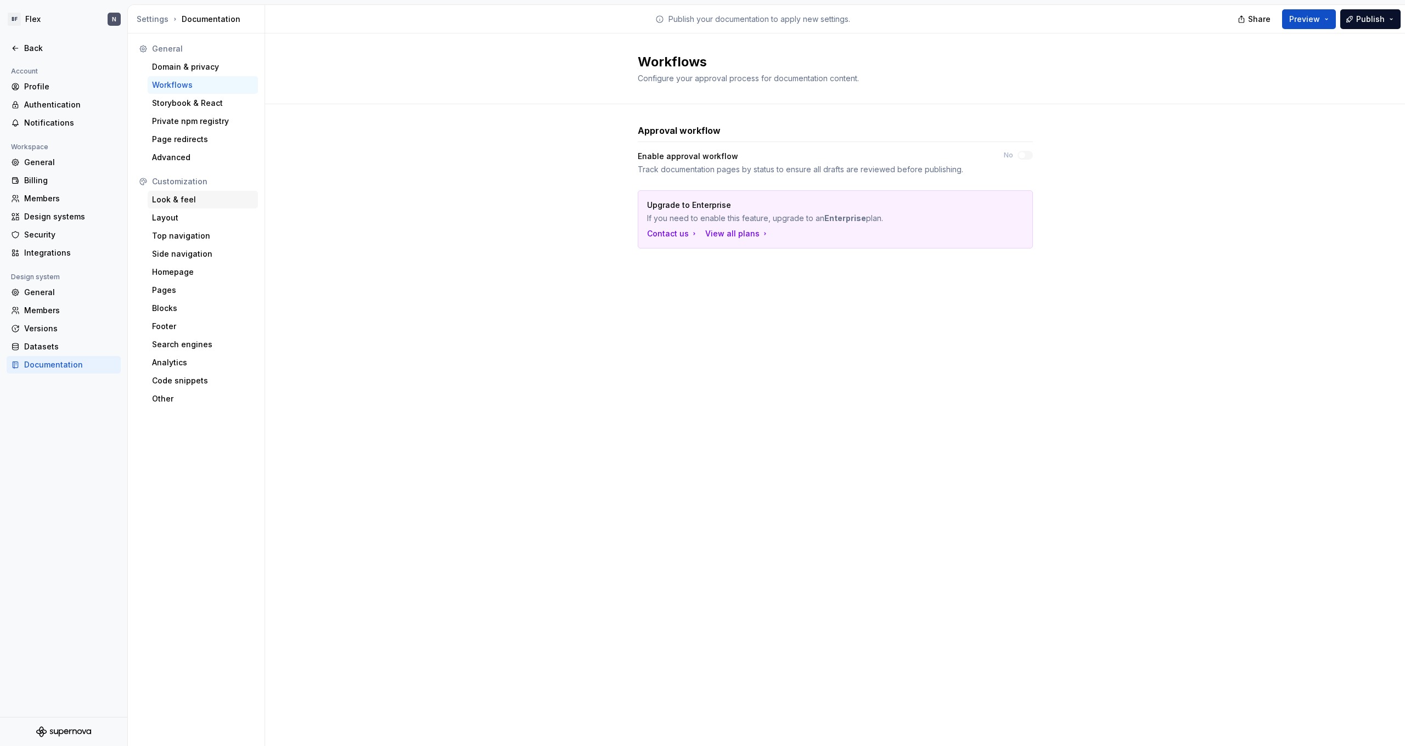
click at [184, 199] on div "Look & feel" at bounding box center [203, 199] width 102 height 11
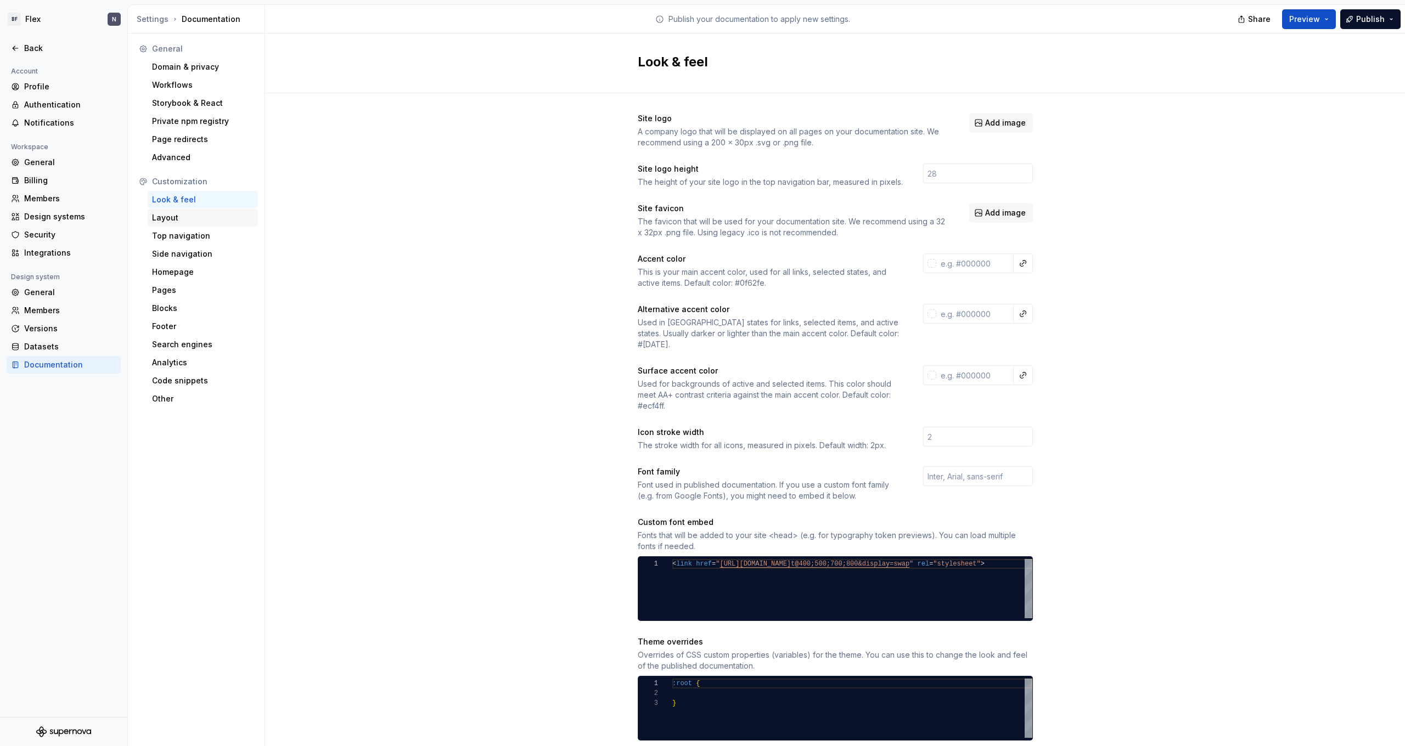
click at [185, 221] on div "Layout" at bounding box center [203, 217] width 102 height 11
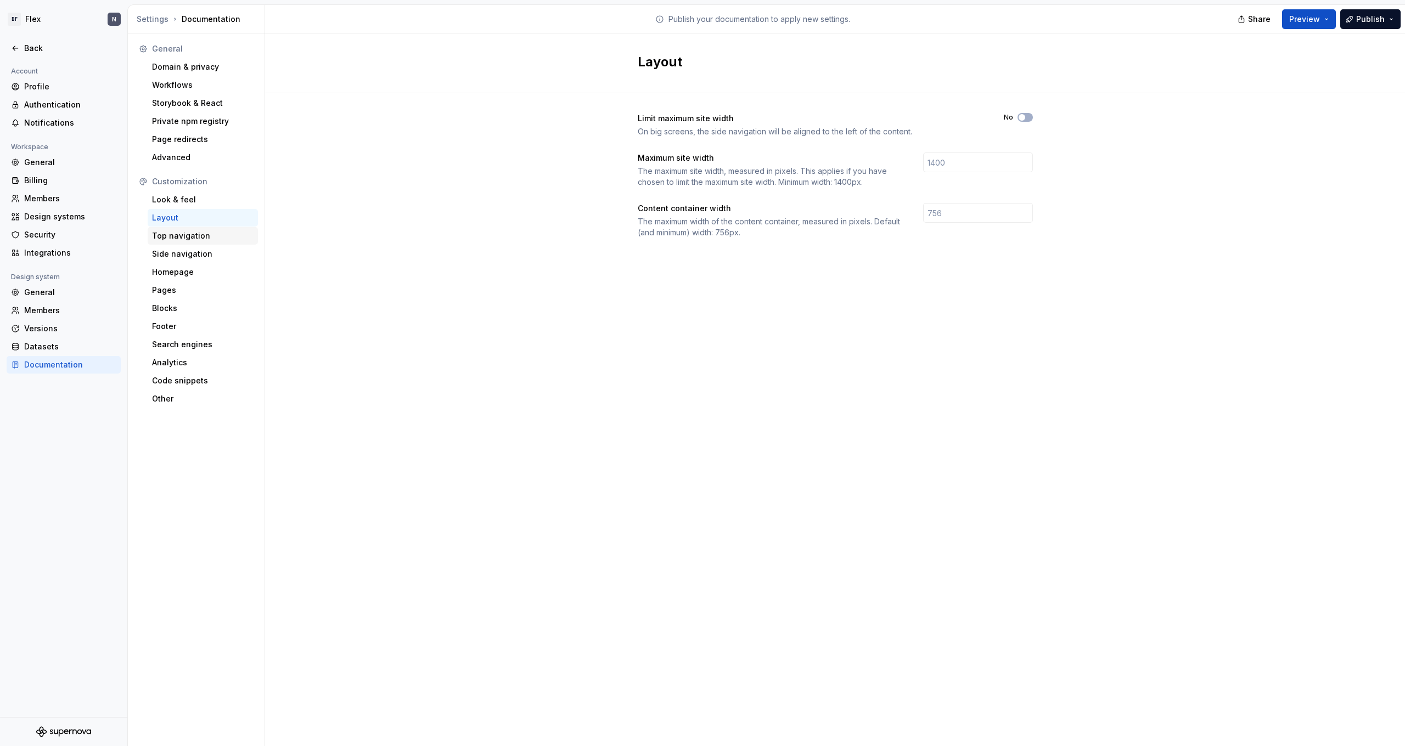
click at [183, 237] on div "Top navigation" at bounding box center [203, 235] width 102 height 11
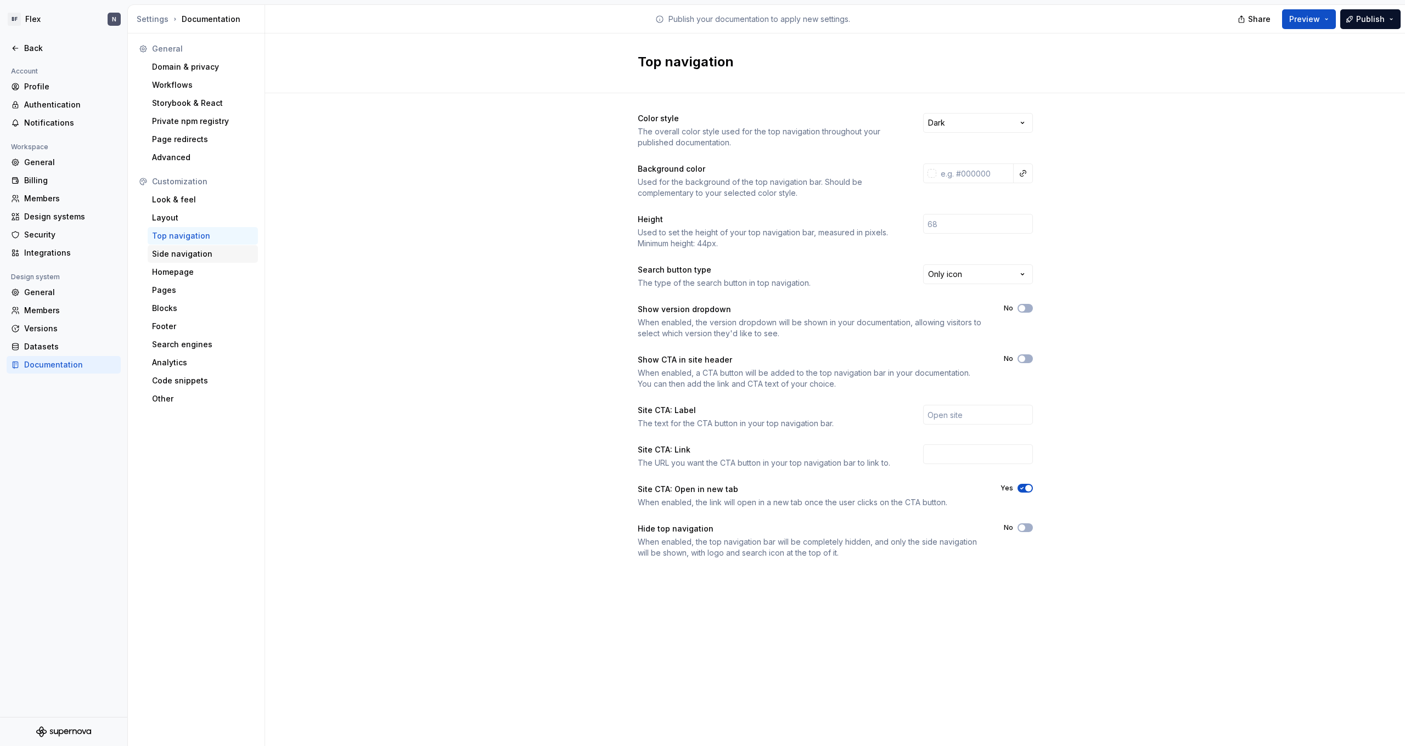
click at [206, 262] on div "Side navigation" at bounding box center [203, 254] width 110 height 18
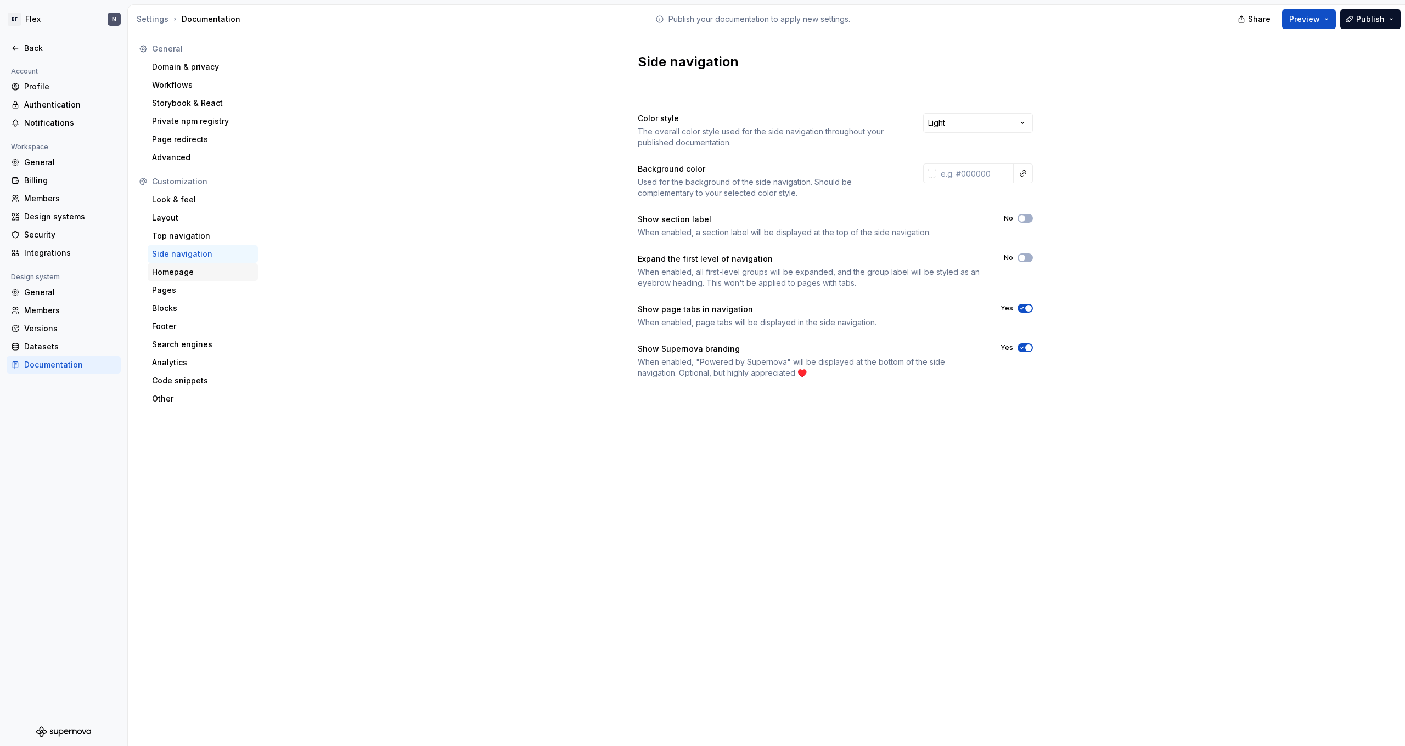
click at [198, 272] on div "Homepage" at bounding box center [203, 272] width 102 height 11
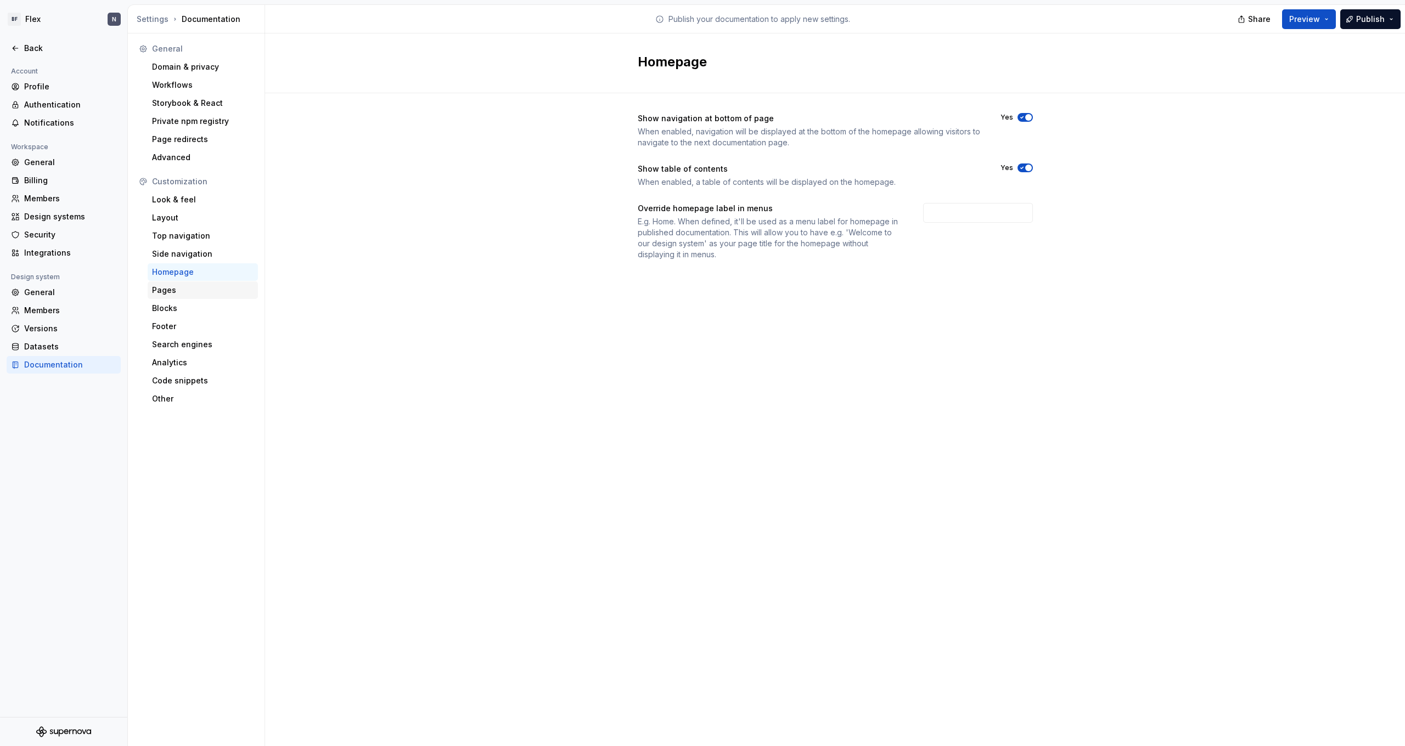
click at [185, 291] on div "Pages" at bounding box center [203, 290] width 102 height 11
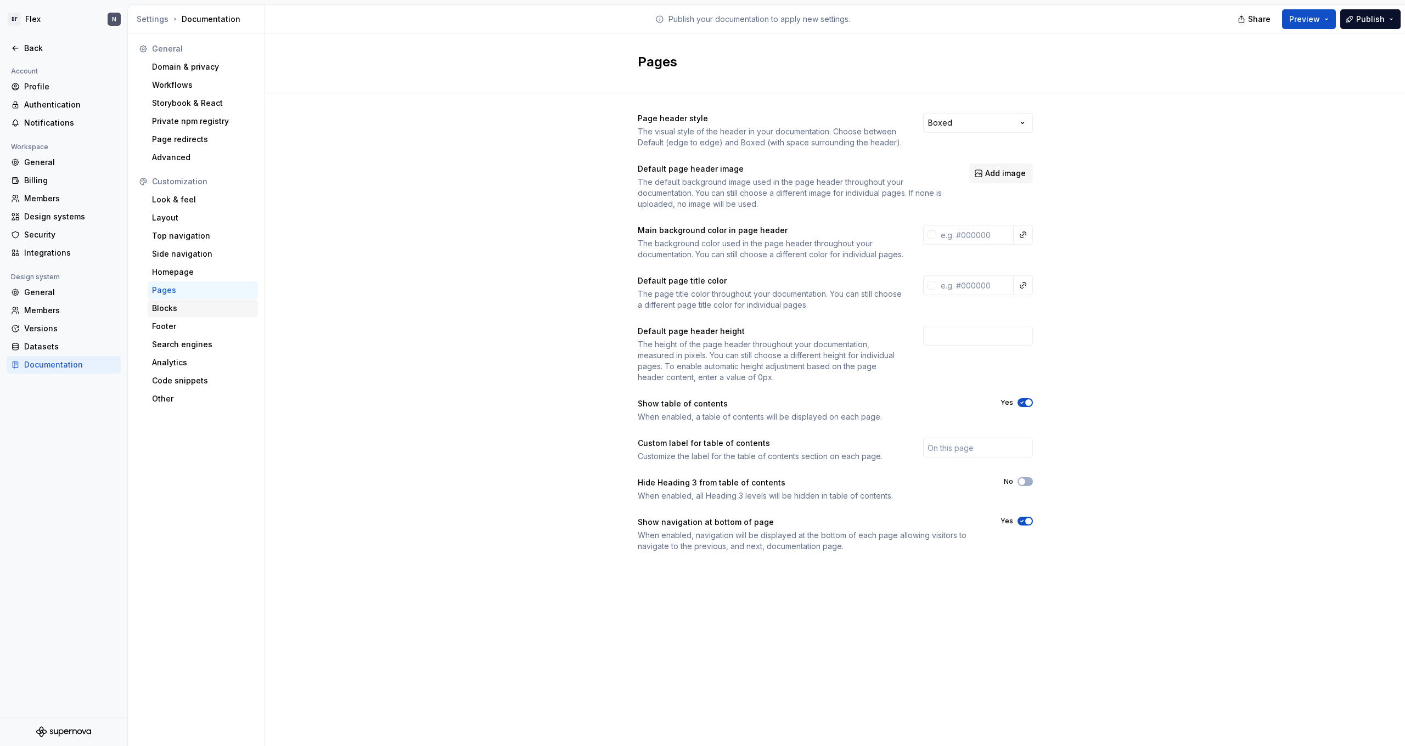
click at [186, 310] on div "Blocks" at bounding box center [203, 308] width 102 height 11
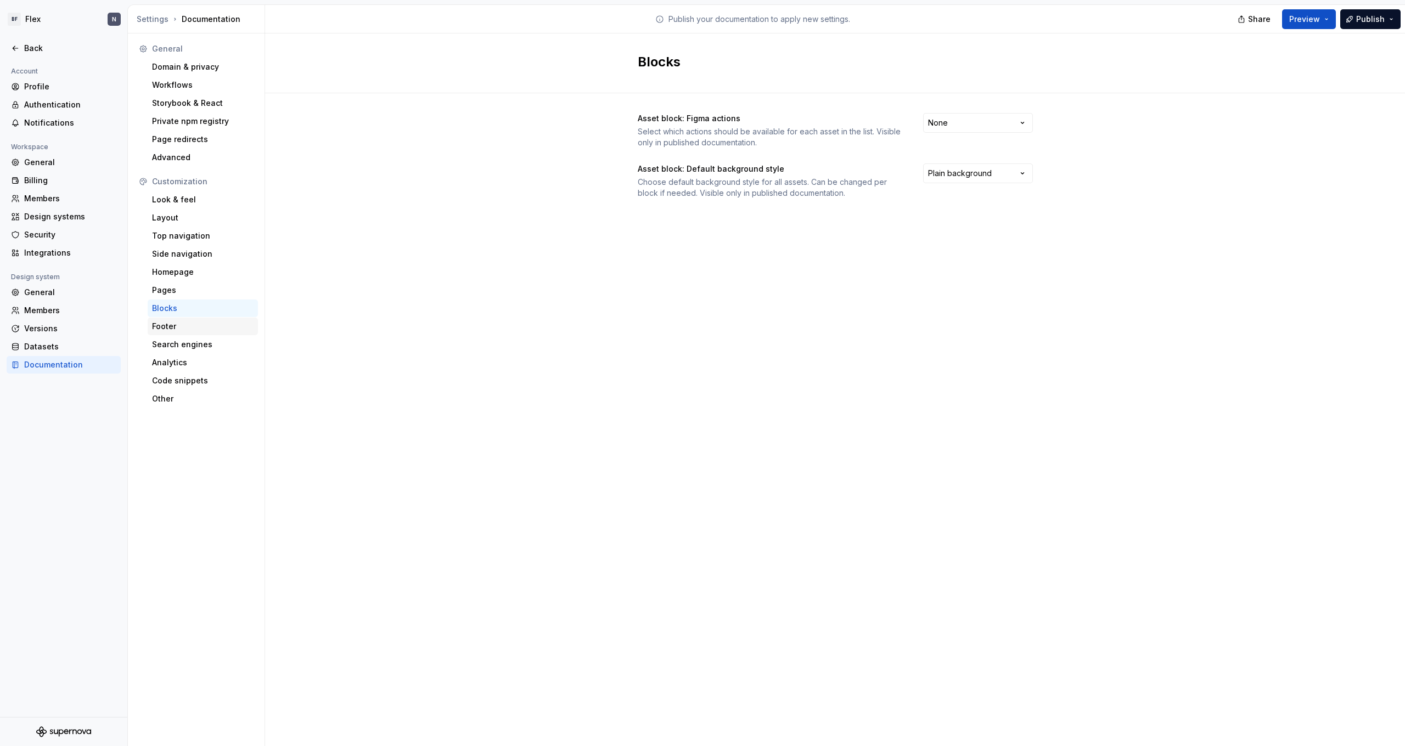
click at [187, 324] on div "Footer" at bounding box center [203, 326] width 102 height 11
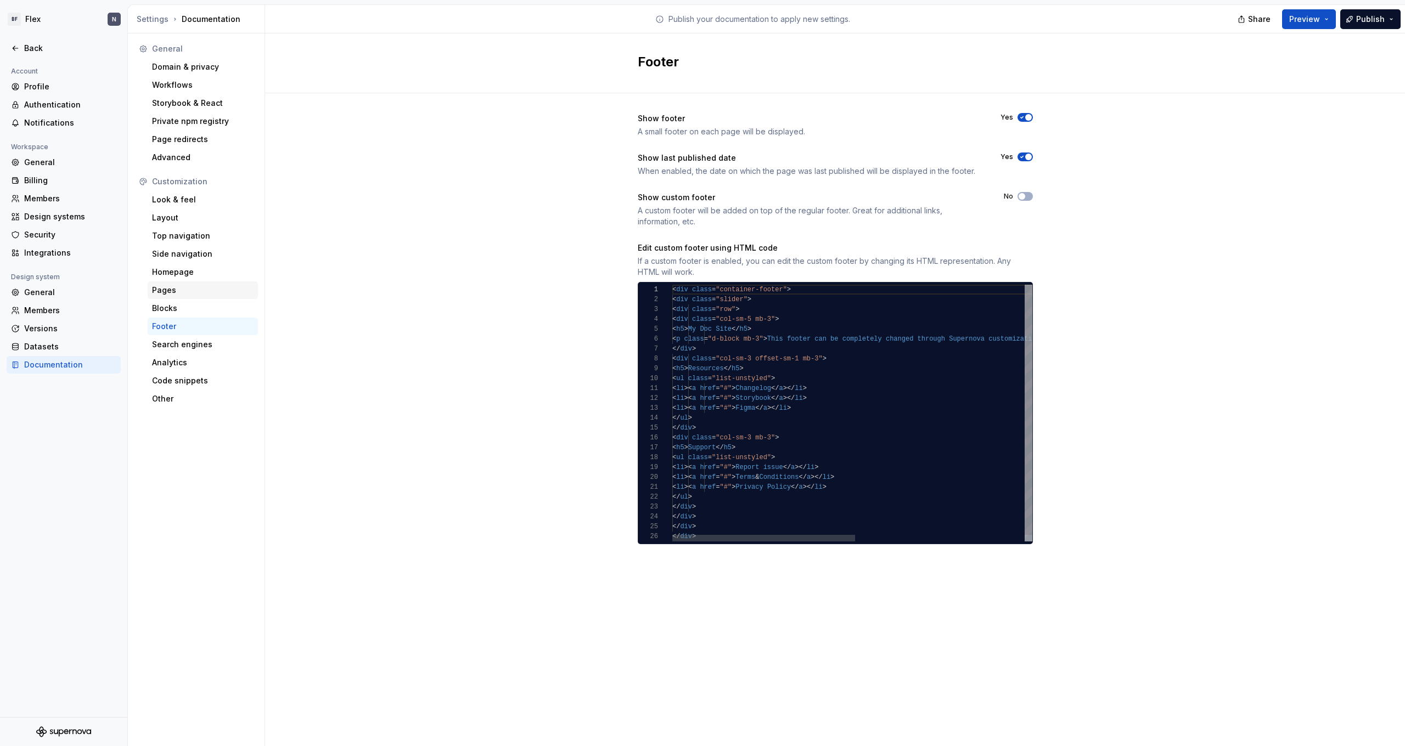
click at [190, 297] on div "Pages" at bounding box center [203, 290] width 110 height 18
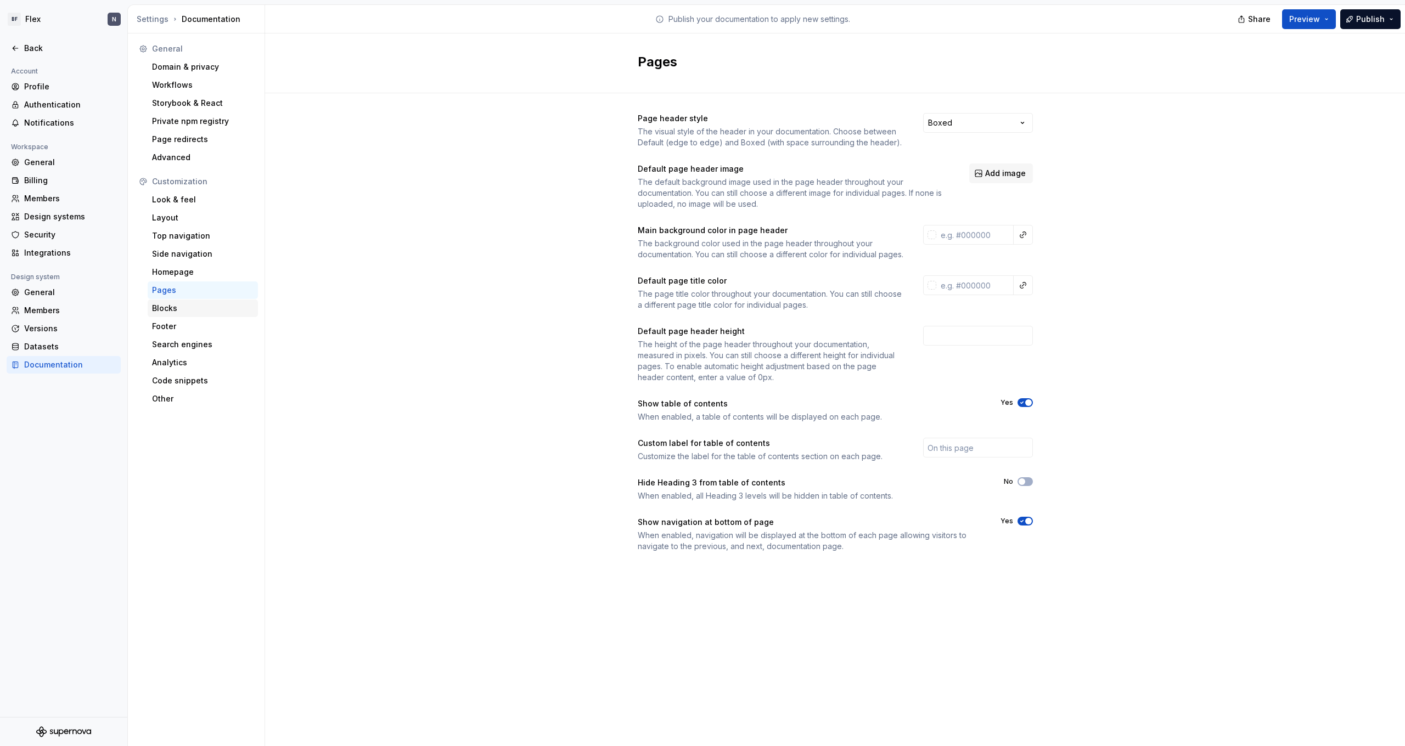
click at [184, 306] on div "Blocks" at bounding box center [203, 308] width 102 height 11
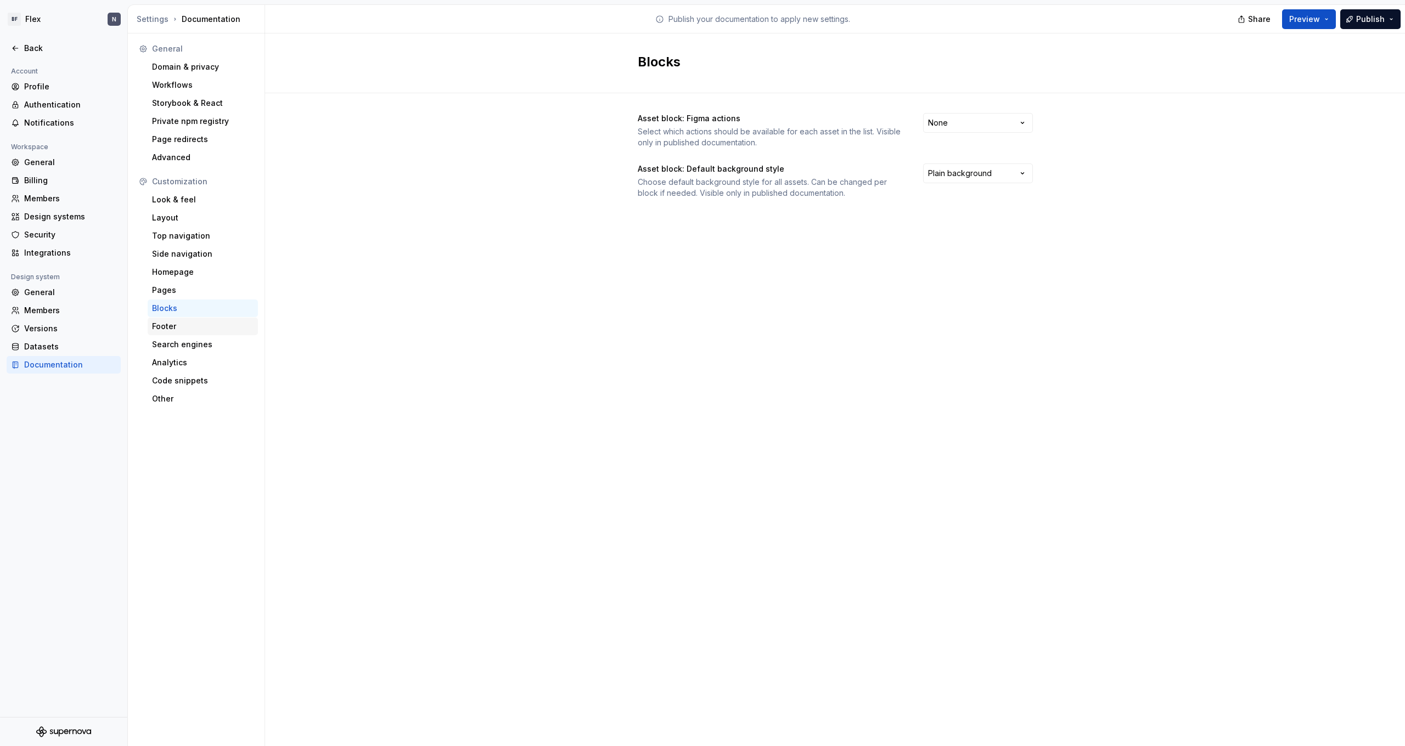
click at [184, 324] on div "Footer" at bounding box center [203, 326] width 102 height 11
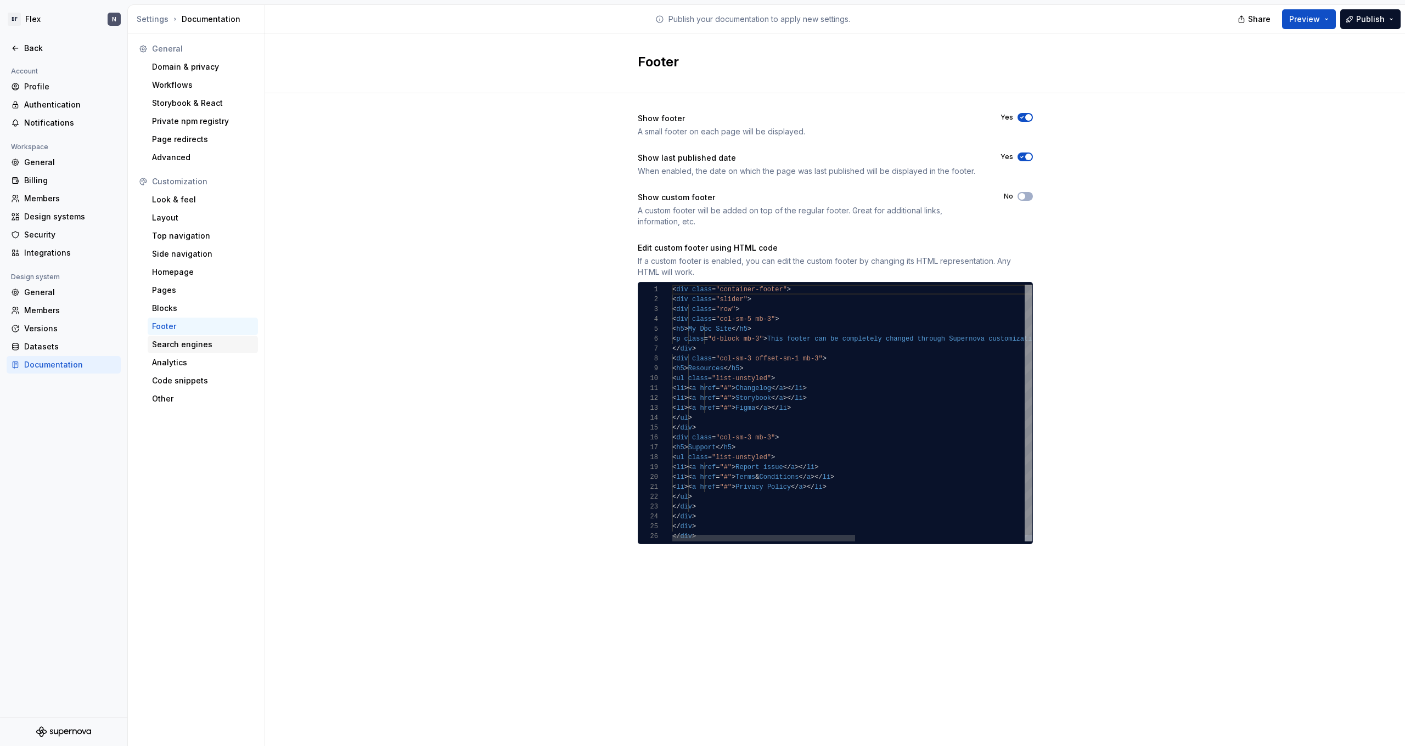
click at [184, 344] on div "Search engines" at bounding box center [203, 344] width 102 height 11
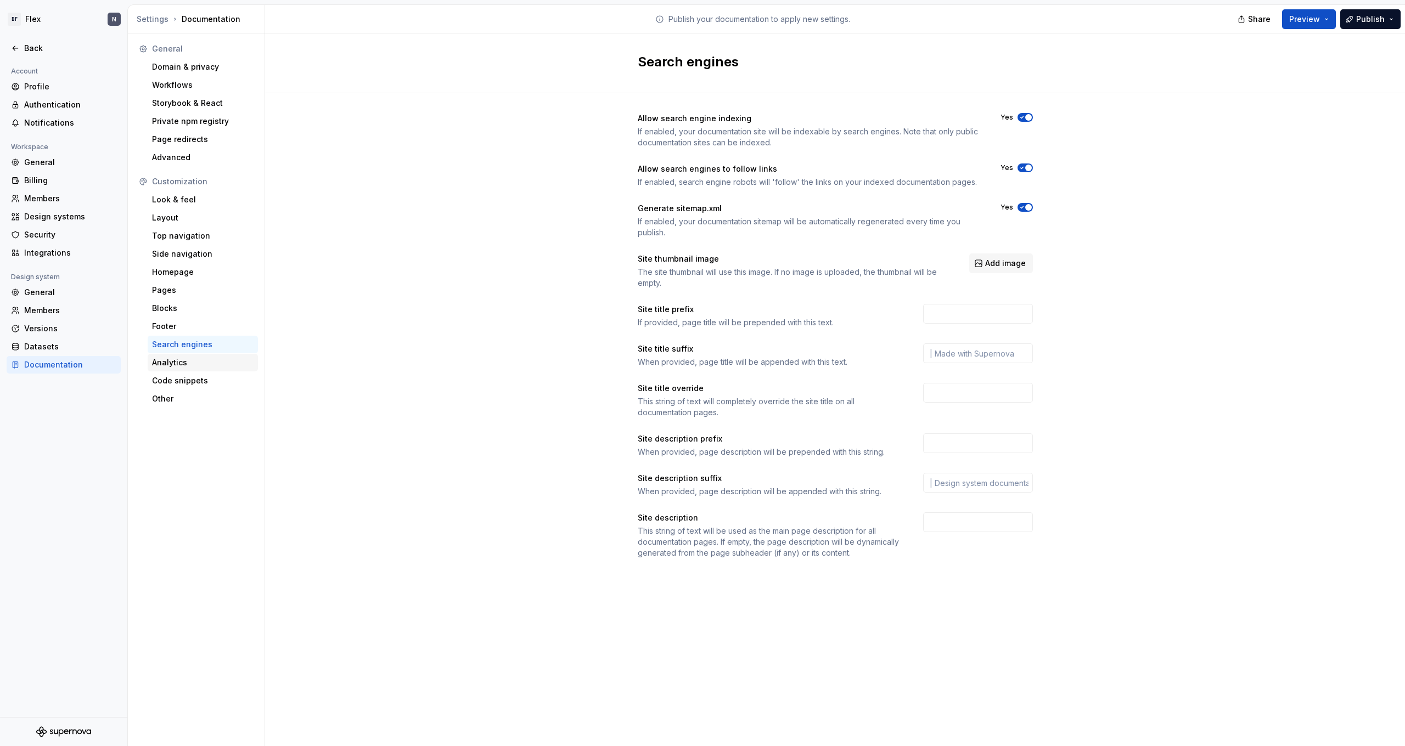
click at [179, 356] on div "Analytics" at bounding box center [203, 363] width 110 height 18
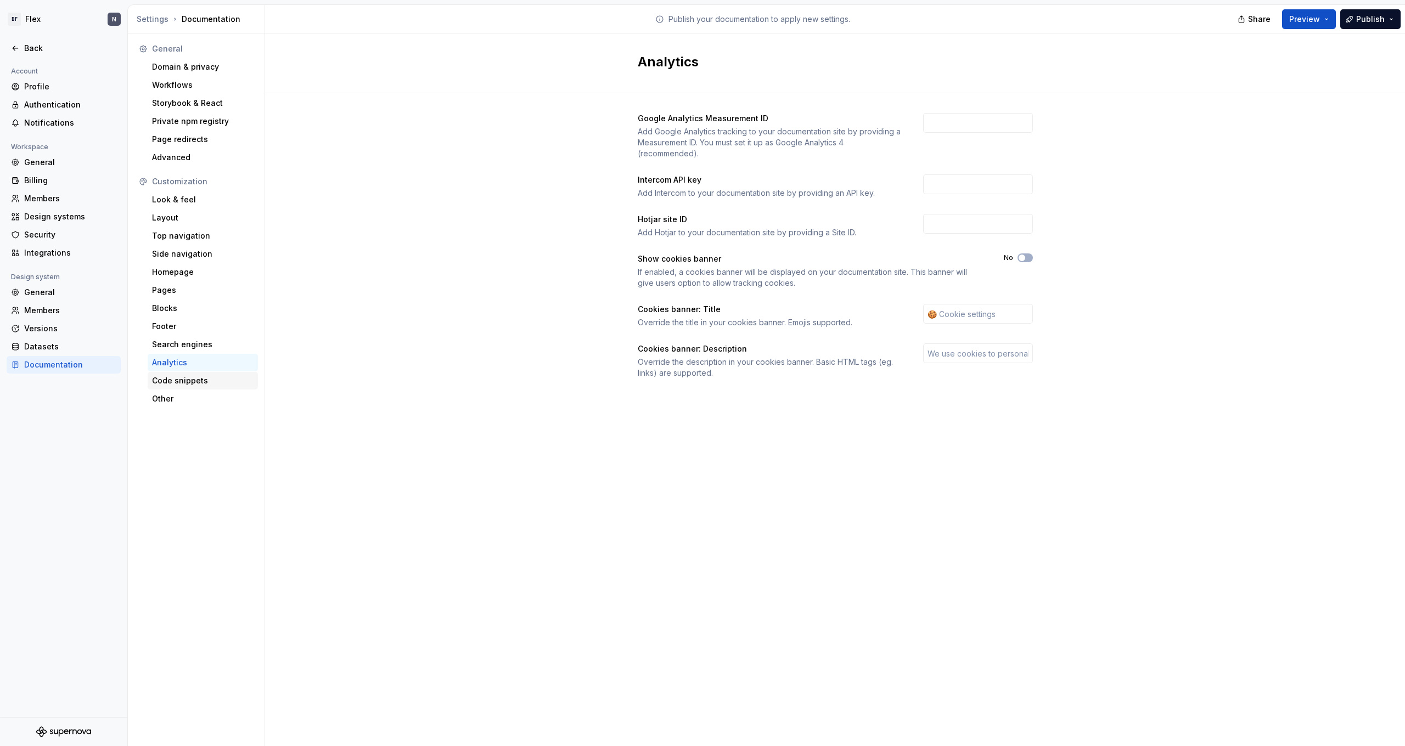
click at [179, 382] on div "Code snippets" at bounding box center [203, 380] width 102 height 11
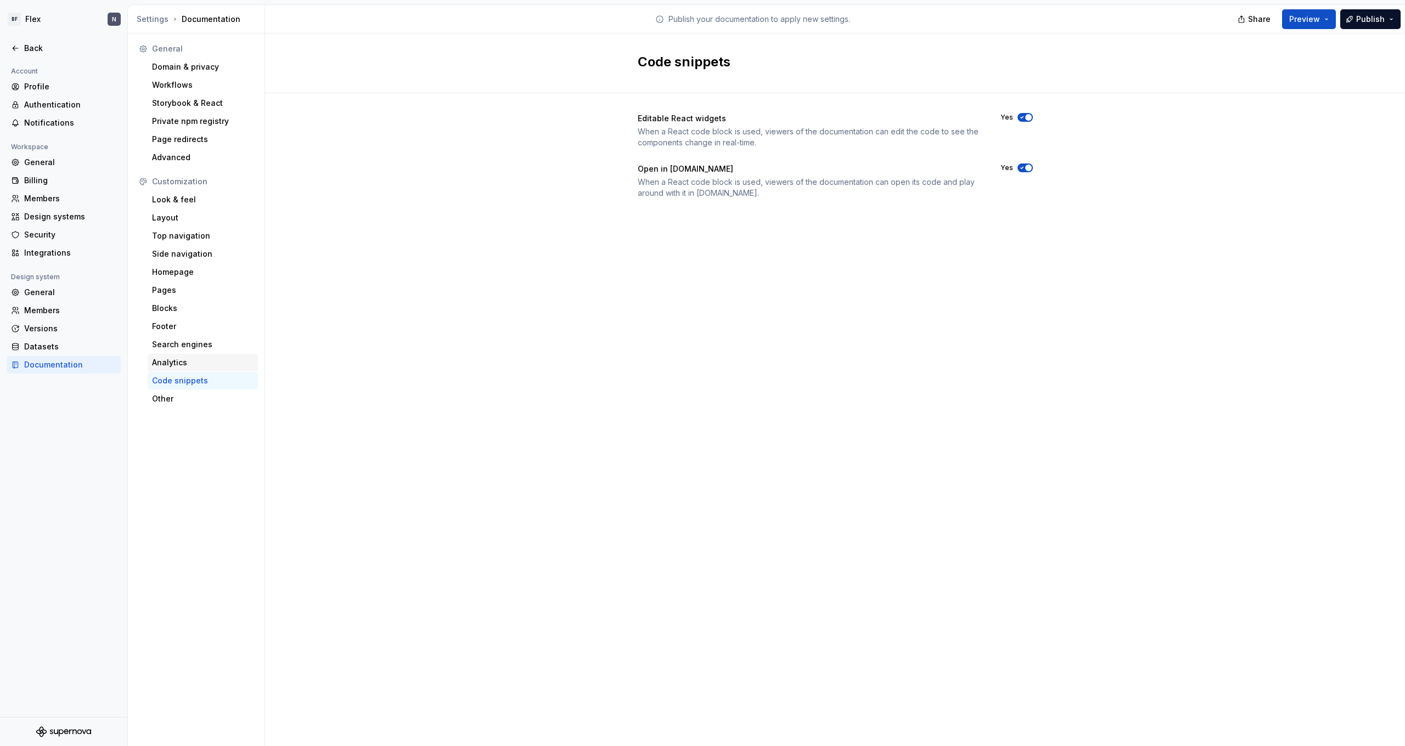
click at [182, 369] on div "Analytics" at bounding box center [203, 363] width 110 height 18
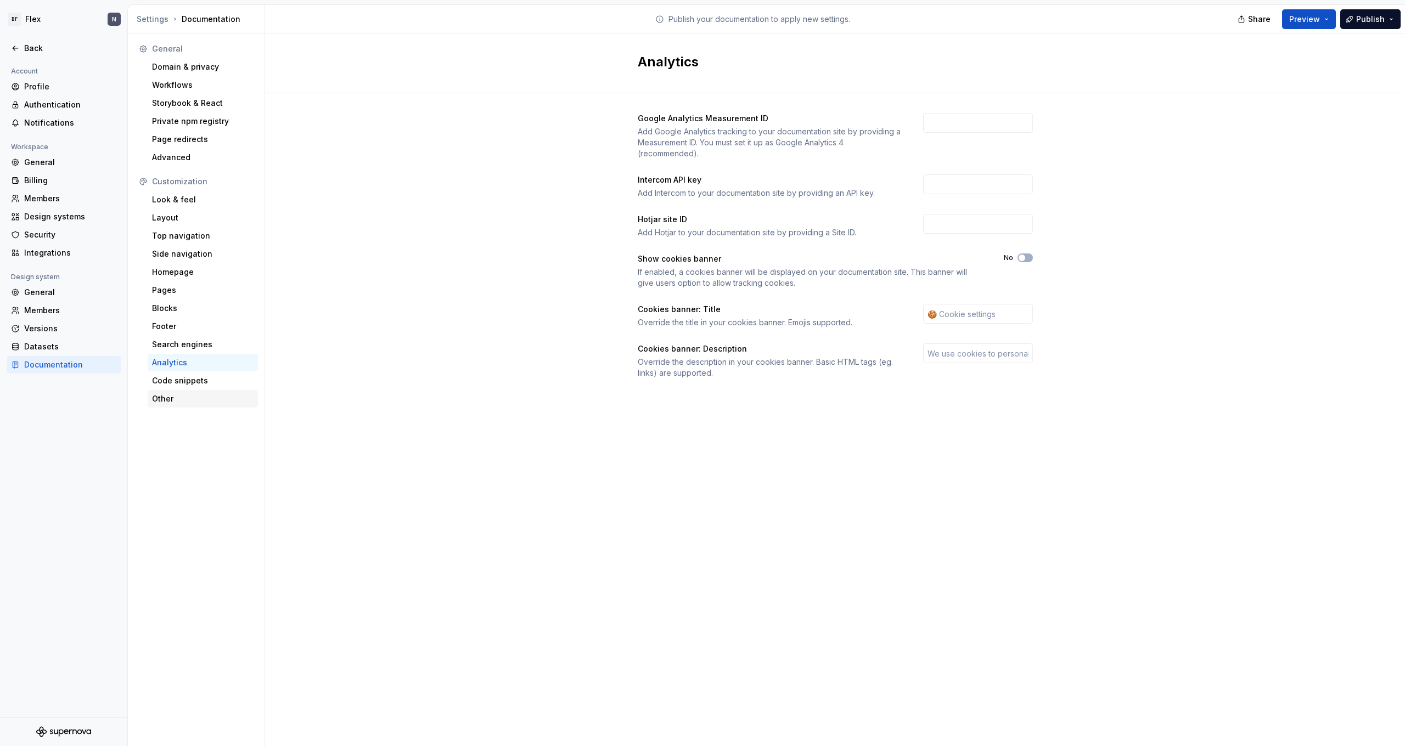
click at [178, 396] on div "Other" at bounding box center [203, 398] width 102 height 11
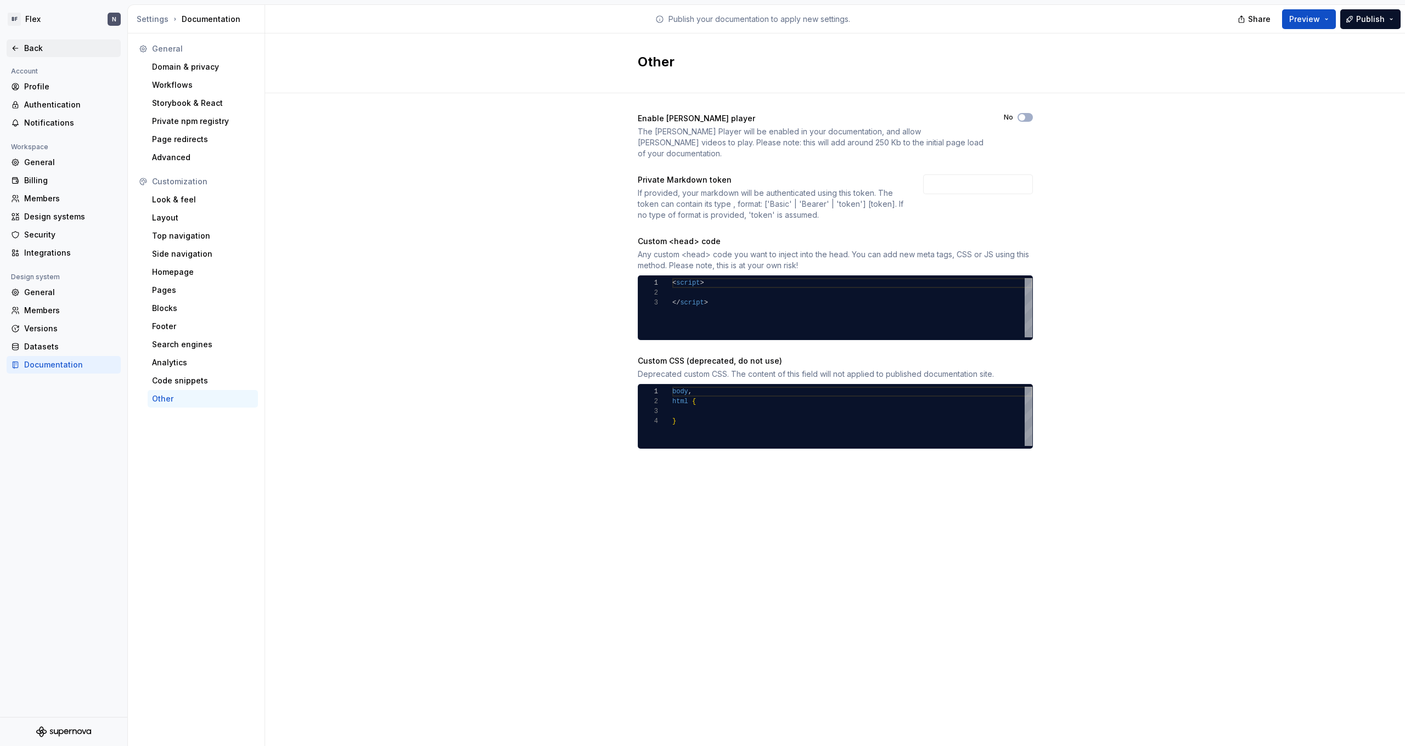
click at [31, 46] on div "Back" at bounding box center [70, 48] width 92 height 11
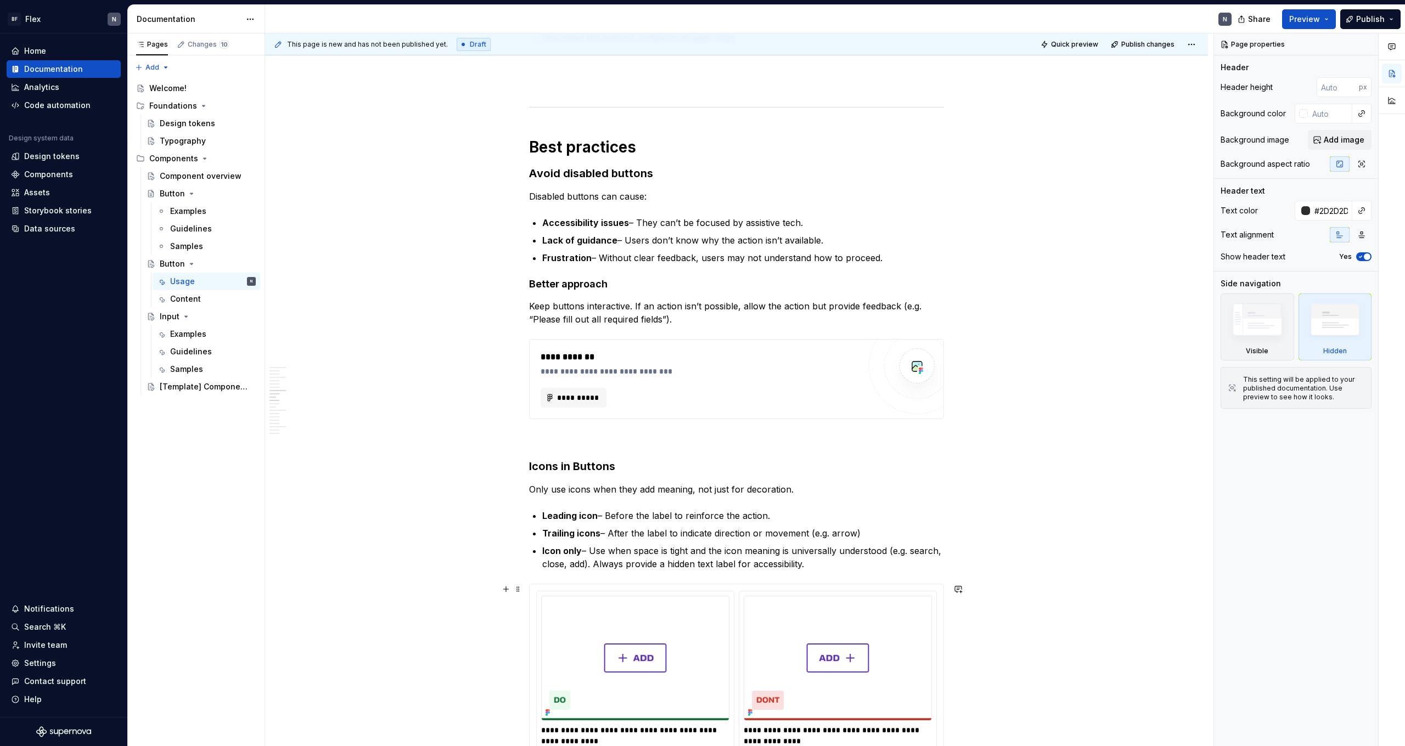
scroll to position [956, 0]
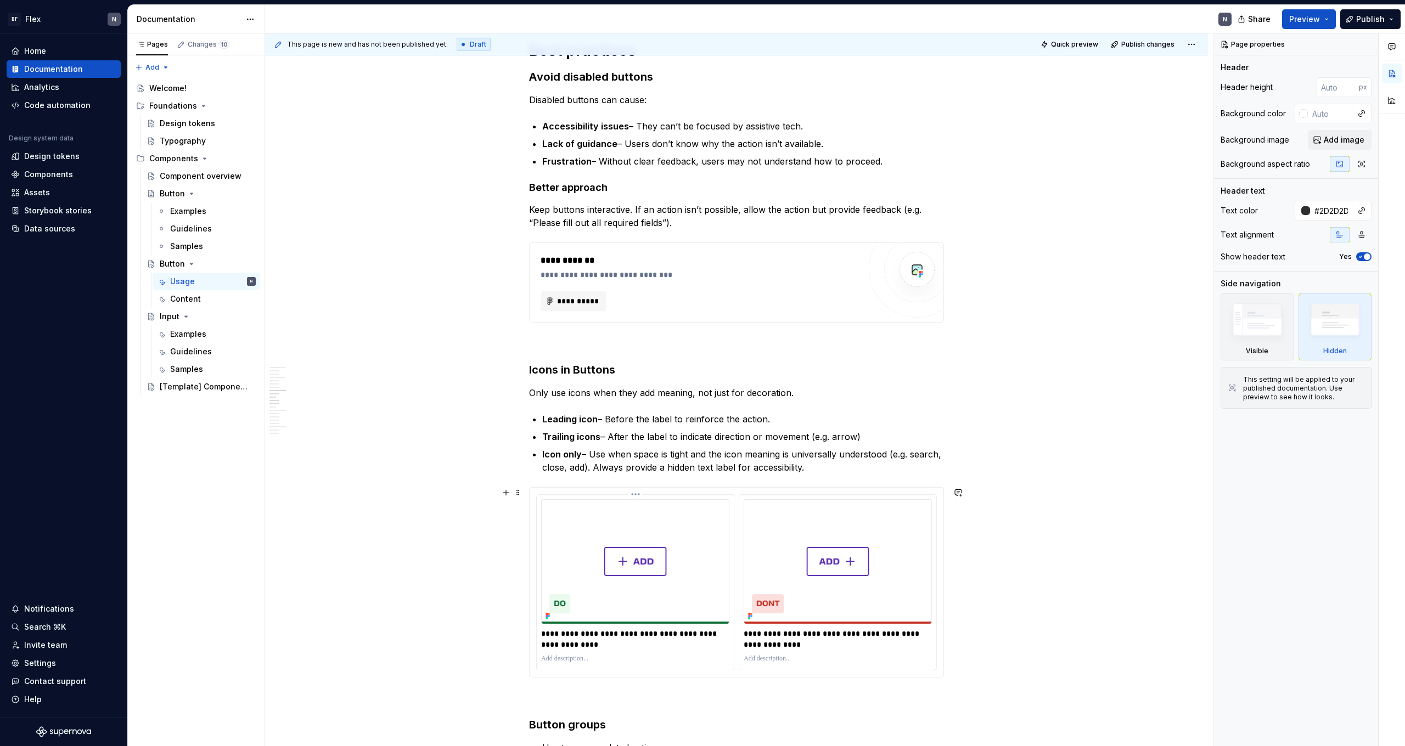
drag, startPoint x: 564, startPoint y: 632, endPoint x: 560, endPoint y: 640, distance: 9.3
click at [564, 460] on p "**********" at bounding box center [635, 639] width 188 height 22
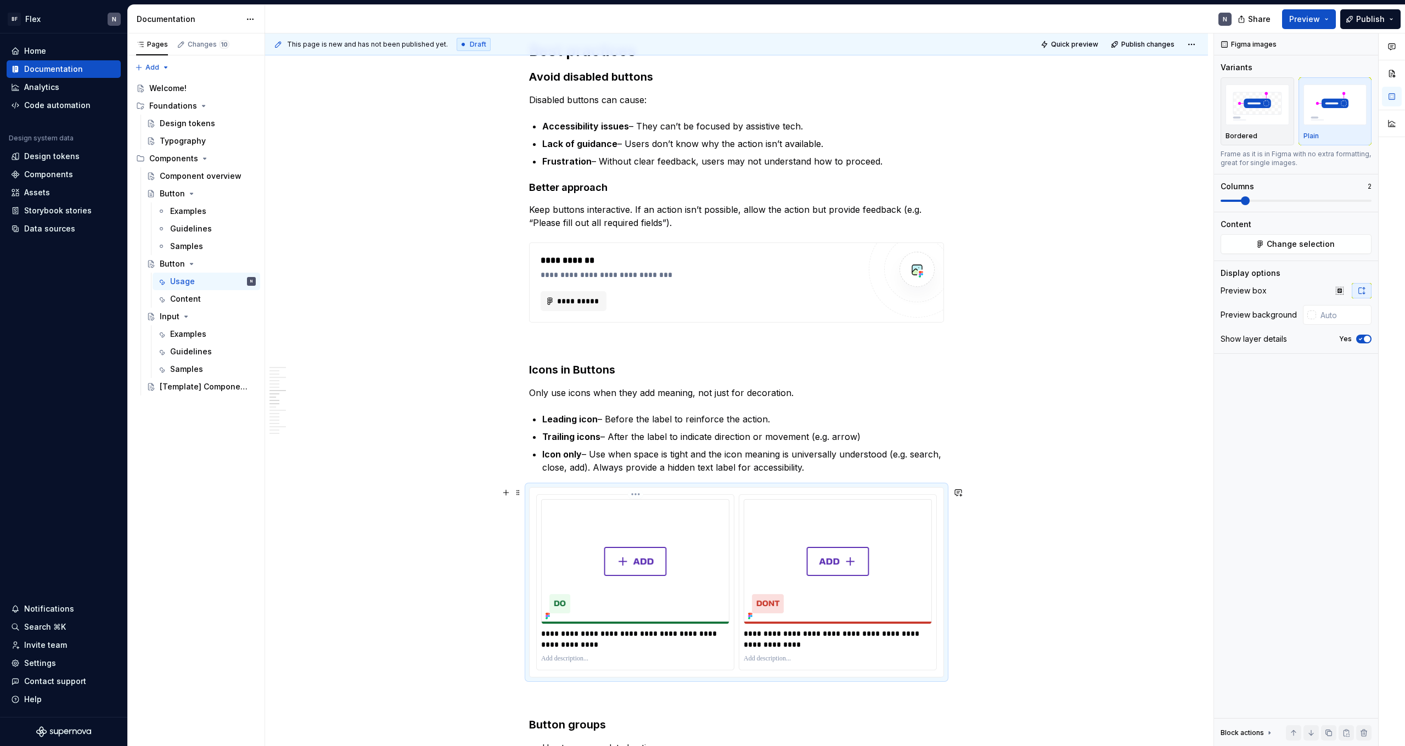
type textarea "*"
click at [557, 460] on p "**********" at bounding box center [635, 639] width 188 height 22
drag, startPoint x: 558, startPoint y: 637, endPoint x: 551, endPoint y: 637, distance: 6.6
click at [551, 460] on p "**********" at bounding box center [635, 639] width 188 height 22
drag, startPoint x: 760, startPoint y: 635, endPoint x: 738, endPoint y: 634, distance: 22.0
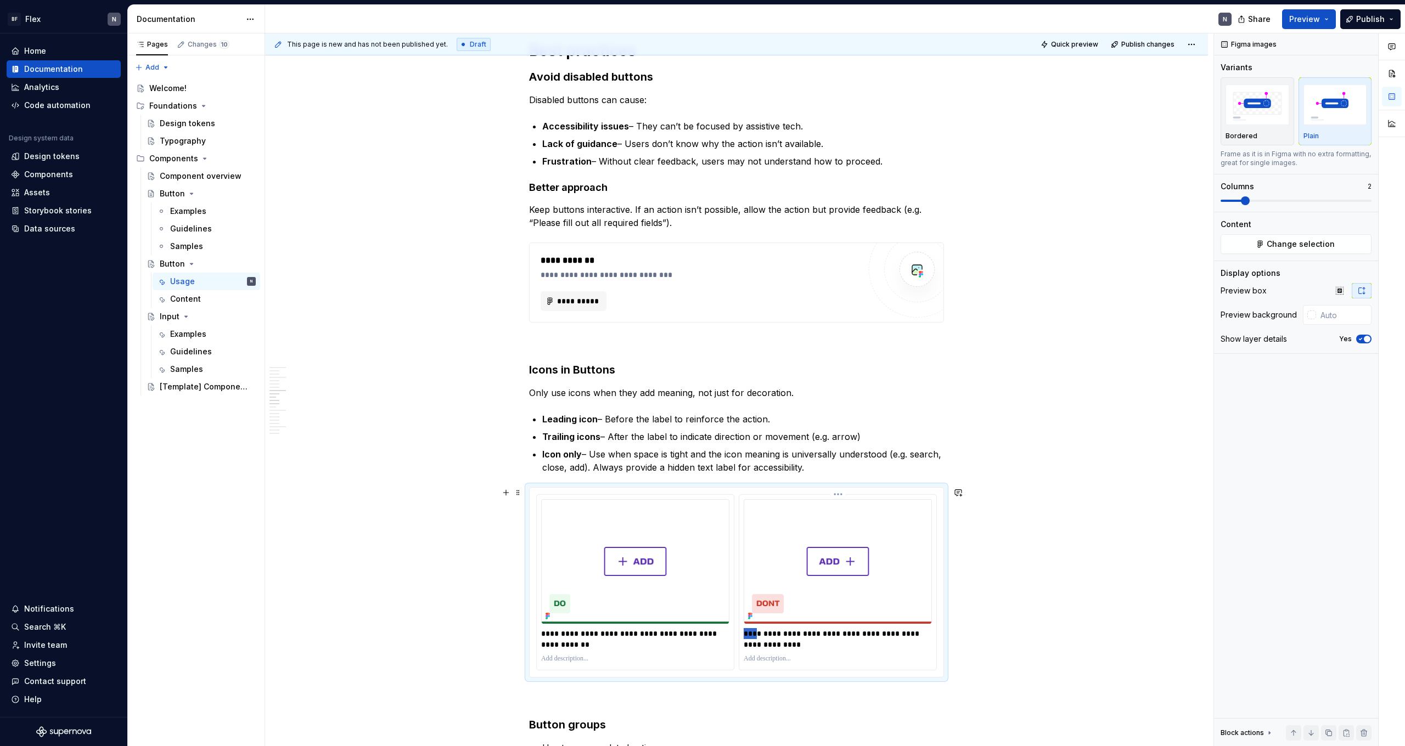
click at [738, 460] on div "**********" at bounding box center [736, 582] width 401 height 176
click at [788, 460] on p "**********" at bounding box center [838, 639] width 188 height 22
click at [786, 460] on p at bounding box center [838, 659] width 188 height 9
click at [796, 460] on p "**********" at bounding box center [838, 639] width 188 height 22
drag, startPoint x: 792, startPoint y: 643, endPoint x: 725, endPoint y: 624, distance: 69.0
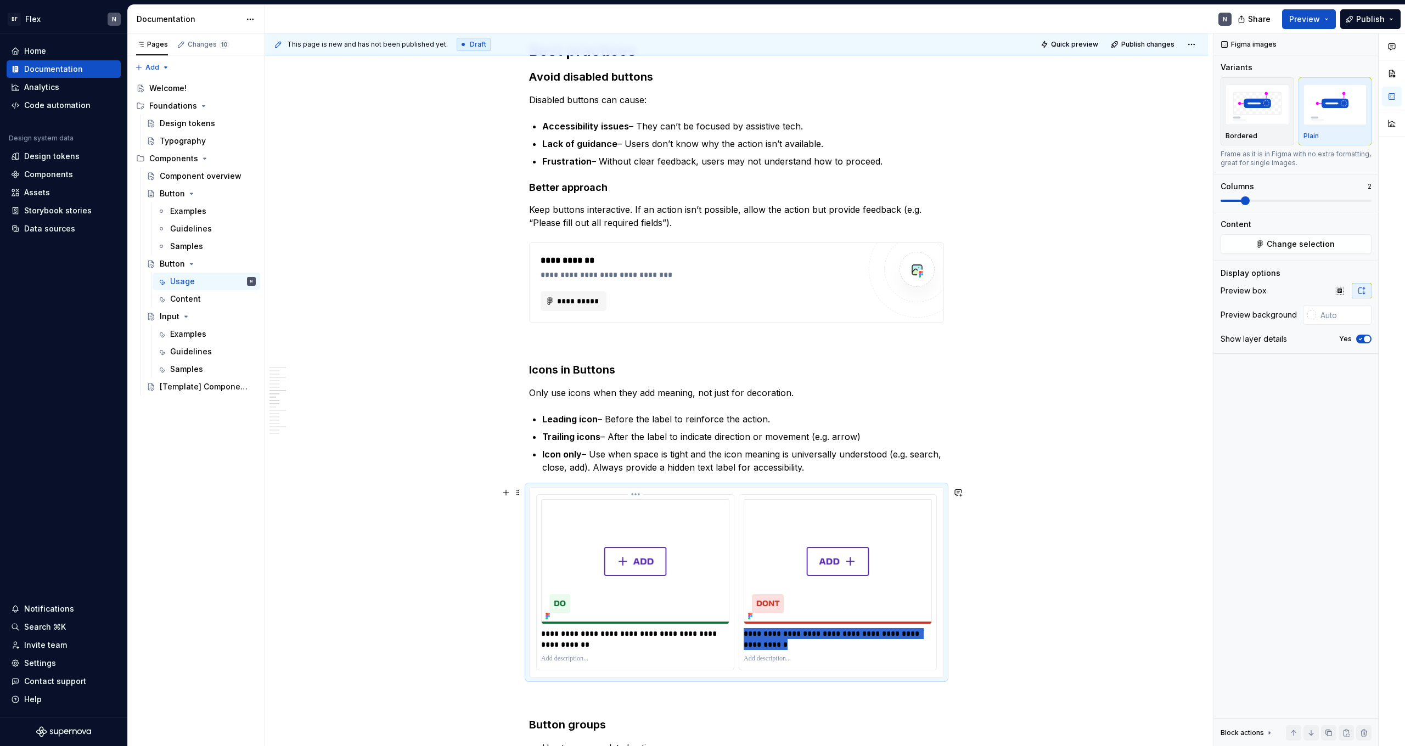
click at [725, 460] on div "**********" at bounding box center [736, 582] width 401 height 176
click at [806, 340] on icon "button" at bounding box center [1360, 339] width 9 height 7
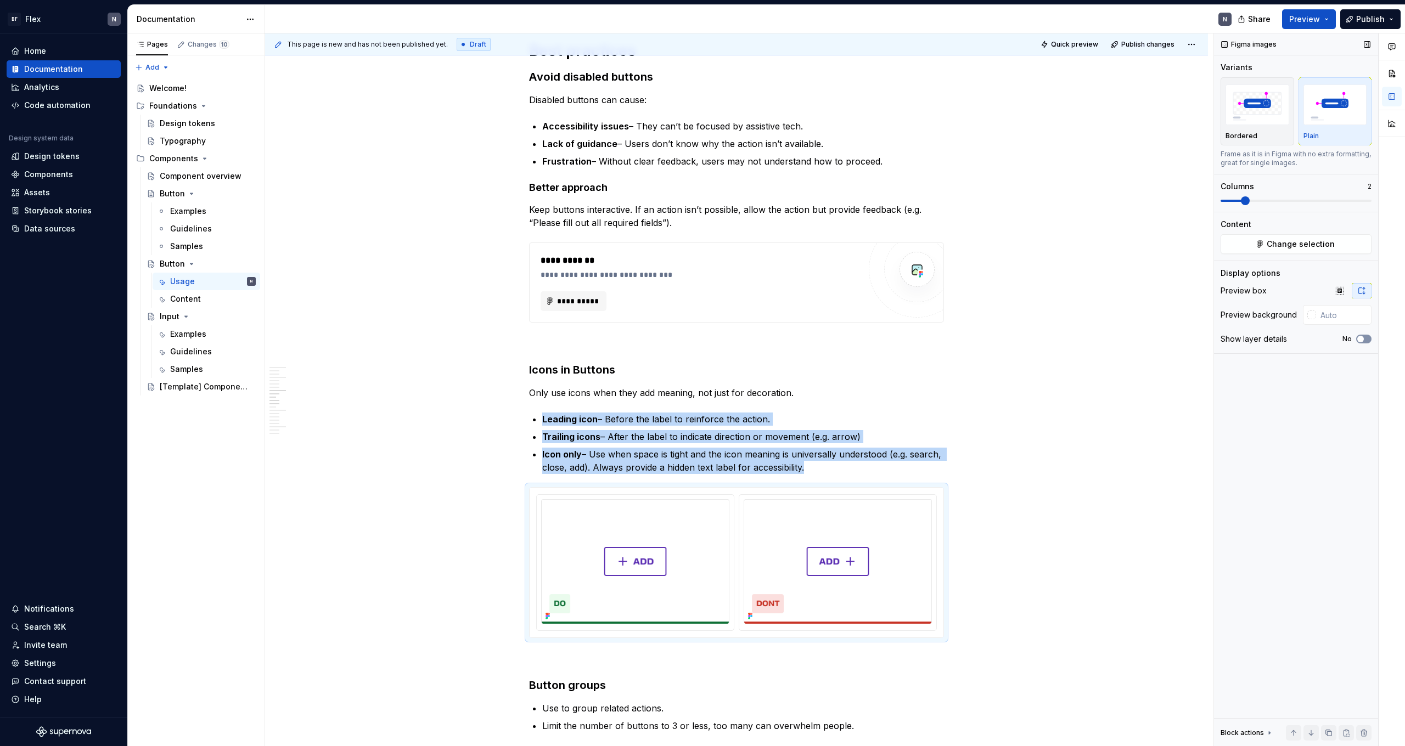
click at [806, 340] on span "button" at bounding box center [1360, 339] width 7 height 7
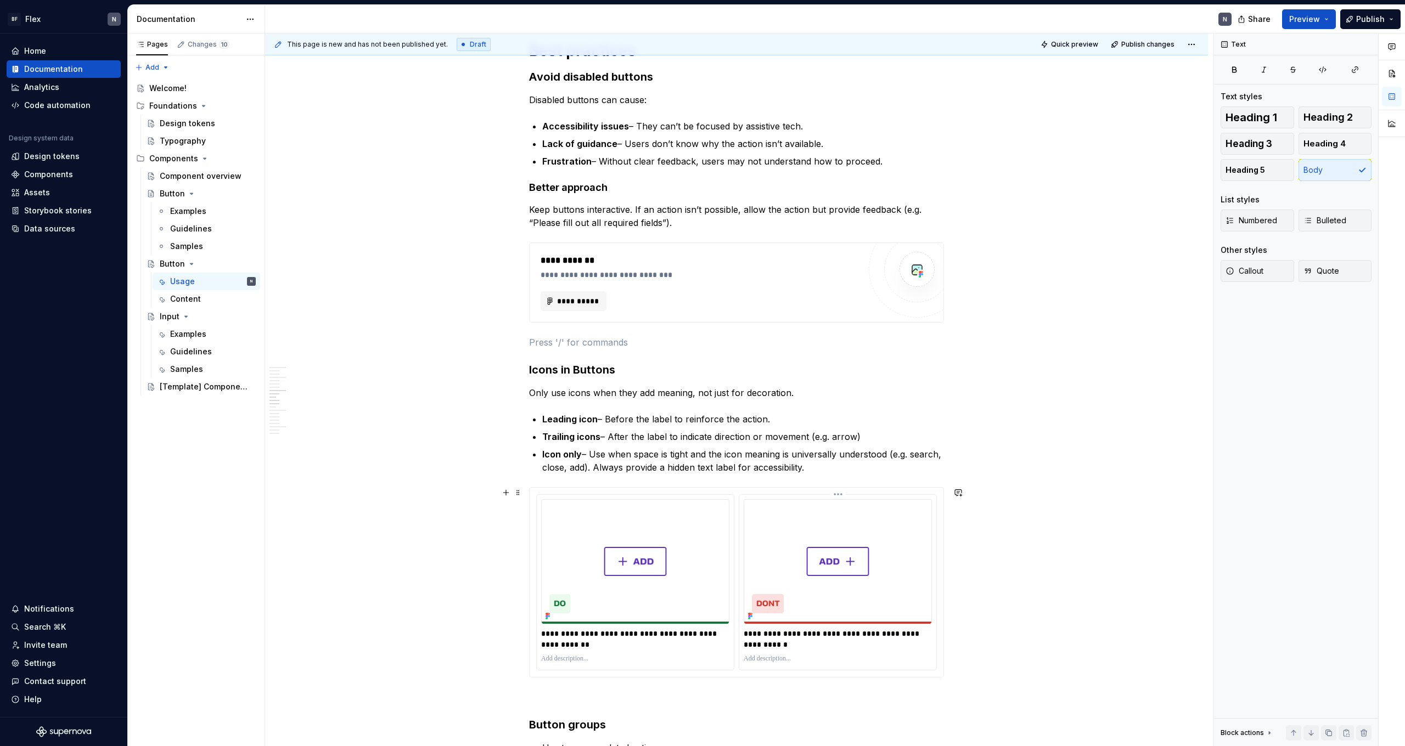
type textarea "*"
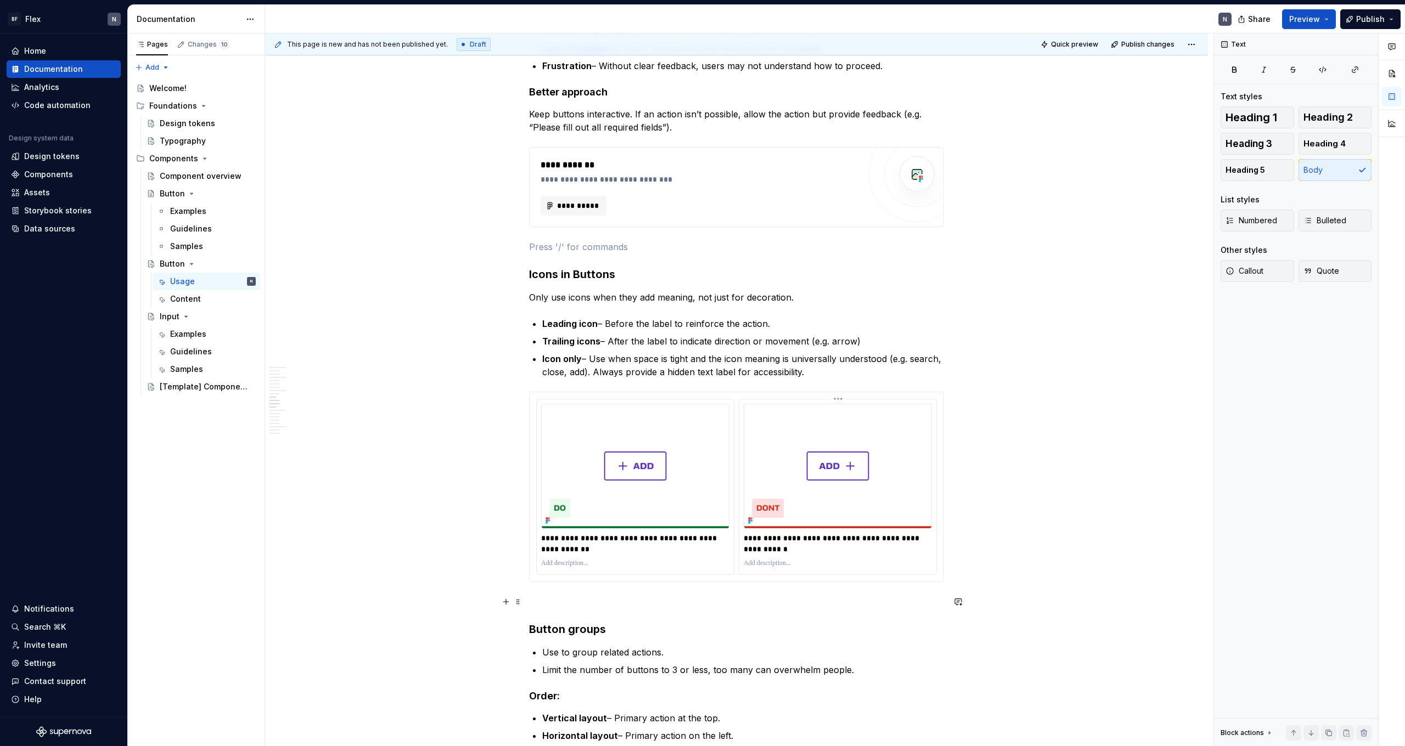
scroll to position [1075, 0]
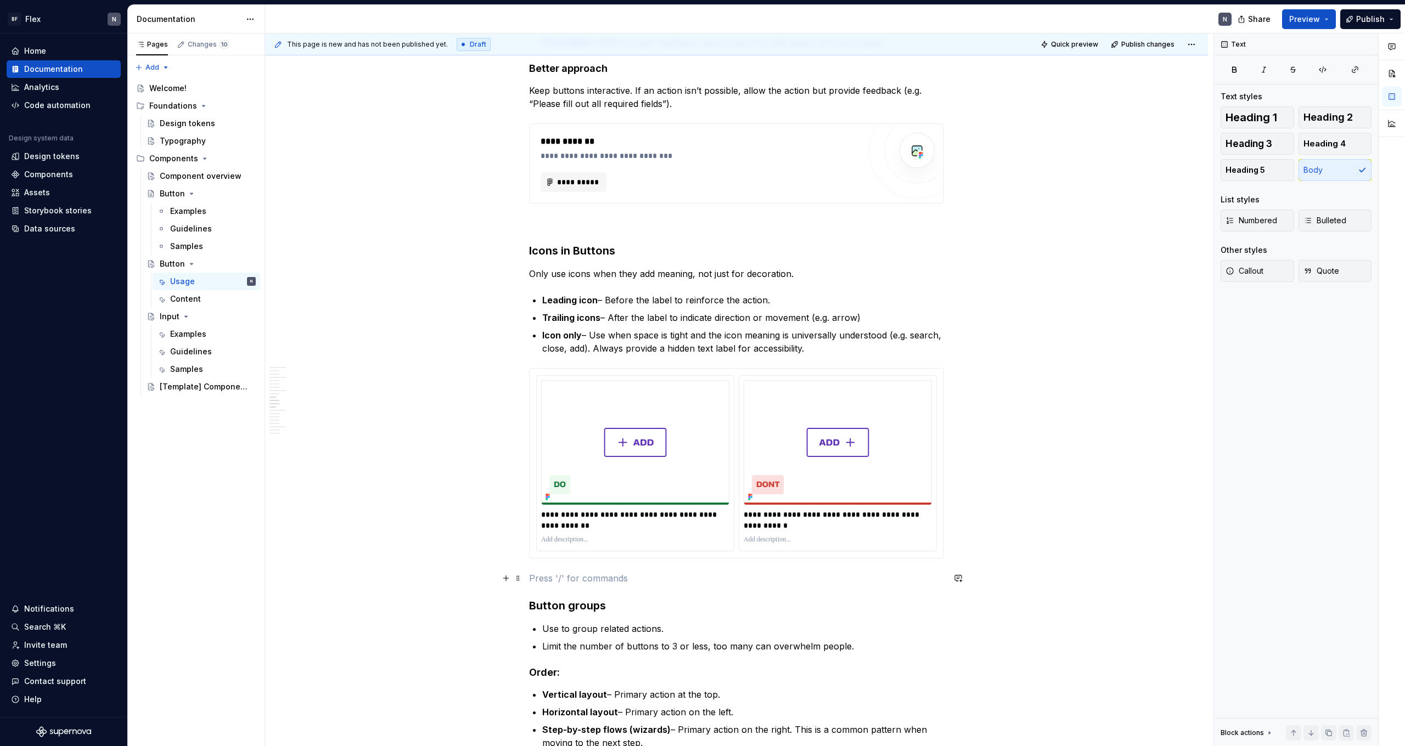
click at [715, 460] on p at bounding box center [736, 578] width 415 height 13
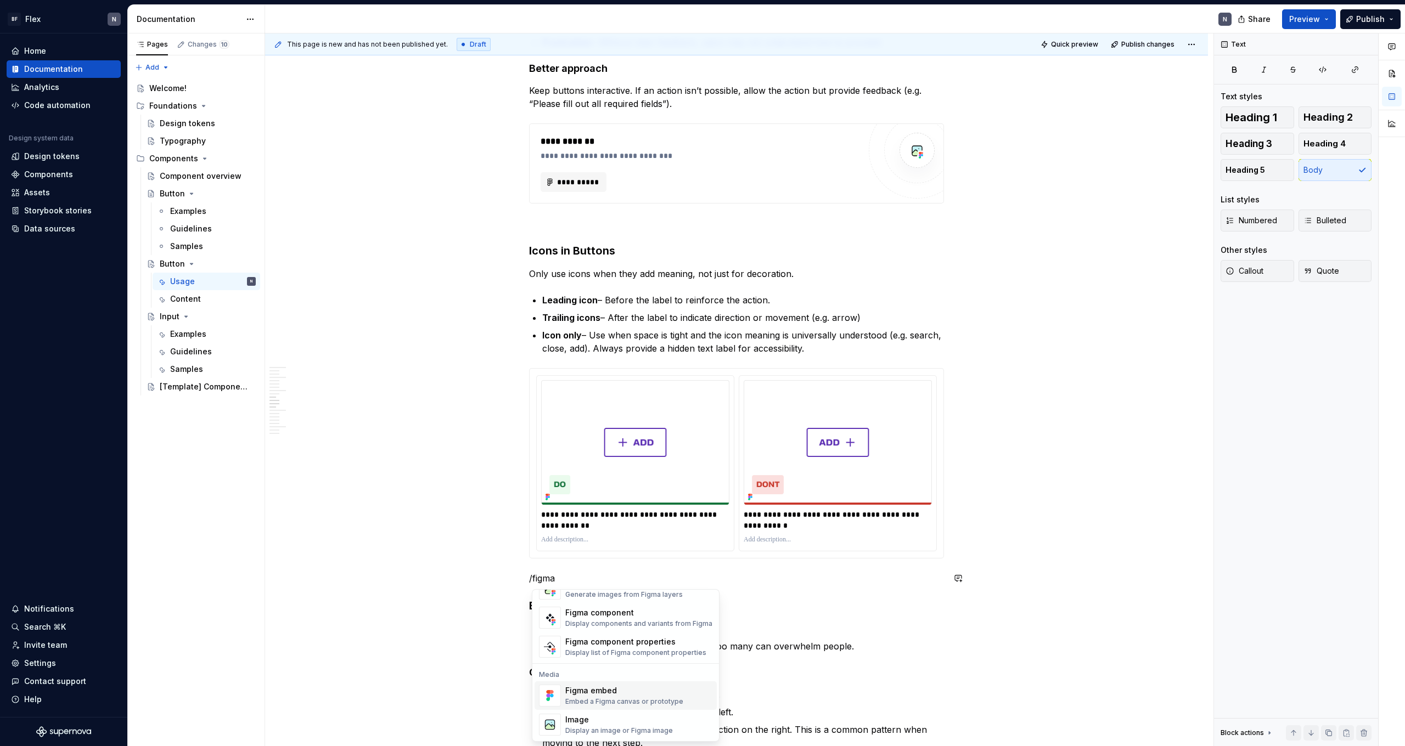
scroll to position [33, 0]
click at [670, 460] on div "Embed a Figma canvas or prototype" at bounding box center [624, 701] width 118 height 9
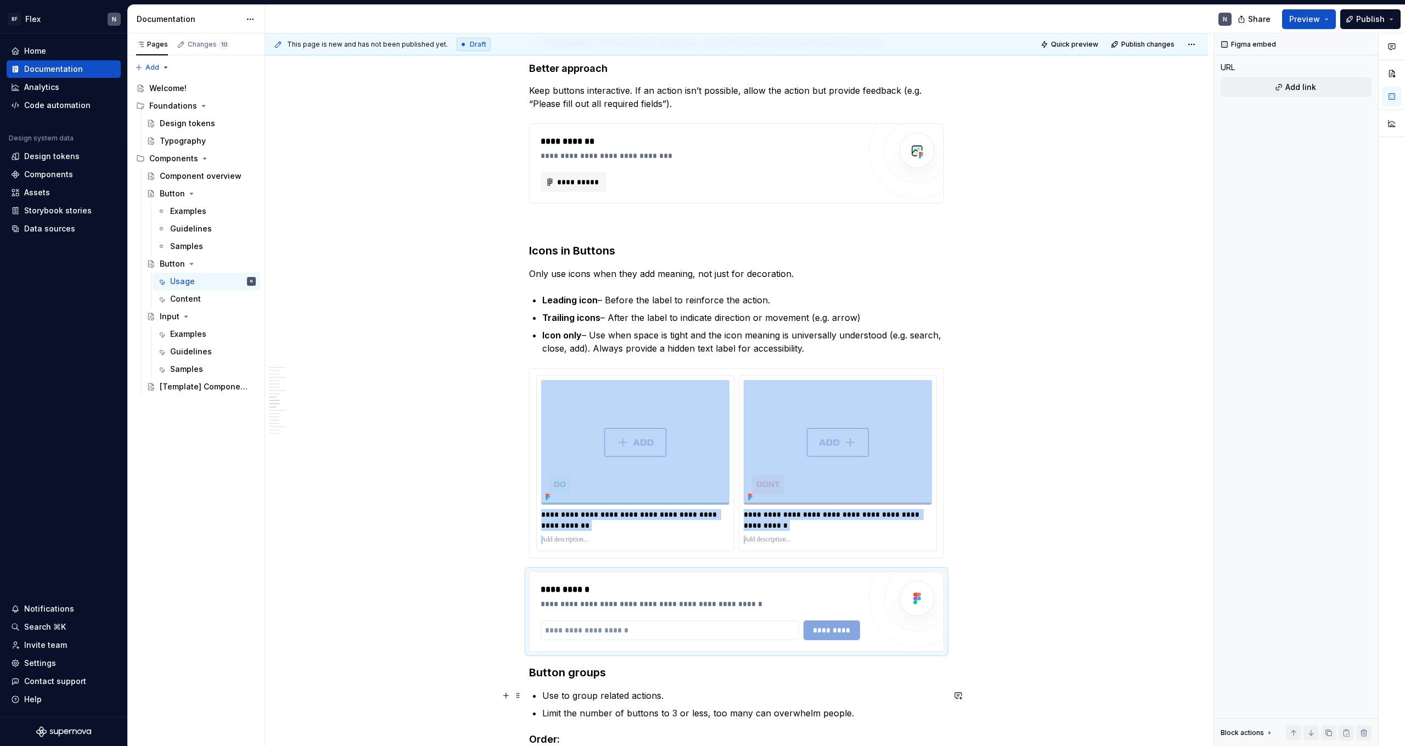
scroll to position [1077, 0]
click at [683, 460] on input "text" at bounding box center [669, 629] width 258 height 20
click at [634, 460] on img at bounding box center [635, 441] width 188 height 125
click at [662, 460] on div "**********" at bounding box center [699, 595] width 319 height 26
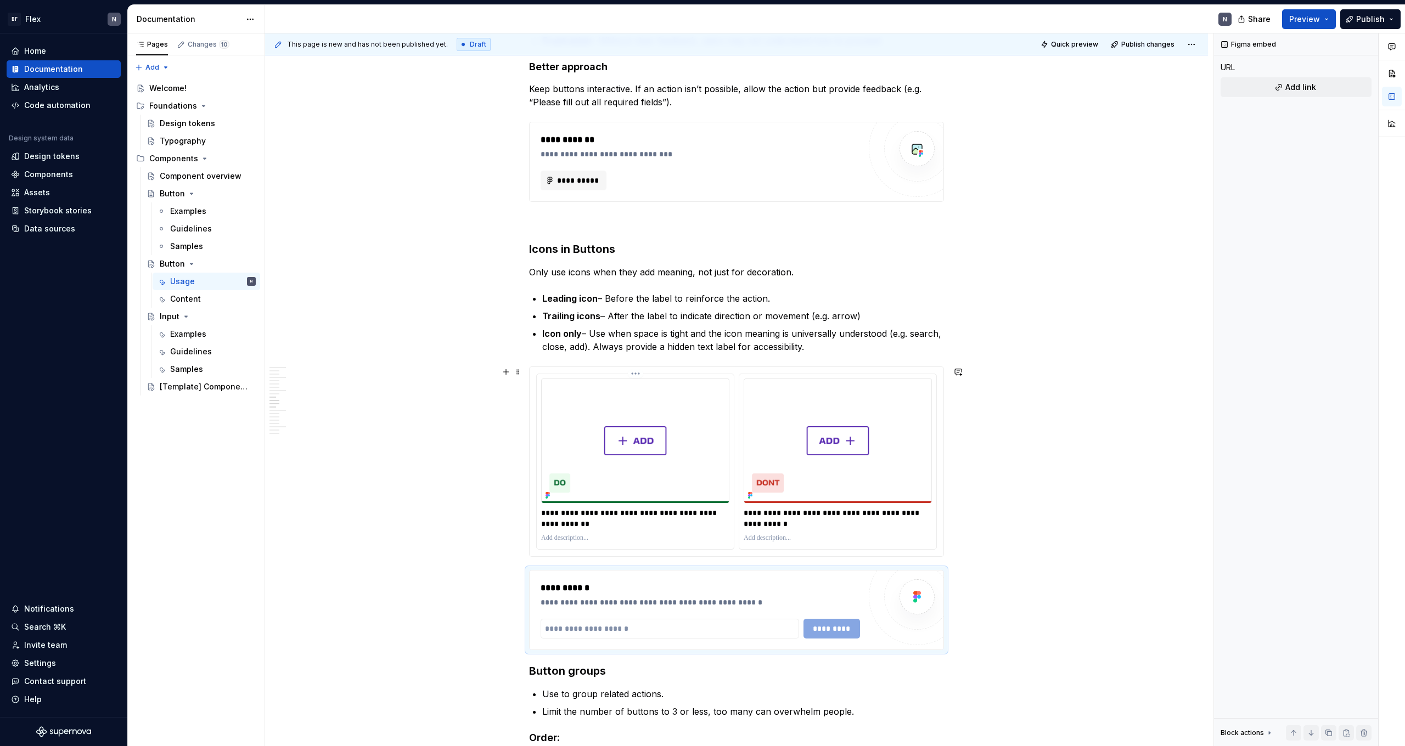
type textarea "*"
click at [595, 460] on input "text" at bounding box center [669, 629] width 258 height 20
paste input "**********"
type input "**********"
click at [806, 460] on span "*********" at bounding box center [831, 628] width 43 height 11
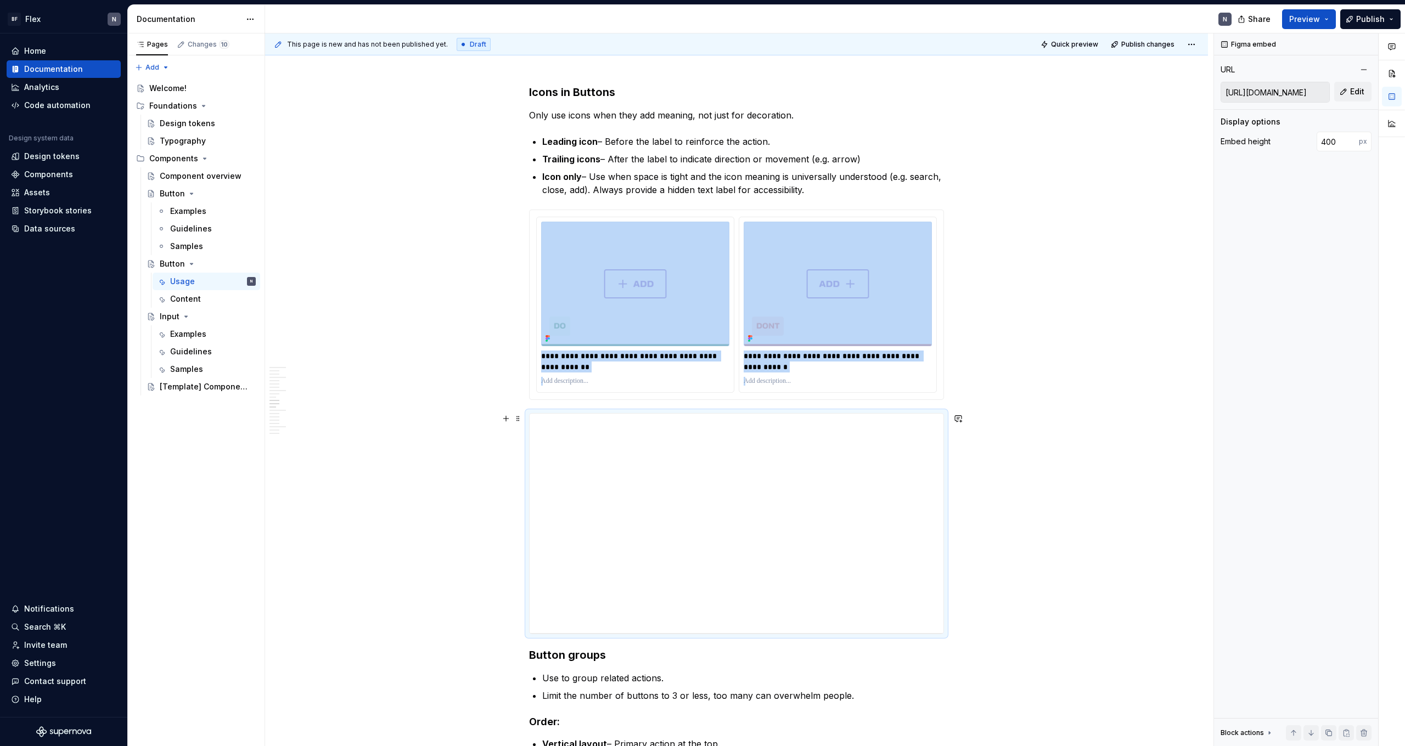
scroll to position [1235, 0]
click at [806, 450] on div "**********" at bounding box center [737, 522] width 414 height 219
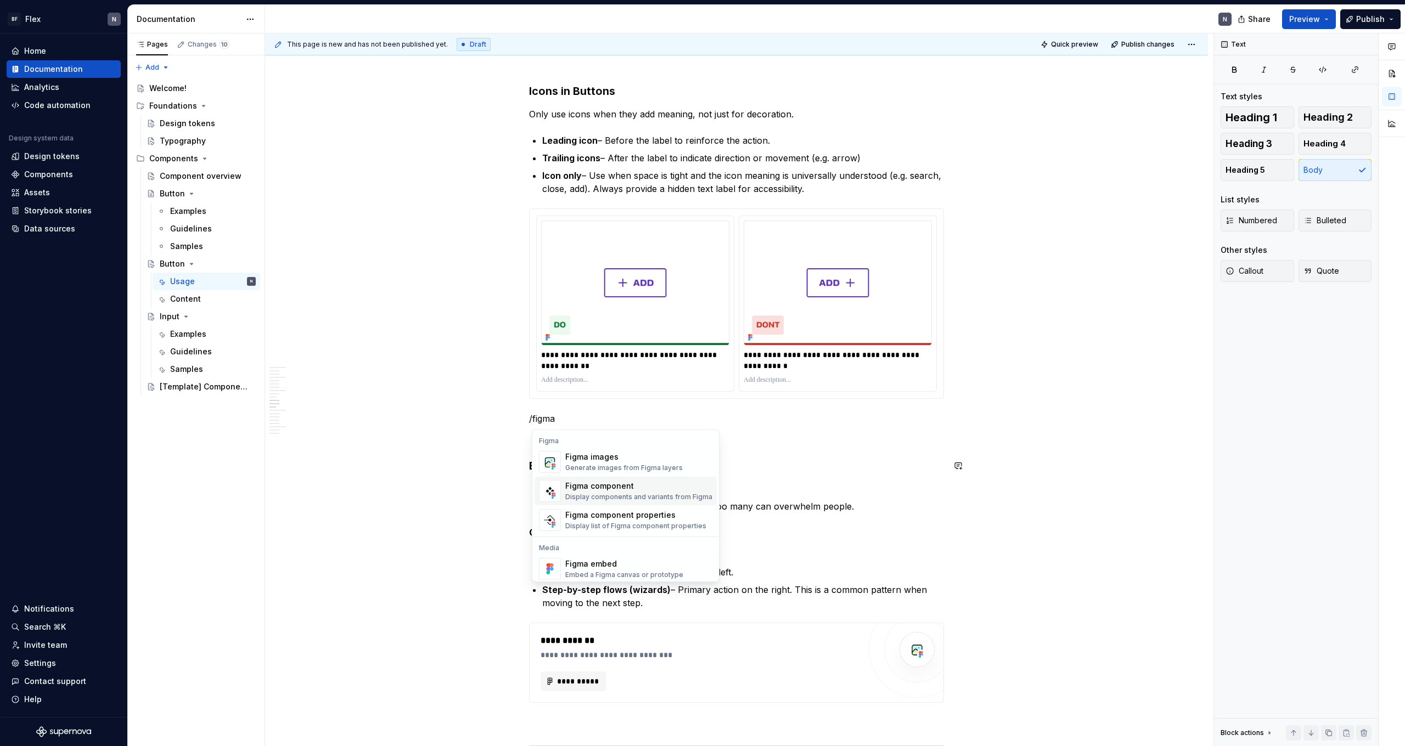
click at [628, 460] on div "Figma component" at bounding box center [638, 486] width 147 height 11
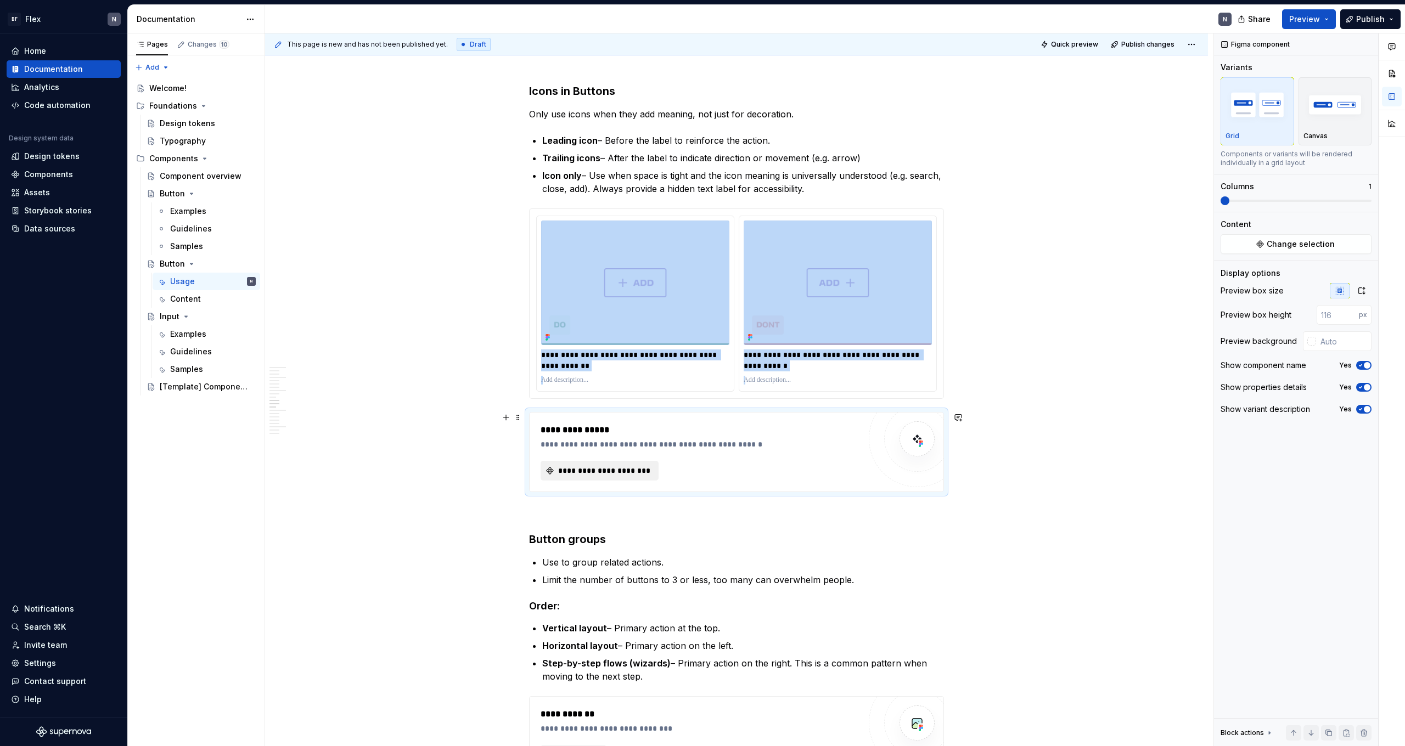
click at [622, 460] on span "**********" at bounding box center [603, 470] width 95 height 11
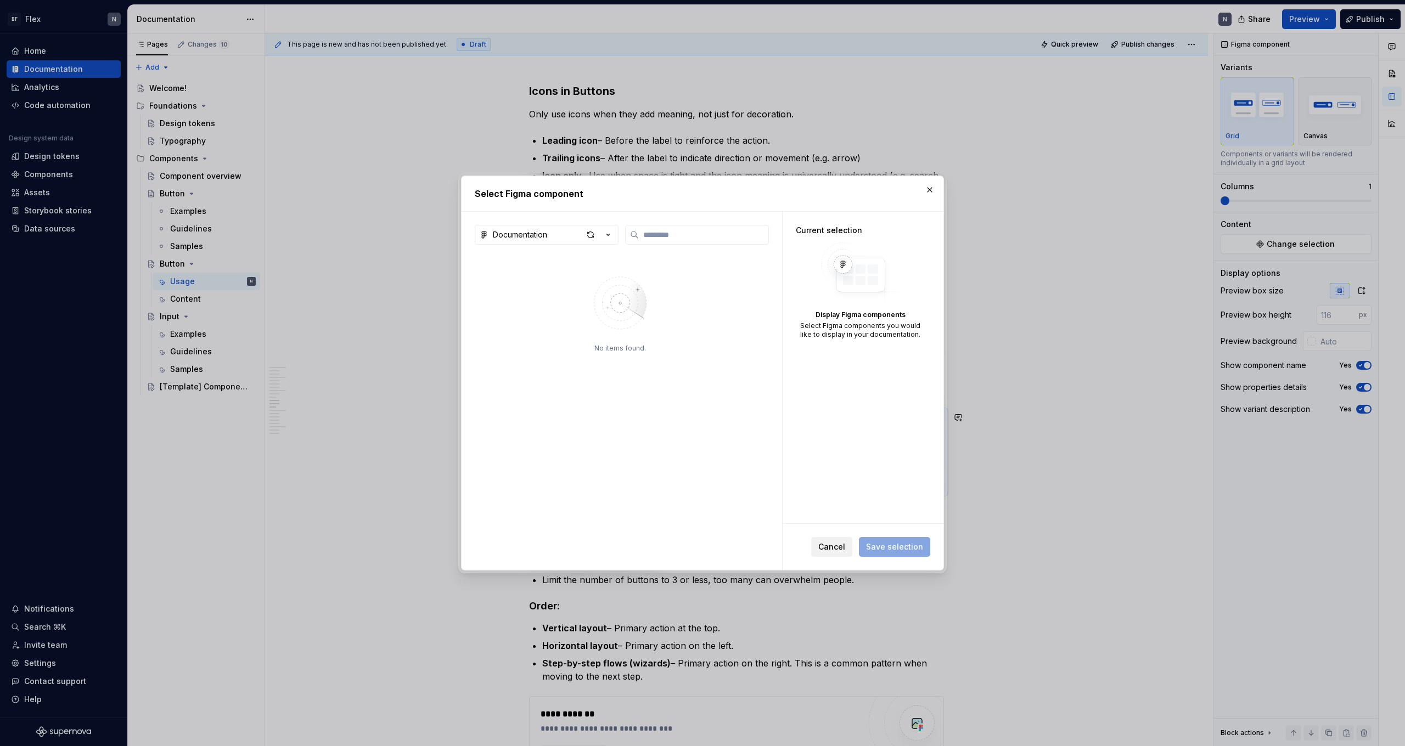
click at [806, 460] on span "Cancel" at bounding box center [831, 547] width 27 height 11
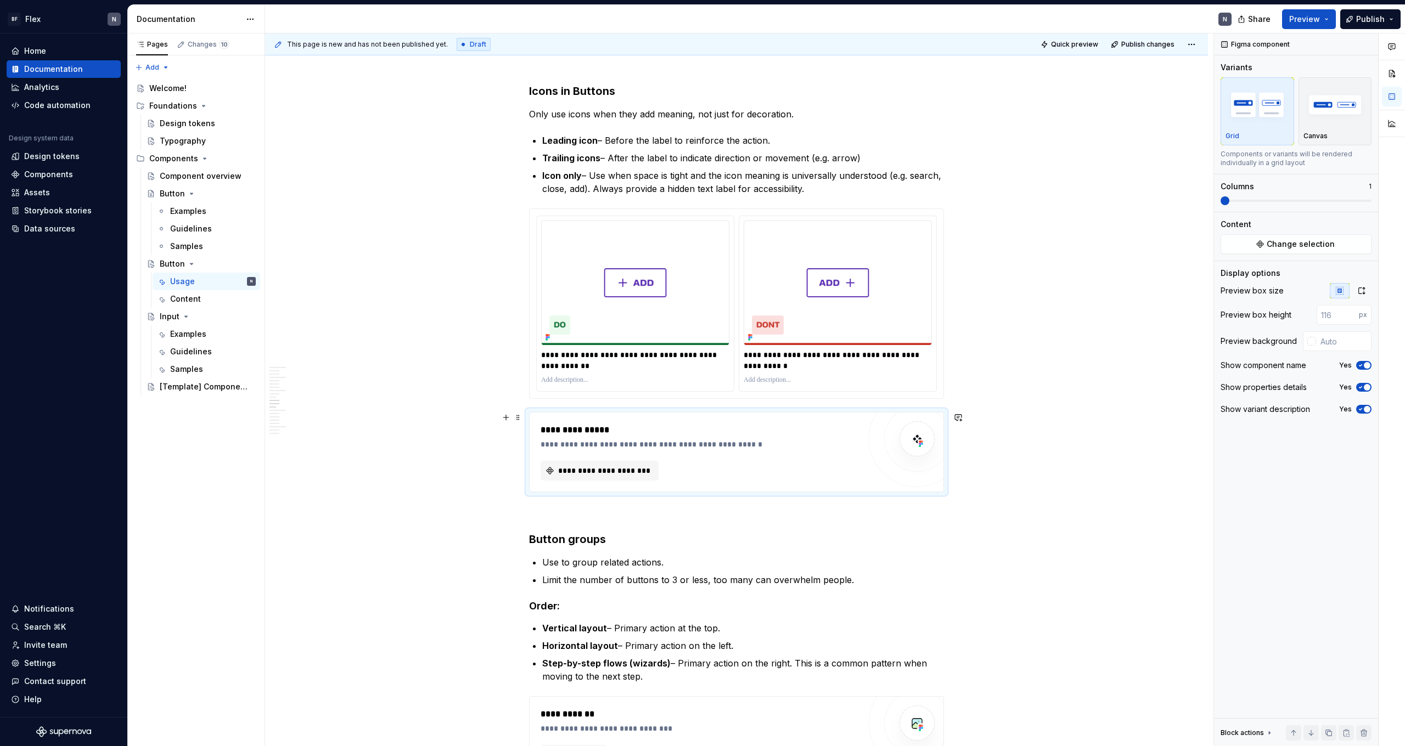
click at [729, 456] on div "**********" at bounding box center [699, 452] width 319 height 57
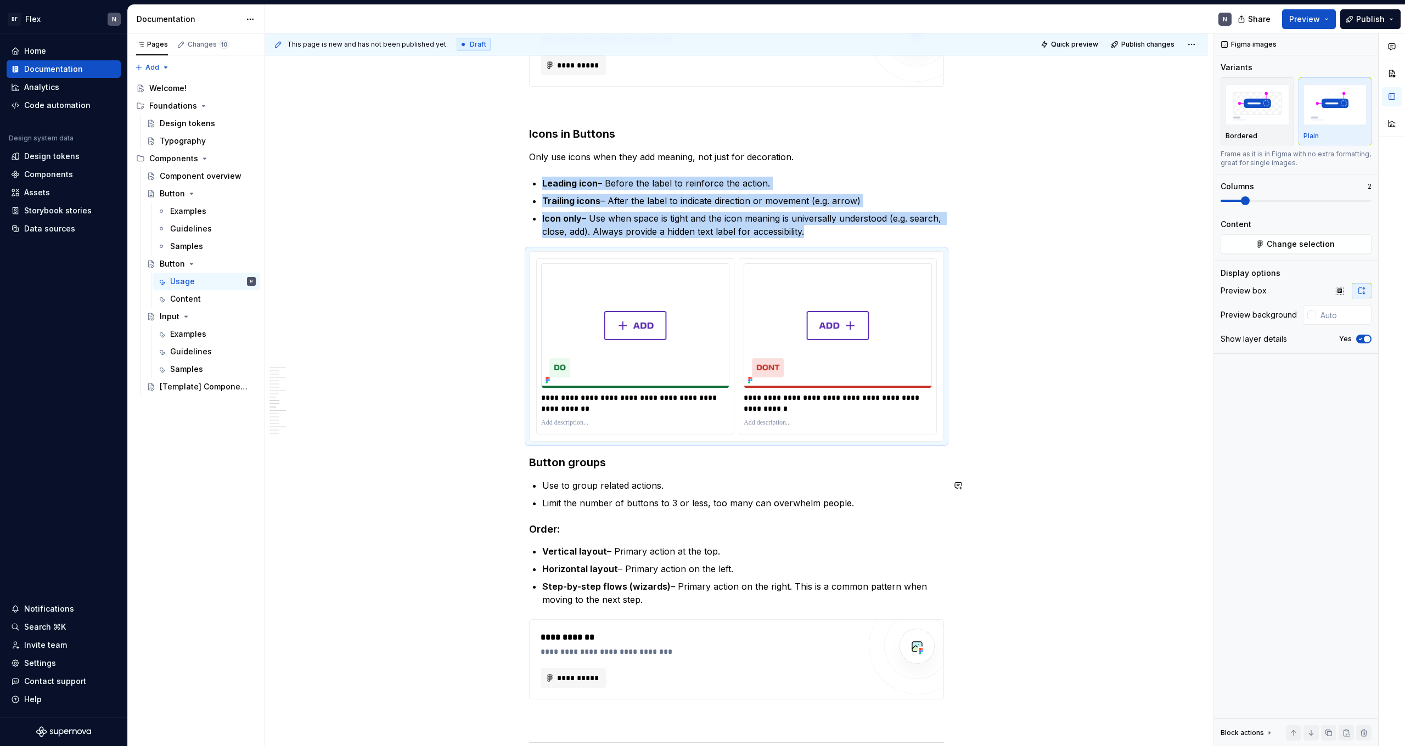
scroll to position [1190, 0]
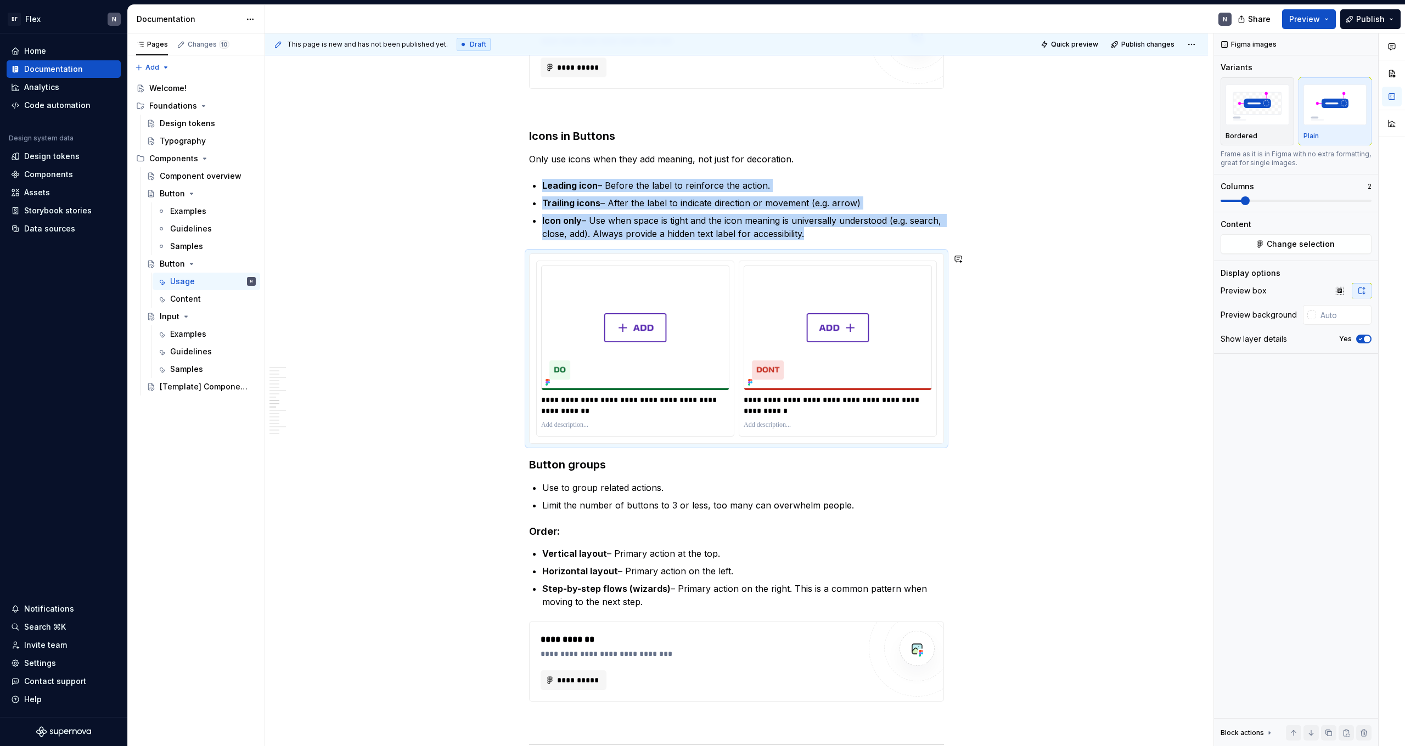
click at [806, 241] on div "**********" at bounding box center [736, 563] width 415 height 3073
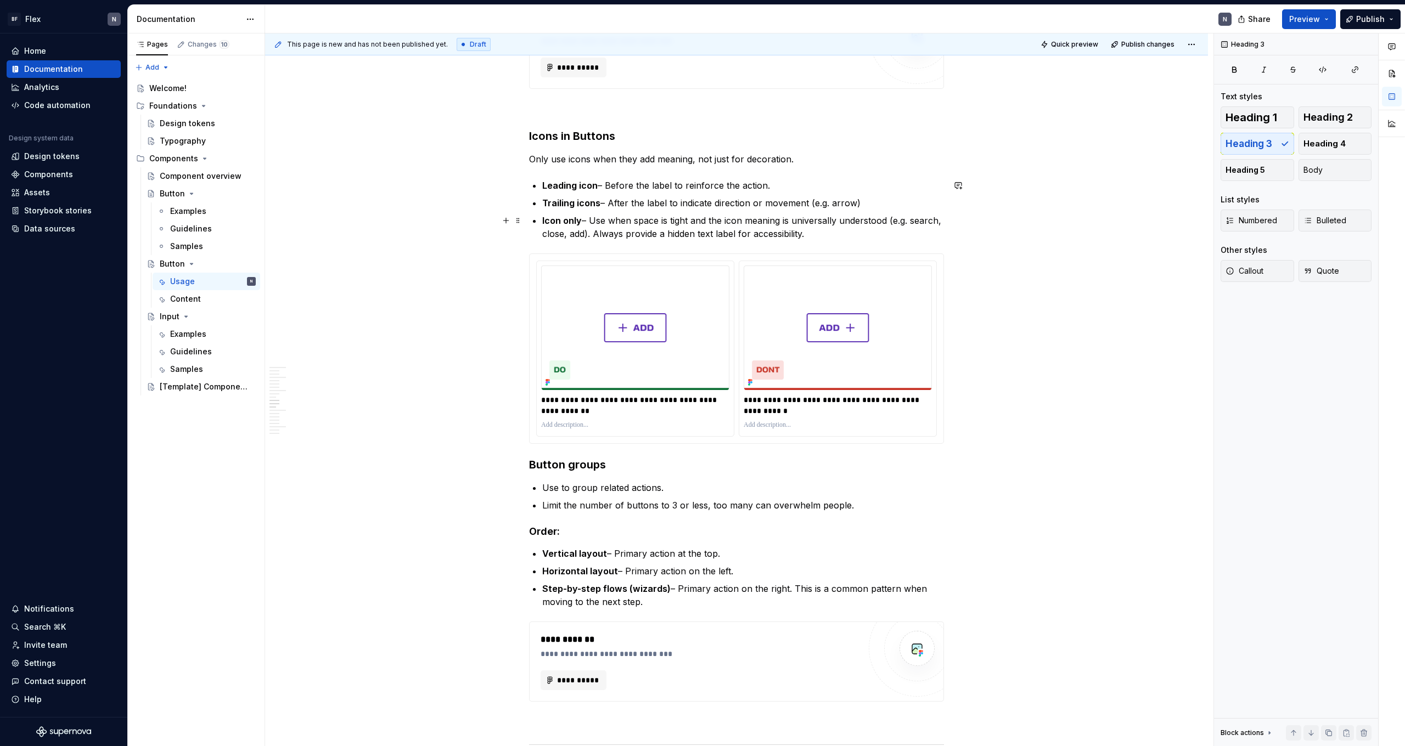
click at [806, 237] on p "Icon only – Use when space is tight and the icon meaning is universally underst…" at bounding box center [743, 227] width 402 height 26
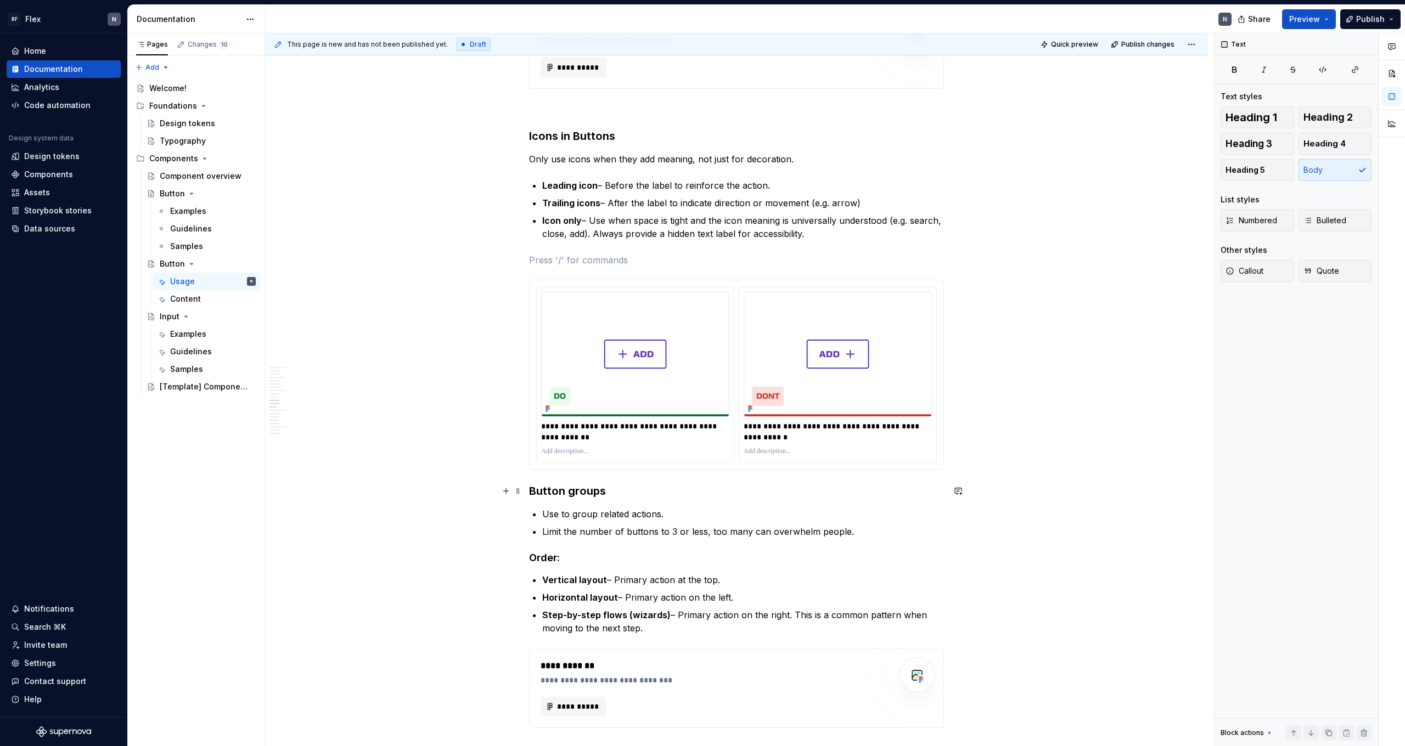
click at [536, 460] on h3 "Button groups" at bounding box center [736, 490] width 415 height 15
click at [534, 460] on h3 "Button groups" at bounding box center [736, 490] width 415 height 15
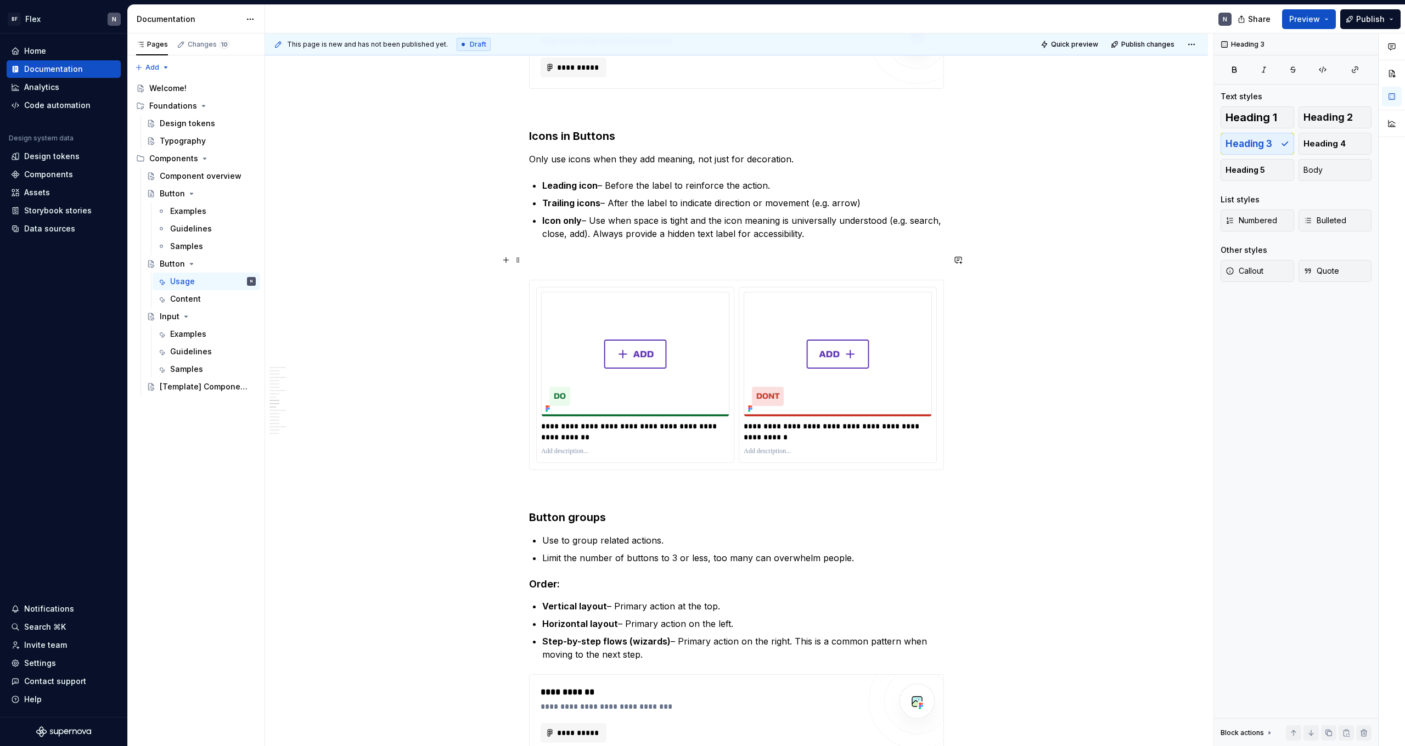
click at [661, 255] on p at bounding box center [736, 260] width 415 height 13
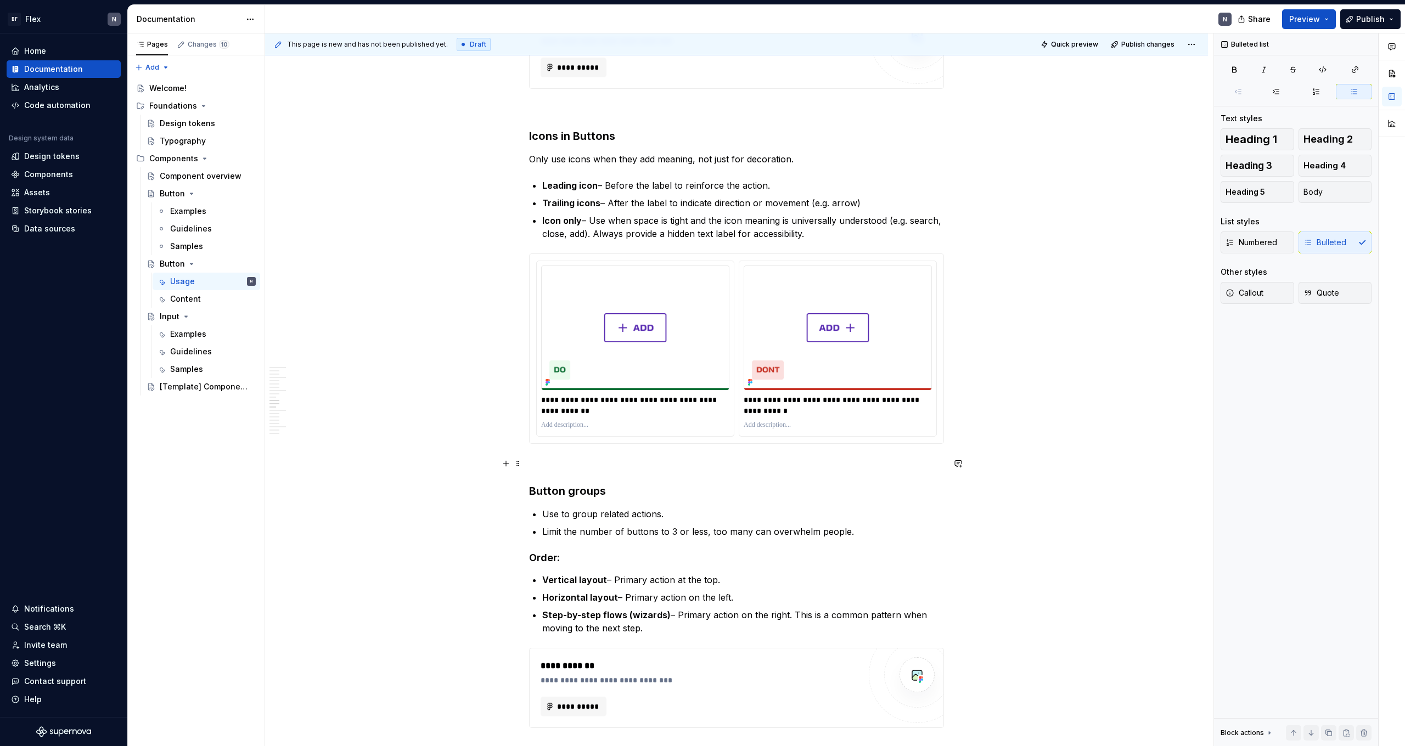
click at [717, 460] on p at bounding box center [736, 463] width 415 height 13
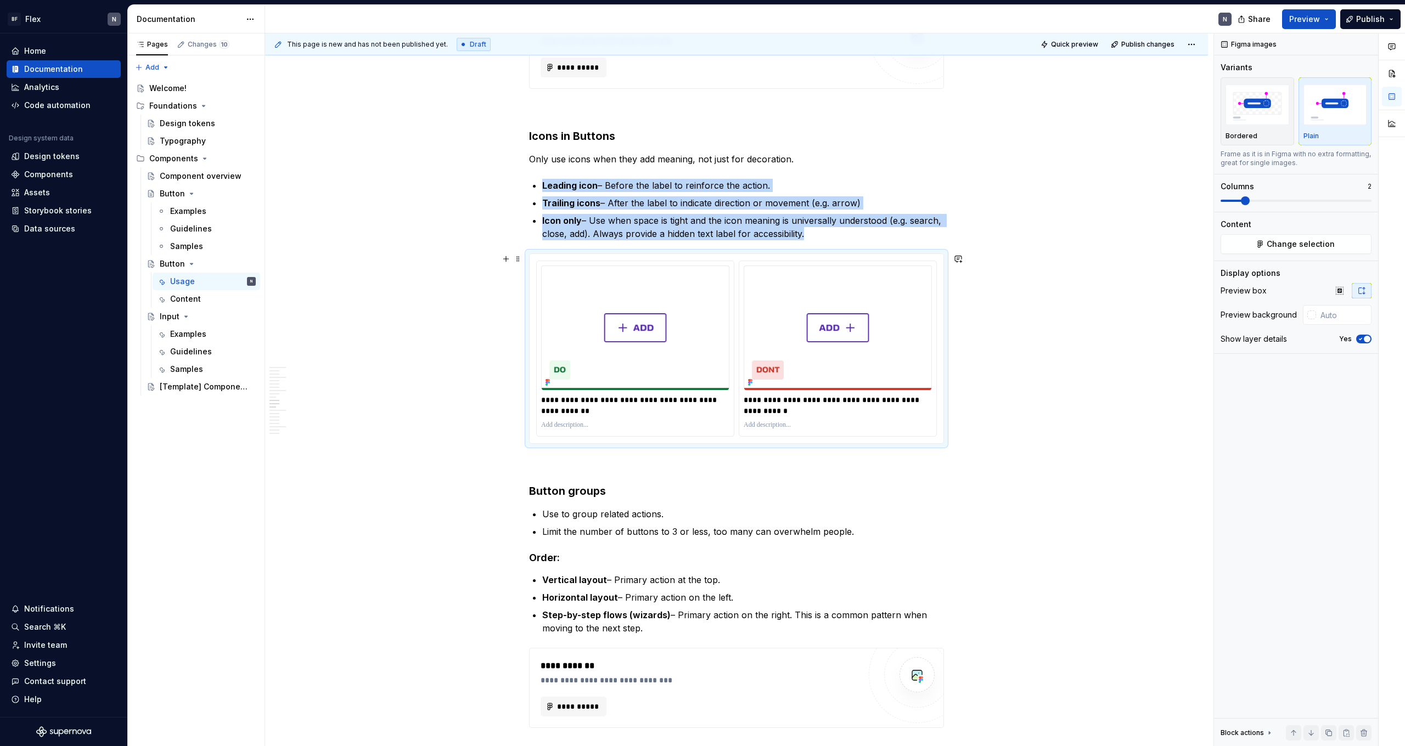
click at [643, 260] on div "**********" at bounding box center [737, 348] width 414 height 189
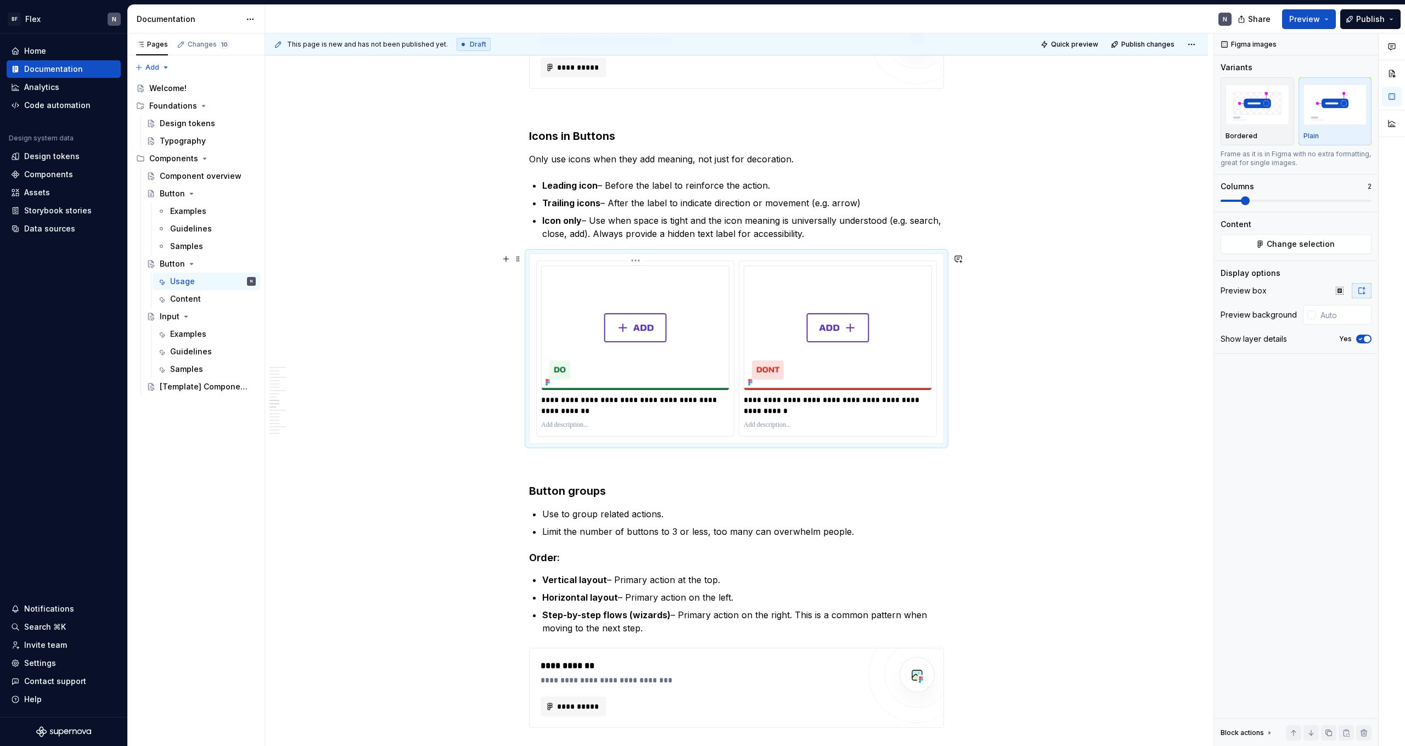
click at [639, 258] on html "BF Flex N Home Documentation Analytics Code automation Design system data Desig…" at bounding box center [702, 373] width 1405 height 746
click at [668, 296] on div "Update Figma image" at bounding box center [691, 296] width 81 height 11
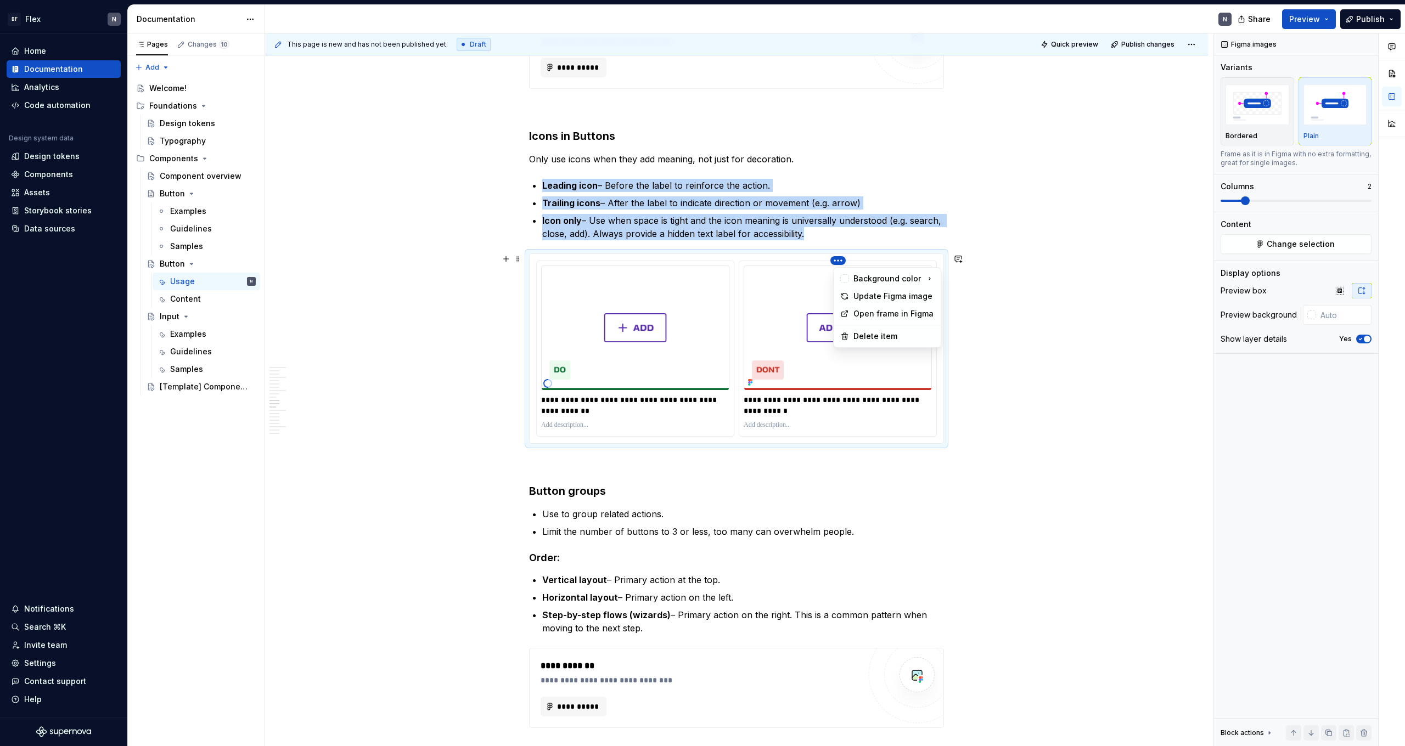
click at [806, 260] on html "BF Flex N Home Documentation Analytics Code automation Design system data Desig…" at bounding box center [702, 373] width 1405 height 746
click at [806, 292] on div "Update Figma image" at bounding box center [893, 296] width 81 height 11
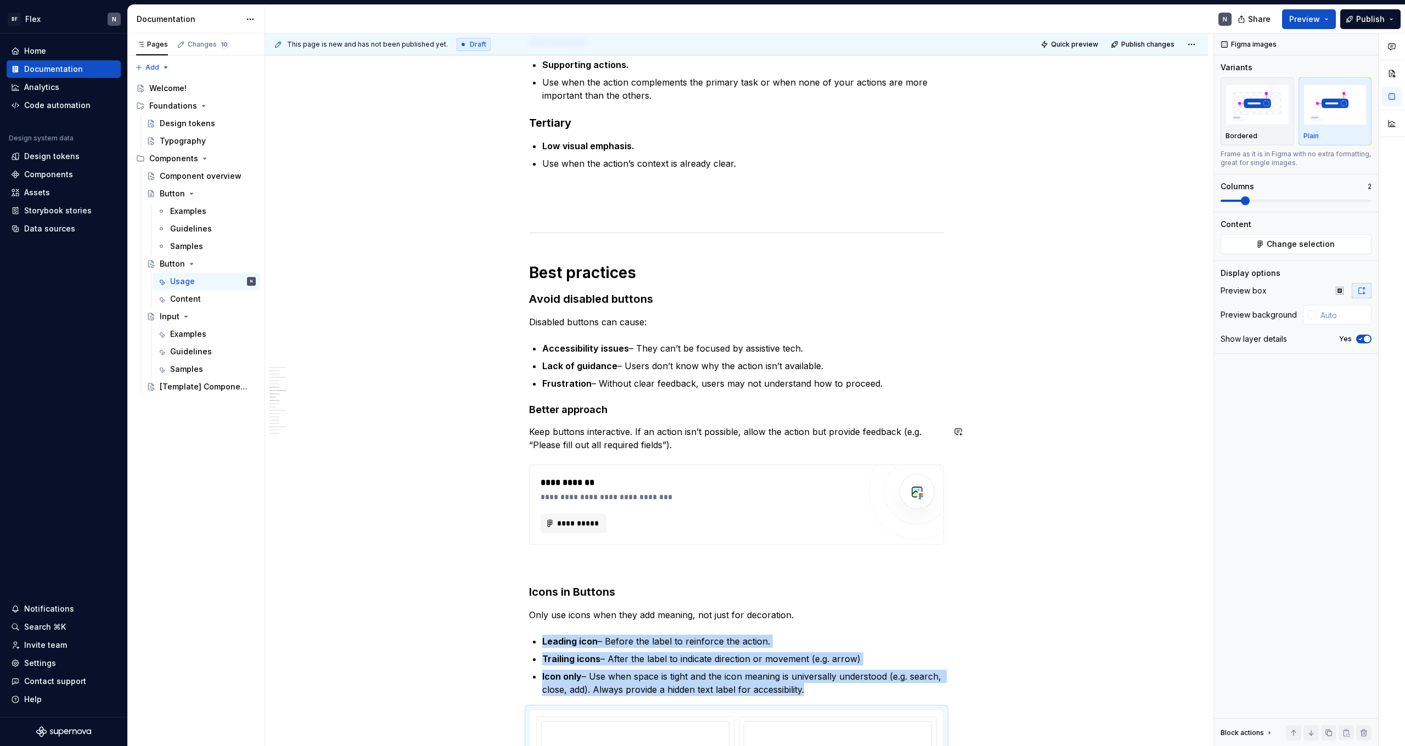
scroll to position [514, 0]
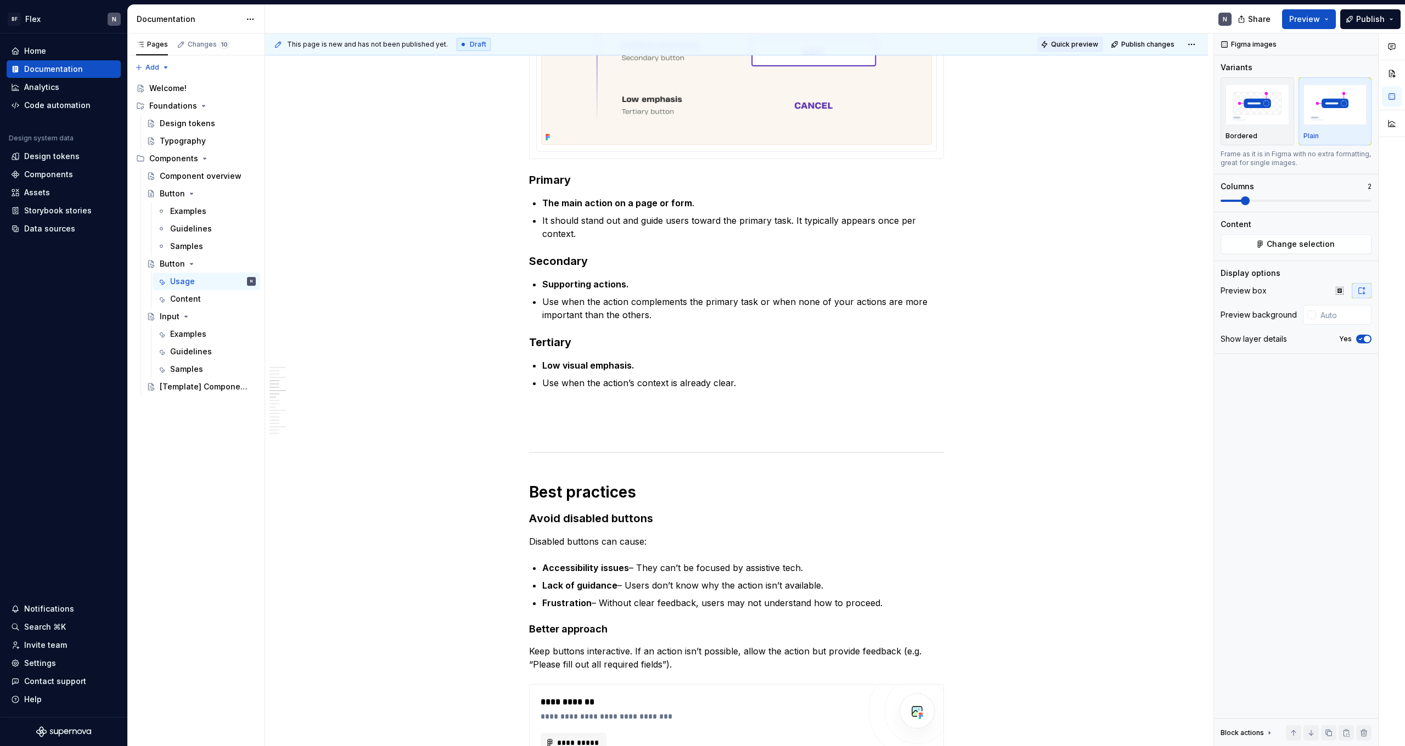
click at [806, 41] on span "Quick preview" at bounding box center [1074, 44] width 47 height 9
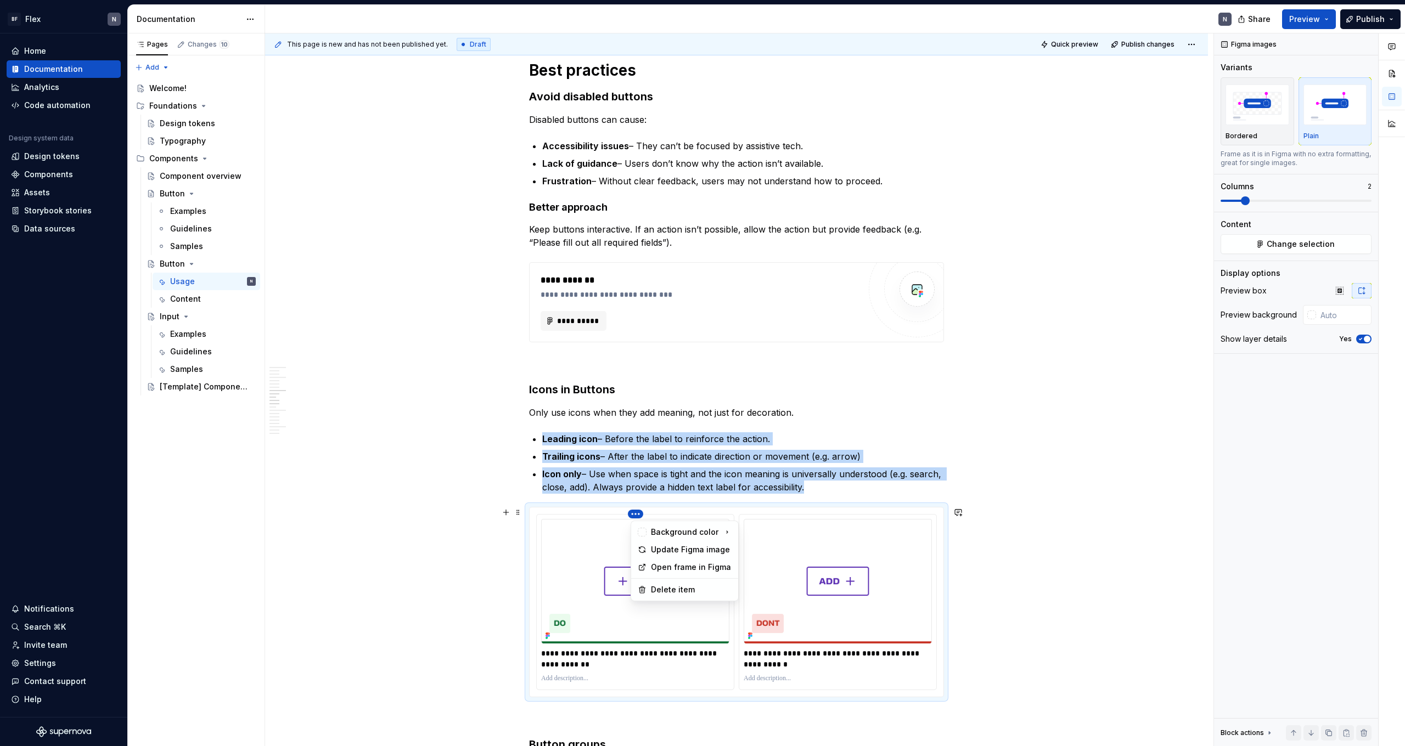
click at [638, 460] on html "BF Flex N Home Documentation Analytics Code automation Design system data Desig…" at bounding box center [702, 373] width 1405 height 746
click at [663, 460] on div "Update Figma image" at bounding box center [684, 550] width 103 height 18
click at [806, 460] on img at bounding box center [838, 581] width 188 height 125
click at [806, 460] on html "BF Flex N Home Documentation Analytics Code automation Design system data Desig…" at bounding box center [702, 373] width 1405 height 746
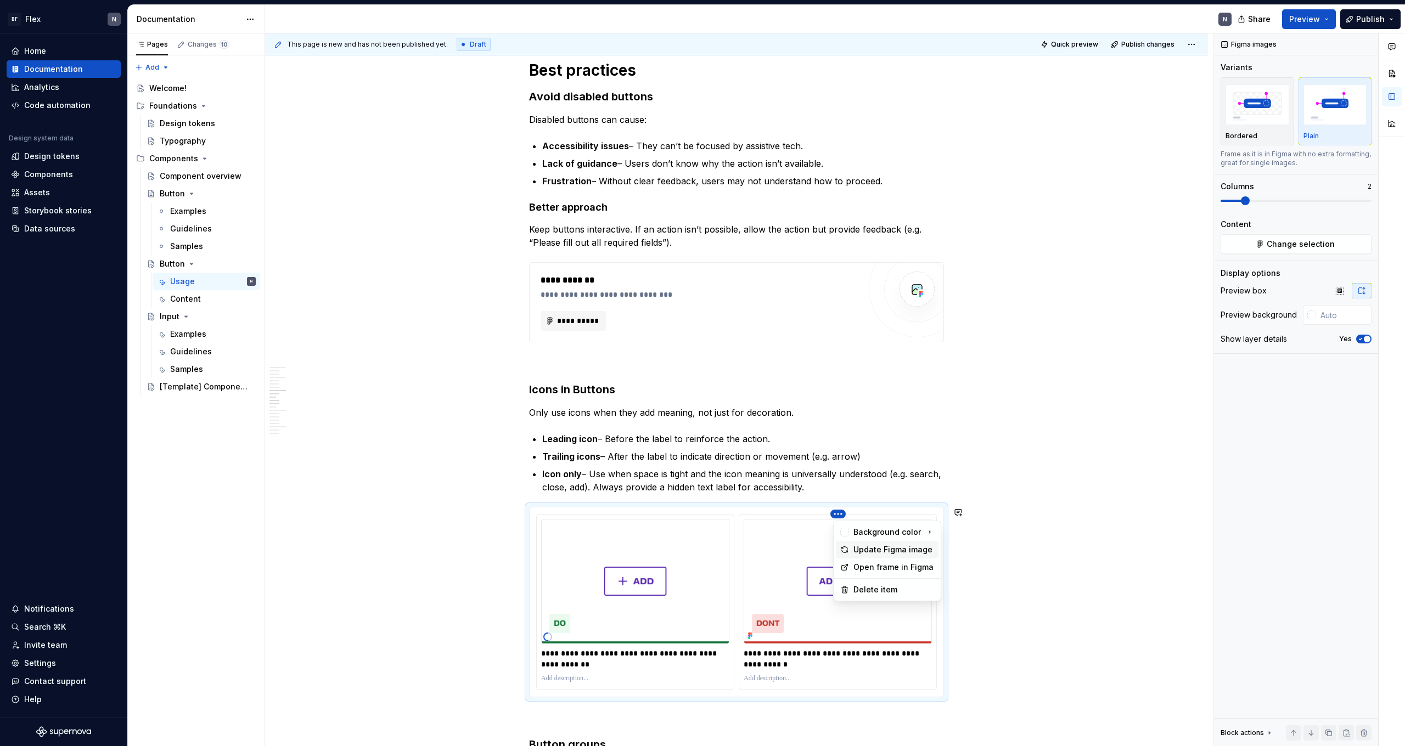
drag, startPoint x: 854, startPoint y: 548, endPoint x: 843, endPoint y: 544, distance: 11.5
click at [806, 460] on div "Update Figma image" at bounding box center [893, 549] width 81 height 11
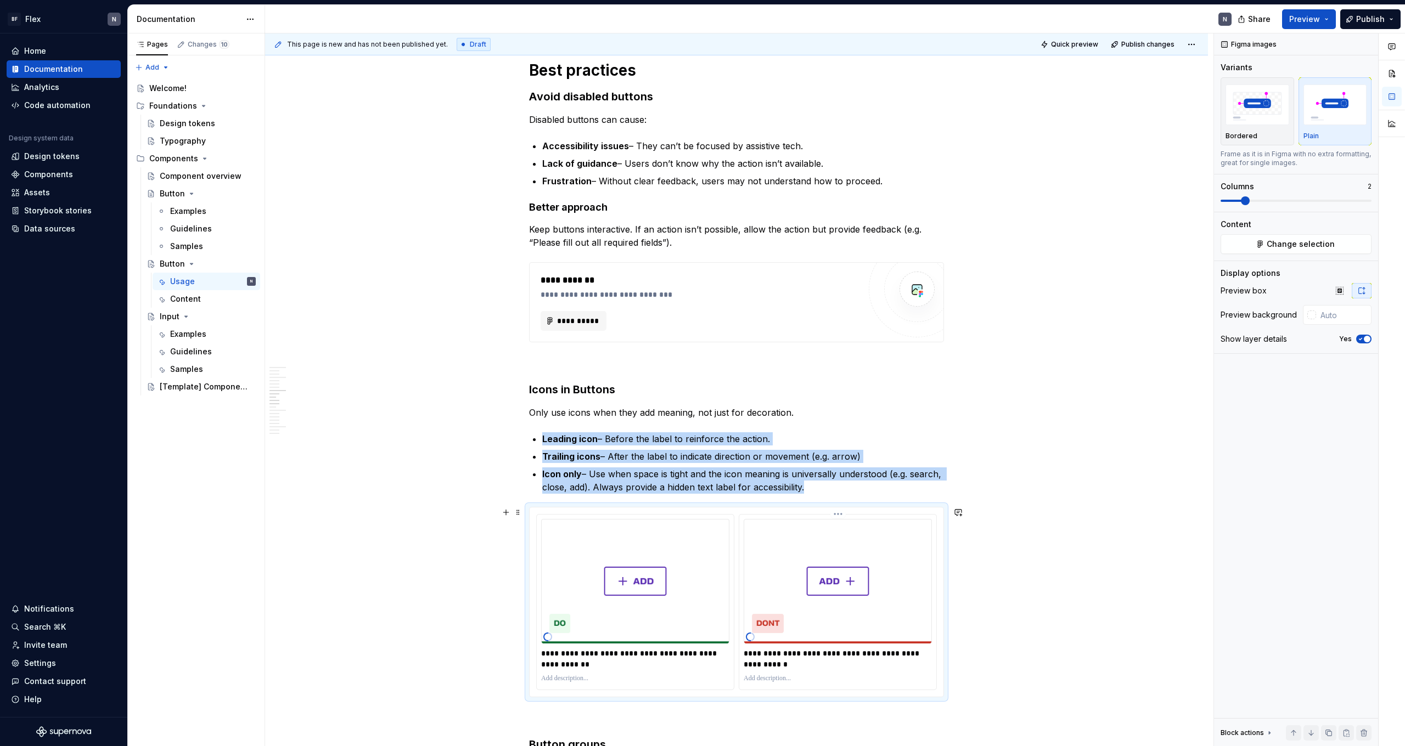
click at [806, 460] on html "BF Flex N Home Documentation Analytics Code automation Design system data Desig…" at bounding box center [702, 373] width 1405 height 746
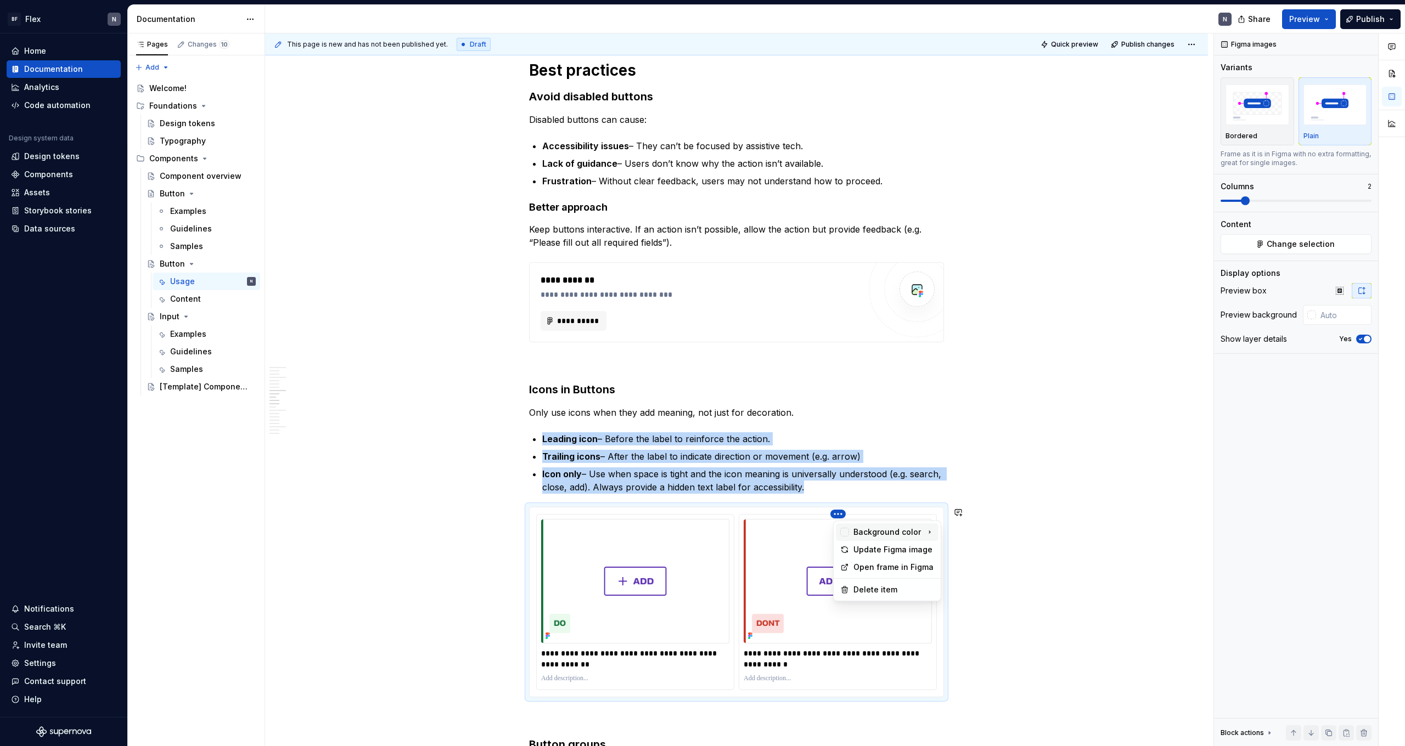
click at [806, 460] on icon at bounding box center [929, 532] width 9 height 9
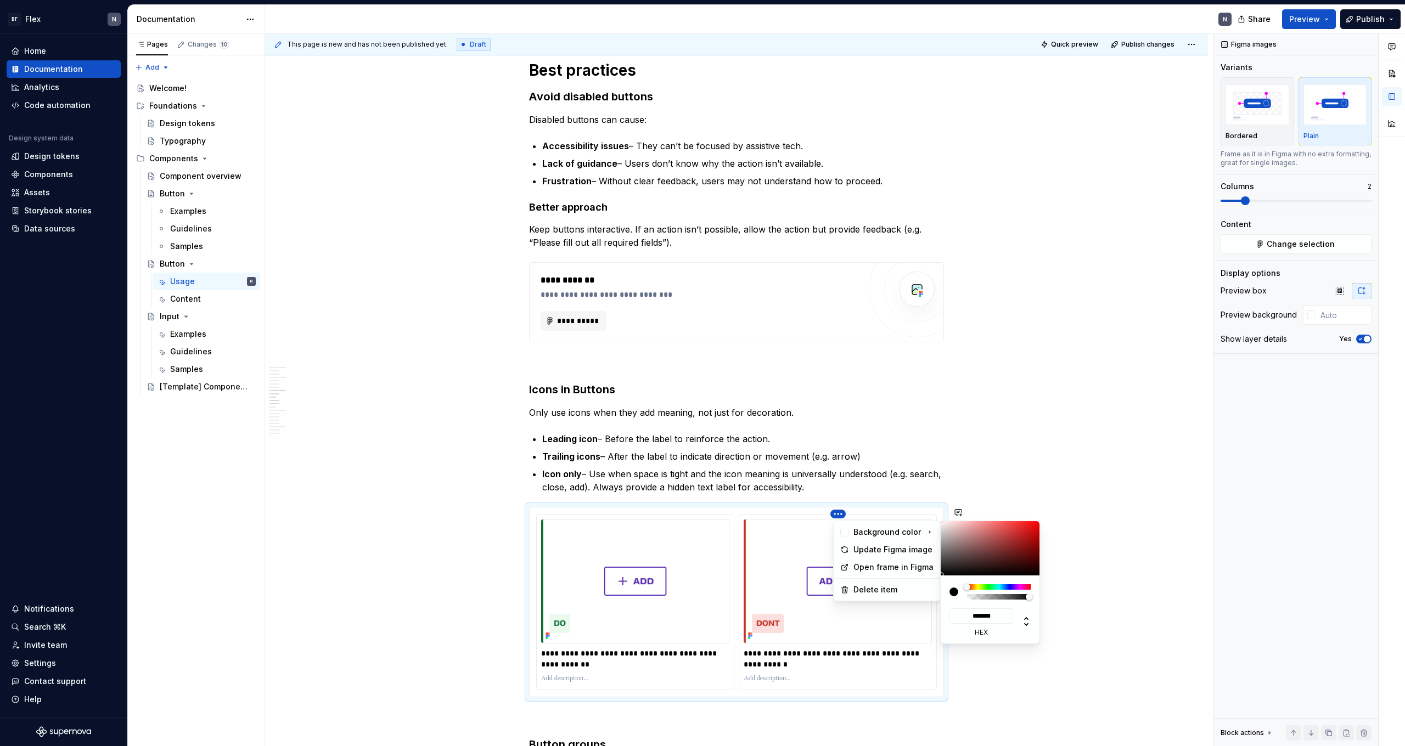
click at [806, 460] on html "BF Flex N Home Documentation Analytics Code automation Design system data Desig…" at bounding box center [702, 373] width 1405 height 746
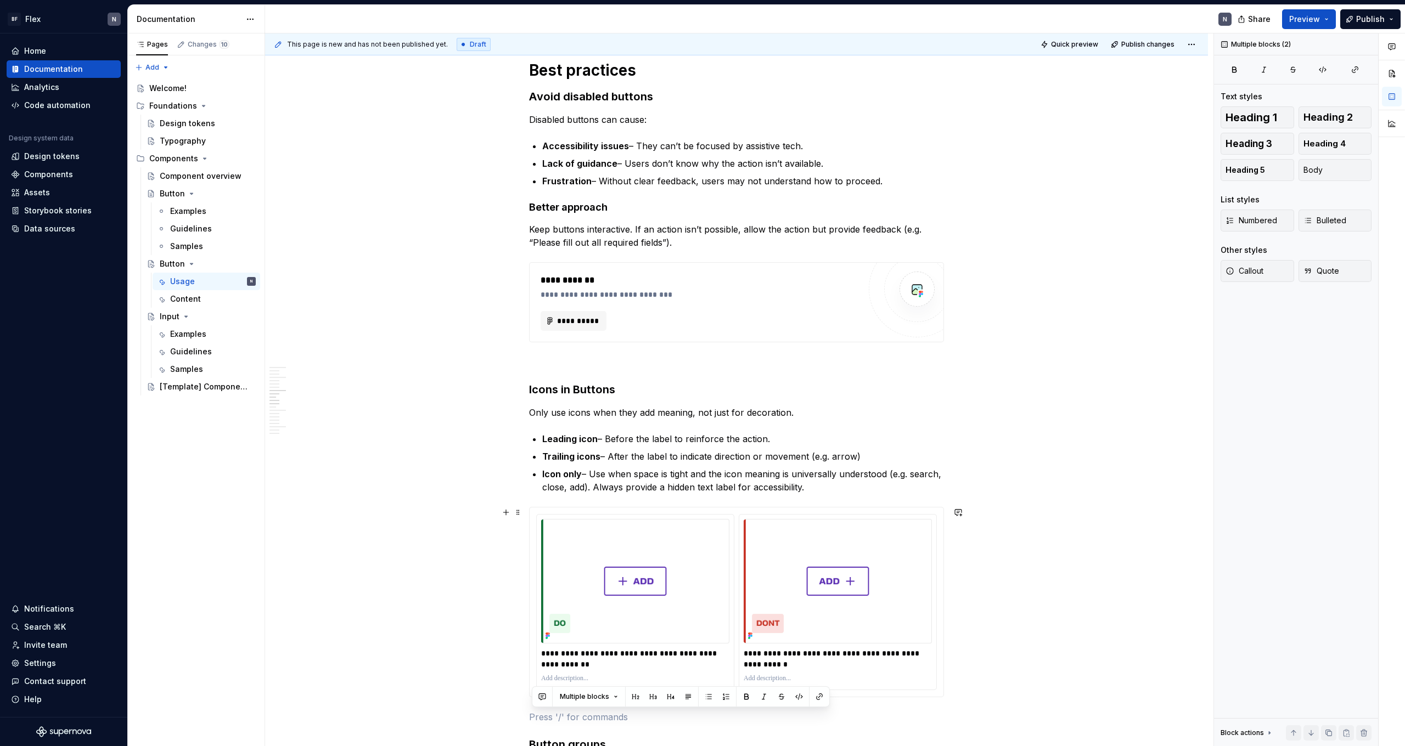
click at [719, 460] on div "**********" at bounding box center [736, 602] width 415 height 190
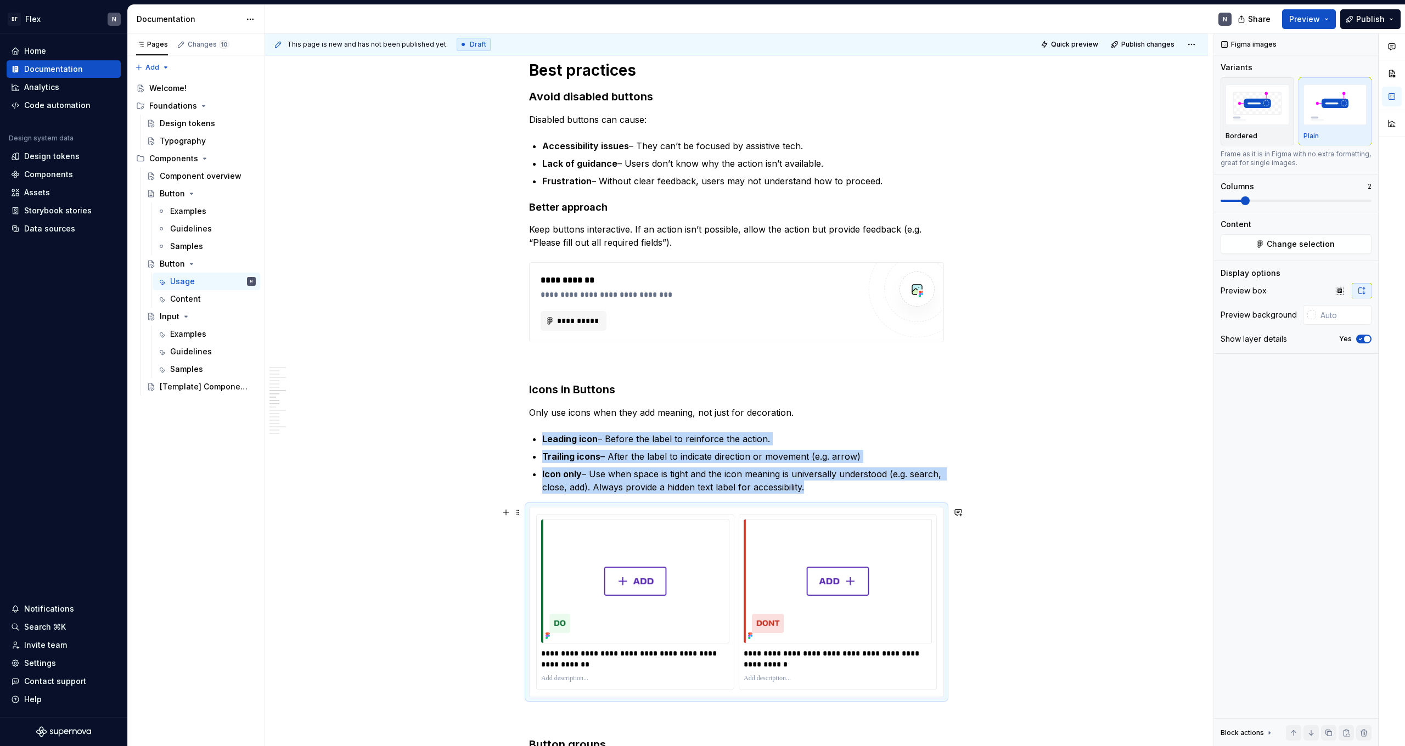
click at [743, 460] on div "**********" at bounding box center [736, 602] width 415 height 190
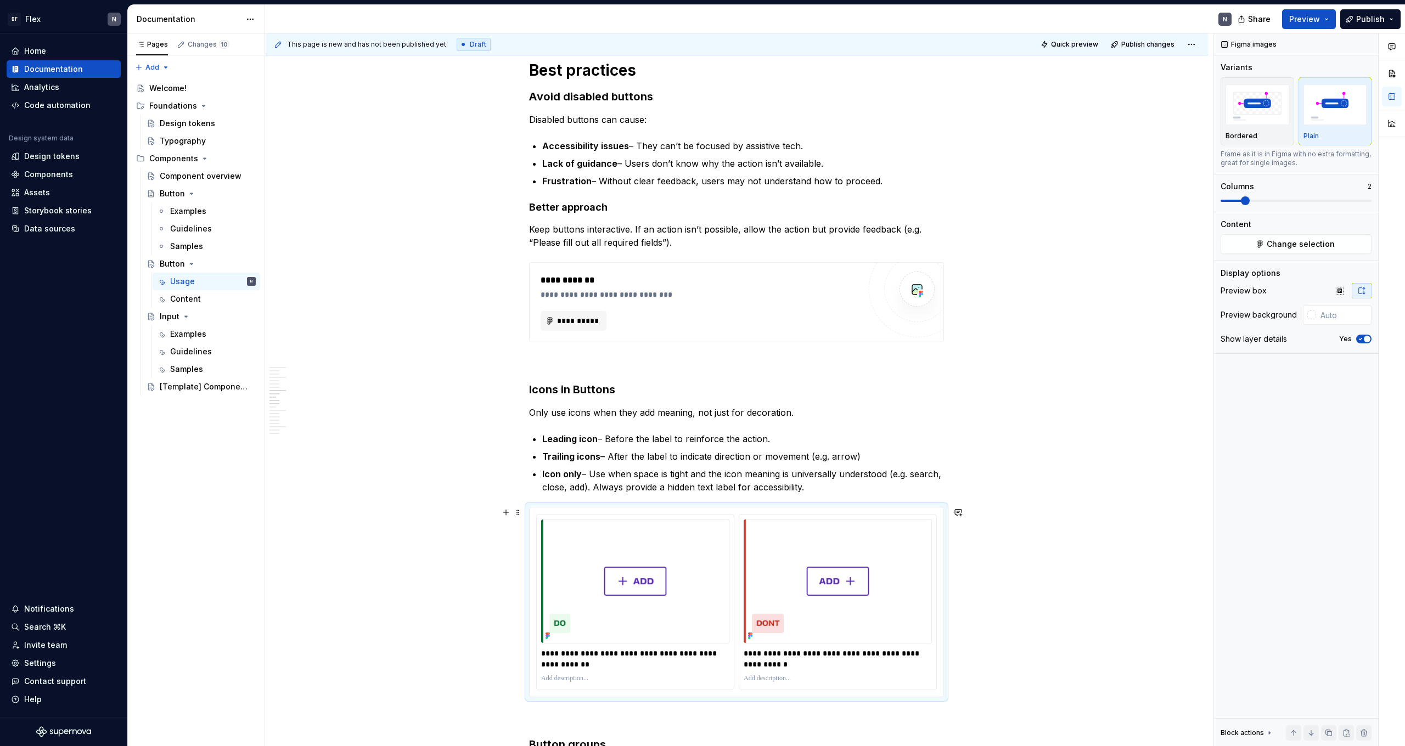
click at [740, 460] on div "**********" at bounding box center [736, 602] width 401 height 176
click at [741, 460] on div "**********" at bounding box center [736, 602] width 401 height 176
click at [737, 460] on div "**********" at bounding box center [736, 602] width 401 height 176
click at [806, 460] on html "BF Flex N Home Documentation Analytics Code automation Design system data Desig…" at bounding box center [702, 373] width 1405 height 746
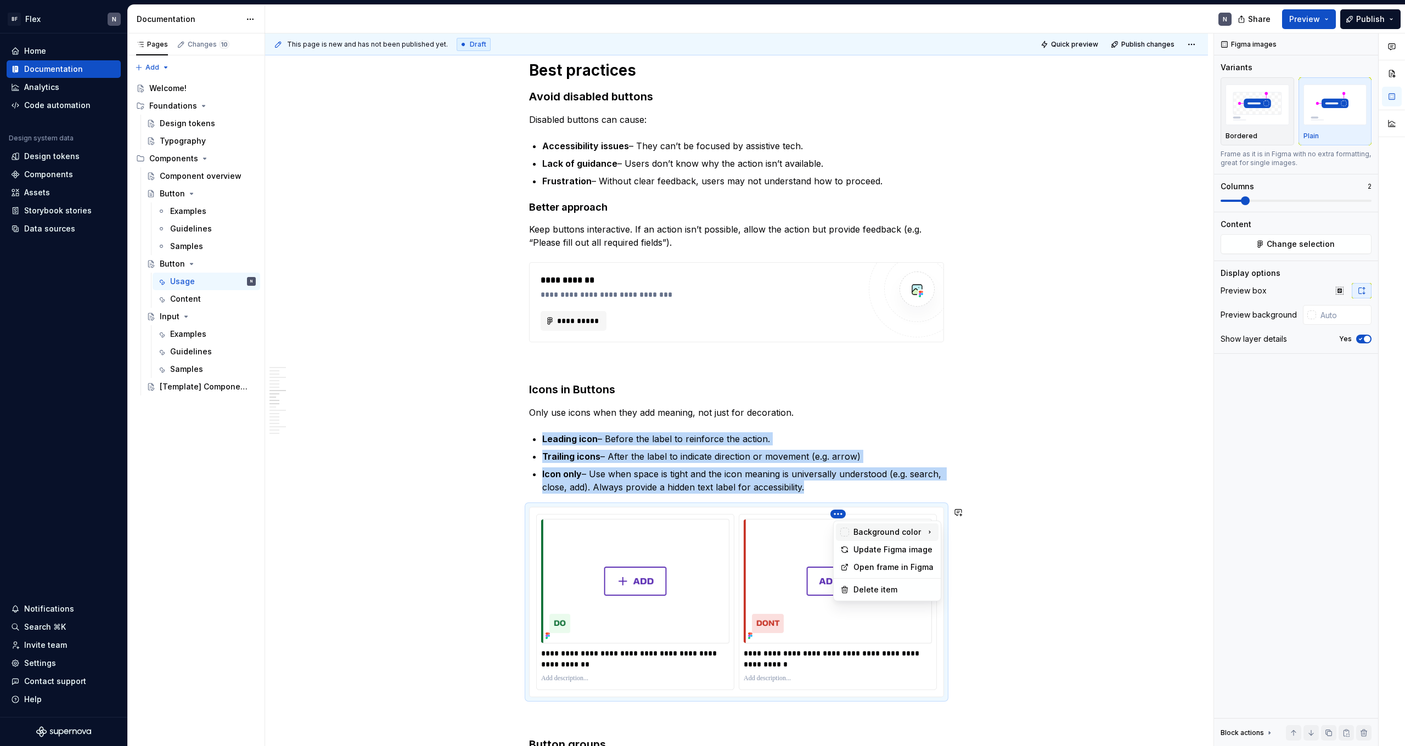
click at [806, 460] on div "Background color" at bounding box center [886, 532] width 67 height 11
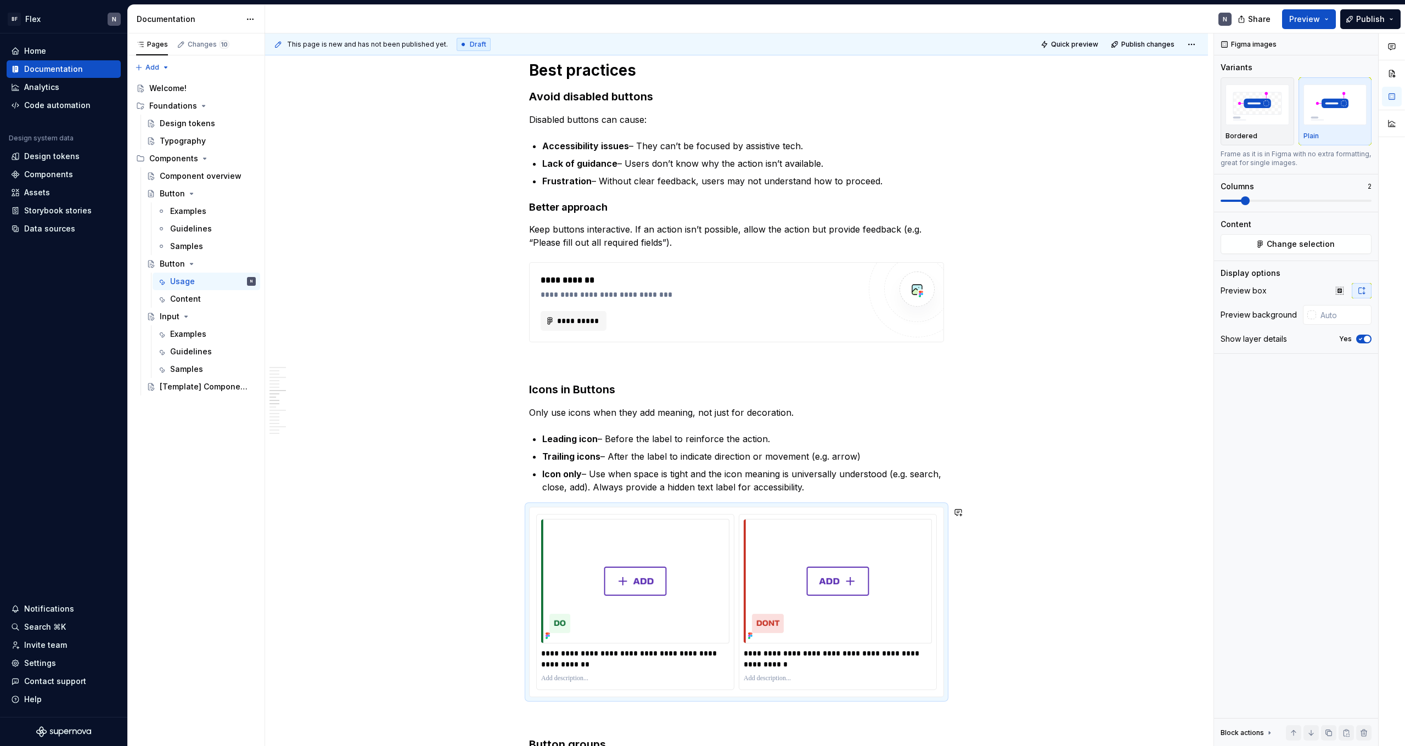
click at [806, 460] on html "BF Flex N Home Documentation Analytics Code automation Design system data Desig…" at bounding box center [702, 373] width 1405 height 746
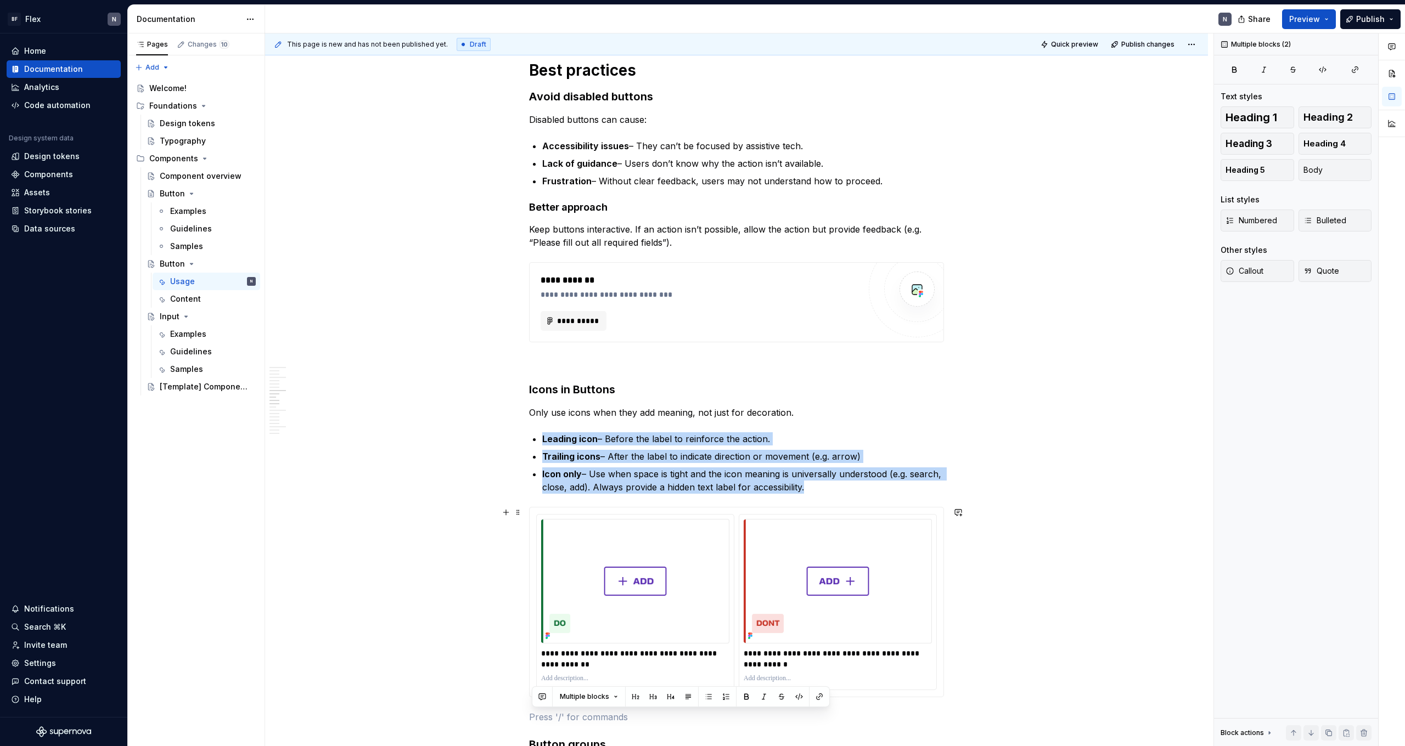
click at [806, 460] on div "**********" at bounding box center [737, 602] width 414 height 189
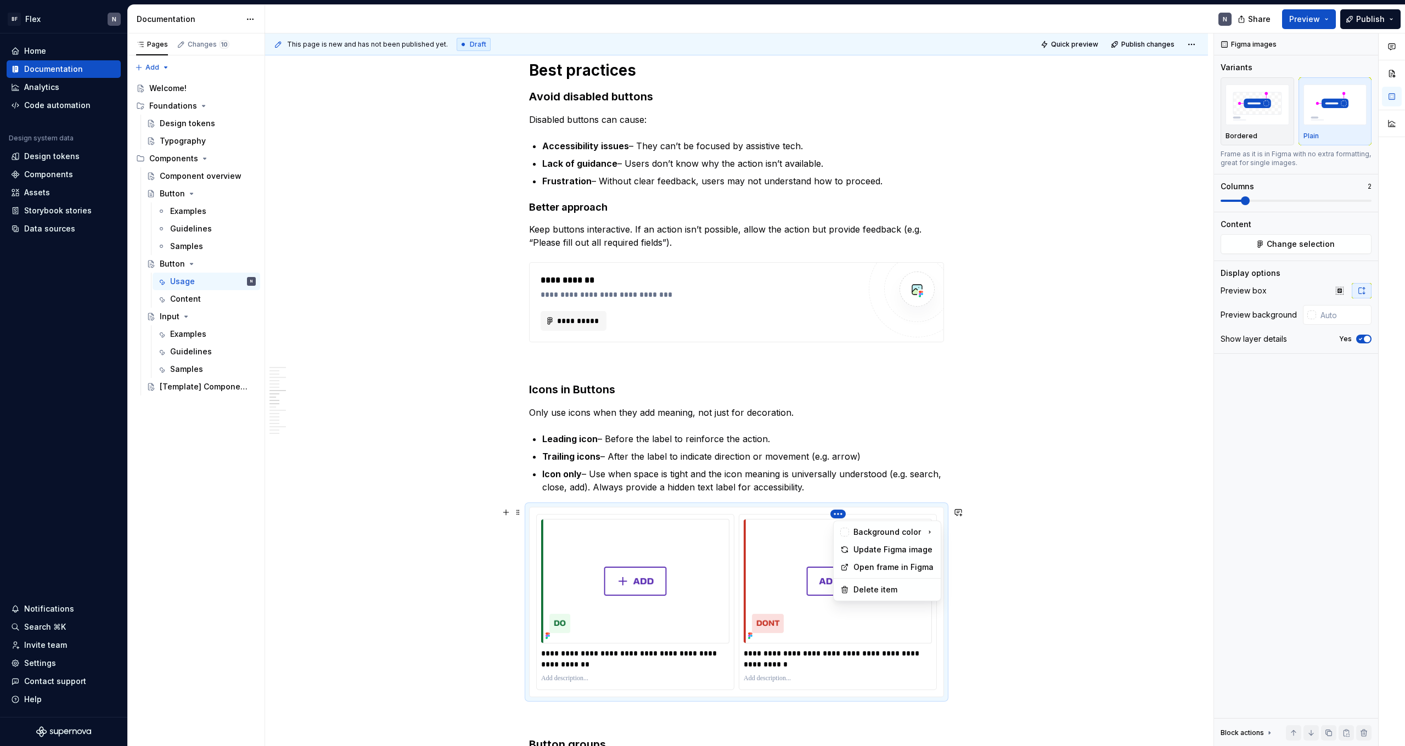
click at [806, 460] on html "BF Flex N Home Documentation Analytics Code automation Design system data Desig…" at bounding box center [702, 373] width 1405 height 746
click at [806, 460] on icon at bounding box center [929, 532] width 9 height 9
click at [806, 460] on html "BF Flex N Home Documentation Analytics Code automation Design system data Desig…" at bounding box center [702, 373] width 1405 height 746
click at [806, 460] on div "**********" at bounding box center [737, 602] width 414 height 189
click at [806, 460] on html "BF Flex N Home Documentation Analytics Code automation Design system data Desig…" at bounding box center [702, 373] width 1405 height 746
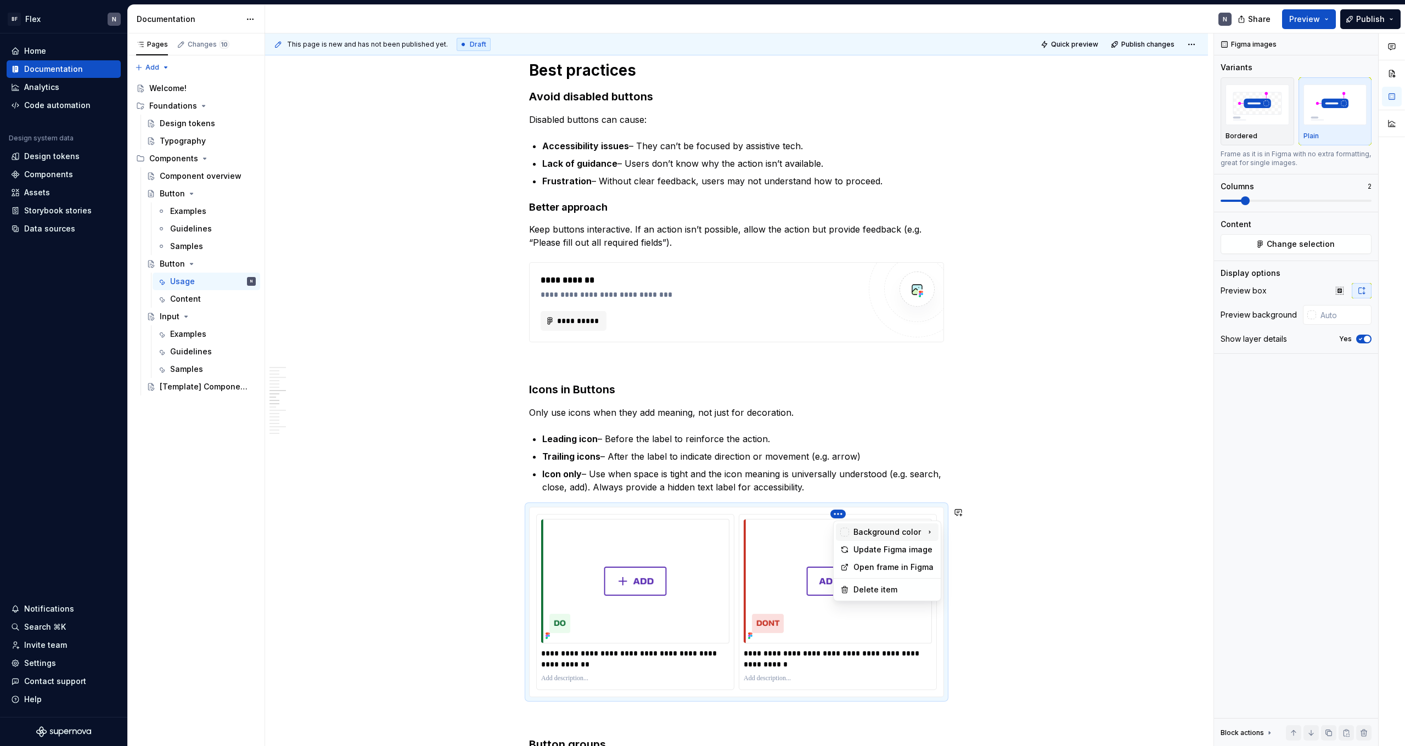
click at [806, 460] on div "Background color" at bounding box center [886, 532] width 67 height 11
click at [806, 460] on html "BF Flex N Home Documentation Analytics Code automation Design system data Desig…" at bounding box center [702, 373] width 1405 height 746
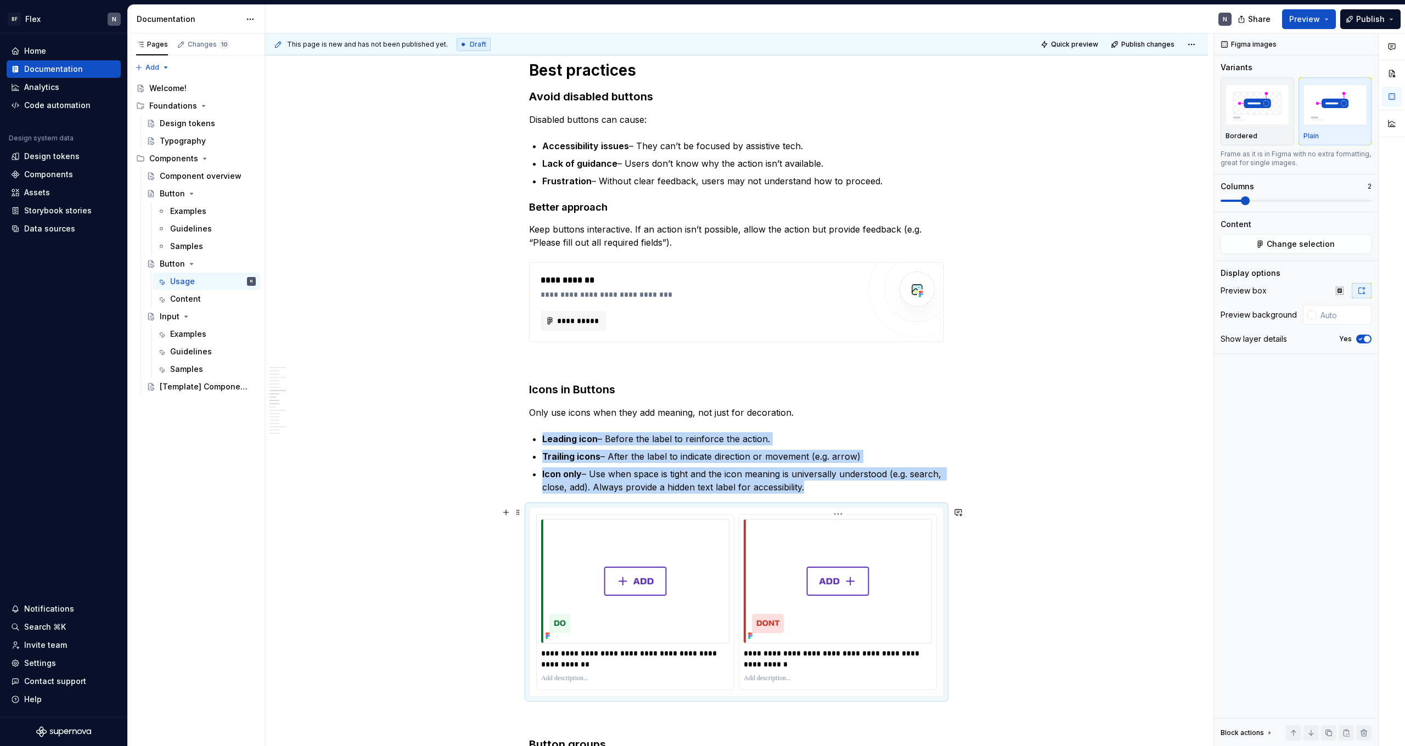
click at [806, 460] on img at bounding box center [838, 581] width 188 height 125
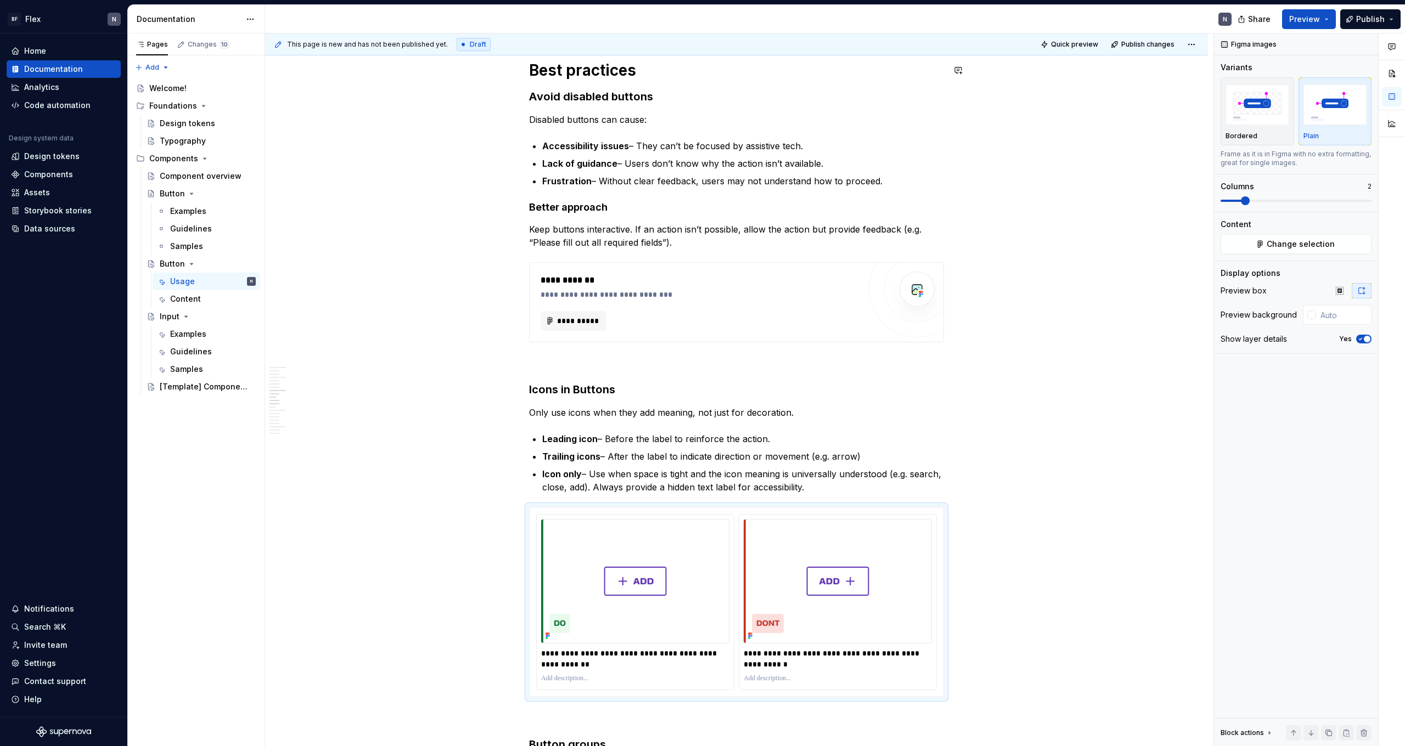
click at [806, 54] on div "This page is new and has not been published yet. Draft Quick preview Publish ch…" at bounding box center [736, 44] width 943 height 22
click at [806, 41] on span "Quick preview" at bounding box center [1074, 44] width 47 height 9
click at [637, 460] on html "BF Flex N Home Documentation Analytics Code automation Design system data Desig…" at bounding box center [702, 373] width 1405 height 746
click at [677, 460] on div "Update Figma image" at bounding box center [691, 549] width 81 height 11
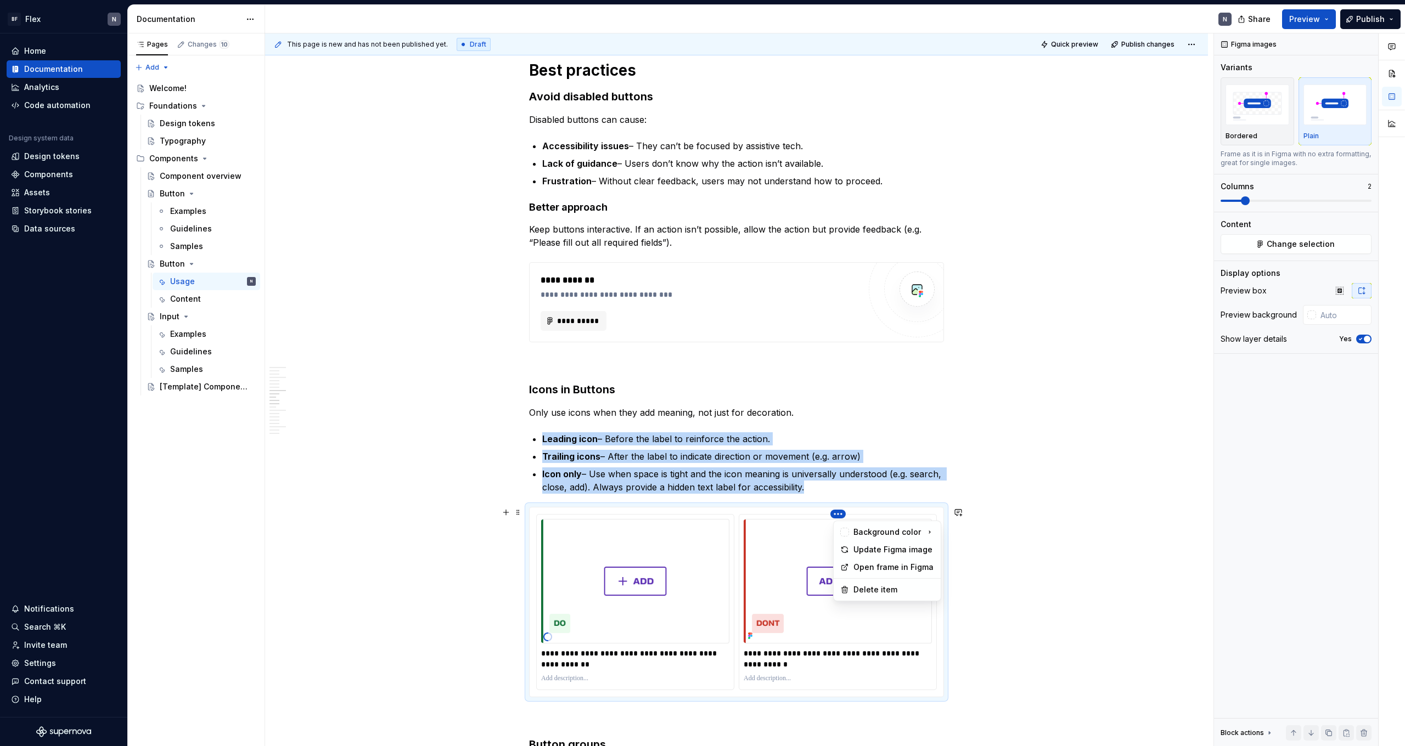
click at [806, 460] on html "BF Flex N Home Documentation Analytics Code automation Design system data Desig…" at bounding box center [702, 373] width 1405 height 746
click at [806, 460] on div "Update Figma image" at bounding box center [887, 550] width 103 height 18
click at [806, 46] on span "Quick preview" at bounding box center [1074, 44] width 47 height 9
click at [641, 460] on html "BF Flex N Home Documentation Analytics Code automation Design system data Desig…" at bounding box center [702, 373] width 1405 height 746
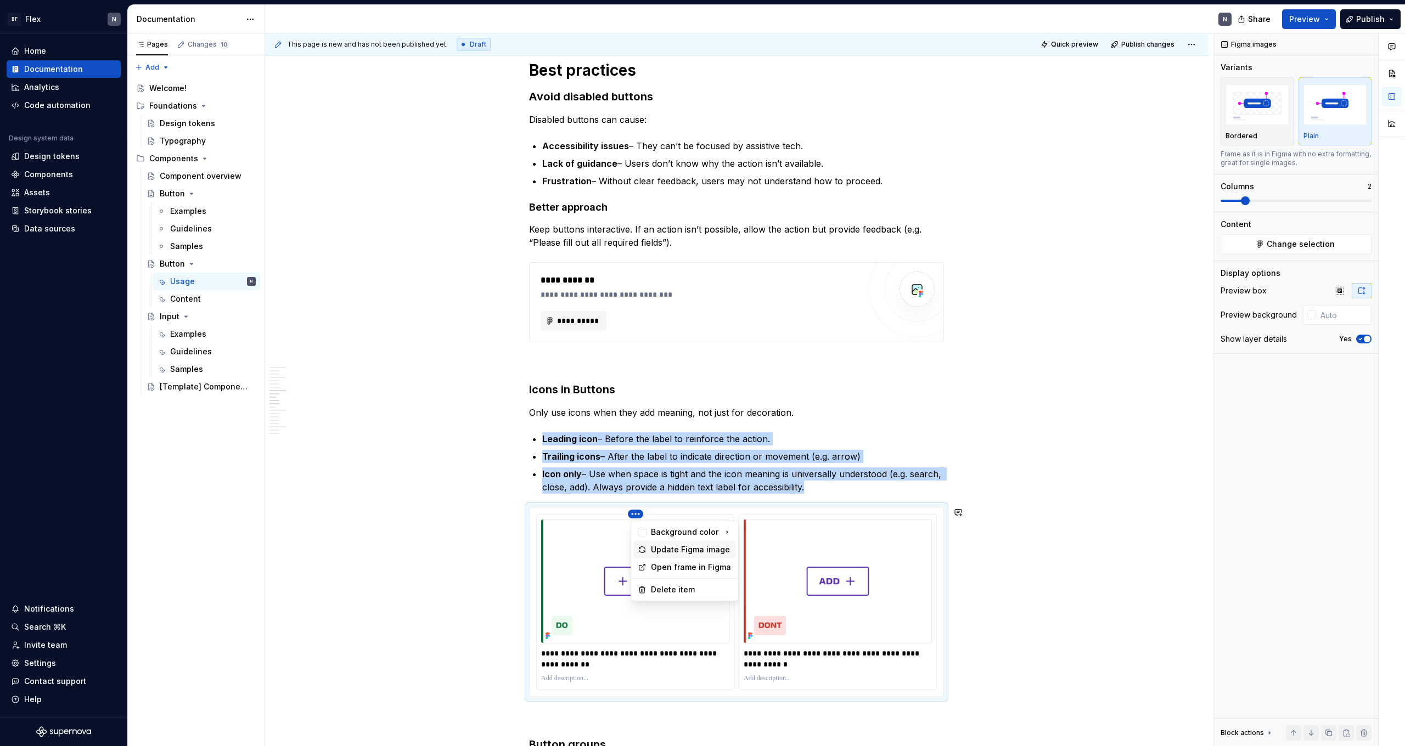
click at [662, 460] on div "Update Figma image" at bounding box center [691, 549] width 81 height 11
click at [806, 460] on html "BF Flex N Home Documentation Analytics Code automation Design system data Desig…" at bounding box center [702, 373] width 1405 height 746
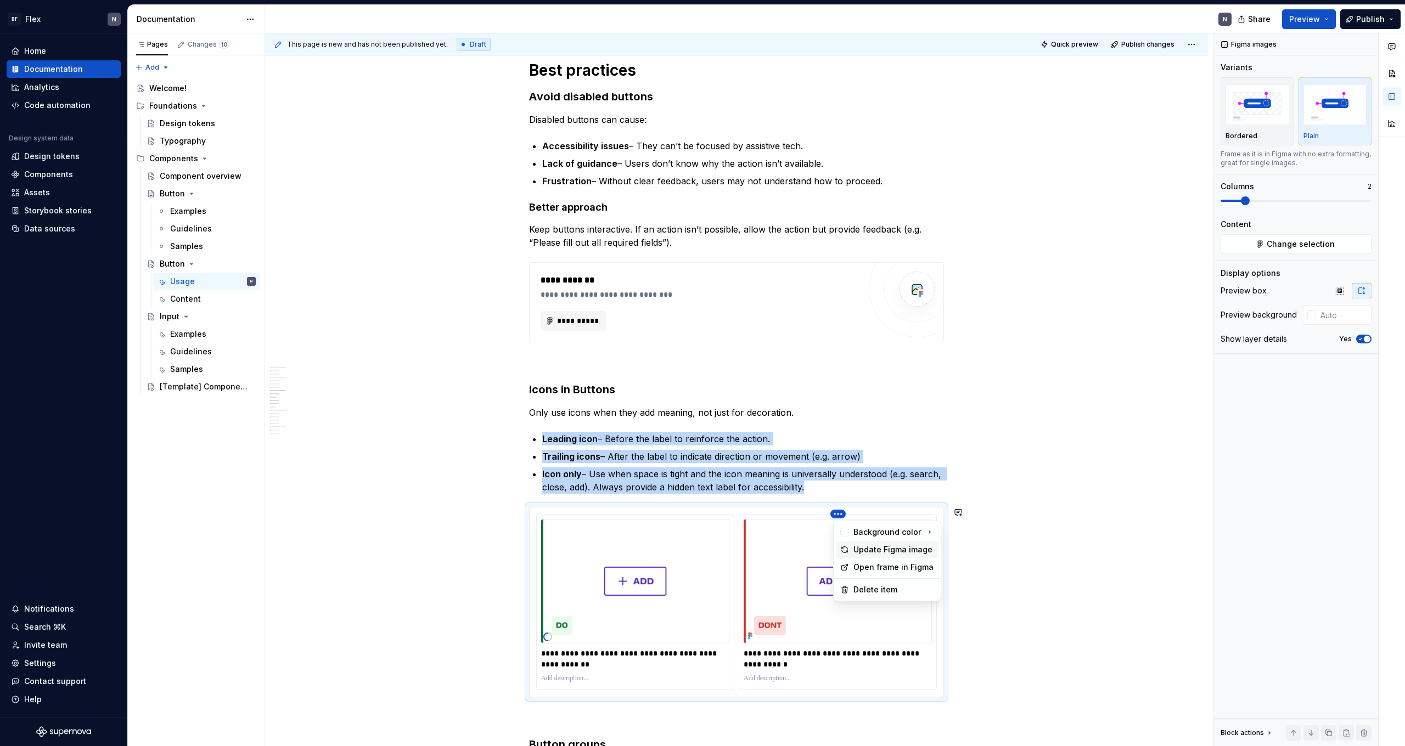
click at [806, 460] on div "Update Figma image" at bounding box center [887, 550] width 103 height 18
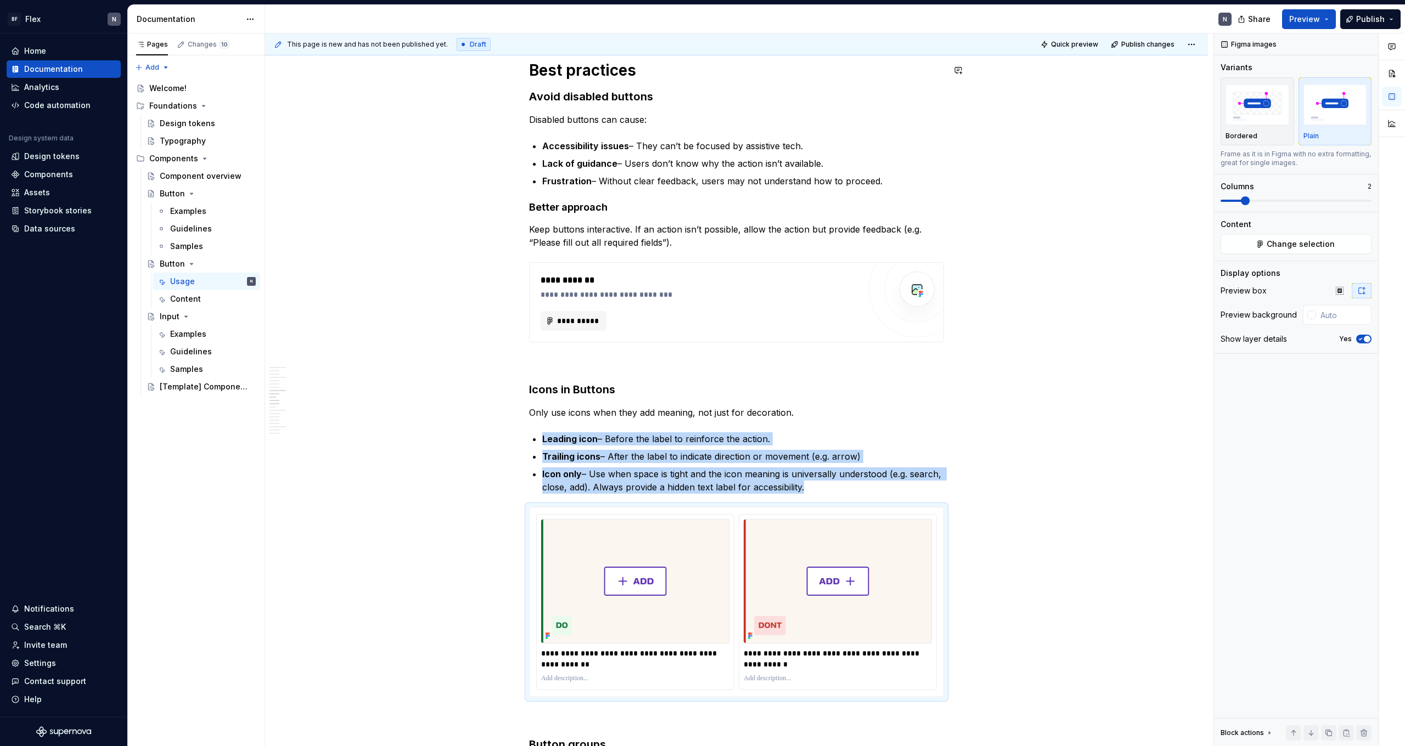
click at [806, 43] on span "Quick preview" at bounding box center [1074, 44] width 47 height 9
click at [637, 460] on html "BF Flex N Home Documentation Analytics Code automation Design system data Desig…" at bounding box center [702, 373] width 1405 height 746
click at [655, 460] on div "Update Figma image" at bounding box center [691, 549] width 81 height 11
click at [806, 460] on html "BF Flex N Home Documentation Analytics Code automation Design system data Desig…" at bounding box center [702, 373] width 1405 height 746
click at [806, 460] on div "Update Figma image" at bounding box center [893, 549] width 81 height 11
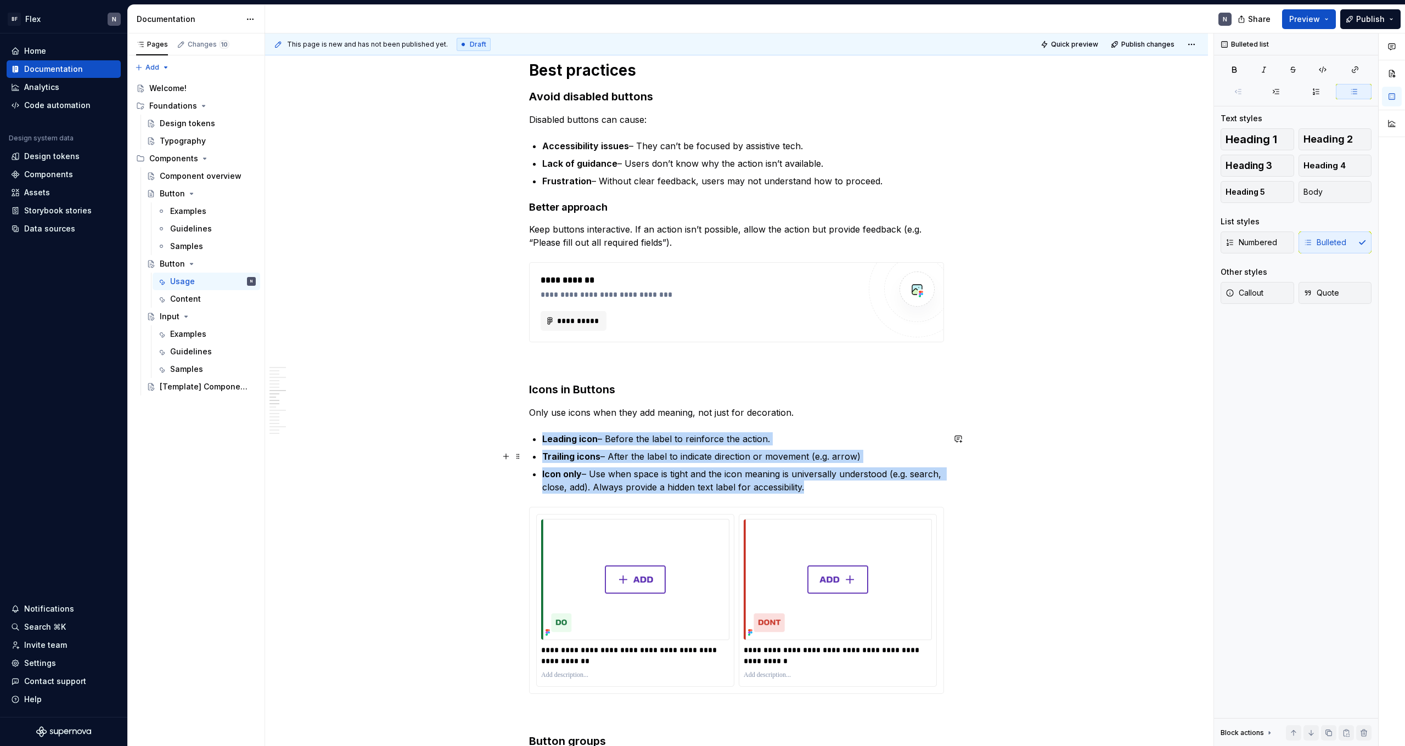
click at [785, 460] on p "Trailing icons – After the label to indicate direction or movement (e.g. arrow)" at bounding box center [743, 456] width 402 height 13
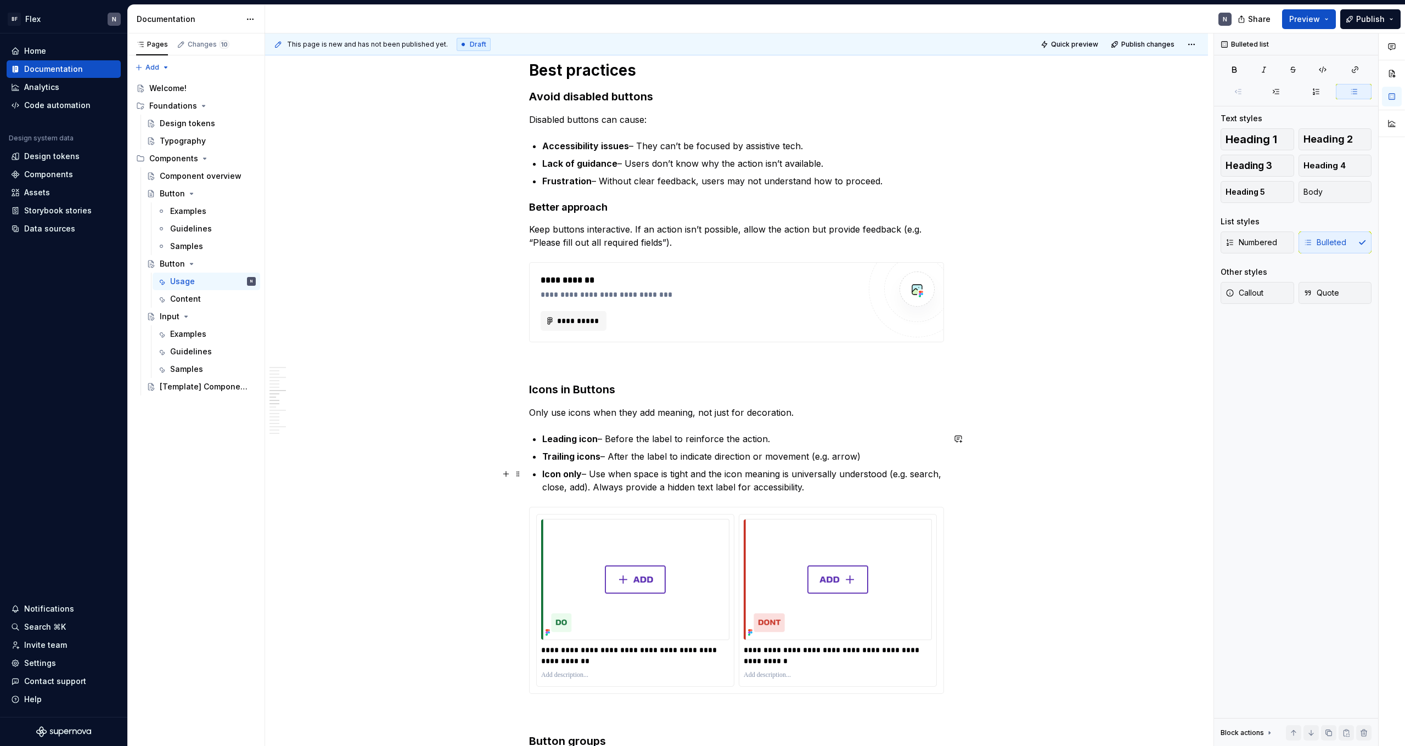
click at [806, 460] on p "Icon only – Use when space is tight and the icon meaning is universally underst…" at bounding box center [743, 481] width 402 height 26
click at [806, 46] on span "Quick preview" at bounding box center [1074, 44] width 47 height 9
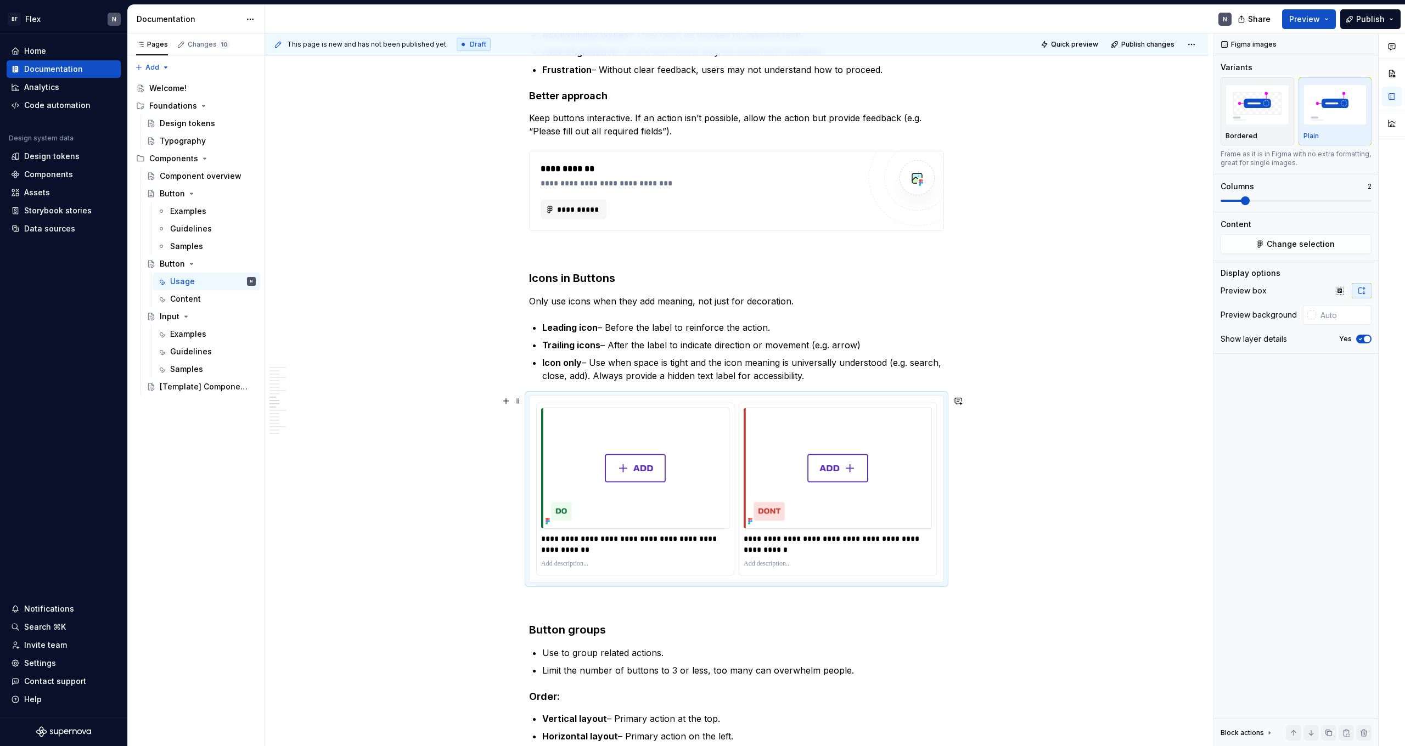
click at [731, 399] on div "**********" at bounding box center [737, 489] width 414 height 186
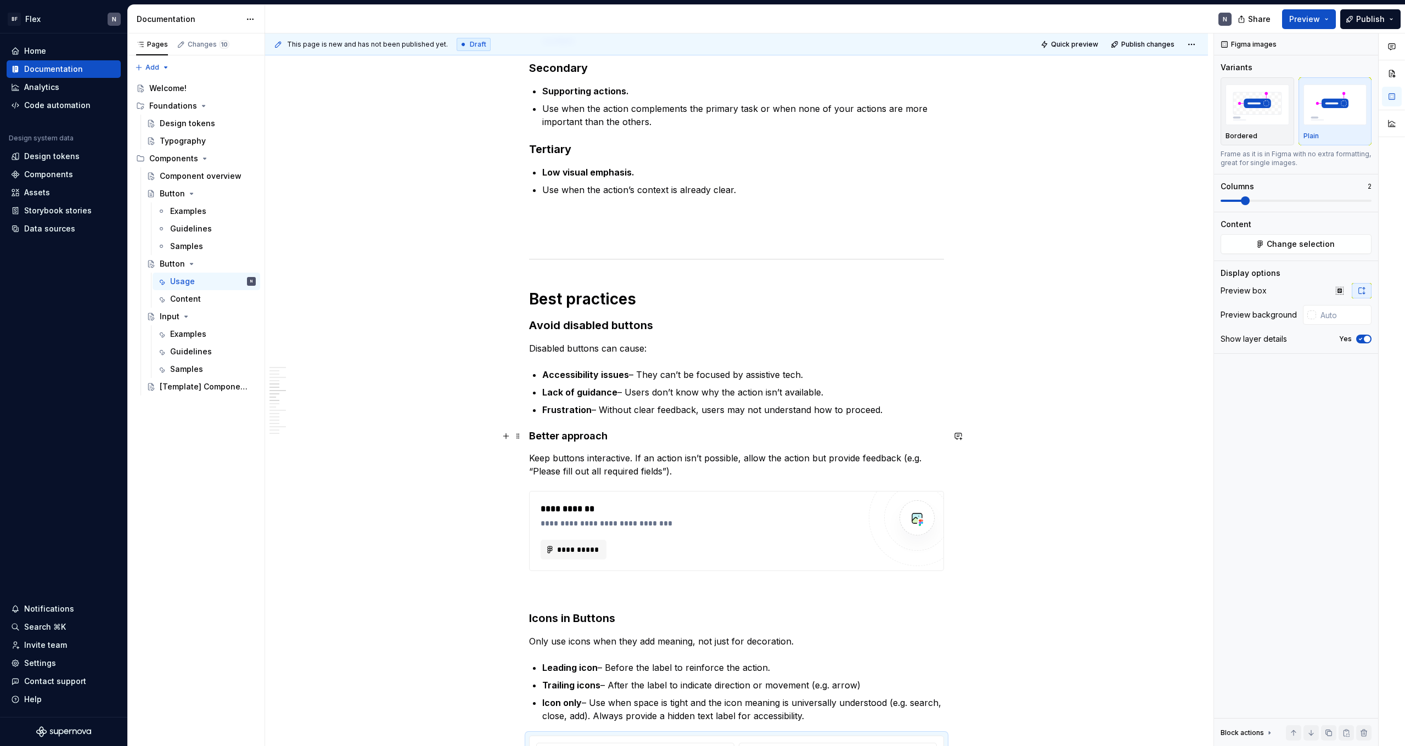
scroll to position [682, 0]
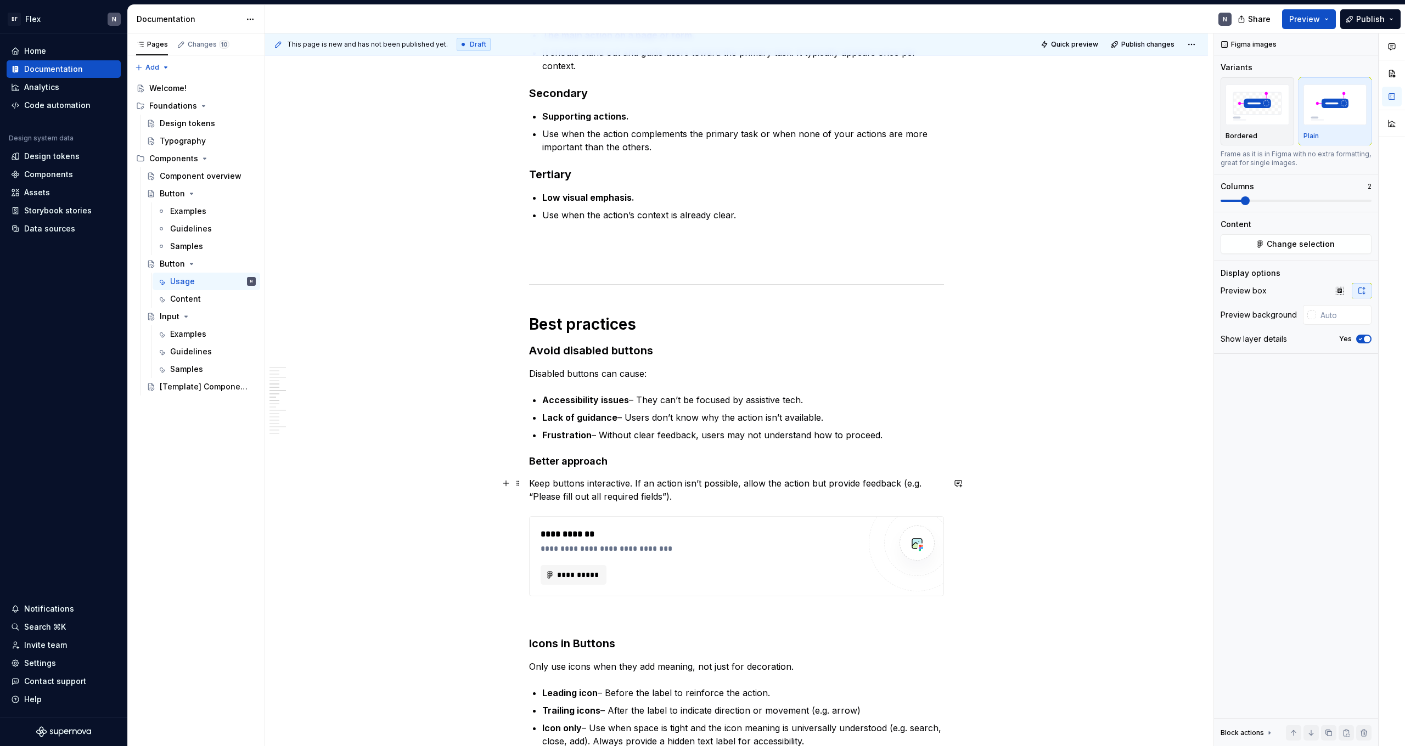
click at [720, 460] on p "Keep buttons interactive. If an action isn’t possible, allow the action but pro…" at bounding box center [736, 490] width 415 height 26
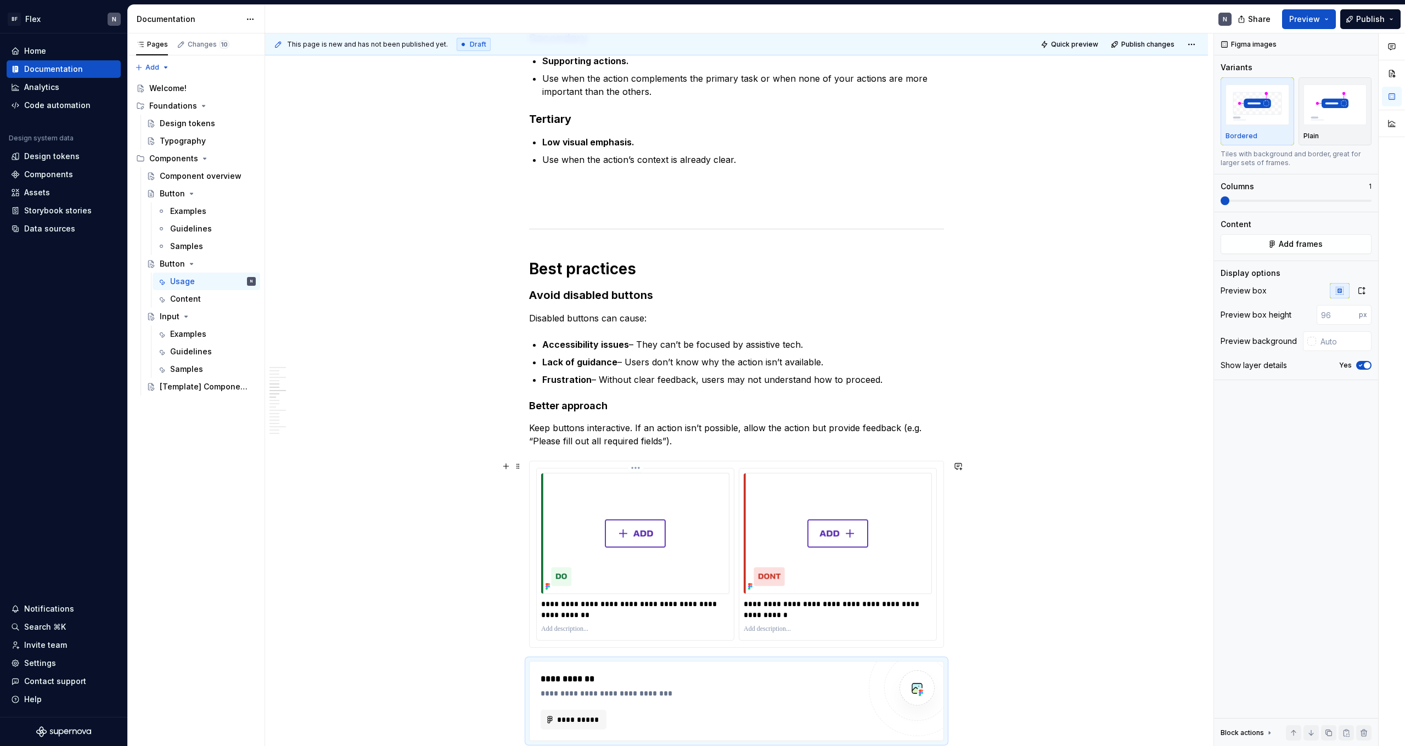
scroll to position [744, 0]
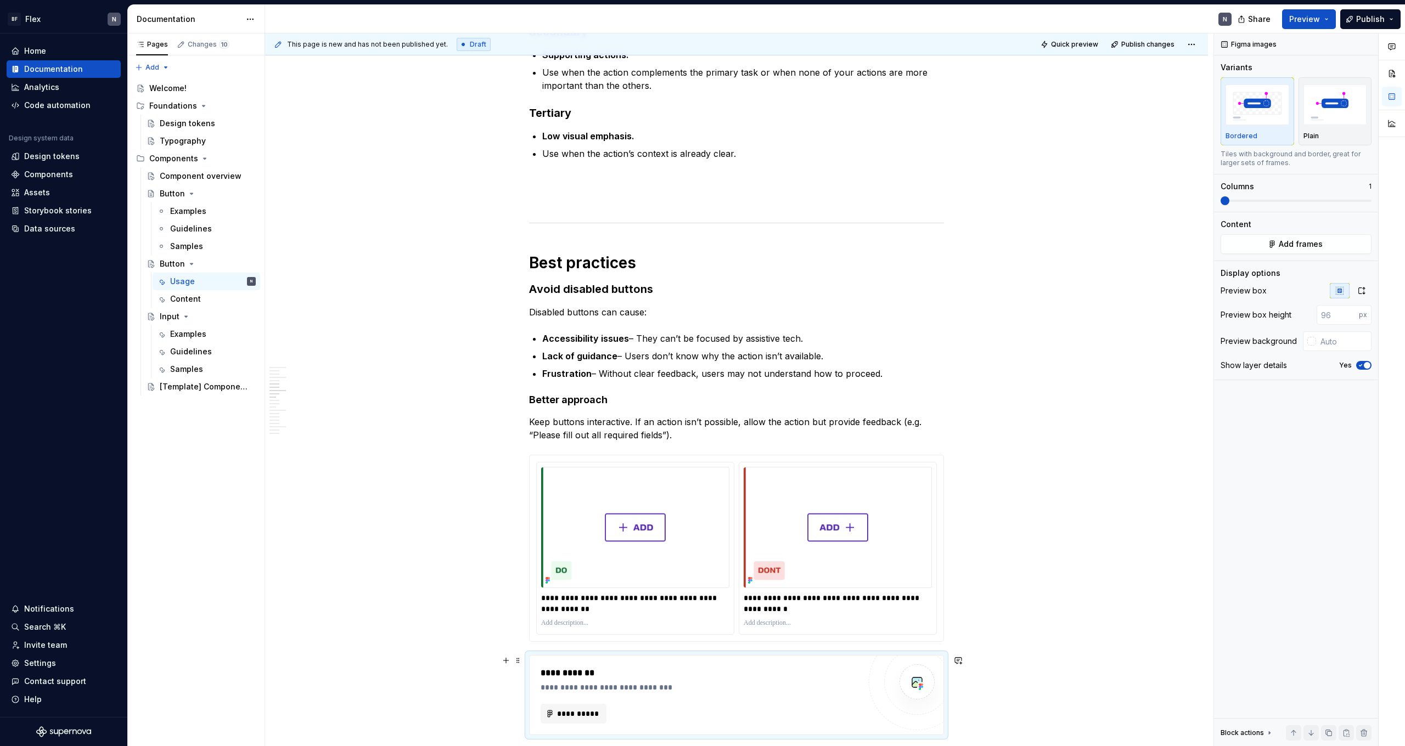
click at [620, 460] on div "**********" at bounding box center [699, 673] width 319 height 13
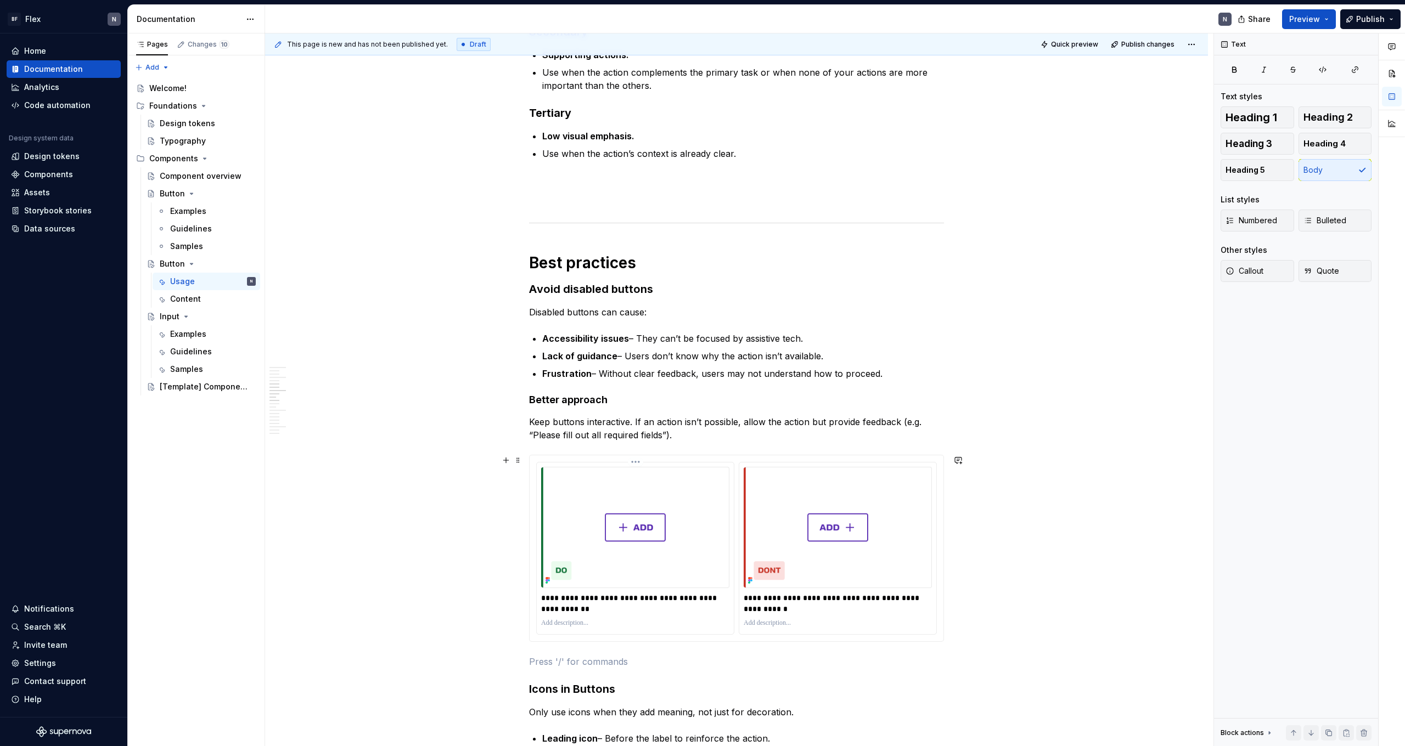
click at [698, 460] on img at bounding box center [635, 527] width 188 height 121
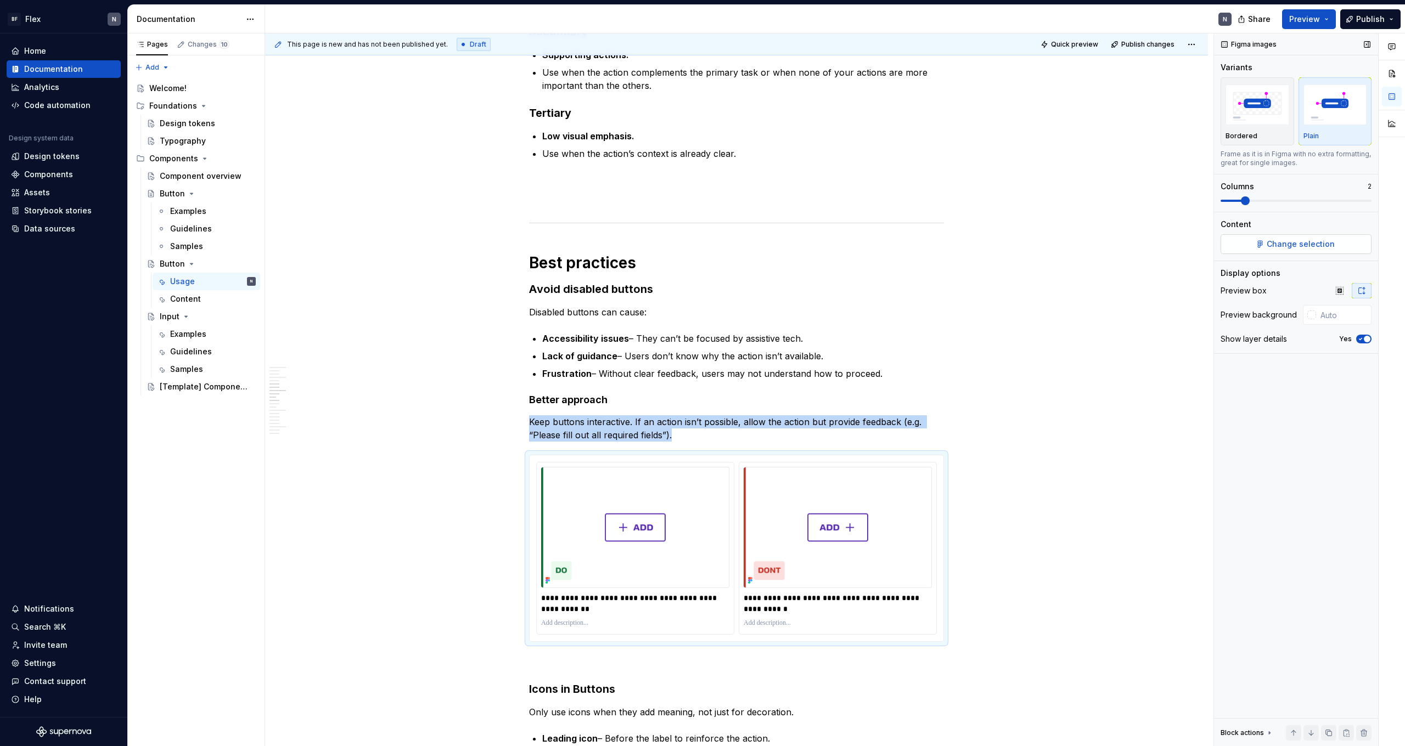
click at [806, 249] on span "Change selection" at bounding box center [1300, 244] width 68 height 11
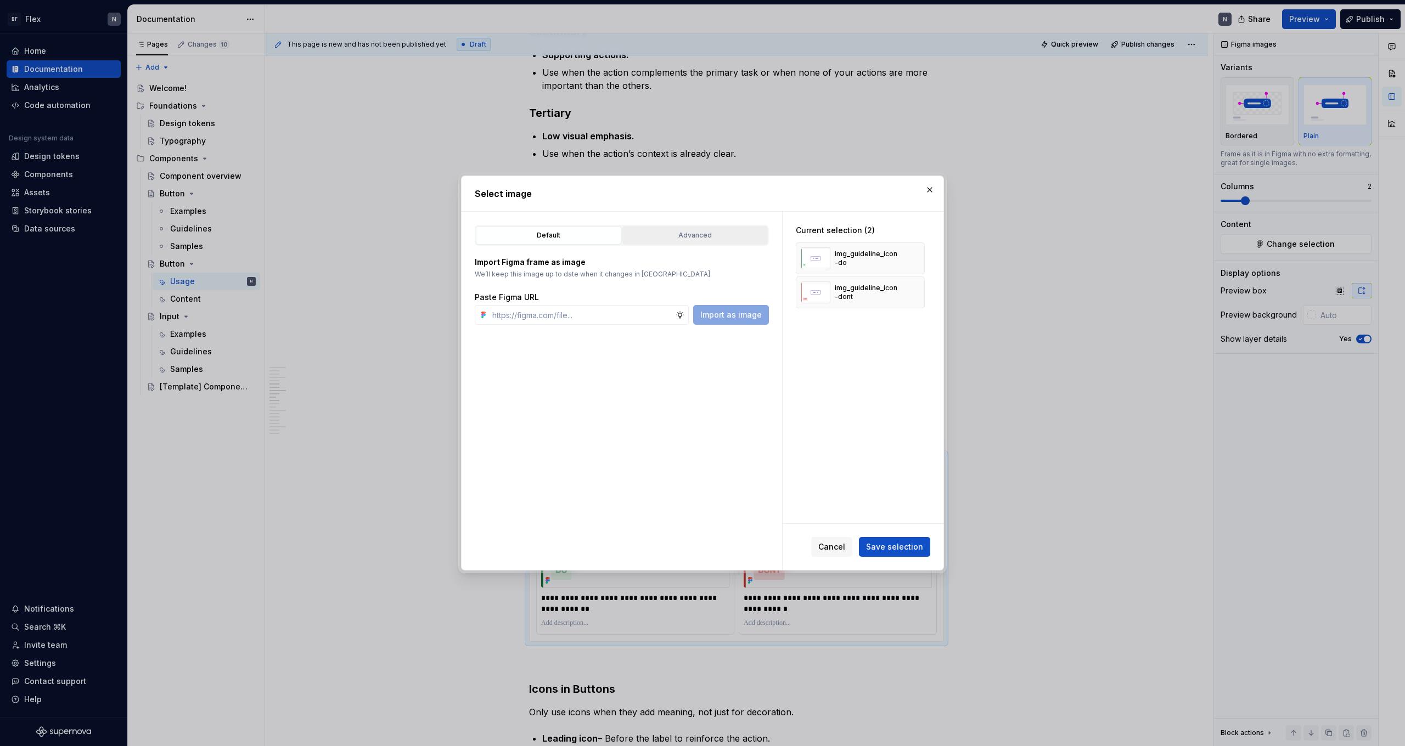
click at [669, 240] on div "Advanced" at bounding box center [695, 235] width 138 height 11
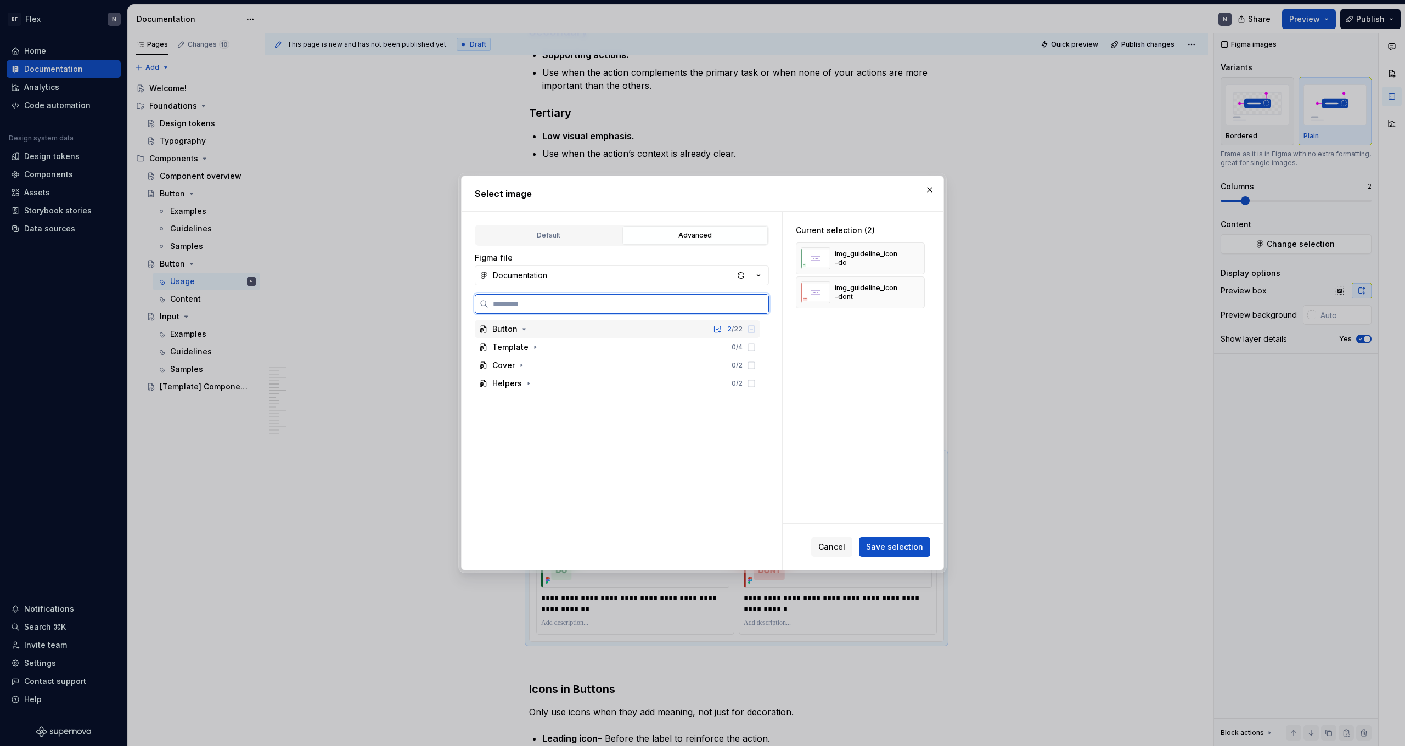
click at [545, 330] on div "Button 2 / 22" at bounding box center [617, 329] width 285 height 18
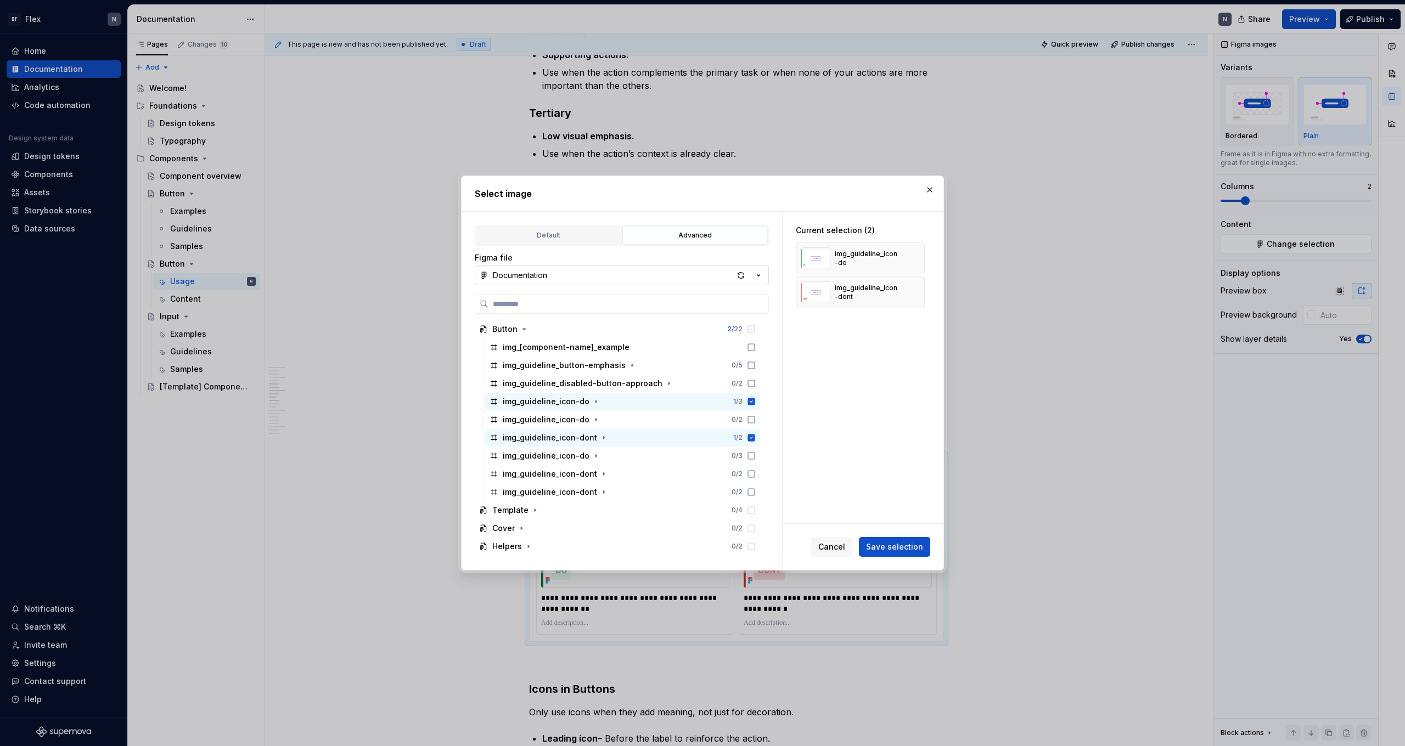
click at [732, 275] on button "Documentation" at bounding box center [622, 276] width 294 height 20
click at [610, 322] on div "Documentation" at bounding box center [615, 317] width 218 height 11
click at [739, 274] on div "button" at bounding box center [740, 275] width 15 height 15
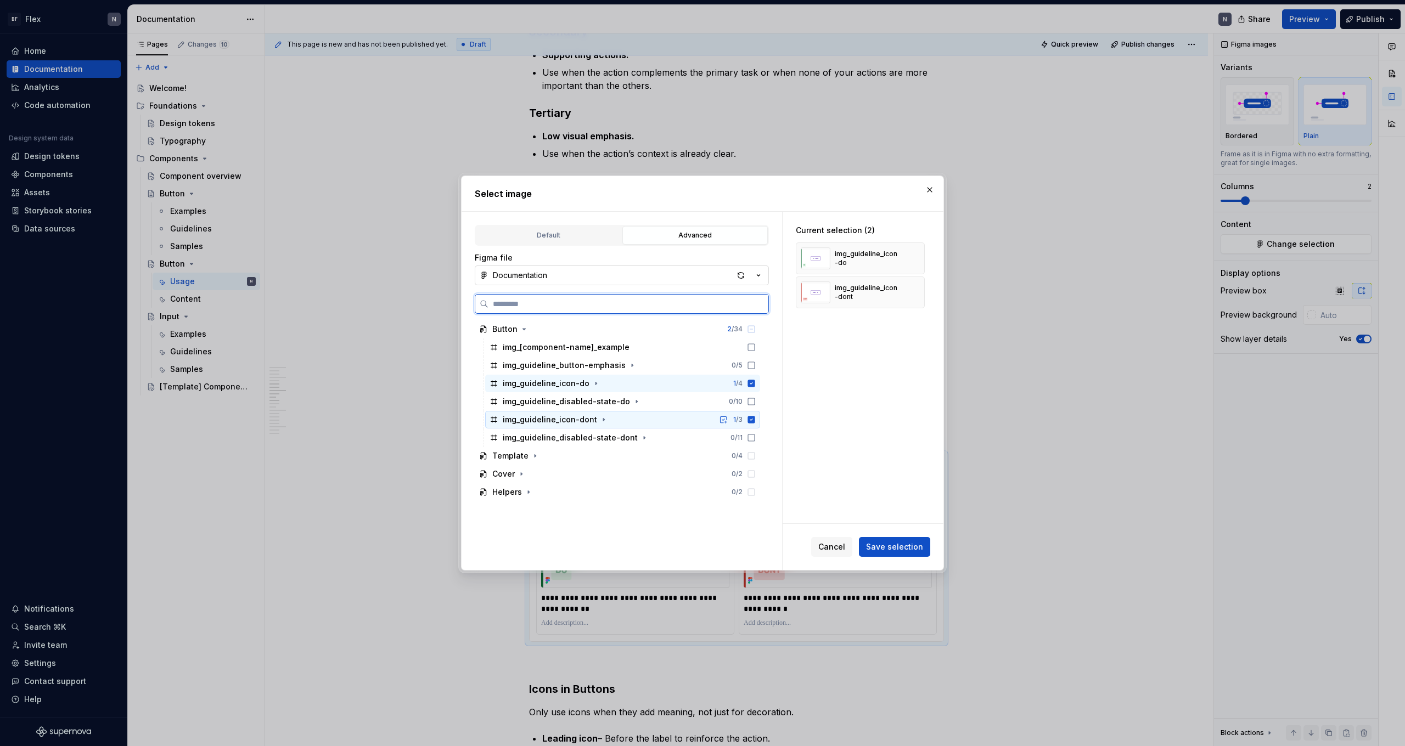
click at [755, 418] on icon at bounding box center [751, 419] width 7 height 7
click at [755, 386] on icon at bounding box center [751, 383] width 7 height 7
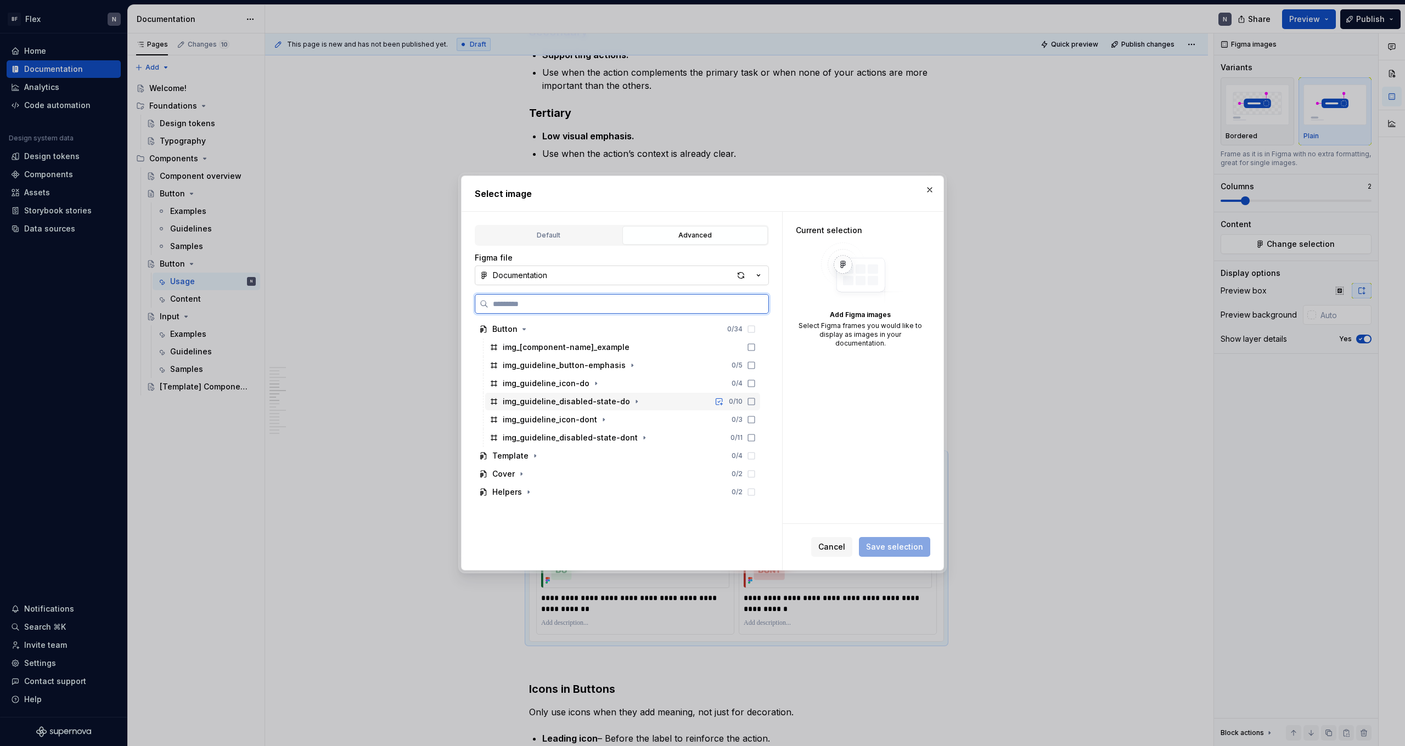
click at [756, 403] on icon at bounding box center [751, 401] width 9 height 9
click at [756, 438] on icon at bounding box center [751, 437] width 9 height 9
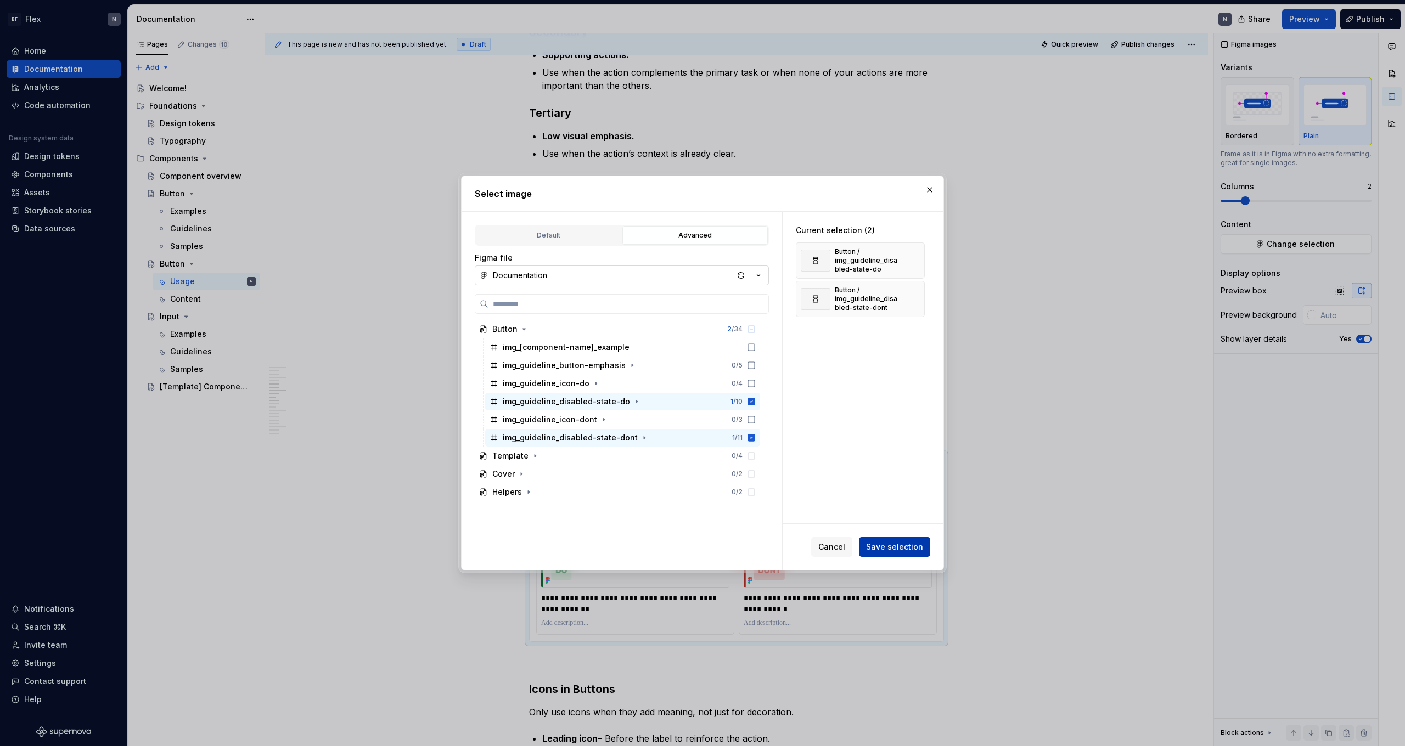
click at [806, 460] on span "Save selection" at bounding box center [894, 547] width 57 height 11
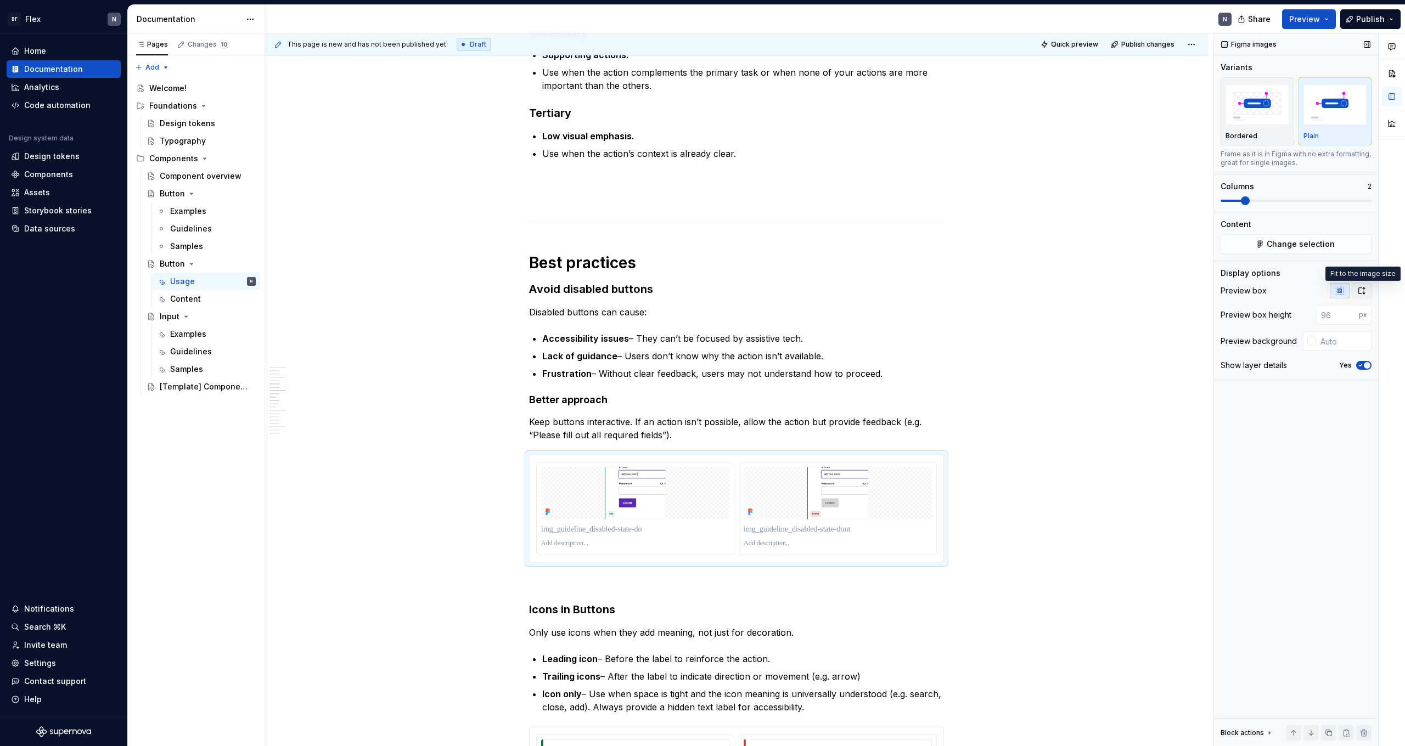
click at [806, 290] on button "button" at bounding box center [1362, 290] width 20 height 15
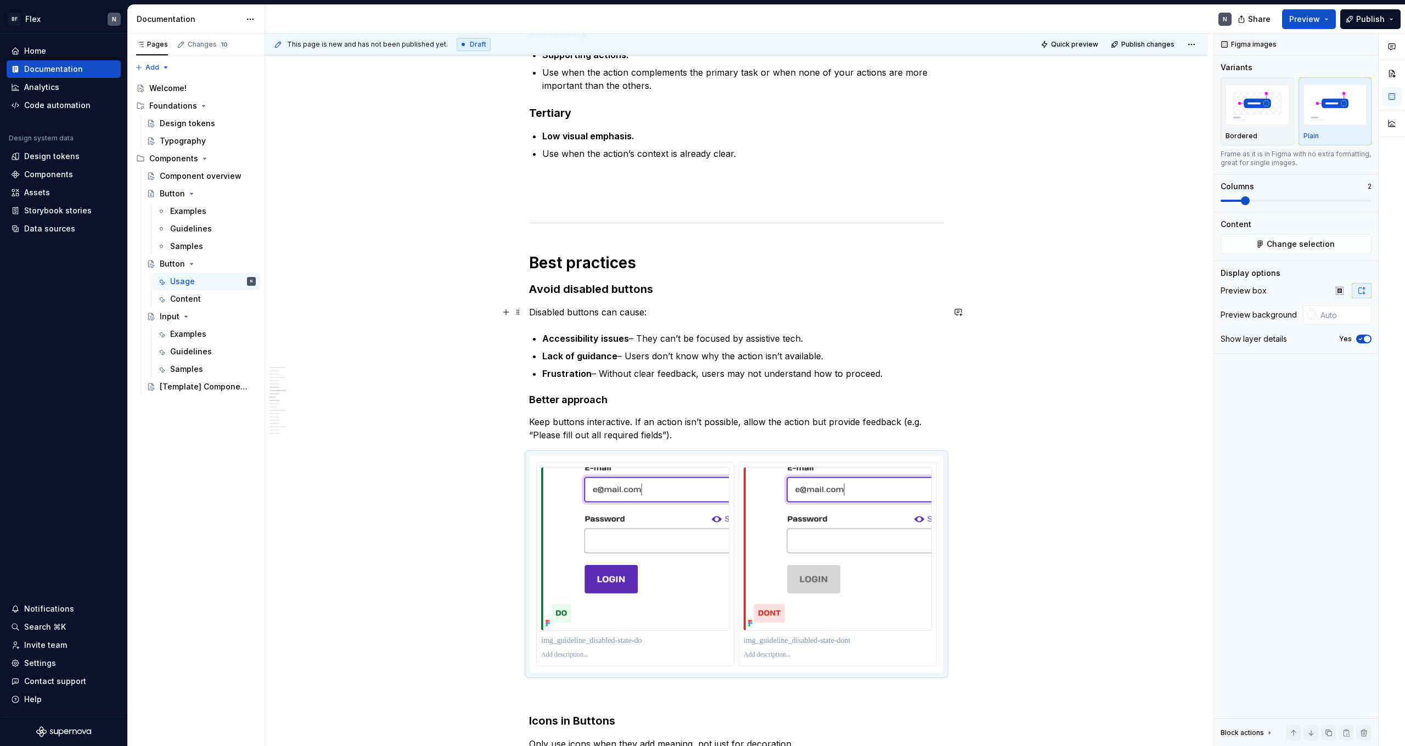
scroll to position [806, 0]
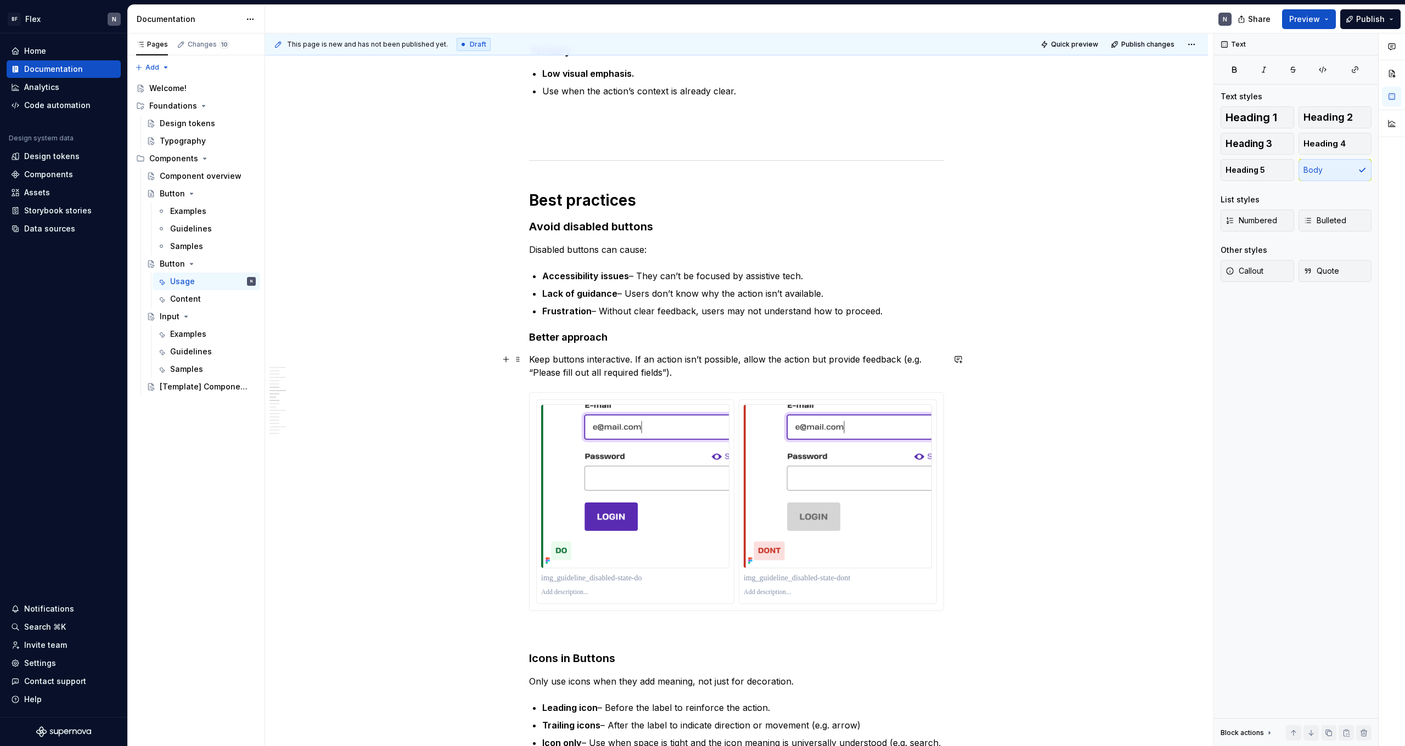
drag, startPoint x: 654, startPoint y: 365, endPoint x: 648, endPoint y: 391, distance: 27.0
click at [652, 367] on p "Keep buttons interactive. If an action isn’t possible, allow the action but pro…" at bounding box center [736, 366] width 415 height 26
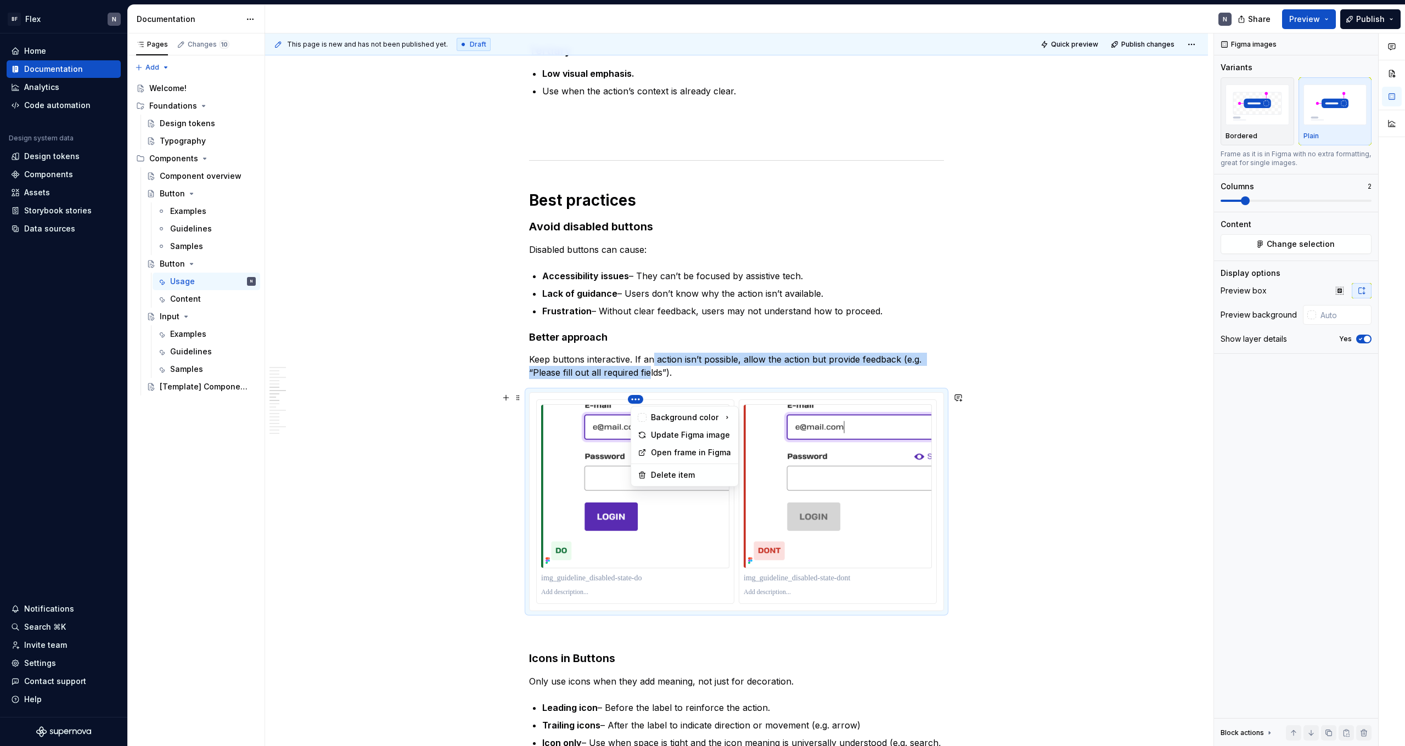
click at [645, 402] on html "BF Flex N Home Documentation Analytics Code automation Design system data Desig…" at bounding box center [702, 373] width 1405 height 746
click at [670, 437] on div "Update Figma image" at bounding box center [691, 435] width 81 height 11
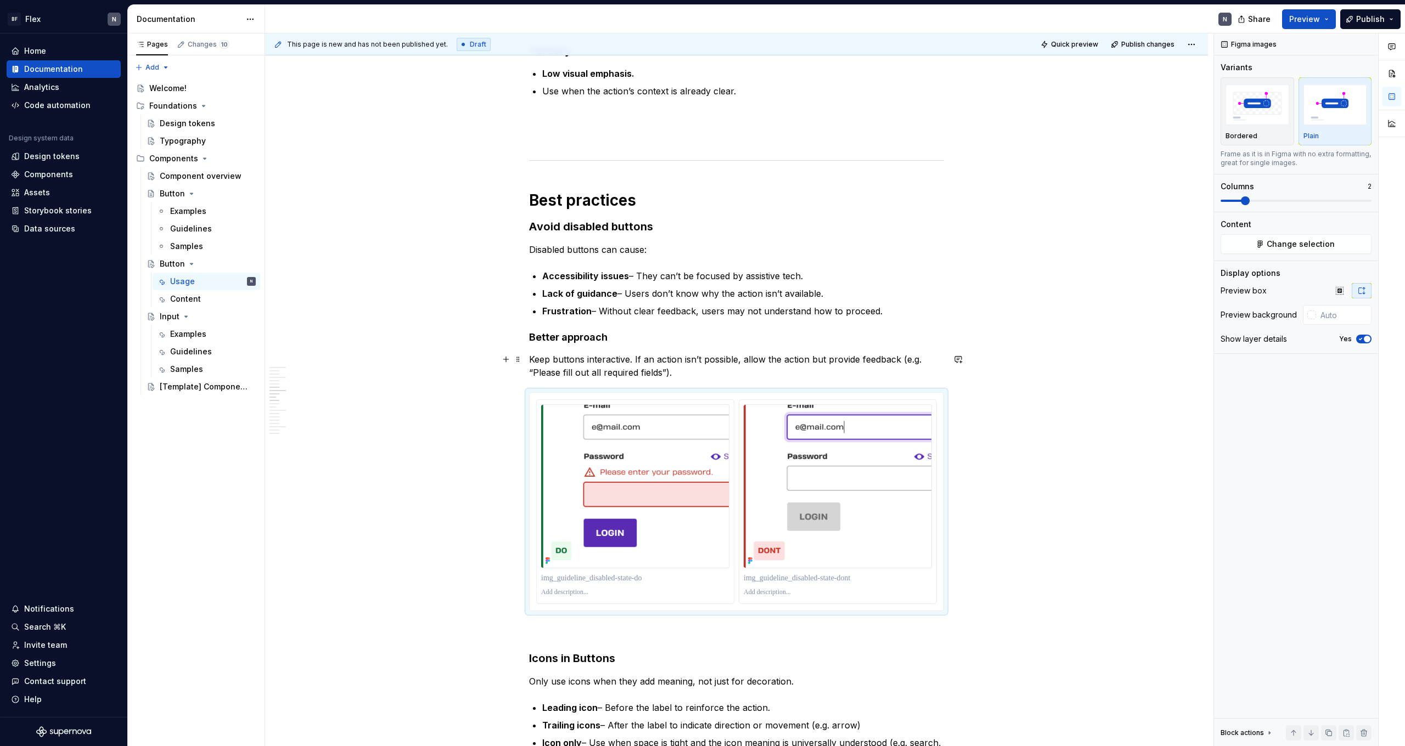
drag, startPoint x: 577, startPoint y: 371, endPoint x: 572, endPoint y: 375, distance: 6.4
click at [577, 371] on p "Keep buttons interactive. If an action isn’t possible, allow the action but pro…" at bounding box center [736, 366] width 415 height 26
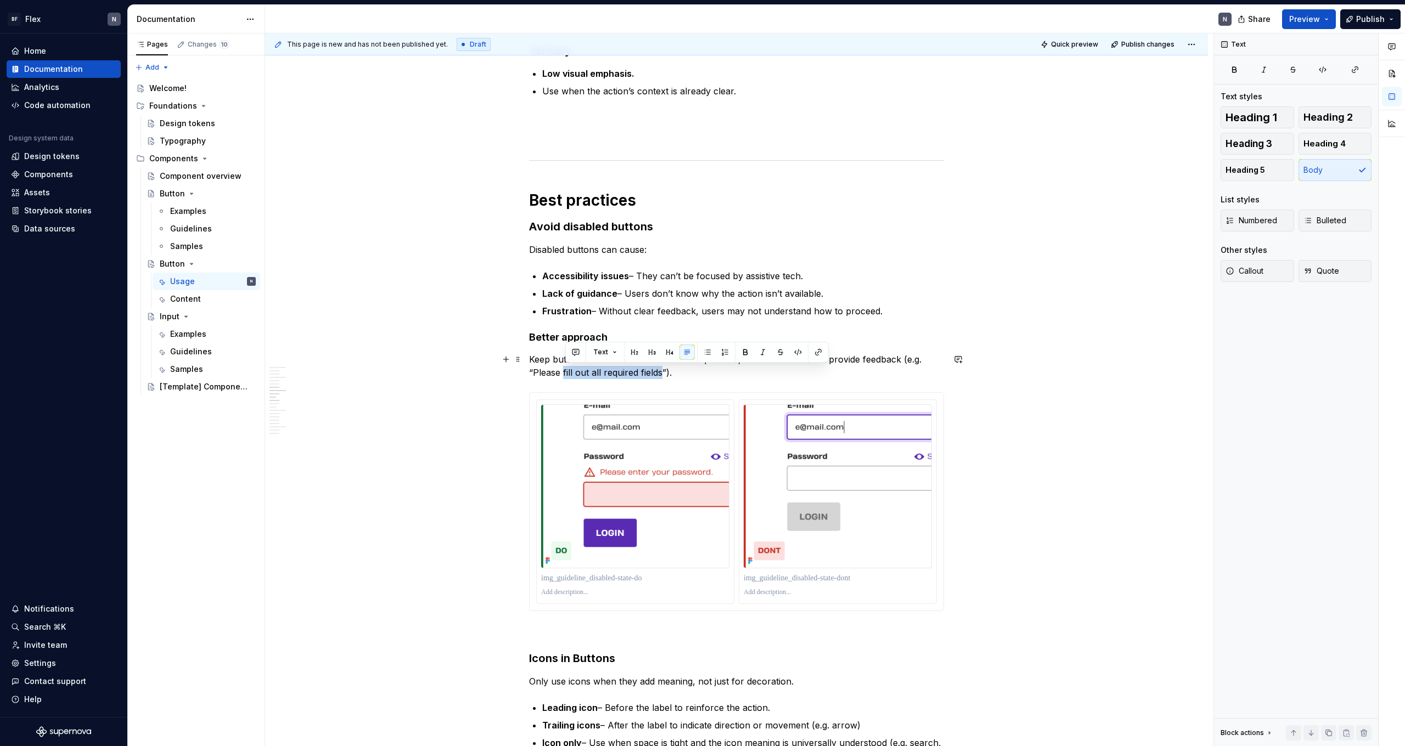
drag, startPoint x: 566, startPoint y: 374, endPoint x: 667, endPoint y: 381, distance: 101.8
click at [665, 371] on p "Keep buttons interactive. If an action isn’t possible, allow the action but pro…" at bounding box center [736, 366] width 415 height 26
click at [732, 365] on p "Keep buttons interactive. If an action isn’t possible, allow the action but pro…" at bounding box center [736, 366] width 415 height 26
click at [725, 376] on p "Keep buttons interactive. If an action isn’t possible, allow the action but pro…" at bounding box center [736, 366] width 415 height 26
click at [806, 47] on span "Quick preview" at bounding box center [1074, 44] width 47 height 9
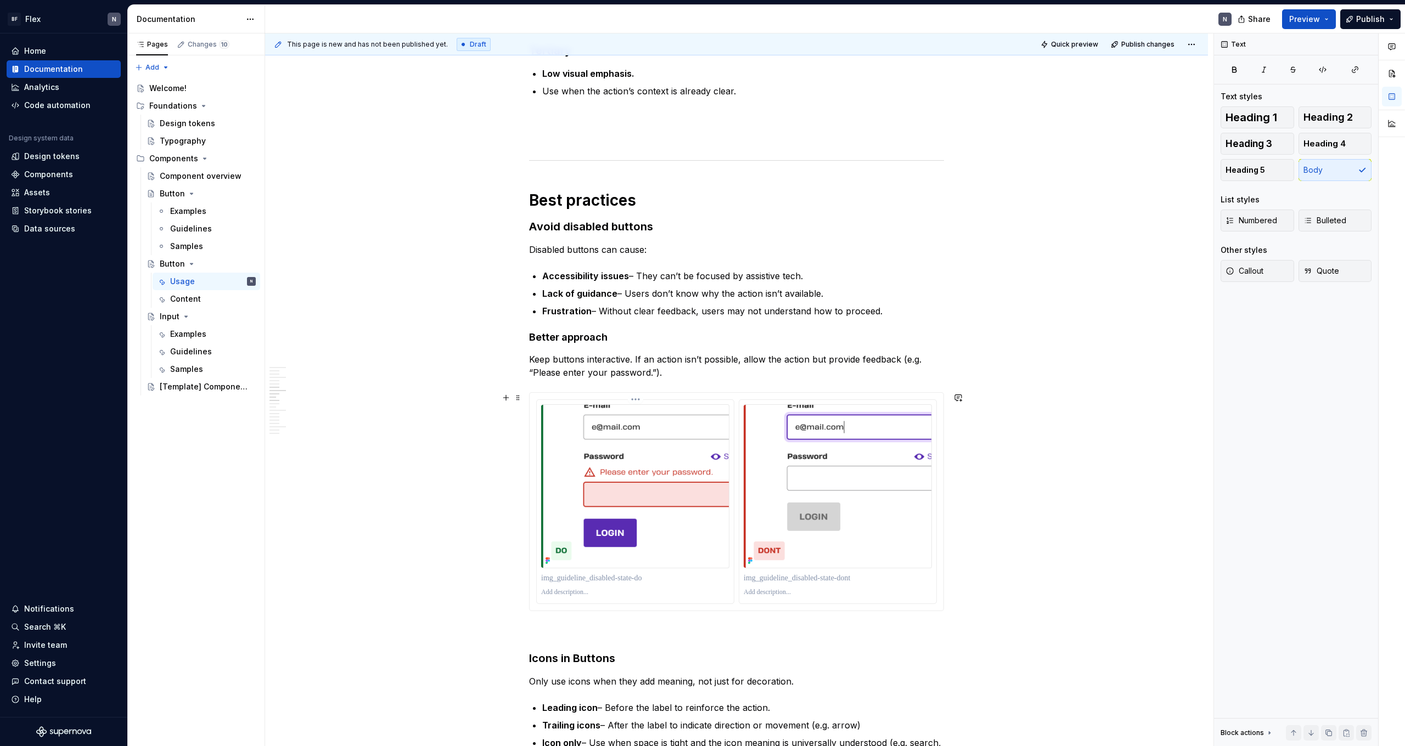
click at [634, 402] on html "BF Flex N Home Documentation Analytics Code automation Design system data Desig…" at bounding box center [702, 373] width 1405 height 746
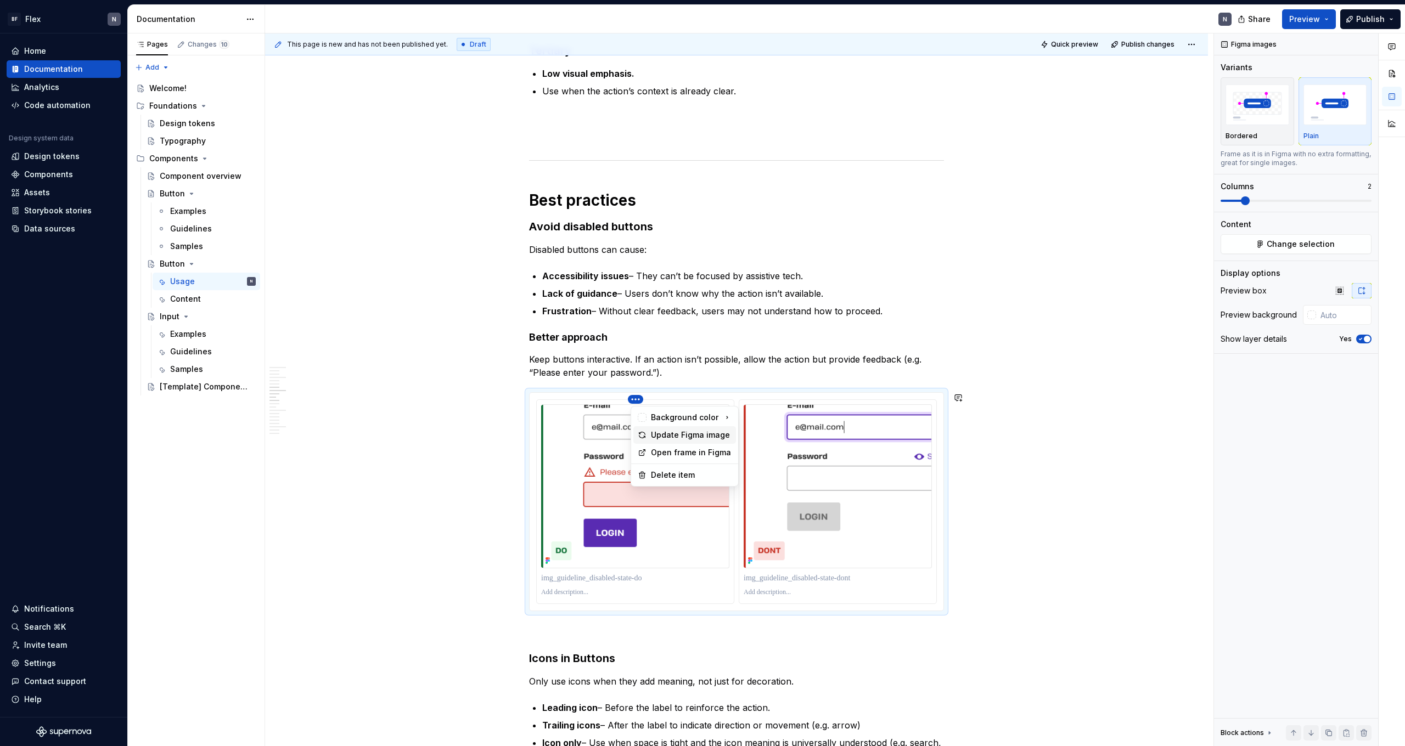
click at [664, 436] on div "Update Figma image" at bounding box center [691, 435] width 81 height 11
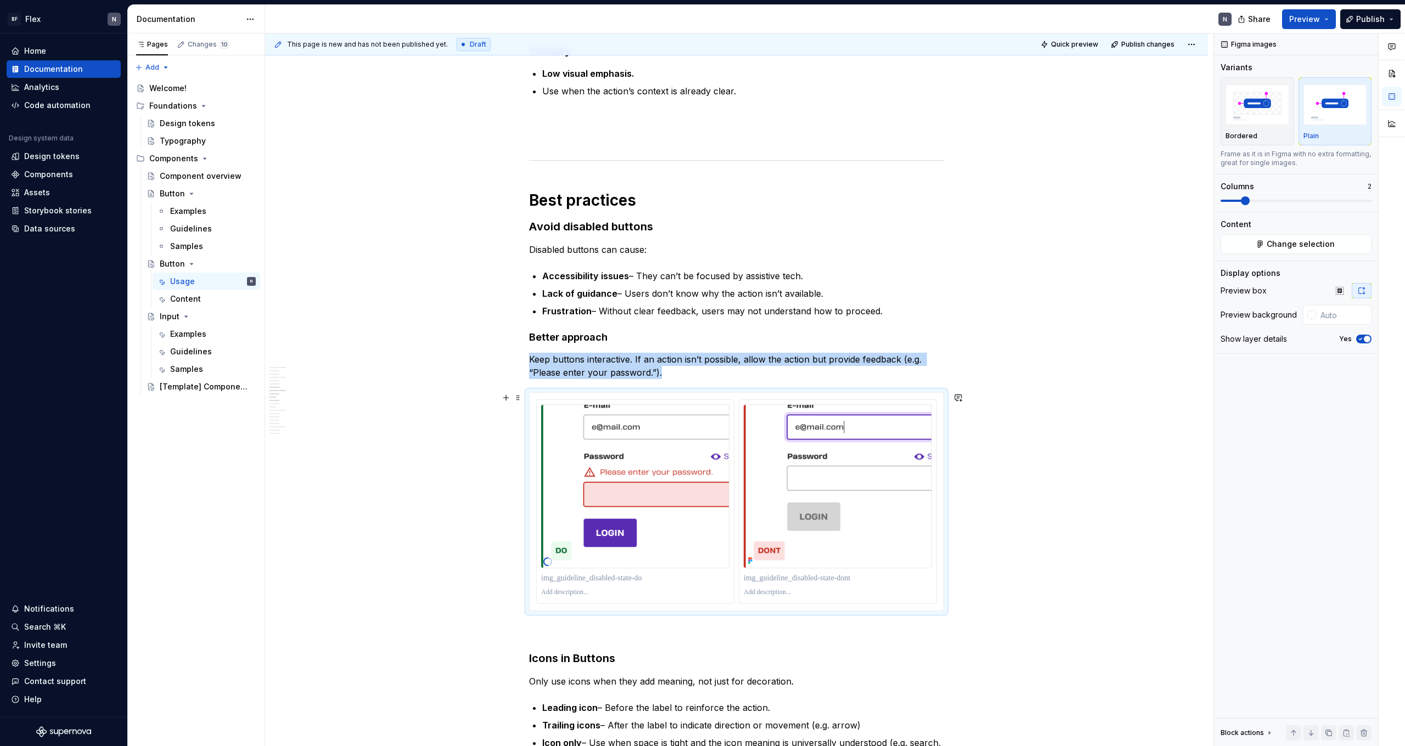
click at [806, 398] on div at bounding box center [737, 502] width 414 height 218
click at [806, 396] on html "BF Flex N Home Documentation Analytics Code automation Design system data Desig…" at bounding box center [702, 373] width 1405 height 746
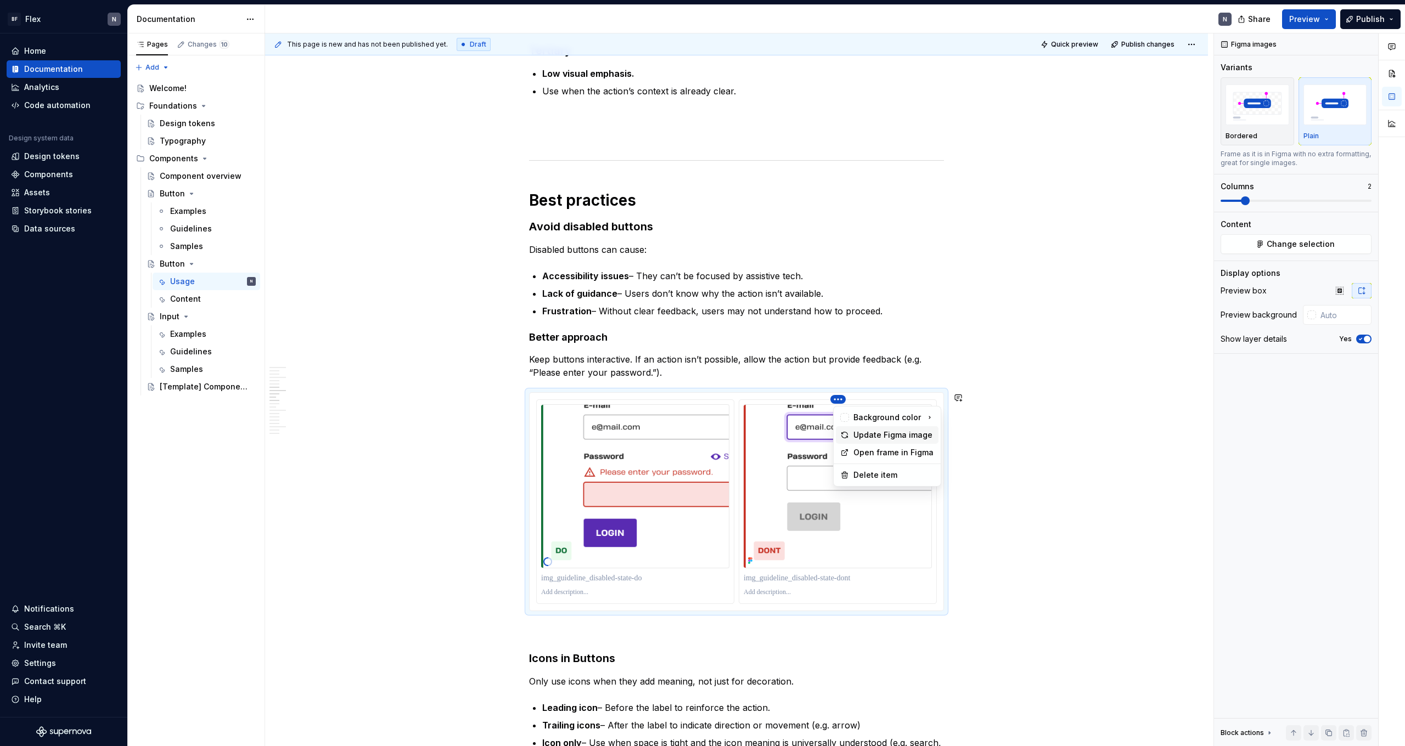
click at [806, 435] on div "Update Figma image" at bounding box center [893, 435] width 81 height 11
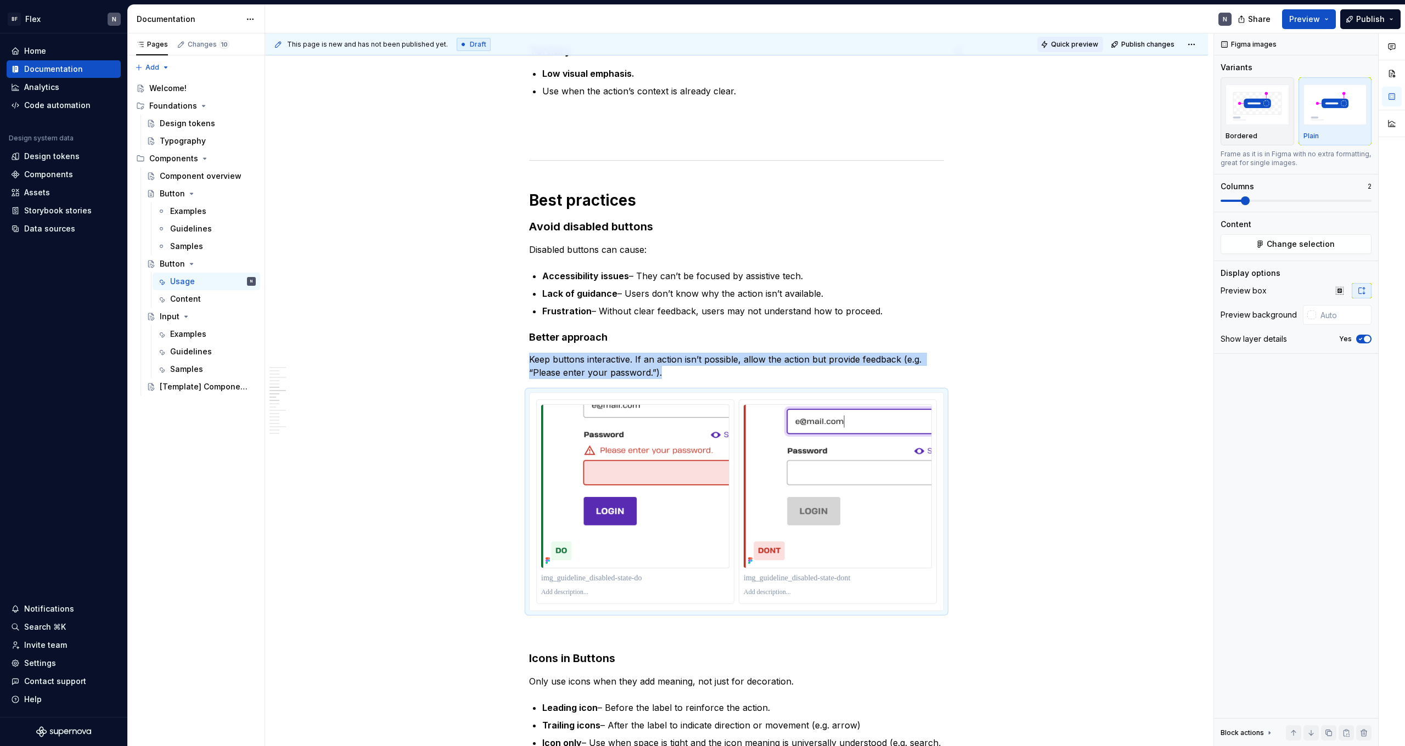
click at [806, 49] on button "Quick preview" at bounding box center [1070, 44] width 66 height 15
click at [639, 401] on html "BF Flex N Home Documentation Analytics Code automation Design system data Desig…" at bounding box center [702, 373] width 1405 height 746
click at [657, 432] on div "Update Figma image" at bounding box center [691, 435] width 81 height 11
click at [806, 401] on html "BF Flex N Home Documentation Analytics Code automation Design system data Desig…" at bounding box center [702, 373] width 1405 height 746
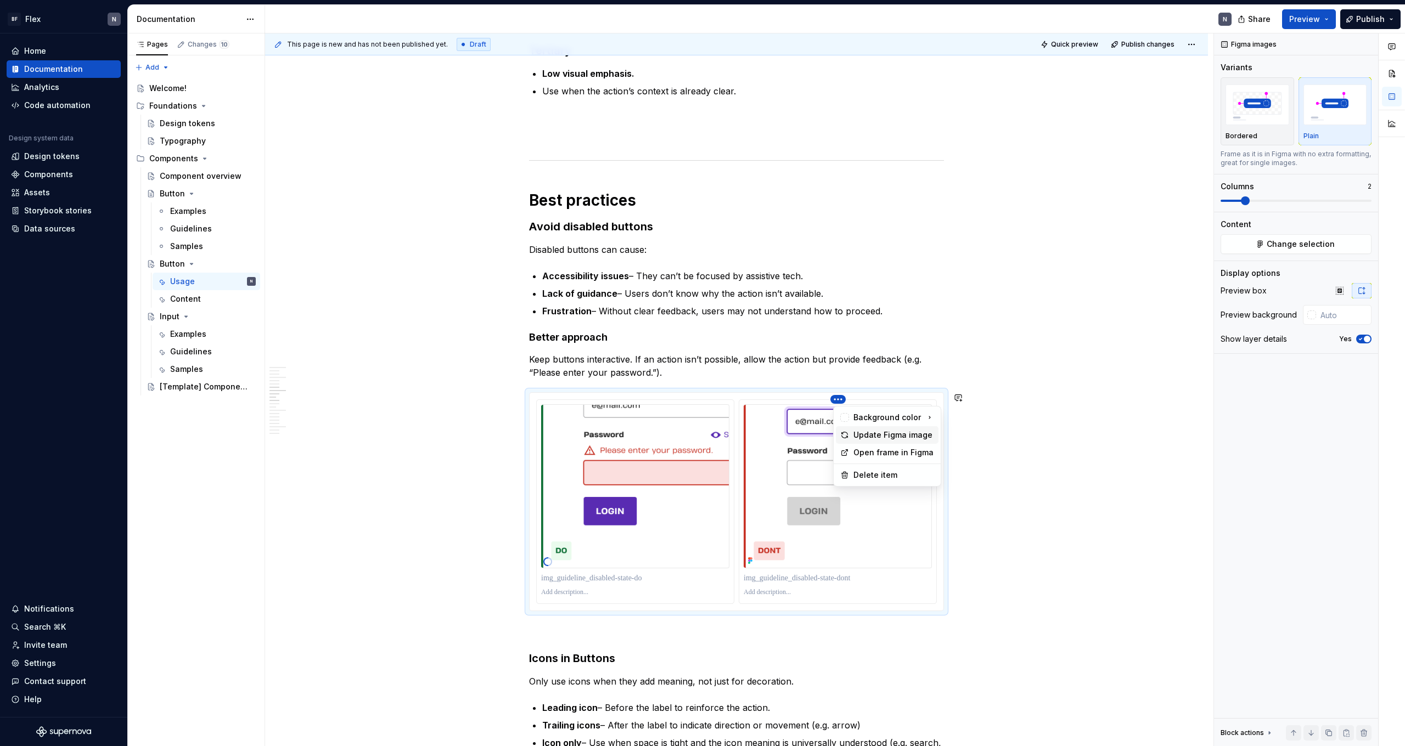
click at [806, 430] on div "Update Figma image" at bounding box center [887, 435] width 103 height 18
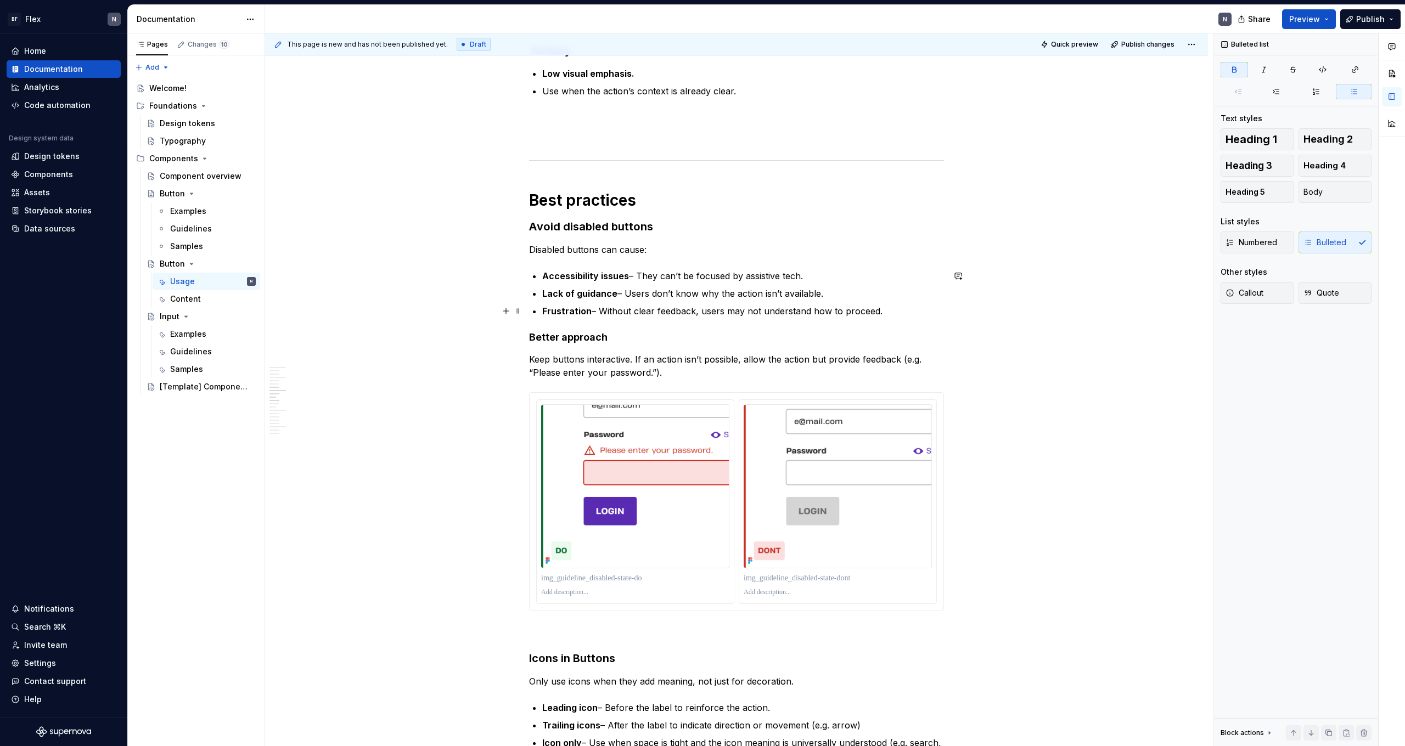
drag, startPoint x: 917, startPoint y: 305, endPoint x: 785, endPoint y: 406, distance: 166.7
click at [806, 305] on p "Frustration – Without clear feedback, users may not understand how to proceed." at bounding box center [743, 311] width 402 height 13
click at [793, 424] on img at bounding box center [838, 486] width 188 height 164
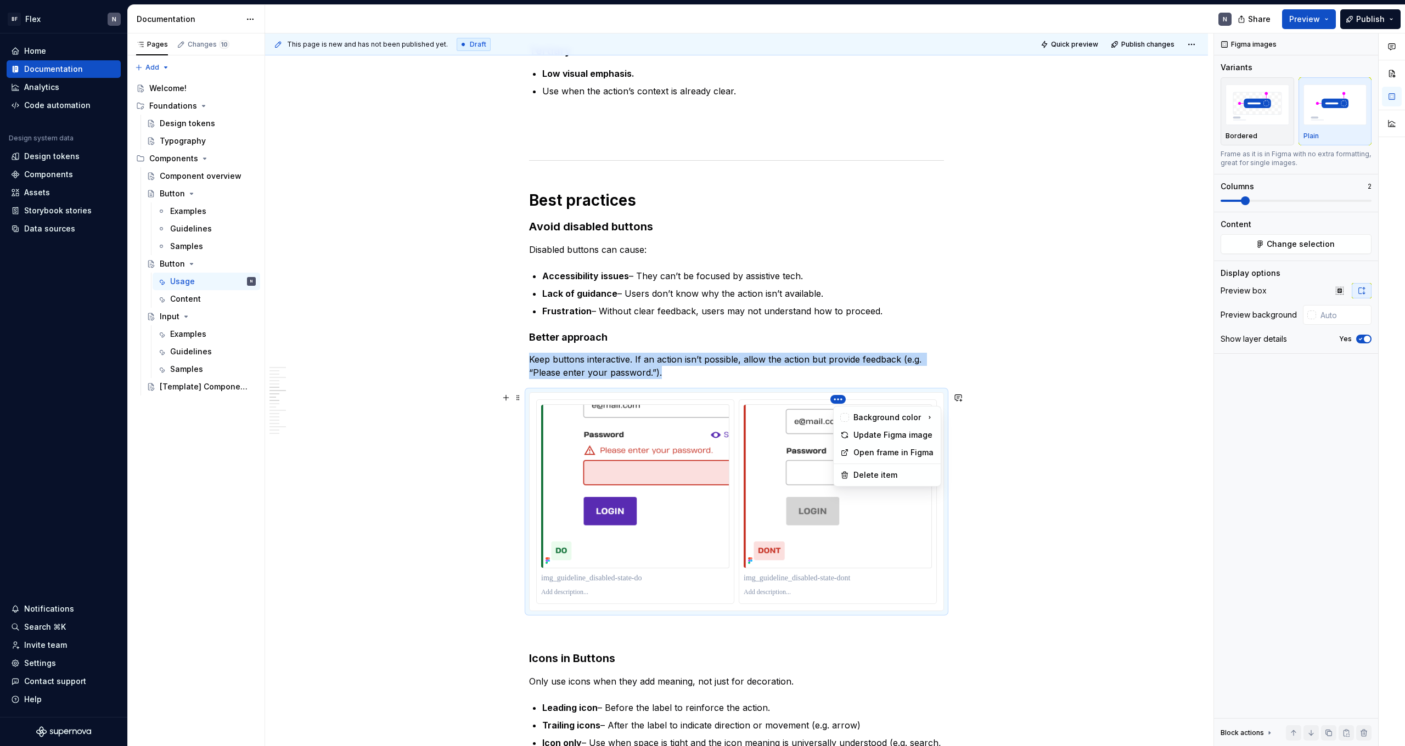
click at [806, 398] on html "BF Flex N Home Documentation Analytics Code automation Design system data Desig…" at bounding box center [702, 373] width 1405 height 746
click at [806, 433] on div "Update Figma image" at bounding box center [893, 435] width 81 height 11
click at [806, 235] on button "Change selection" at bounding box center [1295, 244] width 151 height 20
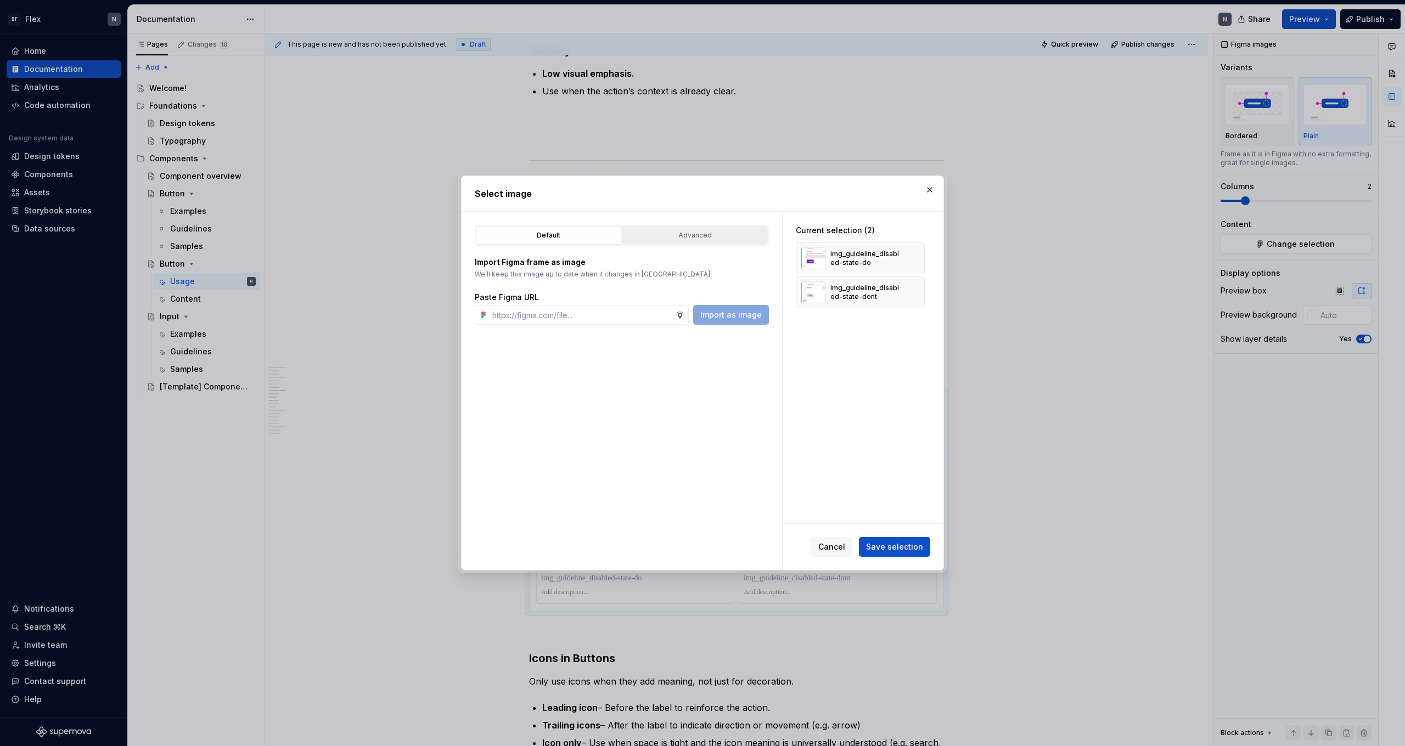
click at [671, 235] on div "Advanced" at bounding box center [695, 235] width 138 height 11
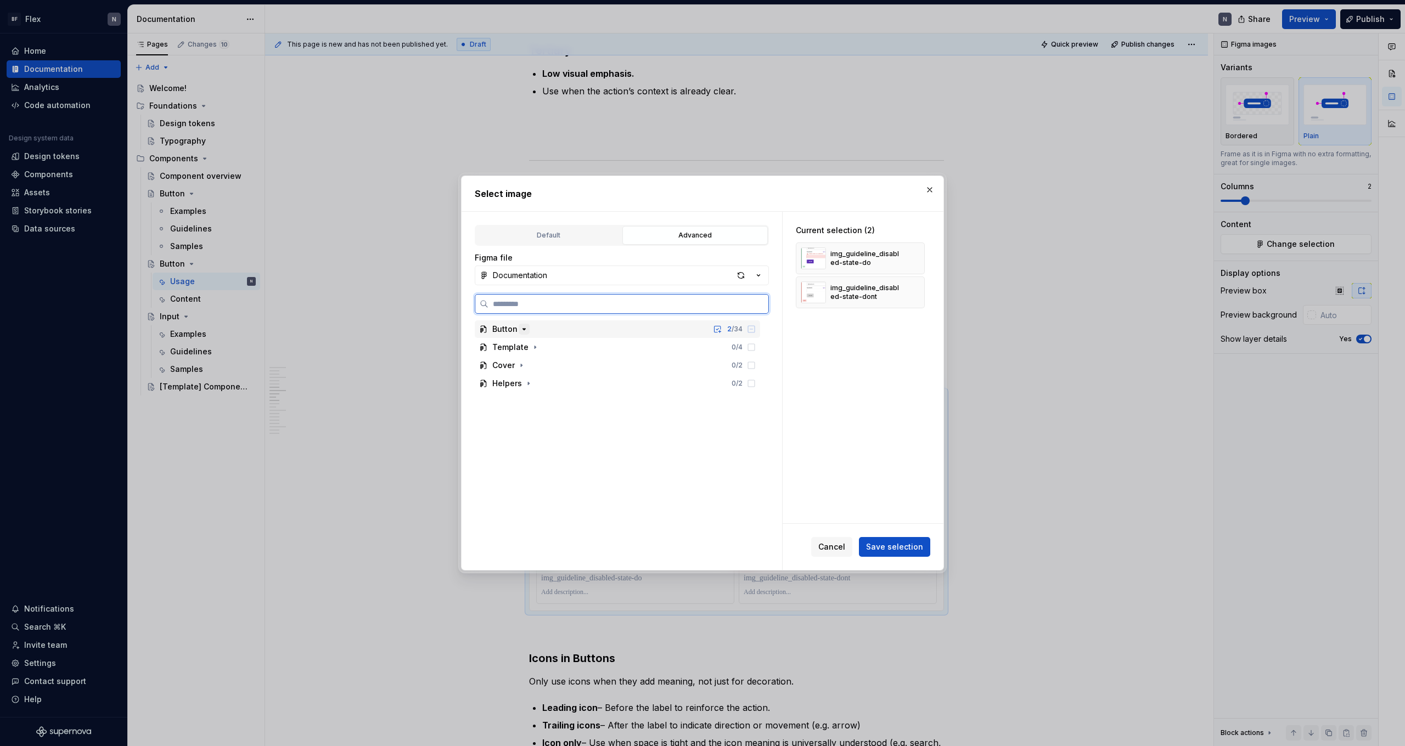
click at [527, 329] on icon "button" at bounding box center [524, 329] width 9 height 9
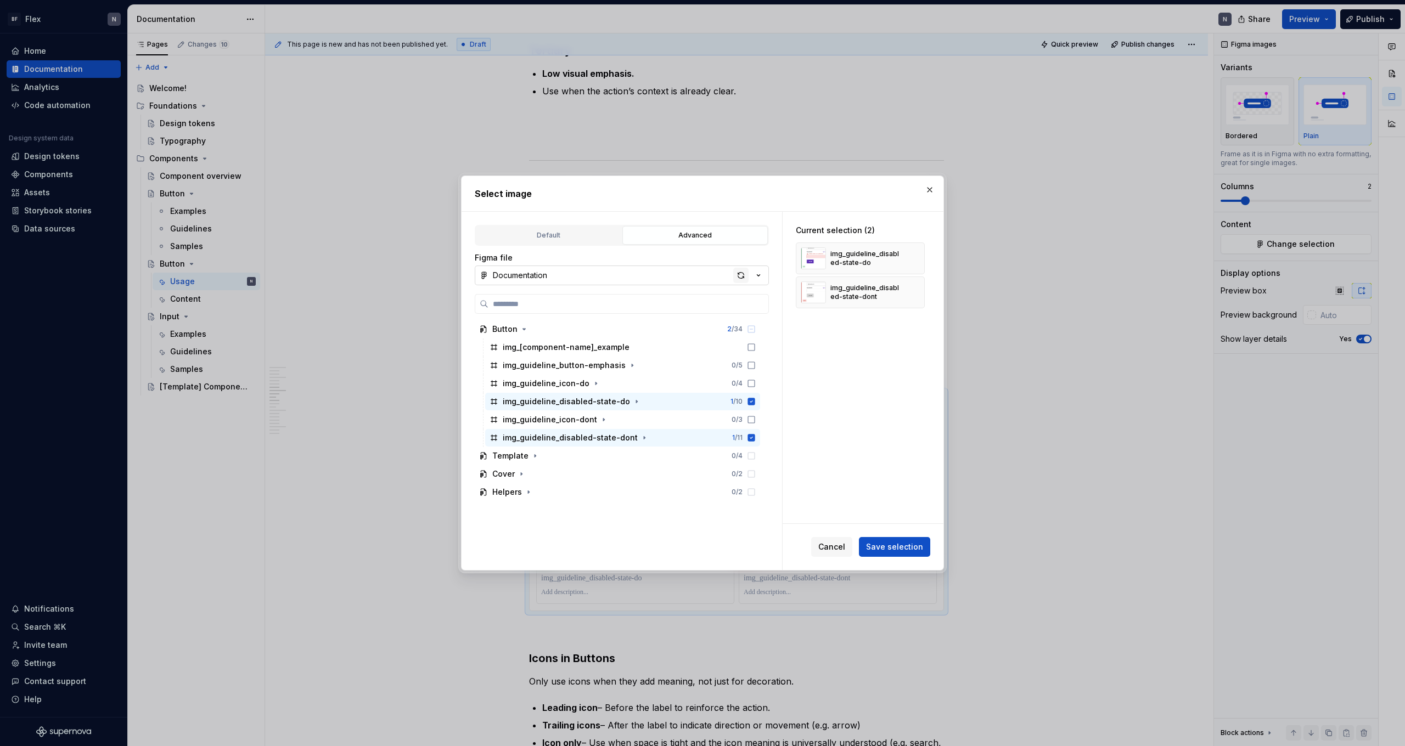
click at [735, 276] on div "button" at bounding box center [740, 275] width 15 height 15
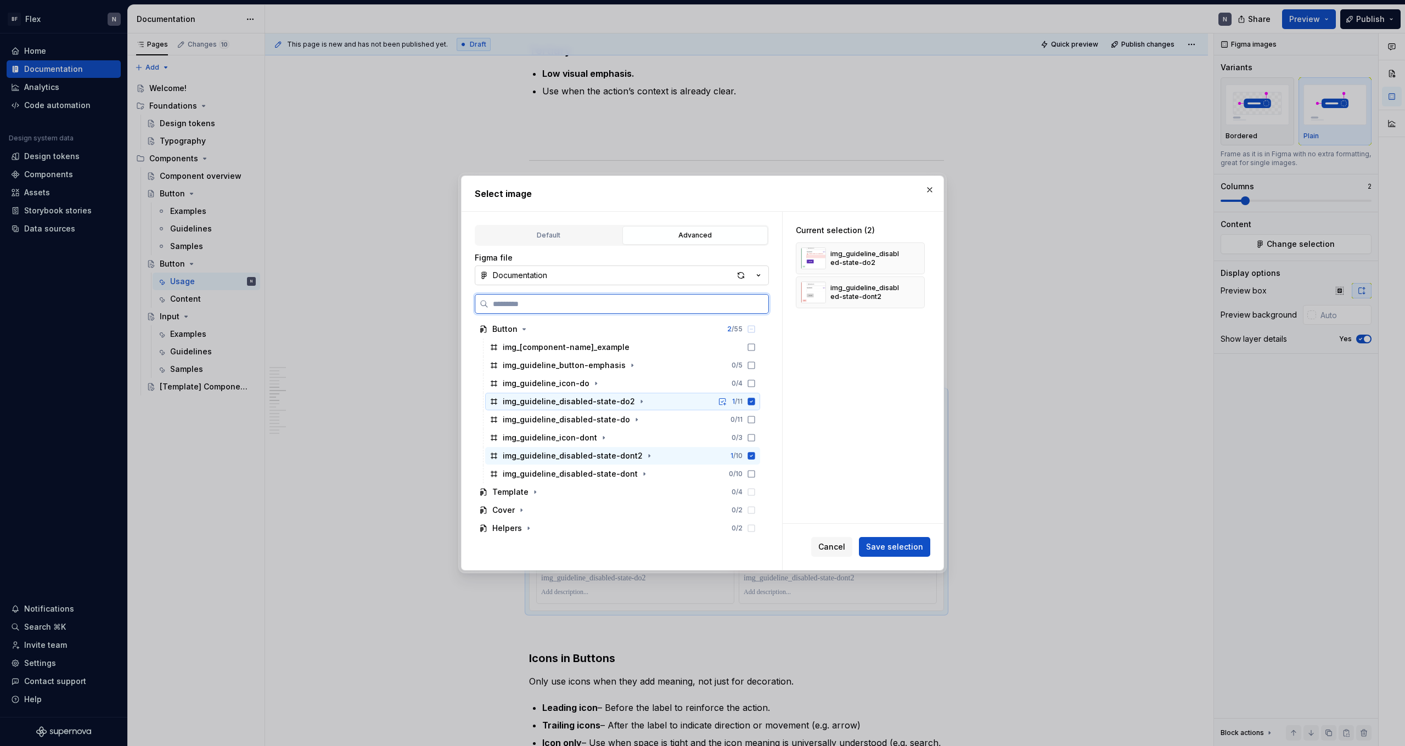
click at [756, 397] on icon at bounding box center [751, 401] width 9 height 9
click at [755, 456] on icon at bounding box center [751, 455] width 7 height 7
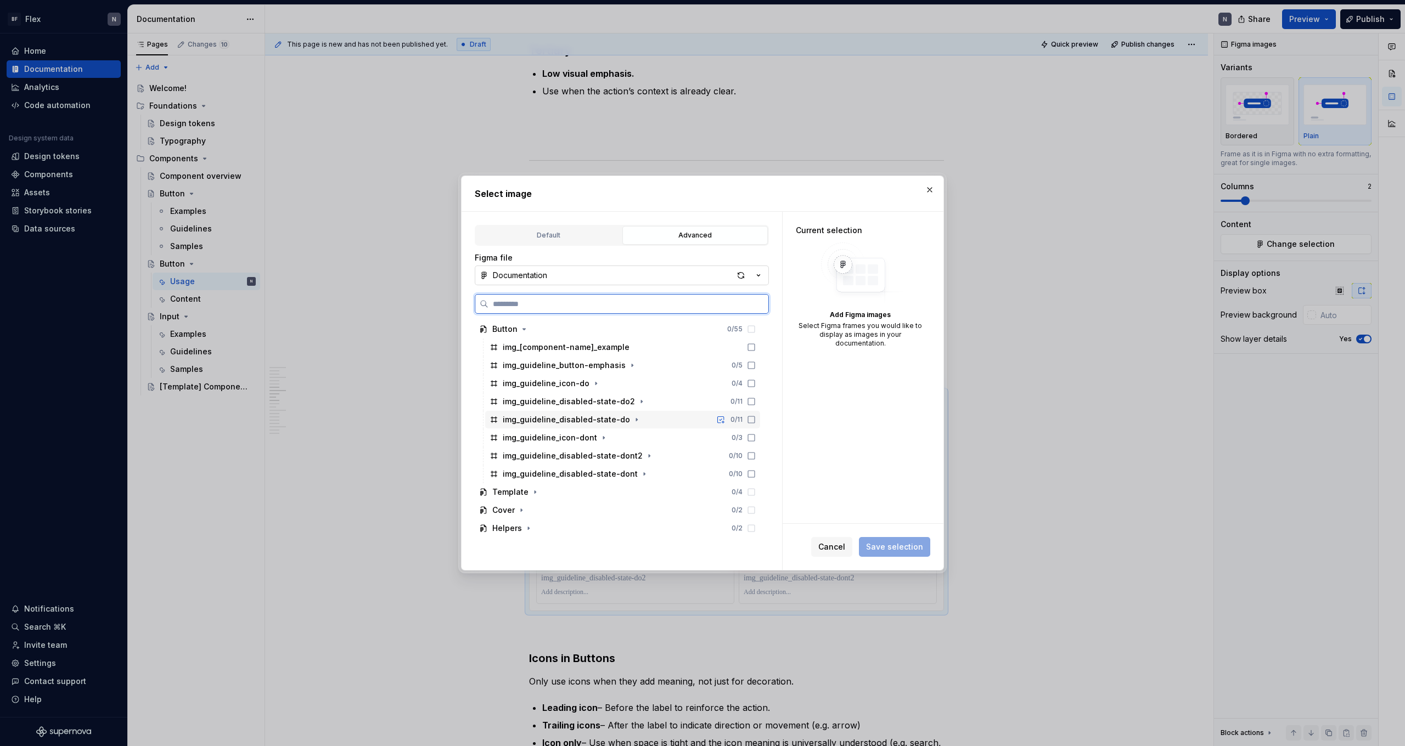
click at [756, 419] on icon at bounding box center [751, 419] width 9 height 9
click at [756, 460] on icon at bounding box center [751, 474] width 9 height 9
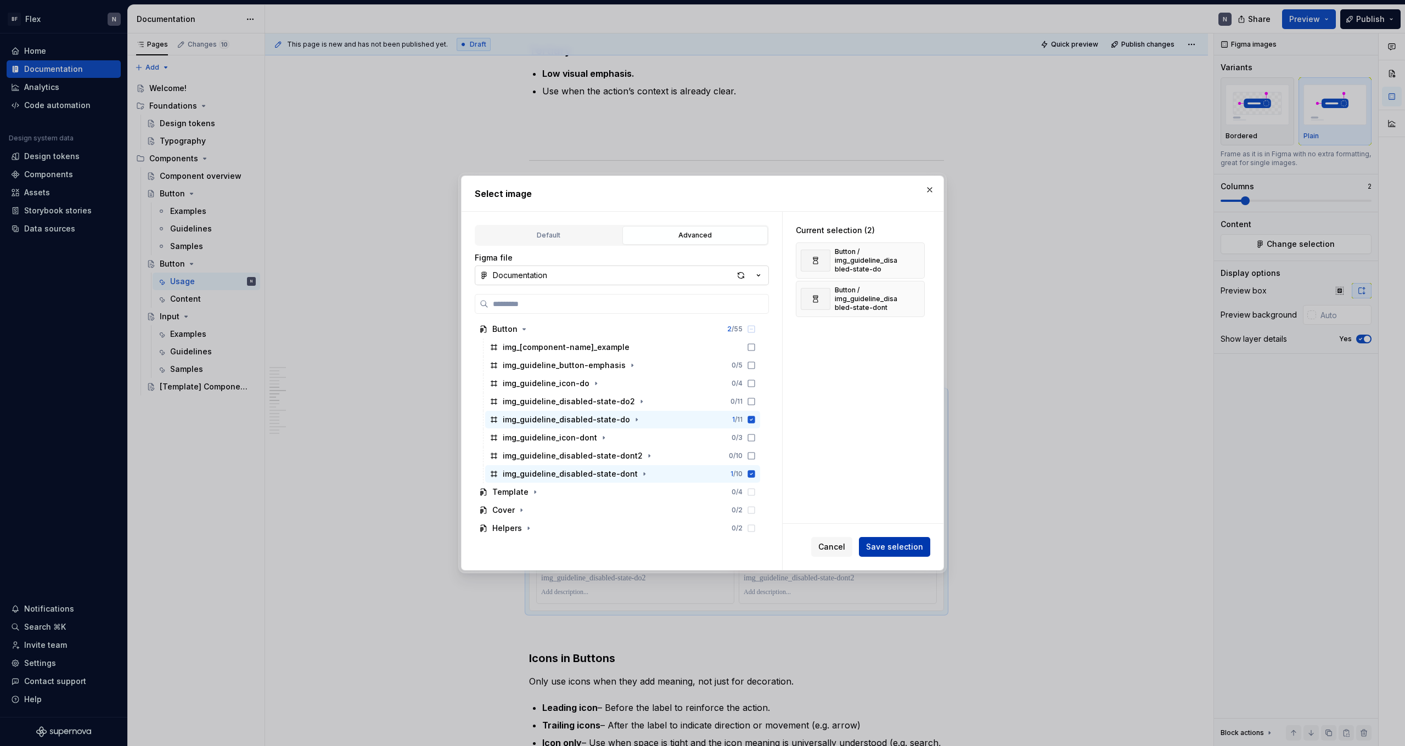
click at [806, 460] on span "Save selection" at bounding box center [894, 547] width 57 height 11
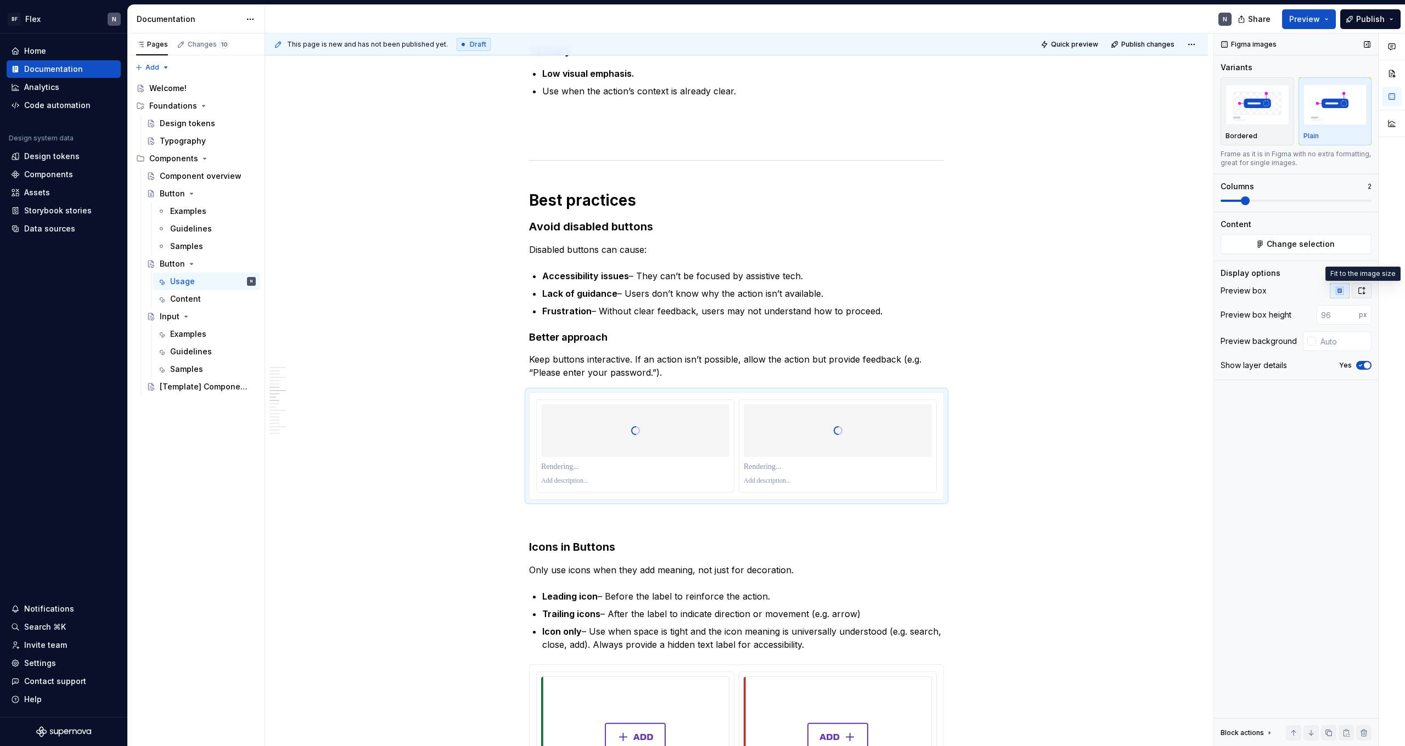
click at [806, 292] on button "button" at bounding box center [1362, 290] width 20 height 15
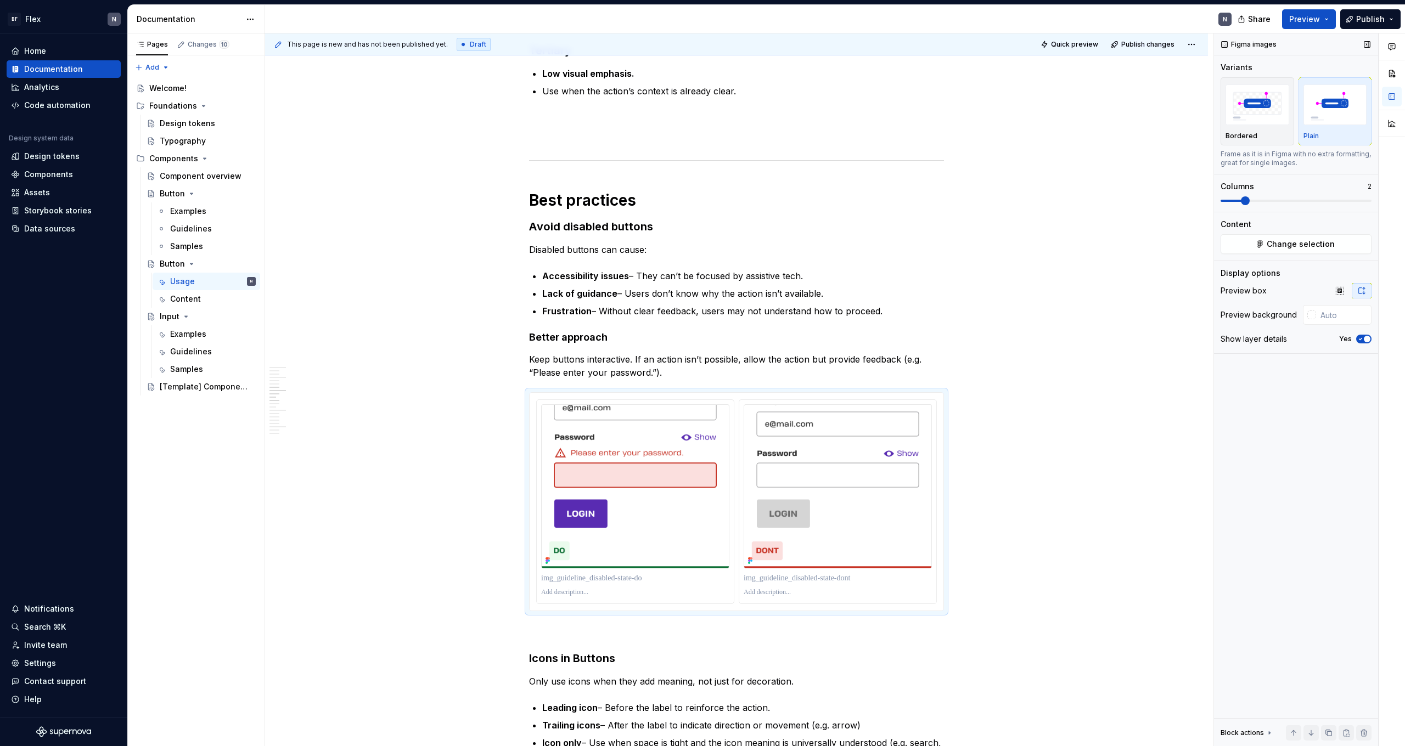
click at [806, 339] on icon "button" at bounding box center [1360, 339] width 9 height 7
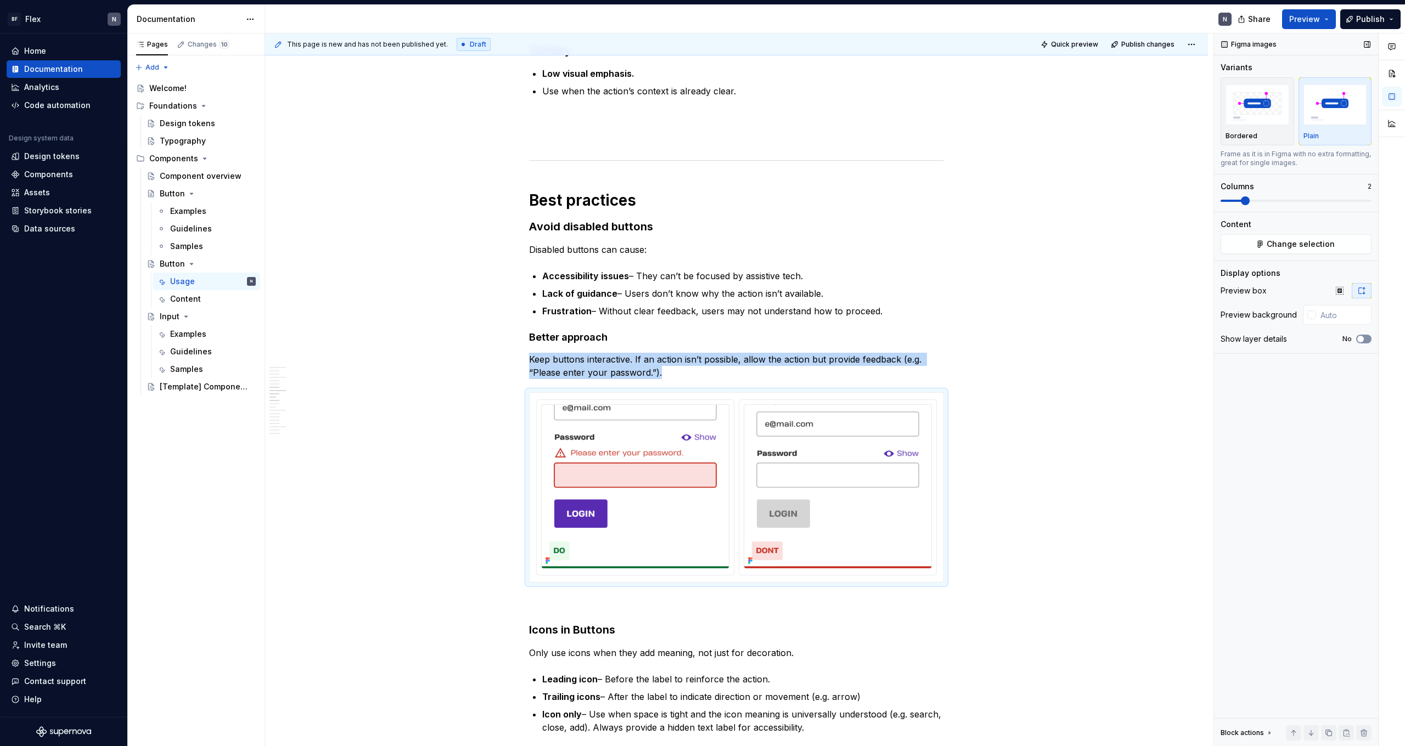
click at [806, 339] on span "button" at bounding box center [1360, 339] width 7 height 7
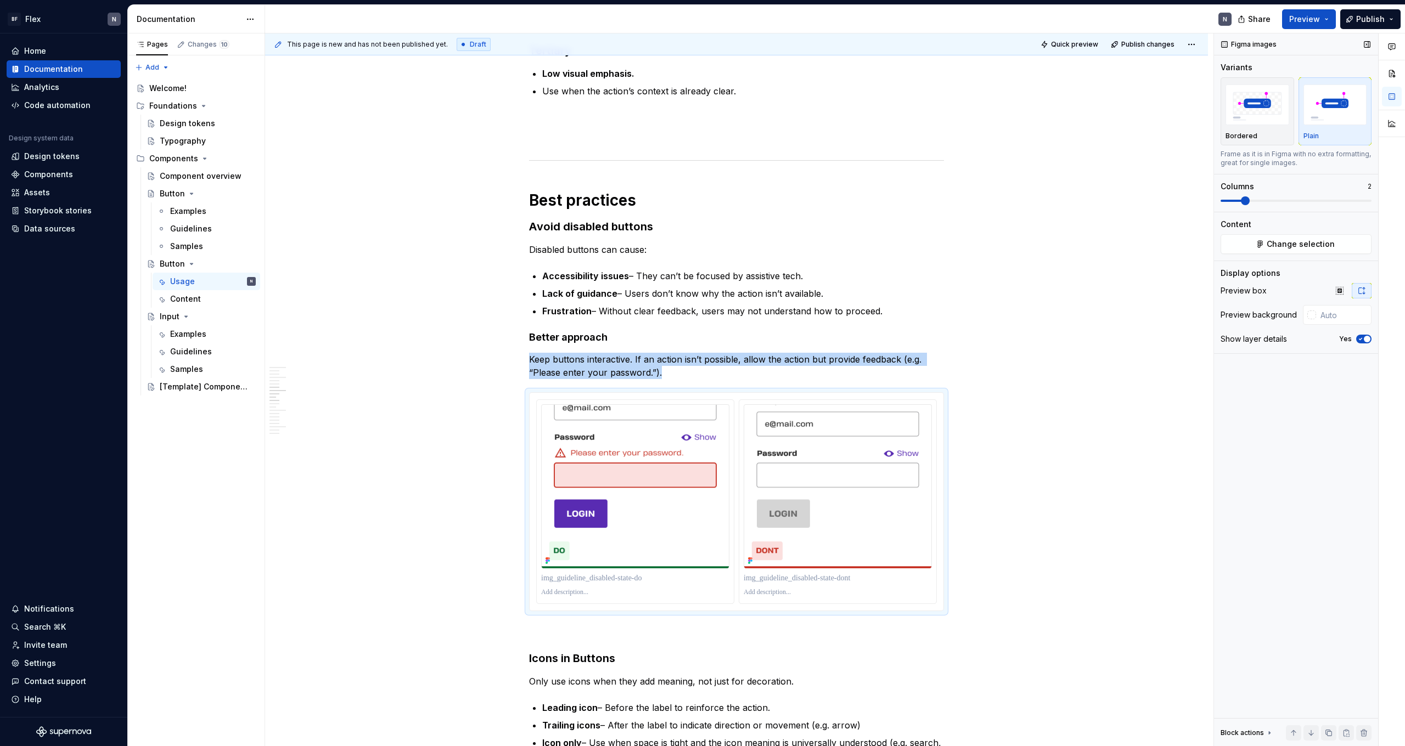
click at [806, 339] on icon "button" at bounding box center [1360, 339] width 9 height 7
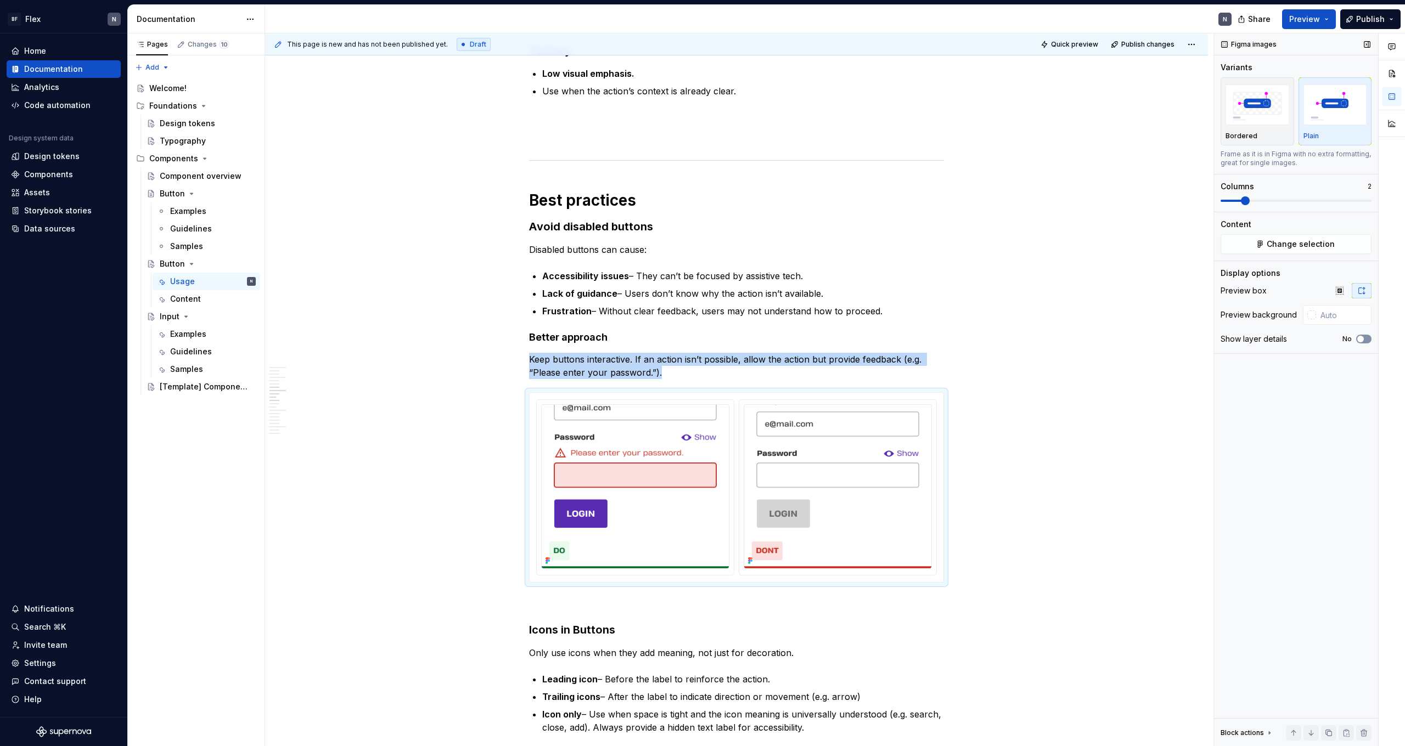
click at [806, 339] on span "button" at bounding box center [1360, 339] width 7 height 7
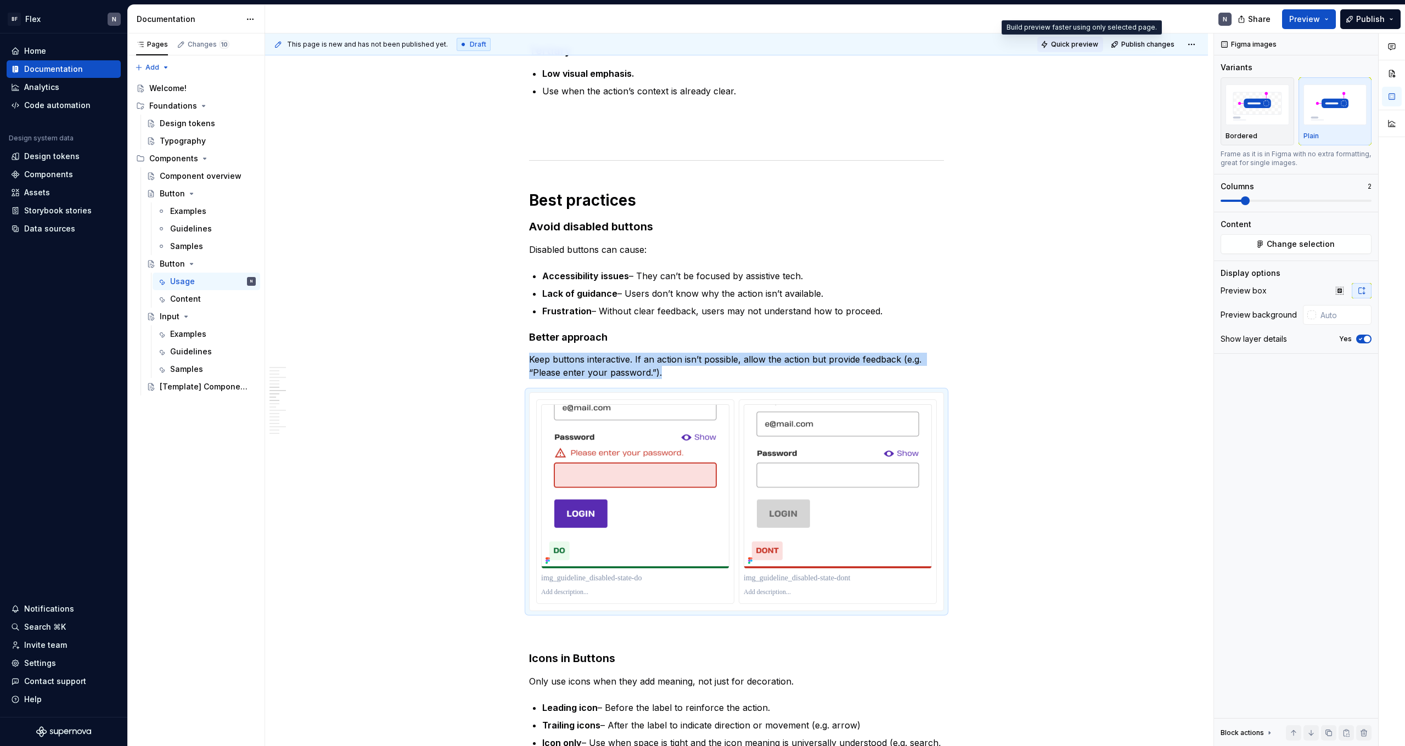
click at [806, 42] on span "Quick preview" at bounding box center [1074, 44] width 47 height 9
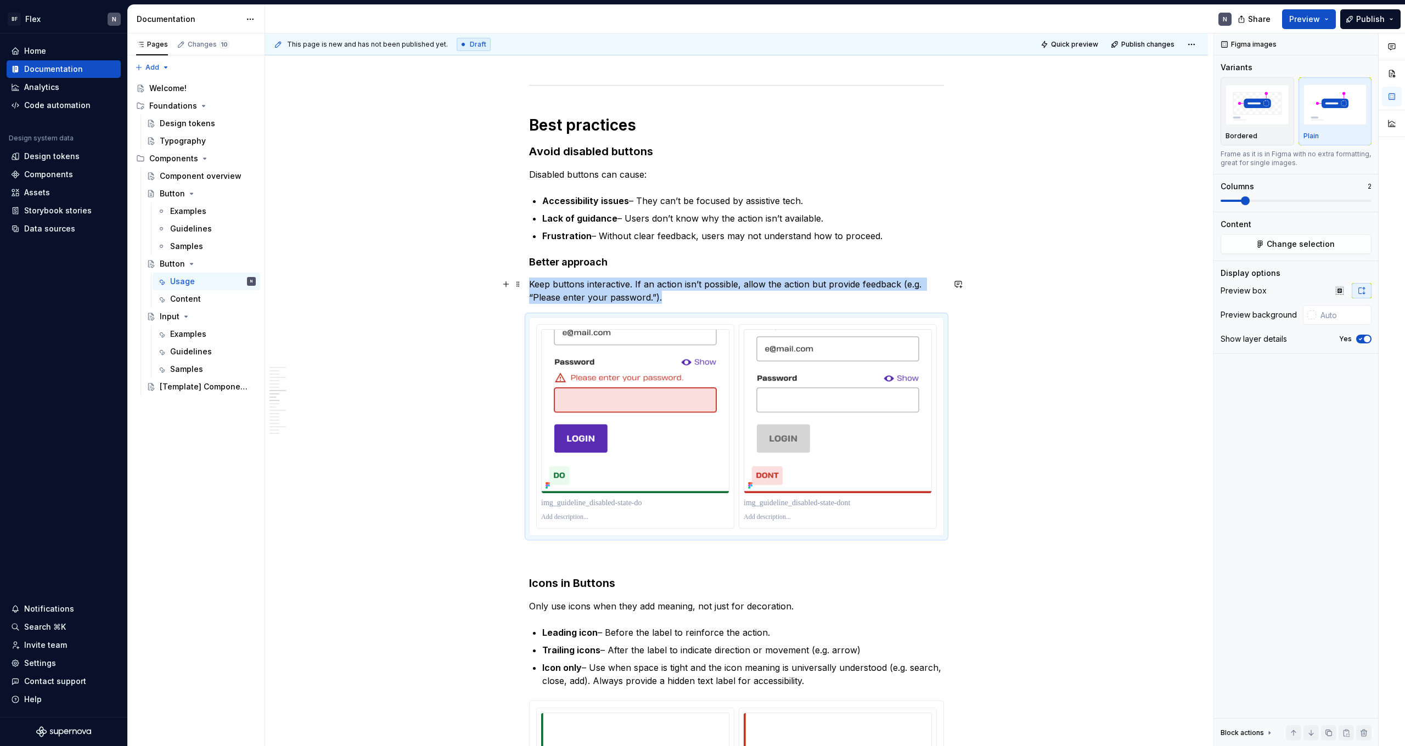
scroll to position [897, 0]
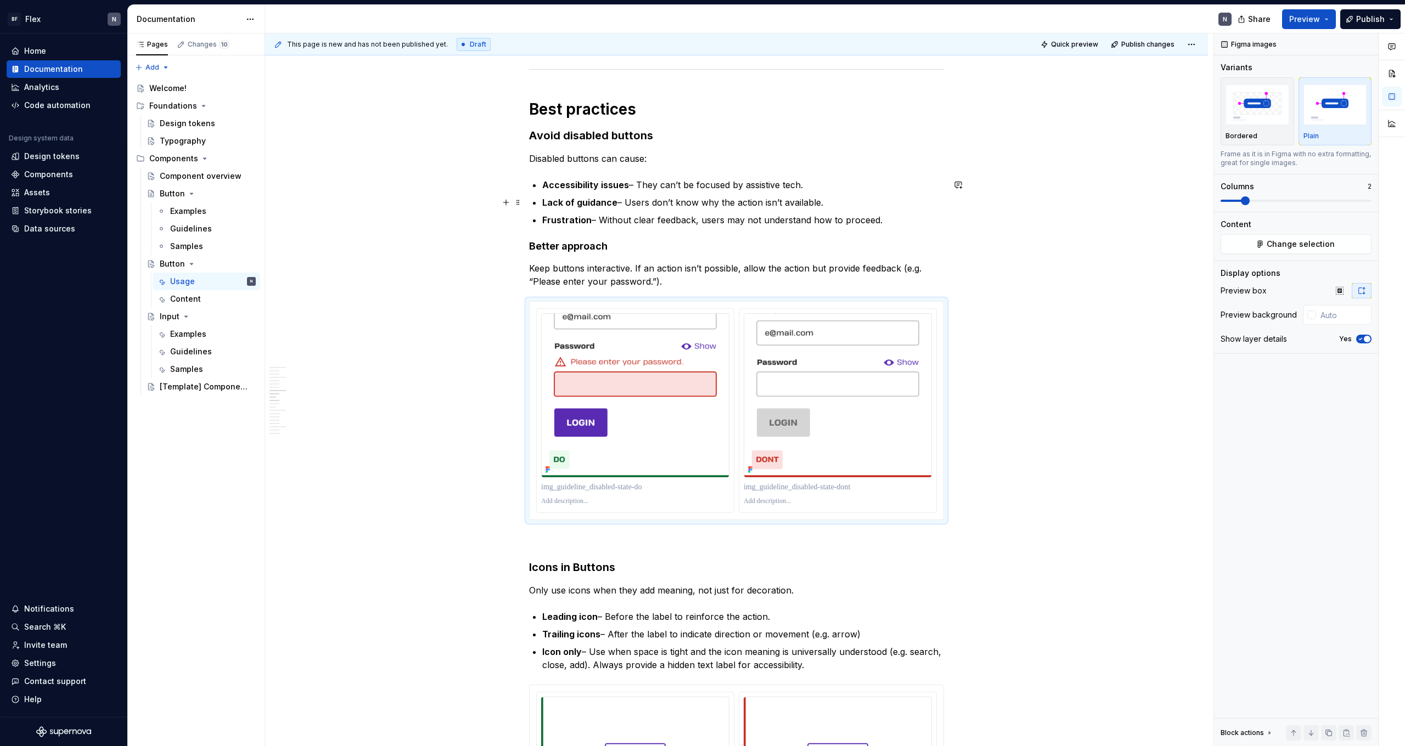
click at [776, 199] on p "Lack of guidance – Users don’t know why the action isn’t available." at bounding box center [743, 202] width 402 height 13
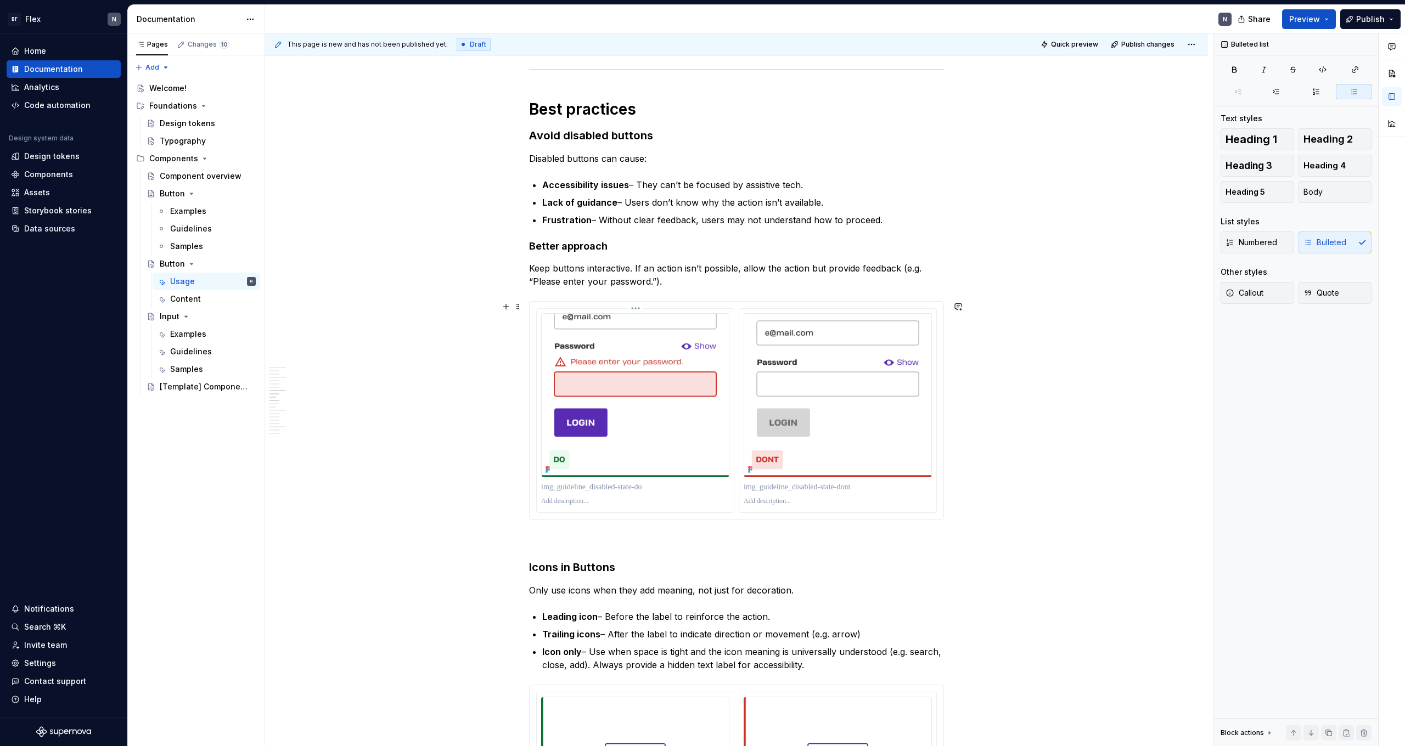
click at [615, 460] on p at bounding box center [635, 487] width 188 height 11
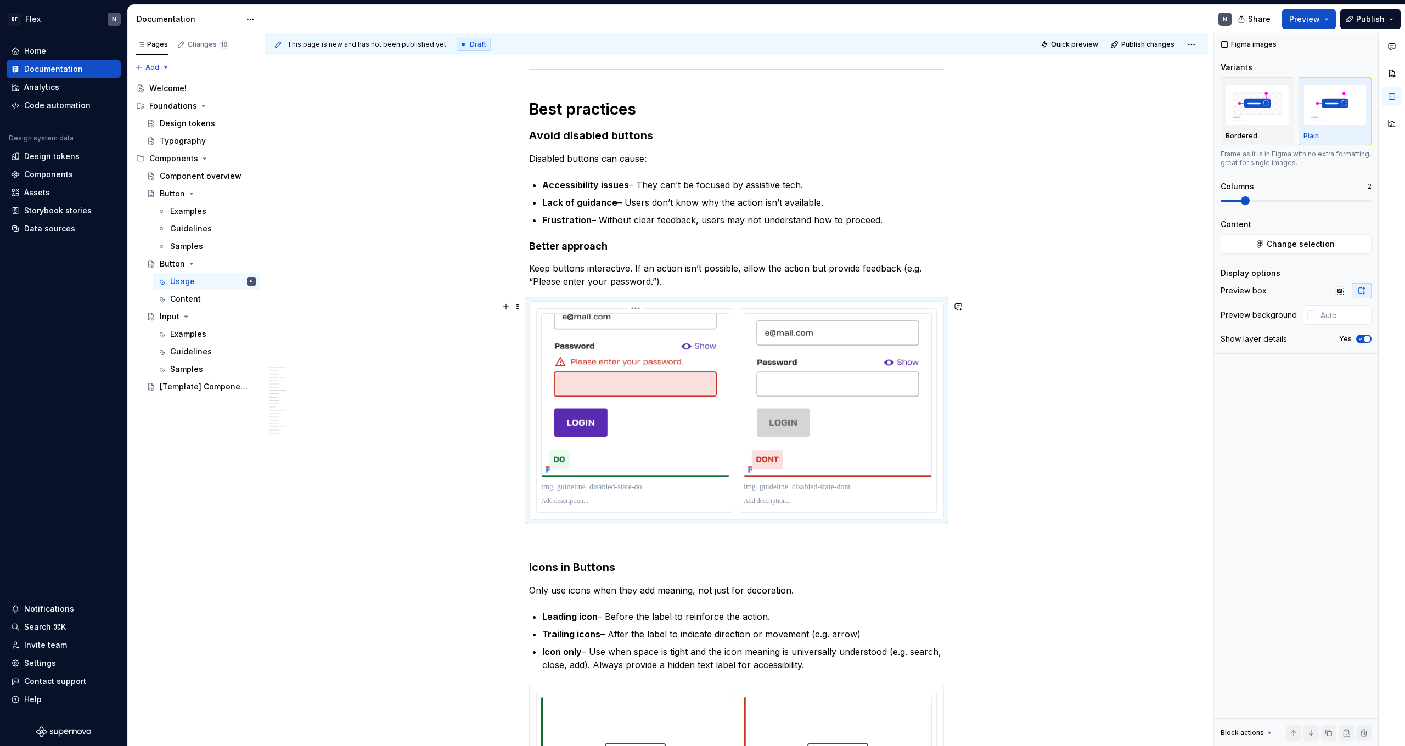
type textarea "*"
click at [793, 460] on p at bounding box center [838, 487] width 188 height 11
drag, startPoint x: 545, startPoint y: 485, endPoint x: 550, endPoint y: 496, distance: 12.3
click at [545, 460] on p "**********" at bounding box center [635, 487] width 188 height 11
click at [774, 460] on p at bounding box center [838, 487] width 188 height 11
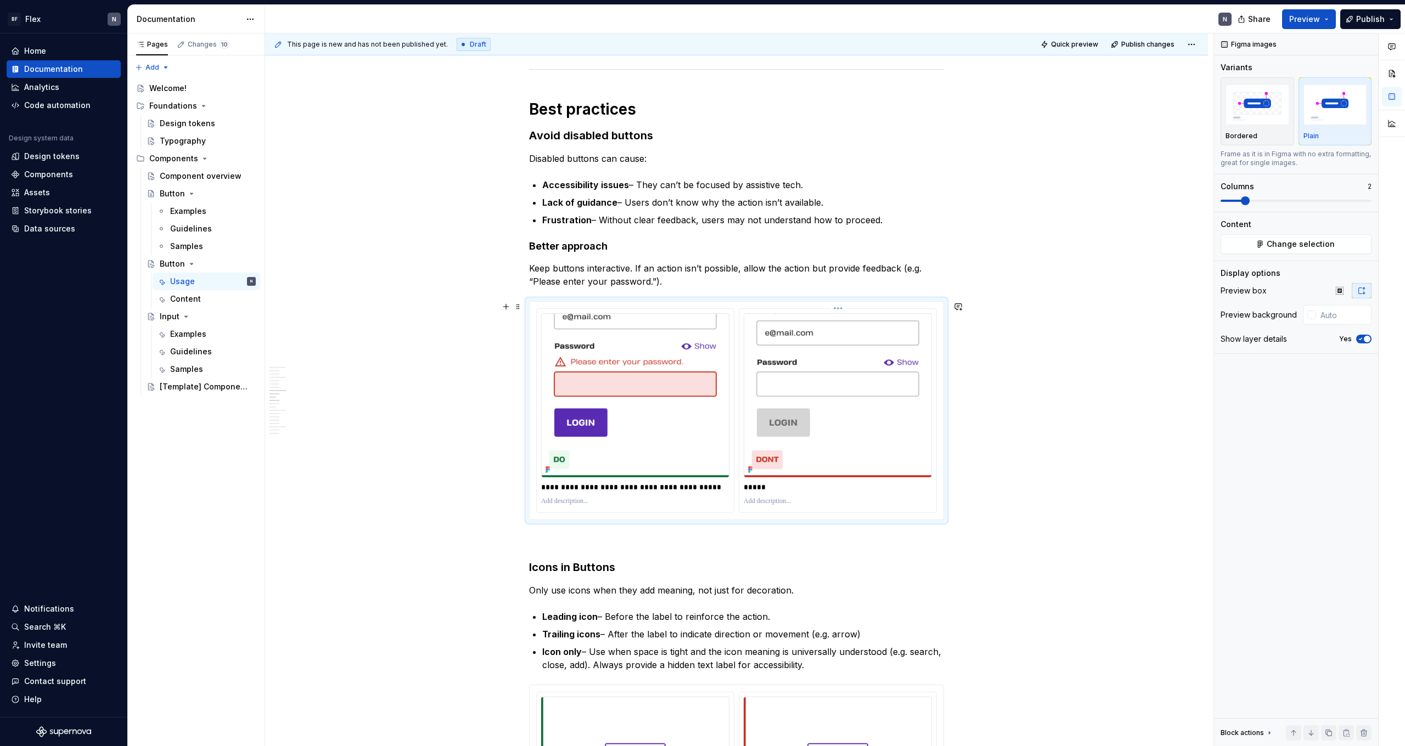
click at [806, 460] on p "*****" at bounding box center [838, 487] width 188 height 11
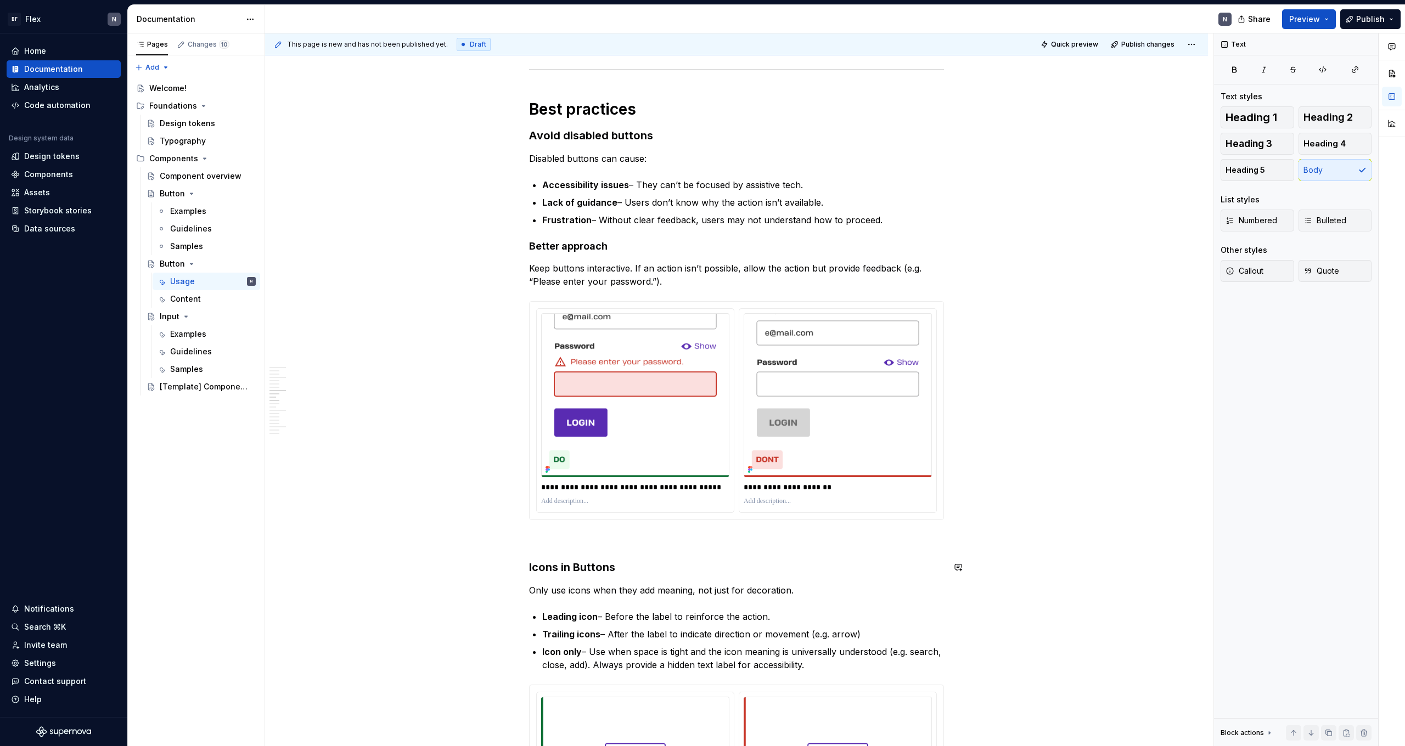
drag, startPoint x: 851, startPoint y: 578, endPoint x: 844, endPoint y: 582, distance: 7.9
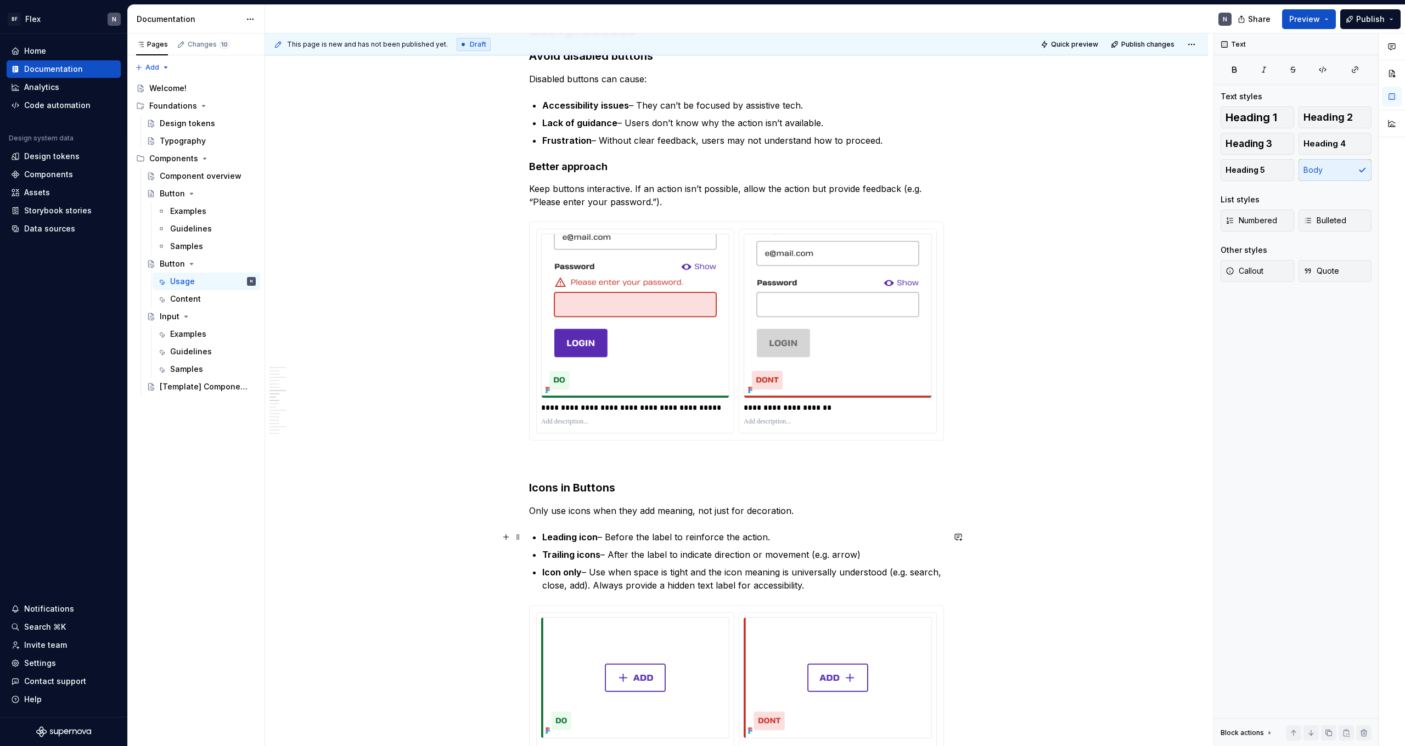
click at [737, 460] on p "Leading icon – Before the label to reinforce the action." at bounding box center [743, 537] width 402 height 13
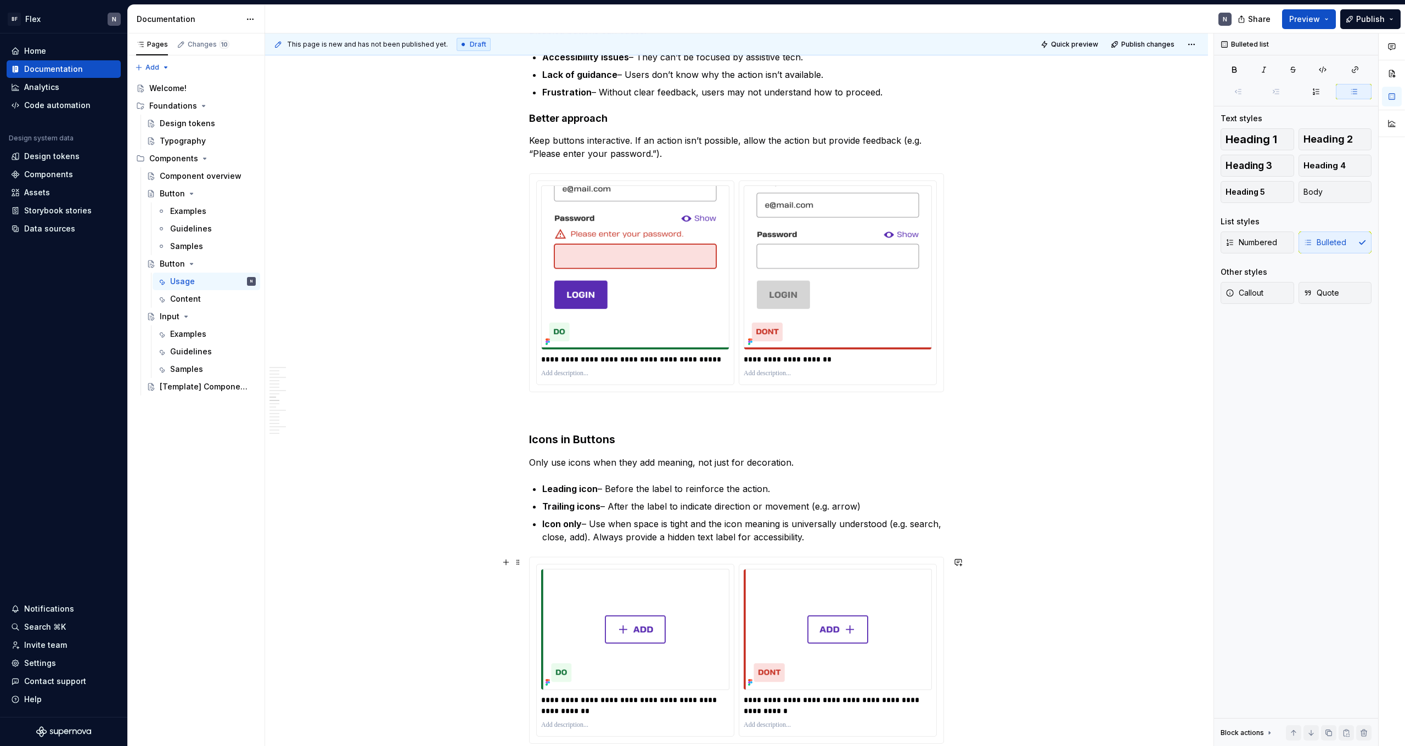
scroll to position [1044, 0]
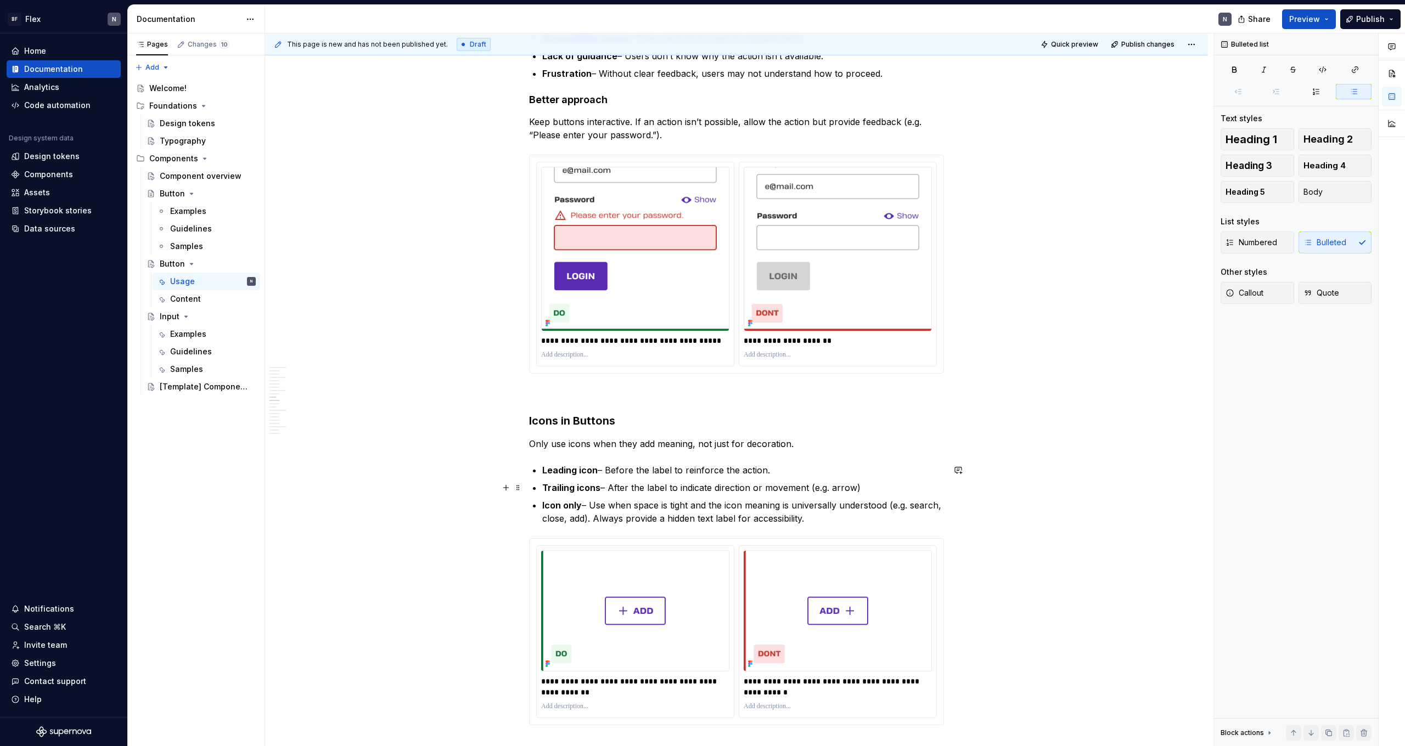
click at [706, 460] on p "Trailing icons – After the label to indicate direction or movement (e.g. arrow)" at bounding box center [743, 487] width 402 height 13
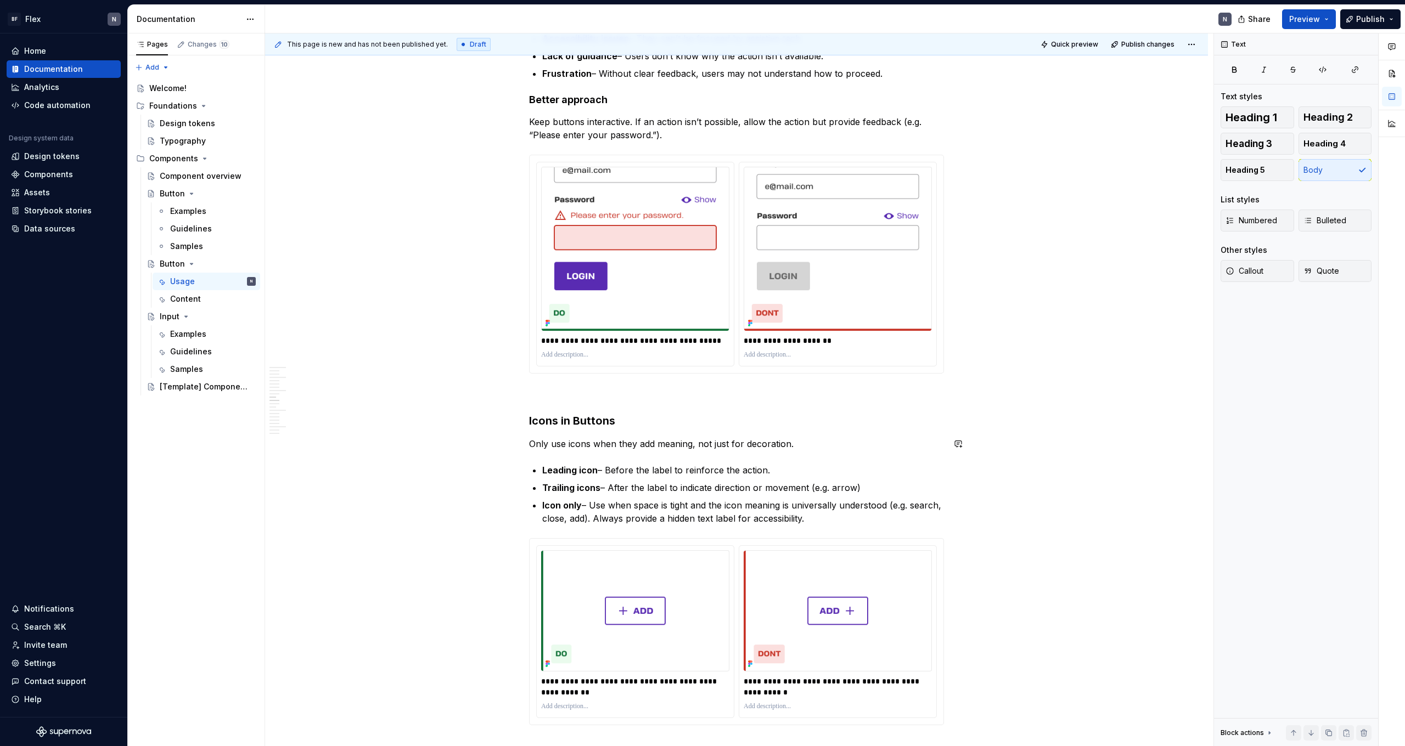
click at [652, 460] on p "Trailing icons – After the label to indicate direction or movement (e.g. arrow)" at bounding box center [743, 487] width 402 height 13
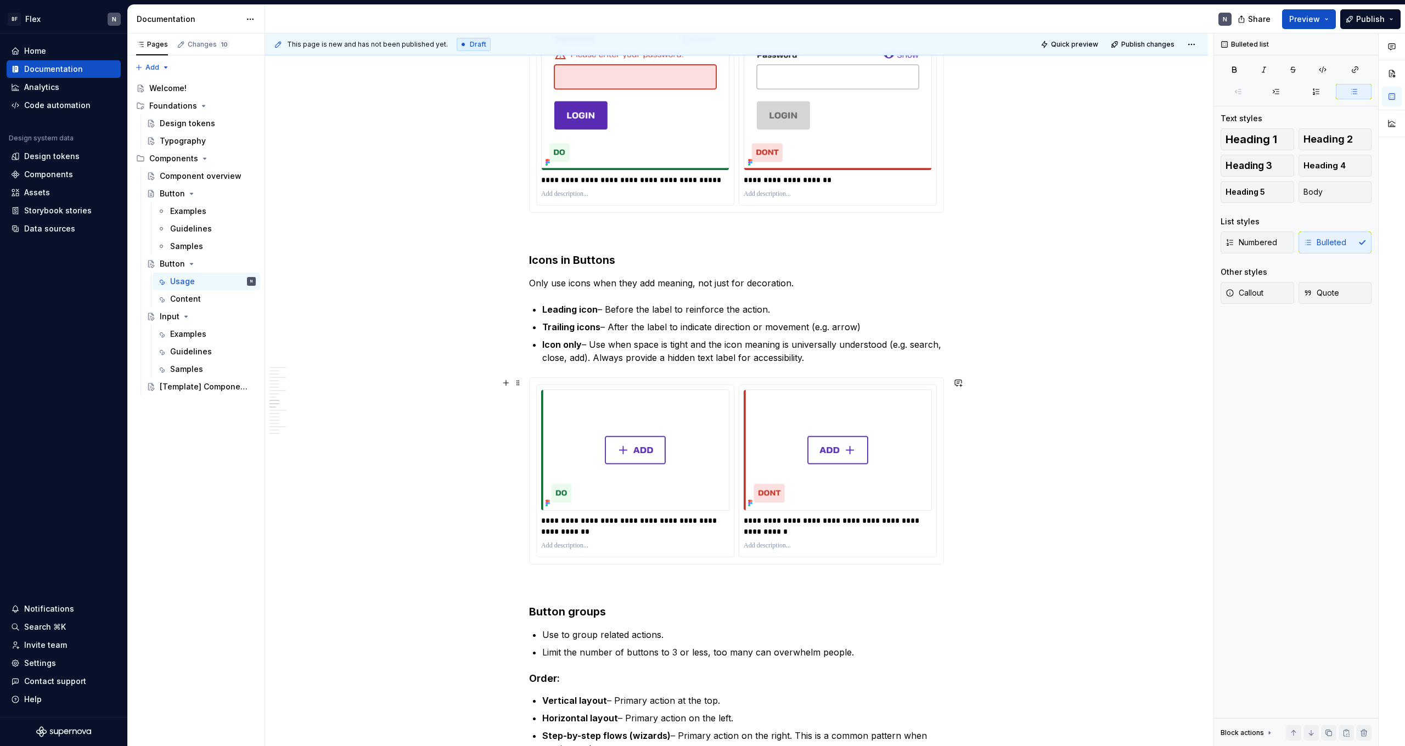
scroll to position [1207, 0]
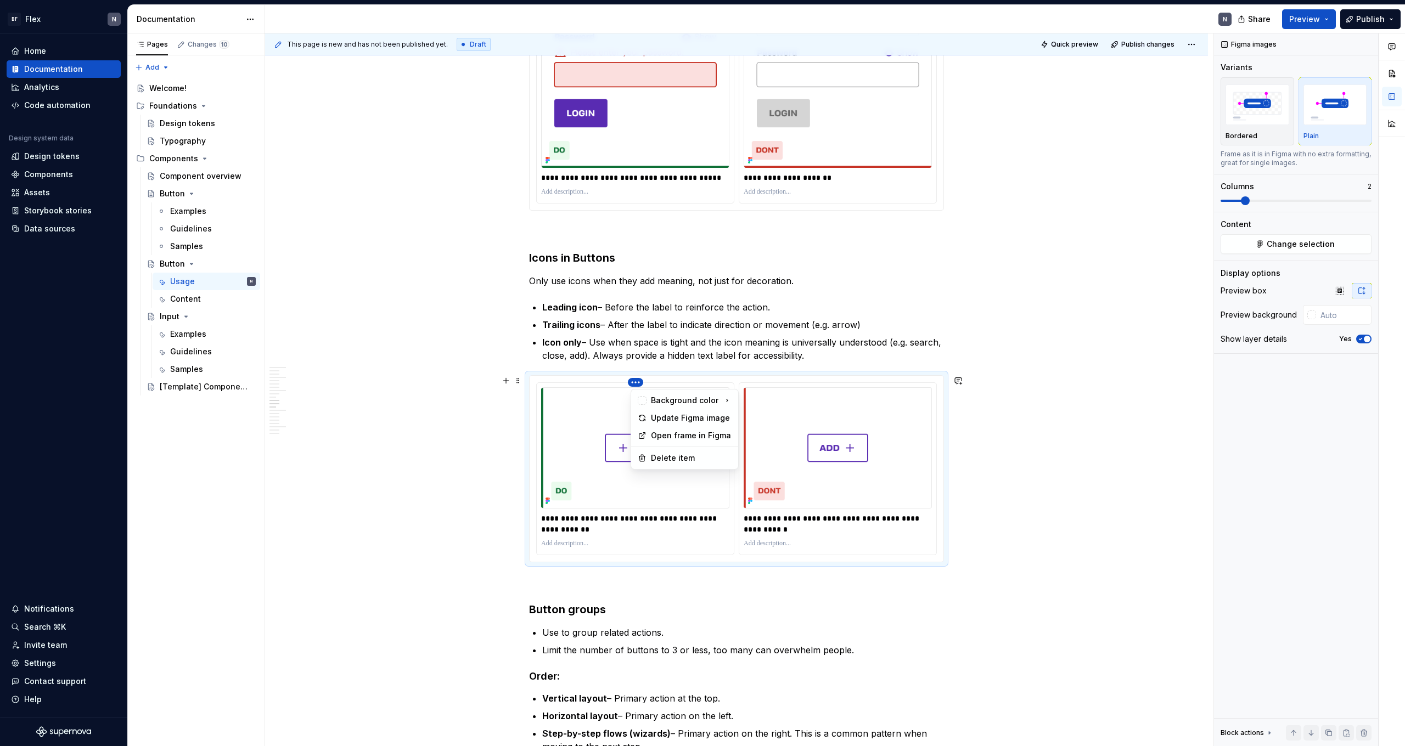
click at [637, 379] on html "BF Flex N Home Documentation Analytics Code automation Design system data Desig…" at bounding box center [702, 373] width 1405 height 746
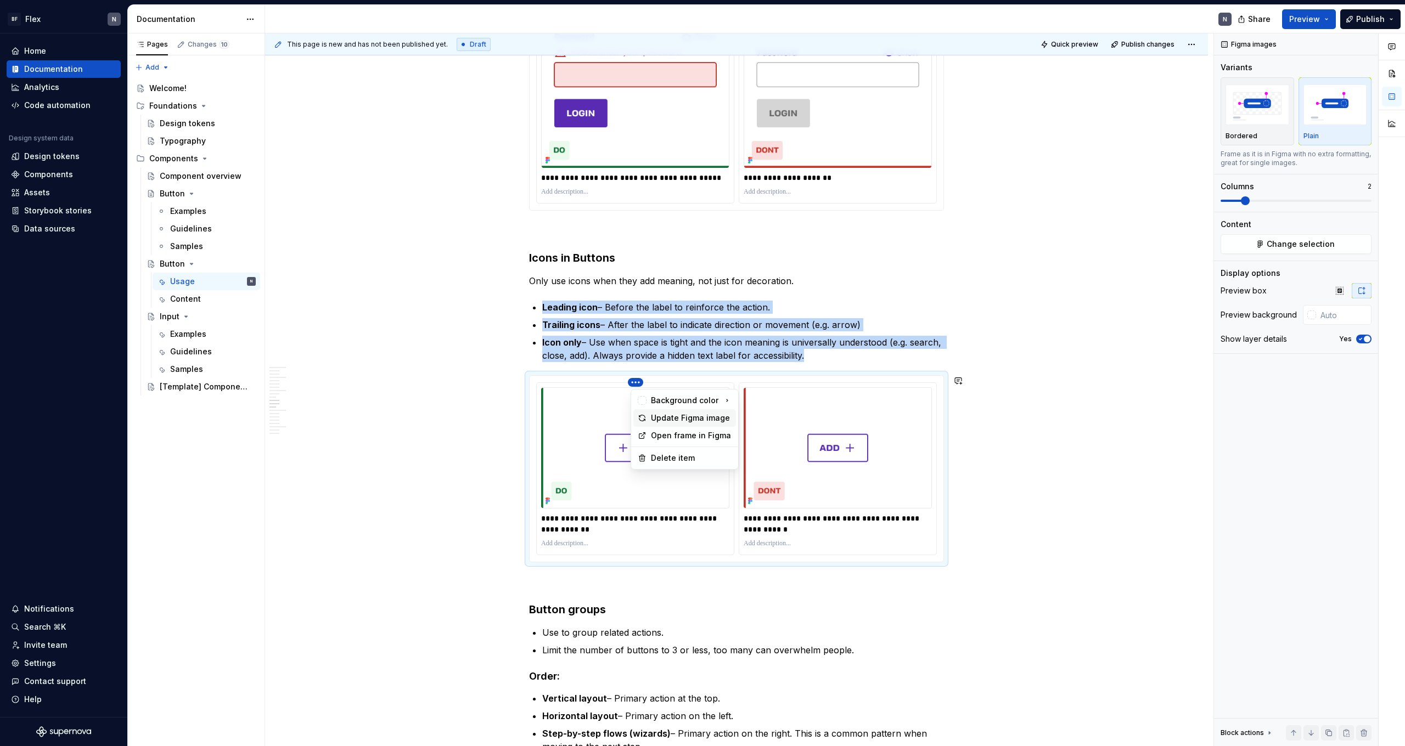
click at [669, 418] on div "Update Figma image" at bounding box center [691, 418] width 81 height 11
click at [806, 382] on html "BF Flex N Home Documentation Analytics Code automation Design system data Desig…" at bounding box center [702, 373] width 1405 height 746
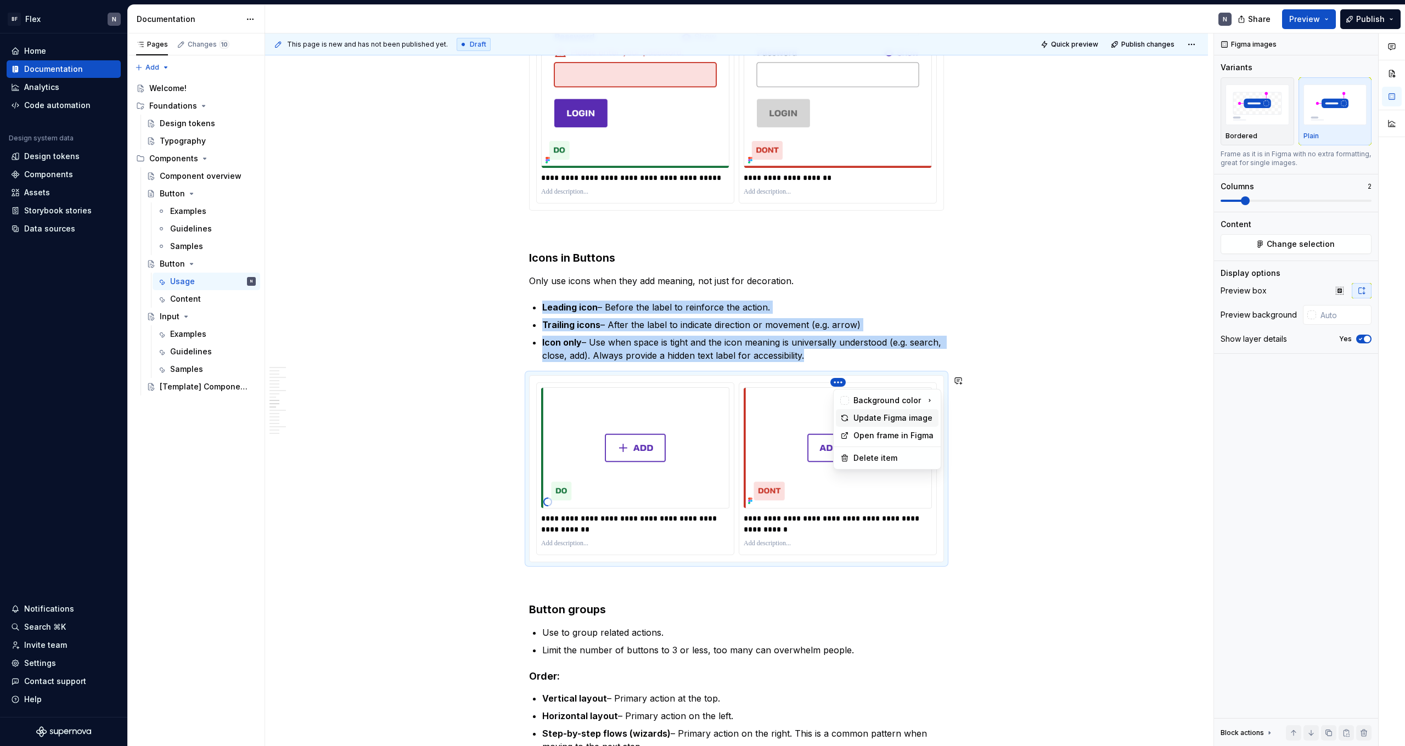
click at [806, 415] on div "Update Figma image" at bounding box center [893, 418] width 81 height 11
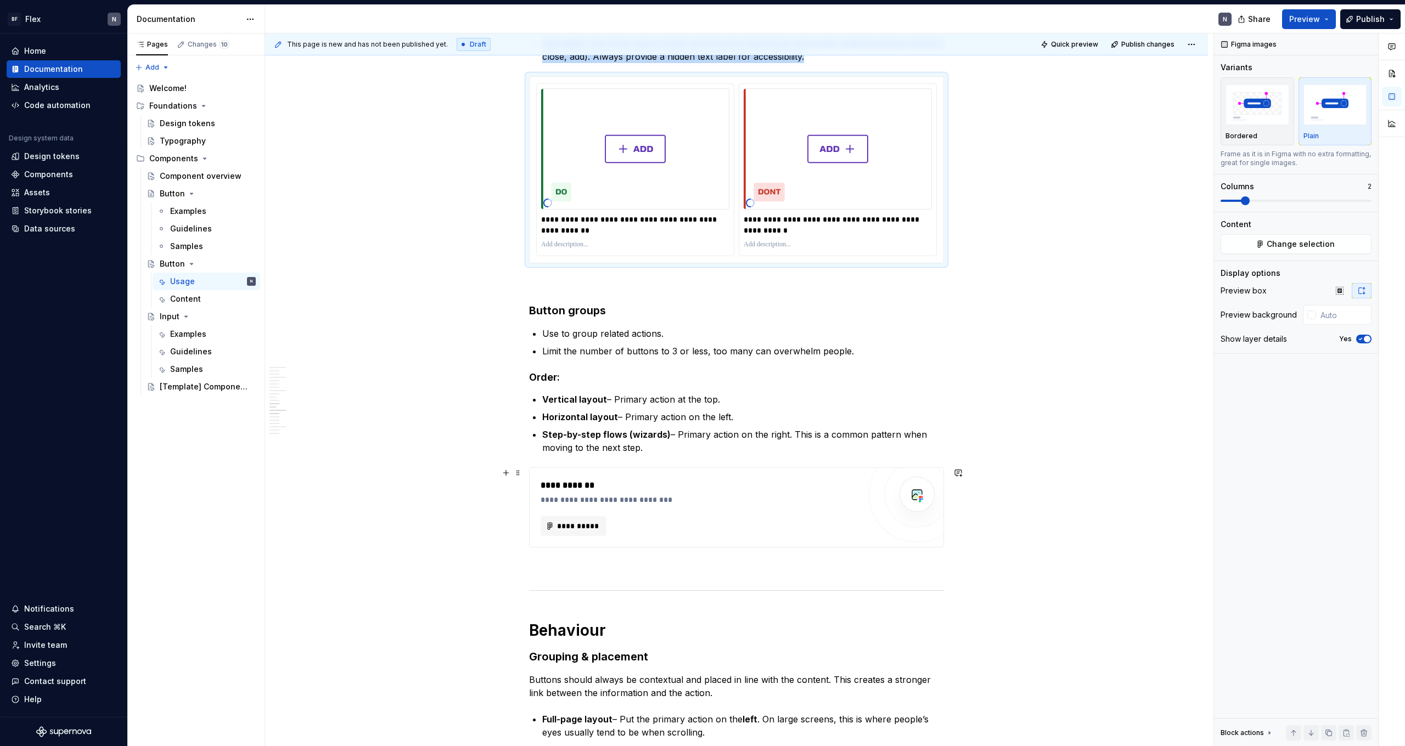
scroll to position [1506, 0]
click at [703, 436] on p "Step-by-step flows (wizards) – Primary action on the right. This is a common pa…" at bounding box center [743, 440] width 402 height 26
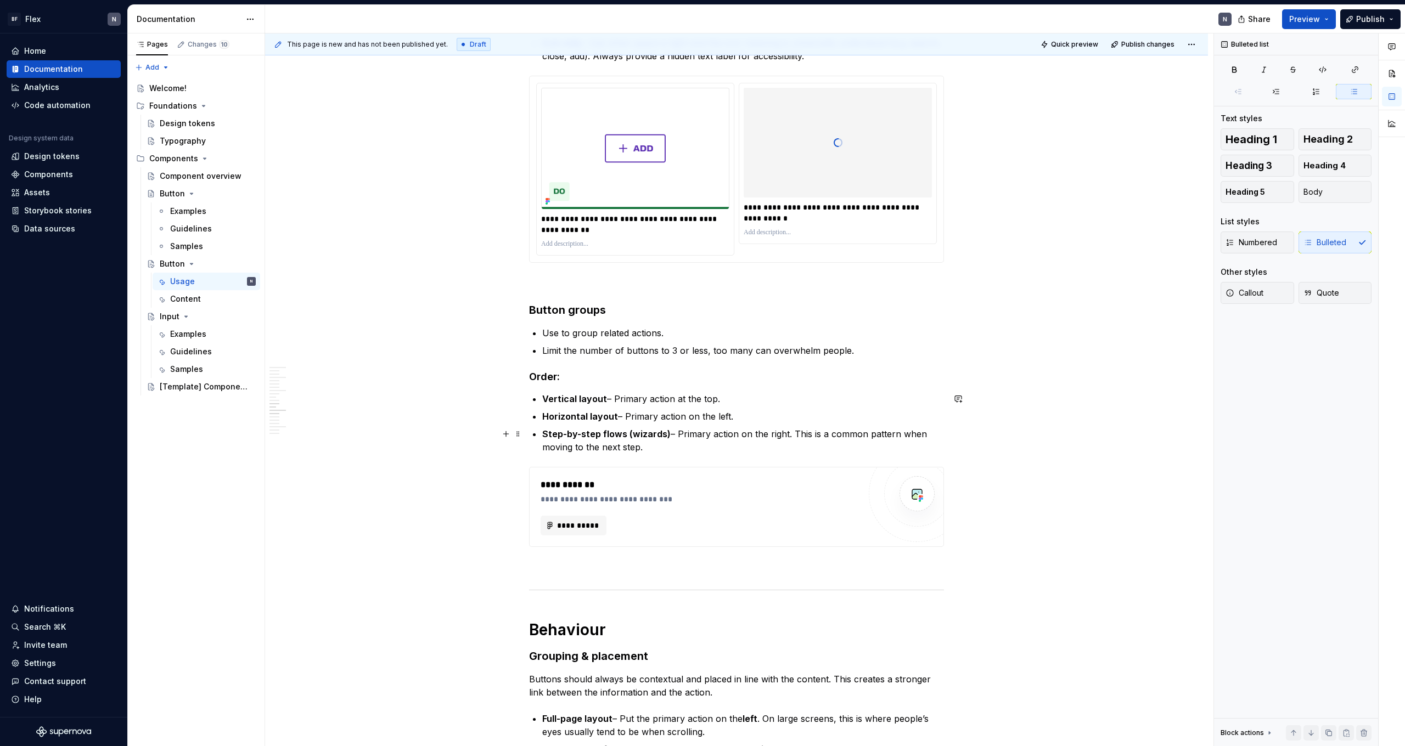
click at [696, 449] on p "Step-by-step flows (wizards) – Primary action on the right. This is a common pa…" at bounding box center [743, 440] width 402 height 26
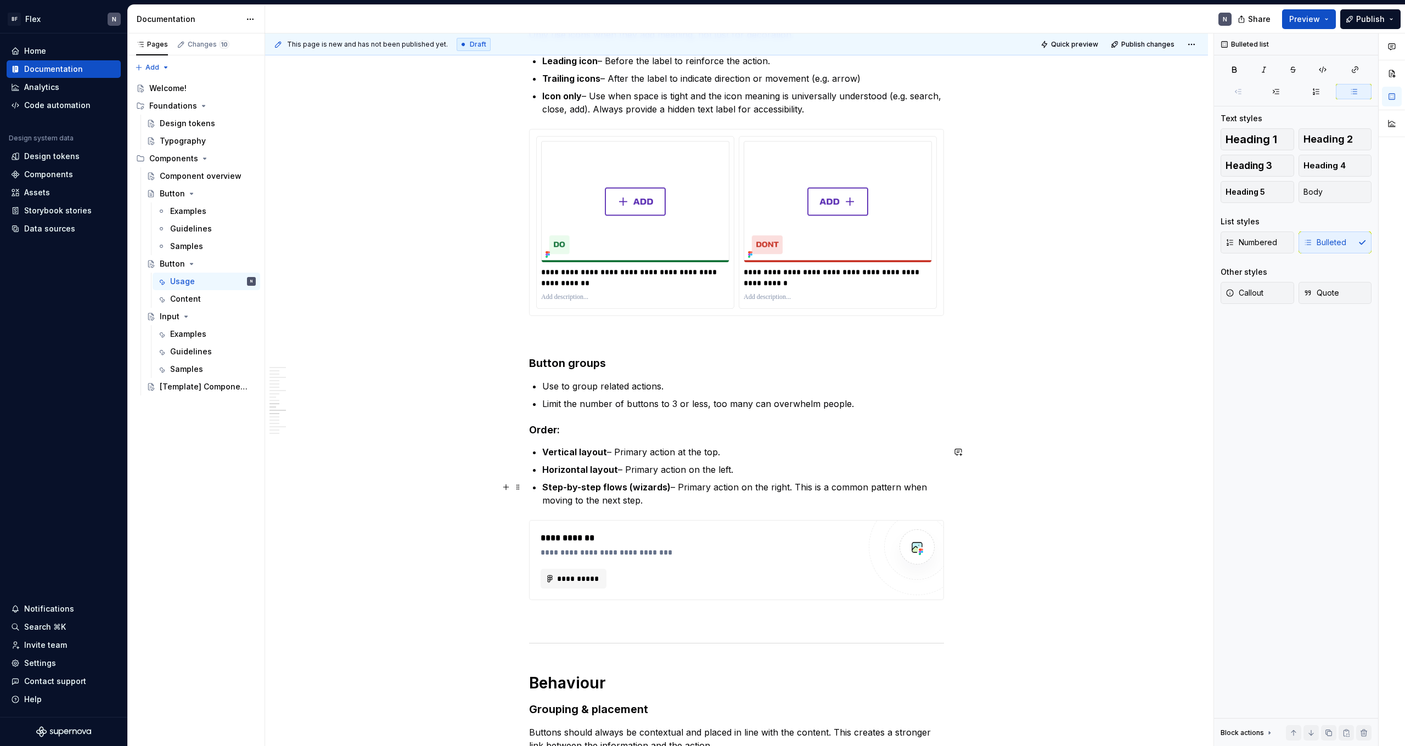
scroll to position [1455, 0]
click at [679, 460] on p "Step-by-step flows (wizards) – Primary action on the right. This is a common pa…" at bounding box center [743, 491] width 402 height 26
click at [677, 460] on p "Step-by-step flows (wizards) – Primary action on the right. This is a common pa…" at bounding box center [743, 491] width 402 height 26
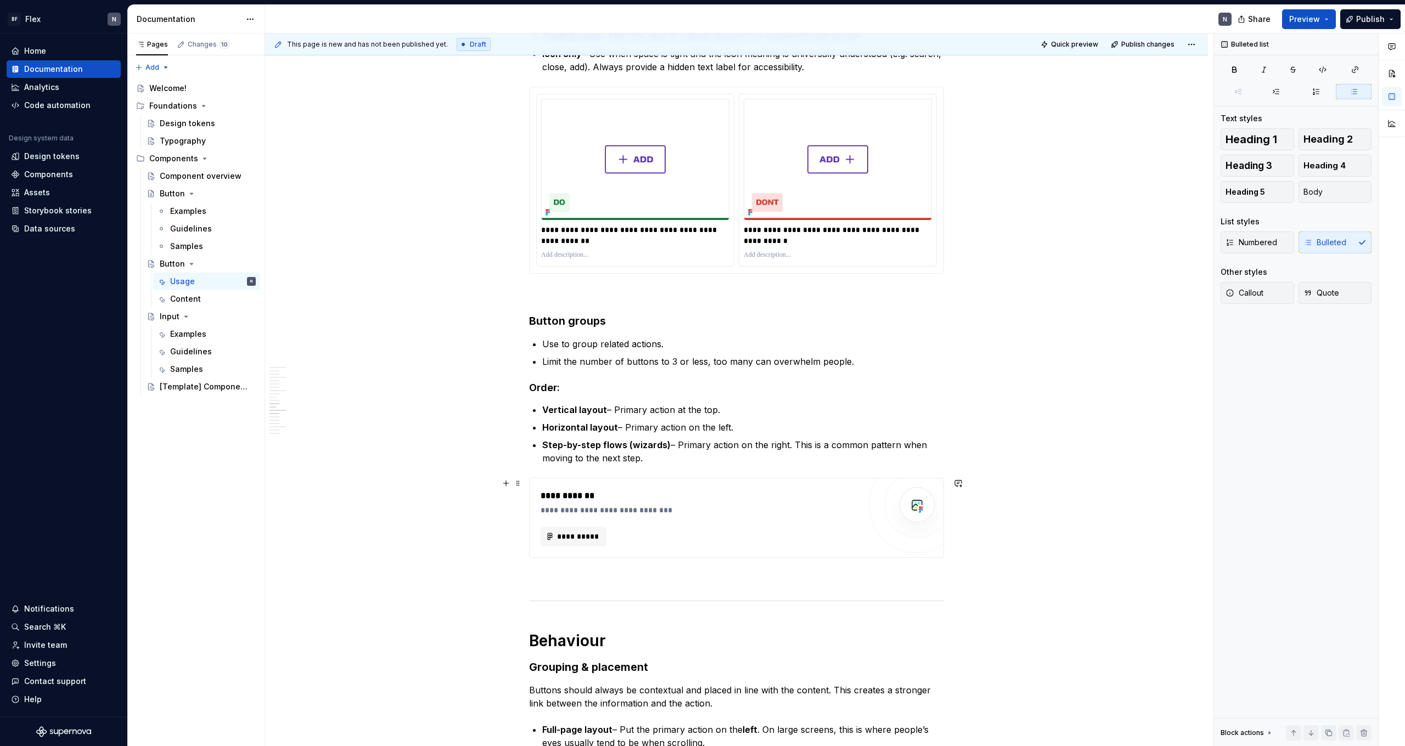
scroll to position [1507, 0]
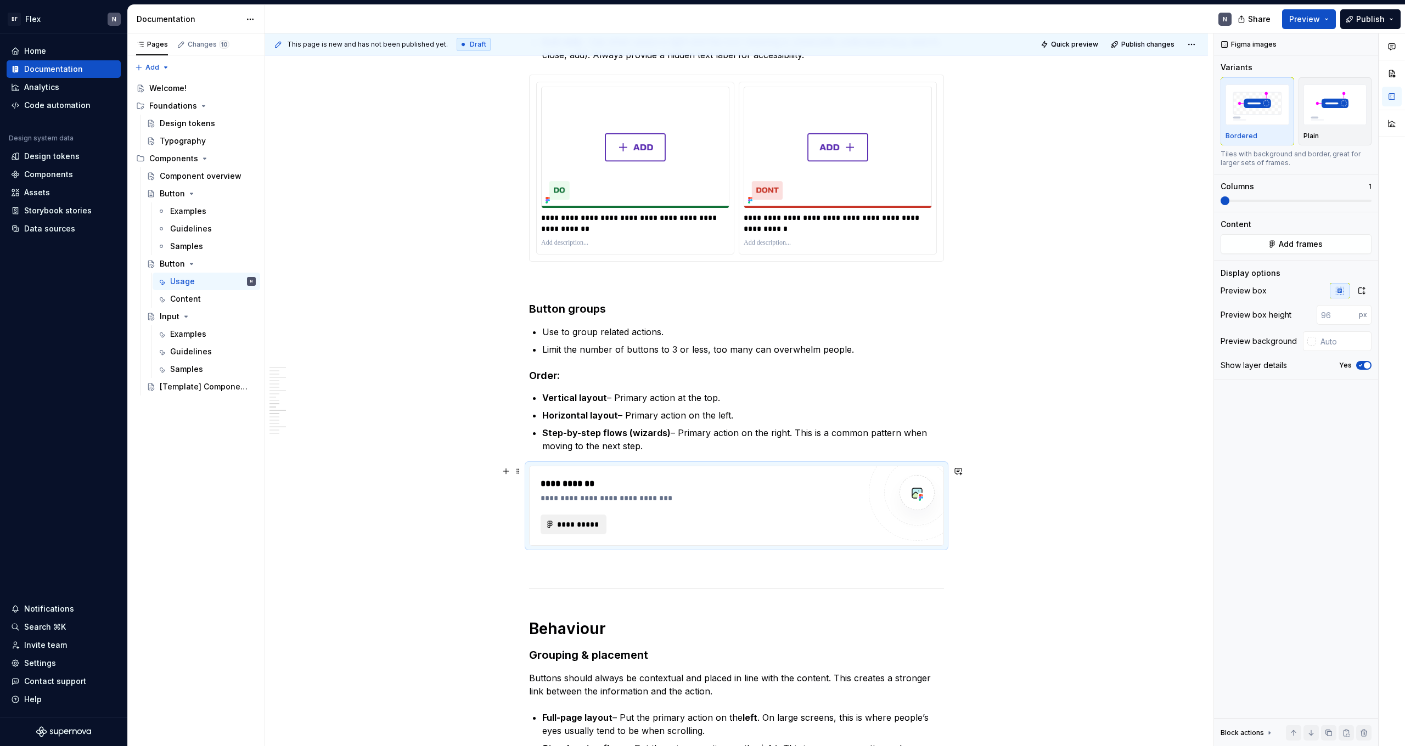
click at [568, 460] on span "**********" at bounding box center [577, 524] width 43 height 11
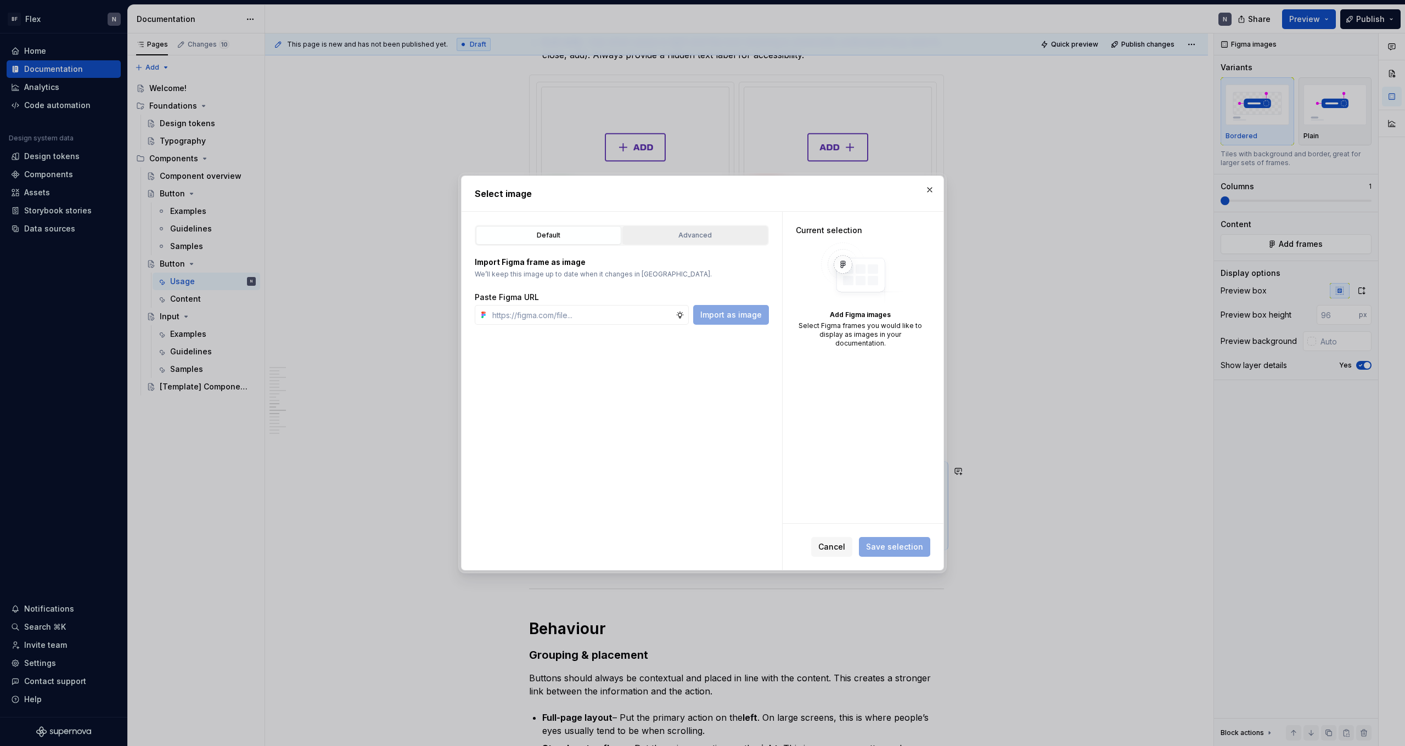
click at [713, 240] on div "Advanced" at bounding box center [695, 235] width 138 height 11
click at [742, 275] on div "button" at bounding box center [740, 275] width 15 height 15
click at [806, 192] on button "button" at bounding box center [929, 189] width 15 height 15
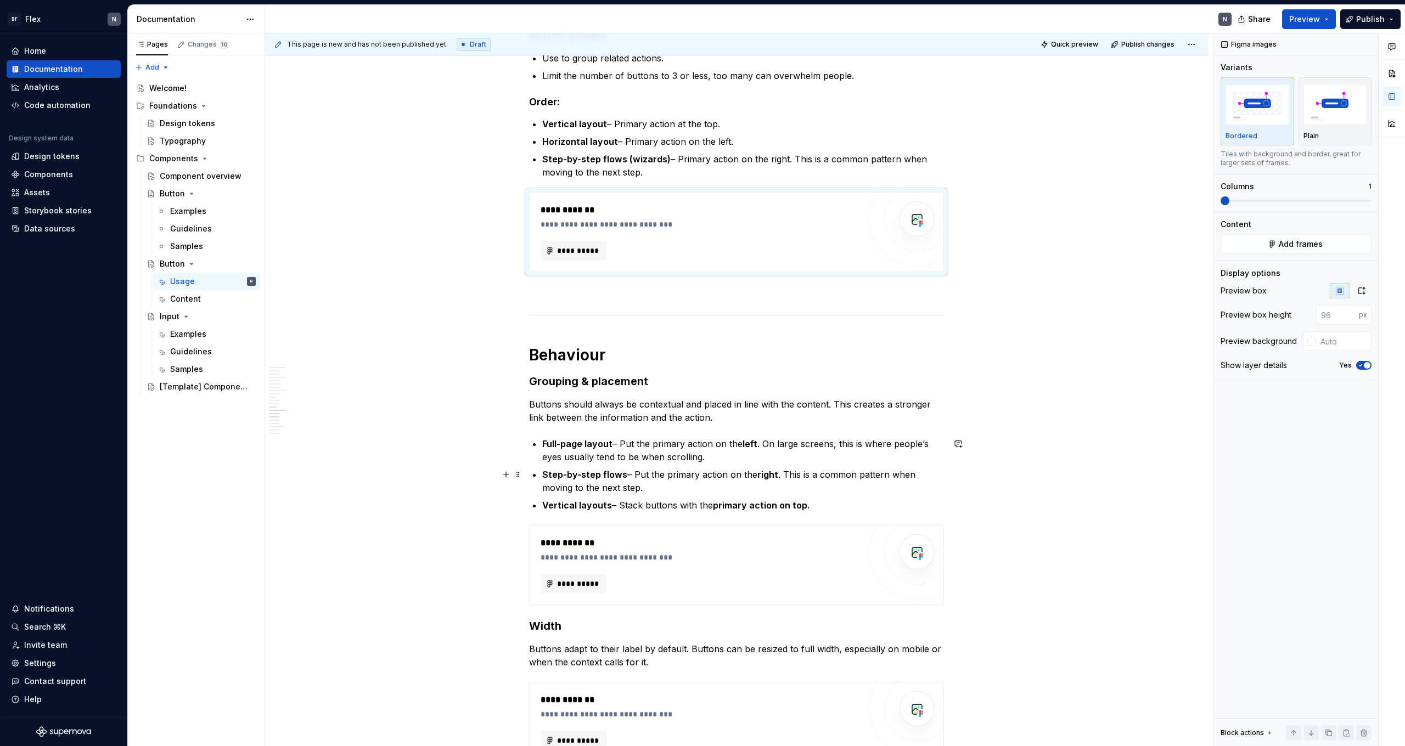
scroll to position [1808, 0]
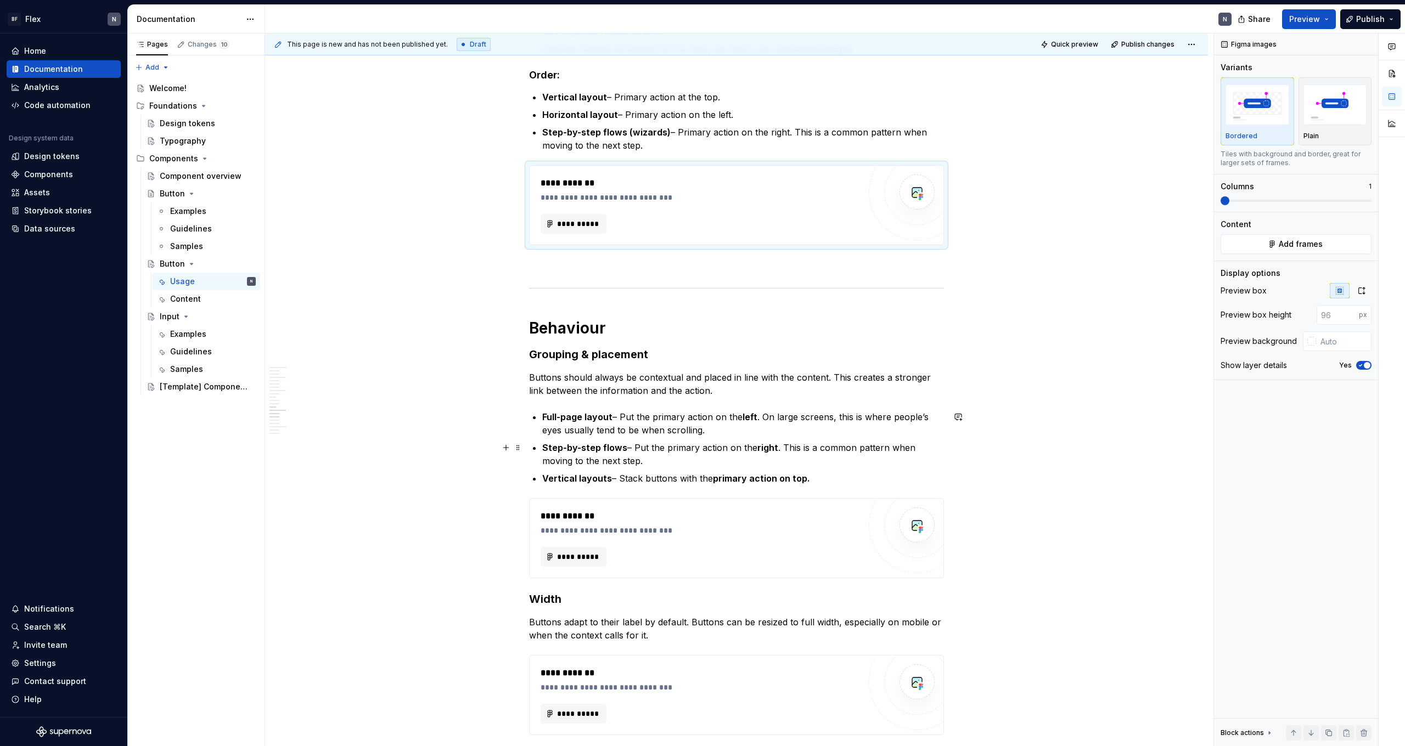
click at [693, 450] on p "Step-by-step flows – Put the primary action on the right . This is a common pat…" at bounding box center [743, 454] width 402 height 26
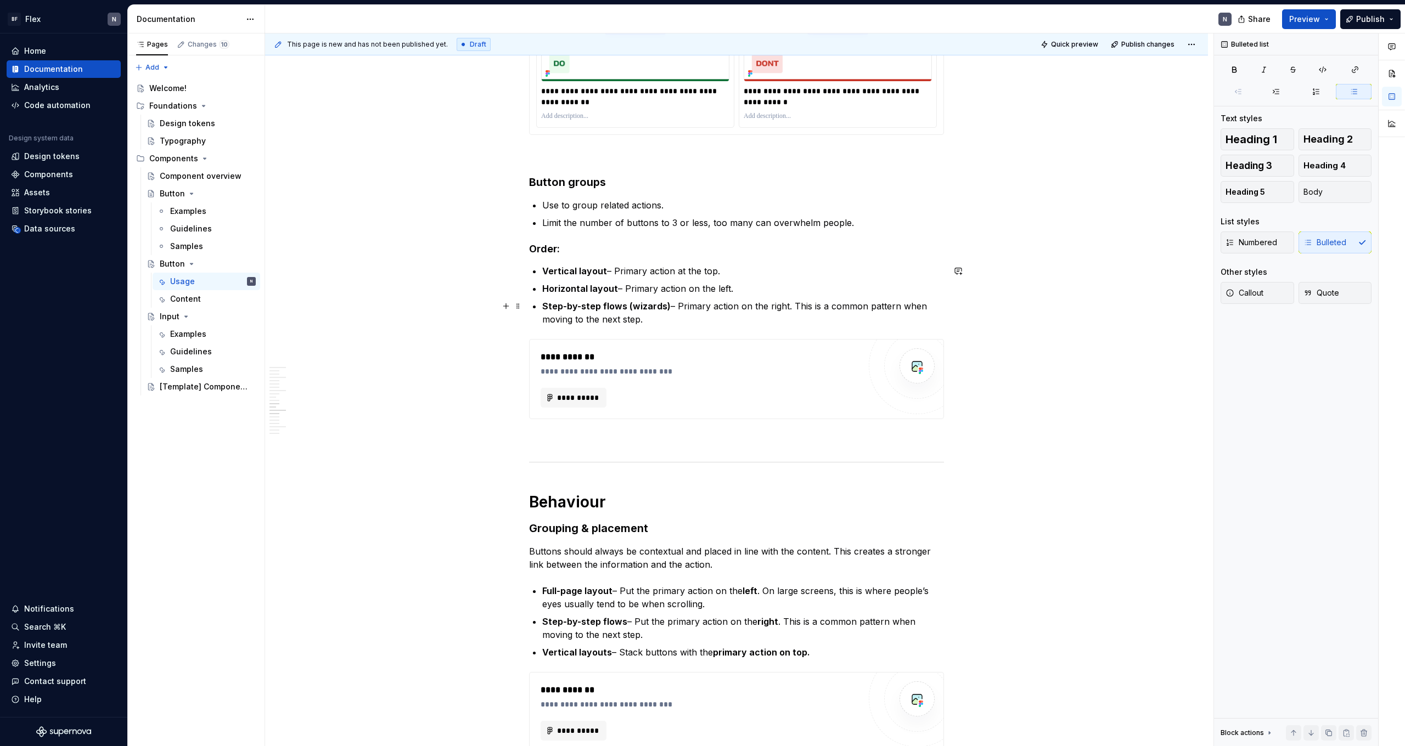
scroll to position [1626, 0]
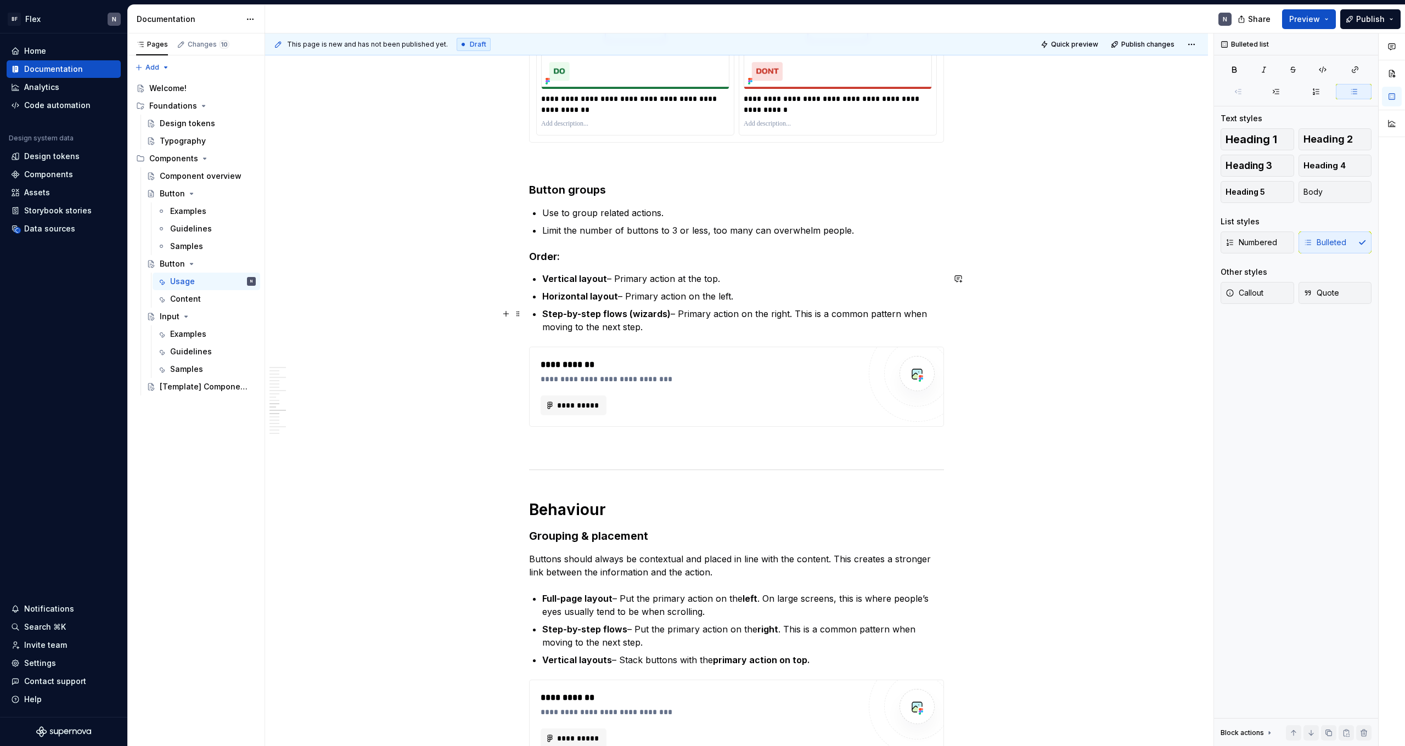
click at [649, 295] on p "Horizontal layout – Primary action on the left." at bounding box center [743, 296] width 402 height 13
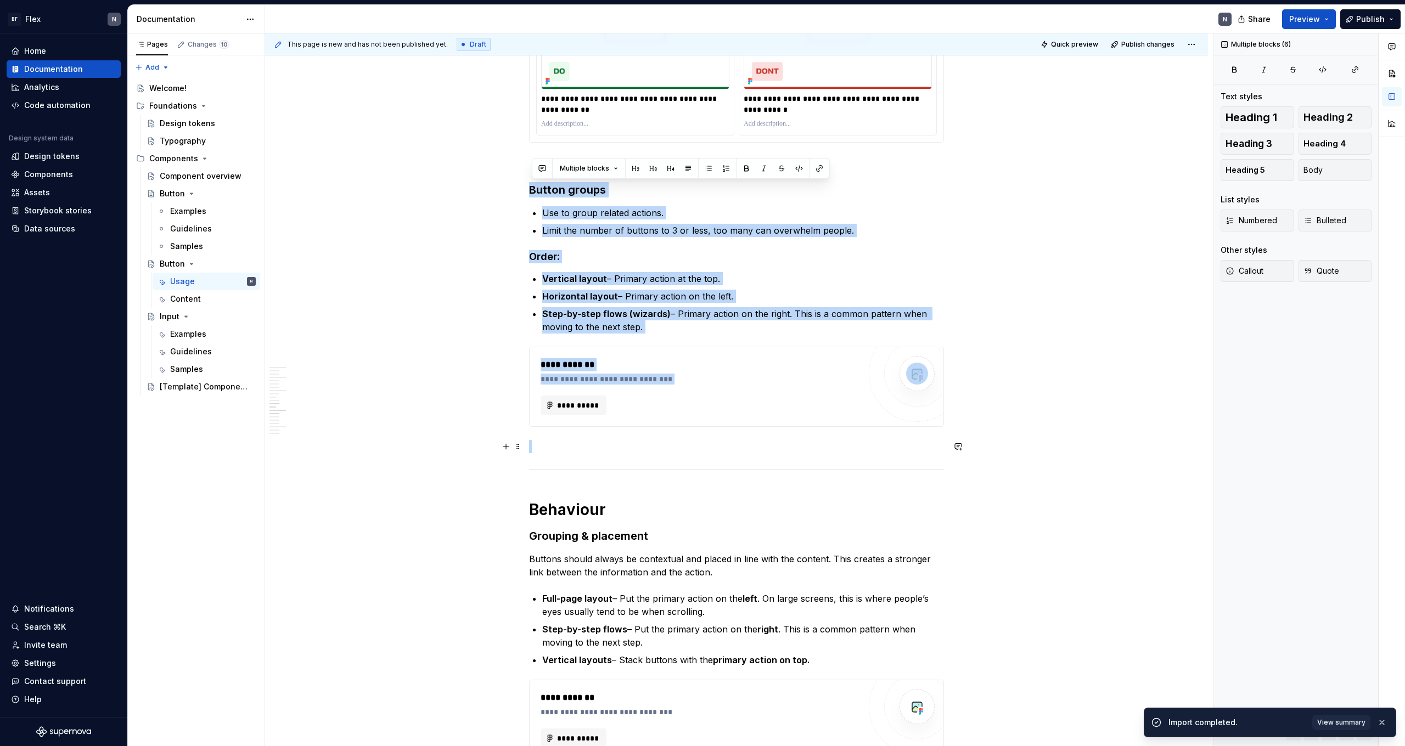
drag, startPoint x: 532, startPoint y: 192, endPoint x: 866, endPoint y: 445, distance: 418.7
click at [806, 445] on div "**********" at bounding box center [736, 207] width 415 height 3235
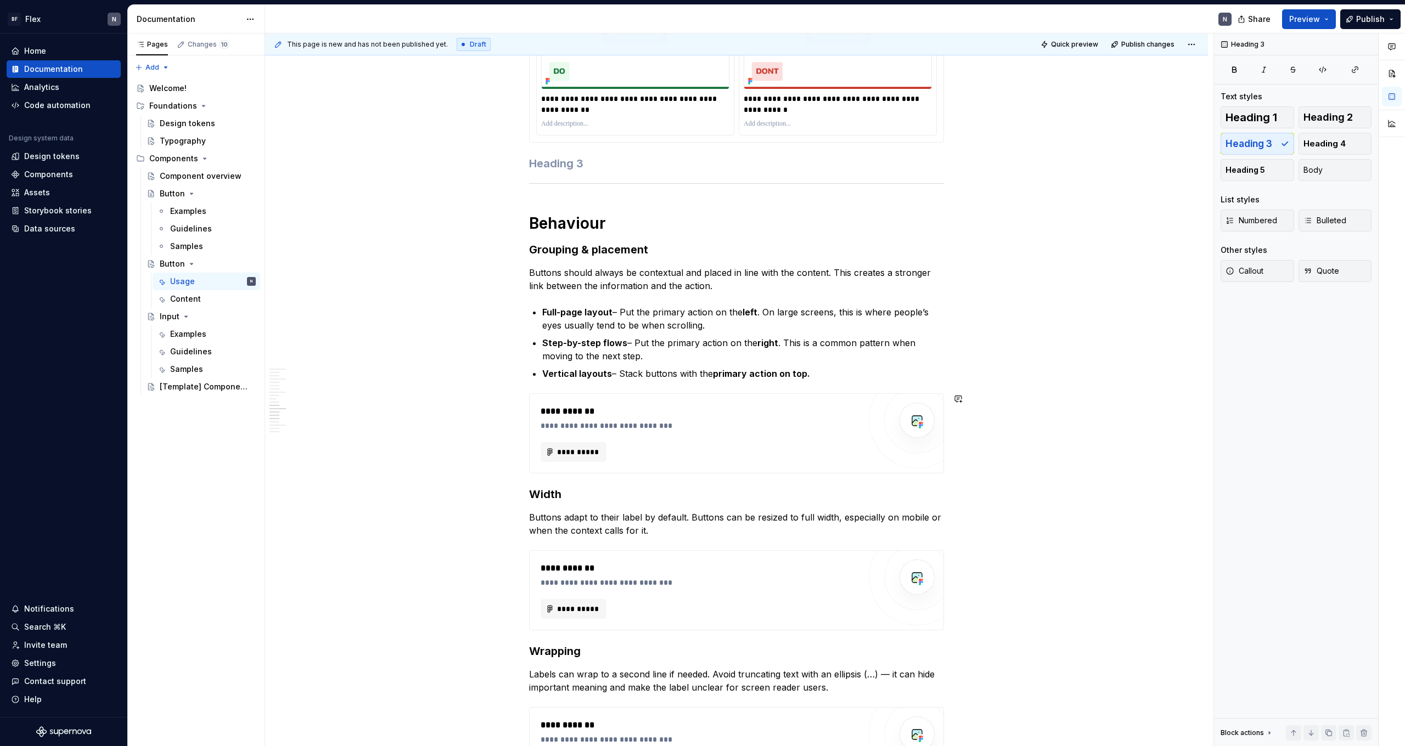
scroll to position [1548, 0]
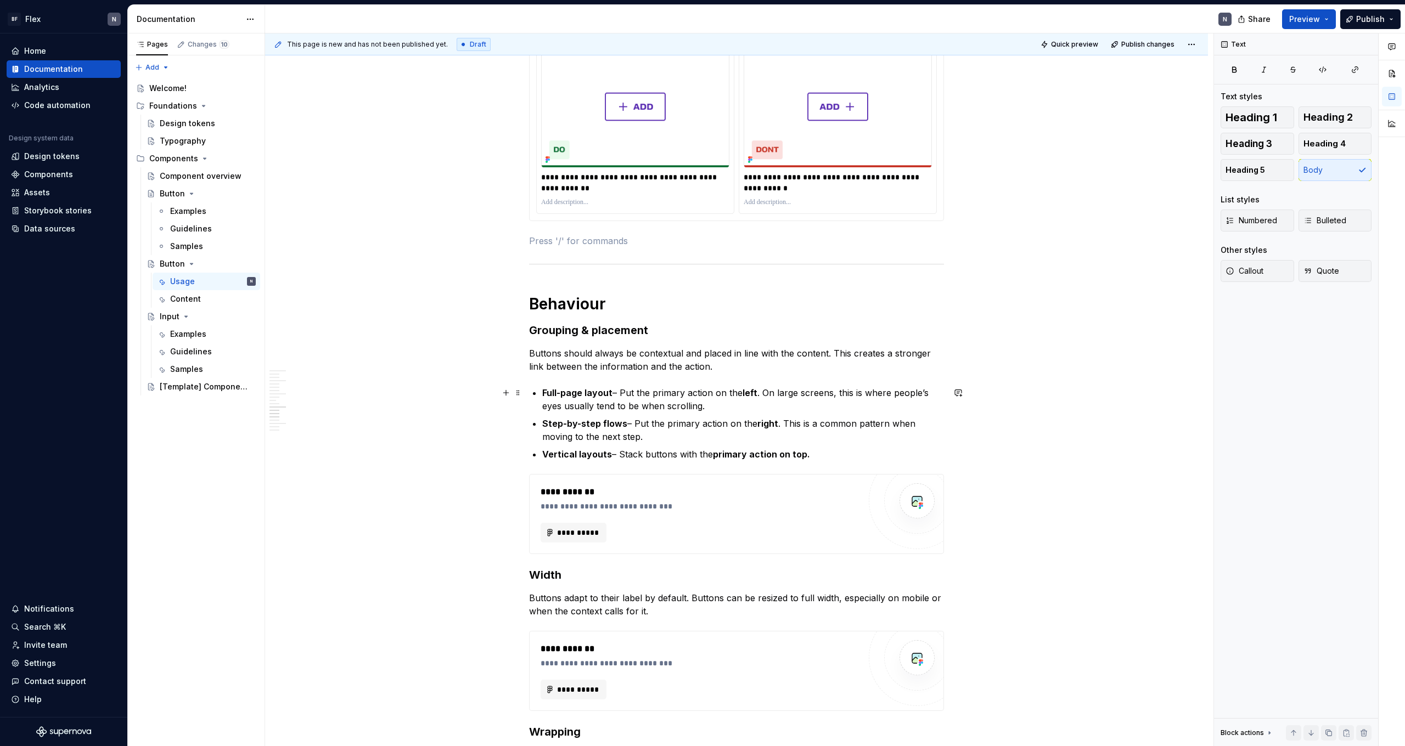
click at [543, 386] on div "**********" at bounding box center [736, 144] width 415 height 2950
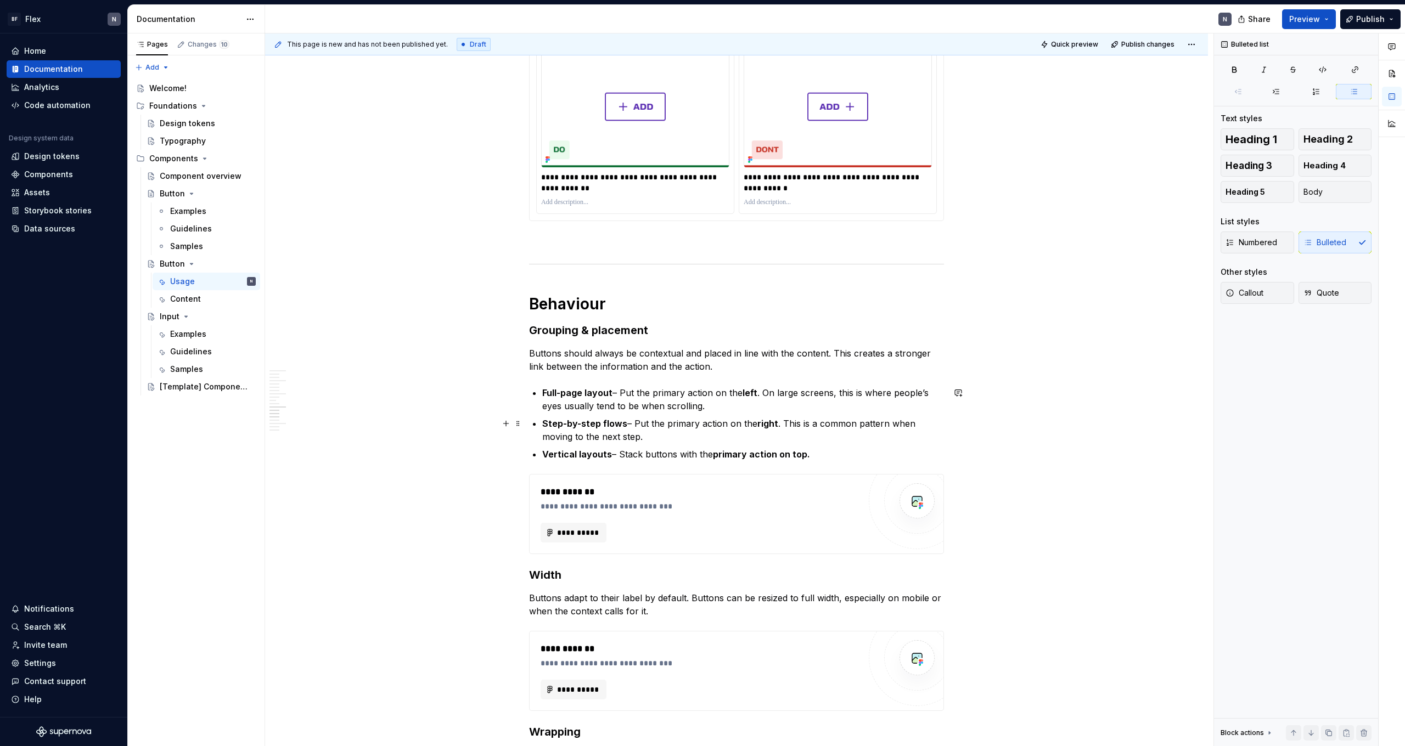
click at [678, 430] on p "Step-by-step flows – Put the primary action on the right . This is a common pat…" at bounding box center [743, 430] width 402 height 26
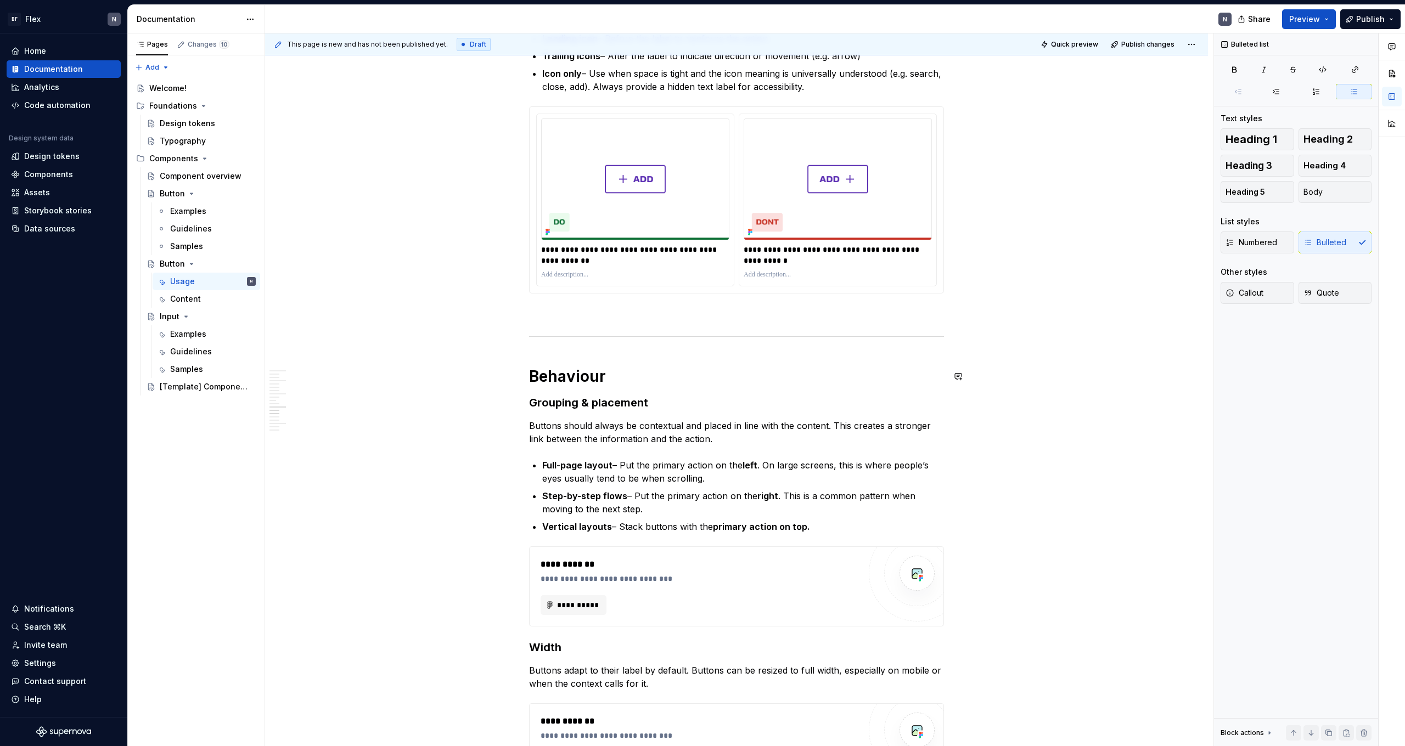
scroll to position [1633, 0]
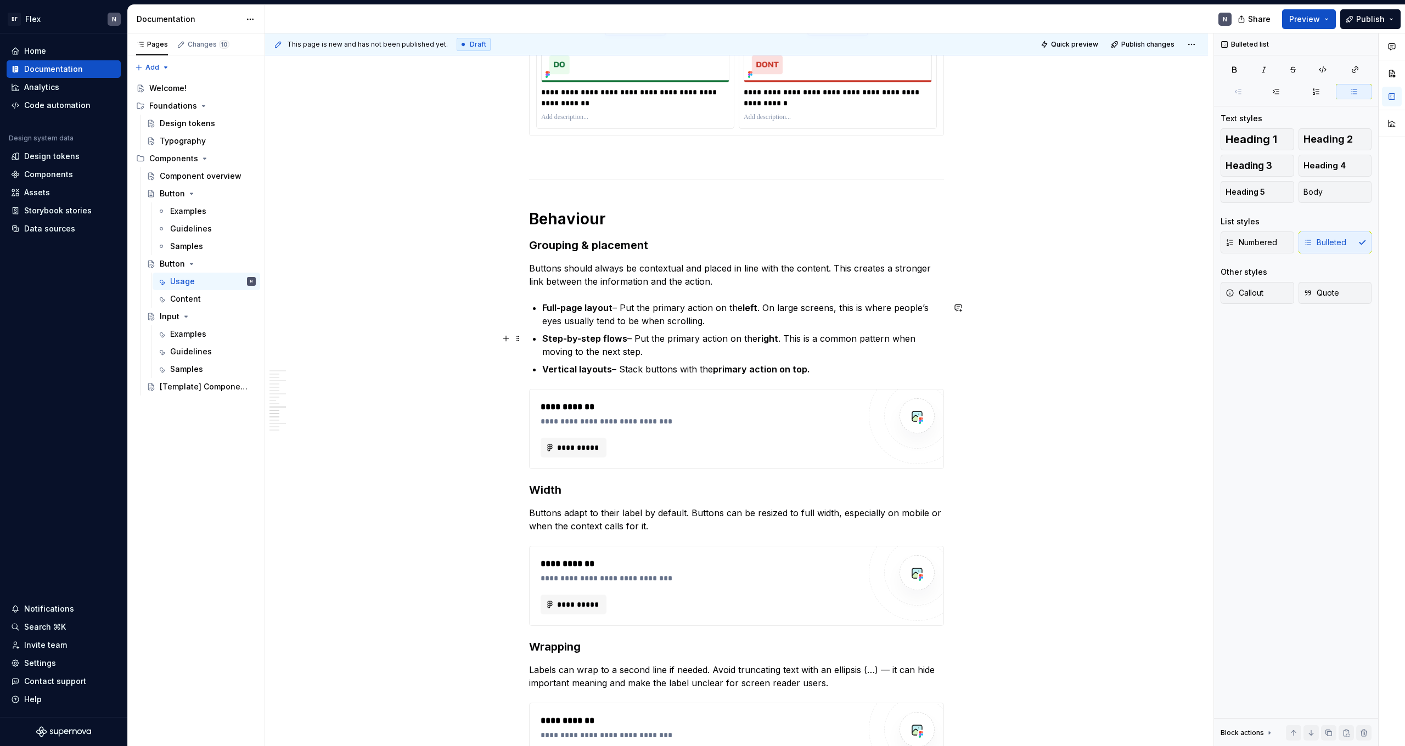
click at [681, 342] on p "Step-by-step flows – Put the primary action on the right . This is a common pat…" at bounding box center [743, 345] width 402 height 26
click at [764, 313] on p "Full-page layout – Put the primary action on the left . On large screens, this …" at bounding box center [743, 314] width 402 height 26
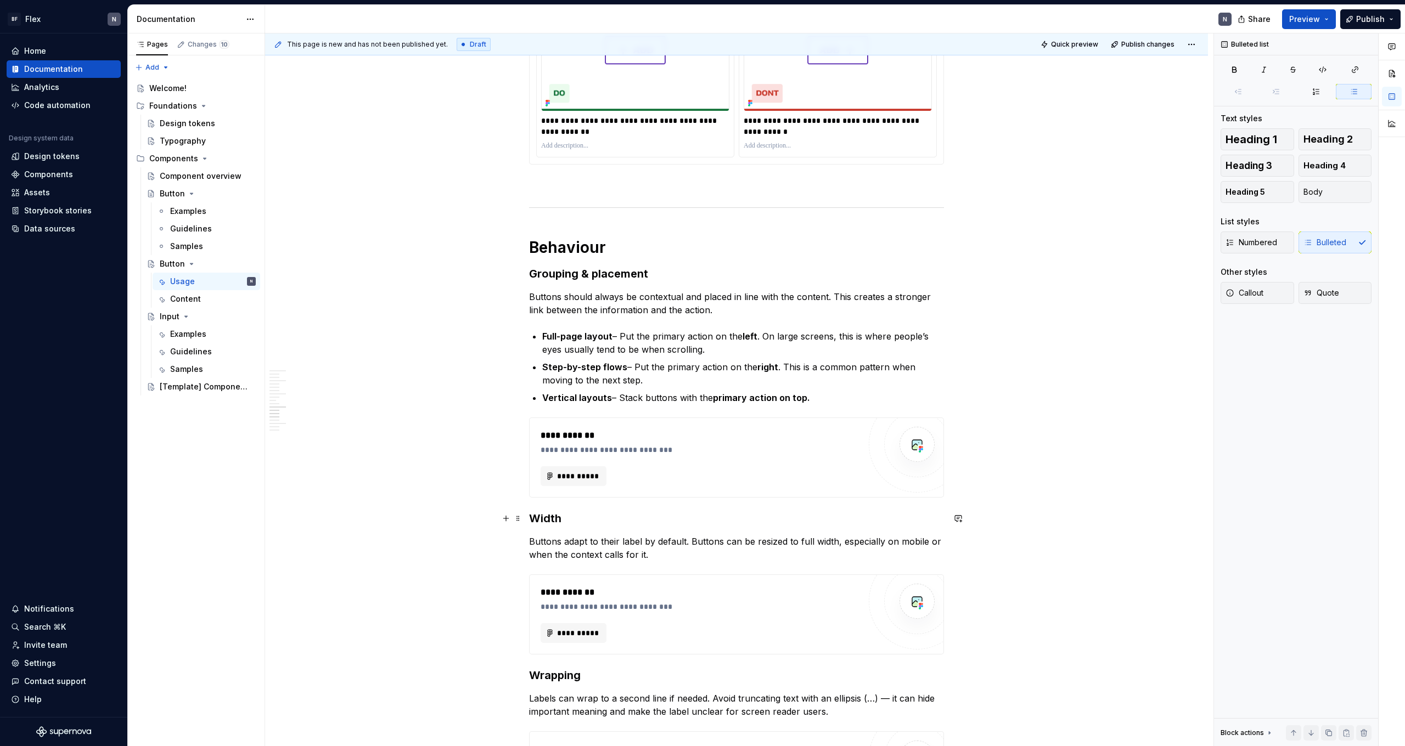
scroll to position [1603, 0]
click at [683, 381] on p "Step-by-step flows – Put the primary action on the right . This is a common pat…" at bounding box center [743, 375] width 402 height 26
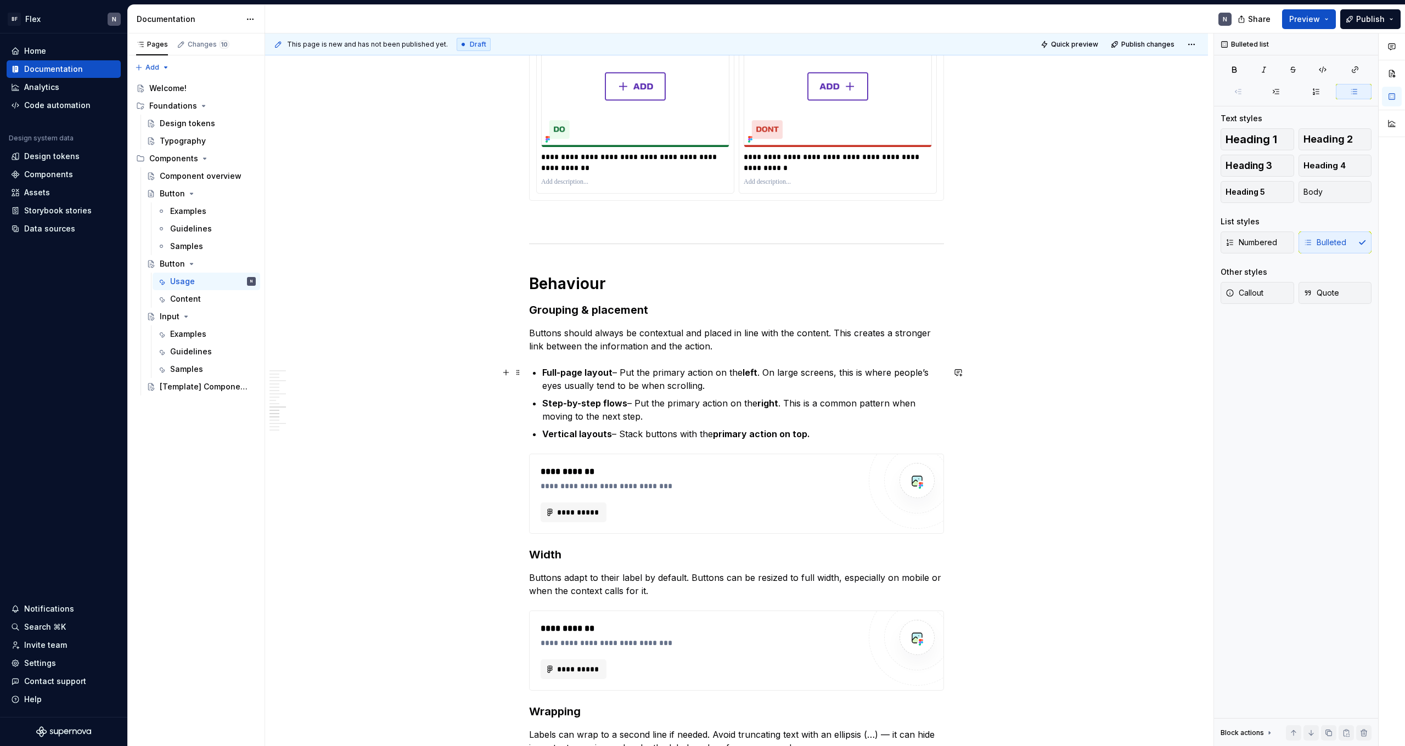
scroll to position [1566, 0]
click at [806, 436] on p "Vertical layouts – Stack buttons with the primary action on top." at bounding box center [743, 436] width 402 height 13
click at [593, 376] on strong "Full-page layout" at bounding box center [577, 374] width 70 height 11
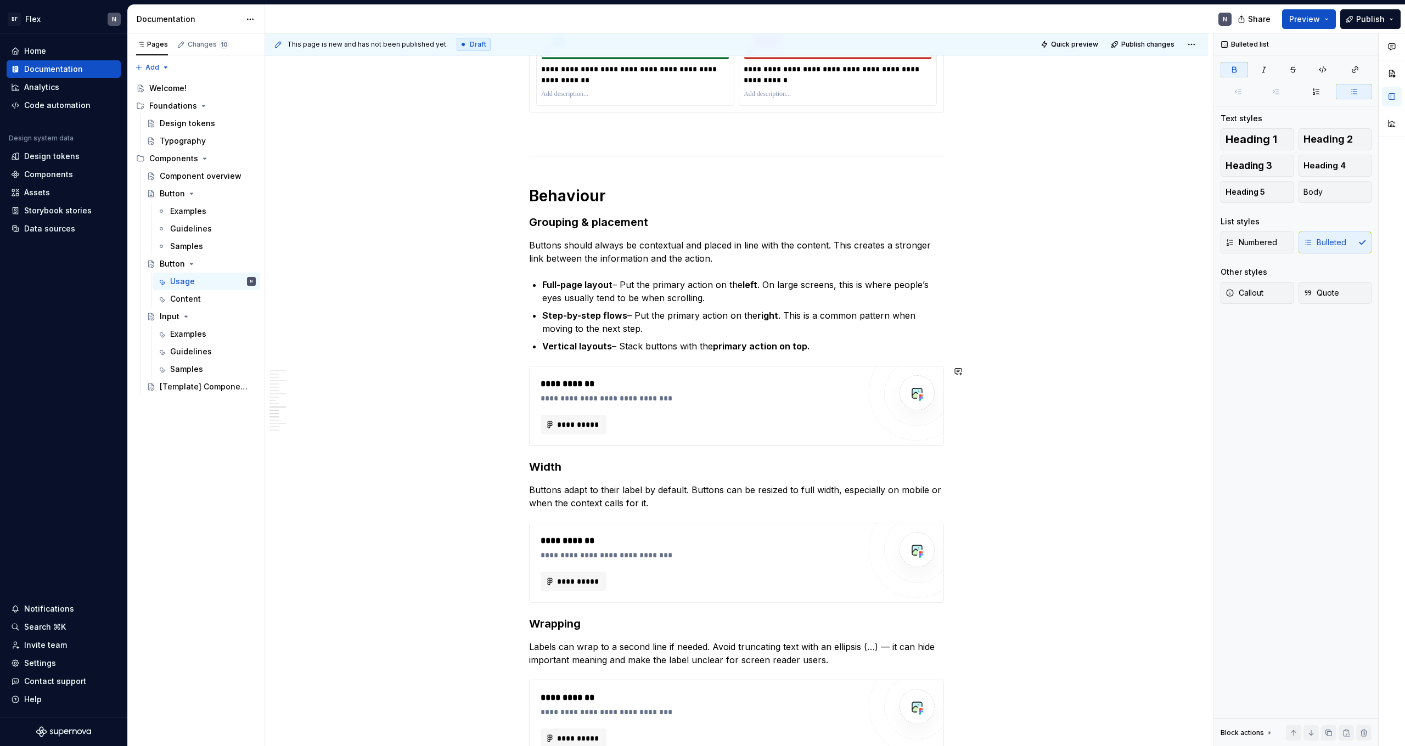
scroll to position [1657, 0]
click at [648, 322] on p "Step-by-step flows – Put the primary action on the right . This is a common pat…" at bounding box center [743, 321] width 402 height 26
click at [629, 315] on p "Step-by-step flows – Put the primary action on the right . This is a common pat…" at bounding box center [743, 321] width 402 height 26
drag, startPoint x: 625, startPoint y: 315, endPoint x: 628, endPoint y: 329, distance: 14.6
click at [625, 316] on strong "Step-by-step flows" at bounding box center [584, 314] width 85 height 11
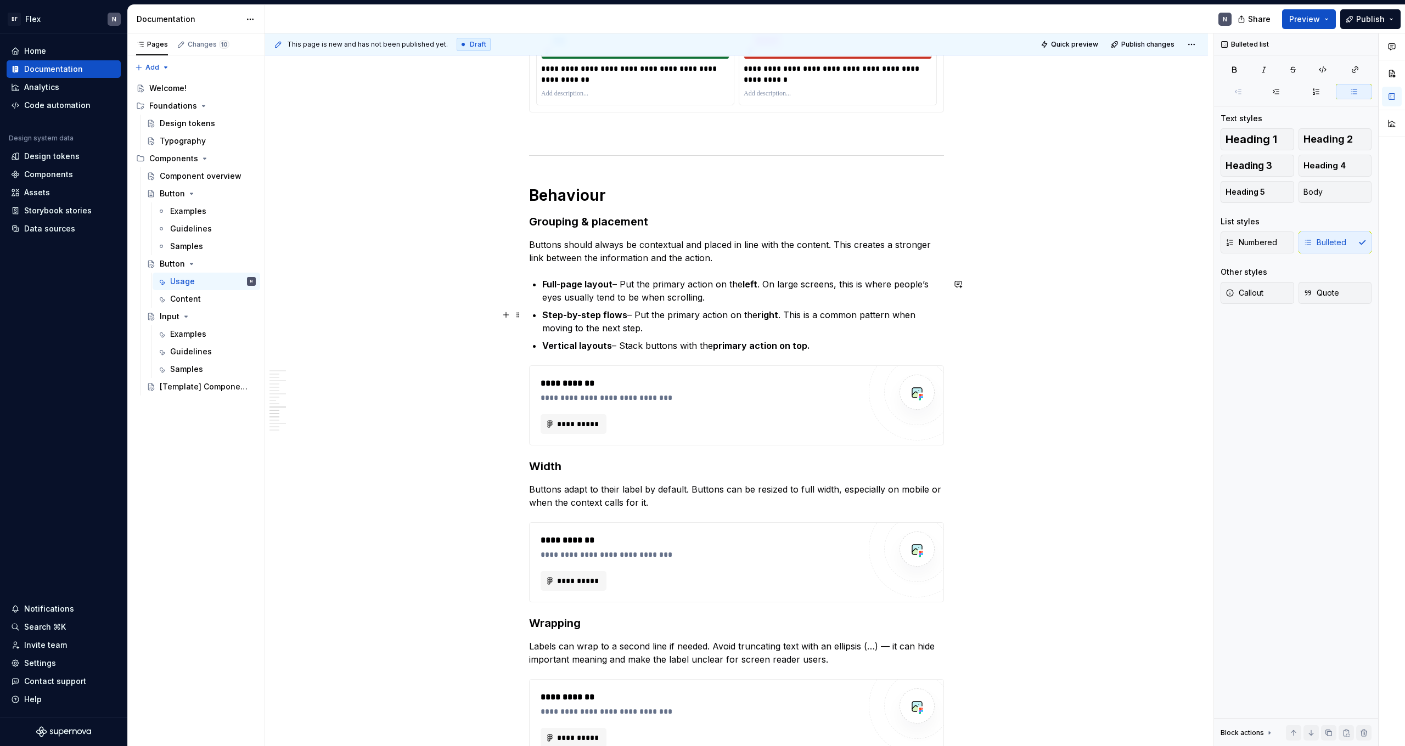
click at [640, 328] on p "Step-by-step flows – Put the primary action on the right . This is a common pat…" at bounding box center [743, 321] width 402 height 26
click at [806, 315] on p "Step-by-step flows – Put the primary action on the right . This is a common pat…" at bounding box center [743, 321] width 402 height 26
click at [639, 328] on p "Step-by-step flows – Put the primary action on the right . This is a common pat…" at bounding box center [743, 321] width 402 height 26
click at [640, 334] on p "Step-by-step flows – Put the primary action on the right . This is a common pat…" at bounding box center [743, 321] width 402 height 26
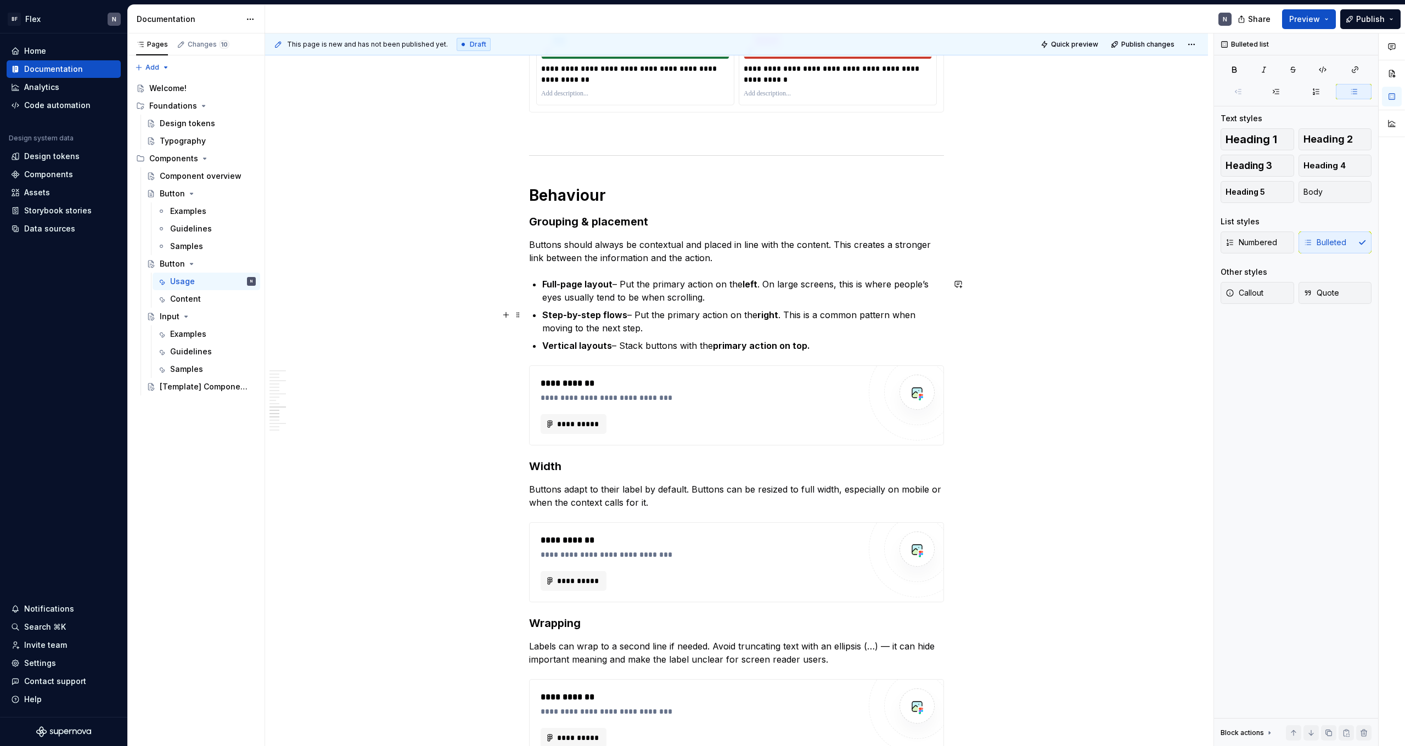
click at [640, 332] on p "Step-by-step flows – Put the primary action on the right . This is a common pat…" at bounding box center [743, 321] width 402 height 26
drag, startPoint x: 698, startPoint y: 332, endPoint x: 522, endPoint y: 318, distance: 176.1
click at [529, 318] on div "**********" at bounding box center [736, 42] width 415 height 2964
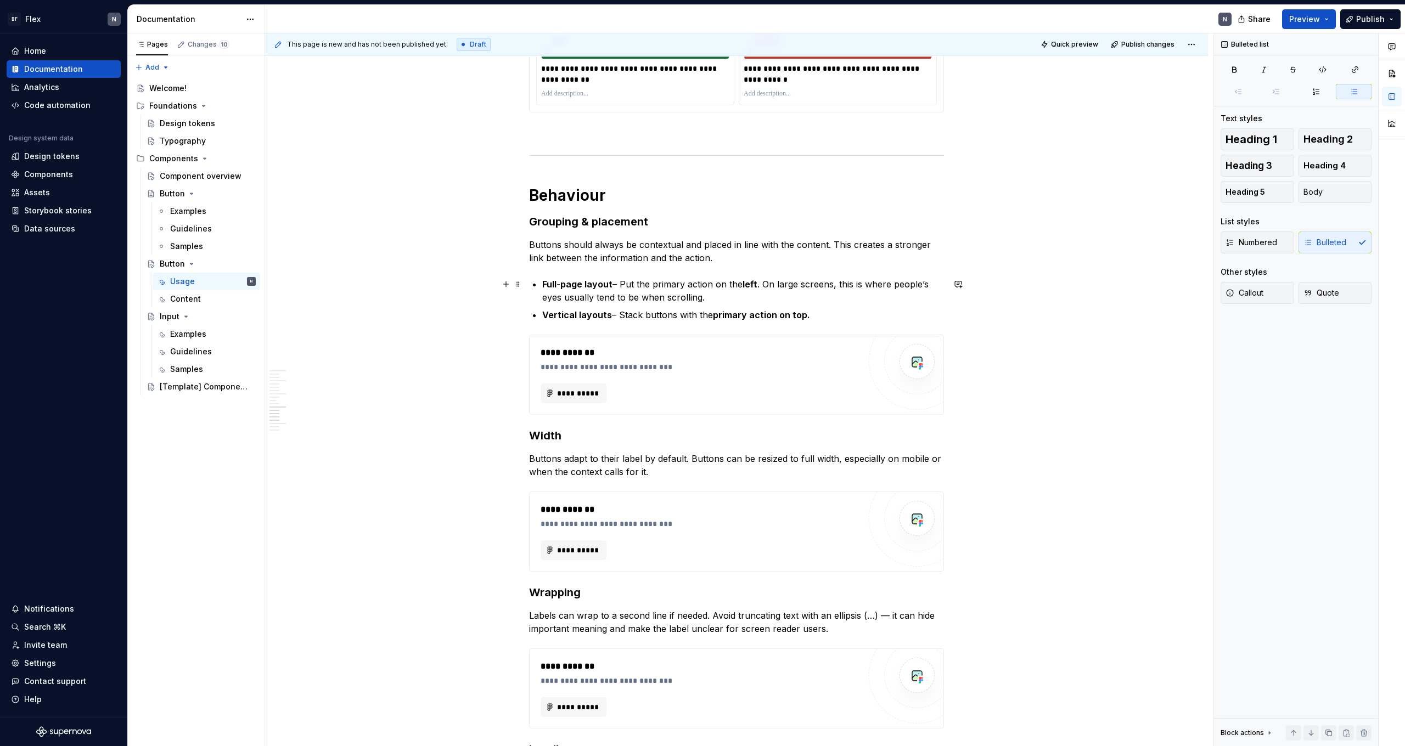
click at [734, 296] on p "Full-page layout – Put the primary action on the left . On large screens, this …" at bounding box center [743, 291] width 402 height 26
click at [733, 308] on p "Vertical layouts – Stack buttons with the primary action on top." at bounding box center [743, 314] width 402 height 13
click at [806, 312] on p "Vertical layouts – Stack buttons with the primary action on top." at bounding box center [743, 314] width 402 height 13
click at [739, 292] on p "Full-page layout – Put the primary action on the left . On large screens, this …" at bounding box center [743, 291] width 402 height 26
click at [806, 316] on p "Vertical layouts – Stack buttons with the primary action on top." at bounding box center [743, 314] width 402 height 13
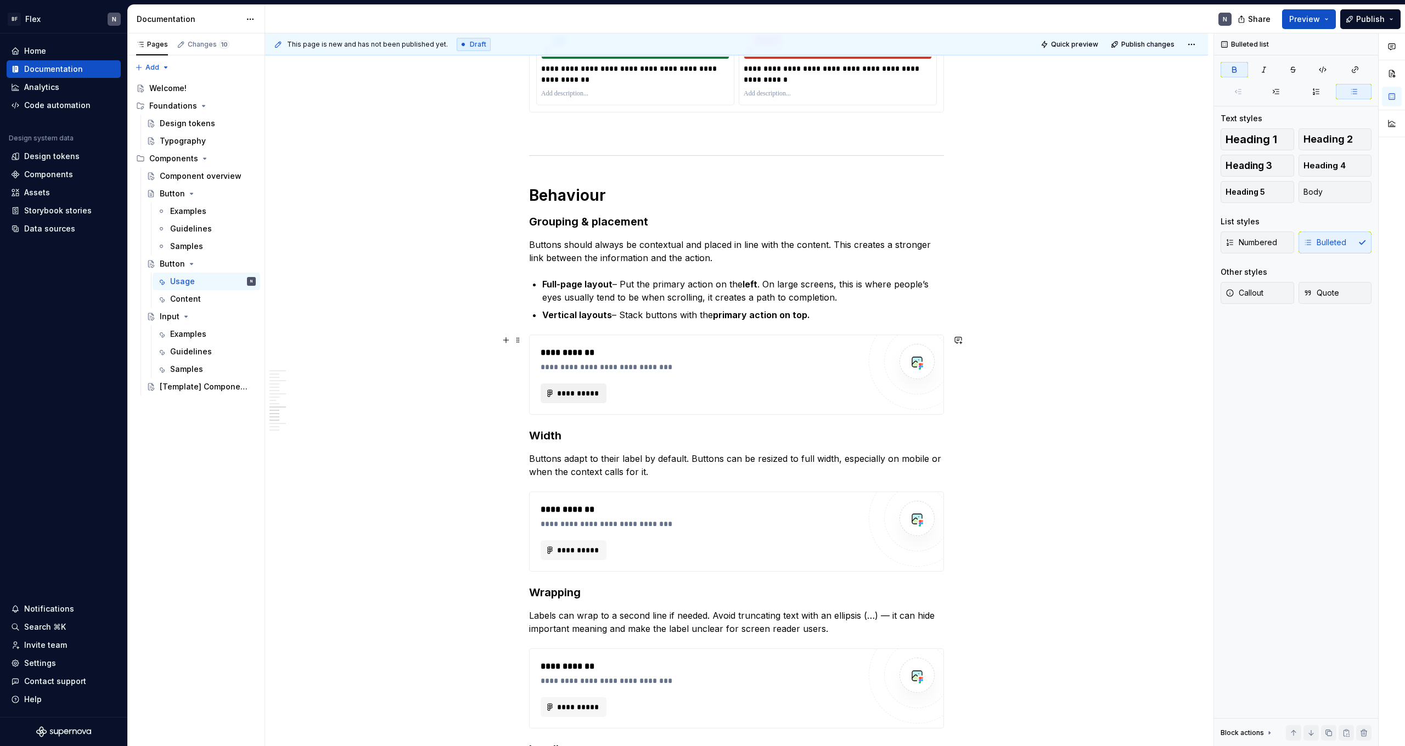
click at [576, 392] on span "**********" at bounding box center [577, 393] width 43 height 11
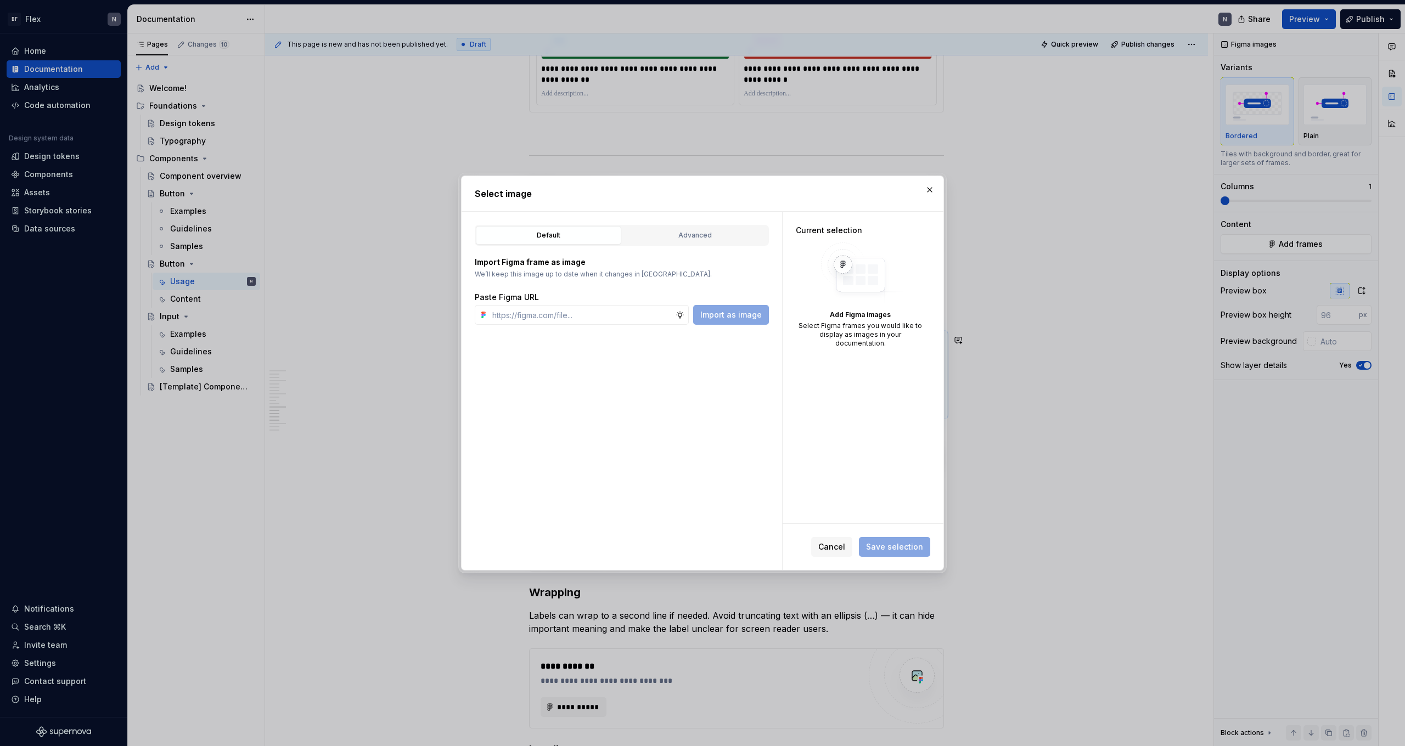
drag, startPoint x: 701, startPoint y: 240, endPoint x: 704, endPoint y: 249, distance: 8.7
click at [701, 241] on button "Advanced" at bounding box center [694, 235] width 145 height 19
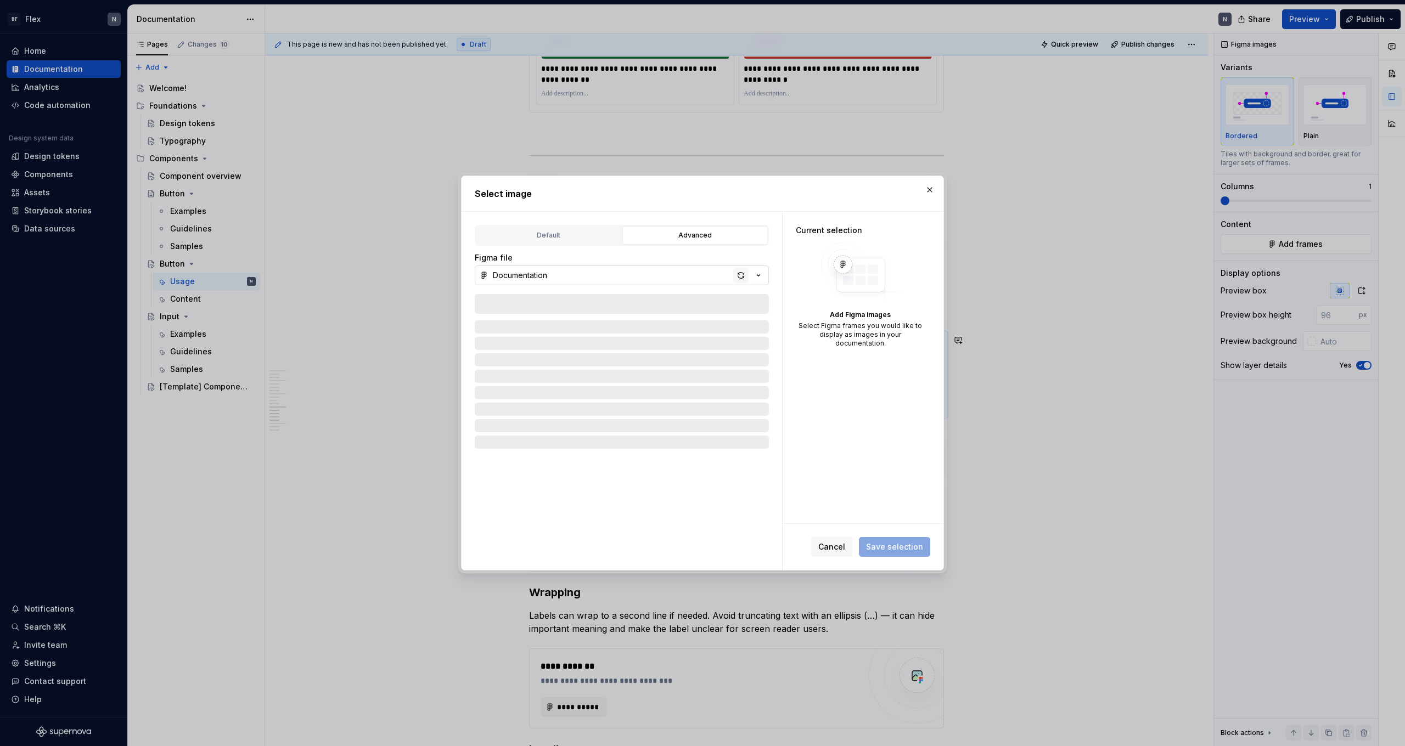
click at [740, 275] on div "button" at bounding box center [740, 275] width 15 height 15
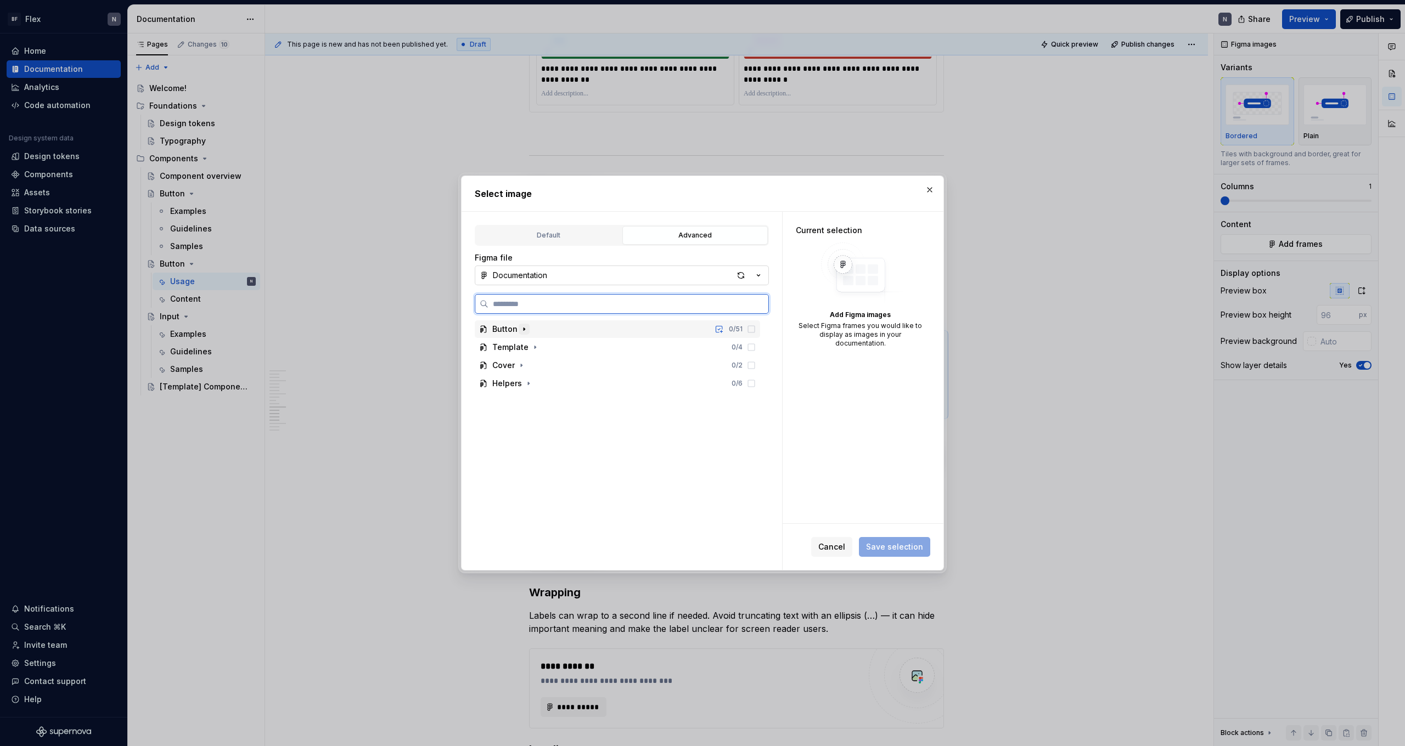
click at [520, 329] on icon "button" at bounding box center [524, 329] width 9 height 9
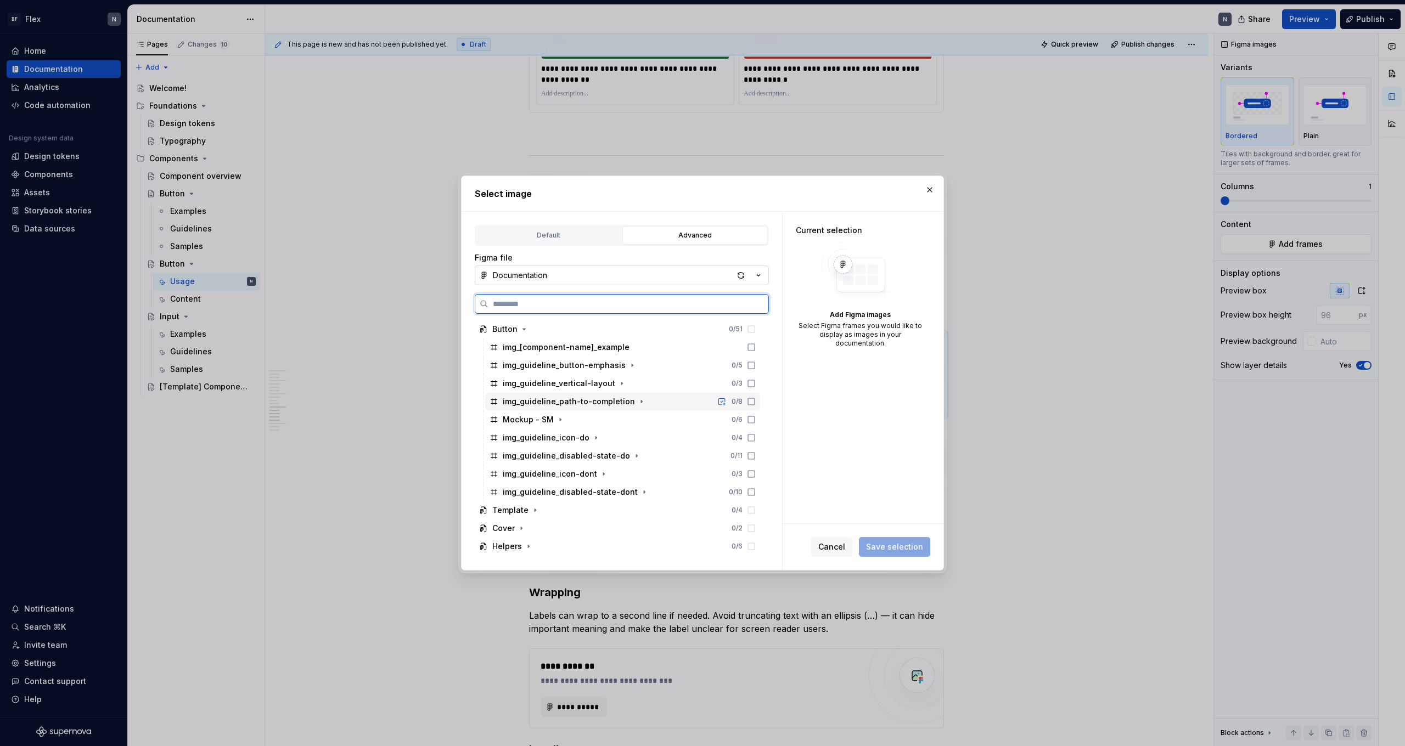
click at [756, 403] on icon at bounding box center [751, 401] width 9 height 9
click at [756, 382] on icon at bounding box center [751, 383] width 9 height 9
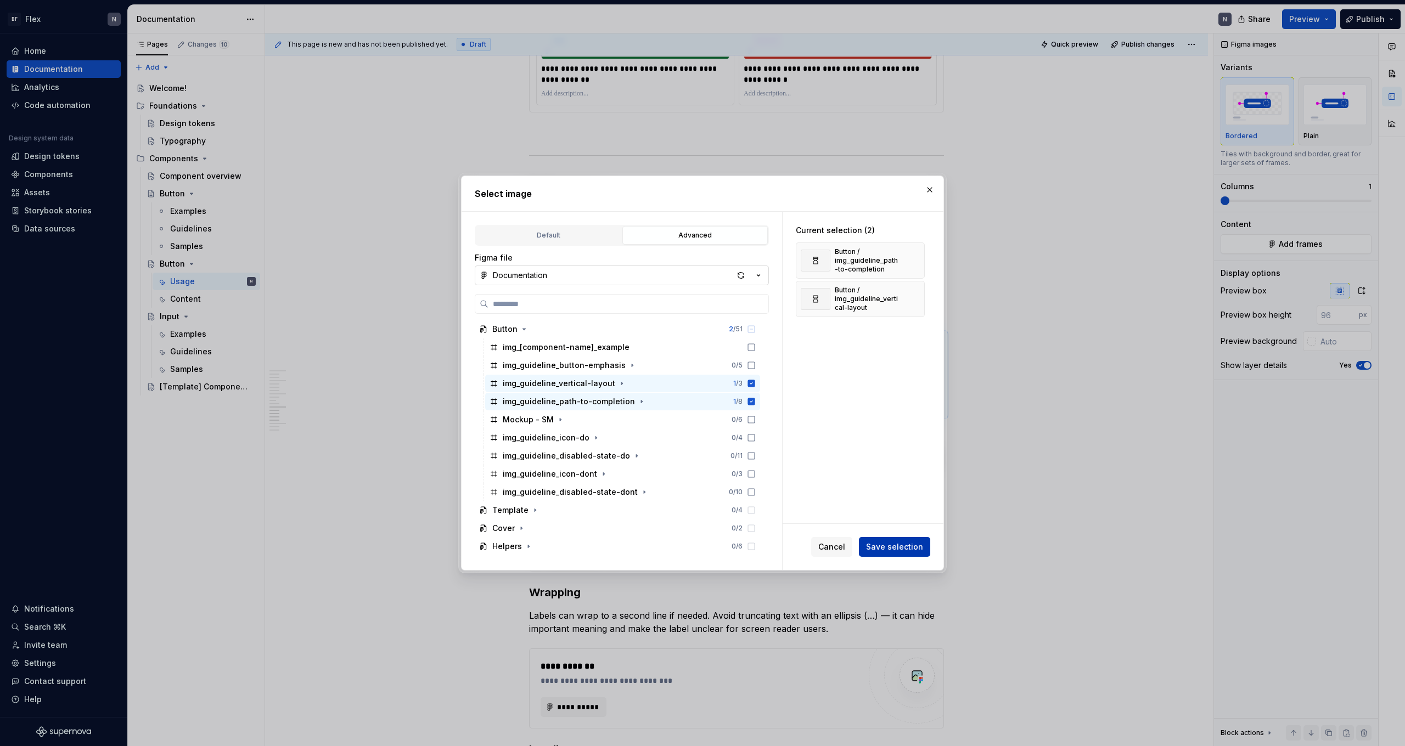
click at [806, 460] on span "Save selection" at bounding box center [894, 547] width 57 height 11
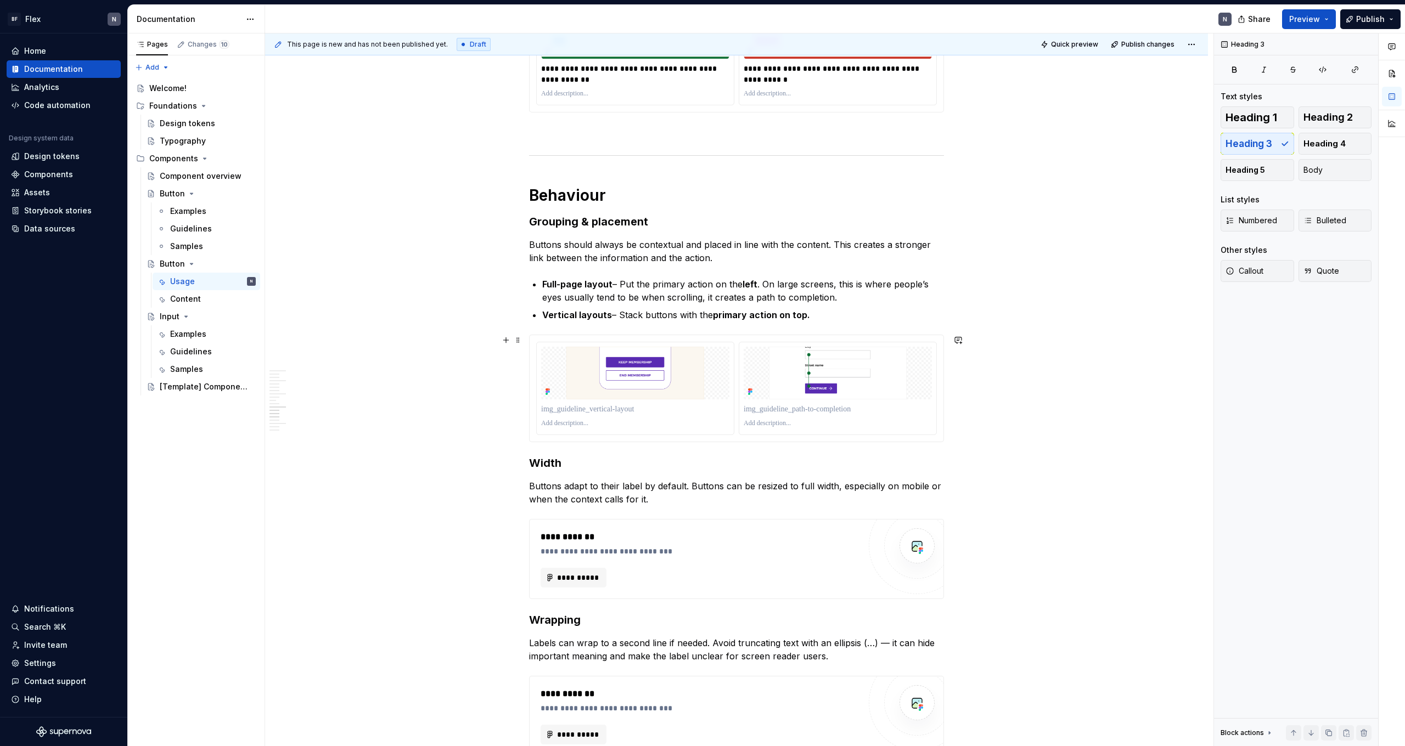
click at [719, 335] on div at bounding box center [736, 389] width 415 height 108
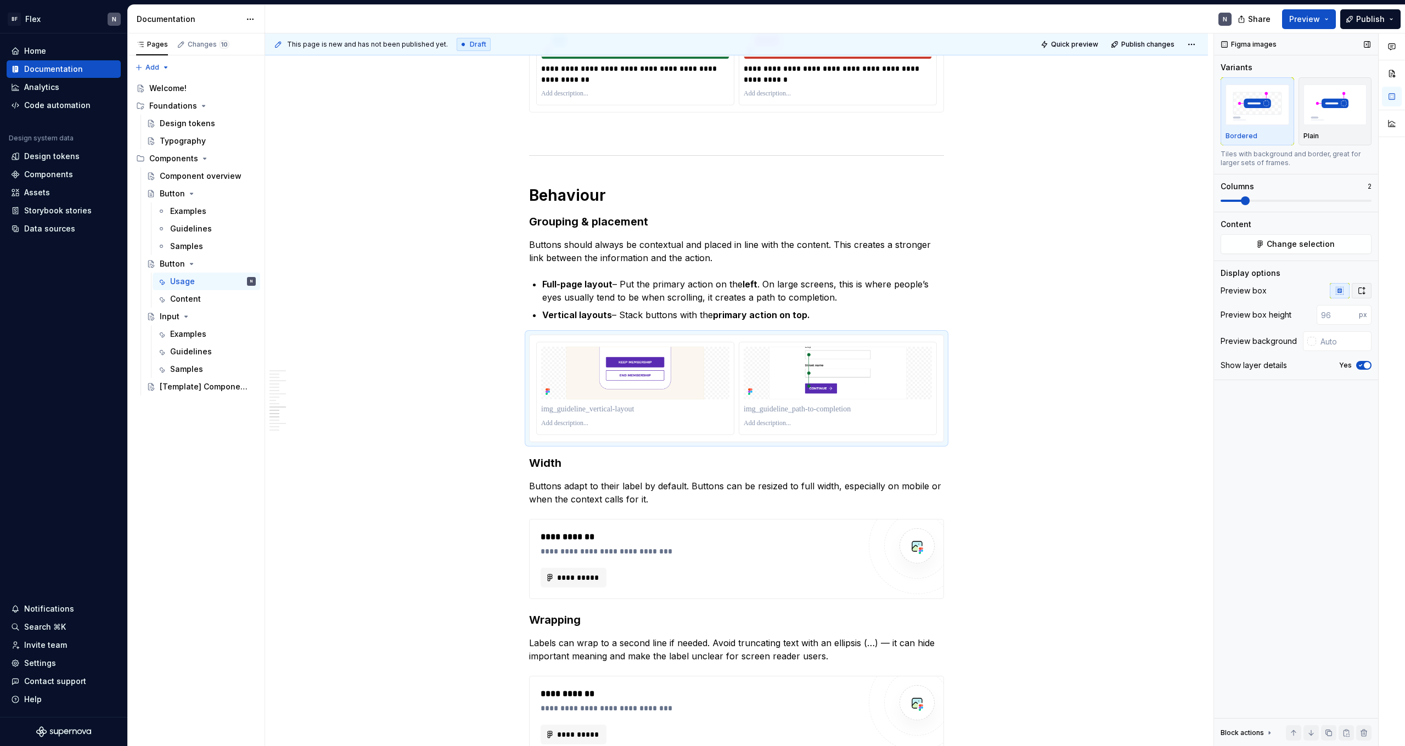
click at [806, 290] on icon "button" at bounding box center [1361, 290] width 9 height 9
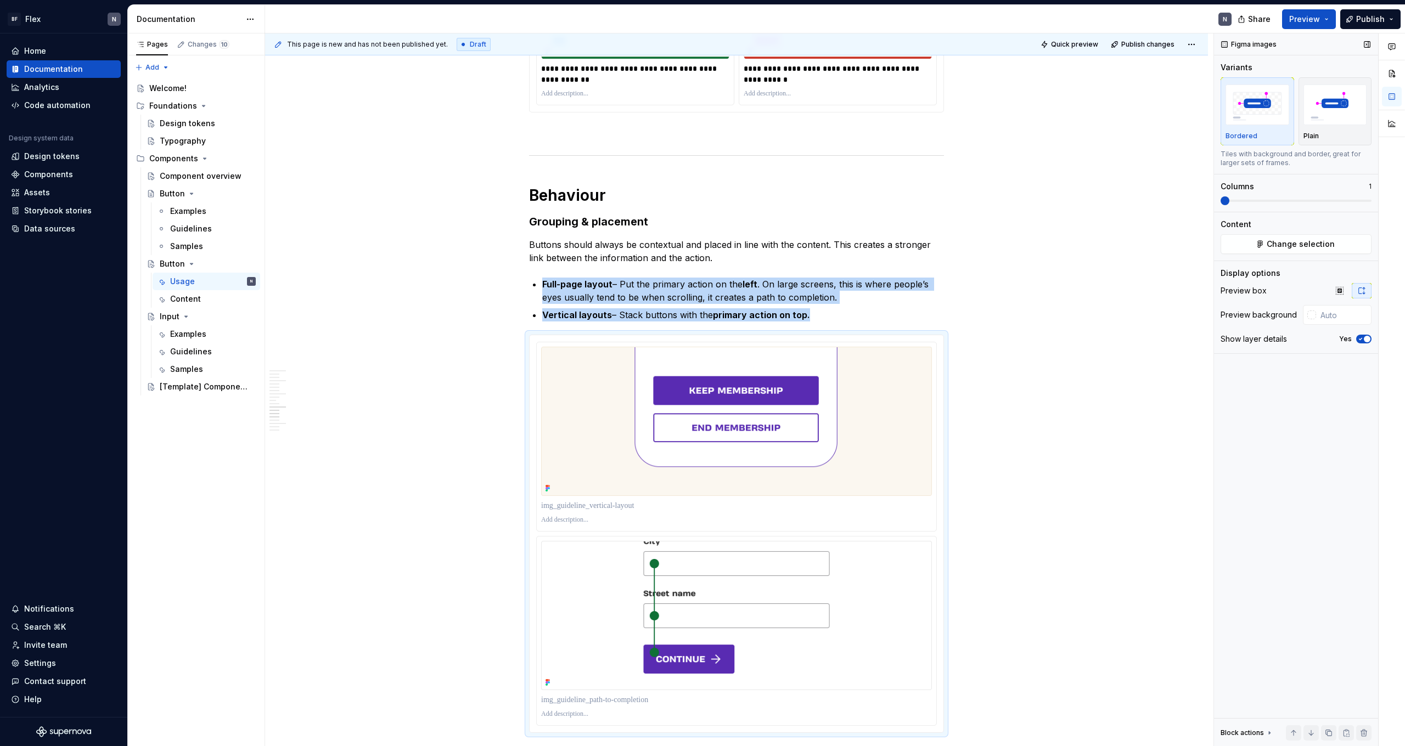
click at [806, 202] on span at bounding box center [1295, 200] width 151 height 9
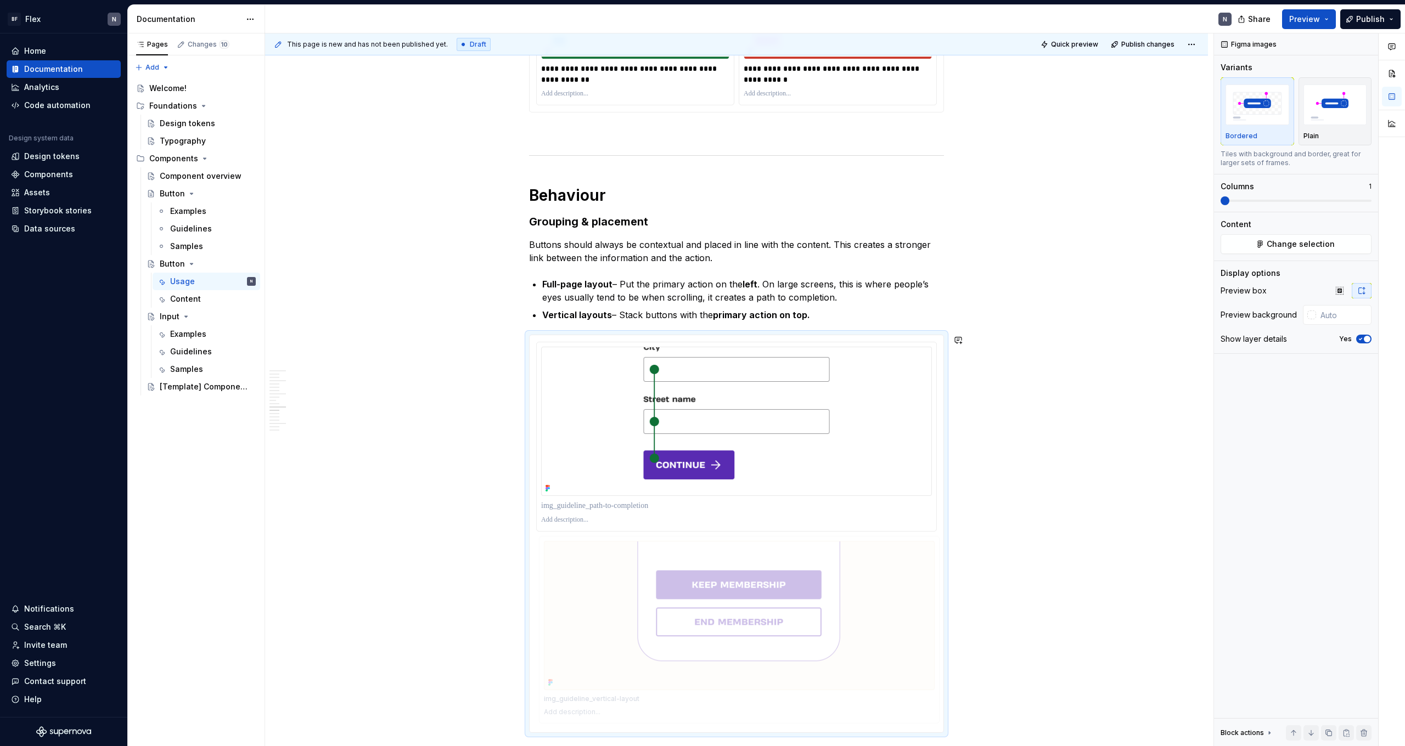
drag, startPoint x: 703, startPoint y: 346, endPoint x: 712, endPoint y: 574, distance: 228.4
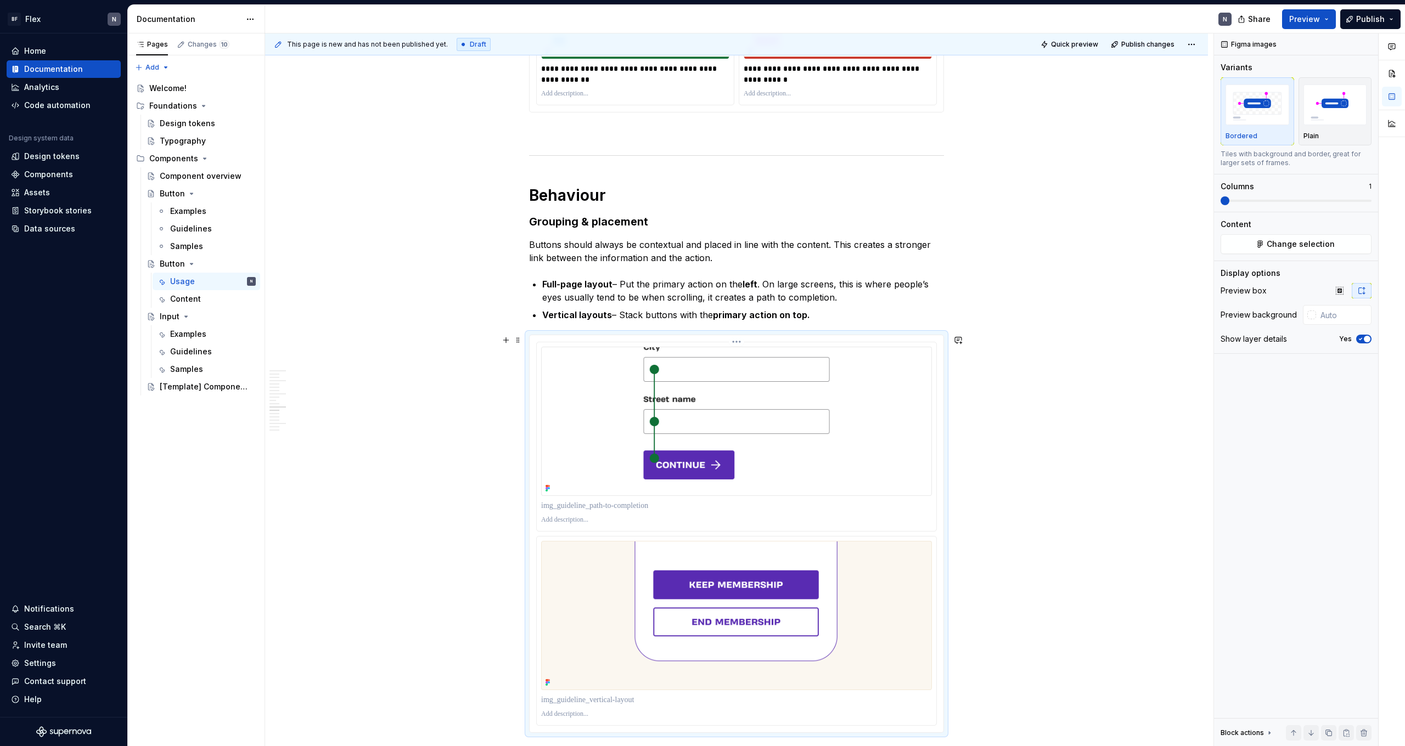
click at [577, 460] on p at bounding box center [736, 505] width 391 height 11
click at [768, 289] on p "Full-page layout – Put the primary action on the left . On large screens, this …" at bounding box center [743, 291] width 402 height 26
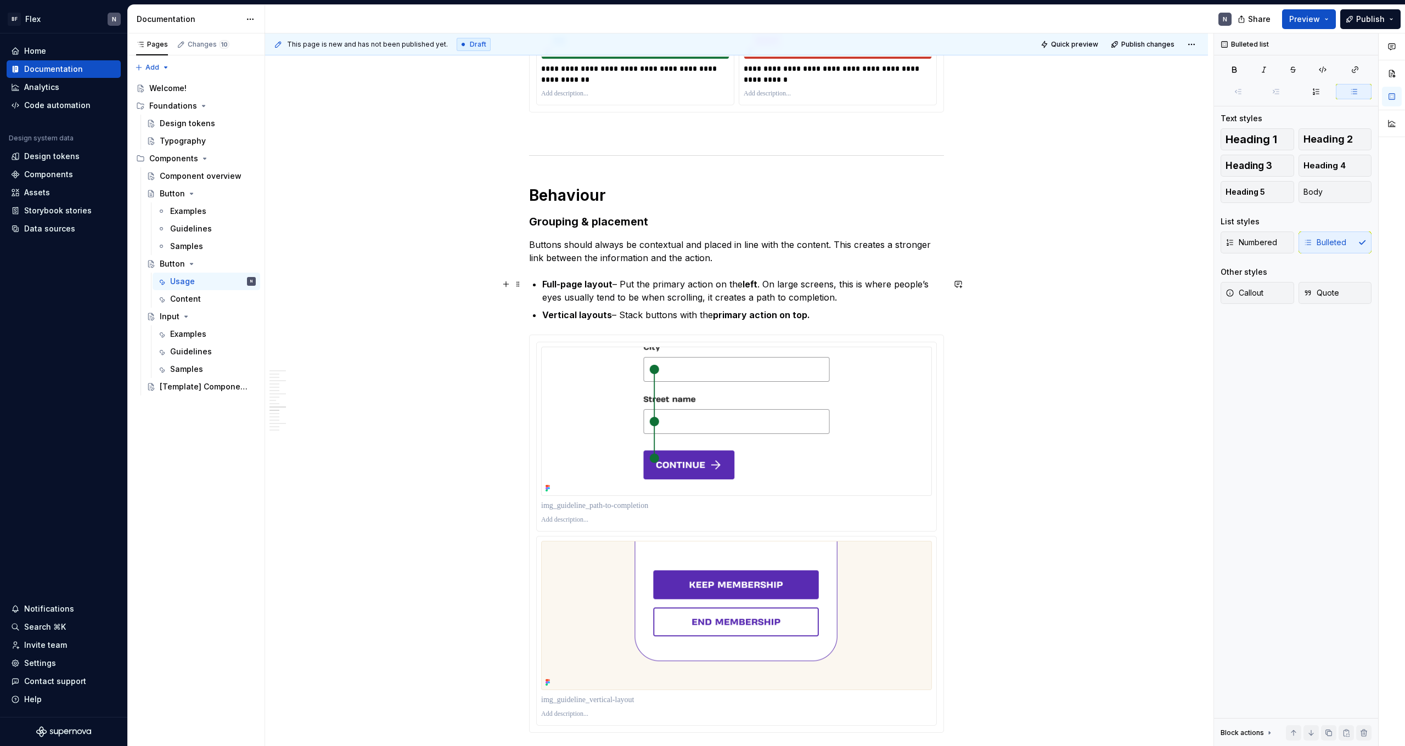
click at [806, 297] on p "Full-page layout – Put the primary action on the left . On large screens, this …" at bounding box center [743, 291] width 402 height 26
click at [806, 302] on p "Full-page layout – Put the primary action on the left . On large screens, this …" at bounding box center [743, 291] width 402 height 26
click at [806, 299] on p "Full-page layout – Put the primary action on the left . On large screens, this …" at bounding box center [743, 291] width 402 height 26
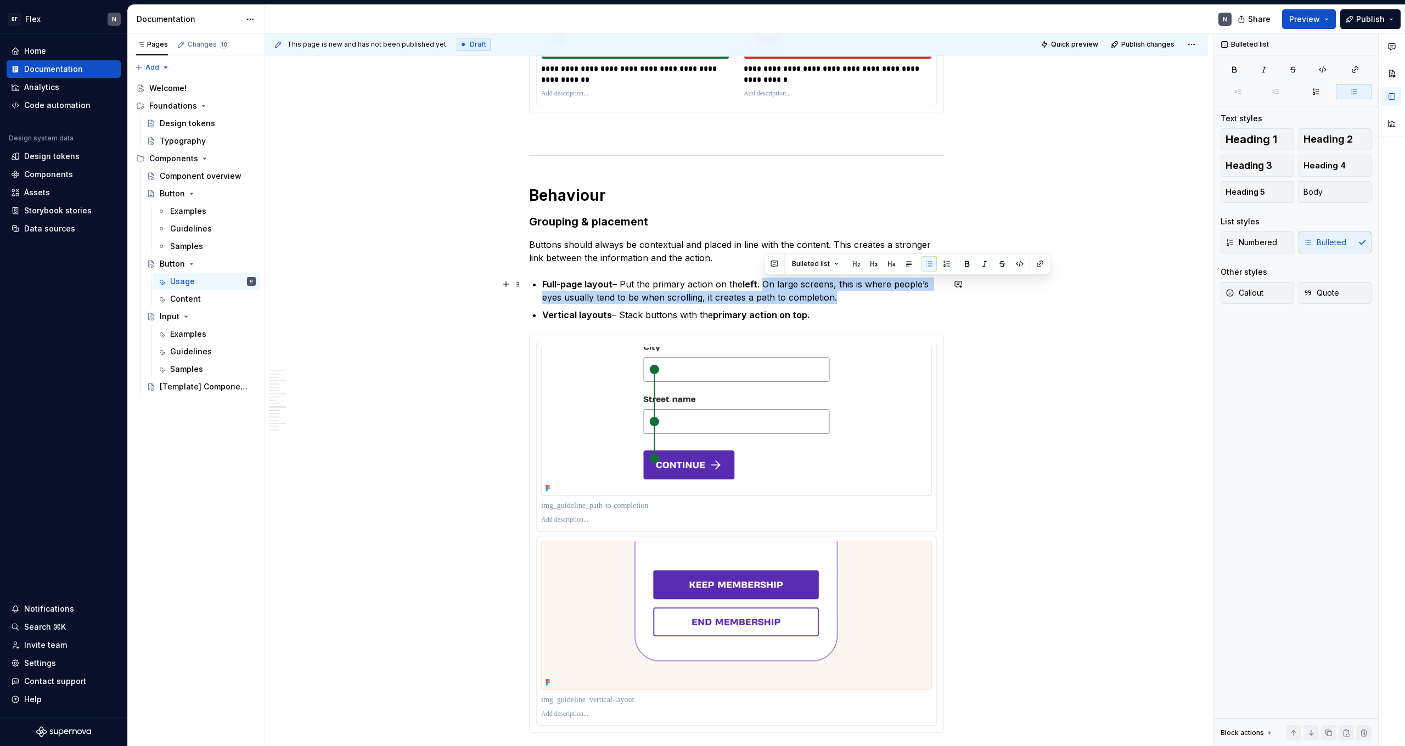
drag, startPoint x: 765, startPoint y: 285, endPoint x: 879, endPoint y: 294, distance: 114.4
click at [806, 294] on p "Full-page layout – Put the primary action on the left . On large screens, this …" at bounding box center [743, 291] width 402 height 26
drag, startPoint x: 858, startPoint y: 300, endPoint x: 734, endPoint y: 292, distance: 124.2
click at [734, 292] on p "Full-page layout – Put the primary action on the left . On large screens, this …" at bounding box center [743, 291] width 402 height 26
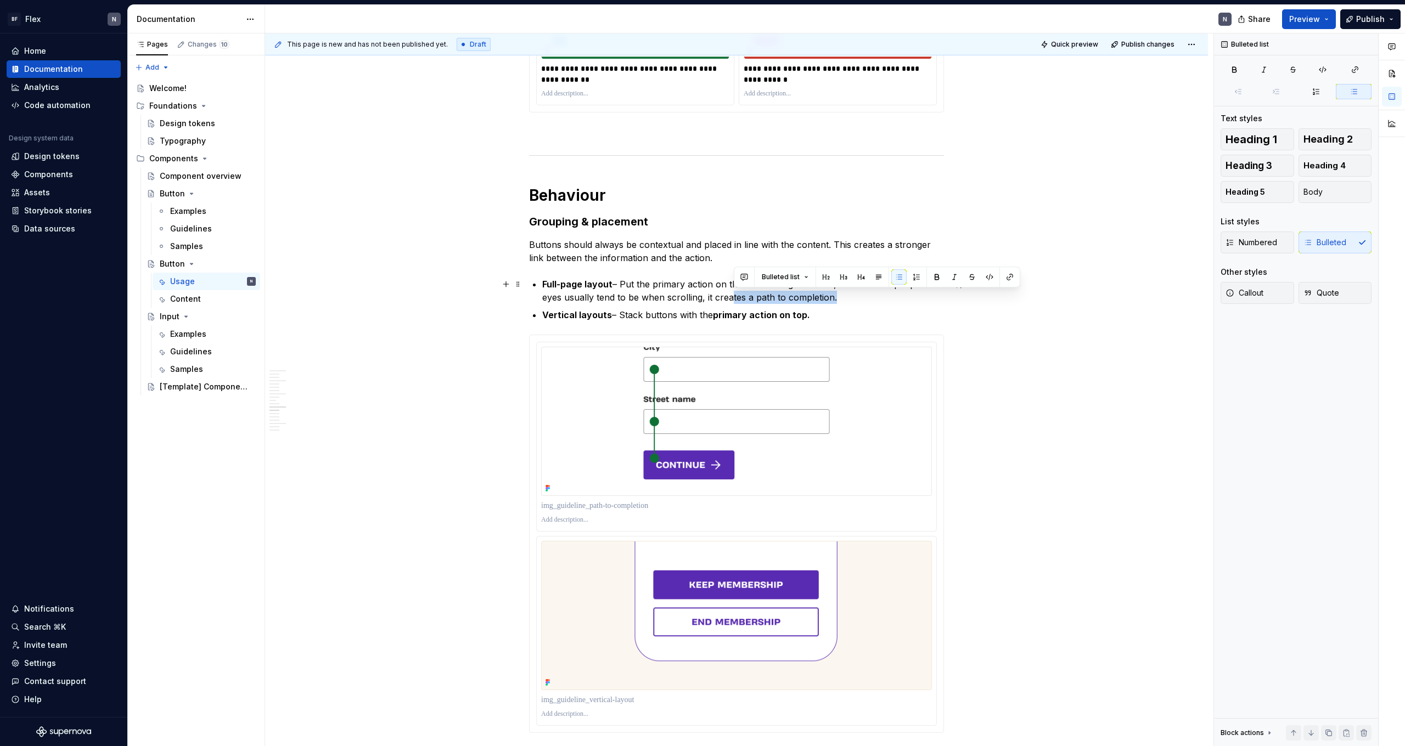
click at [742, 297] on p "Full-page layout – Put the primary action on the left . On large screens, this …" at bounding box center [743, 291] width 402 height 26
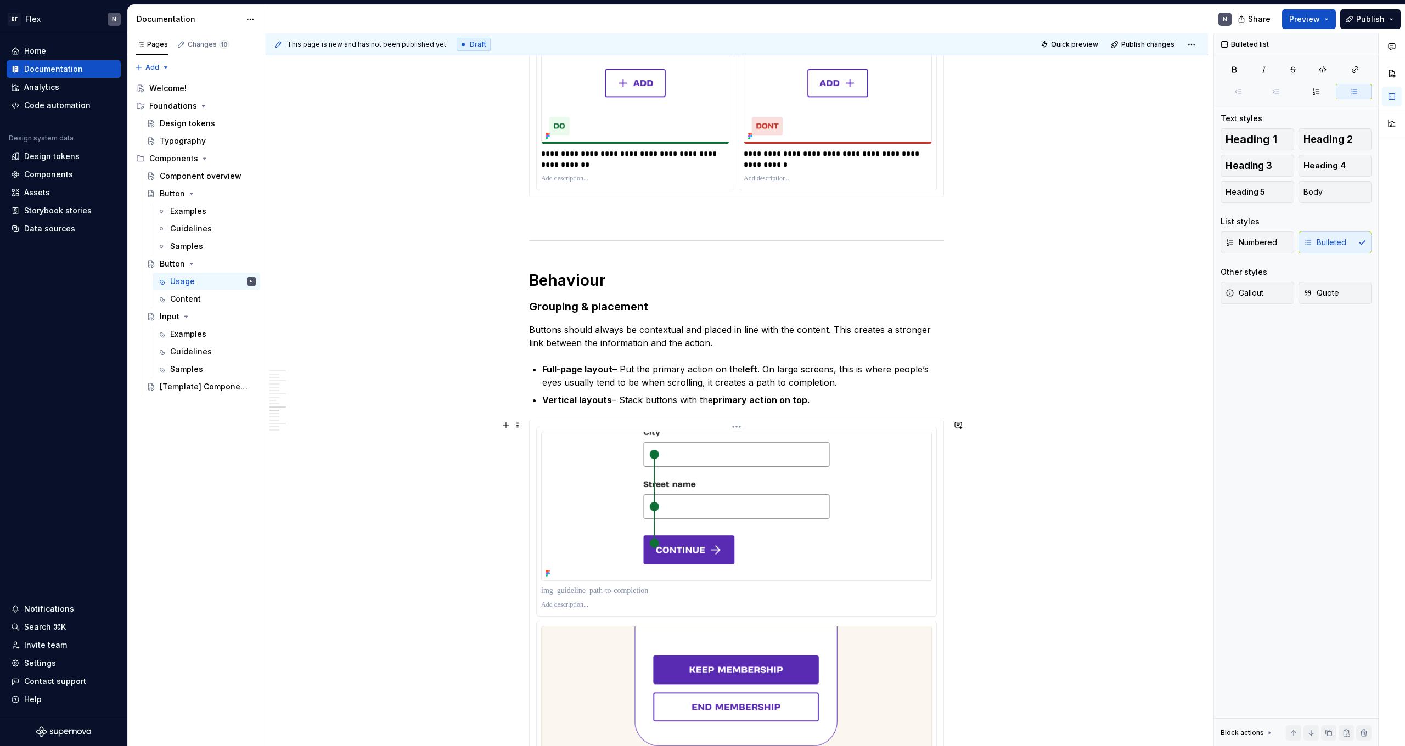
scroll to position [1570, 0]
click at [604, 460] on p at bounding box center [736, 592] width 391 height 11
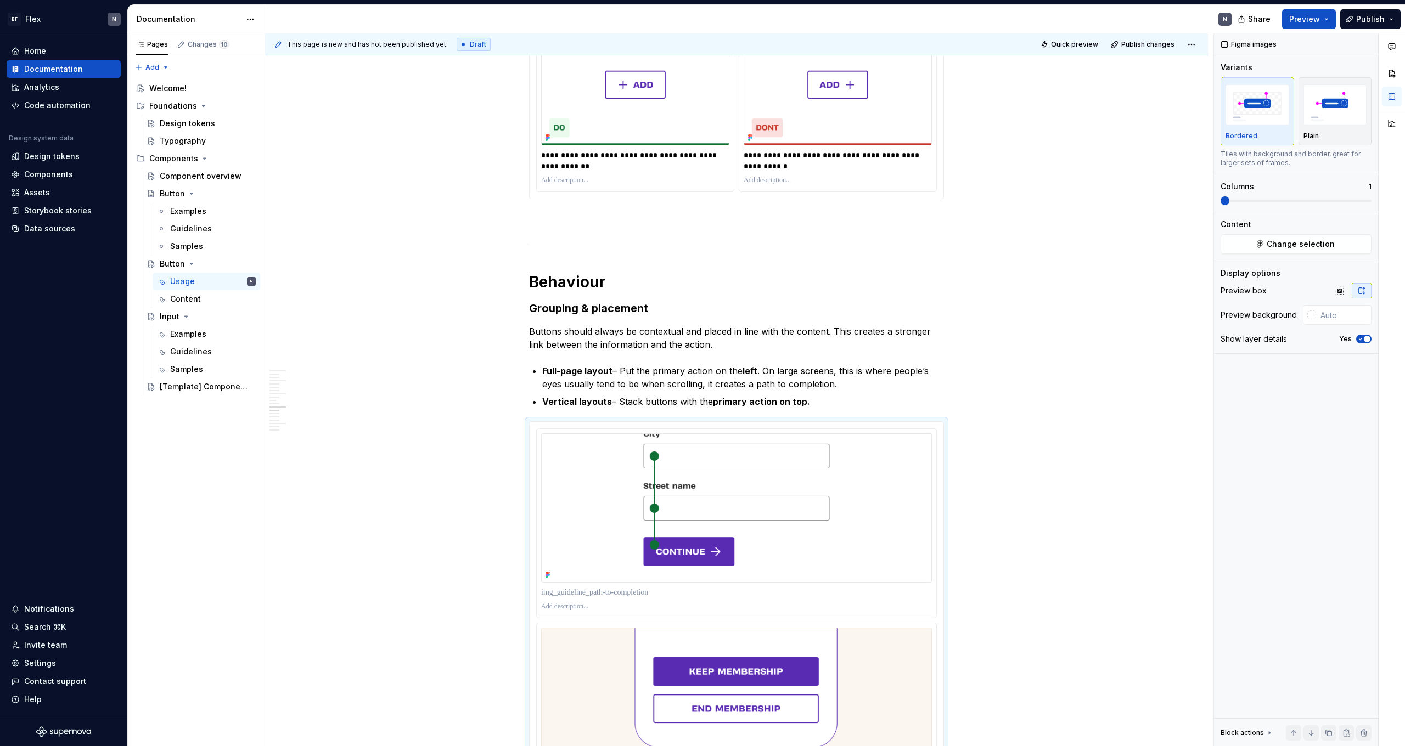
type textarea "*"
click at [593, 460] on div at bounding box center [736, 592] width 391 height 15
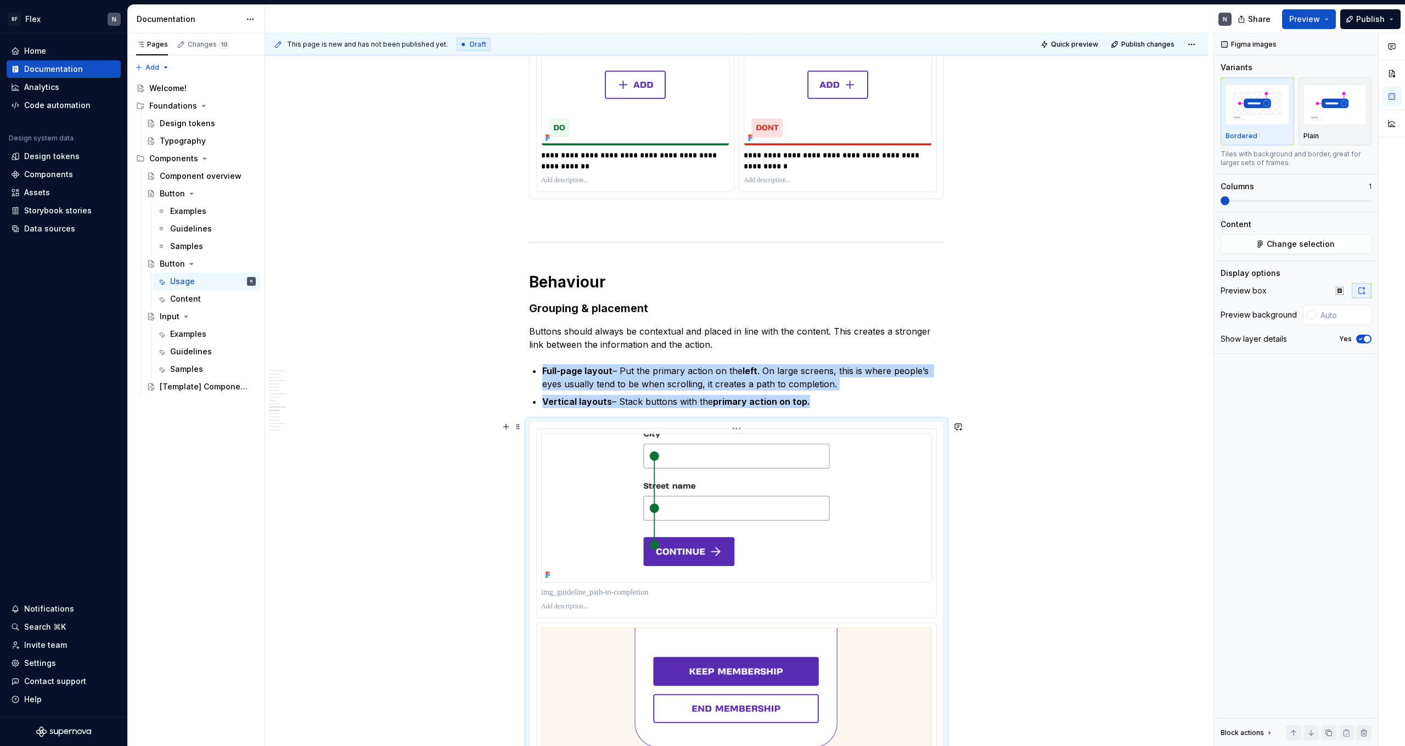
click at [591, 460] on p at bounding box center [736, 592] width 391 height 11
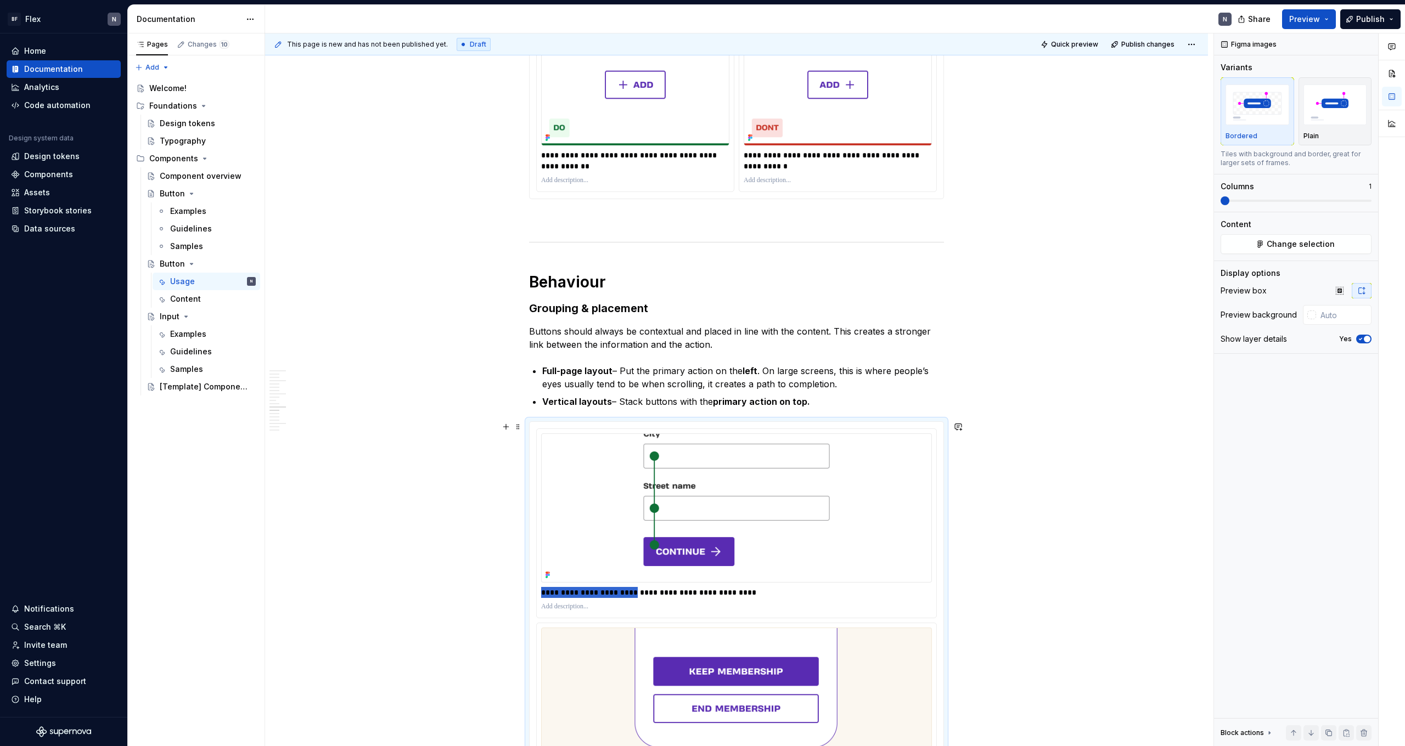
drag, startPoint x: 630, startPoint y: 593, endPoint x: 504, endPoint y: 594, distance: 126.2
click at [504, 460] on div "**********" at bounding box center [736, 371] width 943 height 3501
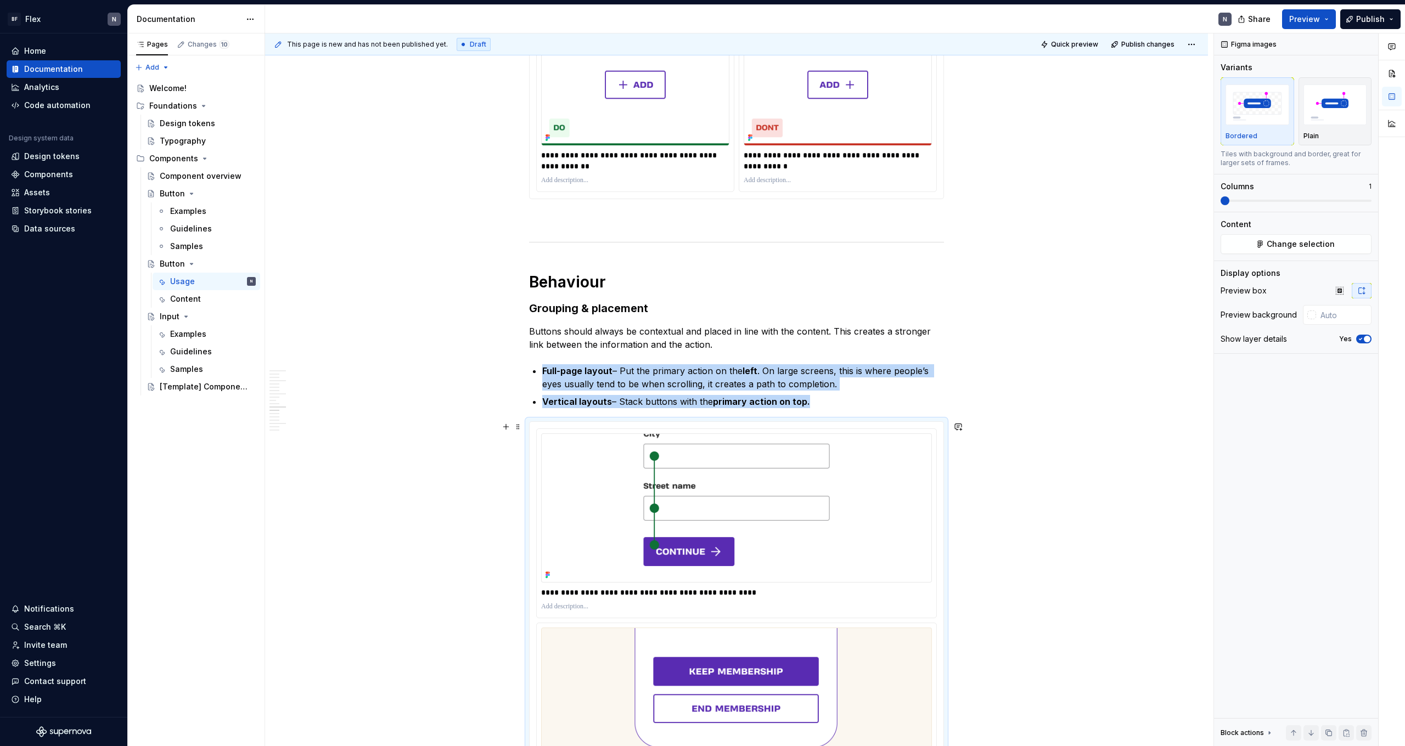
scroll to position [1643, 0]
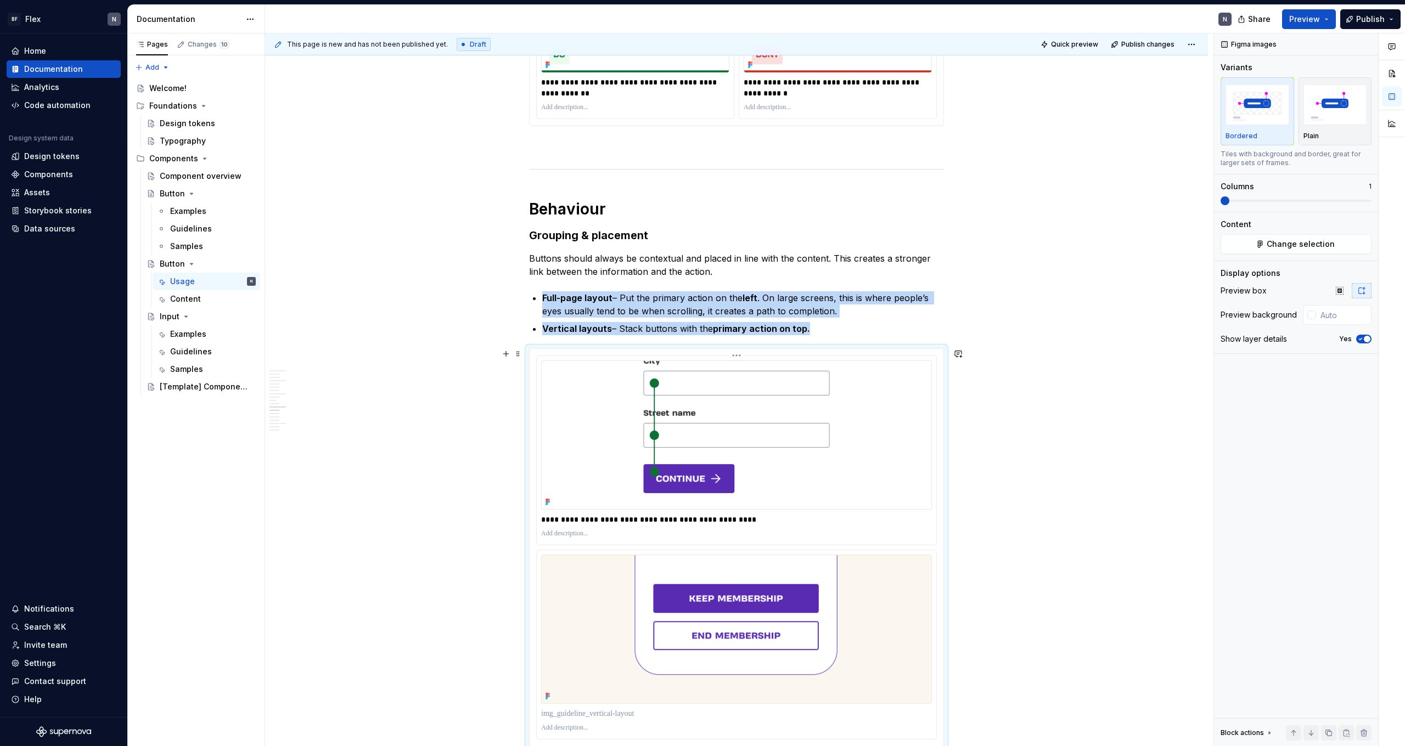
click at [583, 460] on p "**********" at bounding box center [736, 519] width 391 height 11
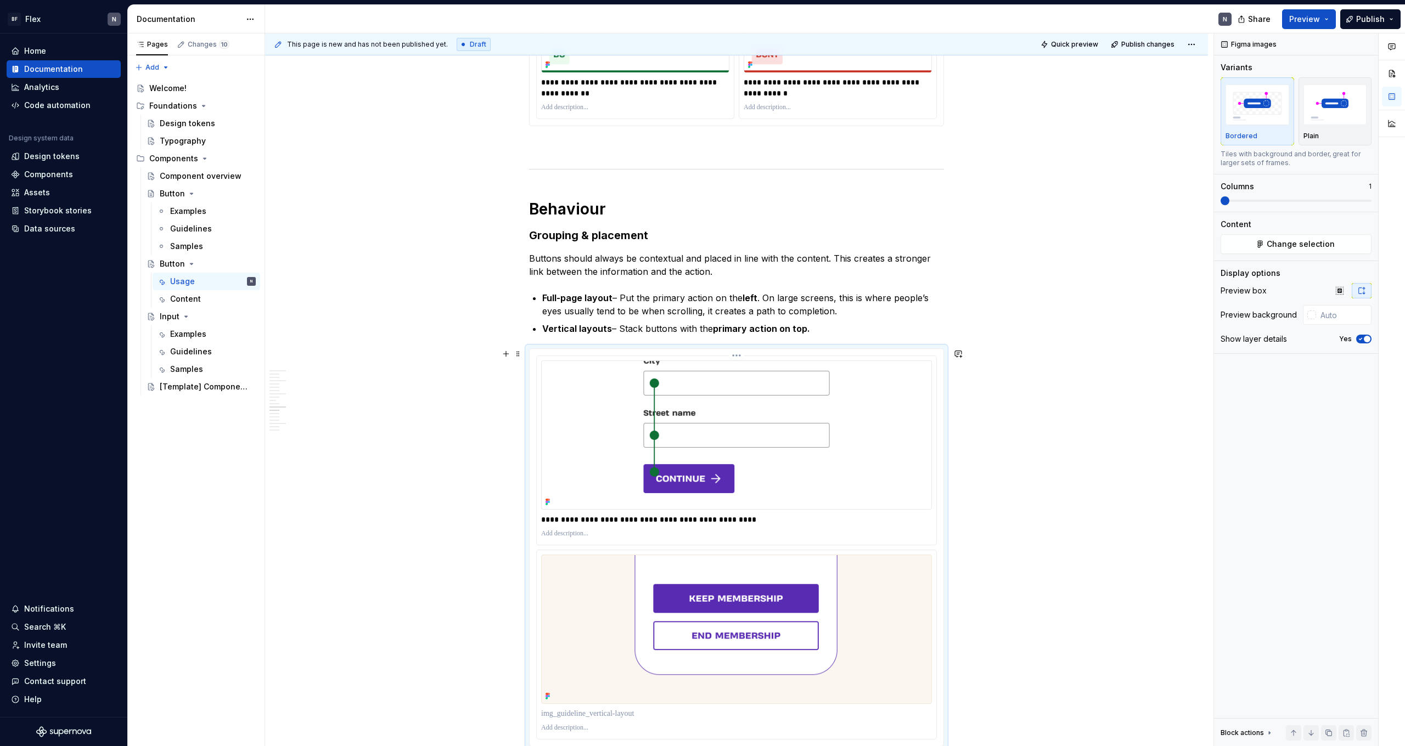
click at [549, 460] on p "**********" at bounding box center [736, 519] width 391 height 11
click at [736, 460] on p "**********" at bounding box center [736, 519] width 391 height 11
click at [689, 460] on p "**********" at bounding box center [736, 519] width 391 height 11
click at [731, 460] on p "**********" at bounding box center [736, 519] width 391 height 11
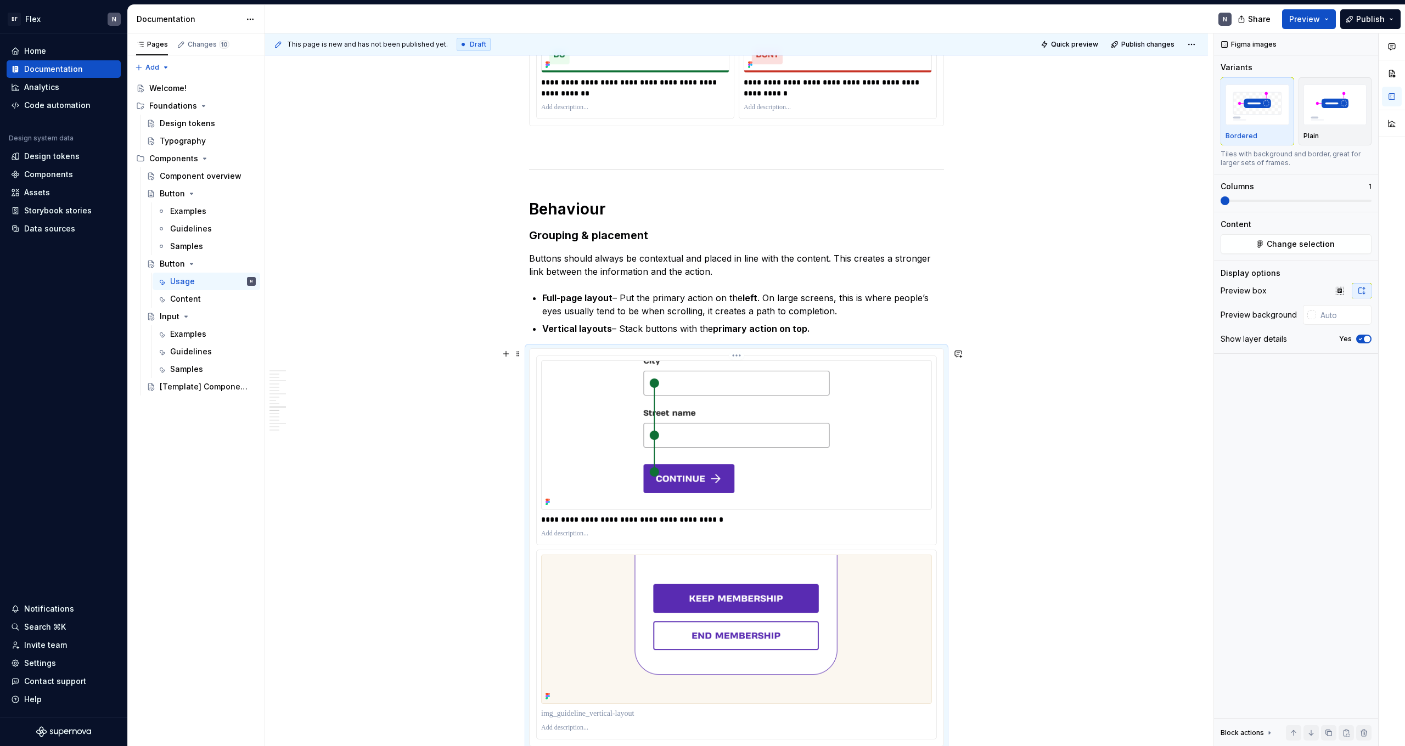
click at [594, 460] on p "**********" at bounding box center [736, 519] width 391 height 11
click at [629, 460] on p "**********" at bounding box center [736, 519] width 391 height 11
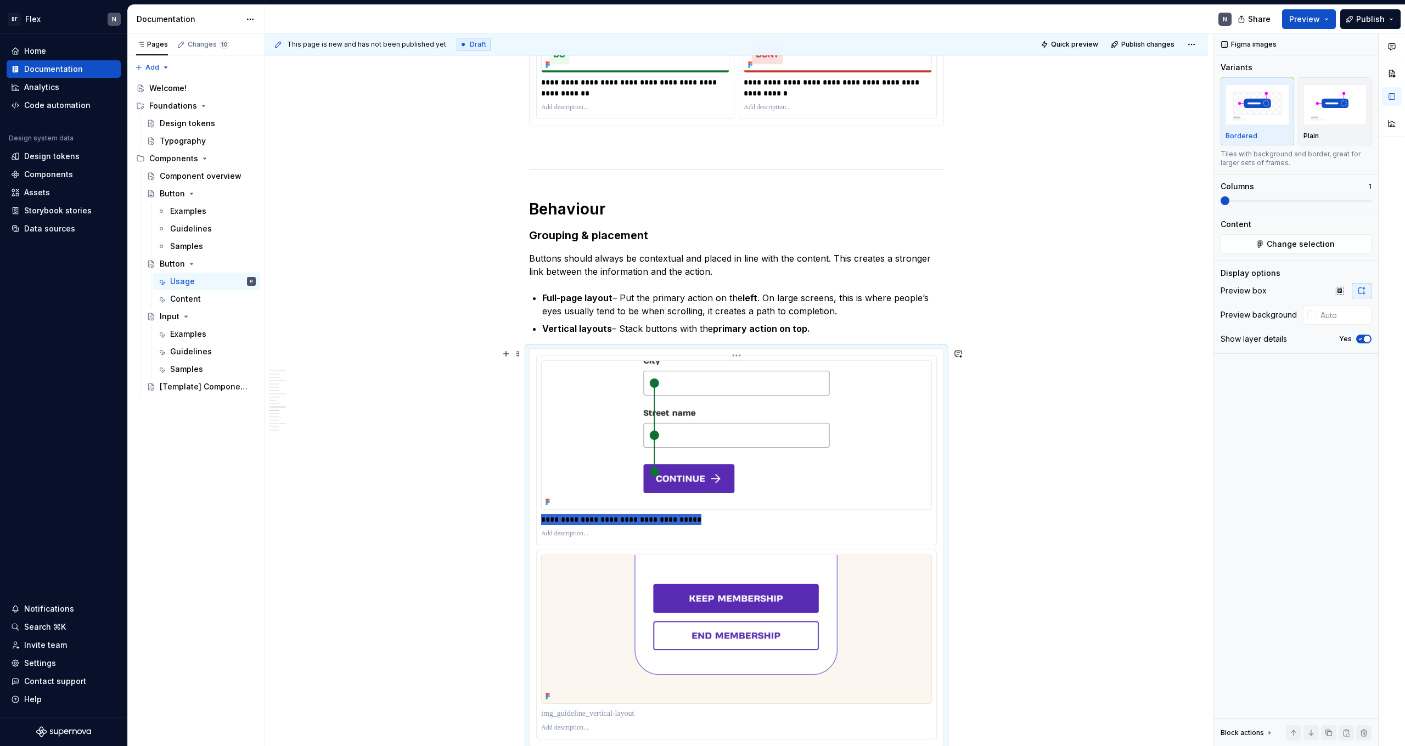
click at [629, 460] on p "**********" at bounding box center [736, 519] width 391 height 11
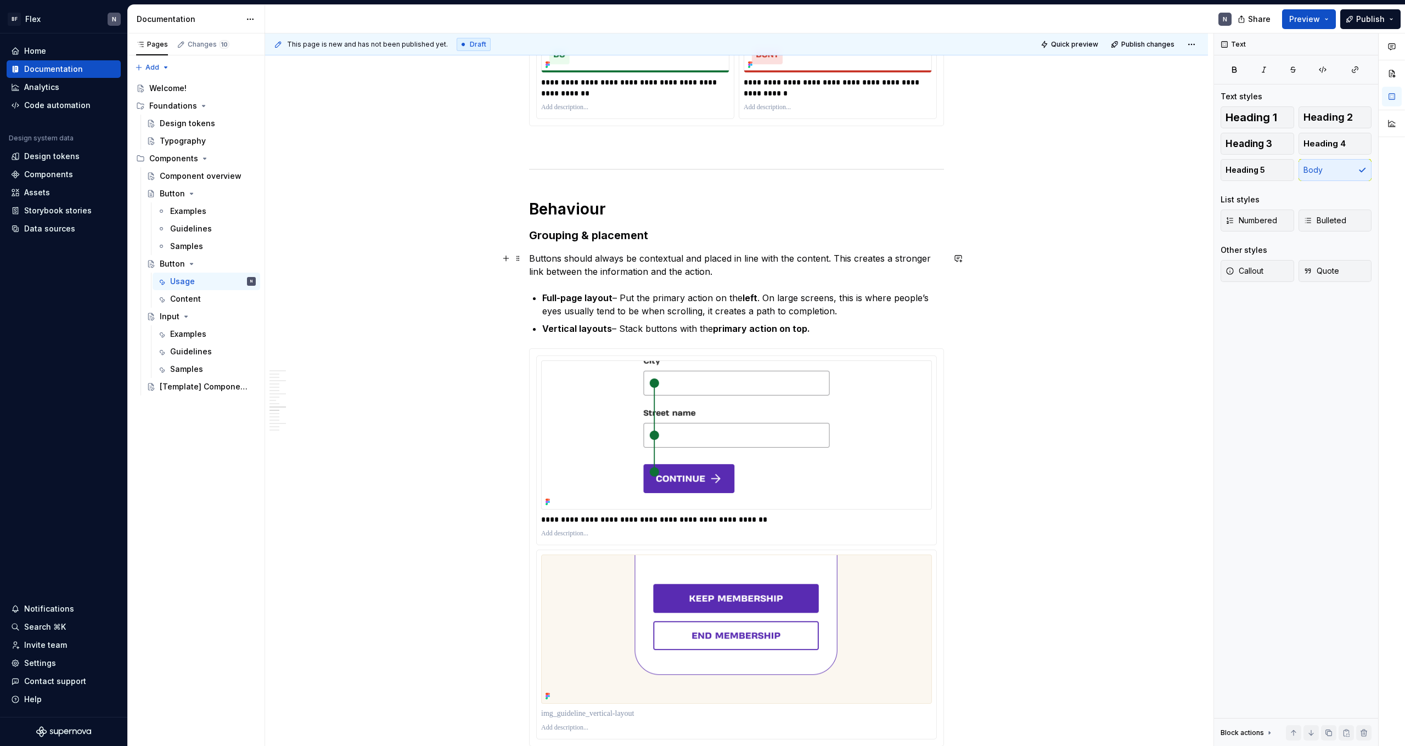
click at [794, 277] on p "Buttons should always be contextual and placed in line with the content. This c…" at bounding box center [736, 265] width 415 height 26
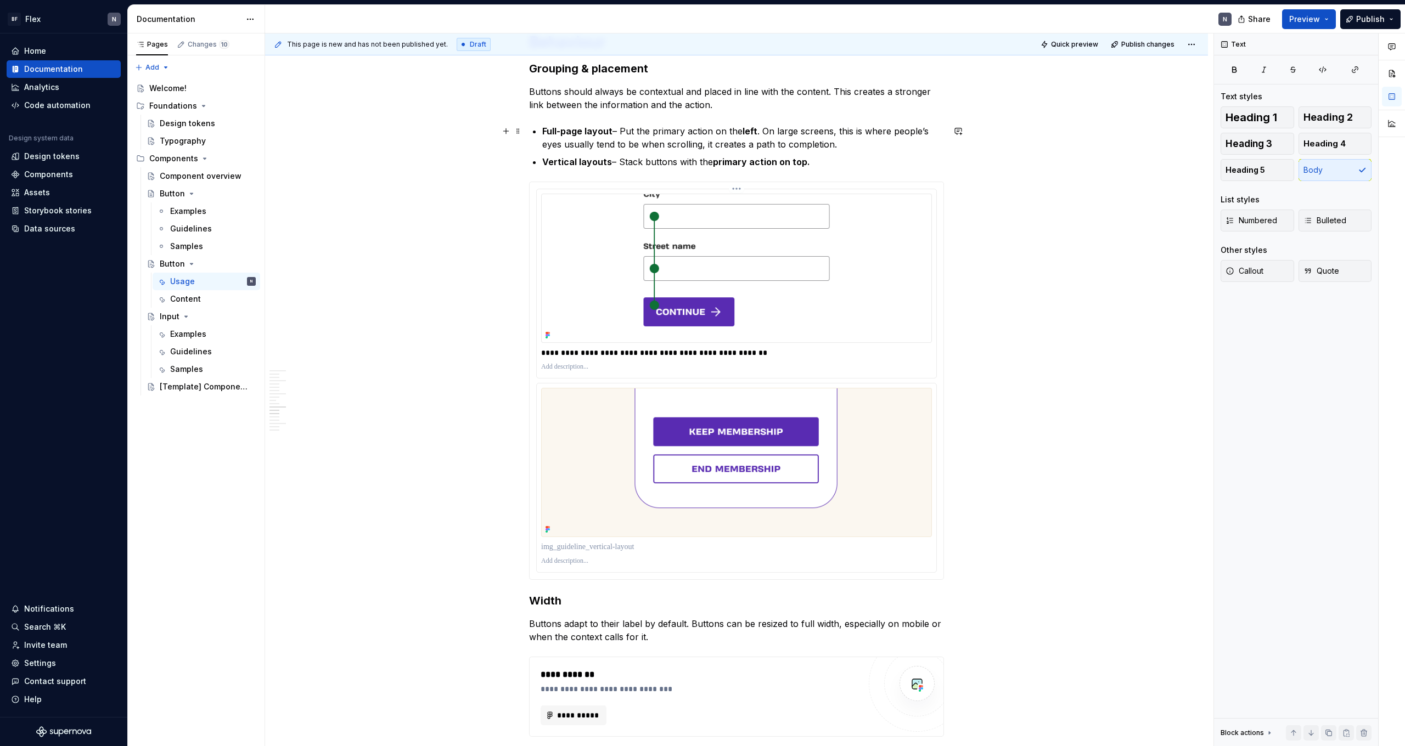
scroll to position [1809, 0]
click at [648, 164] on p "Vertical layouts – Stack buttons with the primary action on top." at bounding box center [743, 162] width 402 height 13
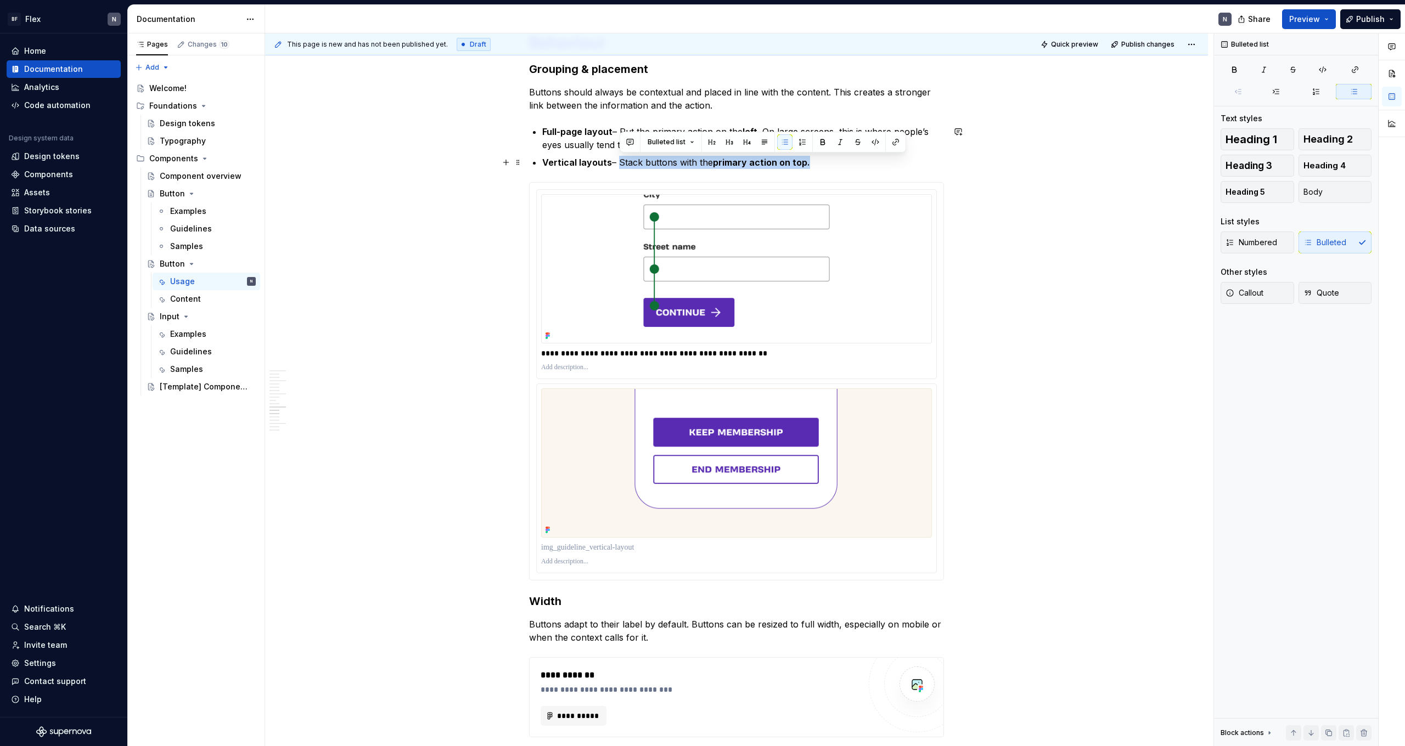
drag, startPoint x: 621, startPoint y: 162, endPoint x: 810, endPoint y: 160, distance: 189.3
click at [806, 160] on p "Vertical layouts – Stack buttons with the primary action on top." at bounding box center [743, 162] width 402 height 13
click at [573, 460] on p at bounding box center [736, 547] width 391 height 11
type textarea "*"
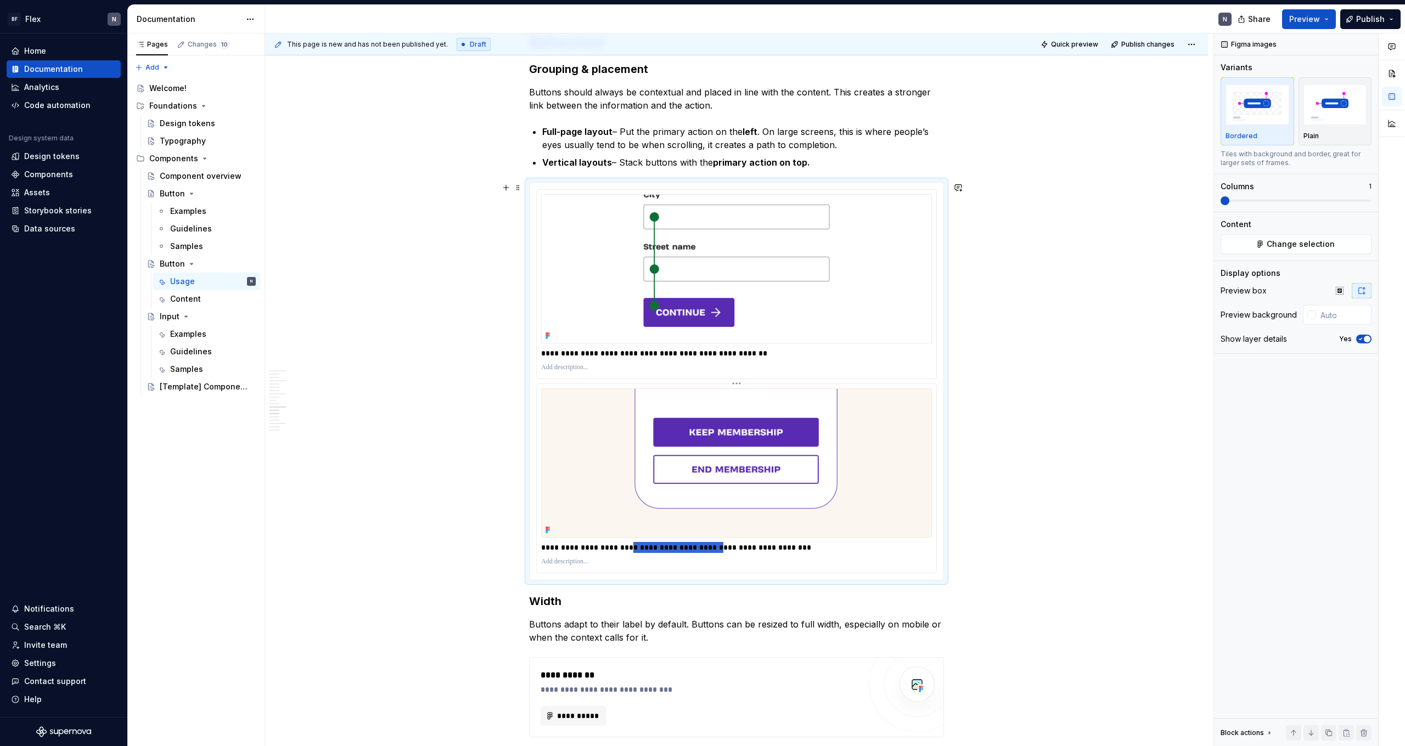
drag, startPoint x: 716, startPoint y: 547, endPoint x: 635, endPoint y: 547, distance: 81.2
click at [635, 460] on p "**********" at bounding box center [736, 547] width 391 height 11
click at [803, 460] on p "**********" at bounding box center [736, 547] width 391 height 11
click at [489, 460] on div "This page is new and has not been published yet. Draft Quick preview Publish ch…" at bounding box center [739, 389] width 948 height 713
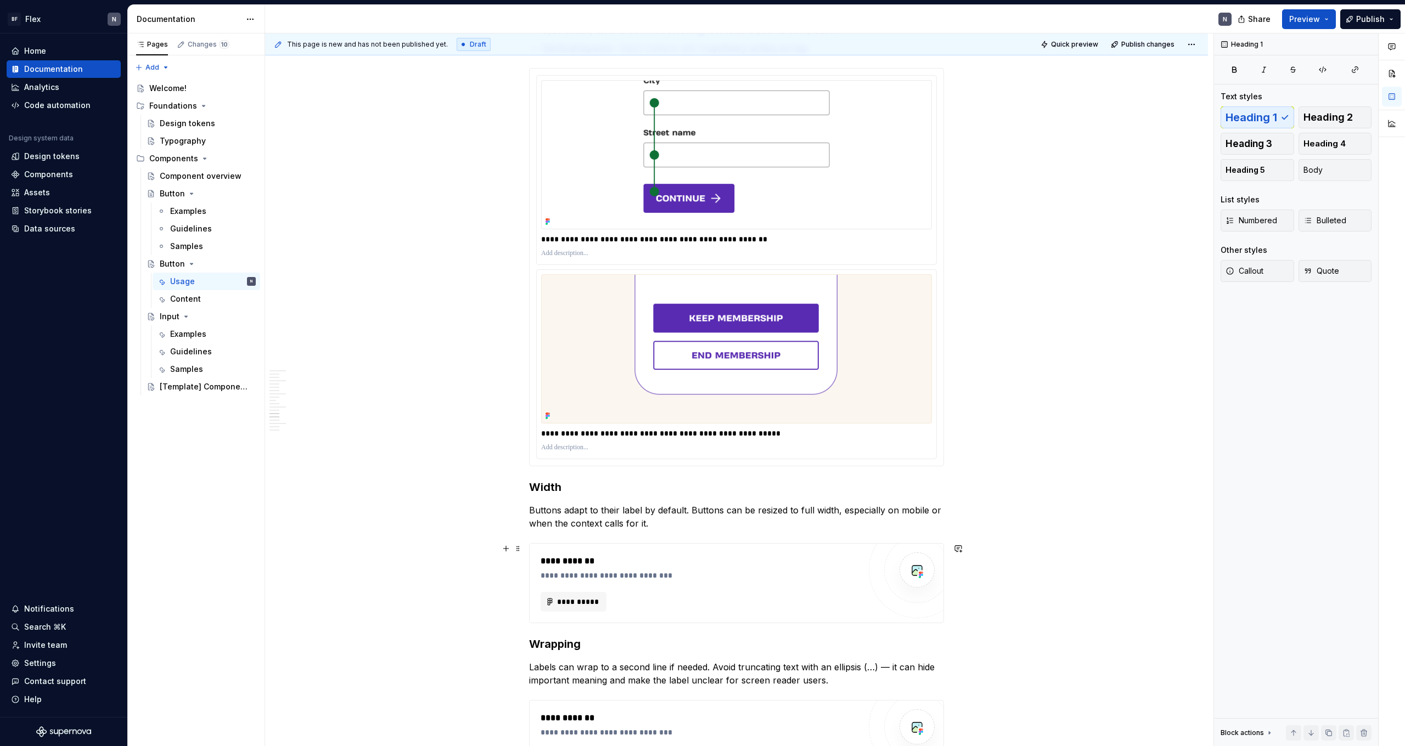
scroll to position [1924, 0]
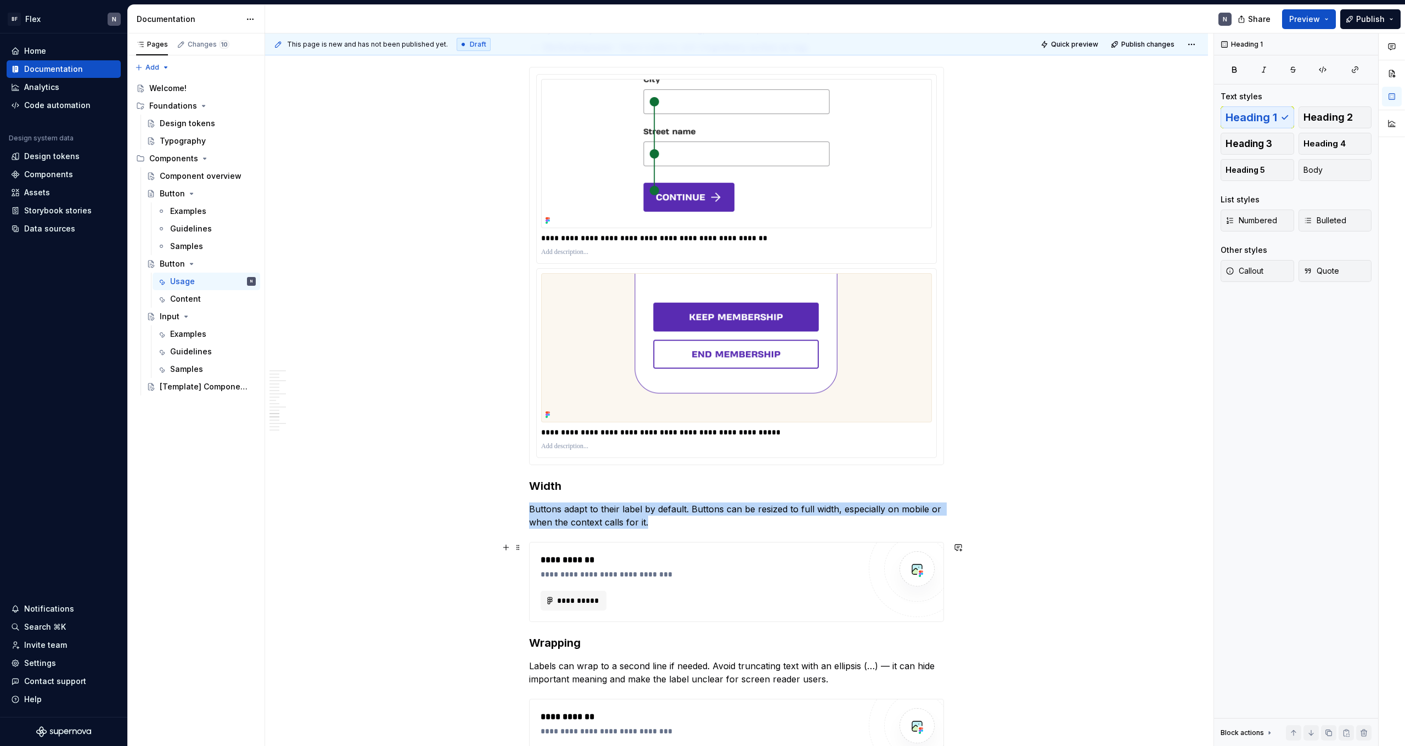
click at [681, 460] on div "**********" at bounding box center [737, 582] width 414 height 79
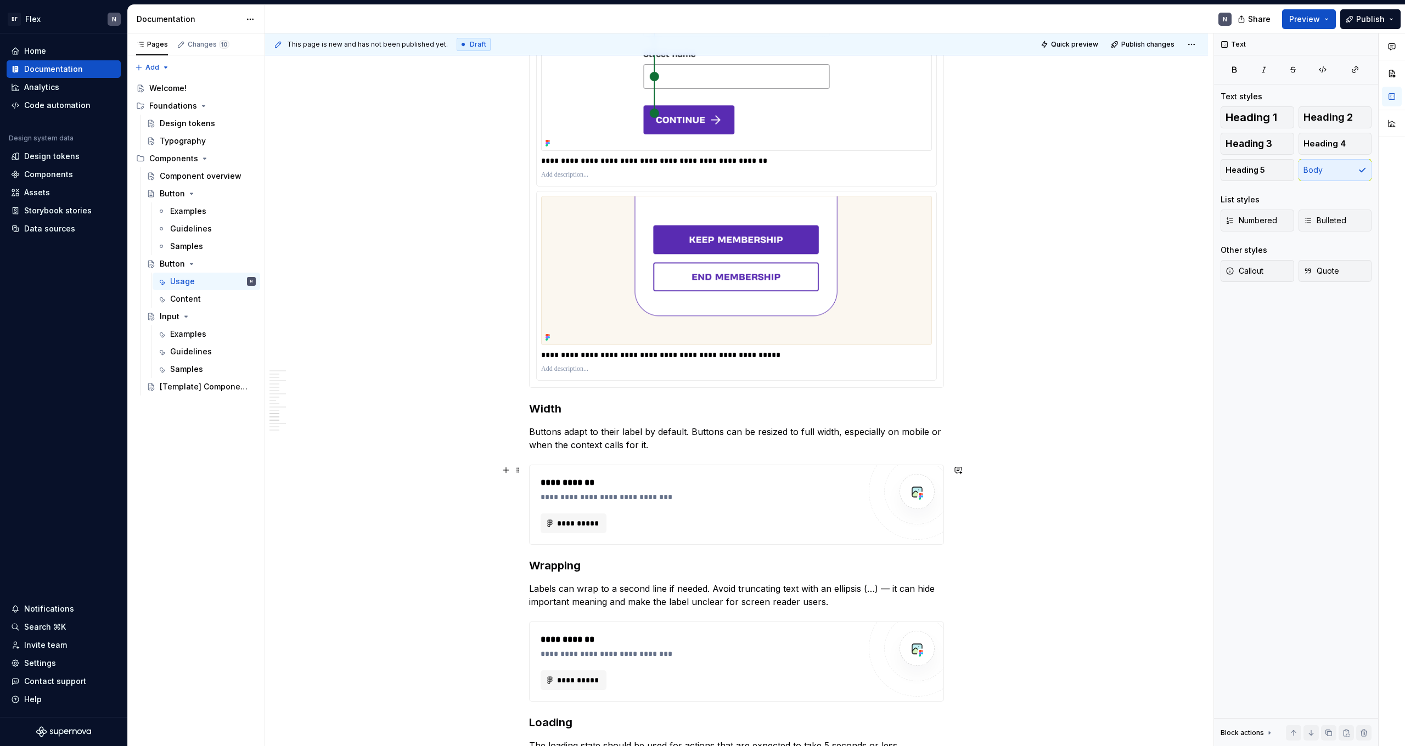
scroll to position [2003, 0]
click at [719, 449] on p "Buttons adapt to their label by default. Buttons can be resized to full width, …" at bounding box center [736, 437] width 415 height 26
click at [696, 433] on p "Buttons adapt to their label by default. Buttons can be resized to full width, …" at bounding box center [736, 437] width 415 height 26
click at [690, 435] on p "Buttons adapt to their label by default. Buttons can be resized to full width, …" at bounding box center [736, 437] width 415 height 26
drag, startPoint x: 692, startPoint y: 432, endPoint x: 724, endPoint y: 433, distance: 32.4
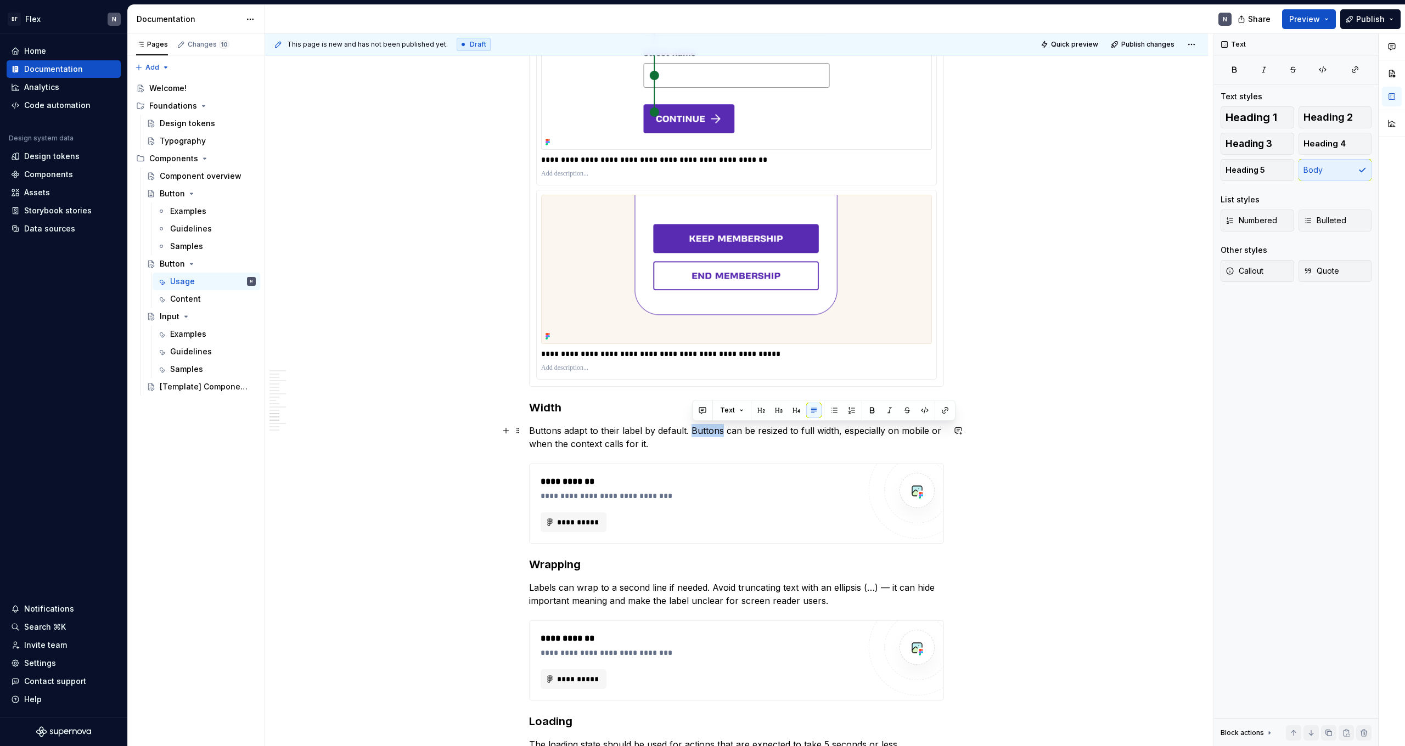
click at [724, 433] on p "Buttons adapt to their label by default. Buttons can be resized to full width, …" at bounding box center [736, 437] width 415 height 26
click at [783, 433] on p "Buttons adapt to their label by default. They can be resized to full width, esp…" at bounding box center [736, 437] width 415 height 26
click at [780, 439] on p "Buttons adapt to their label by default. They can be resized to full width, esp…" at bounding box center [736, 437] width 415 height 26
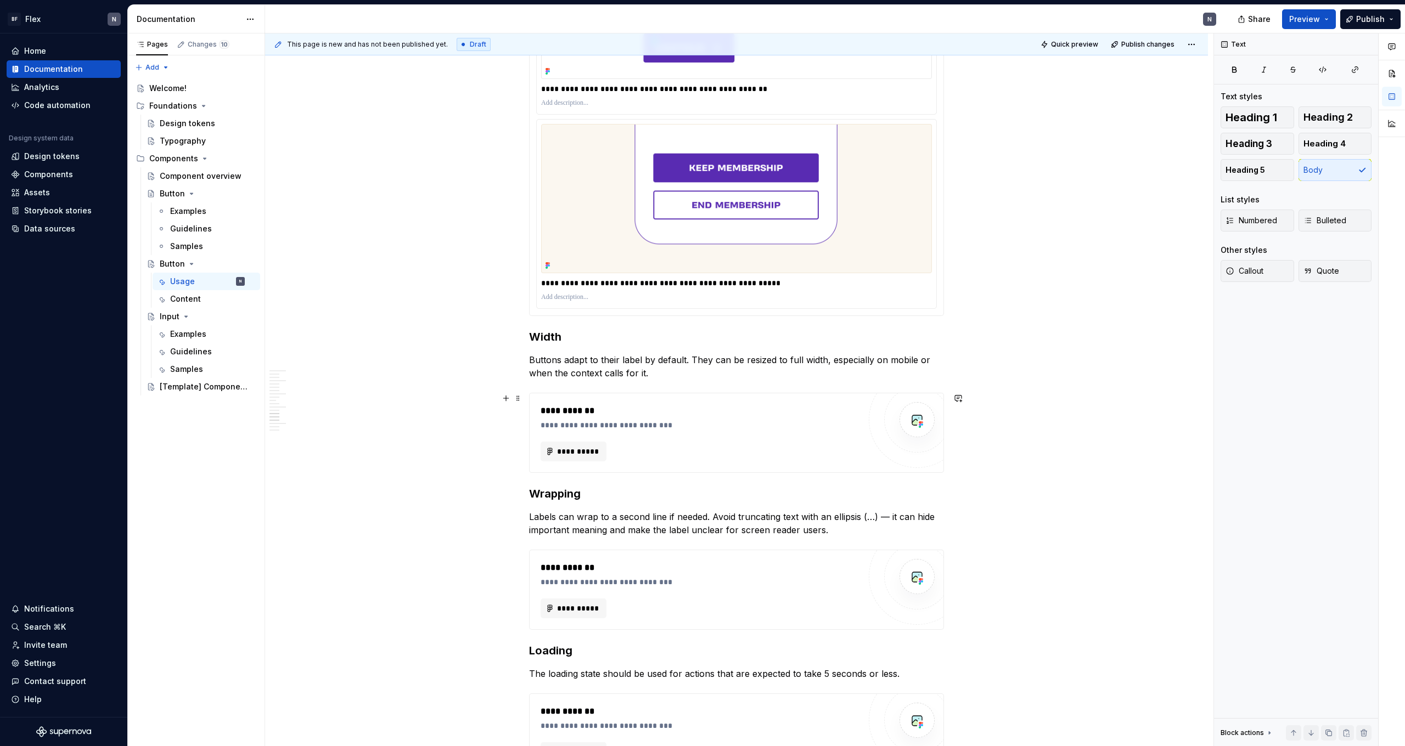
scroll to position [2075, 0]
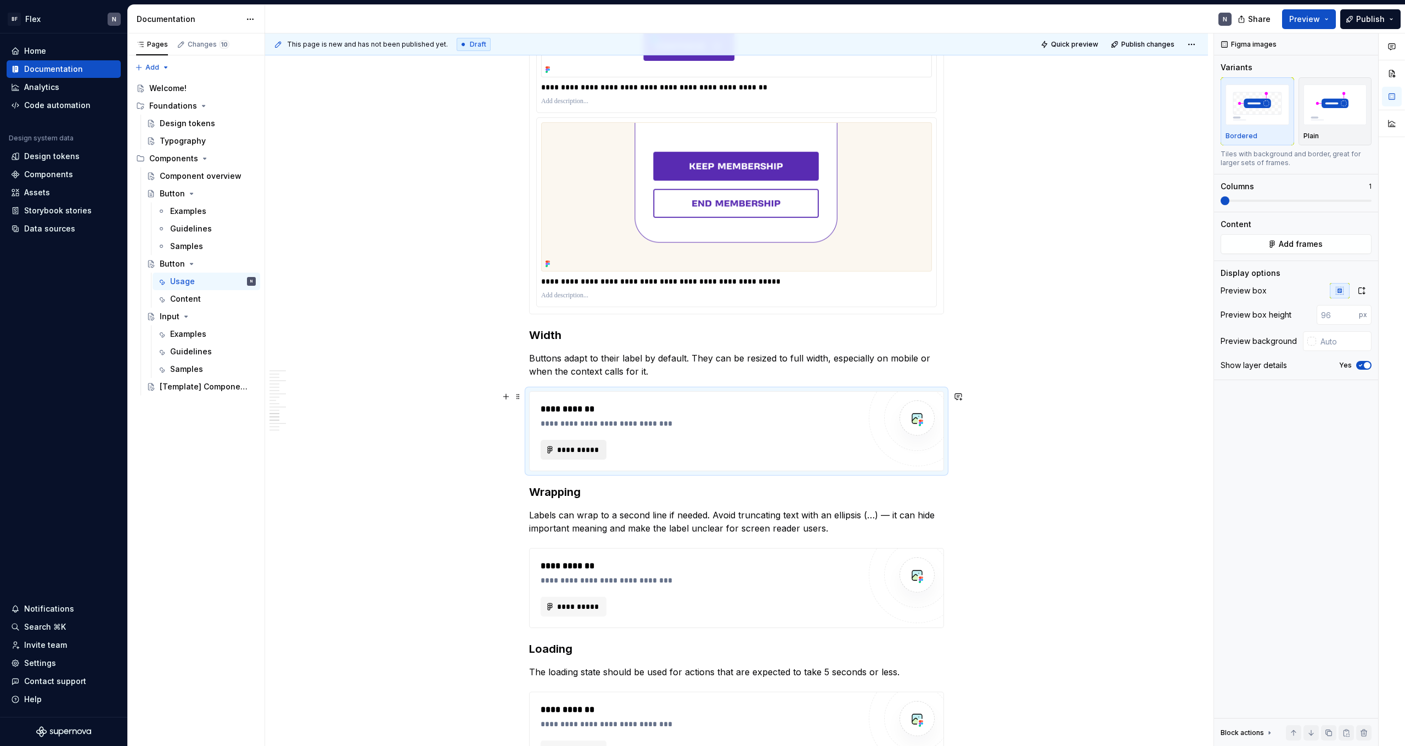
click at [587, 453] on span "**********" at bounding box center [577, 449] width 43 height 11
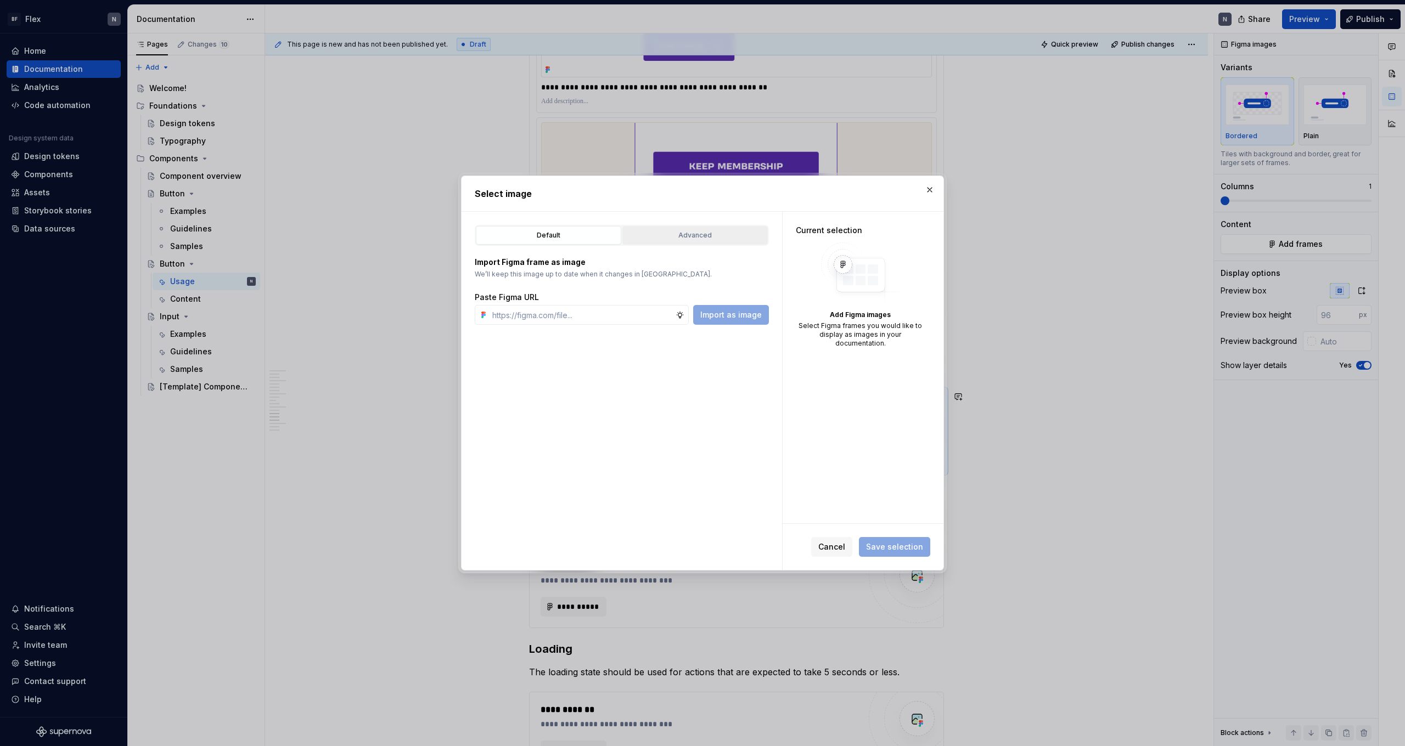
click at [708, 241] on button "Advanced" at bounding box center [694, 235] width 145 height 19
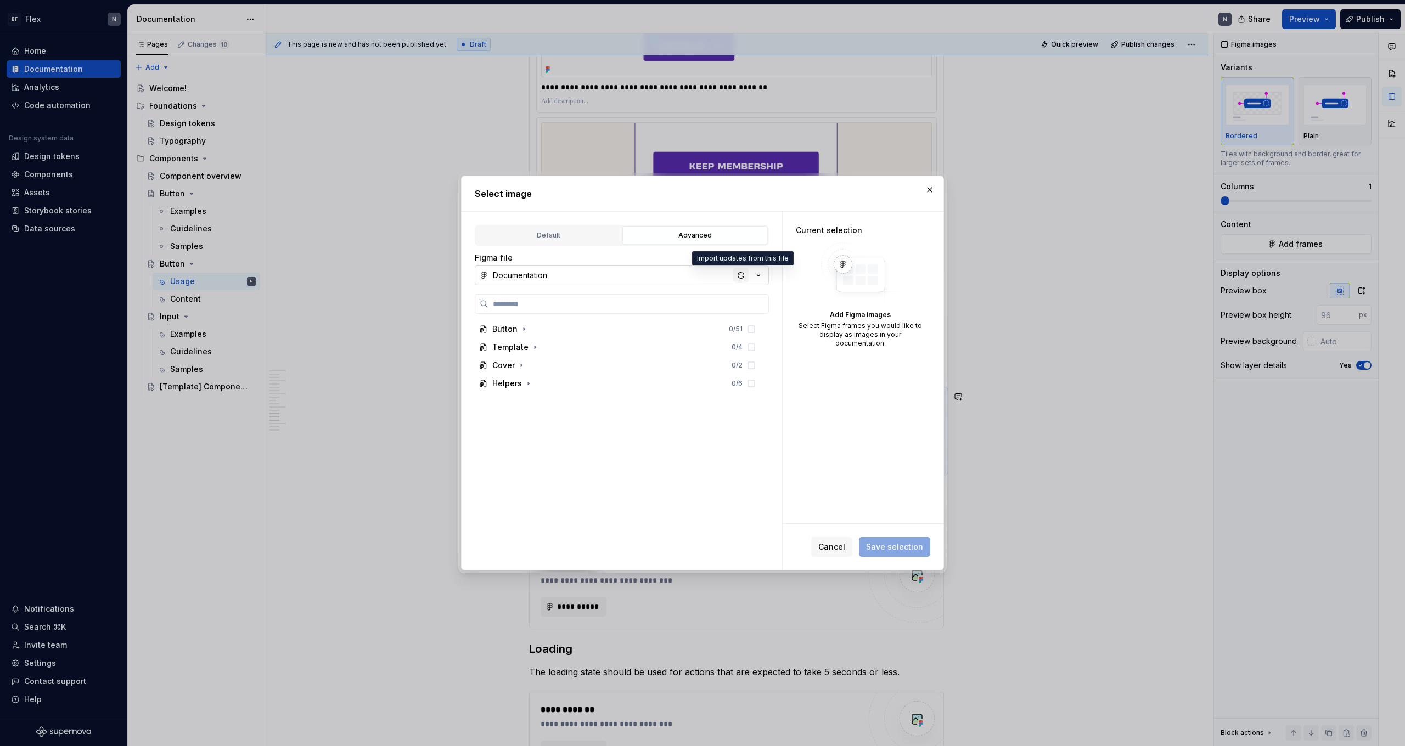
click at [742, 278] on div "button" at bounding box center [740, 275] width 15 height 15
click at [806, 192] on button "button" at bounding box center [929, 189] width 15 height 15
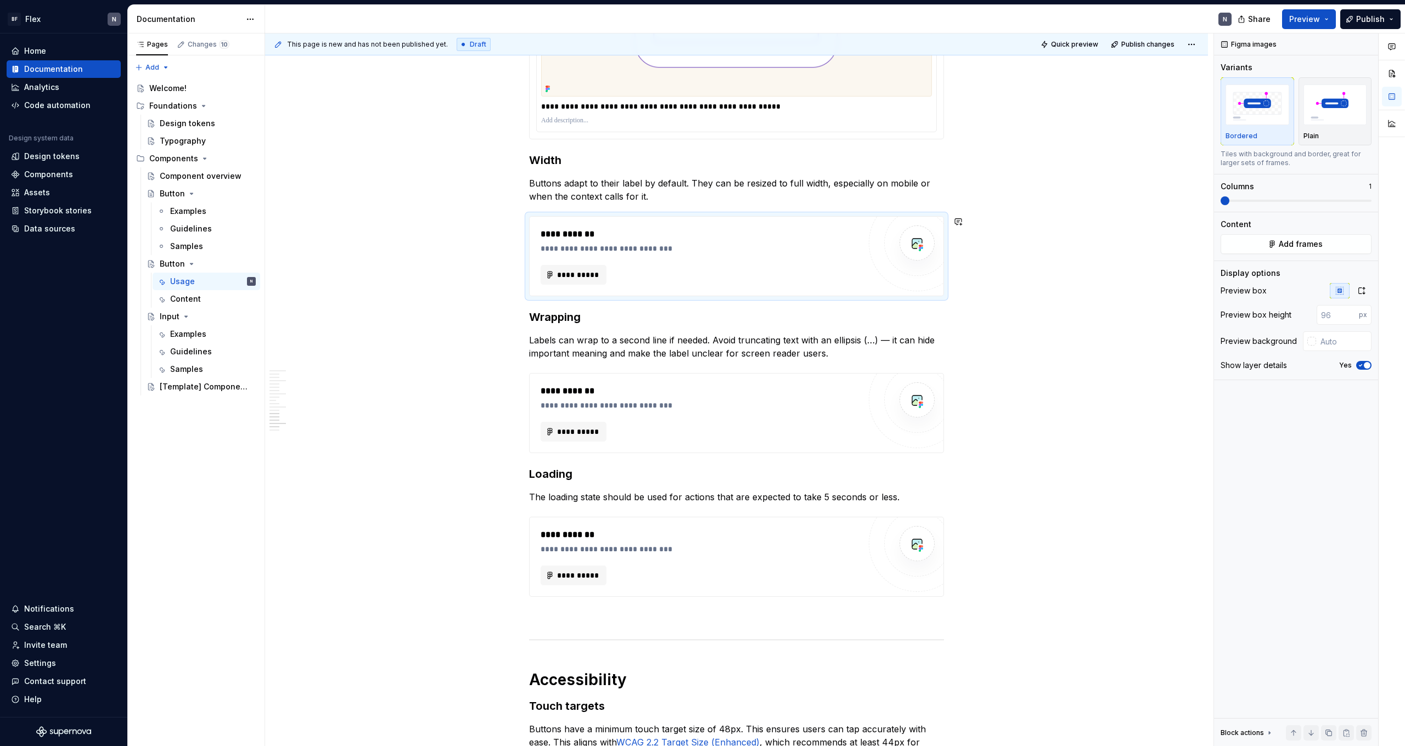
scroll to position [2256, 0]
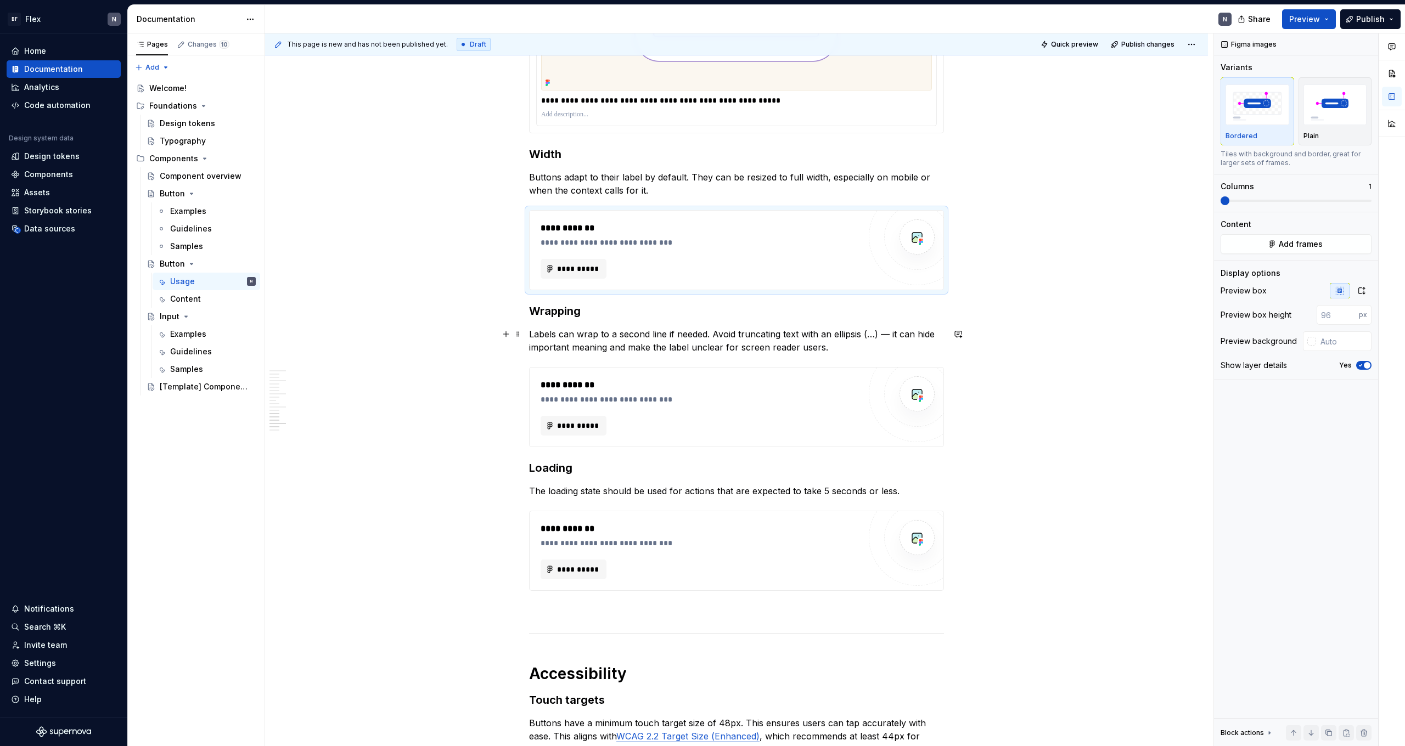
click at [806, 344] on p "Labels can wrap to a second line if needed. Avoid truncating text with an ellip…" at bounding box center [736, 341] width 415 height 26
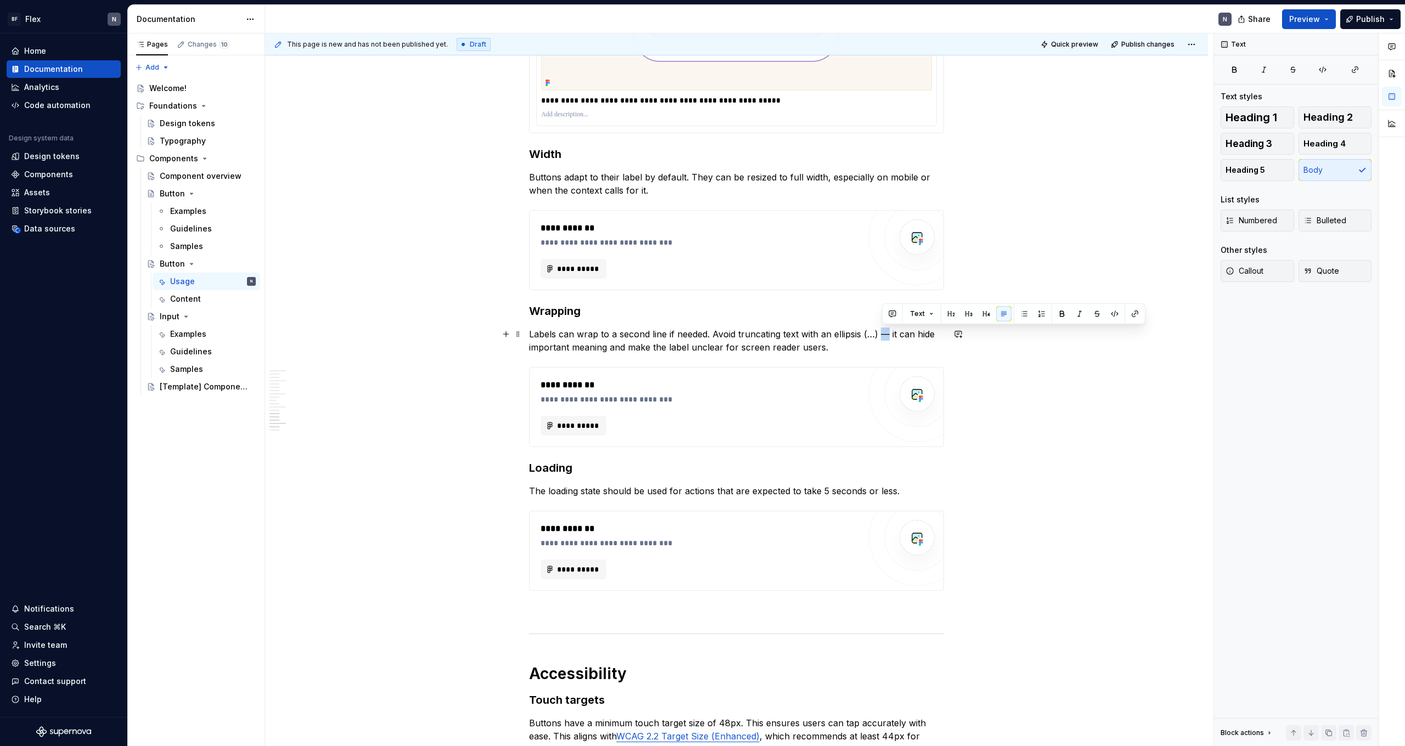
click at [806, 337] on p "Labels can wrap to a second line if needed. Avoid truncating text with an ellip…" at bounding box center [736, 341] width 415 height 26
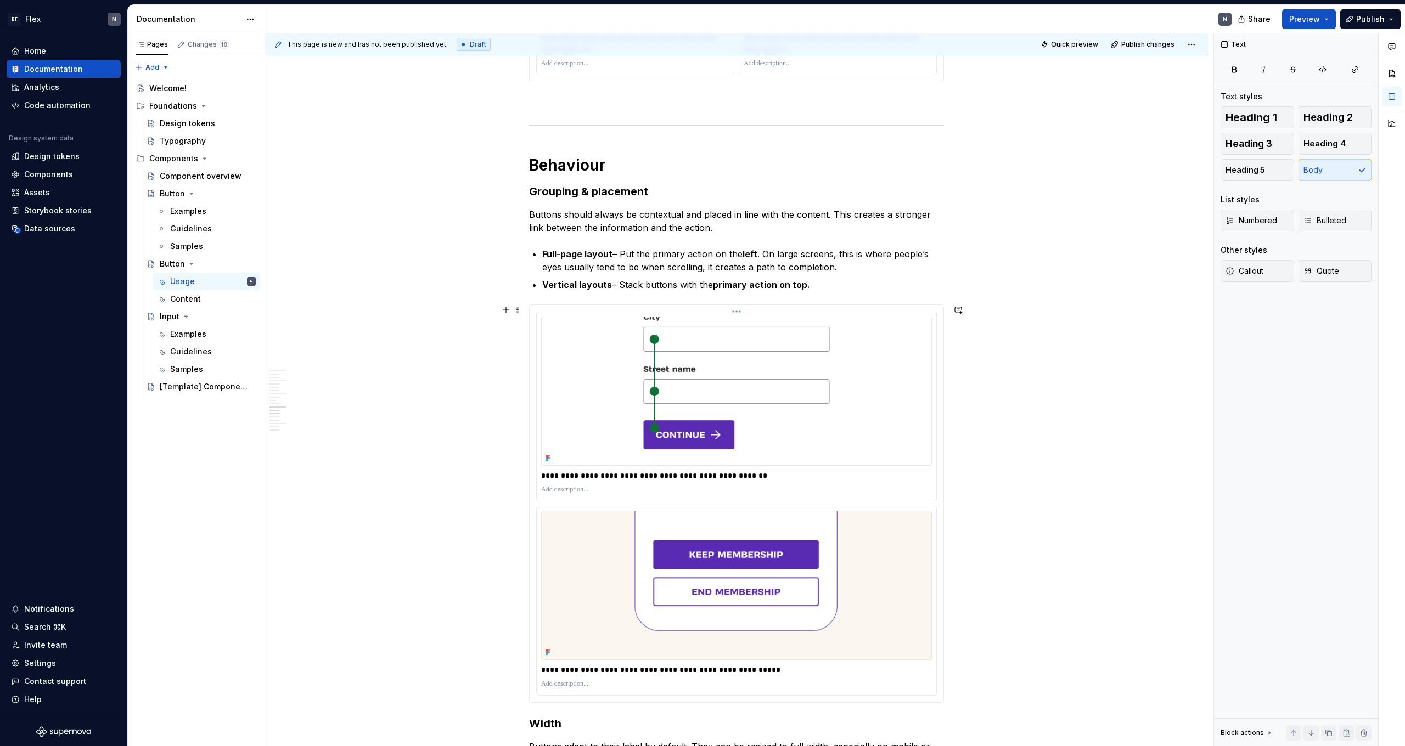
scroll to position [1523, 0]
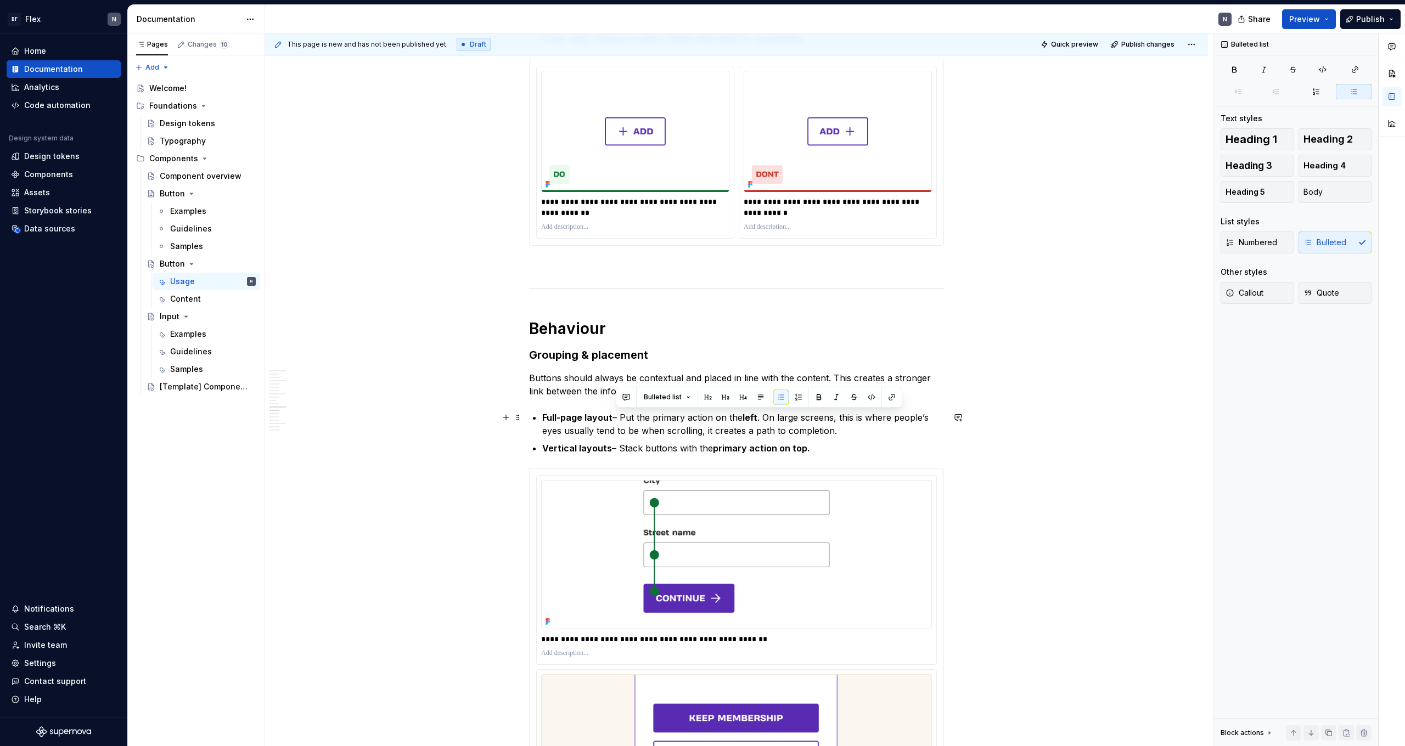
drag, startPoint x: 619, startPoint y: 418, endPoint x: 662, endPoint y: 431, distance: 44.8
click at [615, 418] on p "Full-page layout – Put the primary action on the left . On large screens, this …" at bounding box center [743, 424] width 402 height 26
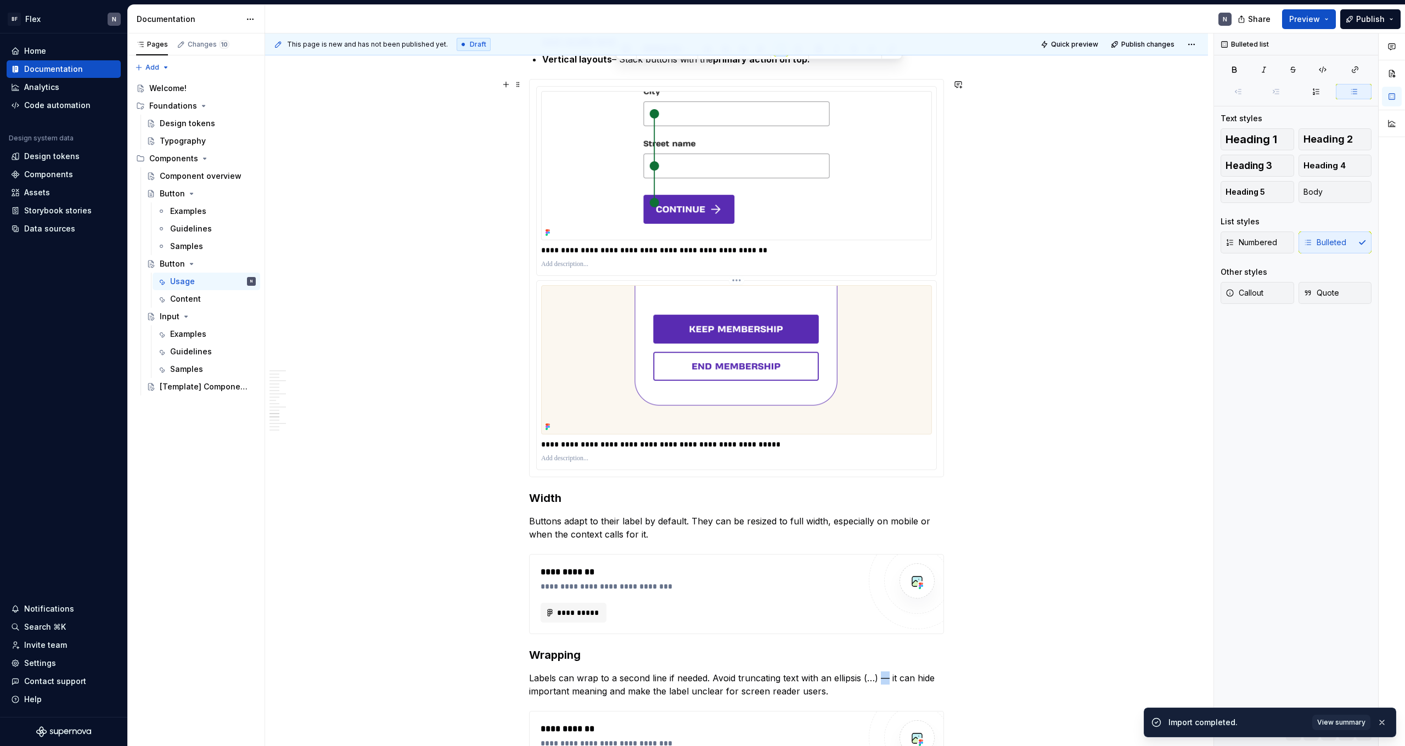
scroll to position [2015, 0]
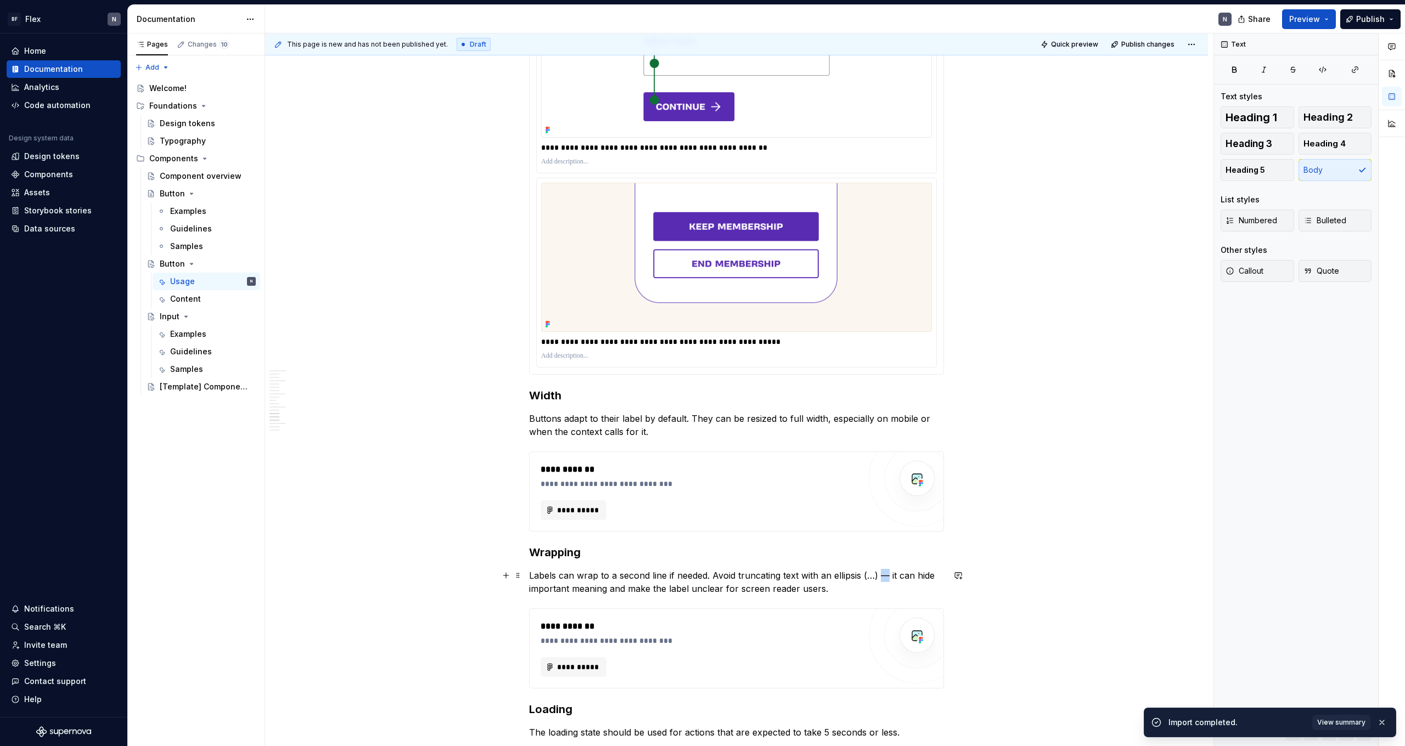
drag, startPoint x: 889, startPoint y: 578, endPoint x: 882, endPoint y: 578, distance: 6.6
click at [806, 460] on p "Labels can wrap to a second line if needed. Avoid truncating text with an ellip…" at bounding box center [736, 582] width 415 height 26
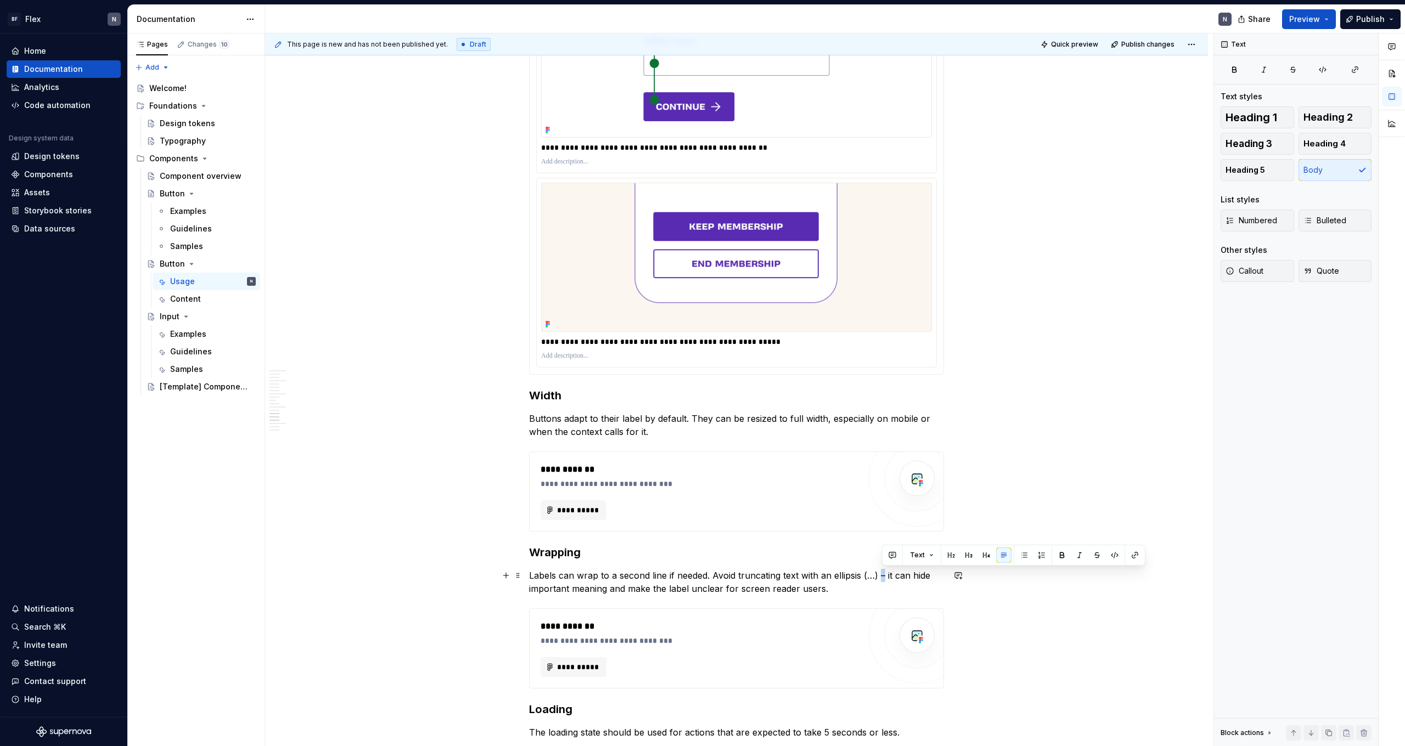
click at [806, 460] on p "Labels can wrap to a second line if needed. Avoid truncating text with an ellip…" at bounding box center [736, 582] width 415 height 26
click at [806, 460] on button "button" at bounding box center [1061, 555] width 15 height 15
click at [806, 460] on button "button" at bounding box center [1062, 555] width 15 height 15
click at [806, 460] on p "Labels can wrap to a second line if needed. Avoid truncating text with an ellip…" at bounding box center [736, 582] width 415 height 26
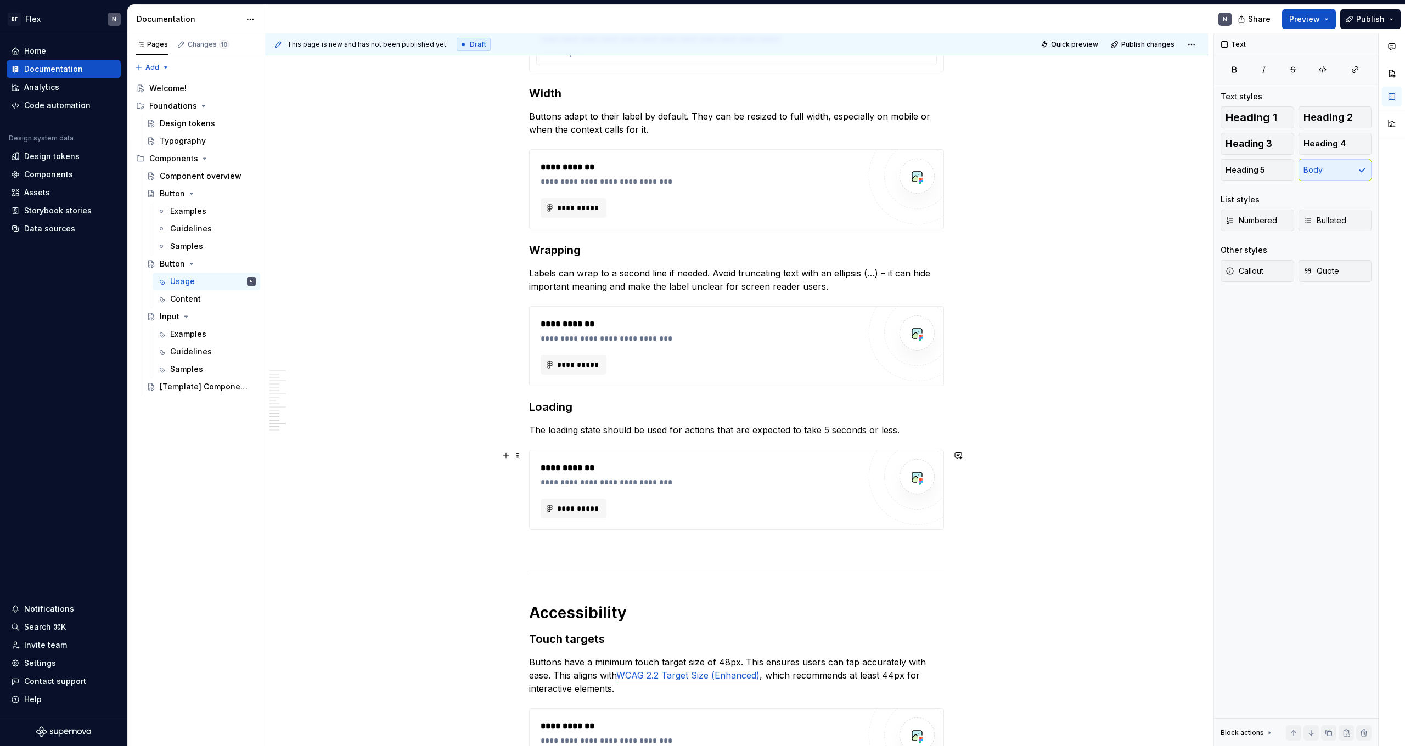
scroll to position [2339, 0]
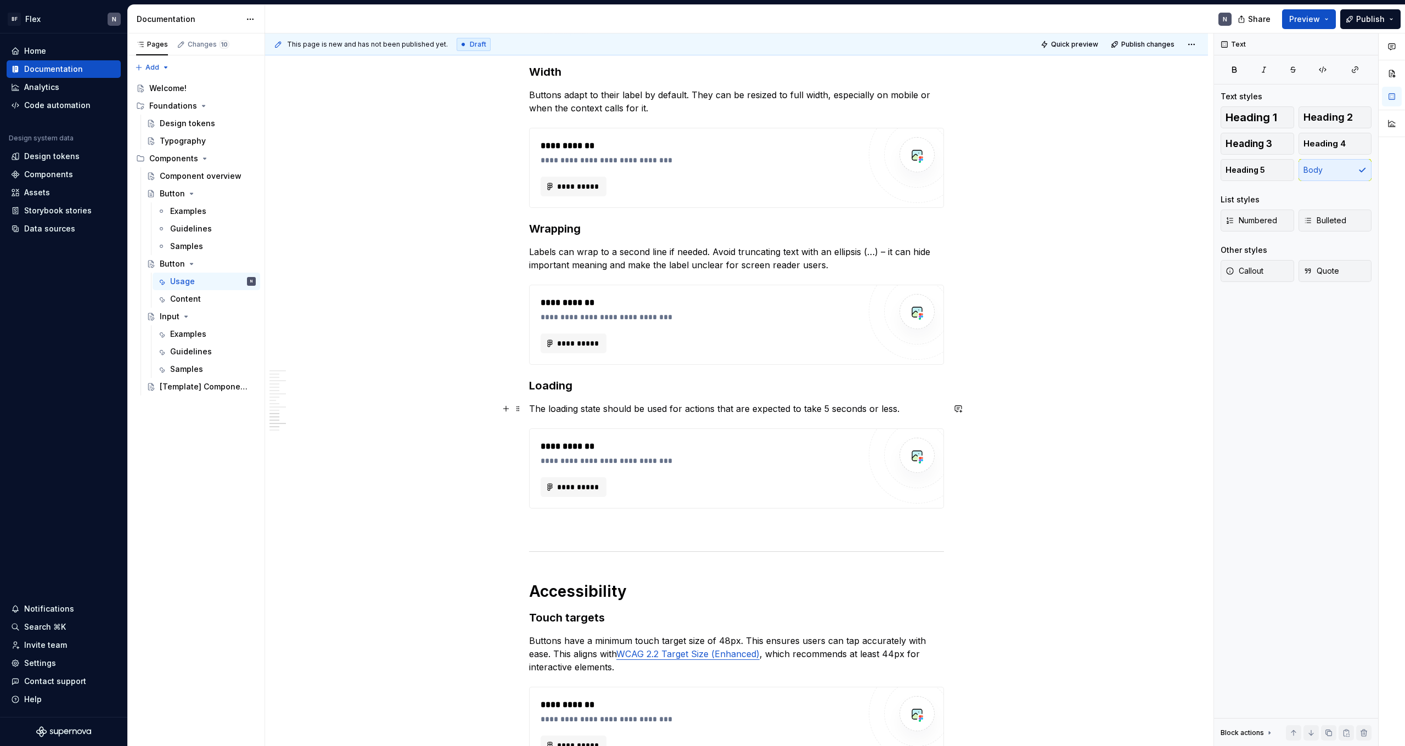
click at [698, 413] on p "The loading state should be used for actions that are expected to take 5 second…" at bounding box center [736, 408] width 415 height 13
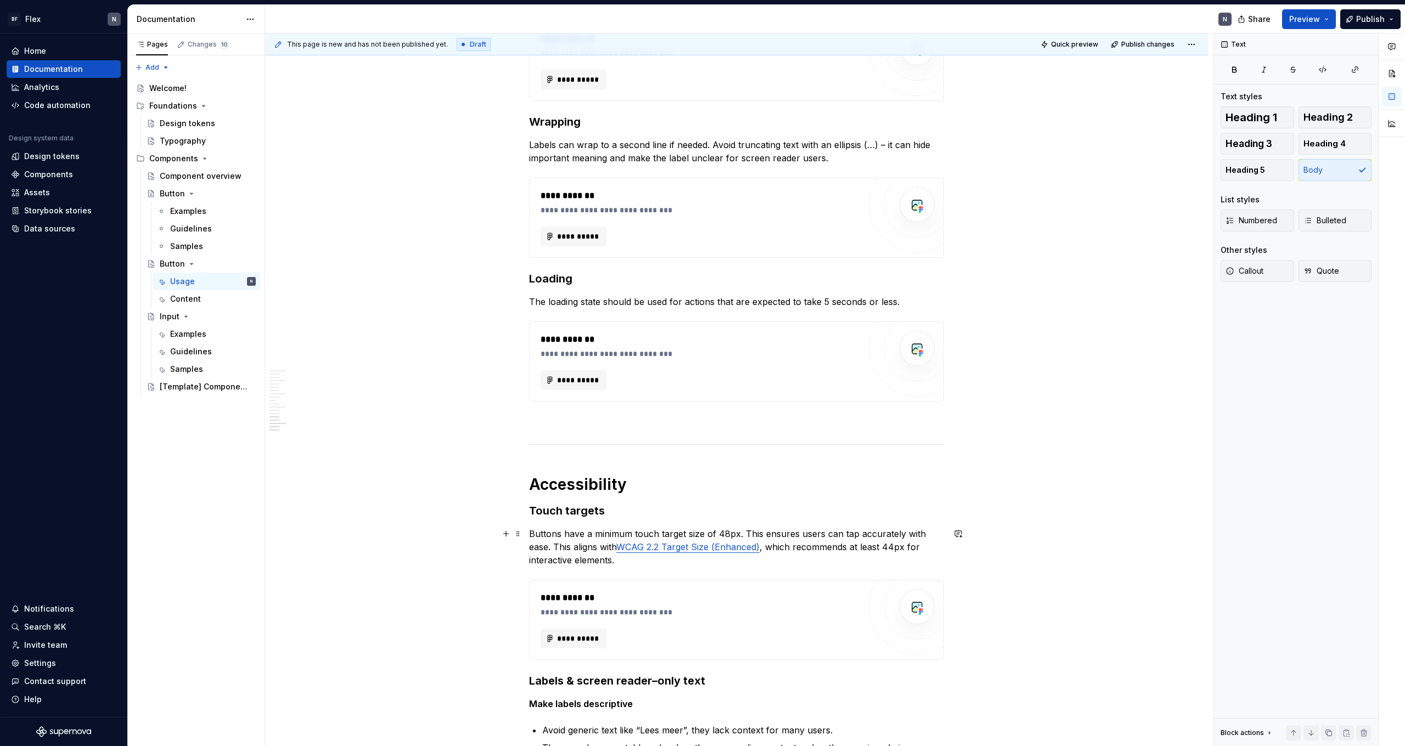
scroll to position [2163, 0]
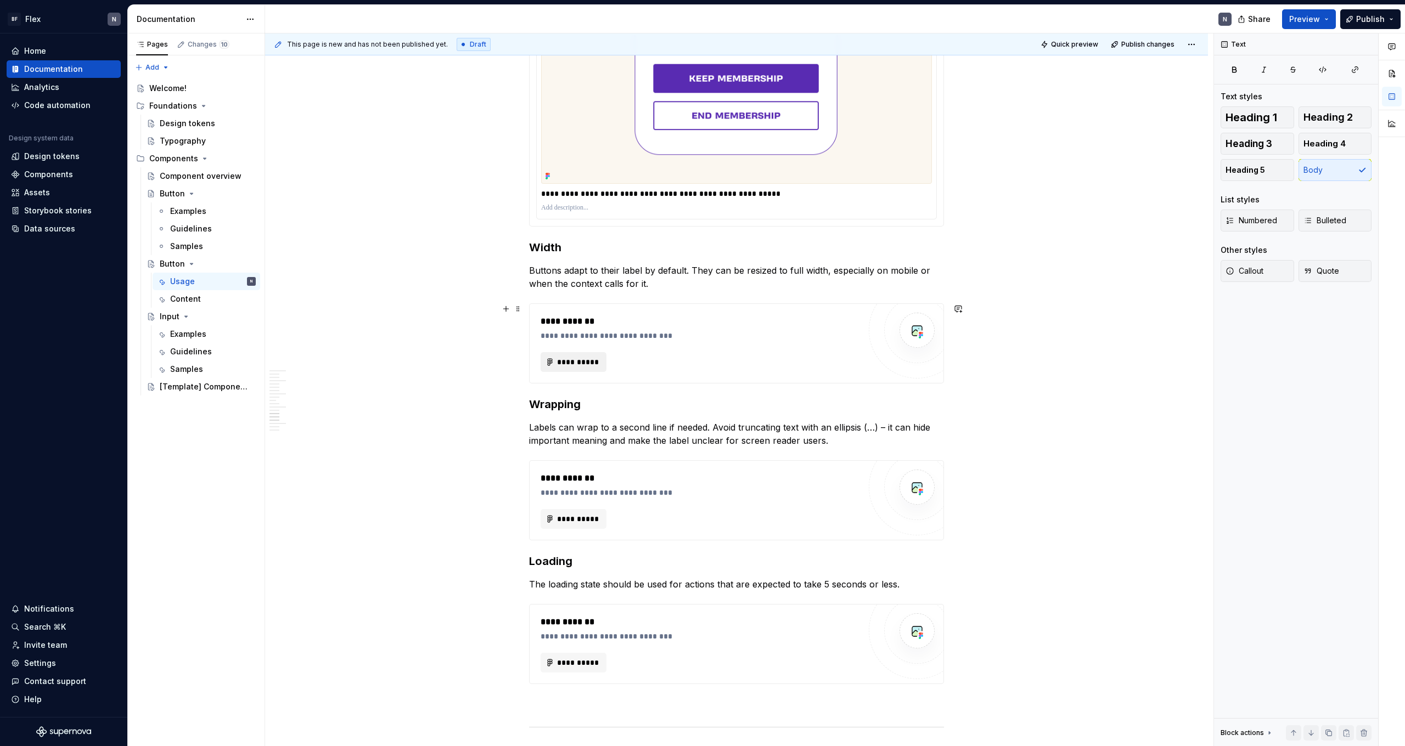
click at [573, 362] on span "**********" at bounding box center [577, 362] width 43 height 11
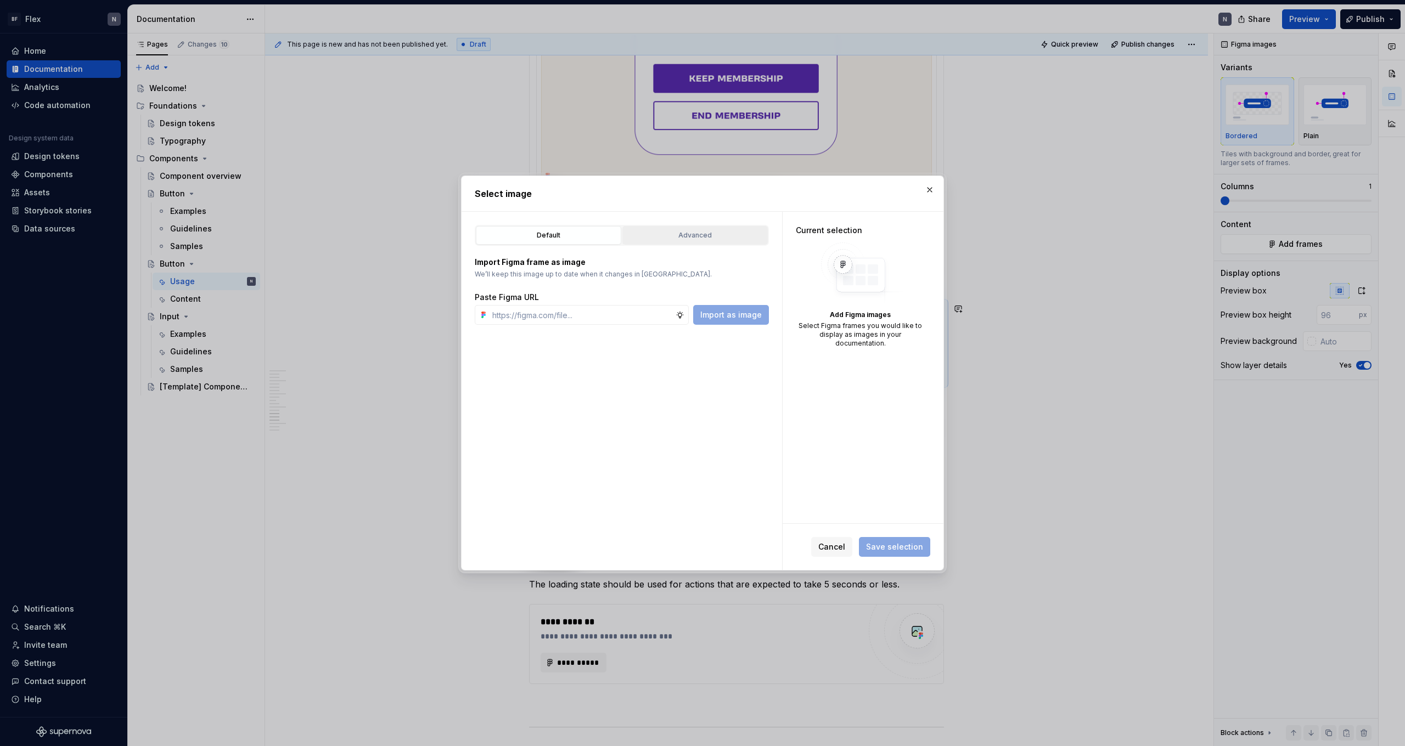
click at [717, 230] on div "Advanced" at bounding box center [695, 235] width 138 height 11
click at [739, 275] on div "button" at bounding box center [740, 275] width 15 height 15
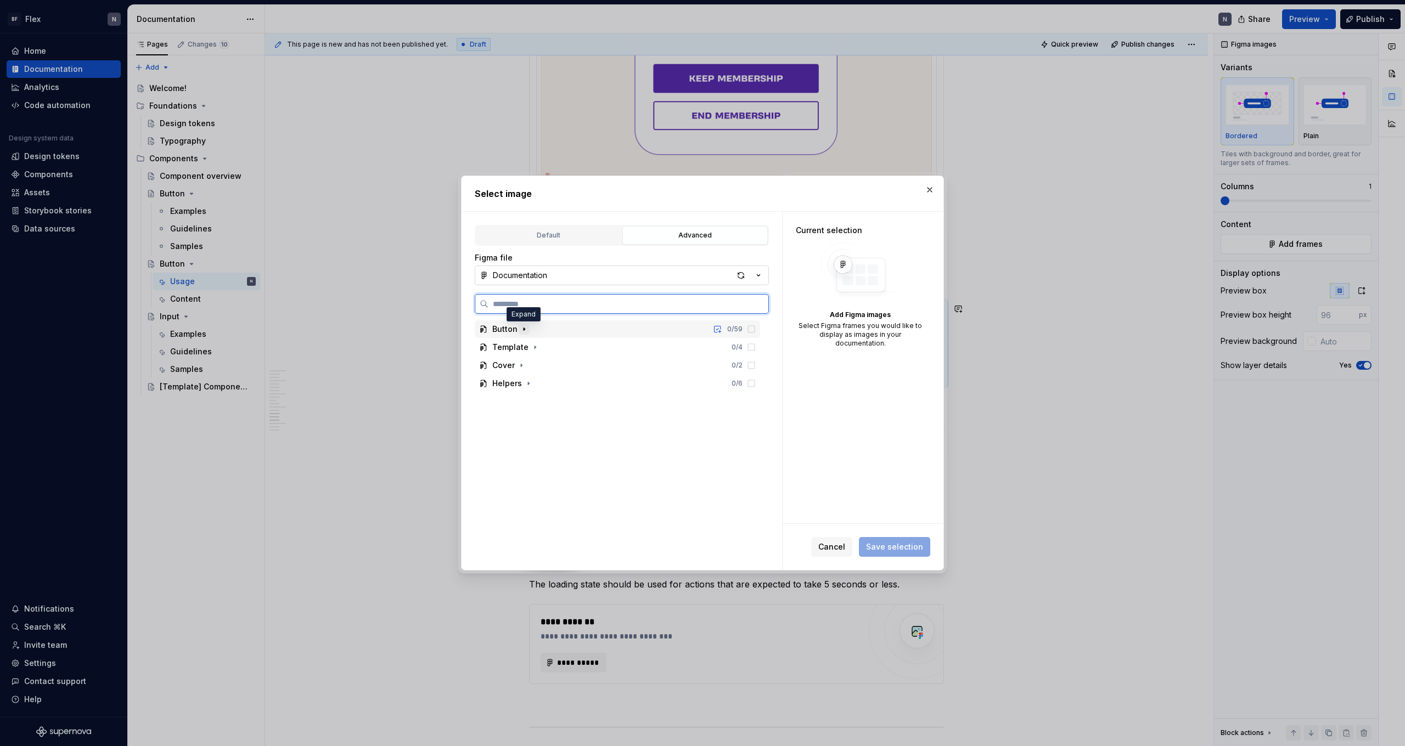
click at [521, 332] on icon "button" at bounding box center [524, 329] width 9 height 9
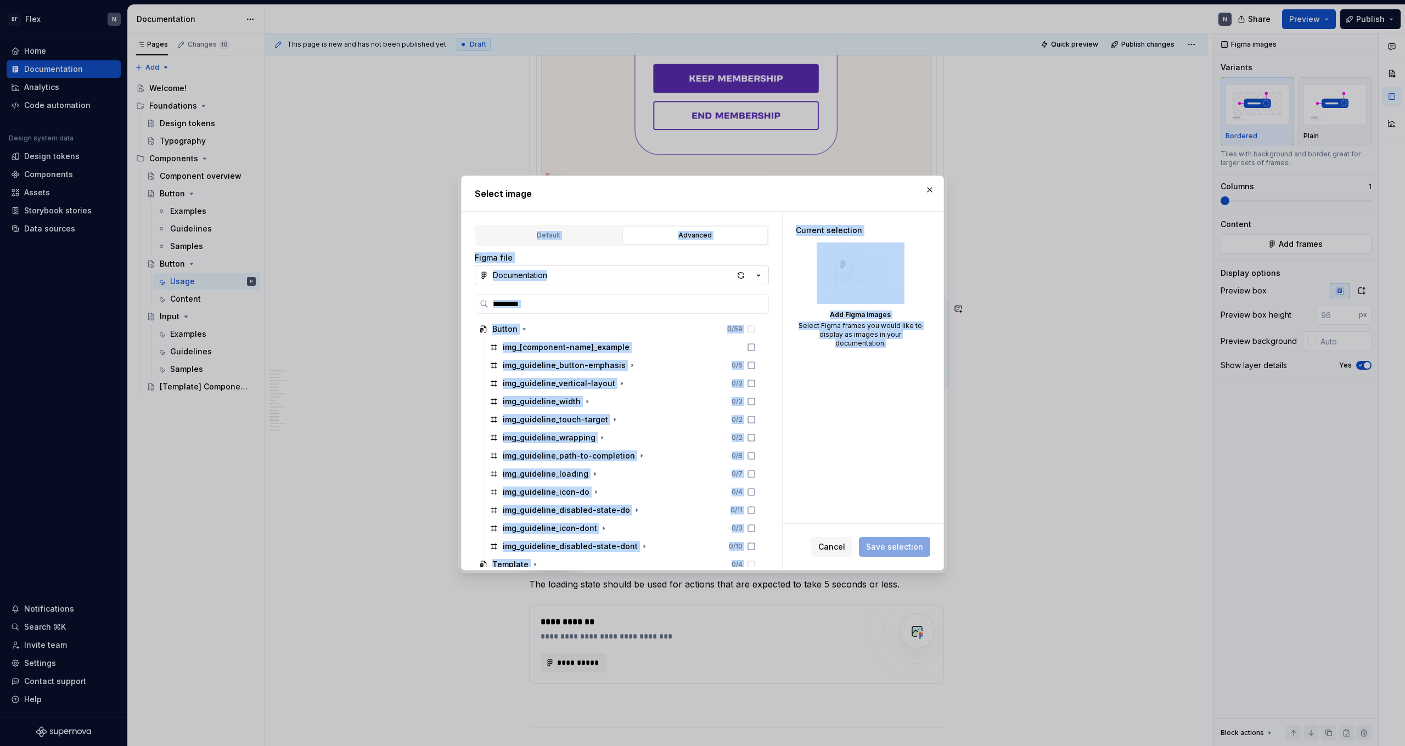
drag, startPoint x: 887, startPoint y: 191, endPoint x: 796, endPoint y: 382, distance: 212.1
click at [796, 382] on div "Select image Default Advanced Import Figma frame as image We’ll keep this image…" at bounding box center [702, 373] width 483 height 395
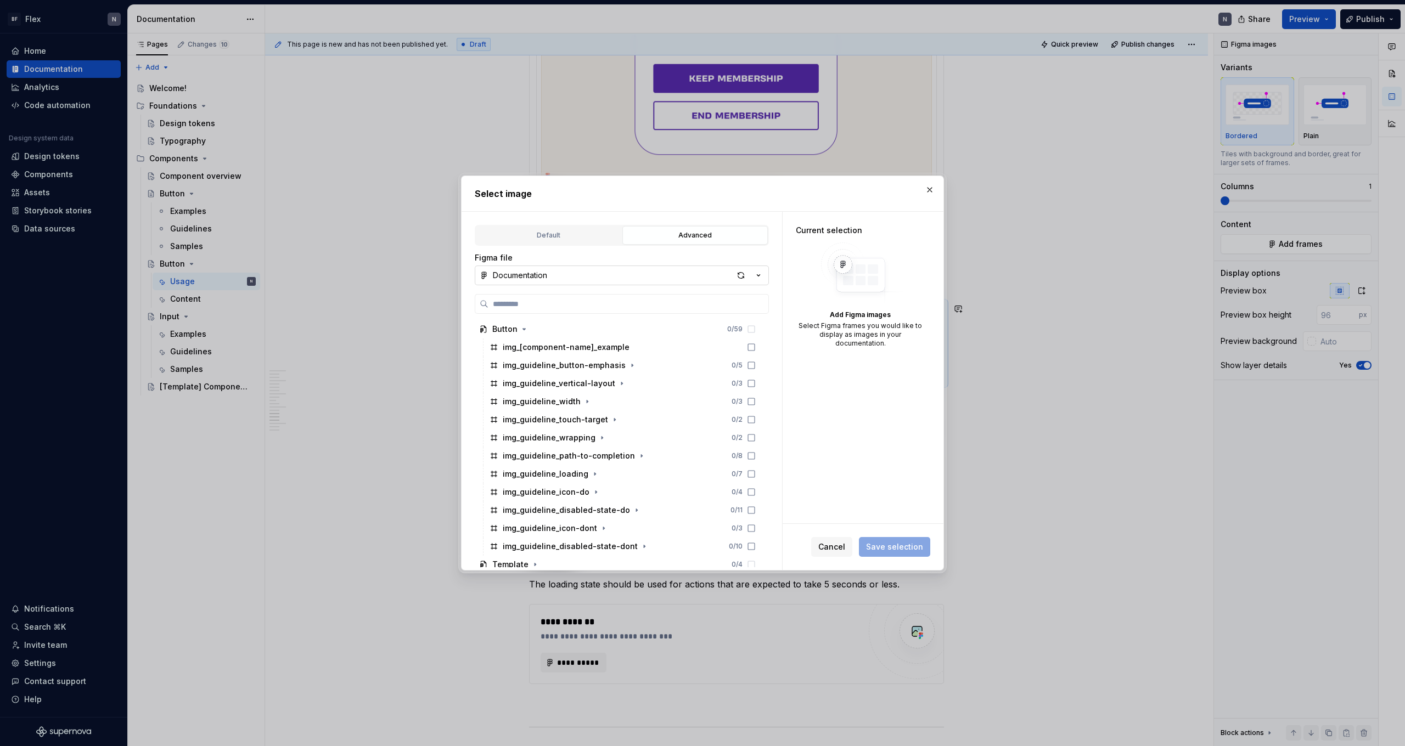
click at [758, 198] on h2 "Select image" at bounding box center [702, 193] width 455 height 13
click at [806, 189] on button "button" at bounding box center [929, 189] width 15 height 15
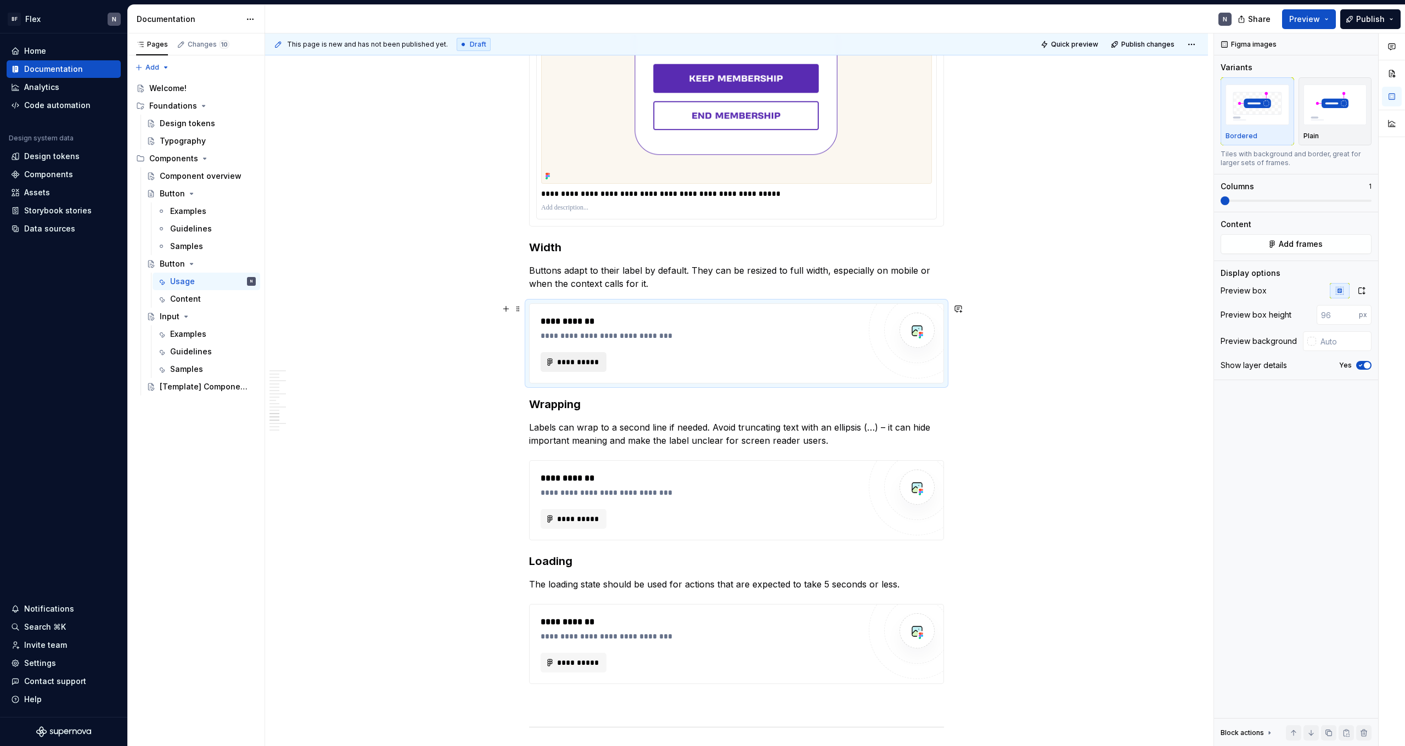
click at [592, 360] on span "**********" at bounding box center [577, 362] width 43 height 11
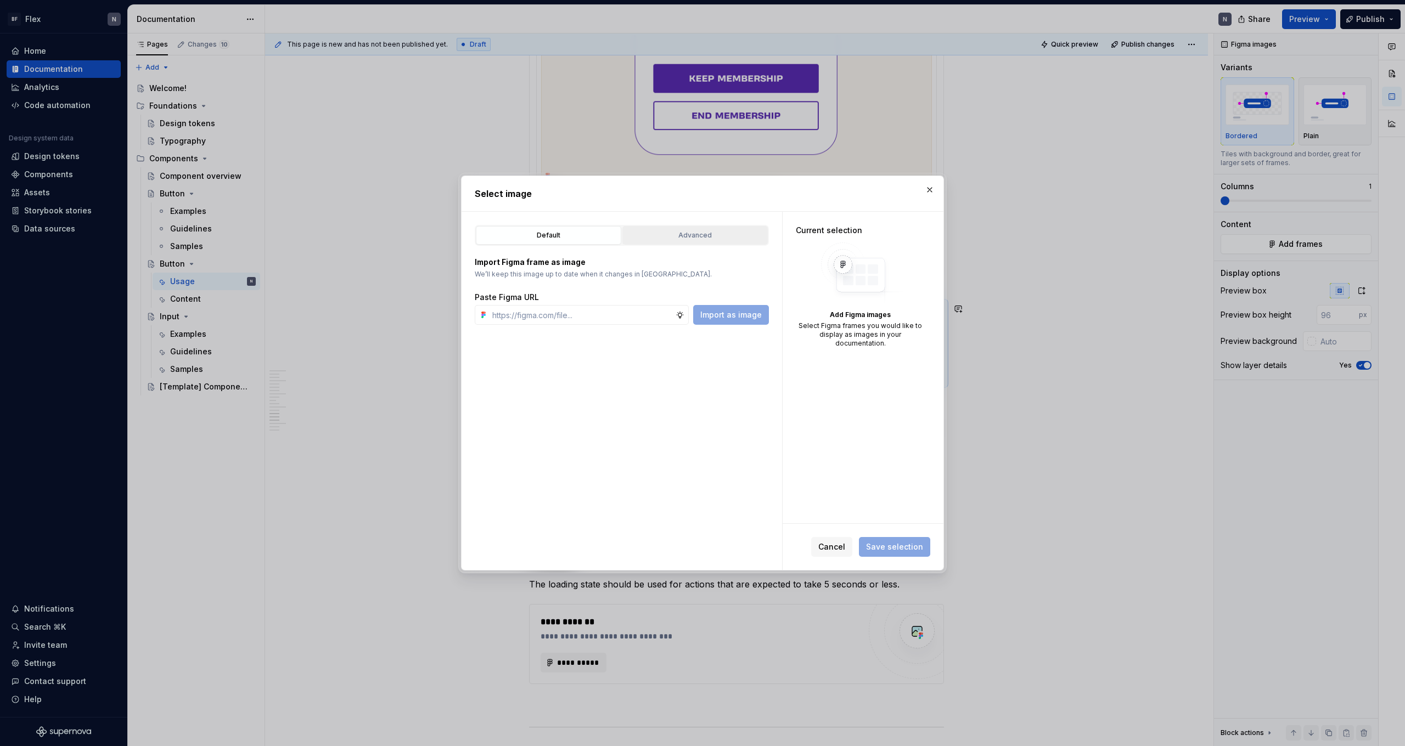
click at [696, 238] on div "Advanced" at bounding box center [695, 235] width 138 height 11
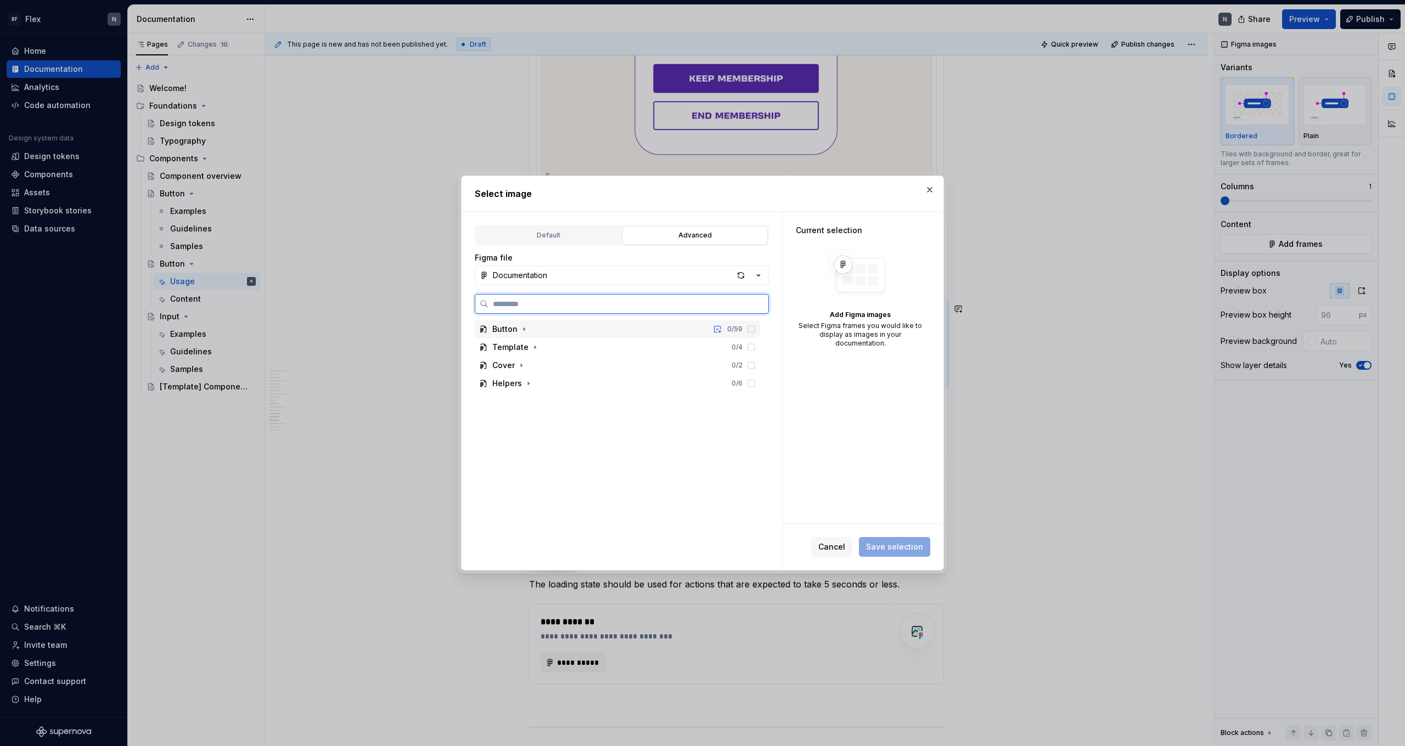
click at [600, 335] on div "Button 0 / 59" at bounding box center [617, 329] width 285 height 18
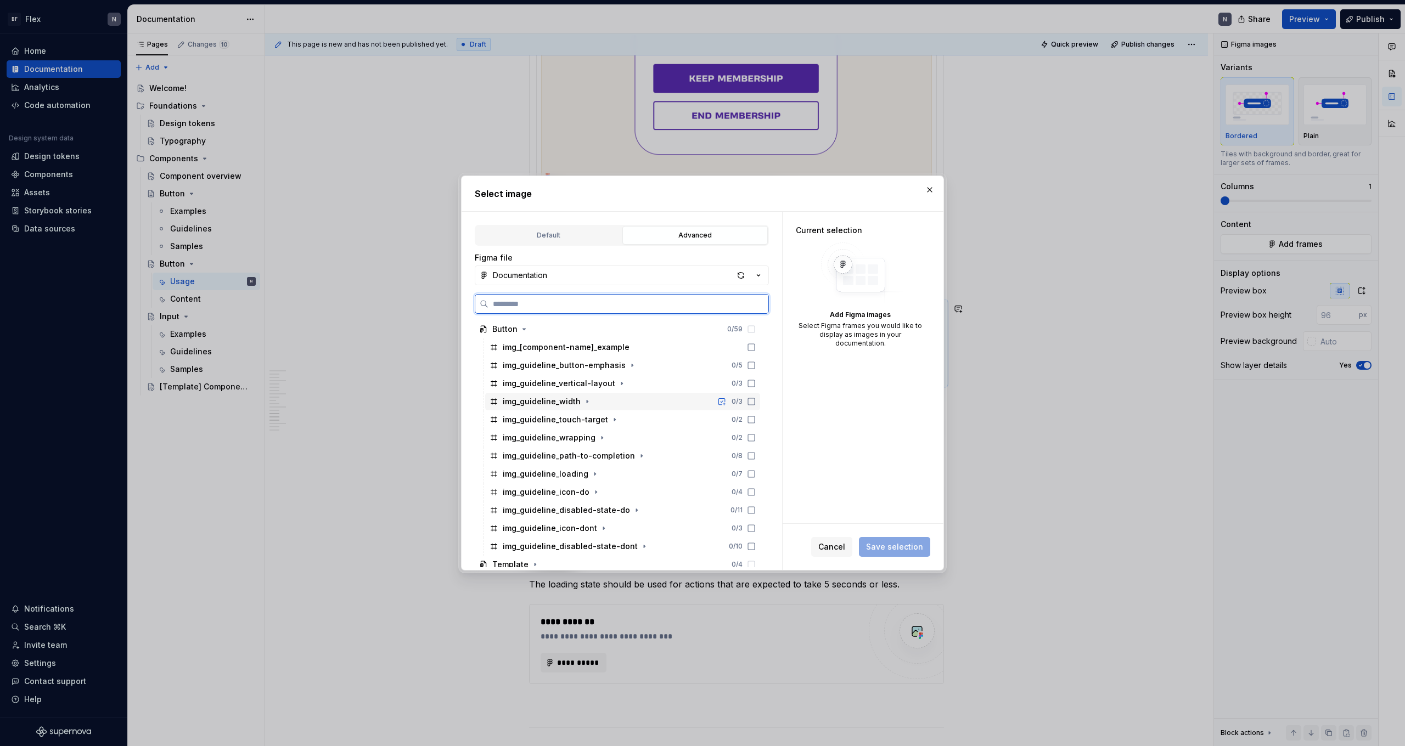
click at [756, 400] on icon at bounding box center [751, 401] width 9 height 9
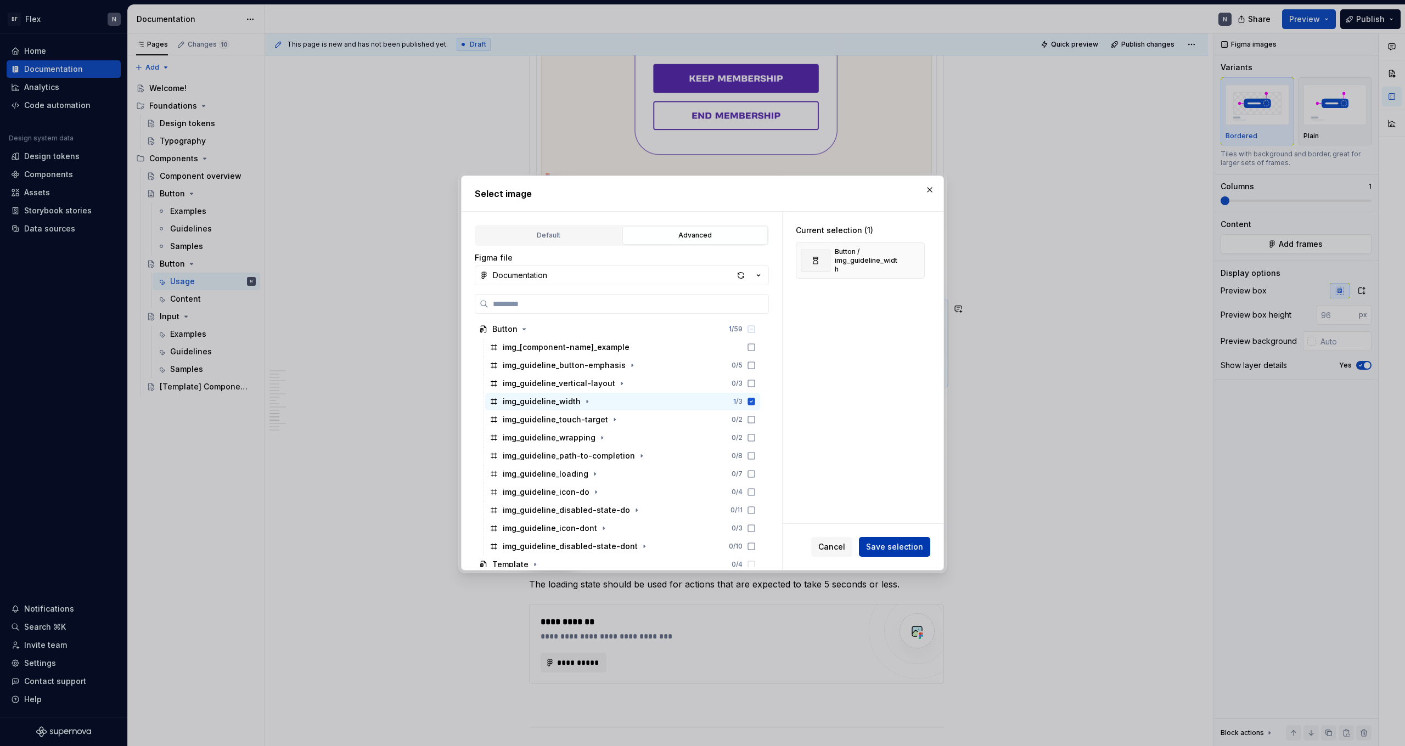
click at [806, 460] on button "Save selection" at bounding box center [894, 547] width 71 height 20
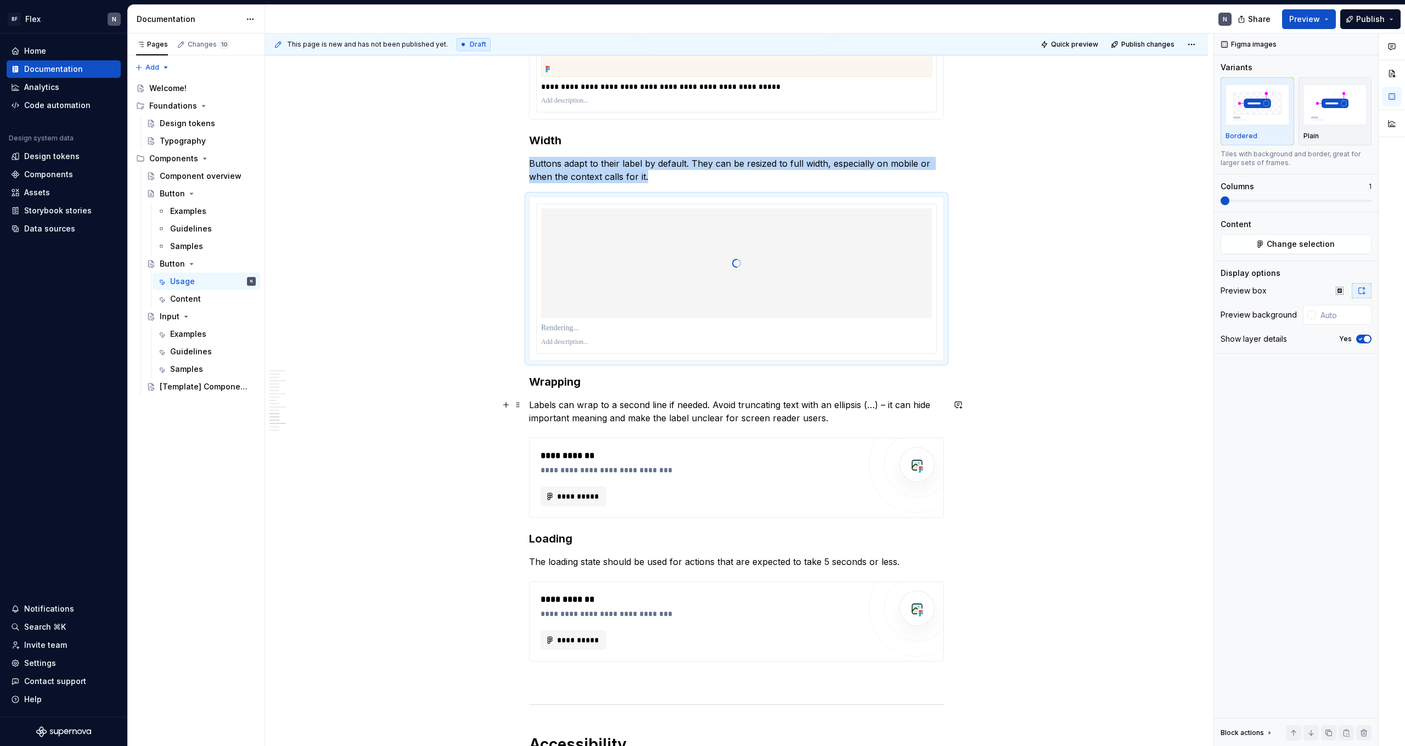
scroll to position [2278, 0]
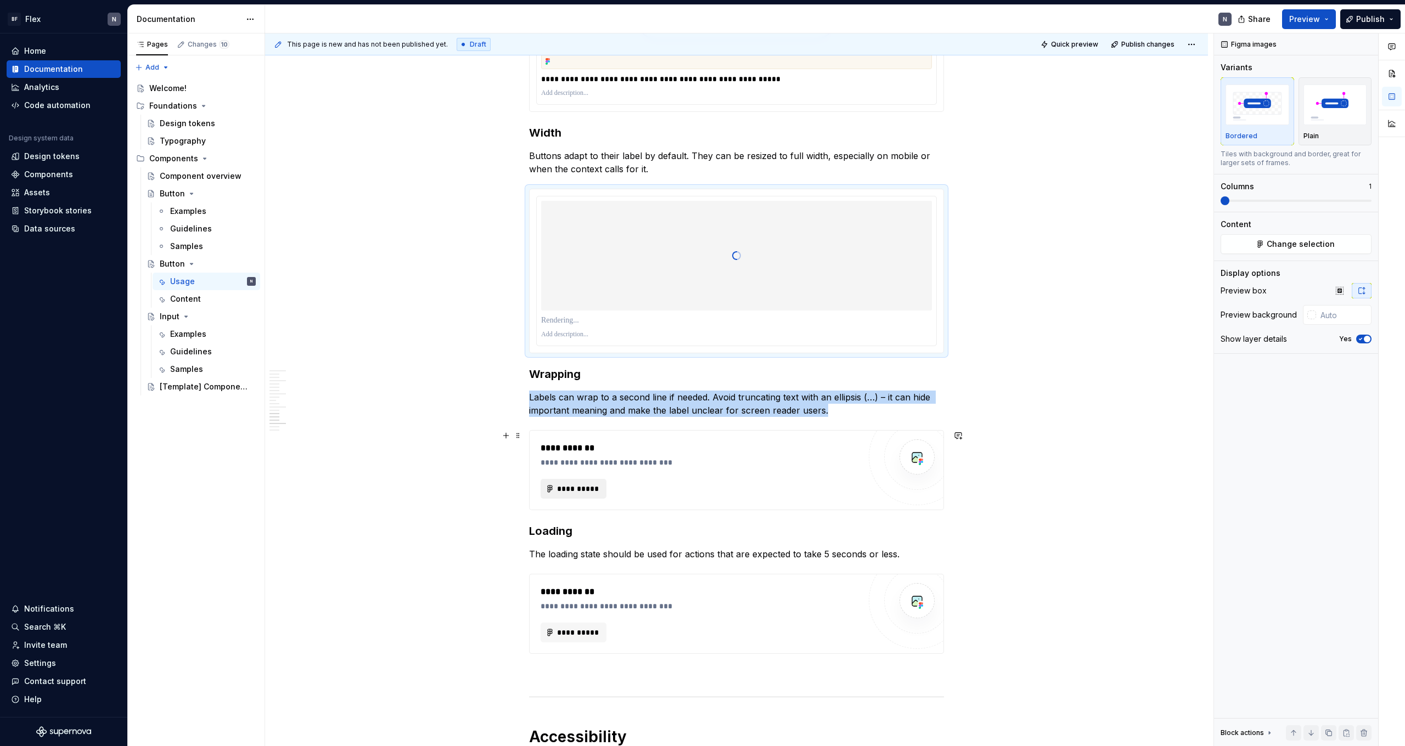
click at [579, 460] on span "**********" at bounding box center [577, 488] width 43 height 11
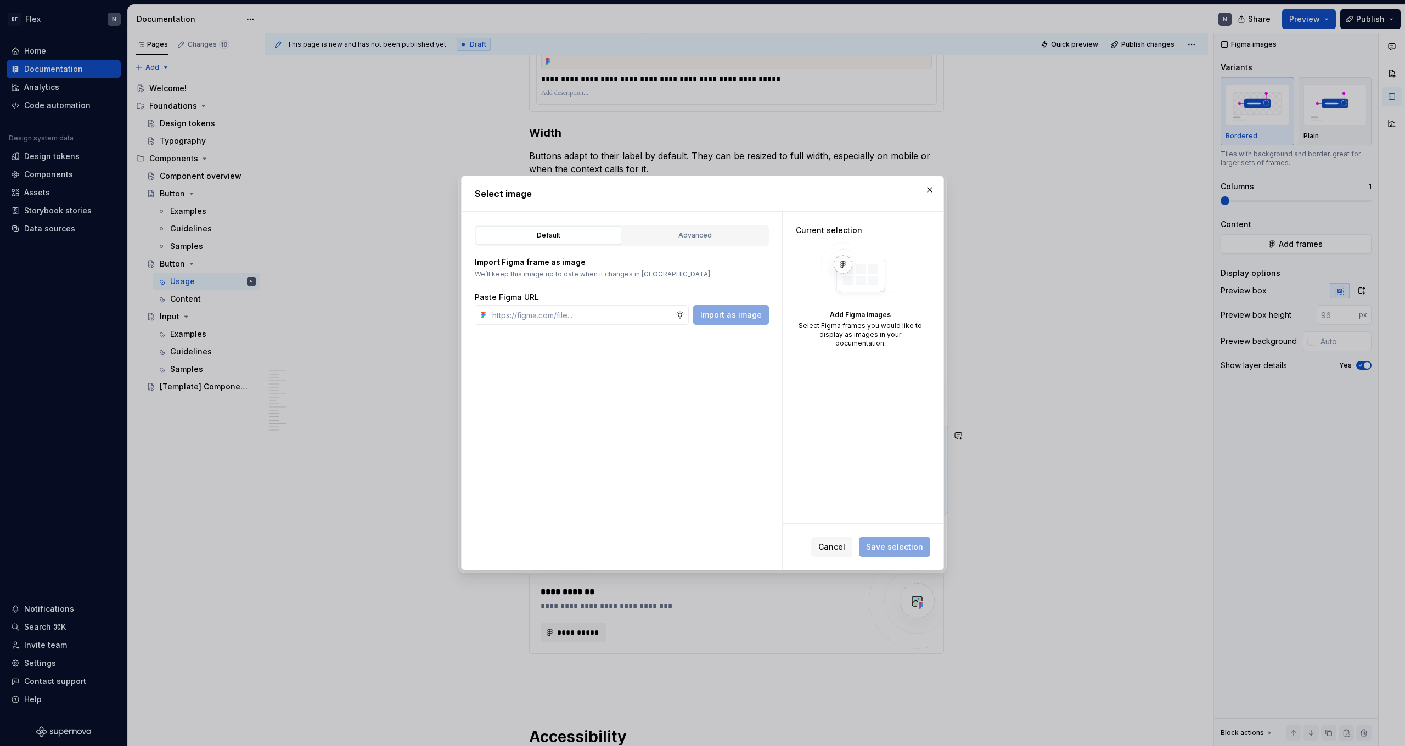
type textarea "*"
click at [670, 247] on div "Import Figma frame as image We’ll keep this image up to date when it changes in…" at bounding box center [622, 285] width 294 height 79
click at [672, 243] on button "Advanced" at bounding box center [694, 235] width 145 height 19
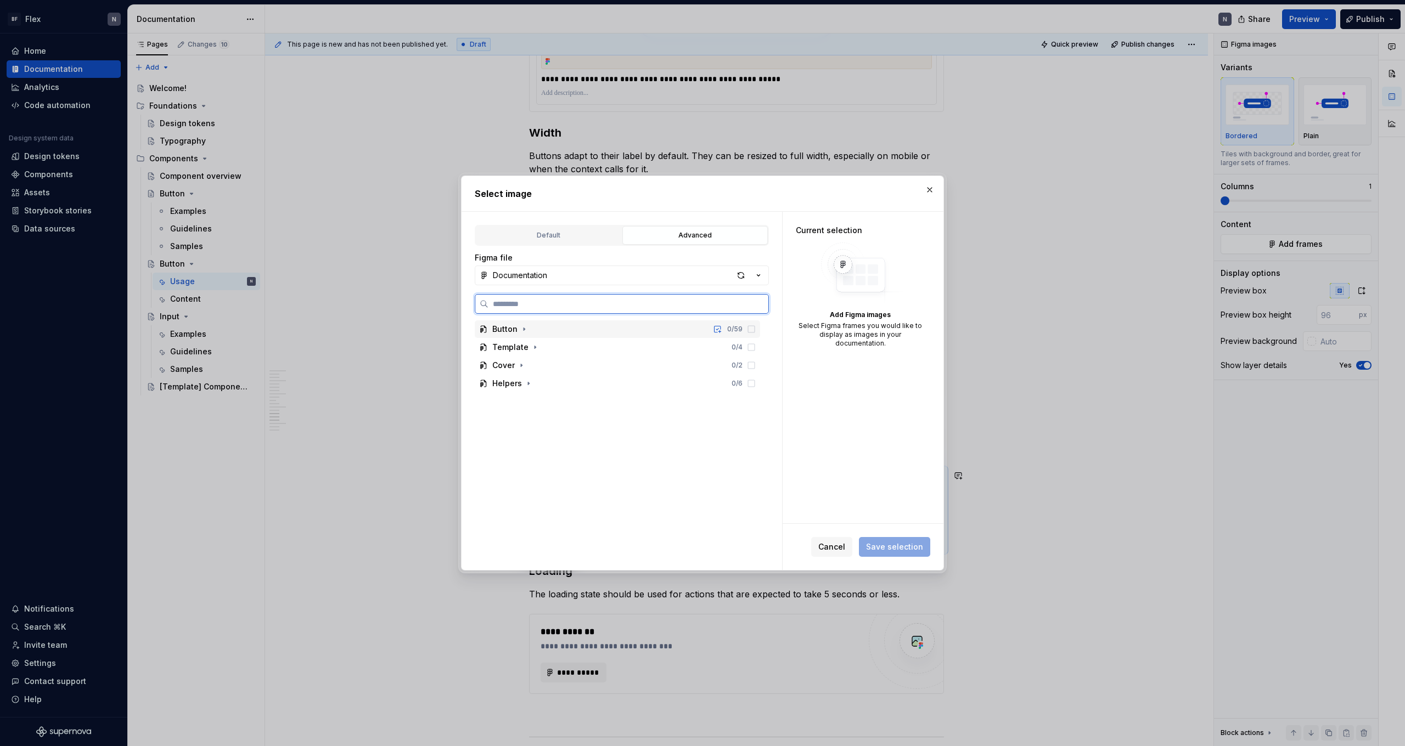
click at [525, 323] on div "Button 0 / 59" at bounding box center [617, 329] width 285 height 18
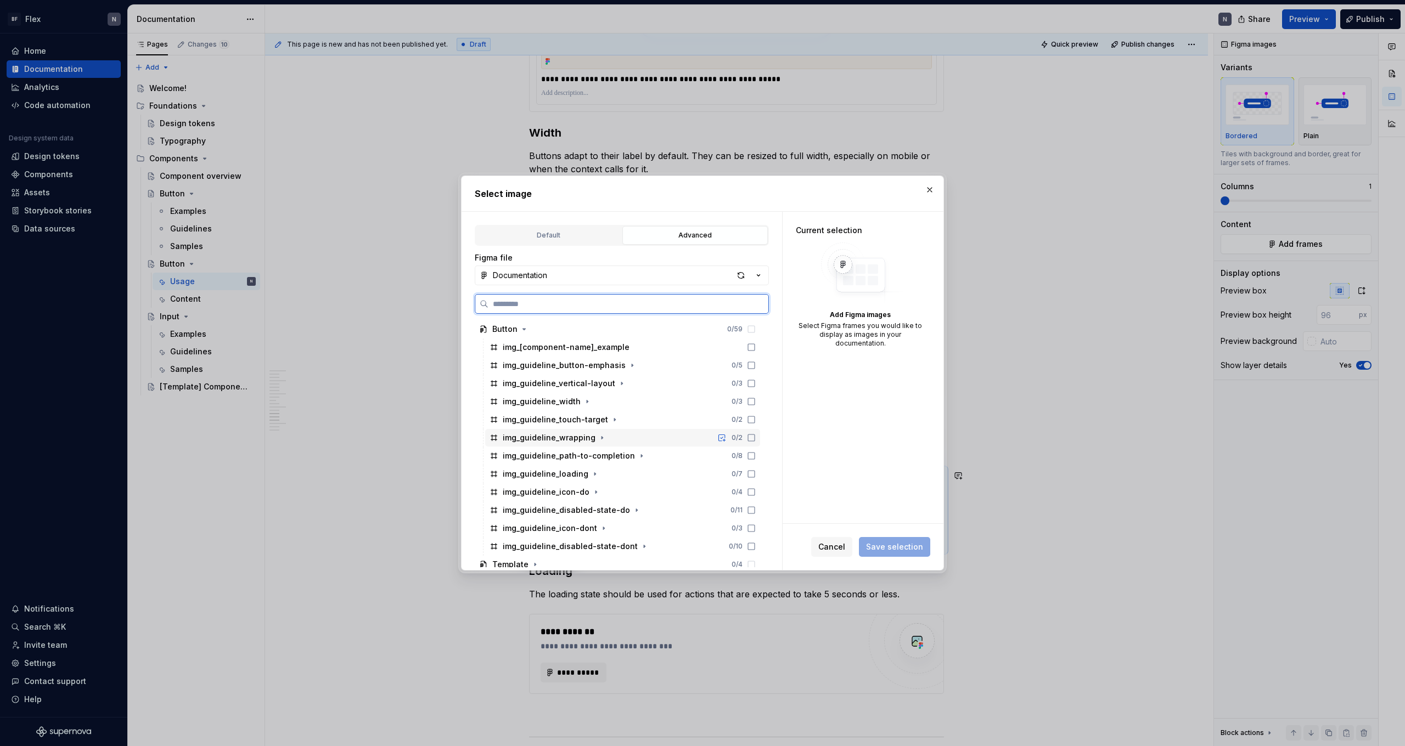
click at [756, 436] on icon at bounding box center [751, 437] width 9 height 9
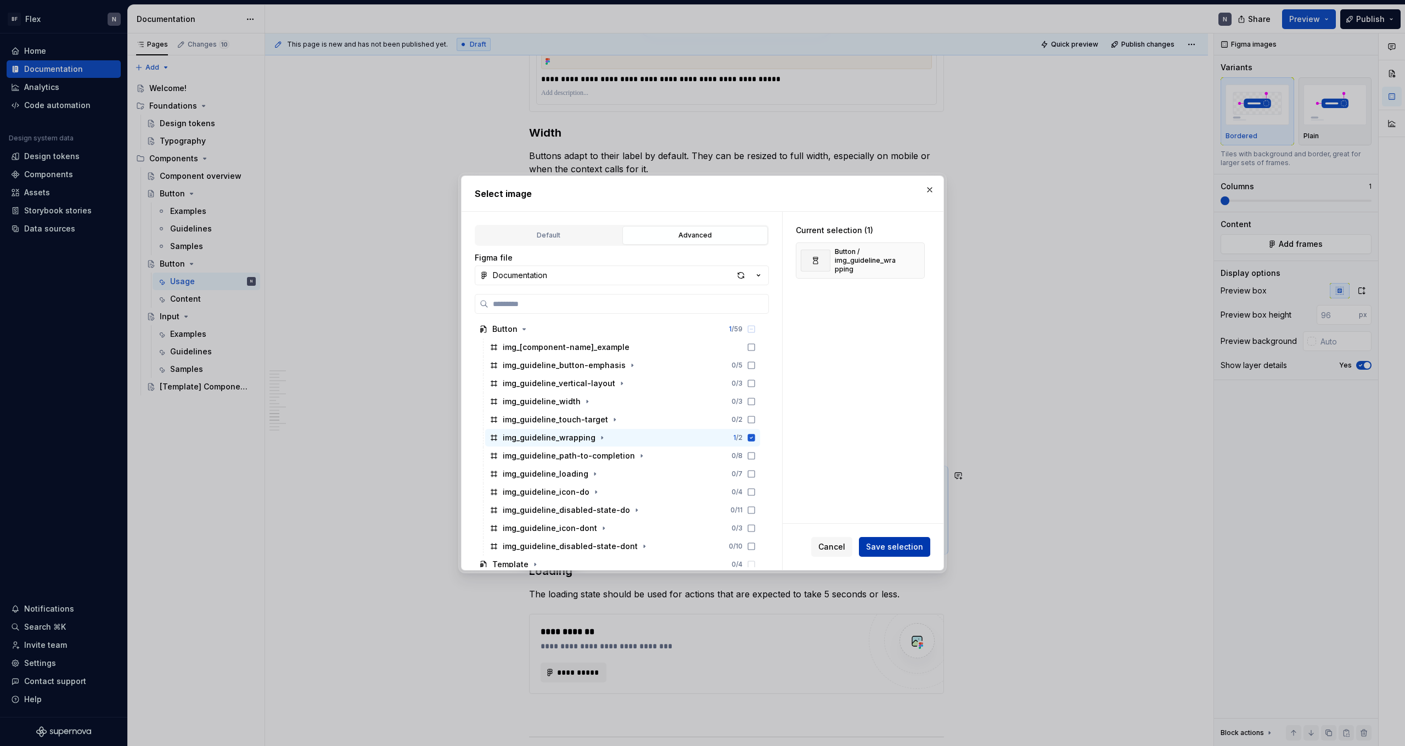
click at [806, 460] on span "Save selection" at bounding box center [894, 547] width 57 height 11
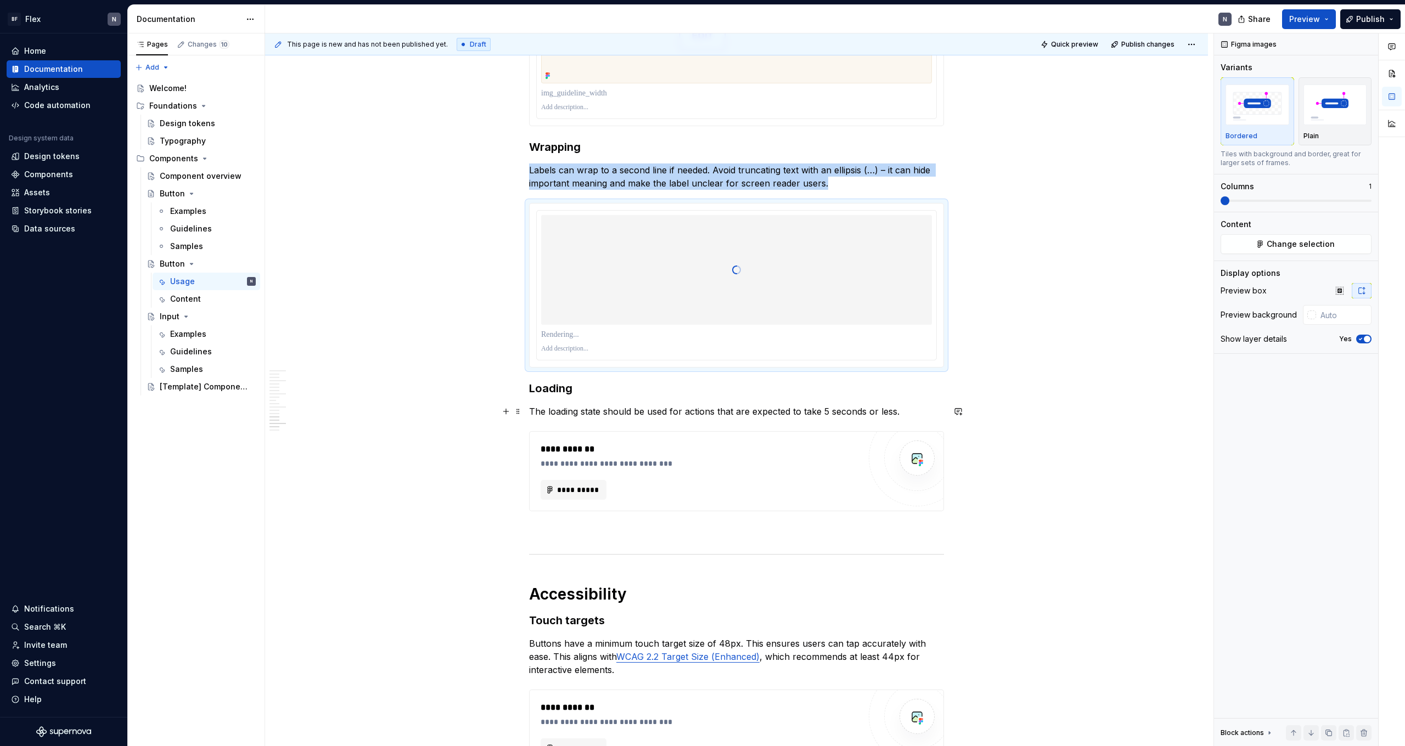
scroll to position [2569, 0]
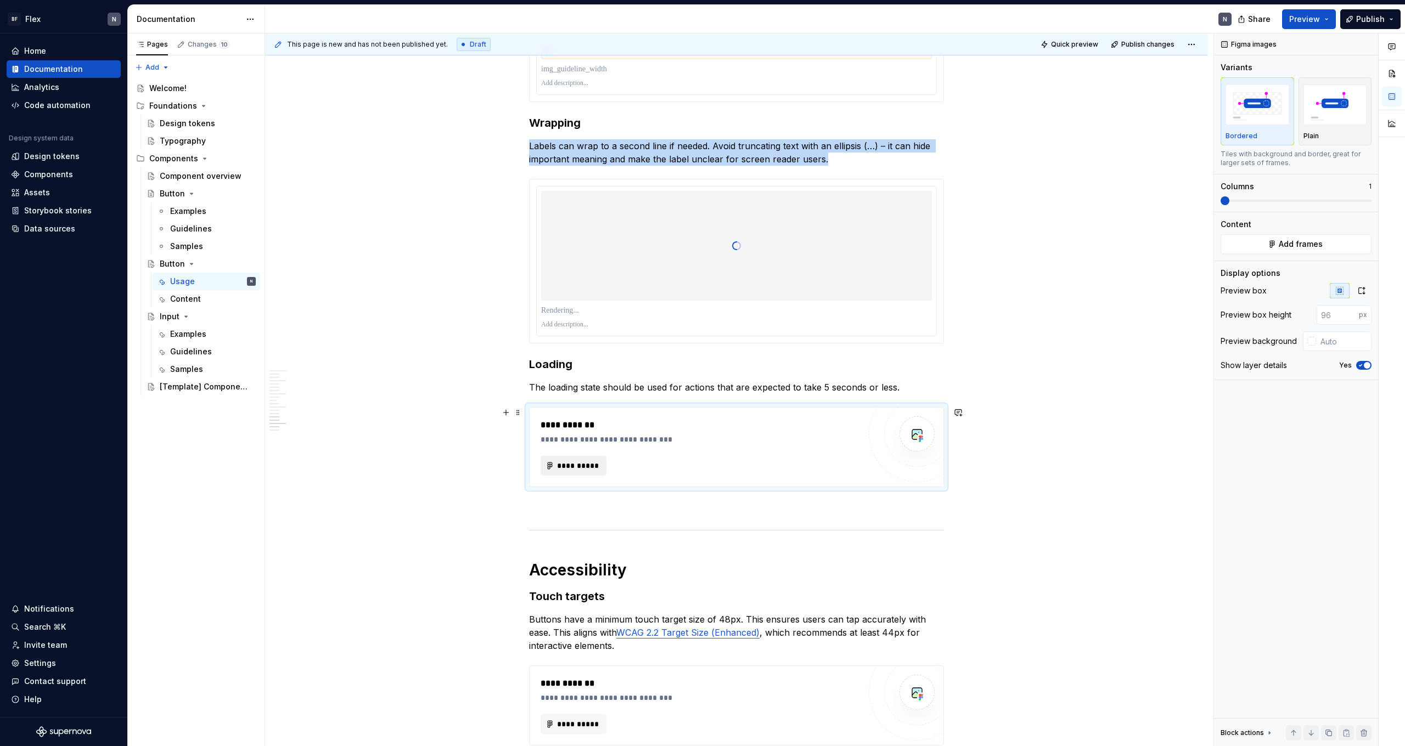
click at [591, 460] on span "**********" at bounding box center [577, 465] width 43 height 11
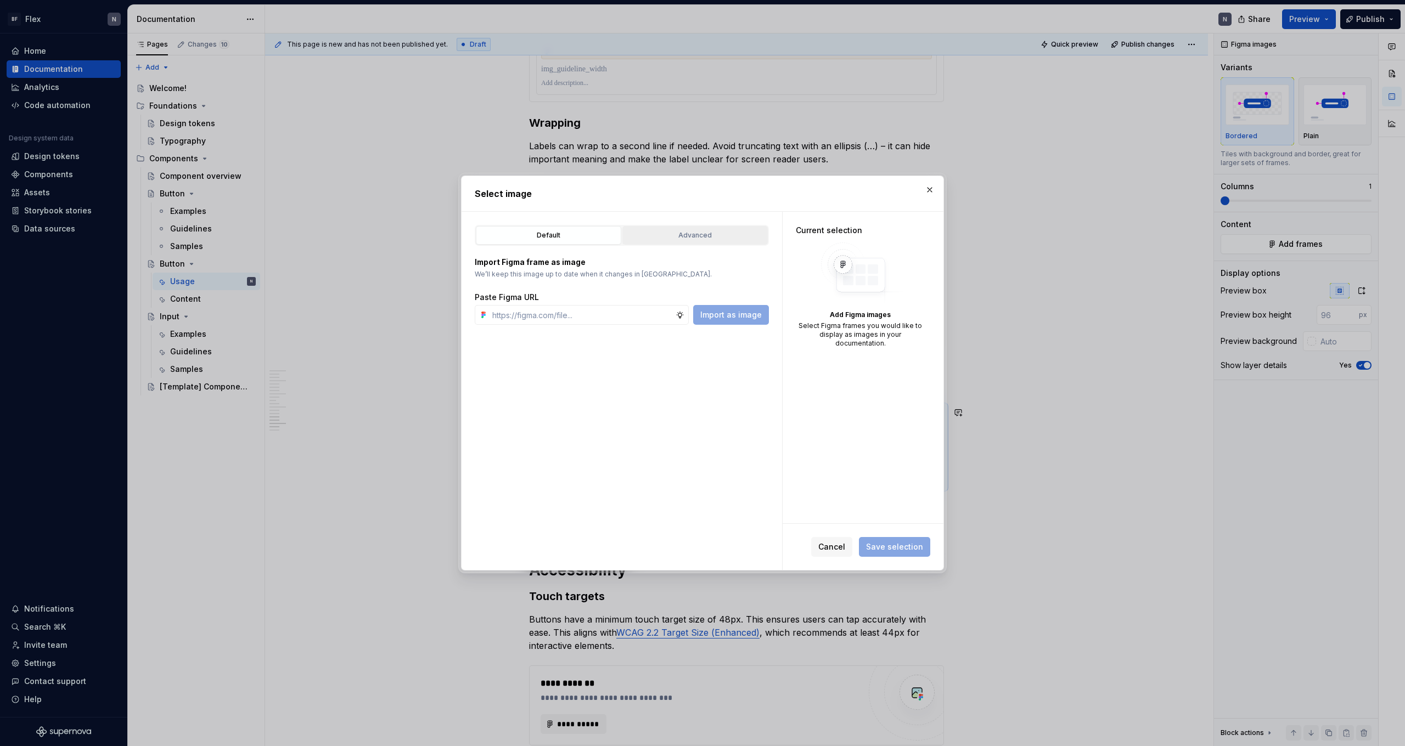
click at [662, 234] on div "Advanced" at bounding box center [695, 235] width 138 height 11
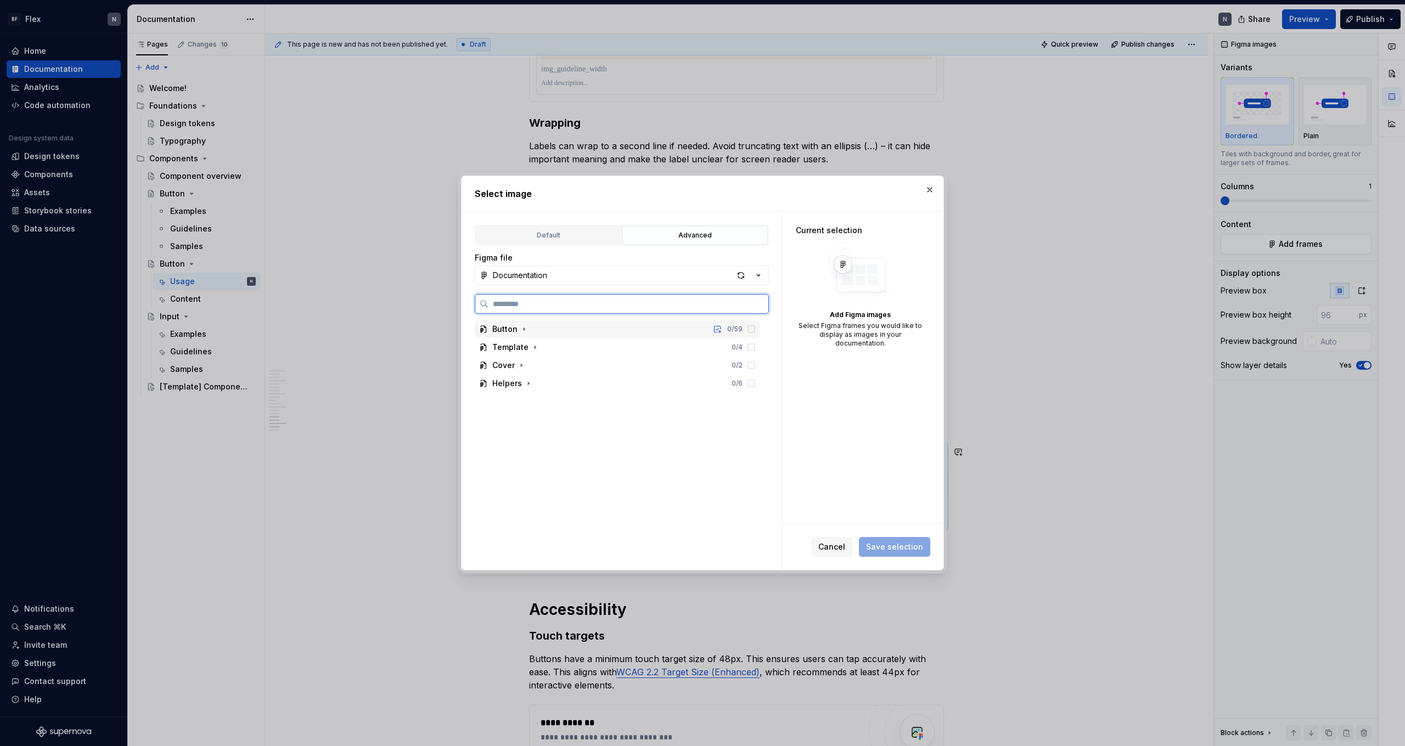
click at [548, 330] on div "Button 0 / 59" at bounding box center [617, 329] width 285 height 18
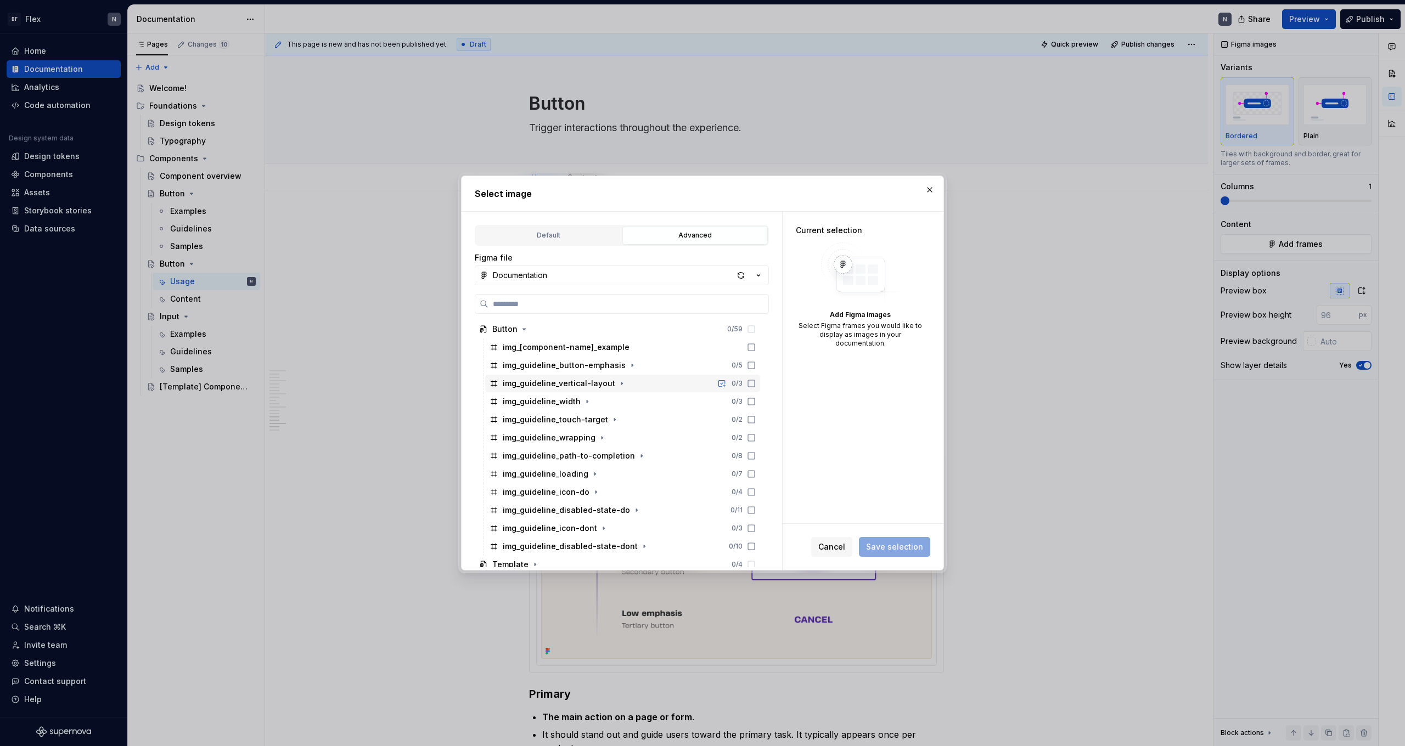
scroll to position [2569, 0]
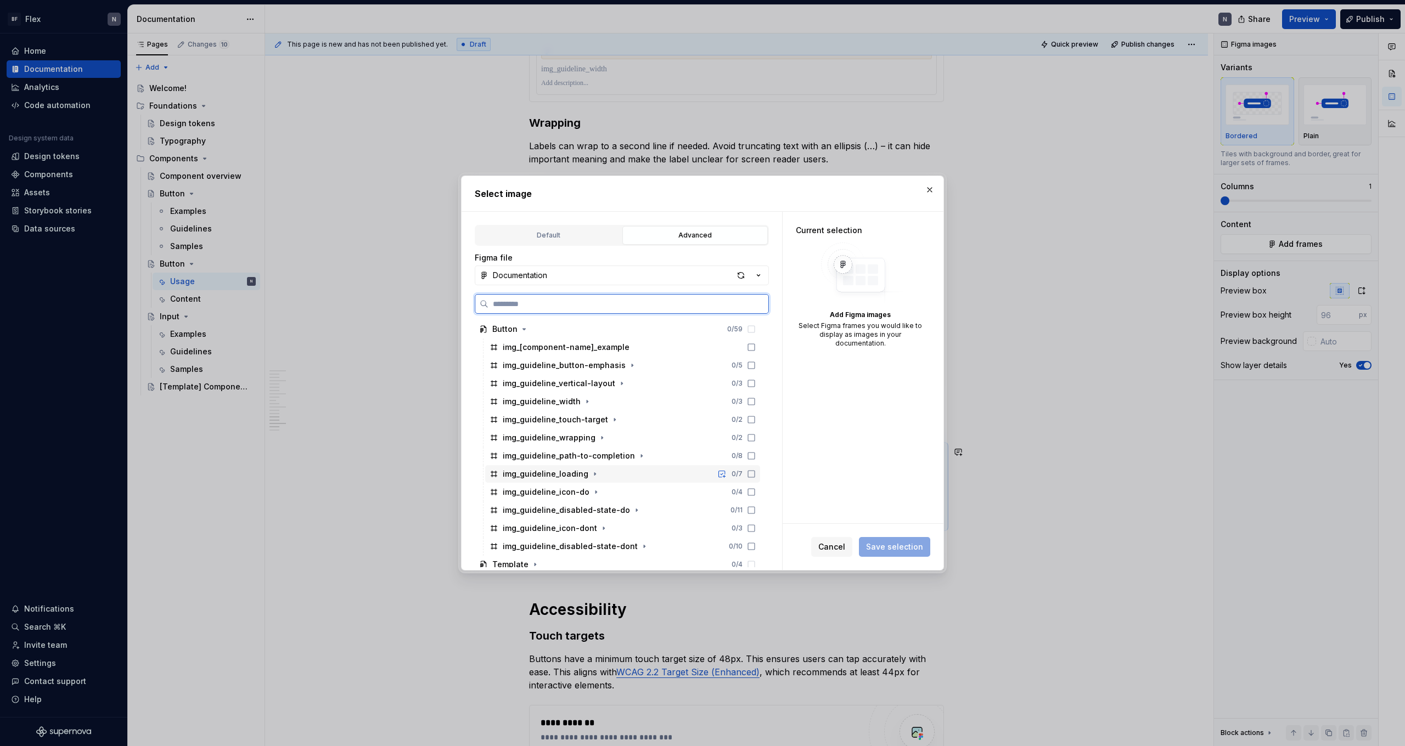
click at [754, 475] on icon at bounding box center [751, 474] width 7 height 7
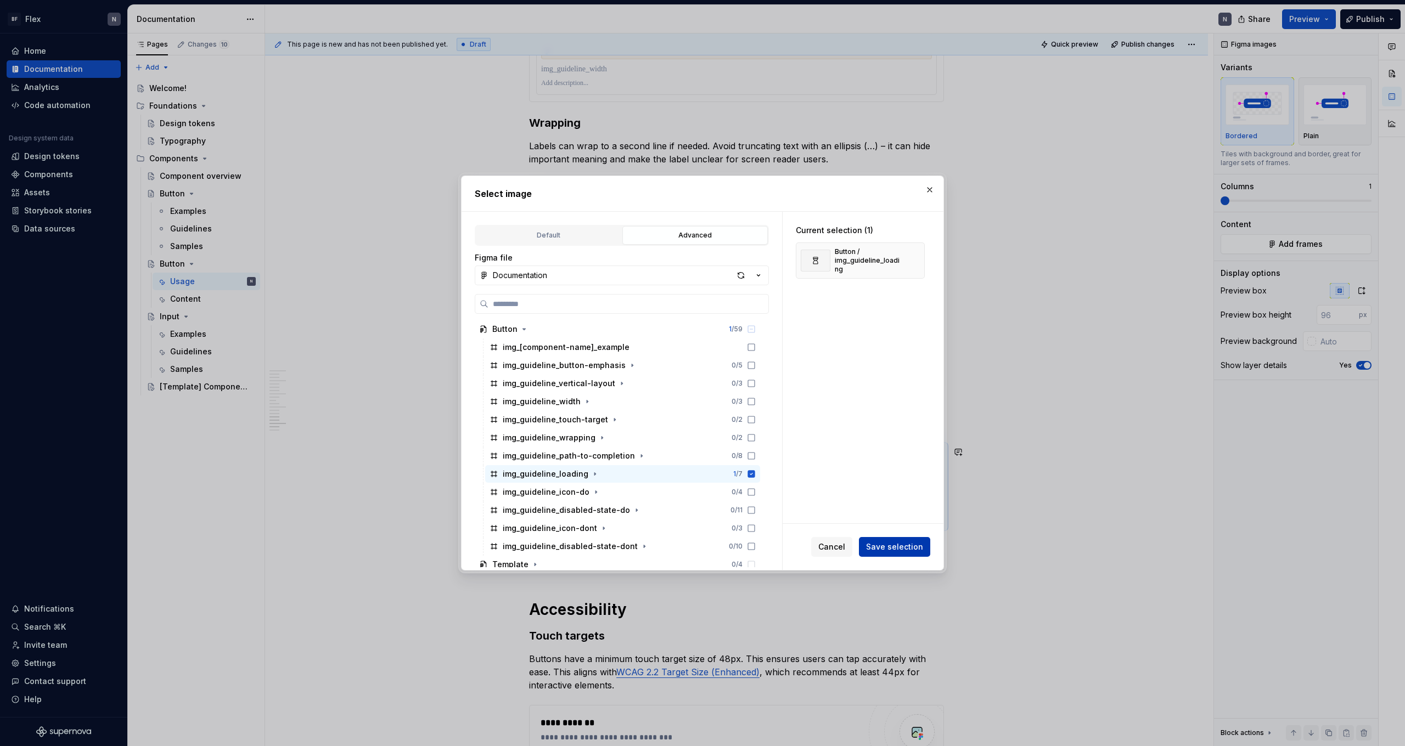
click at [881, 537] on div "Cancel Save selection" at bounding box center [870, 547] width 119 height 20
click at [906, 548] on span "Save selection" at bounding box center [894, 547] width 57 height 11
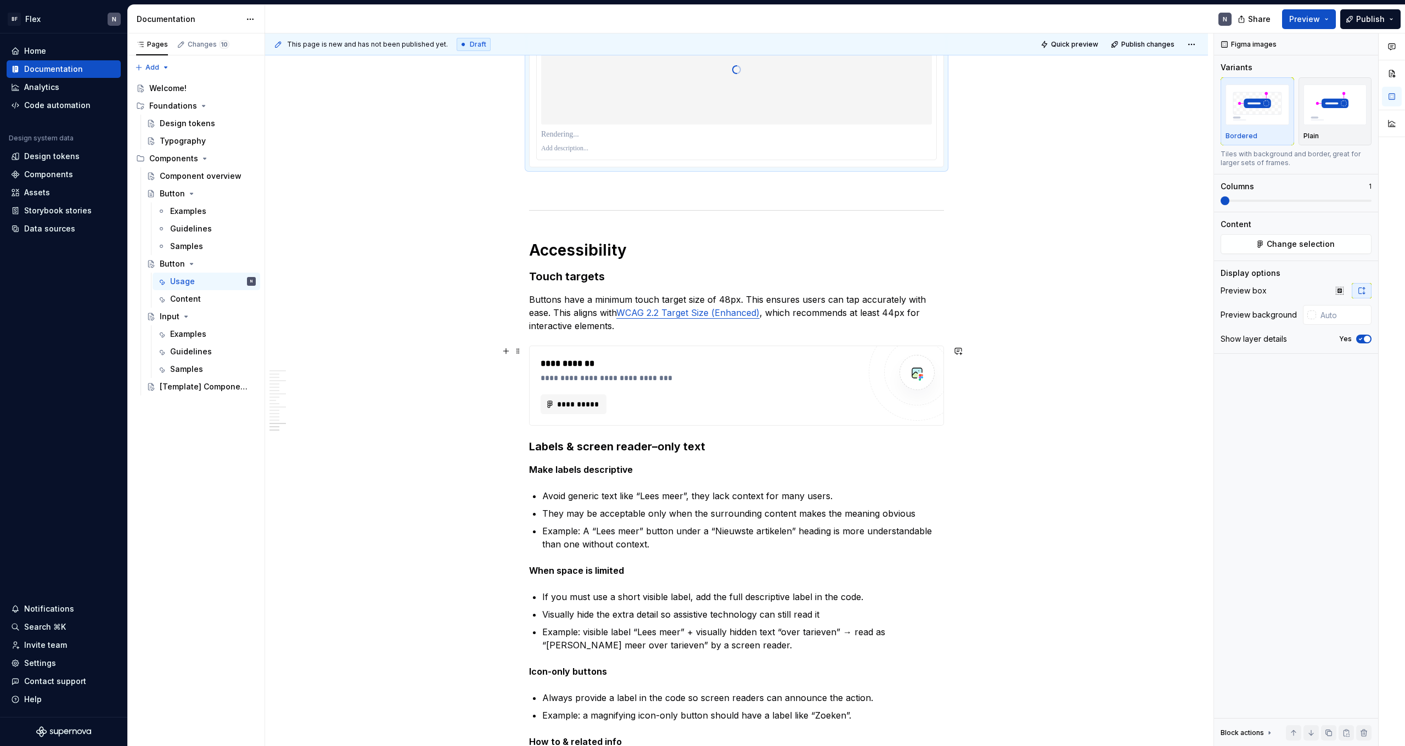
scroll to position [3020, 0]
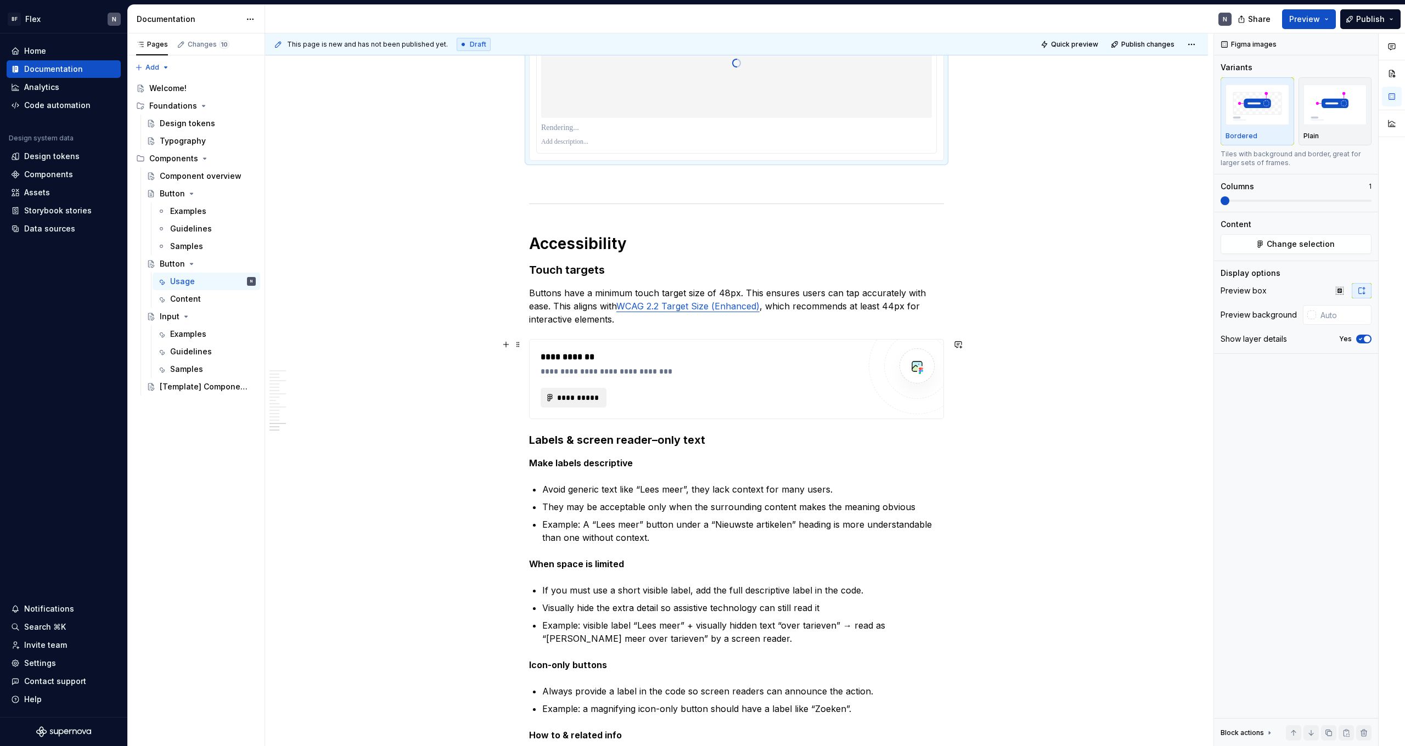
click at [571, 397] on span "**********" at bounding box center [577, 397] width 43 height 11
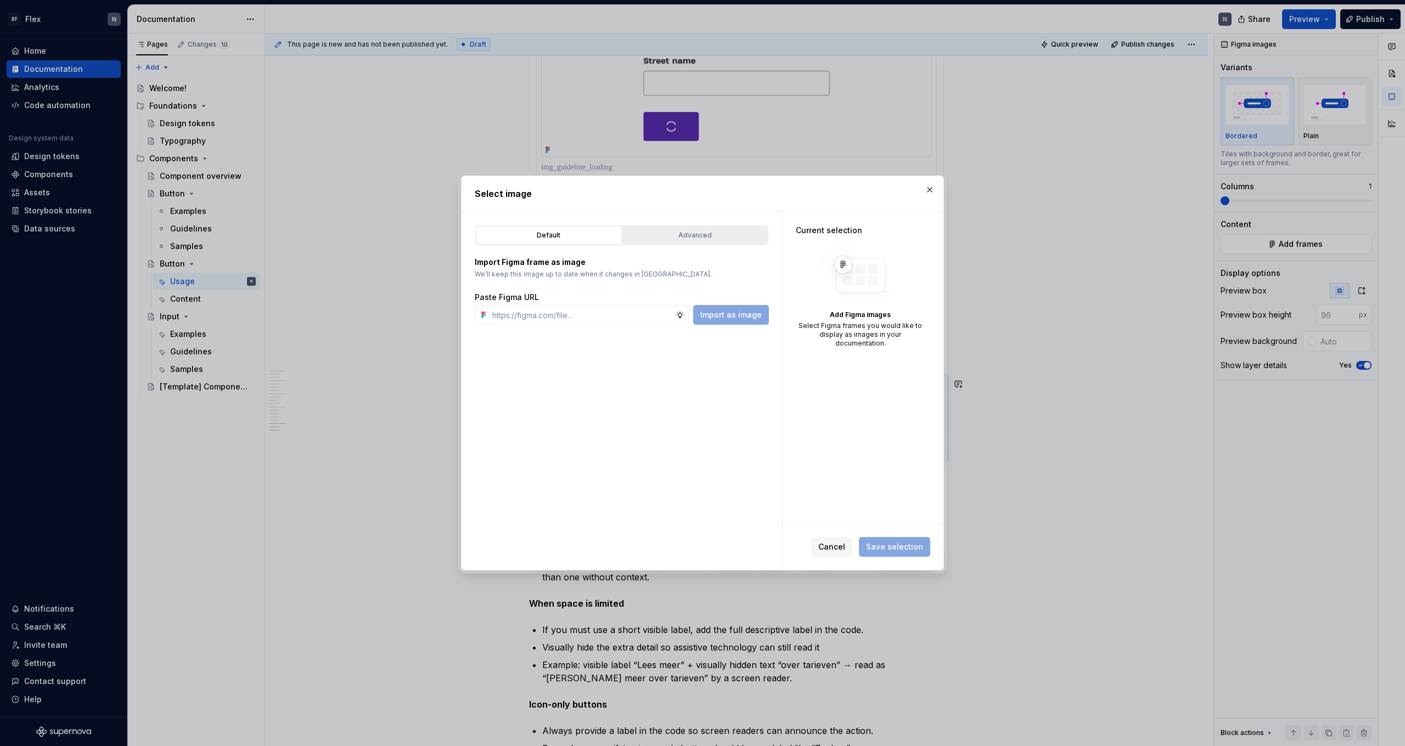
click at [695, 231] on div "Advanced" at bounding box center [695, 235] width 138 height 11
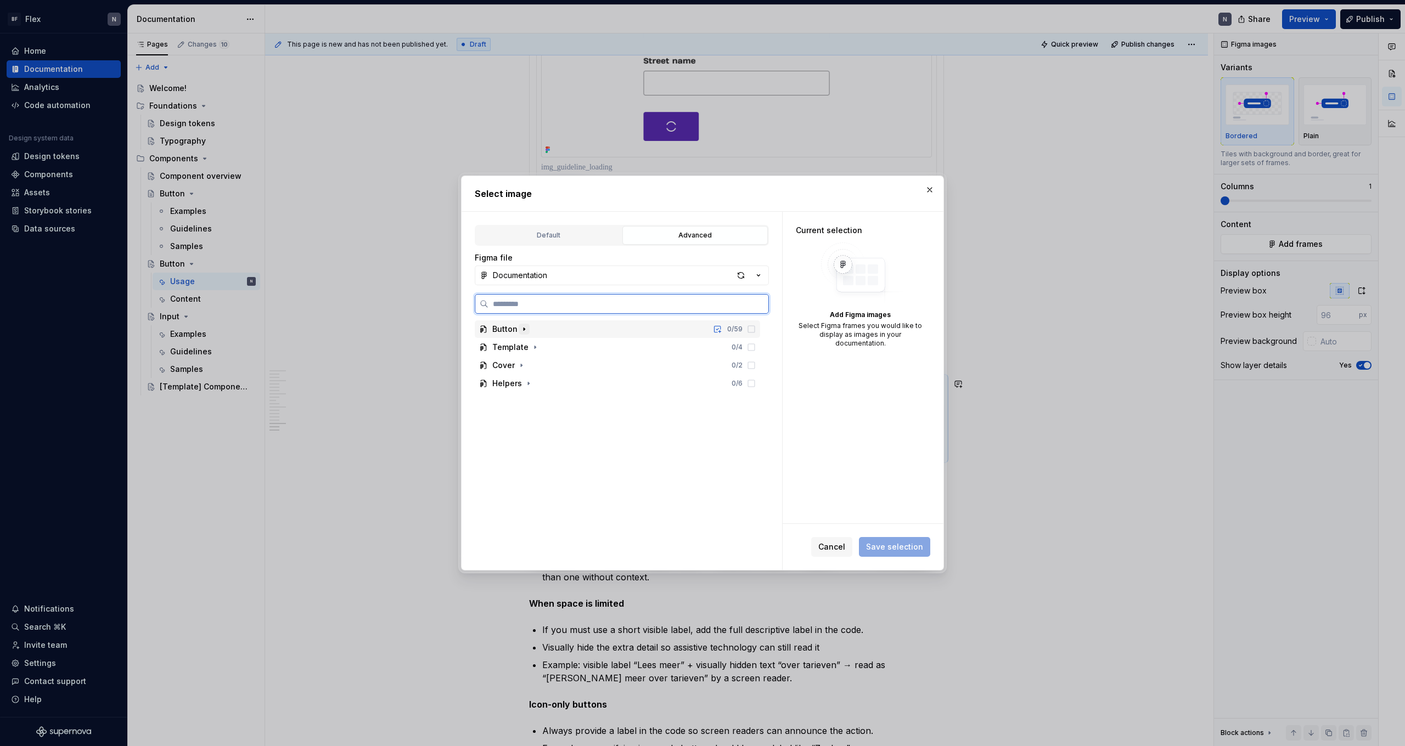
click at [525, 331] on icon "button" at bounding box center [524, 329] width 9 height 9
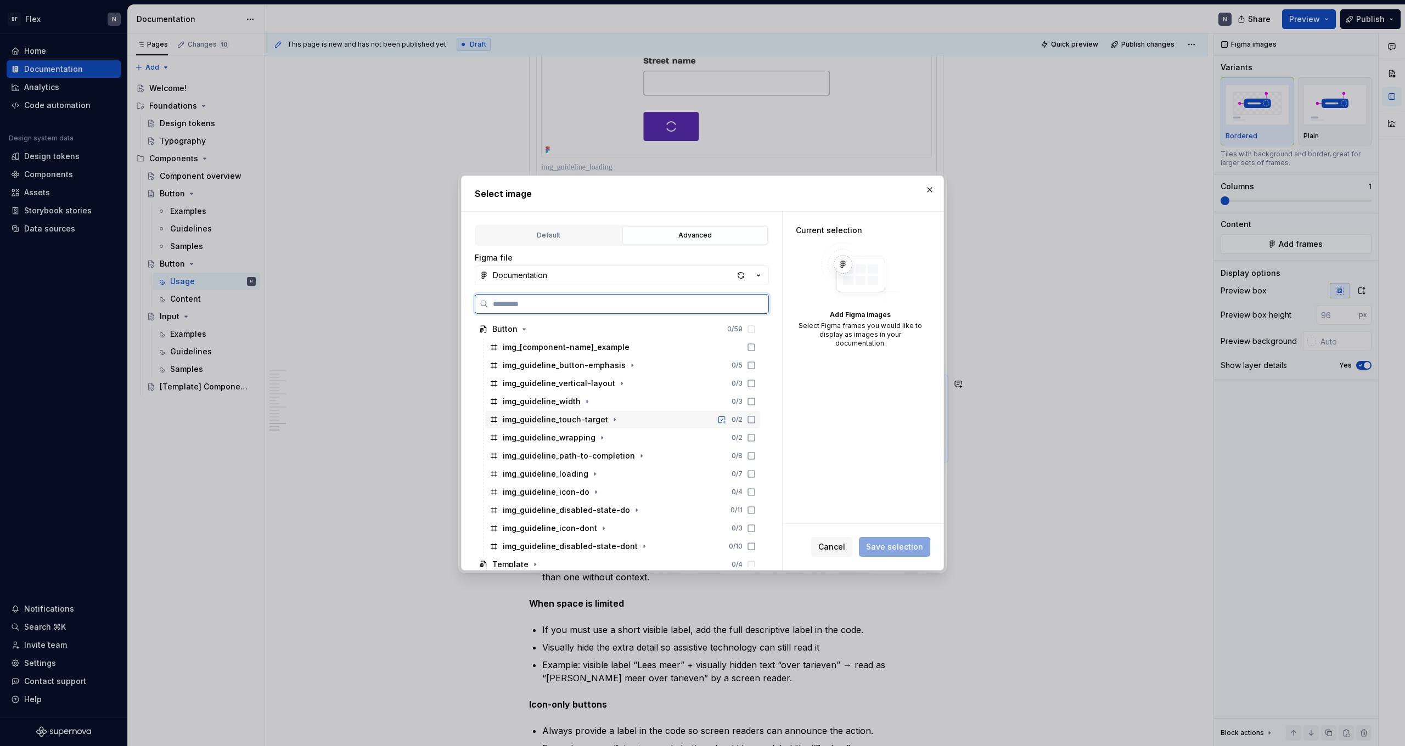
click at [756, 418] on icon at bounding box center [751, 419] width 9 height 9
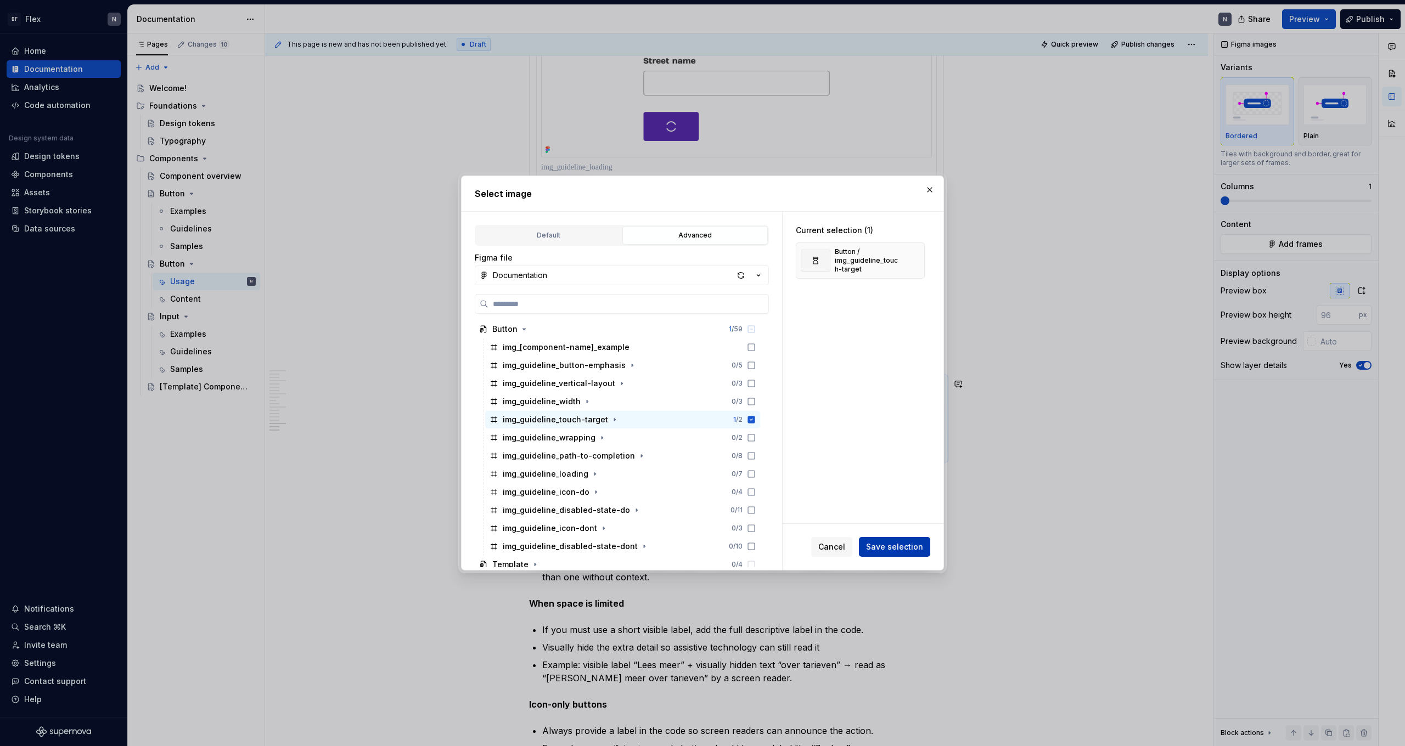
click at [912, 550] on span "Save selection" at bounding box center [894, 547] width 57 height 11
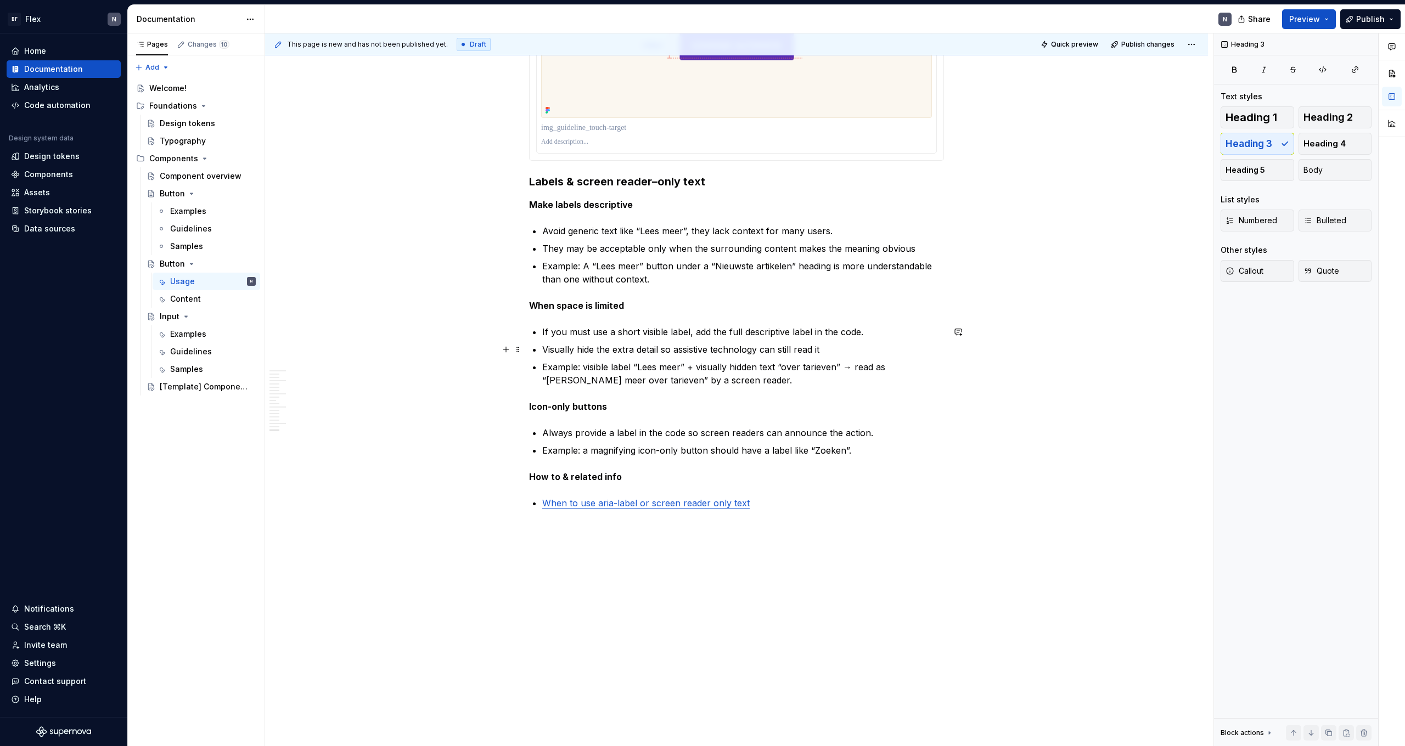
scroll to position [3442, 0]
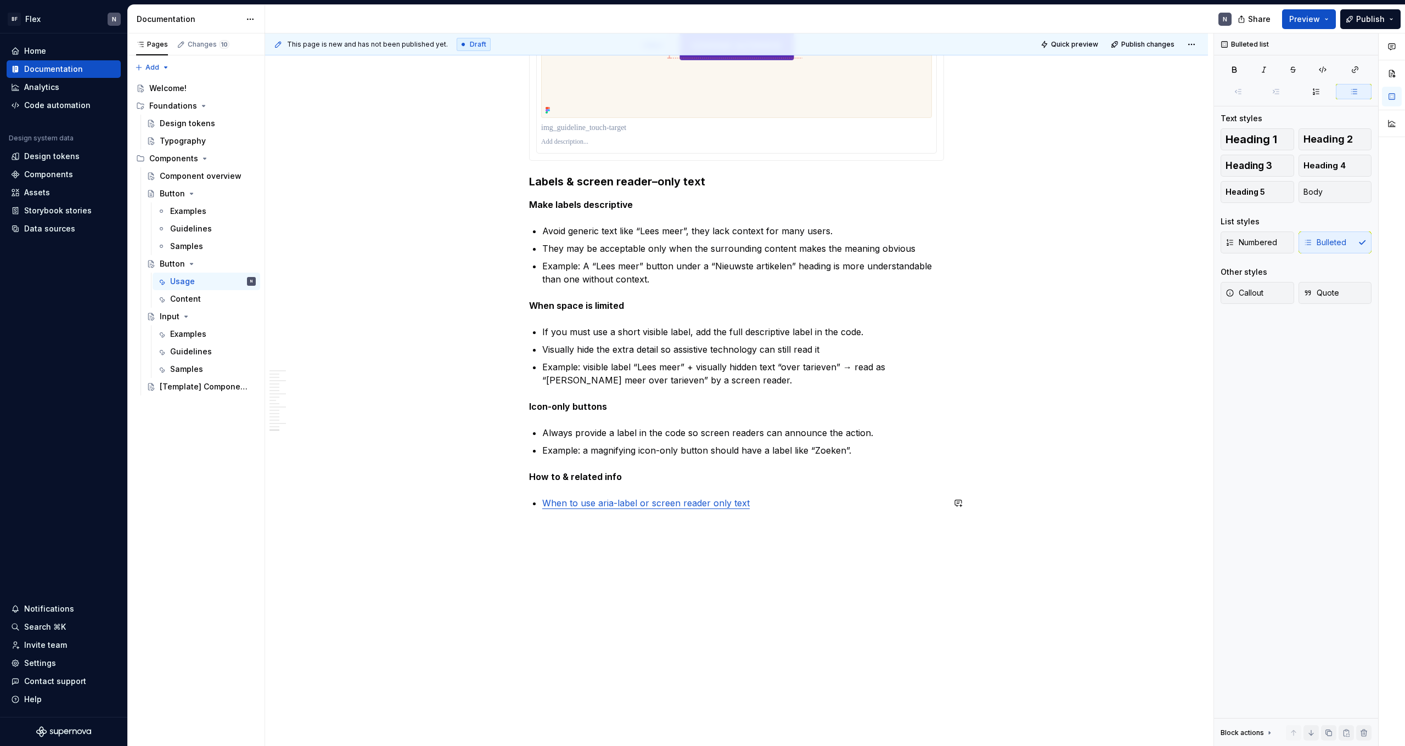
click at [837, 558] on div "This page is new and has not been published yet. Draft Quick preview Publish ch…" at bounding box center [739, 389] width 948 height 713
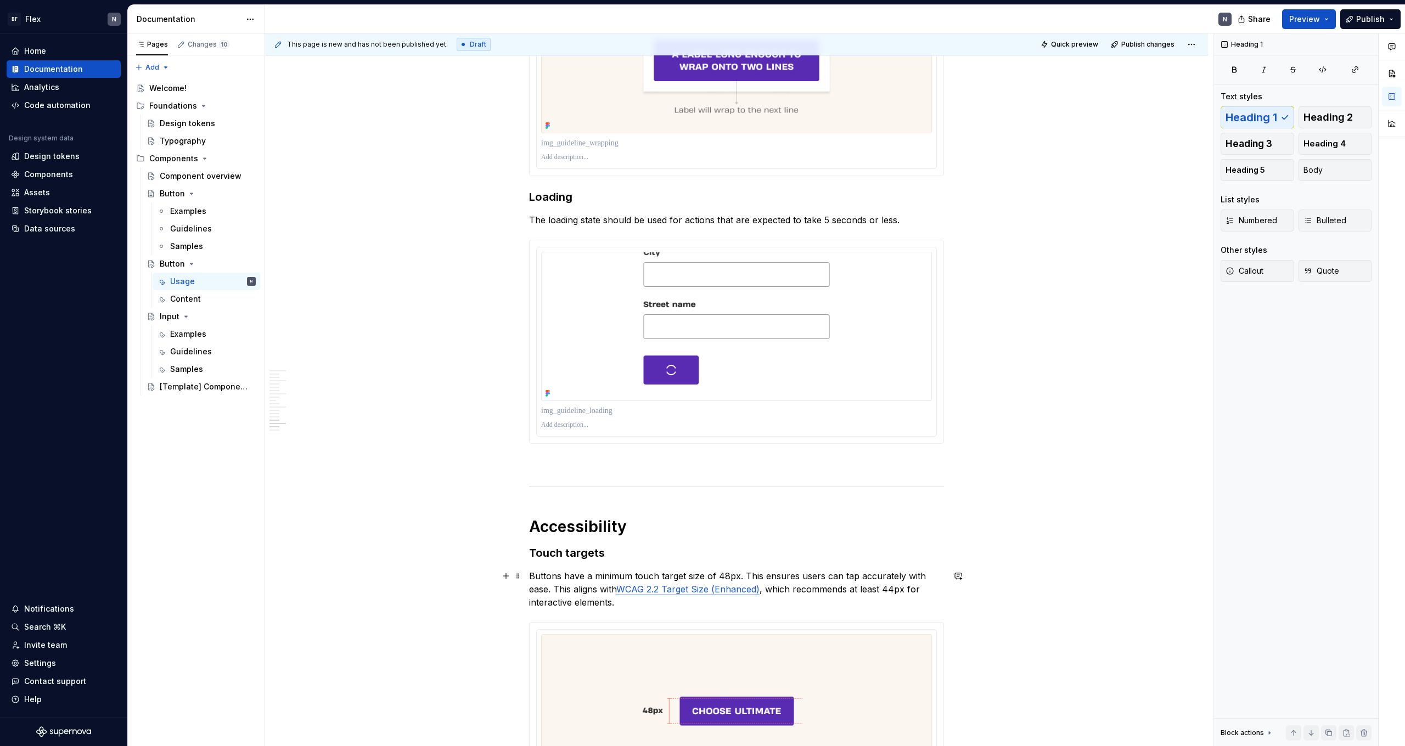
scroll to position [2711, 0]
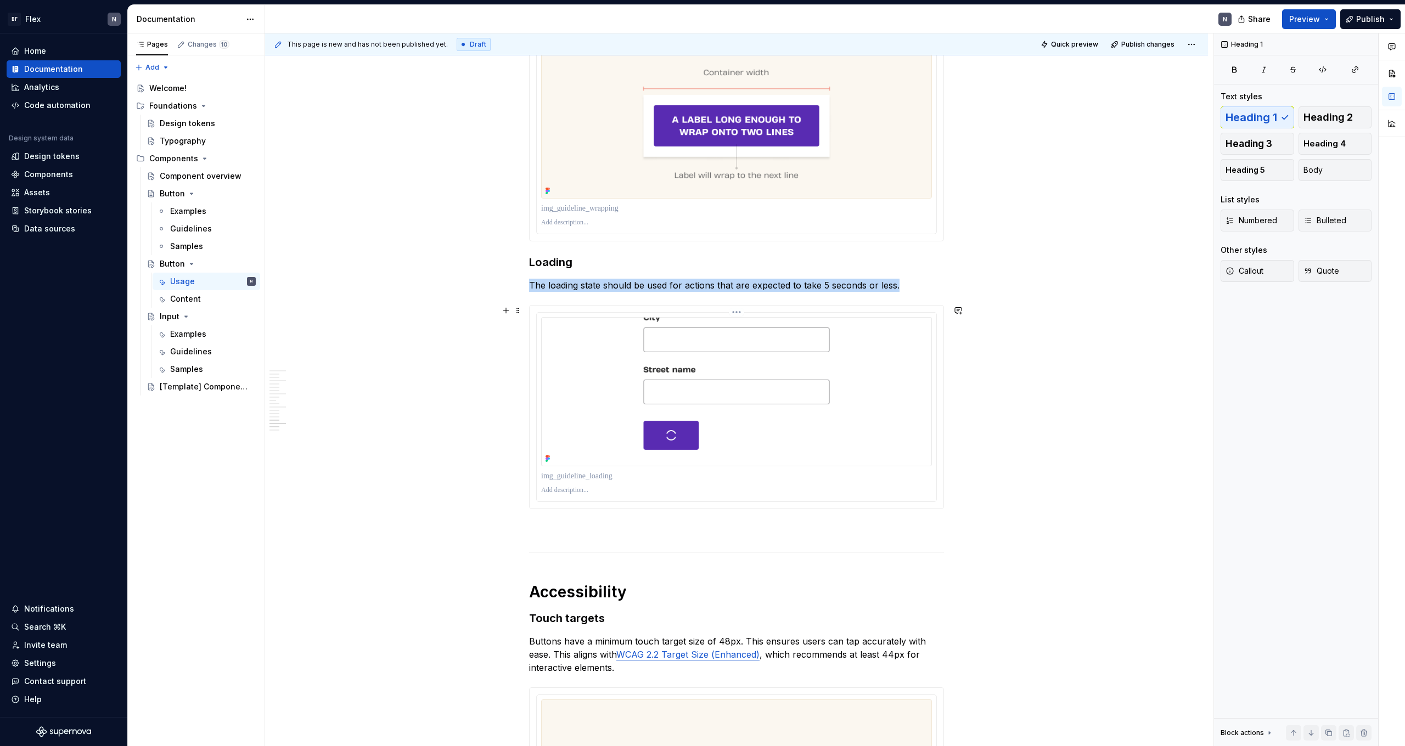
click at [767, 390] on img at bounding box center [736, 391] width 391 height 149
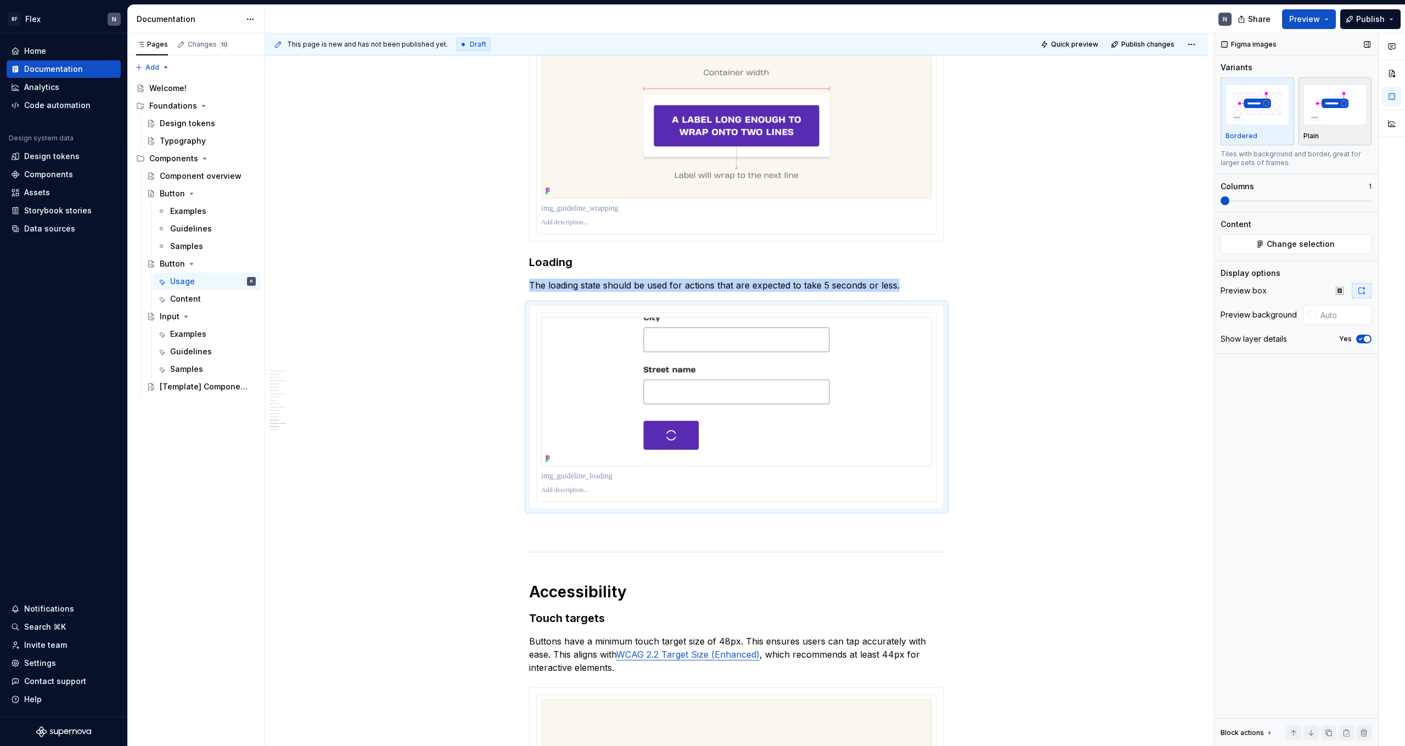
click at [1331, 120] on img "button" at bounding box center [1335, 105] width 64 height 40
click at [872, 170] on img at bounding box center [736, 123] width 391 height 149
click at [1353, 136] on div "Plain" at bounding box center [1335, 136] width 64 height 9
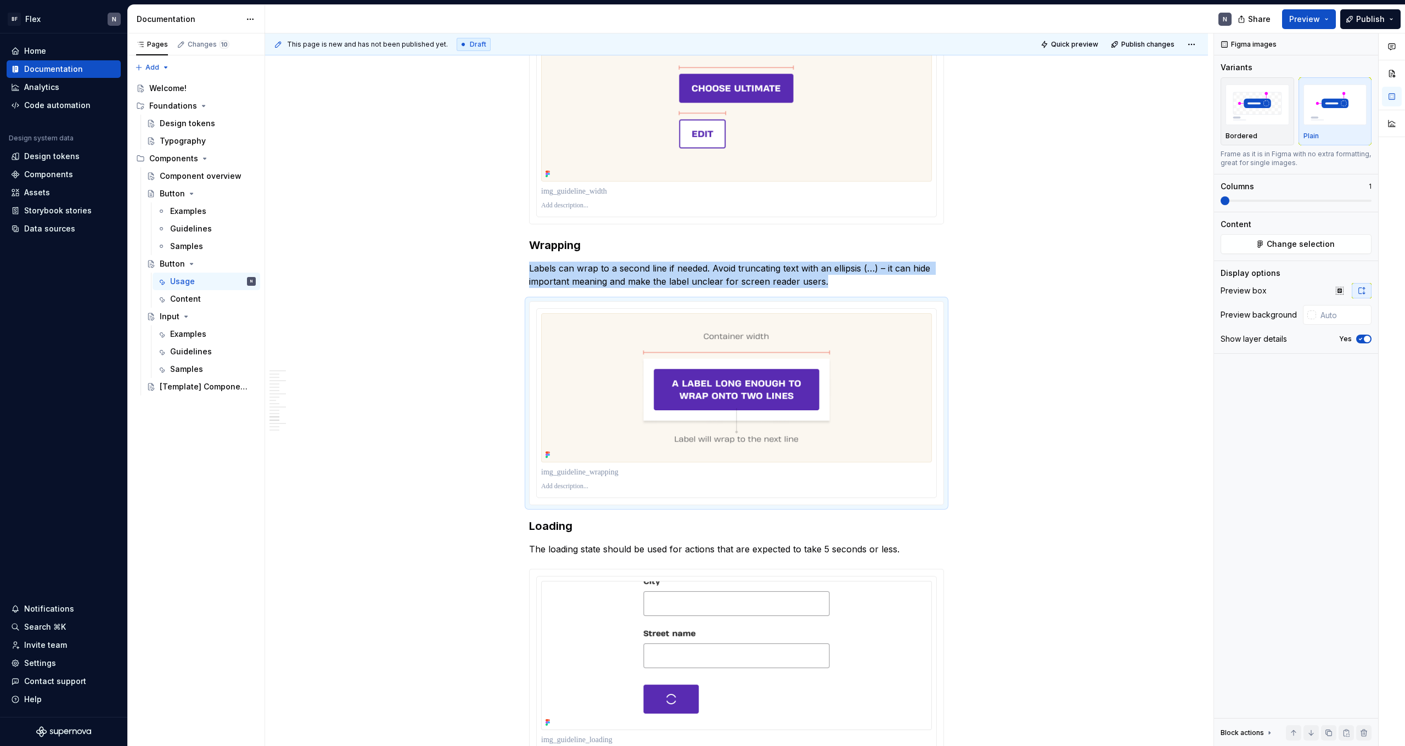
click at [878, 156] on img at bounding box center [736, 106] width 391 height 149
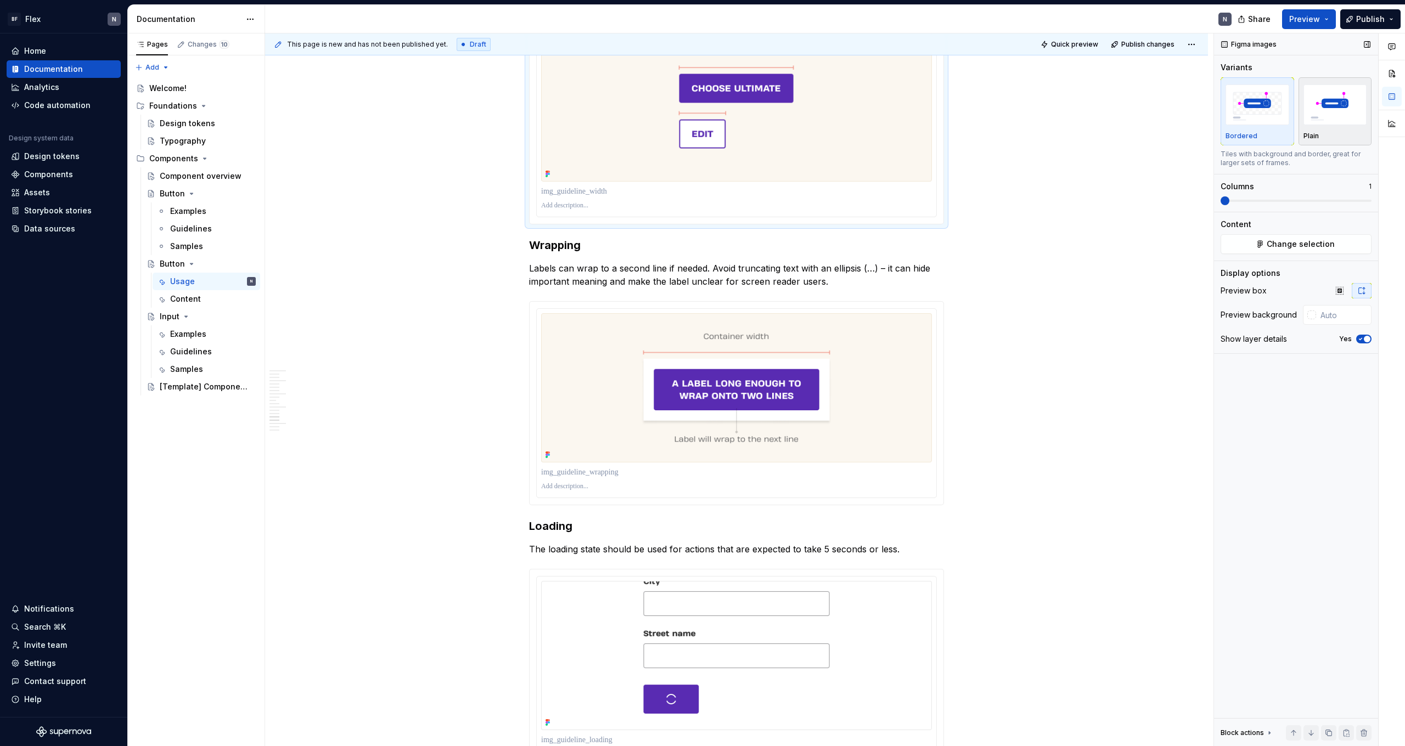
click at [1337, 105] on img "button" at bounding box center [1335, 105] width 64 height 40
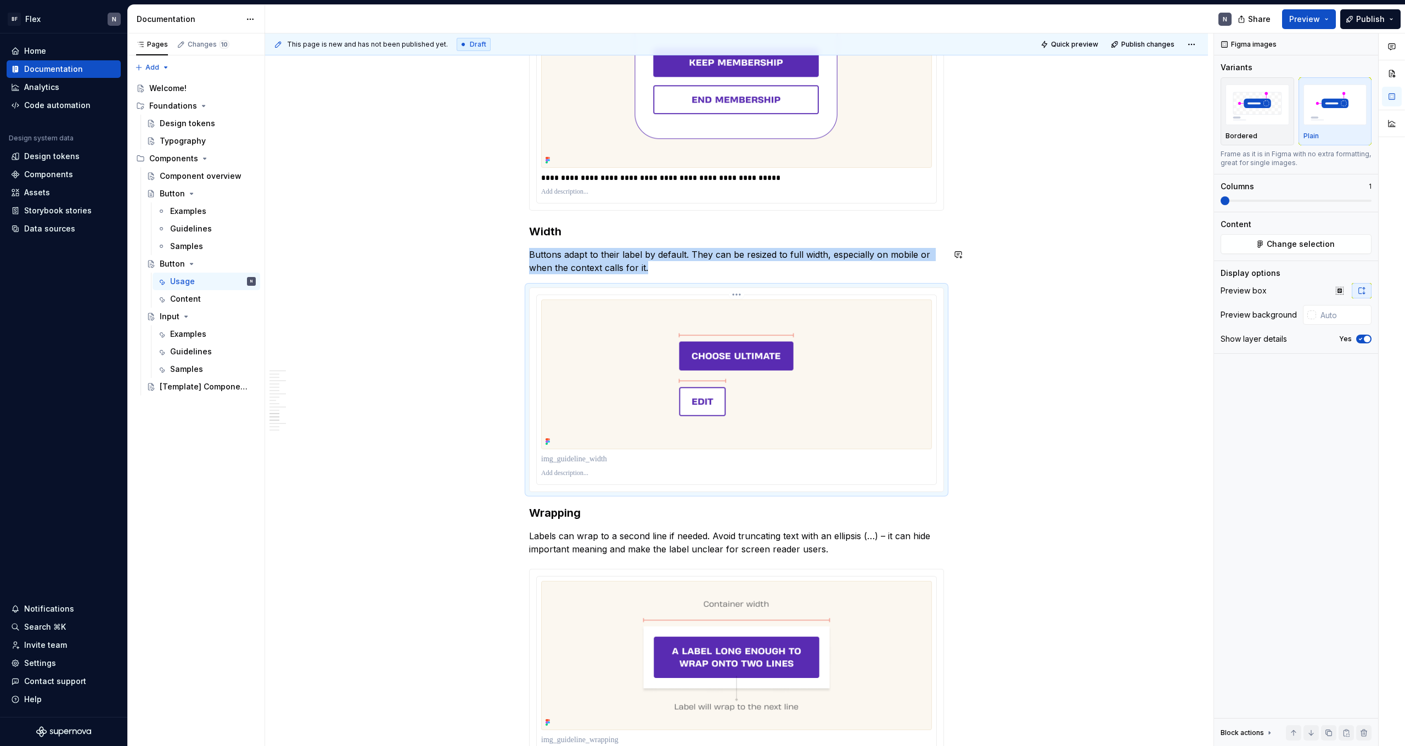
scroll to position [2185, 0]
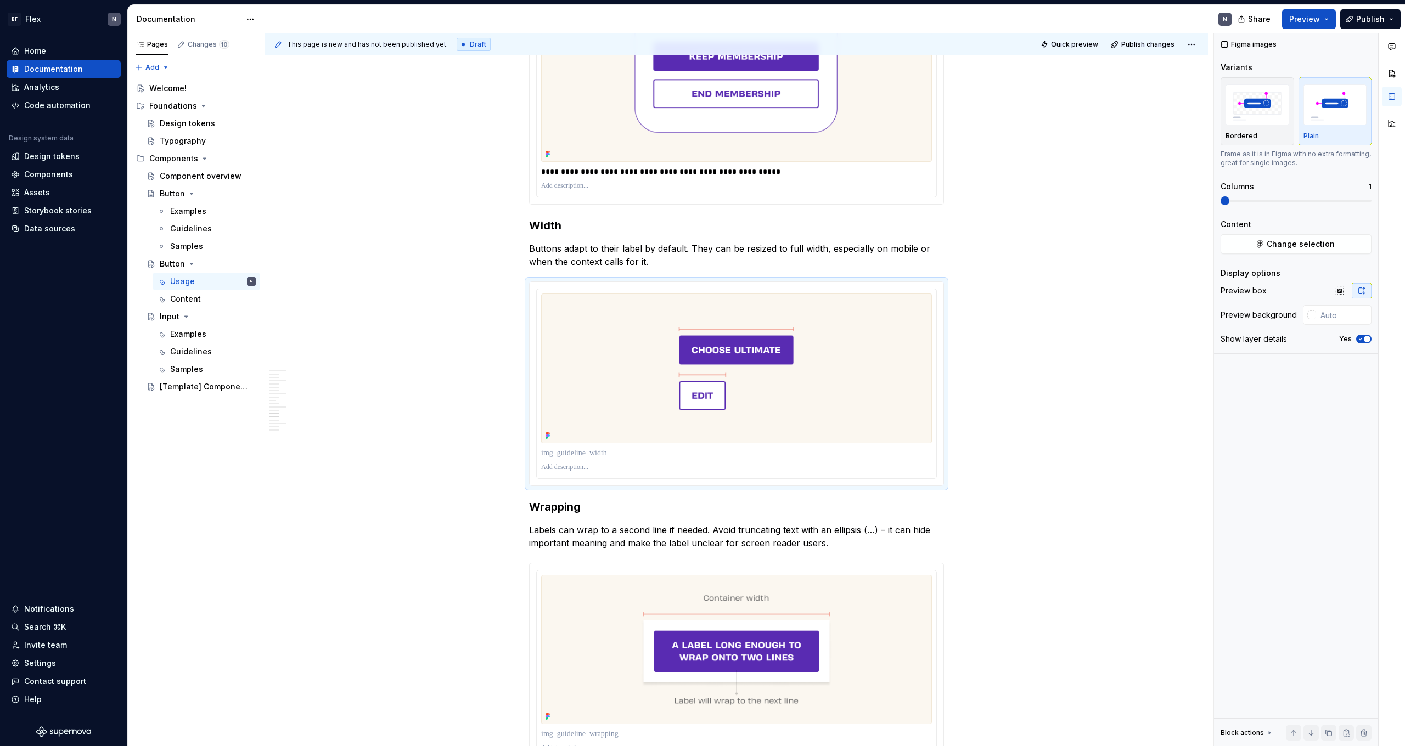
click at [858, 164] on div "**********" at bounding box center [736, 102] width 399 height 189
click at [1341, 100] on img "button" at bounding box center [1335, 105] width 64 height 40
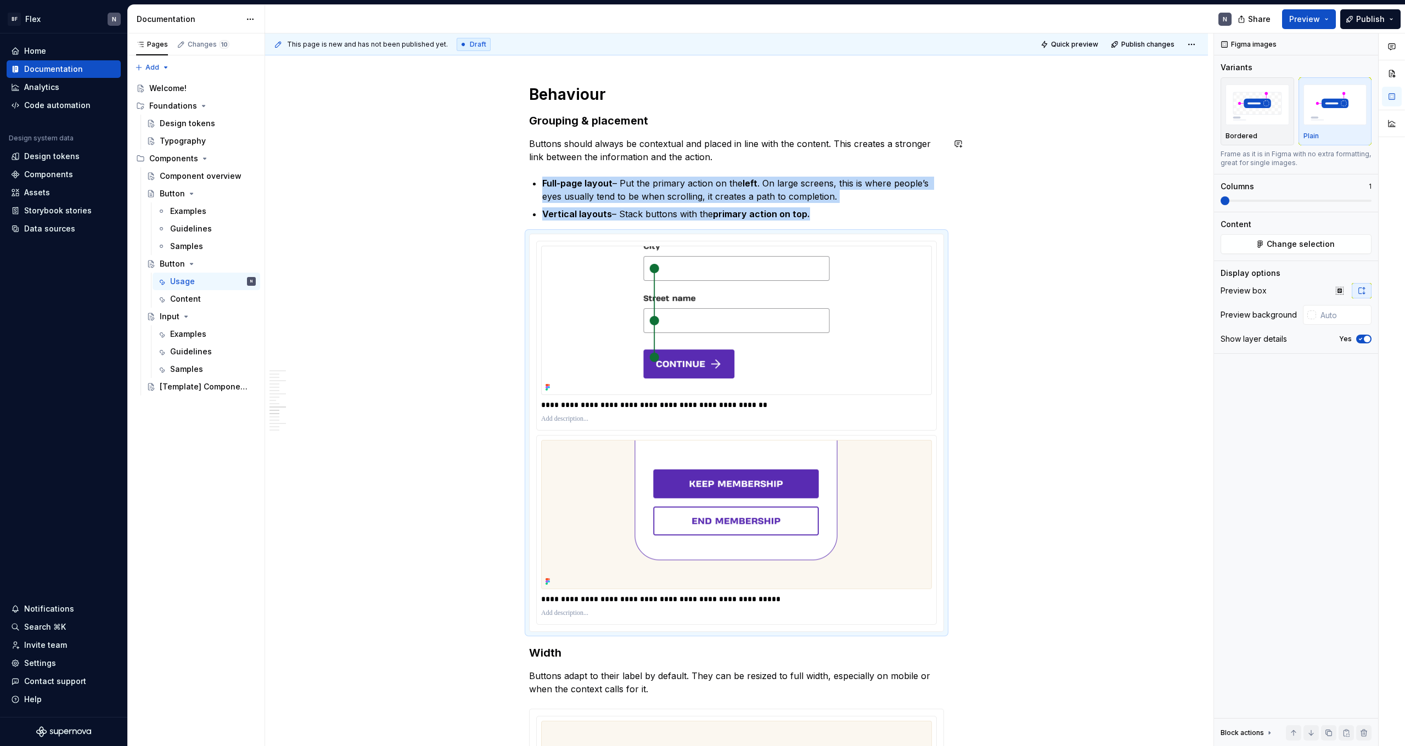
scroll to position [1758, 0]
click at [801, 310] on img at bounding box center [736, 319] width 391 height 149
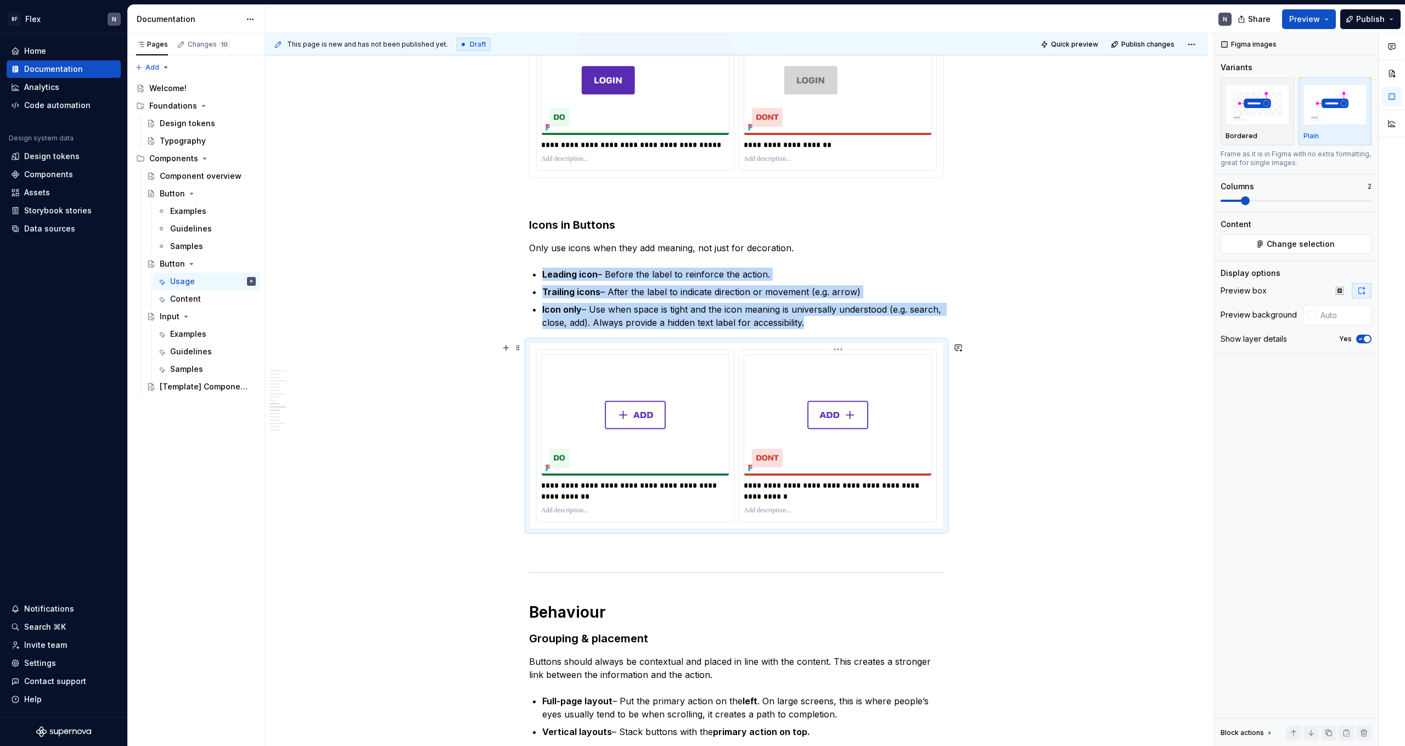
click at [866, 446] on img at bounding box center [838, 414] width 188 height 121
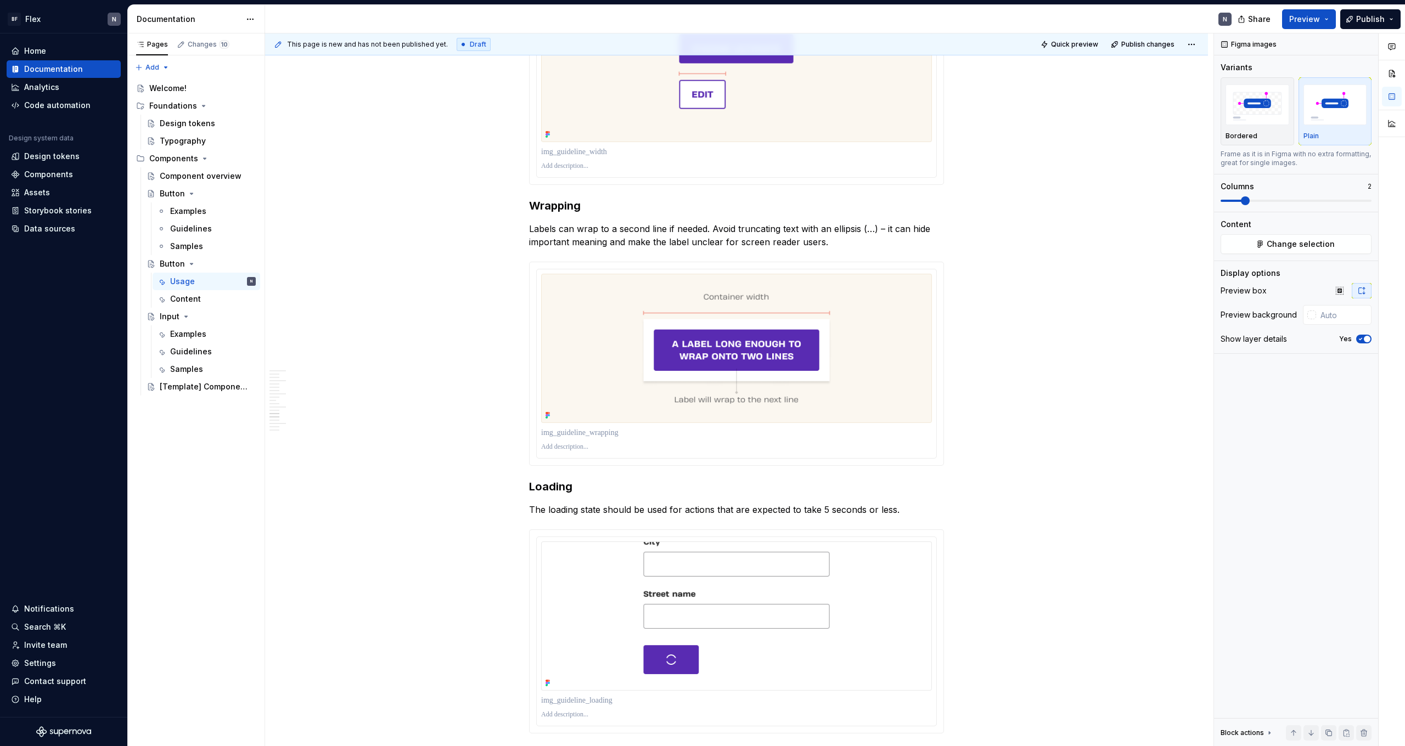
scroll to position [2550, 0]
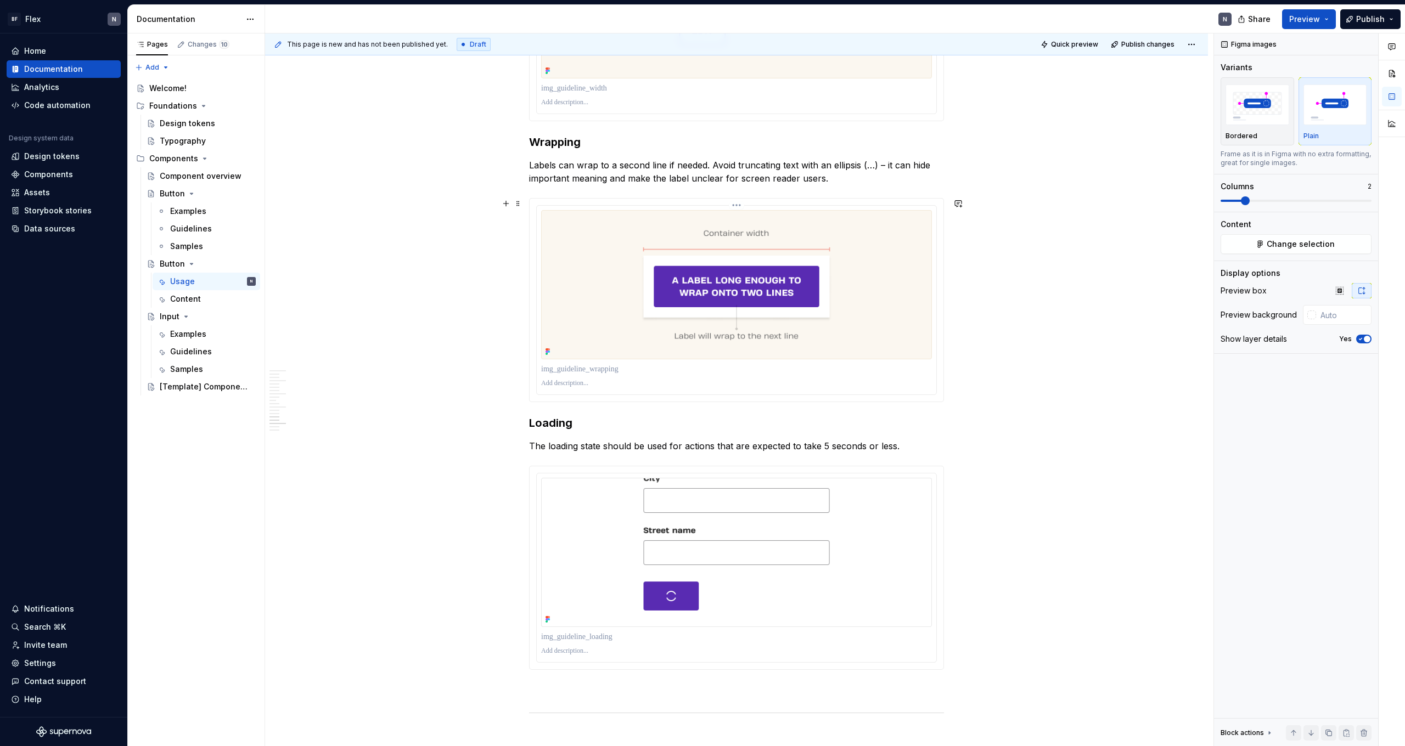
click at [856, 337] on img at bounding box center [736, 284] width 391 height 149
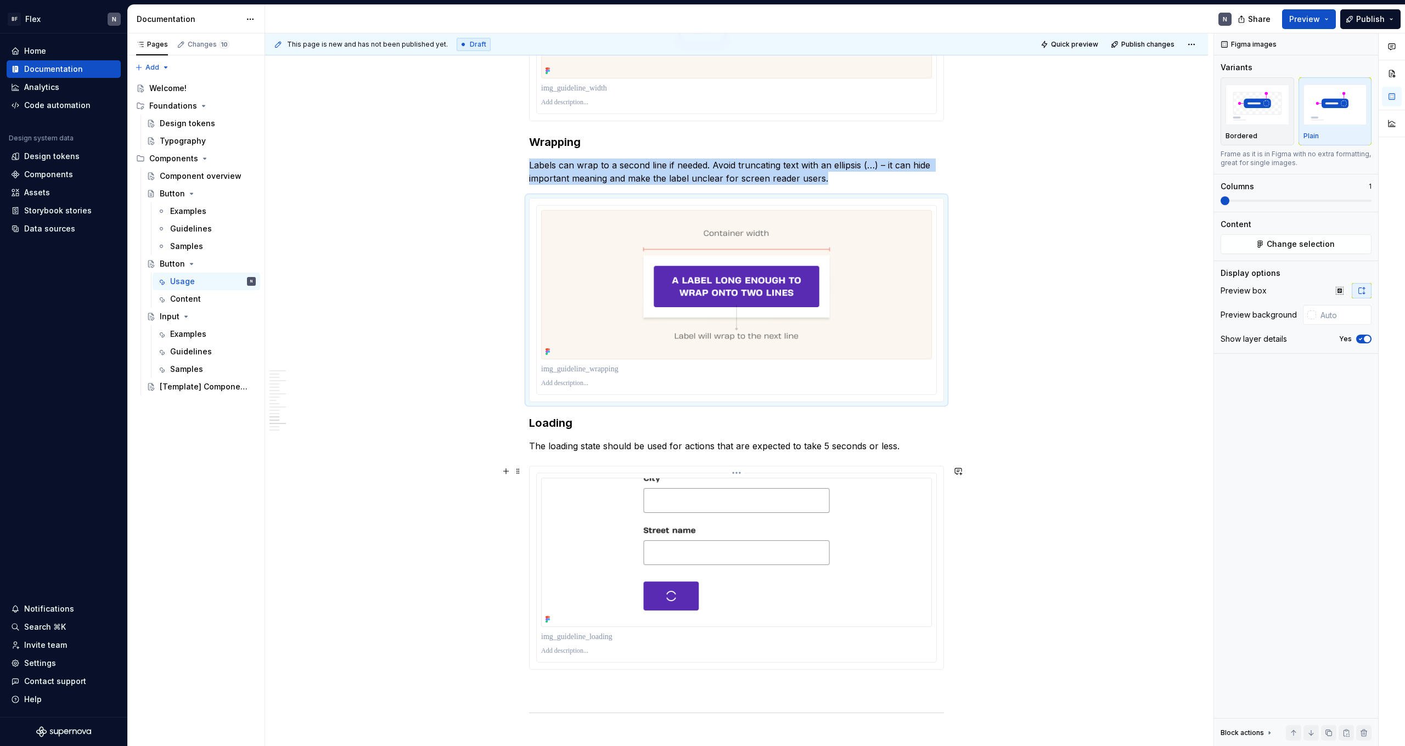
click at [884, 523] on img at bounding box center [736, 552] width 391 height 149
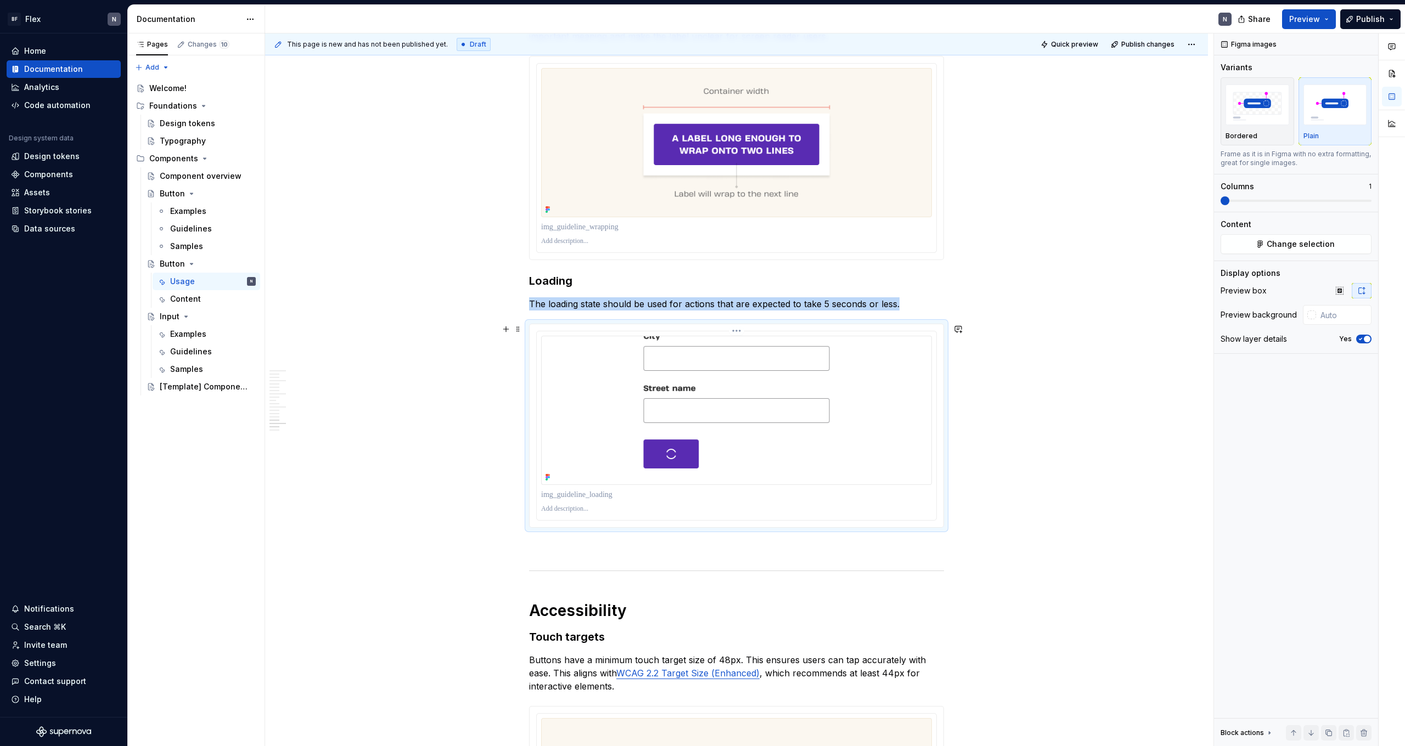
scroll to position [2704, 0]
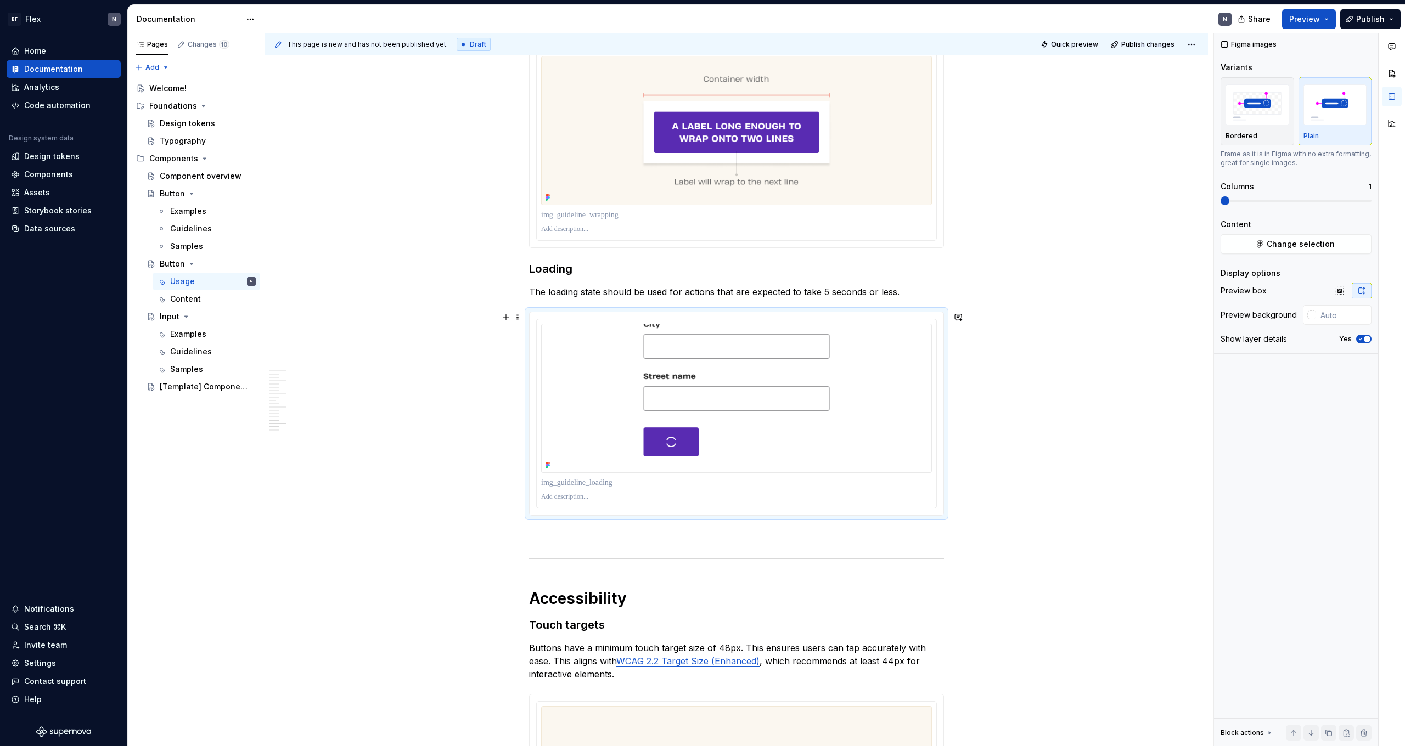
click at [889, 292] on p "The loading state should be used for actions that are expected to take 5 second…" at bounding box center [736, 291] width 415 height 13
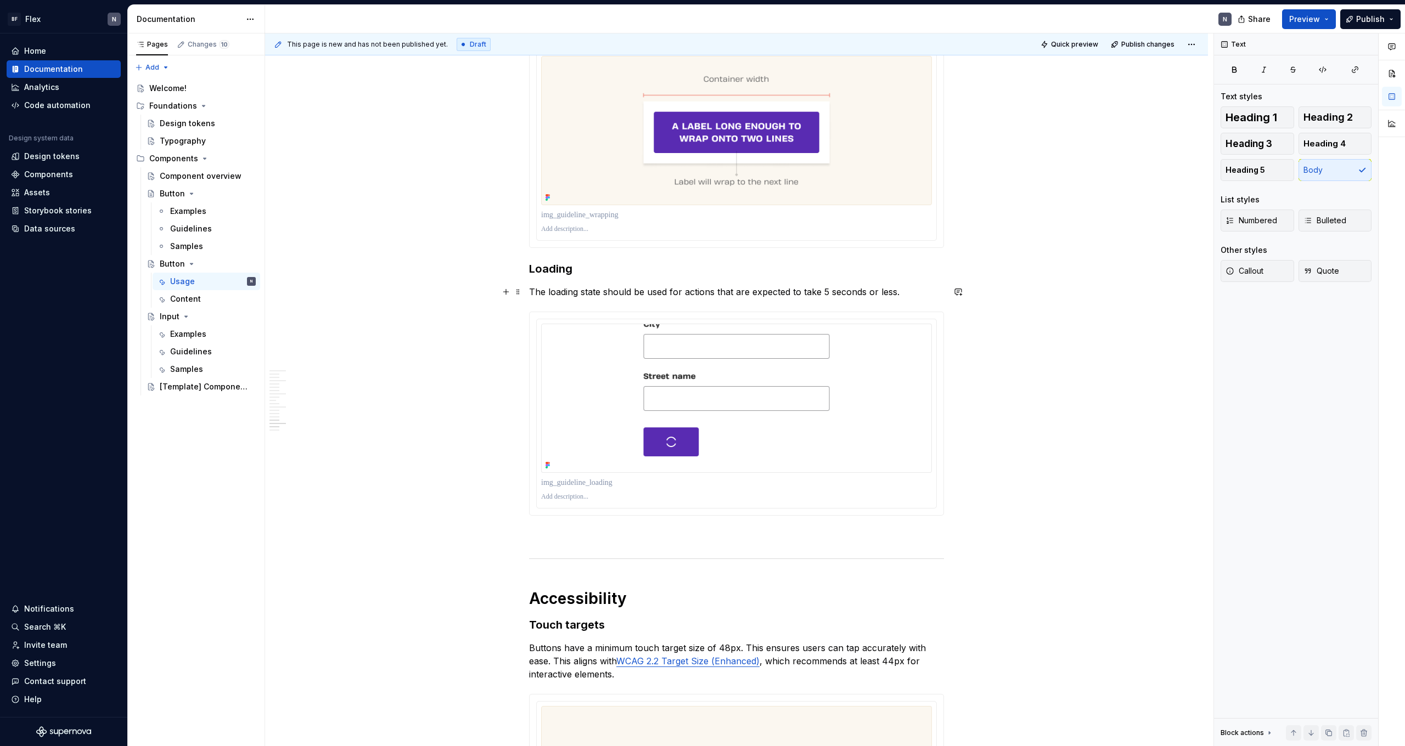
click at [849, 291] on p "The loading state should be used for actions that are expected to take 5 second…" at bounding box center [736, 291] width 415 height 13
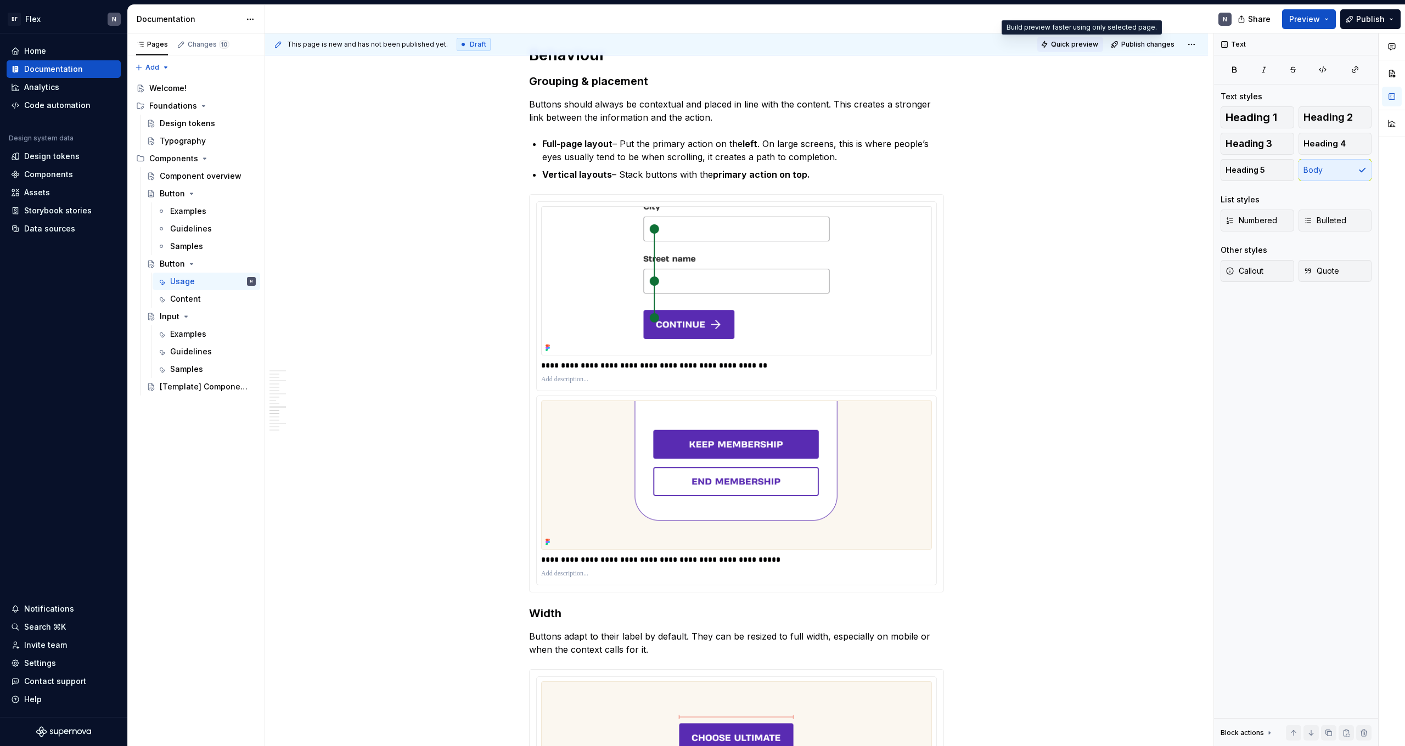
click at [1071, 46] on span "Quick preview" at bounding box center [1074, 44] width 47 height 9
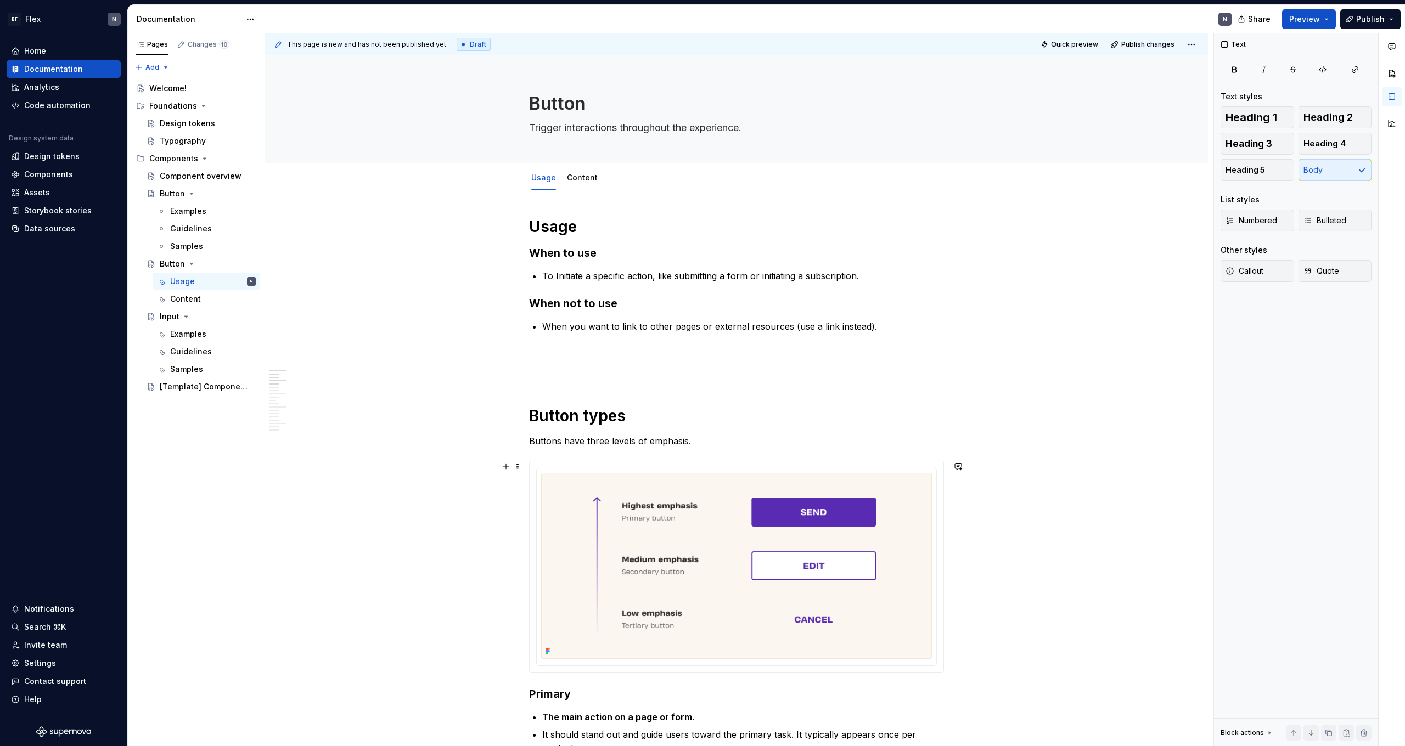
scroll to position [0, 0]
type textarea "*"
click at [590, 135] on textarea "Trigger interactions throughout the experience." at bounding box center [734, 128] width 415 height 18
click at [591, 134] on textarea "Trigger interactions throughout the experience." at bounding box center [734, 128] width 415 height 18
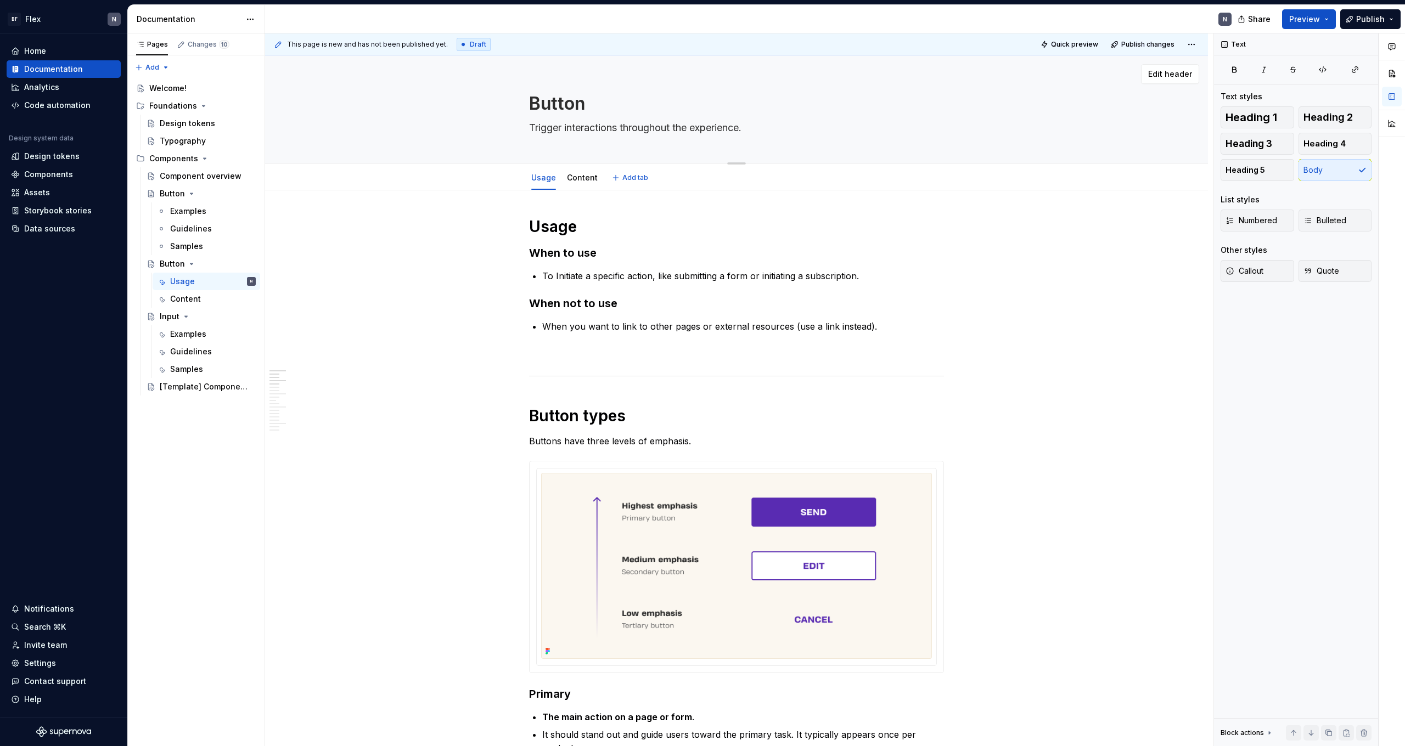
click at [597, 125] on textarea "Trigger interactions throughout the experience." at bounding box center [734, 128] width 415 height 18
paste textarea "Used to trigger actions and guide interaction across"
type textarea "Used to trigger actions and guide interaction across the experience."
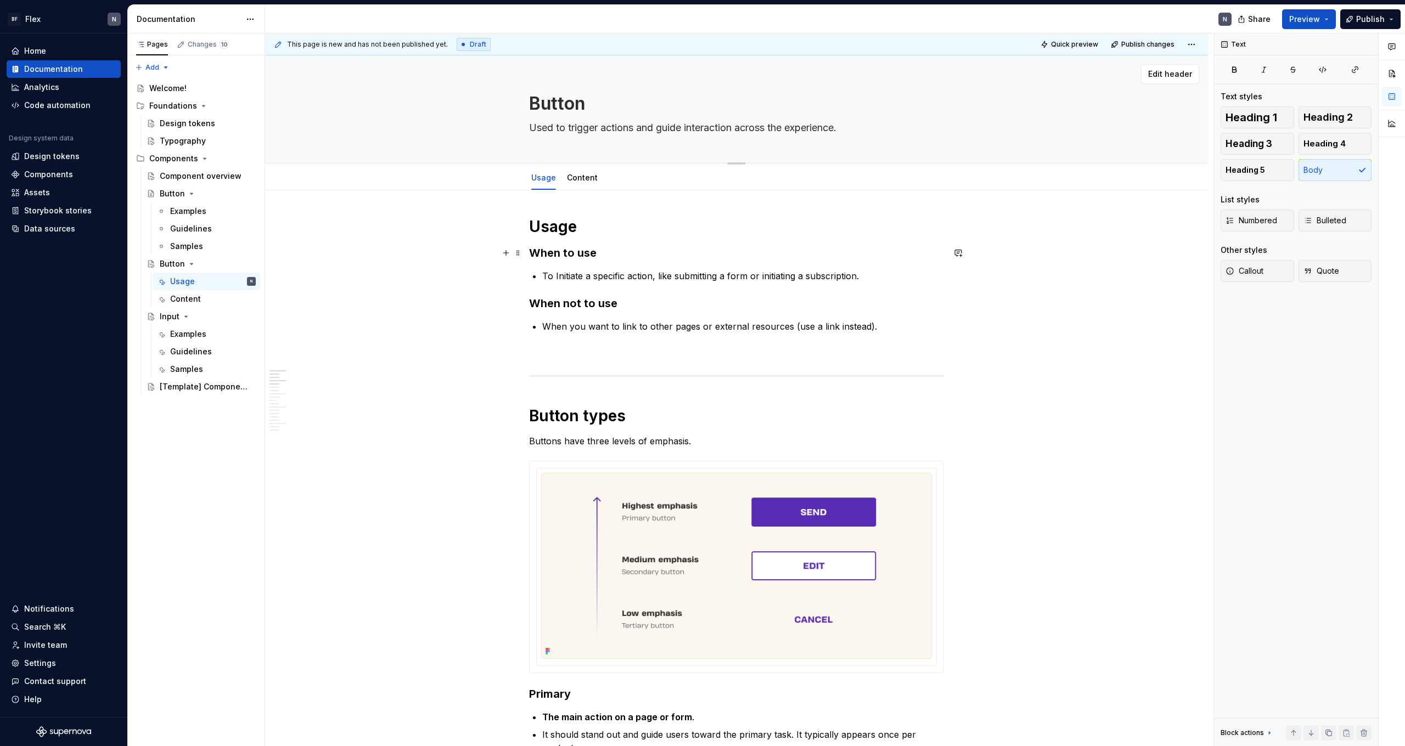
type textarea "*"
drag, startPoint x: 574, startPoint y: 126, endPoint x: 425, endPoint y: 123, distance: 148.7
click at [425, 123] on div "Button Used to trigger actions and guide interaction across the experience." at bounding box center [736, 109] width 855 height 108
type textarea "Trigger actions and guide interaction across the experience."
type textarea "*"
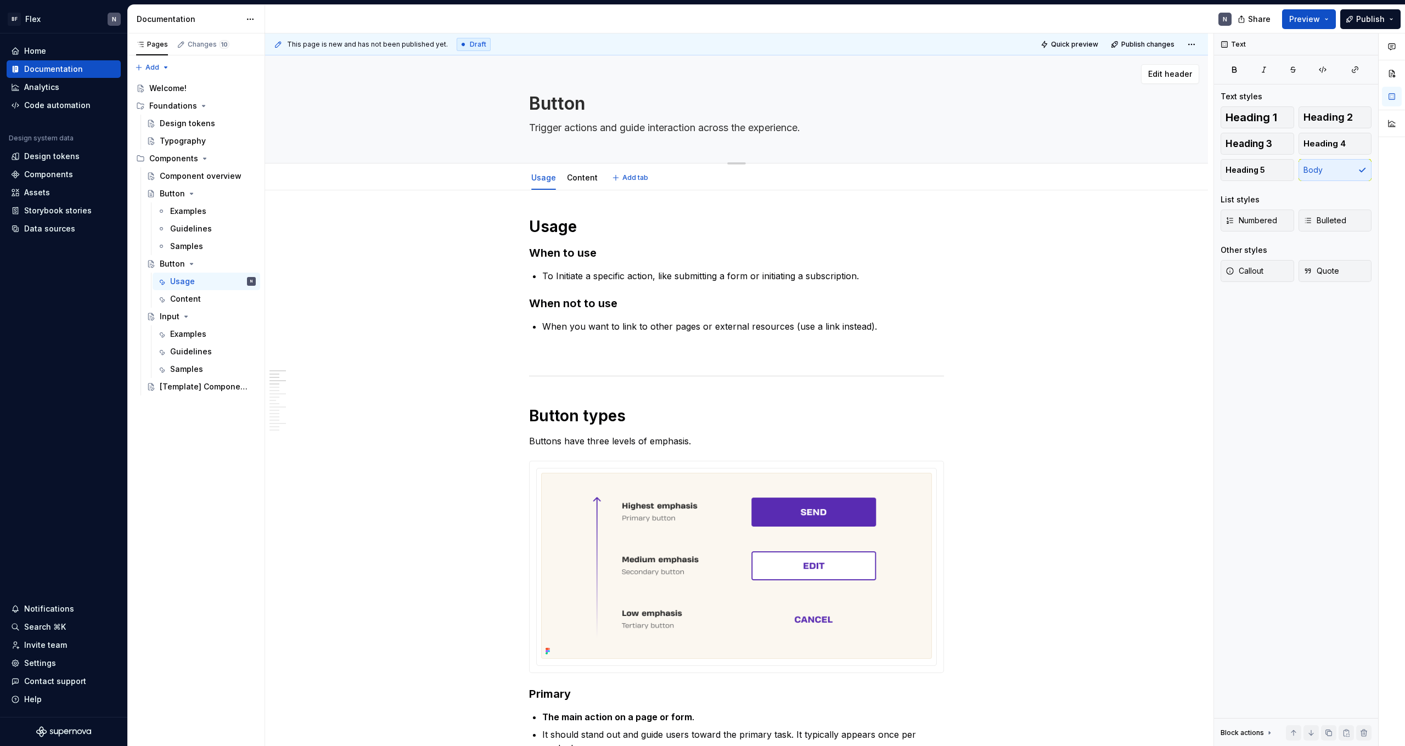
type textarea "Used to trigger actions and guide interaction across the experience."
click at [675, 129] on textarea "Used to trigger actions and guide interaction across the experience." at bounding box center [734, 128] width 415 height 18
click at [784, 127] on textarea "Used to trigger actions and guide interaction across the experience." at bounding box center [734, 128] width 415 height 18
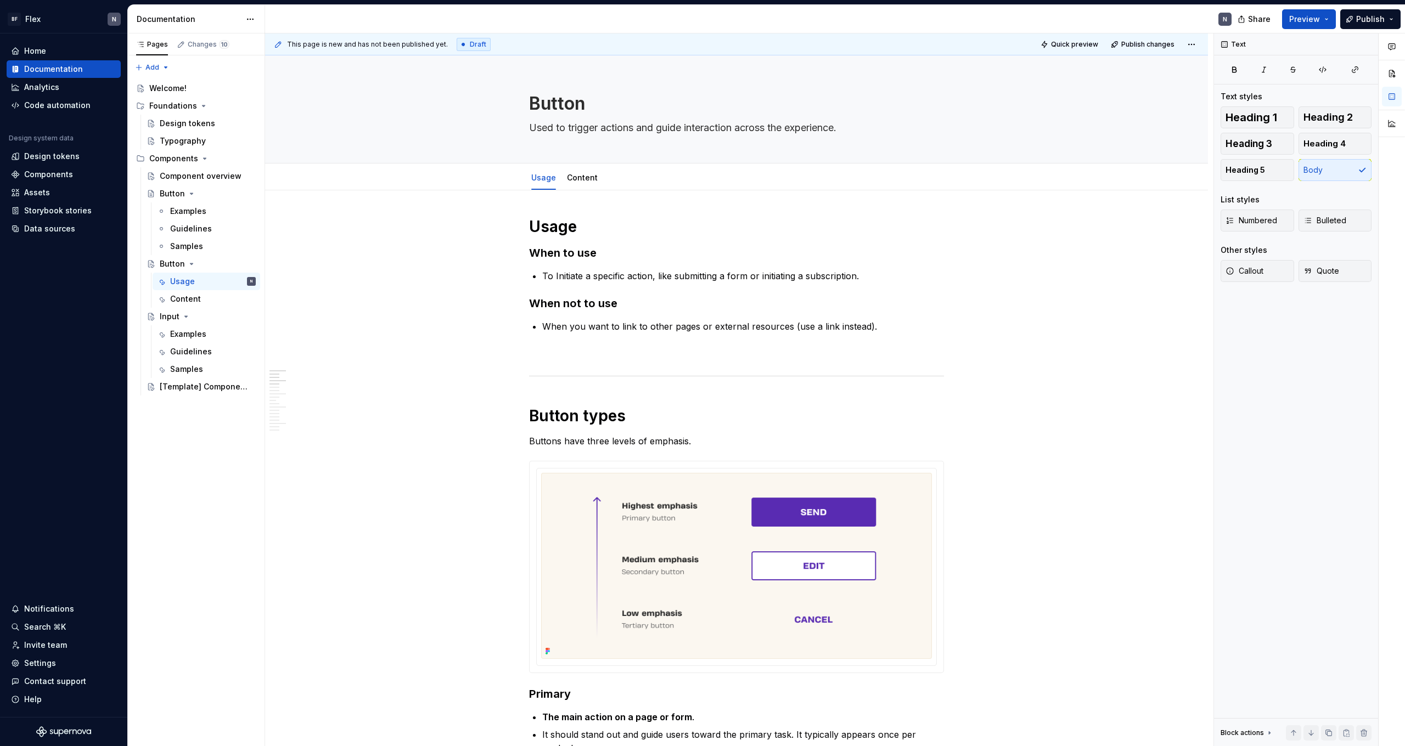
type textarea "*"
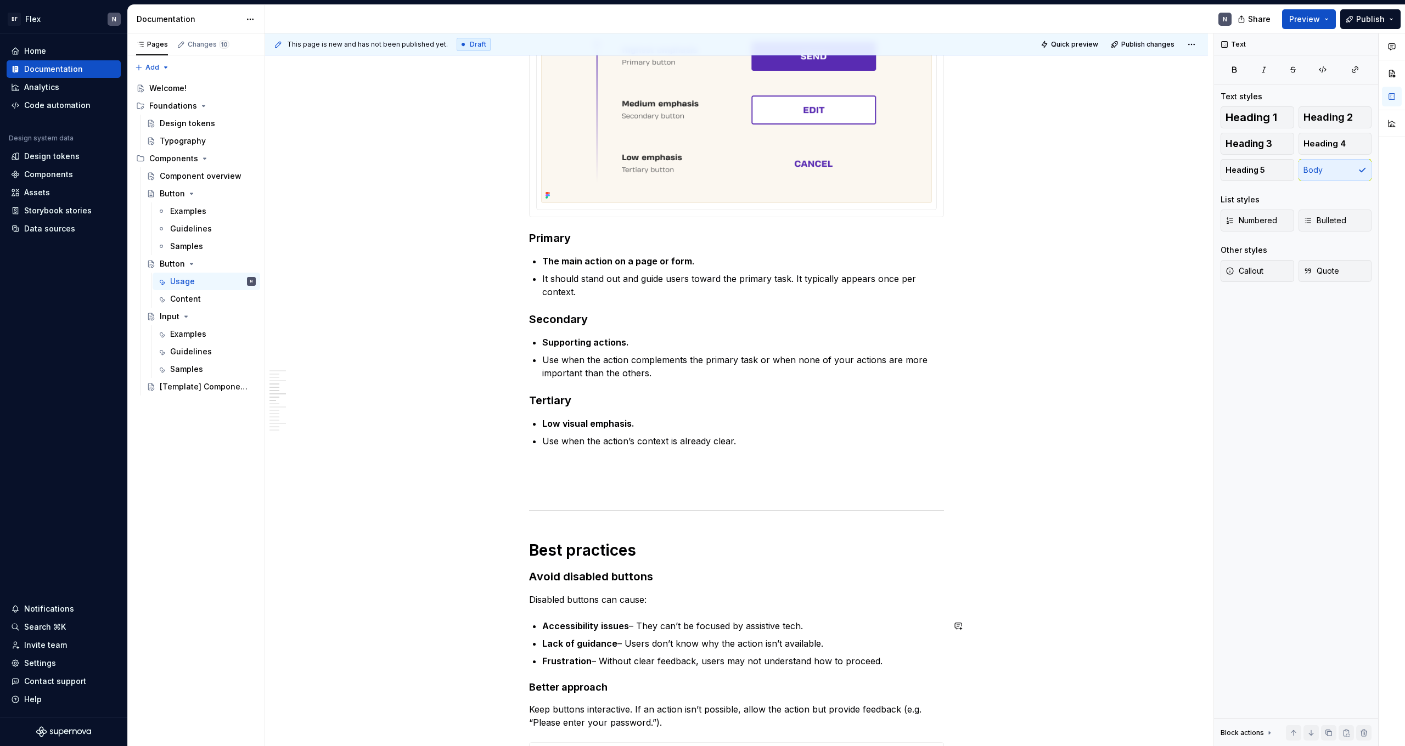
scroll to position [882, 0]
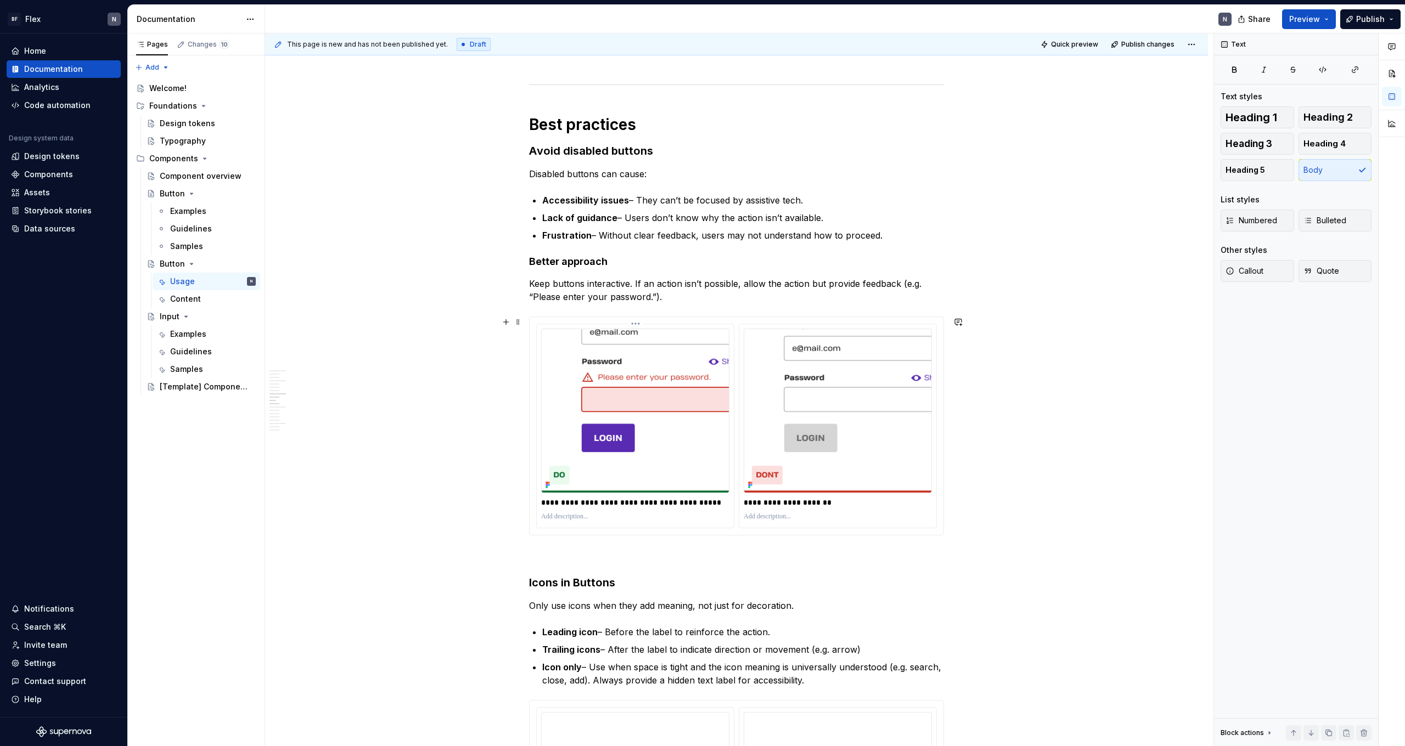
type textarea "Used to trigger actions and guide interaction across the experience."
click at [683, 424] on img at bounding box center [635, 411] width 188 height 164
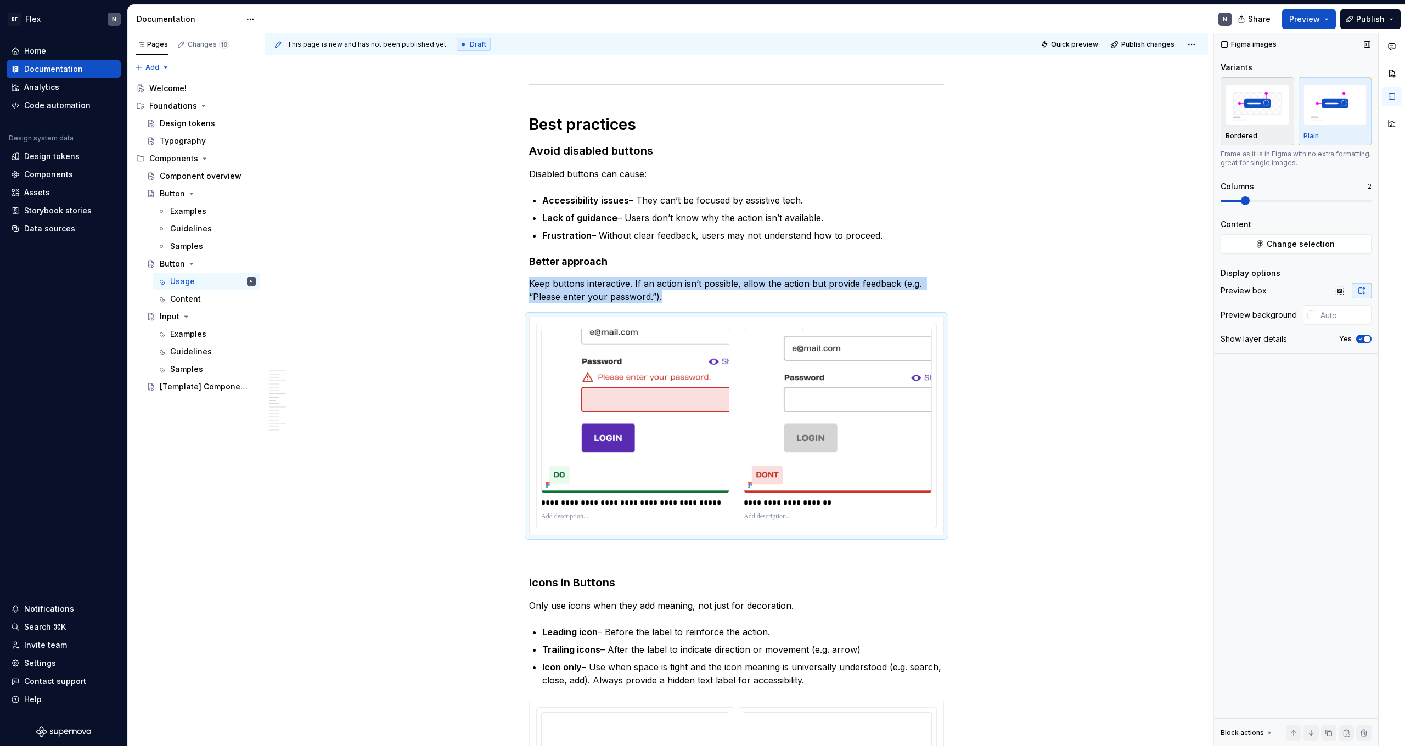
click at [1239, 125] on img "button" at bounding box center [1257, 105] width 64 height 40
click at [682, 435] on img at bounding box center [635, 411] width 188 height 164
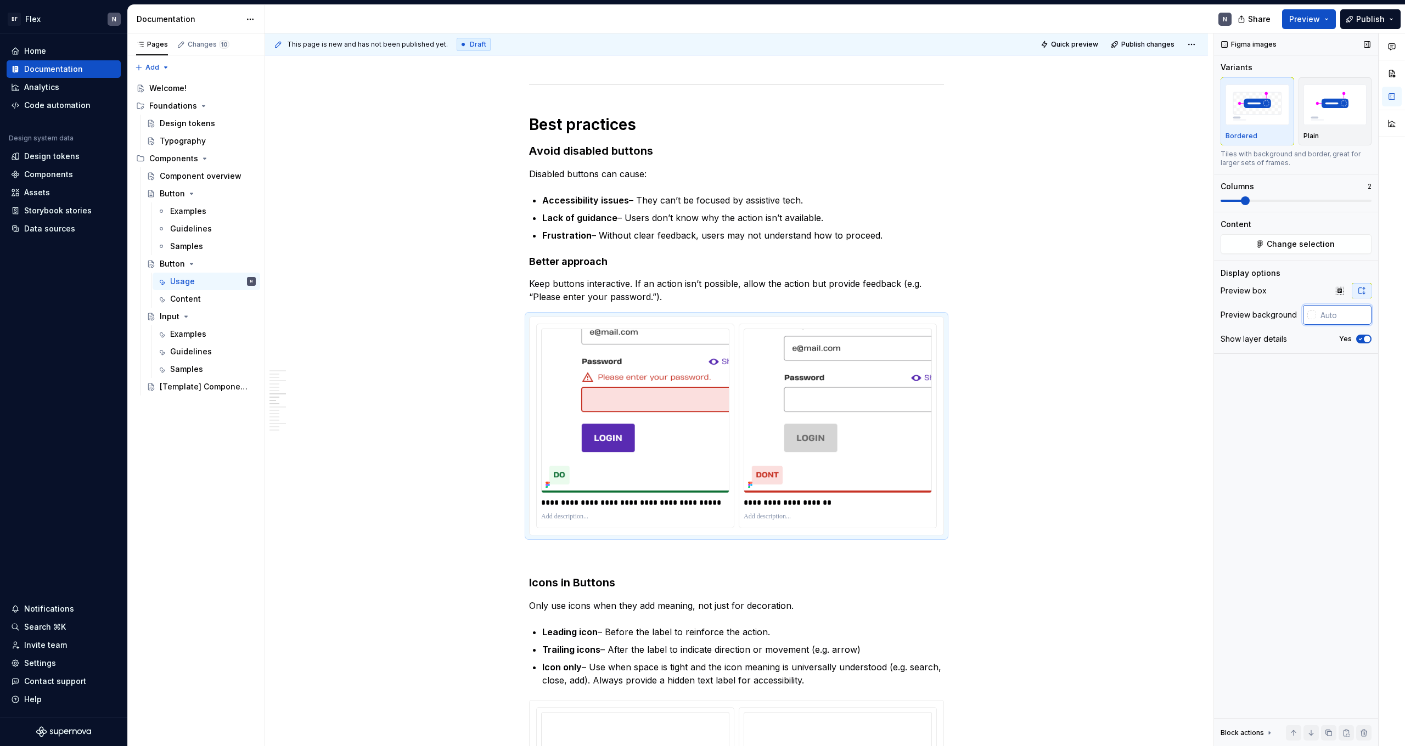
click at [1321, 316] on input "text" at bounding box center [1343, 315] width 55 height 20
click at [1308, 317] on div at bounding box center [1311, 315] width 9 height 9
click at [1308, 316] on div "Comments Open comments No comments yet Select ‘Comment’ from the block context …" at bounding box center [1309, 389] width 191 height 713
click at [1246, 380] on div "Figma images Variants Bordered Plain Tiles with background and border, great fo…" at bounding box center [1296, 389] width 164 height 713
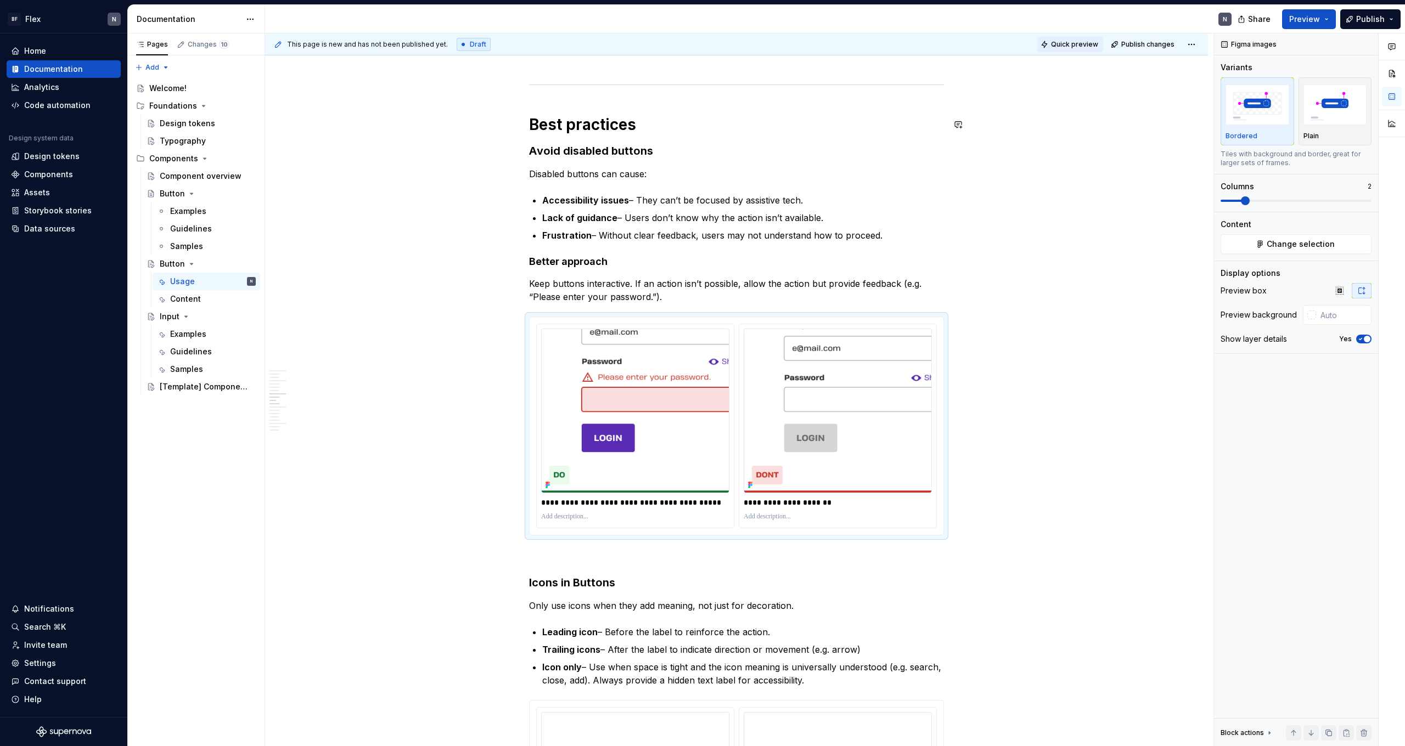
click at [1071, 41] on span "Quick preview" at bounding box center [1074, 44] width 47 height 9
type textarea "*"
click at [1312, 318] on div at bounding box center [1311, 315] width 9 height 9
drag, startPoint x: 1333, startPoint y: 385, endPoint x: 1355, endPoint y: 387, distance: 22.6
click at [1355, 387] on div at bounding box center [1355, 388] width 7 height 7
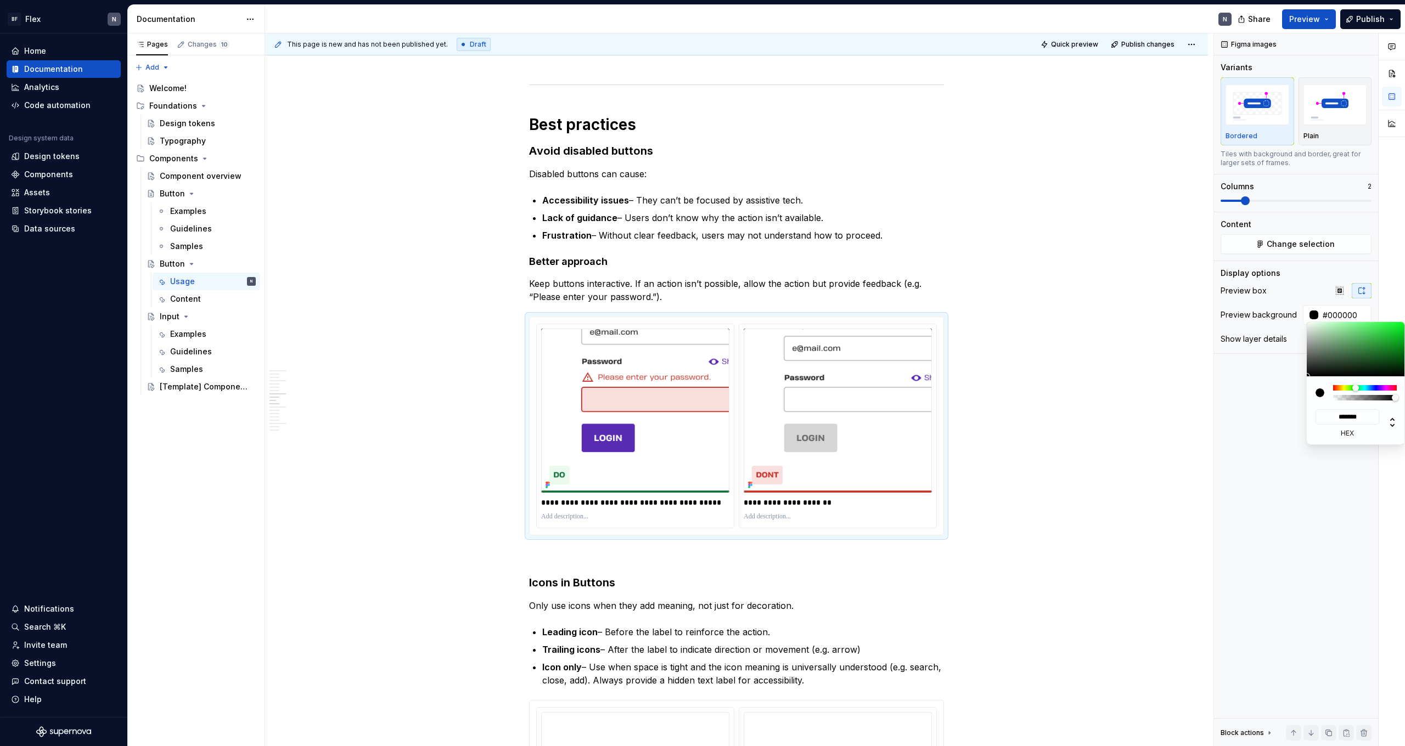
type input "#376C3E"
type input "*******"
type input "#386F3F"
type input "*******"
type input "#3F7E47"
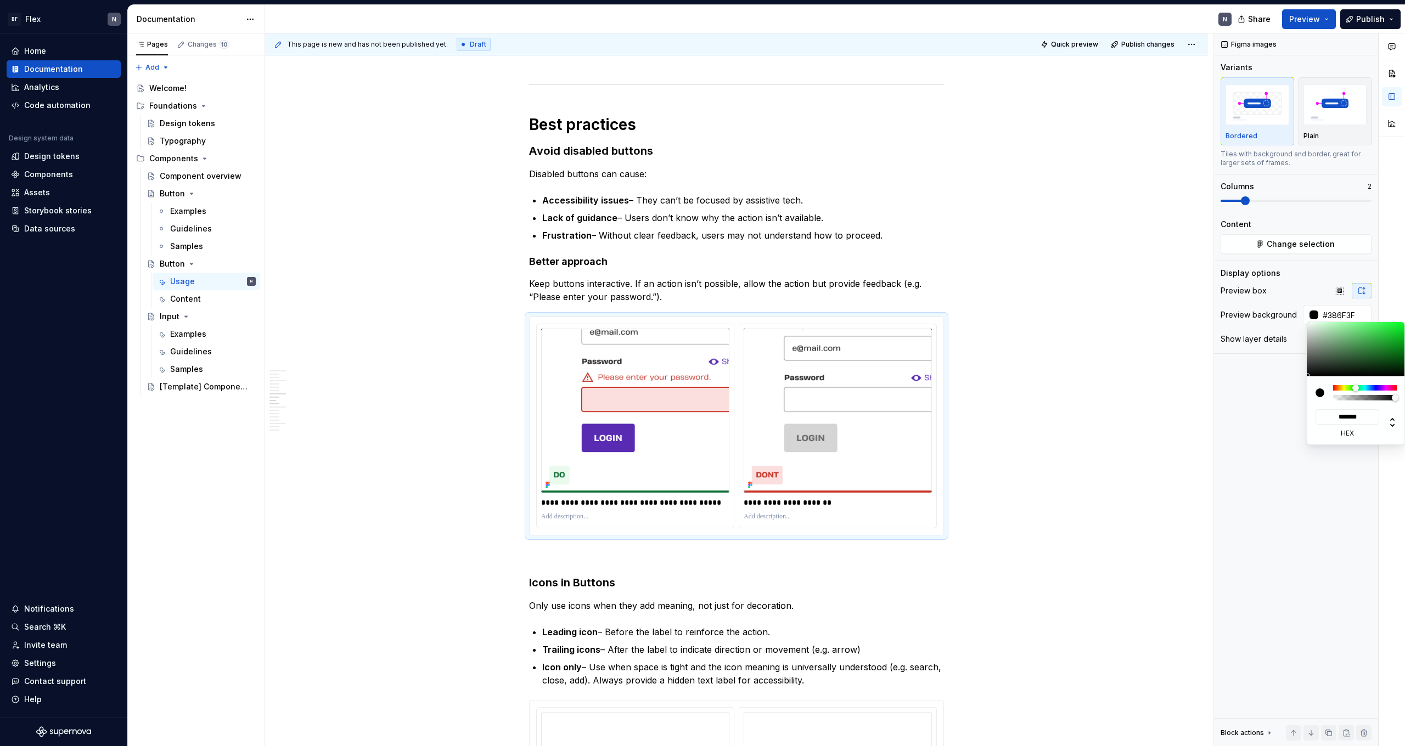
type input "*******"
type input "#489B53"
type input "*******"
type input "#4BA056"
type input "*******"
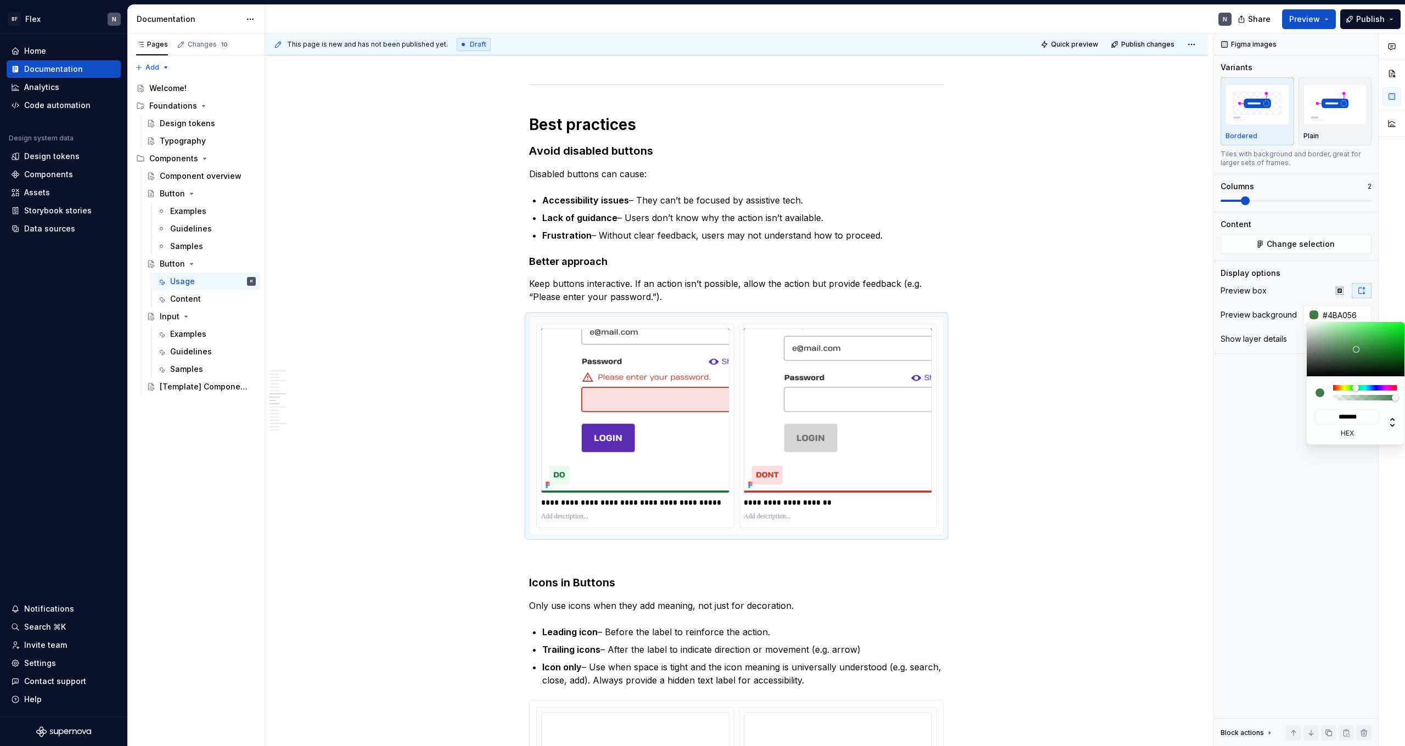
type input "#4AA055"
type input "*******"
type input "#5DBF6A"
type input "*******"
type input "#9AF5A6"
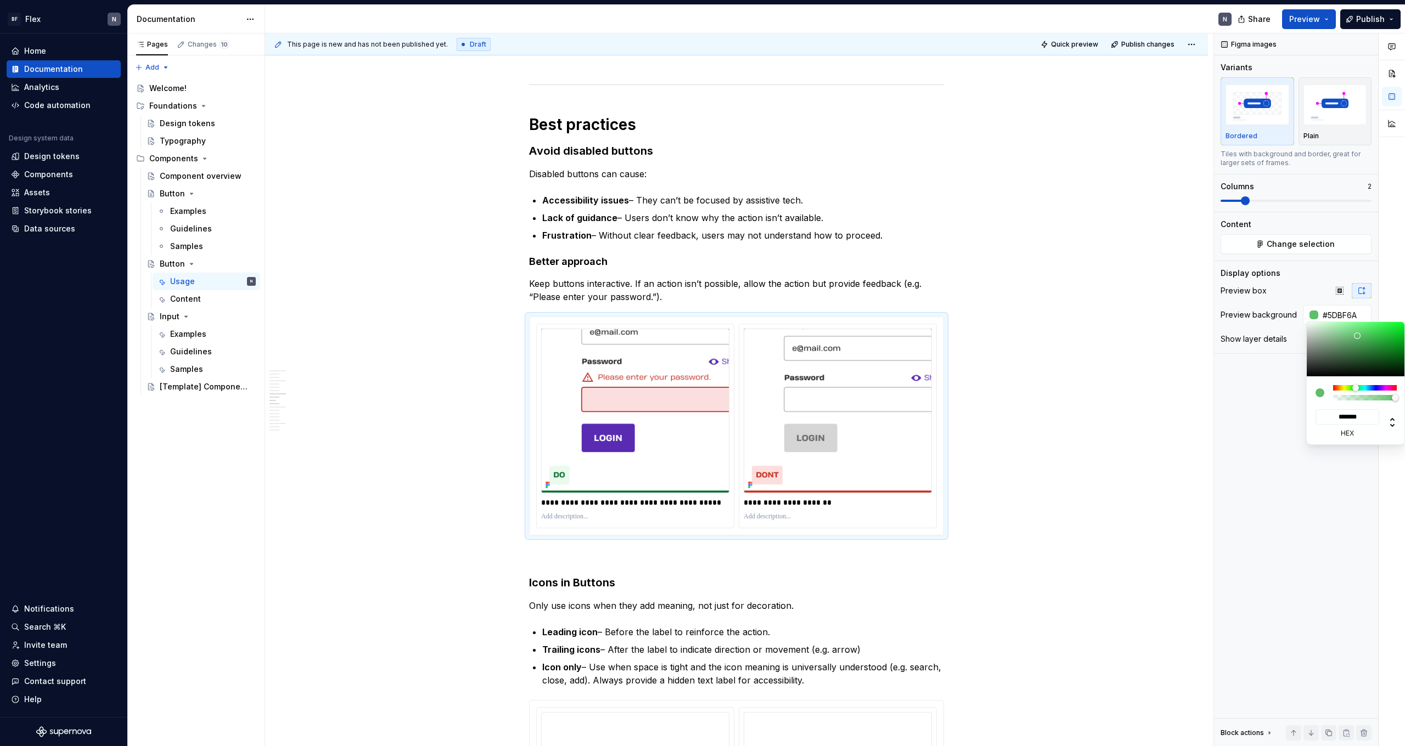
type input "*******"
type input "#A7FCB2"
type input "*******"
type input "#AAFFB5"
type input "*******"
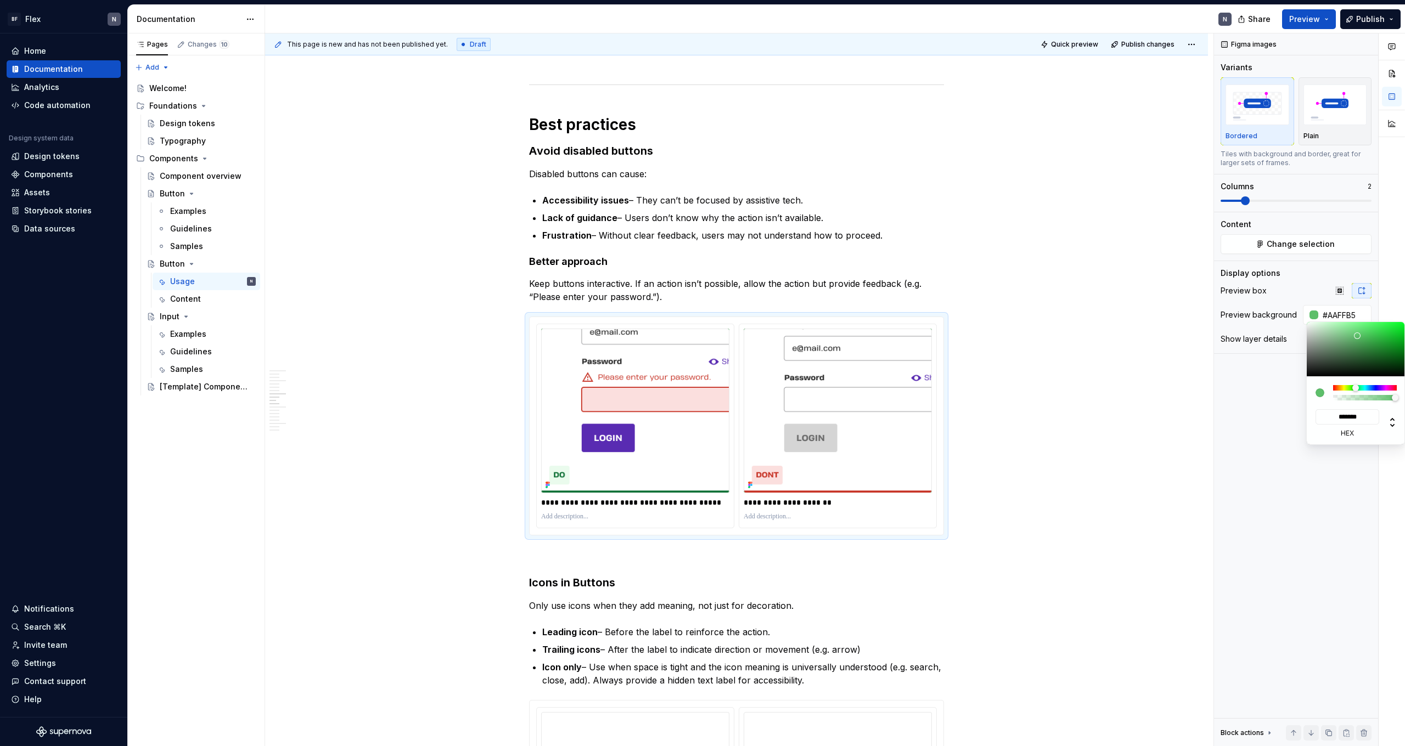
type input "#ABFFB6"
type input "*******"
type input "#ADFFB8"
type input "*******"
type input "#AEFFB9"
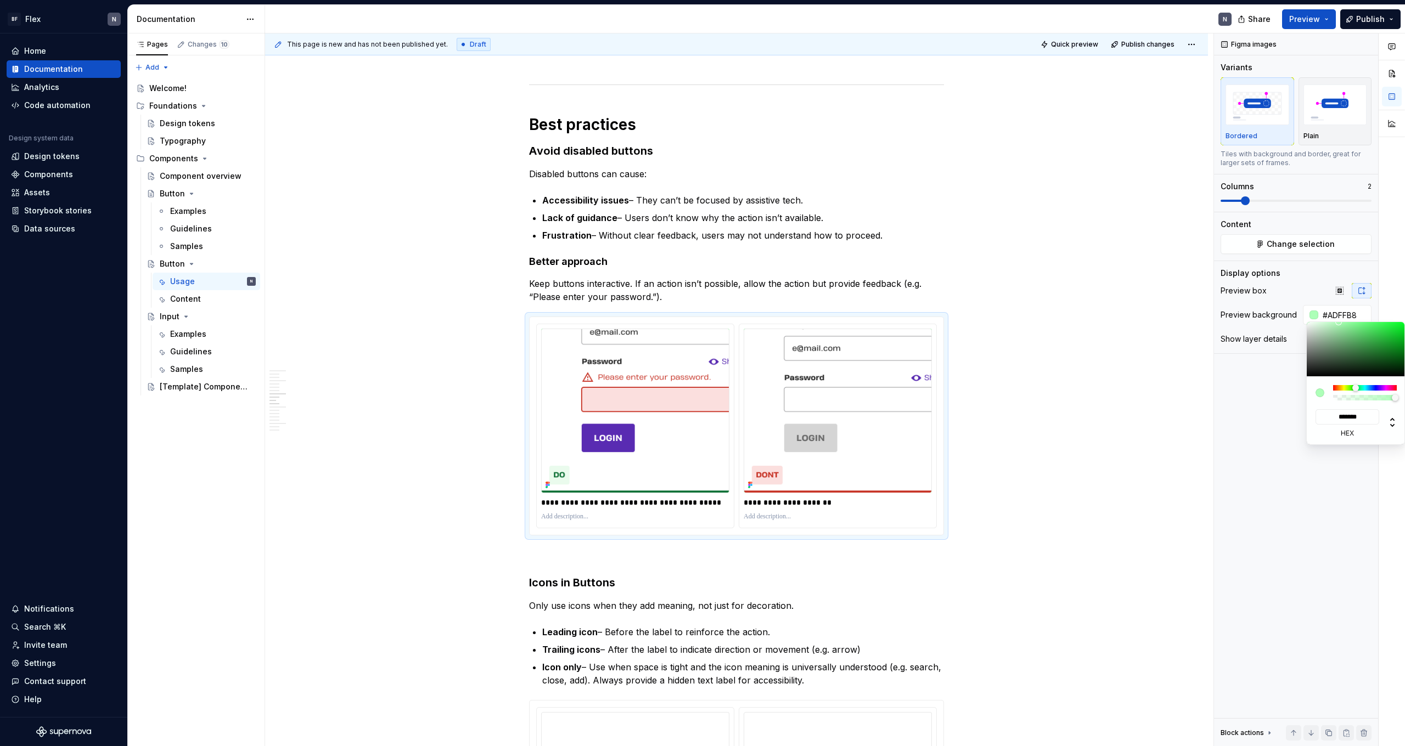
type input "*******"
type input "#BEFFC7"
type input "*******"
type input "#D0FFD7"
type input "*******"
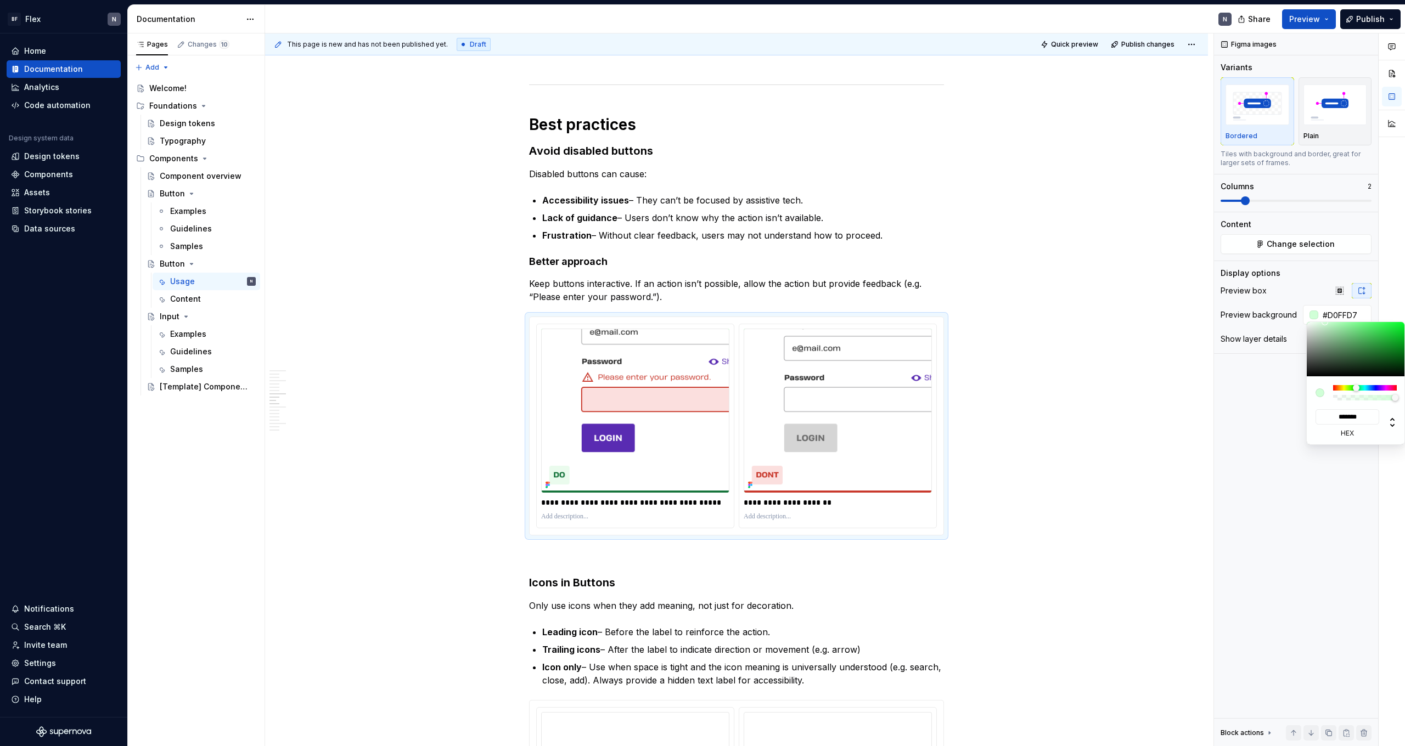
drag, startPoint x: 1355, startPoint y: 353, endPoint x: 1325, endPoint y: 317, distance: 47.1
click at [1325, 317] on body "BF Flex N Home Documentation Analytics Code automation Design system data Desig…" at bounding box center [702, 373] width 1405 height 746
click at [704, 590] on html "BF Flex N Home Documentation Analytics Code automation Design system data Desig…" at bounding box center [702, 373] width 1405 height 746
click at [712, 601] on html "BF Flex N Home Documentation Analytics Code automation Design system data Desig…" at bounding box center [702, 373] width 1405 height 746
click at [702, 491] on img at bounding box center [635, 411] width 188 height 164
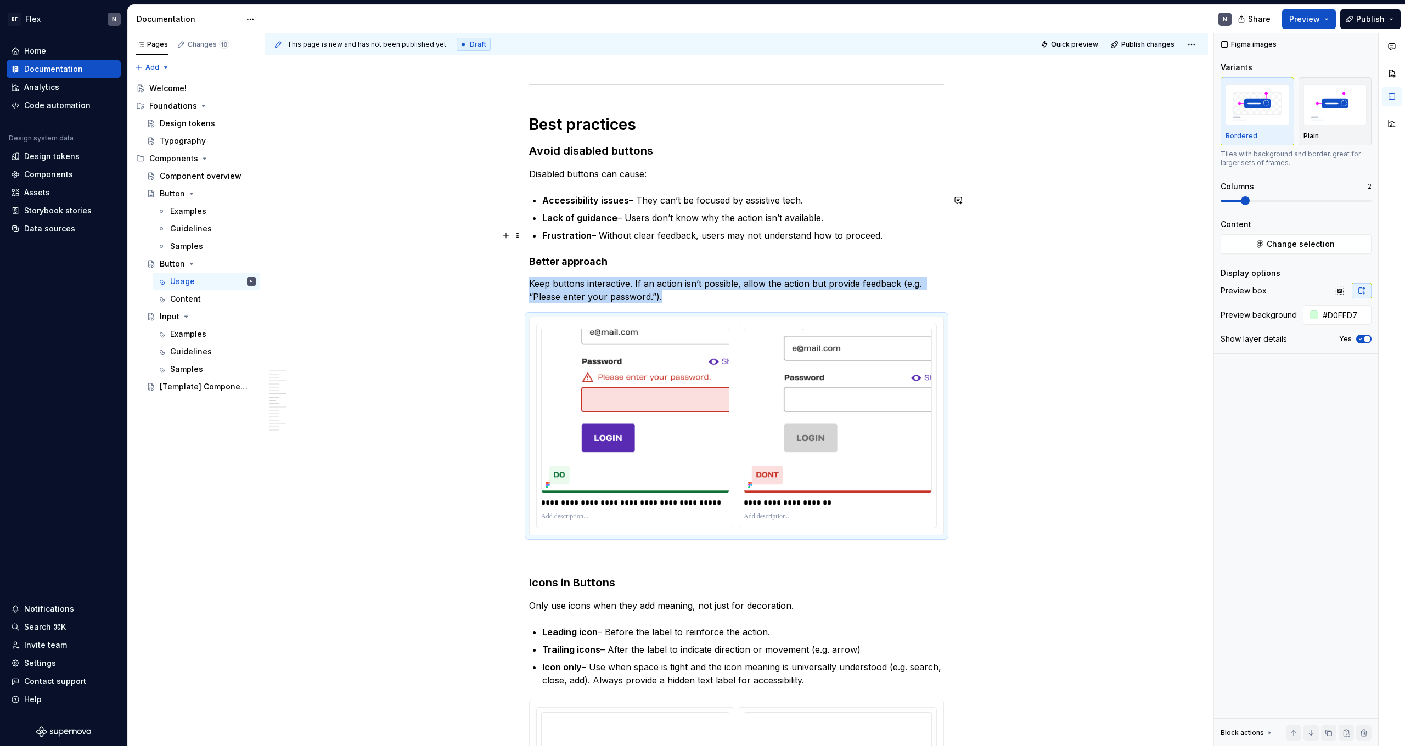
click at [711, 239] on p "Frustration – Without clear feedback, users may not understand how to proceed." at bounding box center [743, 235] width 402 height 13
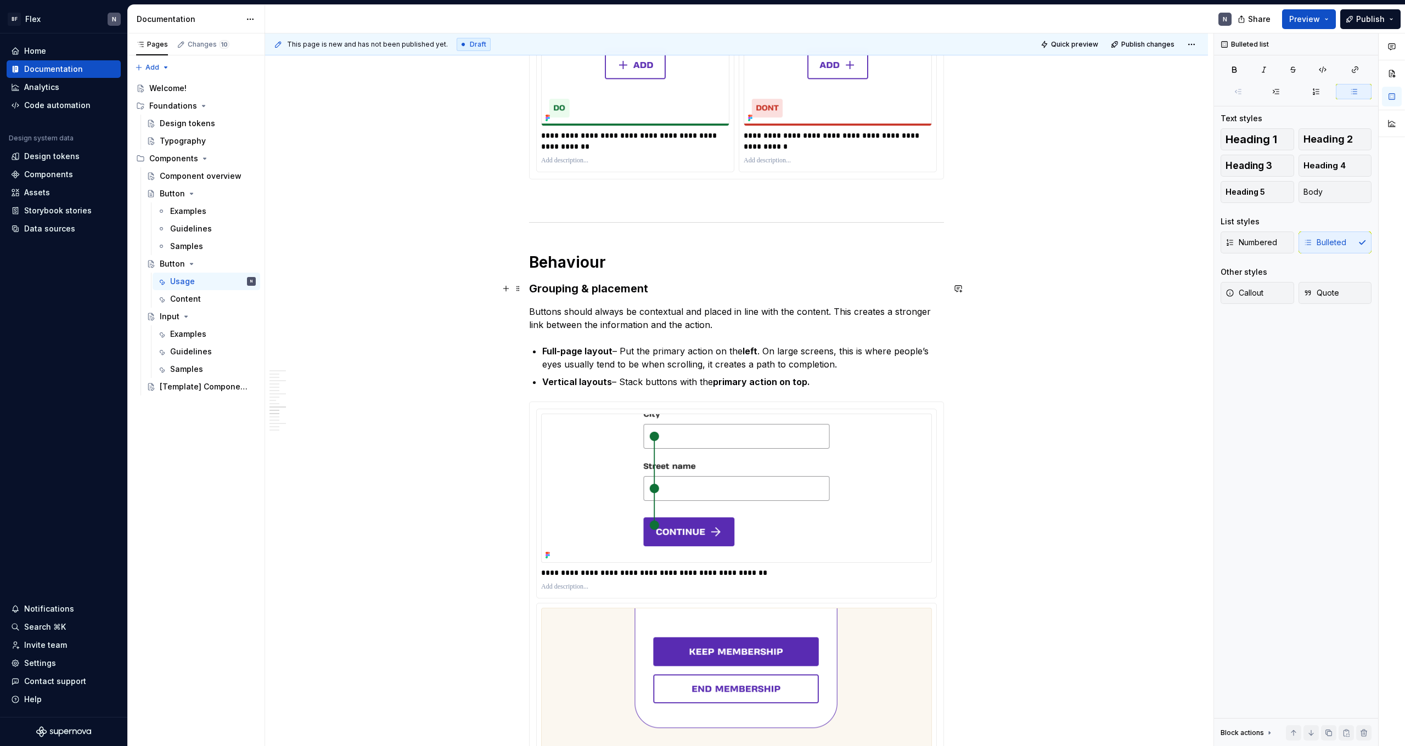
scroll to position [1660, 0]
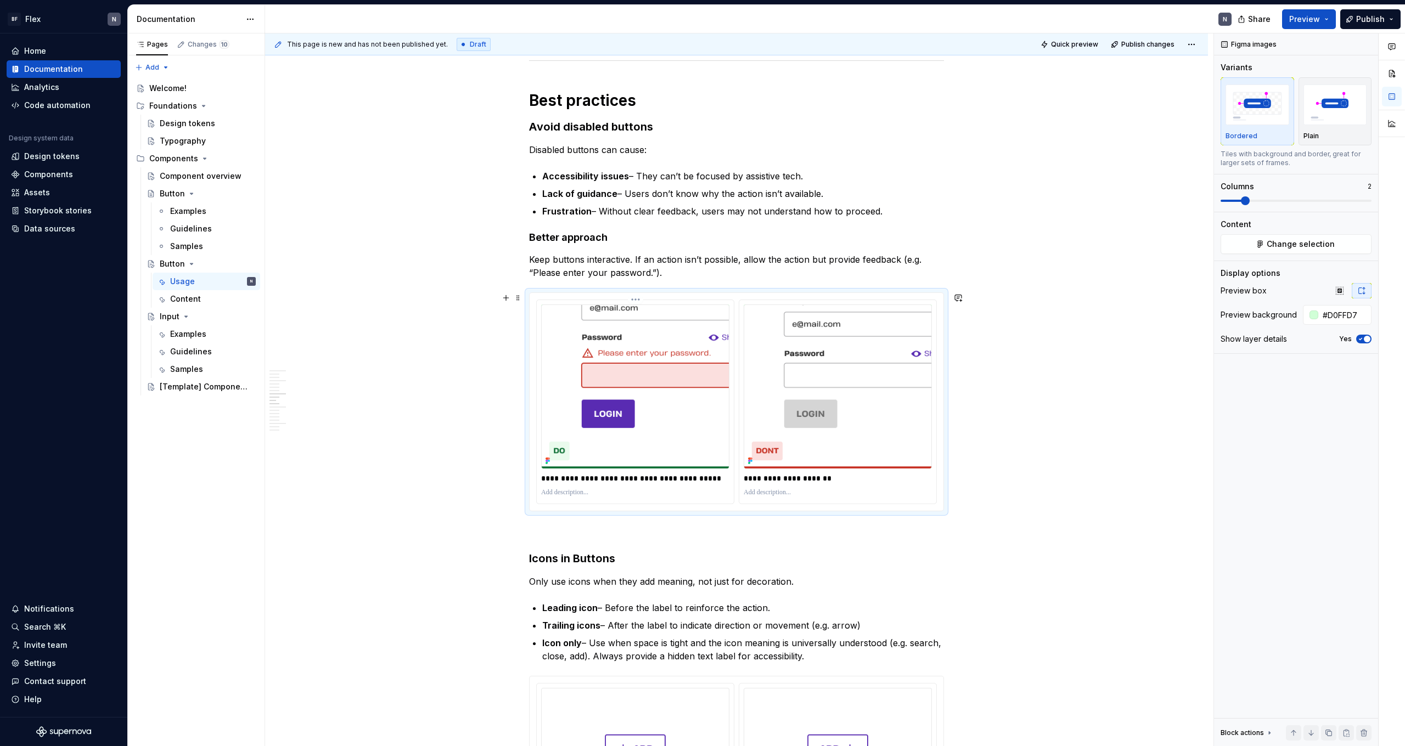
click at [668, 399] on img at bounding box center [635, 387] width 188 height 164
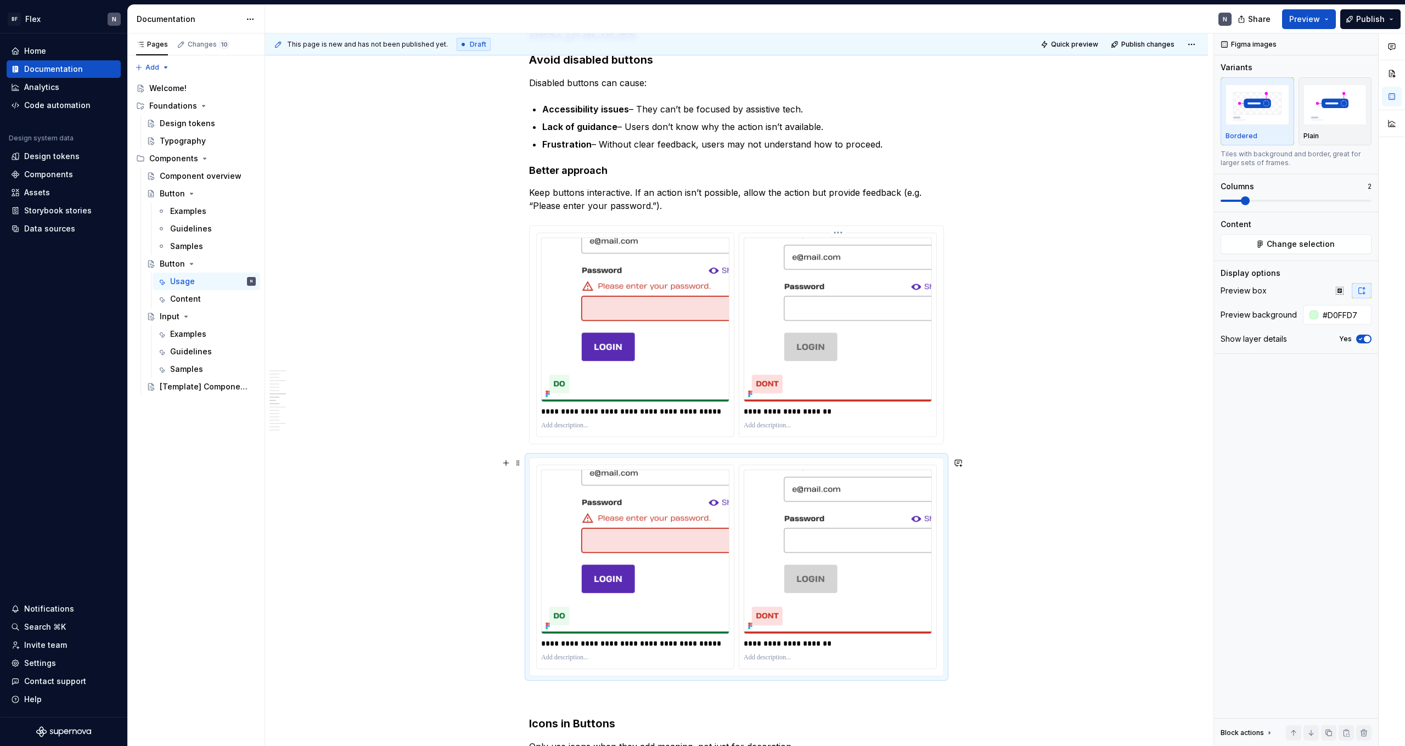
scroll to position [978, 0]
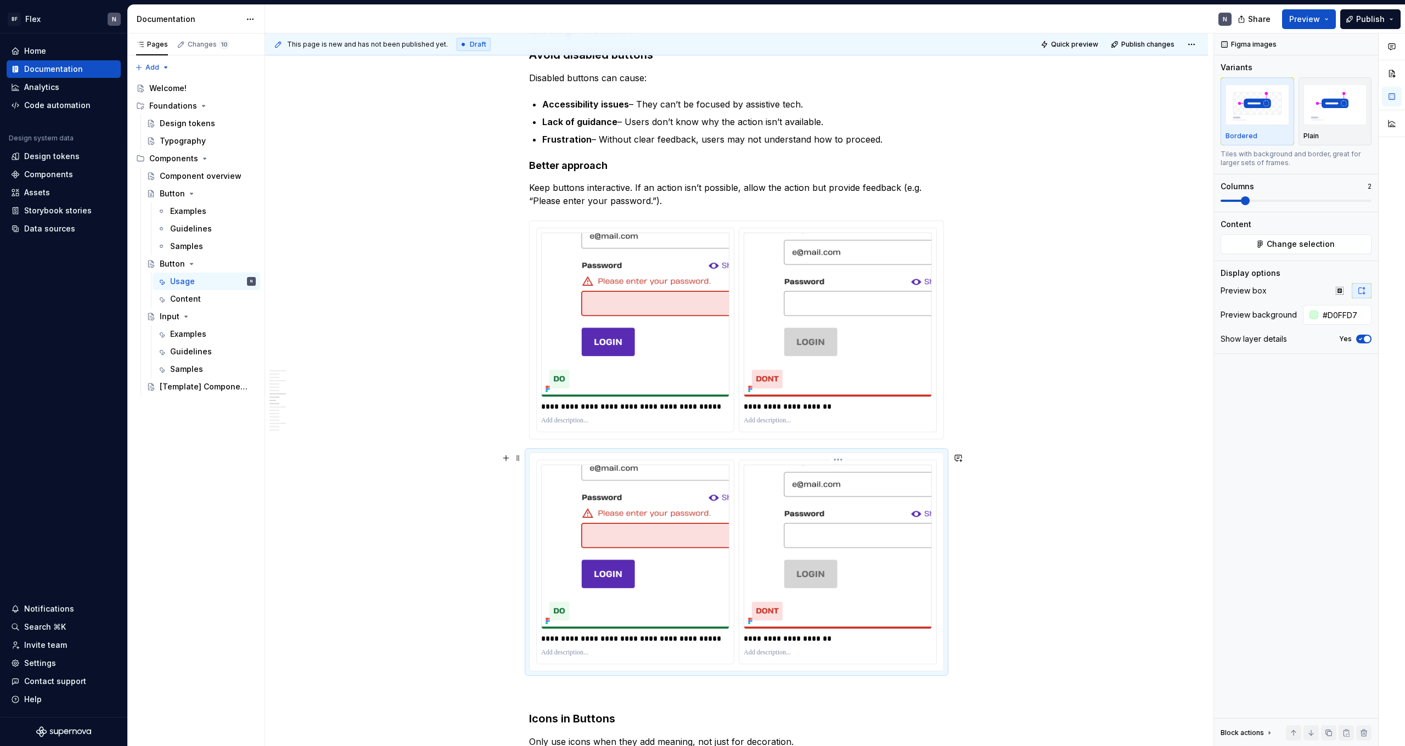
click at [794, 510] on img at bounding box center [838, 547] width 188 height 164
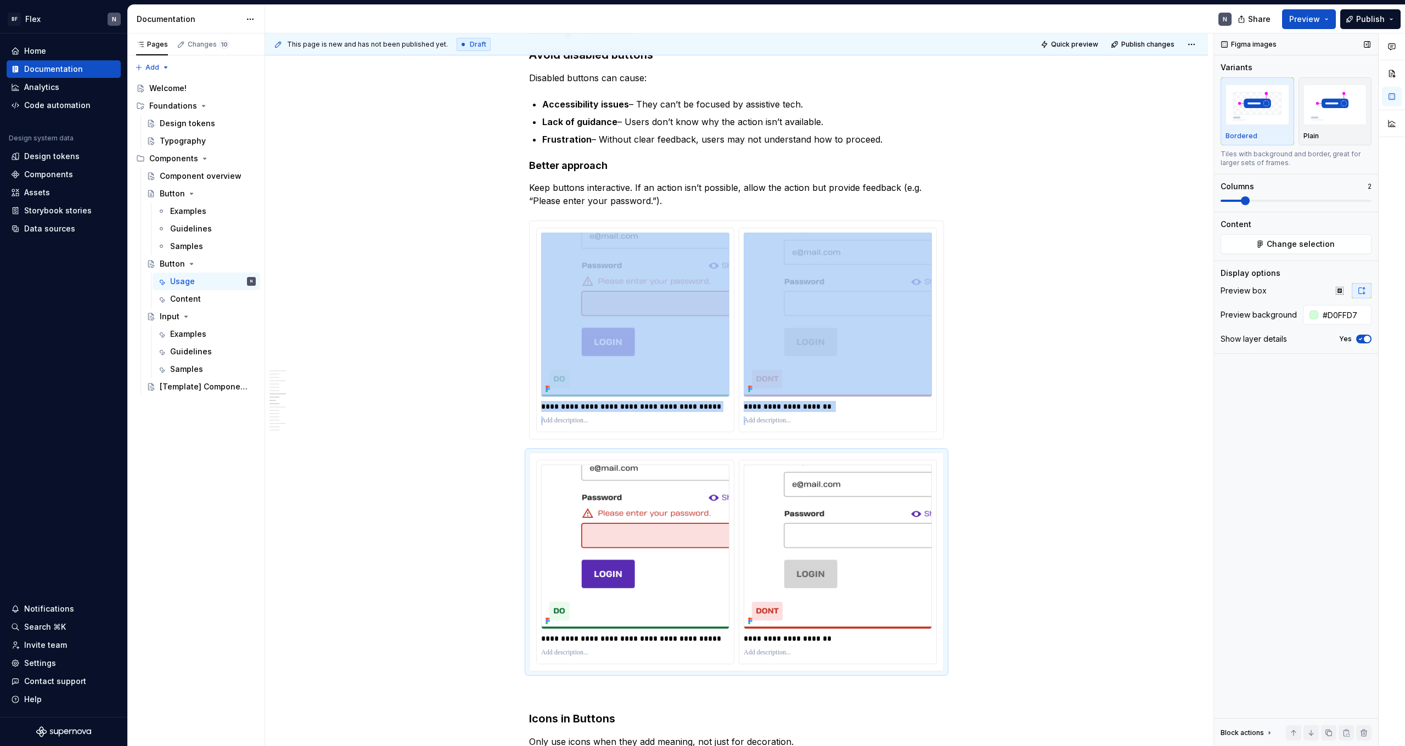
click at [1241, 203] on span at bounding box center [1245, 200] width 9 height 9
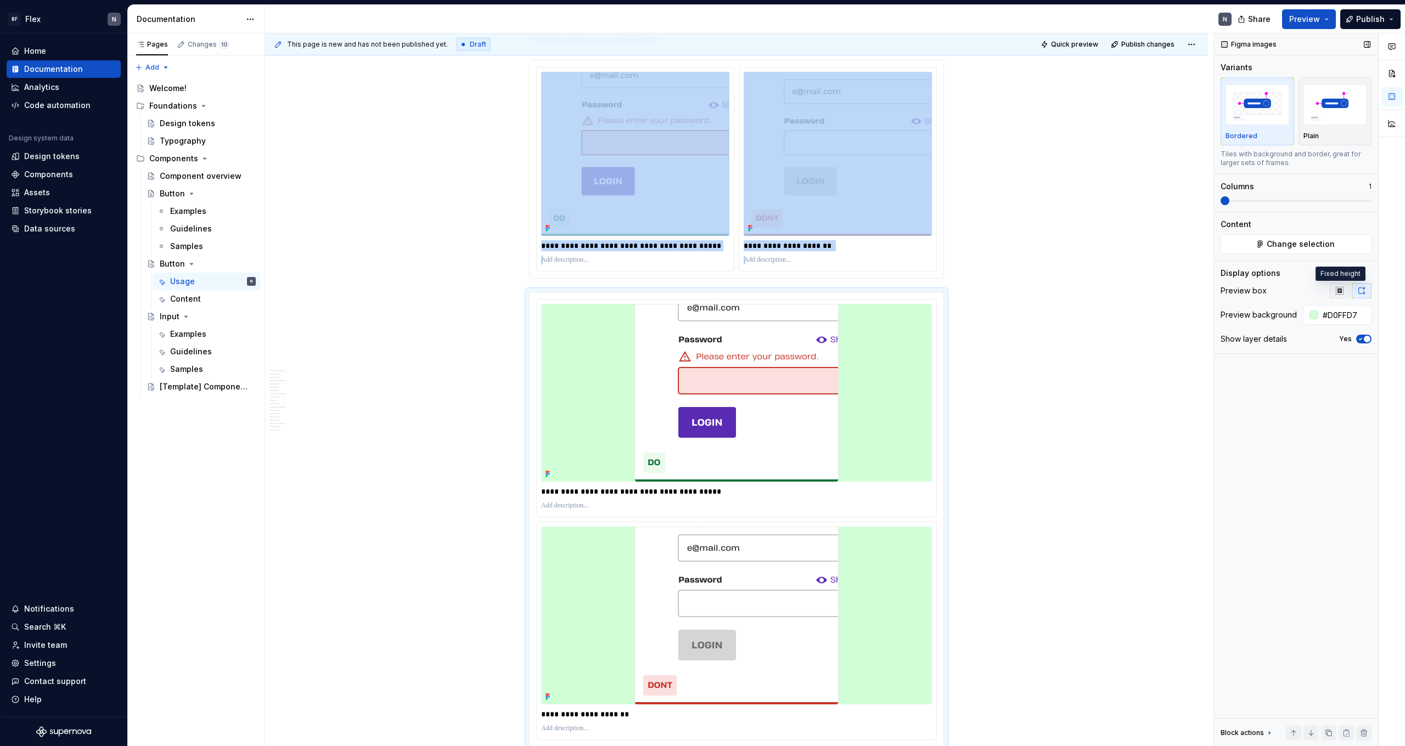
click at [1337, 292] on icon "button" at bounding box center [1339, 290] width 9 height 9
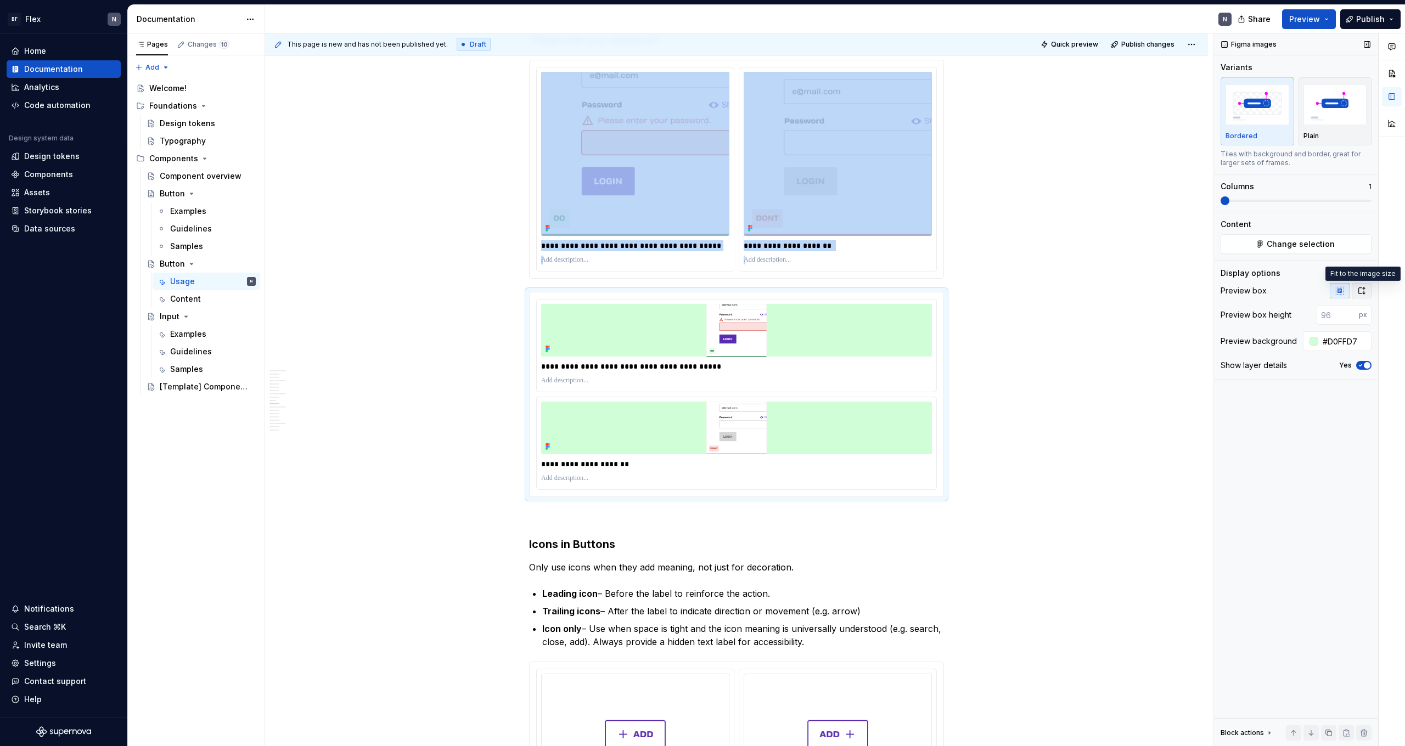
click at [1356, 289] on button "button" at bounding box center [1362, 290] width 20 height 15
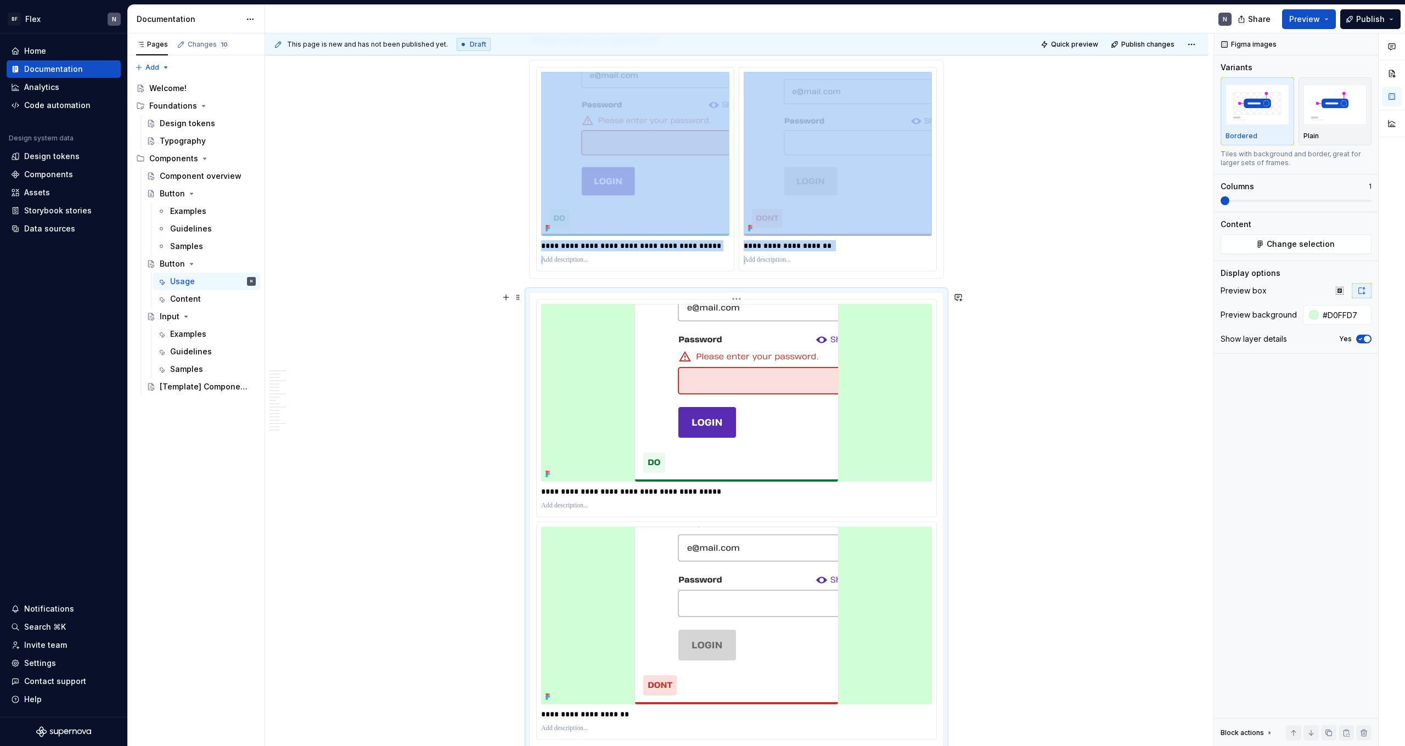
click at [881, 299] on div "**********" at bounding box center [736, 408] width 401 height 218
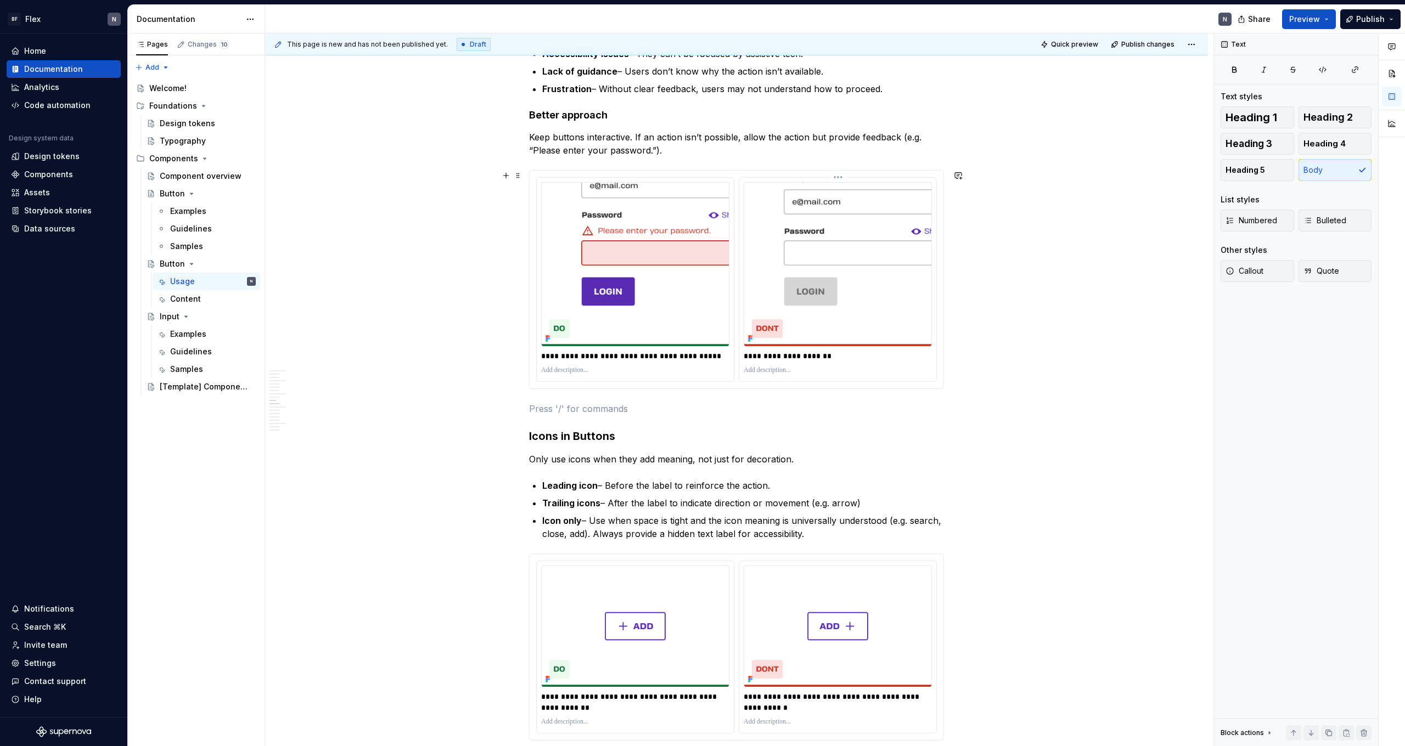
scroll to position [1028, 0]
click at [758, 365] on div at bounding box center [838, 370] width 188 height 13
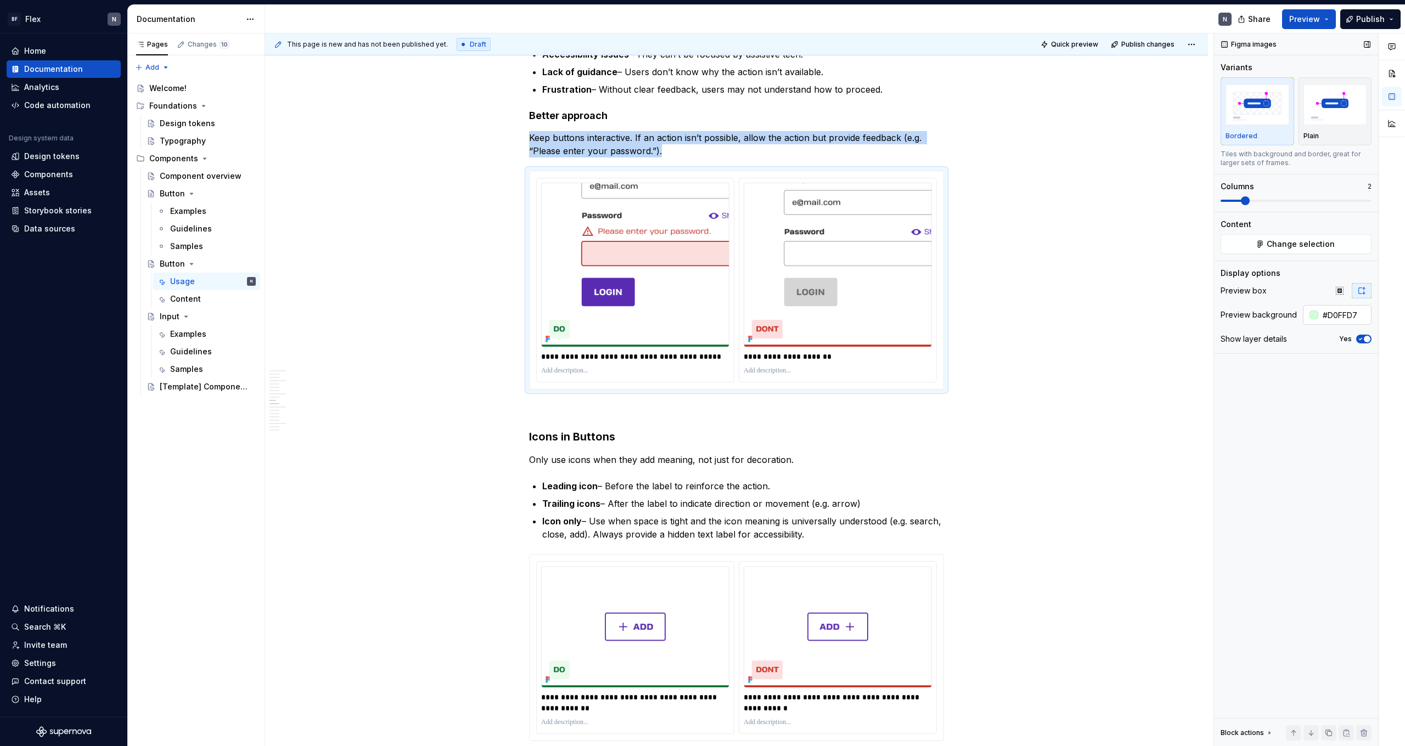
click at [1336, 313] on input "#D0FFD7" at bounding box center [1344, 315] width 53 height 20
click at [1320, 314] on input "#D0FFD7" at bounding box center [1344, 315] width 53 height 20
click at [1313, 313] on div at bounding box center [1313, 315] width 9 height 9
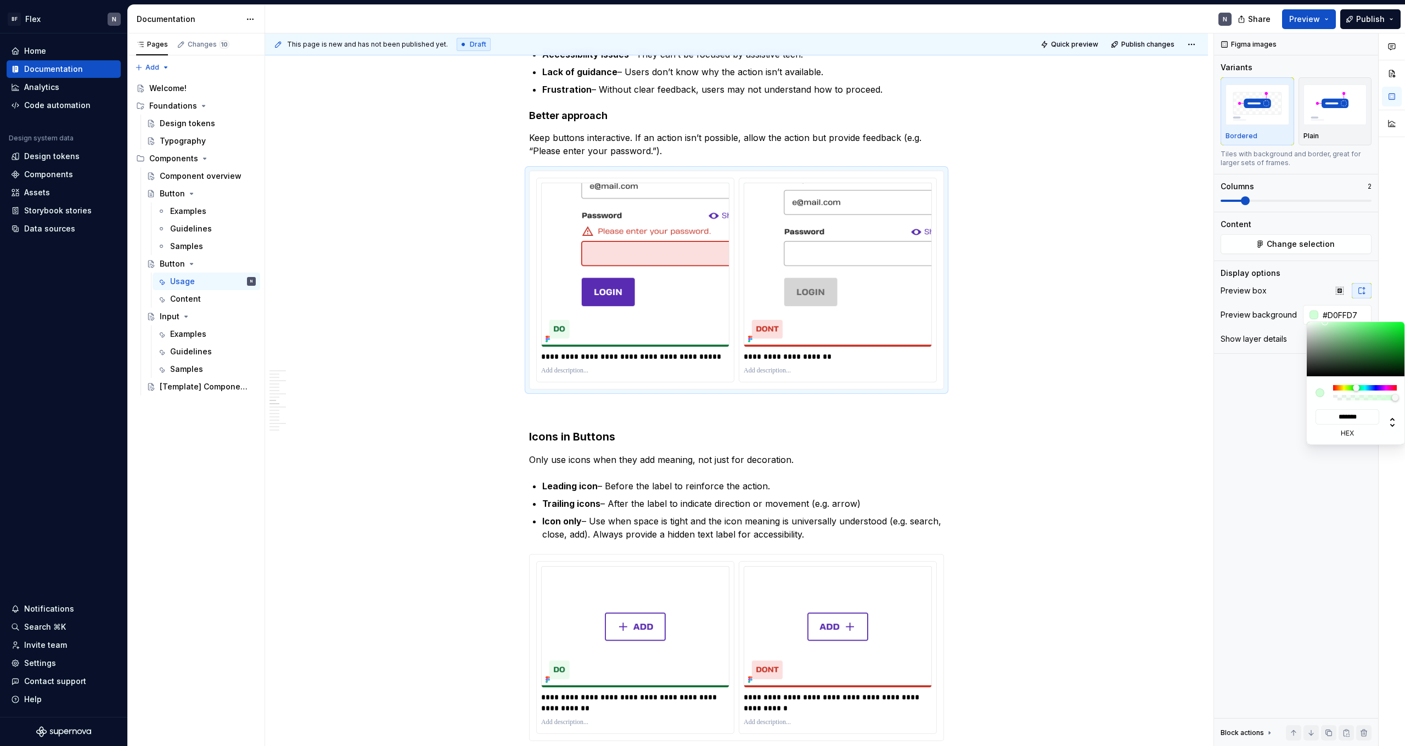
type textarea "*"
drag, startPoint x: 948, startPoint y: 498, endPoint x: 1347, endPoint y: 418, distance: 406.9
click at [1339, 419] on input "*******" at bounding box center [1347, 416] width 64 height 15
click at [1347, 418] on input "*******" at bounding box center [1347, 416] width 64 height 15
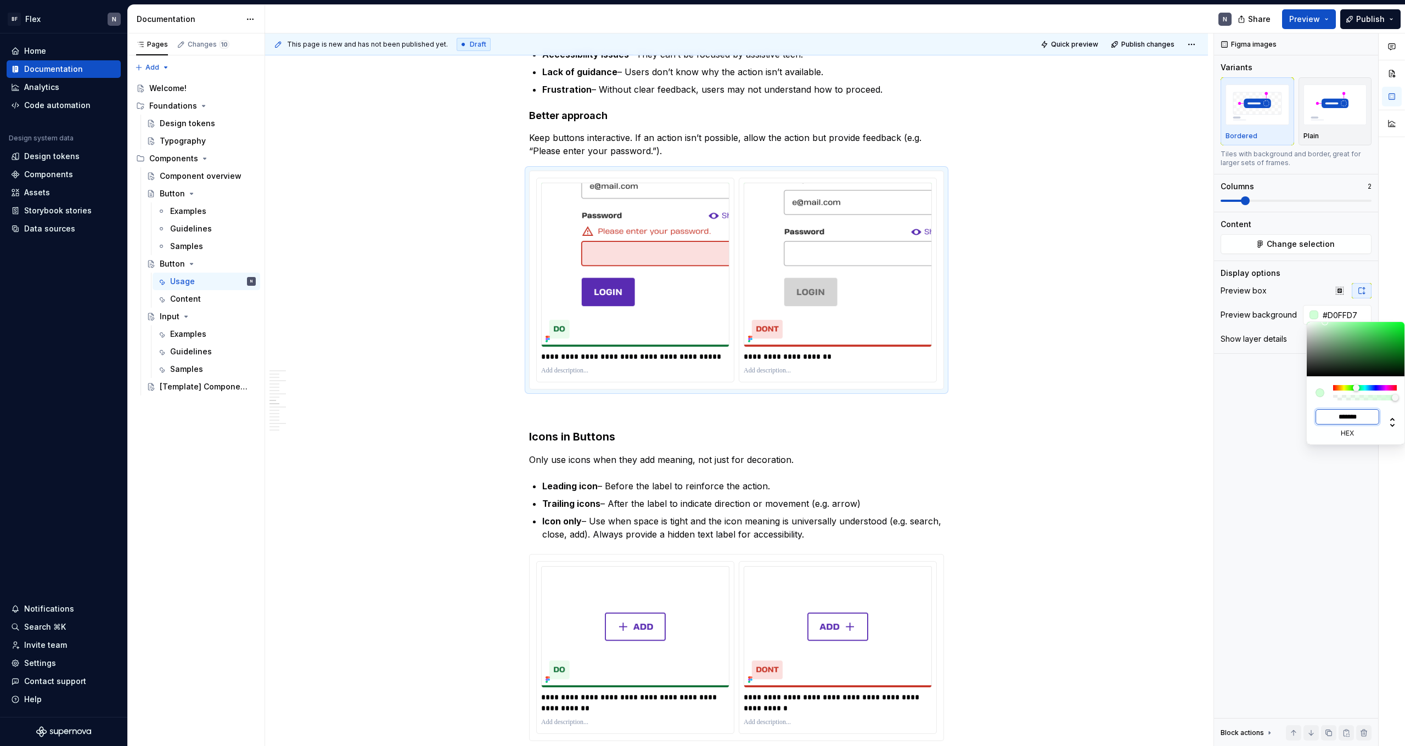
paste input
type input "#F2E8D6"
type input "*******"
click at [1109, 419] on html "BF Flex N Home Documentation Analytics Code automation Design system data Desig…" at bounding box center [702, 373] width 1405 height 746
drag, startPoint x: 1052, startPoint y: 38, endPoint x: 1073, endPoint y: 44, distance: 21.9
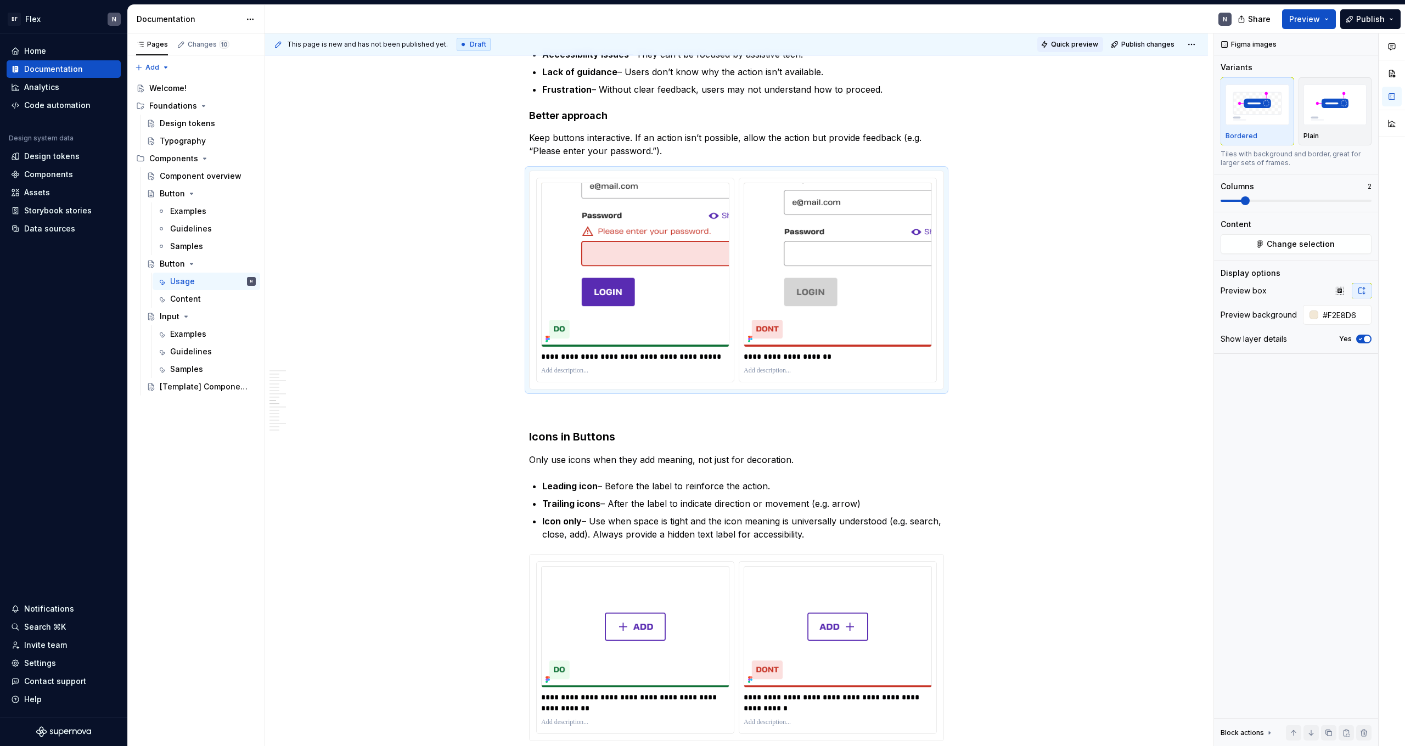
click at [1055, 37] on html "BF Flex N Home Documentation Analytics Code automation Design system data Desig…" at bounding box center [702, 373] width 1405 height 746
click at [1073, 44] on span "Quick preview" at bounding box center [1074, 44] width 47 height 9
type textarea "*"
click at [1345, 312] on input "#F2E8D6" at bounding box center [1344, 315] width 53 height 20
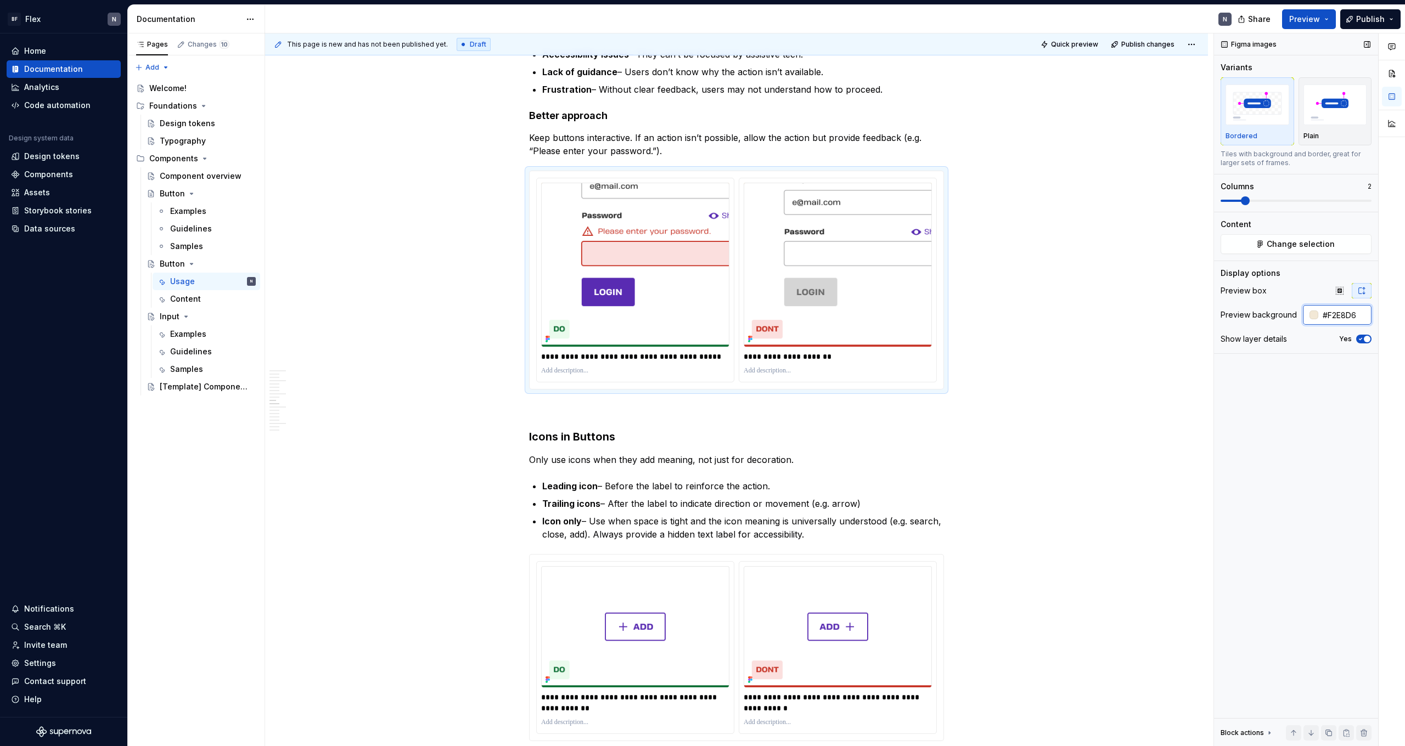
paste input "BF7F0"
type input "#FBF7F0"
click at [1071, 48] on span "Quick preview" at bounding box center [1074, 44] width 47 height 9
type textarea "*"
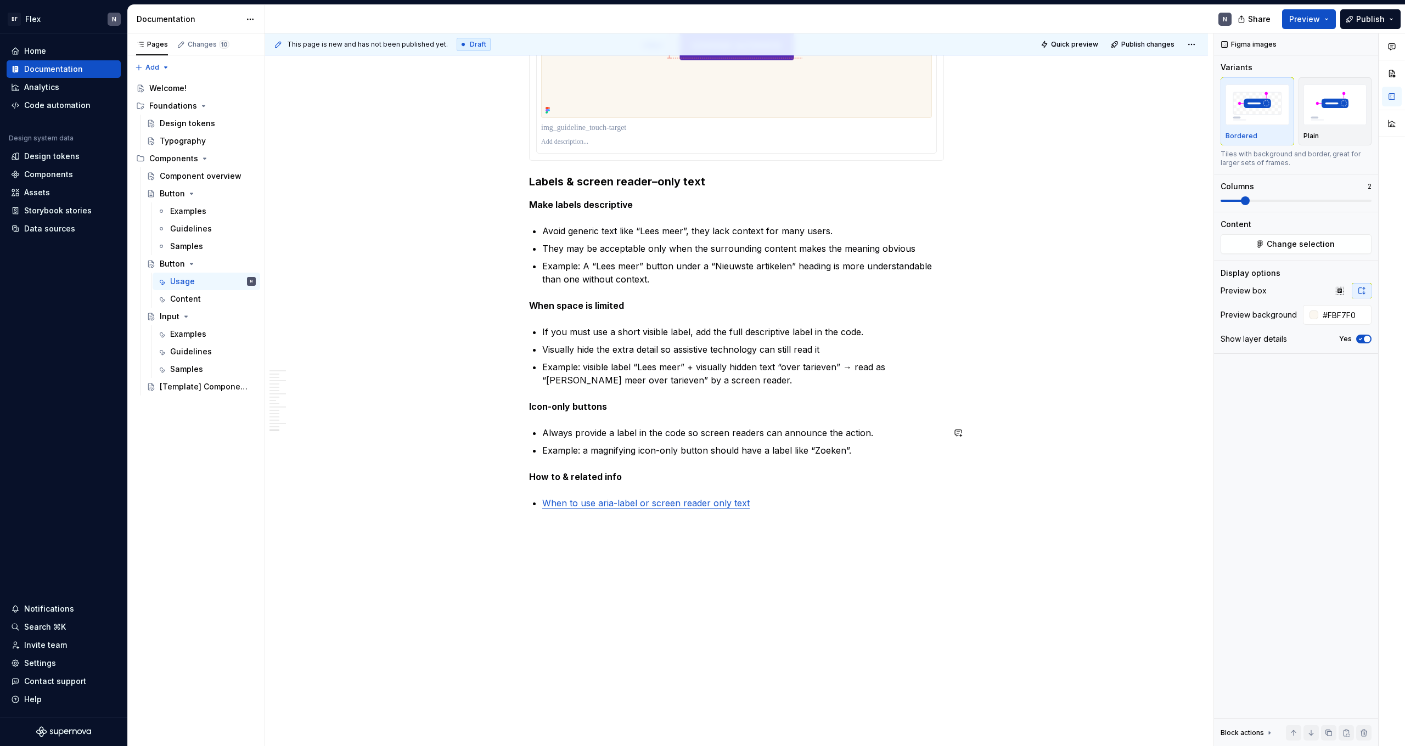
scroll to position [3112, 0]
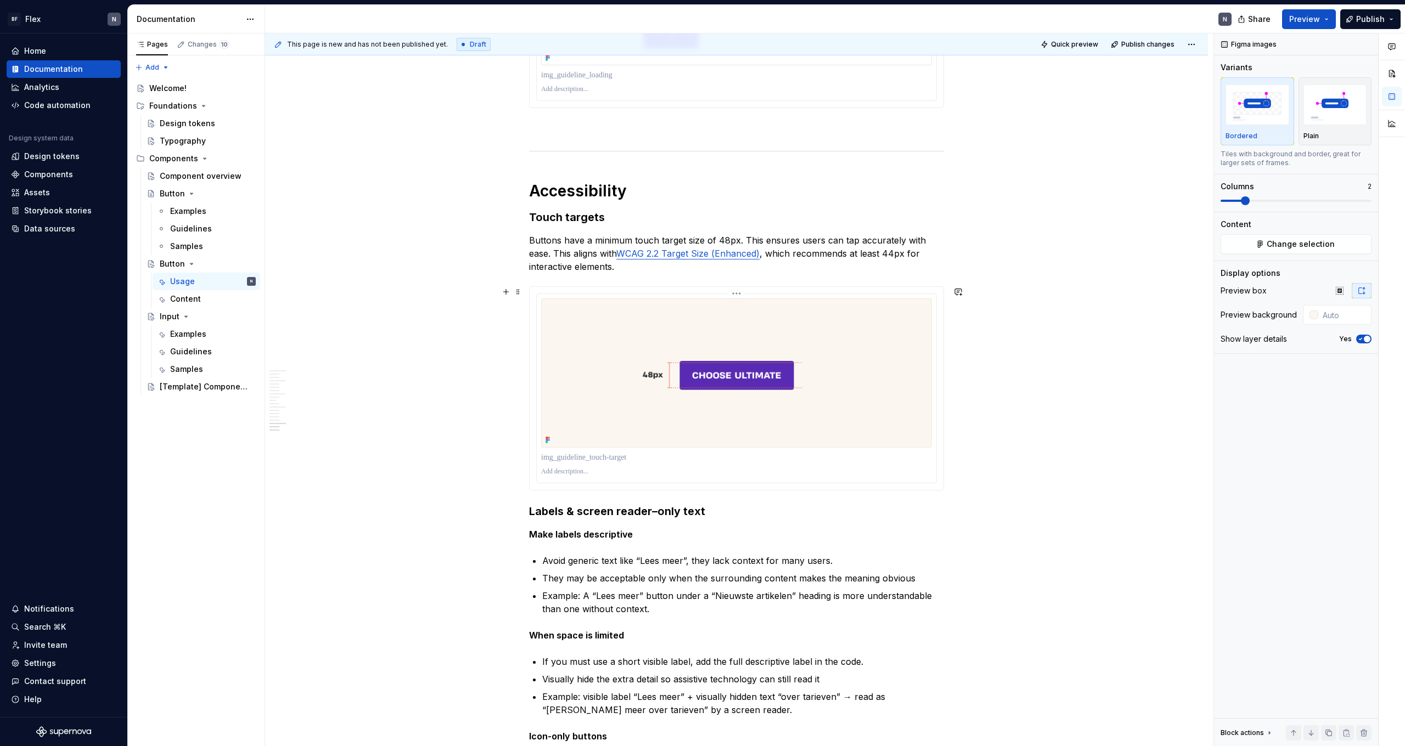
click at [595, 413] on img at bounding box center [736, 373] width 391 height 149
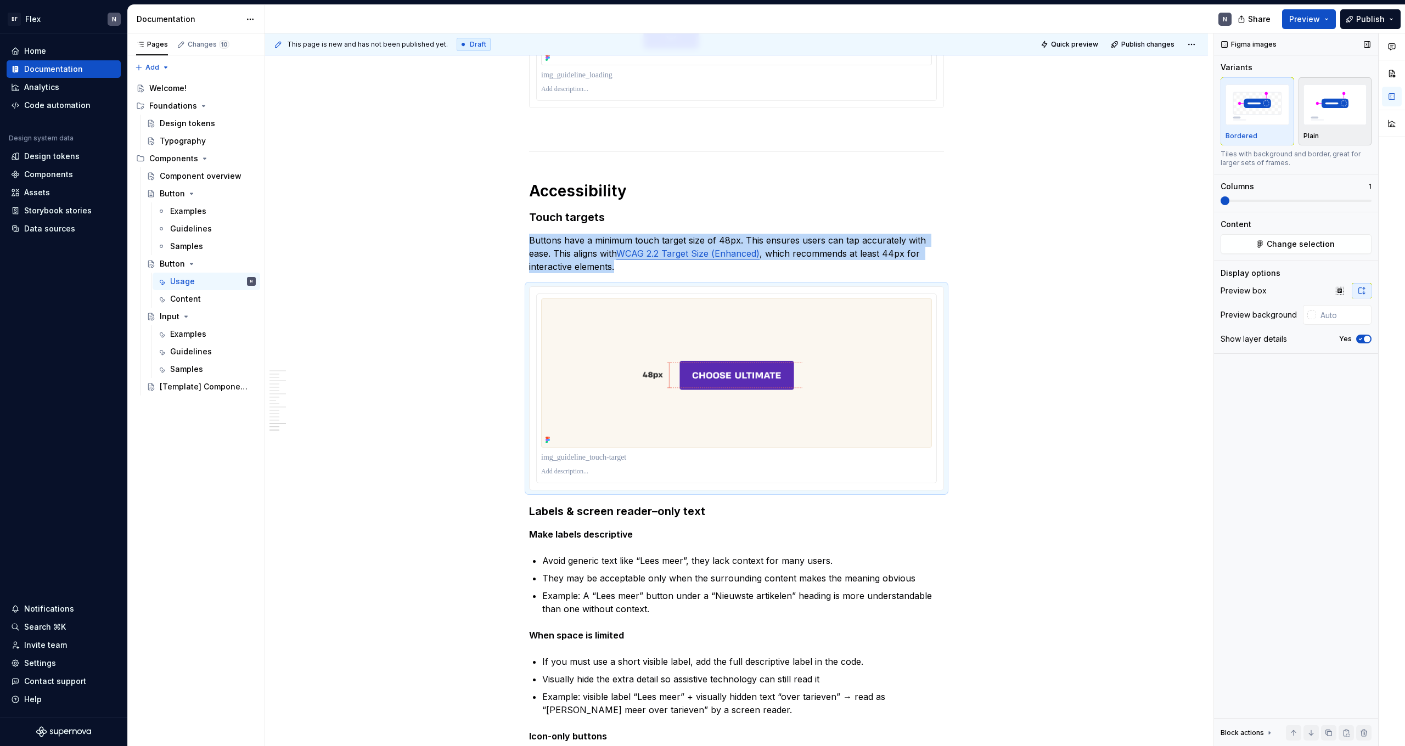
click at [1352, 110] on img "button" at bounding box center [1335, 105] width 64 height 40
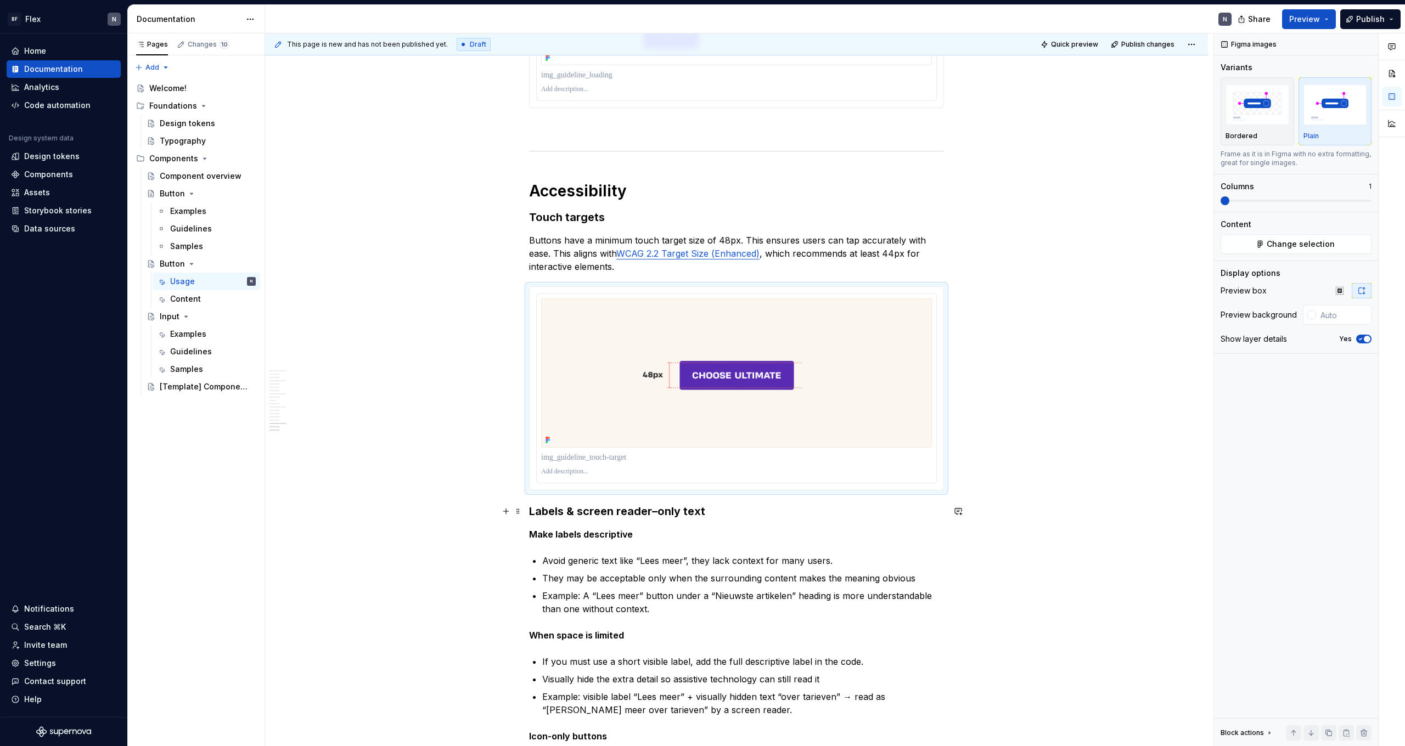
click at [536, 516] on h3 "Labels & screen reader–only text" at bounding box center [736, 511] width 415 height 15
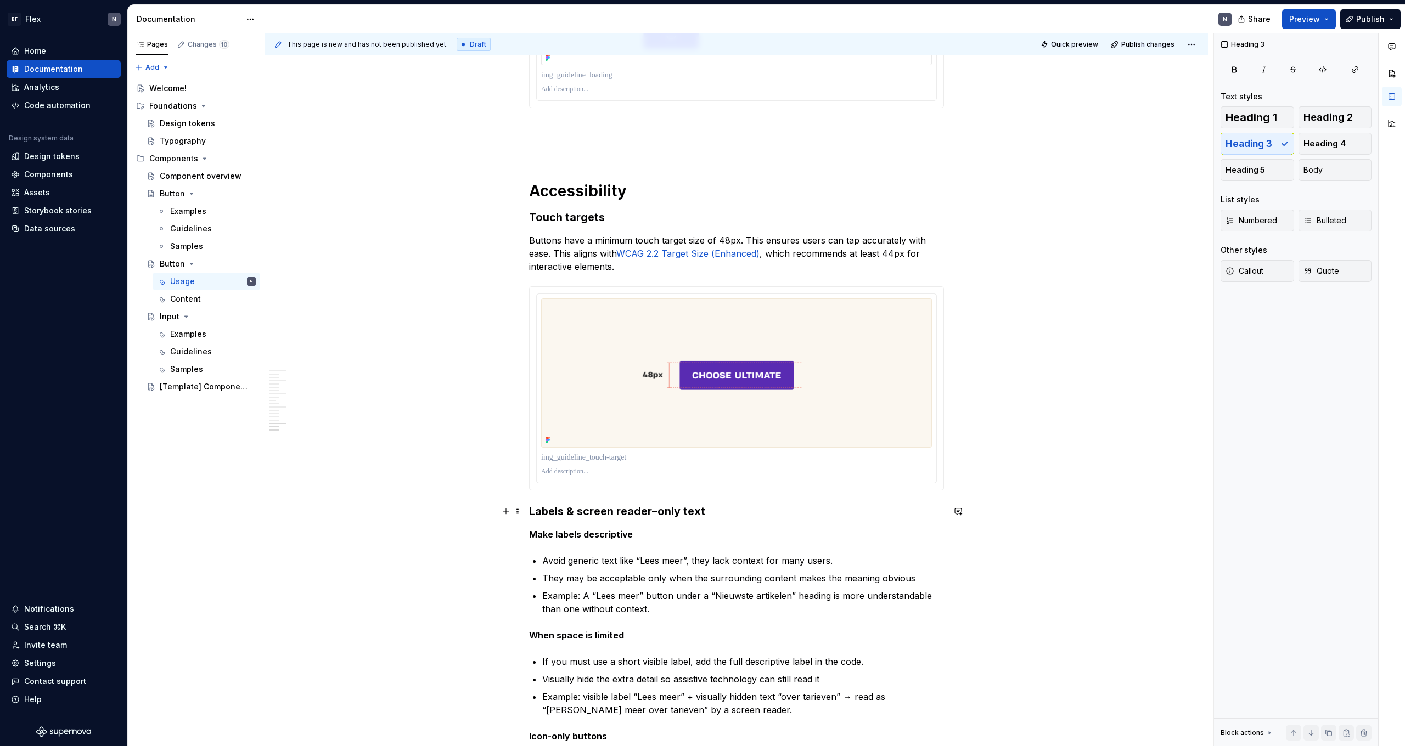
click at [534, 515] on h3 "Labels & screen reader–only text" at bounding box center [736, 511] width 415 height 15
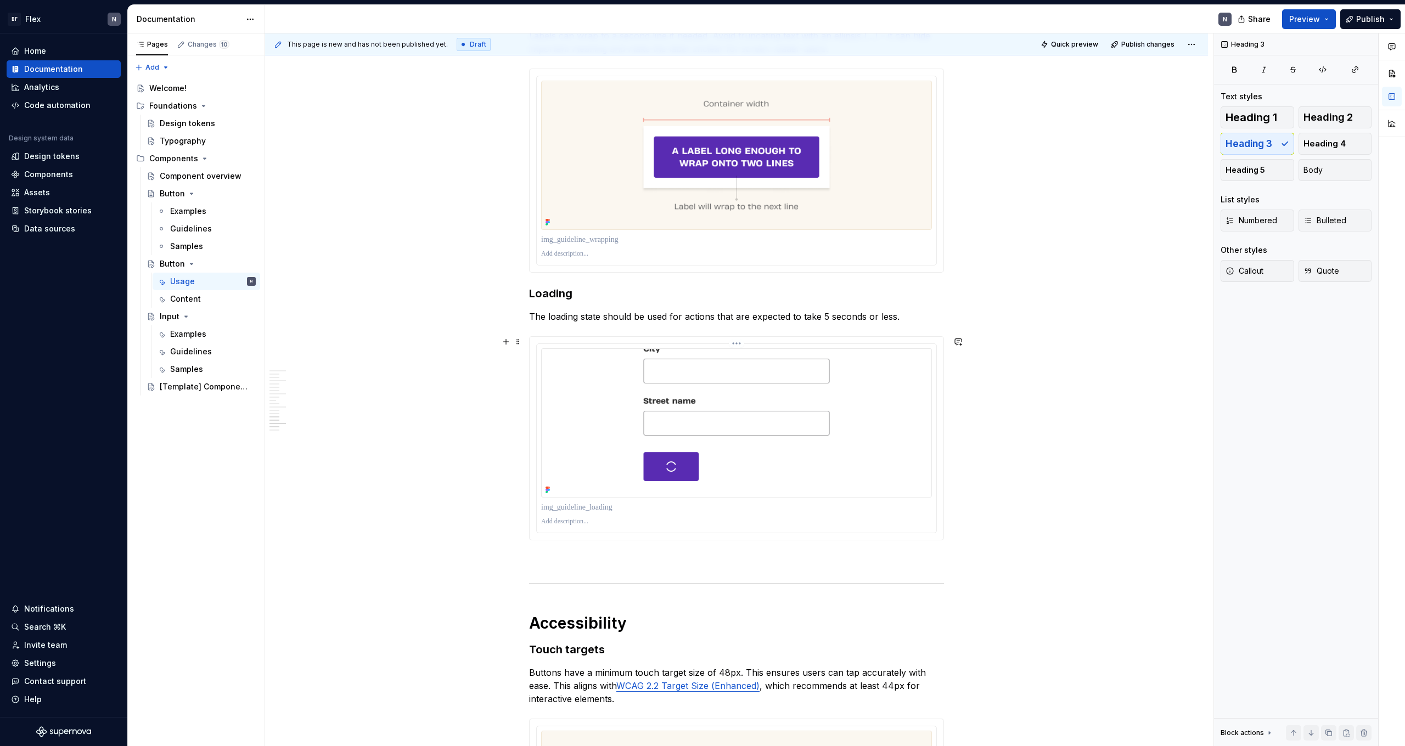
scroll to position [2627, 0]
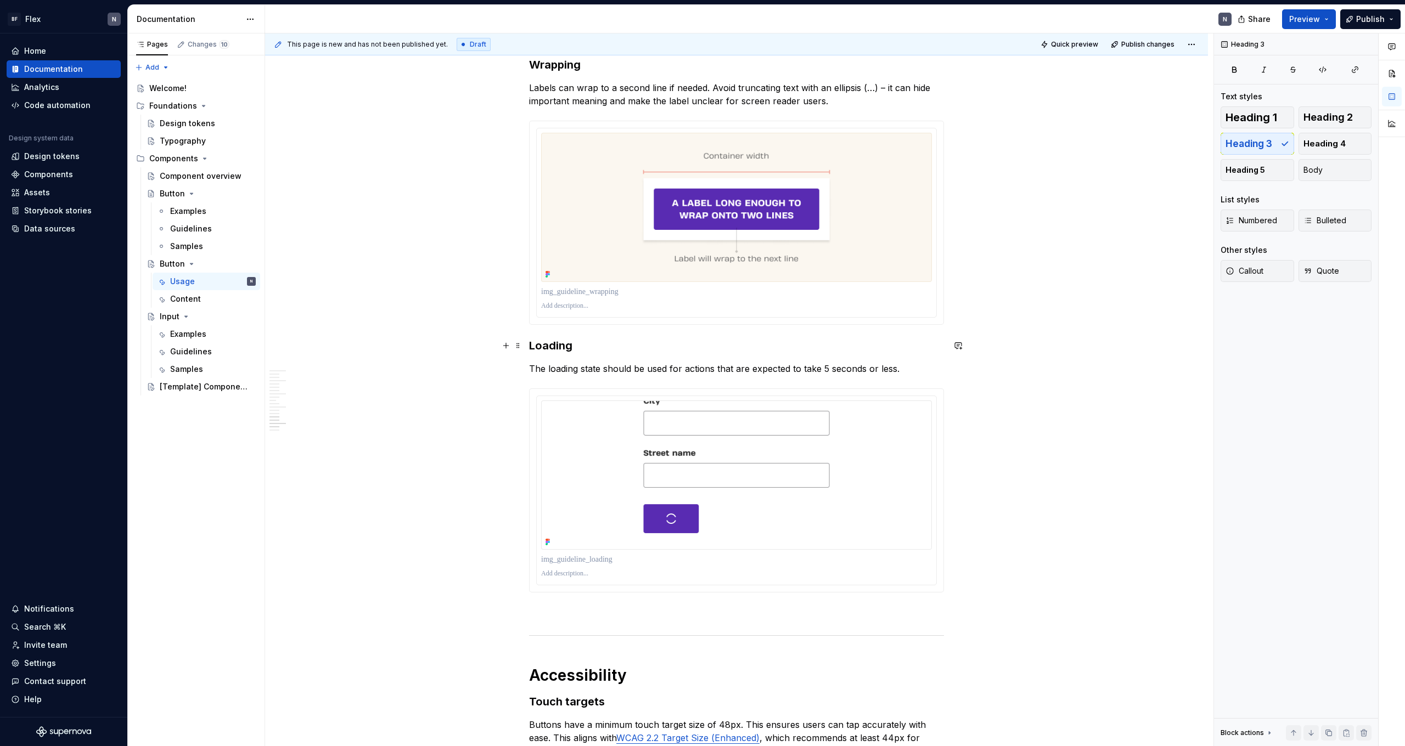
click at [534, 349] on h3 "Loading" at bounding box center [736, 345] width 415 height 15
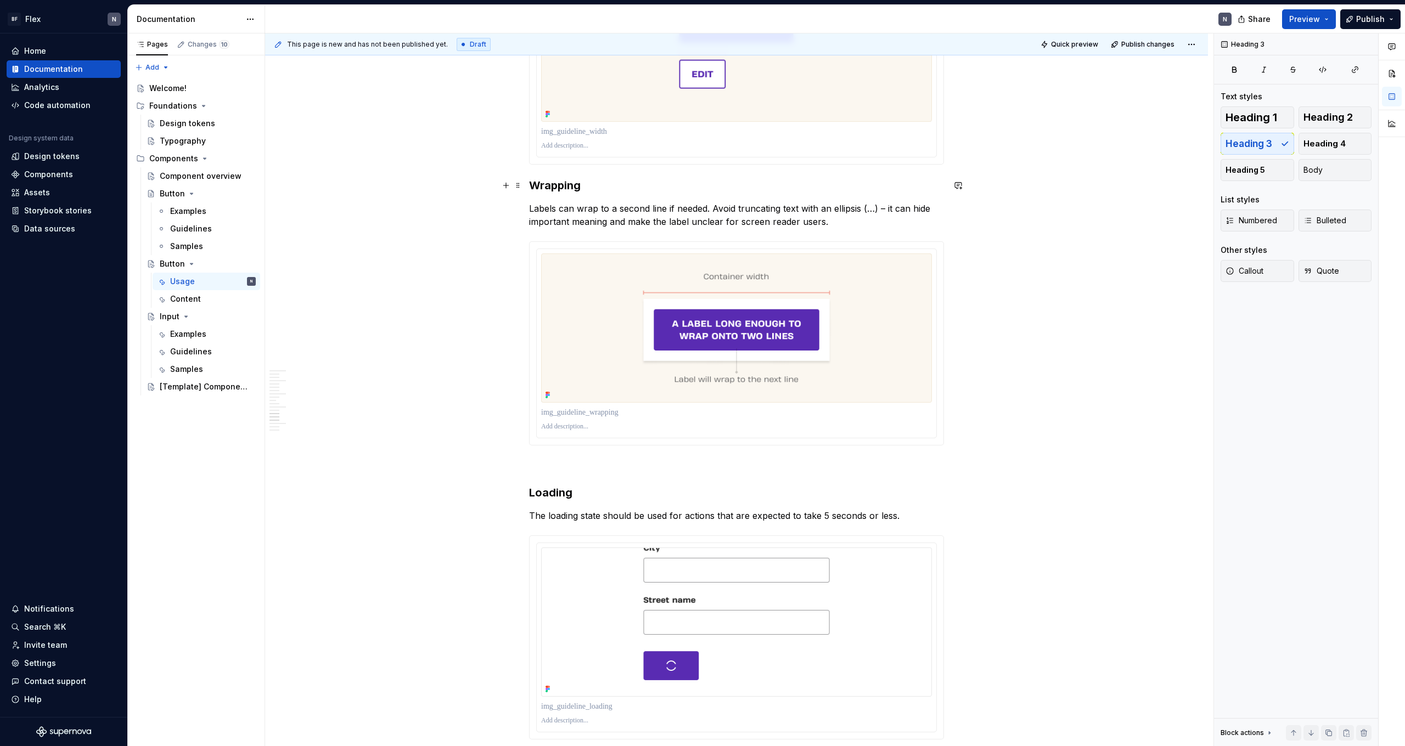
scroll to position [2347, 0]
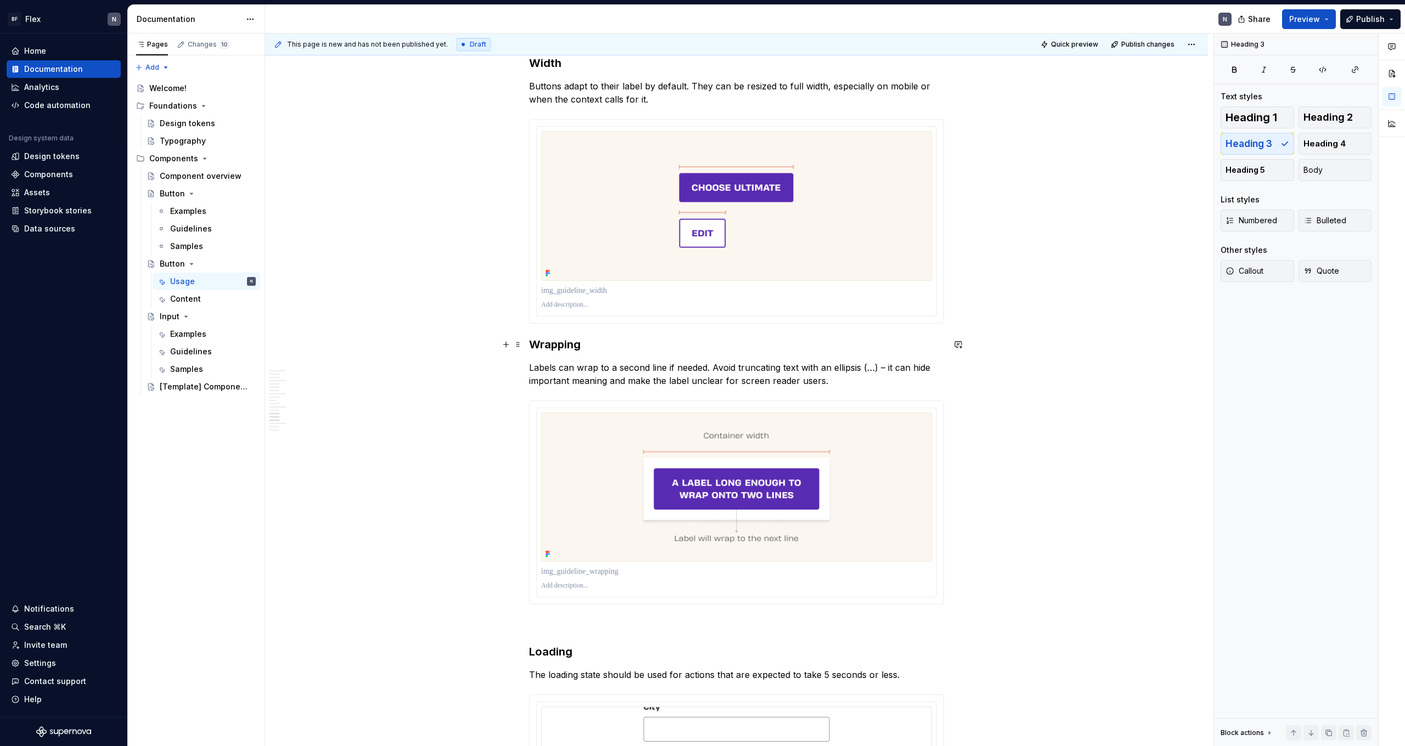
click at [534, 345] on h3 "Wrapping" at bounding box center [736, 344] width 415 height 15
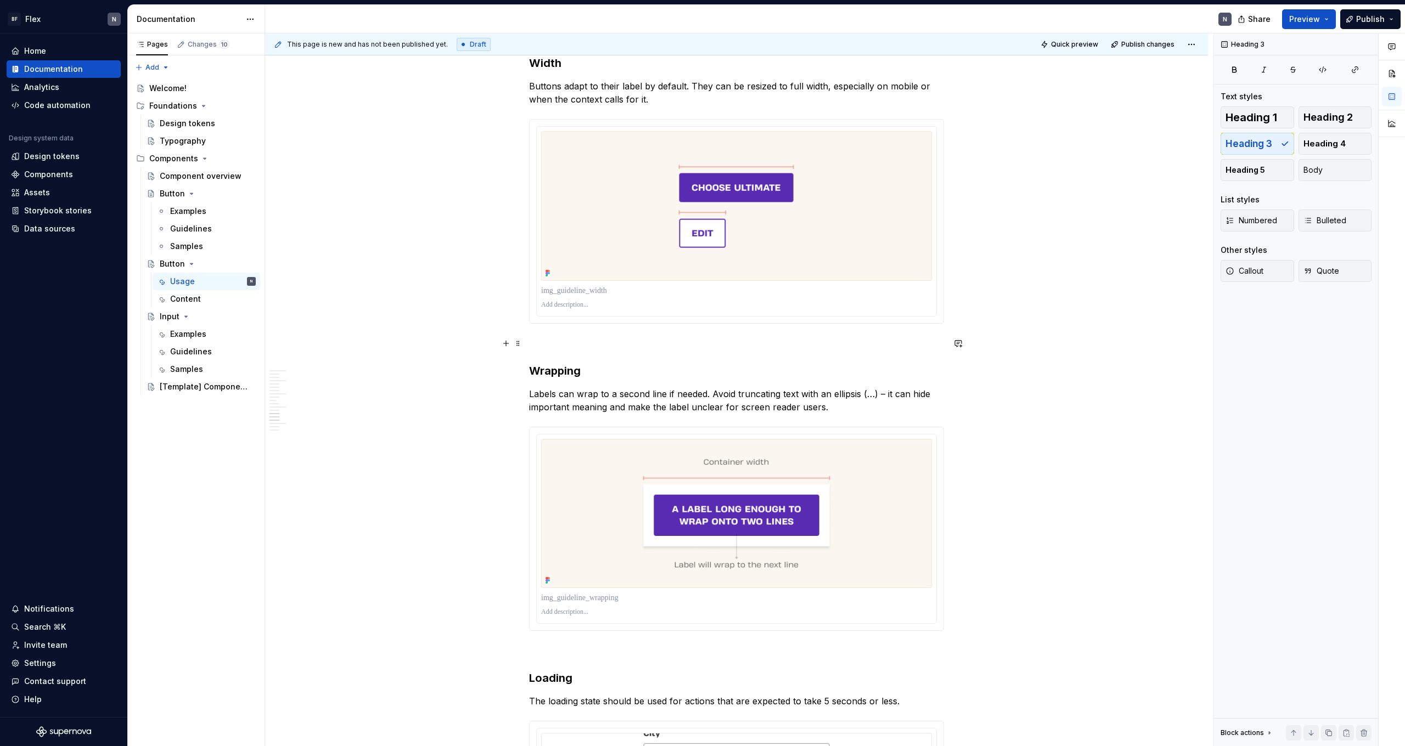
scroll to position [2086, 0]
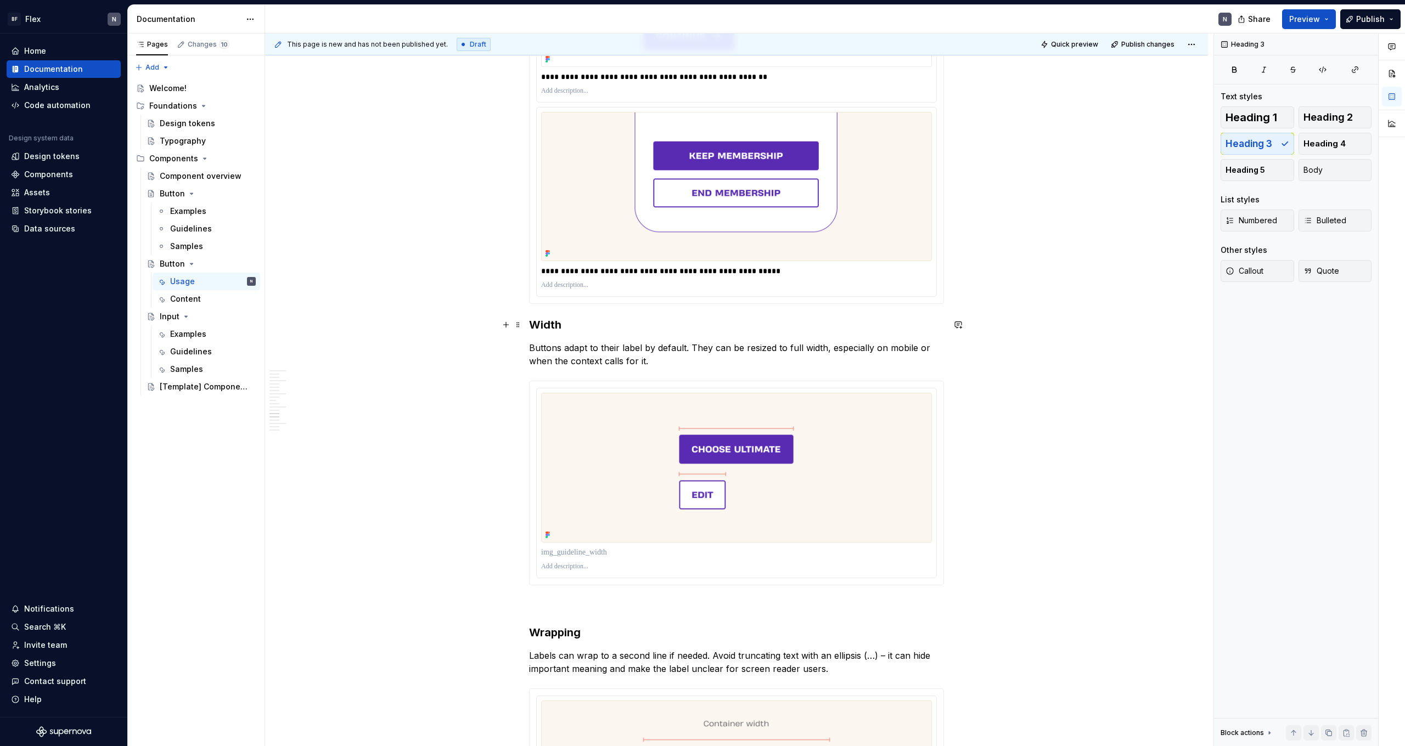
click at [536, 332] on h3 "Width" at bounding box center [736, 324] width 415 height 15
click at [536, 327] on h3 "Width" at bounding box center [736, 324] width 415 height 15
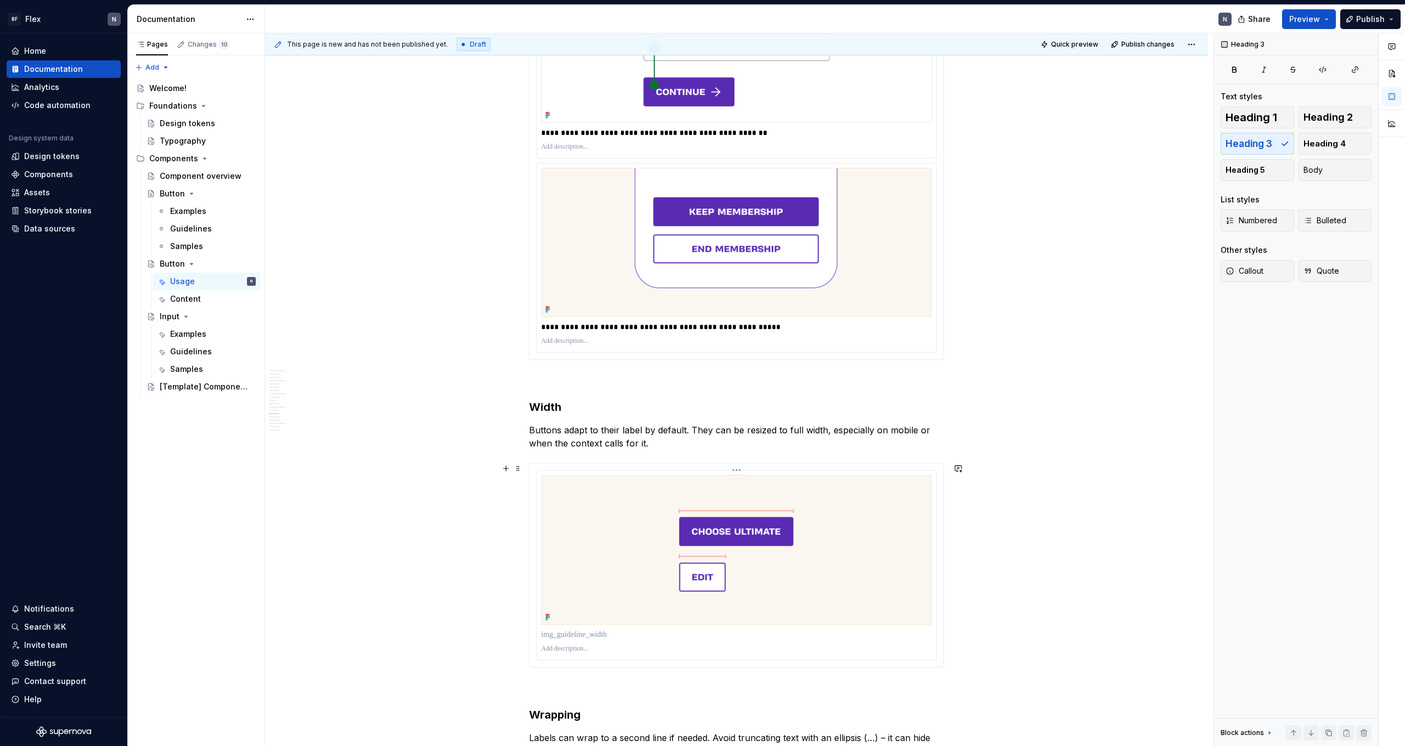
scroll to position [2035, 0]
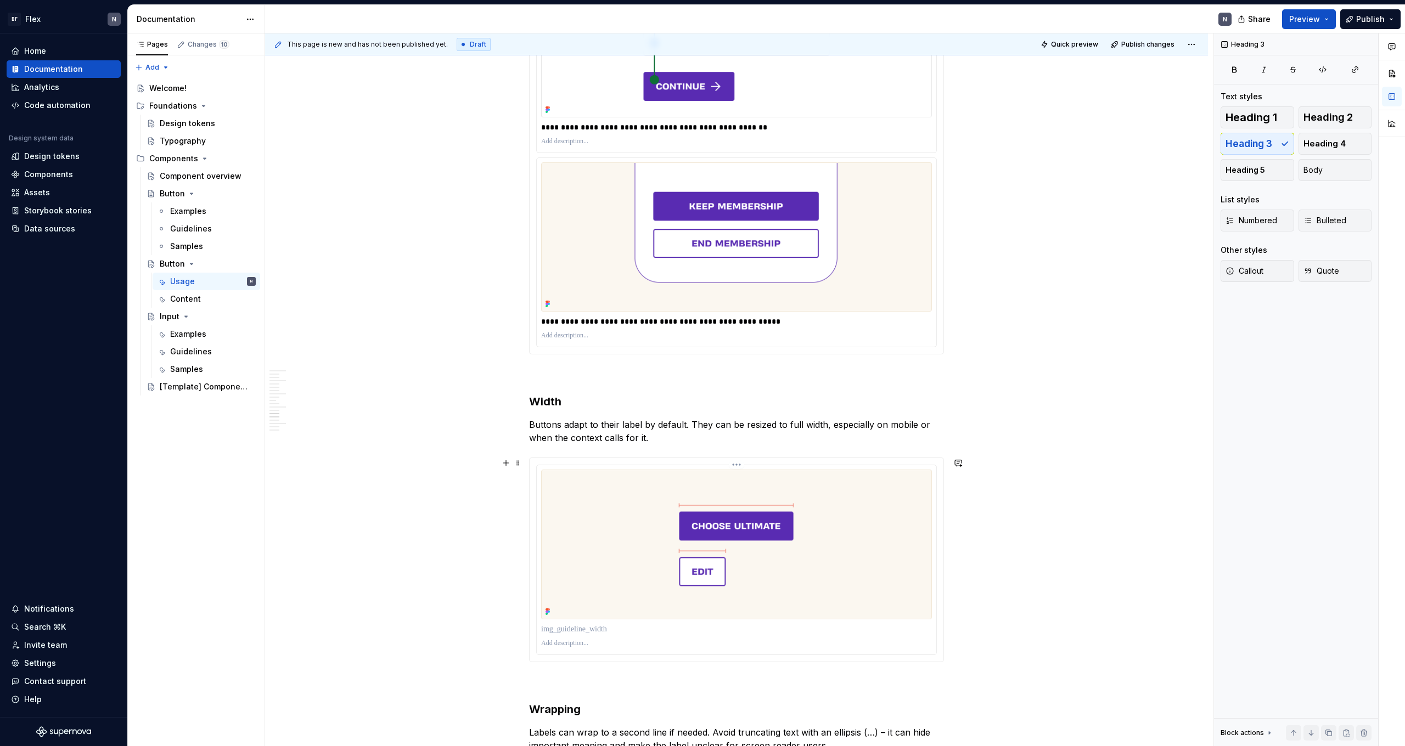
click at [894, 576] on img at bounding box center [736, 544] width 391 height 149
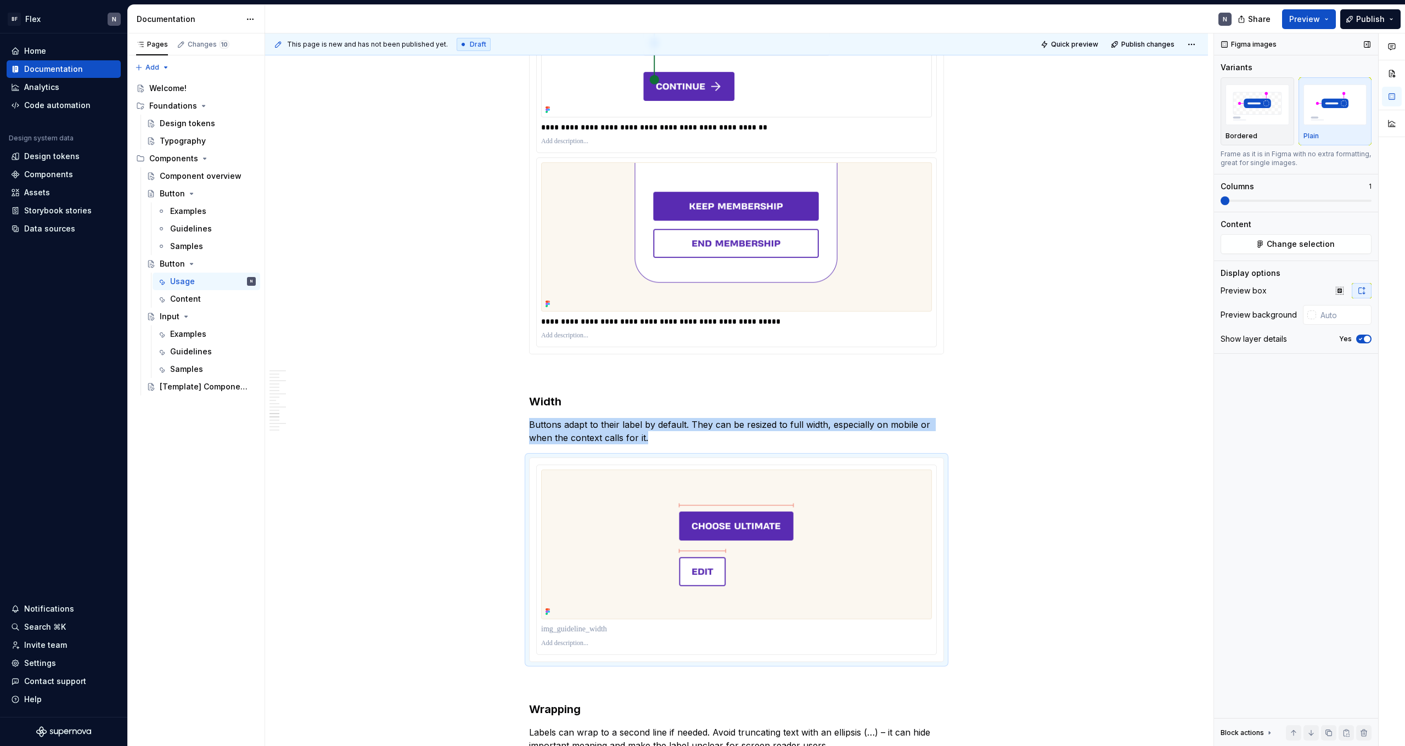
click at [1370, 341] on span "button" at bounding box center [1367, 339] width 7 height 7
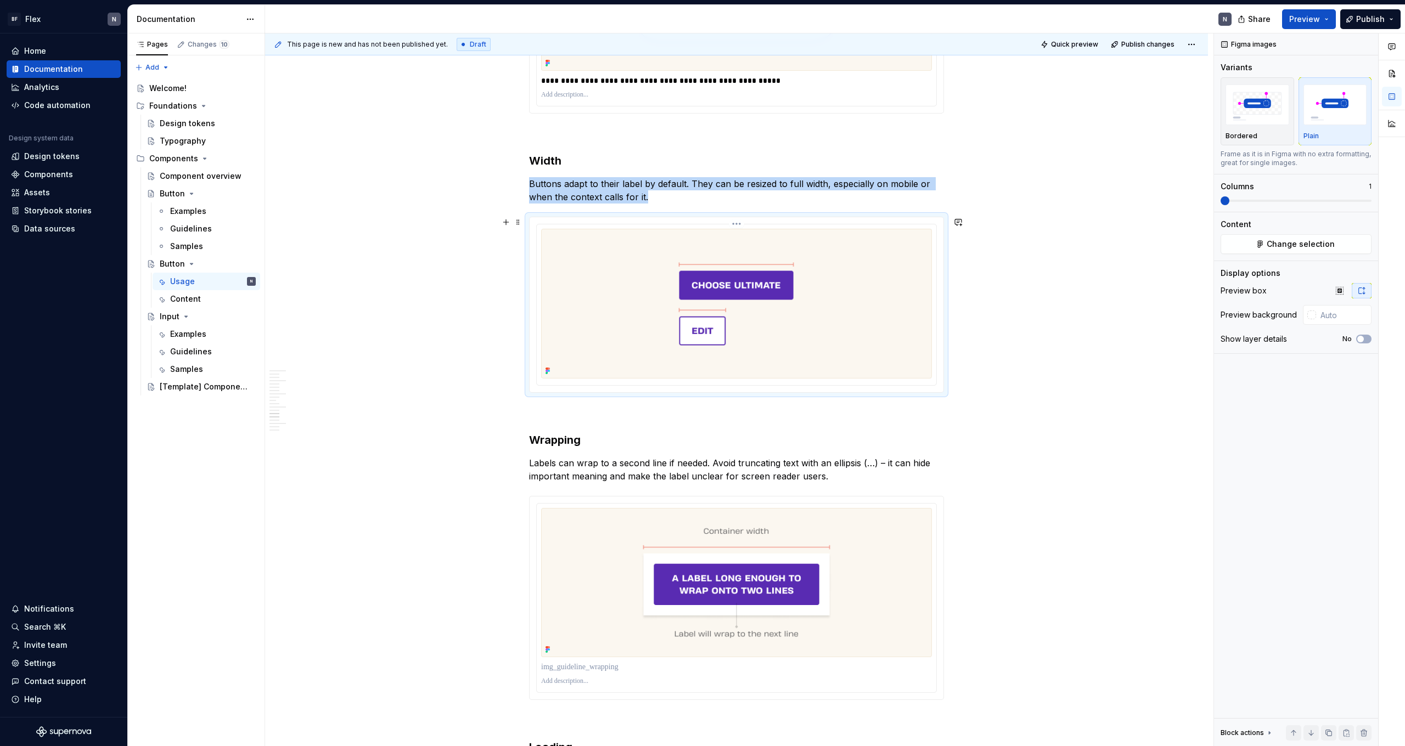
scroll to position [2299, 0]
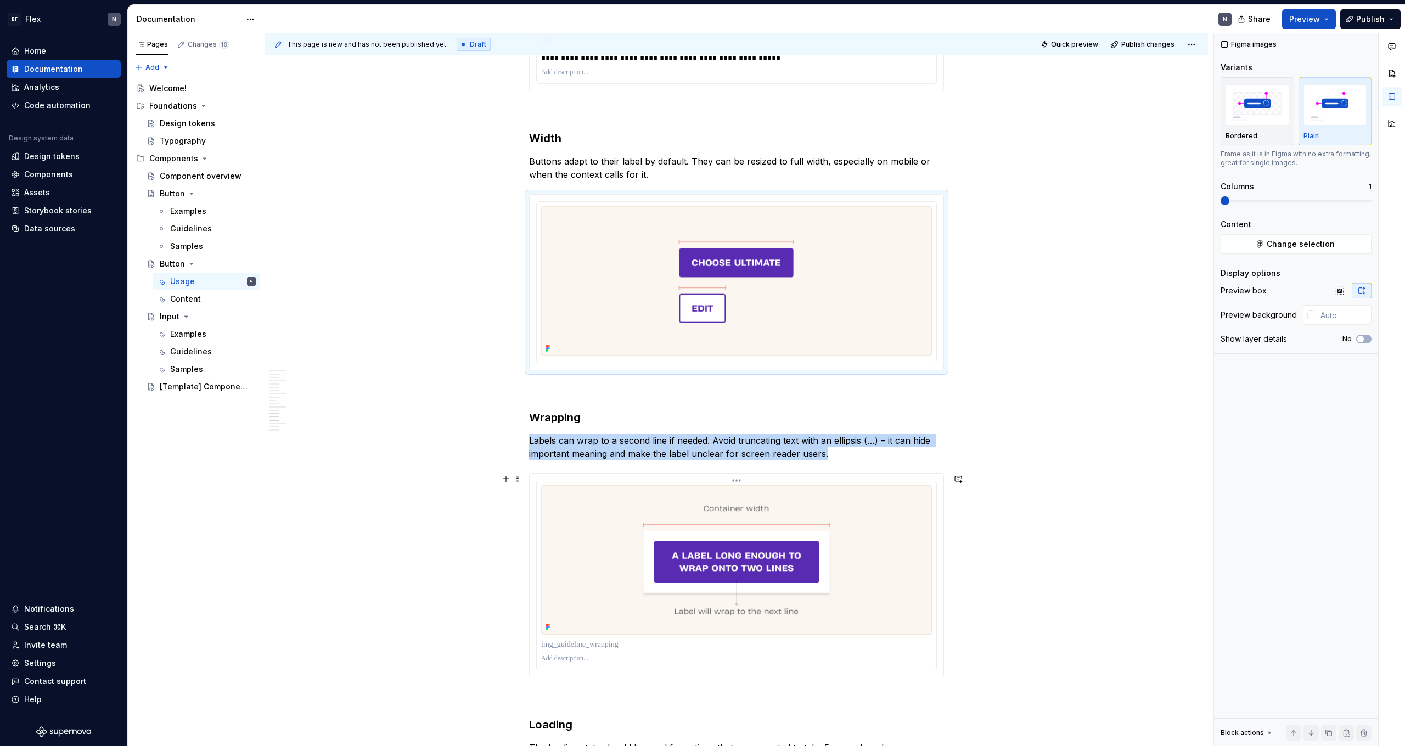
click at [888, 586] on img at bounding box center [736, 560] width 391 height 149
click at [1361, 342] on button "Yes" at bounding box center [1363, 339] width 15 height 9
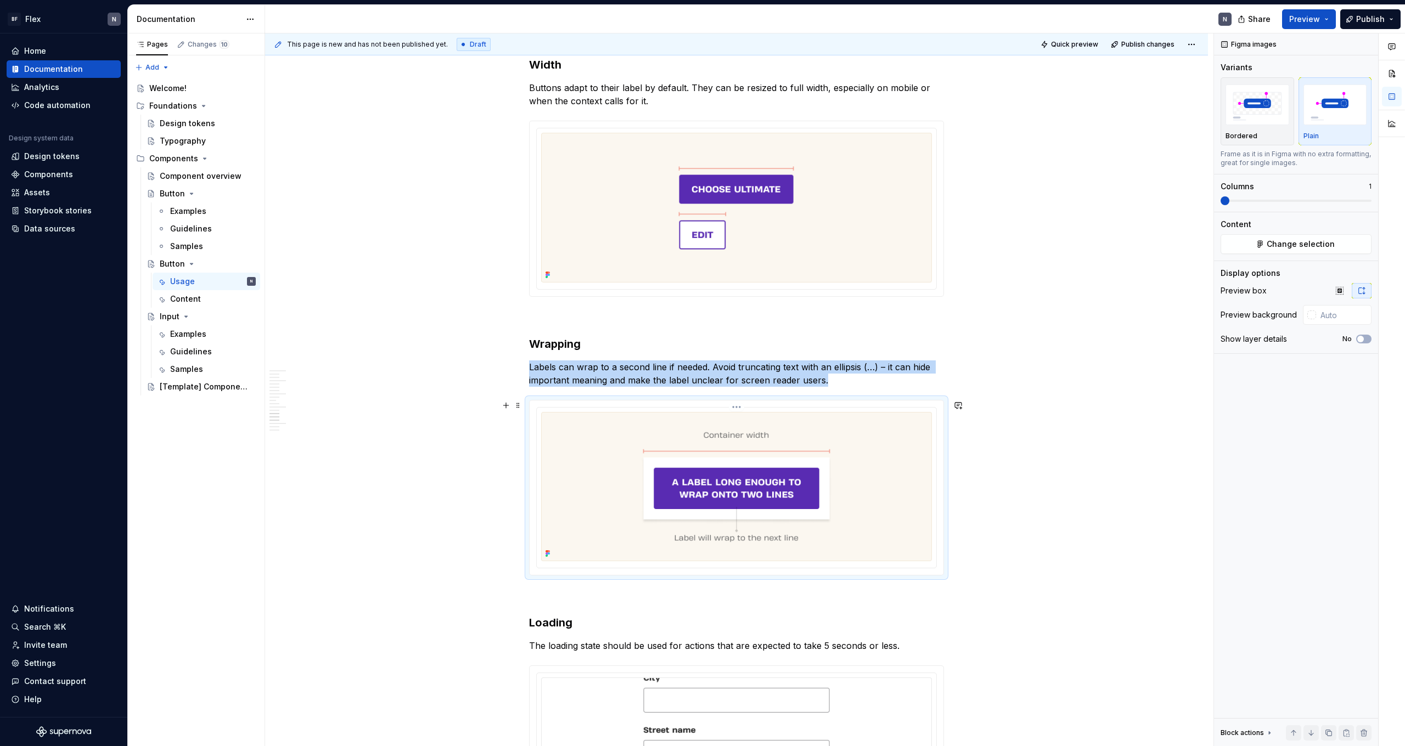
scroll to position [2523, 0]
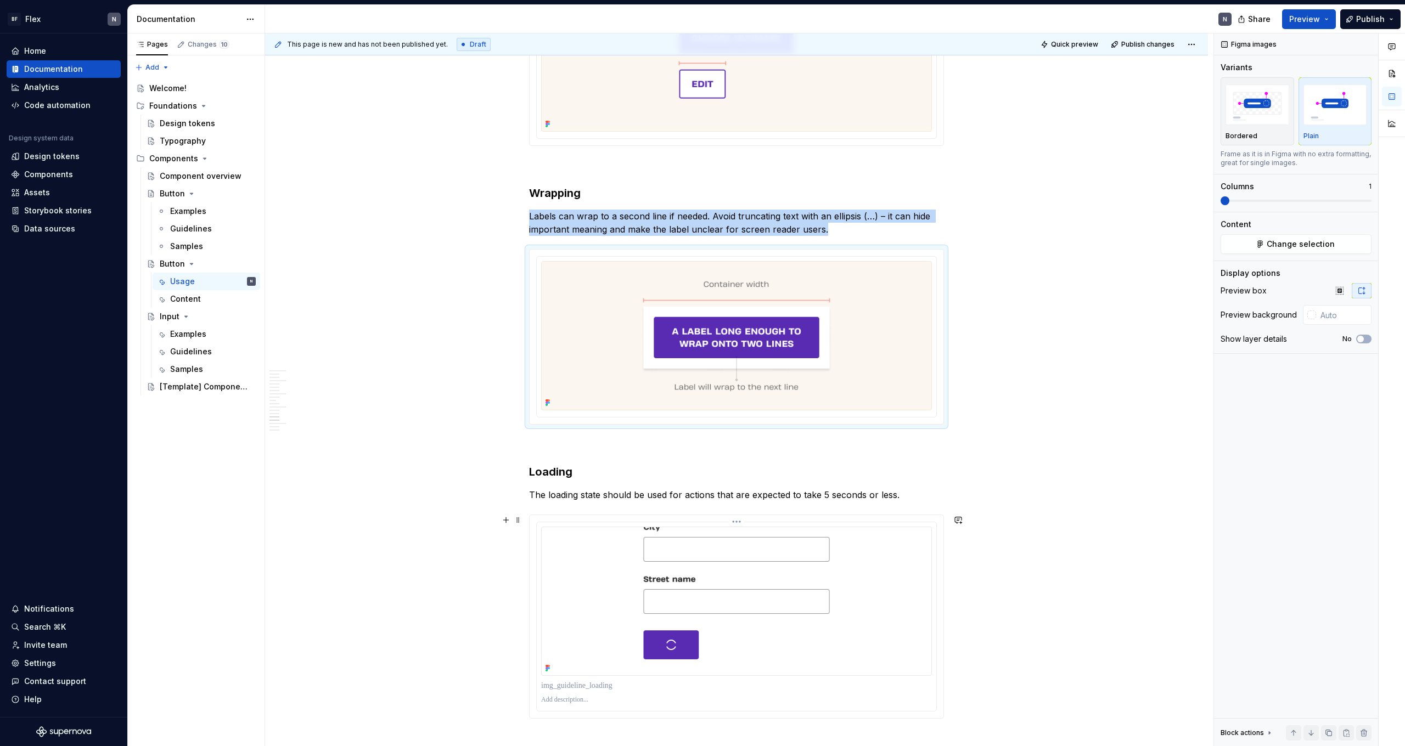
click at [849, 594] on img at bounding box center [736, 601] width 391 height 149
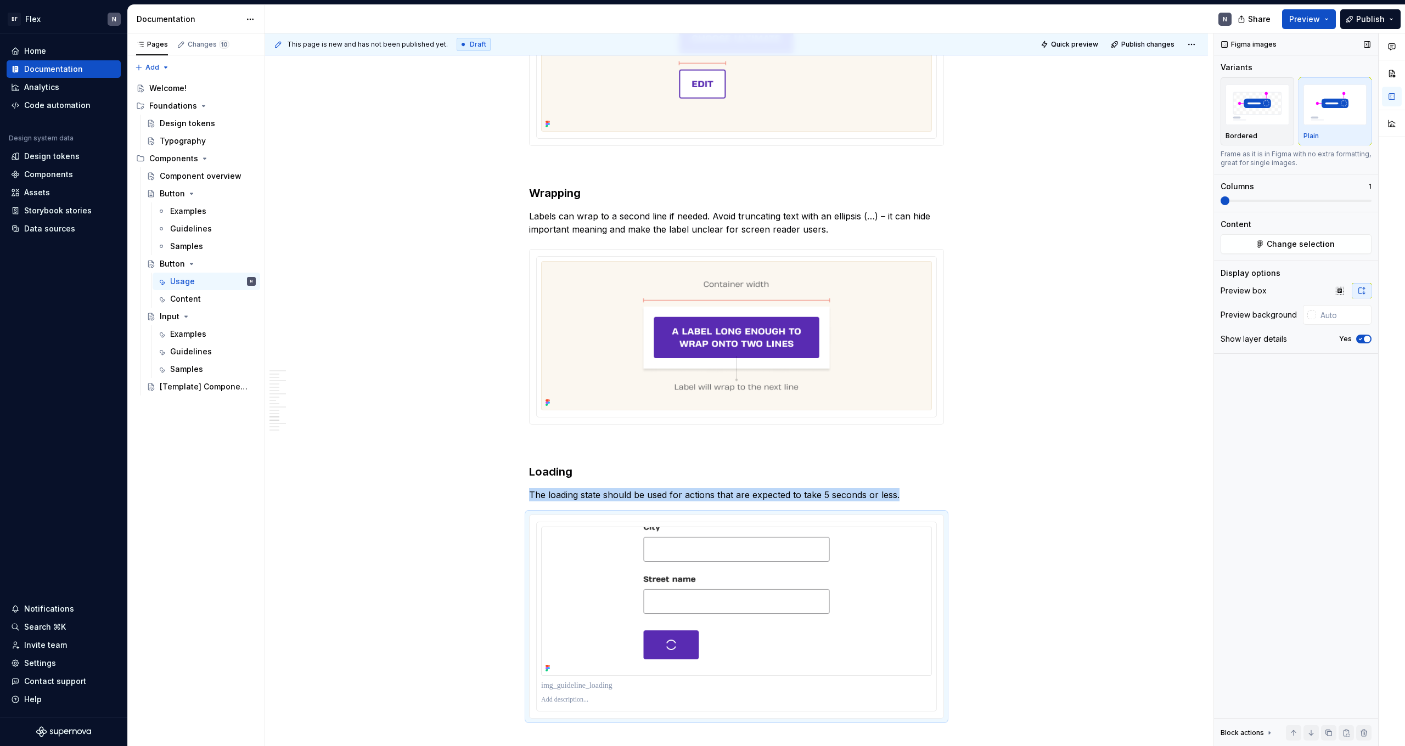
click at [1360, 340] on icon "button" at bounding box center [1360, 339] width 9 height 7
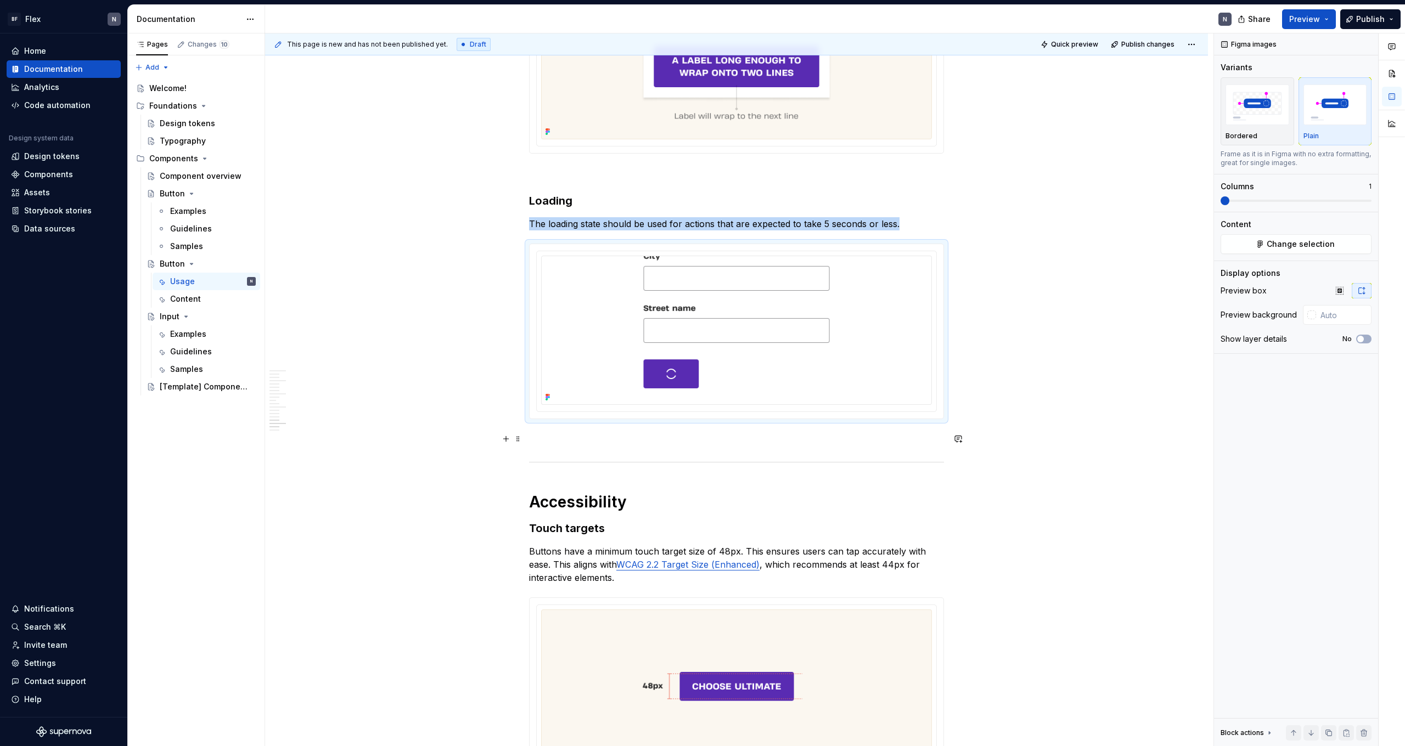
scroll to position [2826, 0]
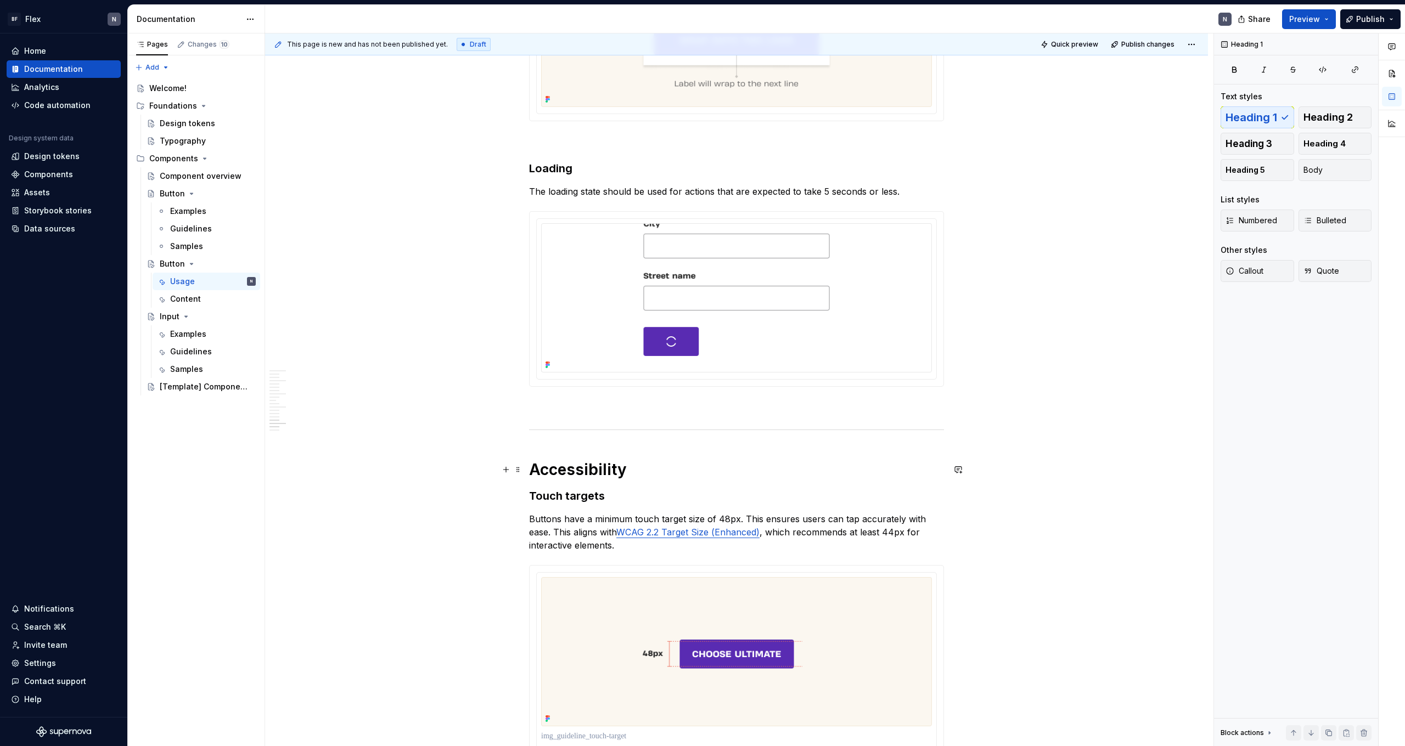
click at [892, 468] on h1 "Accessibility" at bounding box center [736, 470] width 415 height 20
click at [808, 407] on p at bounding box center [736, 406] width 415 height 13
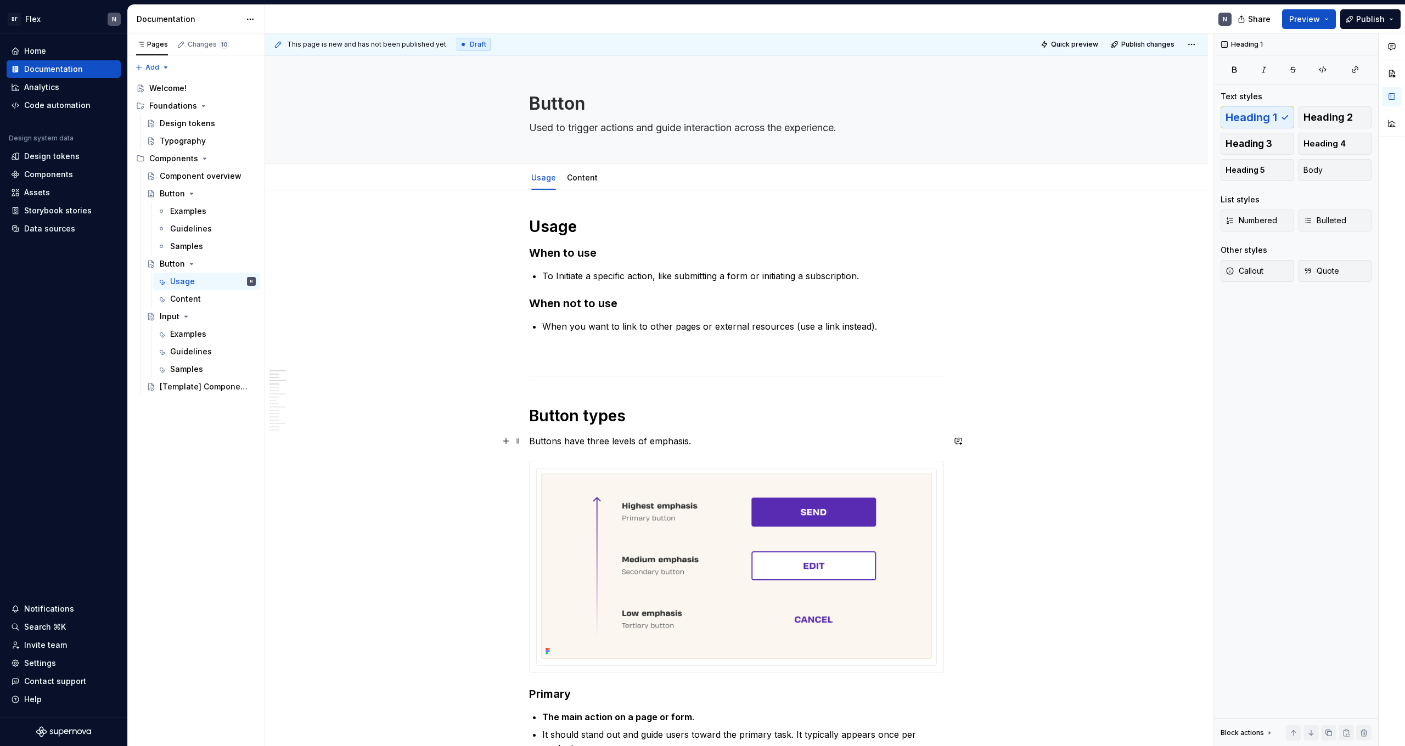
scroll to position [0, 0]
click at [1305, 18] on span "Preview" at bounding box center [1304, 19] width 31 height 11
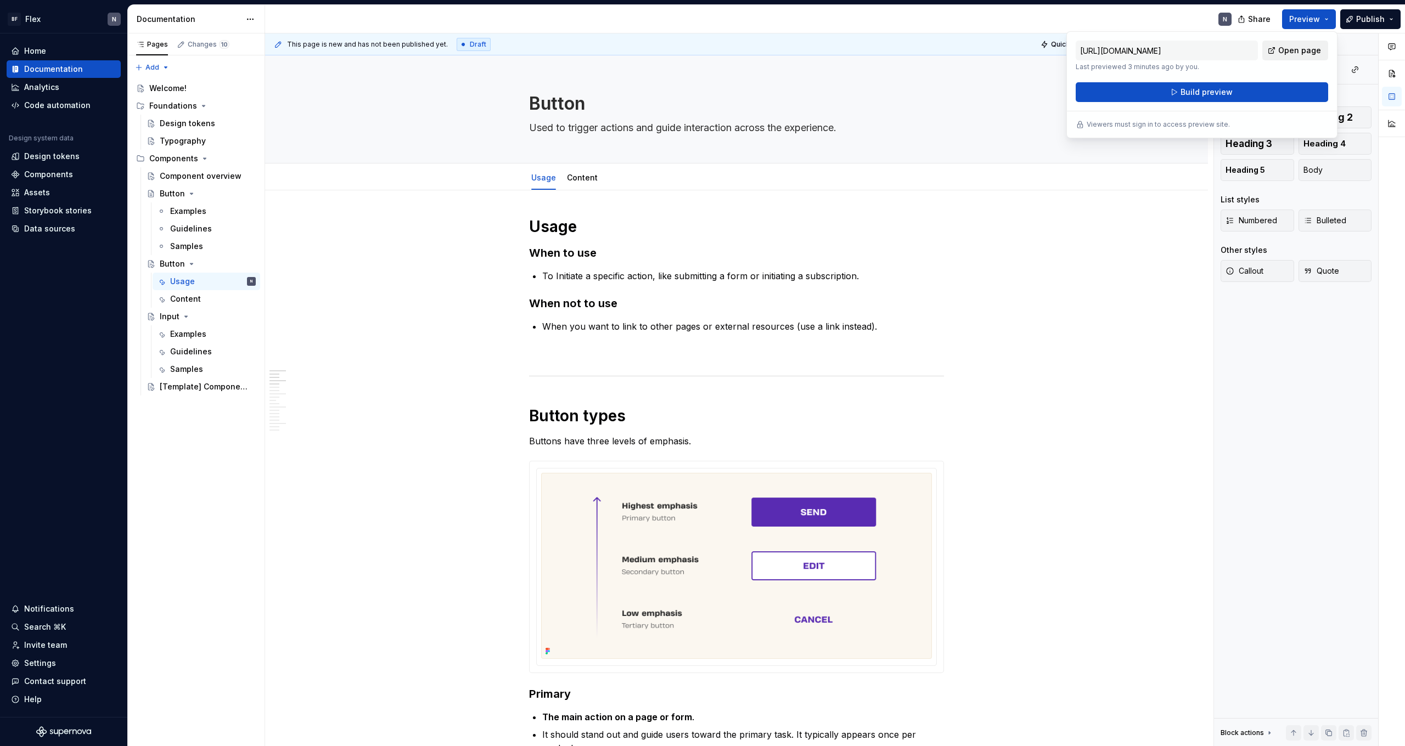
click at [1291, 49] on span "Open page" at bounding box center [1299, 50] width 43 height 11
type textarea "*"
click at [594, 128] on textarea "Used to trigger actions and guide interaction across the experience." at bounding box center [734, 128] width 415 height 18
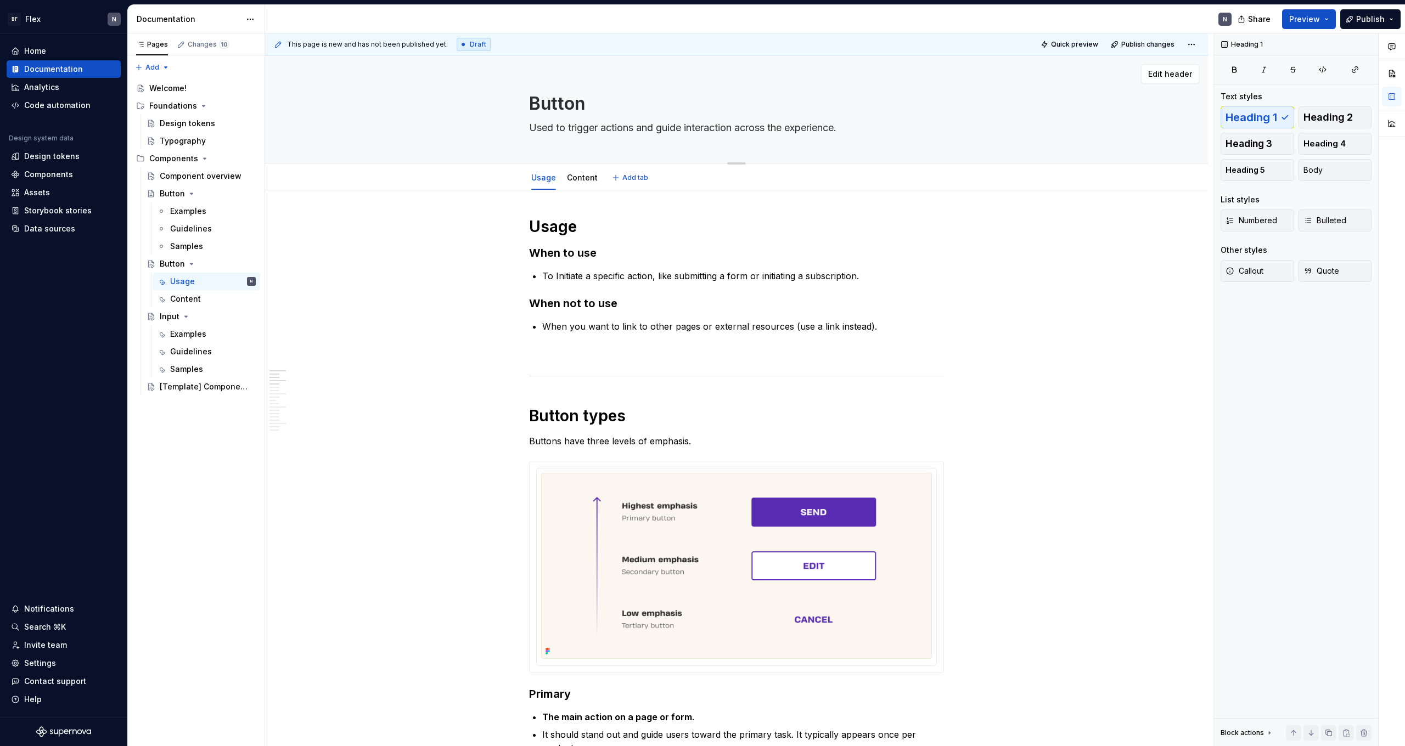
drag, startPoint x: 575, startPoint y: 128, endPoint x: 526, endPoint y: 129, distance: 49.4
click at [526, 129] on div "Button Used to trigger actions and guide interaction across the experience." at bounding box center [736, 109] width 855 height 108
type textarea "Trigger actions and guide interaction across the experience."
type textarea "*"
type textarea "Trigger actions and guide interaction across the experience."
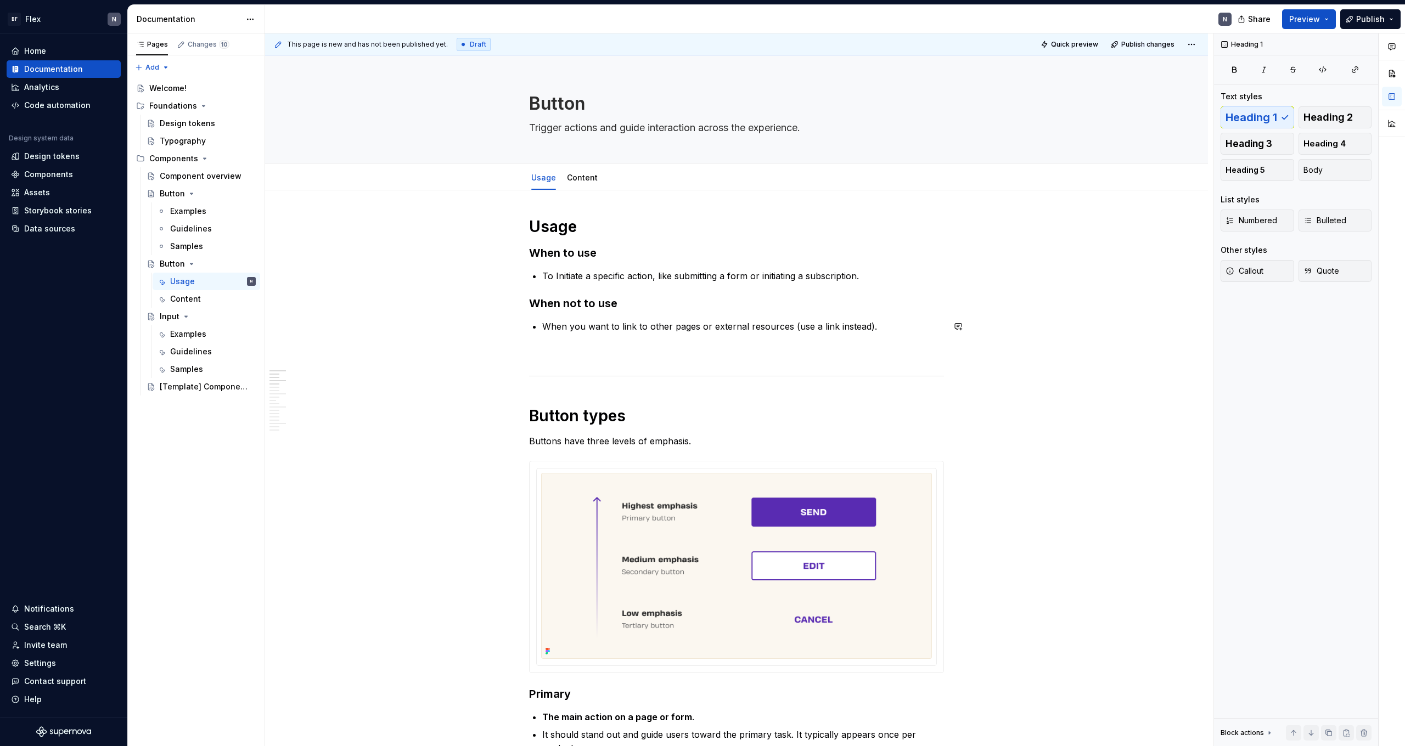
click at [229, 263] on button "Page tree" at bounding box center [232, 263] width 15 height 15
click at [229, 263] on div "Pages Changes 10 Add Accessibility guide for tree Page tree. Navigate the tree …" at bounding box center [195, 389] width 137 height 713
click at [234, 195] on button "Page tree" at bounding box center [232, 193] width 15 height 15
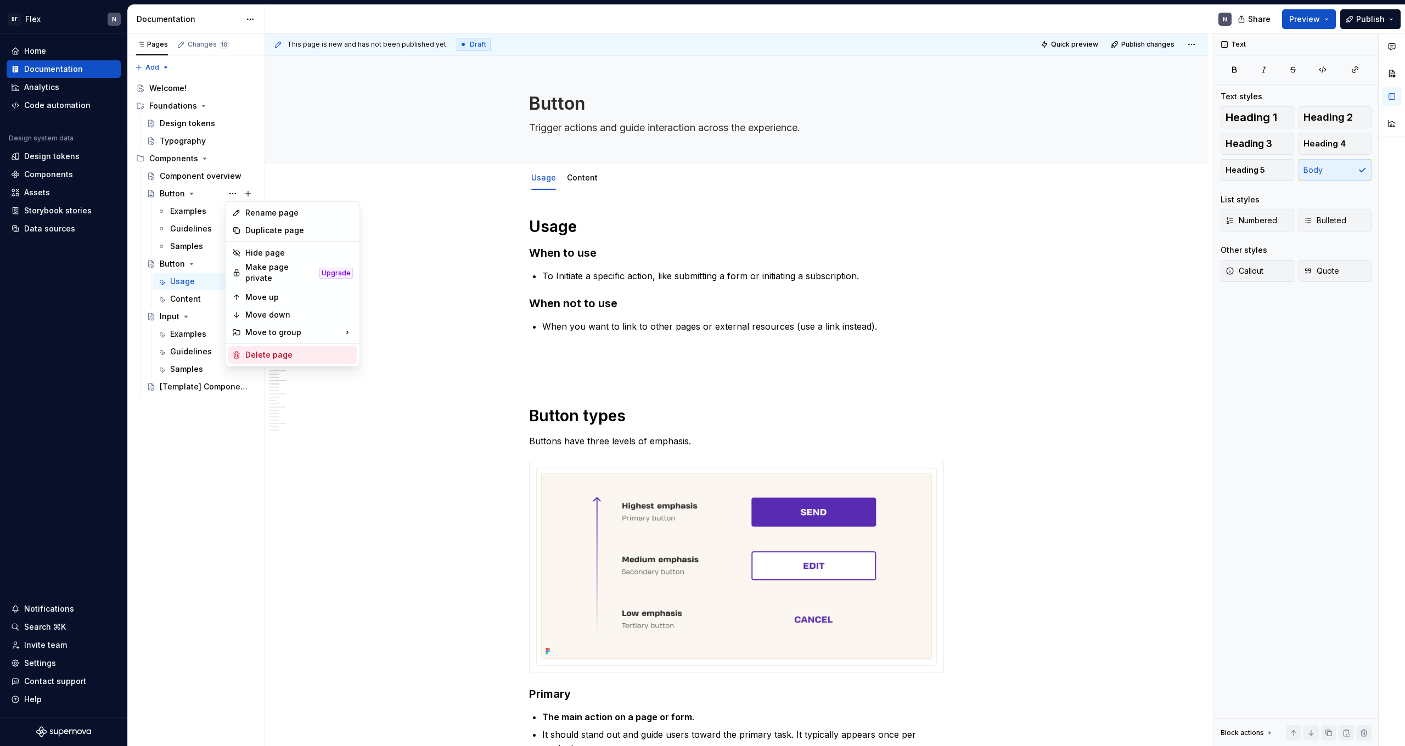
click at [272, 350] on div "Delete page" at bounding box center [299, 355] width 108 height 11
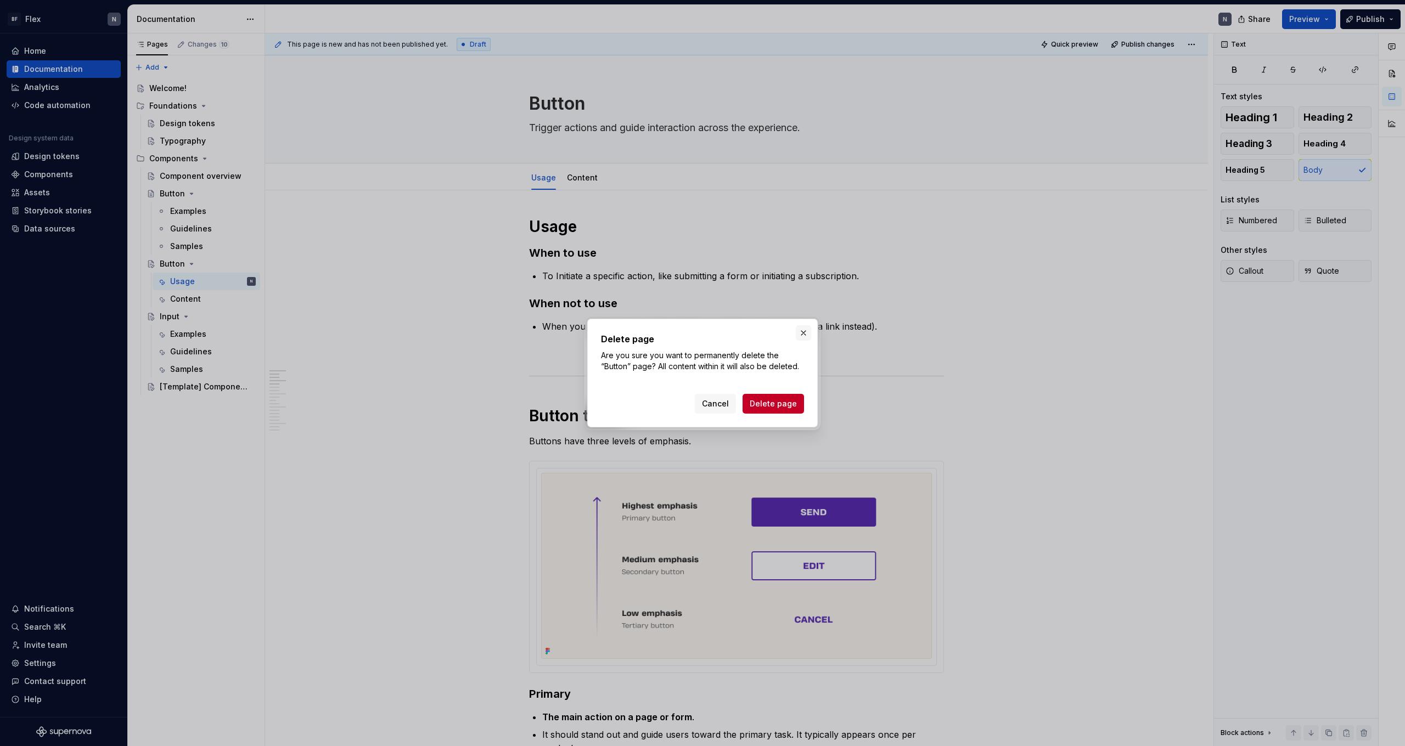
click at [801, 333] on button "button" at bounding box center [803, 332] width 15 height 15
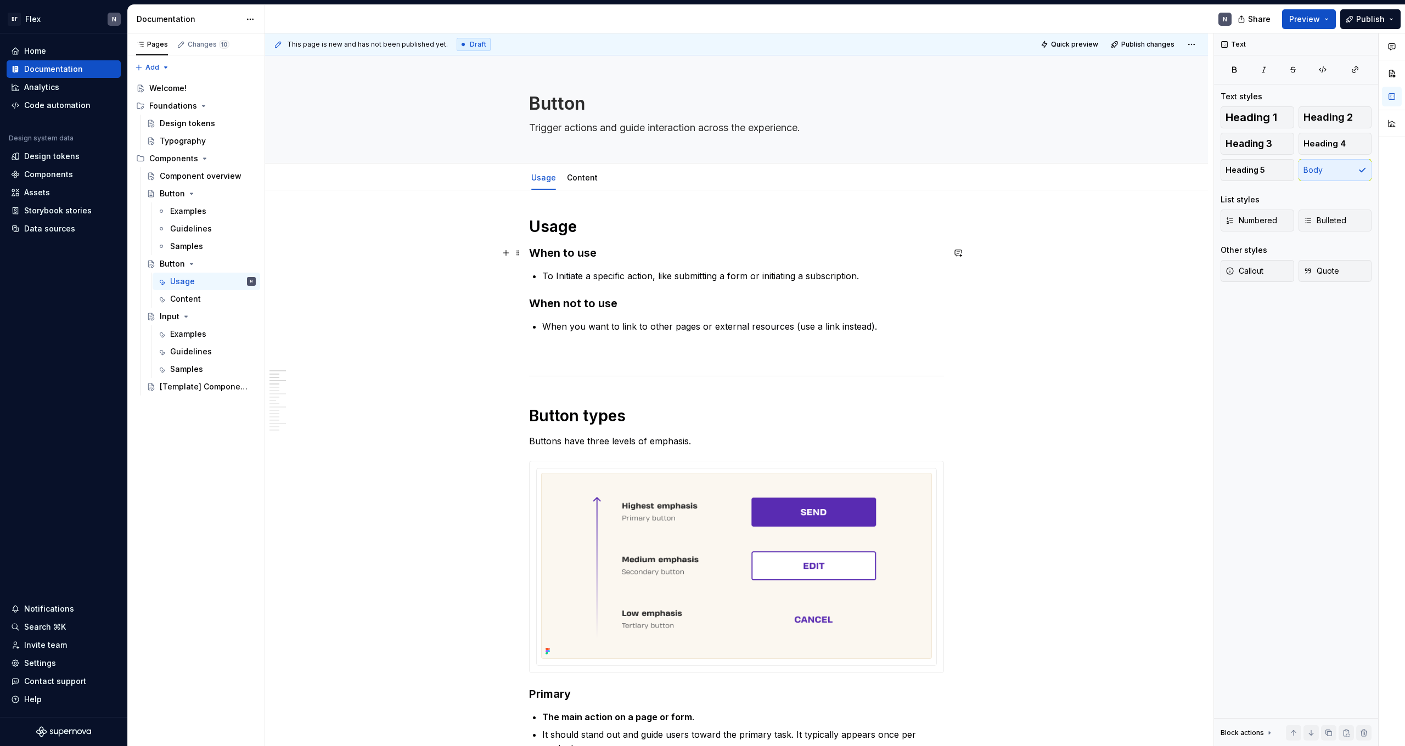
click at [518, 259] on span at bounding box center [518, 252] width 9 height 15
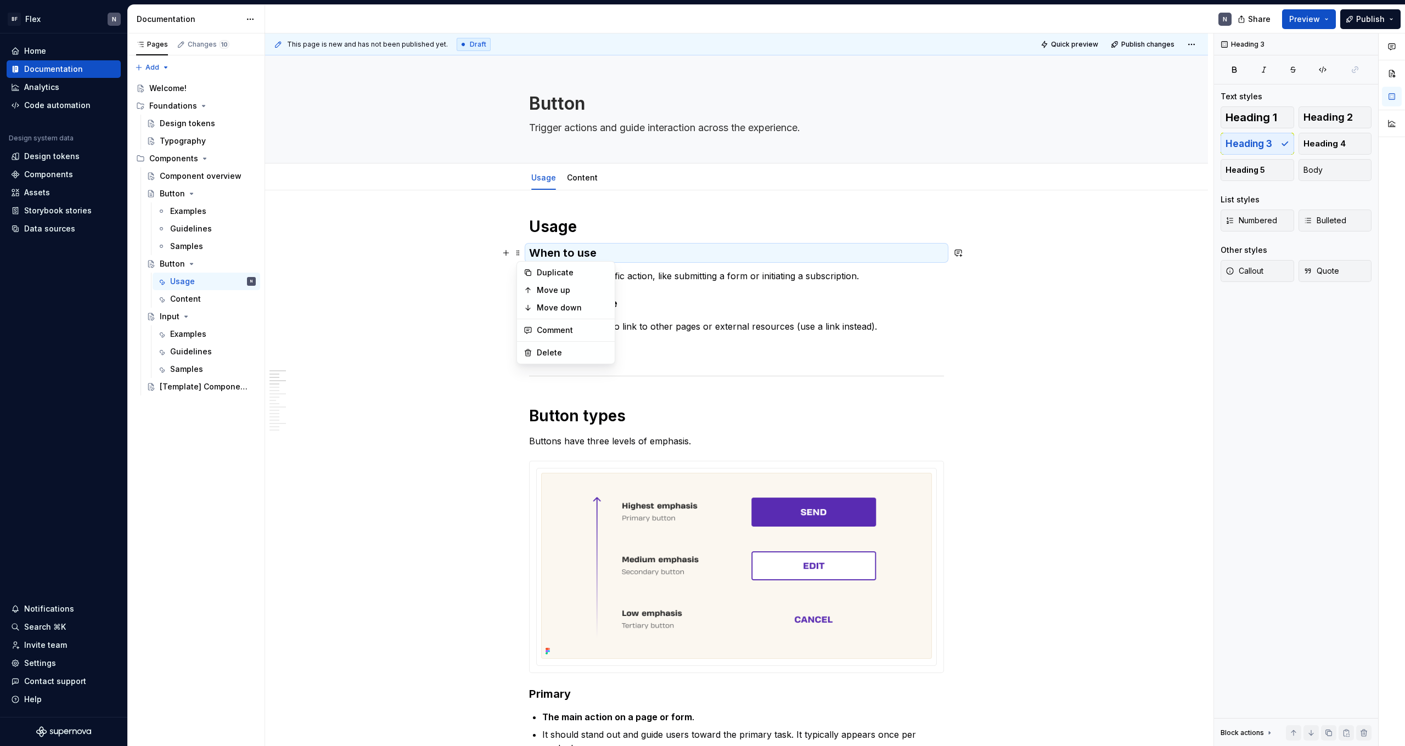
click at [614, 235] on h1 "Usage" at bounding box center [736, 227] width 415 height 20
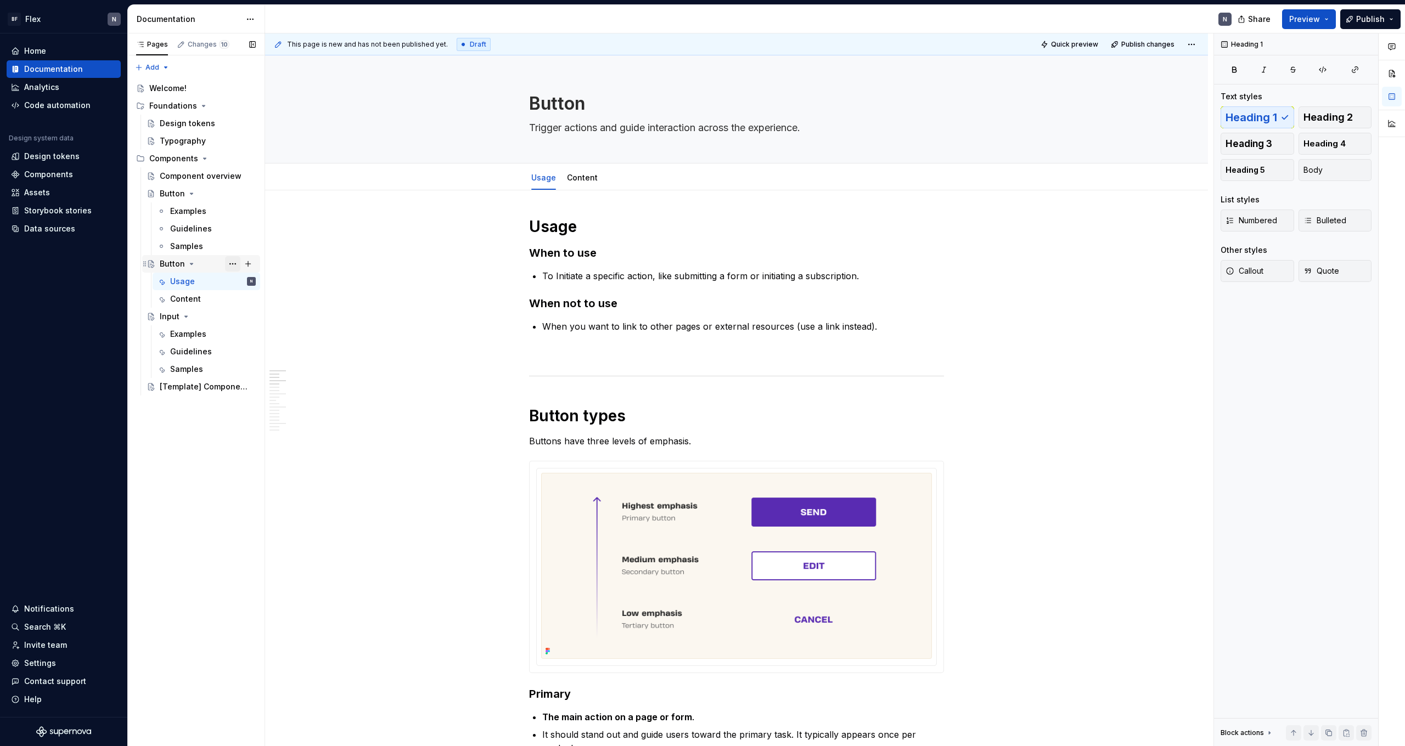
click at [233, 262] on button "Page tree" at bounding box center [232, 263] width 15 height 15
click at [257, 297] on div "Duplicate page" at bounding box center [299, 300] width 108 height 11
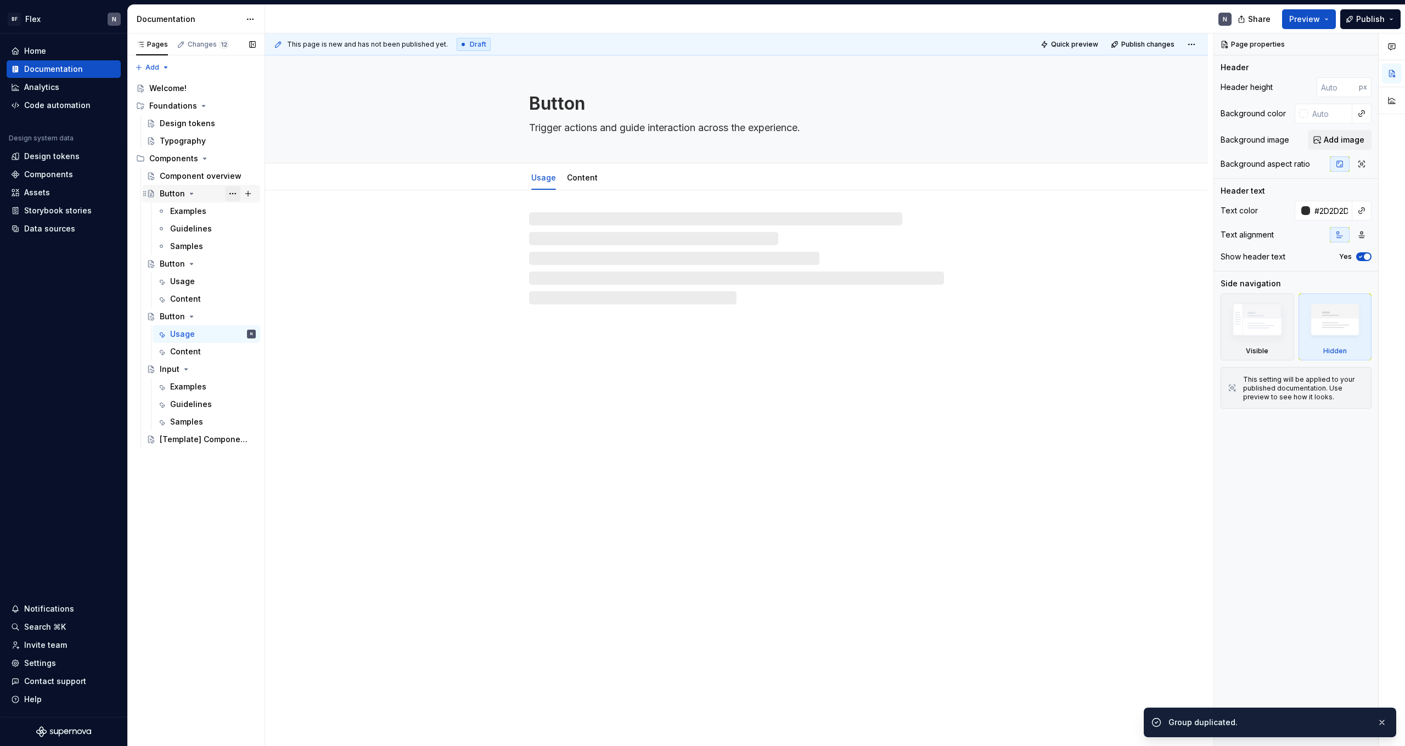
click at [235, 194] on button "Page tree" at bounding box center [232, 193] width 15 height 15
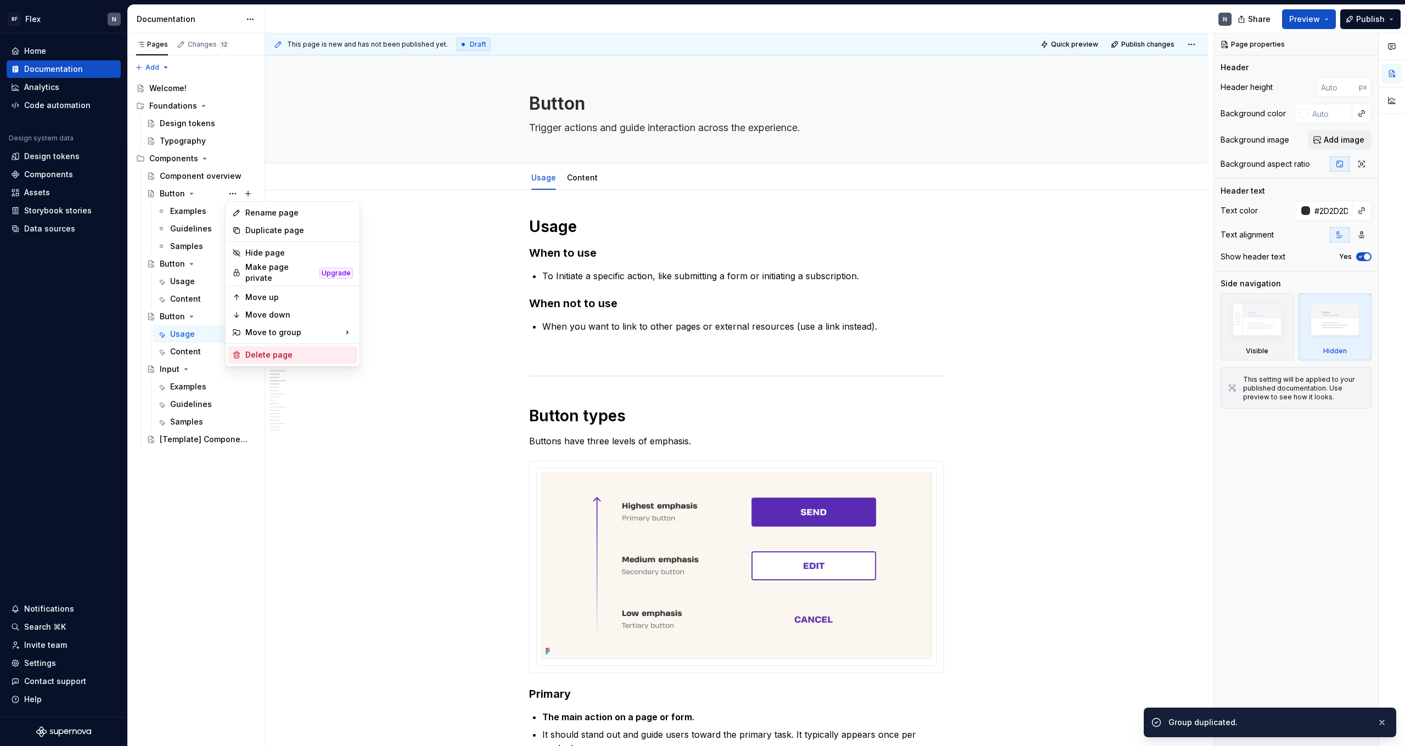
click at [269, 353] on div "Delete page" at bounding box center [299, 355] width 108 height 11
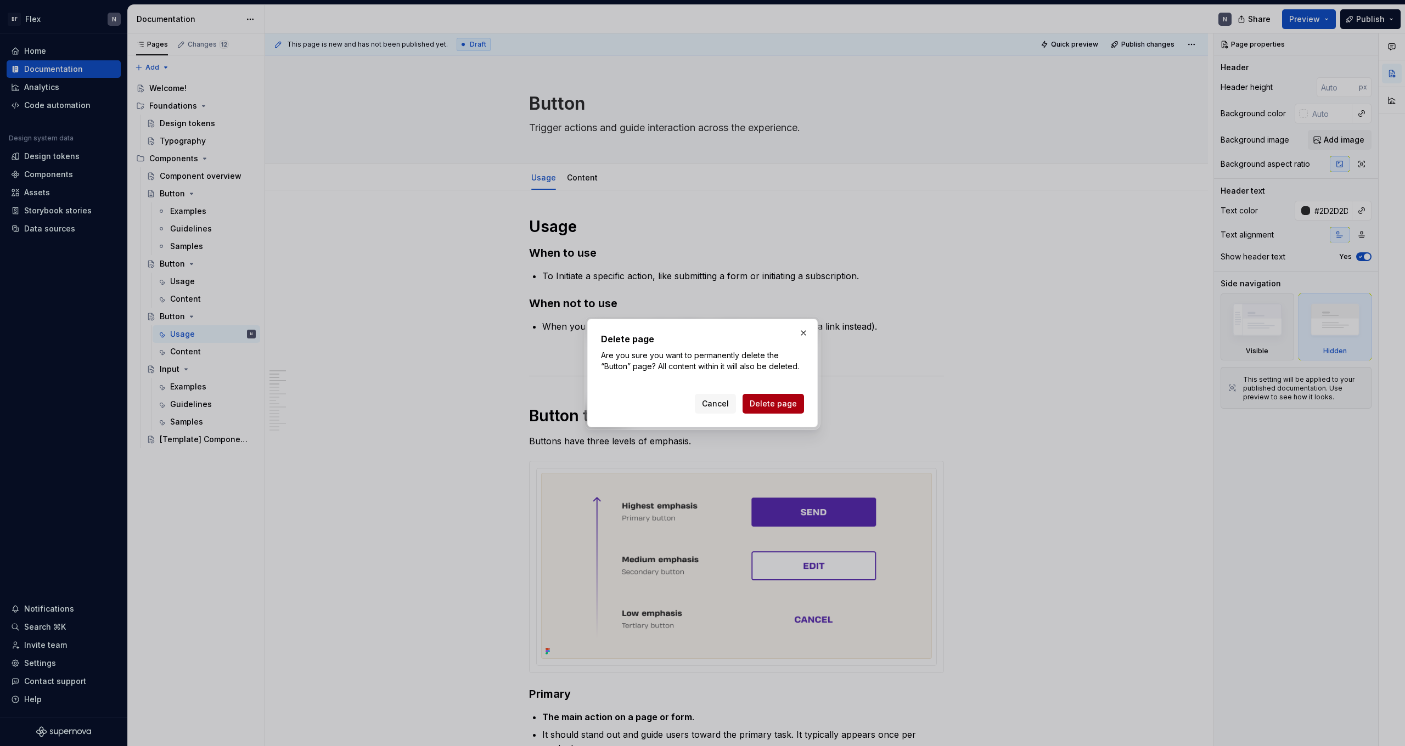
click at [770, 401] on span "Delete page" at bounding box center [773, 403] width 47 height 11
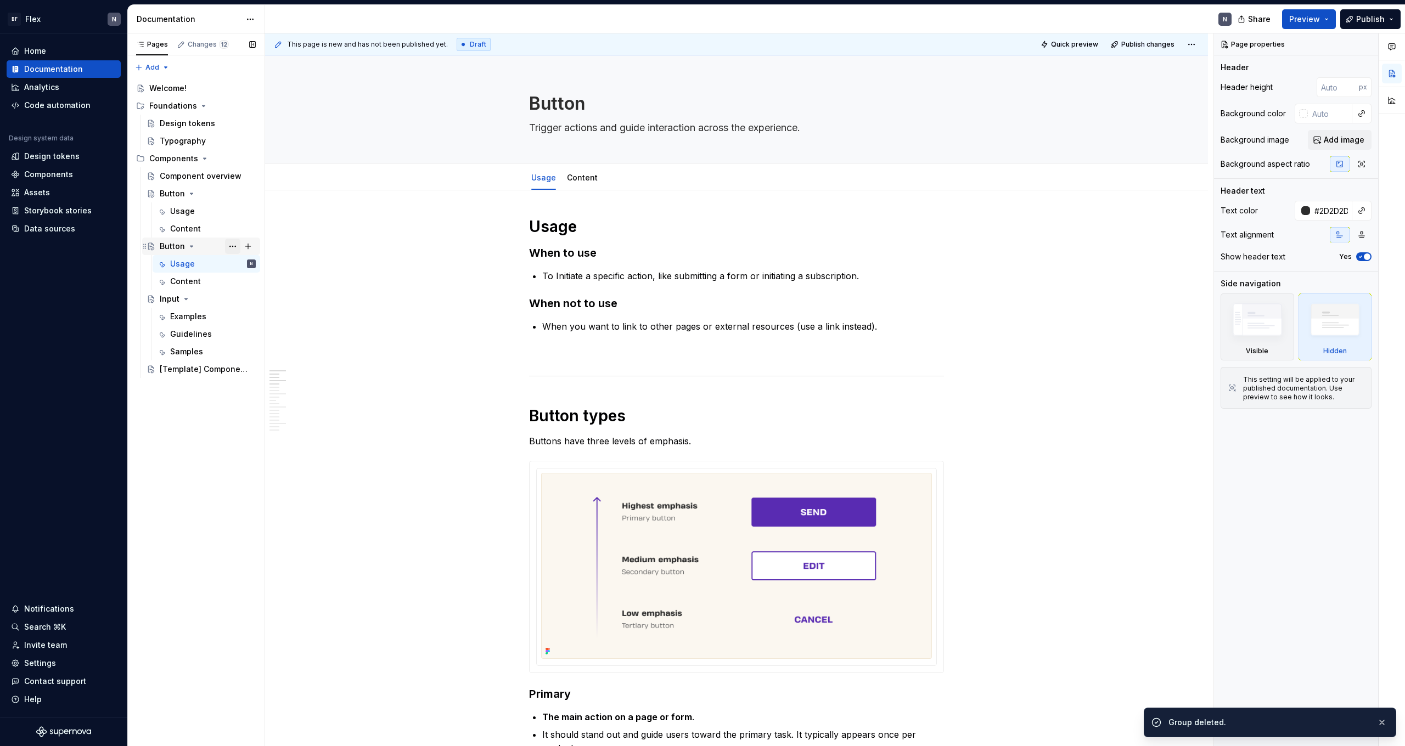
click at [237, 246] on button "Page tree" at bounding box center [232, 246] width 15 height 15
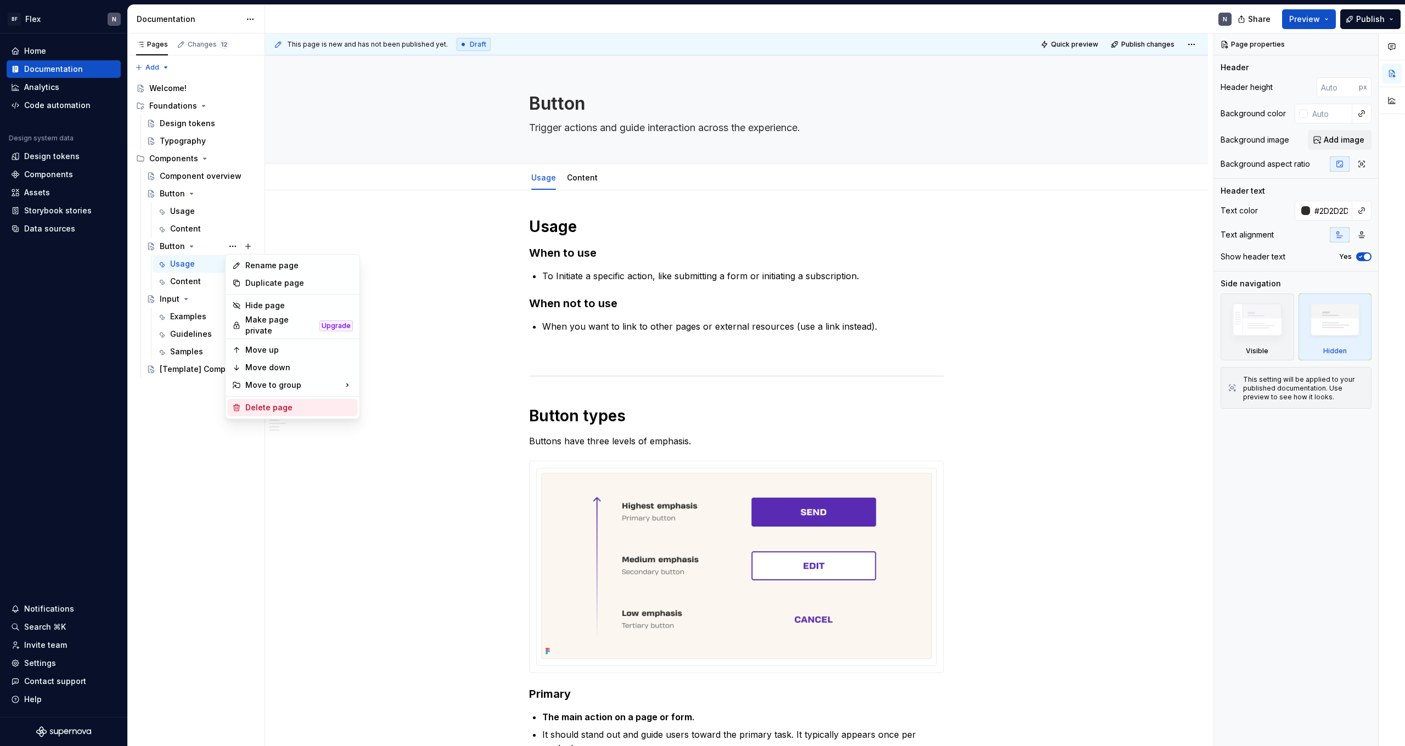
click at [274, 402] on div "Delete page" at bounding box center [299, 407] width 108 height 11
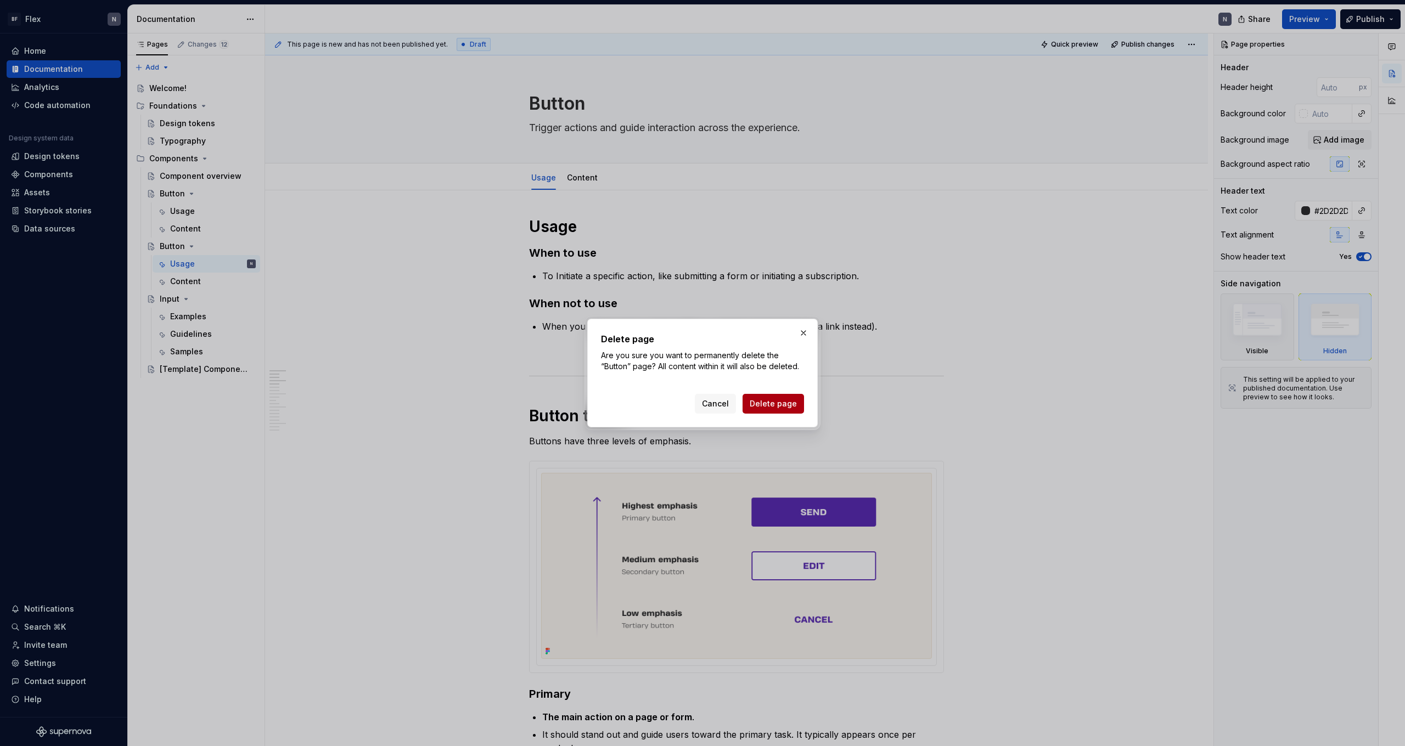
click at [780, 404] on span "Delete page" at bounding box center [773, 403] width 47 height 11
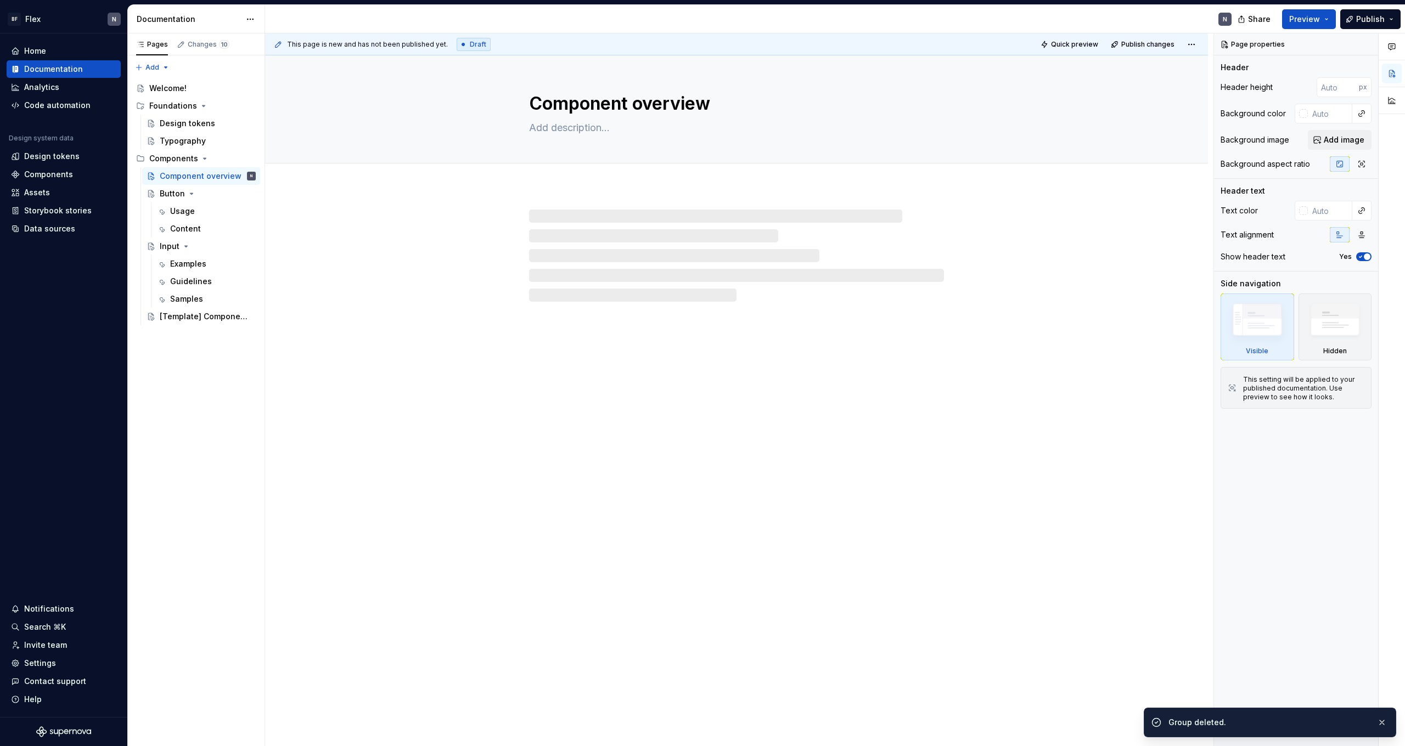
click at [170, 192] on div "Button" at bounding box center [172, 193] width 25 height 11
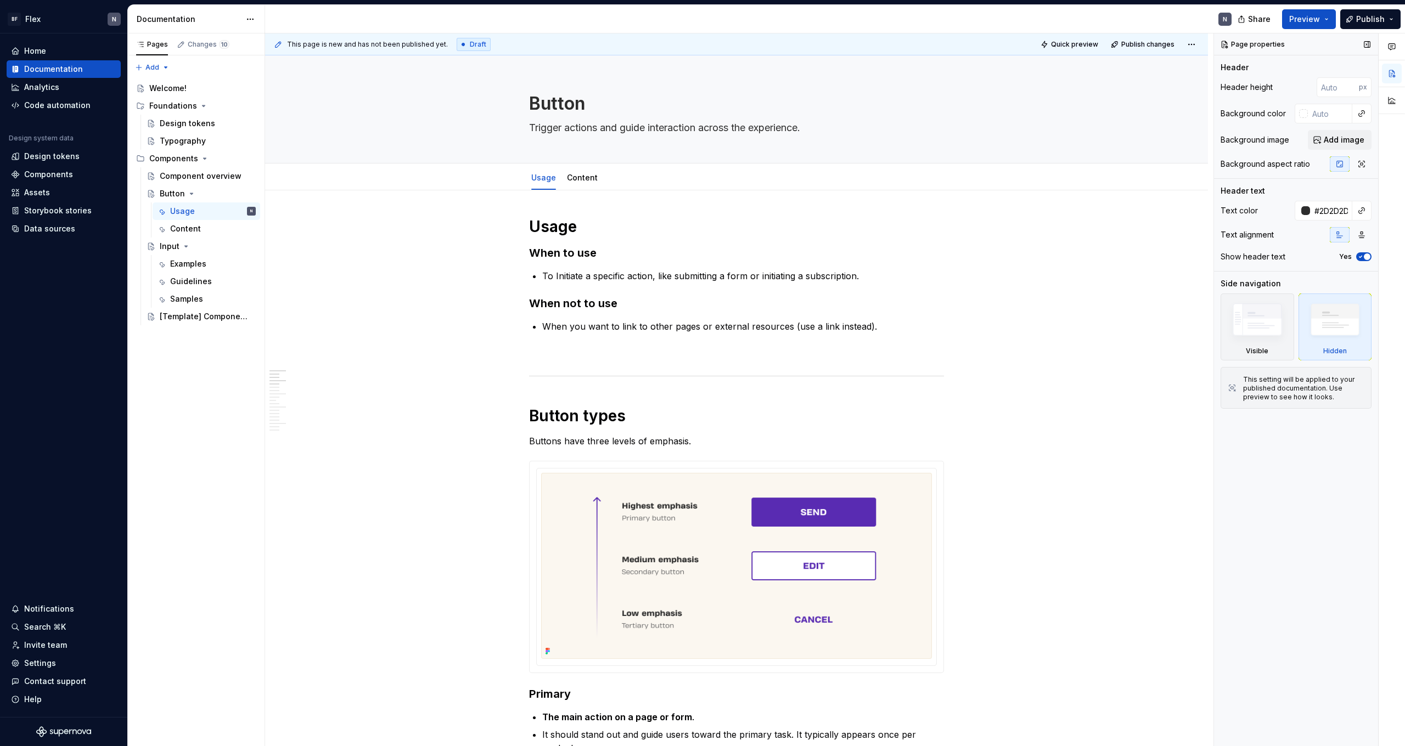
click at [1300, 339] on div "Hidden" at bounding box center [1335, 327] width 74 height 67
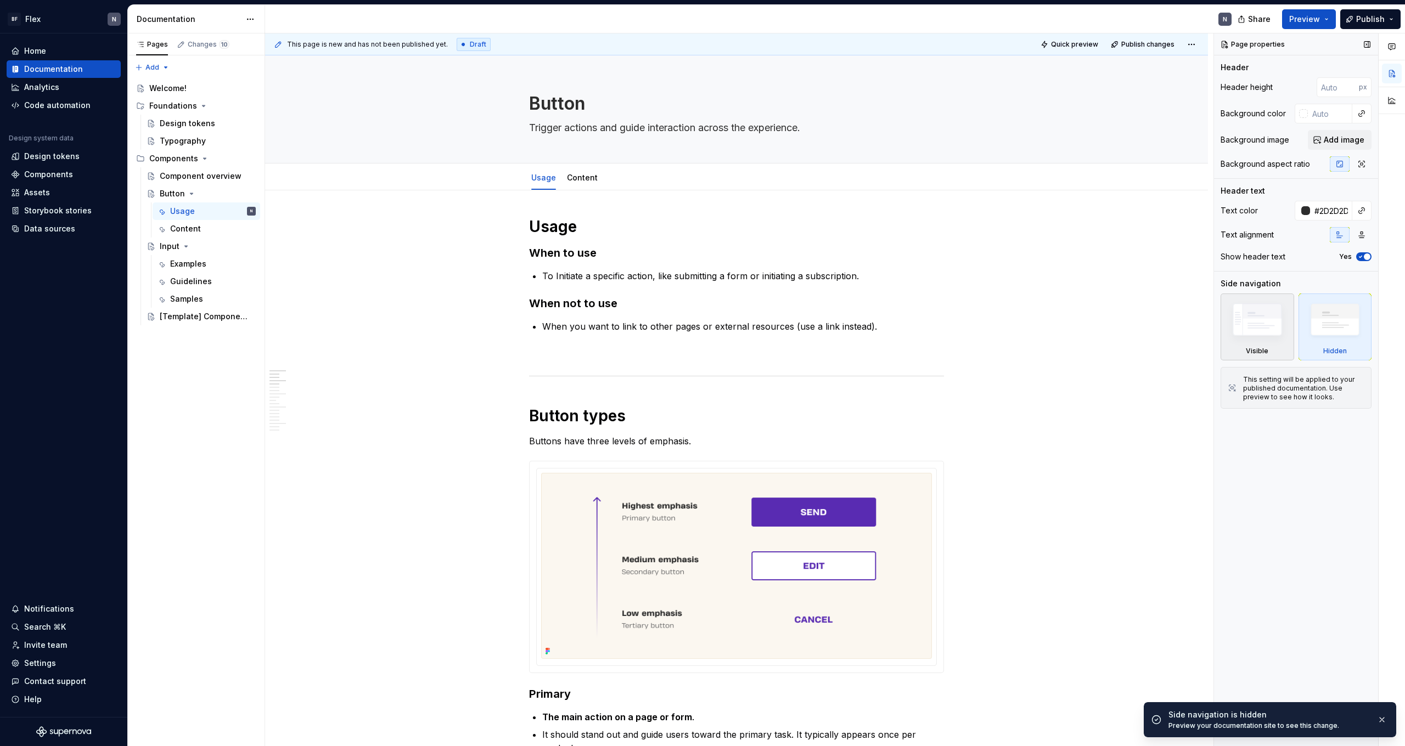
click at [1271, 335] on img at bounding box center [1257, 323] width 64 height 48
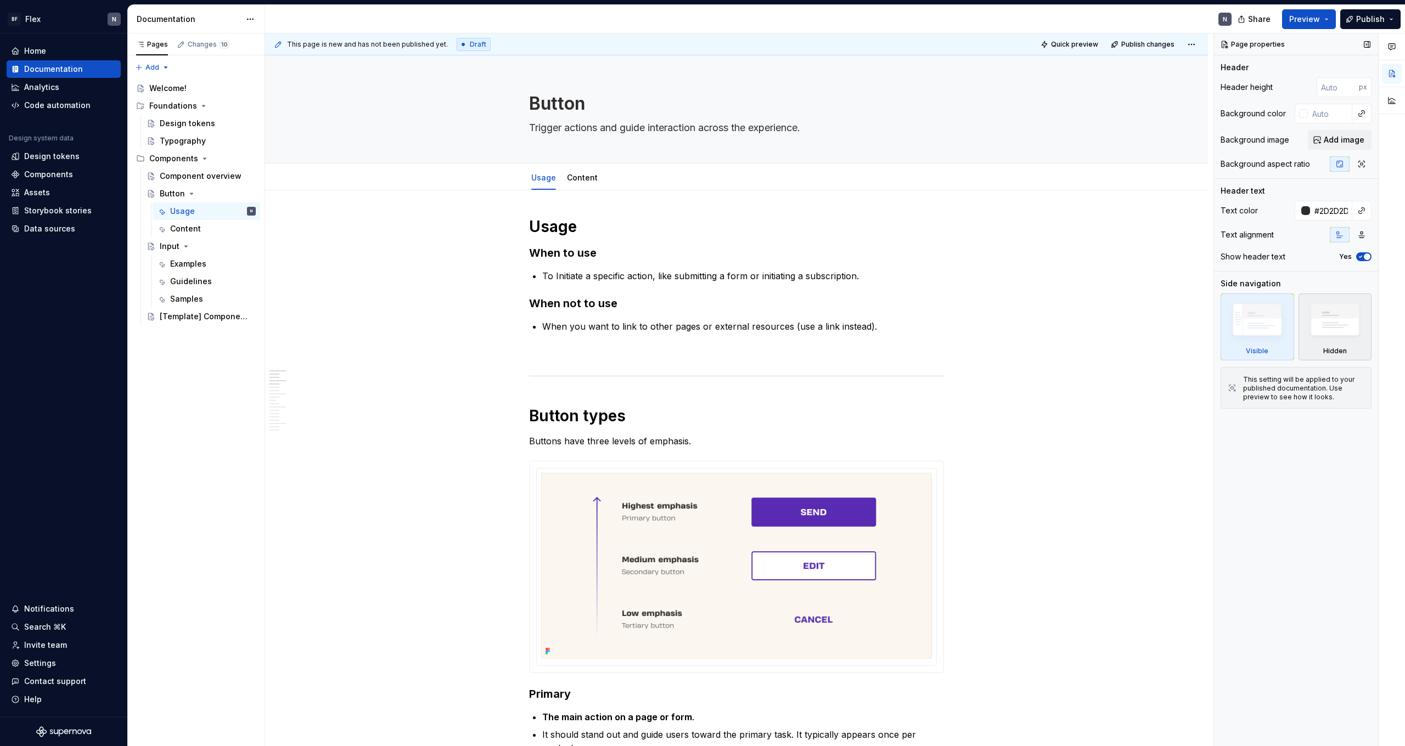
click at [1334, 334] on img at bounding box center [1335, 323] width 64 height 48
click at [1260, 322] on img at bounding box center [1257, 323] width 64 height 48
click at [1062, 44] on span "Quick preview" at bounding box center [1074, 44] width 47 height 9
type textarea "*"
